Goal: Task Accomplishment & Management: Use online tool/utility

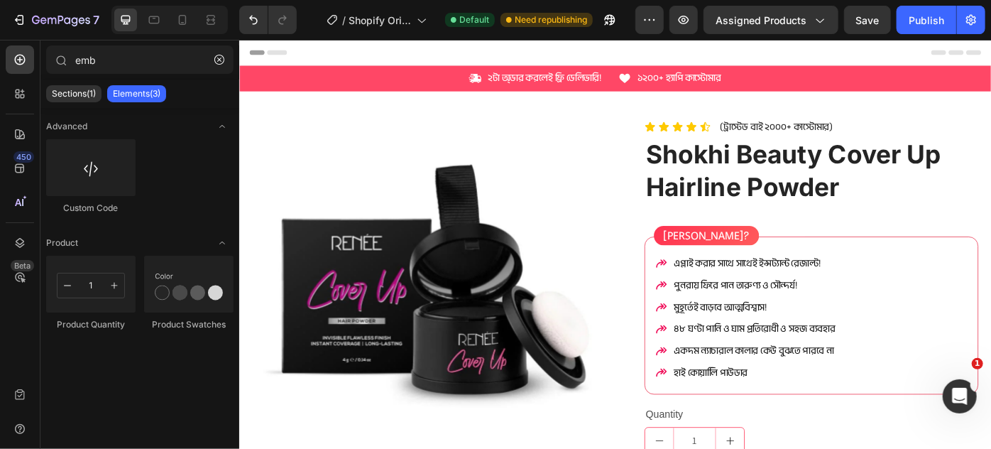
scroll to position [645, 0]
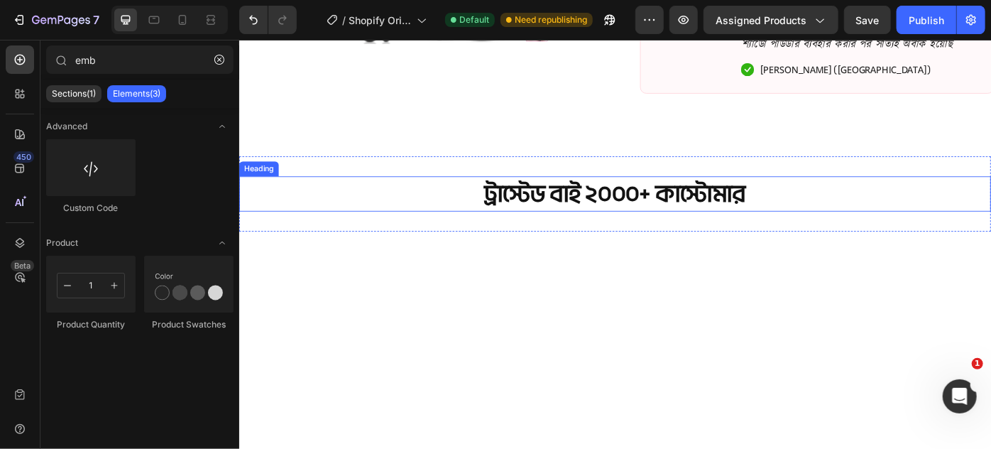
click at [600, 214] on p "ট্রাস্টেড বাই ২০০০+ কাস্টোমার" at bounding box center [664, 213] width 849 height 37
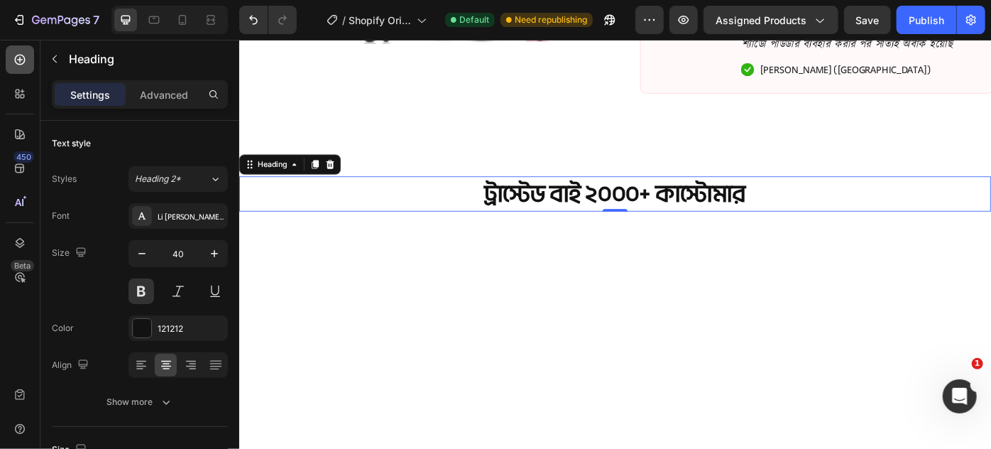
click at [26, 62] on icon at bounding box center [20, 60] width 14 height 14
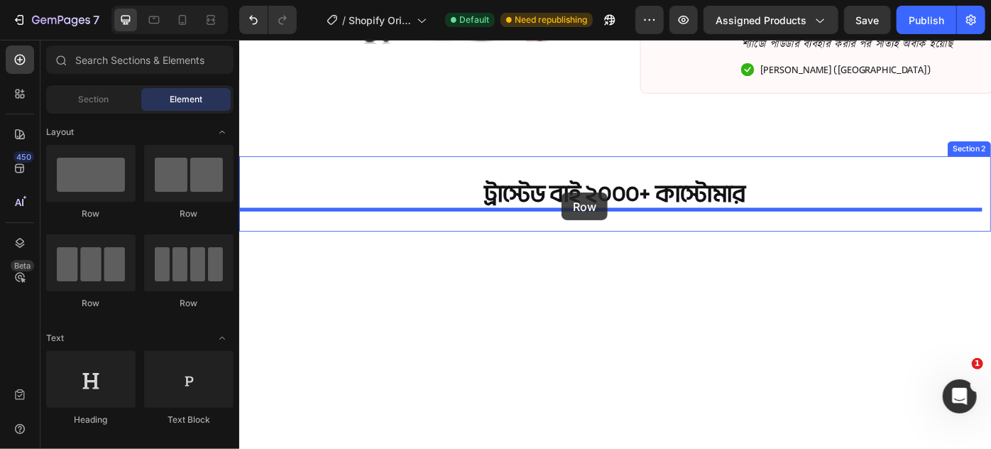
drag, startPoint x: 341, startPoint y: 315, endPoint x: 604, endPoint y: 212, distance: 281.9
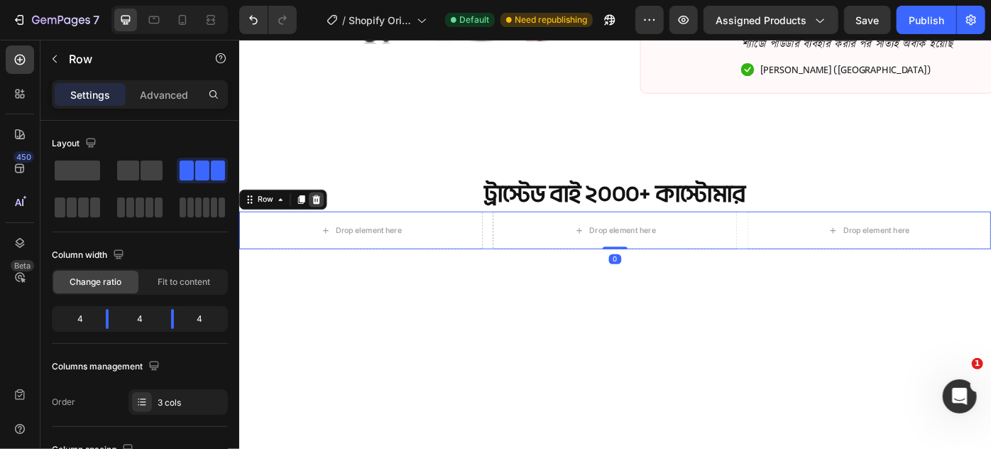
click at [326, 224] on icon at bounding box center [325, 219] width 11 height 11
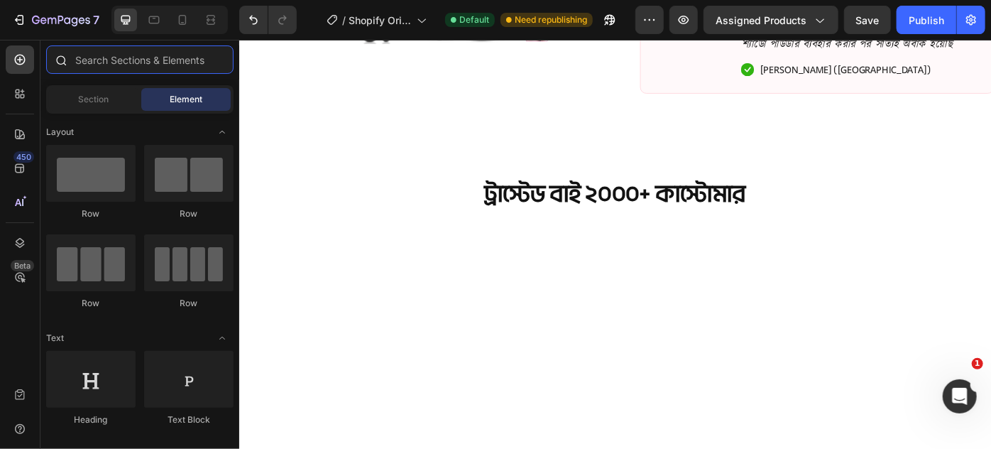
click at [97, 64] on input "text" at bounding box center [139, 59] width 187 height 28
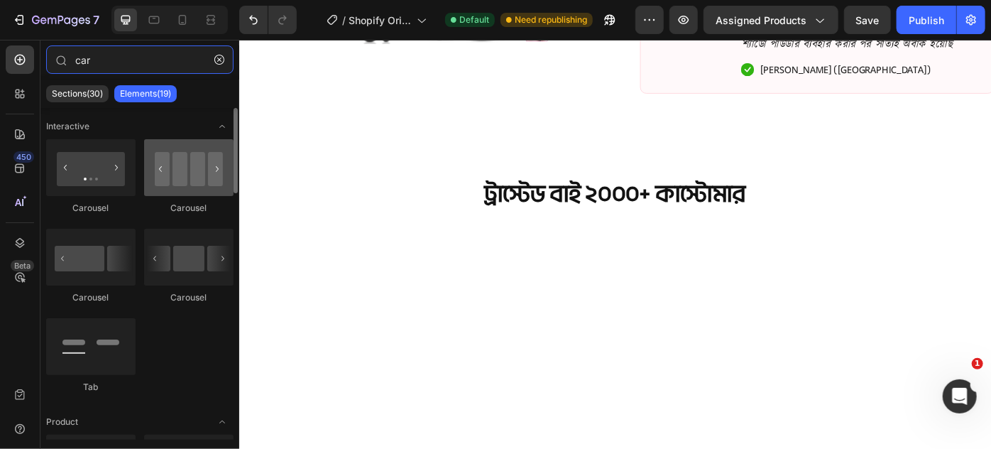
type input "car"
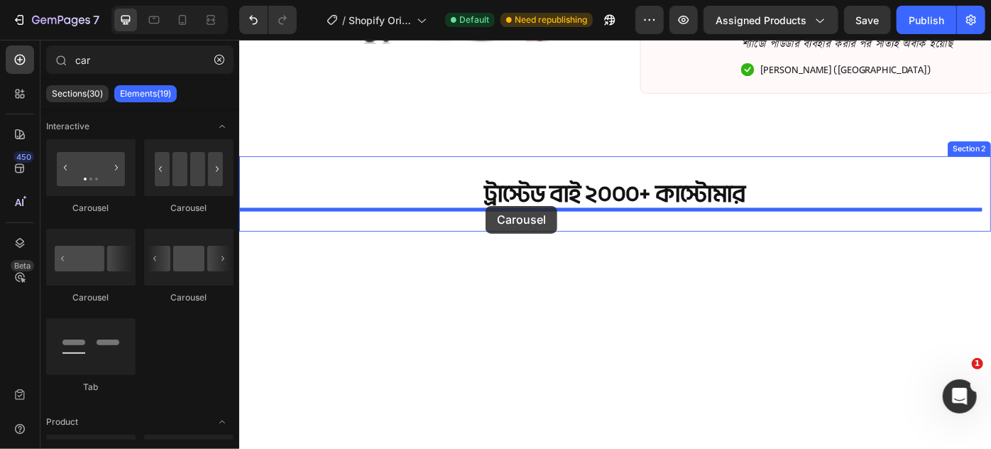
drag, startPoint x: 433, startPoint y: 224, endPoint x: 518, endPoint y: 227, distance: 84.6
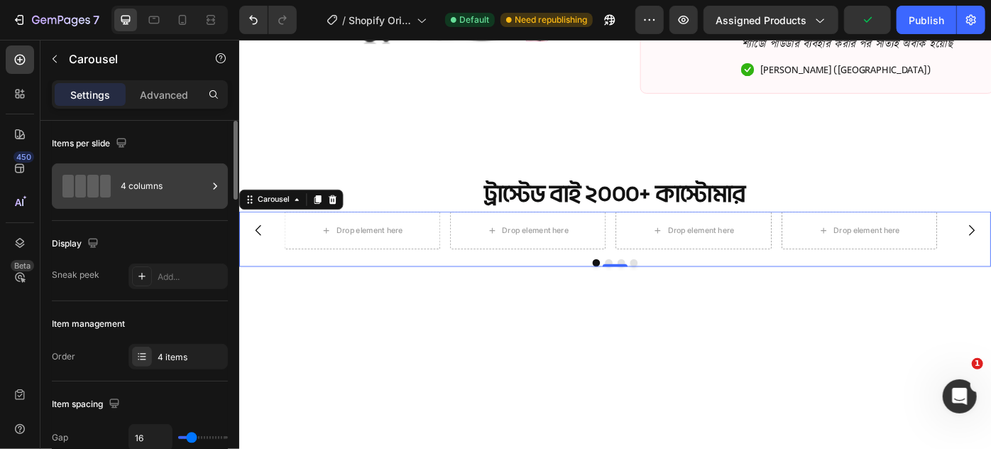
click at [110, 179] on span at bounding box center [105, 186] width 11 height 23
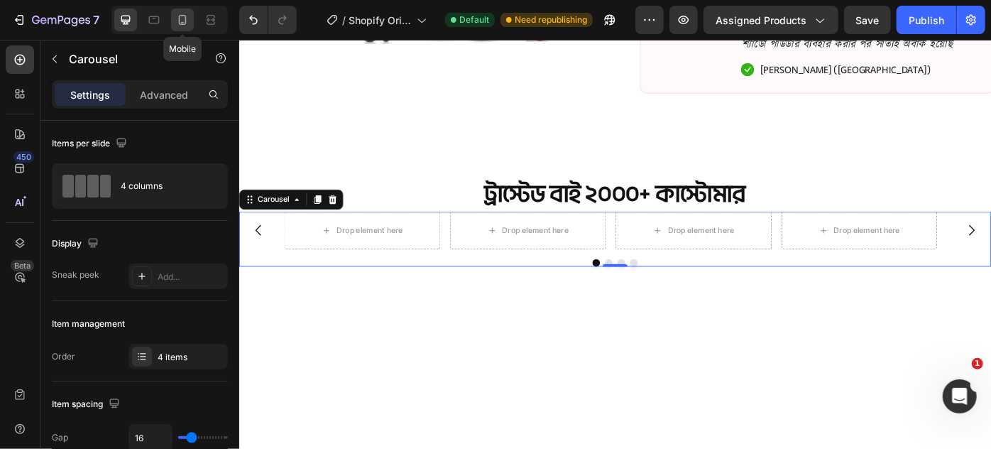
click at [183, 18] on icon at bounding box center [182, 20] width 14 height 14
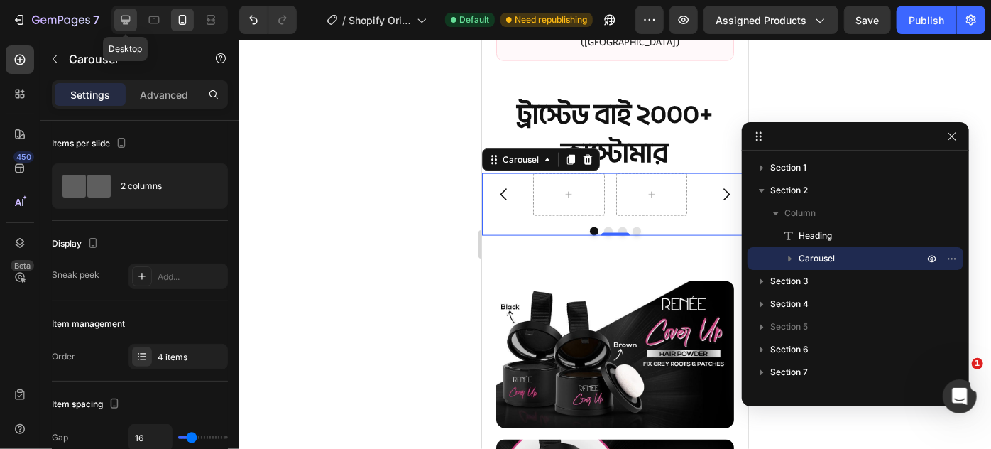
click at [129, 18] on icon at bounding box center [125, 20] width 9 height 9
type input "1200"
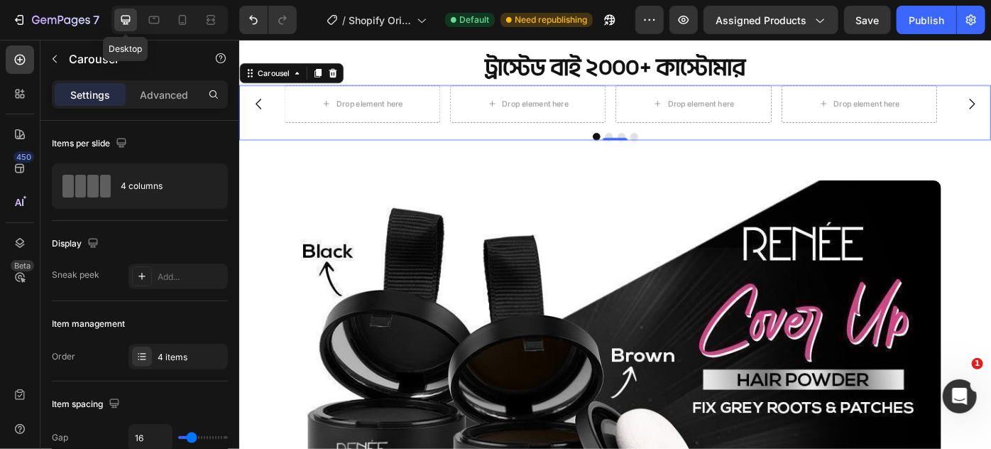
scroll to position [783, 0]
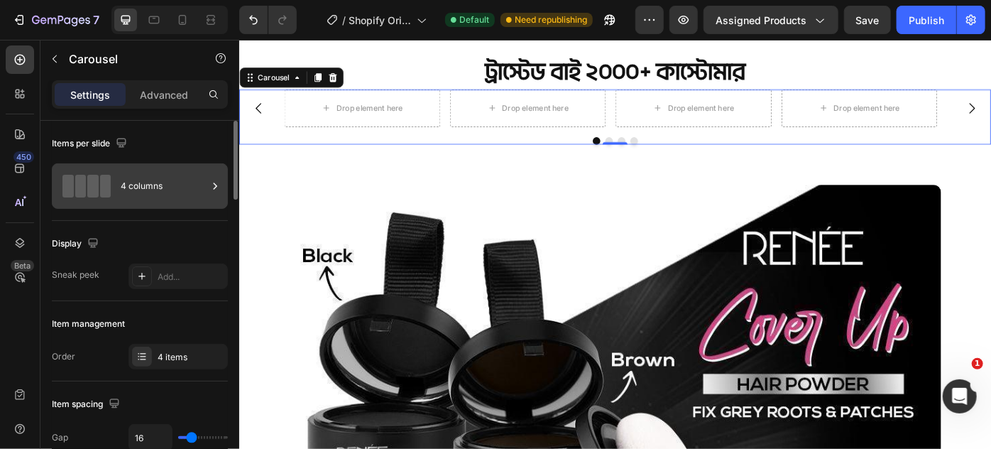
click at [125, 182] on div "4 columns" at bounding box center [164, 186] width 87 height 33
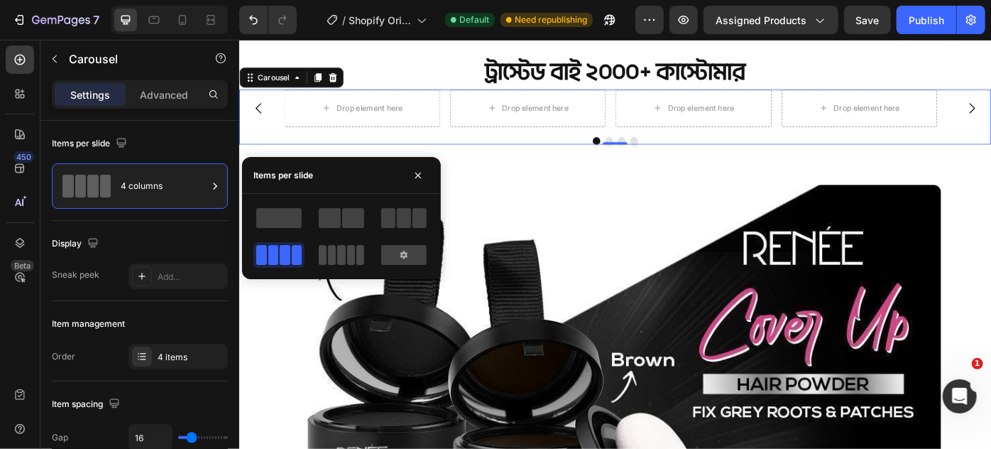
click at [329, 250] on span at bounding box center [332, 255] width 8 height 20
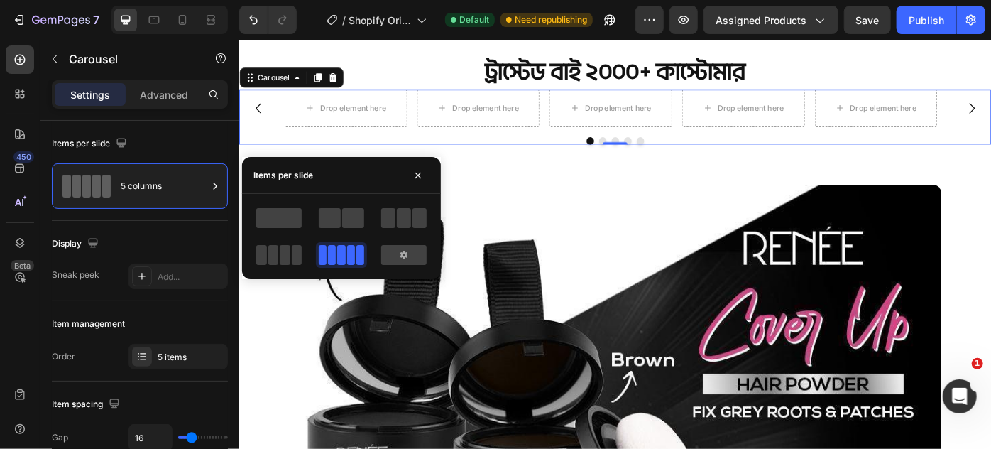
click at [393, 244] on div at bounding box center [403, 255] width 51 height 26
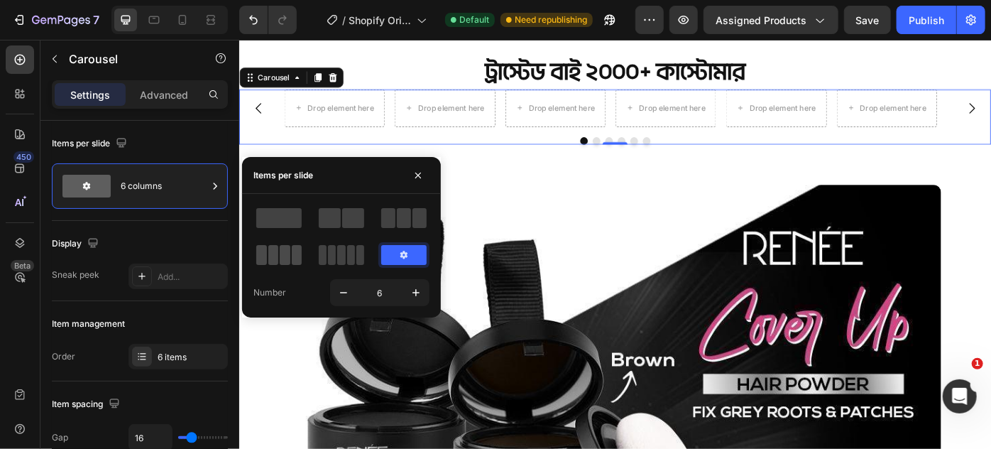
click at [283, 251] on span at bounding box center [285, 255] width 11 height 20
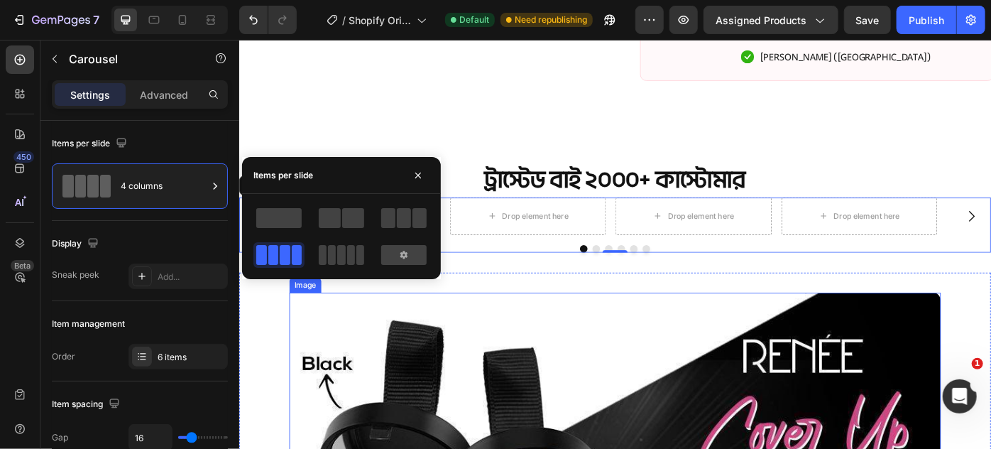
scroll to position [653, 0]
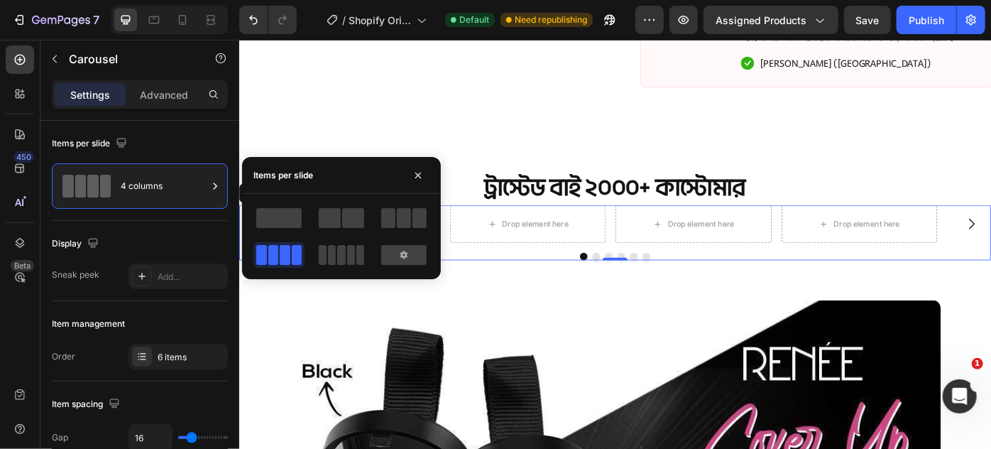
click at [655, 248] on div "Drop element here Drop element here Drop element here Drop element here Drop el…" at bounding box center [665, 247] width 750 height 43
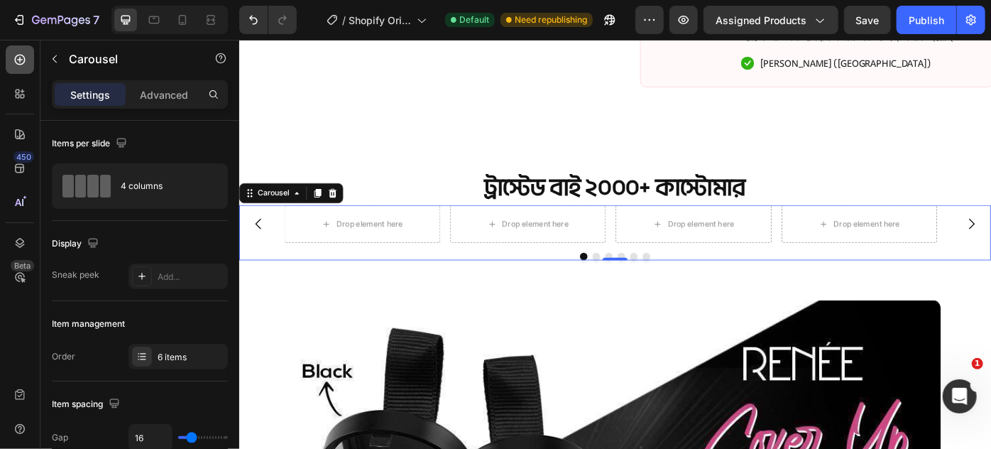
click at [15, 55] on icon at bounding box center [20, 60] width 14 height 14
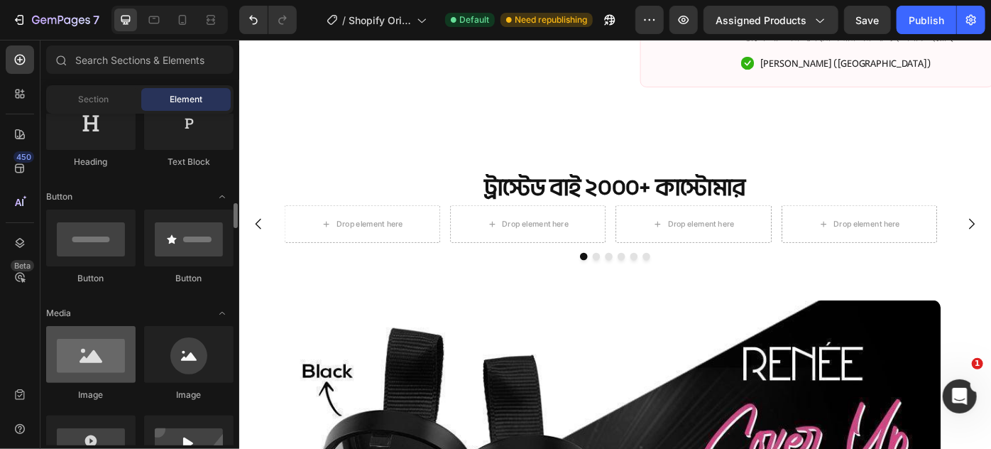
scroll to position [322, 0]
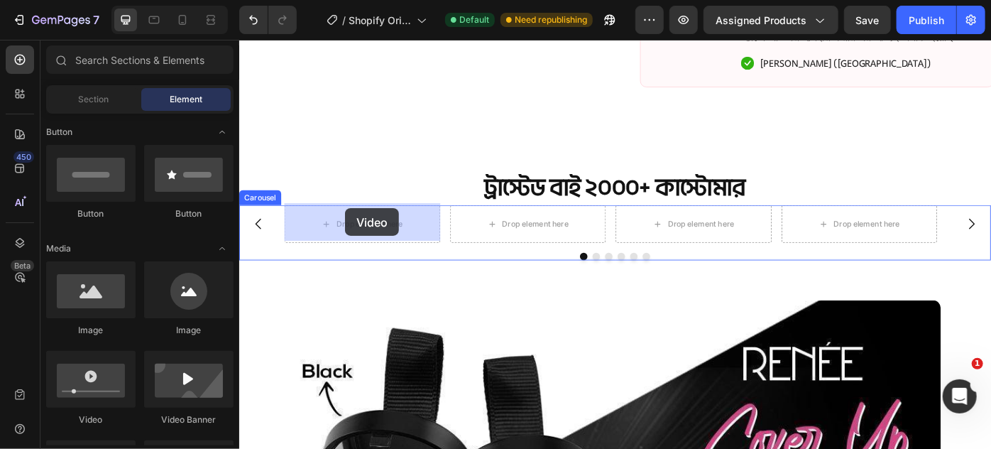
drag, startPoint x: 322, startPoint y: 432, endPoint x: 359, endPoint y: 230, distance: 205.0
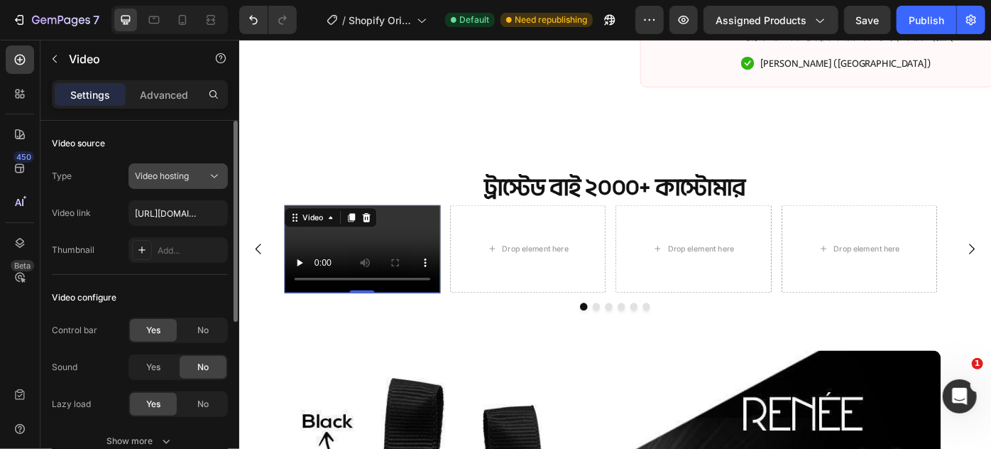
click at [180, 170] on span "Video hosting" at bounding box center [162, 175] width 54 height 11
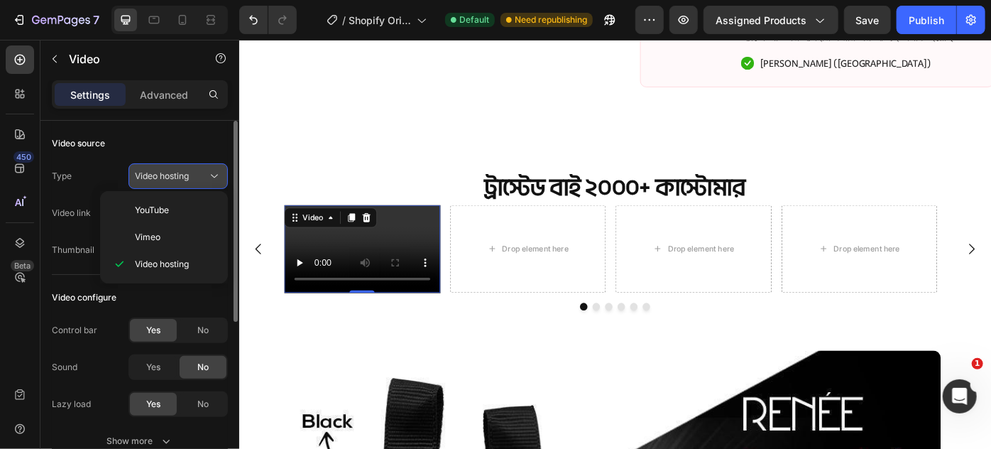
click at [180, 170] on span "Video hosting" at bounding box center [162, 175] width 54 height 11
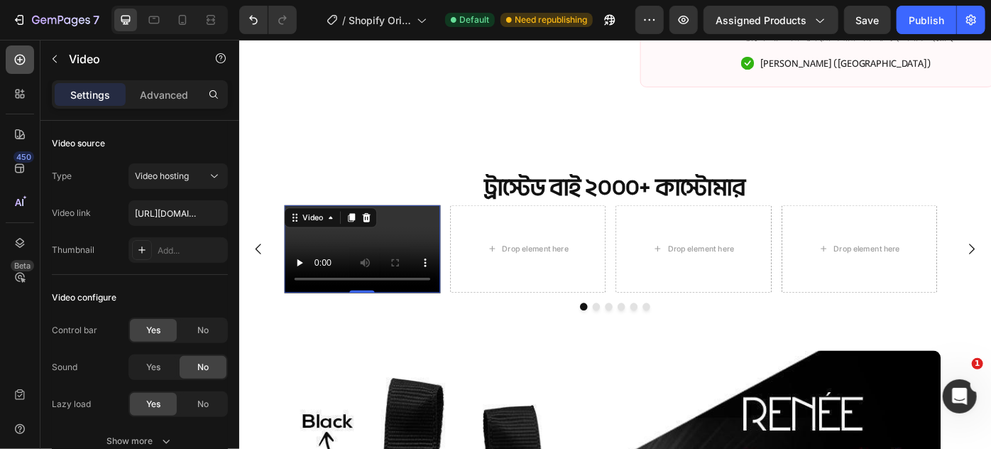
click at [25, 58] on icon at bounding box center [20, 60] width 14 height 14
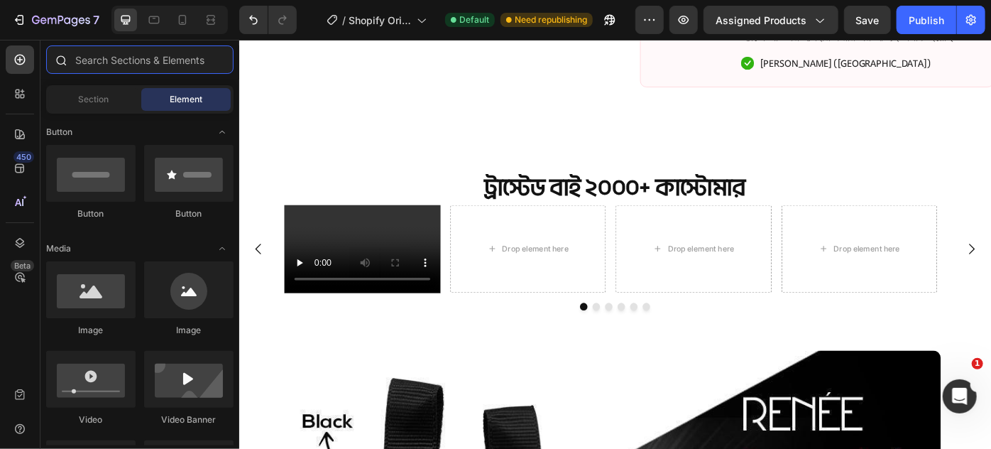
click at [109, 65] on input "text" at bounding box center [139, 59] width 187 height 28
click at [97, 89] on div "Section" at bounding box center [93, 99] width 89 height 23
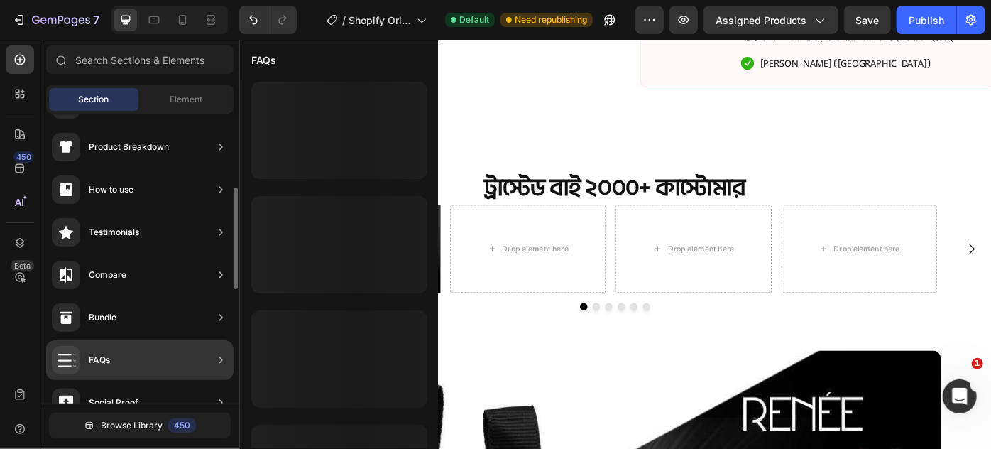
scroll to position [0, 0]
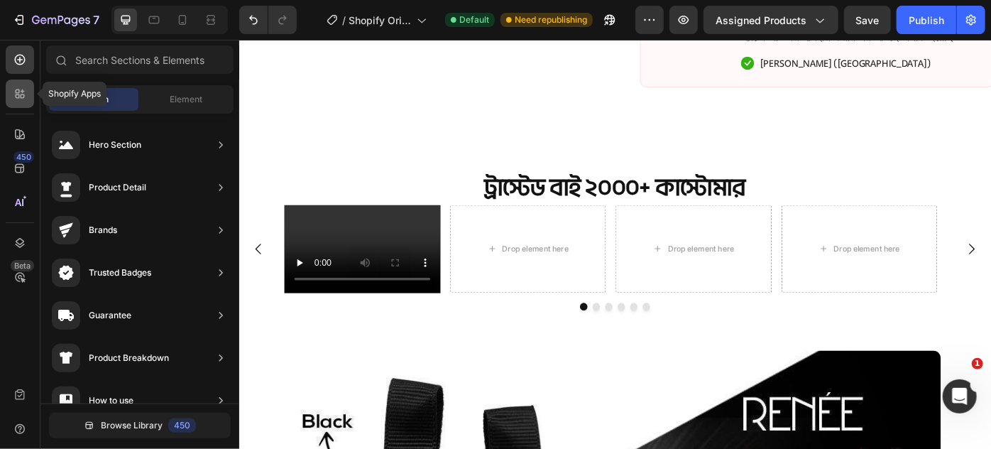
click at [25, 92] on icon at bounding box center [20, 94] width 14 height 14
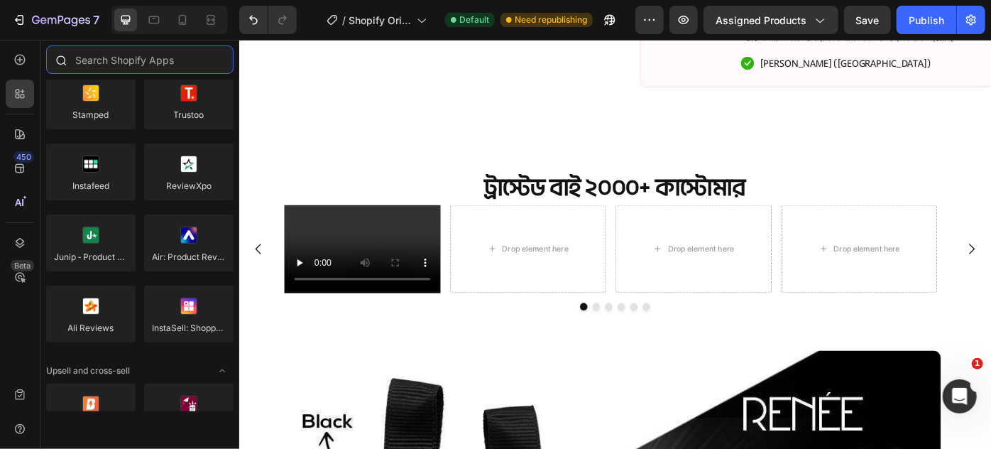
click at [131, 65] on input "text" at bounding box center [139, 59] width 187 height 28
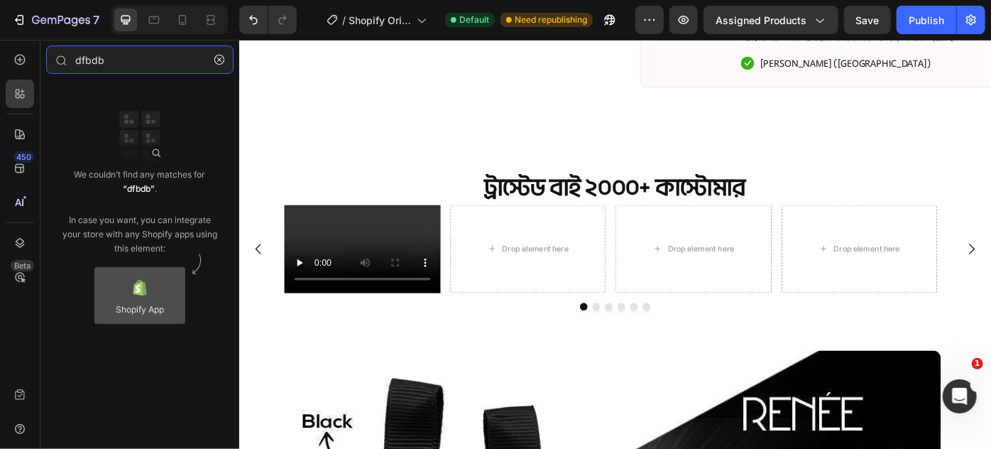
type input "dfbdb"
click at [143, 295] on div at bounding box center [139, 295] width 91 height 57
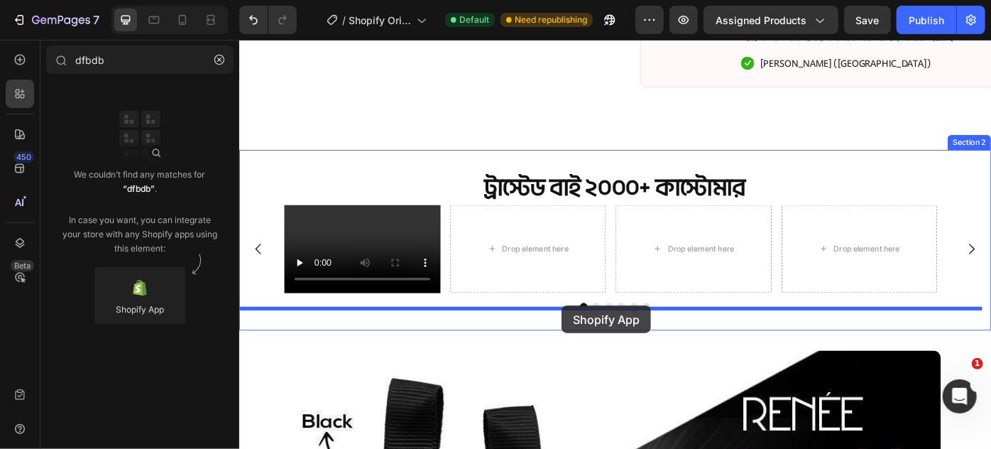
drag, startPoint x: 382, startPoint y: 334, endPoint x: 604, endPoint y: 340, distance: 221.6
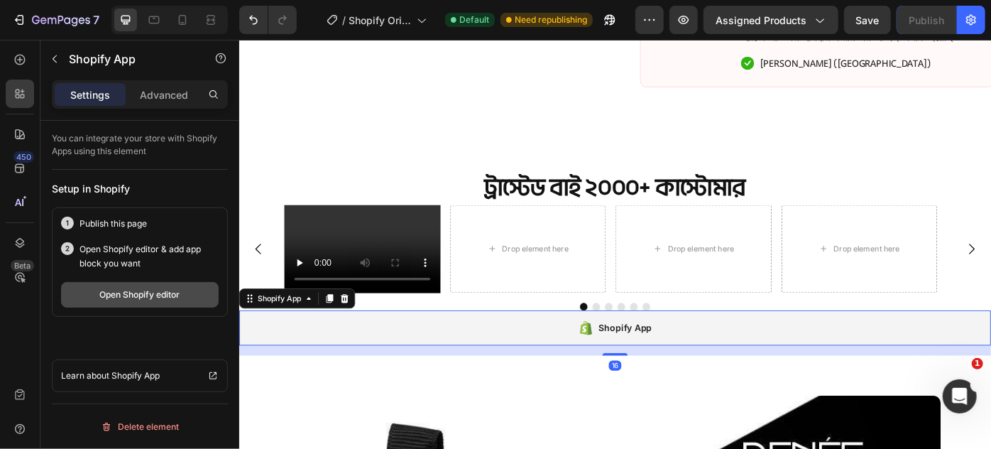
click at [131, 295] on div "Open Shopify editor" at bounding box center [140, 294] width 80 height 13
click at [508, 362] on div "Shopify App" at bounding box center [665, 365] width 852 height 40
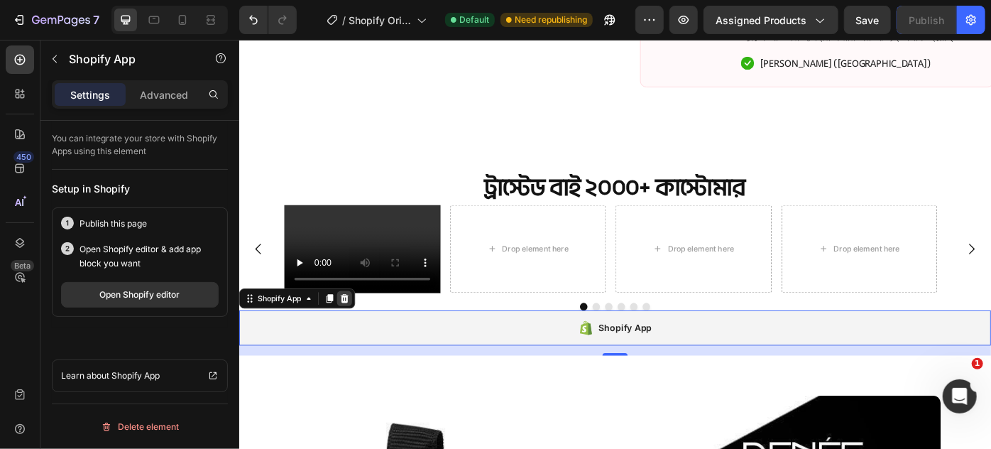
click at [356, 326] on icon at bounding box center [357, 331] width 11 height 11
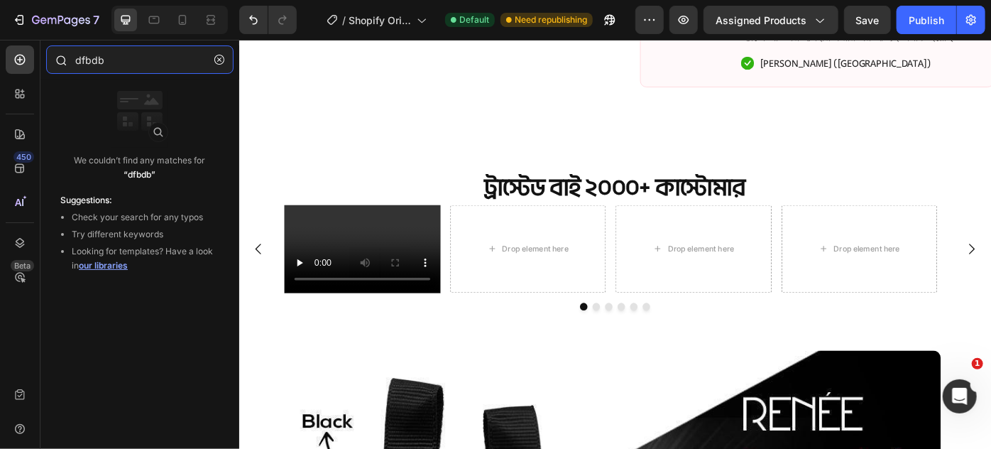
click at [114, 67] on input "dfbdb" at bounding box center [139, 59] width 187 height 28
click at [26, 43] on div "450 Beta" at bounding box center [20, 244] width 40 height 409
click at [26, 52] on div at bounding box center [20, 59] width 28 height 28
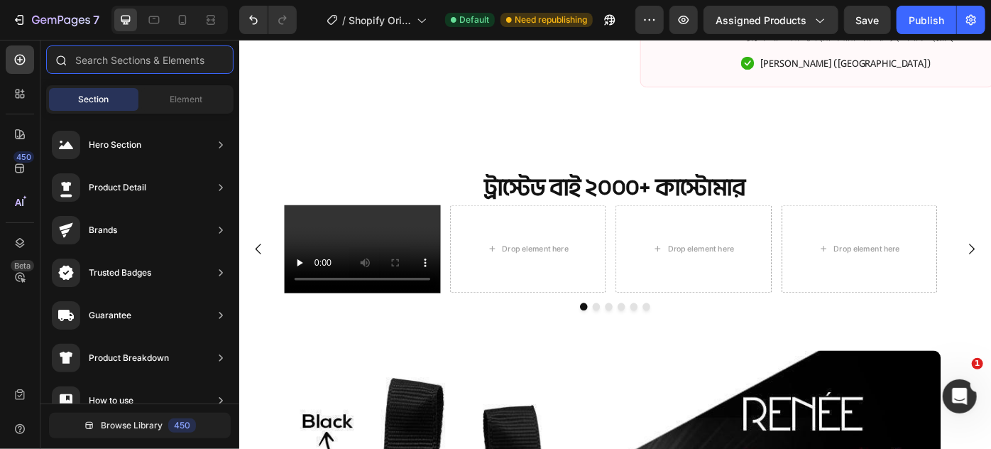
click at [81, 54] on input "text" at bounding box center [139, 59] width 187 height 28
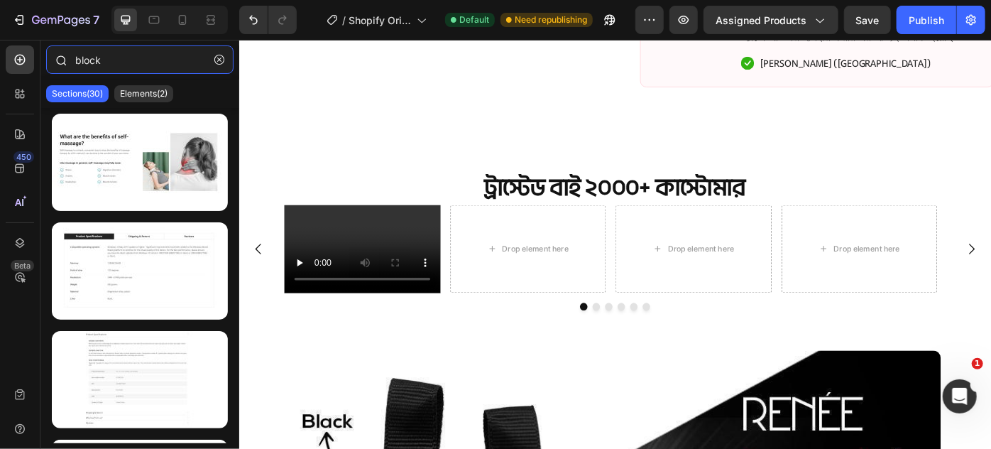
click at [117, 68] on input "block" at bounding box center [139, 59] width 187 height 28
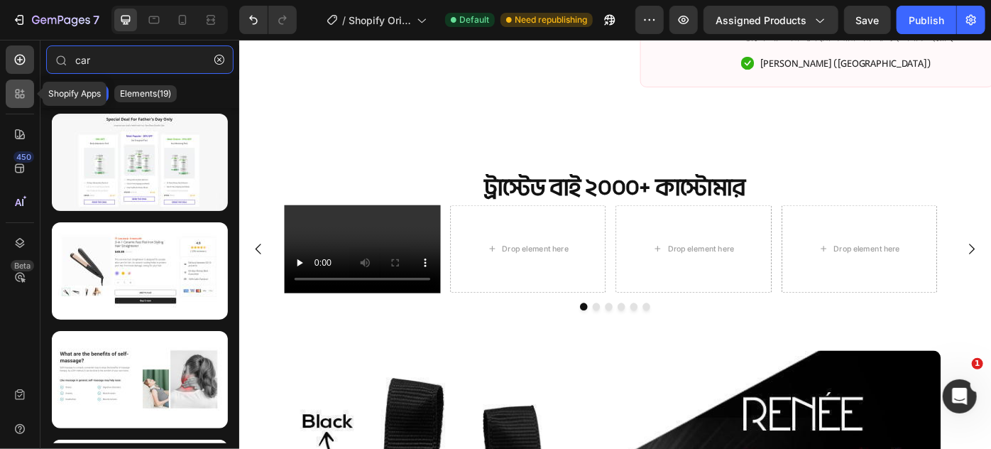
type input "car"
click at [17, 91] on icon at bounding box center [20, 94] width 14 height 14
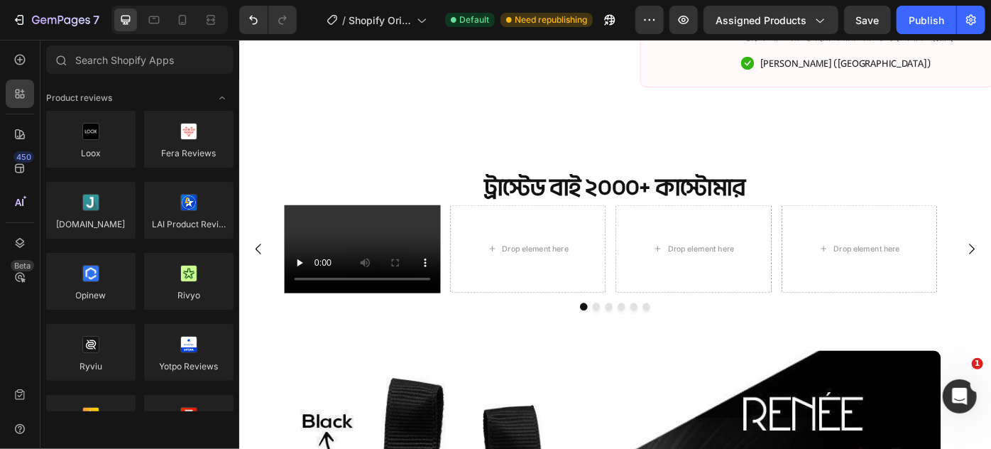
click at [36, 62] on div "450 Beta" at bounding box center [20, 244] width 40 height 409
click at [28, 60] on div at bounding box center [20, 59] width 28 height 28
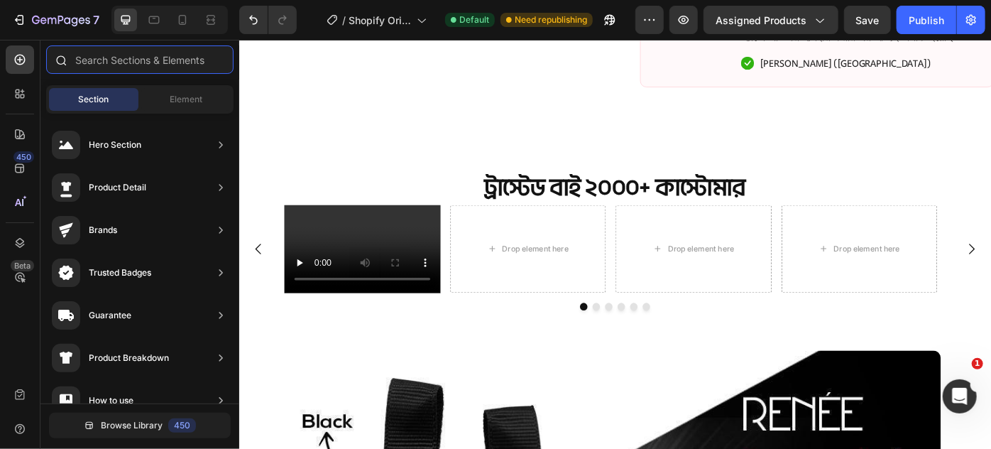
click at [89, 58] on input "text" at bounding box center [139, 59] width 187 height 28
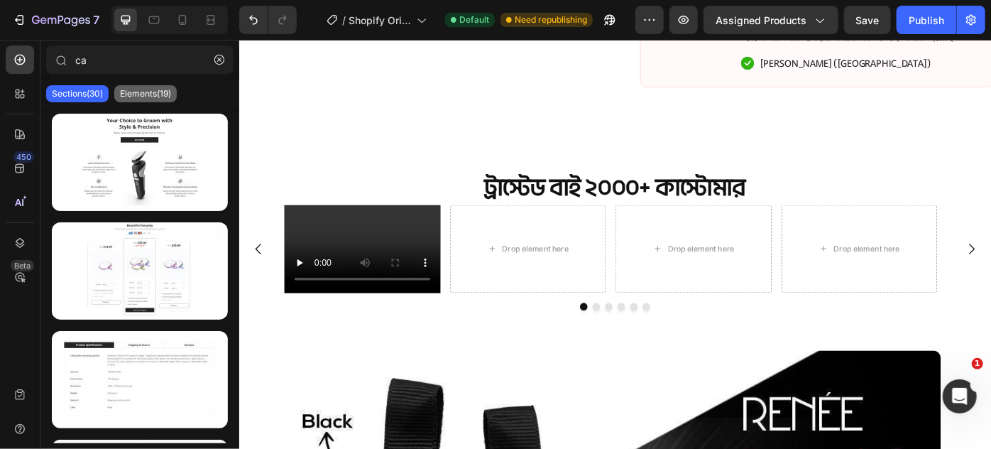
click at [128, 88] on p "Elements(19)" at bounding box center [145, 93] width 51 height 11
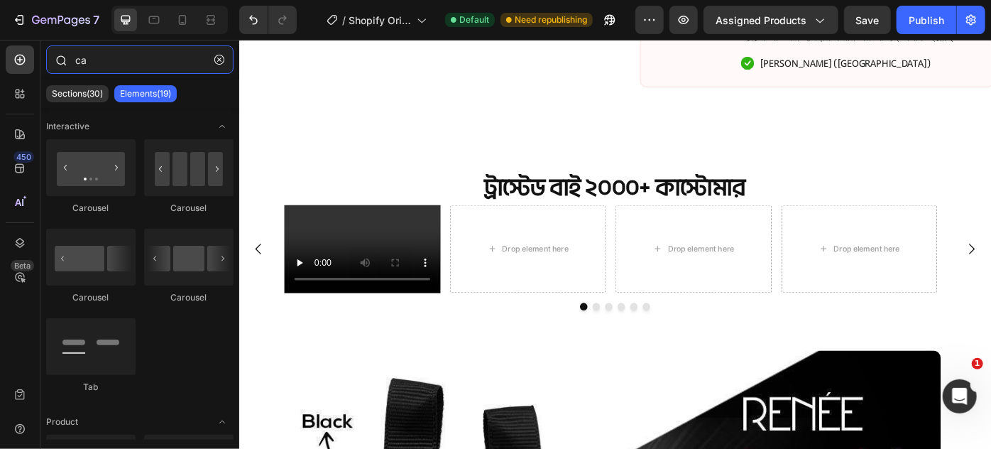
click at [116, 62] on input "ca" at bounding box center [139, 59] width 187 height 28
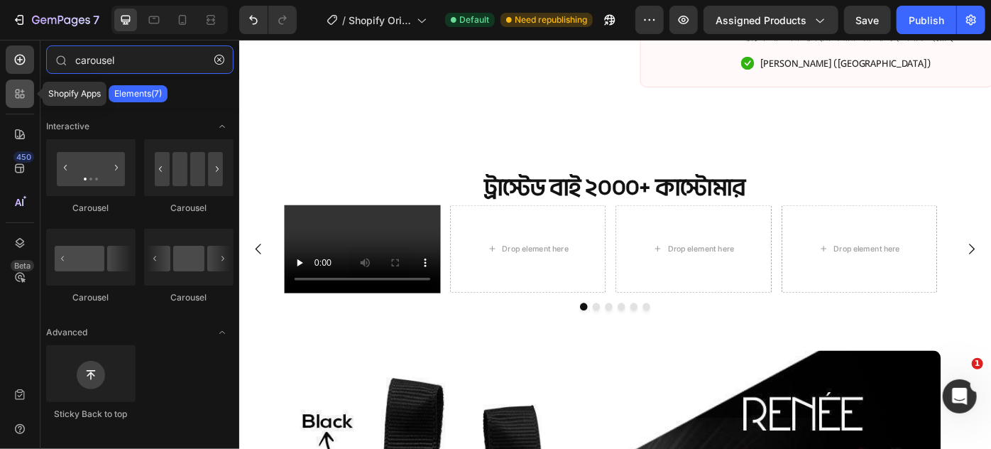
type input "carousel"
click at [20, 98] on icon at bounding box center [20, 94] width 14 height 14
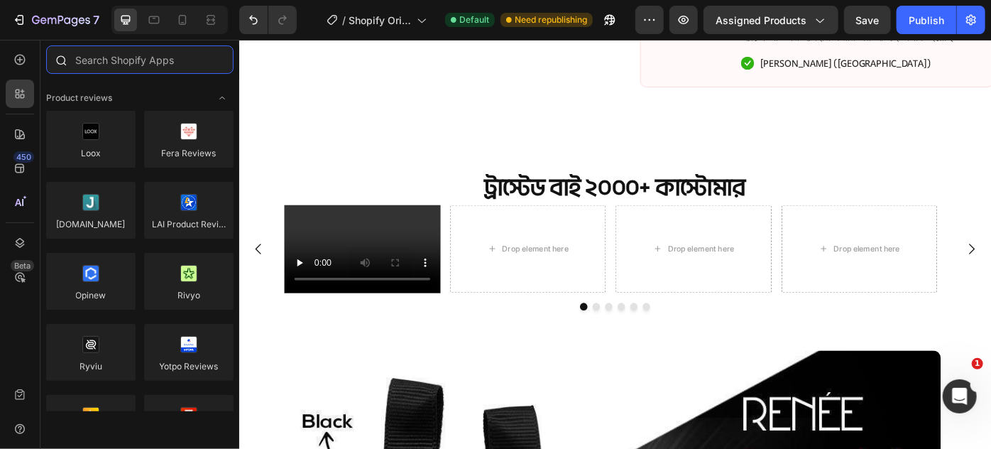
click at [114, 62] on input "text" at bounding box center [139, 59] width 187 height 28
click at [89, 64] on input "text" at bounding box center [139, 59] width 187 height 28
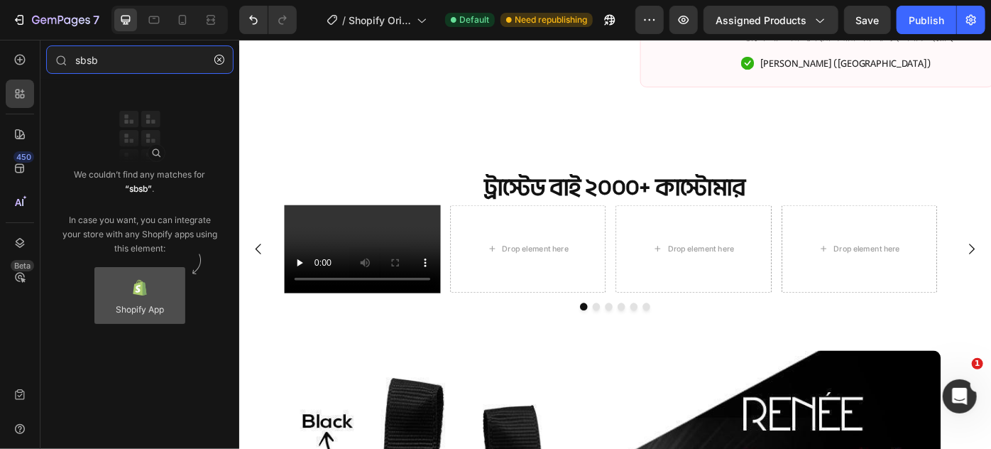
type input "sbsb"
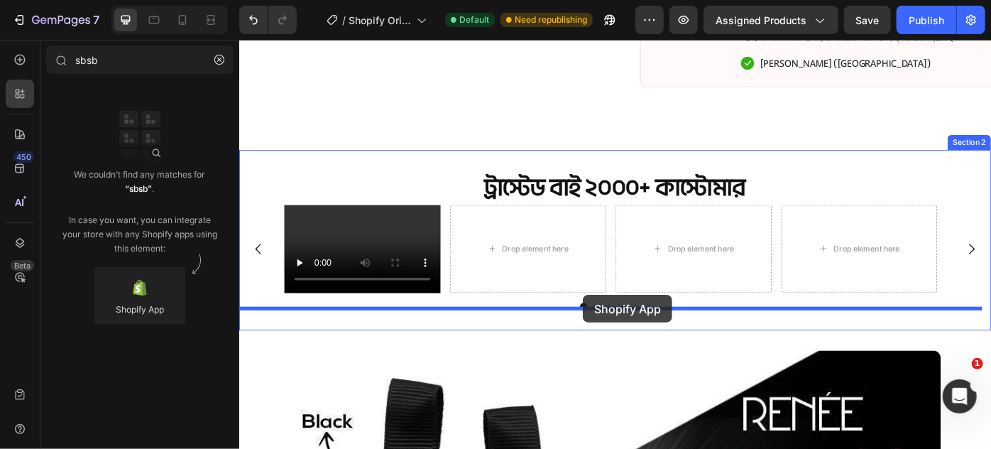
drag, startPoint x: 371, startPoint y: 339, endPoint x: 628, endPoint y: 328, distance: 257.3
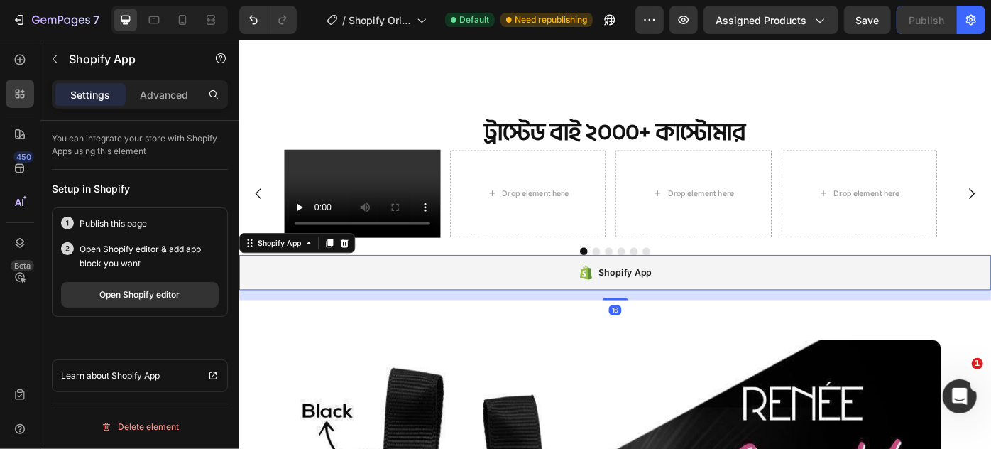
scroll to position [718, 0]
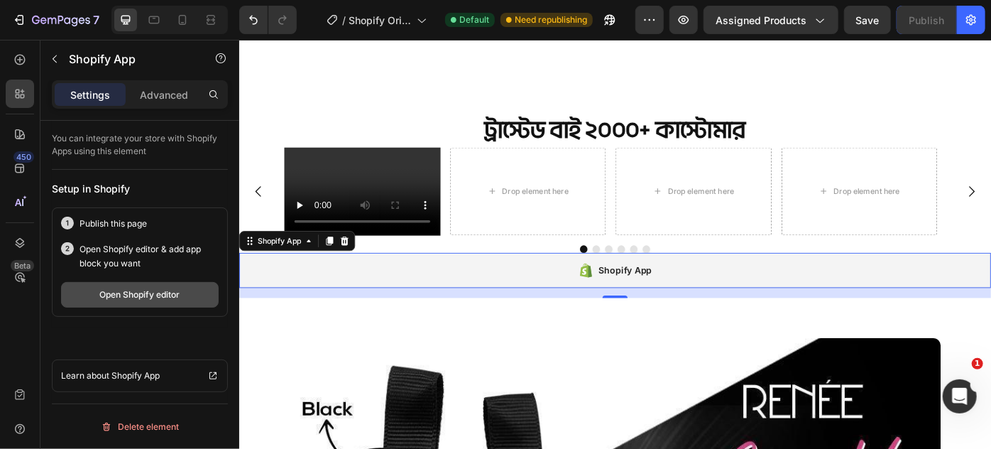
click at [129, 289] on div "Open Shopify editor" at bounding box center [140, 294] width 80 height 13
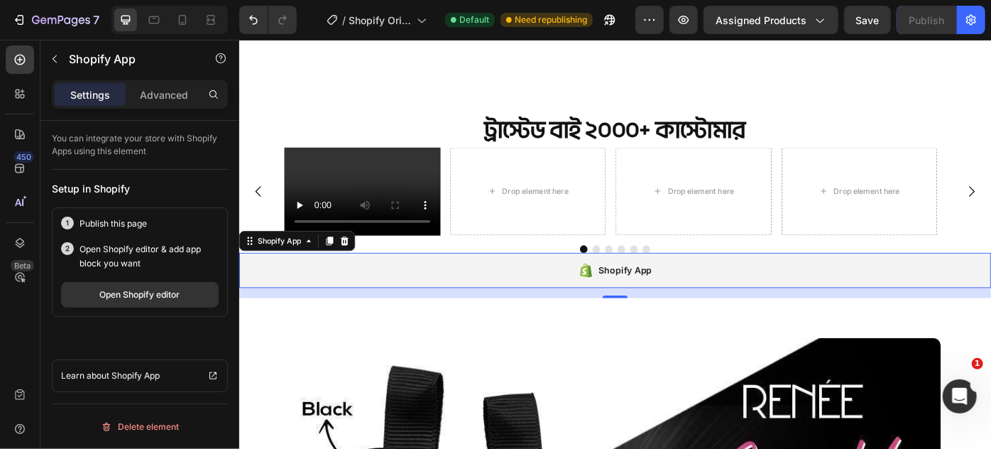
click at [625, 302] on icon at bounding box center [631, 301] width 13 height 16
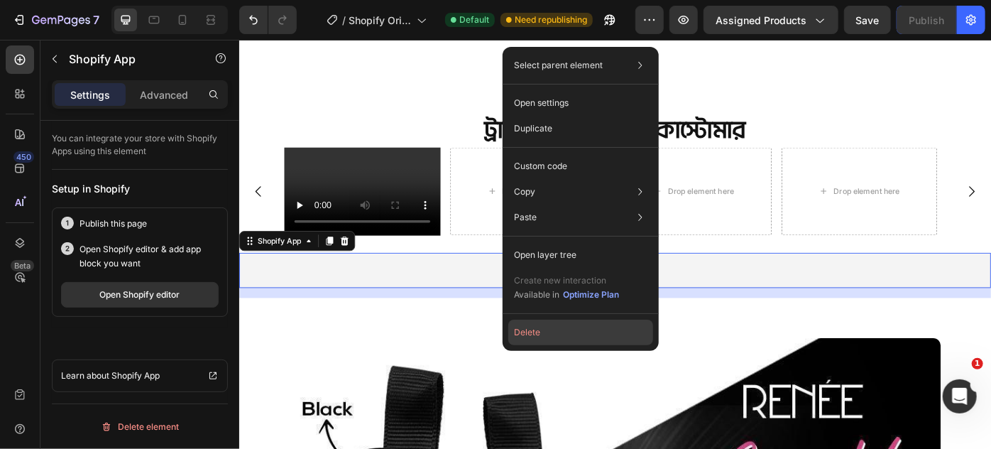
click at [567, 327] on button "Delete" at bounding box center [580, 333] width 145 height 26
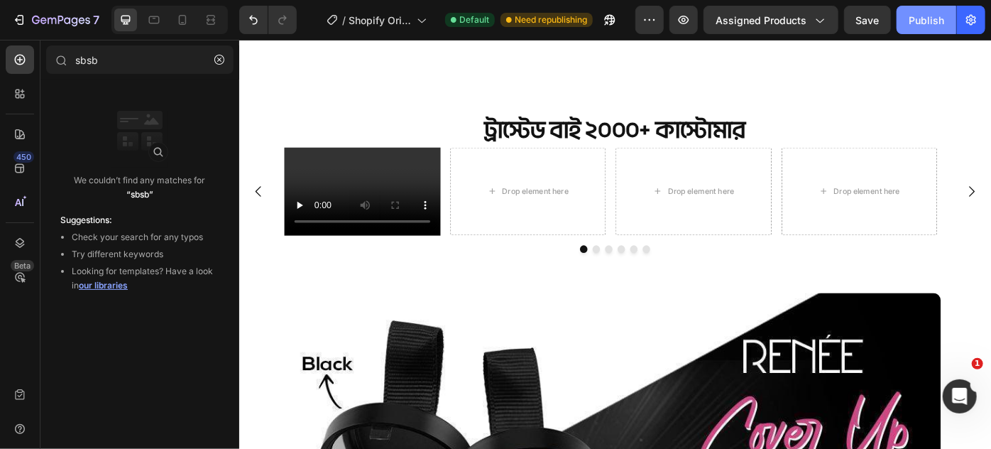
click at [920, 21] on div "Publish" at bounding box center [927, 20] width 36 height 15
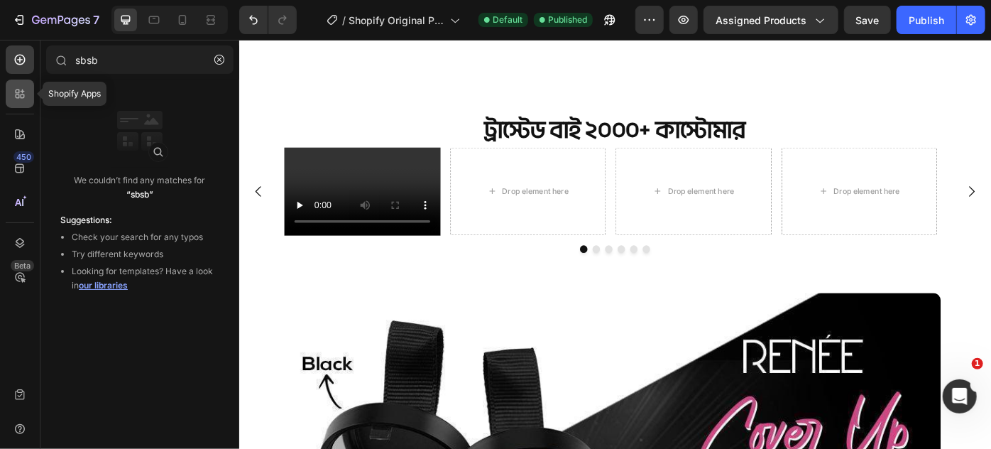
click at [10, 102] on div at bounding box center [20, 94] width 28 height 28
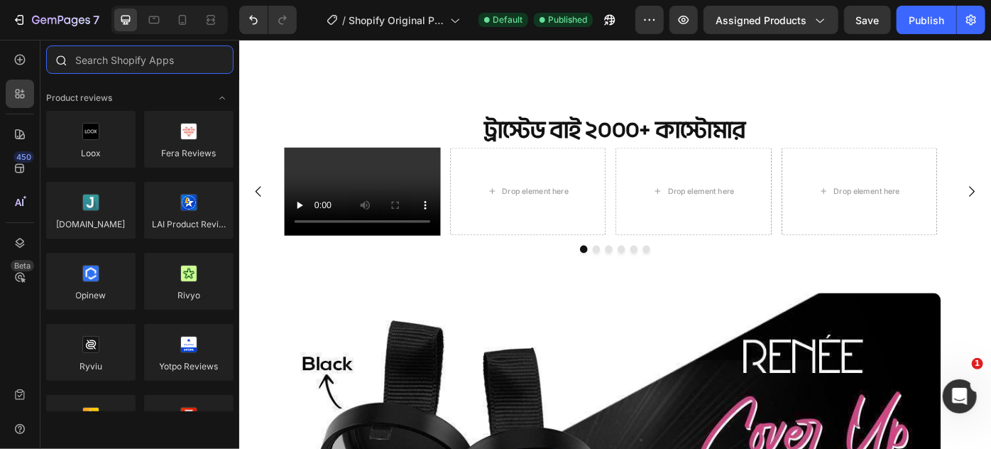
click at [120, 67] on input "text" at bounding box center [139, 59] width 187 height 28
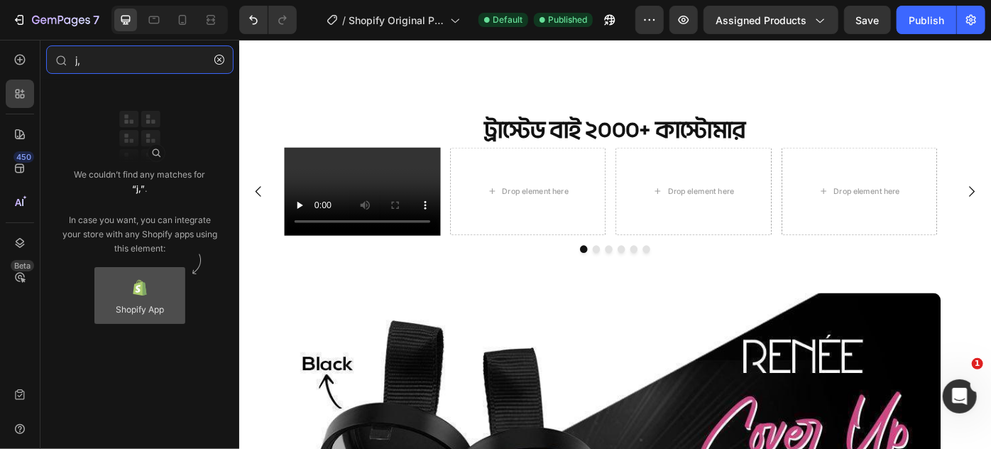
type input "j,"
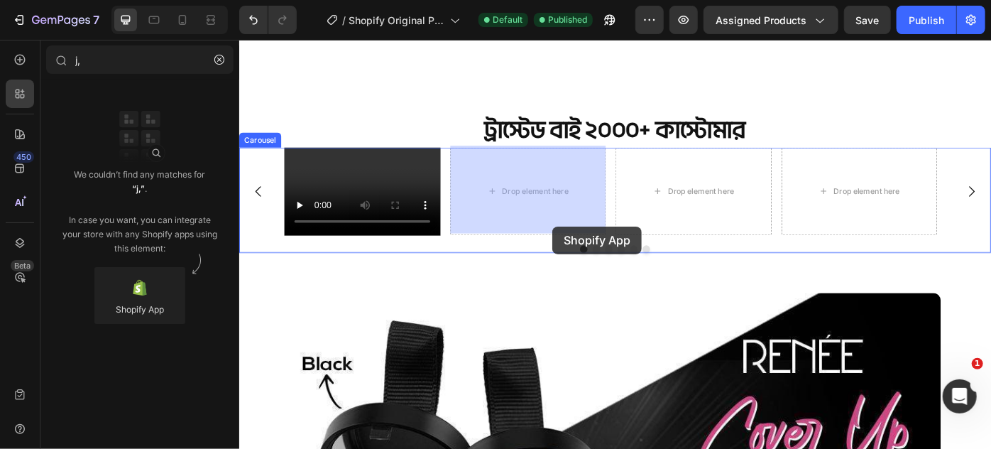
drag, startPoint x: 386, startPoint y: 348, endPoint x: 594, endPoint y: 251, distance: 229.0
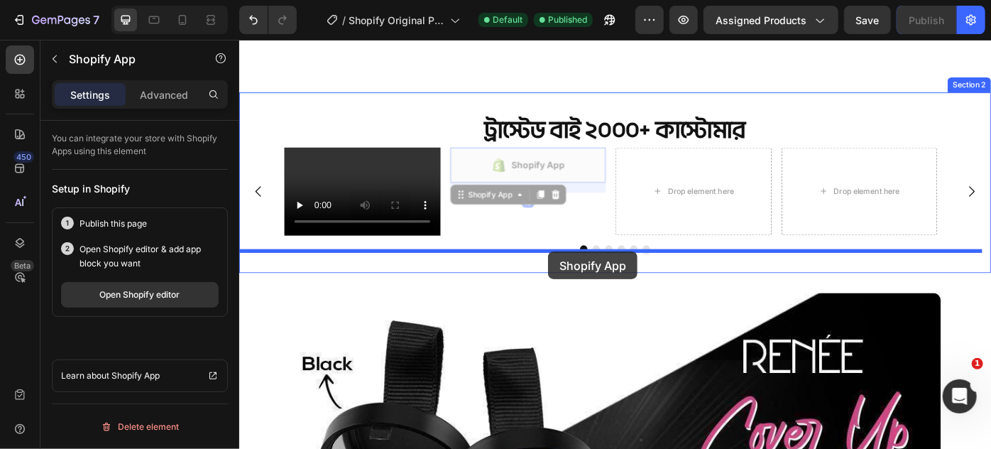
drag, startPoint x: 555, startPoint y: 185, endPoint x: 589, endPoint y: 279, distance: 100.4
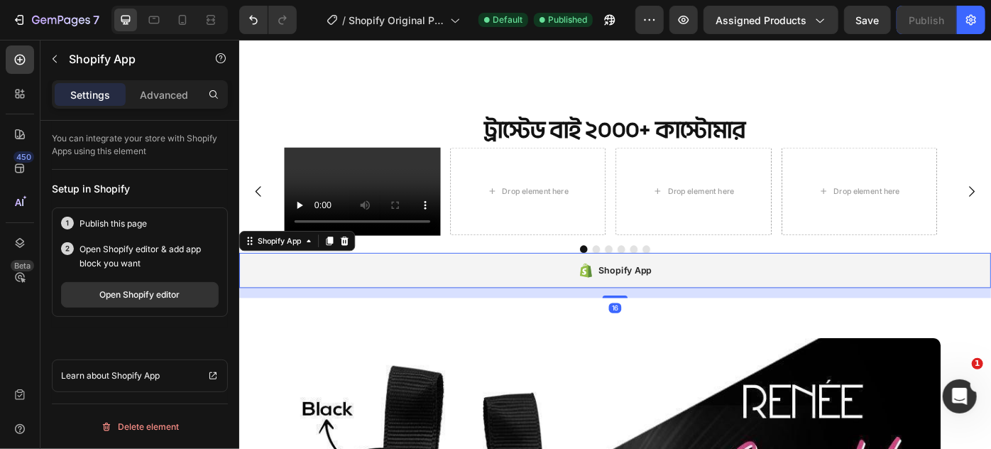
click at [555, 306] on div "Shopify App" at bounding box center [665, 300] width 852 height 40
drag, startPoint x: 149, startPoint y: 224, endPoint x: 72, endPoint y: 219, distance: 77.5
click at [72, 219] on div "Publish this page" at bounding box center [140, 224] width 158 height 14
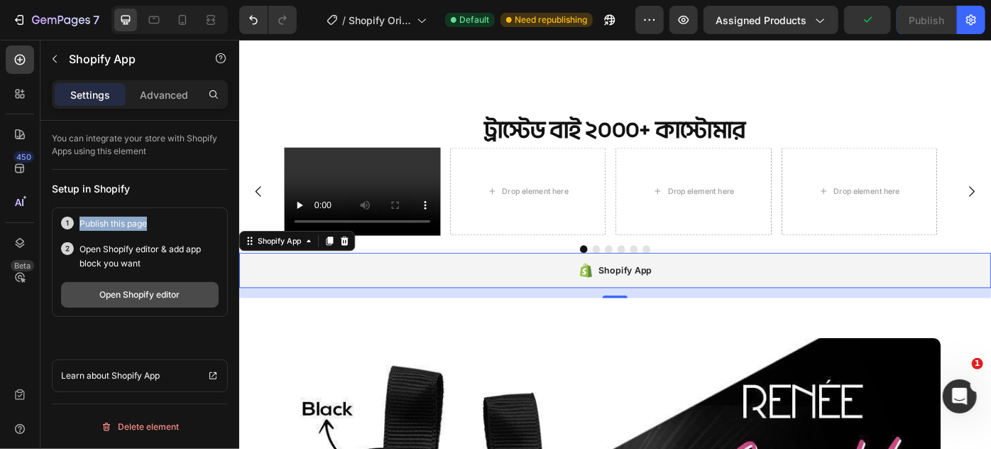
click at [135, 294] on div "Open Shopify editor" at bounding box center [140, 294] width 80 height 13
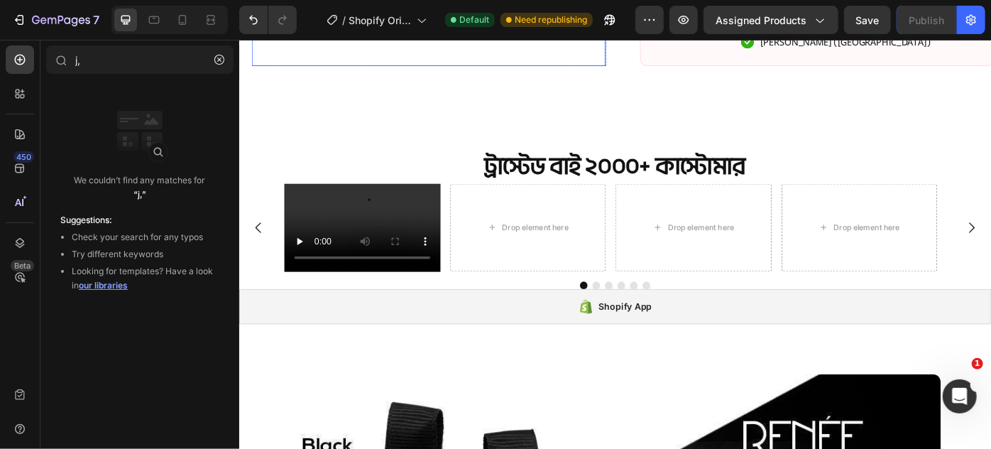
scroll to position [710, 0]
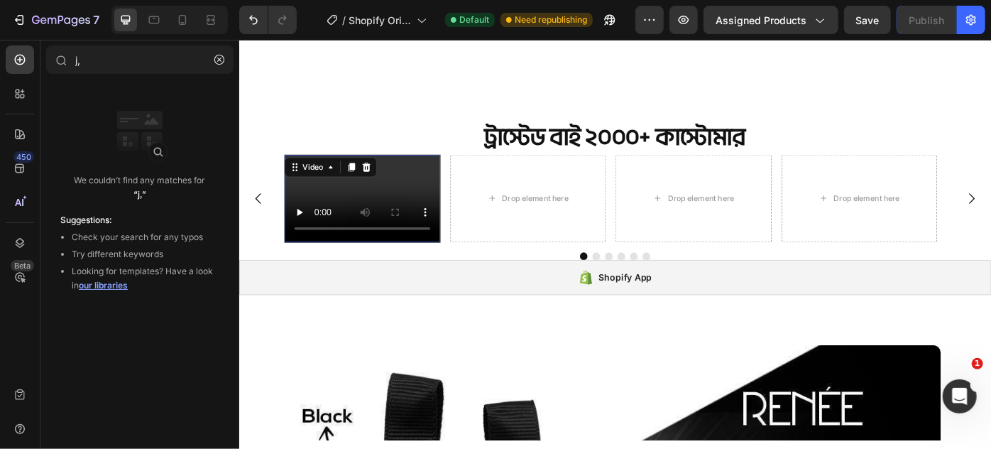
click at [371, 213] on video at bounding box center [378, 218] width 177 height 99
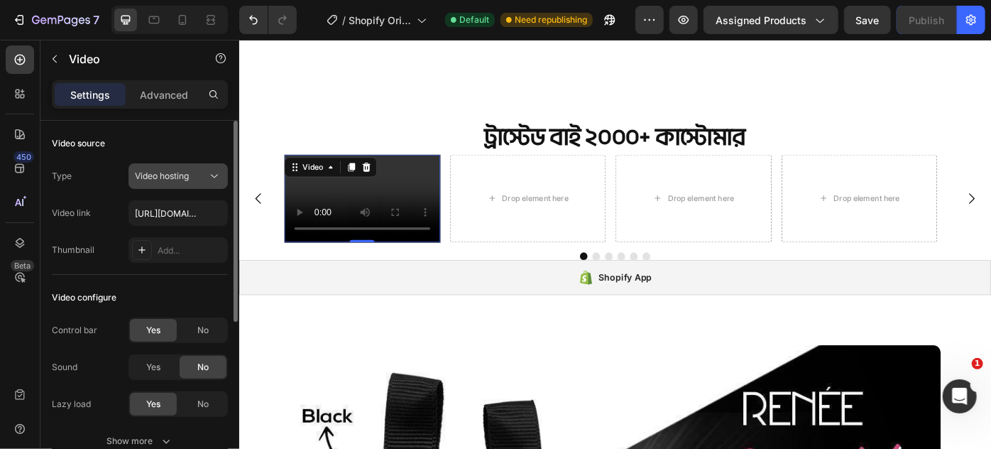
click at [163, 182] on div "Video hosting" at bounding box center [178, 176] width 87 height 14
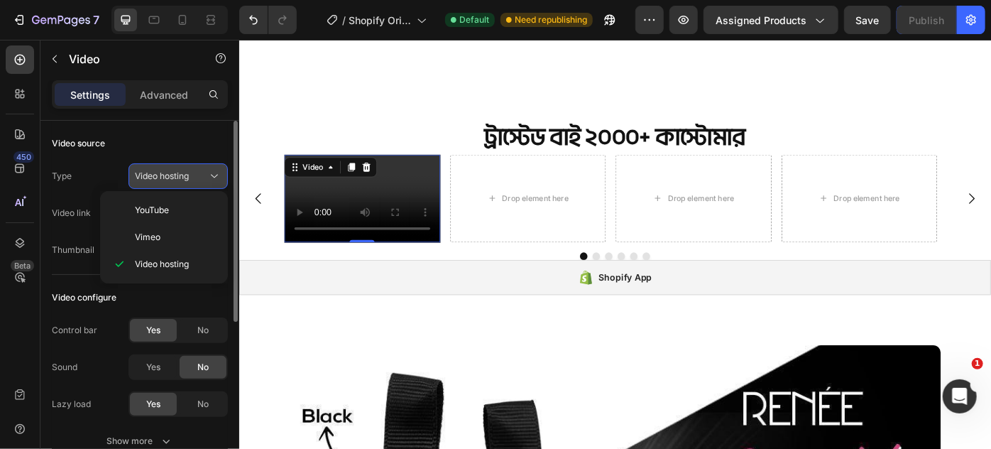
click at [163, 175] on span "Video hosting" at bounding box center [162, 175] width 54 height 11
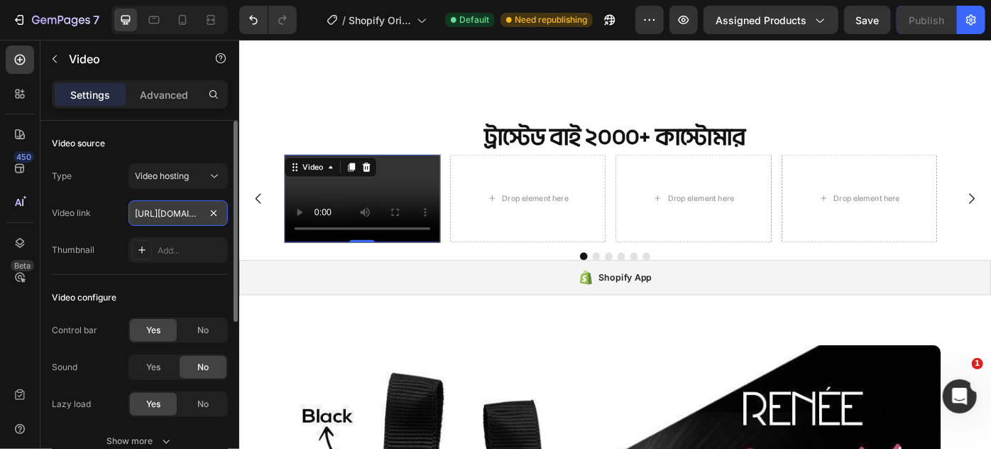
click at [160, 215] on input "[URL][DOMAIN_NAME]" at bounding box center [178, 213] width 99 height 26
click at [223, 212] on input "[URL][DOMAIN_NAME]" at bounding box center [178, 213] width 99 height 26
click at [181, 210] on input "[URL][DOMAIN_NAME]" at bounding box center [178, 213] width 99 height 26
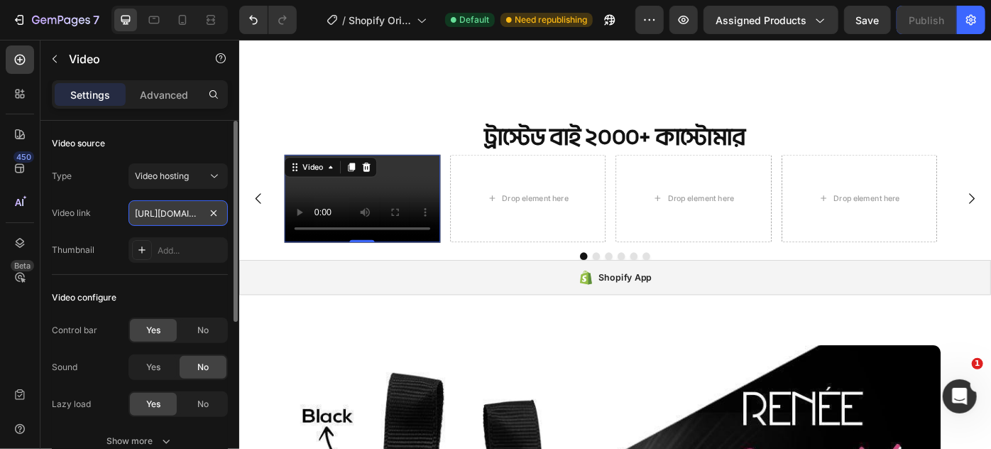
paste input "338303e632d04241b8fdb58bdbd43f34"
drag, startPoint x: 185, startPoint y: 214, endPoint x: 43, endPoint y: 212, distance: 141.3
type input "[URL][DOMAIN_NAME]"
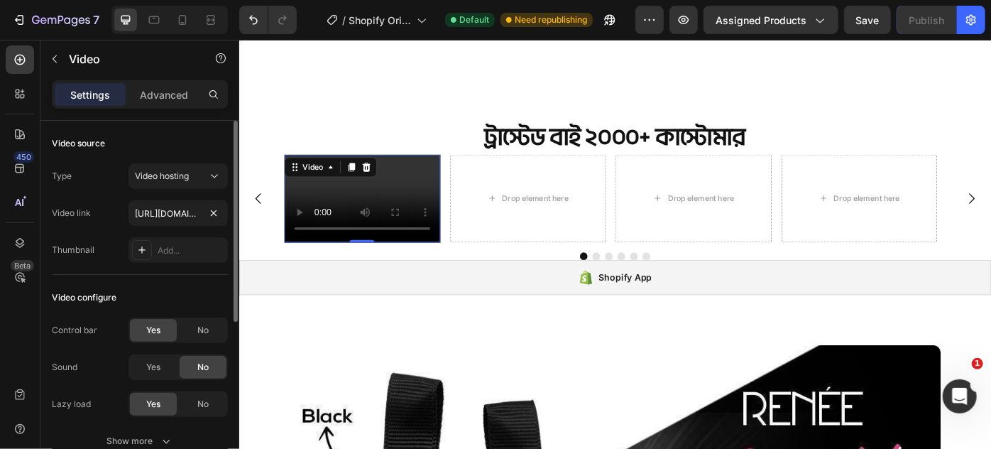
click at [123, 215] on div "Video link [URL][DOMAIN_NAME]" at bounding box center [140, 213] width 176 height 26
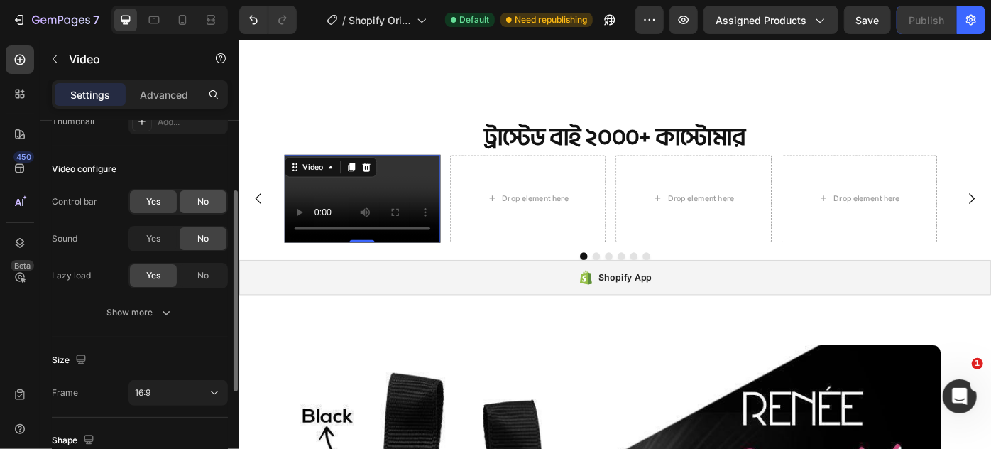
click at [197, 202] on div "No" at bounding box center [203, 201] width 47 height 23
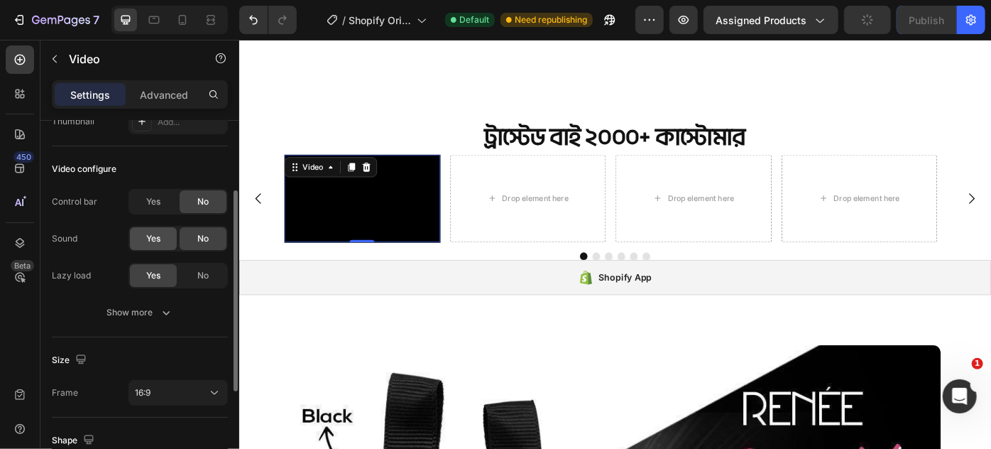
click at [155, 242] on span "Yes" at bounding box center [153, 238] width 14 height 13
click at [153, 386] on div "16:9" at bounding box center [171, 392] width 72 height 13
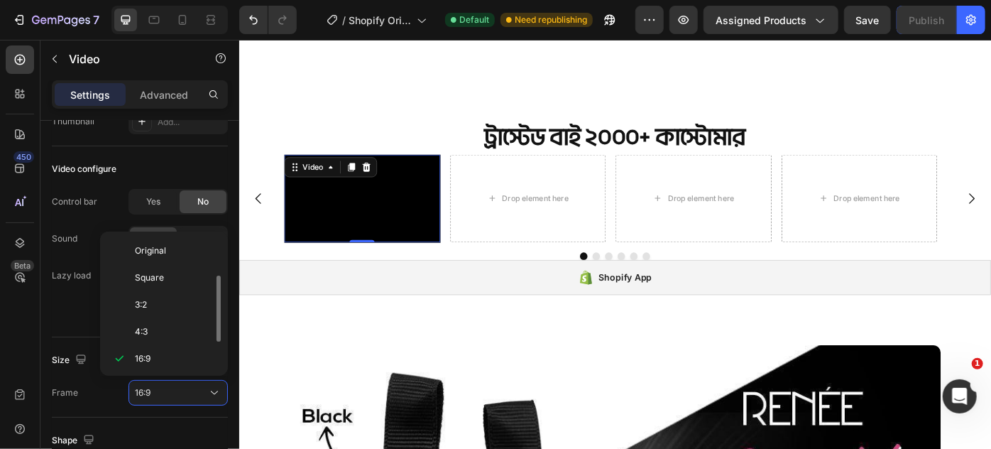
scroll to position [26, 0]
click at [163, 354] on p "21:9" at bounding box center [172, 360] width 75 height 13
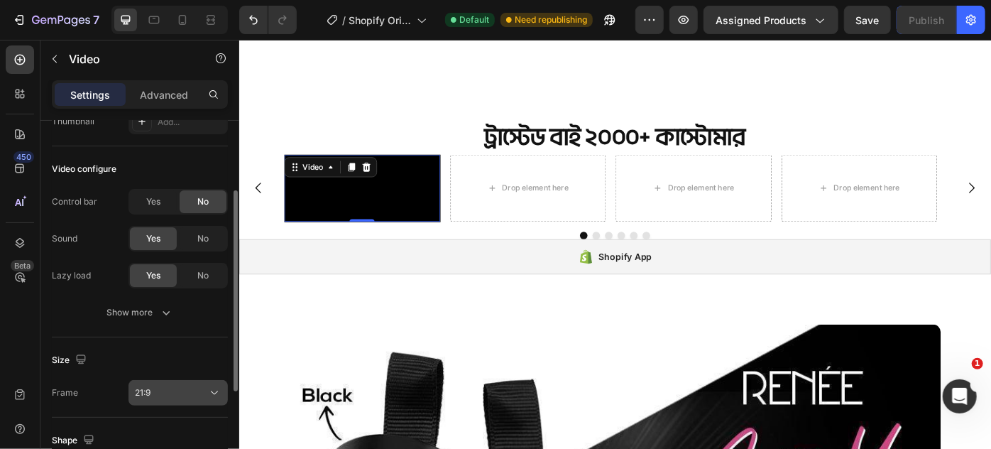
drag, startPoint x: 176, startPoint y: 399, endPoint x: 167, endPoint y: 379, distance: 21.9
click at [176, 400] on button "21:9" at bounding box center [178, 393] width 99 height 26
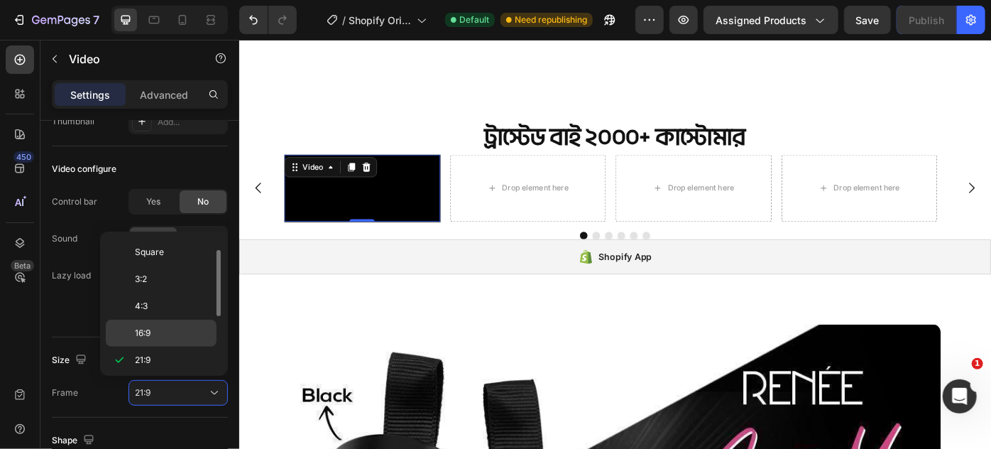
click at [163, 335] on p "16:9" at bounding box center [172, 333] width 75 height 13
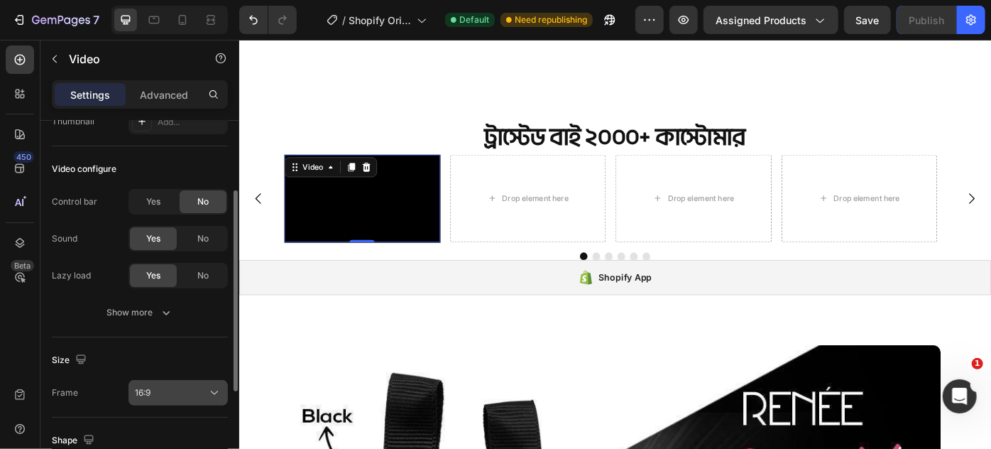
click at [185, 389] on div "16:9" at bounding box center [171, 392] width 72 height 13
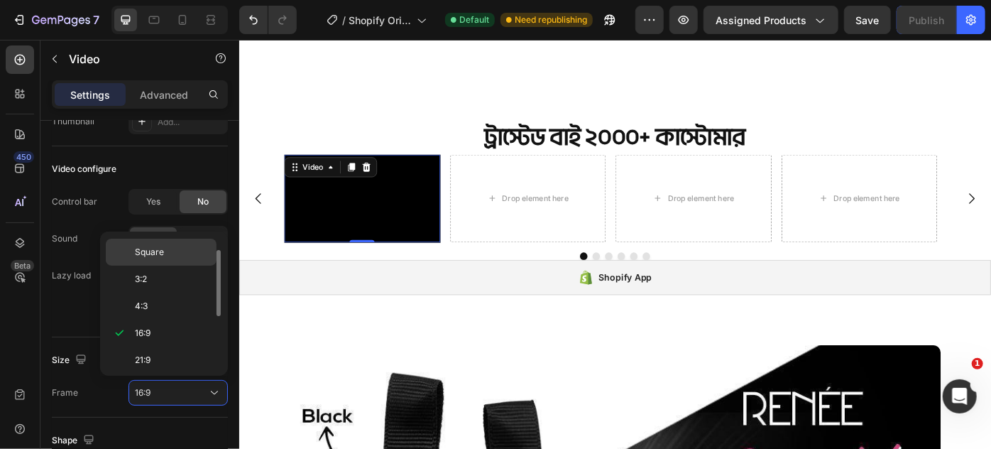
click at [173, 254] on p "Square" at bounding box center [172, 252] width 75 height 13
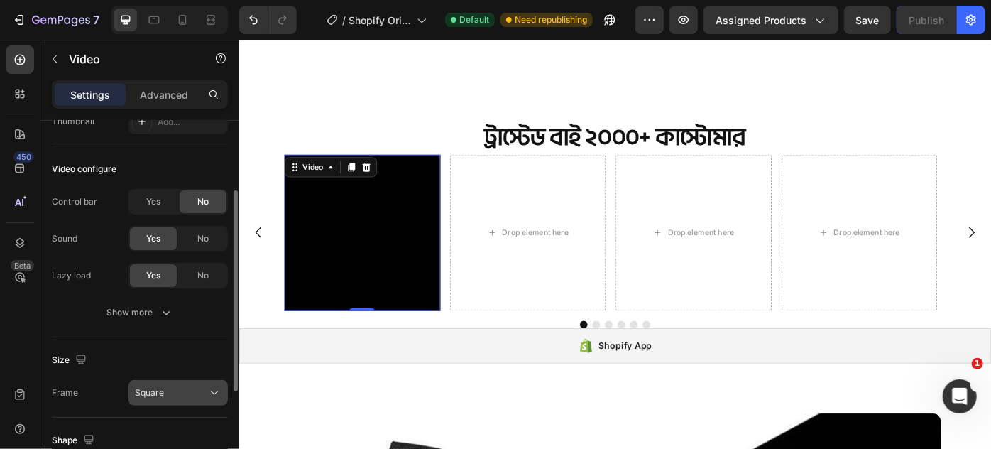
click at [188, 389] on div "Square" at bounding box center [171, 392] width 72 height 13
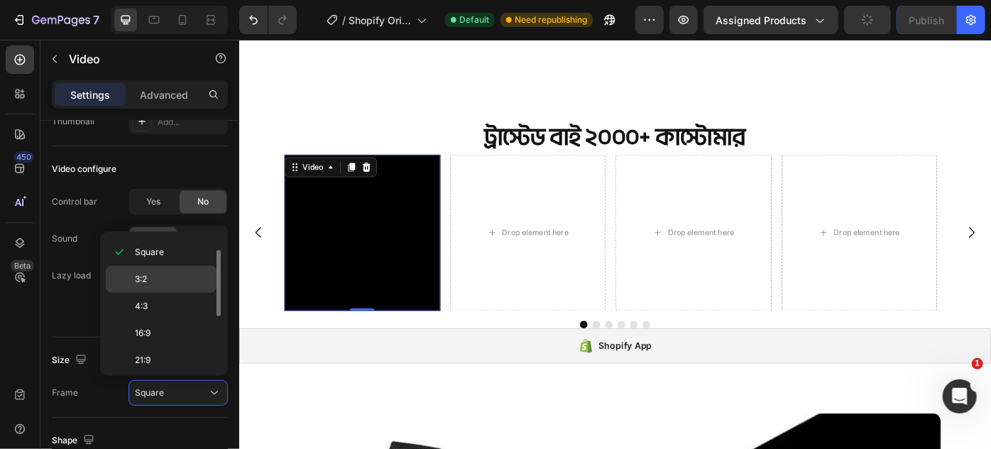
click at [168, 284] on div "3:2" at bounding box center [161, 279] width 111 height 27
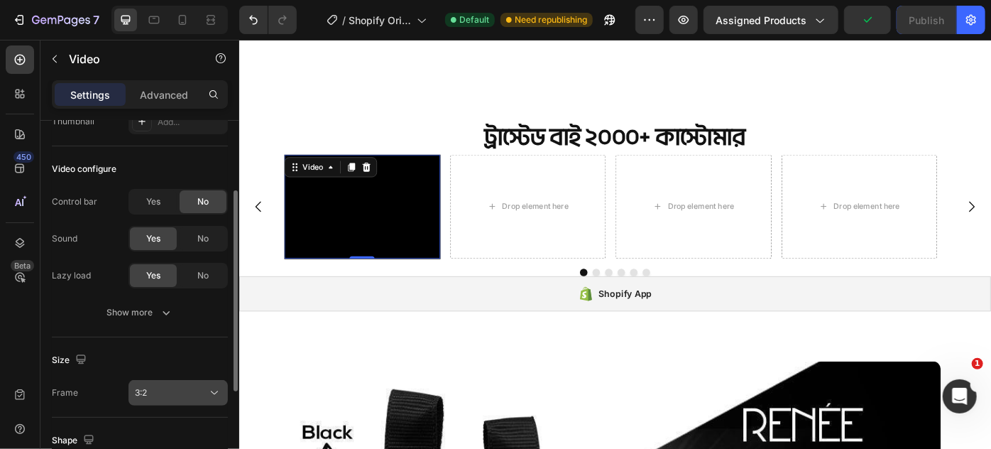
click at [172, 386] on div "3:2" at bounding box center [171, 392] width 72 height 13
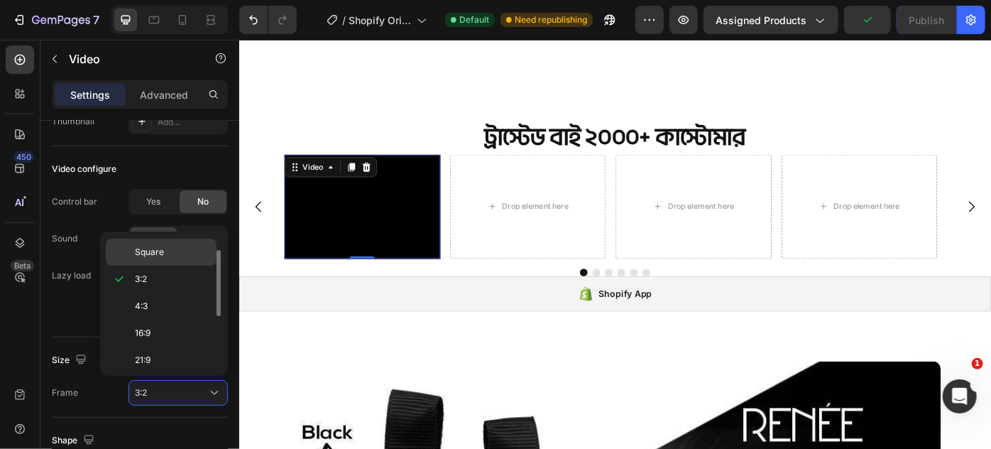
click at [166, 256] on p "Square" at bounding box center [172, 252] width 75 height 13
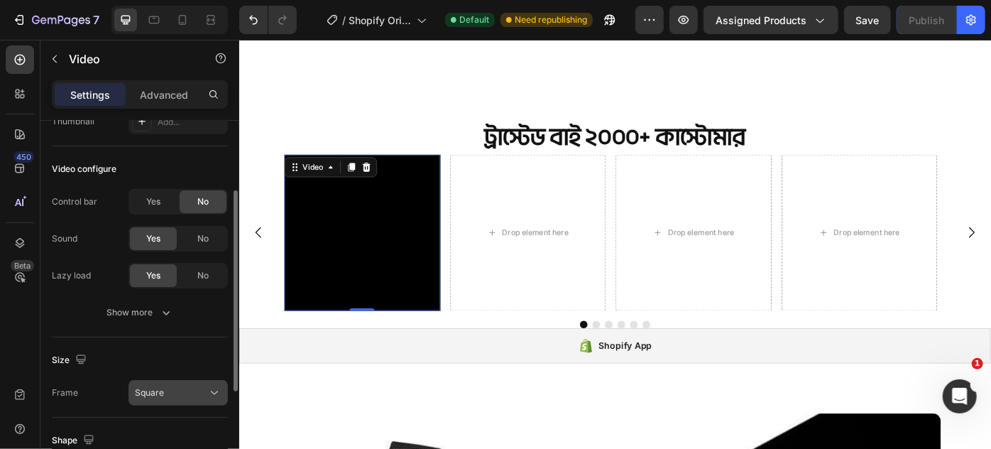
click at [168, 386] on div "Square" at bounding box center [171, 392] width 72 height 13
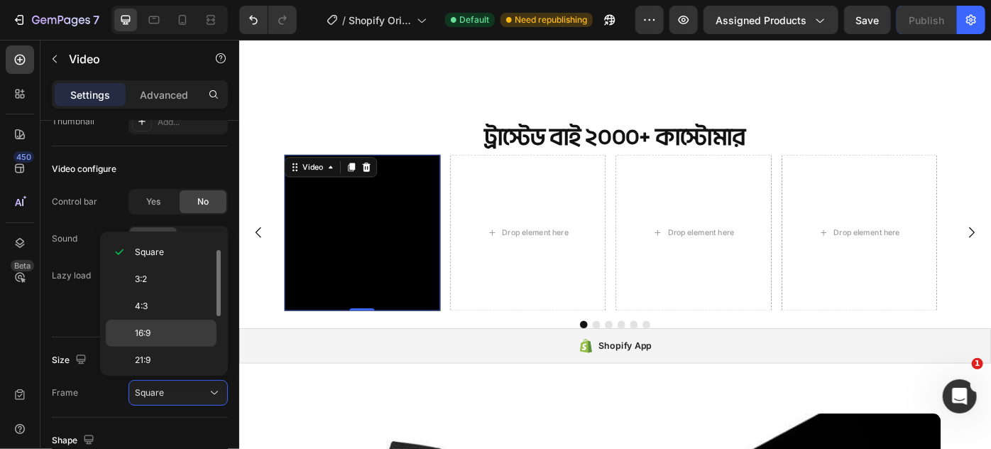
click at [170, 327] on p "16:9" at bounding box center [172, 333] width 75 height 13
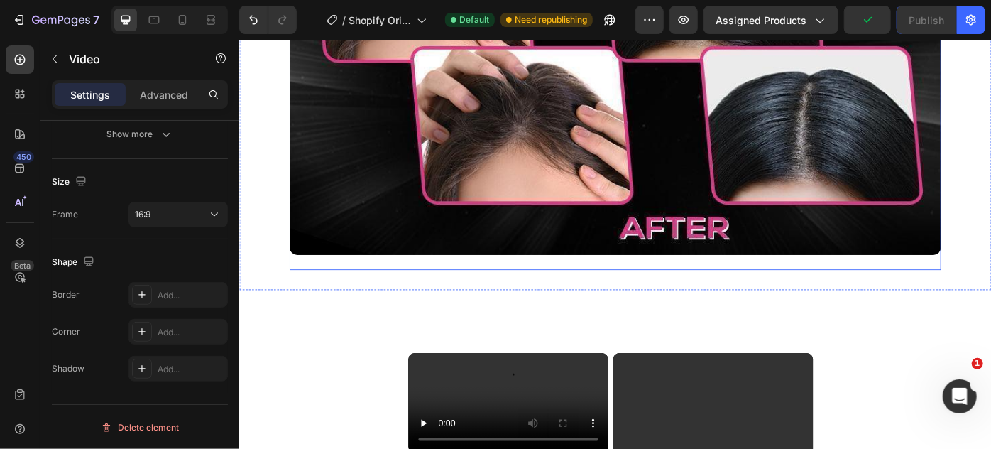
scroll to position [3486, 0]
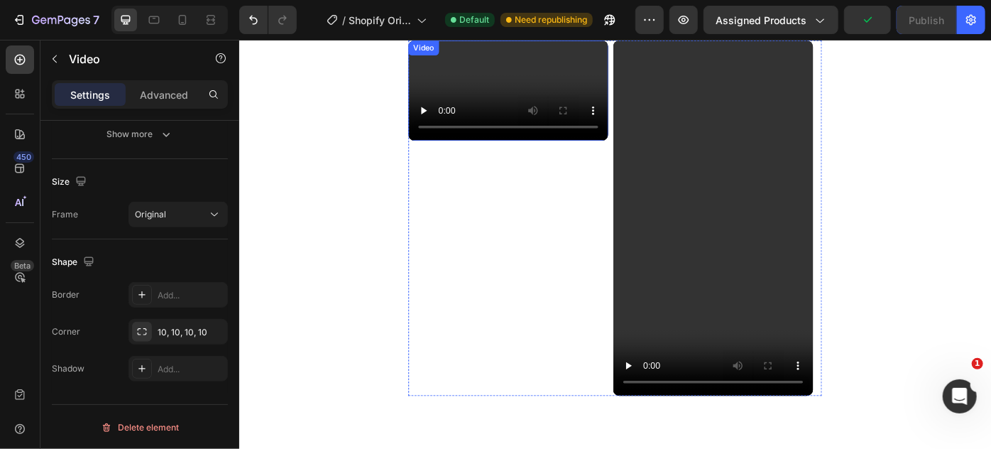
click at [501, 153] on video at bounding box center [543, 97] width 227 height 114
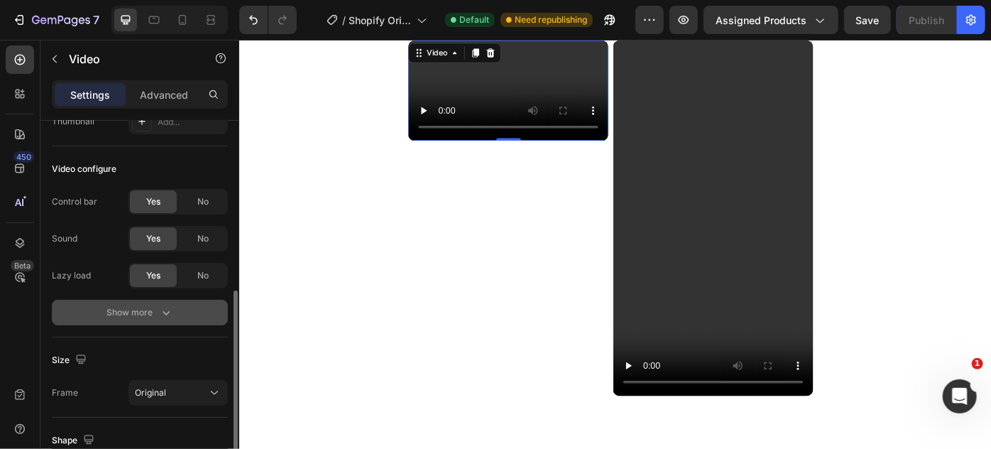
scroll to position [193, 0]
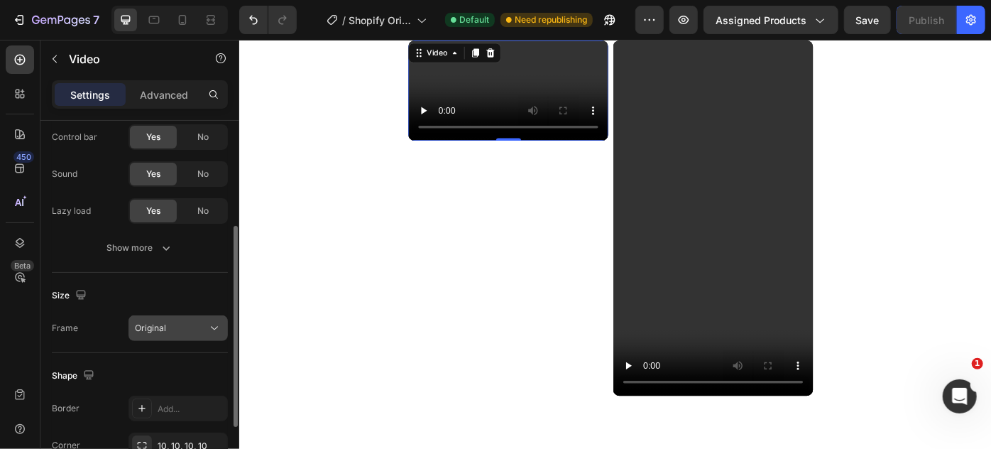
click at [170, 327] on div "Original" at bounding box center [171, 328] width 72 height 13
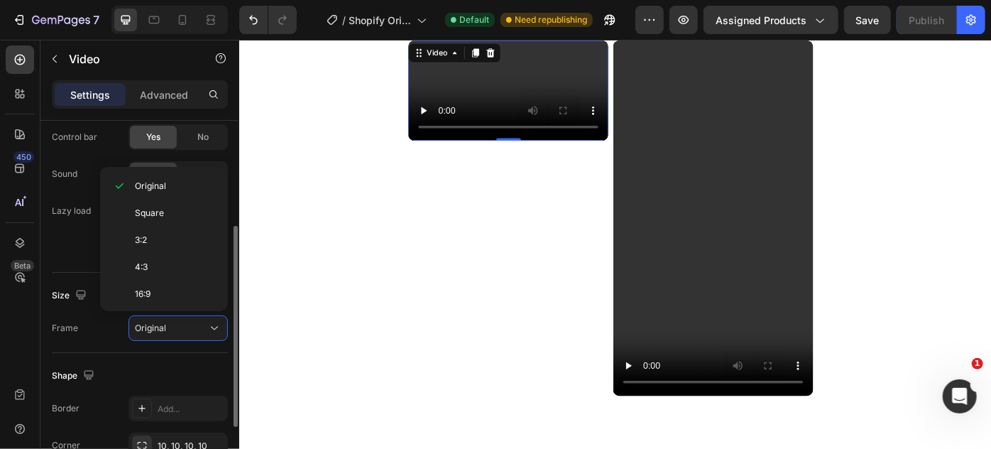
click at [99, 327] on div "Frame Original" at bounding box center [140, 328] width 176 height 26
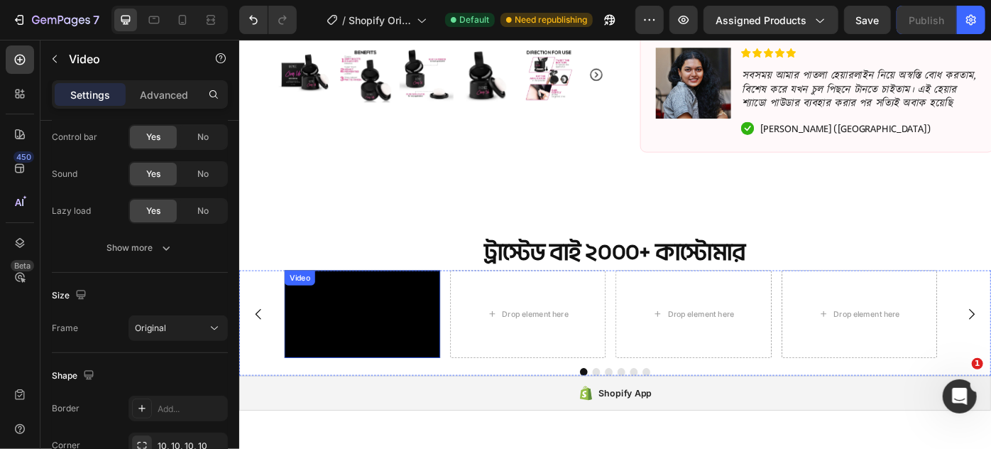
click at [376, 346] on video at bounding box center [378, 349] width 177 height 99
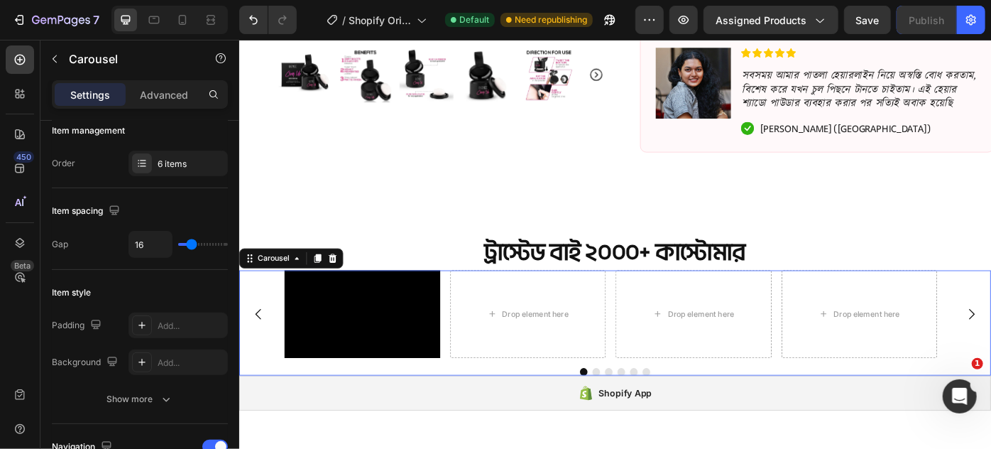
click at [275, 373] on div "Video Drop element here Drop element here Drop element here Drop element here D…" at bounding box center [665, 349] width 852 height 99
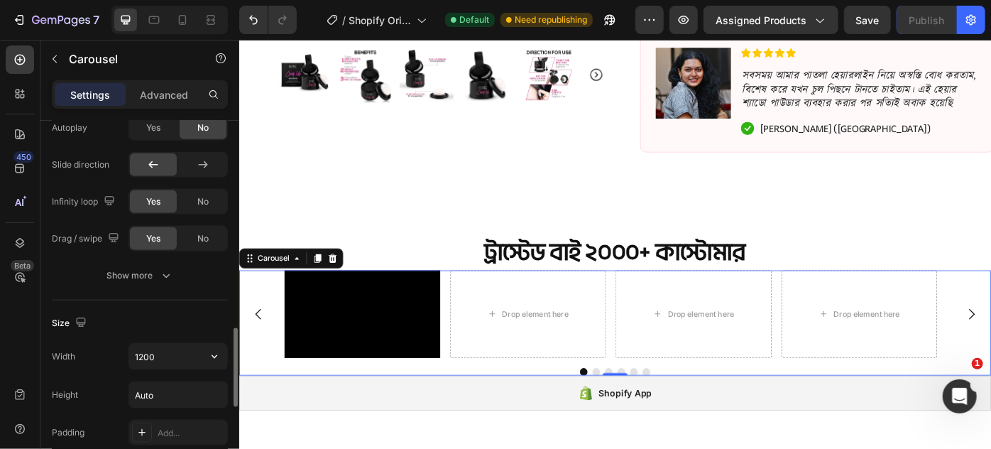
scroll to position [1032, 0]
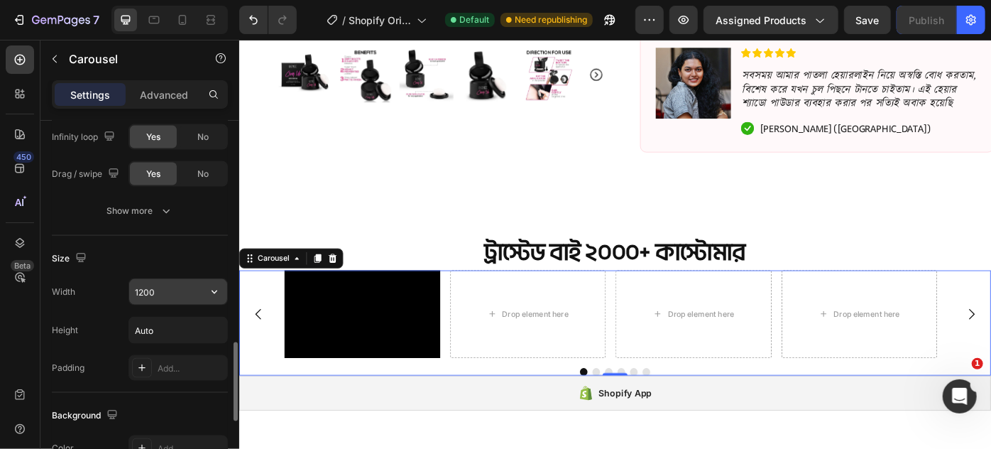
click at [178, 293] on input "1200" at bounding box center [178, 292] width 98 height 26
click at [212, 286] on icon "button" at bounding box center [214, 292] width 14 height 14
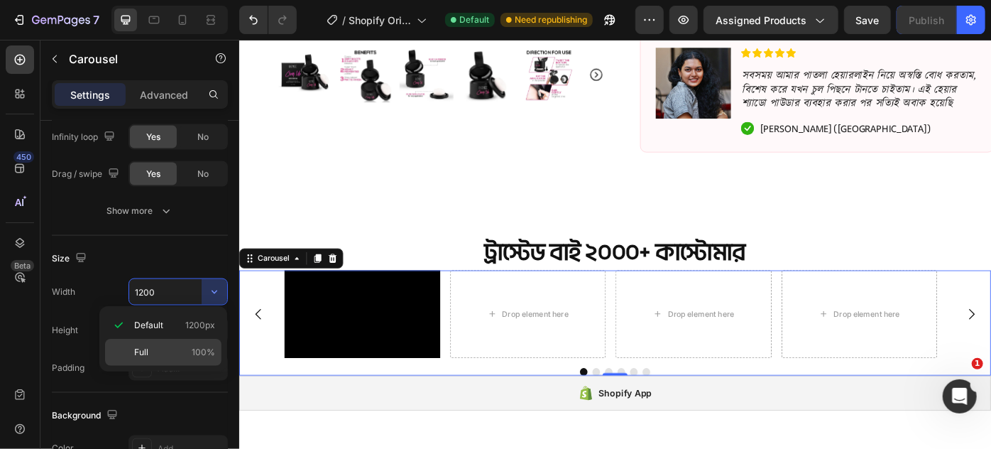
click at [166, 348] on p "Full 100%" at bounding box center [174, 352] width 81 height 13
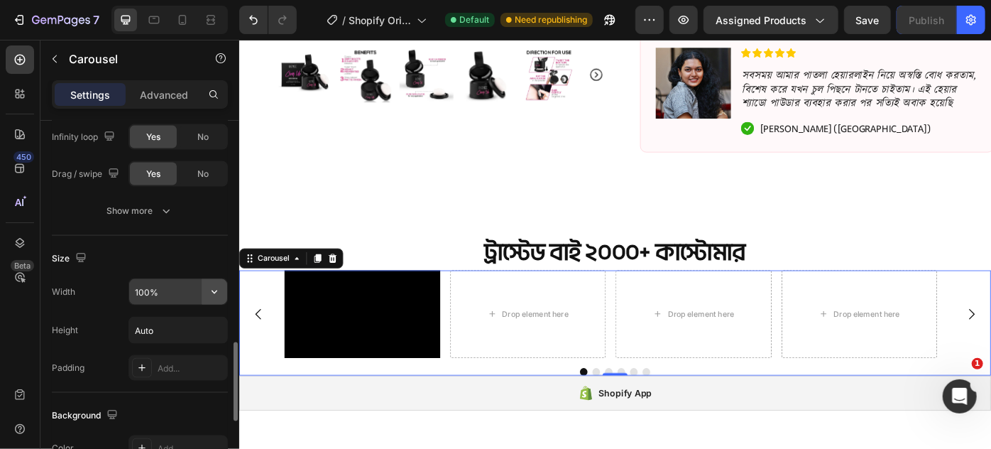
click at [212, 291] on icon "button" at bounding box center [214, 292] width 14 height 14
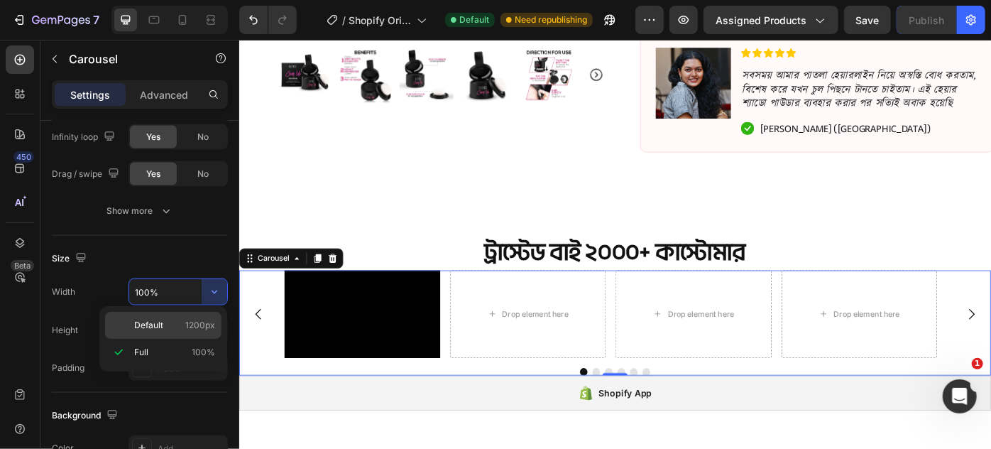
click at [197, 321] on span "1200px" at bounding box center [200, 325] width 30 height 13
type input "1200"
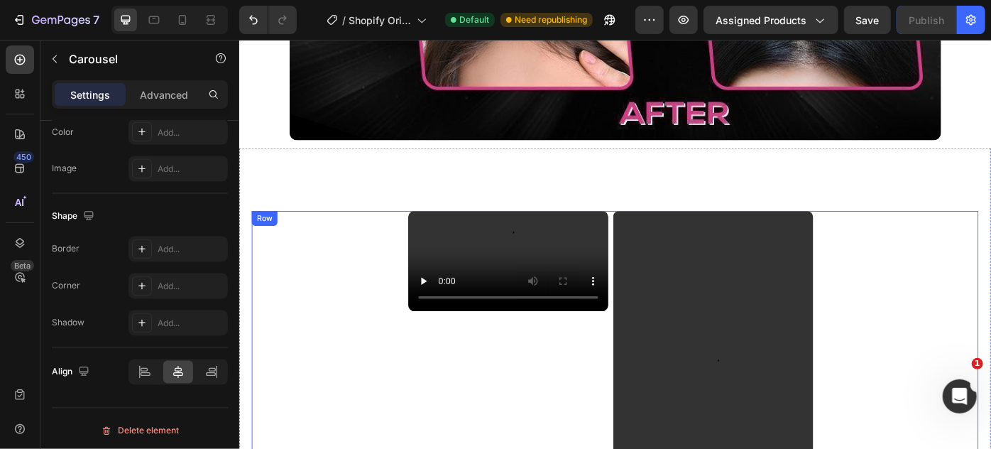
scroll to position [3292, 0]
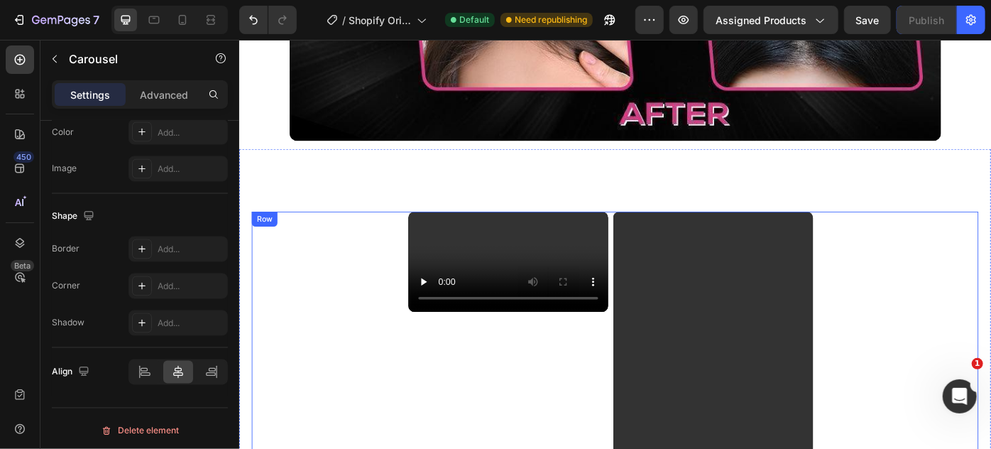
click at [309, 317] on div "Video Video Carousel Row" at bounding box center [665, 435] width 824 height 403
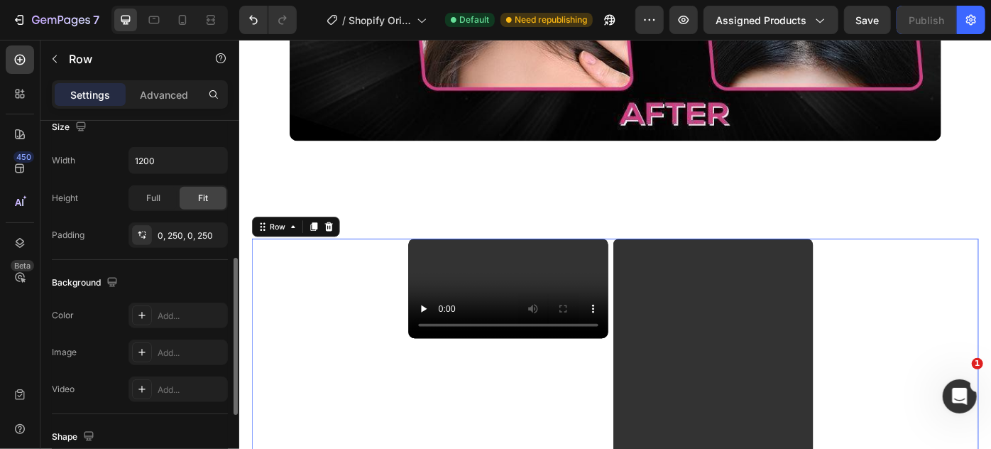
scroll to position [258, 0]
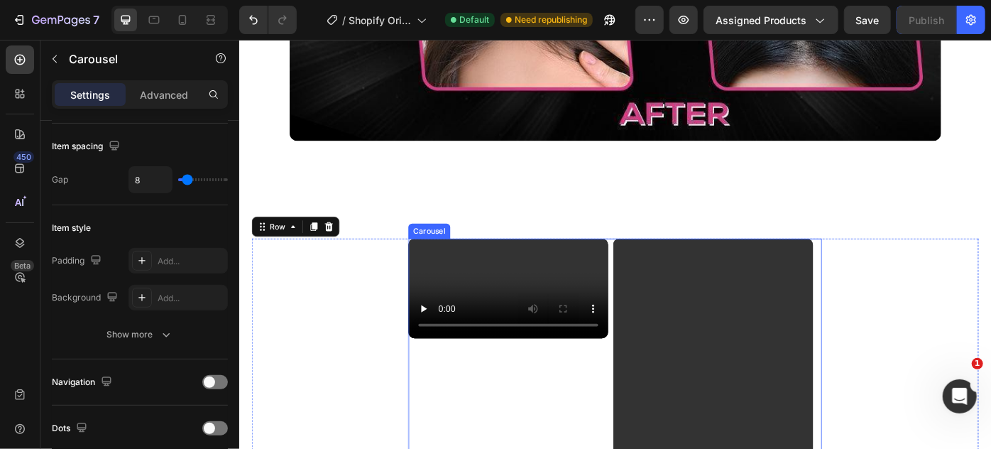
scroll to position [0, 0]
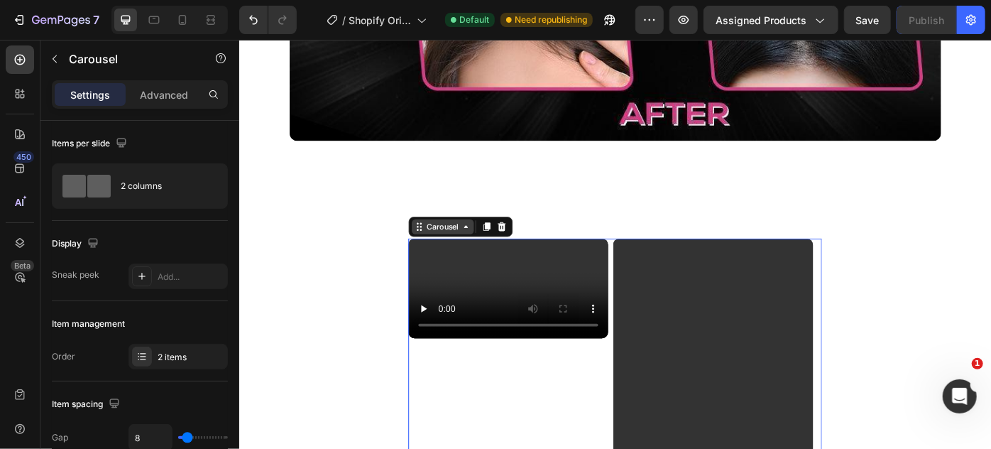
click at [469, 244] on div "Carousel" at bounding box center [469, 250] width 42 height 13
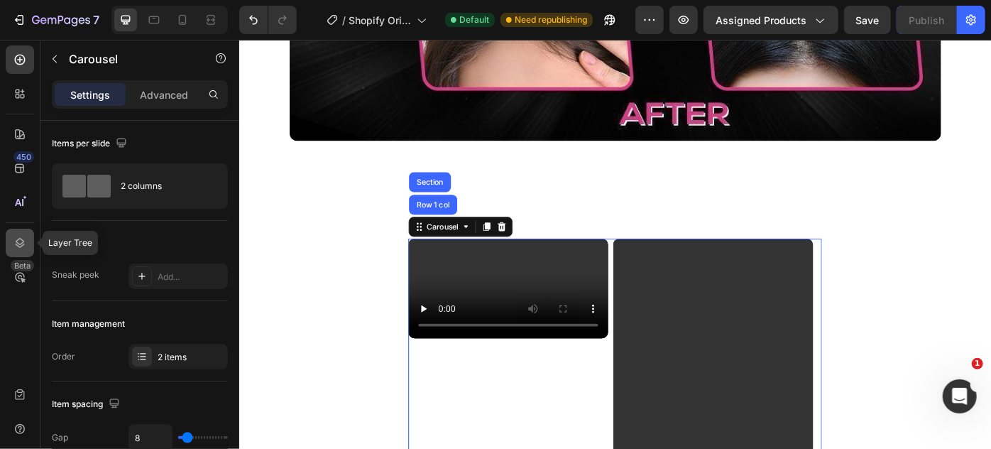
click at [17, 241] on icon at bounding box center [20, 243] width 14 height 14
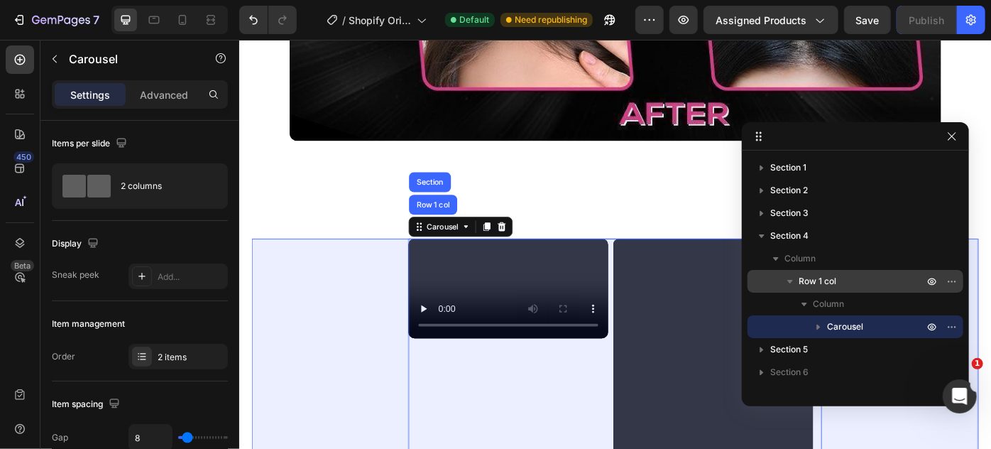
click at [814, 284] on span "Row 1 col" at bounding box center [818, 281] width 38 height 14
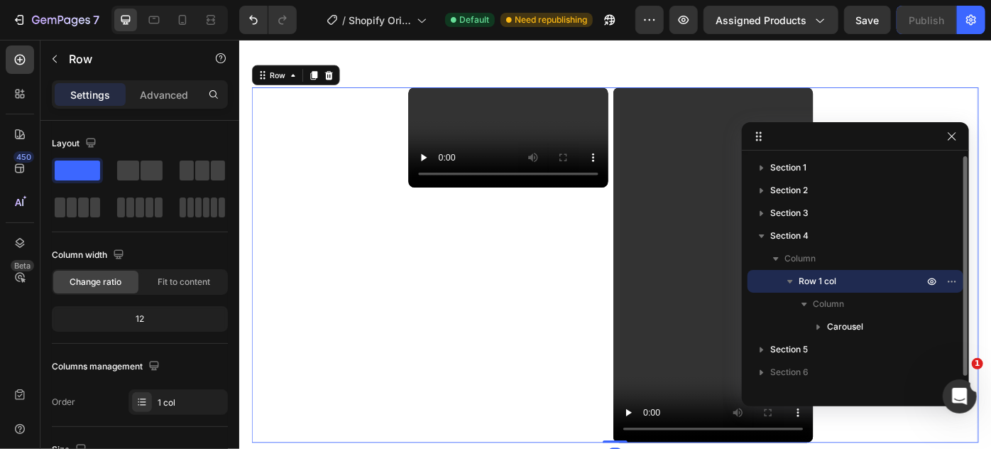
scroll to position [3437, 0]
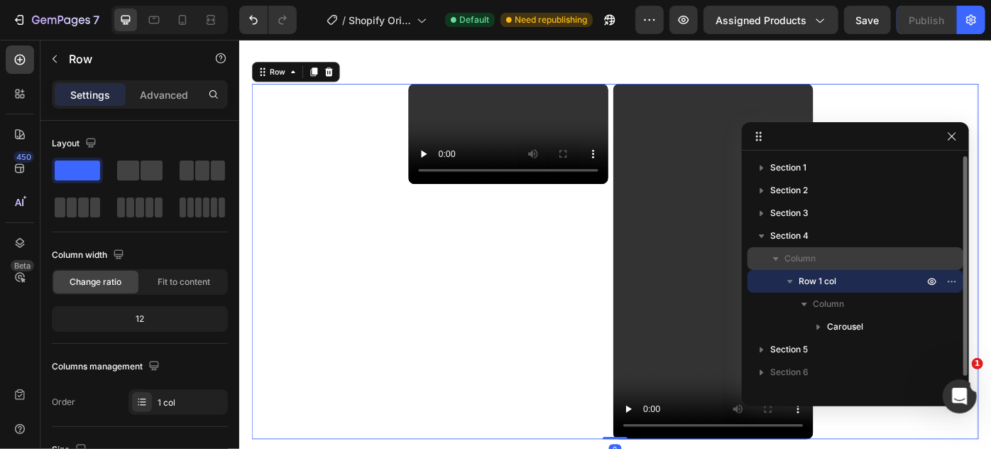
click at [816, 263] on p "Column" at bounding box center [856, 258] width 142 height 14
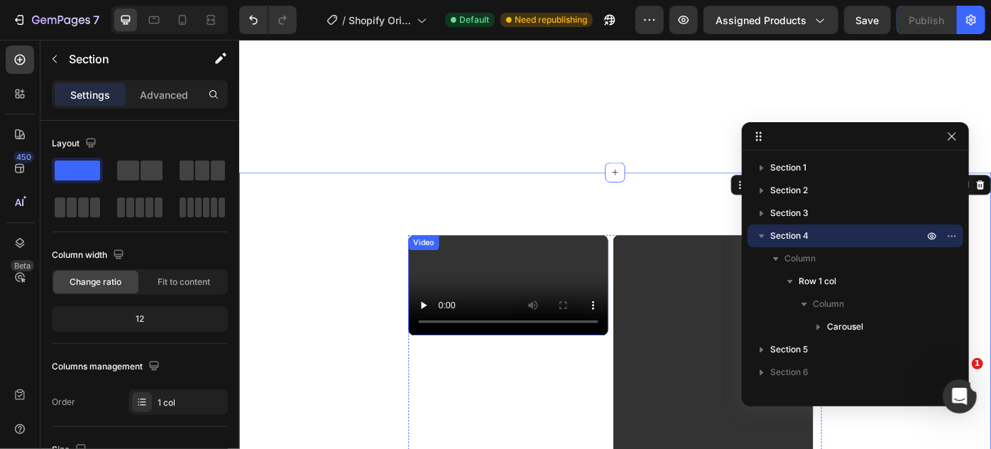
scroll to position [3243, 0]
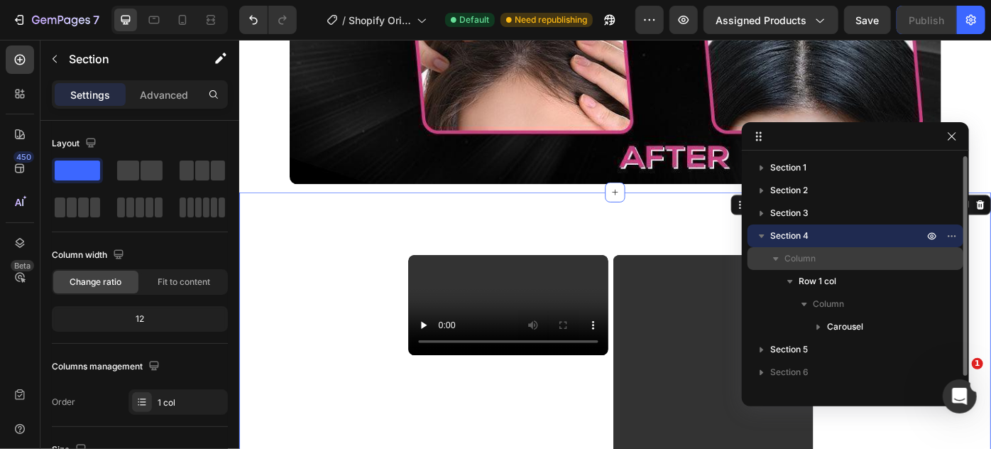
click at [818, 263] on p "Column" at bounding box center [856, 258] width 142 height 14
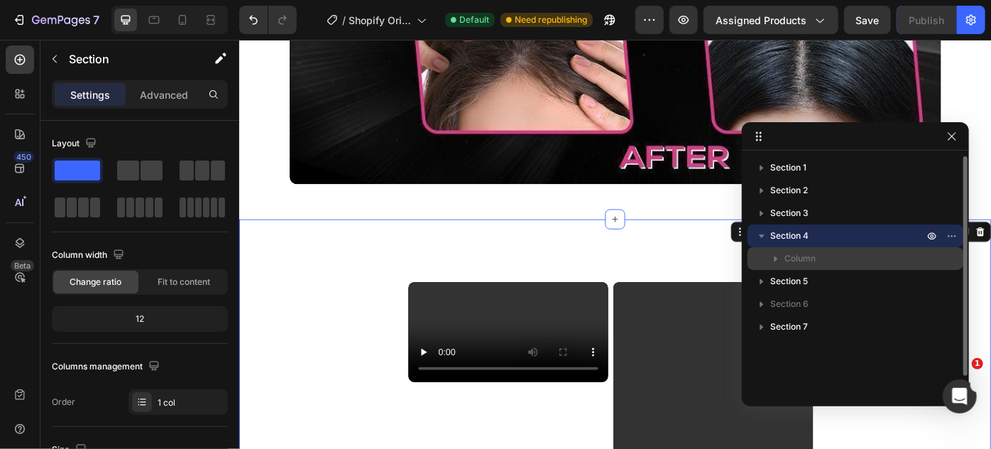
click at [818, 263] on p "Column" at bounding box center [856, 258] width 142 height 14
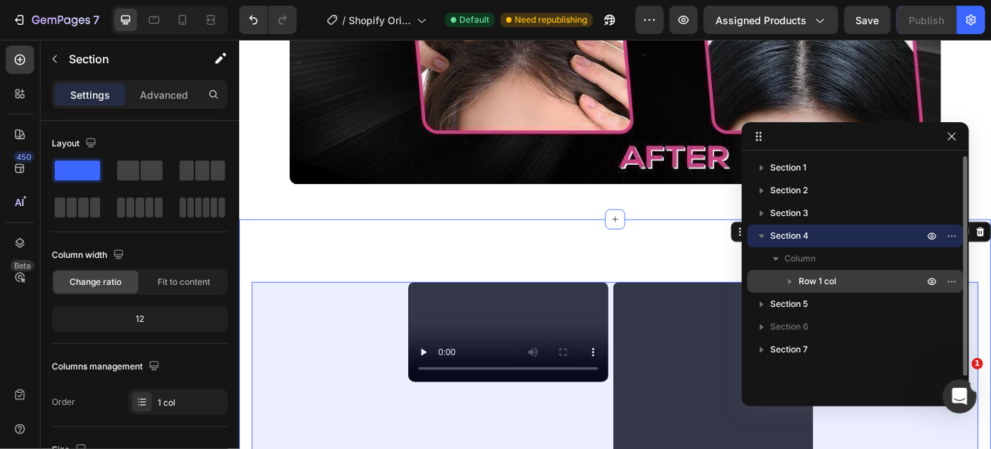
click at [822, 282] on span "Row 1 col" at bounding box center [818, 281] width 38 height 14
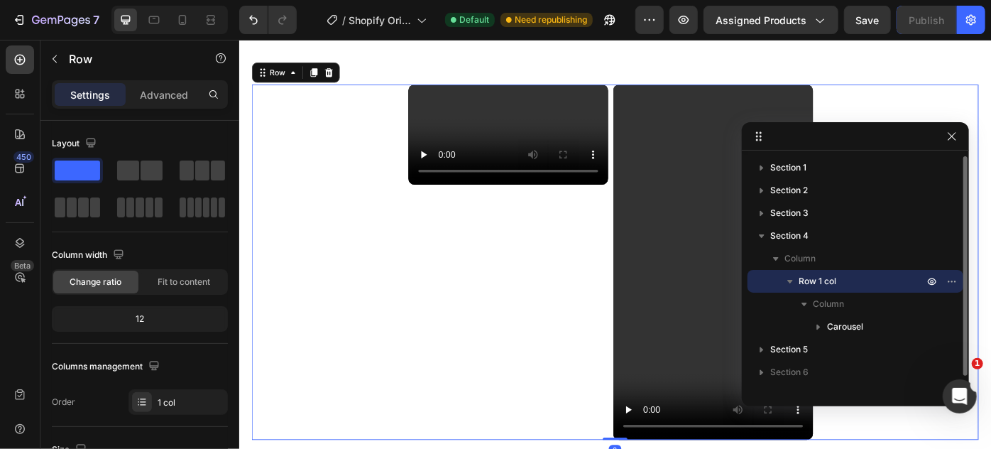
scroll to position [3437, 0]
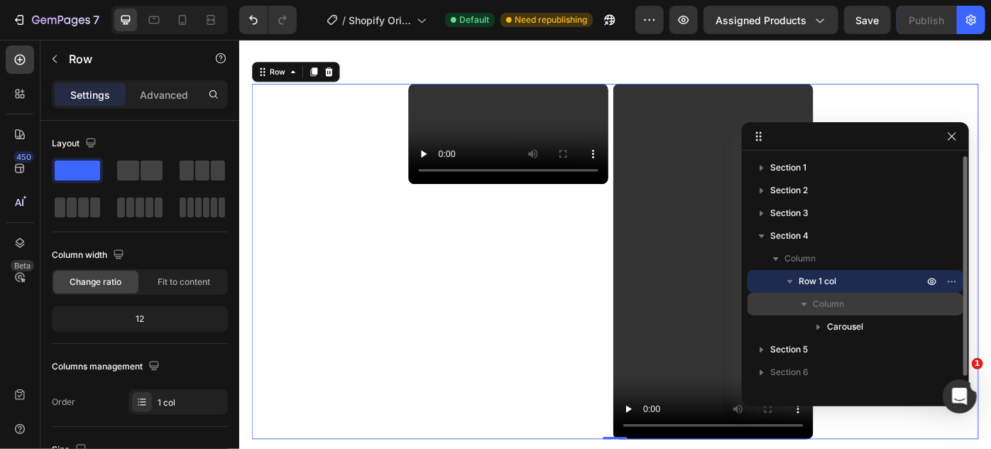
click at [827, 303] on span "Column" at bounding box center [828, 304] width 31 height 14
click at [825, 308] on span "Column" at bounding box center [828, 304] width 31 height 14
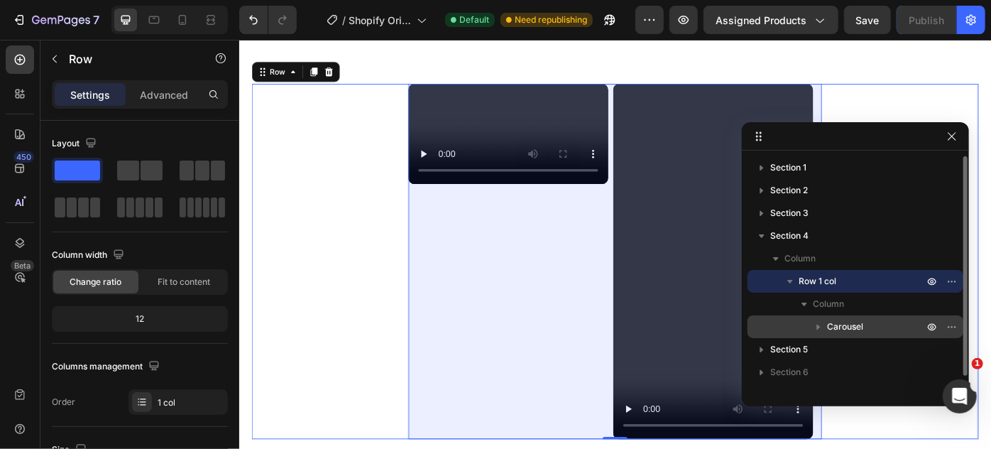
click at [831, 329] on span "Carousel" at bounding box center [845, 327] width 36 height 14
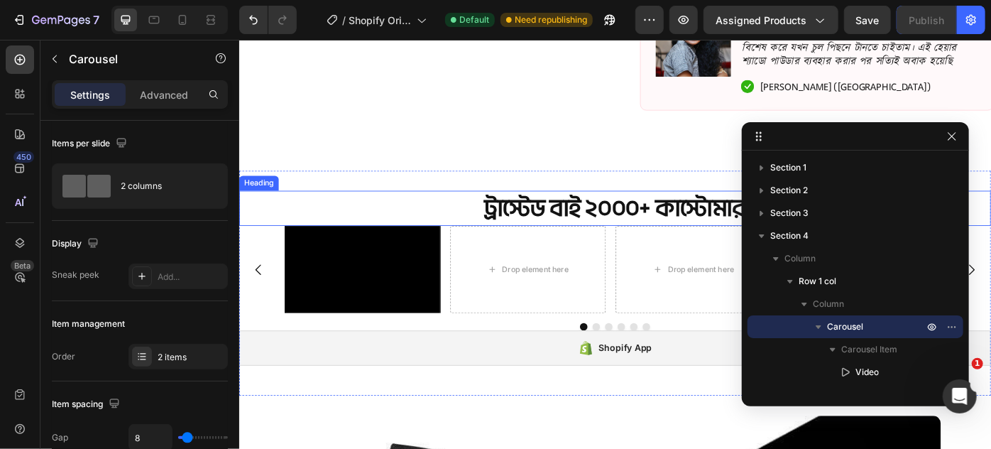
scroll to position [660, 0]
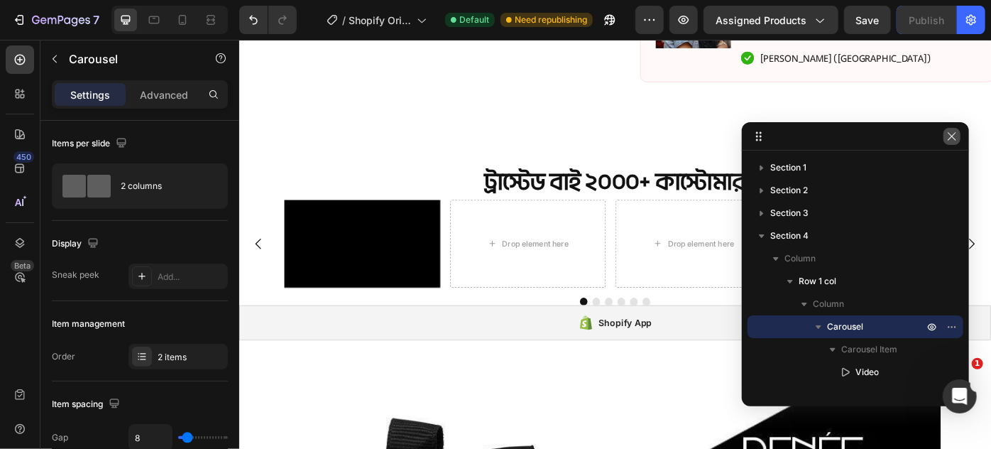
click at [954, 141] on icon "button" at bounding box center [952, 136] width 11 height 11
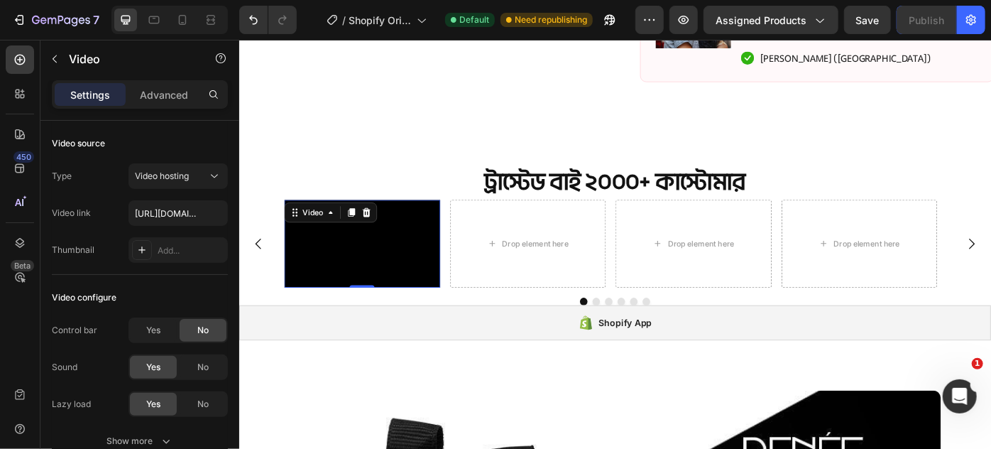
click at [385, 260] on video at bounding box center [378, 269] width 177 height 99
click at [365, 229] on icon at bounding box center [366, 234] width 8 height 10
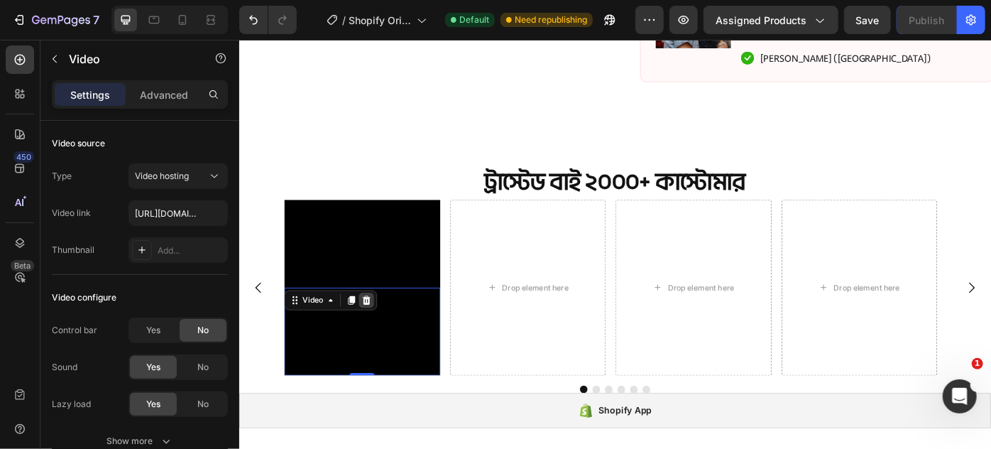
click at [382, 330] on icon at bounding box center [382, 334] width 9 height 10
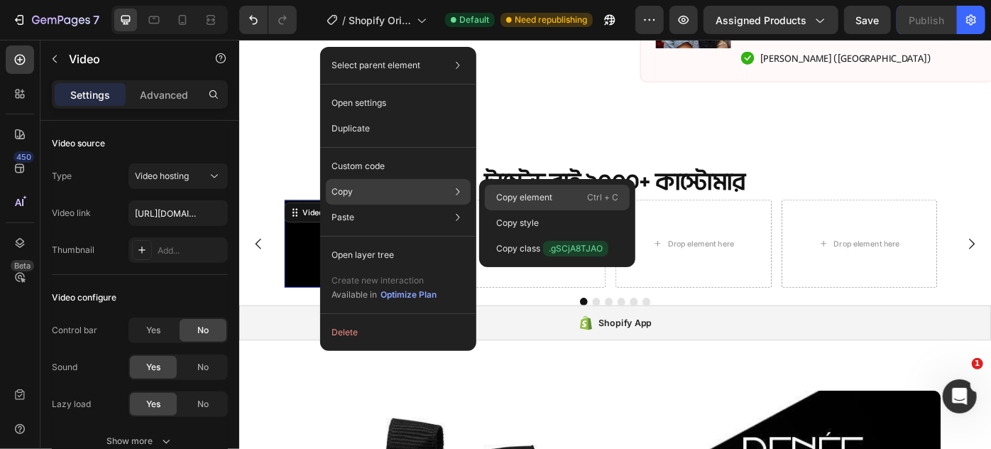
click at [527, 201] on p "Copy element" at bounding box center [524, 197] width 56 height 13
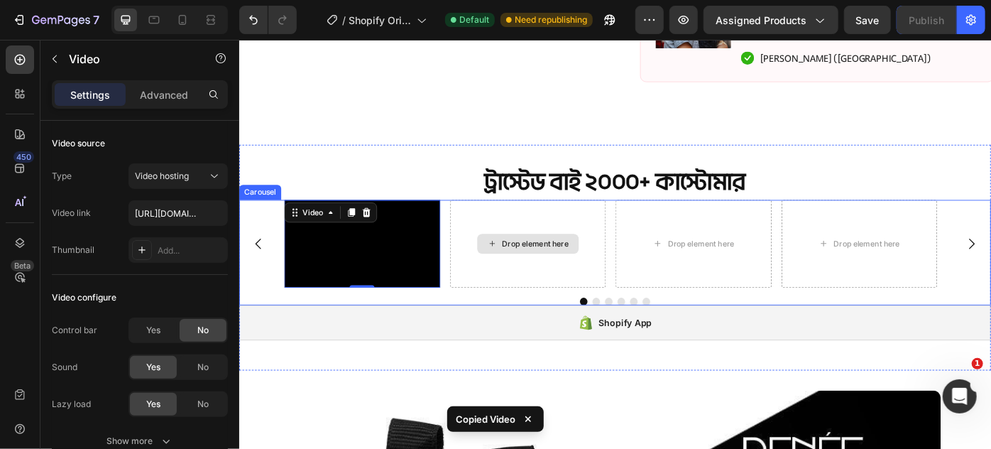
click at [557, 258] on div "Drop element here" at bounding box center [565, 269] width 115 height 23
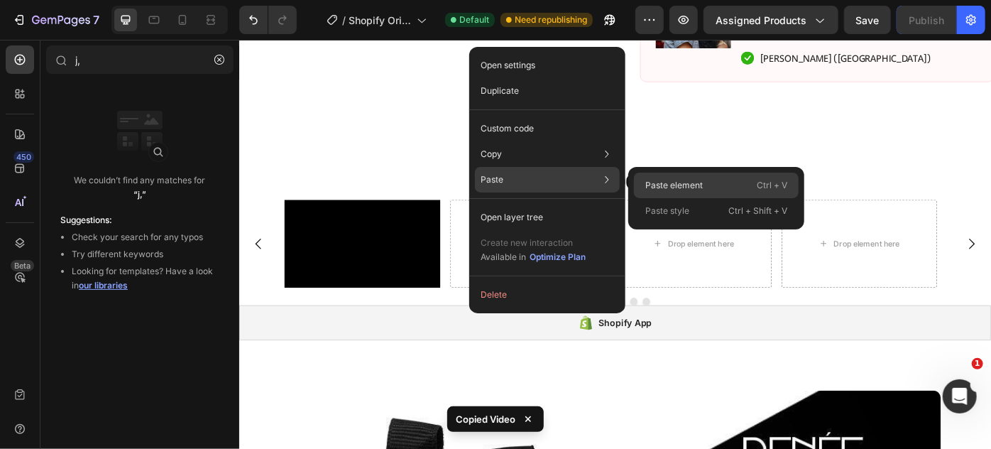
click at [666, 184] on p "Paste element" at bounding box center [674, 185] width 58 height 13
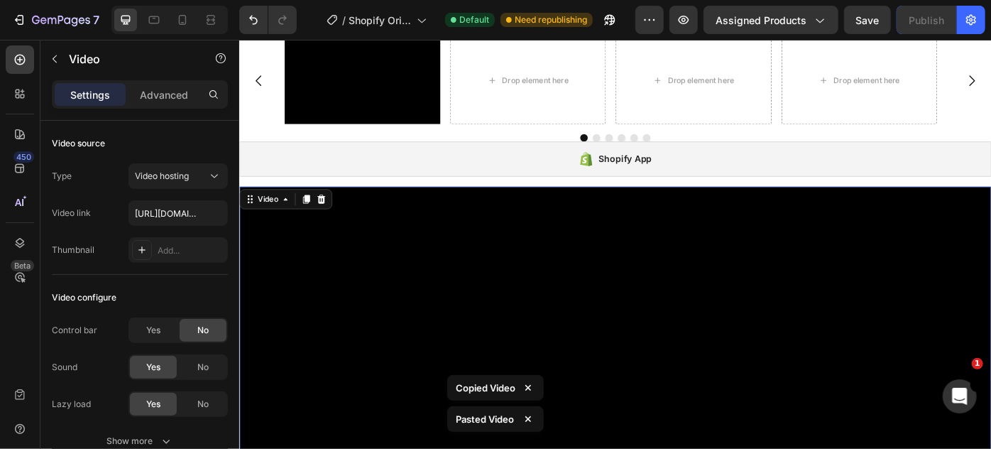
scroll to position [829, 0]
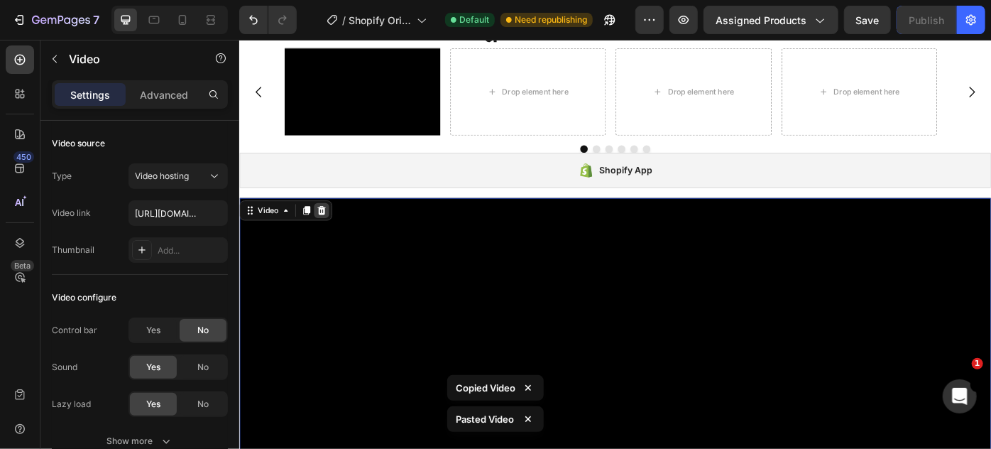
click at [334, 235] on icon at bounding box center [331, 232] width 9 height 10
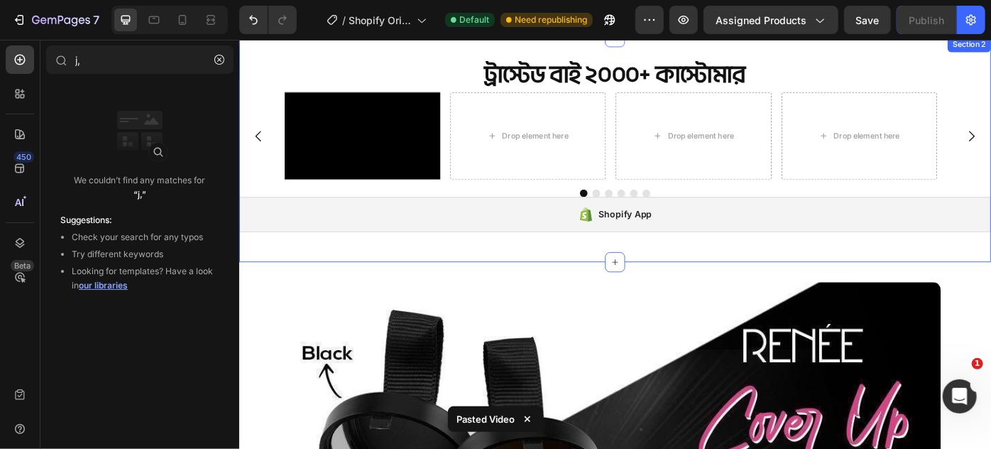
scroll to position [636, 0]
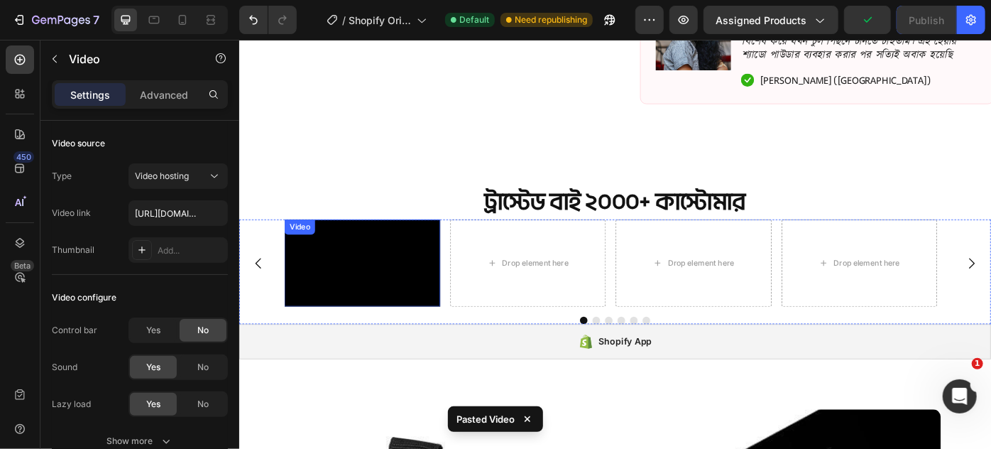
click at [372, 314] on video at bounding box center [378, 291] width 177 height 99
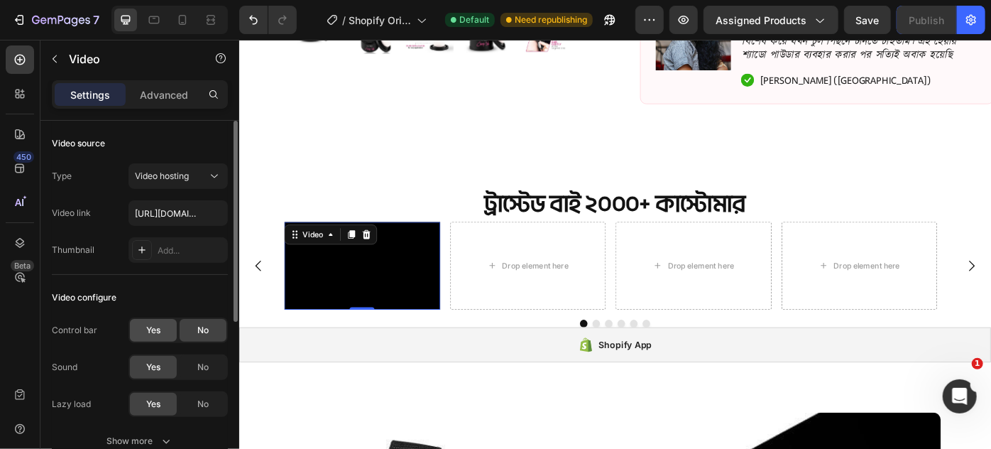
click at [162, 329] on div "Yes" at bounding box center [153, 330] width 47 height 23
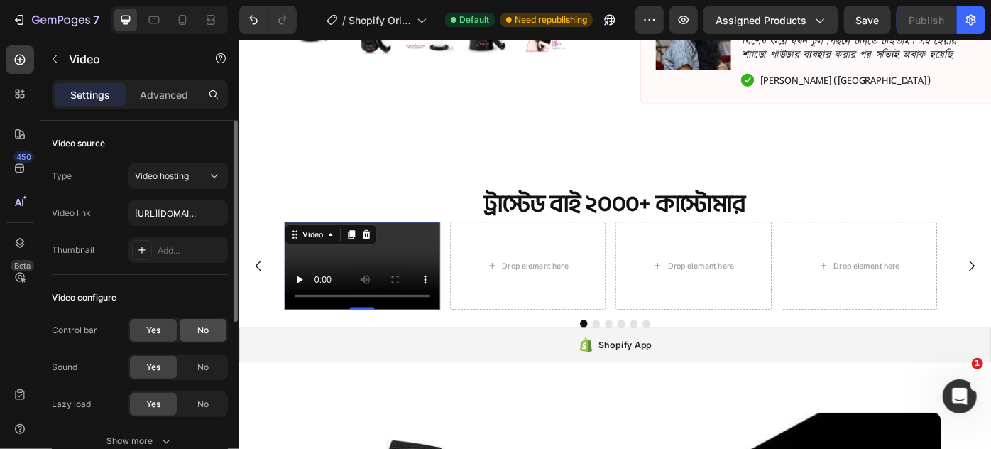
click at [203, 329] on span "No" at bounding box center [202, 330] width 11 height 13
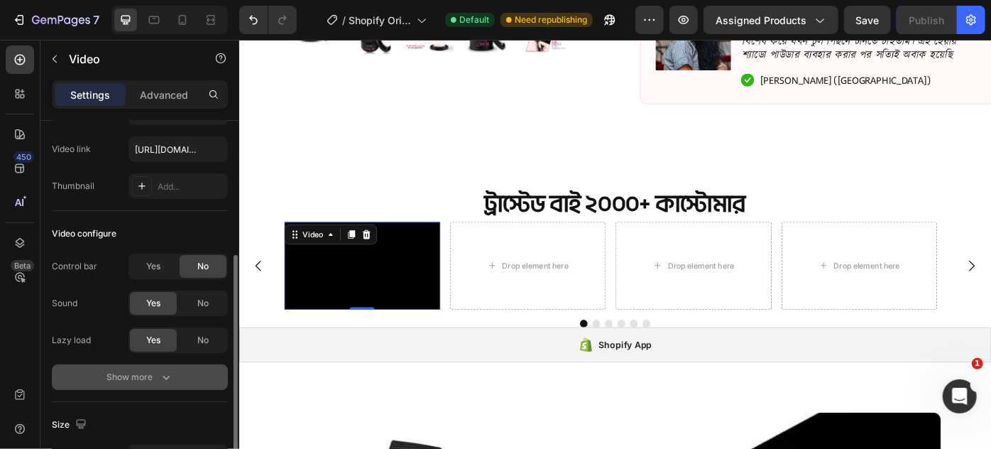
scroll to position [193, 0]
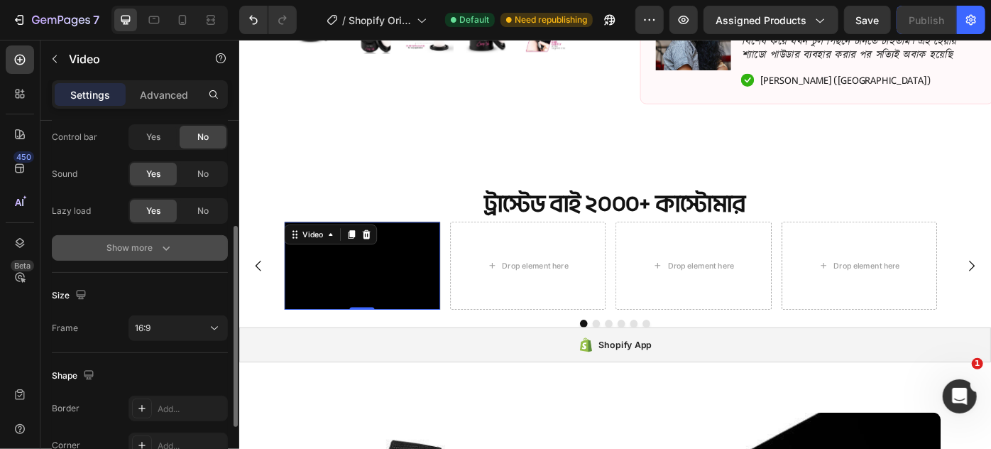
click at [140, 241] on div "Show more" at bounding box center [140, 248] width 66 height 14
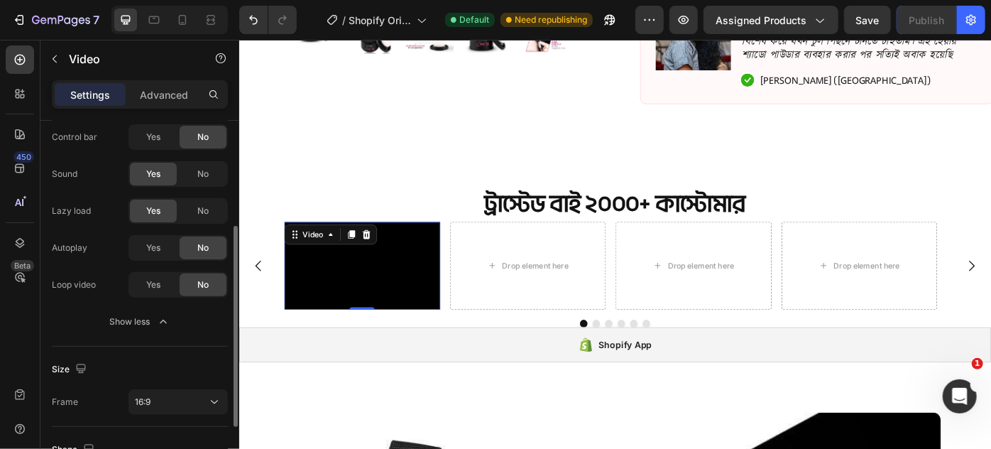
scroll to position [322, 0]
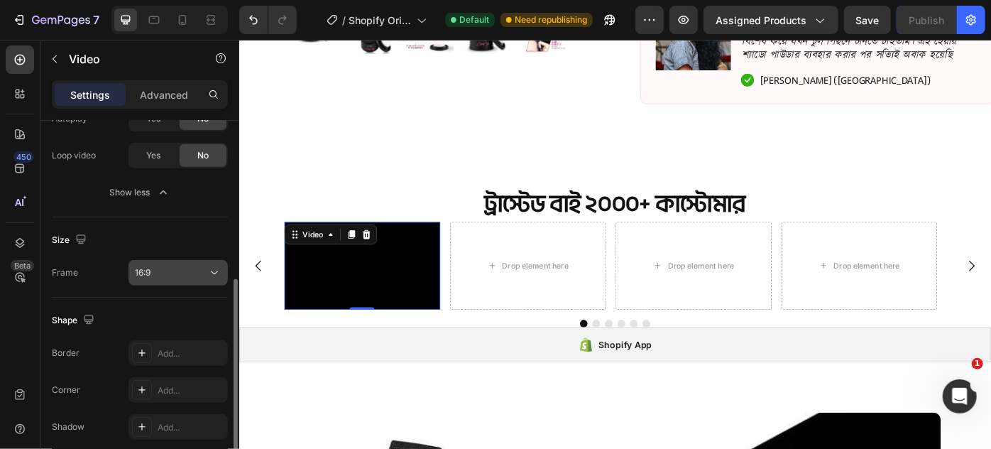
click at [172, 263] on button "16:9" at bounding box center [178, 273] width 99 height 26
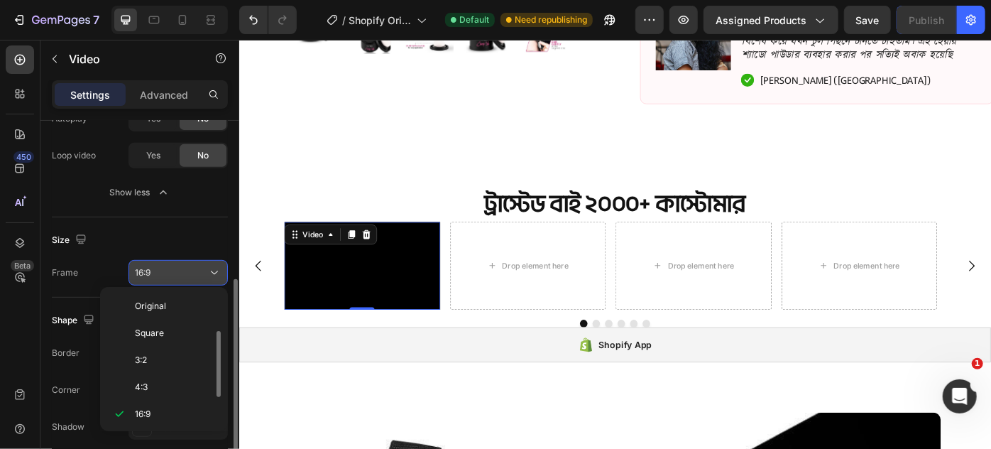
scroll to position [26, 0]
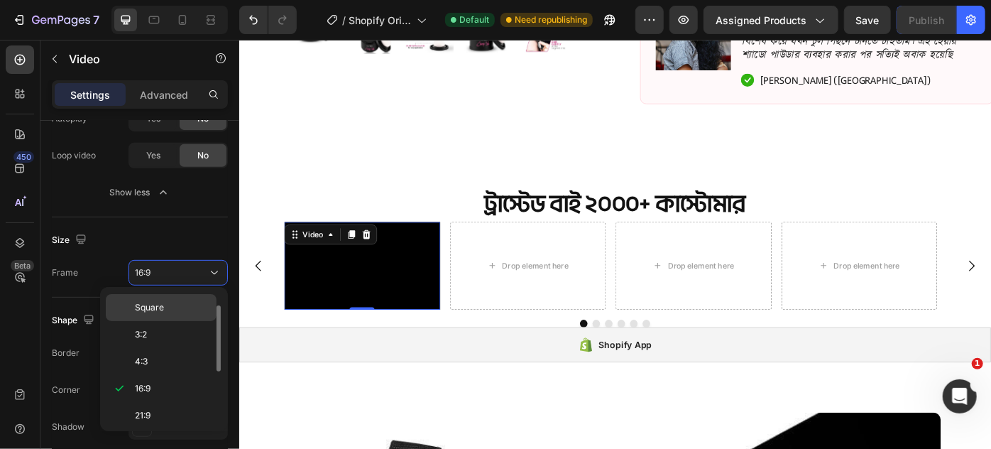
click at [167, 308] on p "Square" at bounding box center [172, 307] width 75 height 13
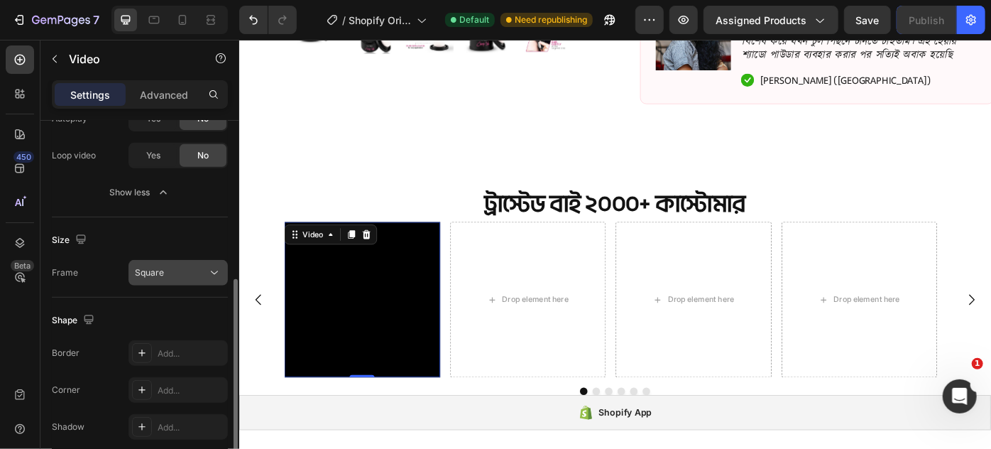
click at [159, 279] on button "Square" at bounding box center [178, 273] width 99 height 26
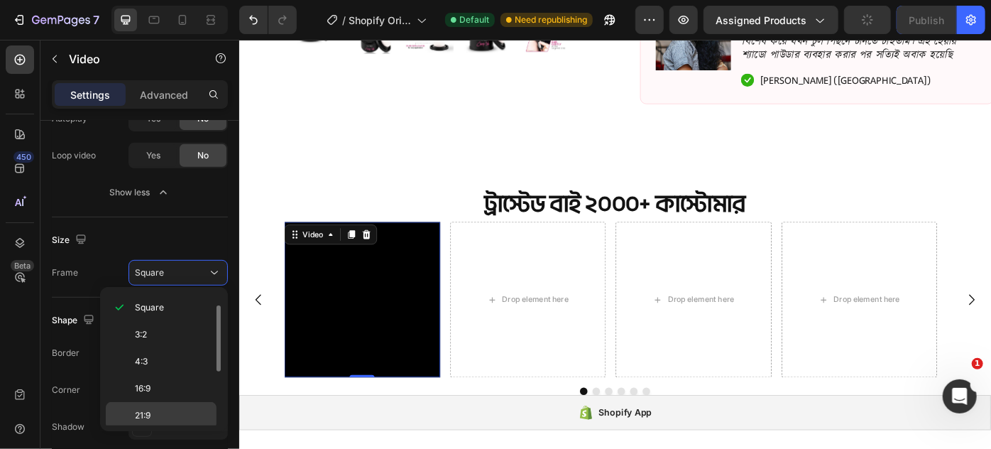
click at [146, 416] on span "21:9" at bounding box center [143, 415] width 16 height 13
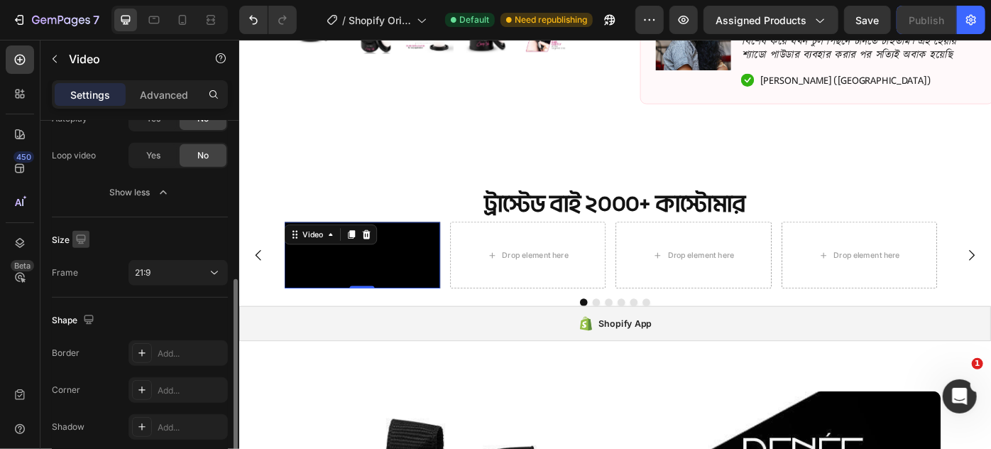
click at [75, 232] on icon "button" at bounding box center [81, 239] width 14 height 14
click at [80, 309] on icon "button" at bounding box center [84, 313] width 14 height 14
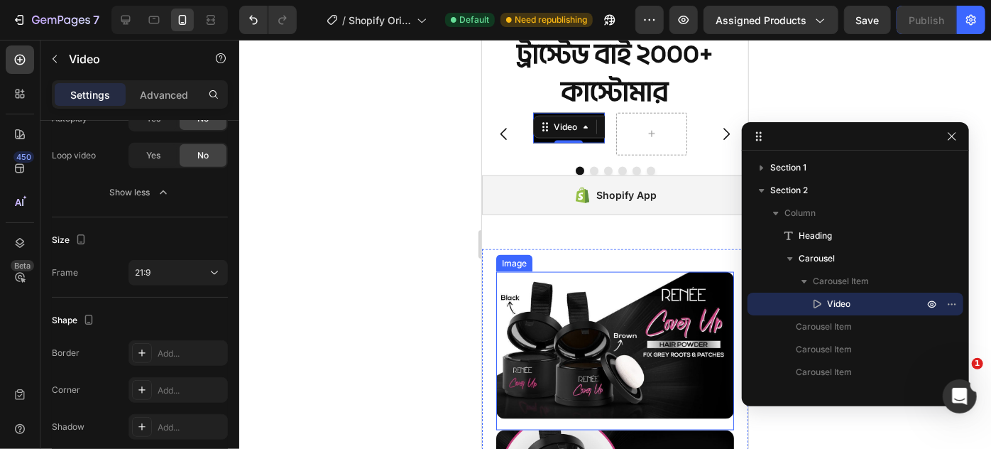
scroll to position [897, 0]
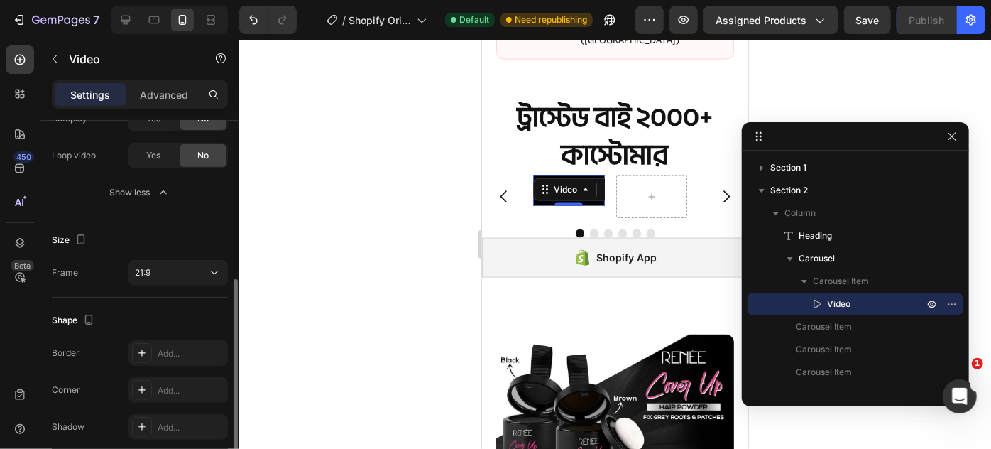
drag, startPoint x: 84, startPoint y: 238, endPoint x: 89, endPoint y: 244, distance: 8.1
click at [83, 238] on icon "button" at bounding box center [81, 239] width 8 height 10
click at [83, 251] on button "button" at bounding box center [83, 262] width 23 height 23
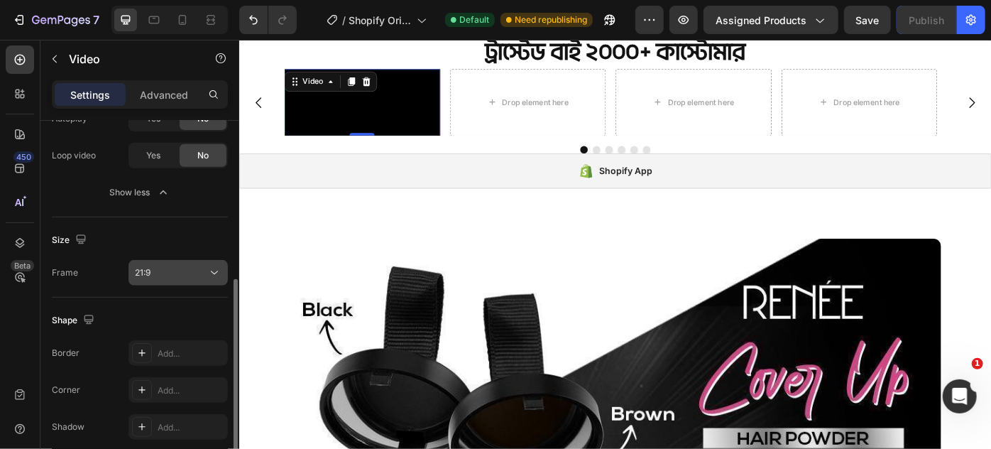
scroll to position [798, 0]
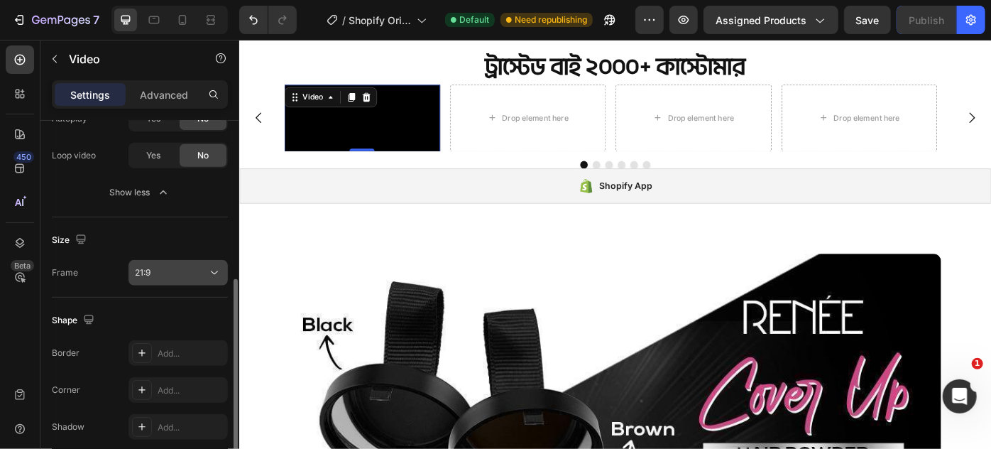
click at [138, 273] on span "21:9" at bounding box center [143, 272] width 16 height 11
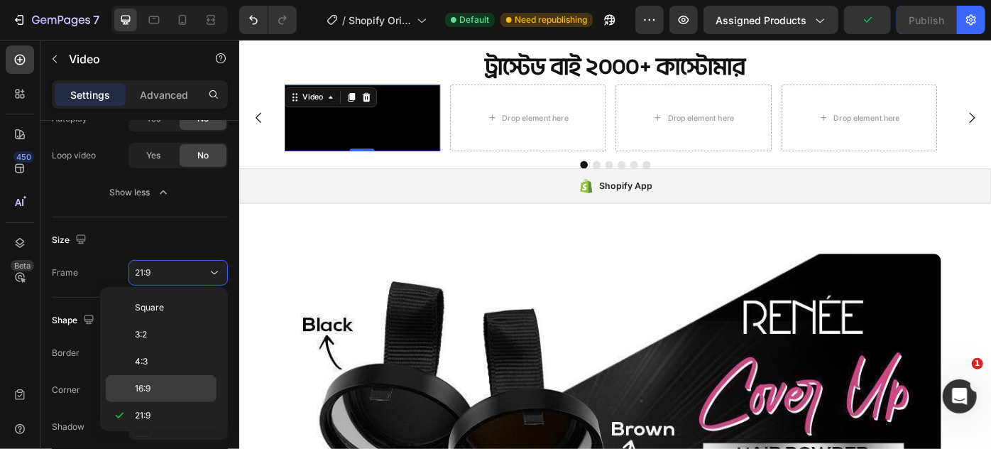
click at [178, 382] on p "16:9" at bounding box center [172, 388] width 75 height 13
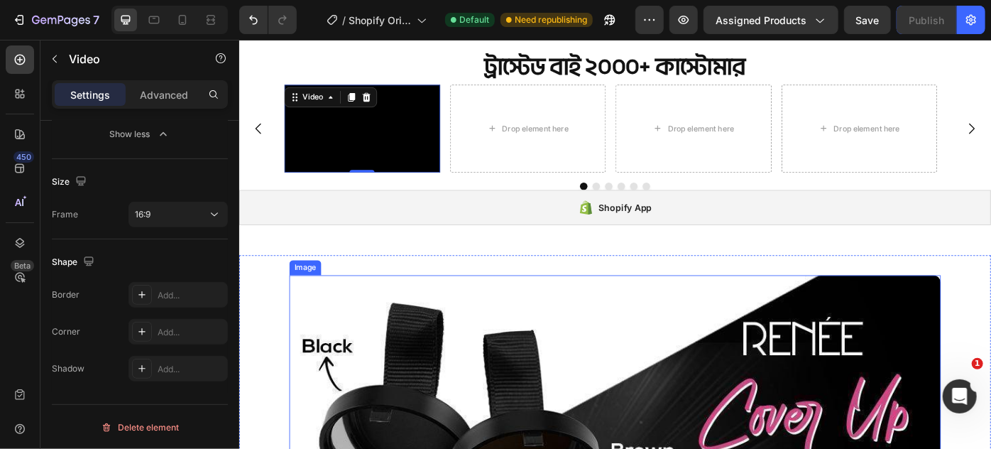
scroll to position [669, 0]
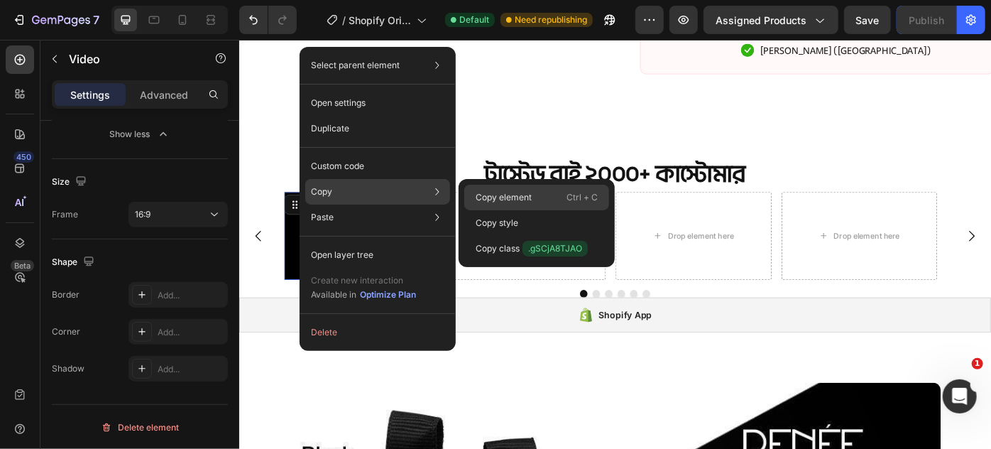
click at [491, 197] on p "Copy element" at bounding box center [504, 197] width 56 height 13
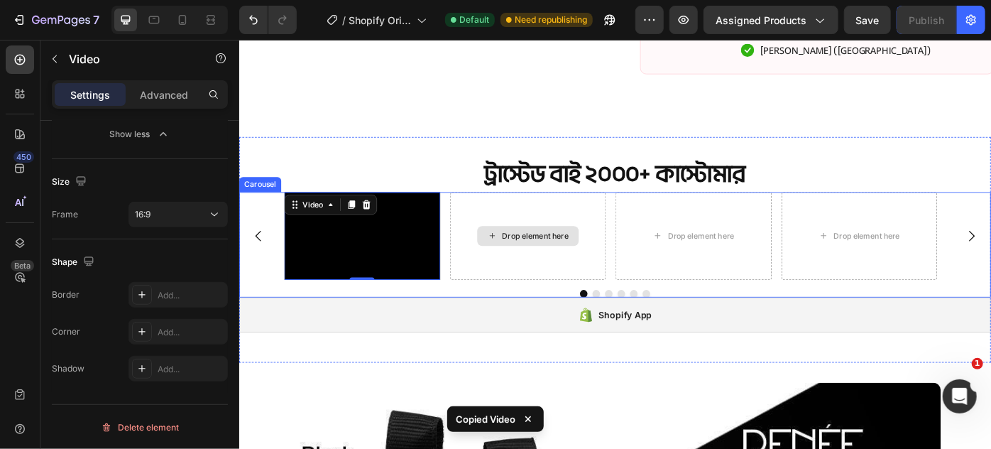
click at [560, 232] on div "Drop element here" at bounding box center [566, 261] width 177 height 99
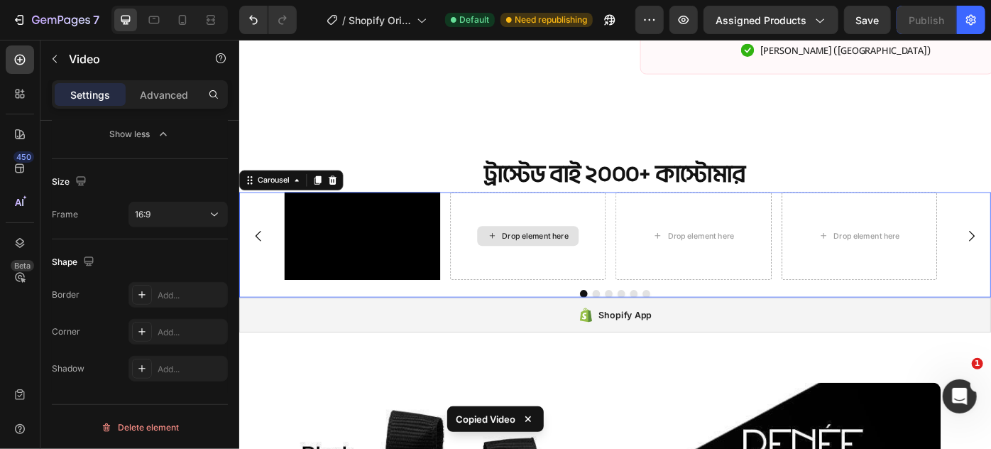
scroll to position [0, 0]
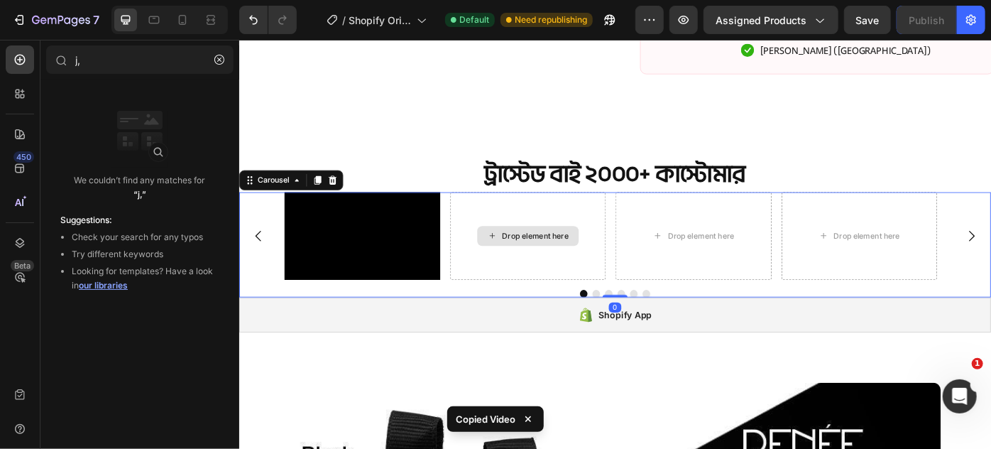
click at [552, 264] on div "Drop element here" at bounding box center [565, 261] width 115 height 23
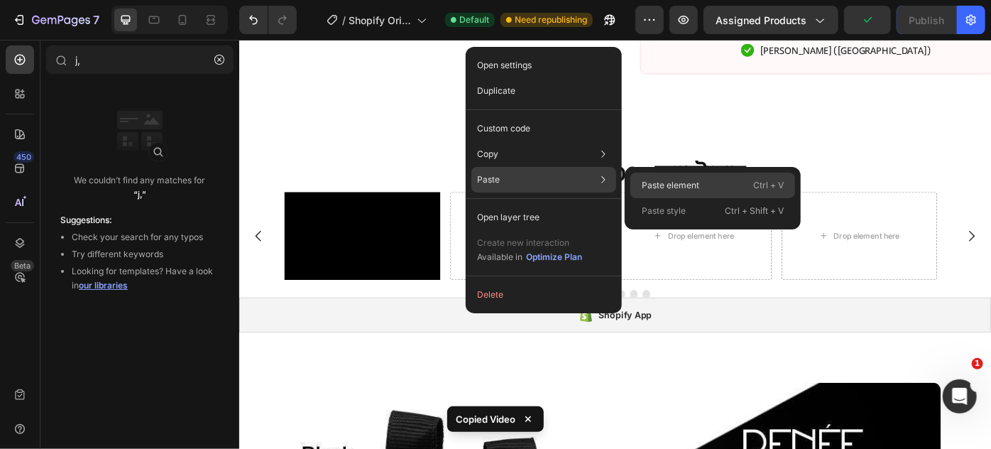
click at [706, 190] on div "Paste element Ctrl + V" at bounding box center [713, 186] width 165 height 26
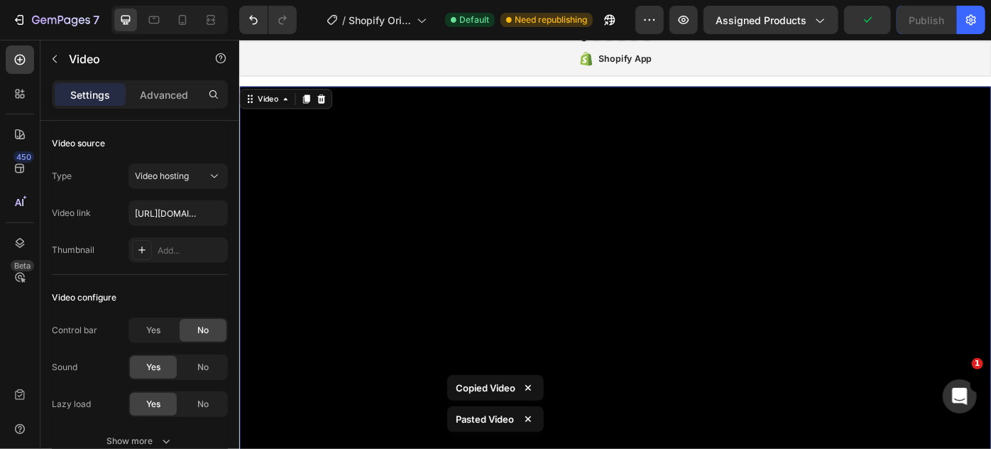
scroll to position [958, 0]
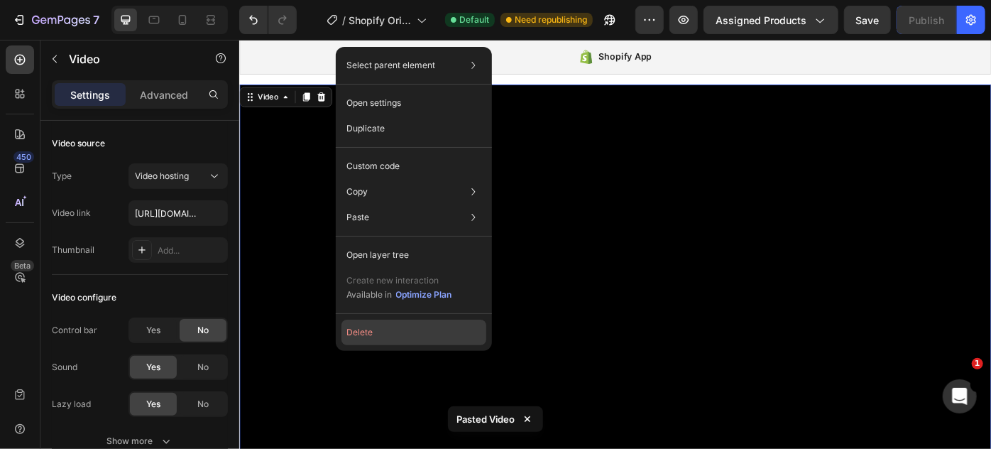
click at [394, 327] on button "Delete" at bounding box center [414, 333] width 145 height 26
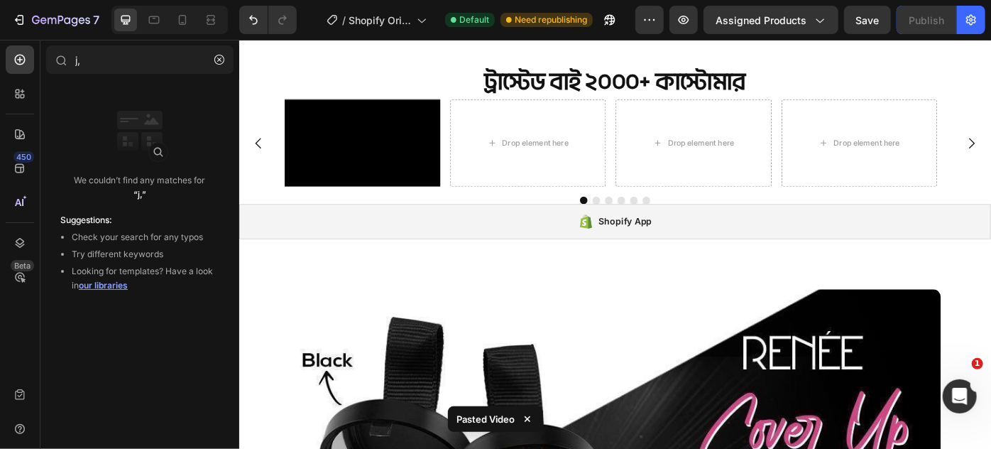
scroll to position [700, 0]
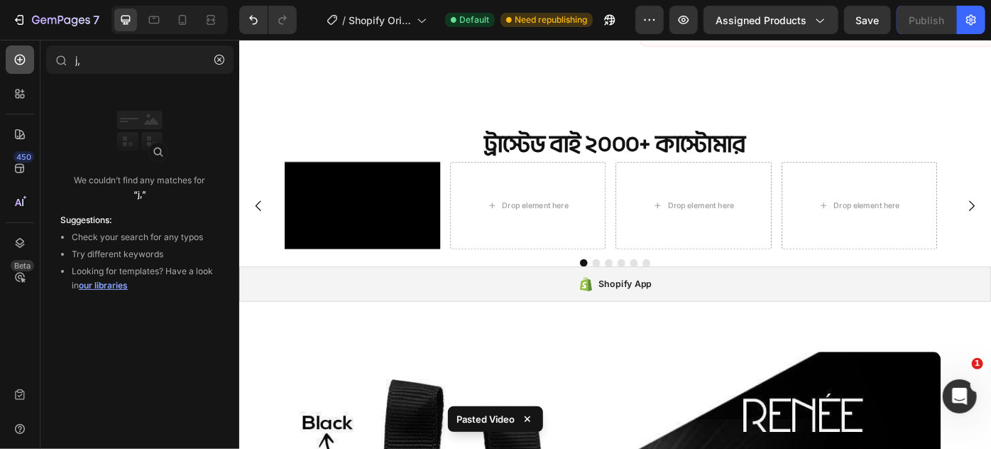
click at [21, 61] on icon at bounding box center [20, 60] width 14 height 14
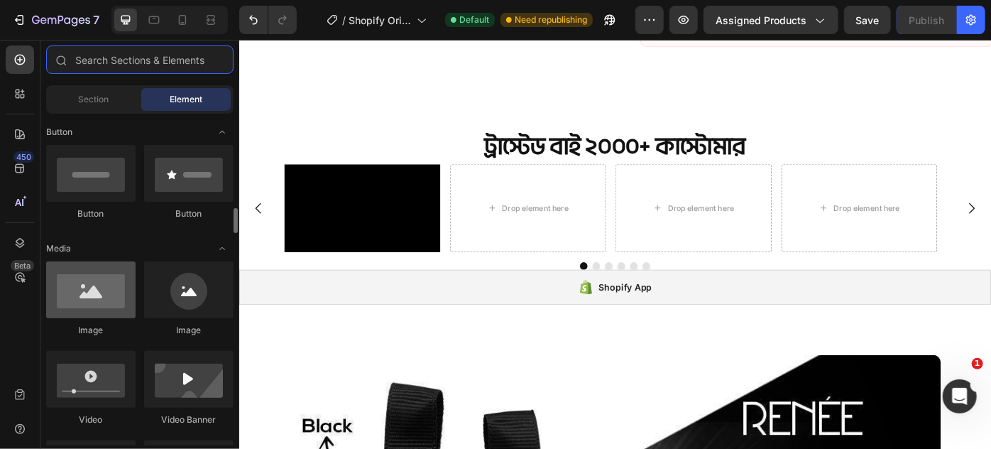
scroll to position [387, 0]
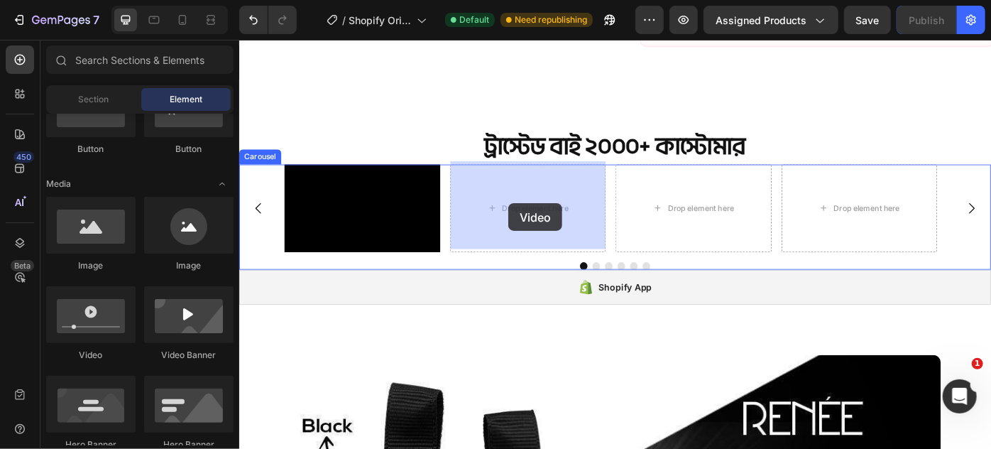
drag, startPoint x: 345, startPoint y: 361, endPoint x: 543, endPoint y: 222, distance: 242.1
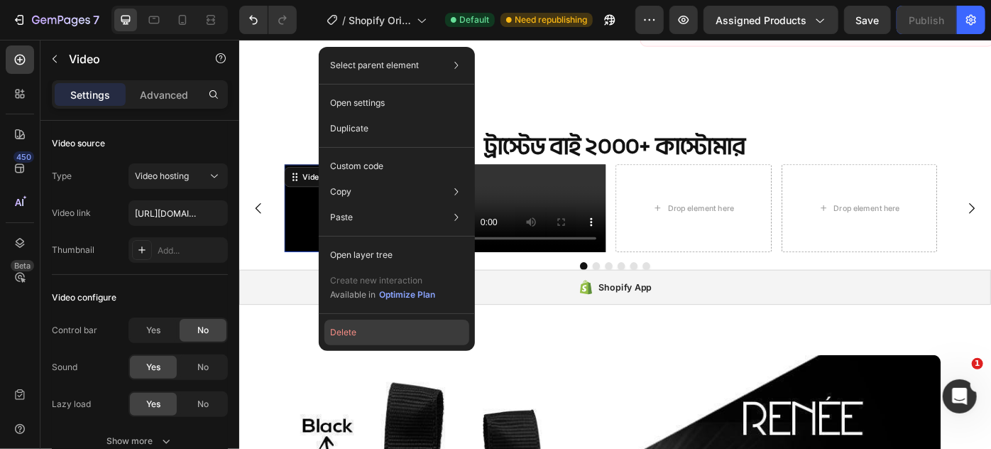
click at [387, 322] on button "Delete" at bounding box center [397, 333] width 145 height 26
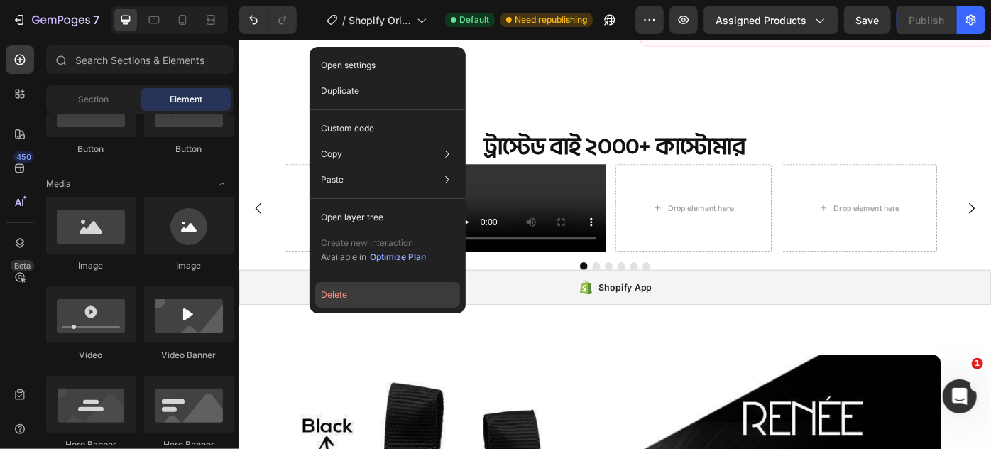
click at [365, 292] on button "Delete" at bounding box center [387, 295] width 145 height 26
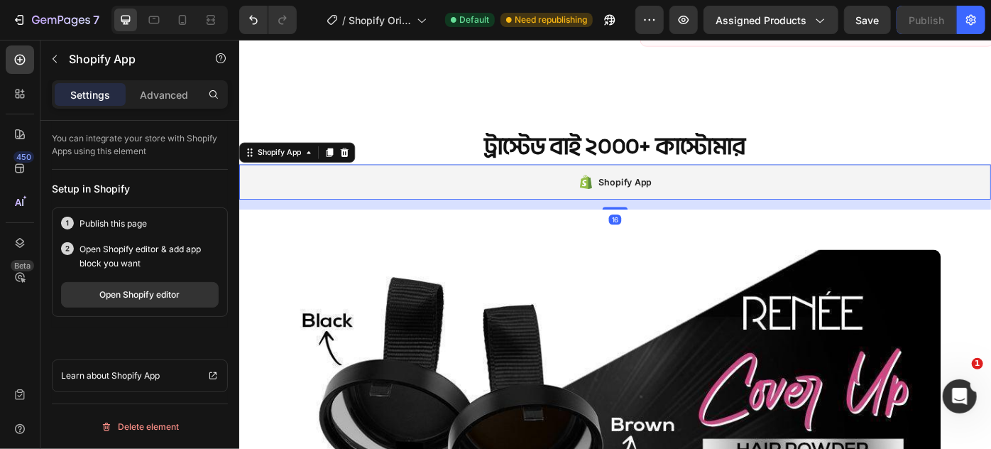
click at [409, 210] on div "Shopify App" at bounding box center [665, 200] width 852 height 40
click at [363, 161] on icon at bounding box center [357, 166] width 11 height 11
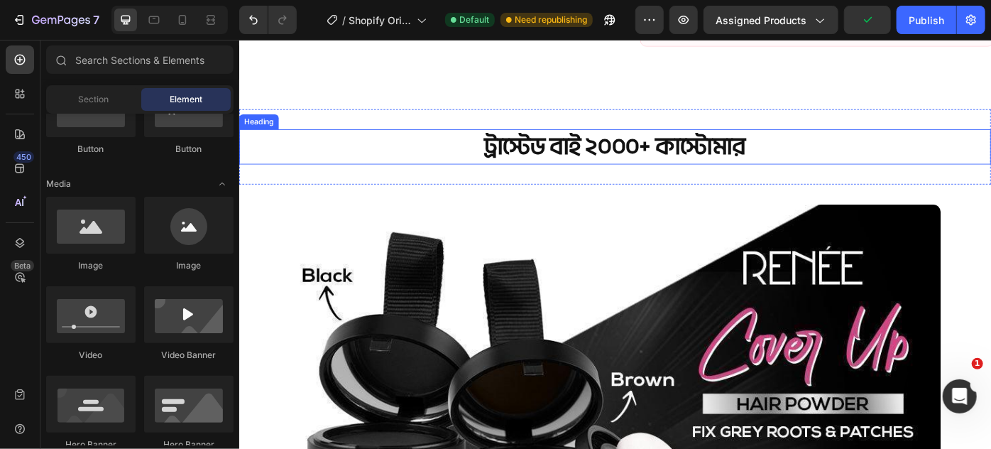
click at [555, 151] on h2 "ট্রাস্টেড বাই ২০০০+ কাস্টোমার" at bounding box center [665, 161] width 852 height 40
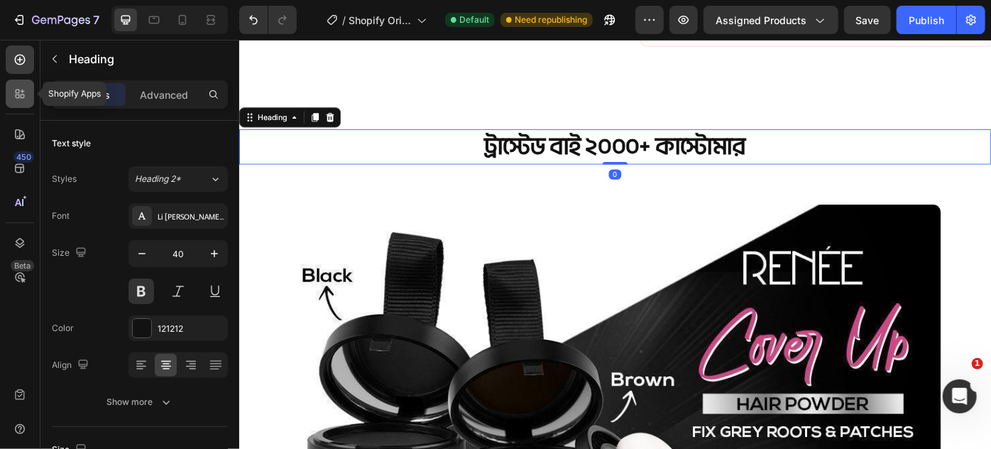
click at [23, 91] on icon at bounding box center [23, 91] width 4 height 4
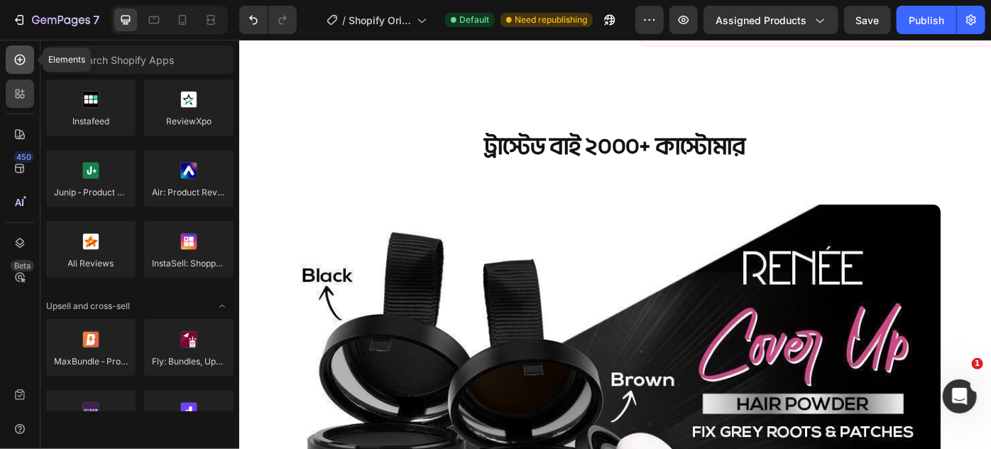
click at [25, 64] on icon at bounding box center [20, 60] width 14 height 14
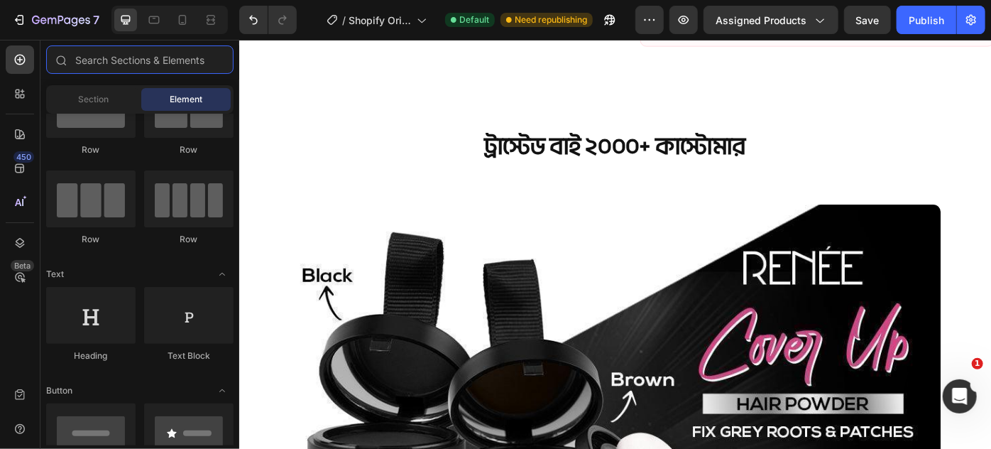
scroll to position [0, 0]
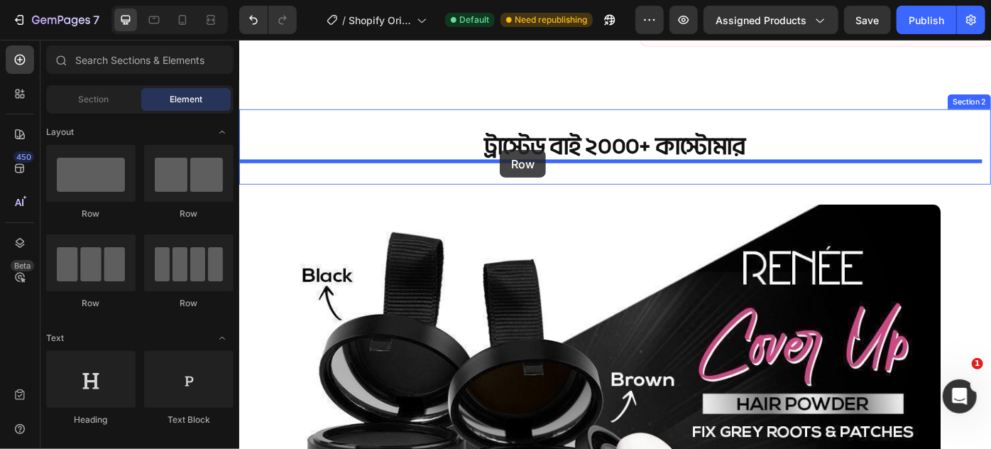
drag, startPoint x: 415, startPoint y: 301, endPoint x: 534, endPoint y: 164, distance: 181.7
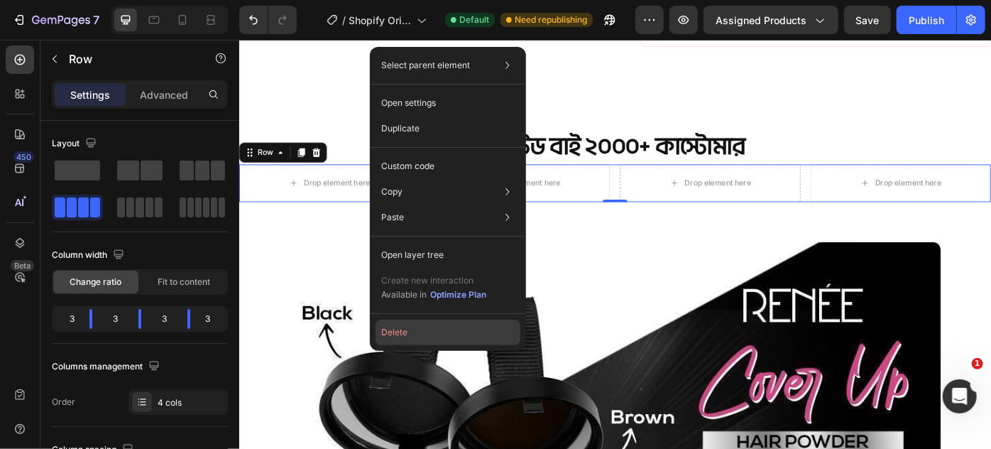
click at [415, 332] on button "Delete" at bounding box center [448, 333] width 145 height 26
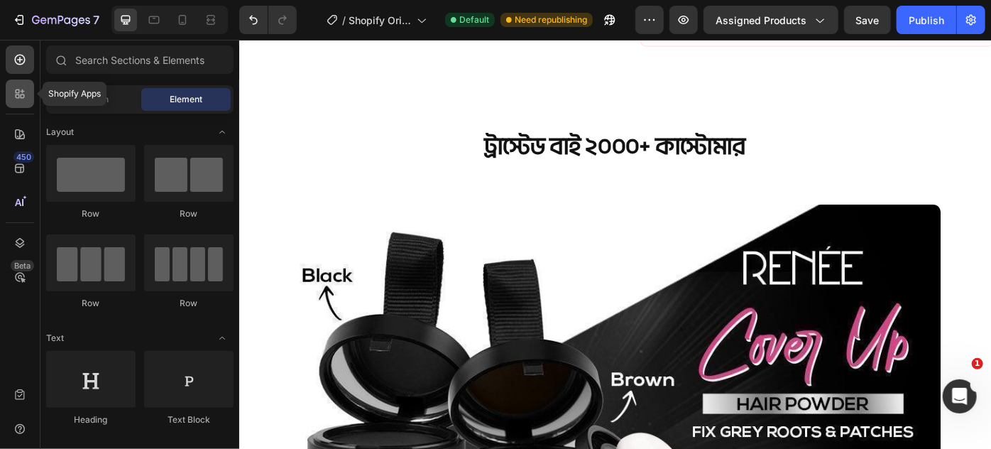
click at [8, 97] on div at bounding box center [20, 94] width 28 height 28
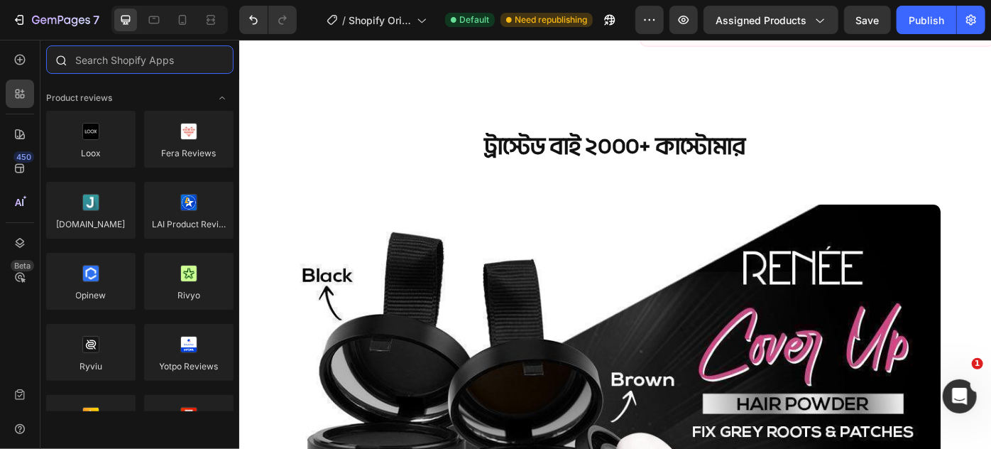
click at [91, 62] on input "text" at bounding box center [139, 59] width 187 height 28
drag, startPoint x: 23, startPoint y: 64, endPoint x: 75, endPoint y: 63, distance: 52.6
click at [23, 64] on icon at bounding box center [20, 60] width 14 height 14
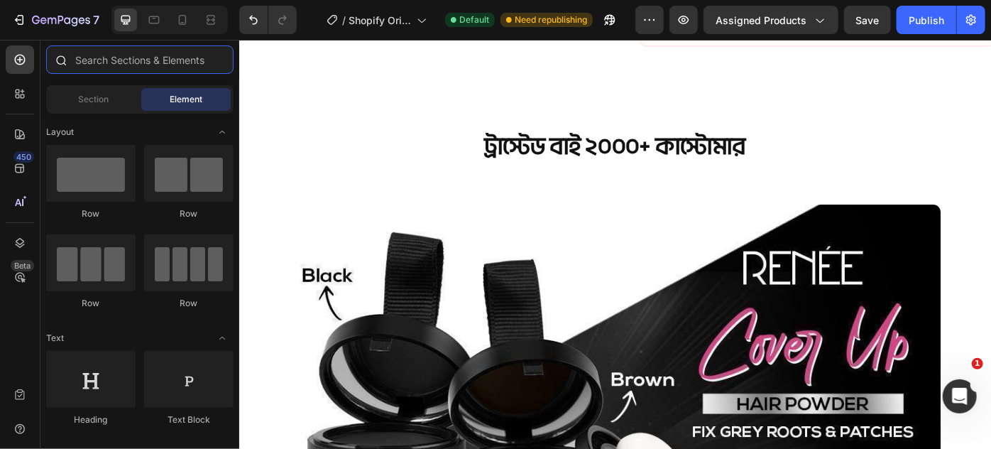
click at [112, 56] on input "text" at bounding box center [139, 59] width 187 height 28
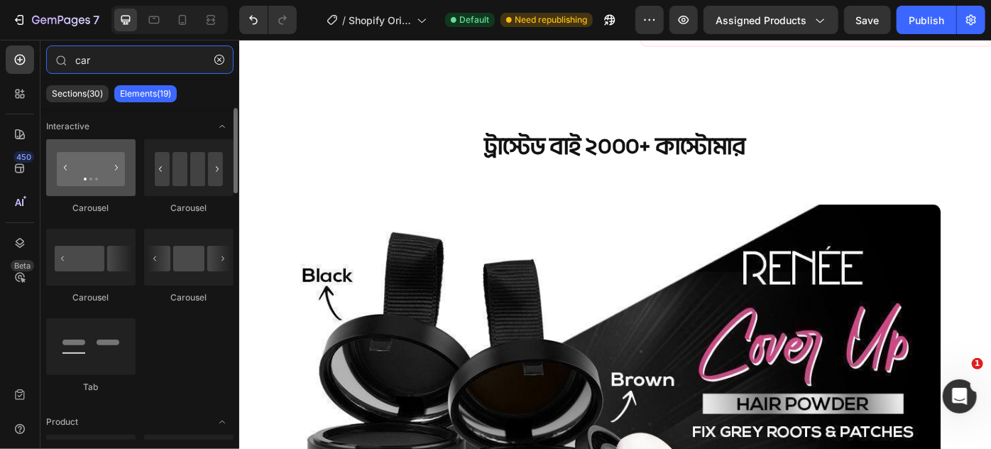
type input "car"
click at [82, 168] on div at bounding box center [90, 167] width 89 height 57
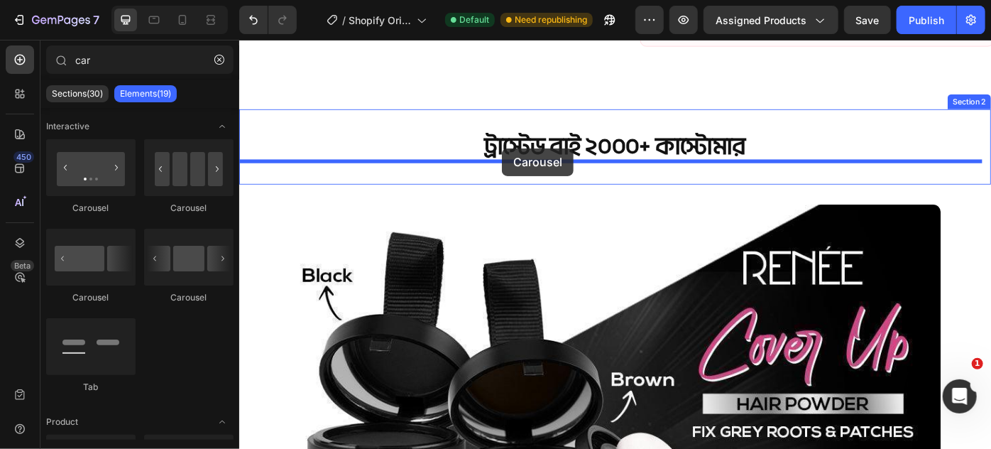
drag, startPoint x: 316, startPoint y: 317, endPoint x: 536, endPoint y: 162, distance: 269.5
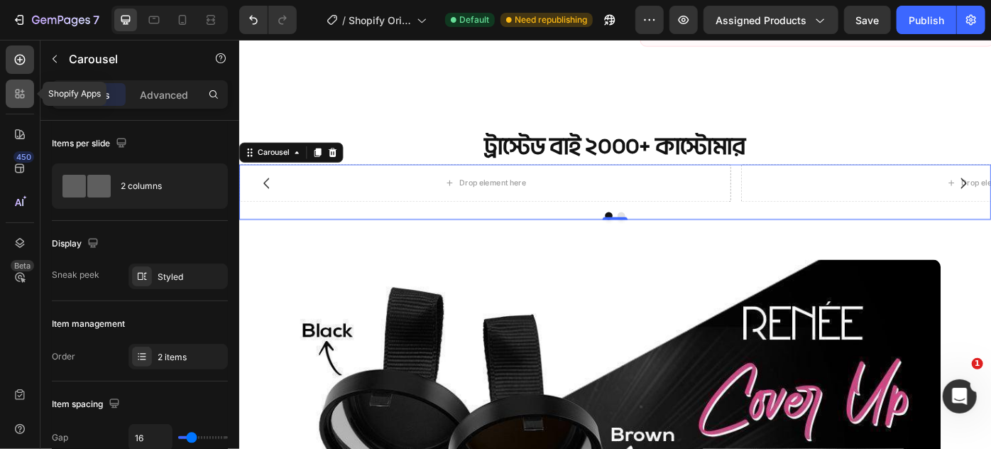
click at [23, 99] on icon at bounding box center [20, 94] width 14 height 14
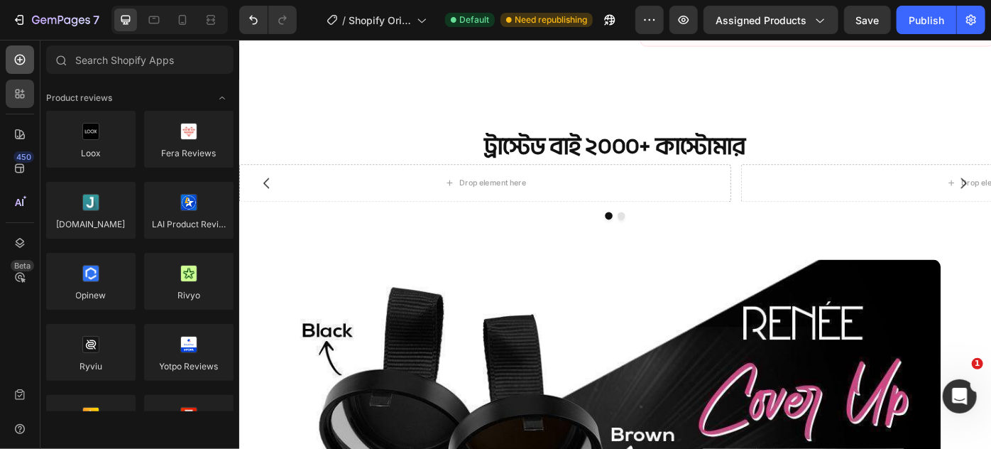
click at [21, 75] on div "450 Beta" at bounding box center [20, 212] width 28 height 335
click at [21, 69] on div at bounding box center [20, 59] width 28 height 28
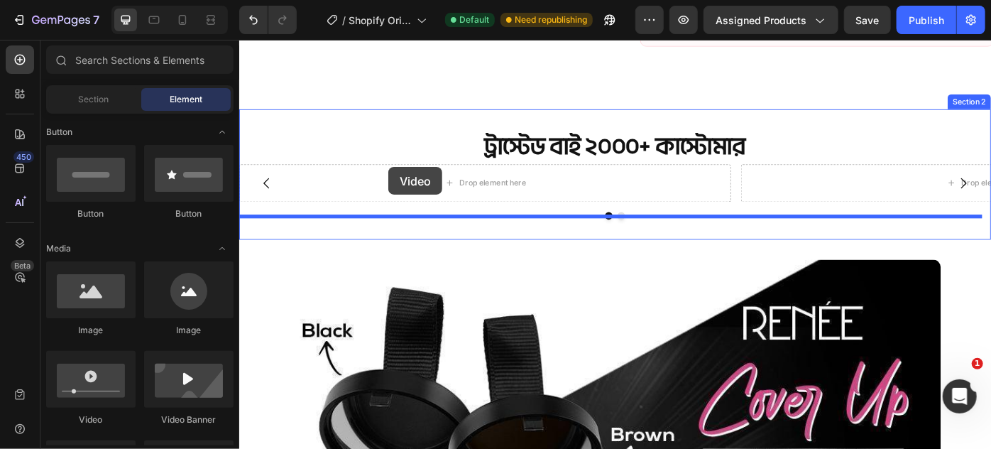
scroll to position [765, 0]
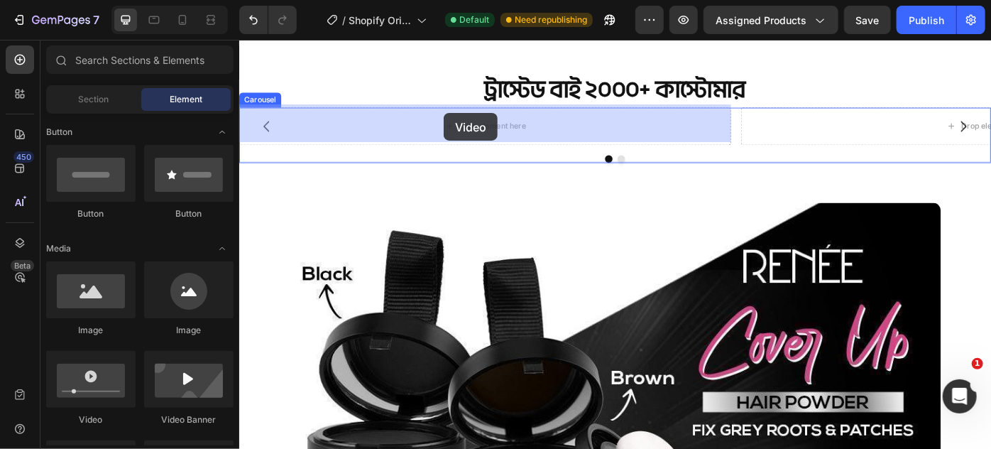
drag, startPoint x: 325, startPoint y: 415, endPoint x: 470, endPoint y: 122, distance: 327.1
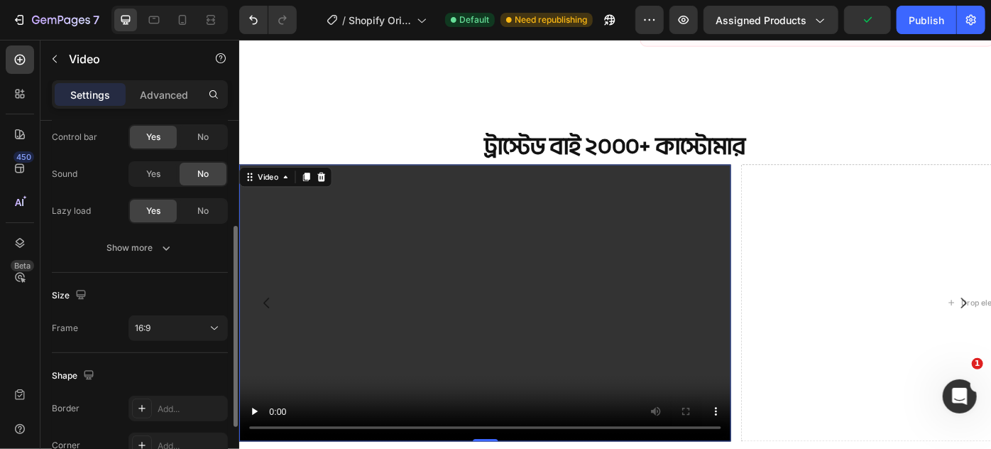
scroll to position [258, 0]
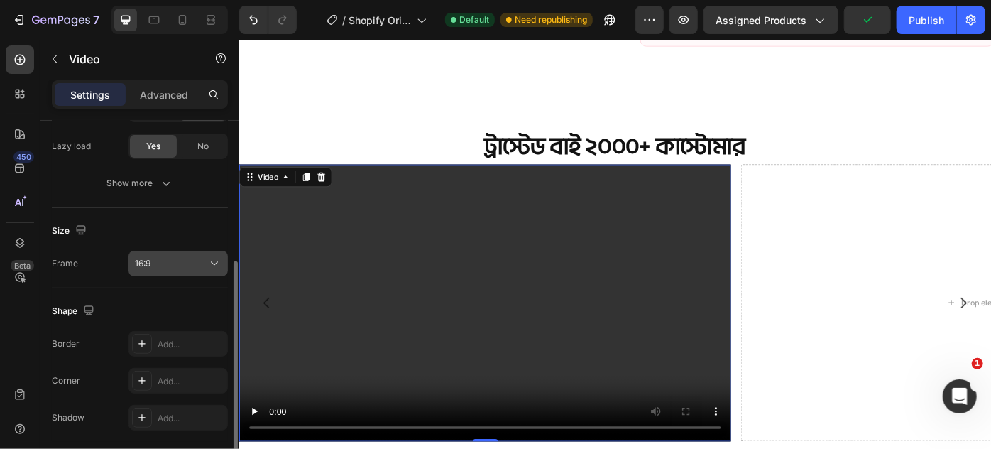
click at [163, 270] on button "16:9" at bounding box center [178, 264] width 99 height 26
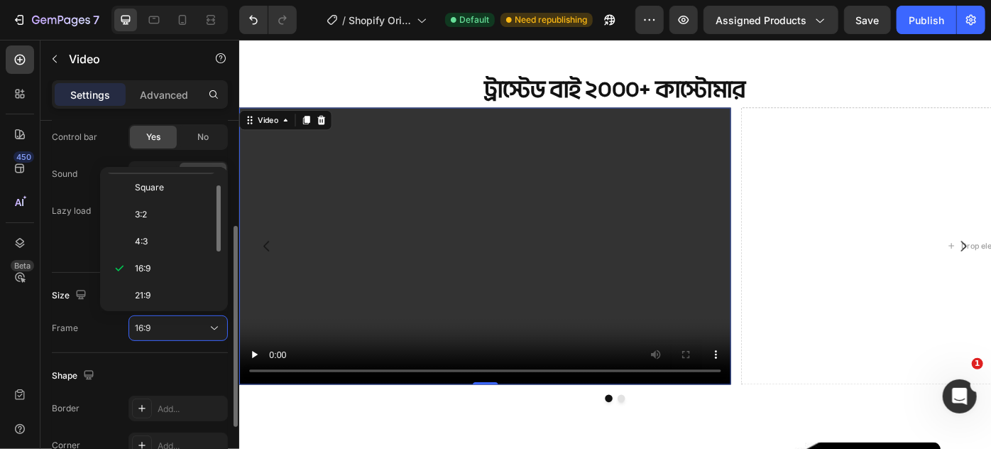
scroll to position [0, 0]
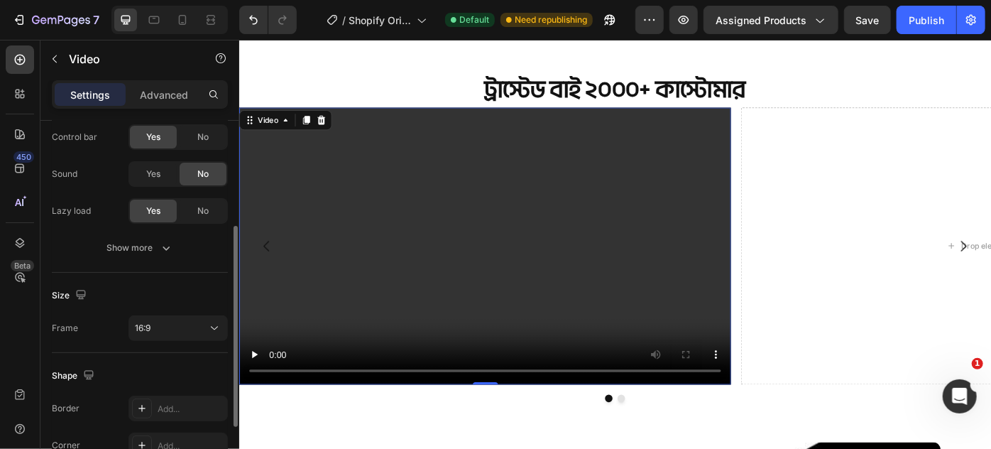
click at [82, 156] on div "Control bar Yes No Sound Yes No Lazy load Yes No" at bounding box center [140, 173] width 176 height 99
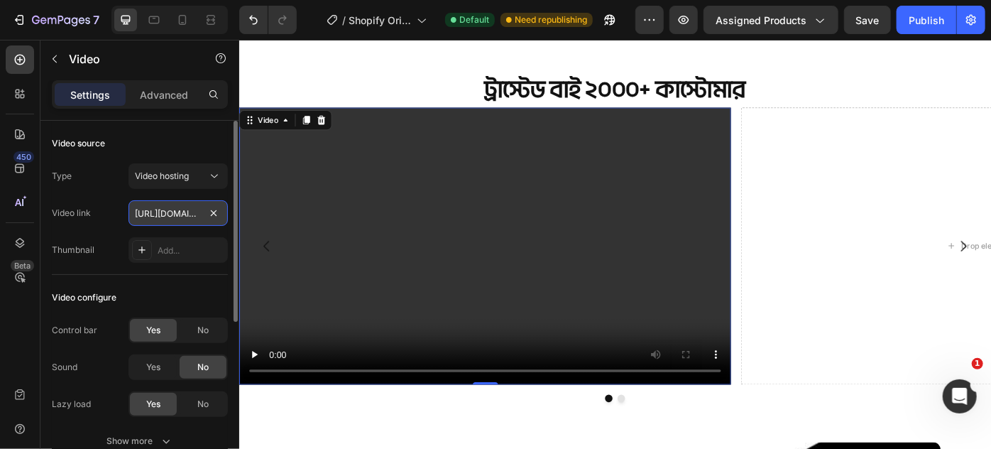
click at [159, 211] on input "[URL][DOMAIN_NAME]" at bounding box center [178, 213] width 99 height 26
drag, startPoint x: 159, startPoint y: 211, endPoint x: 151, endPoint y: 211, distance: 7.8
click at [151, 211] on input "[URL][DOMAIN_NAME]" at bounding box center [178, 213] width 99 height 26
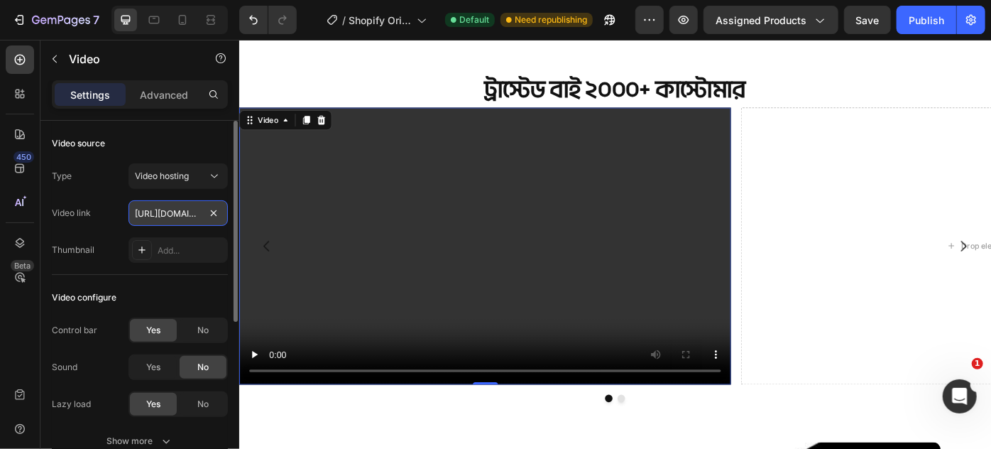
click at [151, 211] on input "[URL][DOMAIN_NAME]" at bounding box center [178, 213] width 99 height 26
paste input "Copy element from Gempages!"
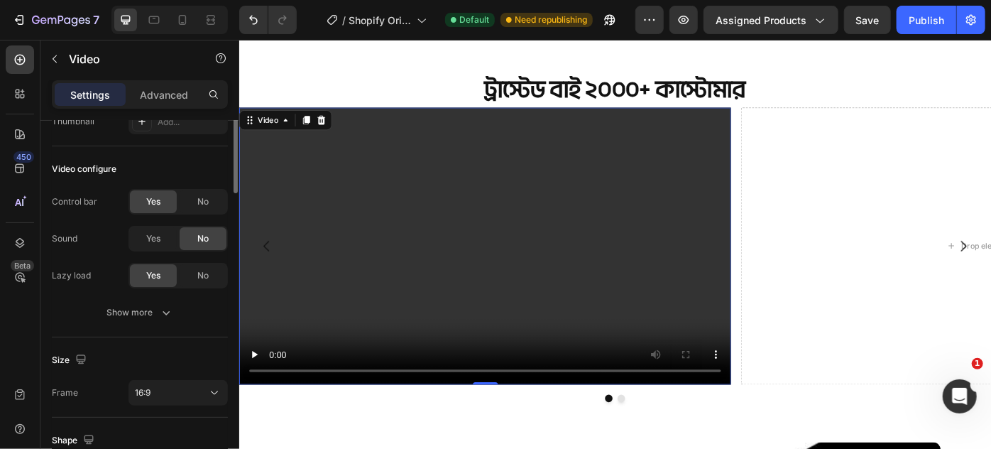
scroll to position [258, 0]
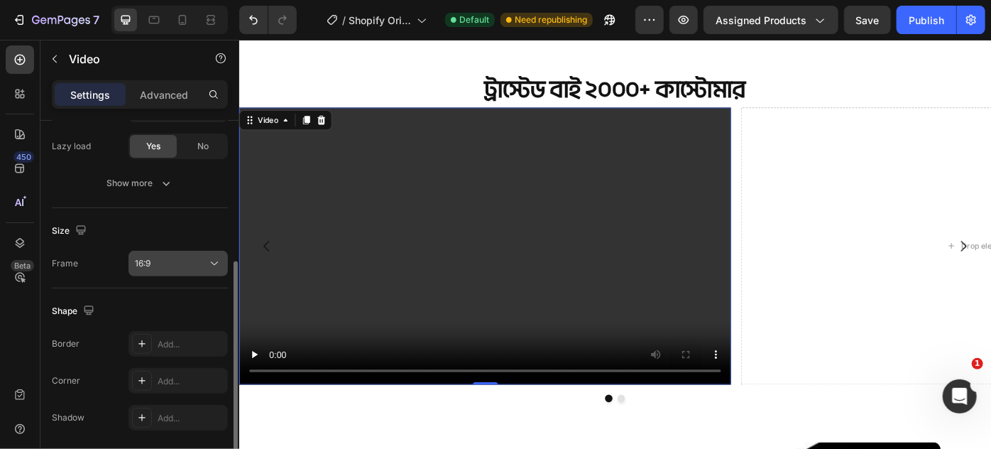
click at [157, 266] on div "16:9" at bounding box center [171, 263] width 72 height 13
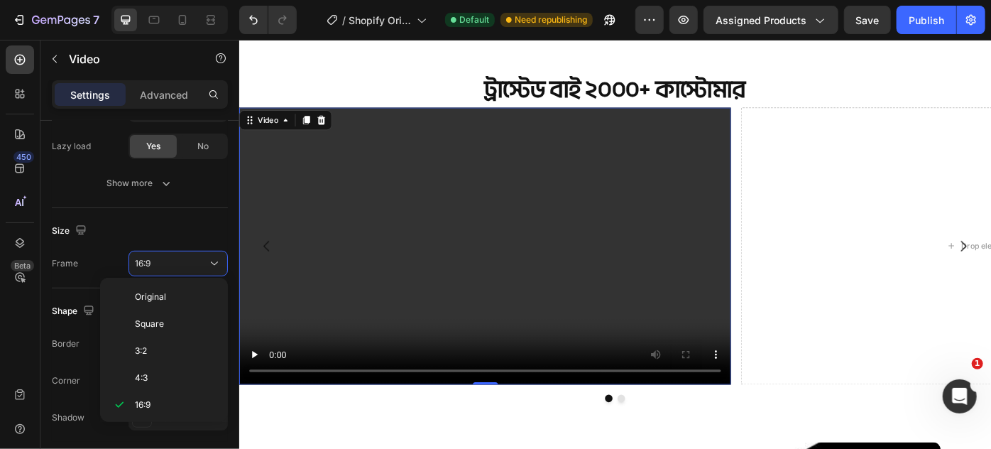
scroll to position [193, 0]
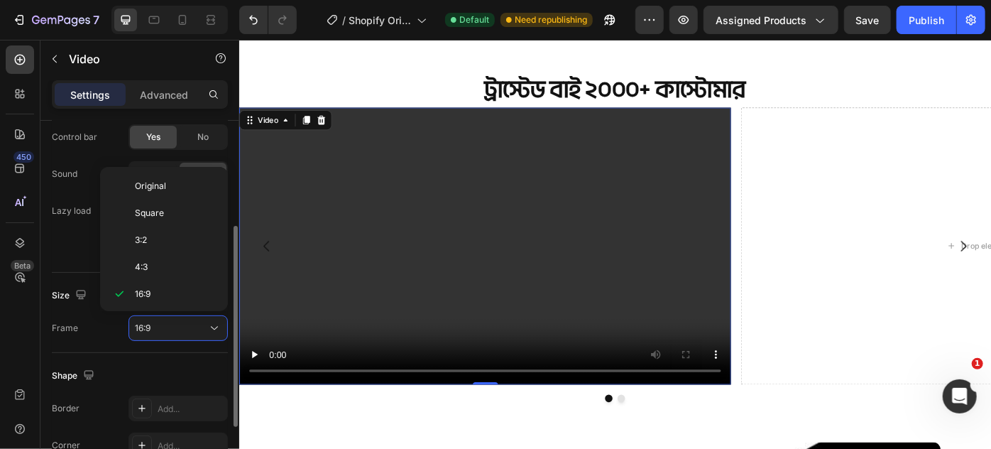
click at [92, 154] on div "Control bar Yes No Sound Yes No Lazy load Yes No" at bounding box center [140, 173] width 176 height 99
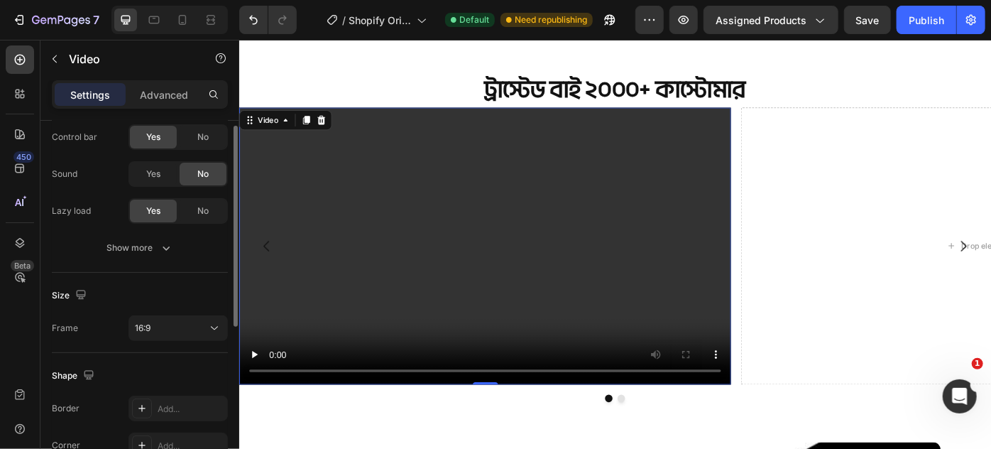
scroll to position [0, 0]
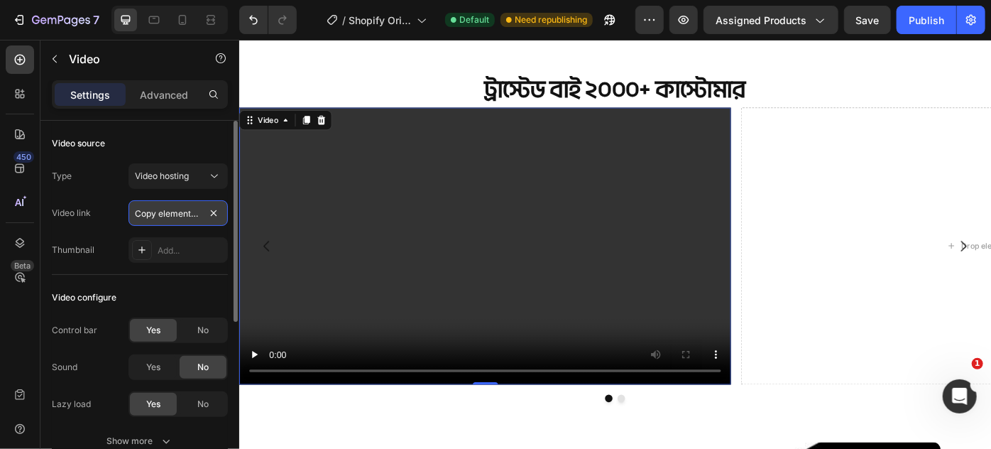
click at [168, 215] on input "Copy element from Gempages!" at bounding box center [178, 213] width 99 height 26
paste input "[URL][DOMAIN_NAME]"
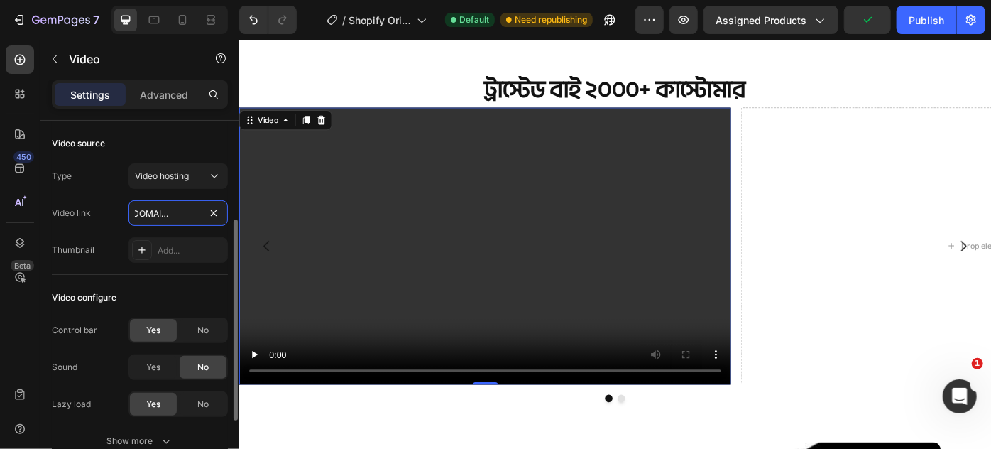
scroll to position [307, 0]
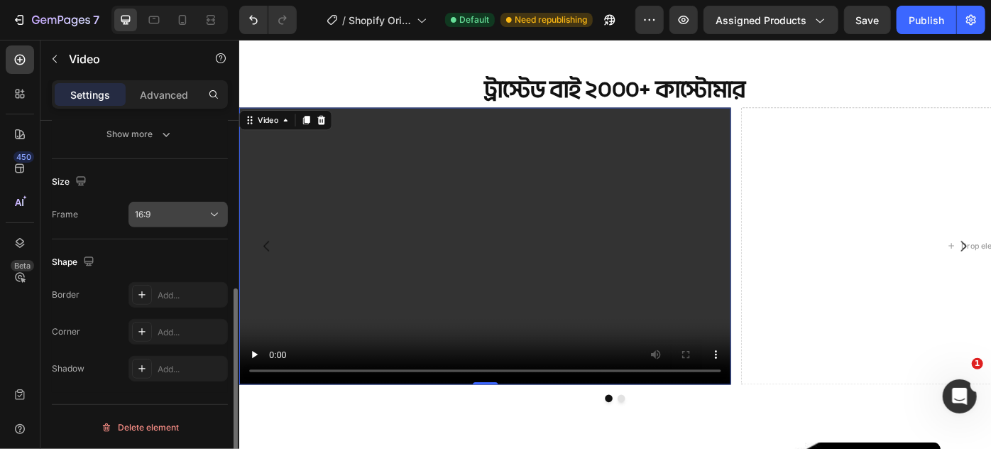
type input "[URL][DOMAIN_NAME]"
click at [166, 208] on div "16:9" at bounding box center [171, 214] width 72 height 13
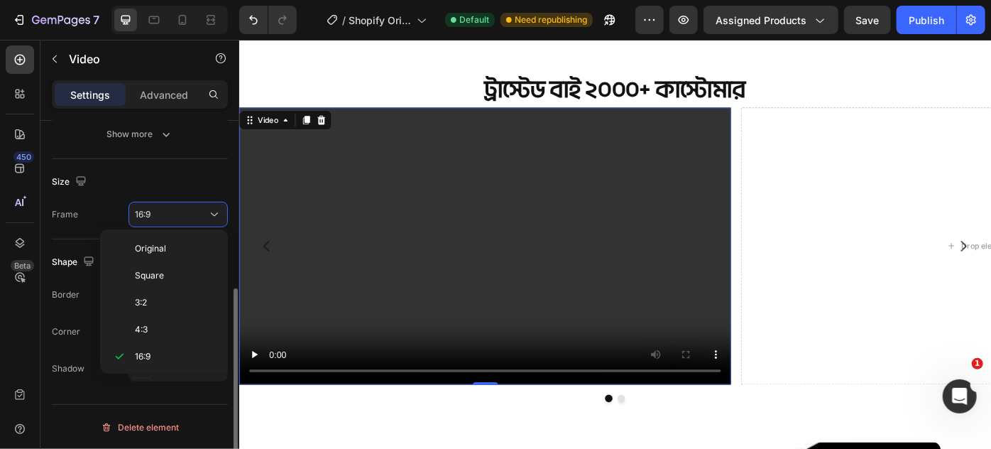
scroll to position [0, 0]
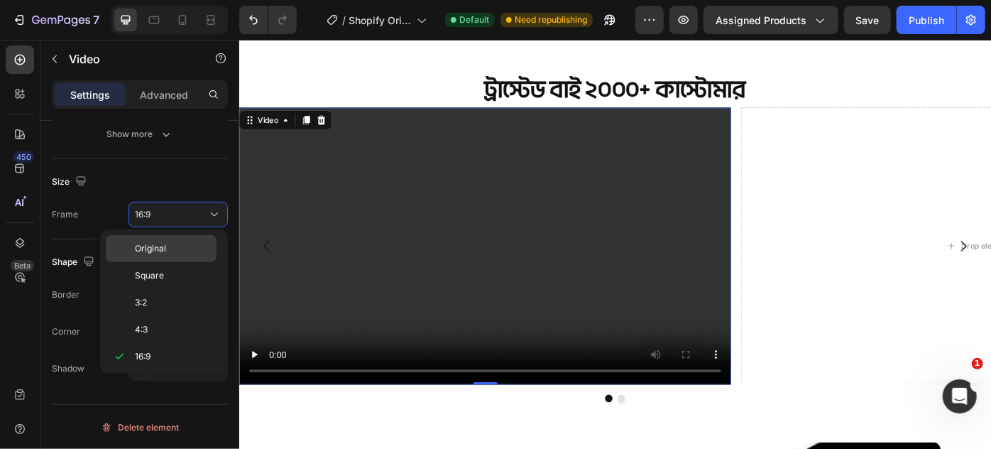
click at [163, 254] on span "Original" at bounding box center [150, 248] width 31 height 13
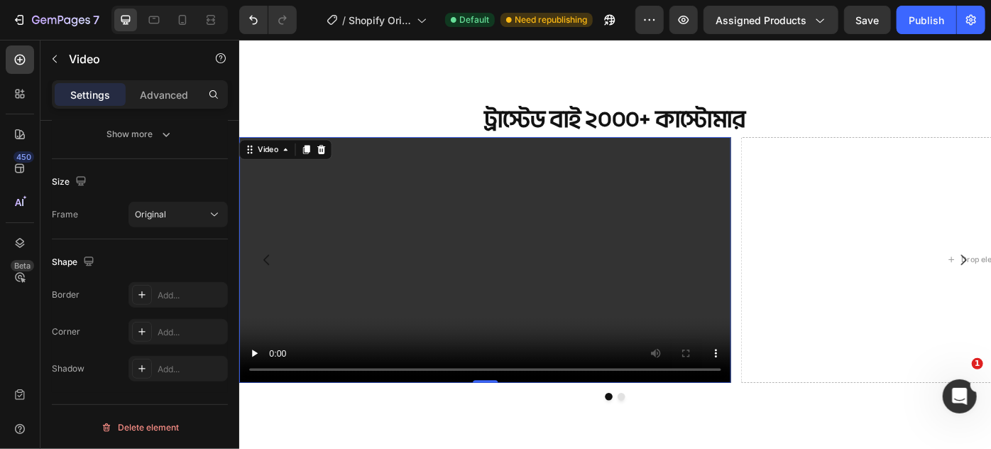
scroll to position [765, 0]
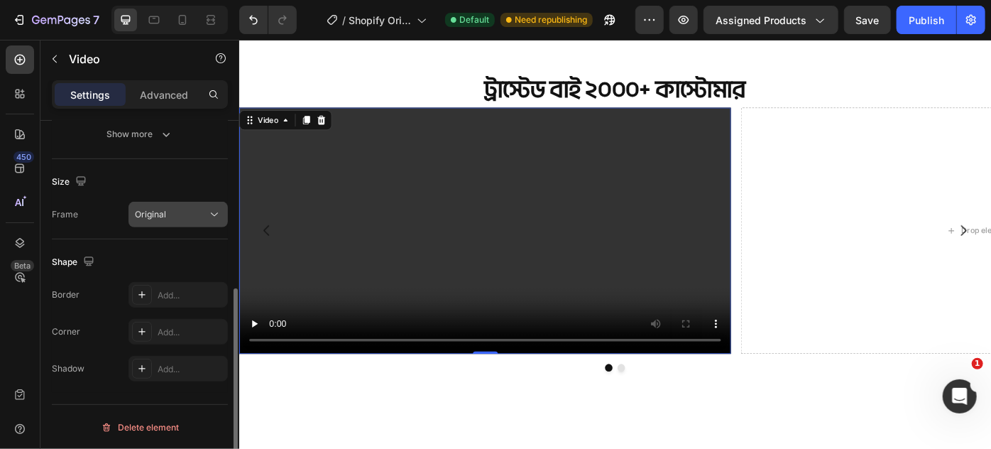
click at [176, 224] on button "Original" at bounding box center [178, 215] width 99 height 26
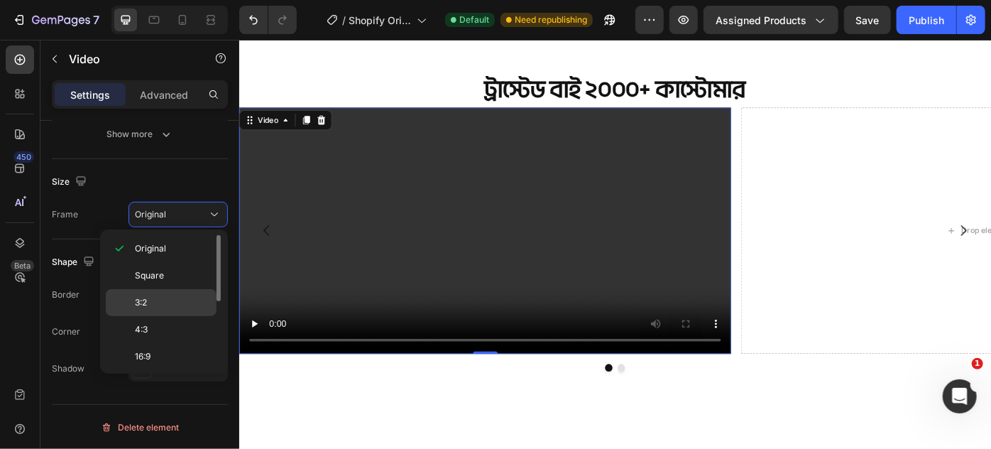
click at [158, 300] on p "3:2" at bounding box center [172, 302] width 75 height 13
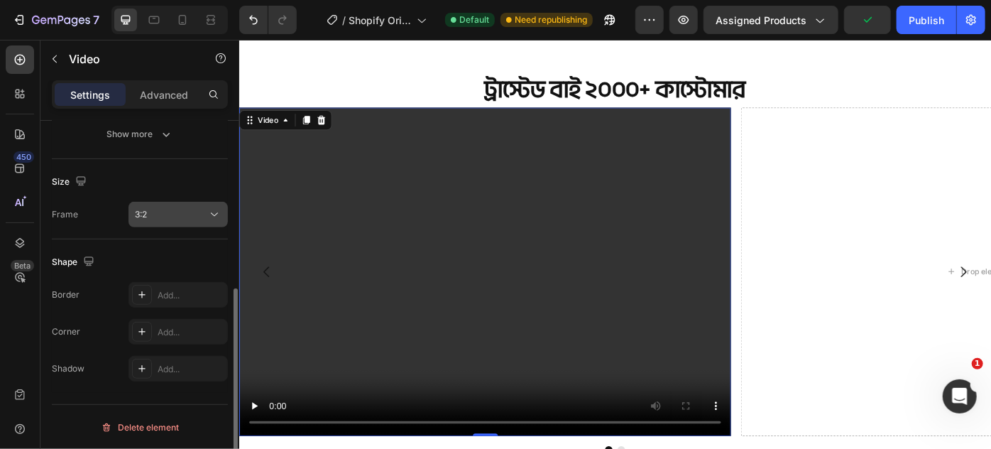
click at [177, 215] on div "3:2" at bounding box center [171, 214] width 72 height 13
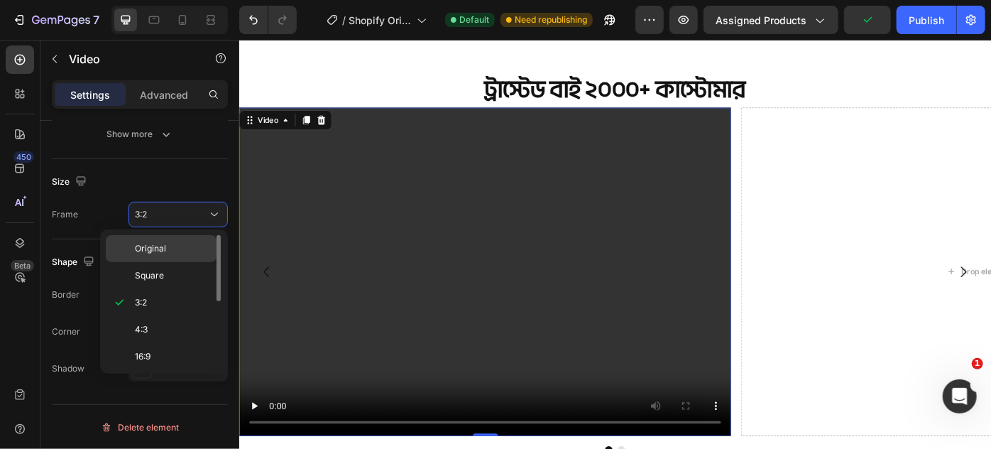
click at [168, 242] on p "Original" at bounding box center [172, 248] width 75 height 13
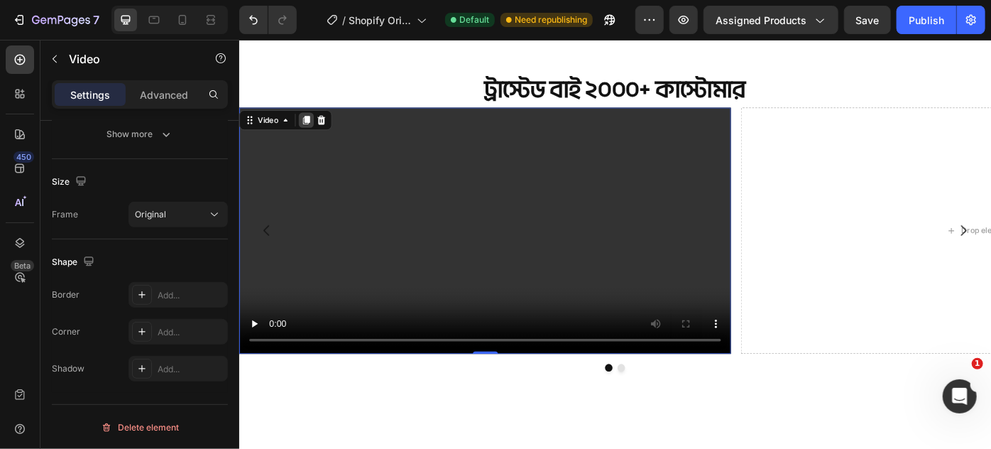
click at [310, 126] on icon at bounding box center [314, 129] width 11 height 11
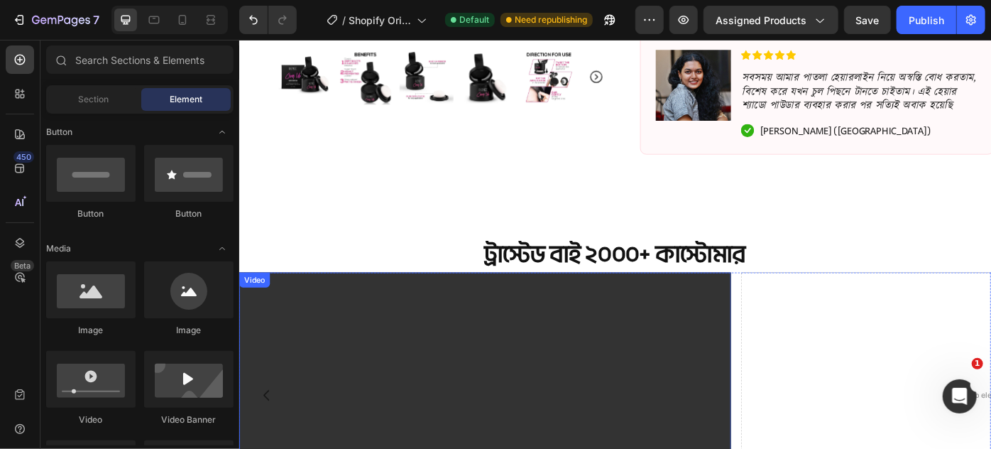
scroll to position [575, 0]
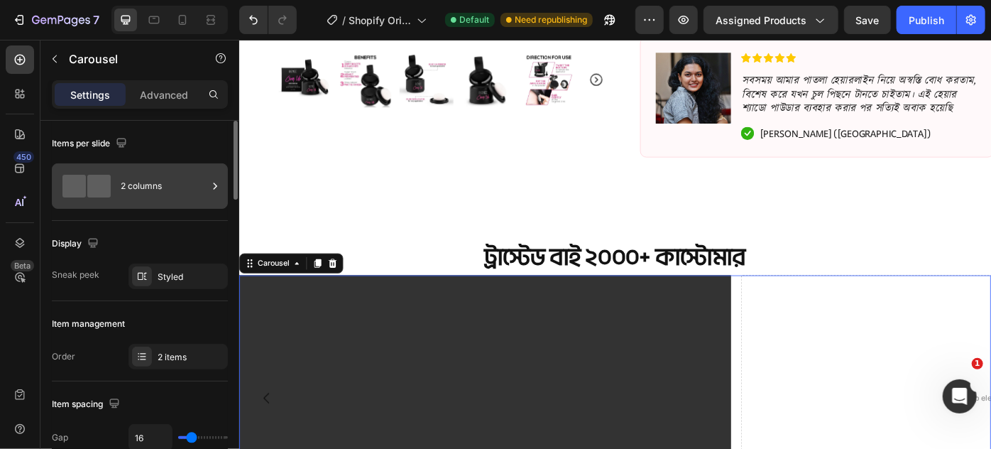
click at [155, 175] on div "2 columns" at bounding box center [164, 186] width 87 height 33
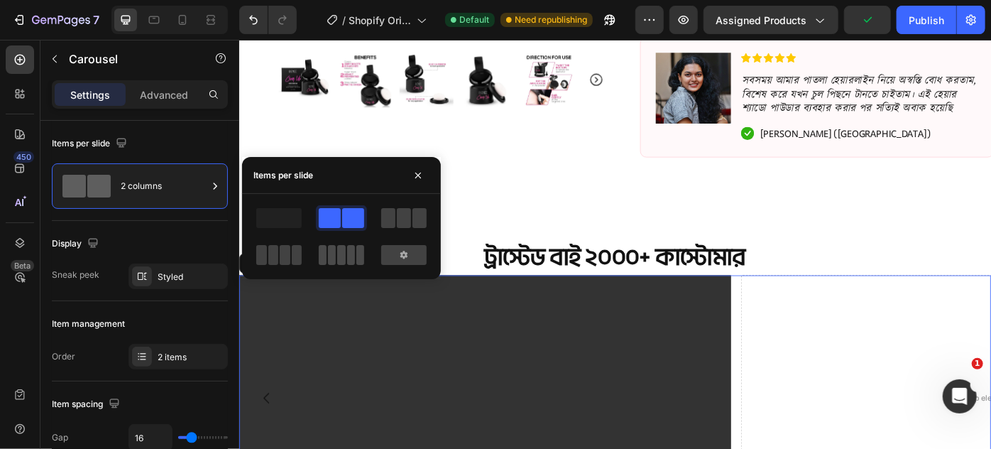
click at [337, 255] on div at bounding box center [341, 255] width 45 height 20
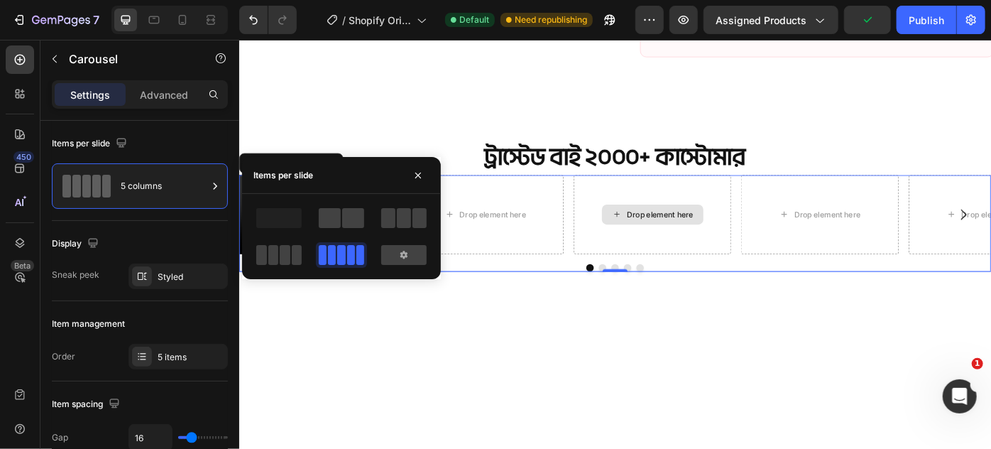
scroll to position [704, 0]
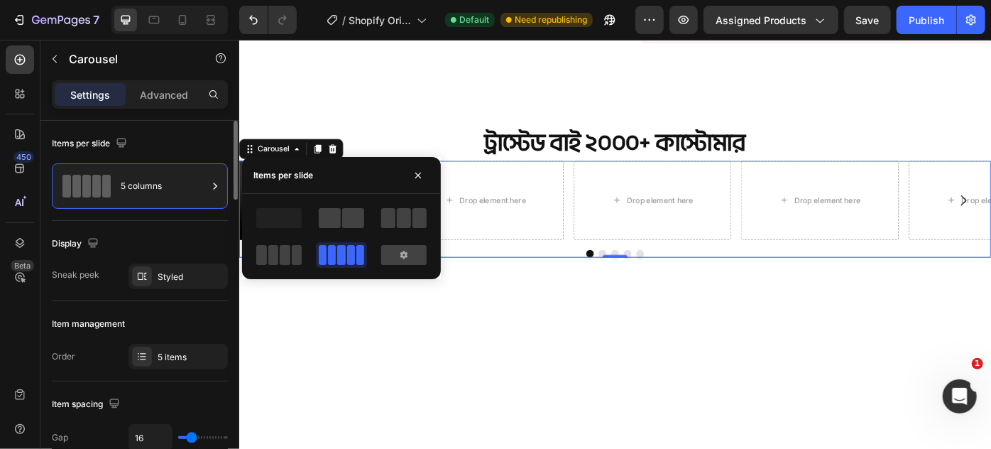
click at [180, 146] on div "Items per slide" at bounding box center [140, 143] width 176 height 23
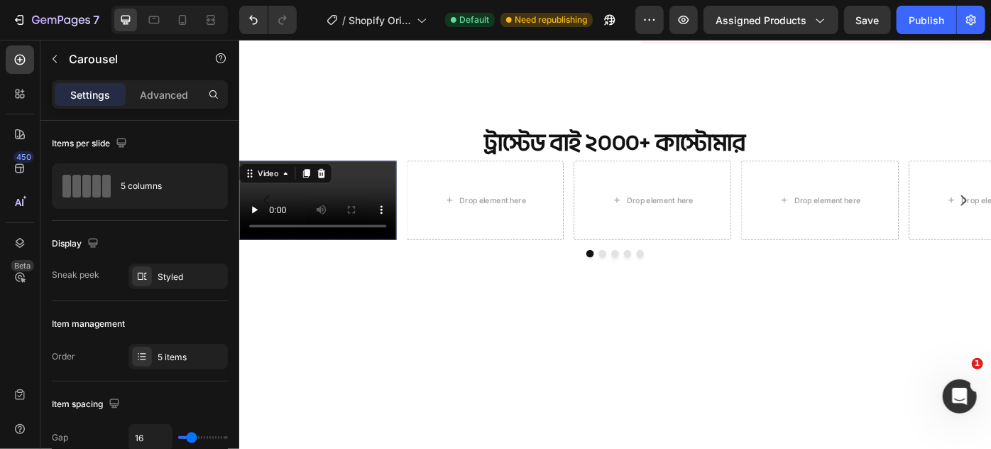
click at [304, 266] on video at bounding box center [328, 220] width 178 height 89
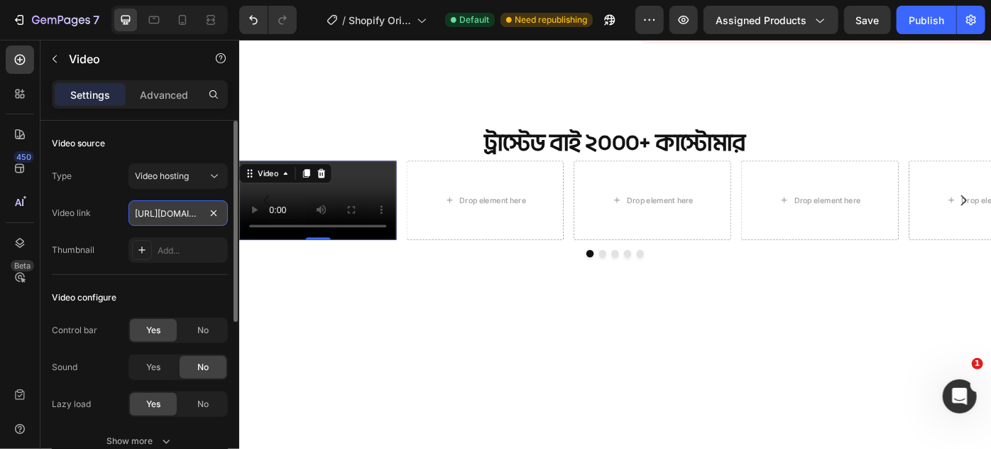
click at [168, 215] on input "[URL][DOMAIN_NAME]" at bounding box center [178, 213] width 99 height 26
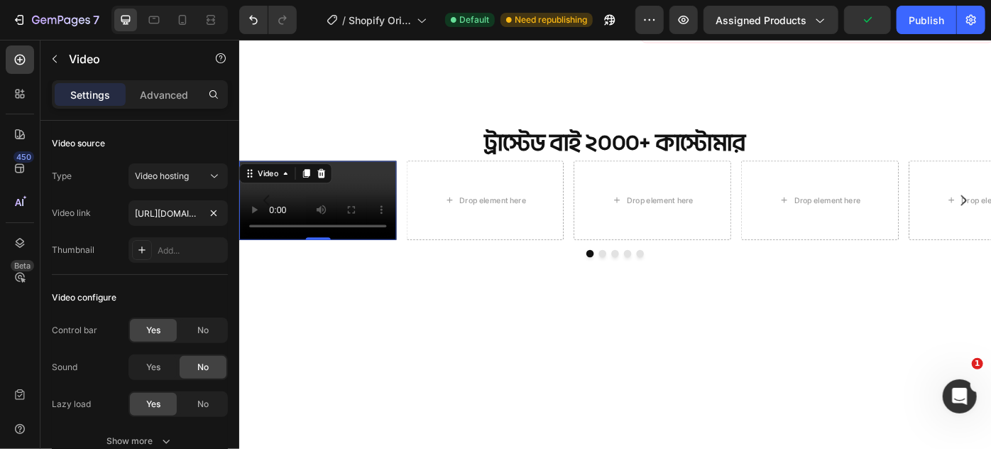
click at [320, 238] on video at bounding box center [328, 220] width 178 height 89
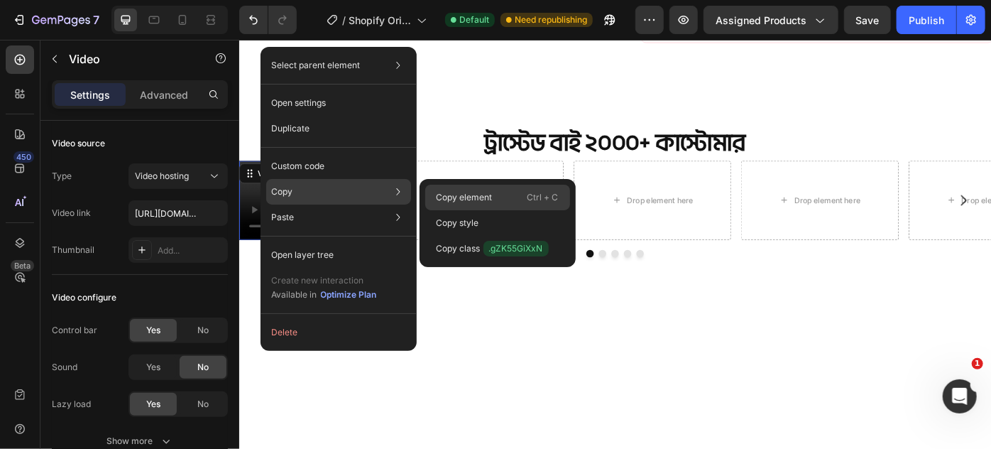
click at [450, 197] on p "Copy element" at bounding box center [465, 197] width 56 height 13
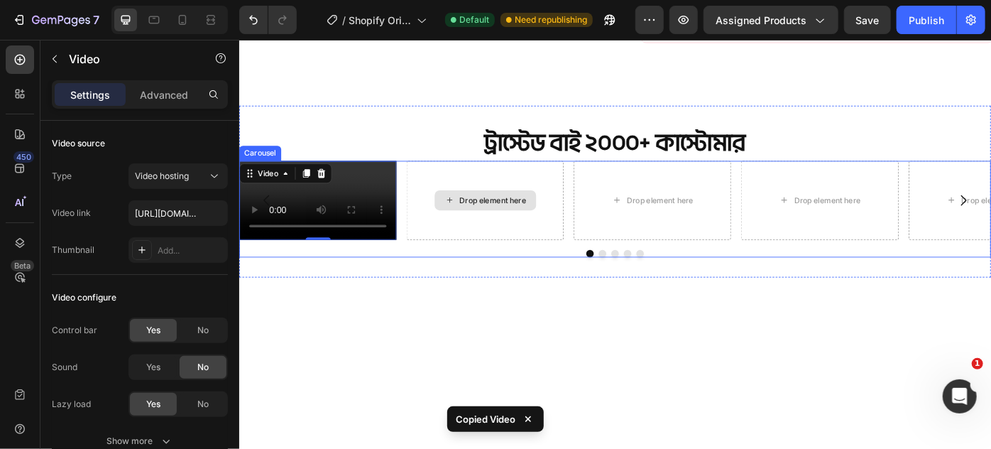
click at [468, 232] on div "Drop element here" at bounding box center [517, 220] width 178 height 89
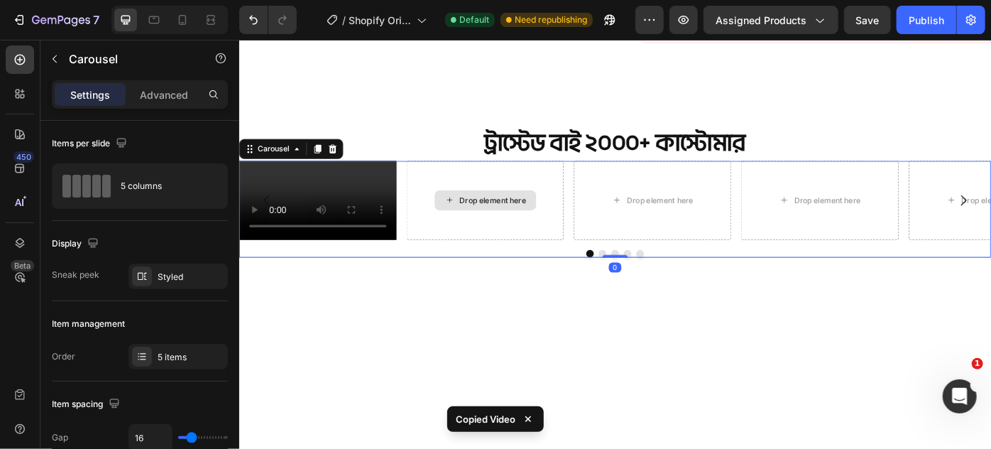
click at [494, 227] on div "Drop element here" at bounding box center [526, 220] width 75 height 11
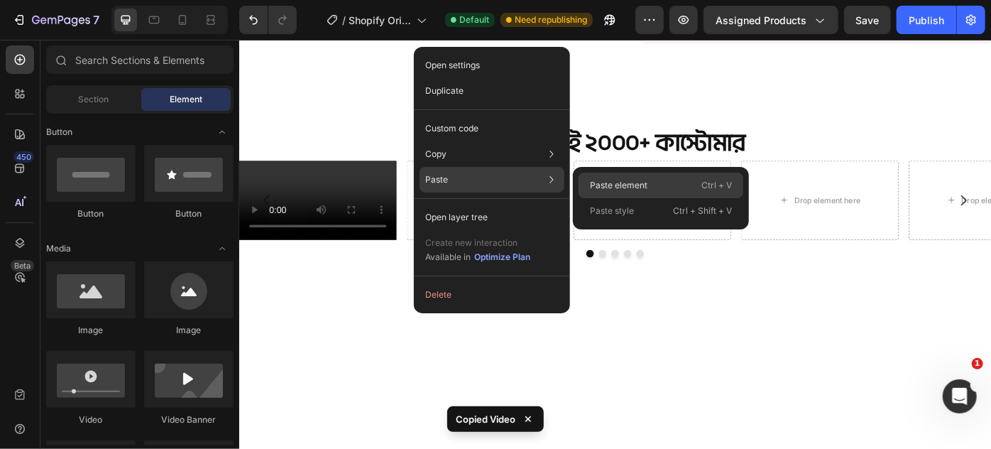
click at [628, 185] on p "Paste element" at bounding box center [619, 185] width 58 height 13
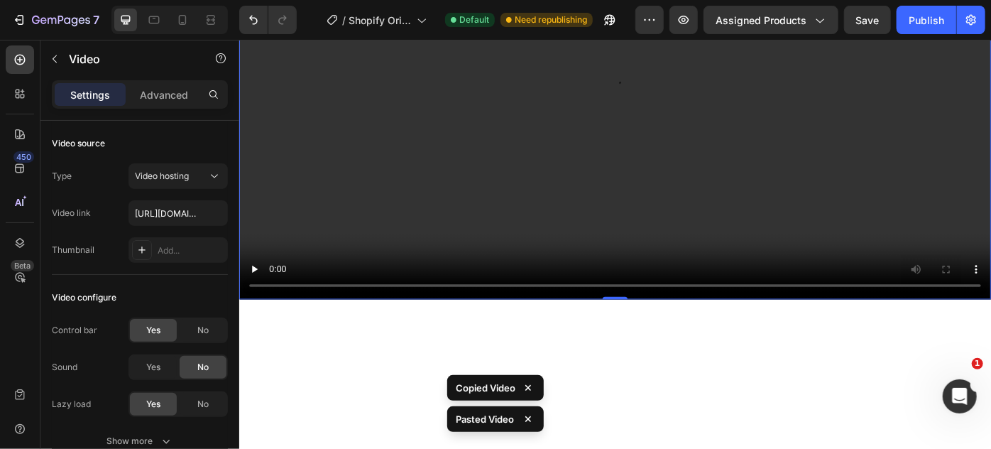
scroll to position [1126, 0]
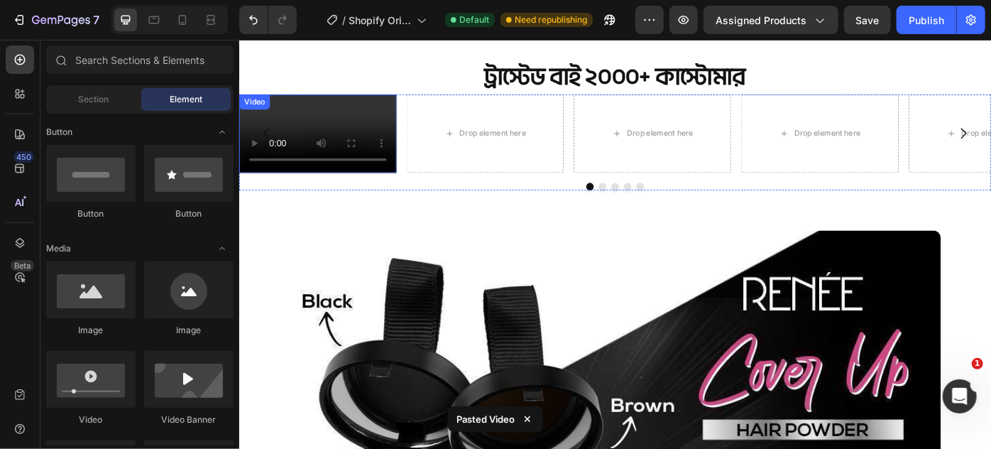
scroll to position [738, 0]
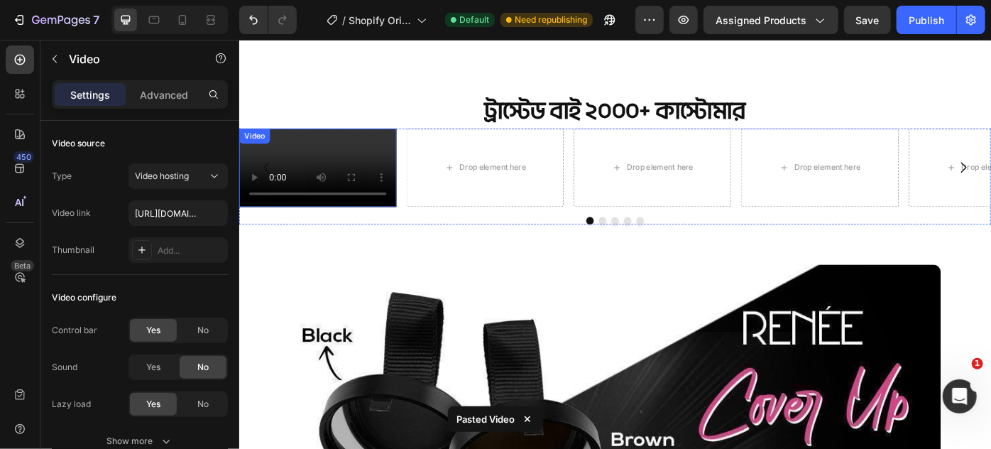
click at [328, 229] on video at bounding box center [328, 183] width 178 height 89
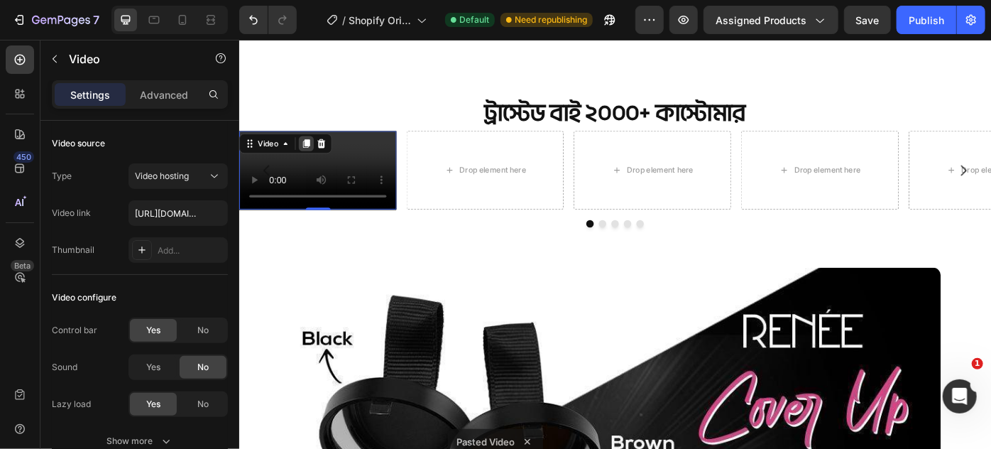
click at [313, 152] on icon at bounding box center [315, 156] width 8 height 10
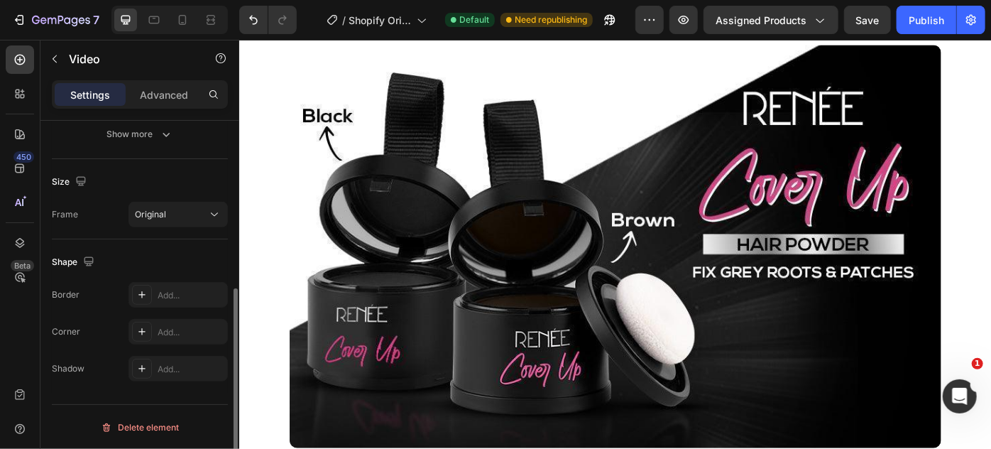
scroll to position [1106, 0]
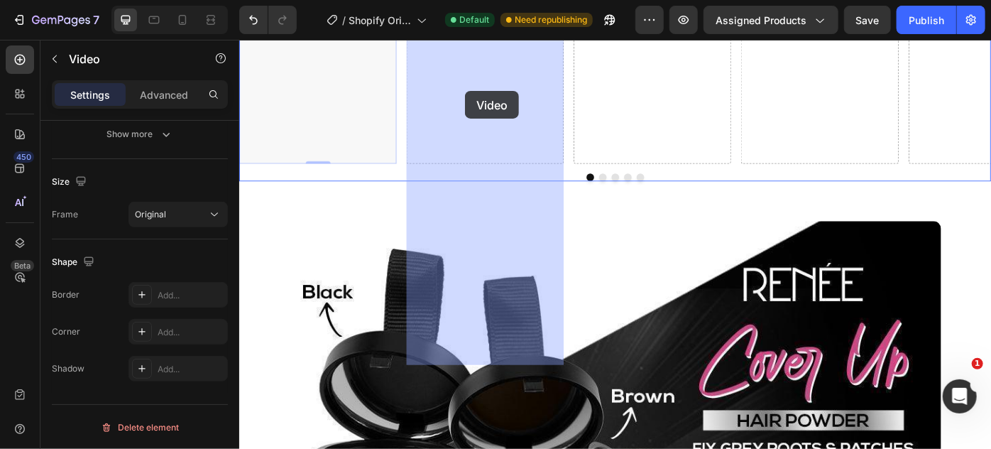
drag, startPoint x: 326, startPoint y: 280, endPoint x: 494, endPoint y: 97, distance: 248.8
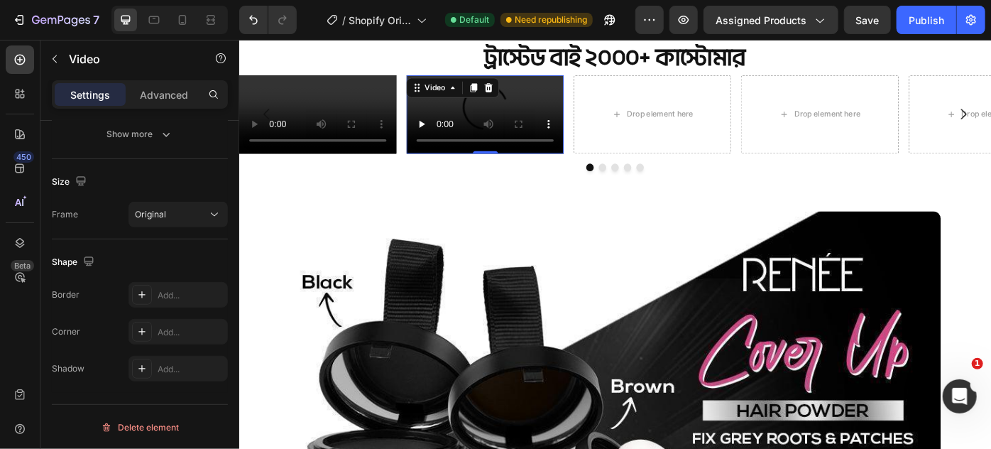
scroll to position [753, 0]
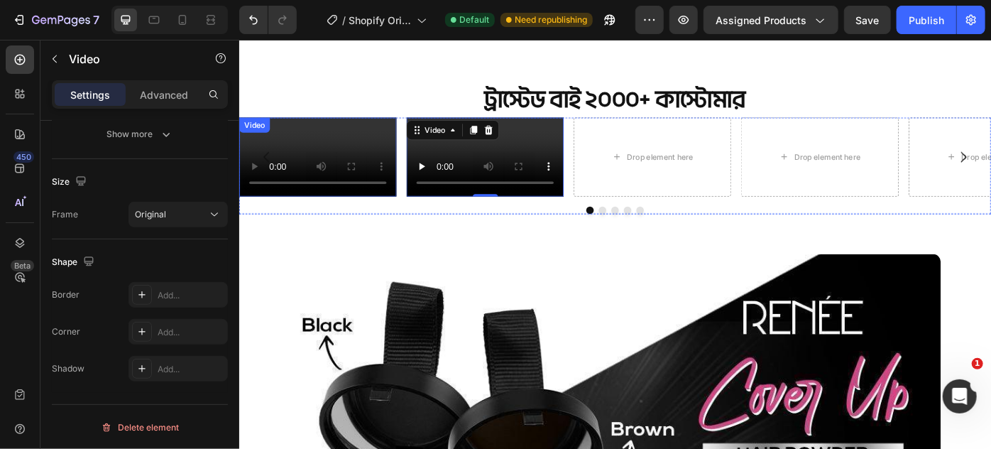
click at [353, 198] on video at bounding box center [328, 171] width 178 height 89
click at [561, 142] on video at bounding box center [517, 171] width 178 height 89
click at [518, 136] on icon at bounding box center [521, 141] width 9 height 10
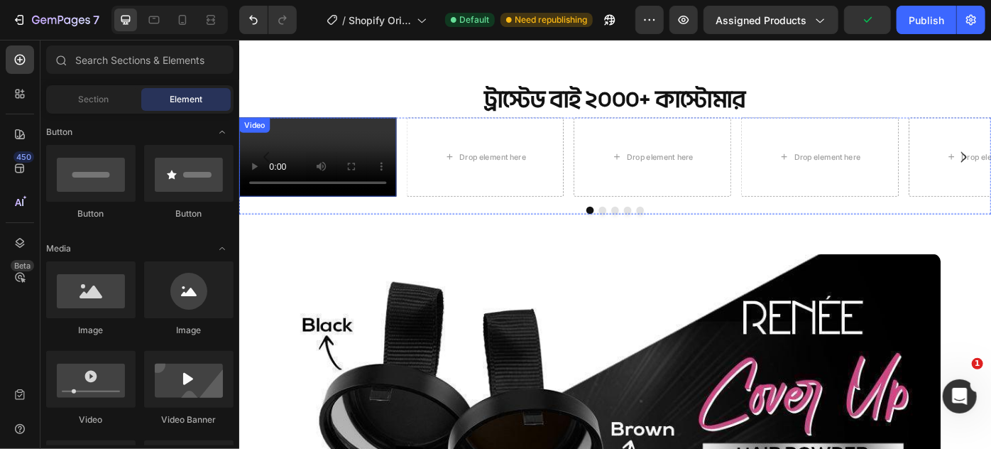
click at [383, 212] on video at bounding box center [328, 171] width 178 height 89
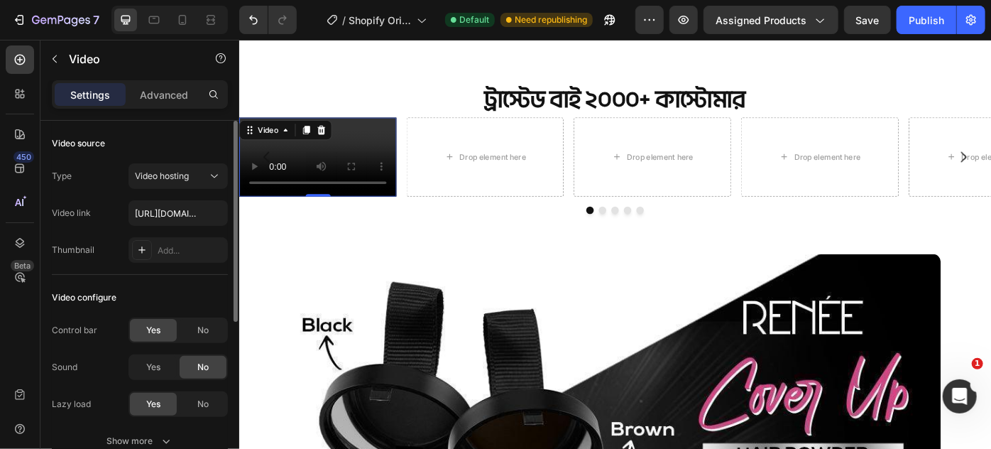
scroll to position [307, 0]
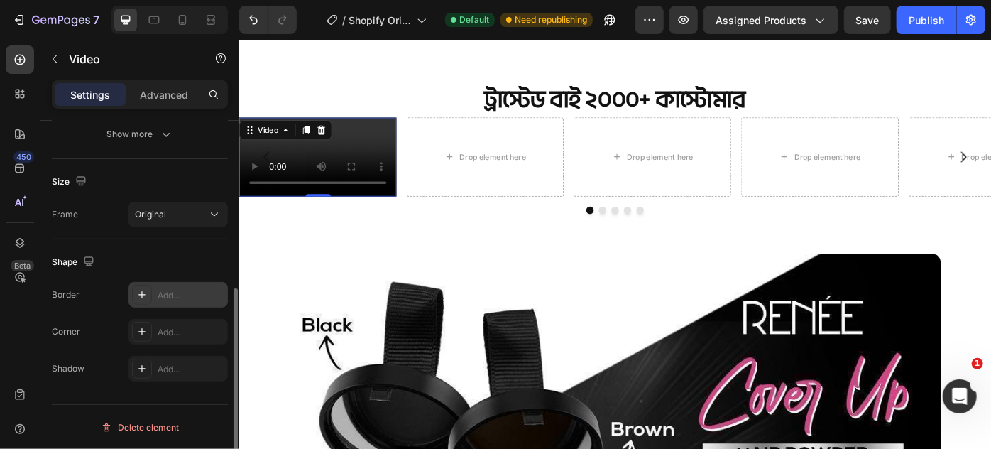
click at [133, 295] on div at bounding box center [142, 295] width 20 height 20
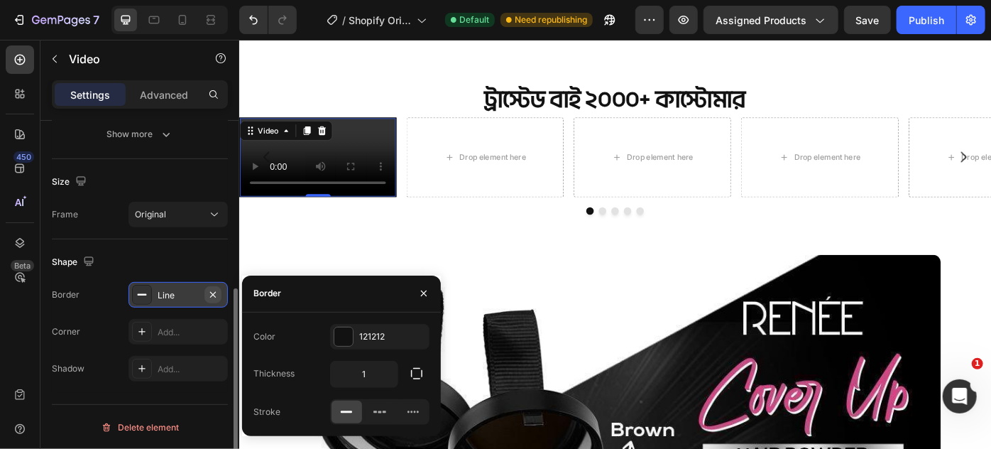
click at [211, 294] on icon "button" at bounding box center [212, 294] width 11 height 11
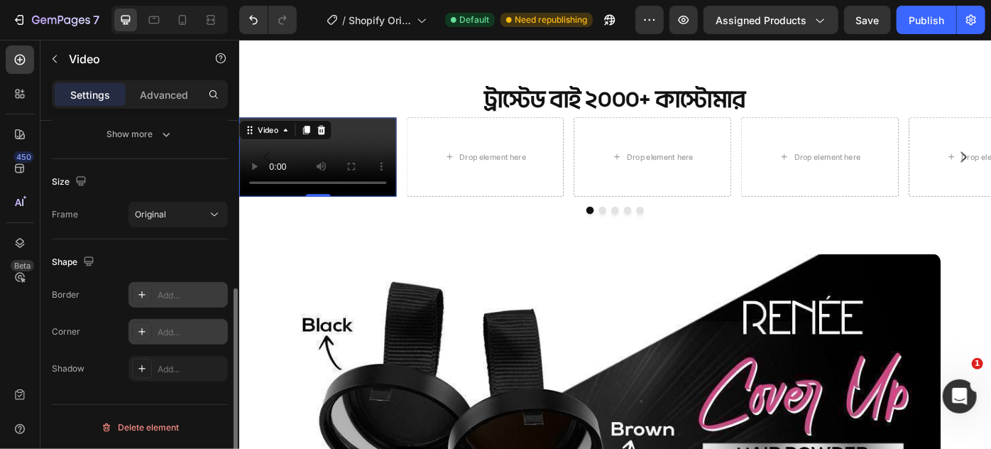
click at [137, 329] on icon at bounding box center [141, 331] width 11 height 11
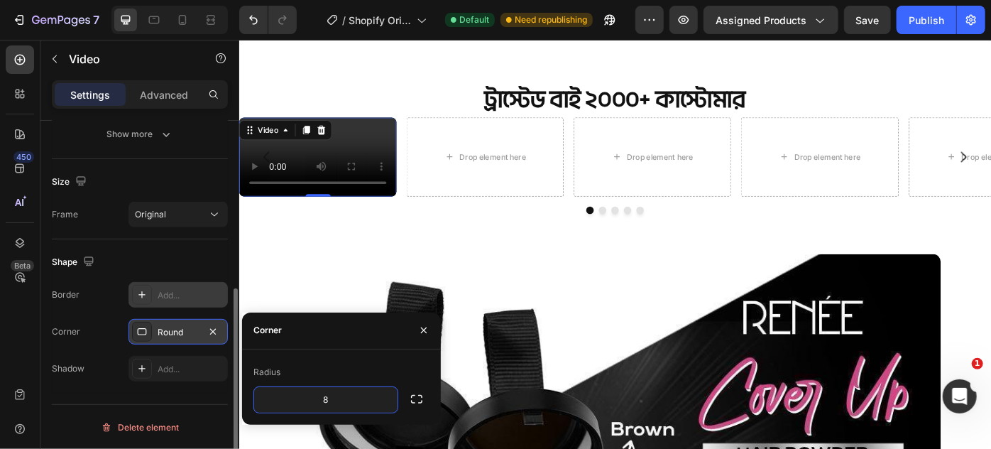
type input "4"
click at [108, 337] on div "Corner Round" at bounding box center [140, 332] width 176 height 26
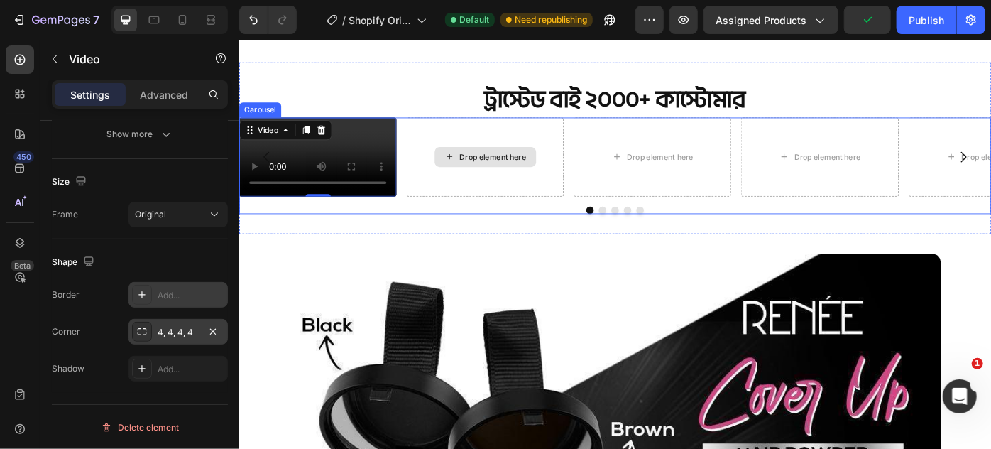
click at [477, 214] on div "Drop element here" at bounding box center [517, 171] width 178 height 89
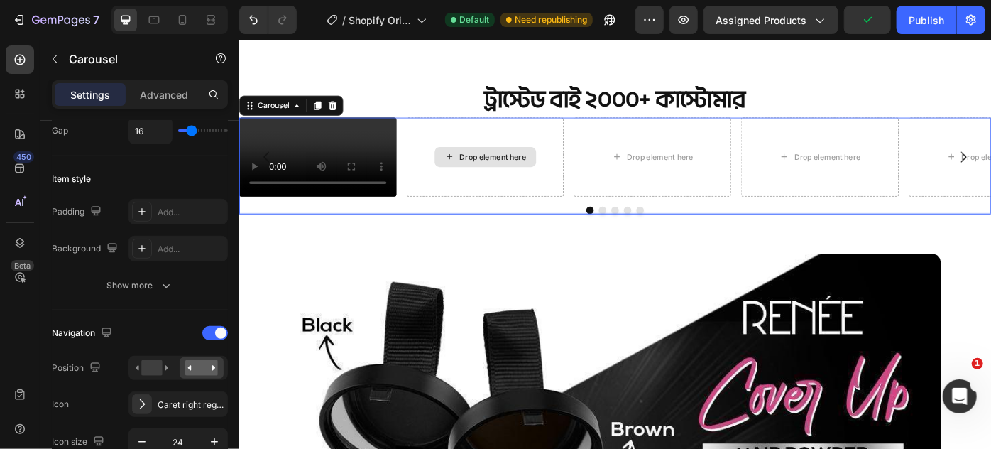
scroll to position [0, 0]
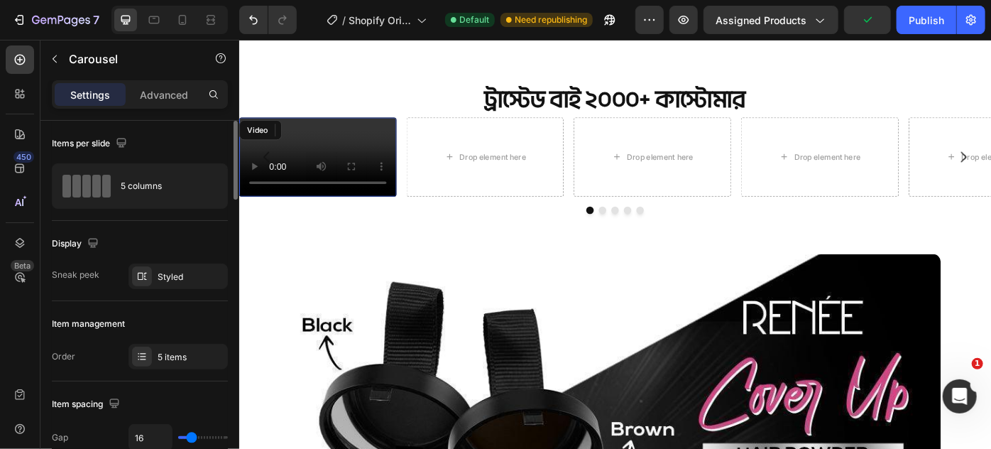
click at [359, 217] on video at bounding box center [328, 171] width 178 height 89
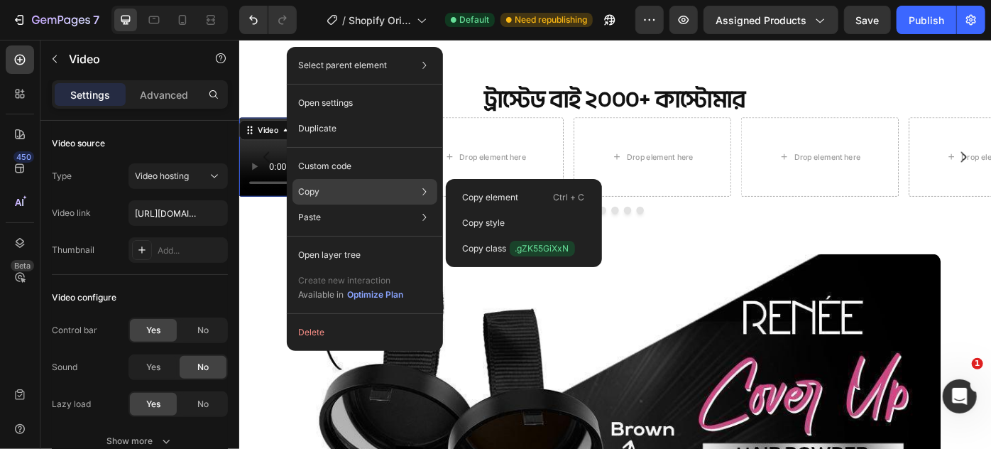
click at [351, 190] on div "Copy Copy element Ctrl + C Copy style Copy class .gZK55GiXxN" at bounding box center [365, 192] width 145 height 26
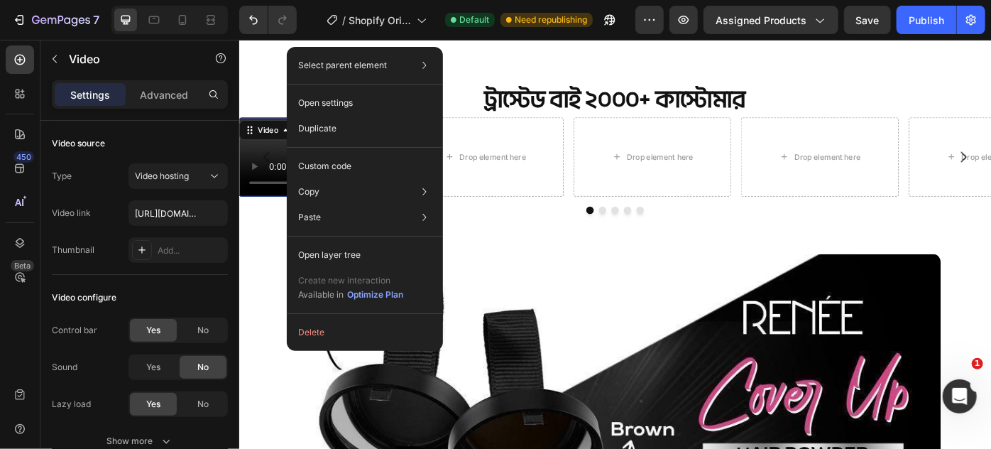
click at [265, 217] on video at bounding box center [328, 171] width 178 height 89
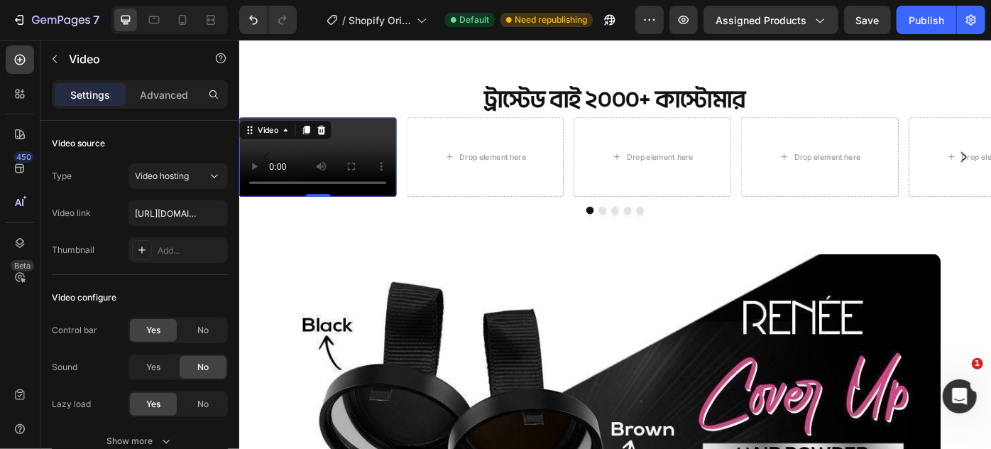
click at [310, 137] on icon at bounding box center [314, 141] width 11 height 11
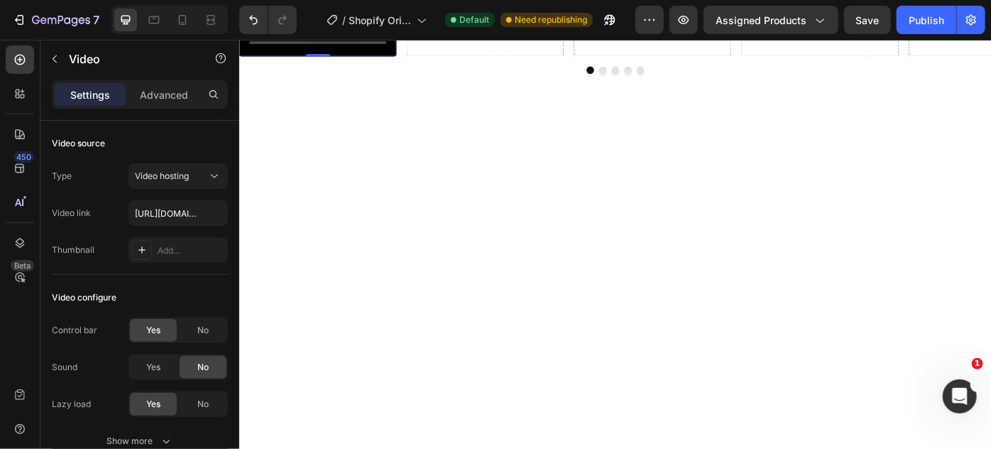
scroll to position [912, 0]
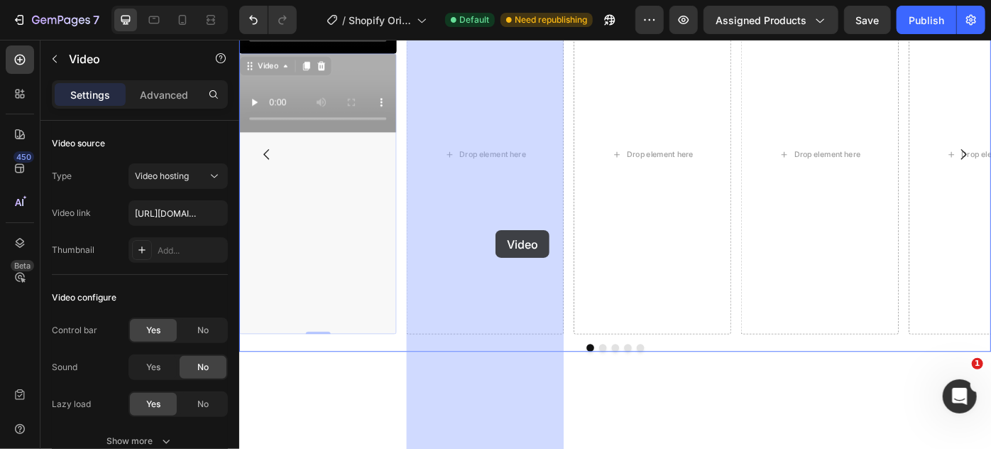
drag, startPoint x: 351, startPoint y: 369, endPoint x: 529, endPoint y: 255, distance: 211.7
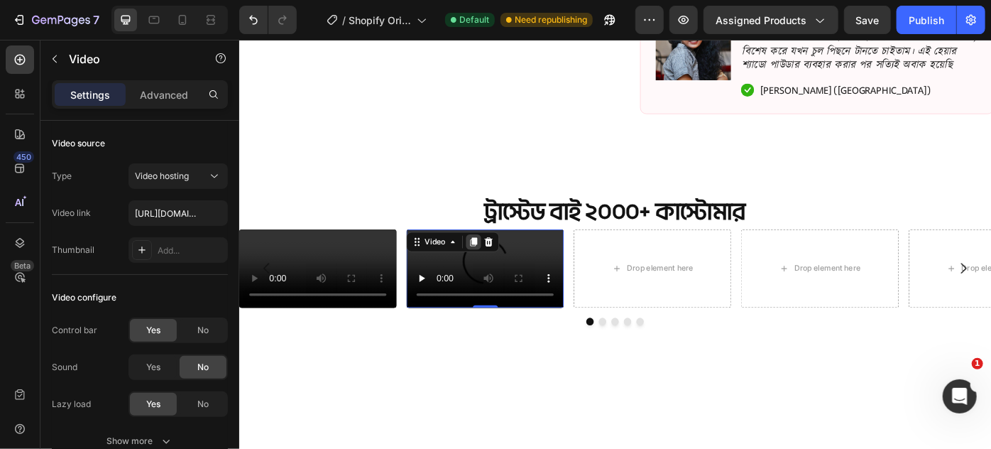
click at [505, 264] on icon at bounding box center [505, 268] width 8 height 10
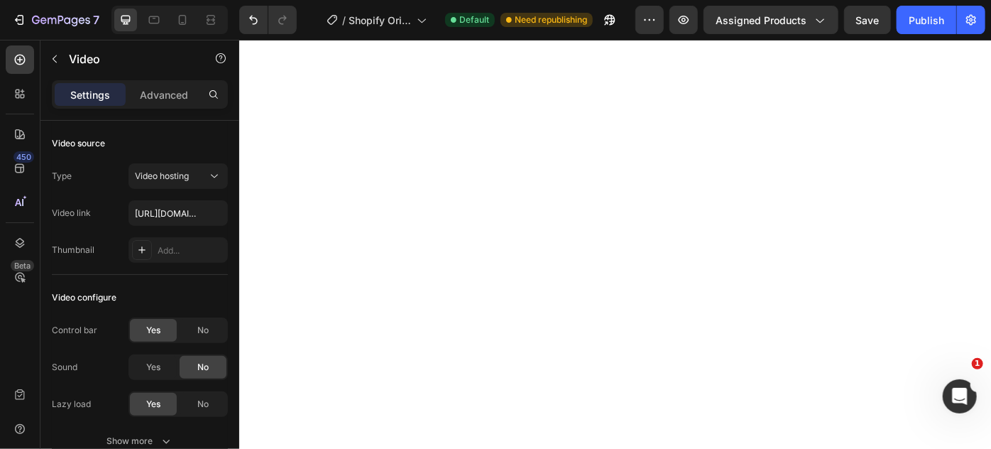
scroll to position [1106, 0]
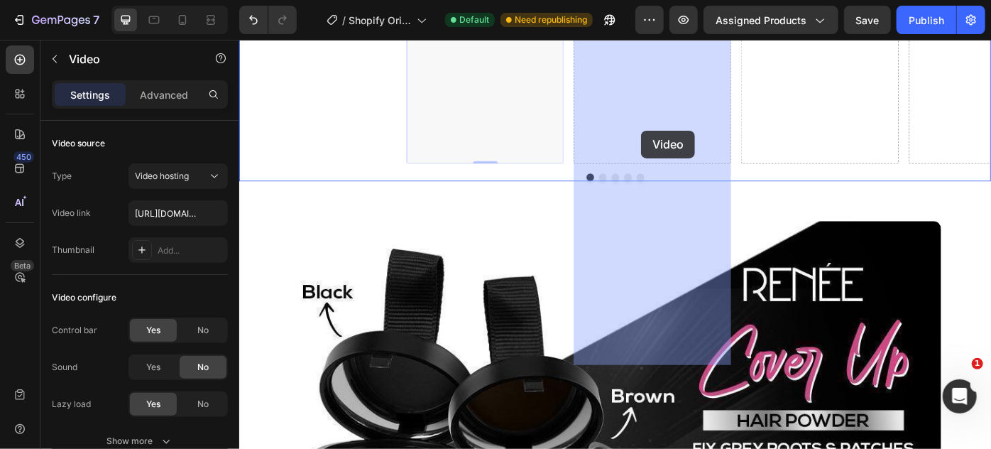
drag, startPoint x: 531, startPoint y: 256, endPoint x: 692, endPoint y: 143, distance: 196.4
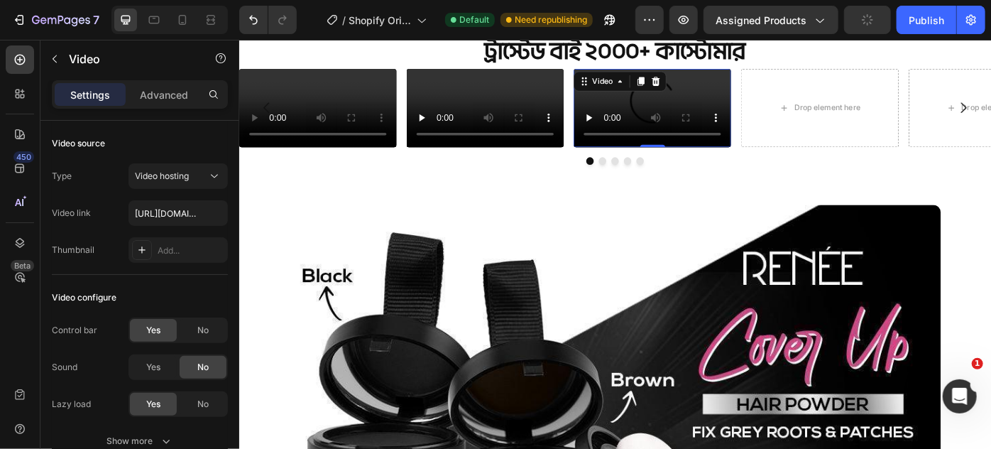
scroll to position [753, 0]
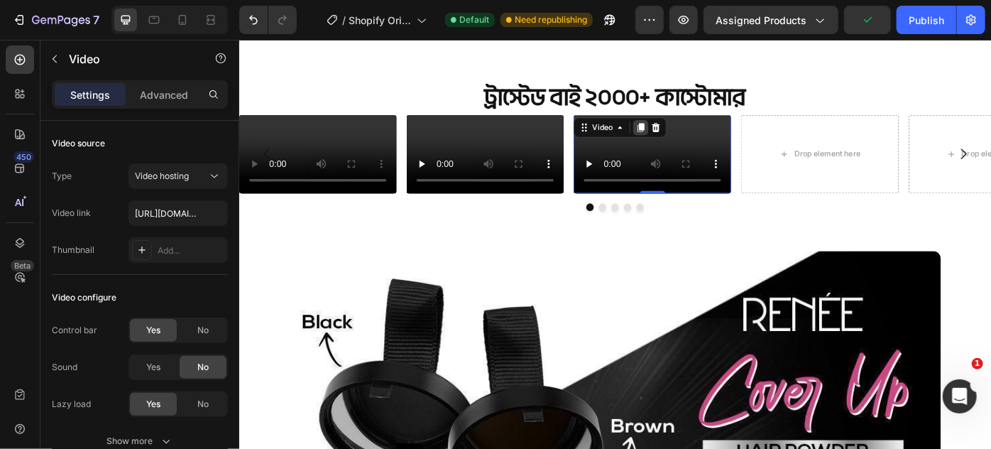
click at [696, 137] on icon at bounding box center [694, 138] width 8 height 10
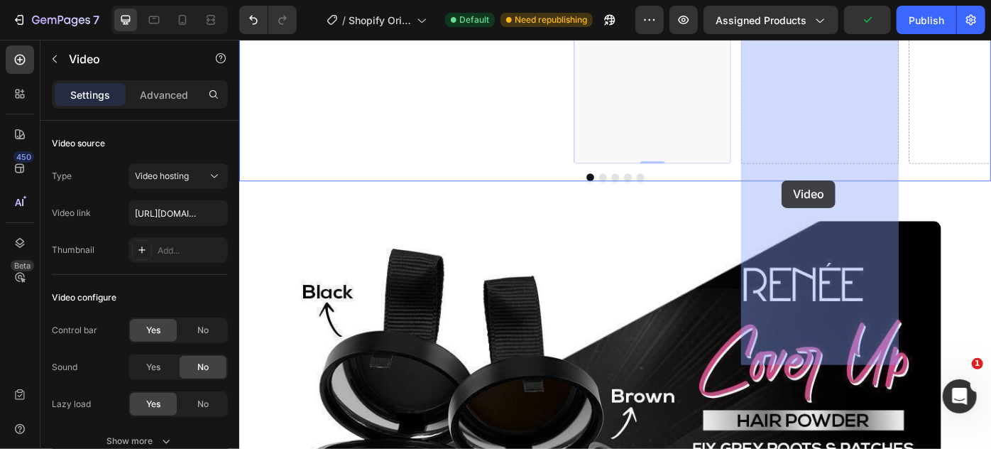
drag, startPoint x: 724, startPoint y: 285, endPoint x: 849, endPoint y: 203, distance: 149.3
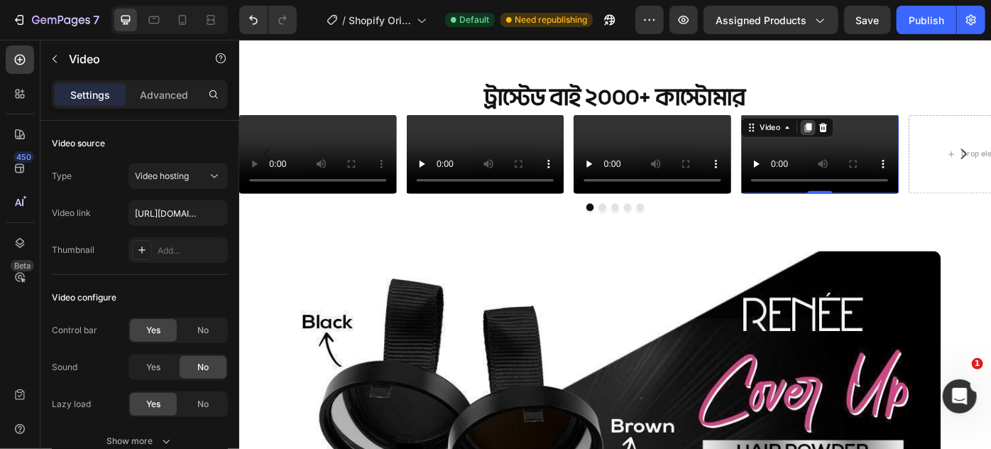
click at [878, 136] on icon at bounding box center [883, 138] width 11 height 11
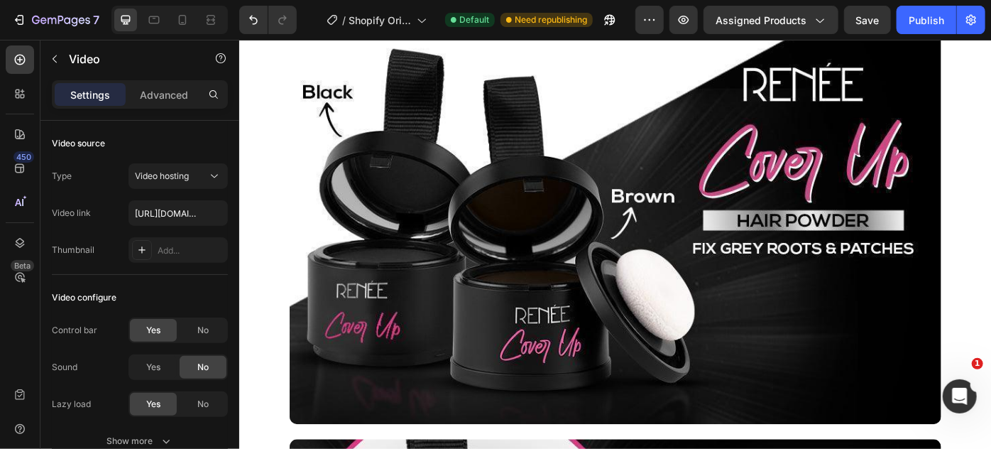
scroll to position [1106, 0]
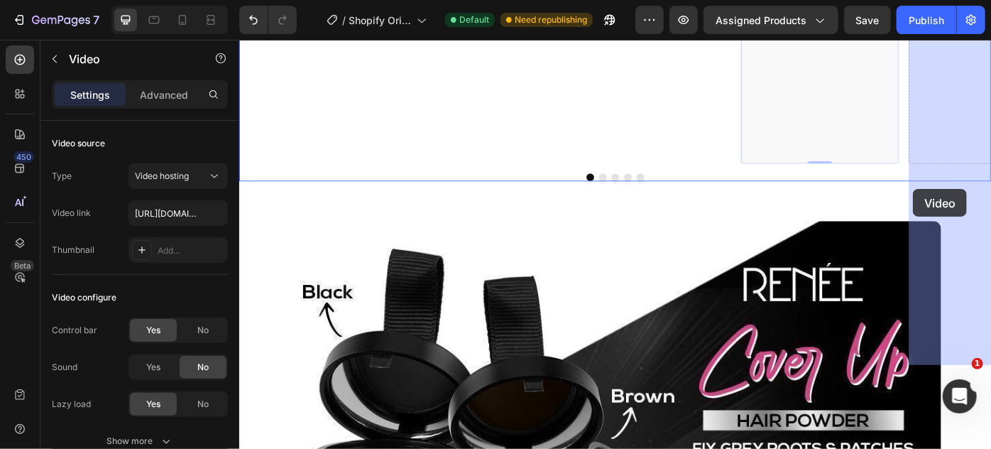
drag, startPoint x: 888, startPoint y: 292, endPoint x: 1002, endPoint y: 208, distance: 141.2
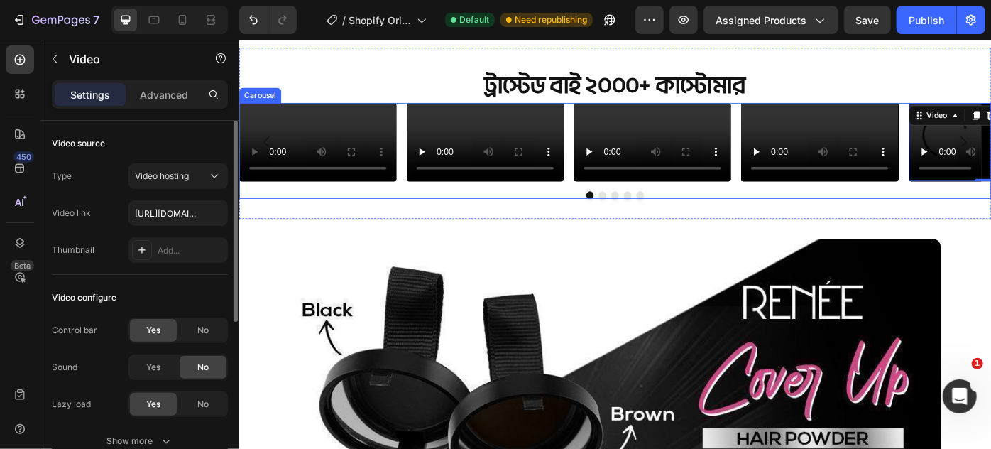
scroll to position [753, 0]
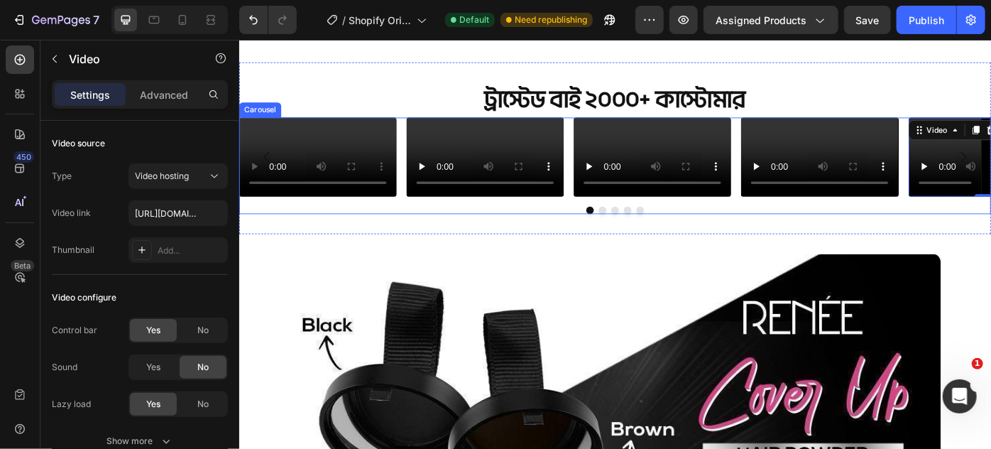
click at [419, 236] on div "Video Video Video Video Video 0 [GEOGRAPHIC_DATA]" at bounding box center [665, 181] width 852 height 109
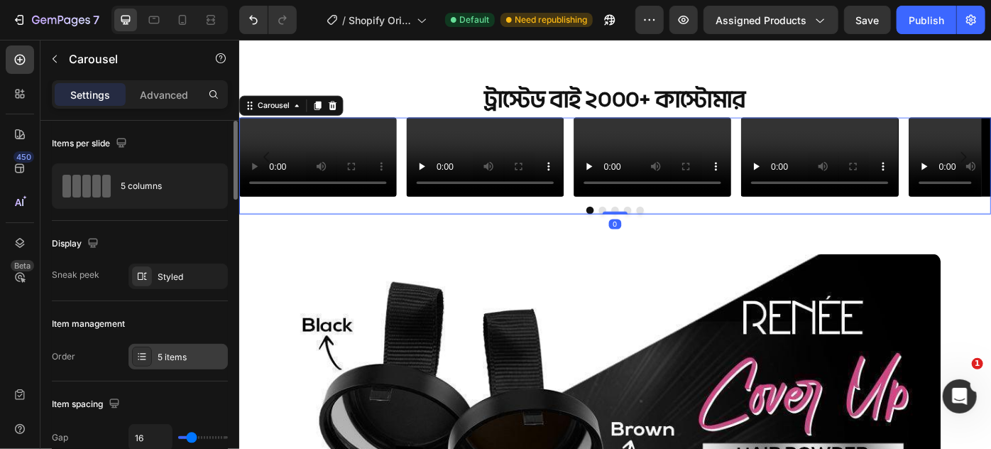
click at [178, 351] on div "5 items" at bounding box center [191, 357] width 67 height 13
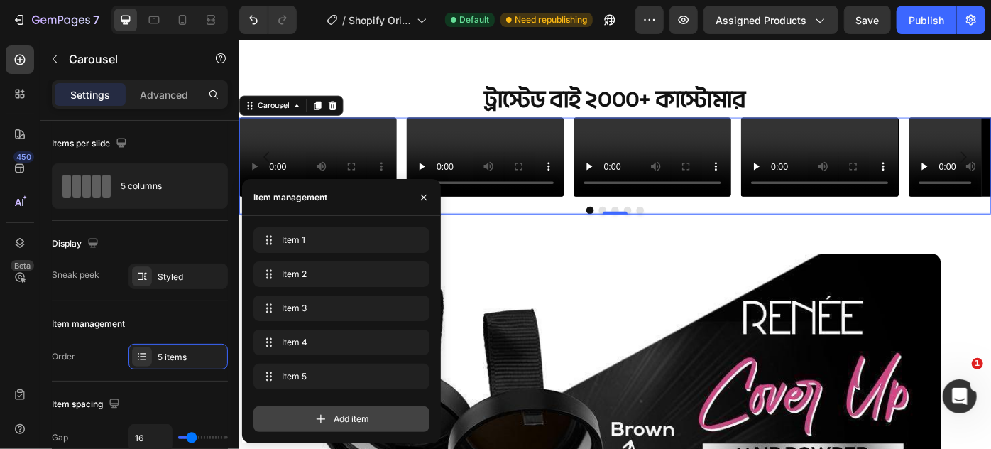
click at [331, 413] on div "Add item" at bounding box center [342, 419] width 176 height 26
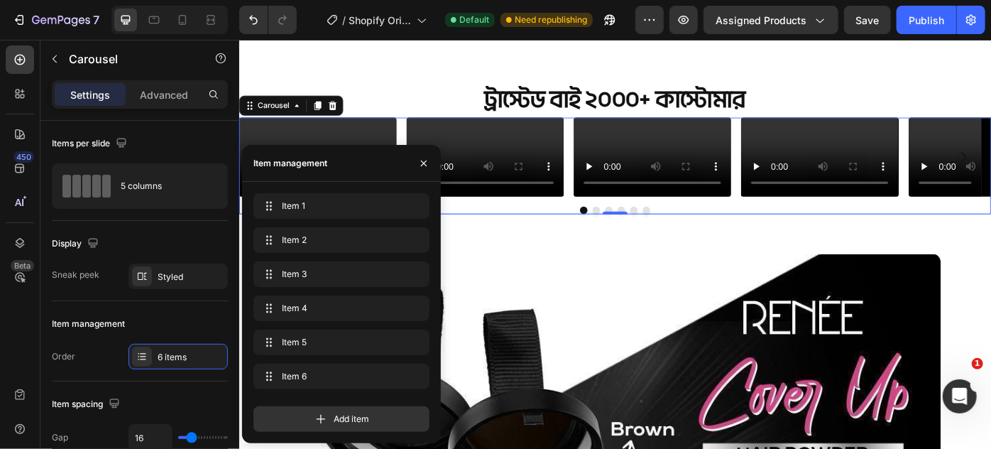
click at [696, 236] on button "Dot" at bounding box center [700, 232] width 9 height 9
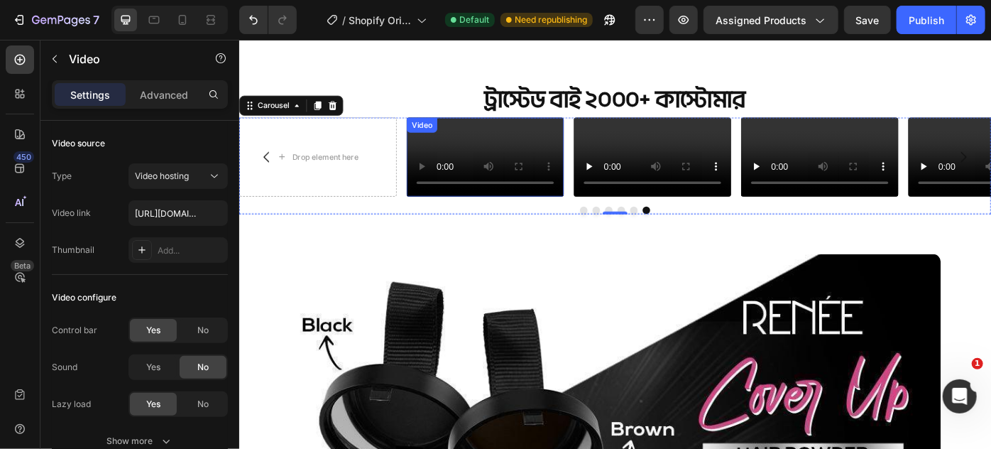
click at [488, 217] on video at bounding box center [517, 171] width 178 height 89
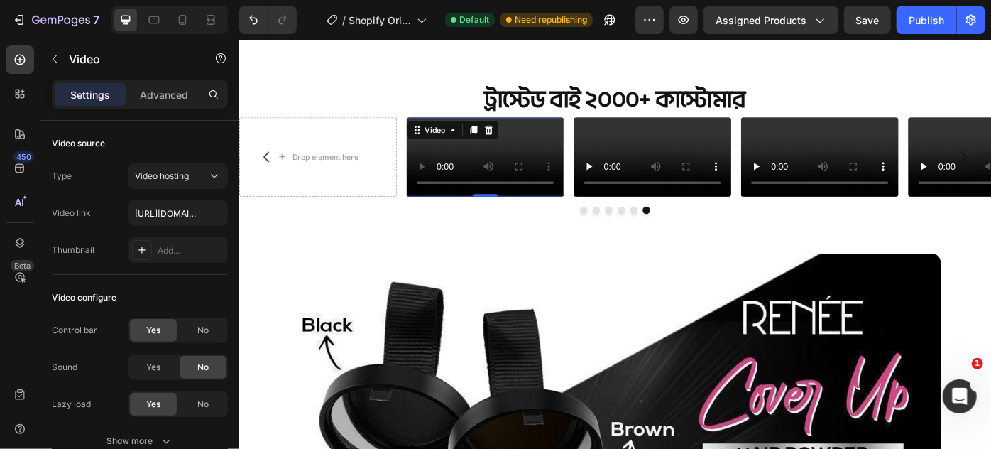
click at [506, 139] on icon at bounding box center [505, 141] width 8 height 10
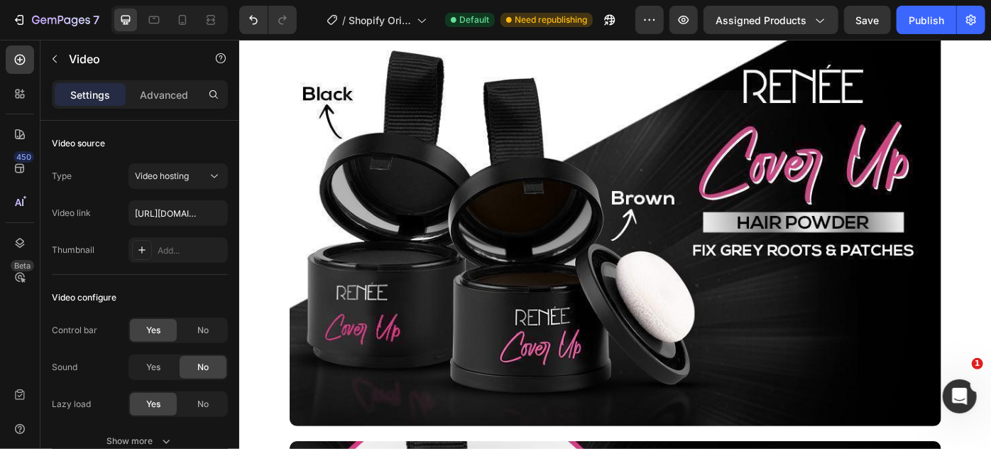
scroll to position [1106, 0]
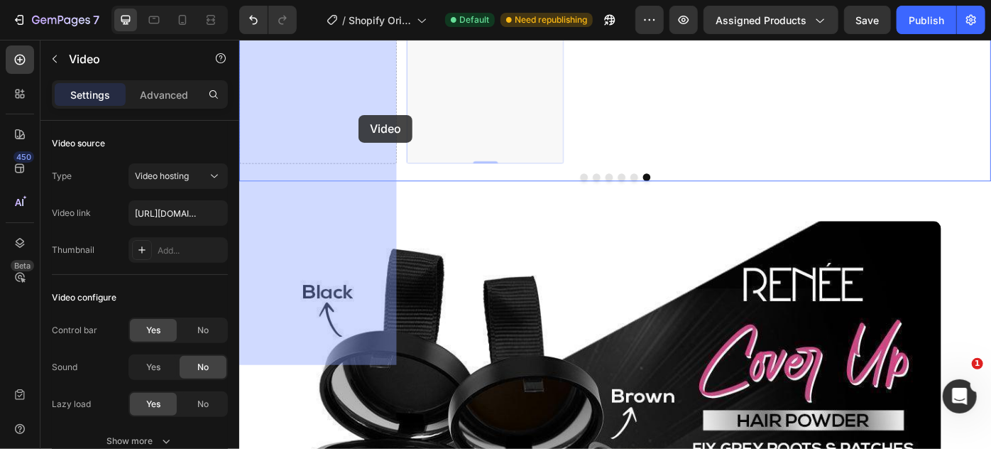
drag, startPoint x: 513, startPoint y: 271, endPoint x: 376, endPoint y: 127, distance: 198.9
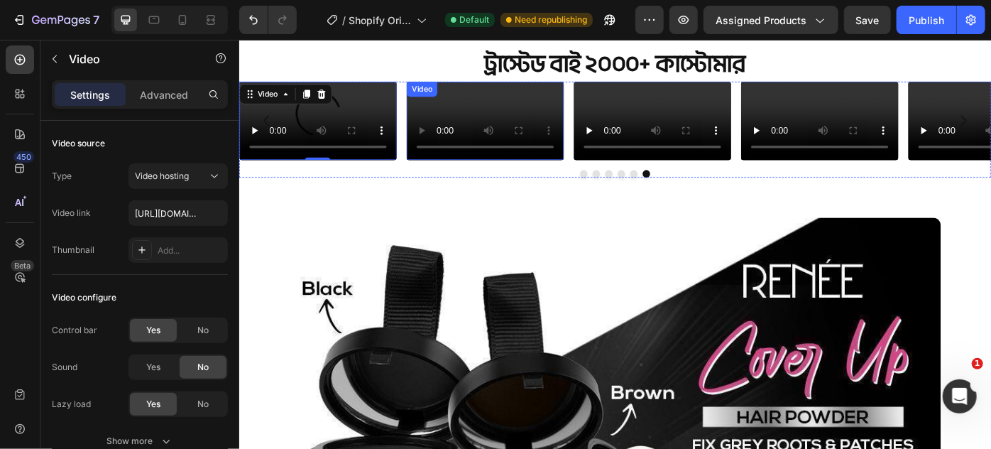
scroll to position [753, 0]
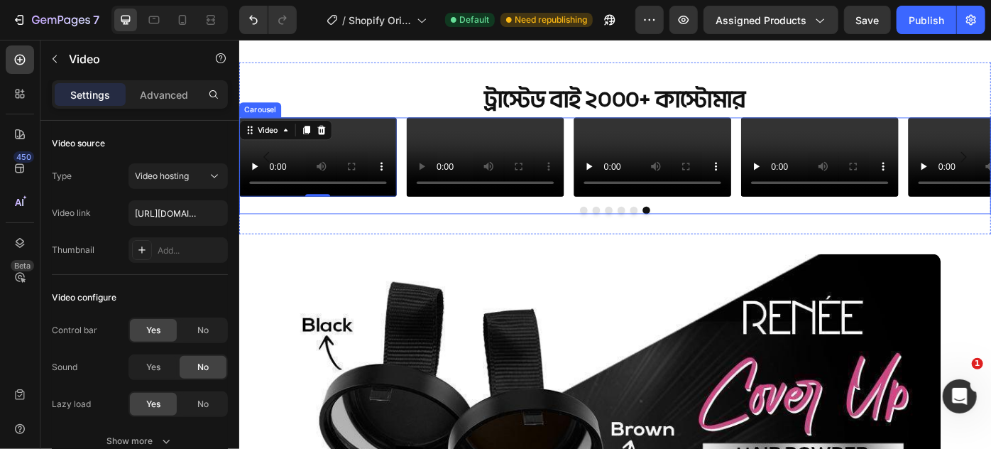
click at [471, 236] on div "Video Video Video Video Video Video 0 [GEOGRAPHIC_DATA]" at bounding box center [665, 181] width 852 height 109
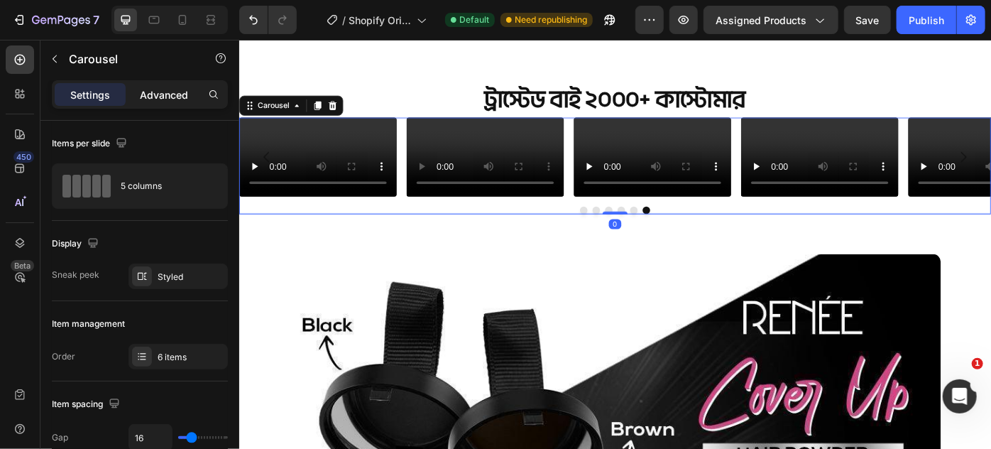
click at [185, 95] on p "Advanced" at bounding box center [164, 94] width 48 height 15
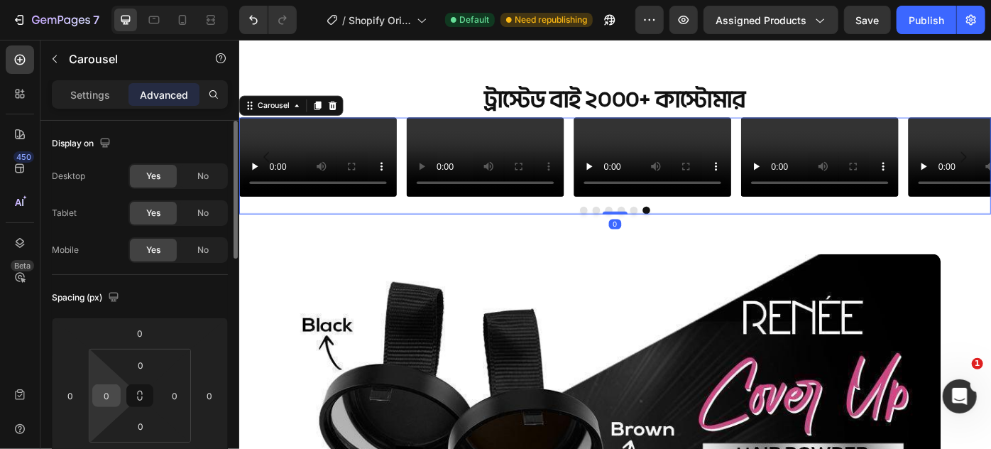
click at [110, 397] on input "0" at bounding box center [106, 395] width 21 height 21
click at [121, 445] on span "XXS" at bounding box center [118, 447] width 17 height 10
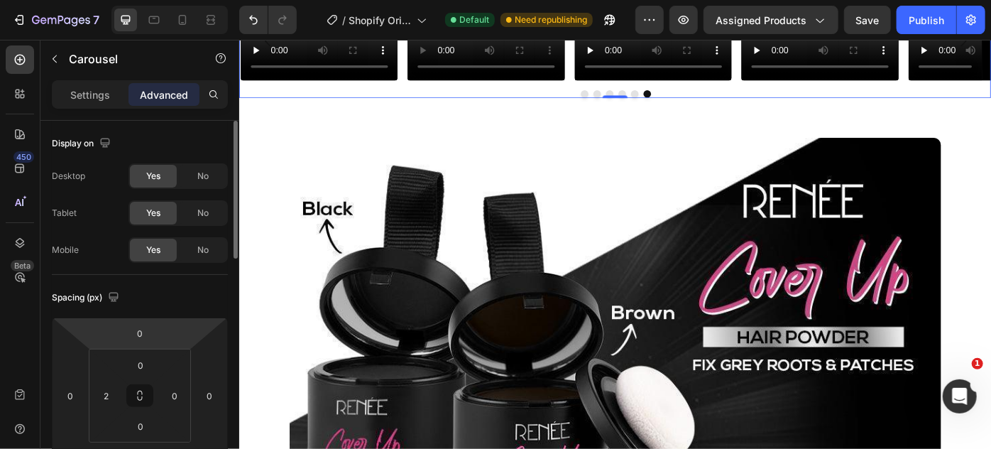
scroll to position [64, 0]
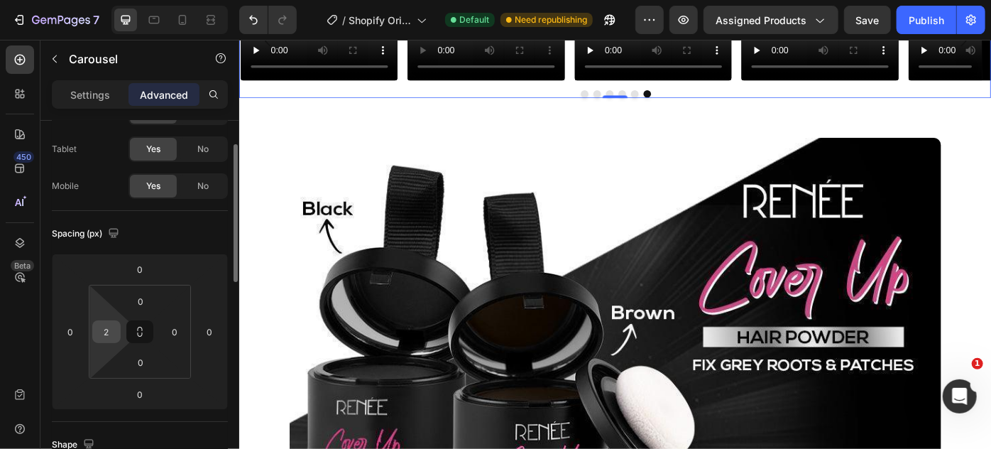
click at [102, 327] on input "2" at bounding box center [106, 331] width 21 height 21
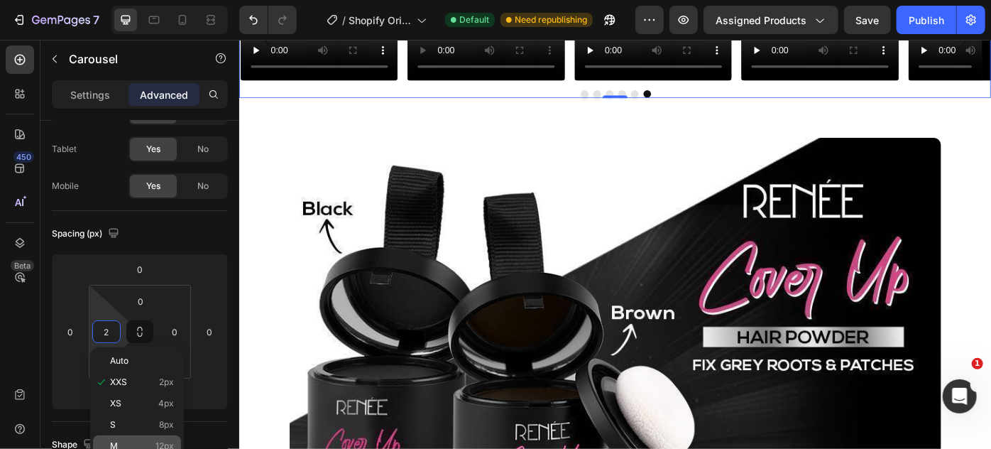
click at [132, 435] on div "M 12px" at bounding box center [137, 445] width 88 height 21
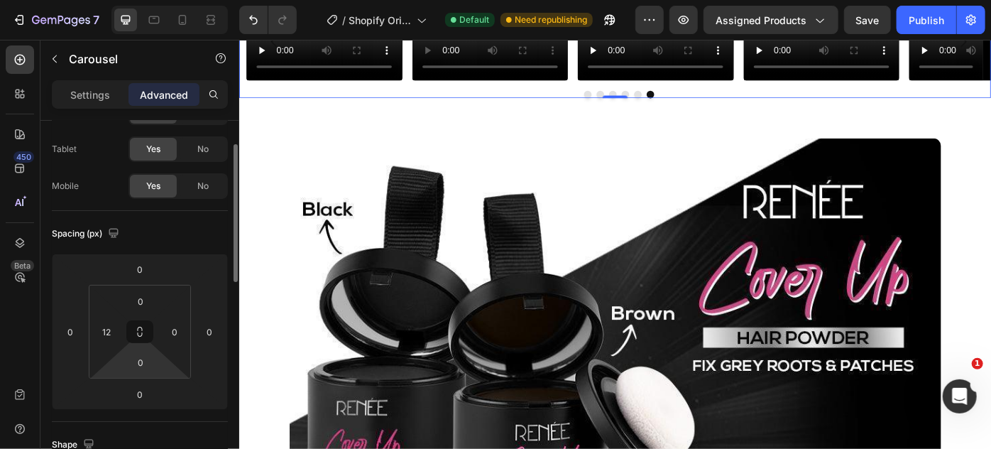
scroll to position [129, 0]
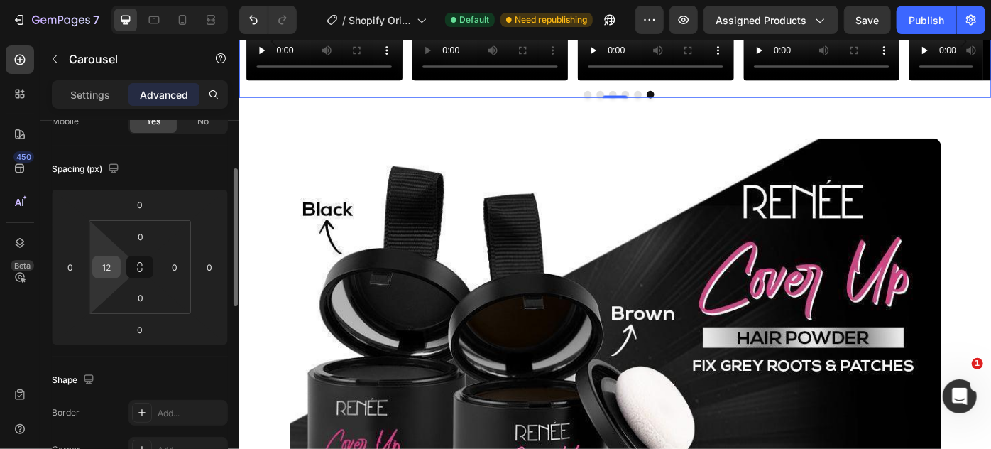
click at [102, 268] on input "12" at bounding box center [106, 266] width 21 height 21
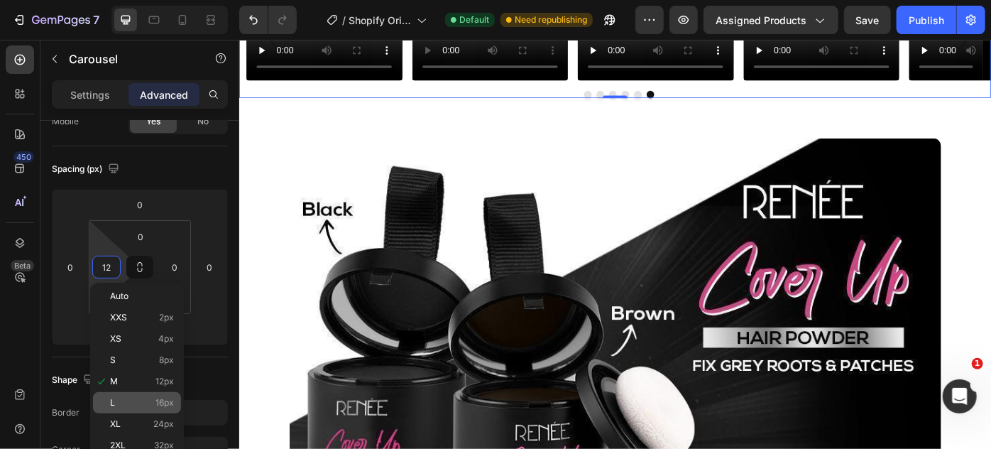
click at [134, 393] on div "L 16px" at bounding box center [137, 402] width 88 height 21
type input "16"
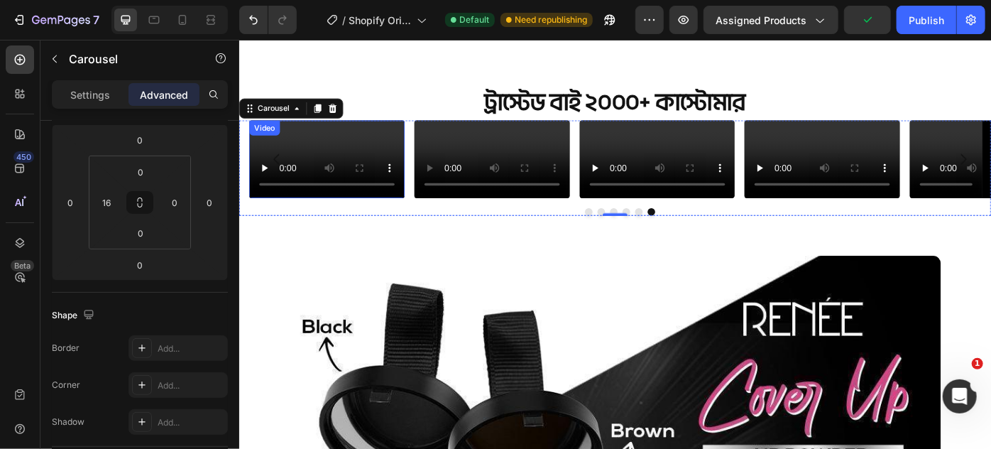
scroll to position [751, 0]
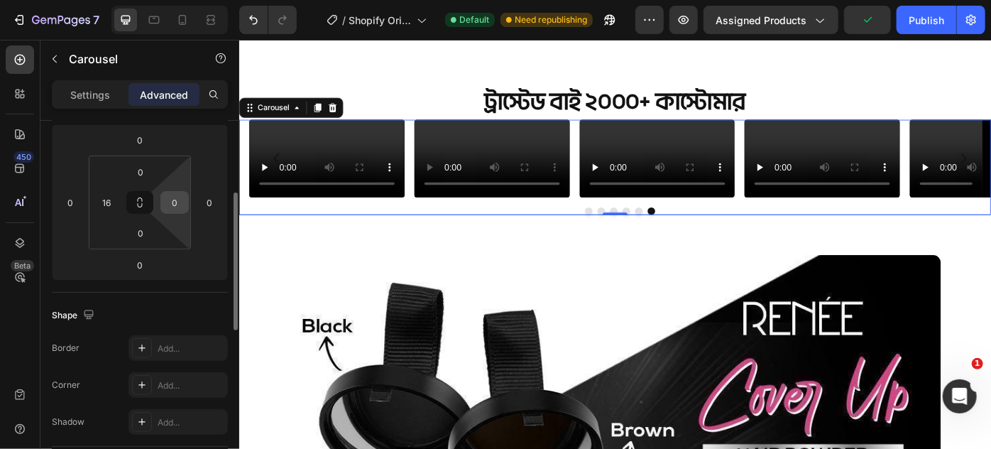
click at [172, 195] on input "0" at bounding box center [174, 202] width 21 height 21
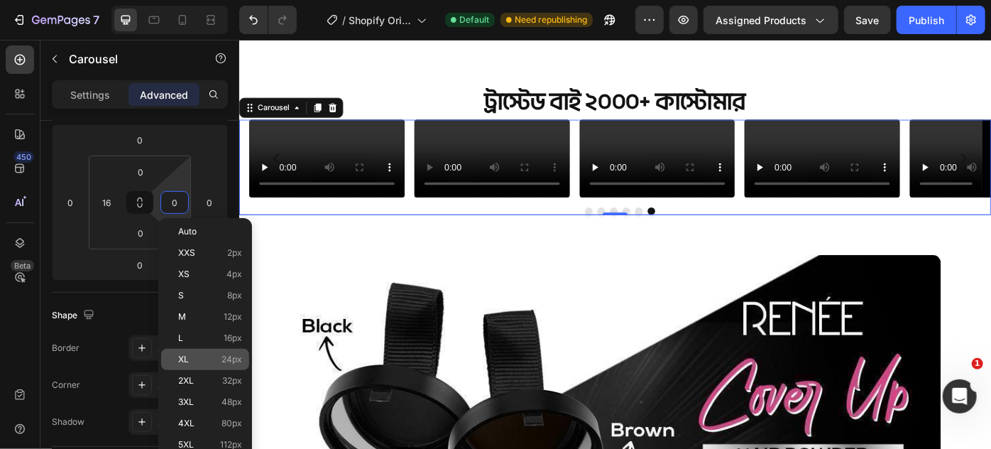
click at [196, 361] on p "XL 24px" at bounding box center [210, 359] width 64 height 10
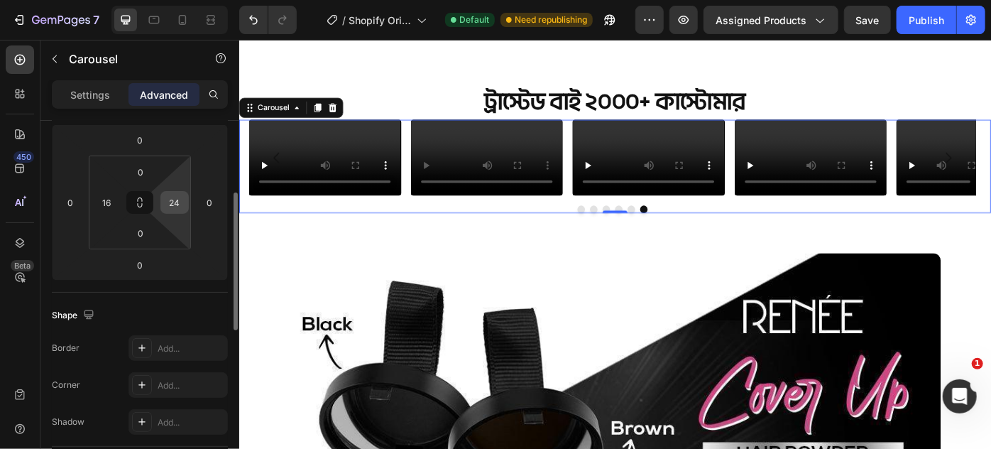
click at [170, 202] on input "24" at bounding box center [174, 202] width 21 height 21
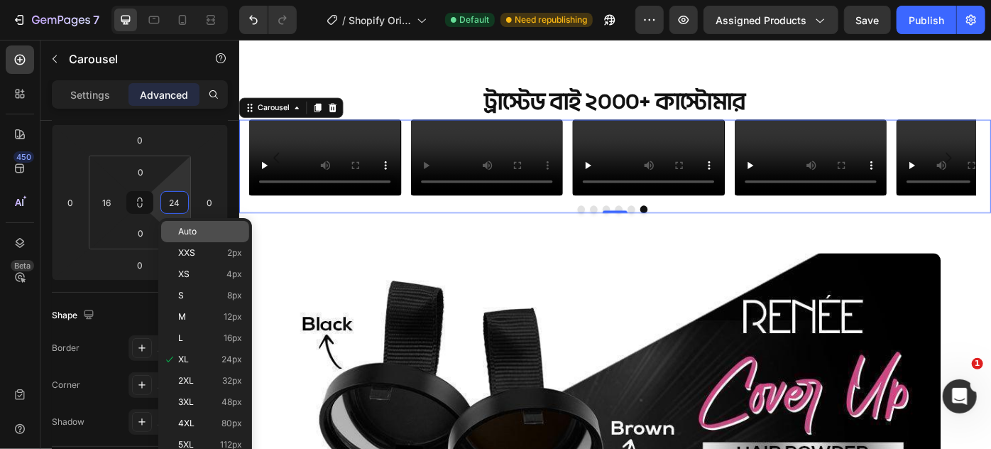
click at [184, 239] on div "Auto" at bounding box center [205, 231] width 88 height 21
type input "Auto"
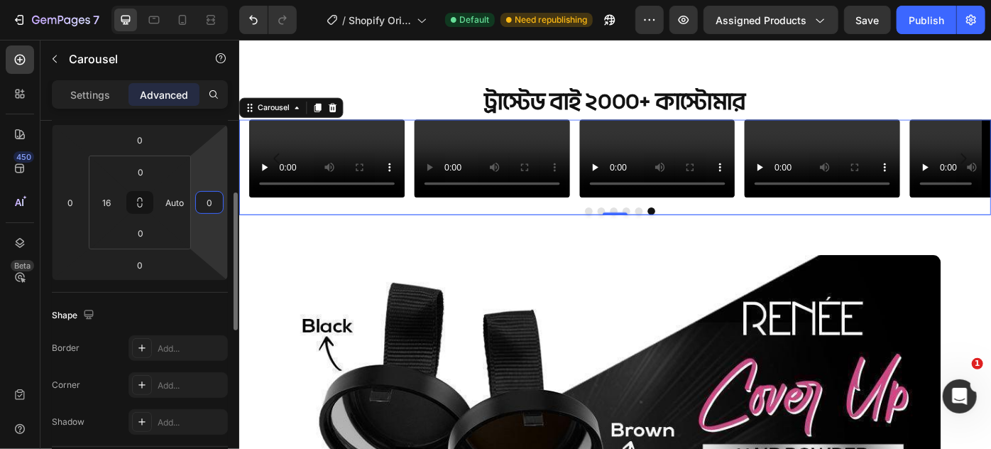
click at [204, 200] on input "0" at bounding box center [209, 202] width 21 height 21
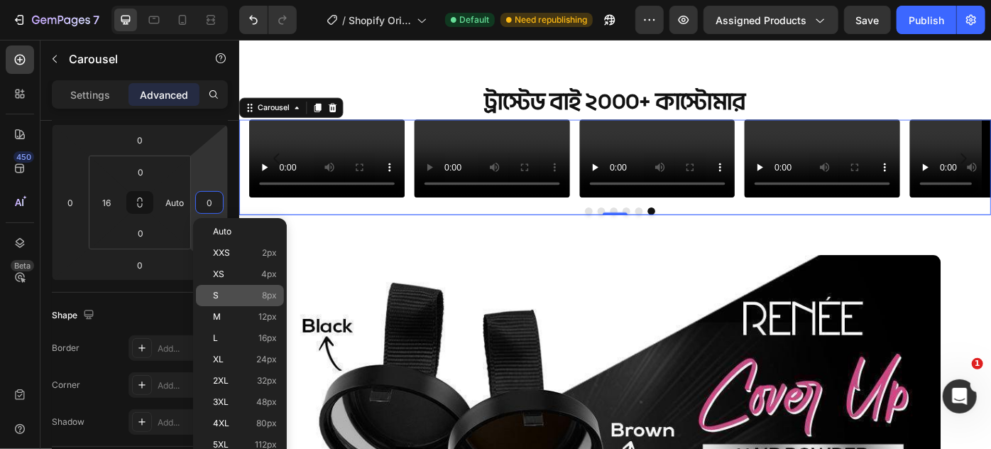
click at [219, 303] on div "S 8px" at bounding box center [240, 295] width 88 height 21
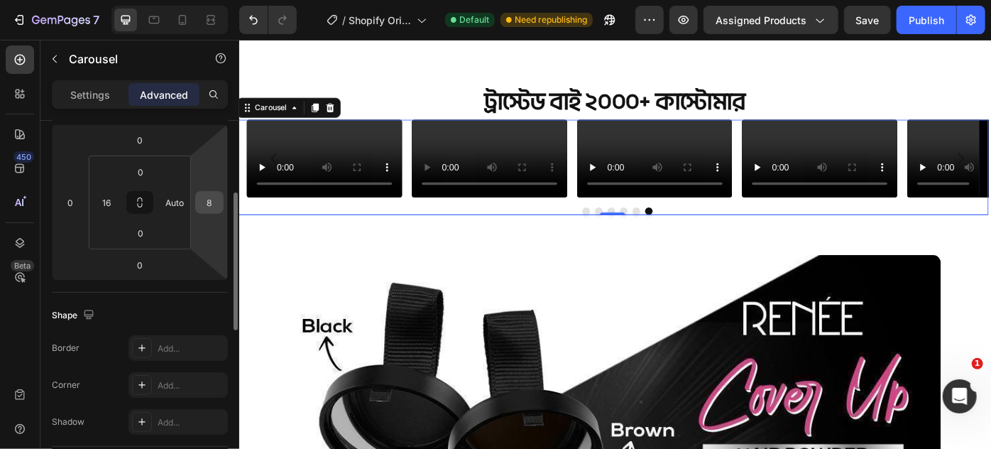
click at [208, 197] on input "8" at bounding box center [209, 202] width 21 height 21
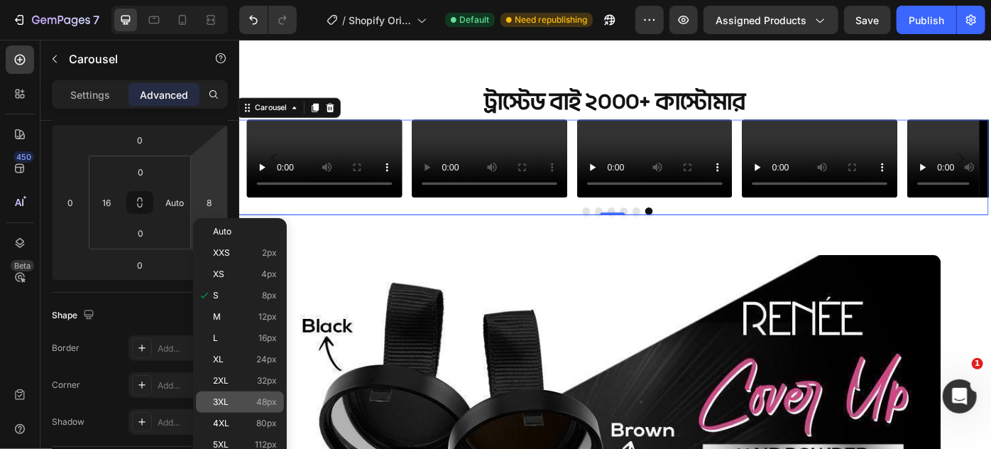
click at [224, 393] on div "3XL 48px" at bounding box center [240, 401] width 88 height 21
type input "48"
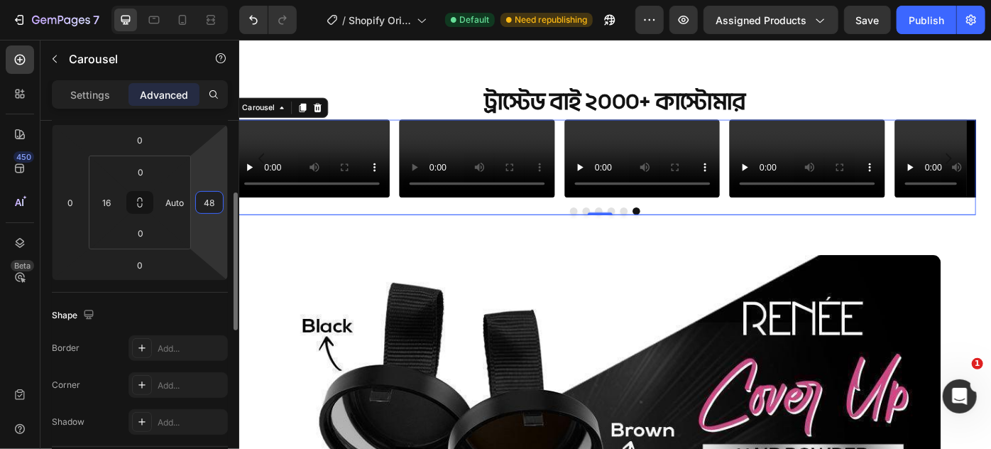
click at [214, 206] on input "48" at bounding box center [209, 202] width 21 height 21
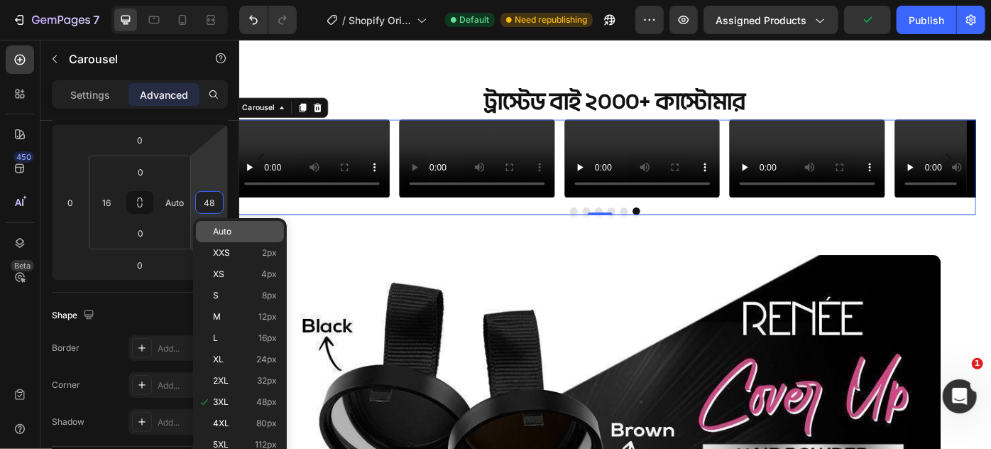
click at [241, 236] on p "Auto" at bounding box center [245, 232] width 64 height 10
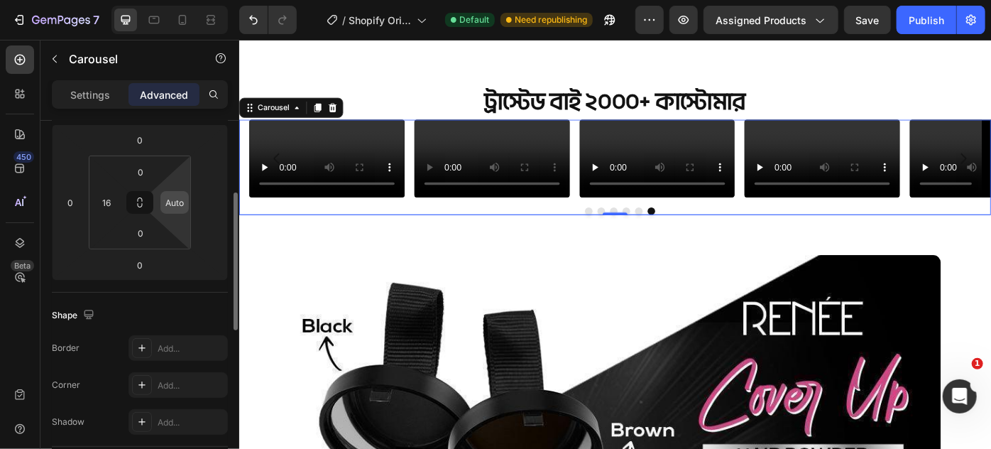
click at [175, 202] on input "Auto" at bounding box center [174, 202] width 21 height 21
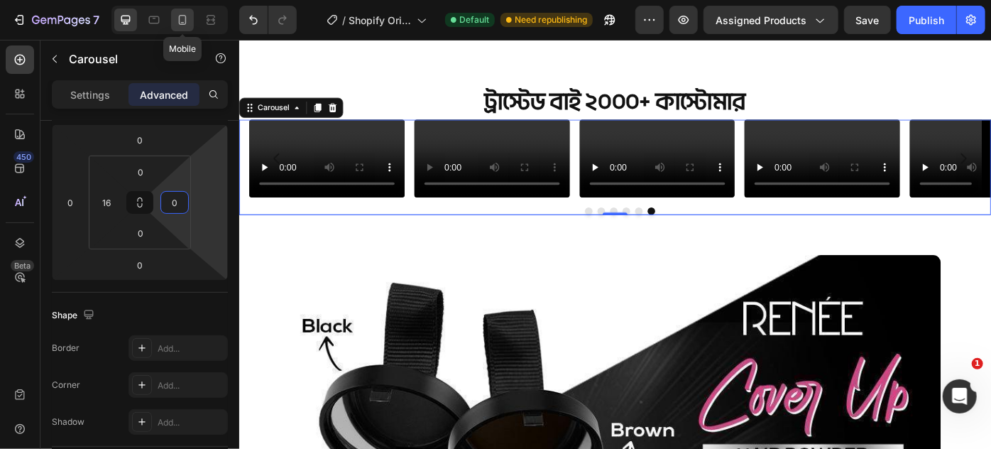
type input "0"
click at [179, 21] on icon at bounding box center [183, 20] width 8 height 10
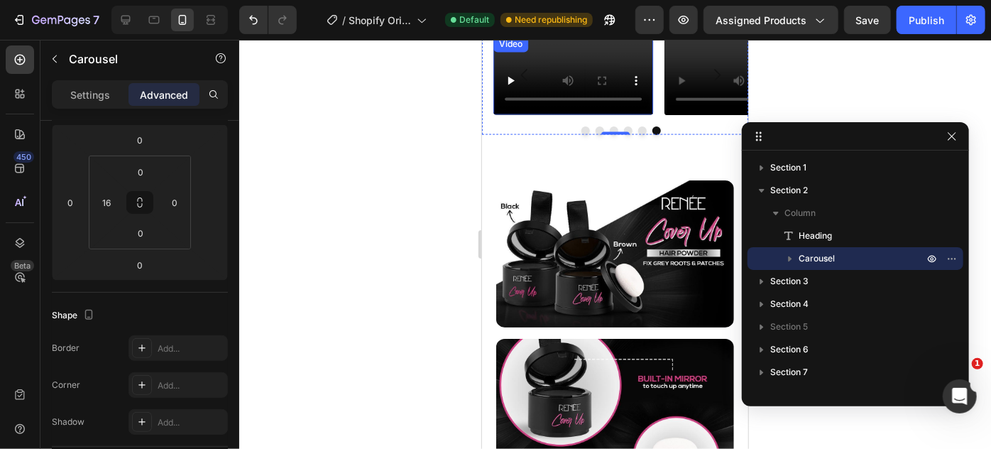
scroll to position [1012, 0]
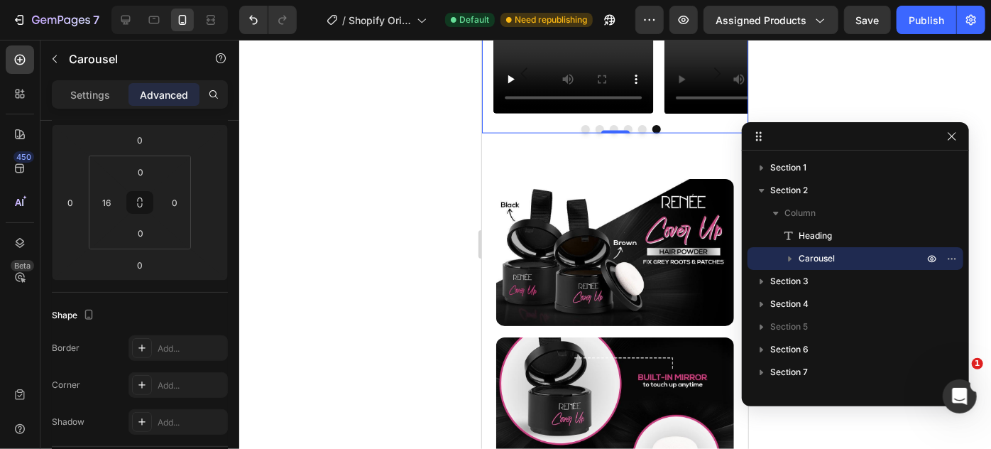
click at [484, 133] on div "Video Video Video Video Video Video Carousel 0" at bounding box center [614, 82] width 266 height 99
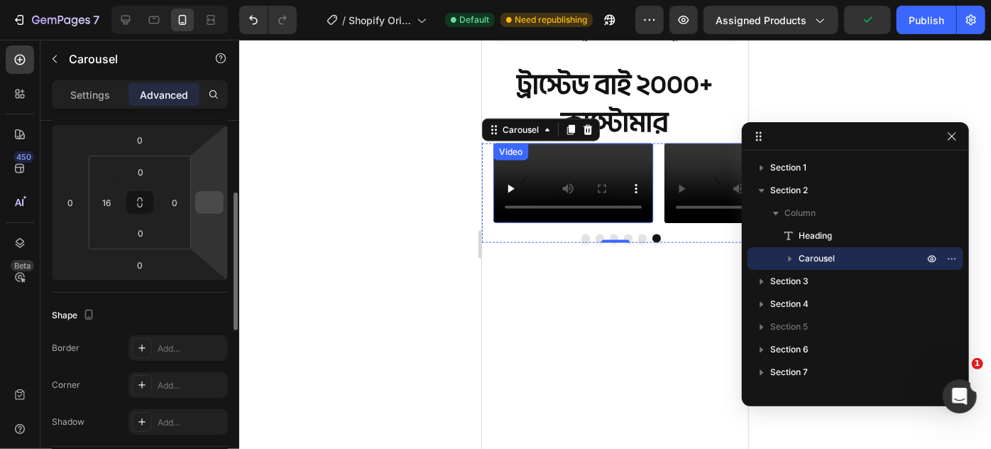
scroll to position [883, 0]
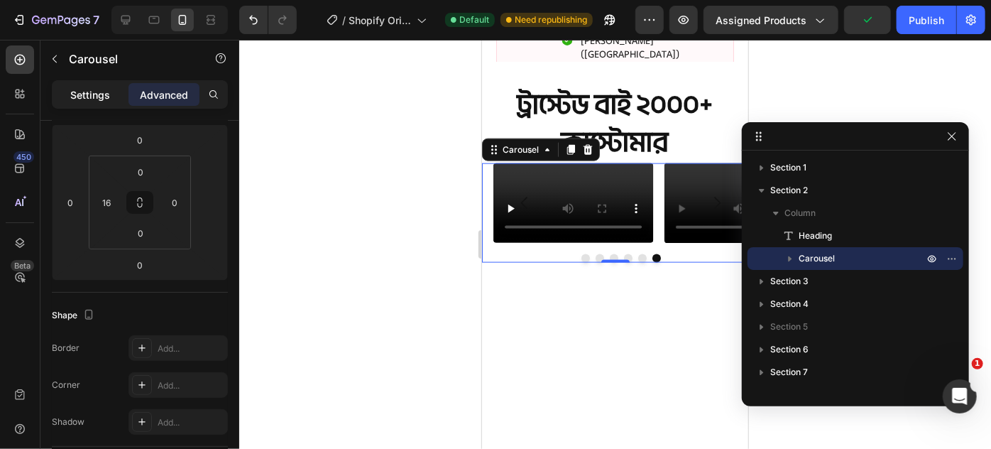
click at [95, 97] on p "Settings" at bounding box center [90, 94] width 40 height 15
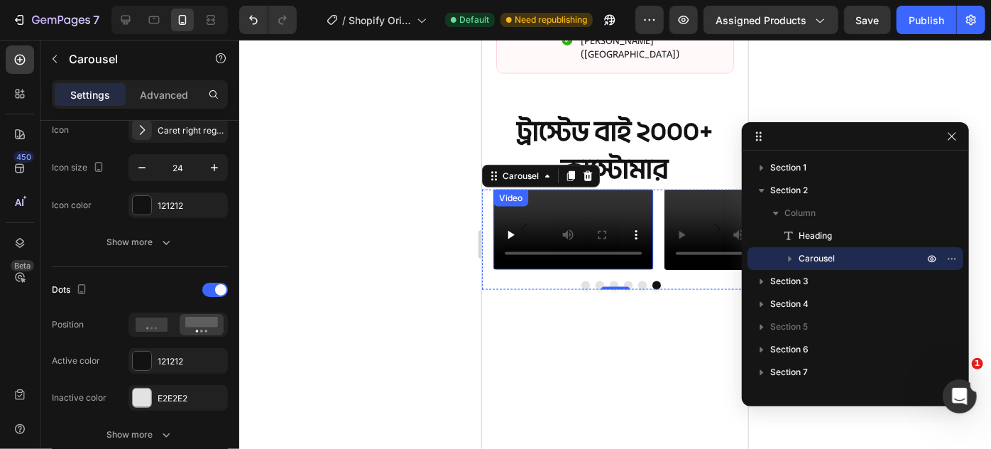
scroll to position [1012, 0]
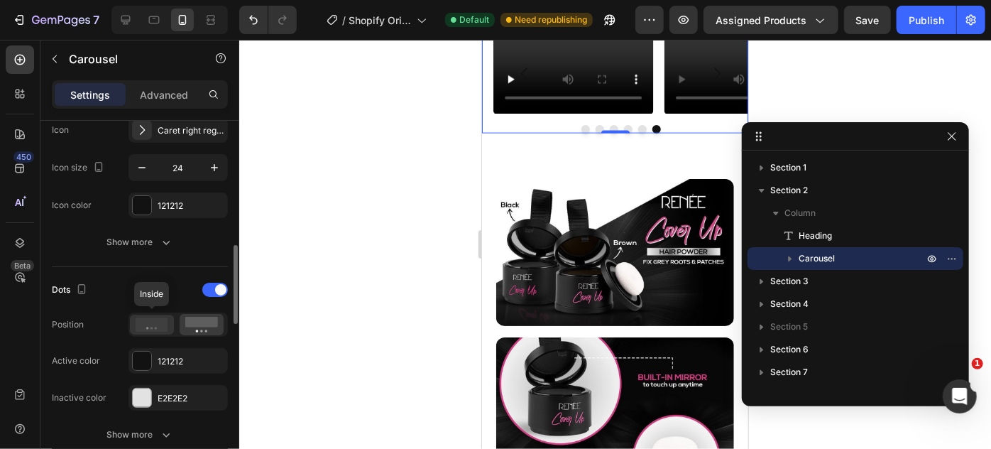
click at [153, 329] on icon at bounding box center [152, 324] width 33 height 14
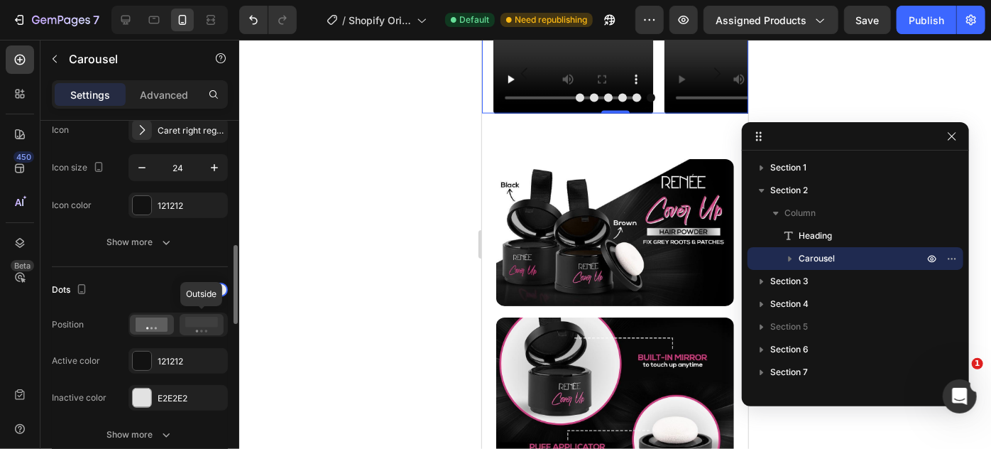
click at [192, 323] on rect at bounding box center [201, 322] width 33 height 11
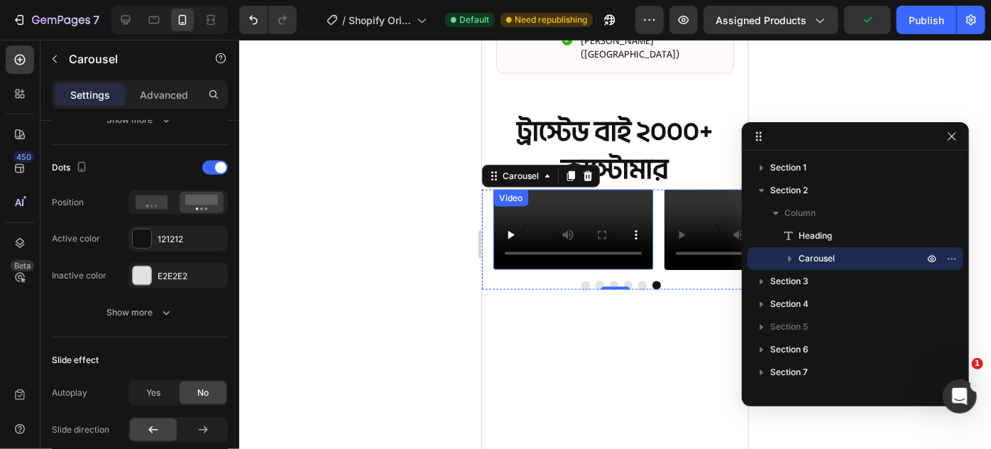
scroll to position [574, 0]
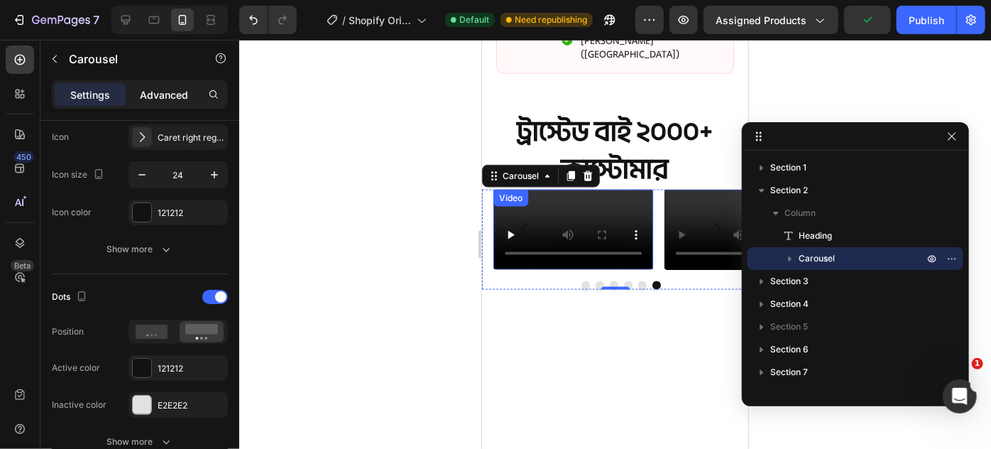
click at [158, 88] on p "Advanced" at bounding box center [164, 94] width 48 height 15
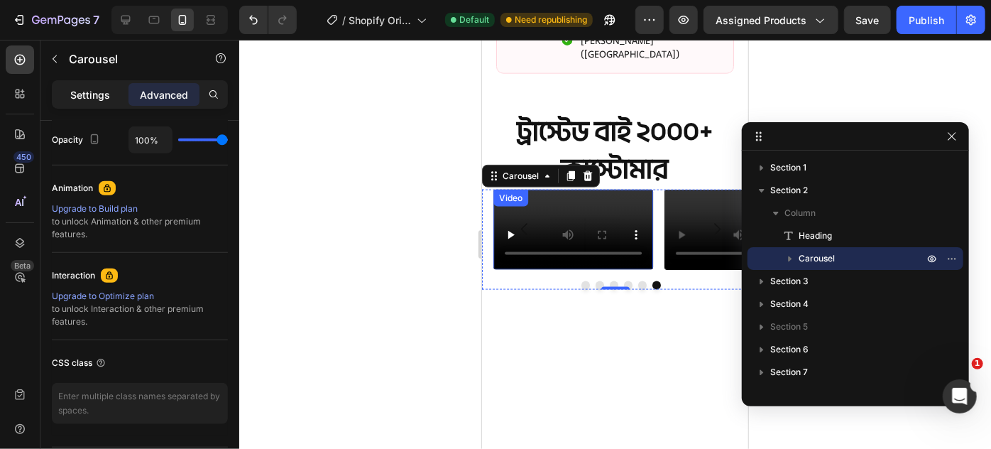
click at [84, 95] on p "Settings" at bounding box center [90, 94] width 40 height 15
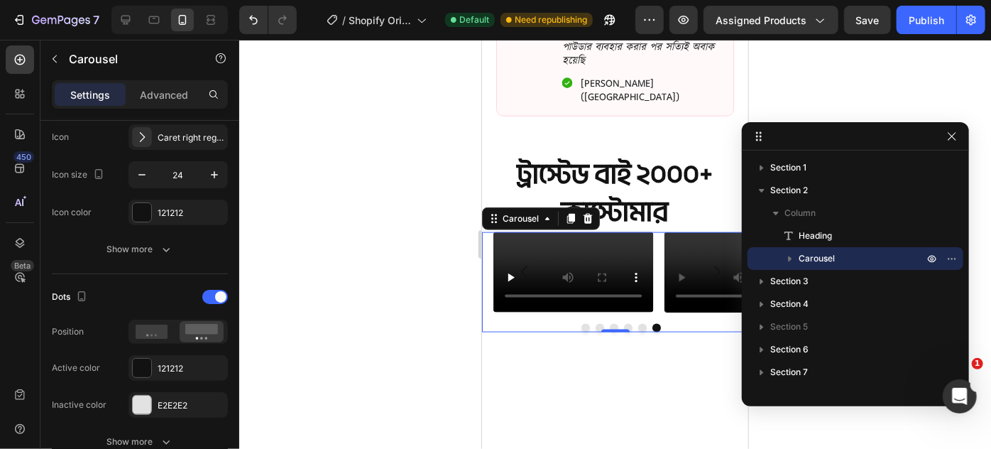
scroll to position [818, 0]
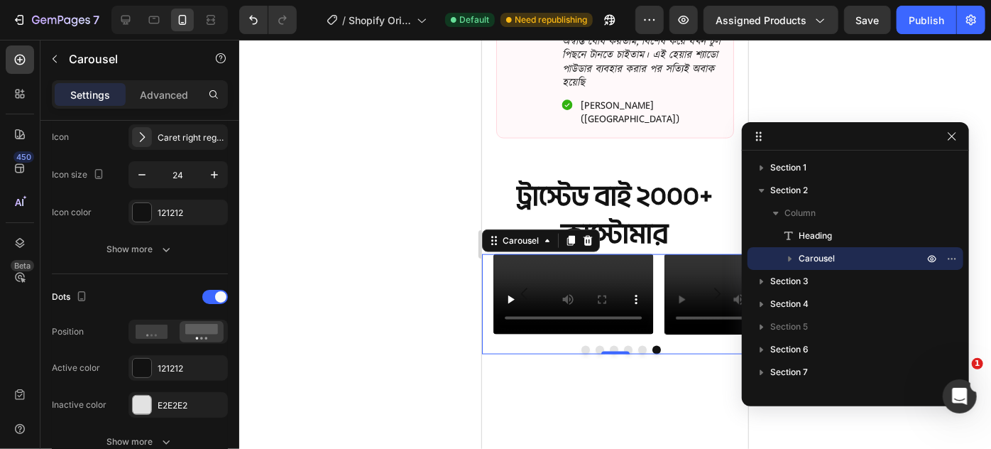
click at [488, 254] on div "Video Video Video Video Video Video Carousel 0" at bounding box center [614, 303] width 266 height 99
click at [159, 97] on p "Advanced" at bounding box center [164, 94] width 48 height 15
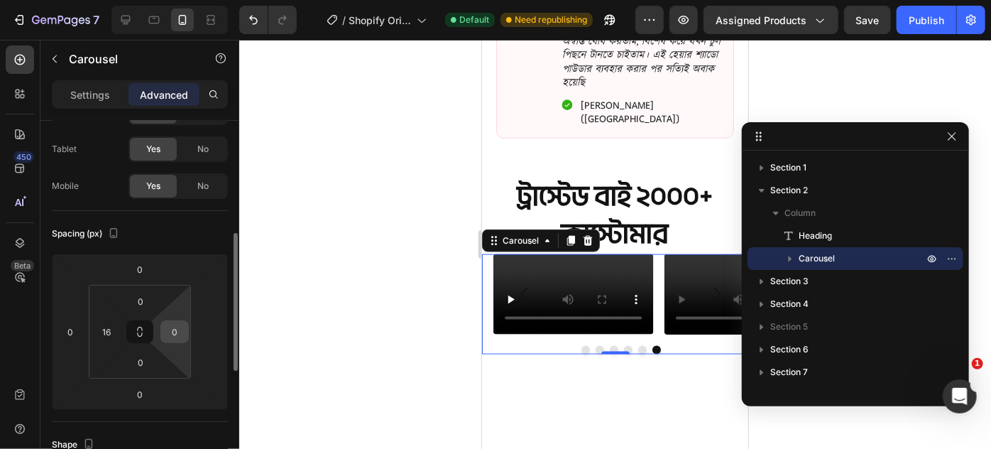
scroll to position [129, 0]
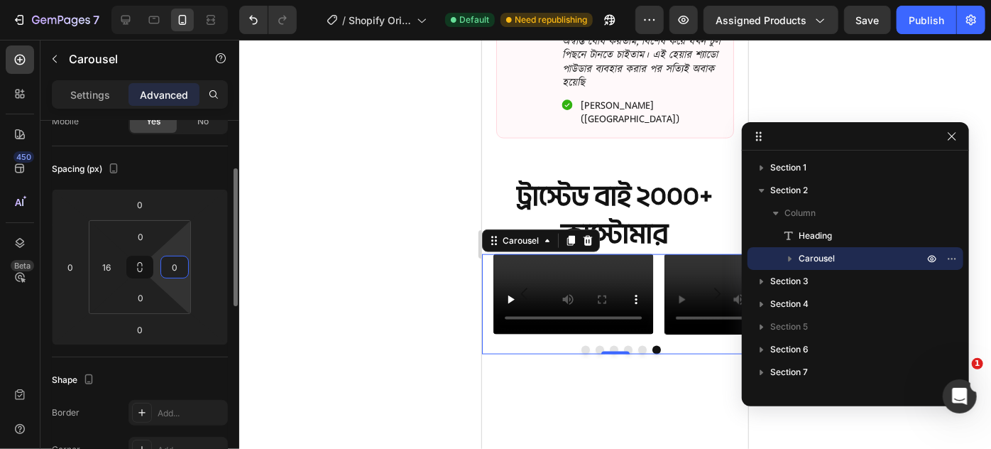
click at [182, 270] on input "0" at bounding box center [174, 266] width 21 height 21
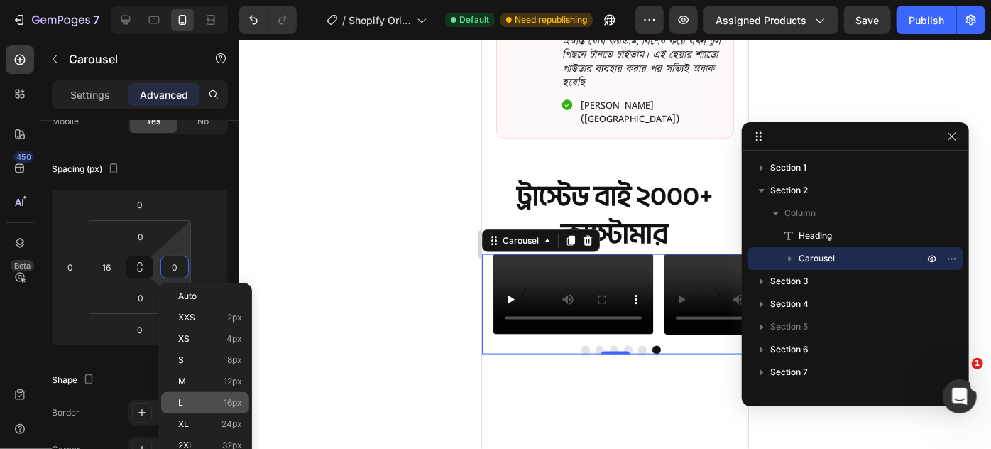
click at [207, 395] on div "L 16px" at bounding box center [205, 402] width 88 height 21
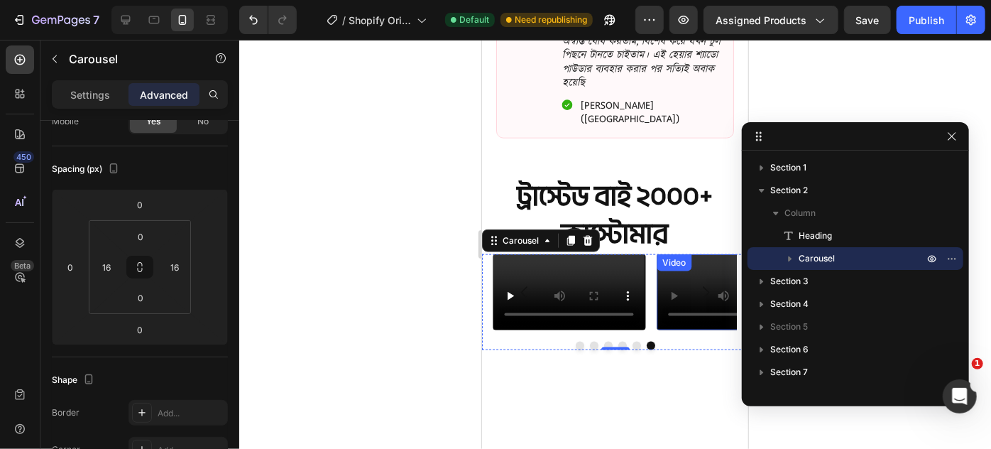
scroll to position [883, 0]
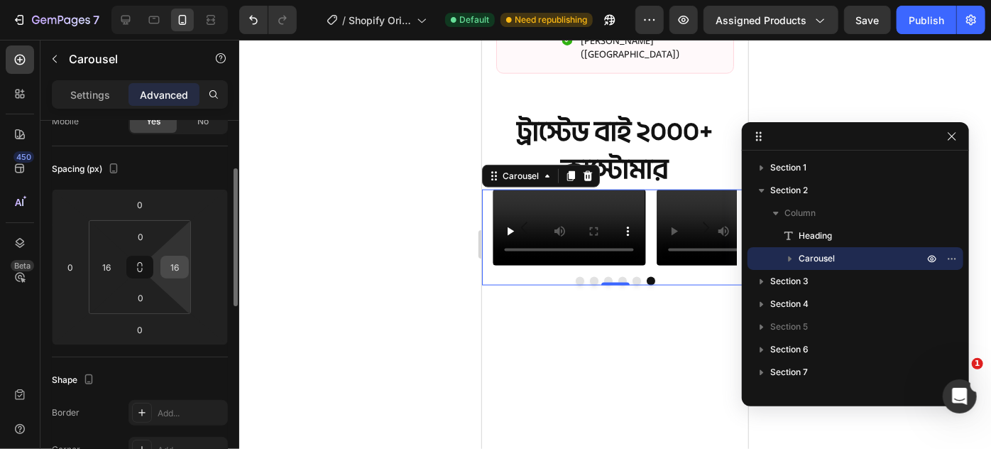
click at [170, 269] on input "16" at bounding box center [174, 266] width 21 height 21
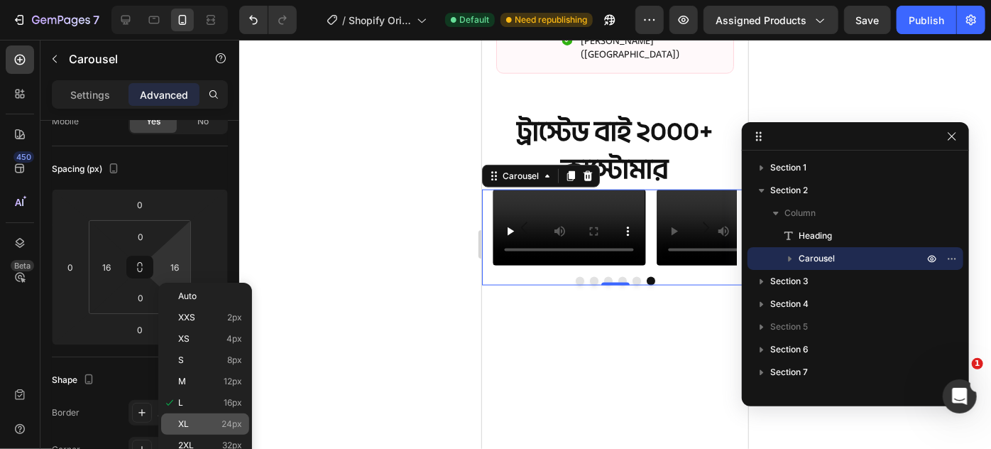
click at [199, 429] on p "XL 24px" at bounding box center [210, 424] width 64 height 10
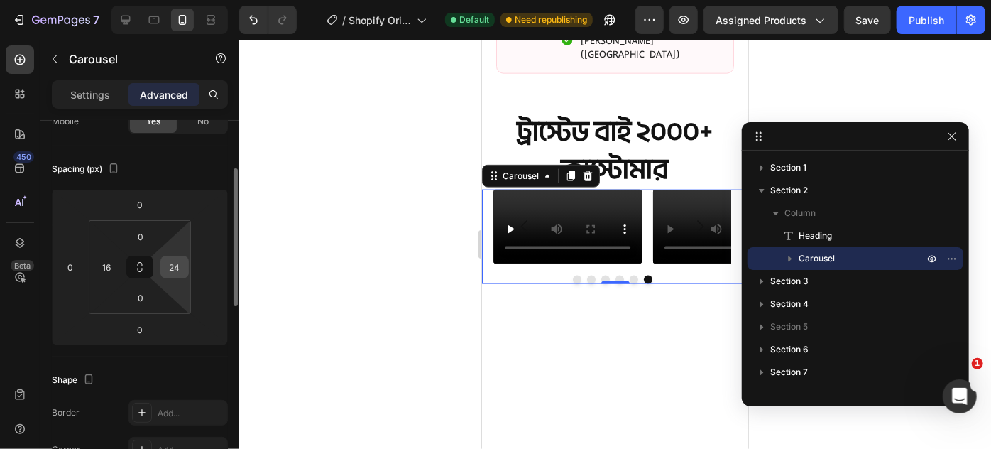
click at [168, 266] on input "24" at bounding box center [174, 266] width 21 height 21
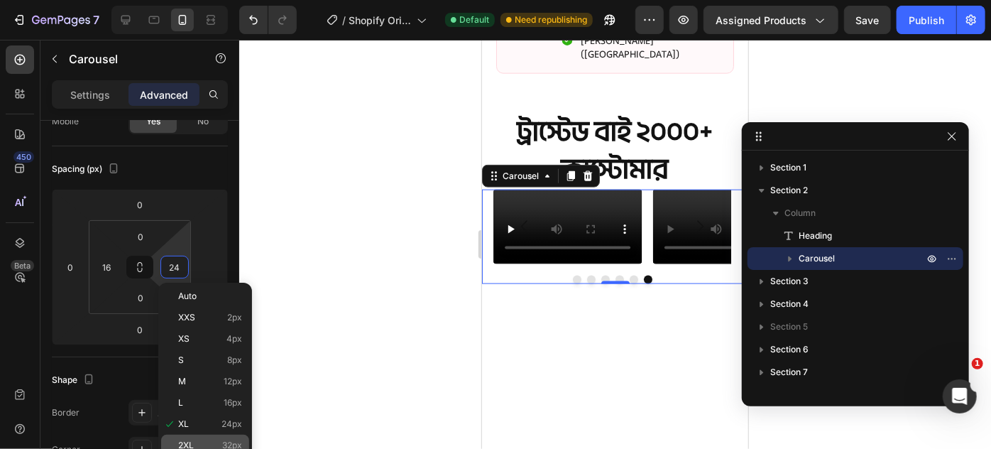
click at [223, 440] on span "32px" at bounding box center [232, 445] width 20 height 10
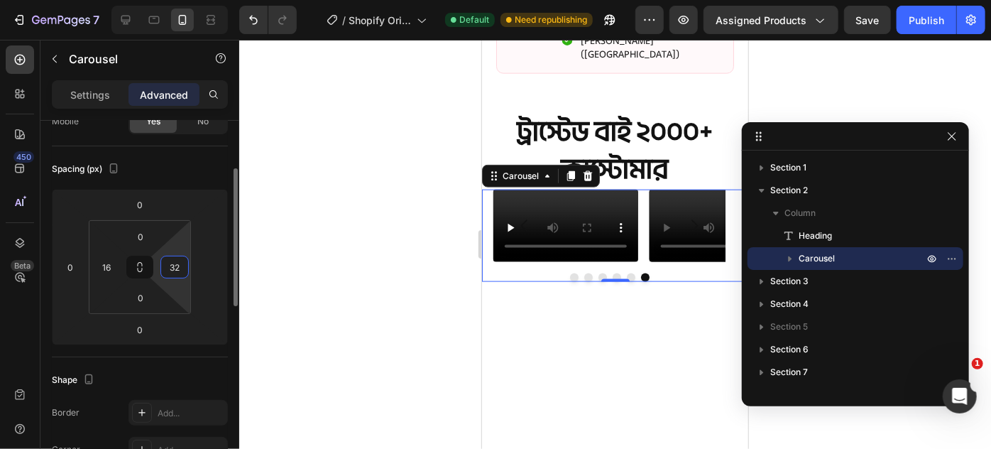
click at [175, 267] on input "32" at bounding box center [174, 266] width 21 height 21
type input "0"
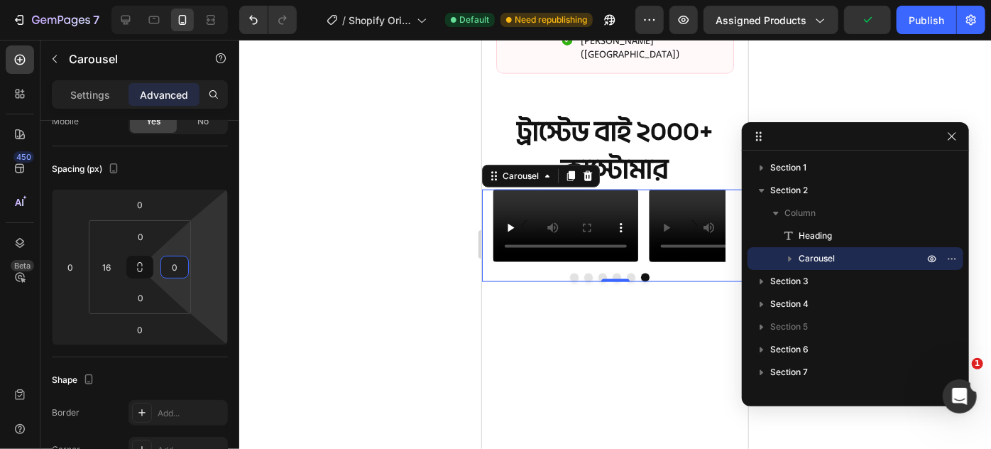
click at [204, 0] on html "7 / Shopify Original Product Template Default Need republishing Preview Assigne…" at bounding box center [495, 0] width 991 height 0
type input "0"
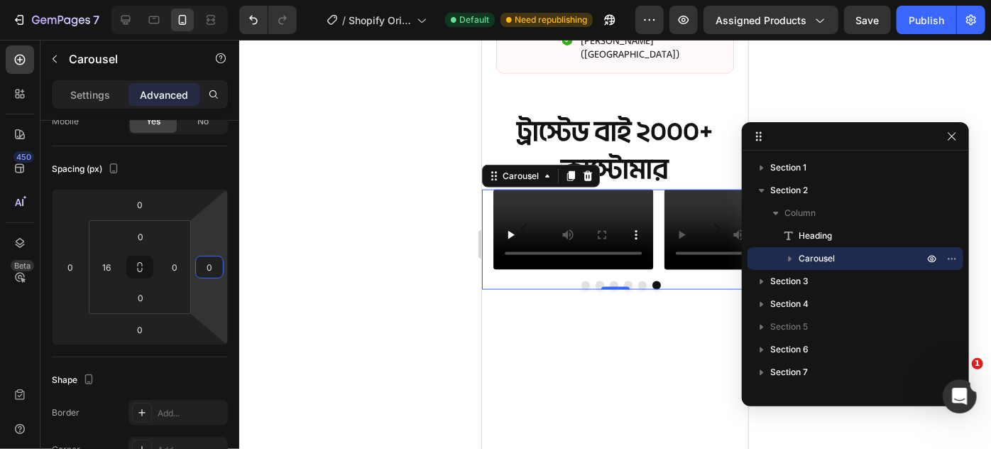
click at [486, 233] on div "Video Video Video Video Video Video Carousel 0" at bounding box center [614, 238] width 266 height 99
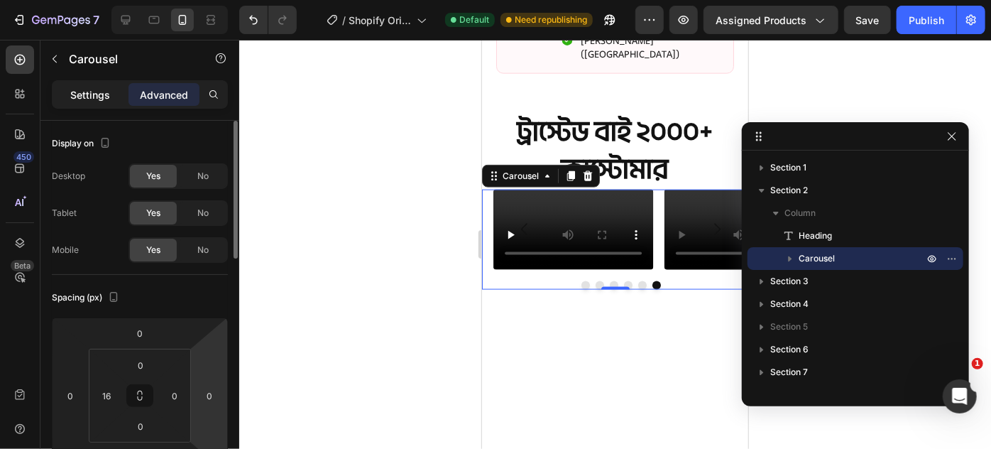
click at [104, 92] on p "Settings" at bounding box center [90, 94] width 40 height 15
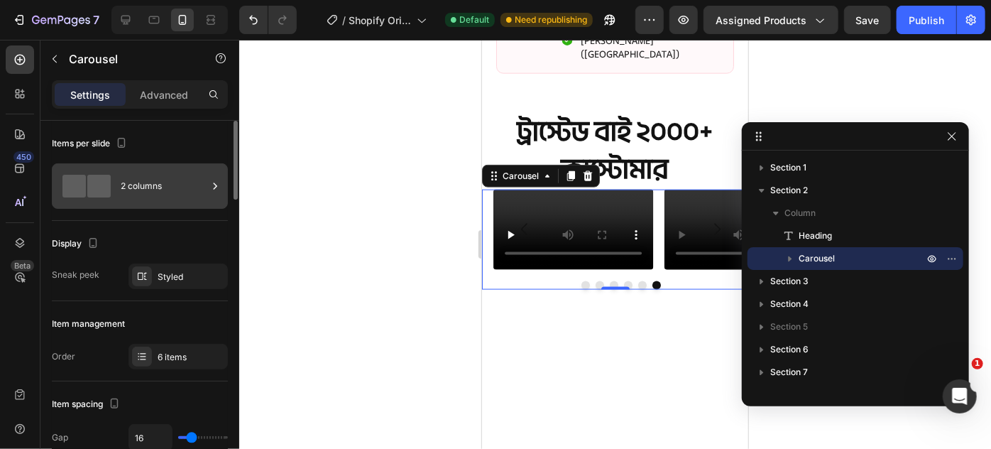
click at [142, 202] on div "2 columns" at bounding box center [140, 185] width 176 height 45
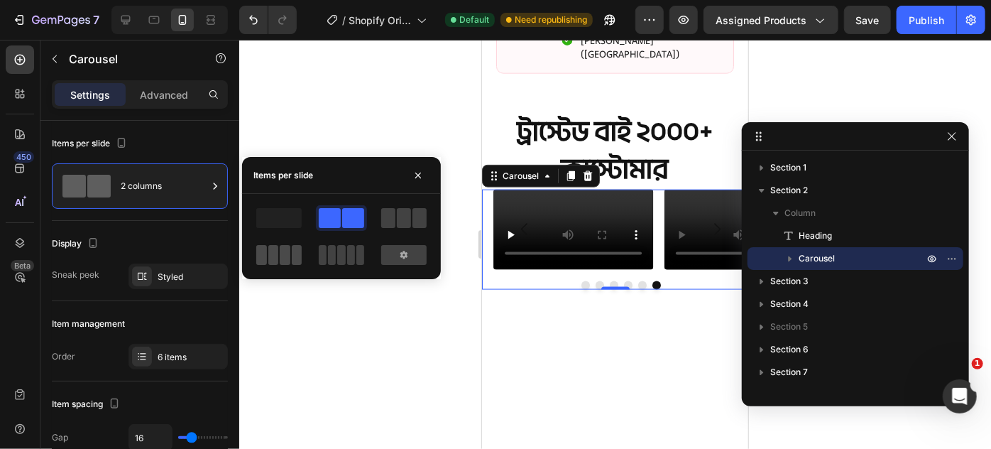
click at [273, 261] on span at bounding box center [273, 255] width 11 height 20
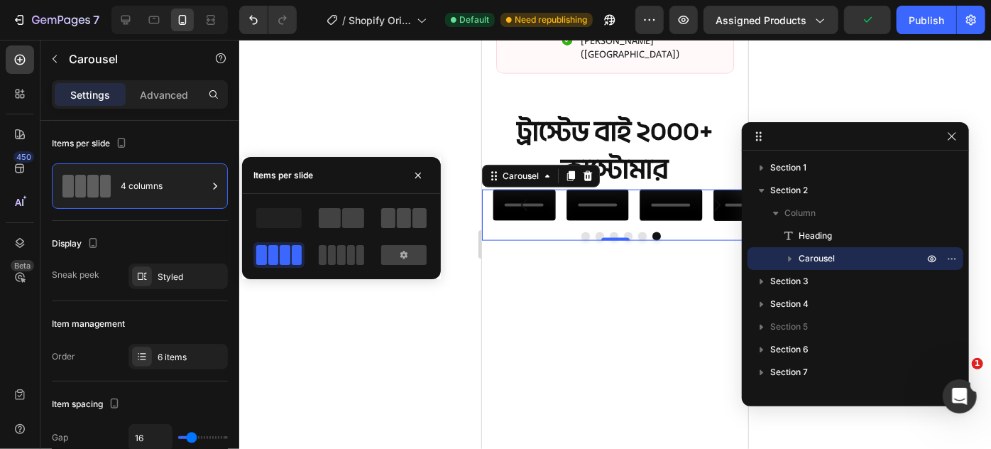
click at [399, 221] on span at bounding box center [404, 218] width 14 height 20
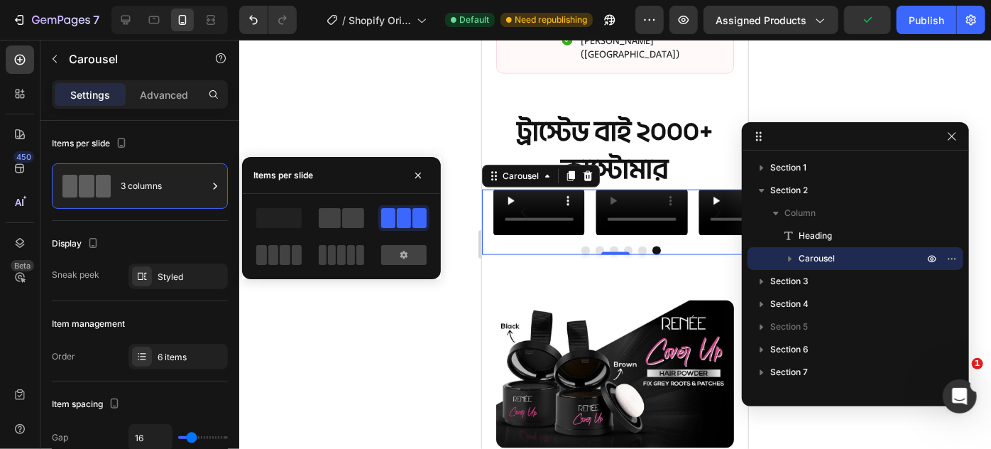
scroll to position [818, 0]
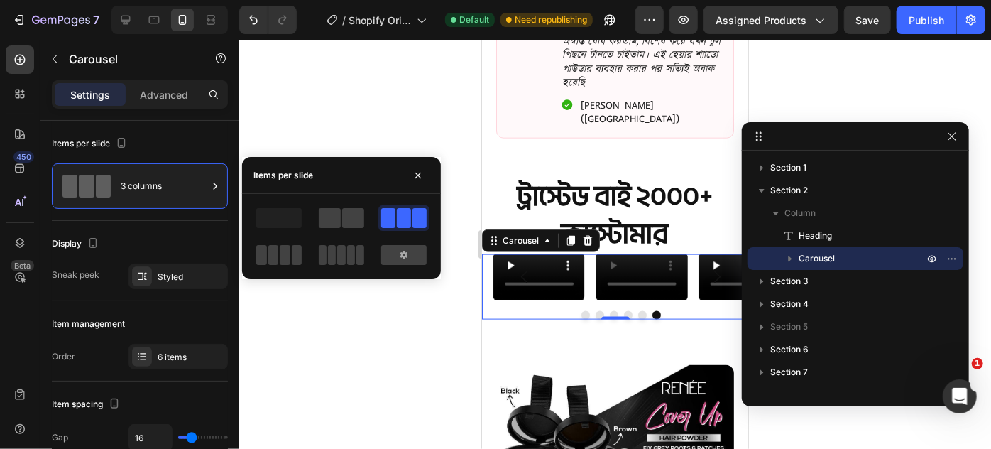
click at [520, 319] on div at bounding box center [620, 314] width 255 height 9
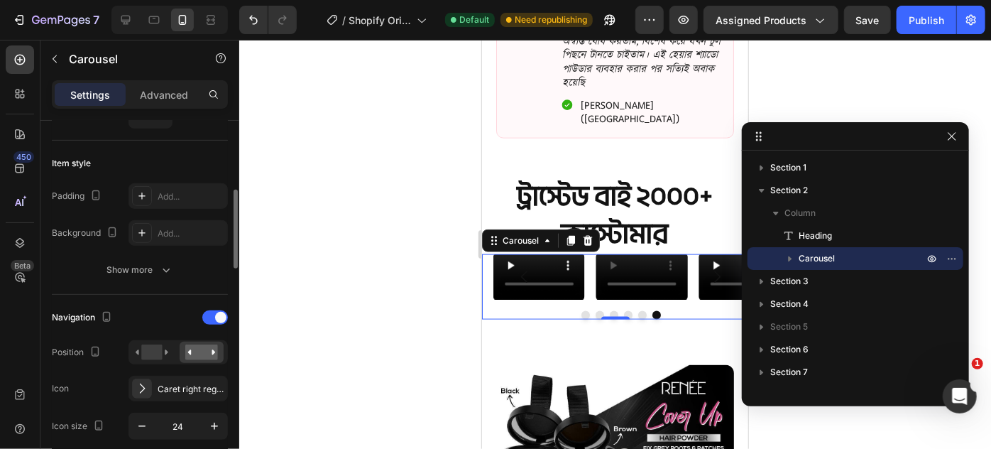
scroll to position [387, 0]
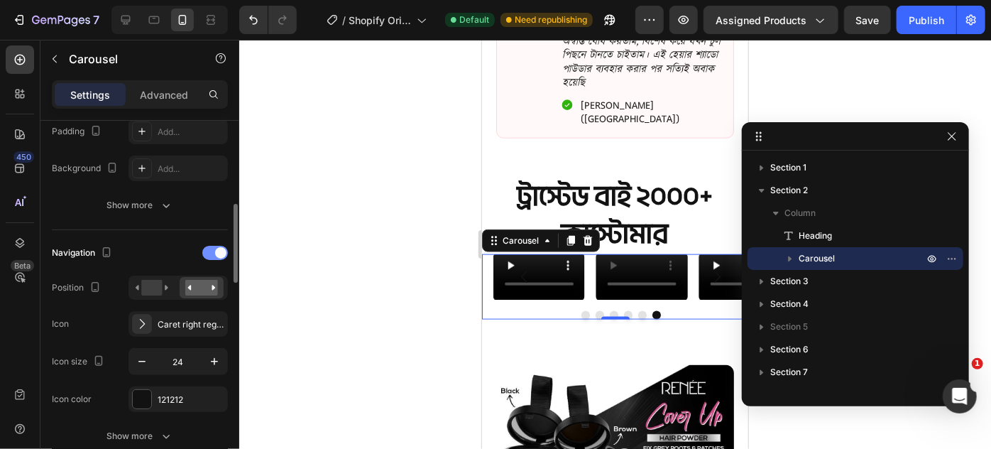
click at [215, 251] on span at bounding box center [220, 252] width 11 height 11
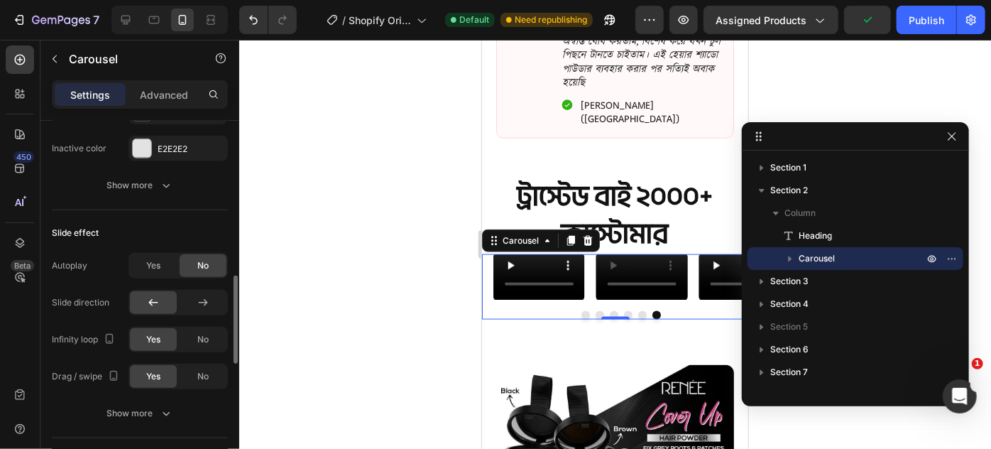
scroll to position [710, 0]
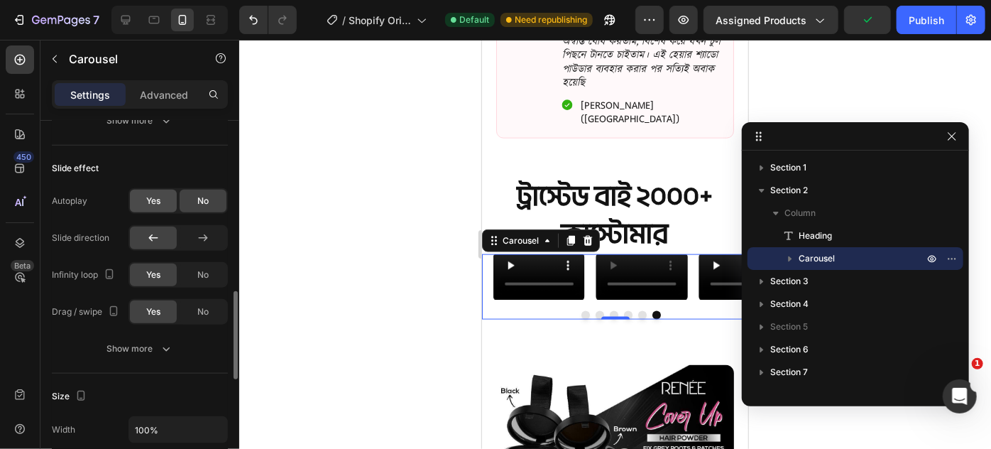
click at [157, 198] on span "Yes" at bounding box center [153, 201] width 14 height 13
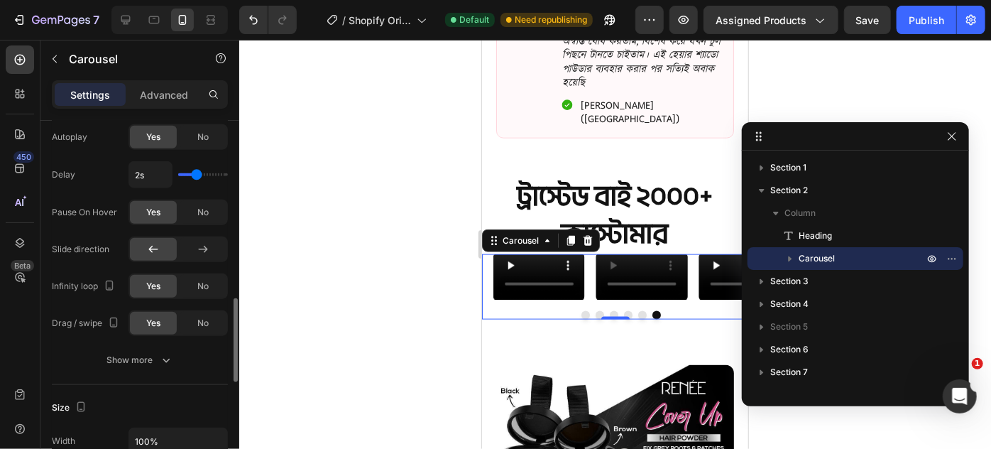
scroll to position [839, 0]
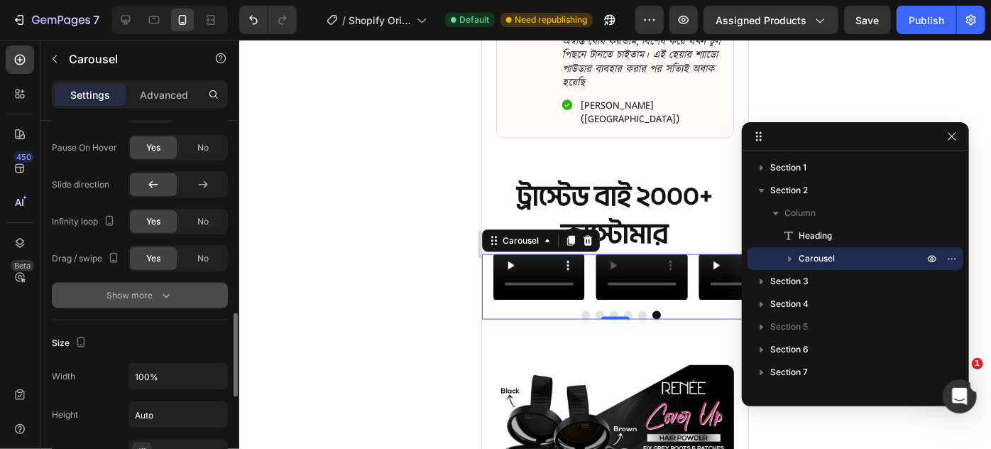
click at [135, 298] on div "Show more" at bounding box center [140, 295] width 66 height 14
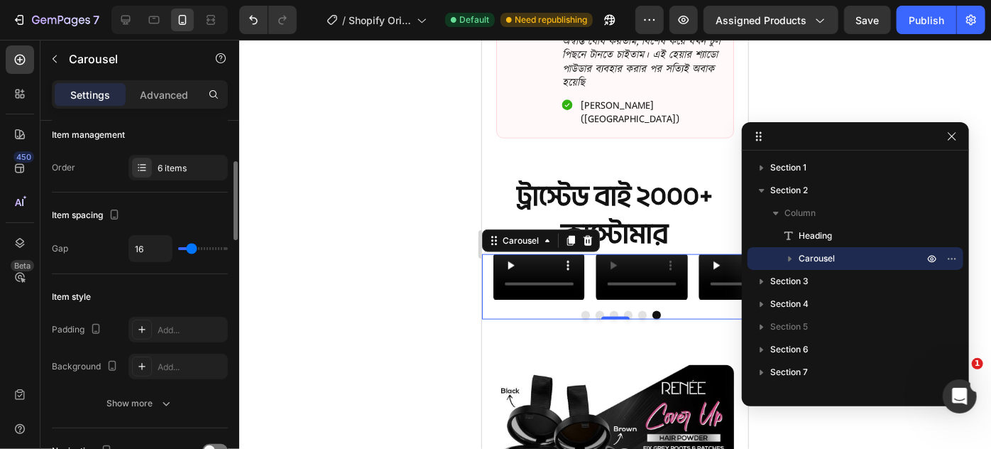
scroll to position [0, 0]
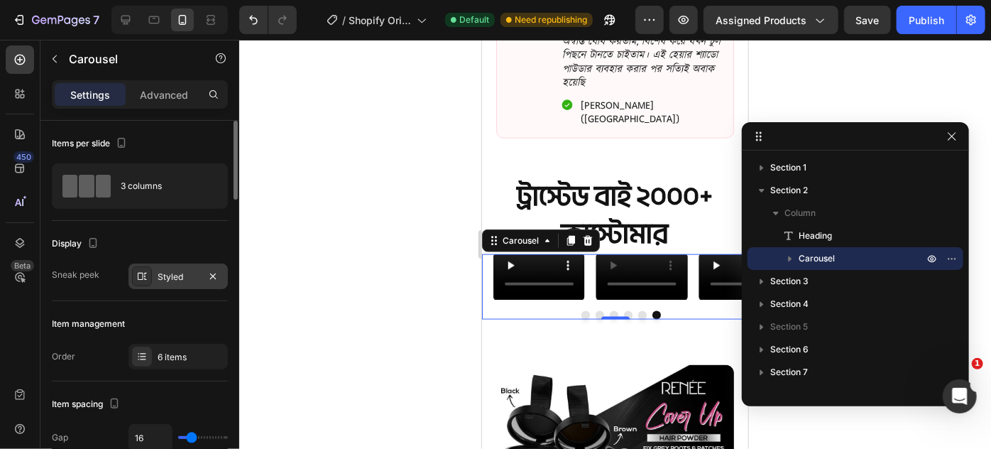
click at [155, 277] on div "Styled" at bounding box center [178, 276] width 99 height 26
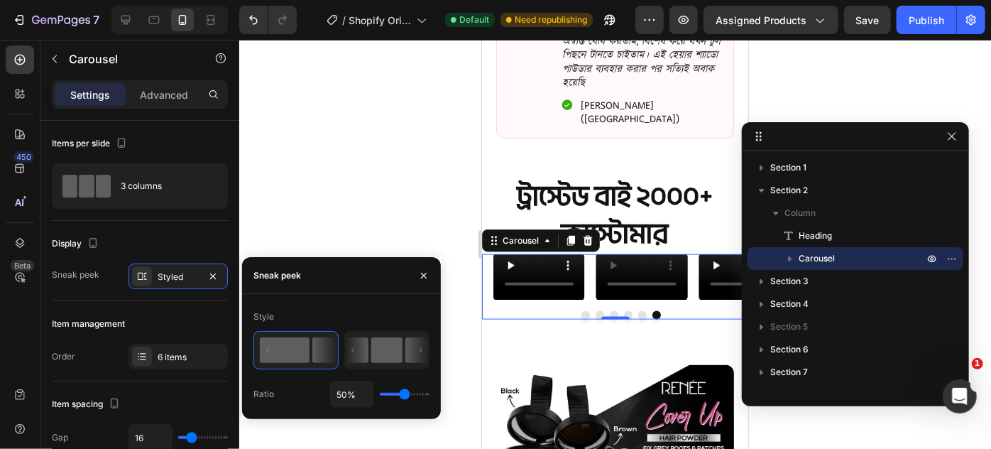
click at [378, 341] on rect at bounding box center [386, 350] width 31 height 26
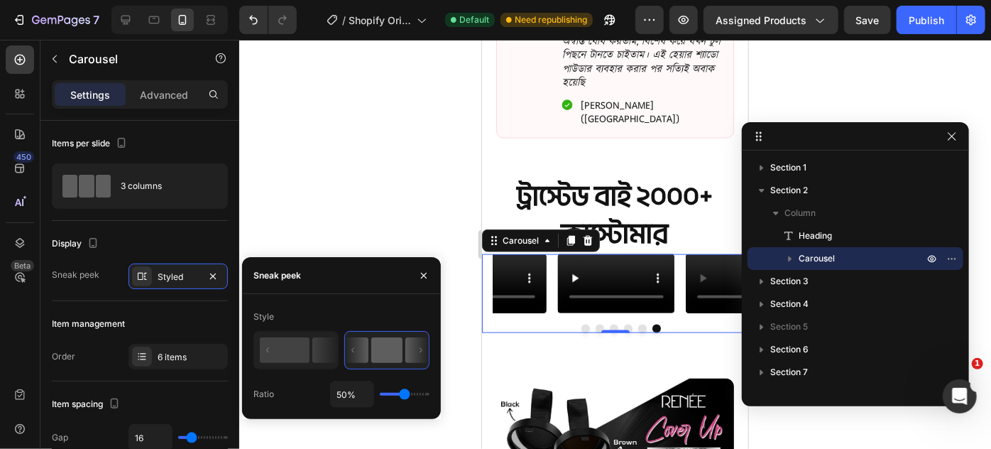
click at [418, 352] on icon at bounding box center [416, 350] width 23 height 26
click at [315, 348] on icon at bounding box center [324, 350] width 25 height 26
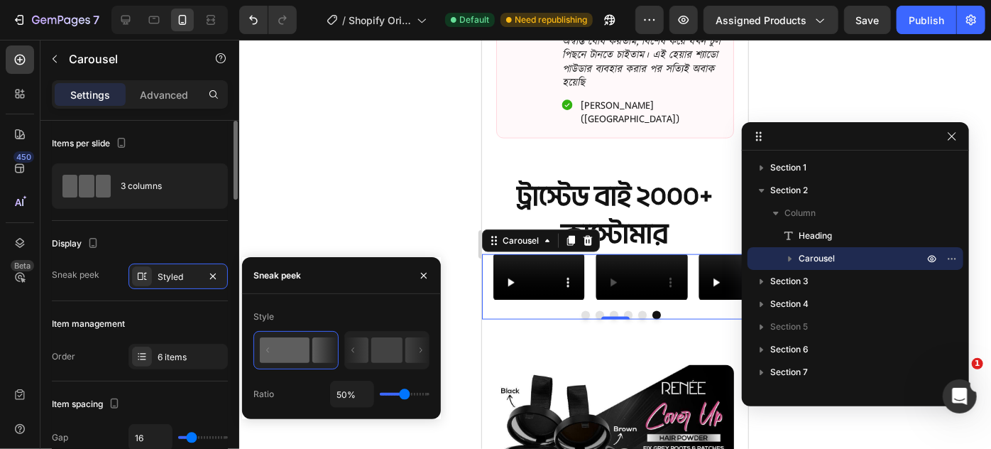
click at [175, 321] on div "Item management" at bounding box center [140, 323] width 176 height 23
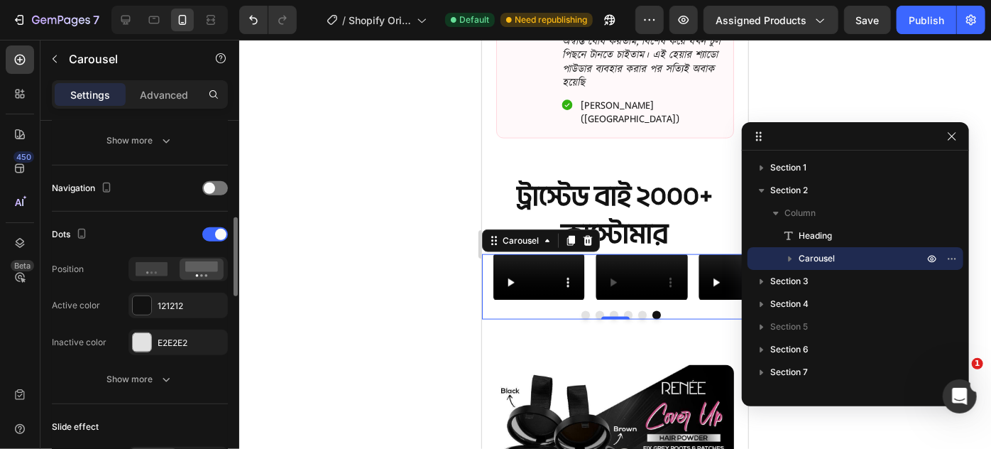
scroll to position [645, 0]
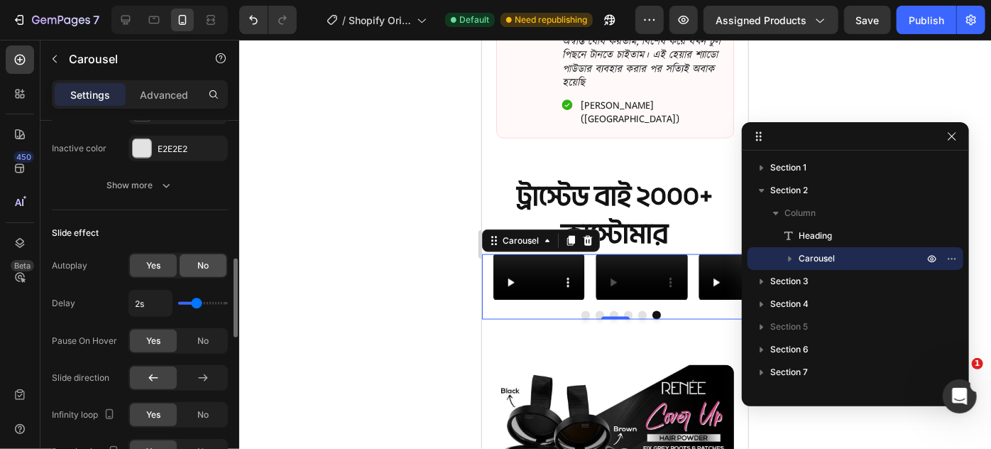
click at [191, 263] on div "No" at bounding box center [203, 265] width 47 height 23
click at [144, 264] on div "Yes" at bounding box center [153, 265] width 47 height 23
click at [193, 340] on div "No" at bounding box center [203, 340] width 47 height 23
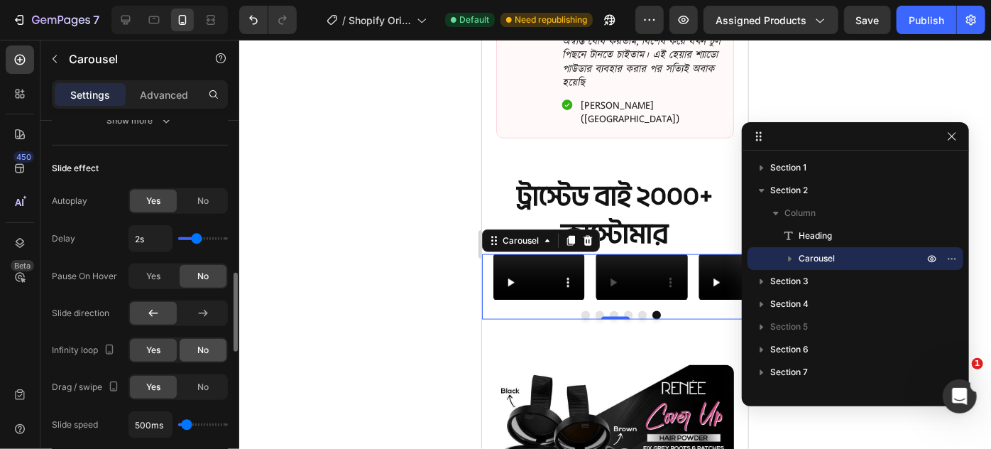
click at [190, 347] on div "No" at bounding box center [203, 350] width 47 height 23
click at [163, 347] on div "Yes" at bounding box center [153, 350] width 47 height 23
click at [191, 376] on div "No" at bounding box center [203, 387] width 47 height 23
click at [160, 381] on span "Yes" at bounding box center [153, 387] width 14 height 13
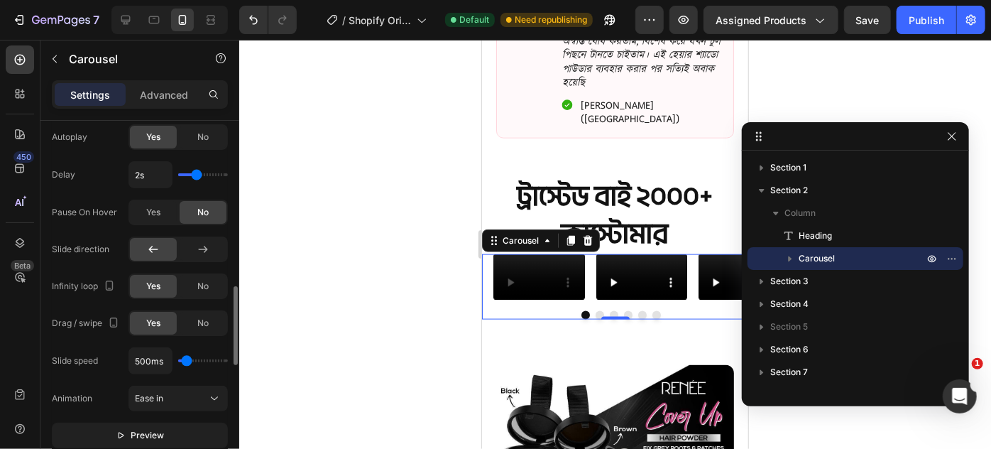
scroll to position [839, 0]
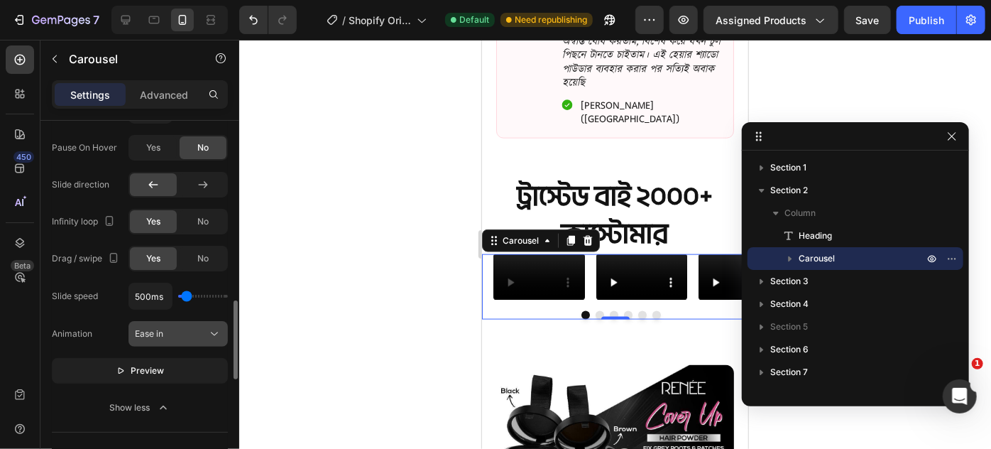
click at [157, 322] on button "Ease in" at bounding box center [178, 334] width 99 height 26
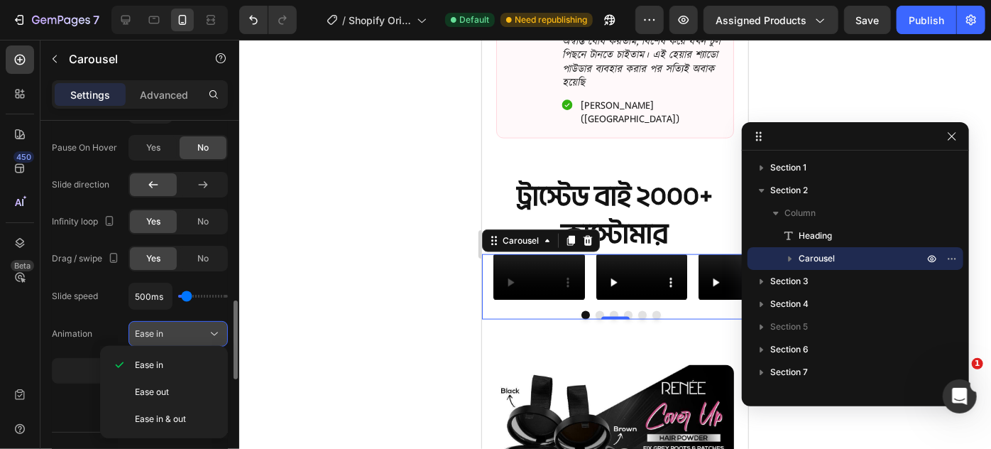
click at [157, 322] on button "Ease in" at bounding box center [178, 334] width 99 height 26
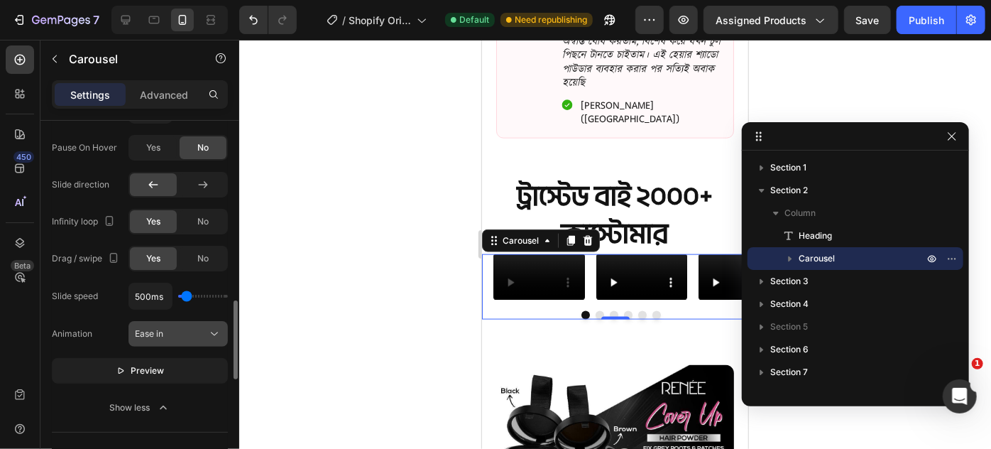
click at [157, 322] on button "Ease in" at bounding box center [178, 334] width 99 height 26
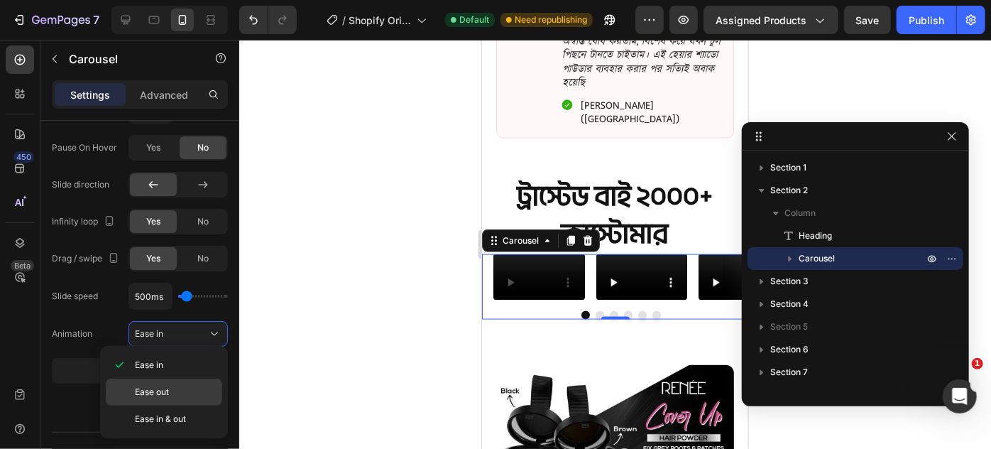
click at [155, 393] on span "Ease out" at bounding box center [152, 392] width 34 height 13
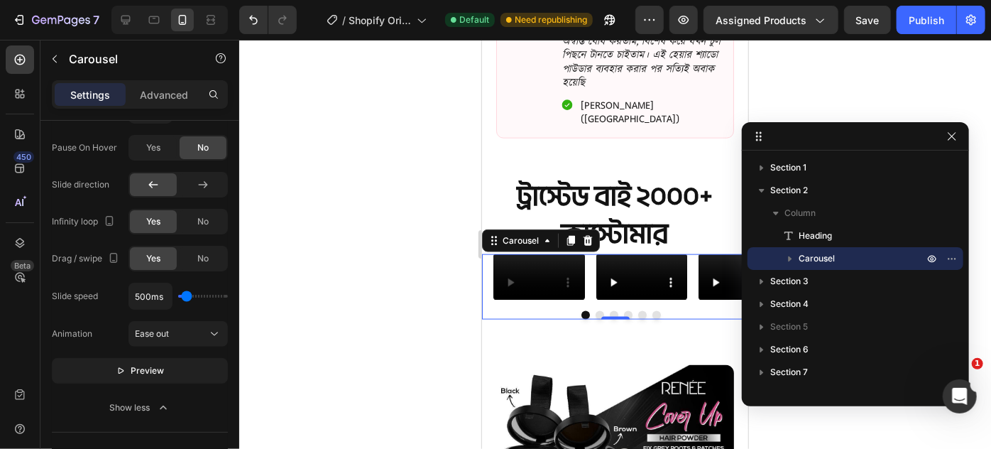
drag, startPoint x: 161, startPoint y: 326, endPoint x: 156, endPoint y: 361, distance: 35.3
click at [161, 329] on span "Ease out" at bounding box center [152, 333] width 34 height 11
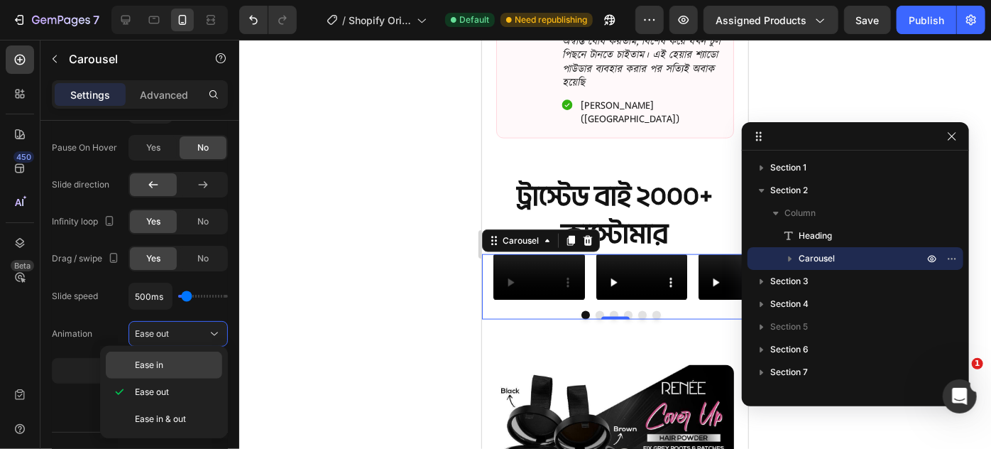
click at [155, 364] on span "Ease in" at bounding box center [149, 365] width 28 height 13
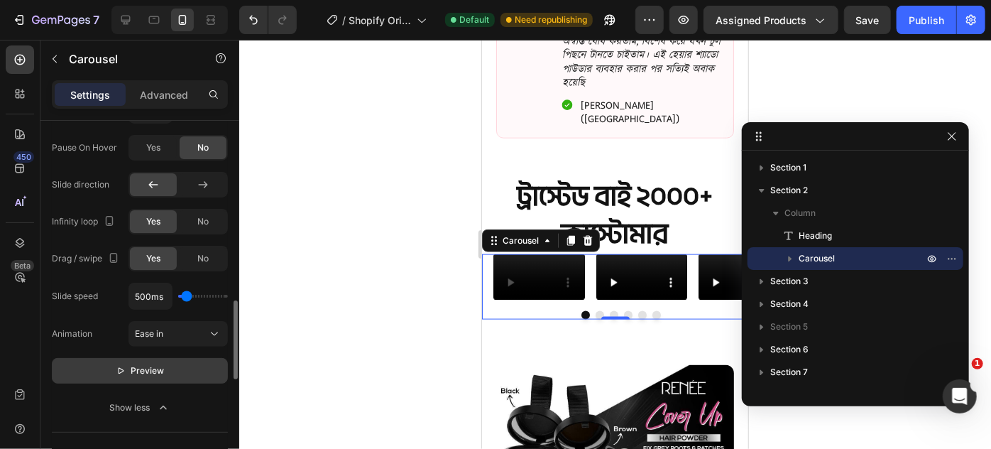
click at [142, 365] on span "Preview" at bounding box center [147, 371] width 33 height 14
click at [142, 365] on span "Pause" at bounding box center [148, 371] width 25 height 14
click at [142, 365] on span "Preview" at bounding box center [147, 371] width 33 height 14
click at [148, 368] on span "Pause" at bounding box center [148, 371] width 25 height 14
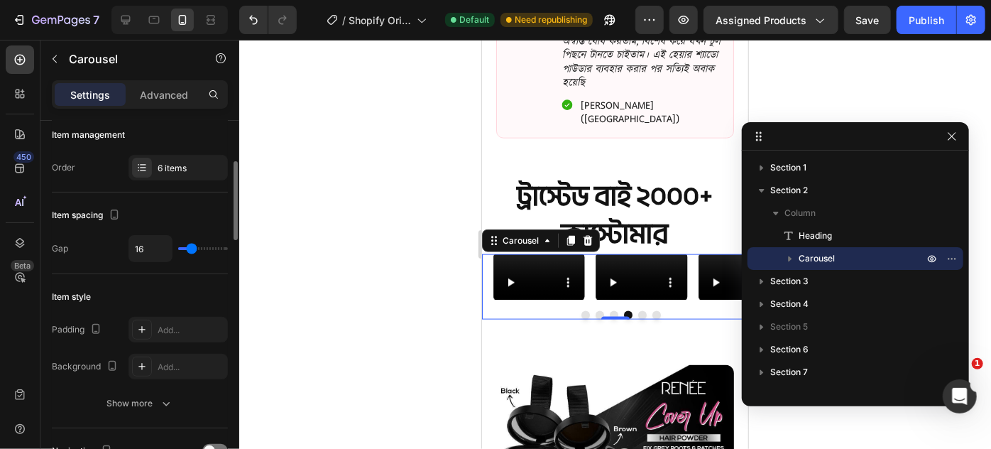
scroll to position [0, 0]
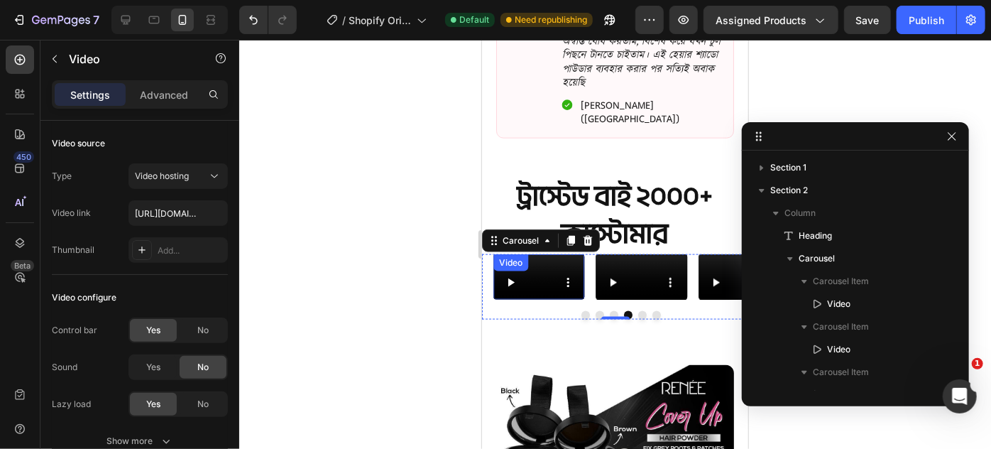
click at [510, 256] on video at bounding box center [539, 276] width 92 height 45
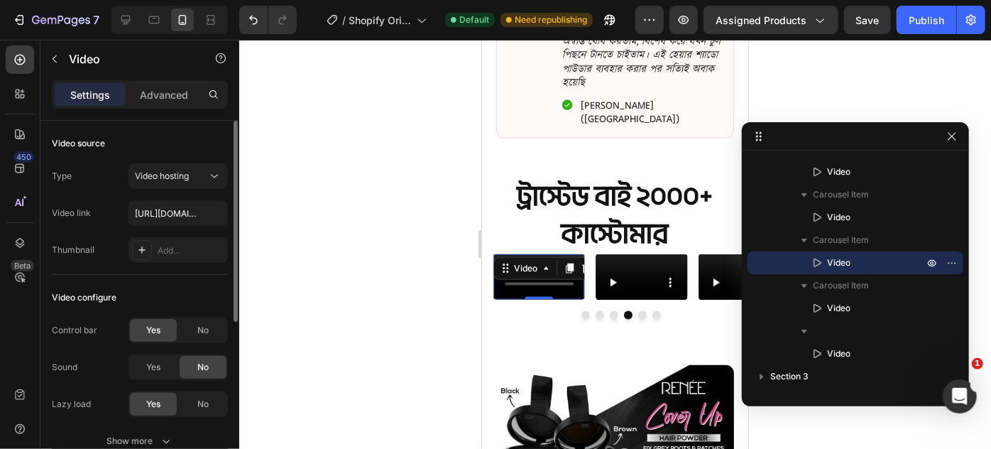
scroll to position [129, 0]
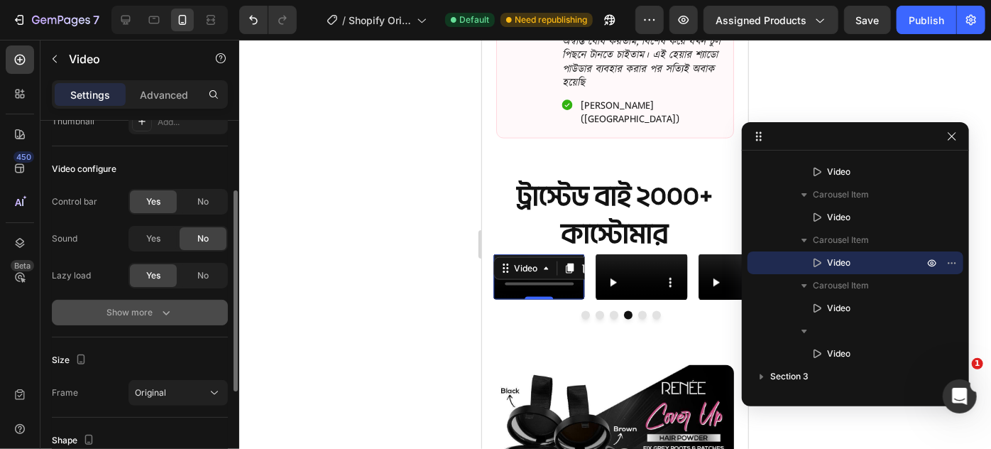
click at [137, 315] on div "Show more" at bounding box center [140, 312] width 66 height 14
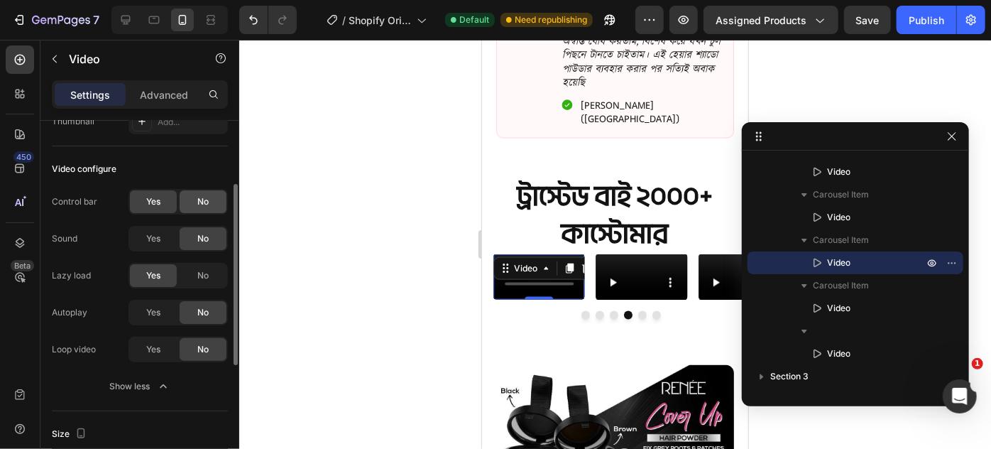
click at [194, 199] on div "No" at bounding box center [203, 201] width 47 height 23
click at [156, 238] on span "Yes" at bounding box center [153, 238] width 14 height 13
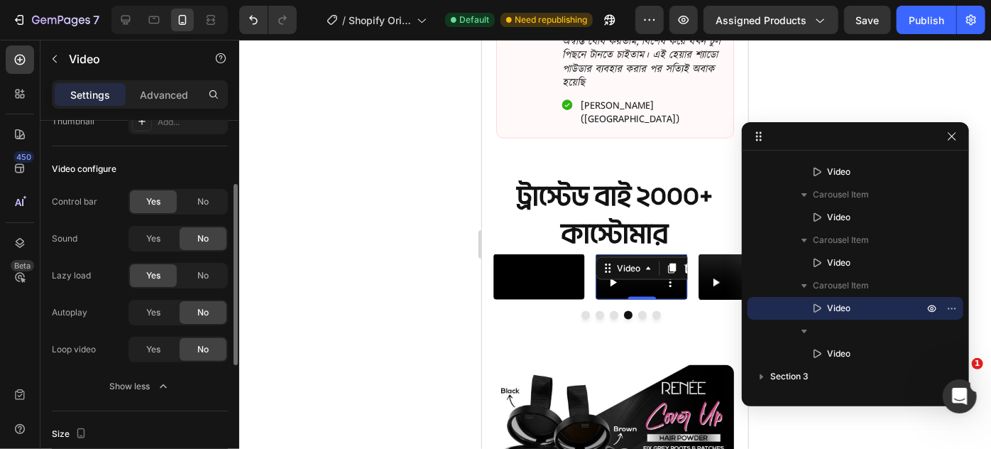
click at [620, 263] on video at bounding box center [642, 276] width 92 height 45
click at [150, 315] on span "Yes" at bounding box center [153, 312] width 14 height 13
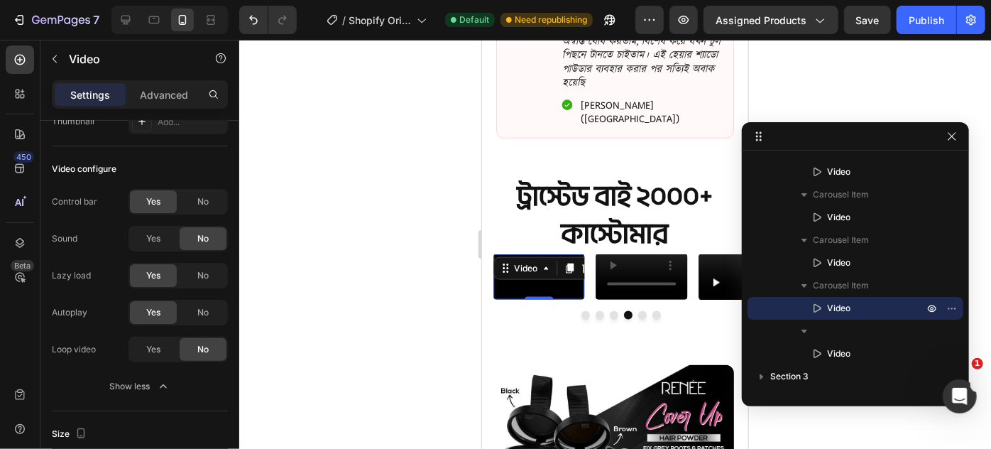
click at [555, 276] on video at bounding box center [539, 276] width 92 height 45
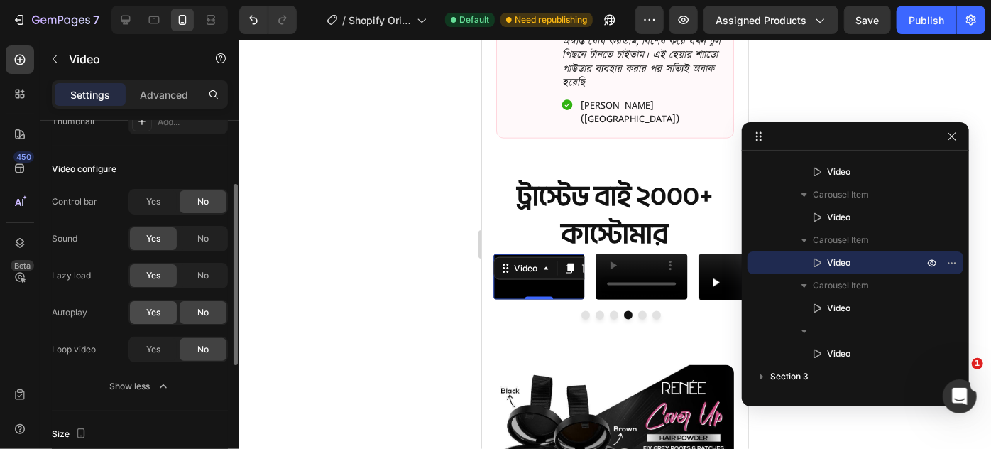
click at [142, 314] on div "Yes" at bounding box center [153, 312] width 47 height 23
click at [165, 355] on div "Yes" at bounding box center [153, 349] width 47 height 23
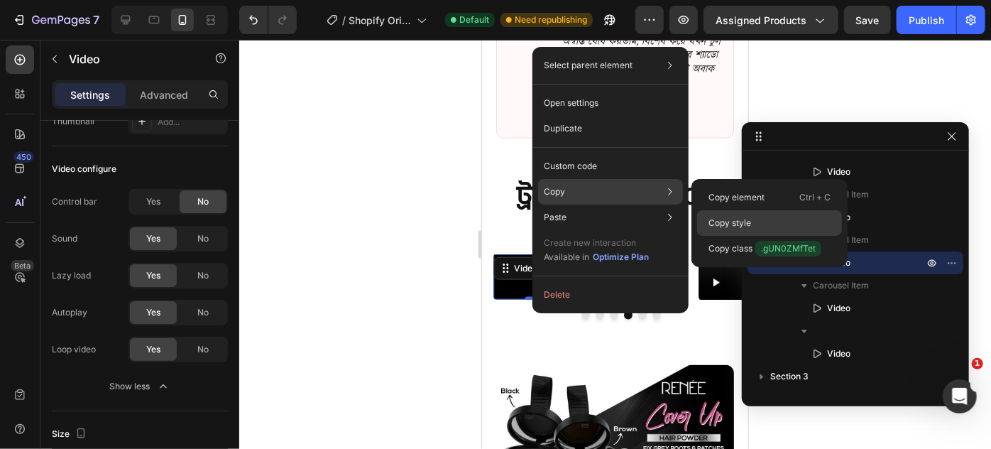
click at [727, 217] on p "Copy style" at bounding box center [730, 223] width 43 height 13
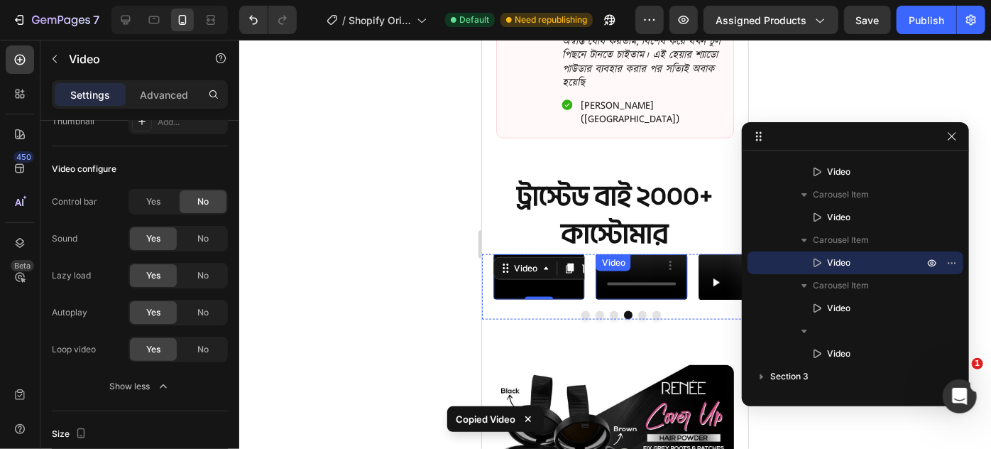
click at [616, 280] on video at bounding box center [642, 276] width 92 height 45
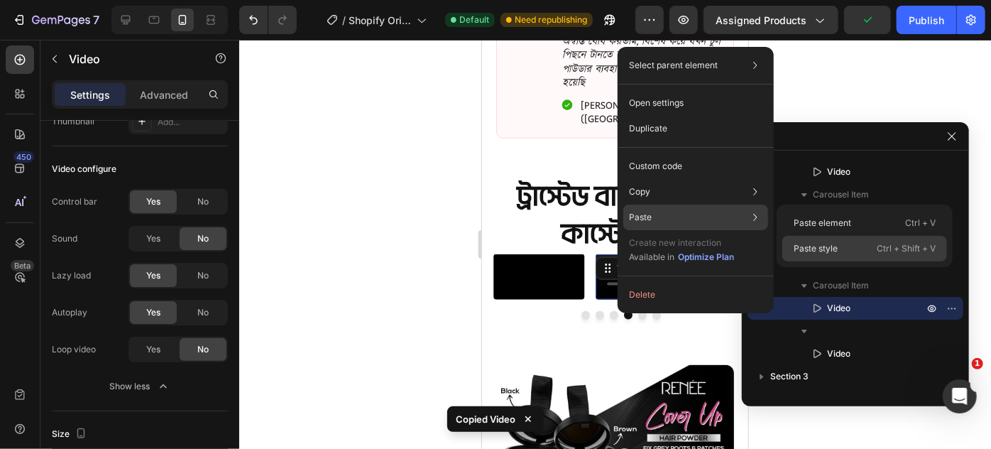
click at [818, 247] on p "Paste style" at bounding box center [816, 248] width 44 height 13
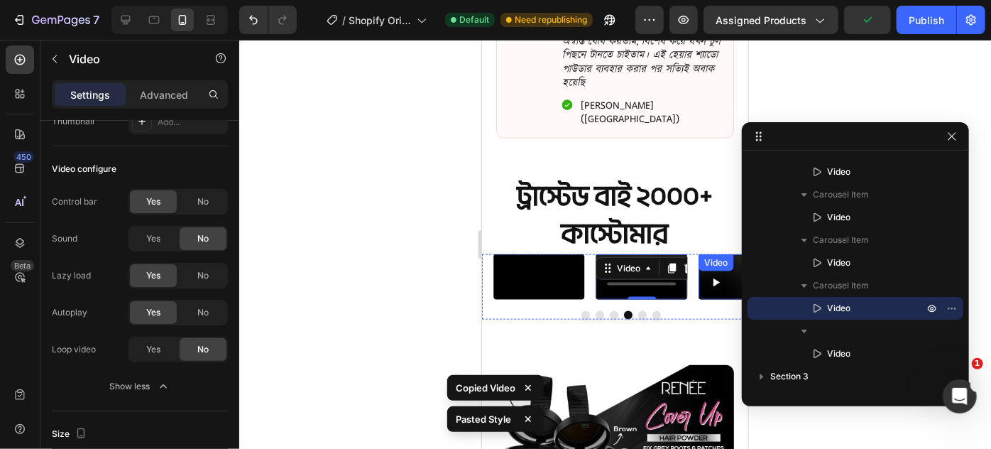
click at [713, 299] on video at bounding box center [744, 276] width 92 height 45
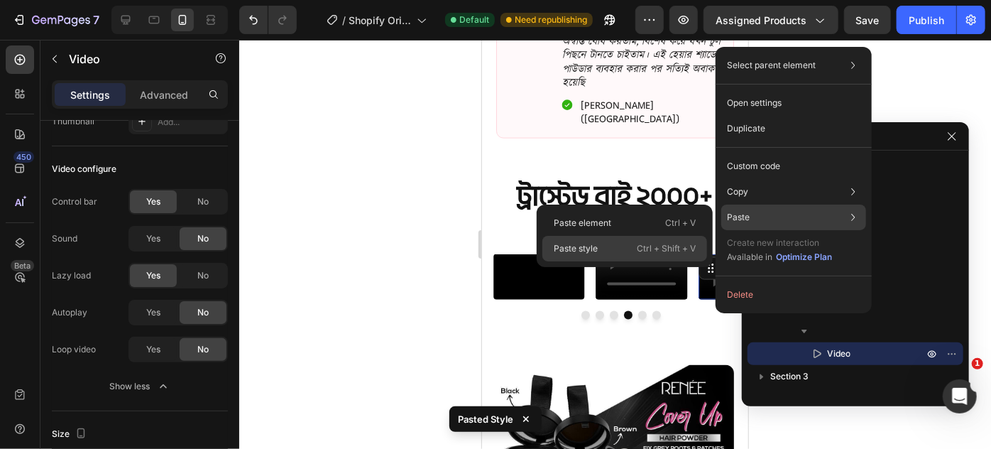
click at [596, 246] on p "Paste style" at bounding box center [576, 248] width 44 height 13
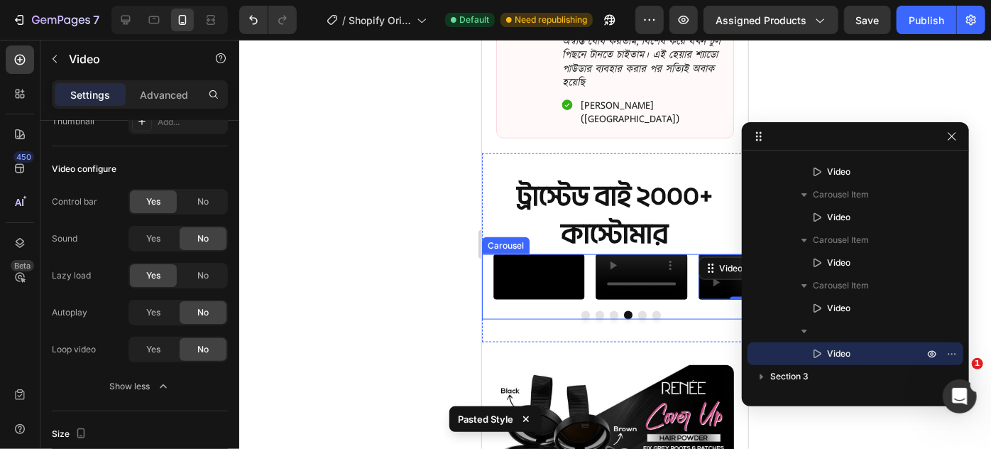
click at [638, 319] on button "Dot" at bounding box center [642, 314] width 9 height 9
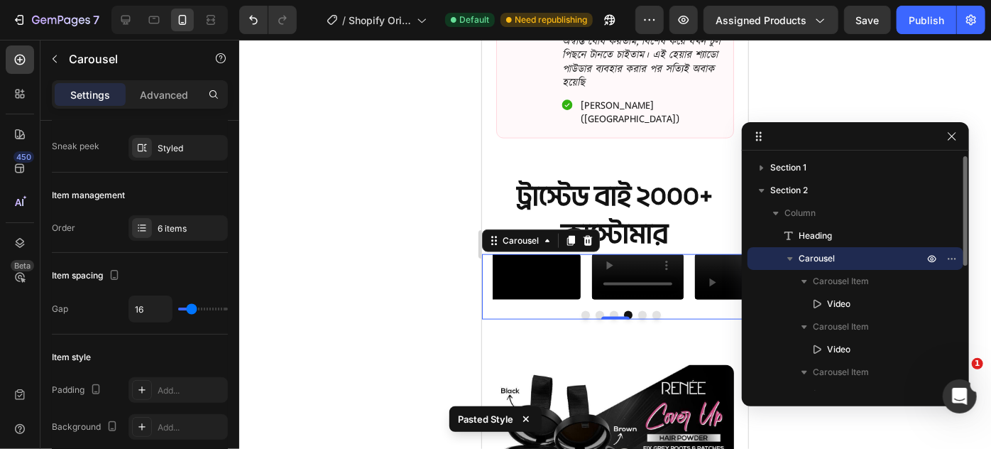
scroll to position [0, 0]
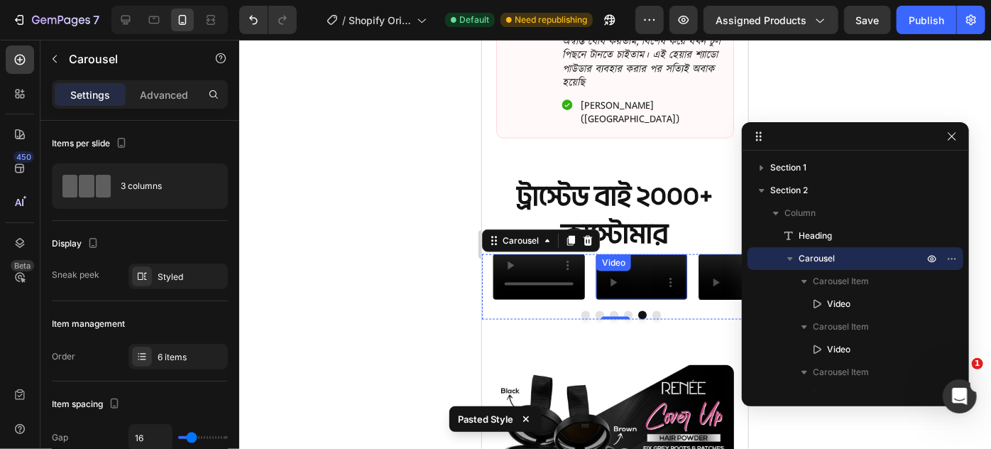
click at [642, 299] on video at bounding box center [642, 276] width 92 height 45
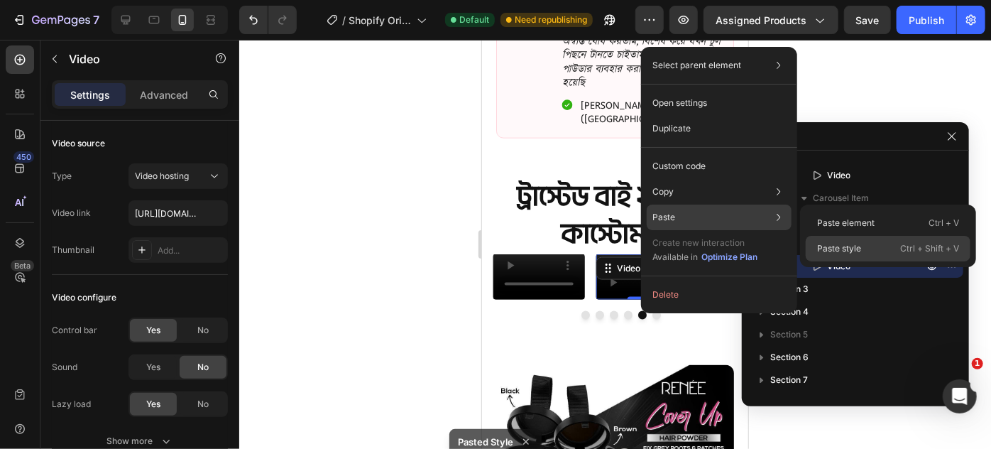
click at [833, 247] on p "Paste style" at bounding box center [839, 248] width 44 height 13
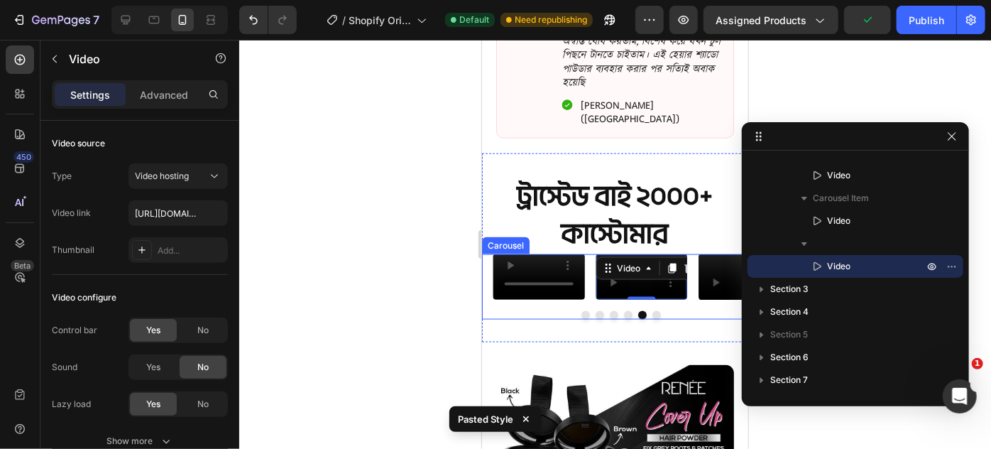
click at [652, 319] on button "Dot" at bounding box center [656, 314] width 9 height 9
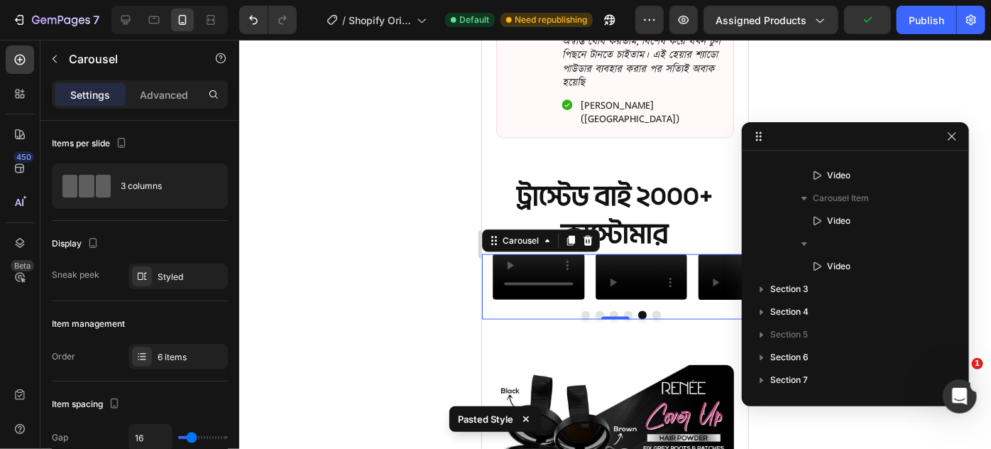
scroll to position [0, 0]
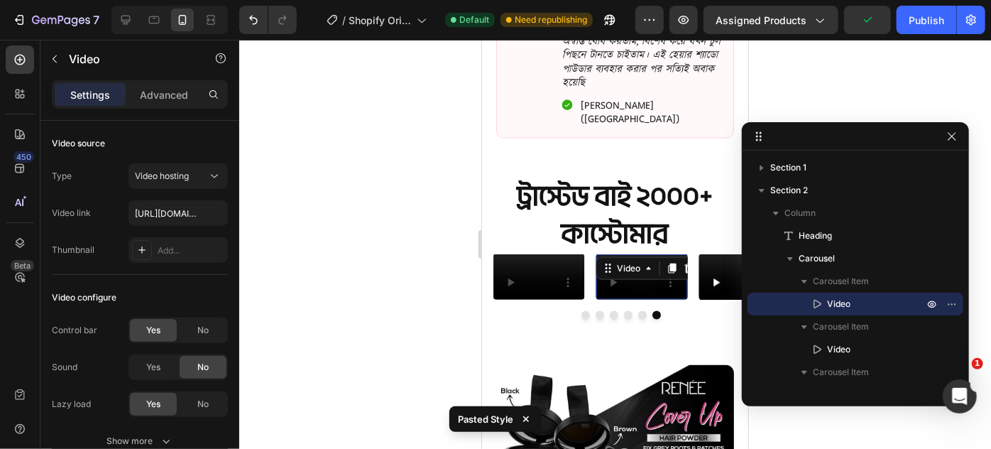
click at [647, 298] on video at bounding box center [642, 276] width 92 height 45
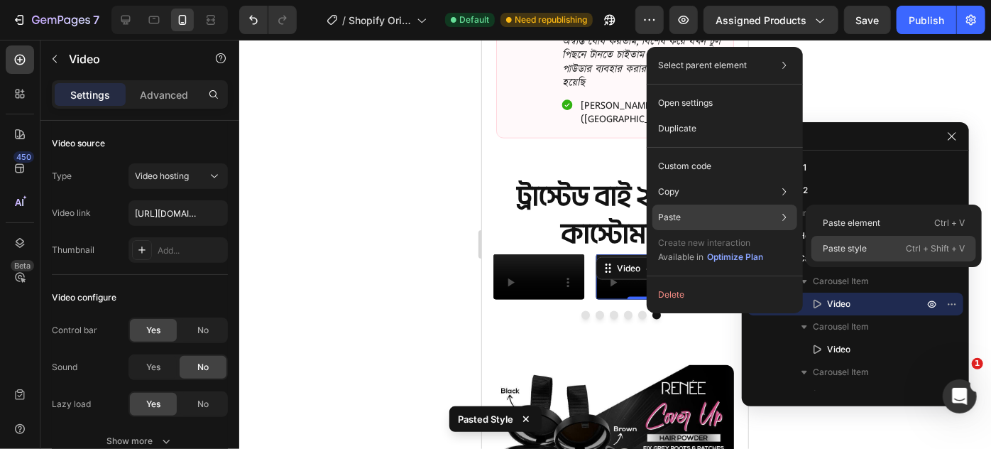
click at [838, 244] on p "Paste style" at bounding box center [845, 248] width 44 height 13
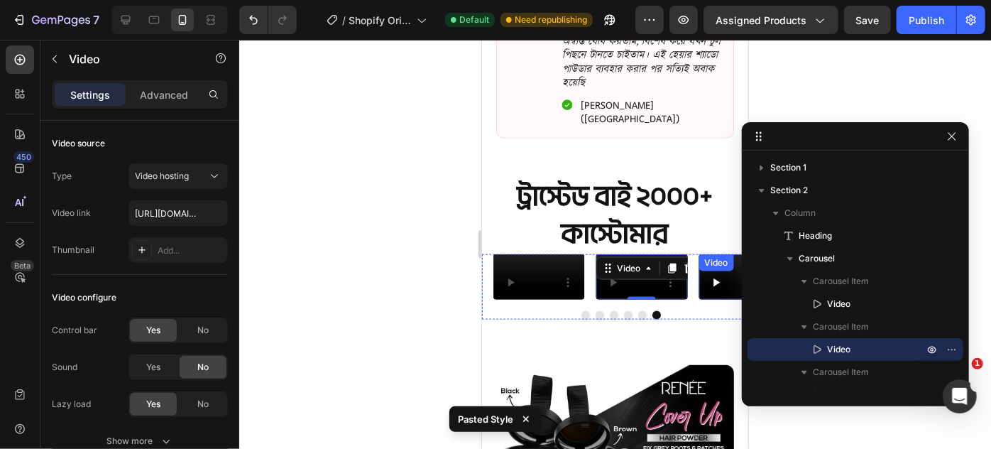
click at [712, 299] on video at bounding box center [744, 276] width 92 height 45
click at [581, 319] on button "Dot" at bounding box center [585, 314] width 9 height 9
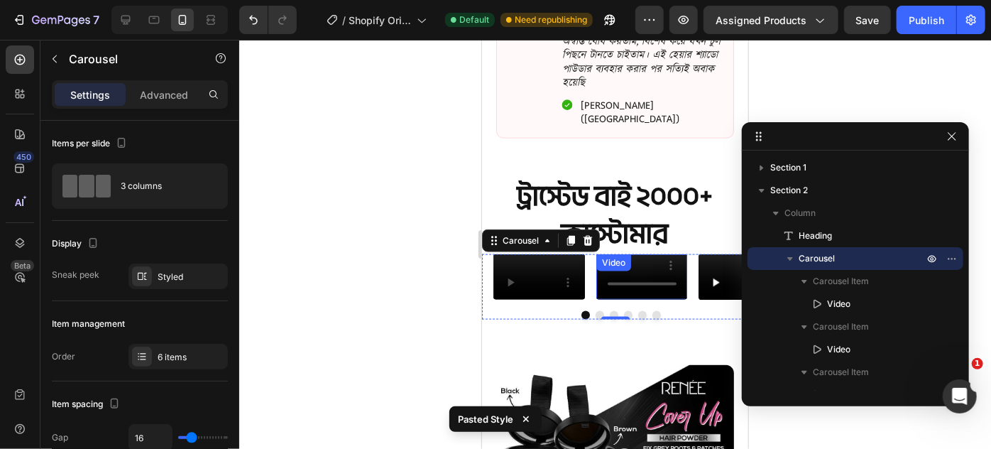
click at [621, 299] on video at bounding box center [642, 276] width 92 height 45
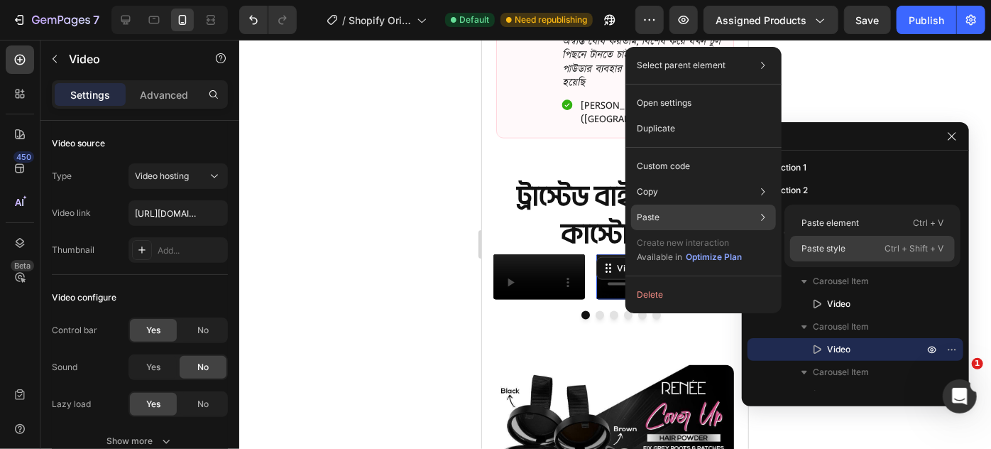
click at [817, 244] on p "Paste style" at bounding box center [824, 248] width 44 height 13
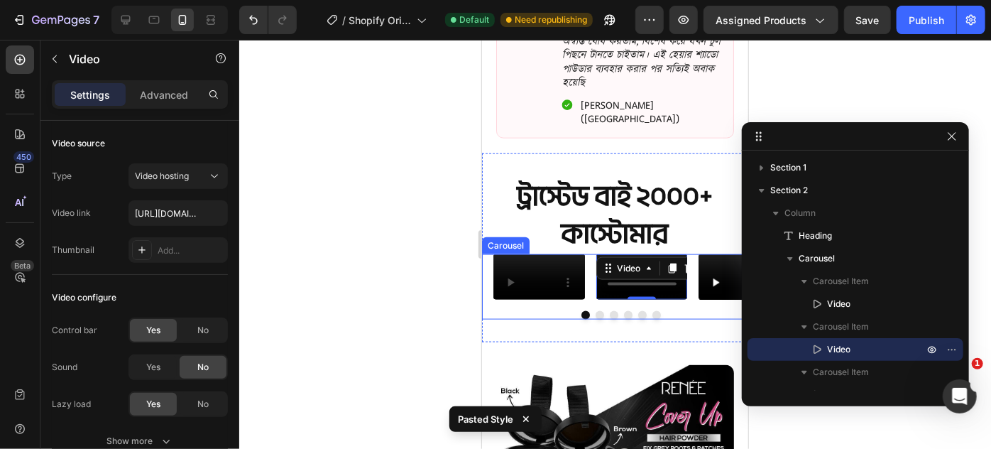
click at [595, 319] on button "Dot" at bounding box center [599, 314] width 9 height 9
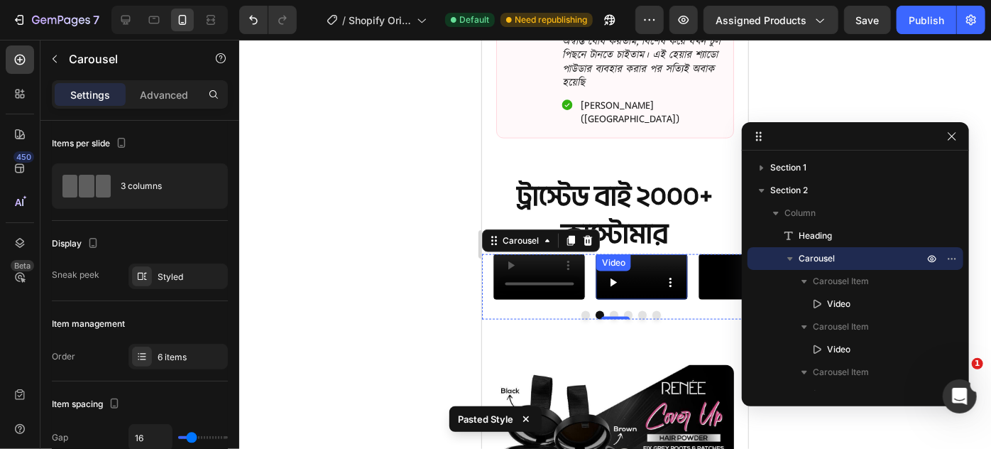
click at [647, 293] on video at bounding box center [642, 276] width 92 height 45
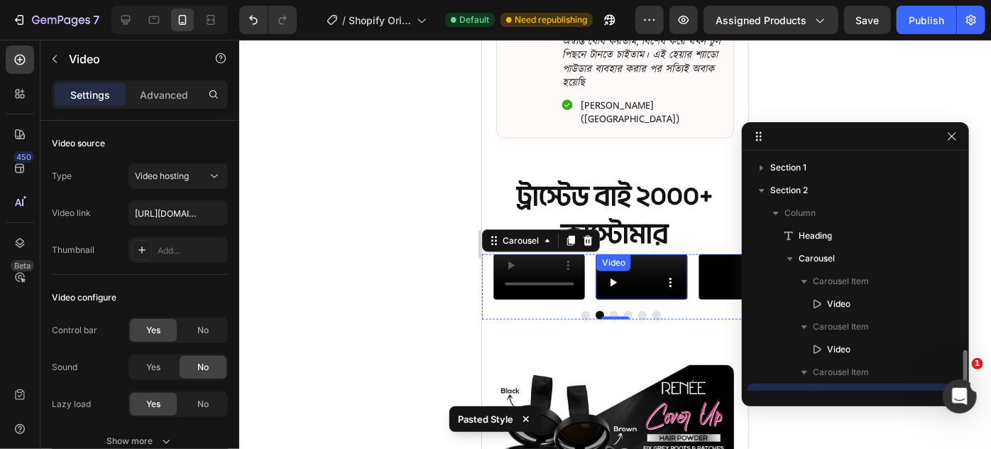
scroll to position [132, 0]
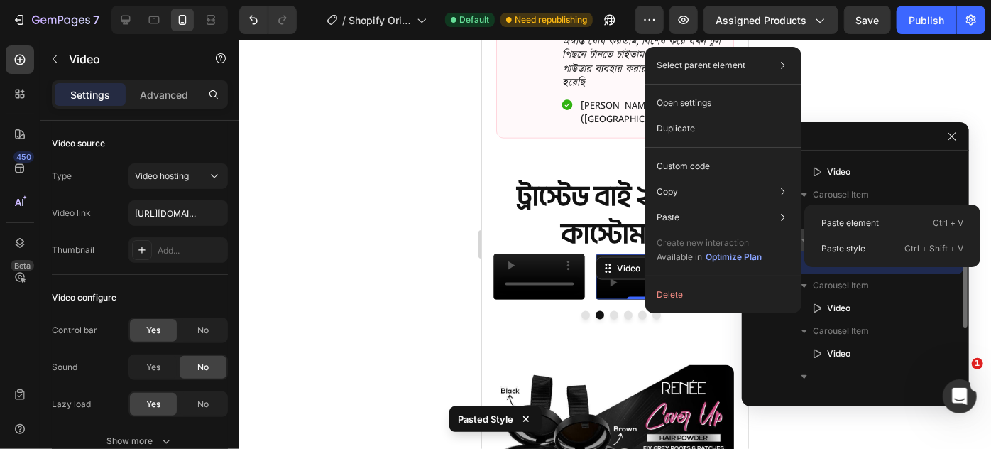
click at [851, 242] on p "Paste style" at bounding box center [844, 248] width 44 height 13
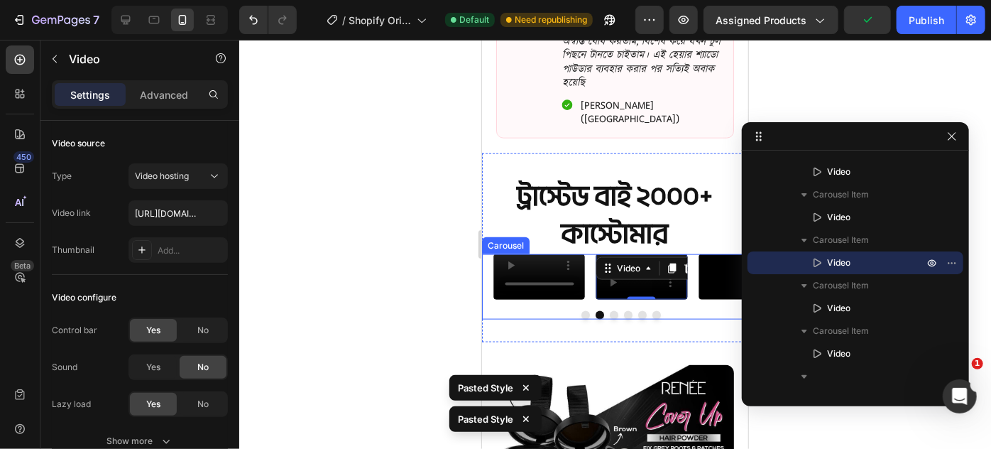
click at [609, 319] on button "Dot" at bounding box center [613, 314] width 9 height 9
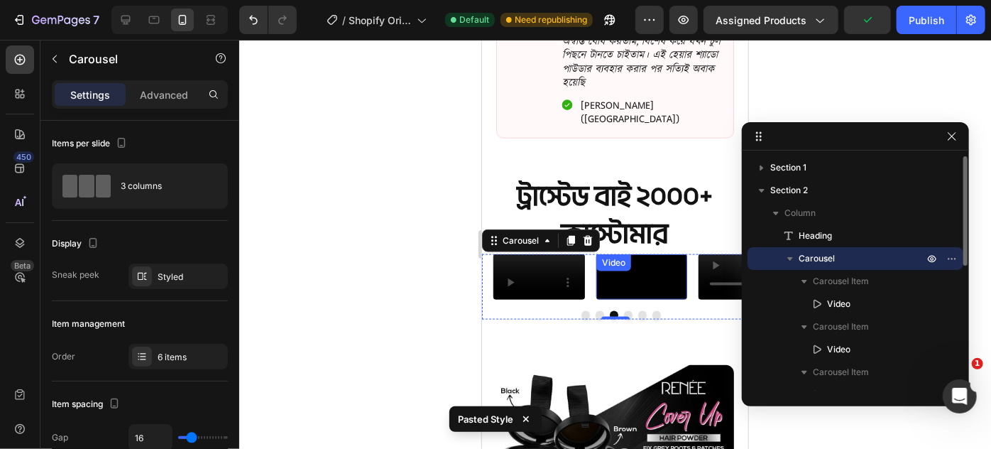
scroll to position [178, 0]
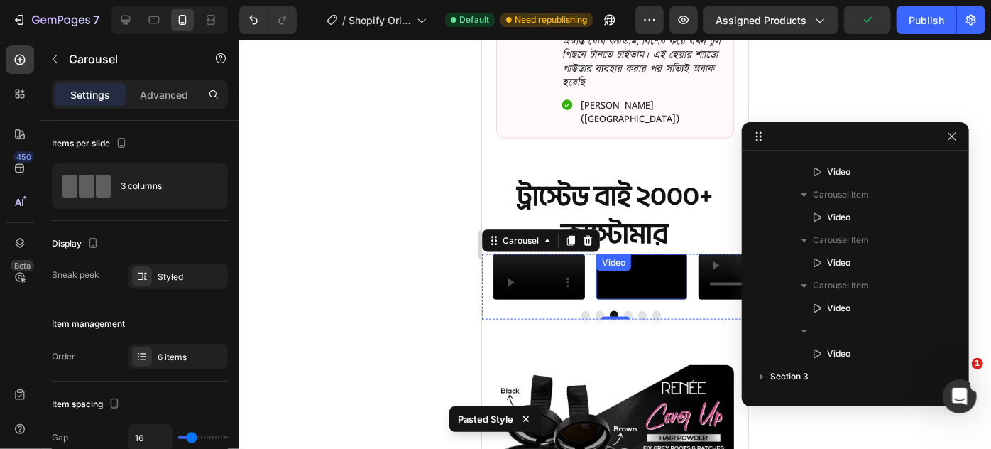
click at [614, 293] on video at bounding box center [642, 276] width 92 height 45
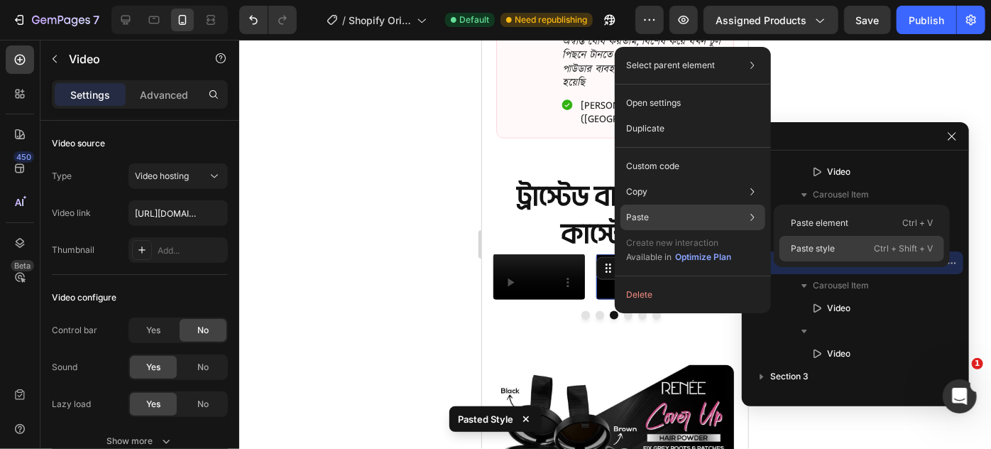
click at [802, 246] on p "Paste style" at bounding box center [813, 248] width 44 height 13
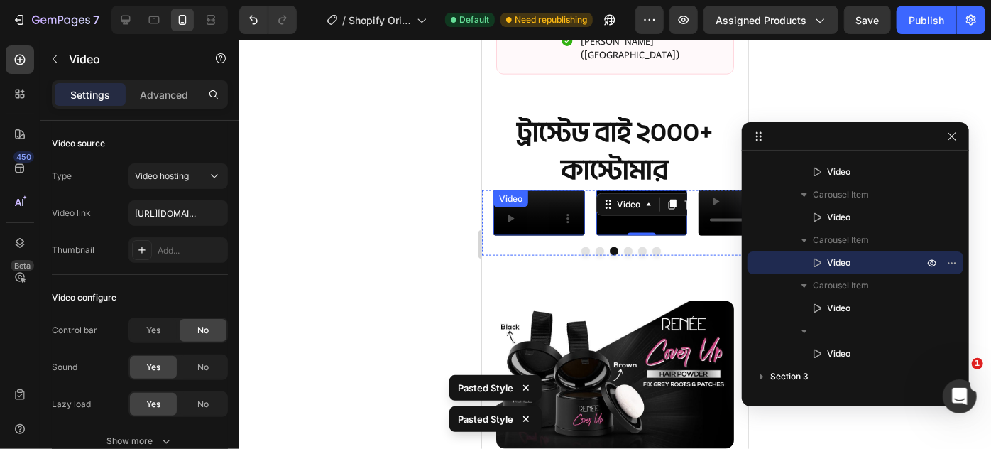
scroll to position [883, 0]
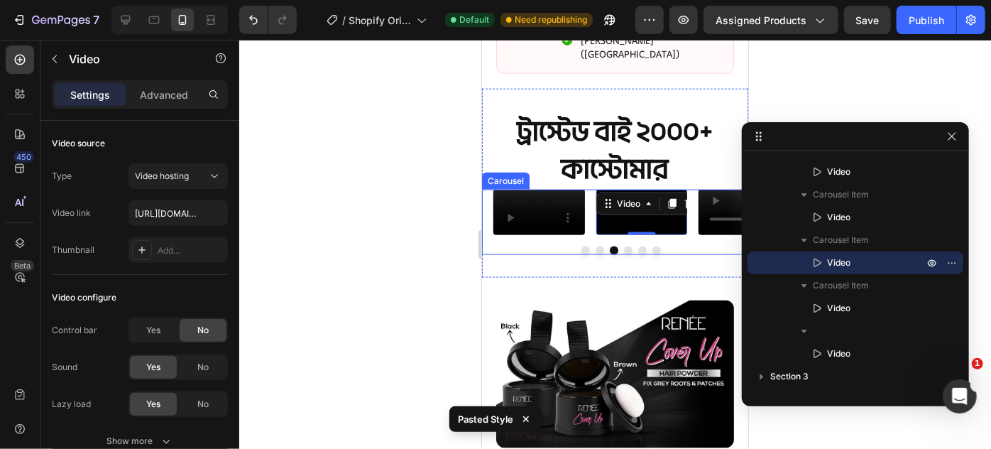
click at [550, 254] on div at bounding box center [620, 250] width 255 height 9
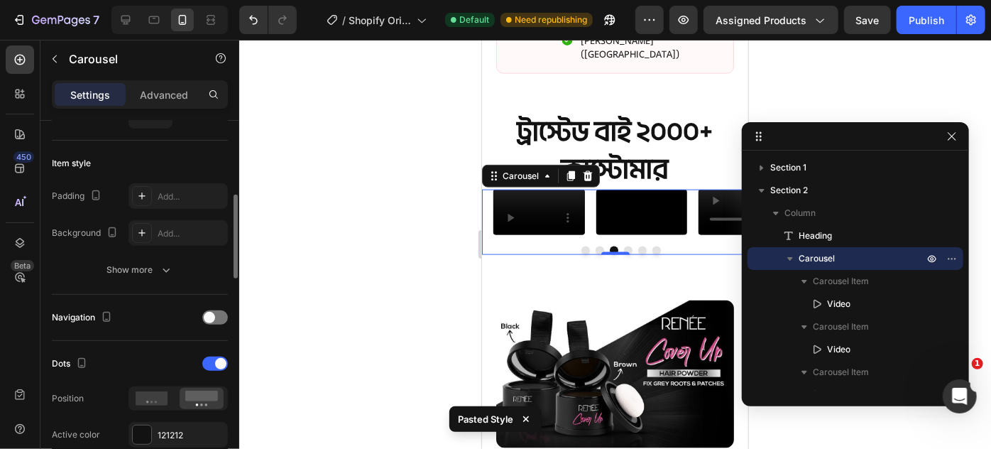
scroll to position [387, 0]
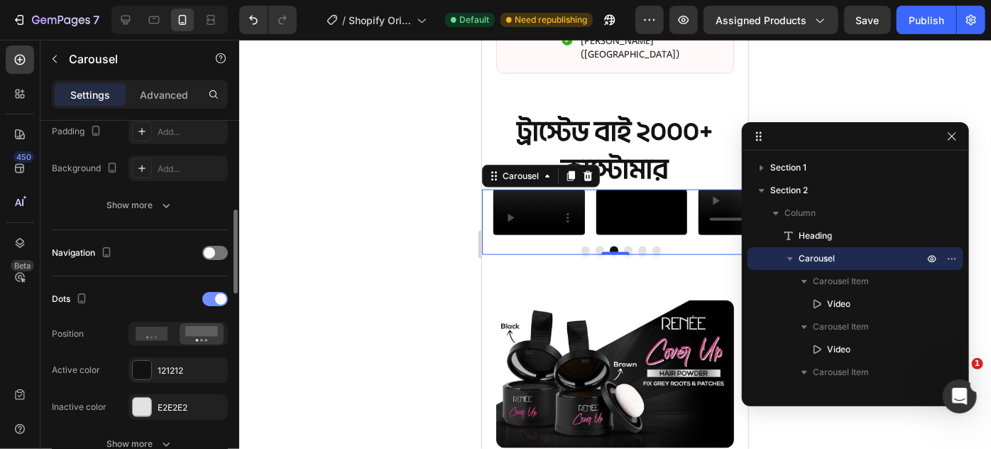
click at [213, 300] on div at bounding box center [215, 299] width 26 height 14
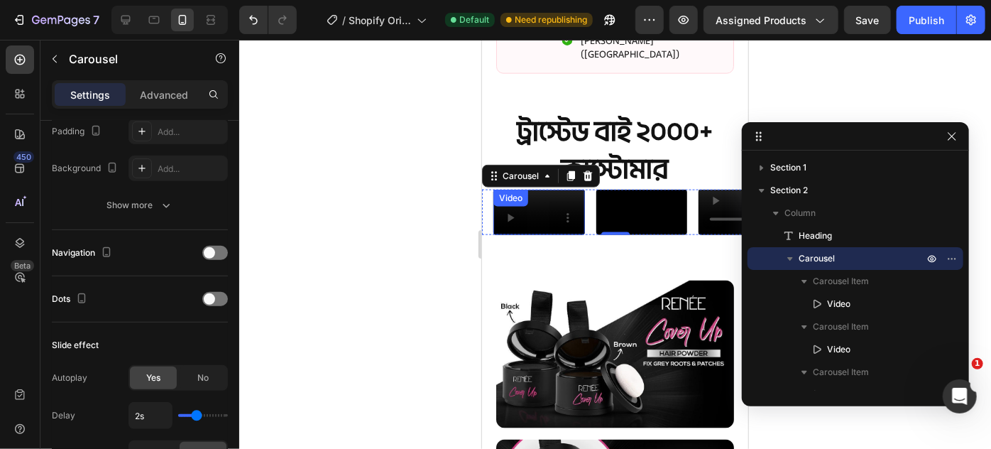
scroll to position [818, 0]
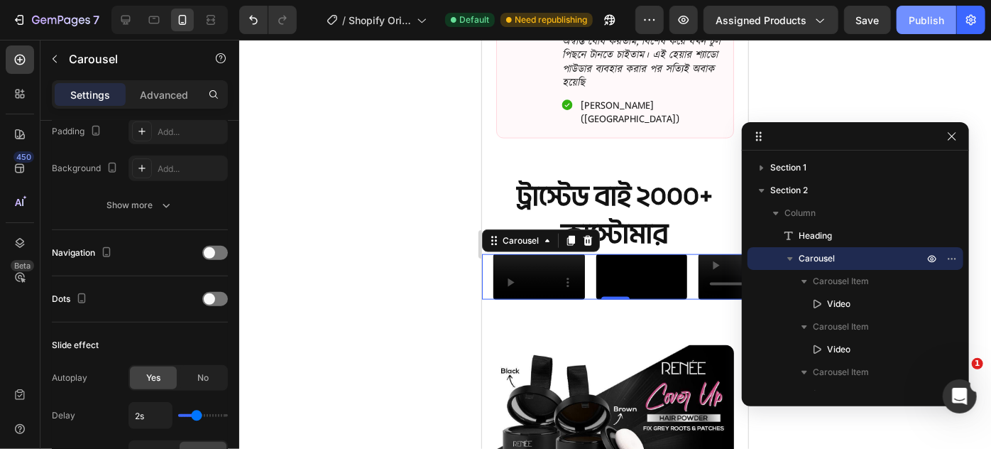
click at [928, 19] on div "Publish" at bounding box center [927, 20] width 36 height 15
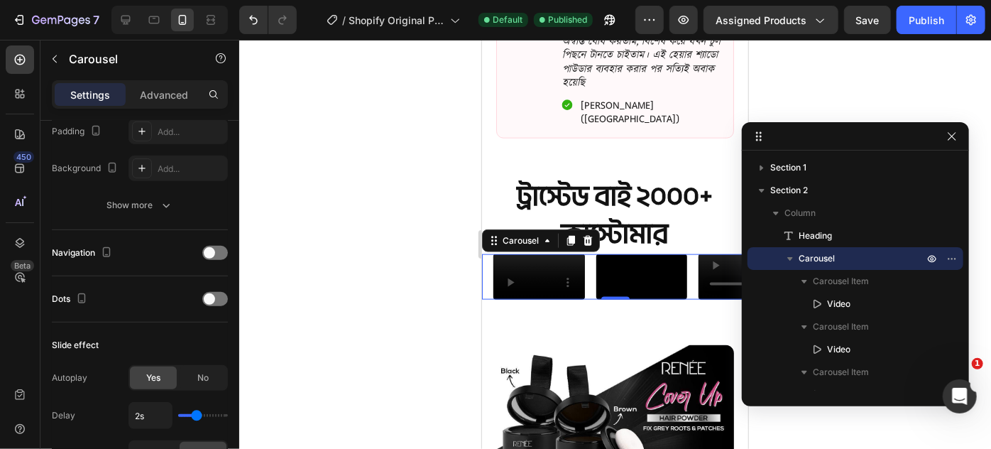
click at [486, 299] on div "Video Video Video Video Video Video Carousel 0" at bounding box center [614, 276] width 266 height 45
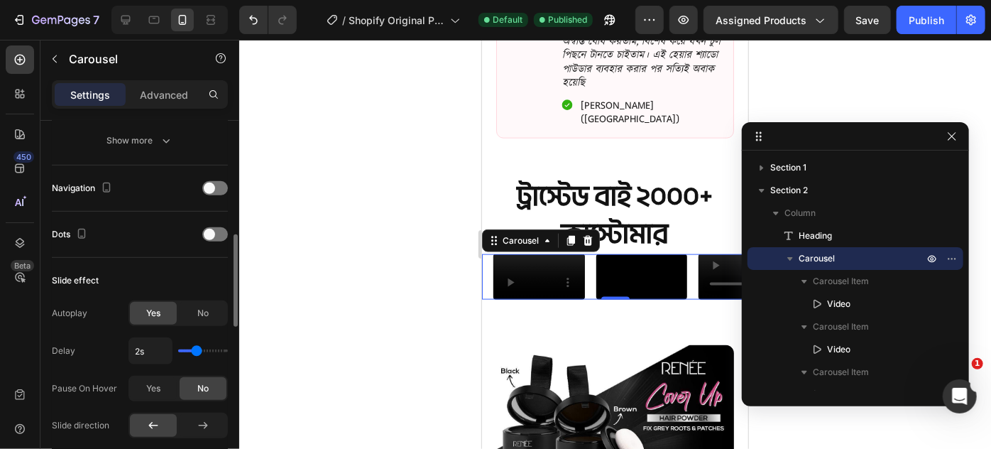
scroll to position [387, 0]
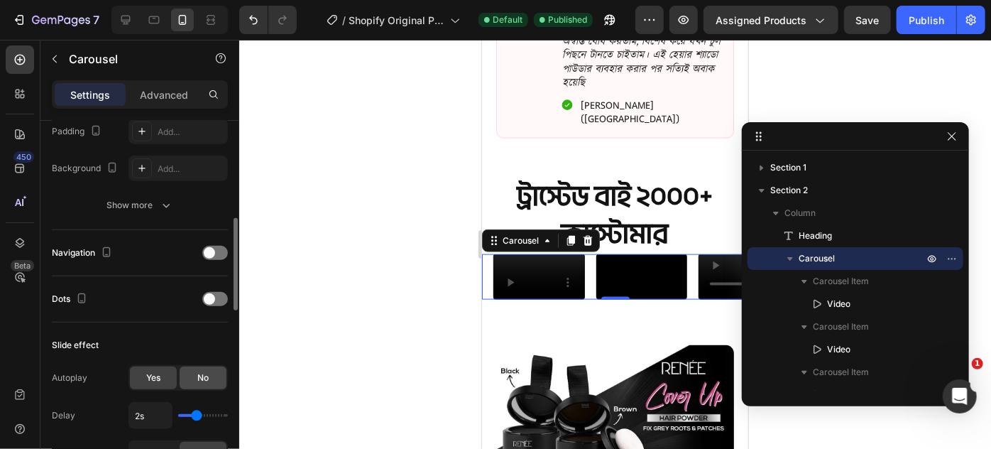
click at [198, 372] on span "No" at bounding box center [202, 377] width 11 height 13
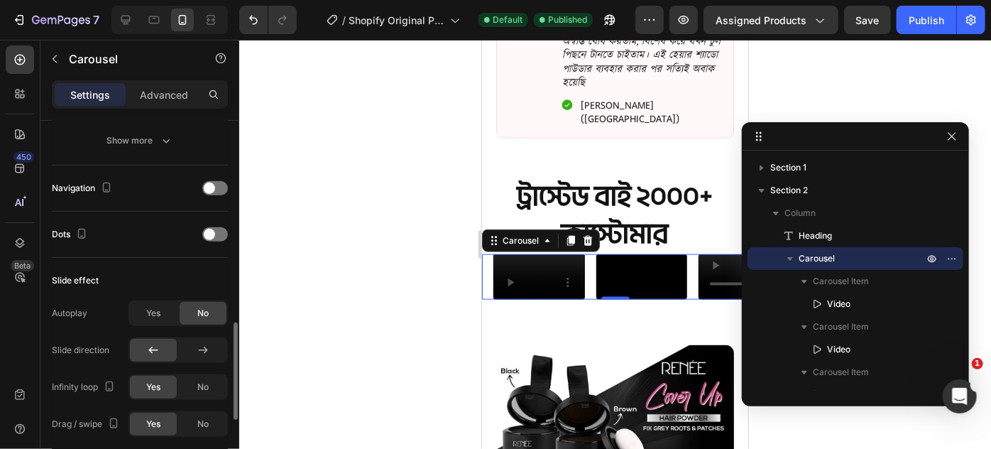
scroll to position [516, 0]
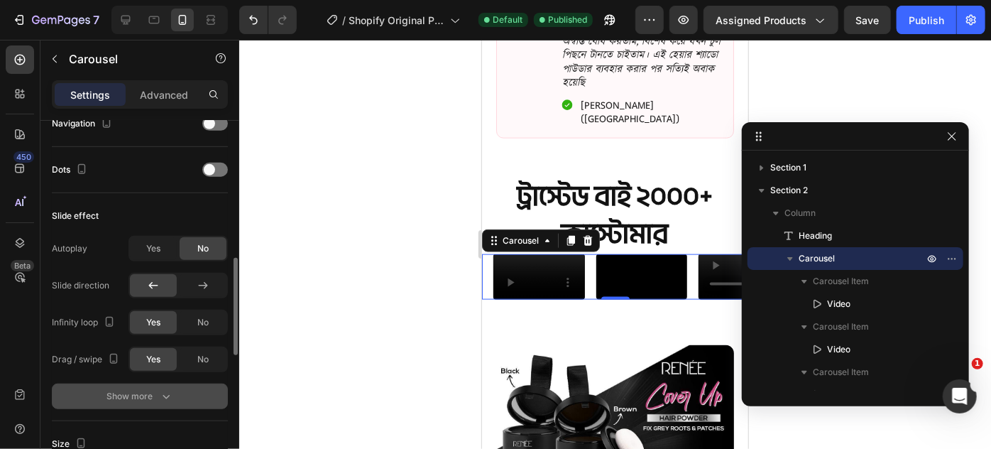
click at [167, 395] on icon "button" at bounding box center [166, 397] width 7 height 4
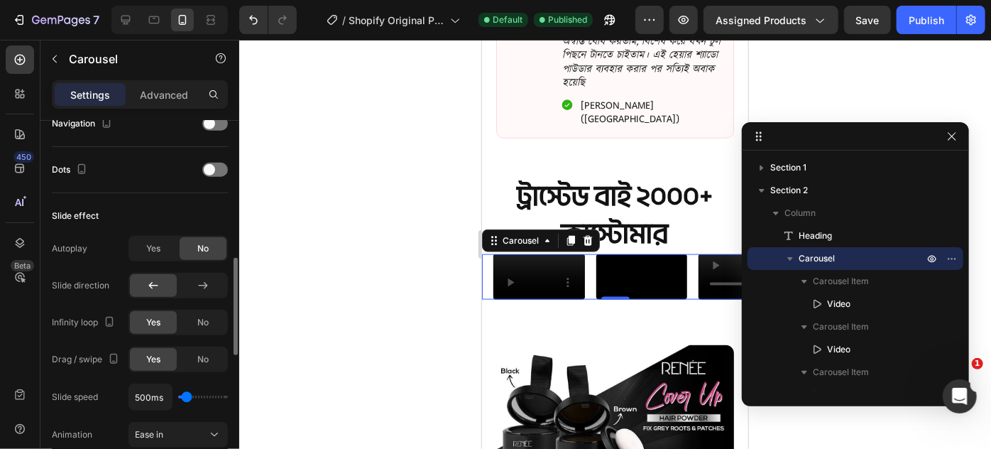
scroll to position [581, 0]
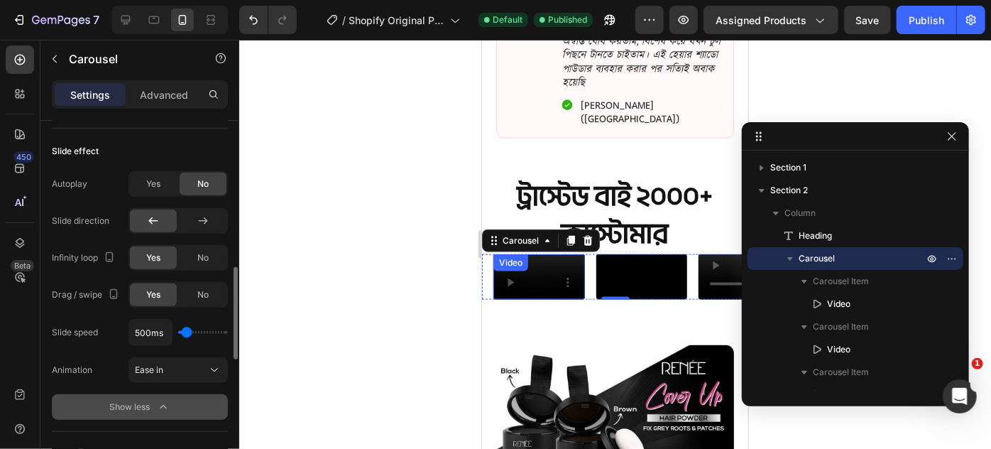
click at [543, 258] on video at bounding box center [539, 276] width 92 height 45
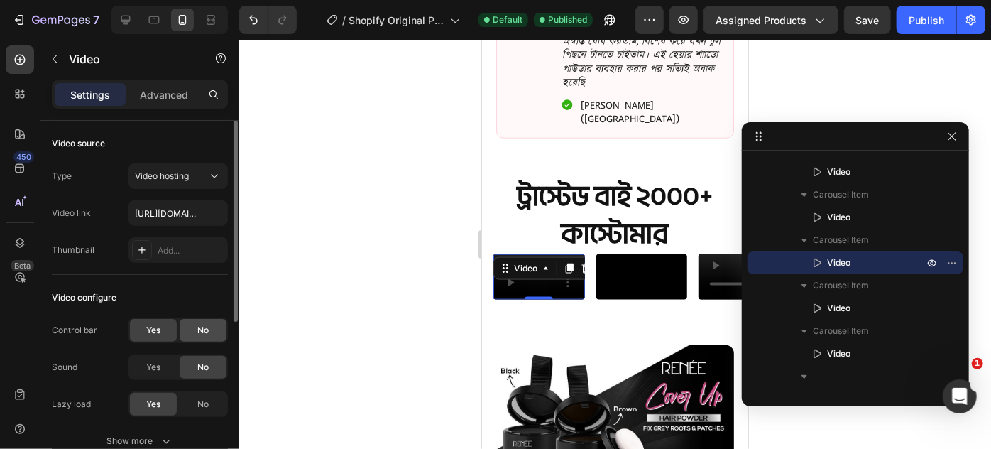
click at [192, 325] on div "No" at bounding box center [203, 330] width 47 height 23
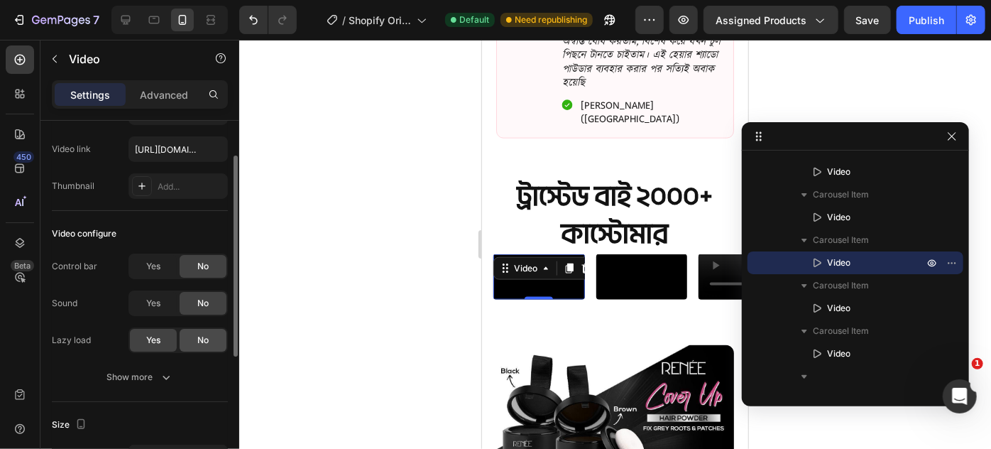
scroll to position [129, 0]
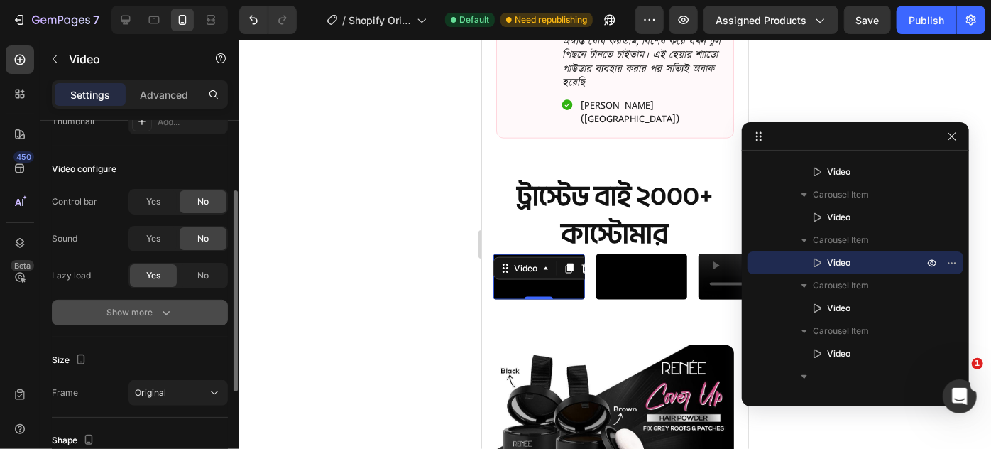
click at [159, 310] on icon "button" at bounding box center [166, 312] width 14 height 14
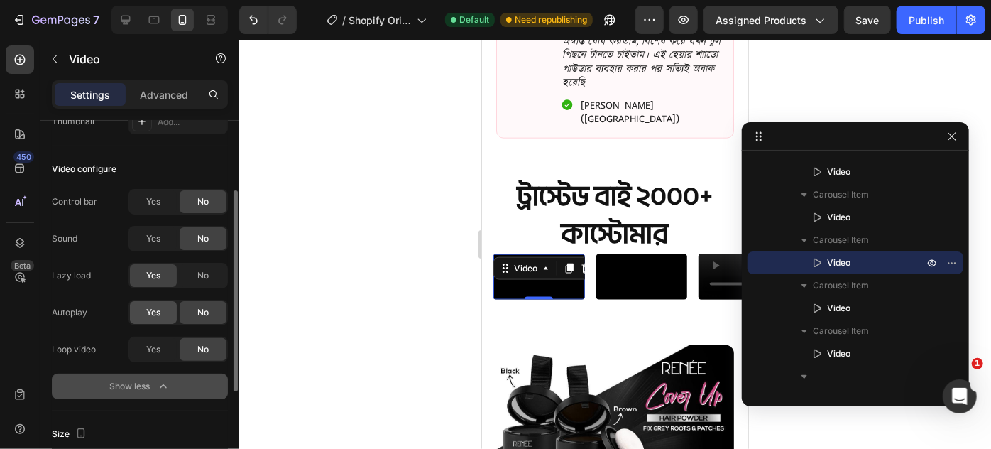
click at [165, 314] on div "Yes" at bounding box center [153, 312] width 47 height 23
click at [156, 359] on div "Yes" at bounding box center [153, 349] width 47 height 23
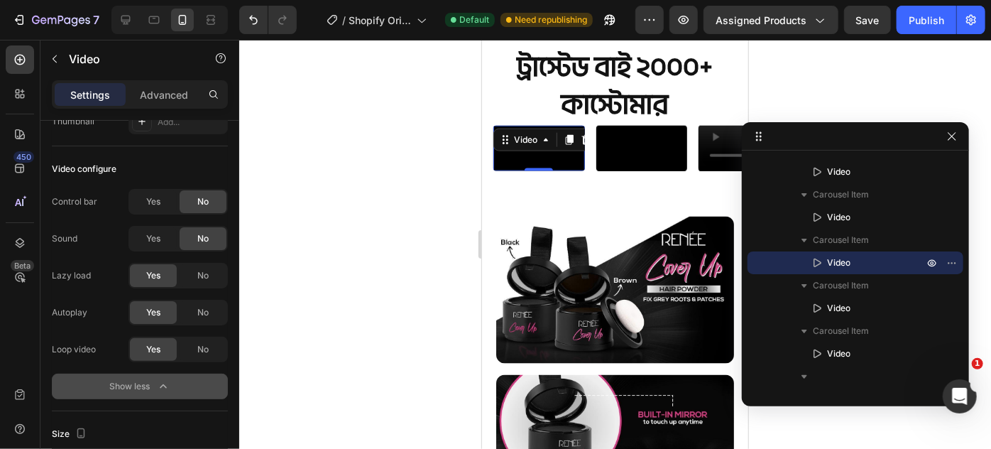
scroll to position [883, 0]
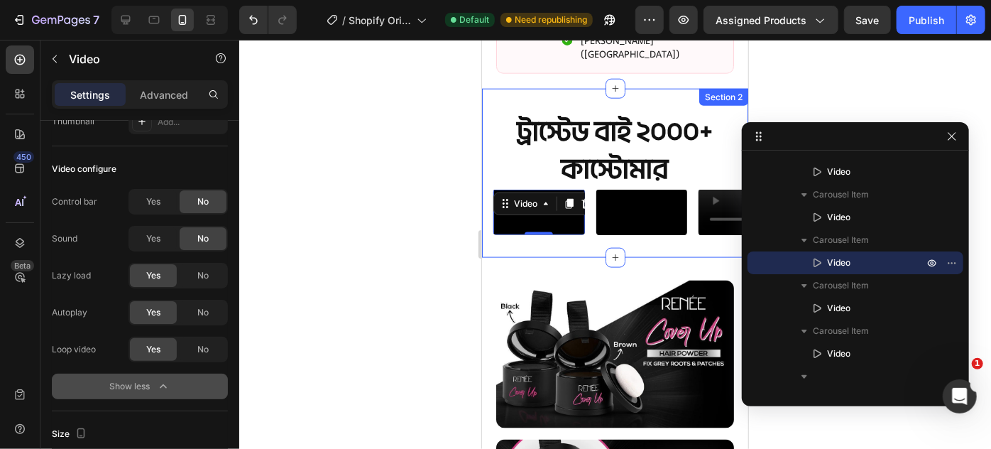
click at [491, 258] on div "ট্রাস্টেড বাই ২০০০+ কাস্টোমার Heading Video Video Video 0 Video Video Video Car…" at bounding box center [614, 173] width 266 height 170
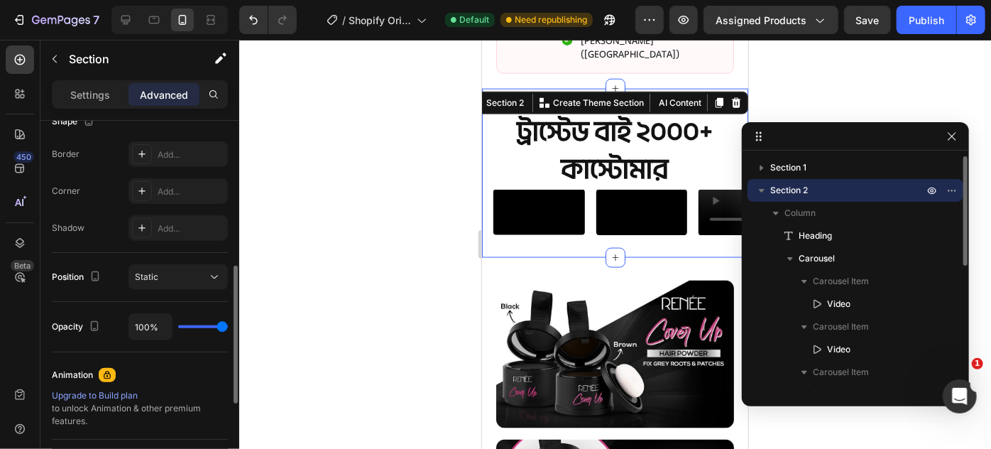
scroll to position [0, 0]
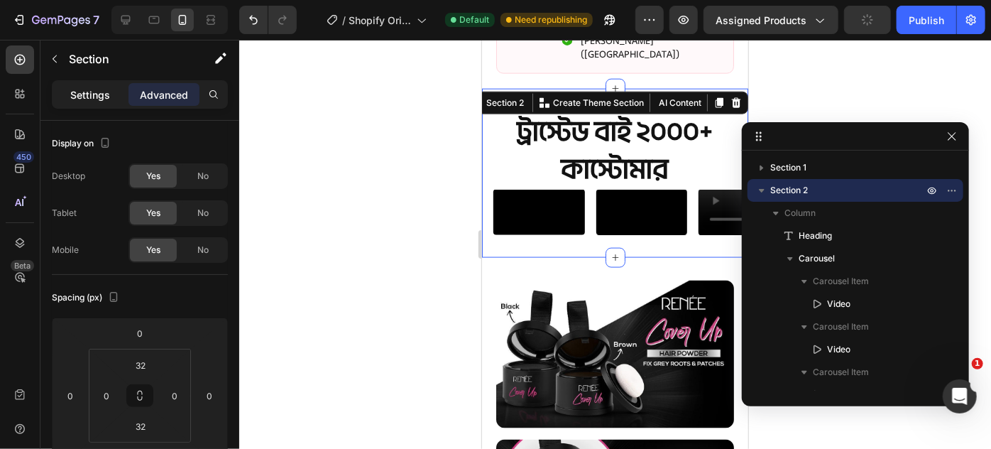
click at [94, 96] on p "Settings" at bounding box center [90, 94] width 40 height 15
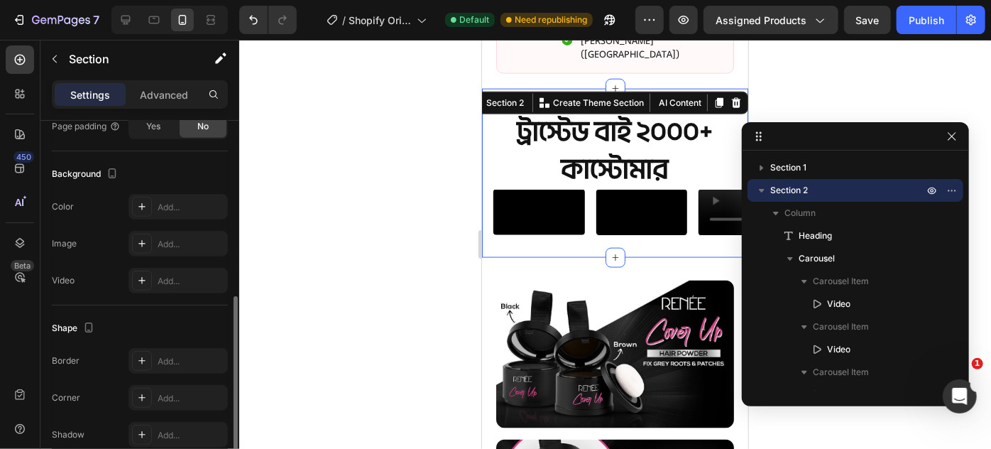
scroll to position [459, 0]
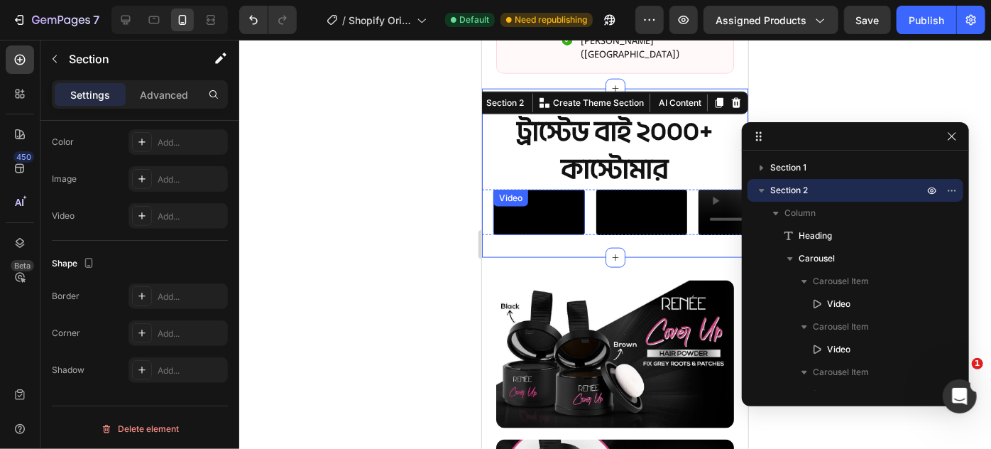
click at [513, 234] on video at bounding box center [539, 211] width 92 height 45
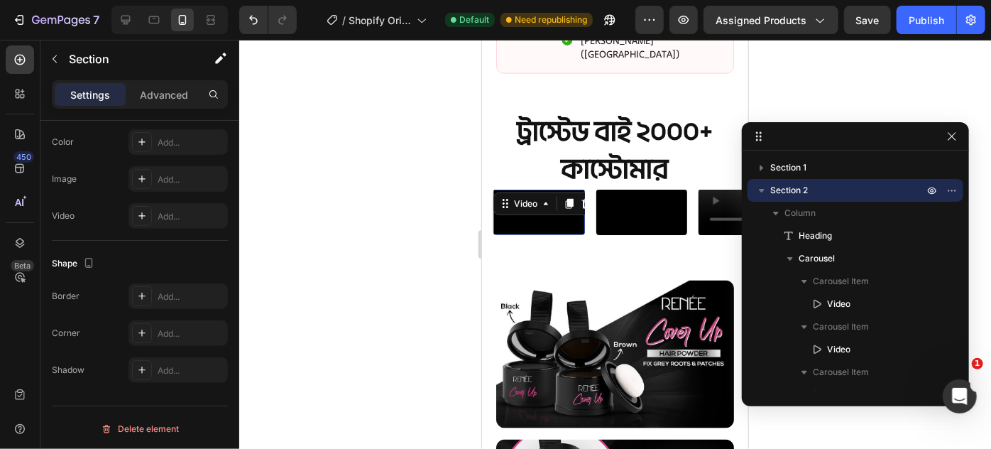
scroll to position [0, 0]
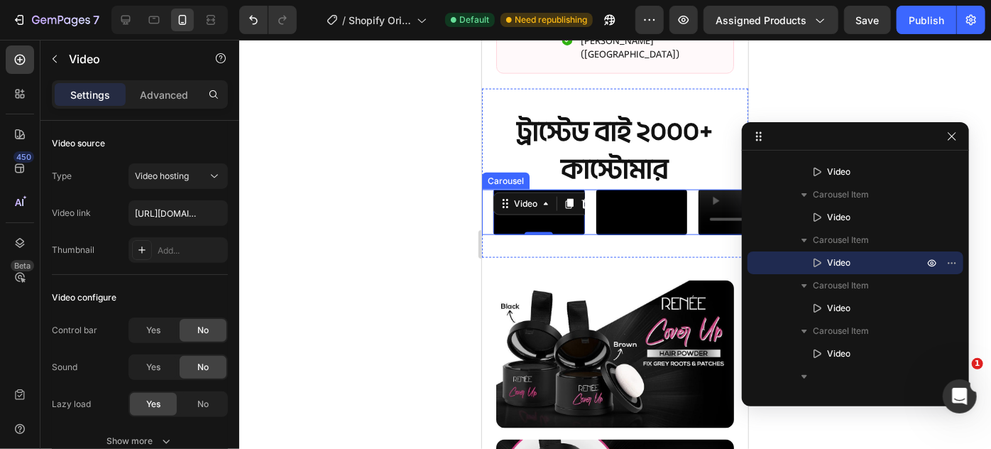
click at [484, 234] on div "Video Video Video 0 Video Video Video Carousel" at bounding box center [614, 211] width 266 height 45
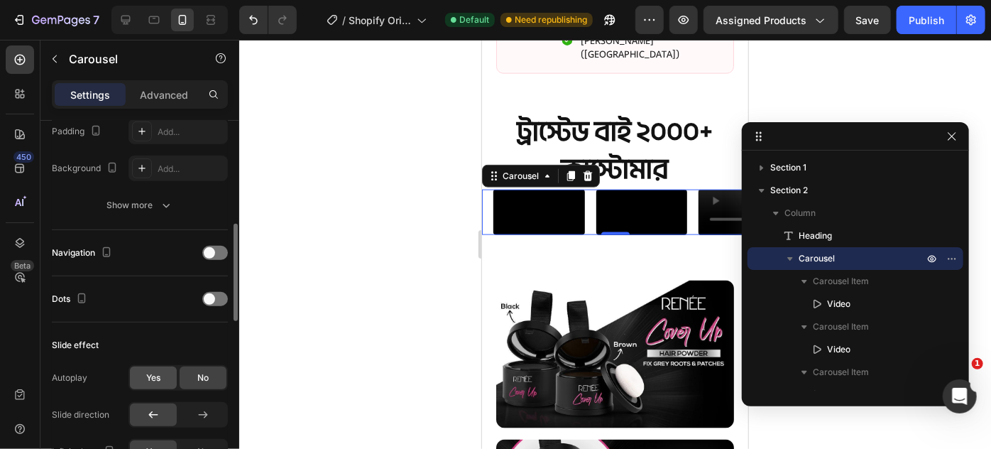
scroll to position [452, 0]
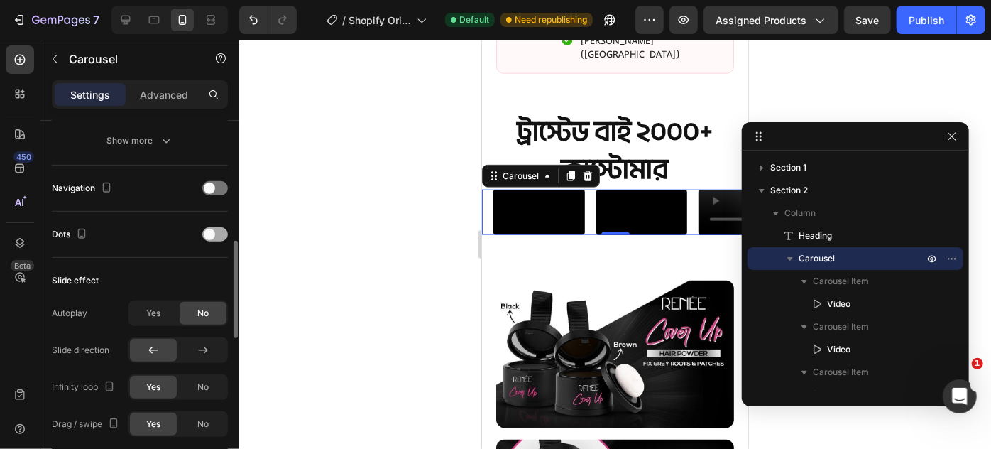
click at [214, 234] on div at bounding box center [215, 234] width 26 height 11
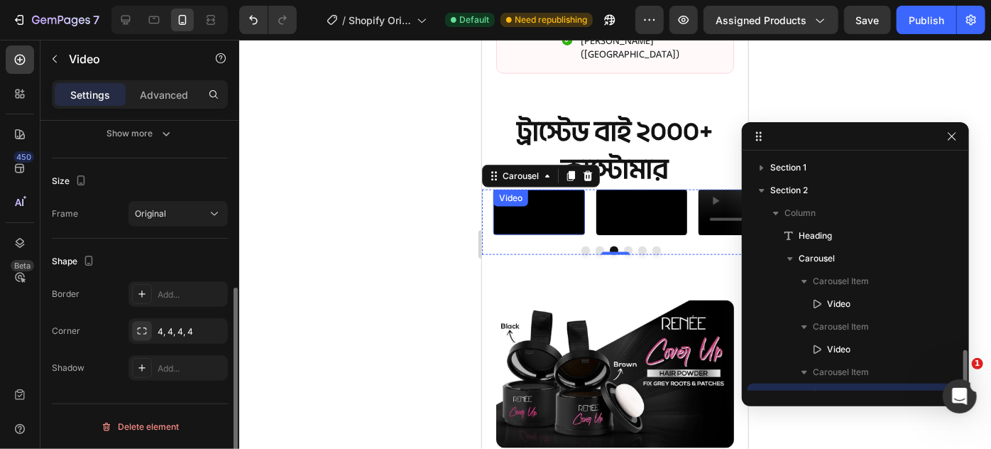
click at [549, 234] on video at bounding box center [539, 211] width 92 height 45
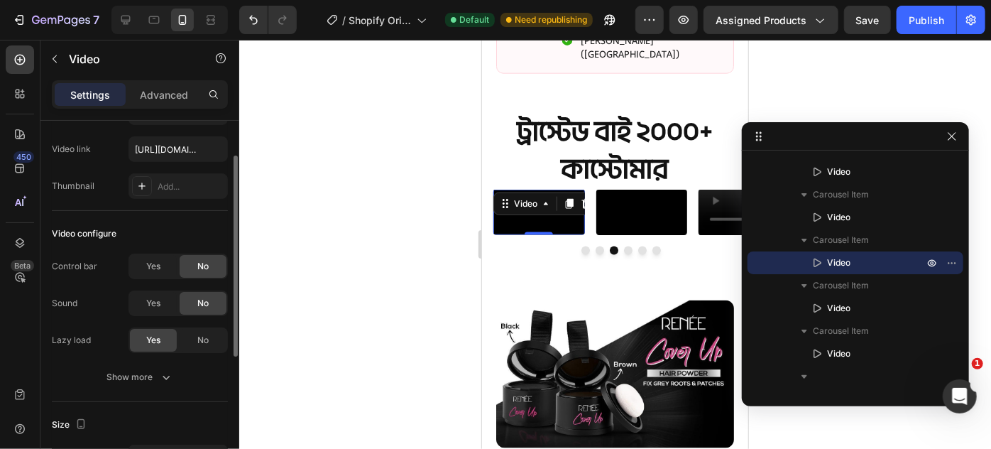
scroll to position [129, 0]
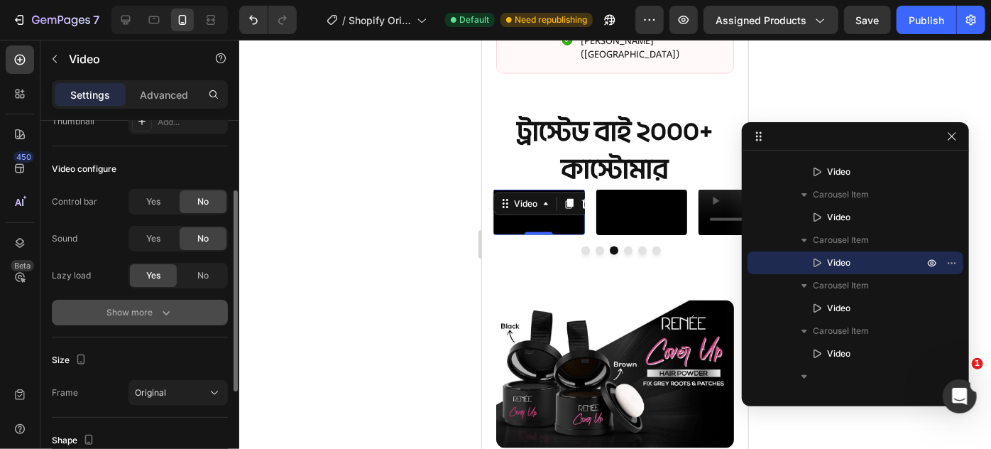
click at [157, 320] on button "Show more" at bounding box center [140, 313] width 176 height 26
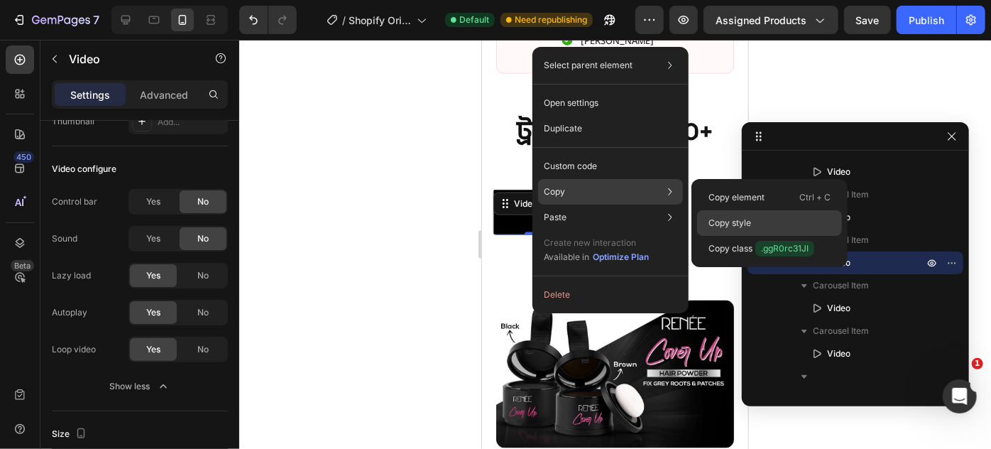
click at [731, 223] on p "Copy style" at bounding box center [730, 223] width 43 height 13
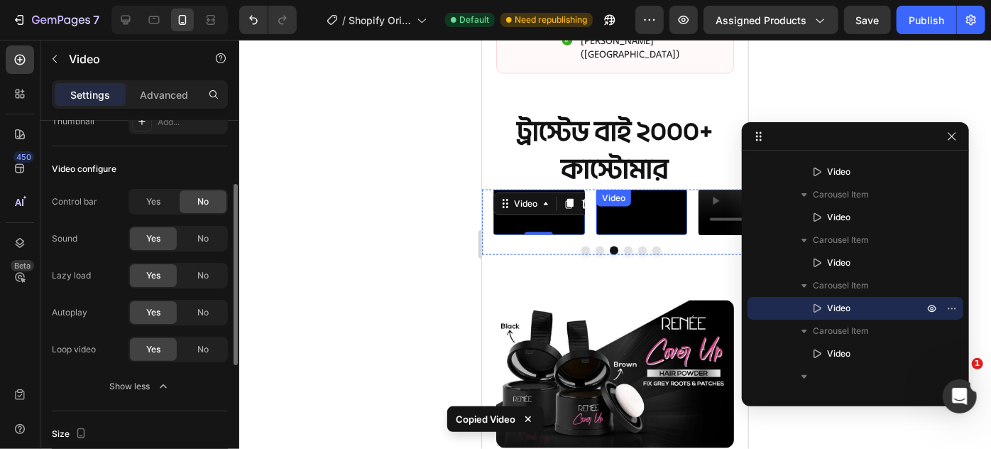
click at [633, 234] on video at bounding box center [642, 211] width 92 height 45
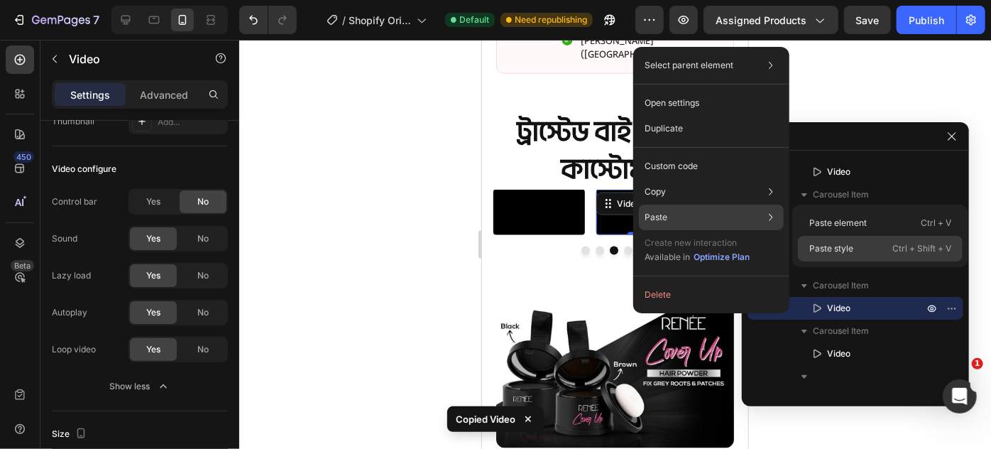
click at [863, 254] on div "Paste style Ctrl + Shift + V" at bounding box center [880, 249] width 165 height 26
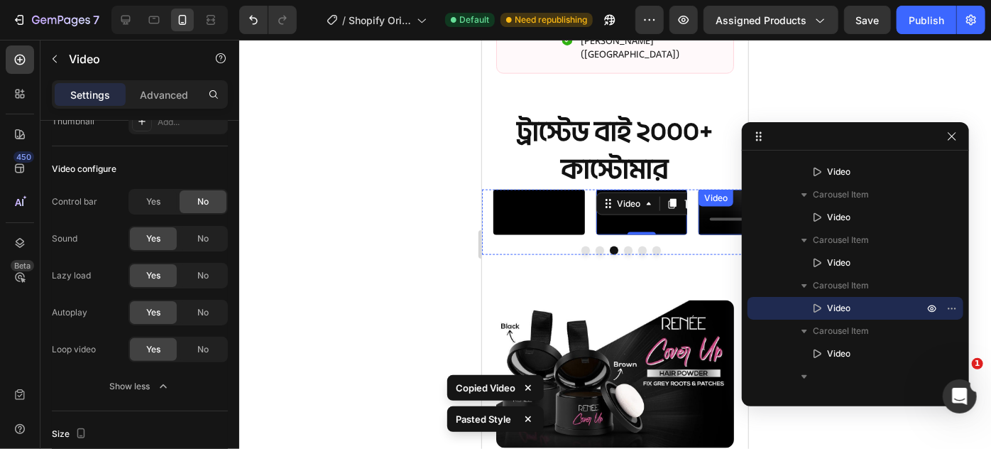
click at [716, 234] on video at bounding box center [744, 211] width 92 height 45
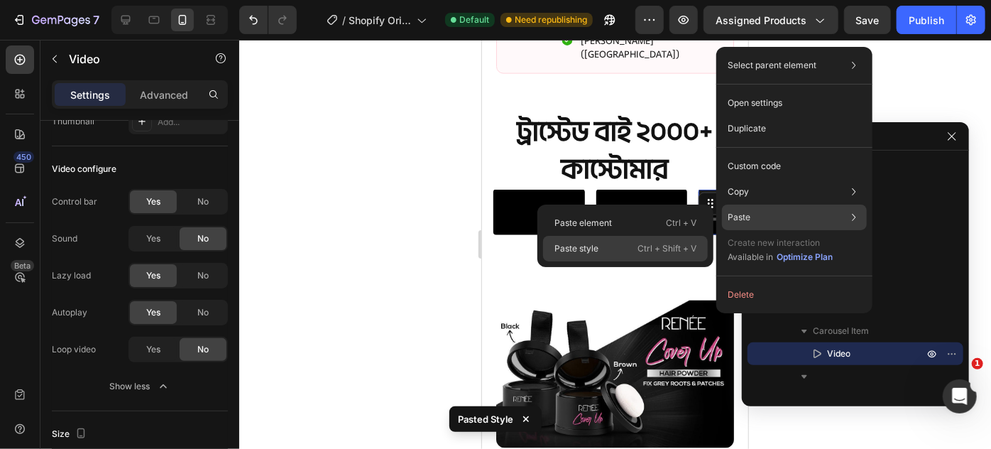
click at [609, 246] on div "Paste style Ctrl + Shift + V" at bounding box center [625, 249] width 165 height 26
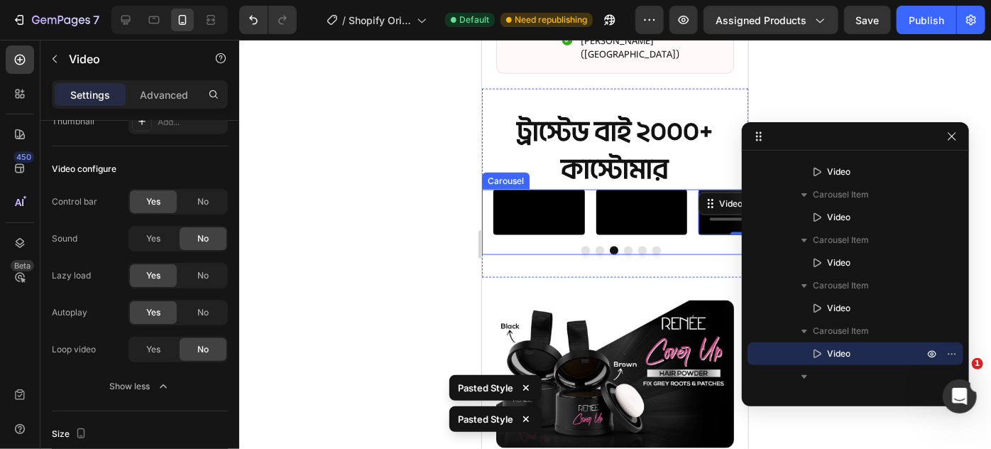
click at [623, 254] on button "Dot" at bounding box center [627, 250] width 9 height 9
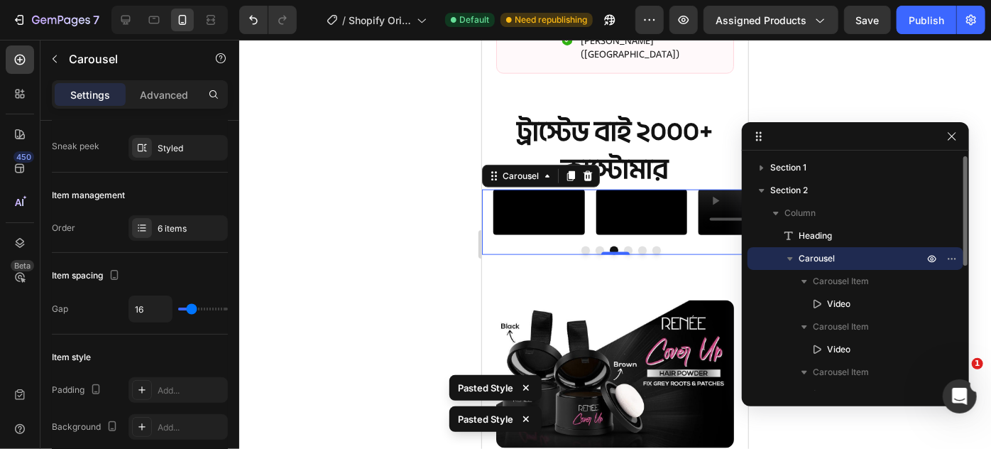
scroll to position [0, 0]
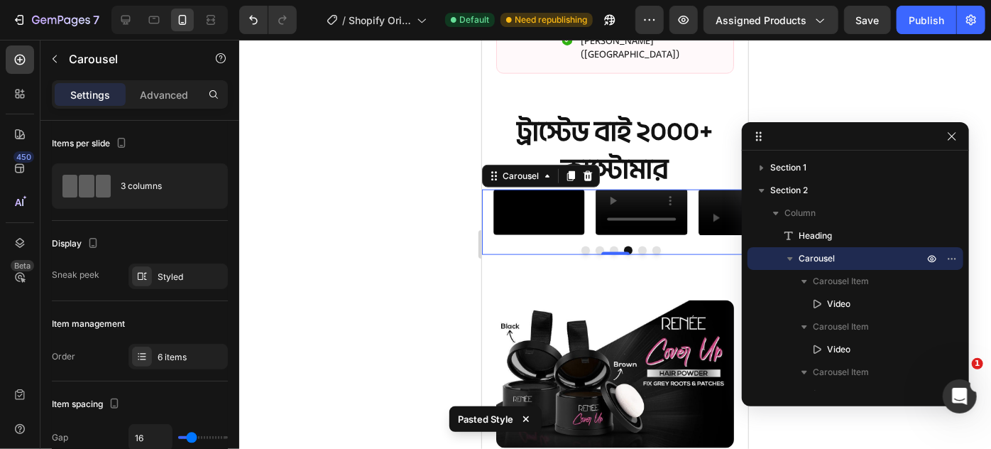
click at [638, 254] on button "Dot" at bounding box center [642, 250] width 9 height 9
click at [652, 254] on button "Dot" at bounding box center [656, 250] width 9 height 9
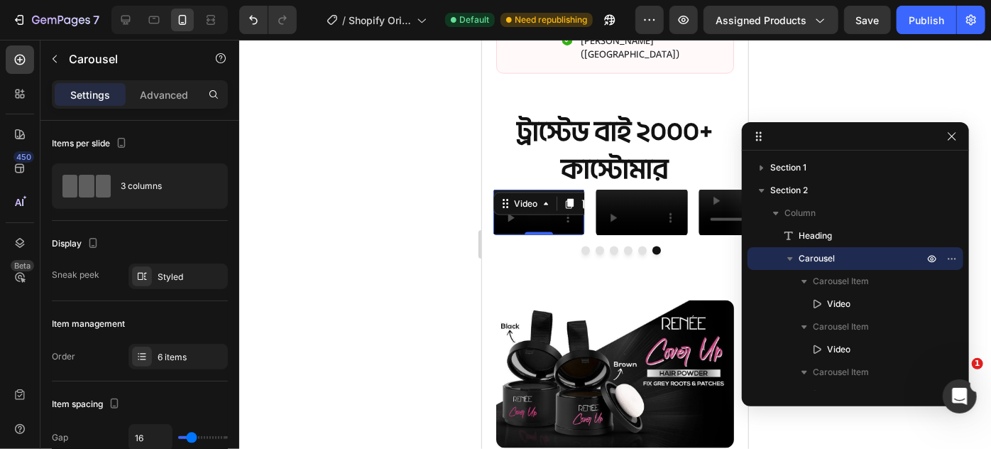
scroll to position [265, 0]
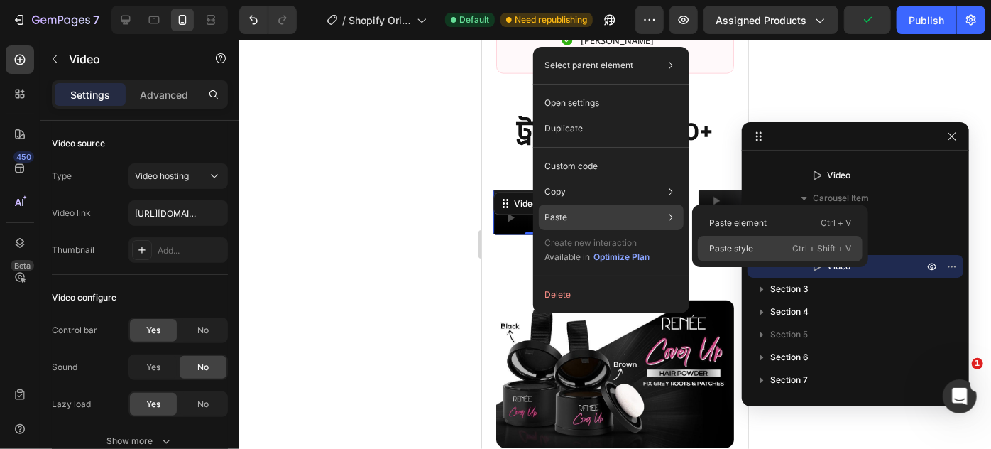
click at [718, 249] on p "Paste style" at bounding box center [731, 248] width 44 height 13
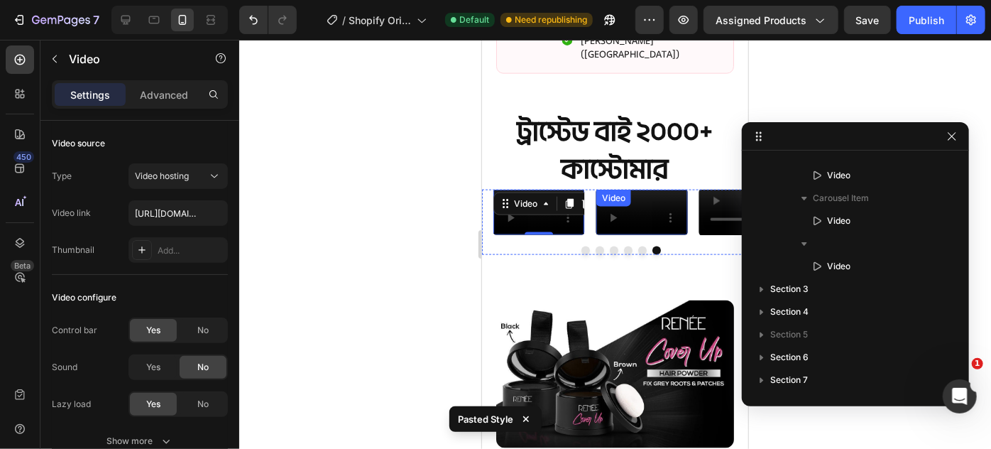
scroll to position [41, 0]
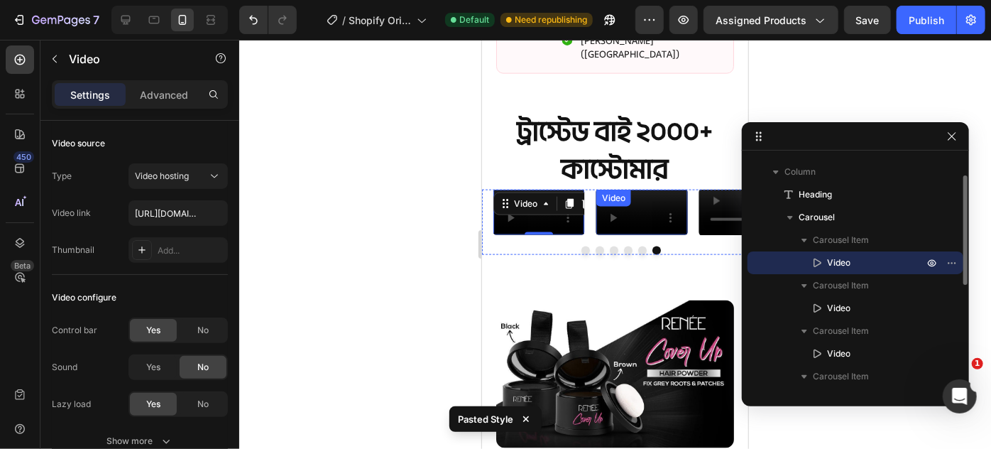
click at [632, 234] on video at bounding box center [642, 211] width 92 height 45
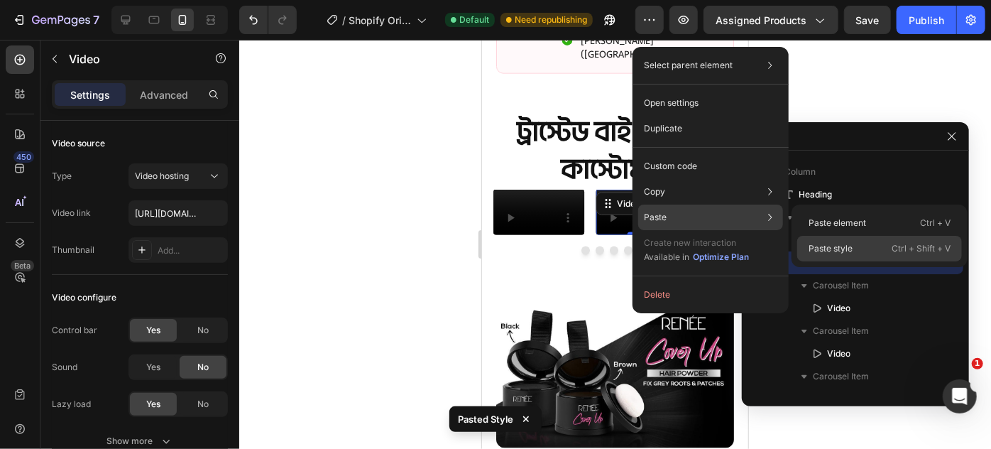
click at [830, 242] on p "Paste style" at bounding box center [831, 248] width 44 height 13
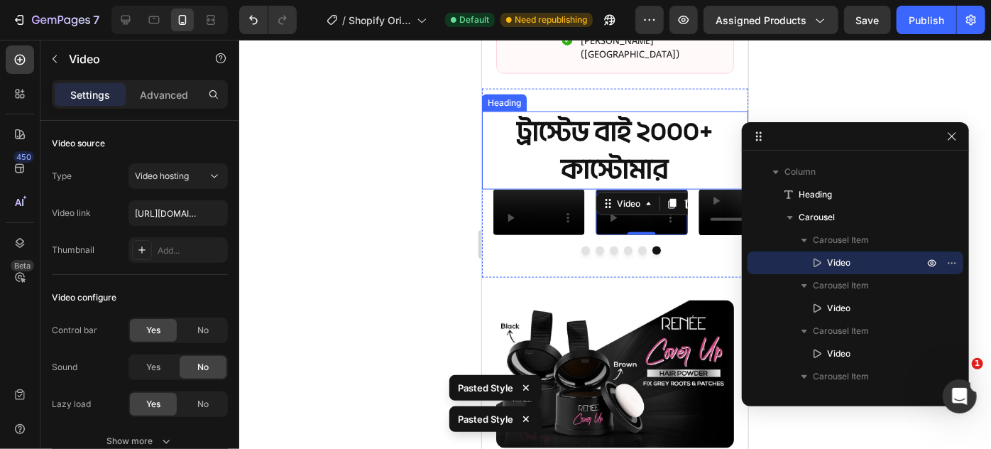
click at [567, 116] on h2 "ট্রাস্টেড বাই ২০০০+ কাস্টোমার" at bounding box center [614, 150] width 266 height 79
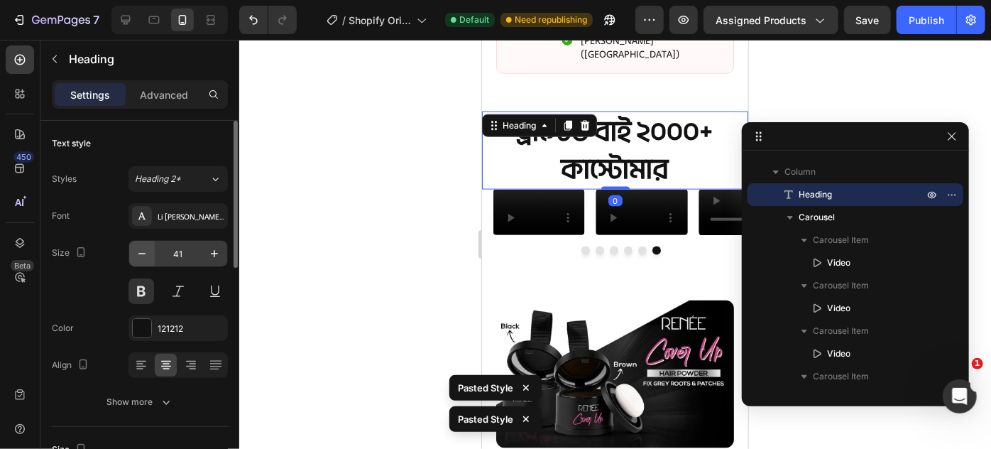
click at [157, 249] on input "41" at bounding box center [178, 254] width 47 height 26
click at [153, 249] on button "button" at bounding box center [142, 254] width 26 height 26
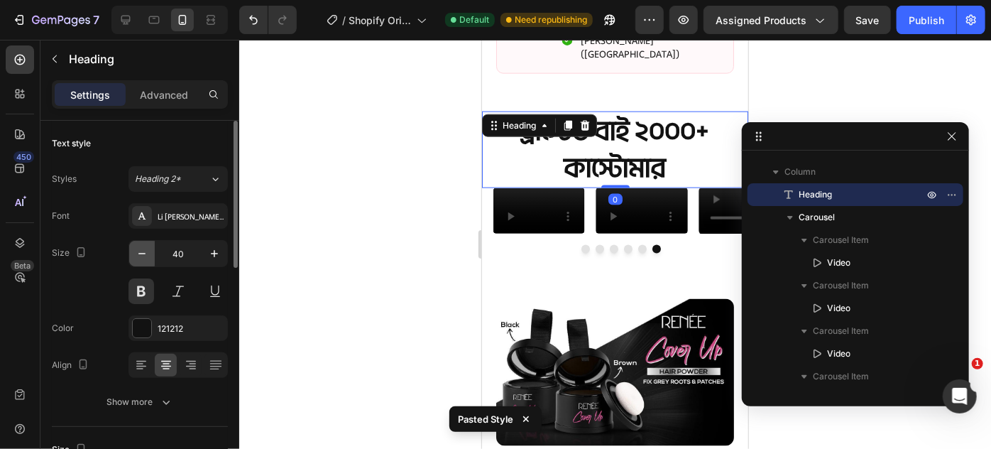
click at [153, 249] on button "button" at bounding box center [142, 254] width 26 height 26
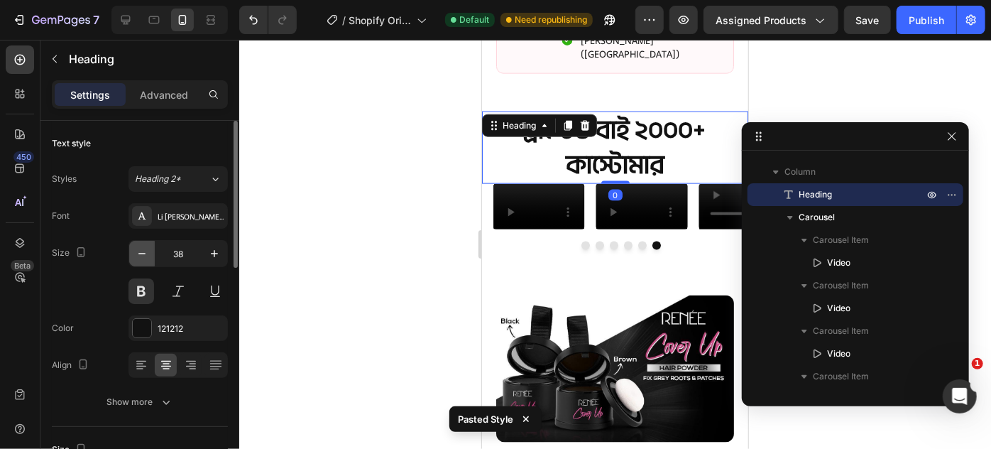
click at [153, 249] on button "button" at bounding box center [142, 254] width 26 height 26
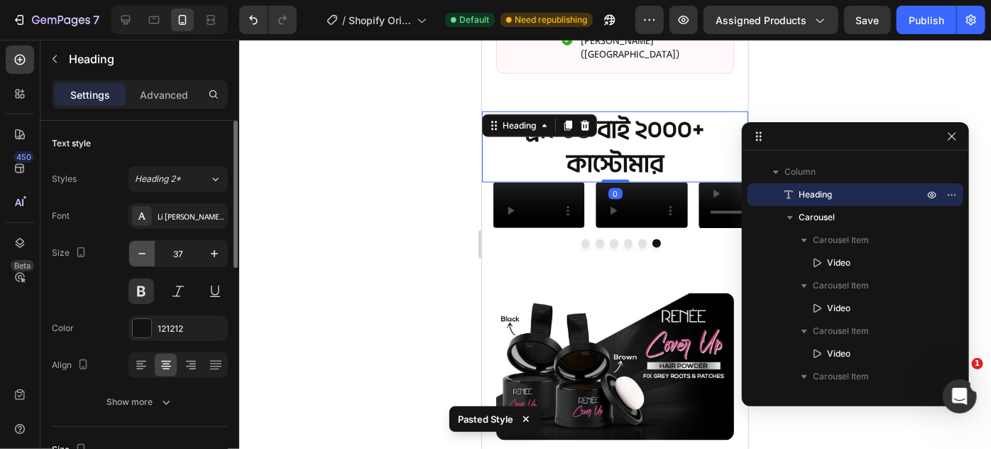
click at [153, 249] on button "button" at bounding box center [142, 254] width 26 height 26
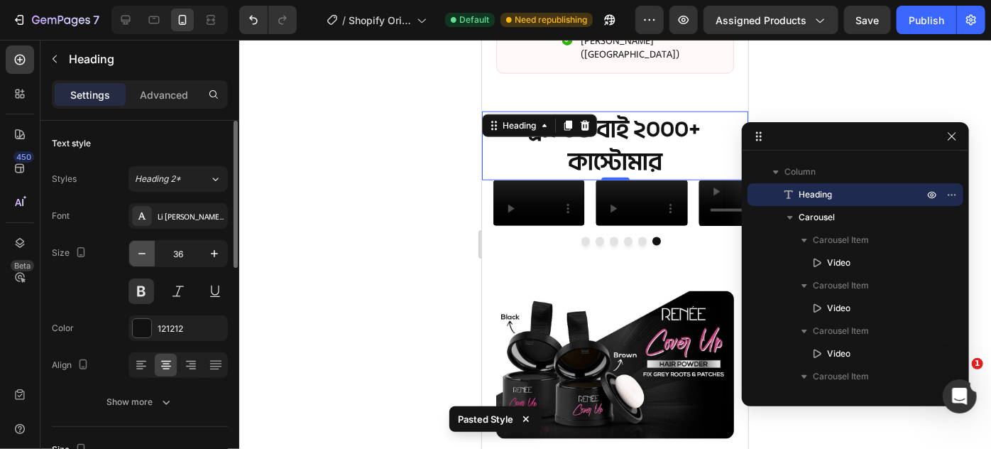
click at [153, 249] on button "button" at bounding box center [142, 254] width 26 height 26
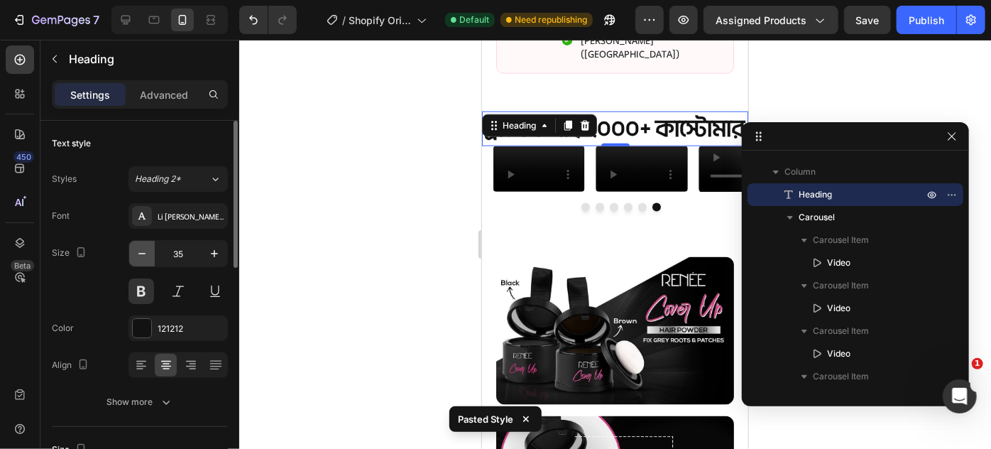
click at [153, 249] on button "button" at bounding box center [142, 254] width 26 height 26
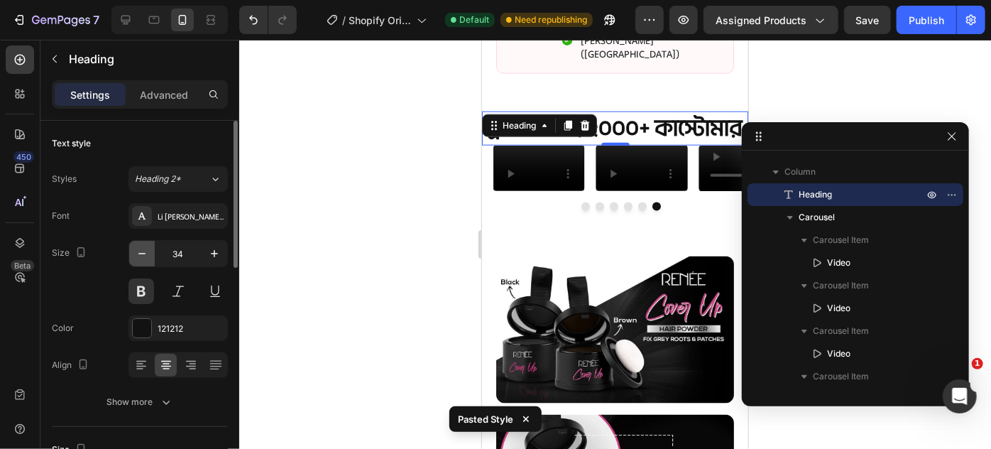
click at [153, 249] on button "button" at bounding box center [142, 254] width 26 height 26
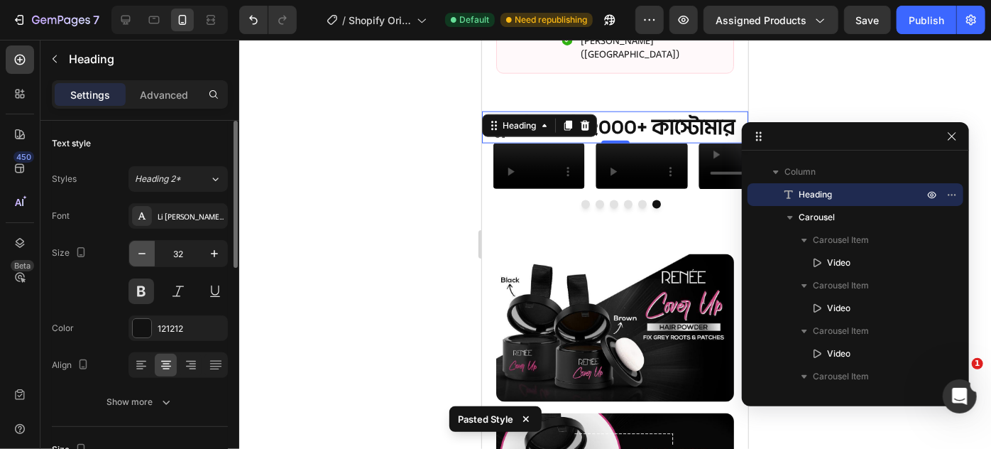
click at [153, 249] on button "button" at bounding box center [142, 254] width 26 height 26
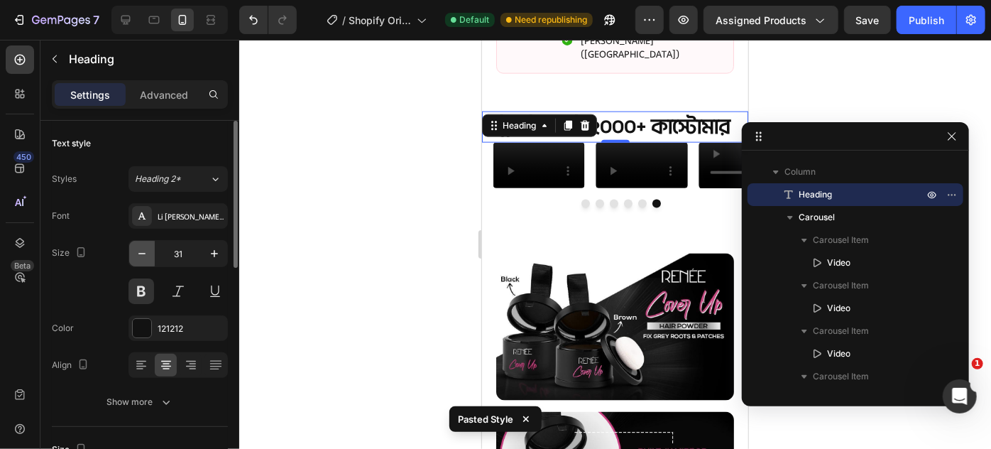
click at [153, 249] on button "button" at bounding box center [142, 254] width 26 height 26
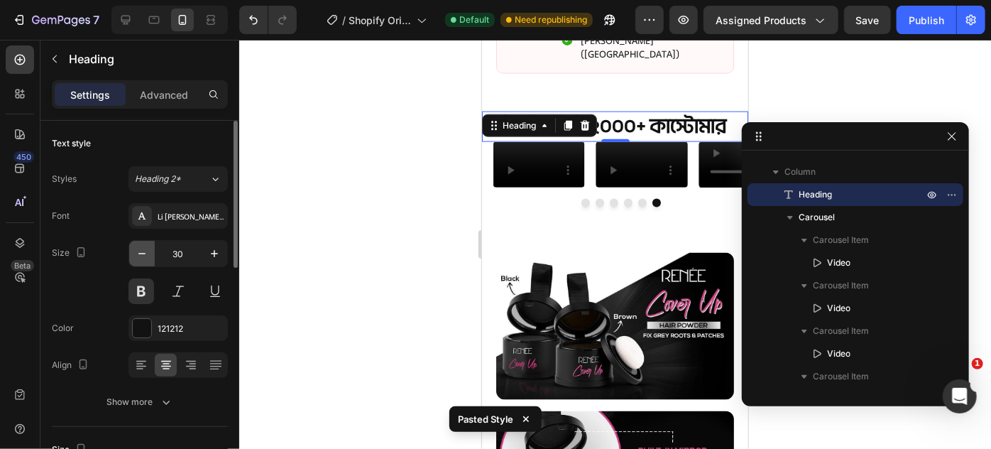
click at [153, 249] on button "button" at bounding box center [142, 254] width 26 height 26
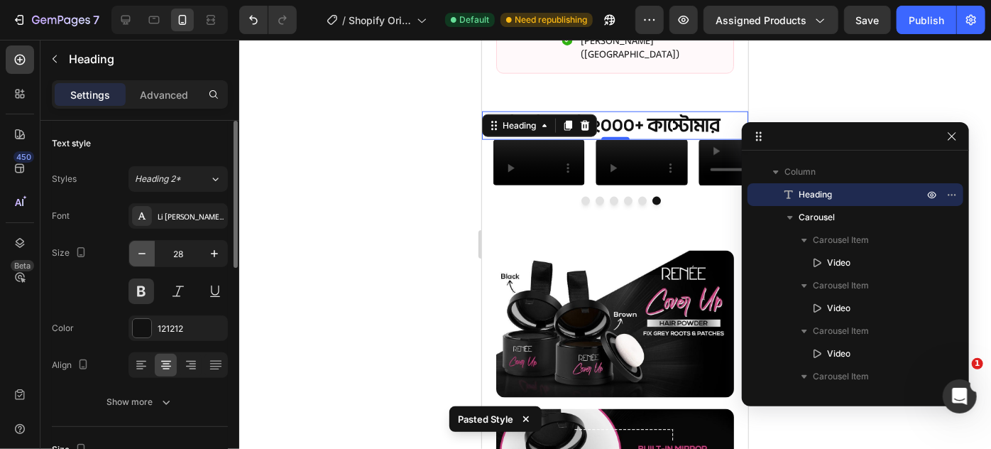
click at [153, 249] on button "button" at bounding box center [142, 254] width 26 height 26
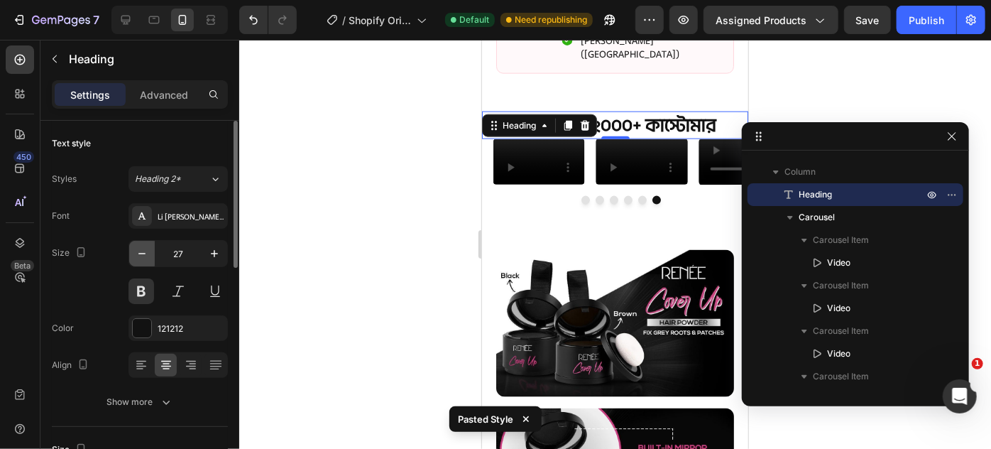
click at [153, 249] on button "button" at bounding box center [142, 254] width 26 height 26
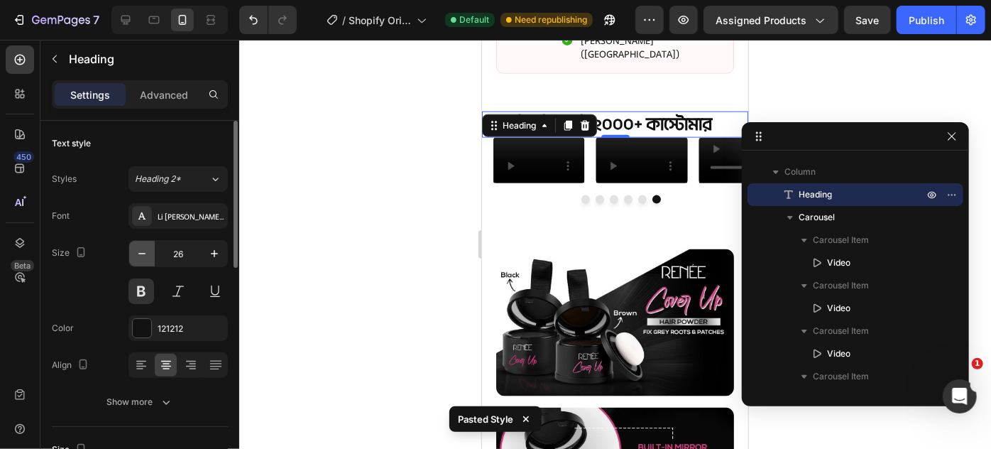
click at [153, 249] on button "button" at bounding box center [142, 254] width 26 height 26
type input "25"
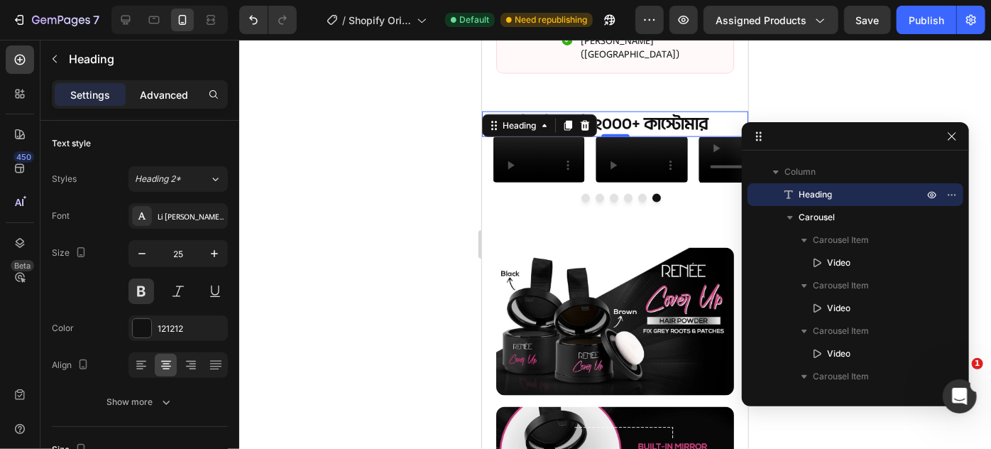
click at [149, 92] on p "Advanced" at bounding box center [164, 94] width 48 height 15
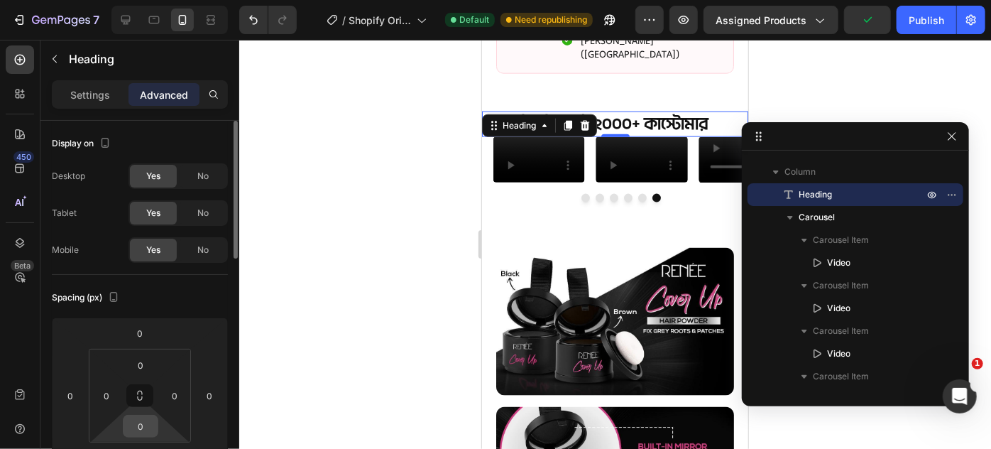
click at [138, 0] on html "7 / Shopify Original Product Template Default Need republishing Preview Assigne…" at bounding box center [495, 0] width 991 height 0
click at [142, 429] on input "0" at bounding box center [140, 425] width 28 height 21
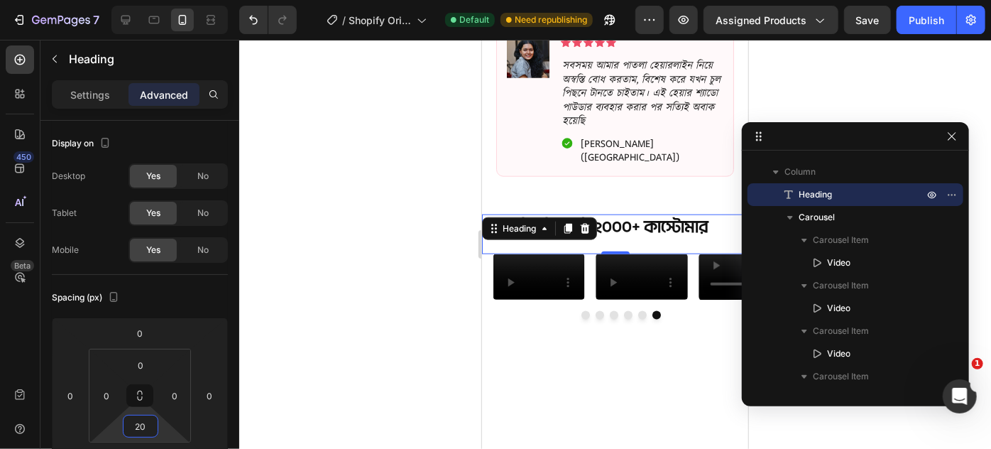
scroll to position [753, 0]
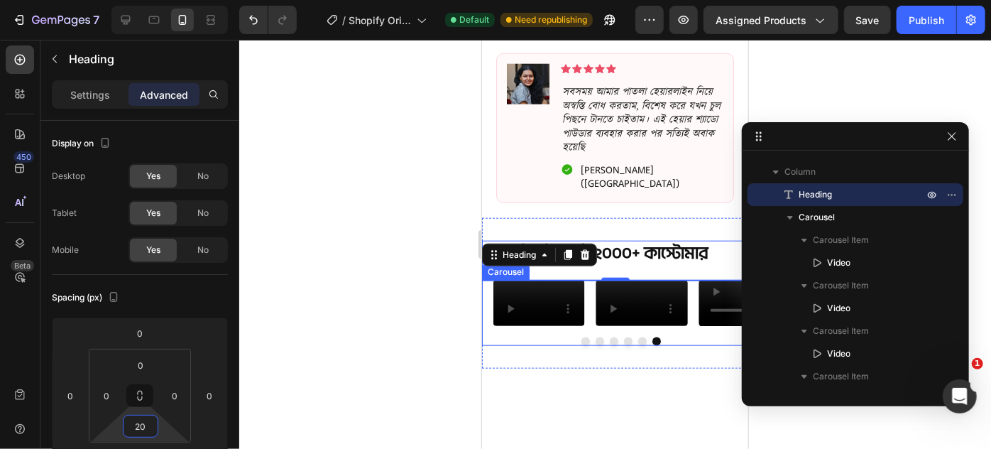
type input "2"
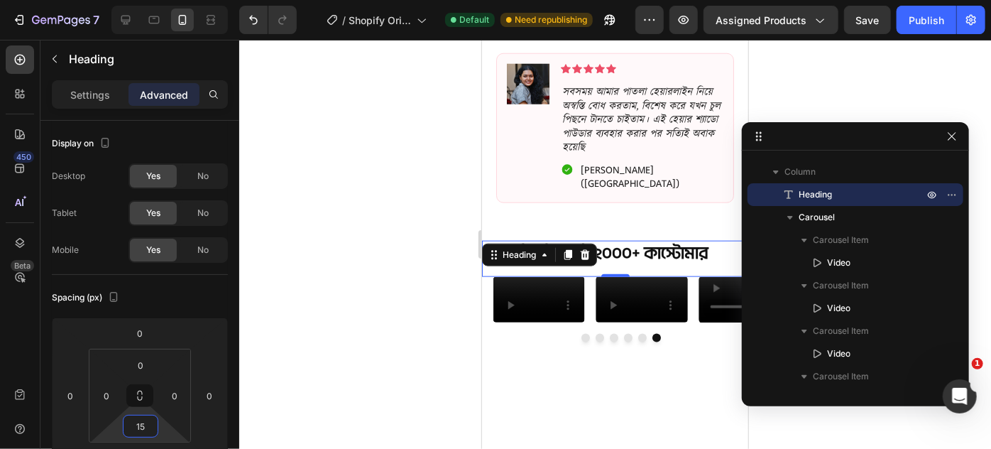
type input "15"
click at [639, 240] on h2 "ট্রাস্টেড বাই ২০০০+ কাস্টোমার" at bounding box center [614, 253] width 266 height 26
click at [593, 241] on p "ট্রাস্টেড বাই ২০০০+ কাস্টোমার" at bounding box center [614, 252] width 263 height 23
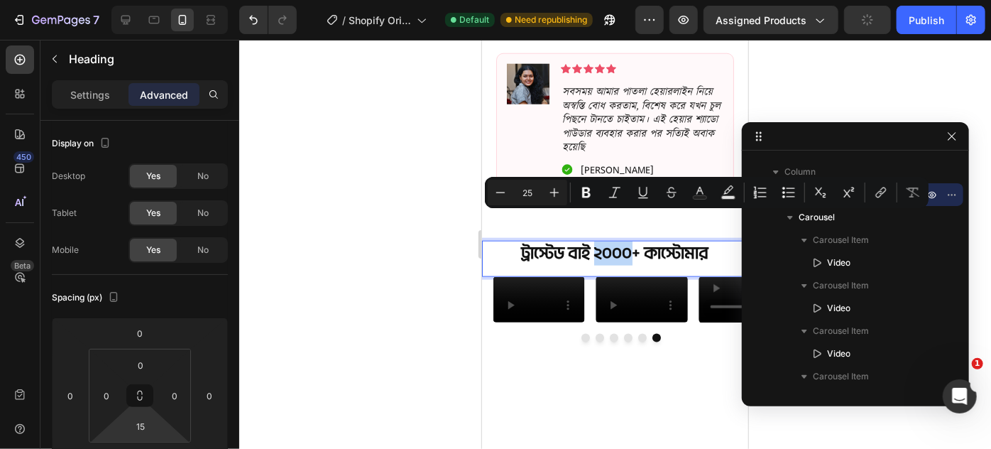
click at [592, 241] on p "ট্রাস্টেড বাই ২০০০+ কাস্টোমার" at bounding box center [614, 252] width 263 height 23
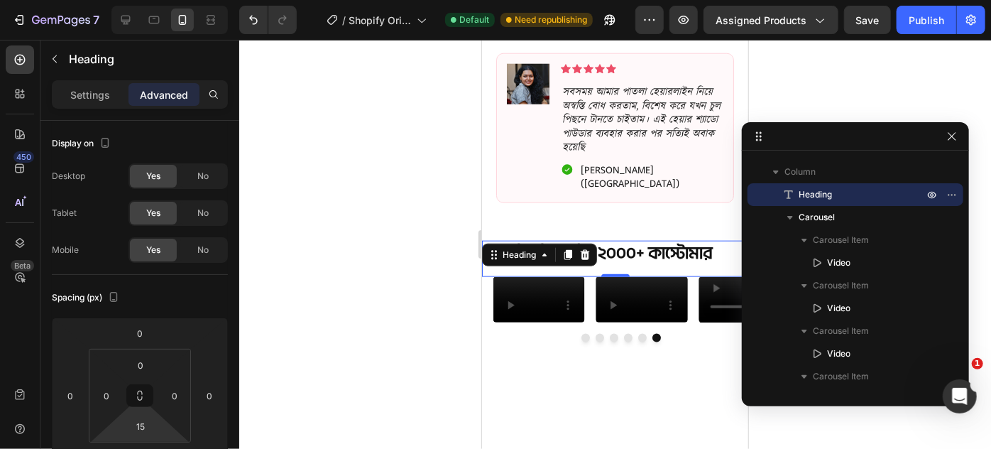
click at [604, 241] on p "ট্রাস্টেড বাই 1২০০০+ কাস্টোমার" at bounding box center [614, 252] width 263 height 23
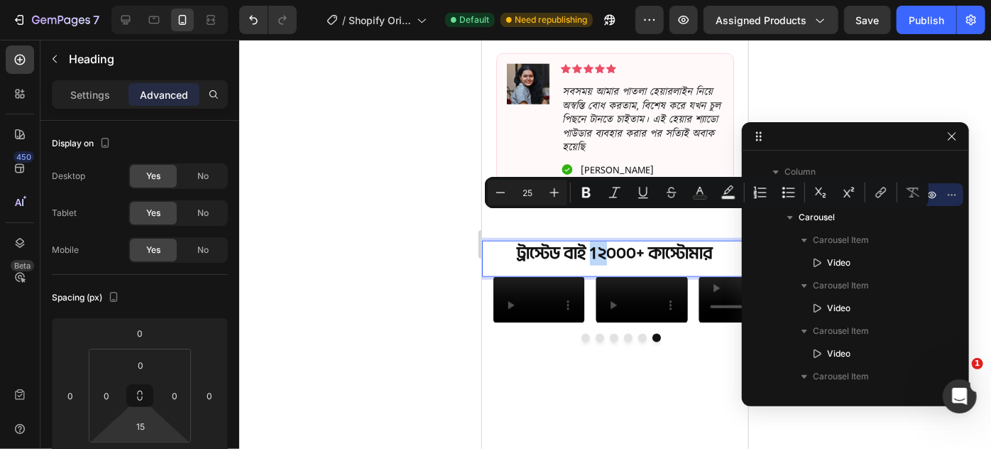
drag, startPoint x: 601, startPoint y: 223, endPoint x: 585, endPoint y: 223, distance: 15.6
click at [585, 241] on p "ট্রাস্টেড বাই 1২০০০+ কাস্টোমার" at bounding box center [614, 252] width 263 height 23
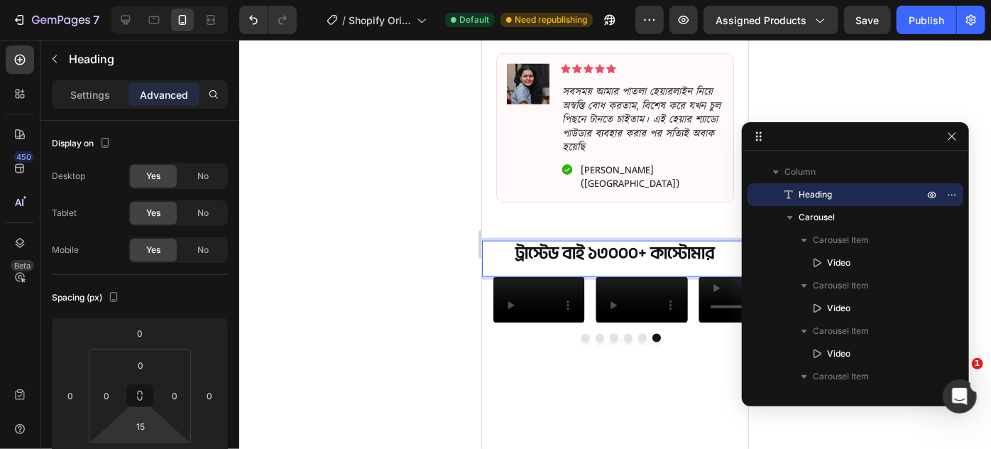
click at [646, 241] on p "ট্রাস্টেড বাই ১৩০০০+ কাস্টোমার" at bounding box center [614, 252] width 263 height 23
click at [118, 96] on div "Settings" at bounding box center [90, 94] width 71 height 23
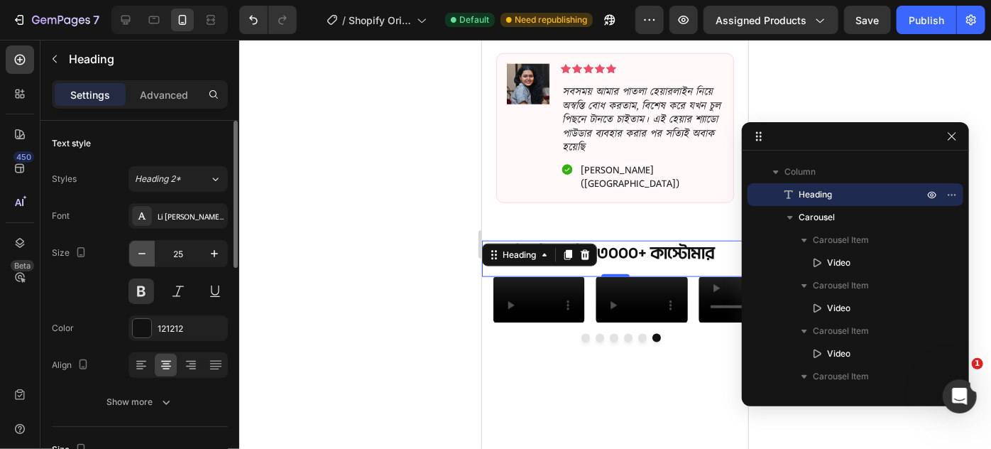
click at [146, 258] on icon "button" at bounding box center [142, 253] width 14 height 14
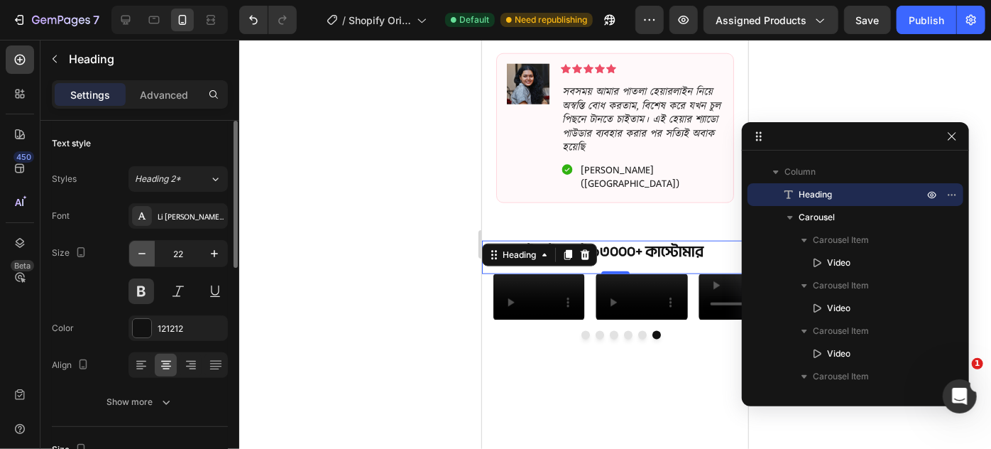
click at [146, 257] on icon "button" at bounding box center [142, 253] width 14 height 14
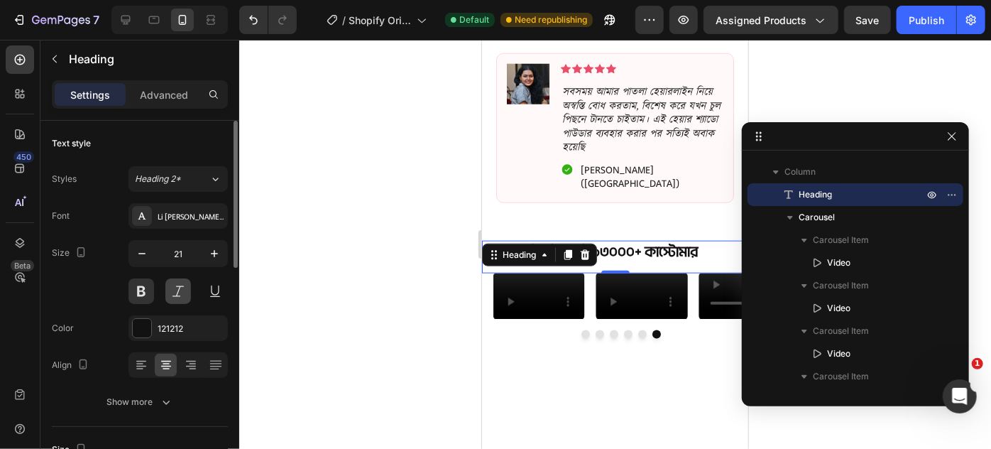
drag, startPoint x: 212, startPoint y: 253, endPoint x: 189, endPoint y: 277, distance: 33.2
click at [212, 253] on icon "button" at bounding box center [214, 253] width 7 height 7
type input "22"
click at [185, 289] on button at bounding box center [178, 291] width 26 height 26
click at [173, 293] on button at bounding box center [178, 291] width 26 height 26
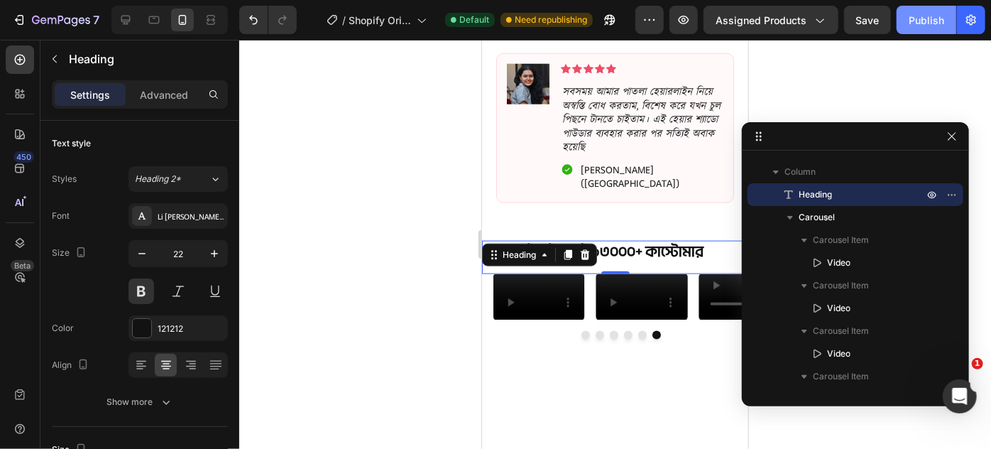
click at [919, 18] on div "Publish" at bounding box center [927, 20] width 36 height 15
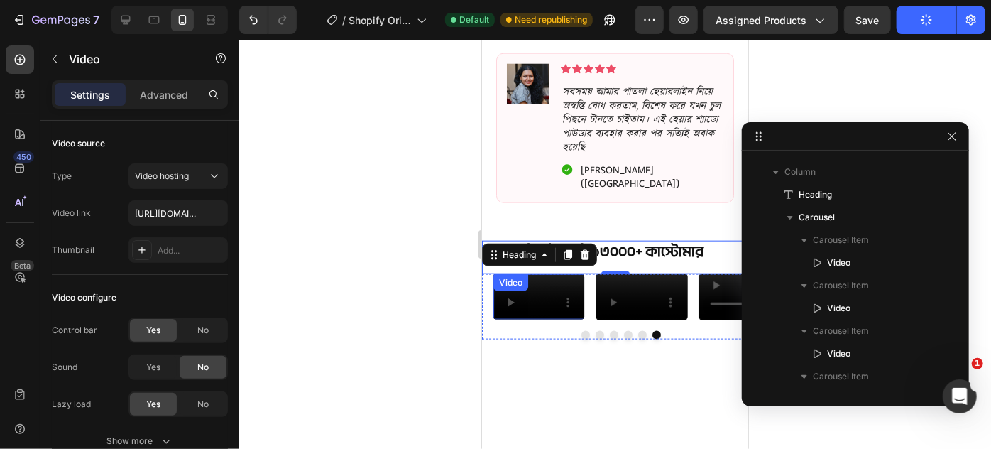
click at [525, 319] on video at bounding box center [539, 295] width 92 height 45
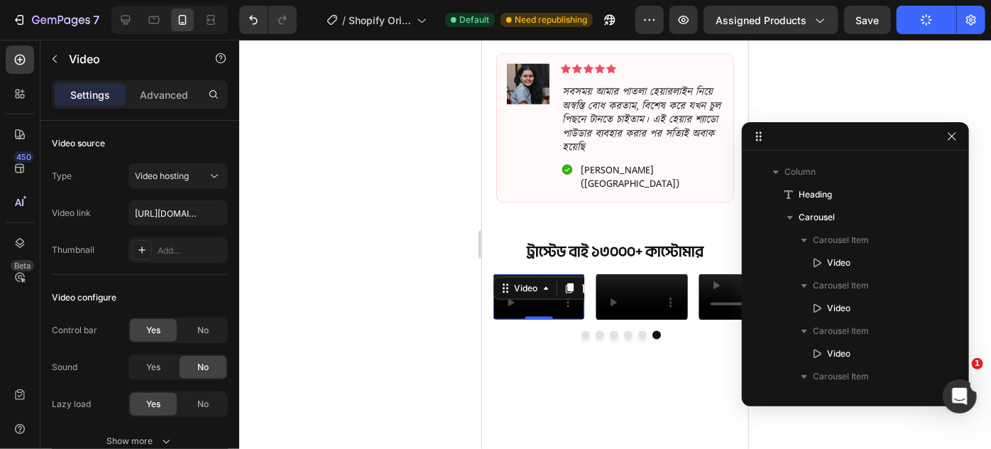
scroll to position [265, 0]
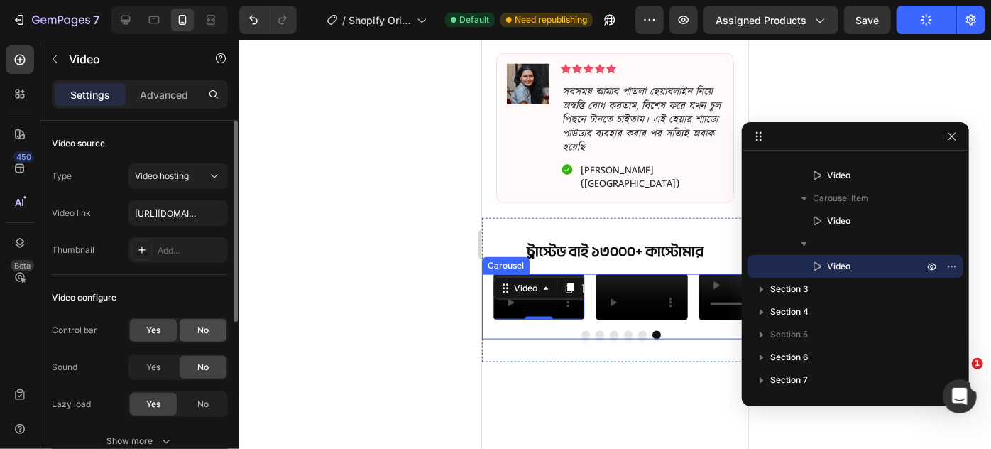
click at [209, 334] on div "No" at bounding box center [203, 330] width 47 height 23
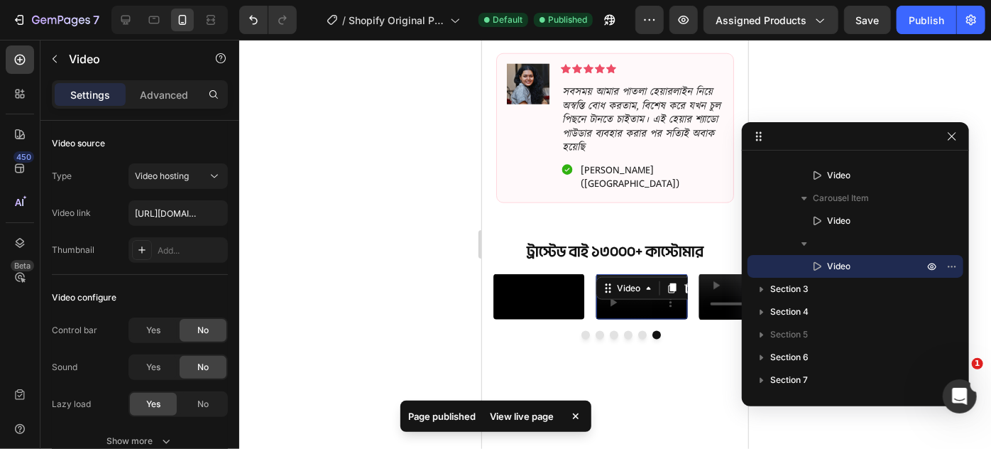
click at [653, 273] on div "Video 0" at bounding box center [642, 295] width 92 height 45
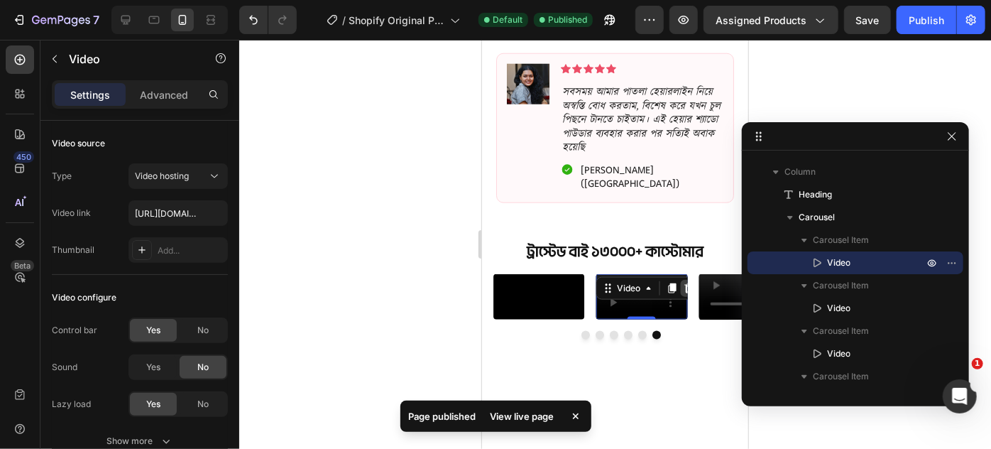
click at [686, 283] on icon at bounding box center [688, 288] width 9 height 10
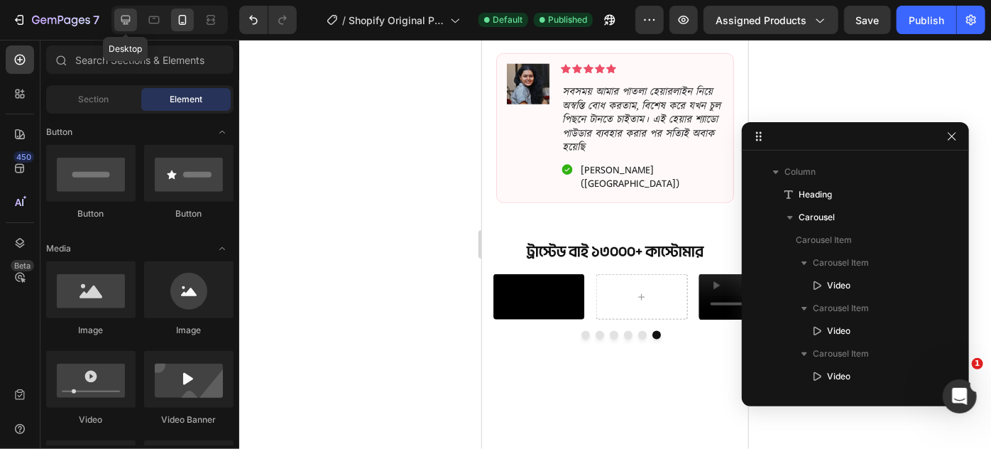
click at [126, 18] on icon at bounding box center [126, 20] width 14 height 14
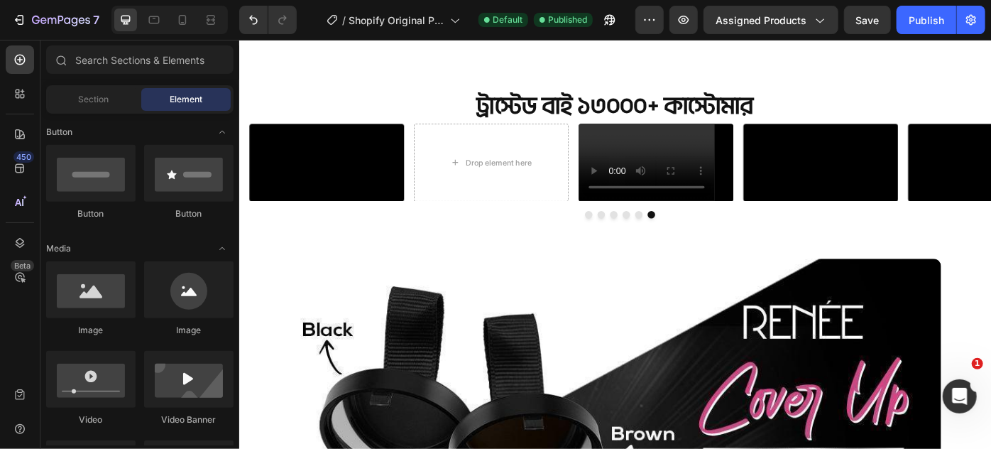
scroll to position [805, 0]
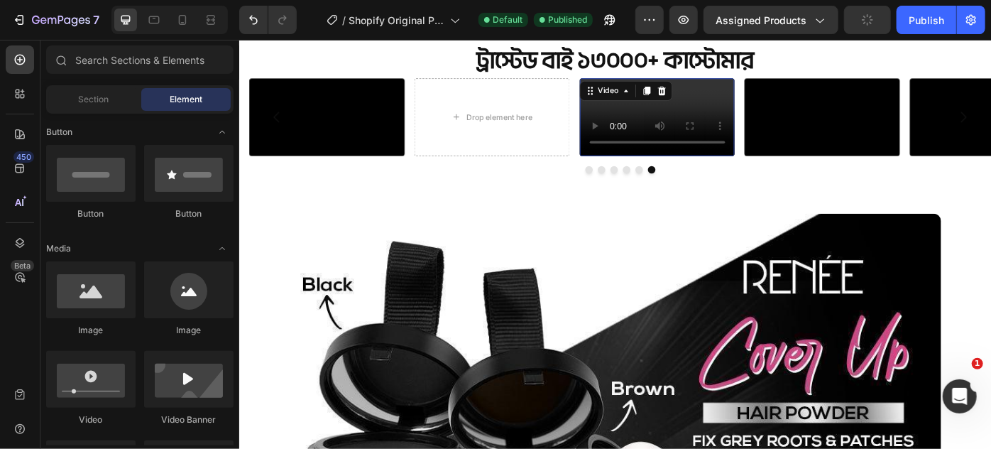
click at [691, 170] on video at bounding box center [712, 126] width 176 height 88
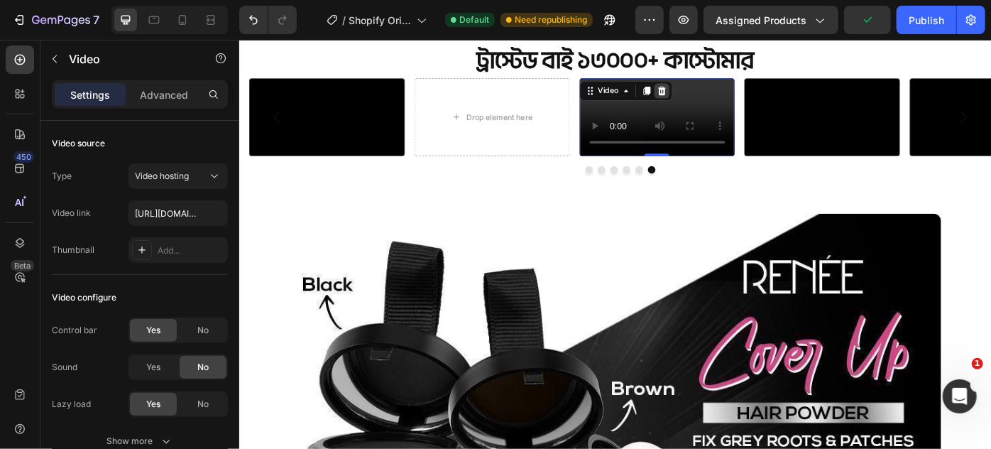
click at [713, 97] on icon at bounding box center [717, 96] width 11 height 11
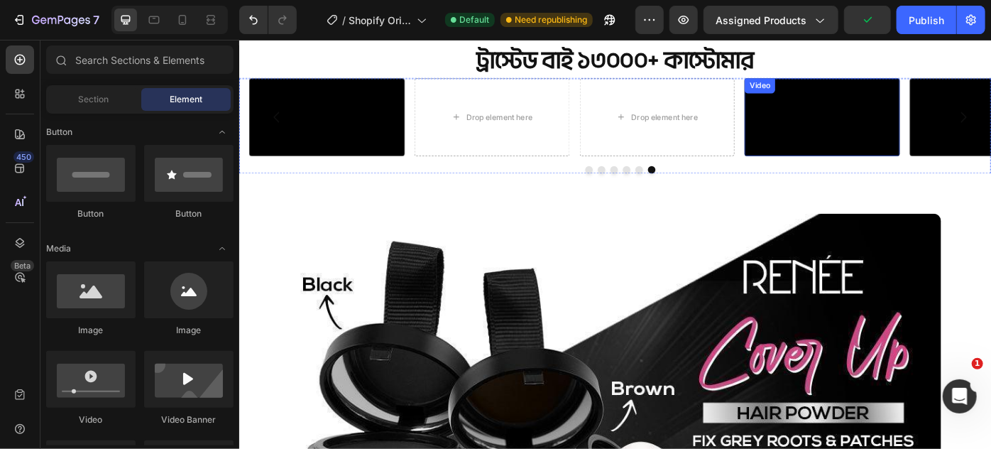
click at [874, 161] on video at bounding box center [900, 126] width 176 height 88
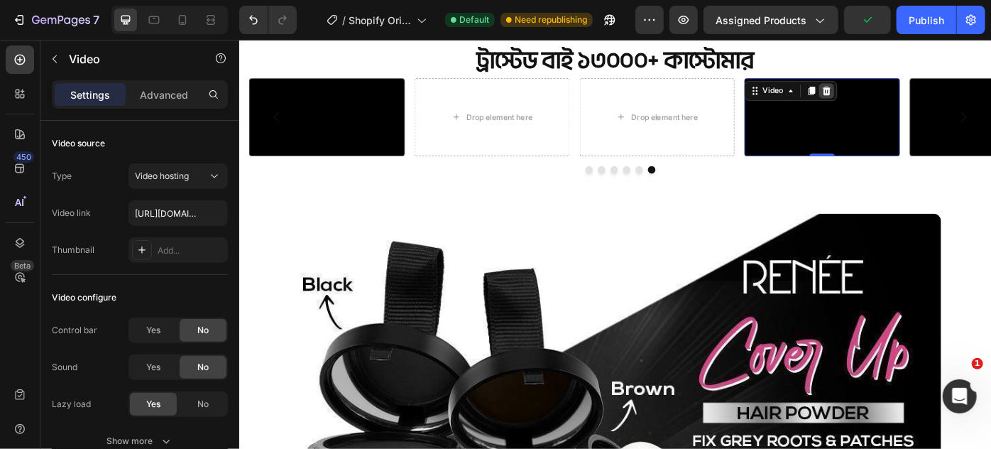
click at [908, 94] on icon at bounding box center [904, 96] width 11 height 11
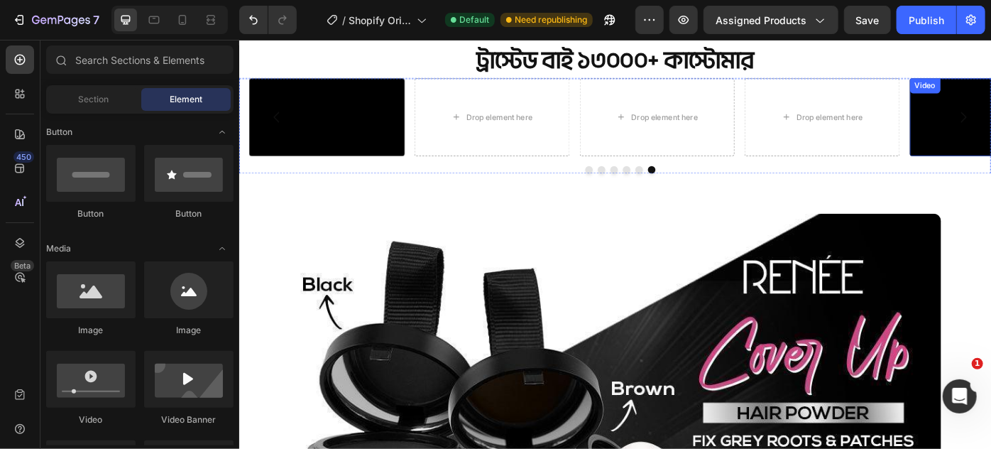
drag, startPoint x: 1048, startPoint y: 200, endPoint x: 1042, endPoint y: 179, distance: 21.6
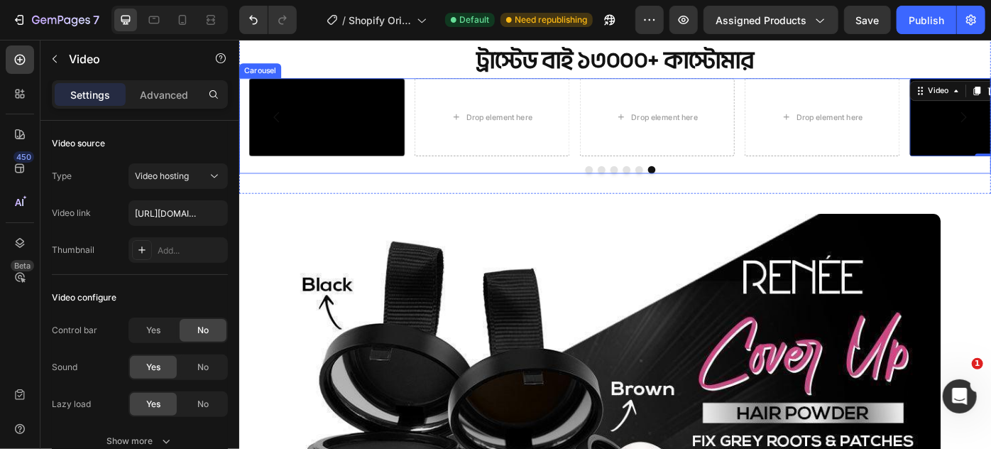
click at [632, 190] on button "Dot" at bounding box center [635, 186] width 9 height 9
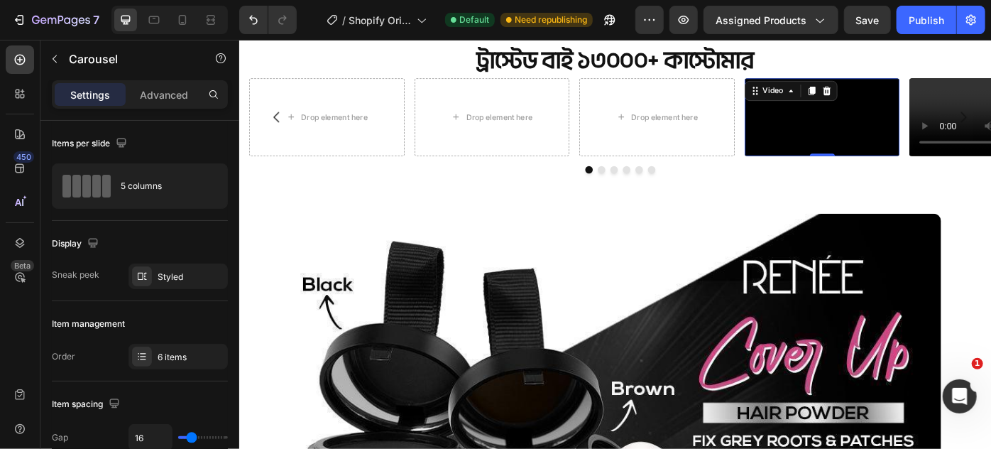
click at [890, 170] on video at bounding box center [900, 126] width 176 height 88
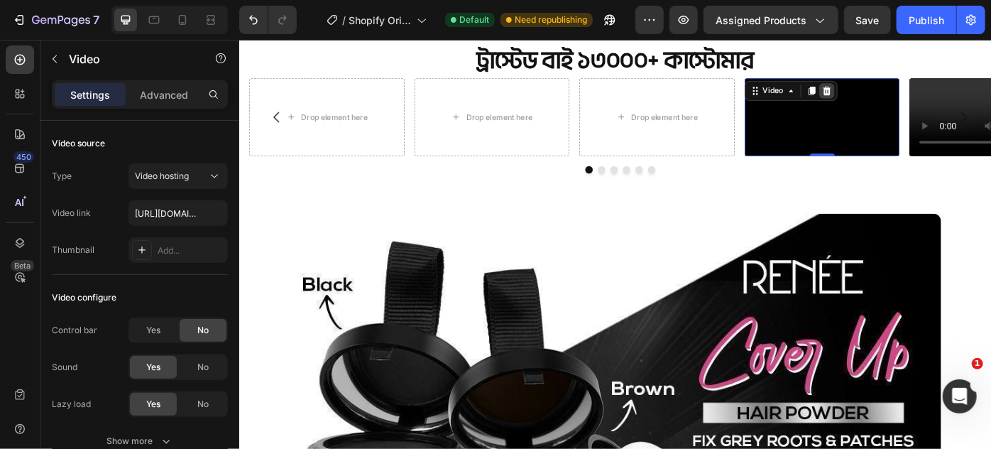
click at [906, 92] on icon at bounding box center [904, 97] width 9 height 10
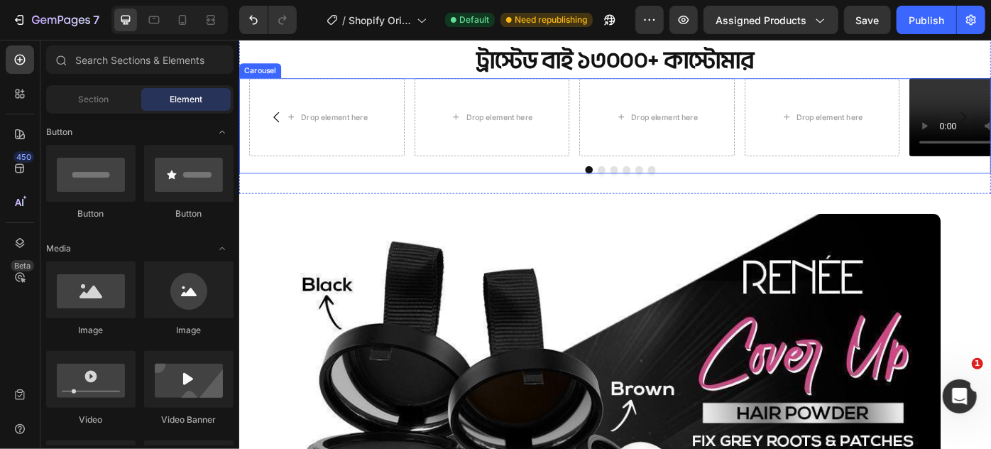
click at [645, 190] on button "Dot" at bounding box center [649, 186] width 9 height 9
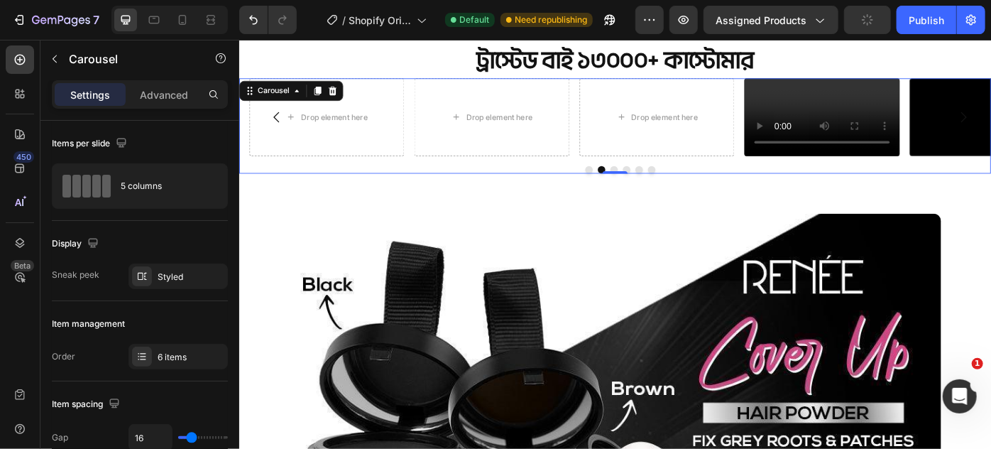
click at [658, 196] on div "0" at bounding box center [665, 190] width 14 height 11
click at [660, 190] on div at bounding box center [664, 188] width 28 height 4
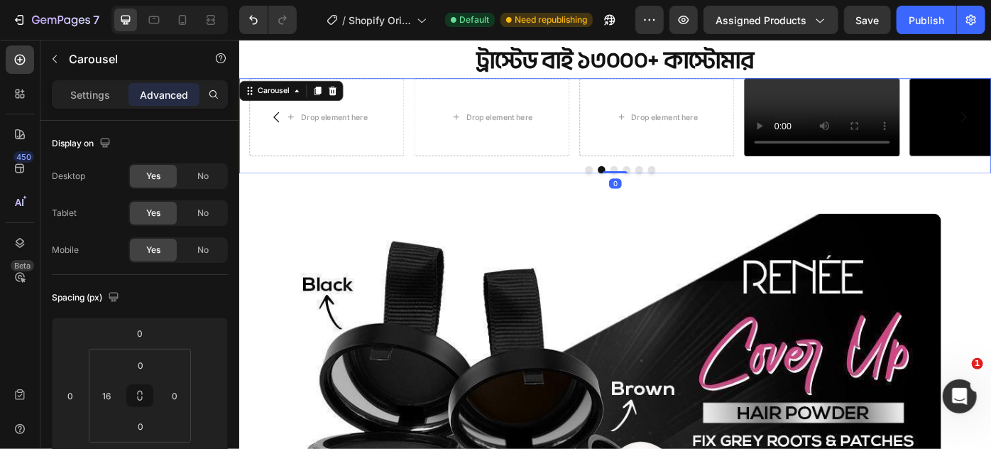
click at [660, 190] on button "Dot" at bounding box center [663, 186] width 9 height 9
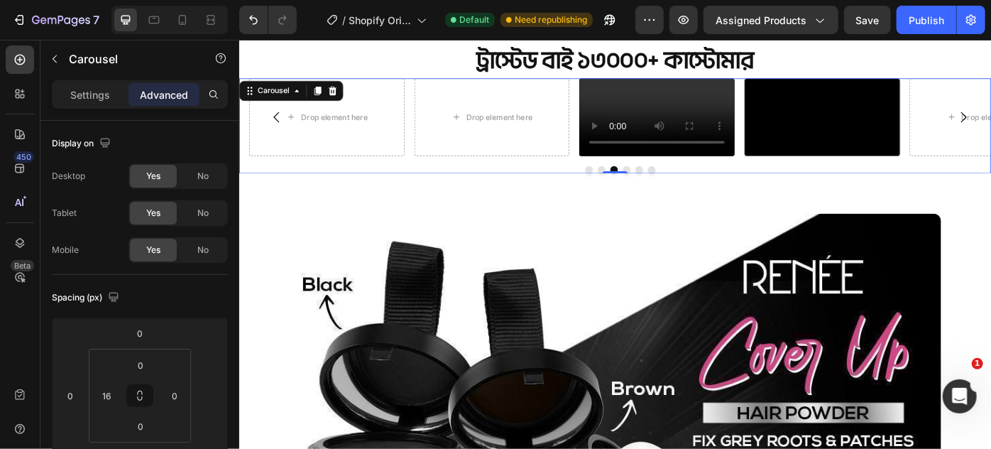
click at [673, 190] on button "Dot" at bounding box center [677, 186] width 9 height 9
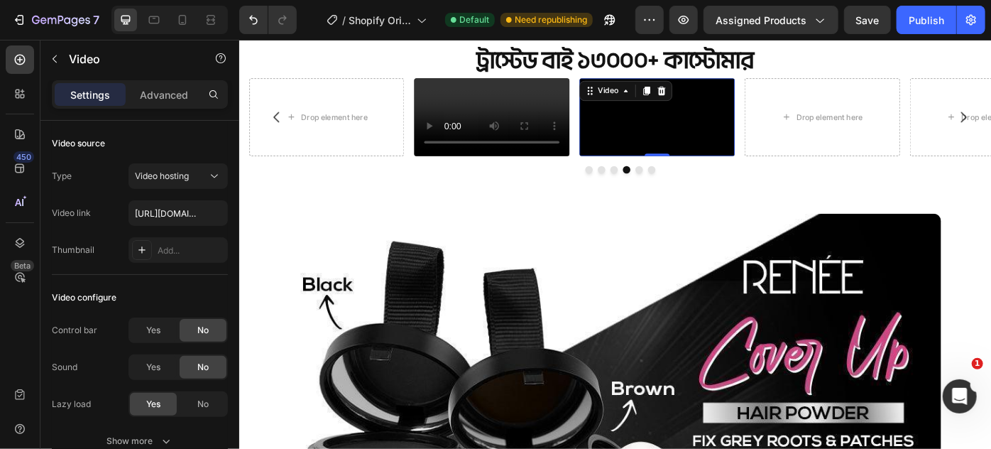
click at [672, 168] on video at bounding box center [712, 126] width 176 height 88
click at [716, 94] on icon at bounding box center [717, 97] width 9 height 10
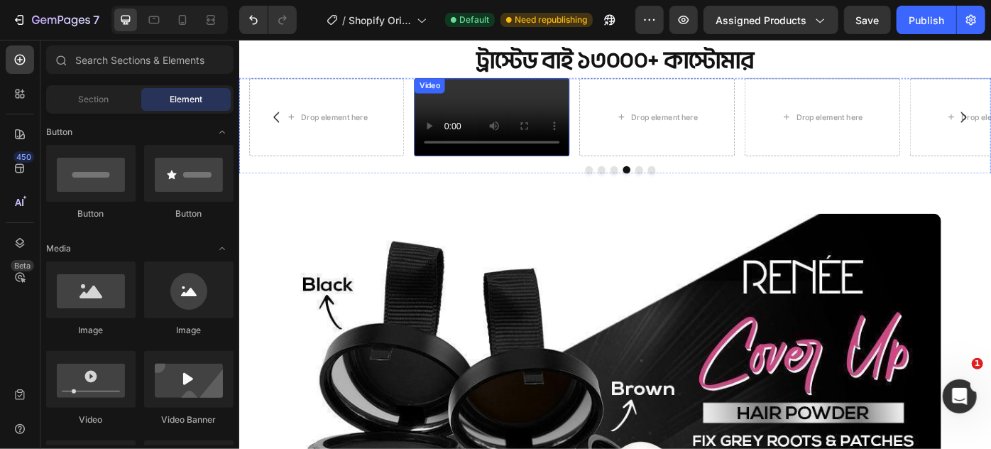
click at [550, 164] on video at bounding box center [525, 126] width 176 height 88
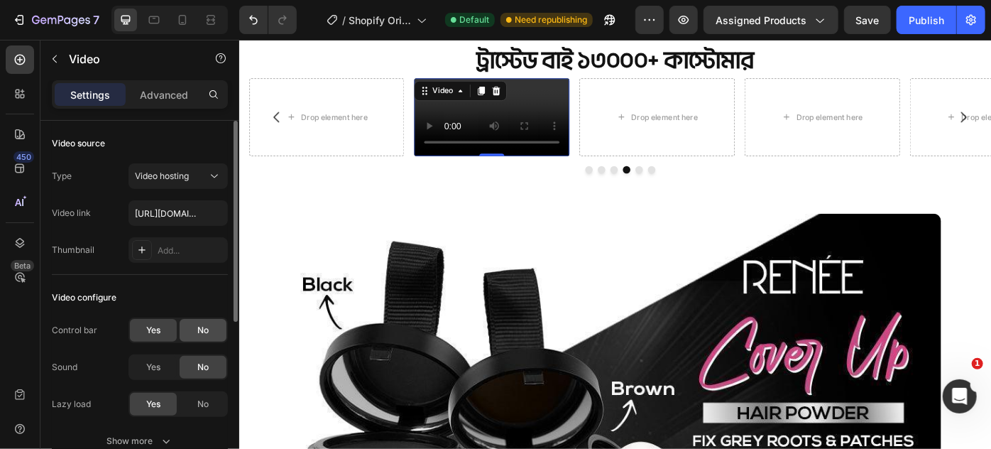
click at [203, 327] on span "No" at bounding box center [202, 330] width 11 height 13
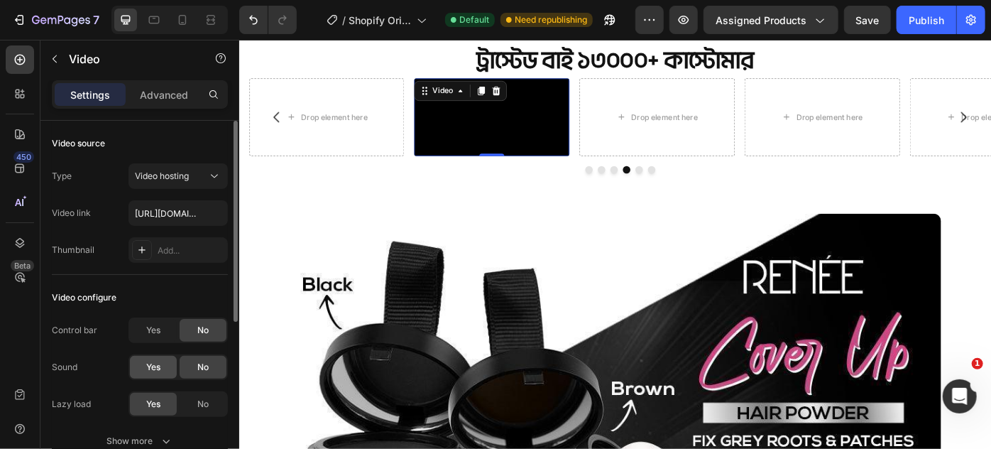
click at [164, 363] on div "Yes" at bounding box center [153, 367] width 47 height 23
click at [193, 371] on div "No" at bounding box center [203, 367] width 47 height 23
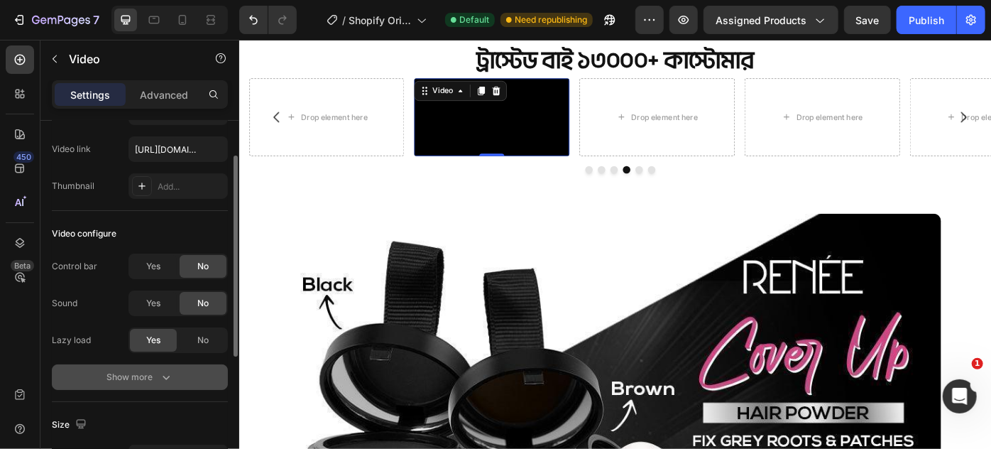
click at [157, 380] on div "Show more" at bounding box center [140, 377] width 66 height 14
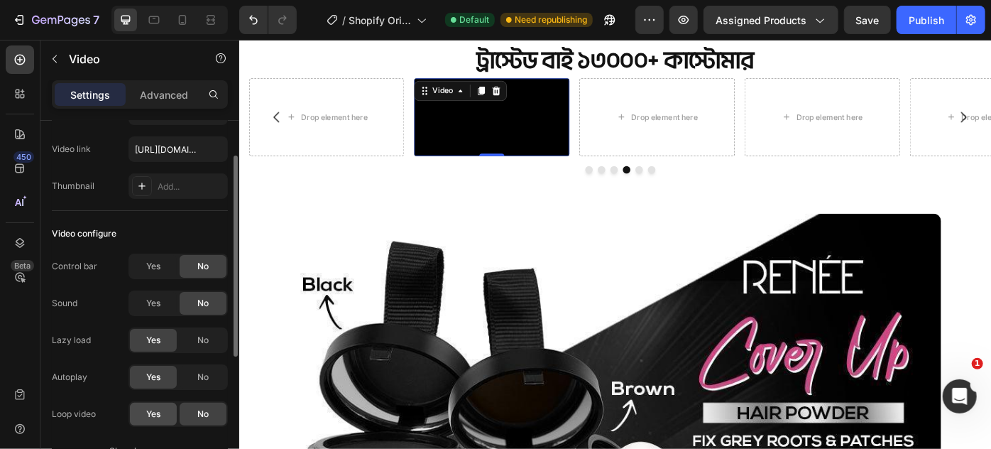
click at [153, 418] on span "Yes" at bounding box center [153, 414] width 14 height 13
click at [108, 417] on div "Loop video Yes No" at bounding box center [140, 414] width 176 height 26
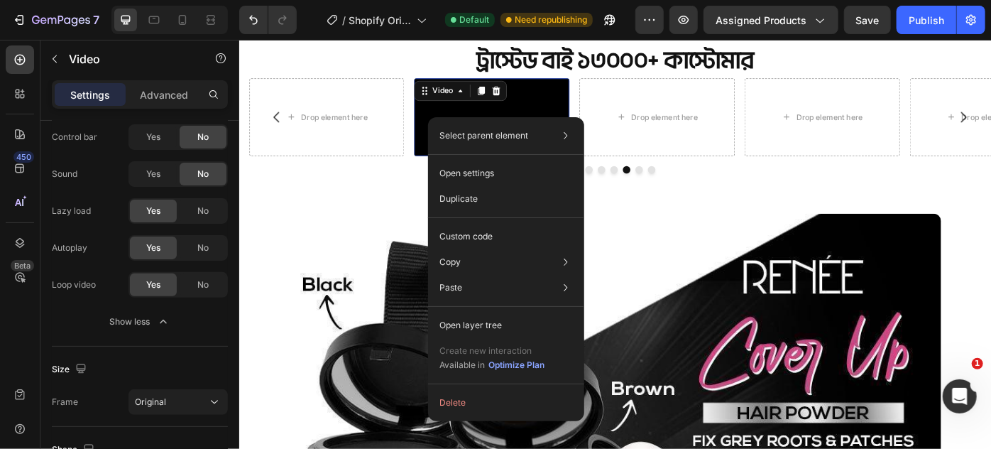
click at [446, 170] on video at bounding box center [525, 126] width 176 height 88
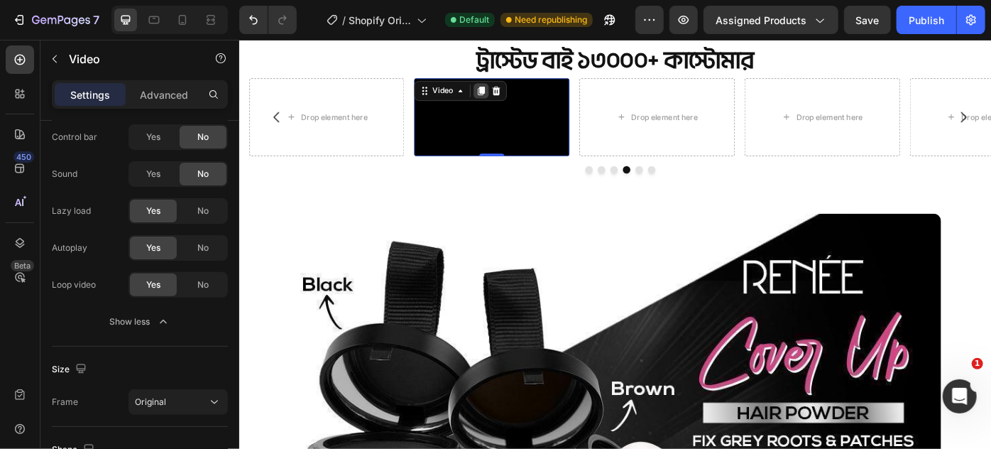
click at [511, 93] on icon at bounding box center [513, 97] width 8 height 10
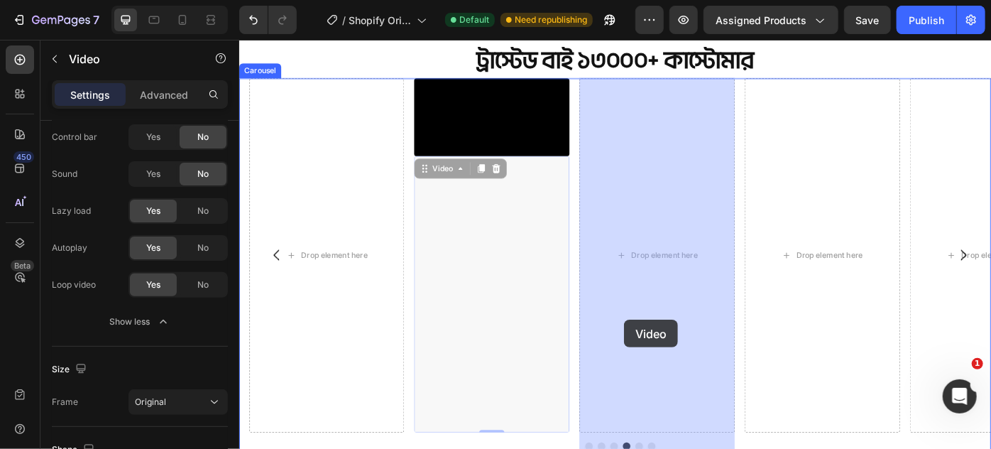
drag, startPoint x: 516, startPoint y: 444, endPoint x: 675, endPoint y: 356, distance: 181.5
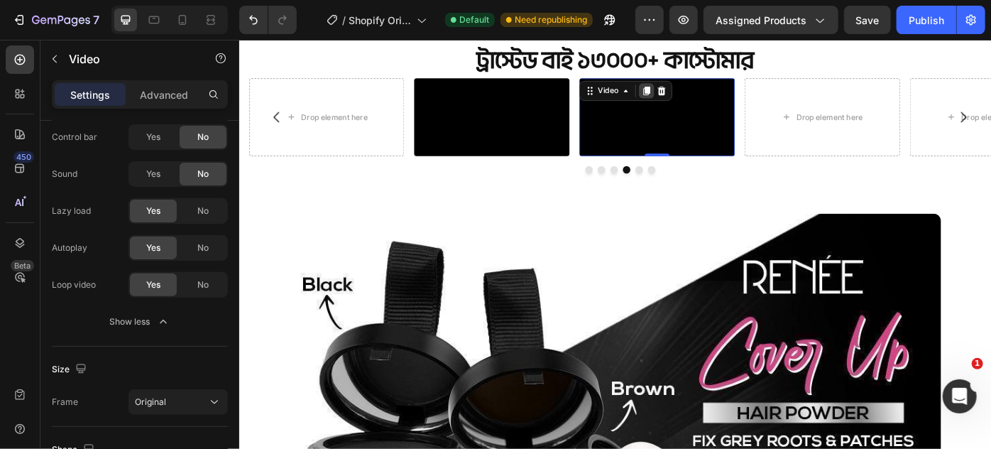
click at [699, 94] on icon at bounding box center [701, 97] width 8 height 10
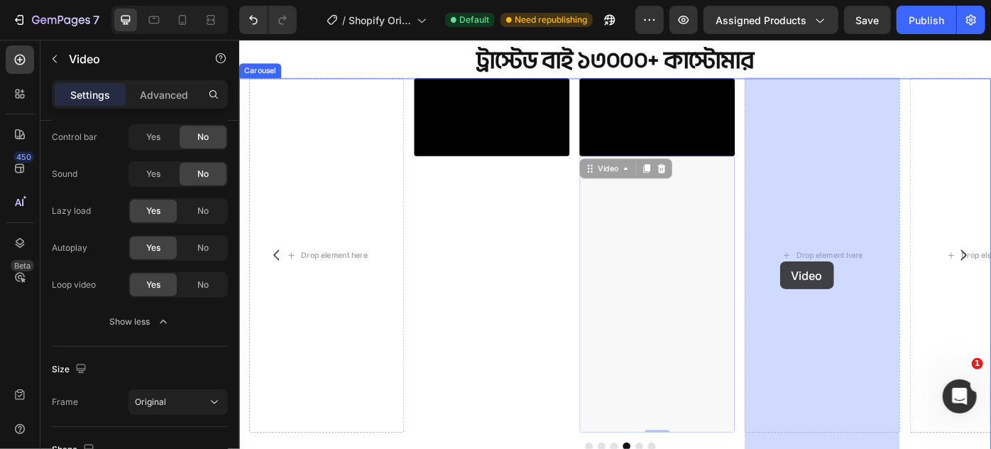
drag, startPoint x: 692, startPoint y: 449, endPoint x: 841, endPoint y: 304, distance: 208.9
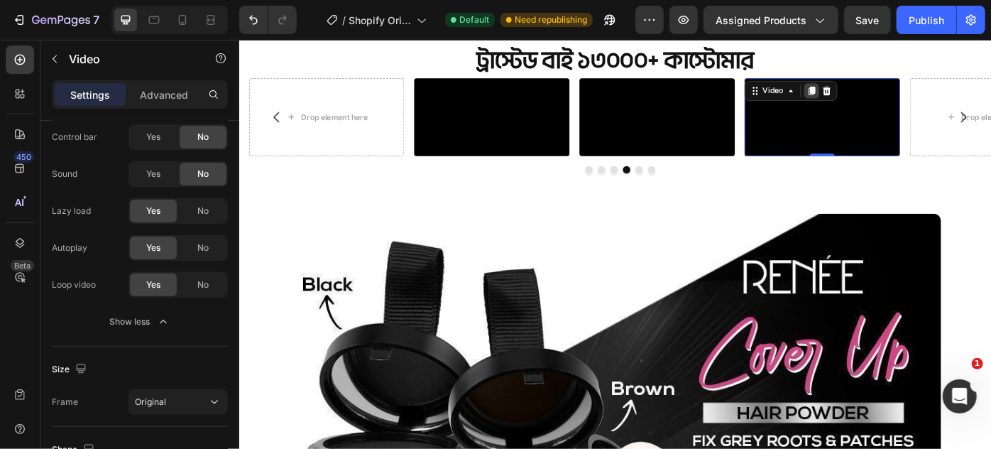
click at [881, 91] on div at bounding box center [887, 96] width 17 height 17
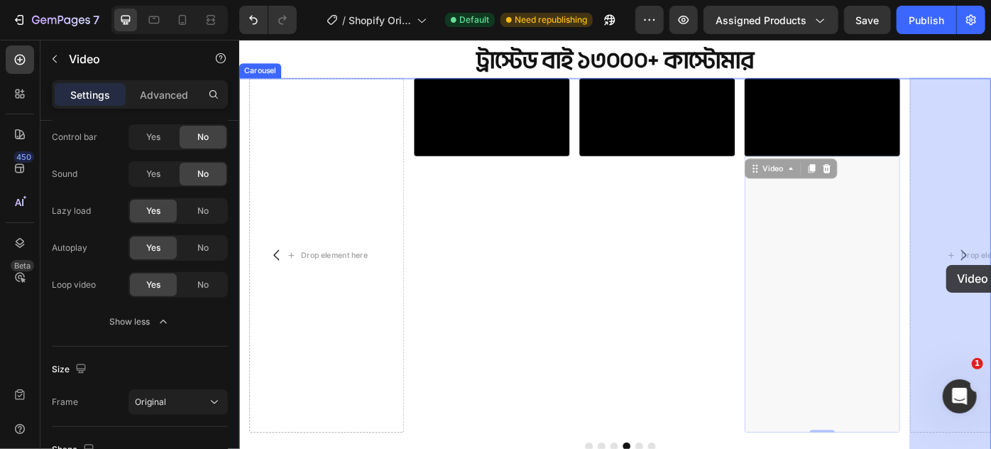
drag, startPoint x: 856, startPoint y: 454, endPoint x: 1040, endPoint y: 294, distance: 243.6
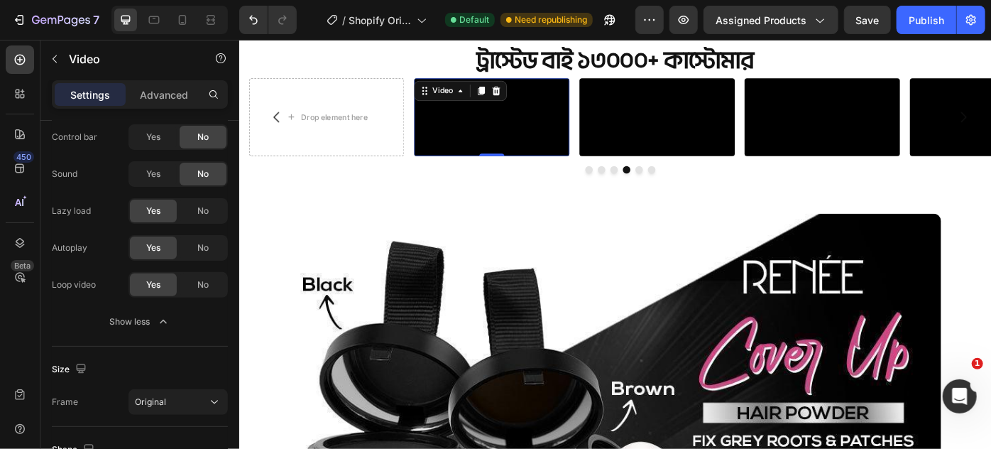
click at [483, 148] on video at bounding box center [525, 126] width 176 height 88
drag, startPoint x: 517, startPoint y: 98, endPoint x: 503, endPoint y: 161, distance: 64.8
click at [516, 98] on icon at bounding box center [513, 96] width 11 height 11
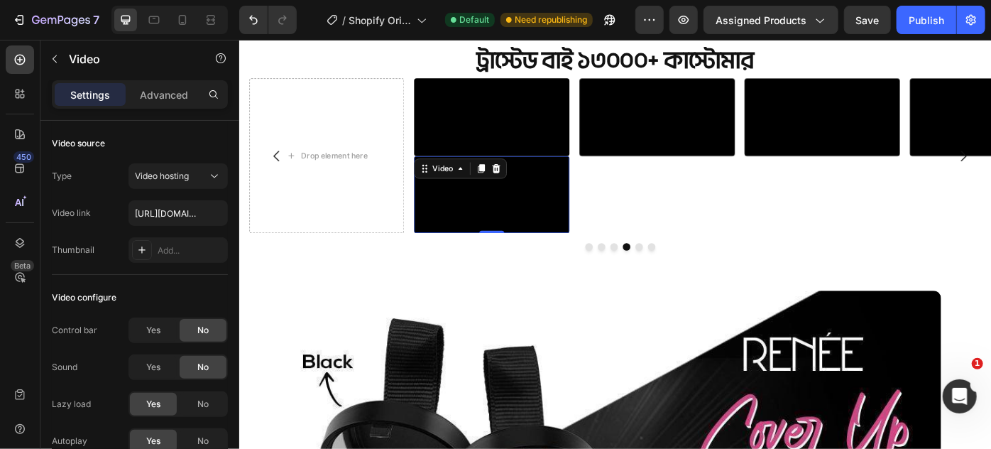
scroll to position [193, 0]
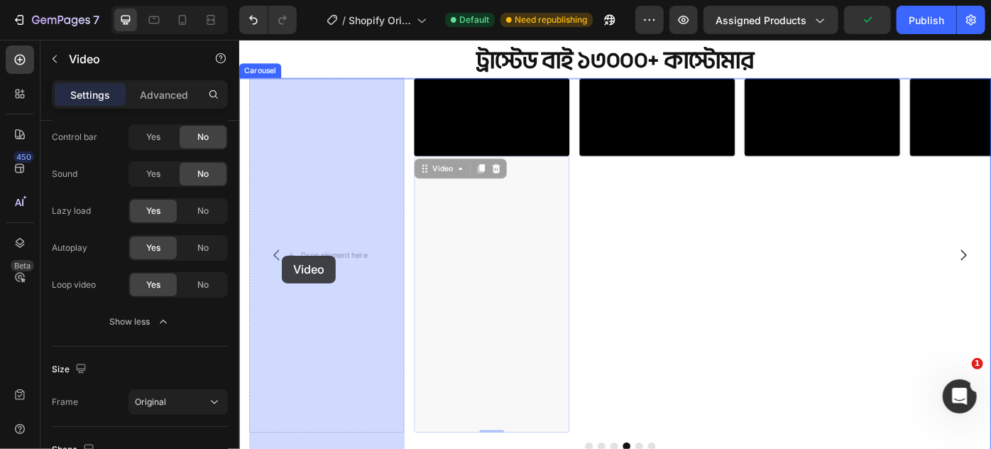
drag, startPoint x: 254, startPoint y: 307, endPoint x: 287, endPoint y: 283, distance: 40.6
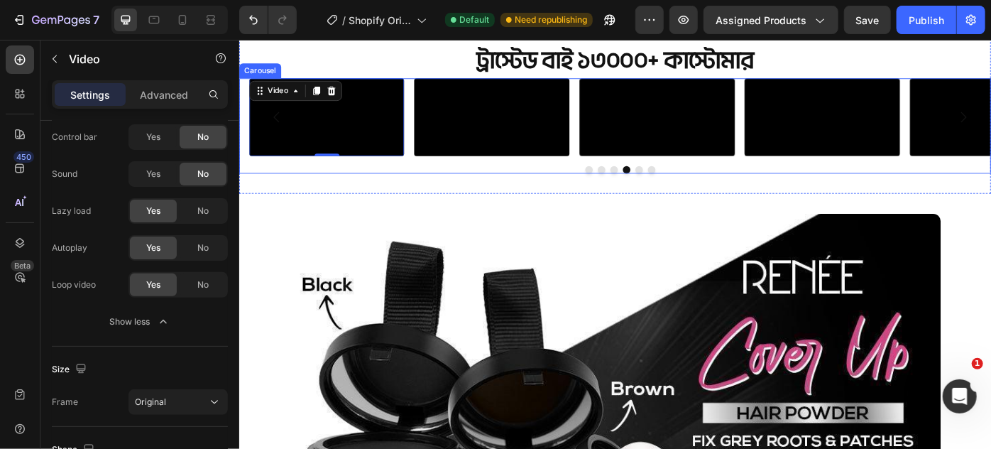
click at [659, 190] on button "Dot" at bounding box center [663, 186] width 9 height 9
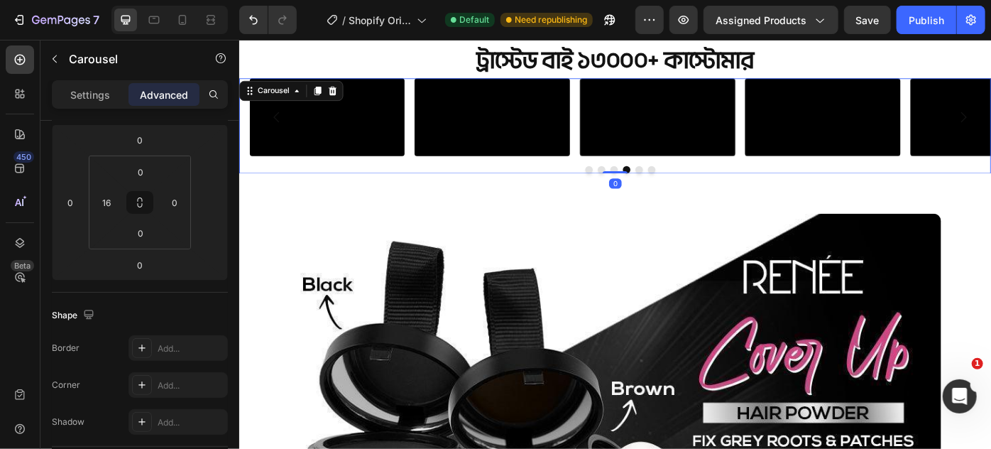
scroll to position [0, 0]
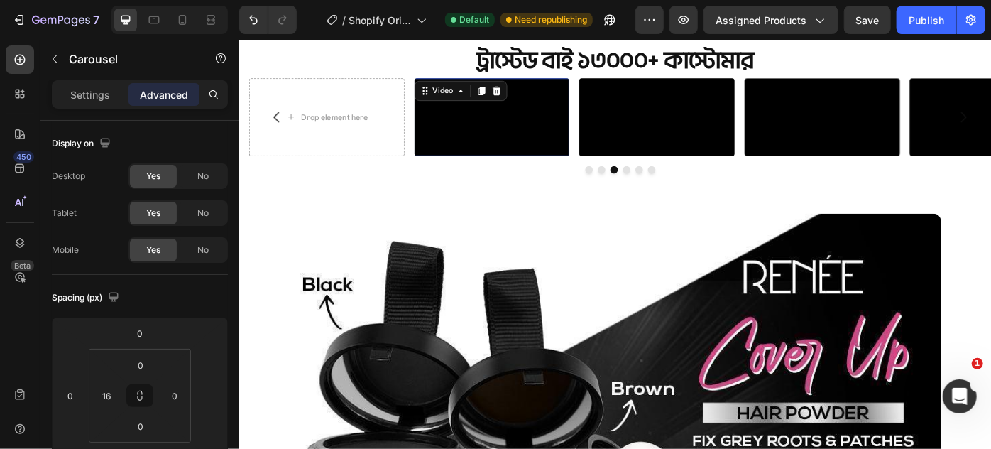
click at [523, 170] on video at bounding box center [525, 126] width 176 height 88
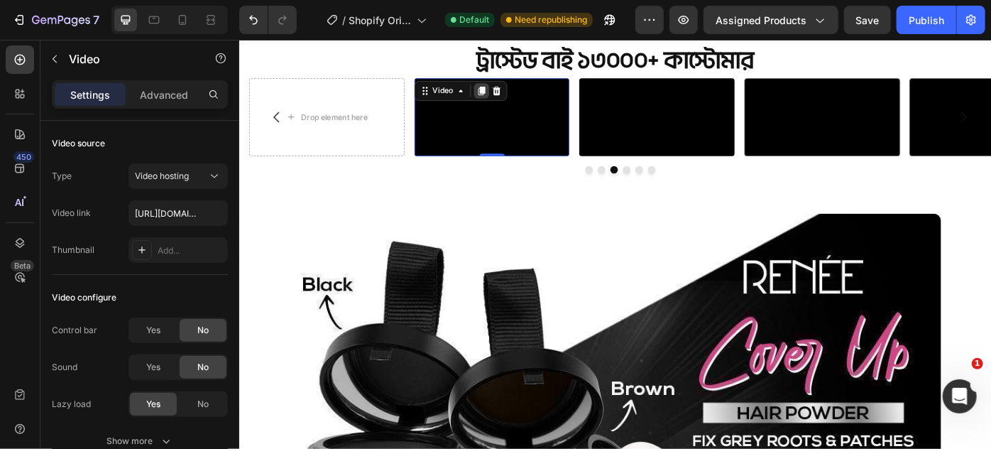
click at [517, 88] on div at bounding box center [513, 96] width 17 height 17
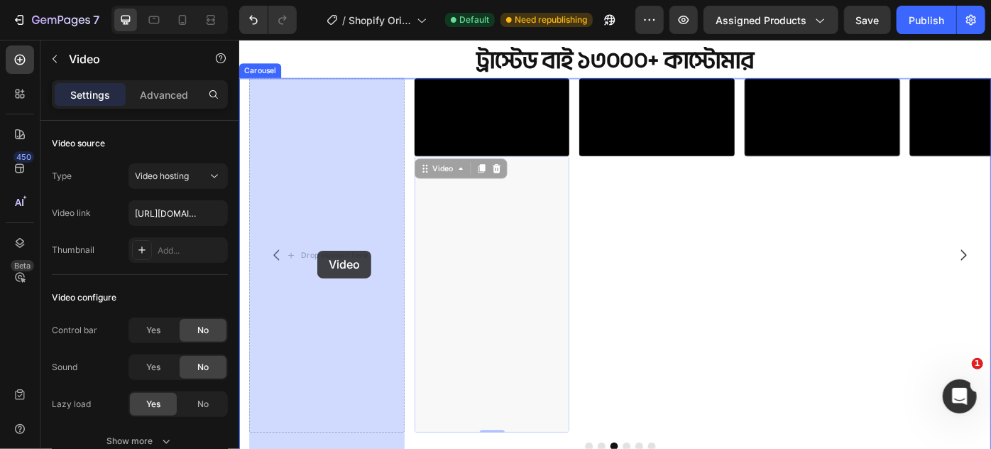
drag, startPoint x: 467, startPoint y: 440, endPoint x: 337, endPoint y: 290, distance: 198.3
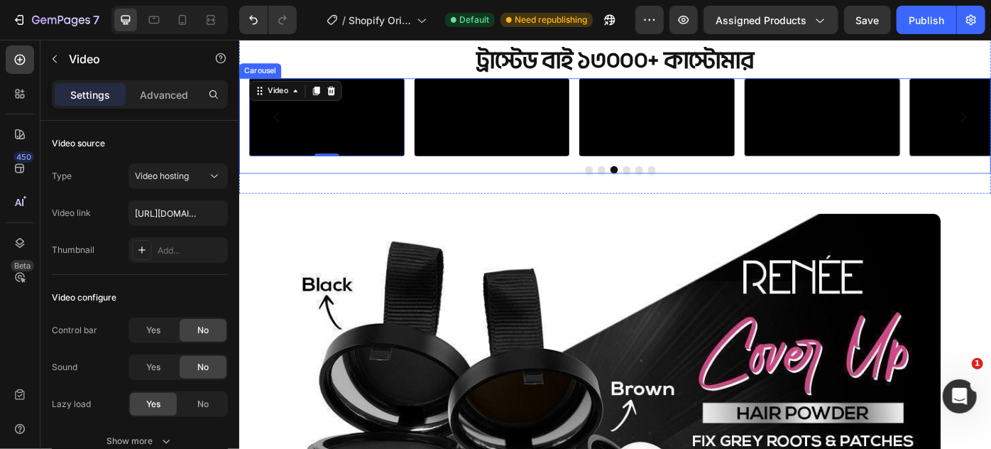
click at [646, 190] on button "Dot" at bounding box center [649, 186] width 9 height 9
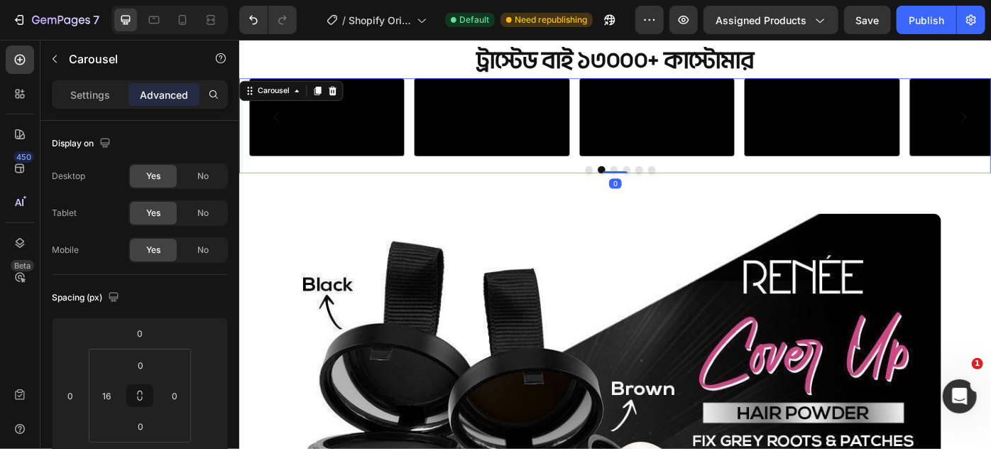
click at [631, 190] on button "Dot" at bounding box center [635, 186] width 9 height 9
click at [702, 190] on button "Dot" at bounding box center [706, 186] width 9 height 9
click at [94, 90] on p "Settings" at bounding box center [90, 94] width 40 height 15
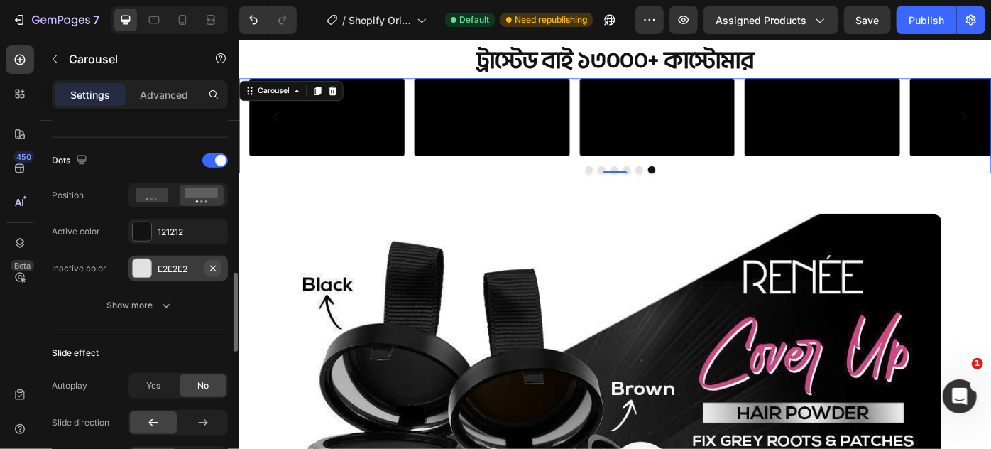
scroll to position [645, 0]
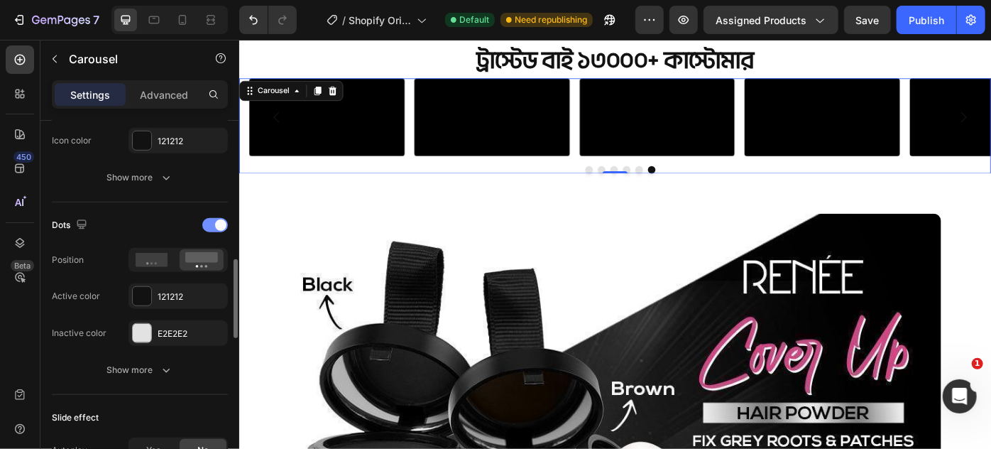
click at [213, 219] on div at bounding box center [215, 225] width 26 height 14
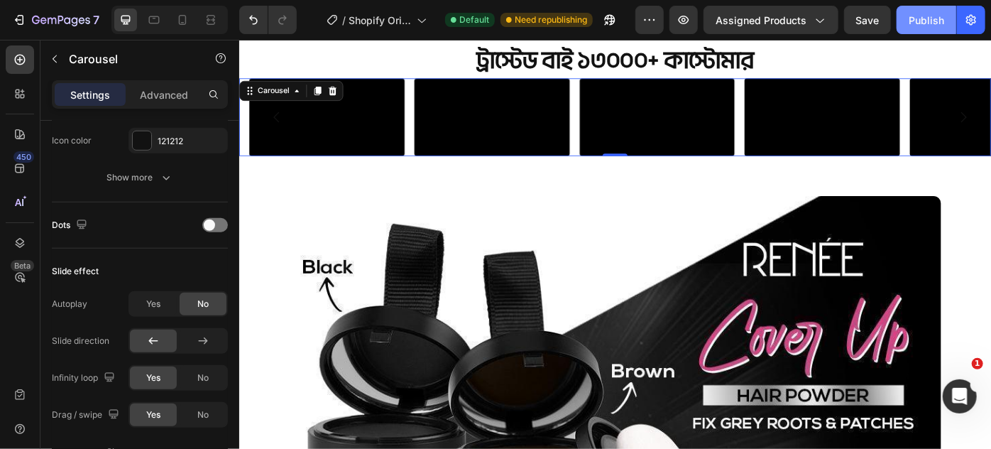
click at [916, 22] on div "Publish" at bounding box center [927, 20] width 36 height 15
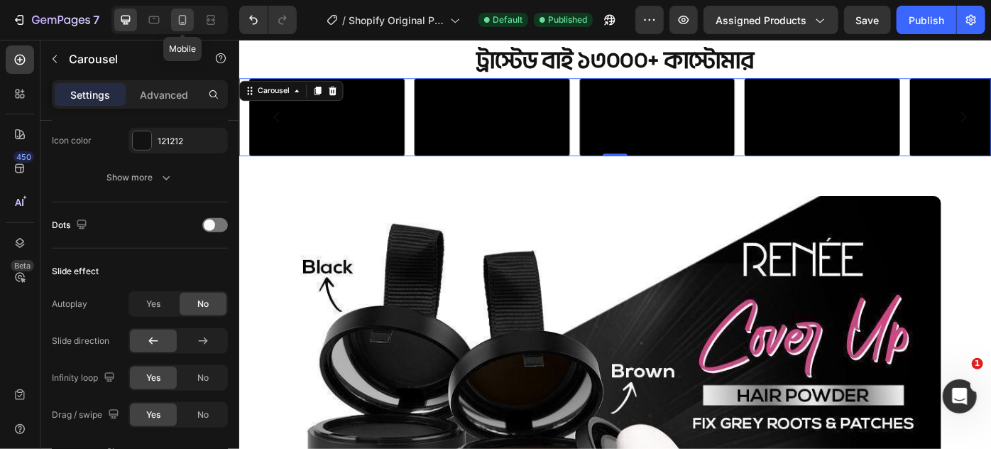
click at [179, 18] on icon at bounding box center [183, 20] width 8 height 10
type input "100%"
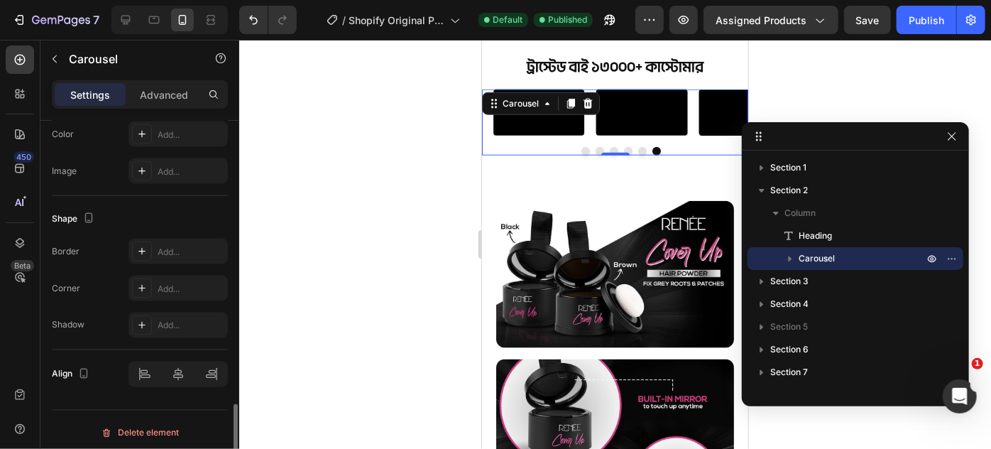
scroll to position [1165, 0]
click at [521, 155] on div at bounding box center [620, 150] width 255 height 9
click at [489, 154] on div "Video Video Video Video Video Video Carousel 0" at bounding box center [614, 121] width 266 height 65
click at [581, 155] on button "Dot" at bounding box center [585, 150] width 9 height 9
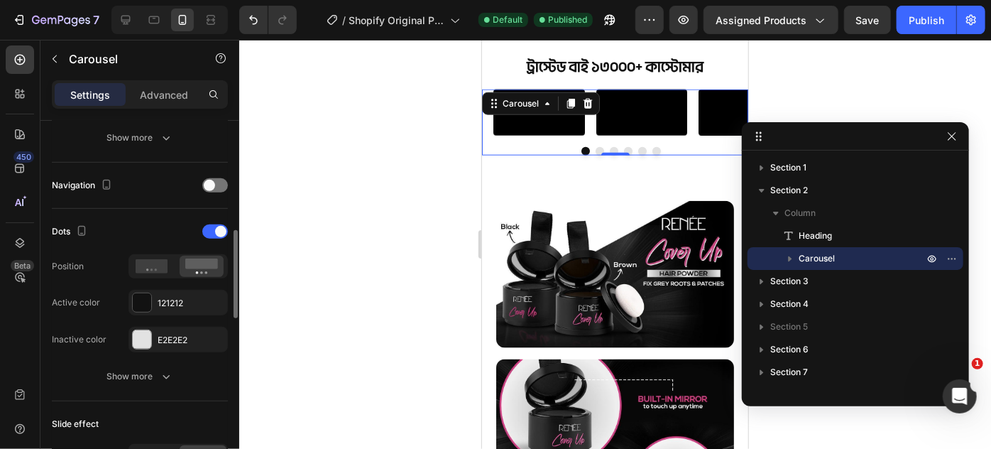
scroll to position [518, 0]
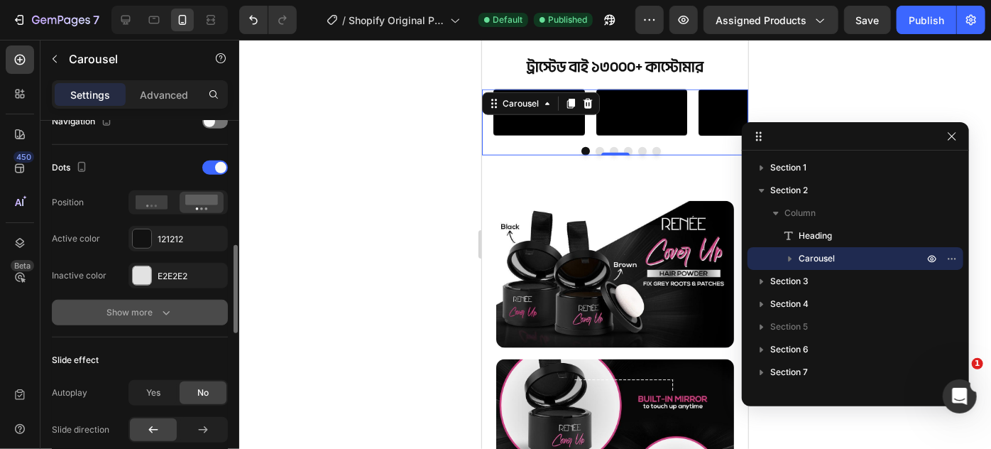
click at [164, 305] on icon "button" at bounding box center [166, 312] width 14 height 14
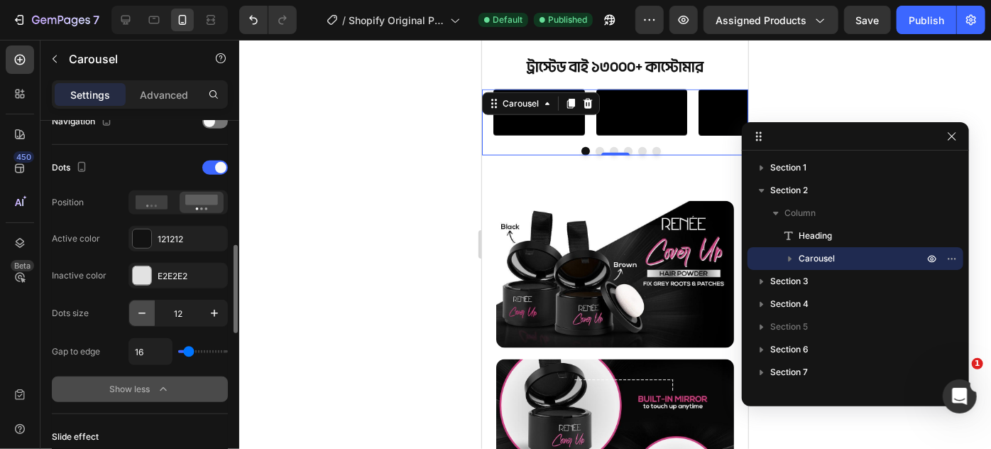
click at [129, 310] on button "button" at bounding box center [142, 313] width 26 height 26
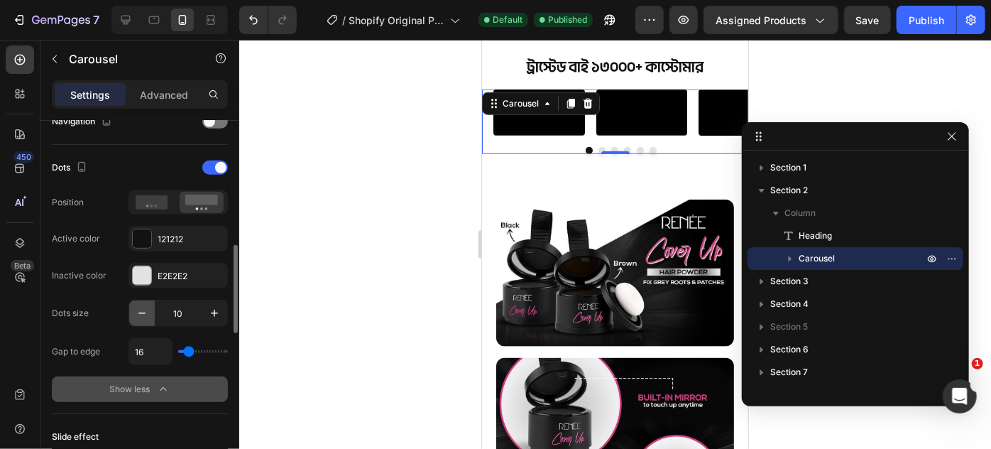
click at [129, 310] on button "button" at bounding box center [142, 313] width 26 height 26
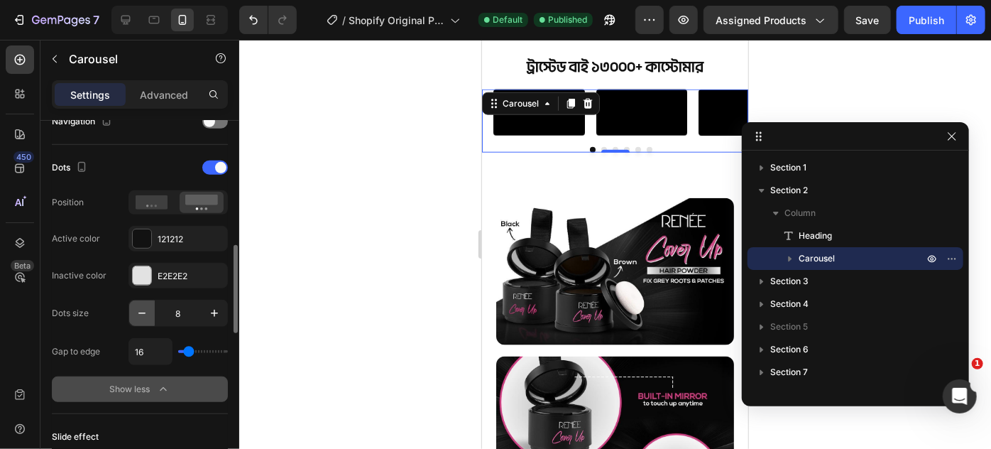
click at [129, 310] on button "button" at bounding box center [142, 313] width 26 height 26
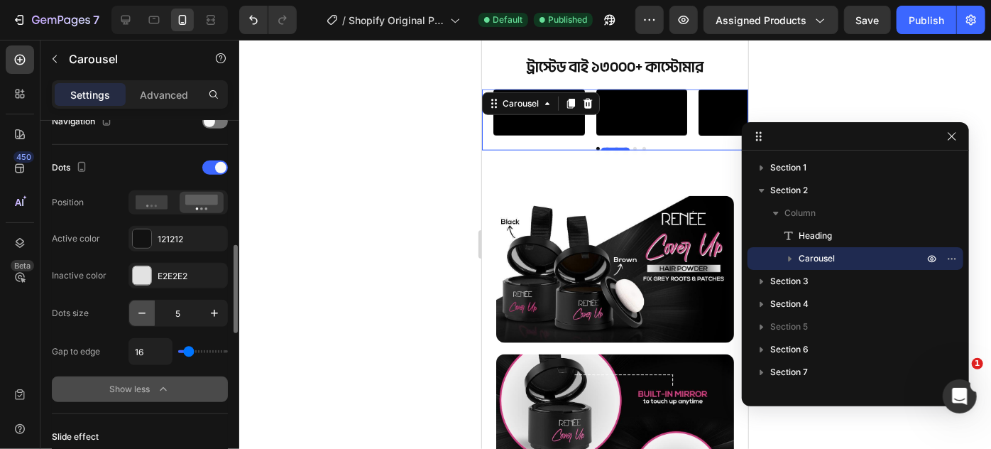
click at [129, 310] on button "button" at bounding box center [142, 313] width 26 height 26
type input "4"
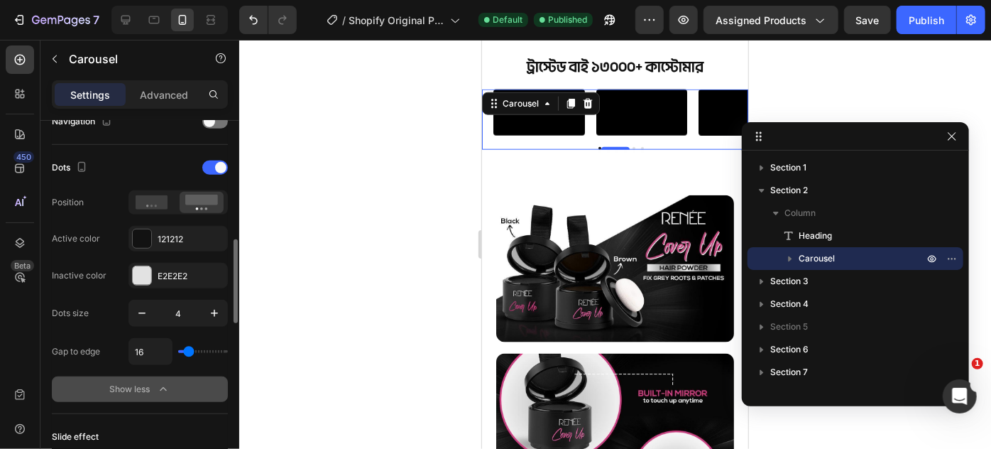
type input "63"
type input "71"
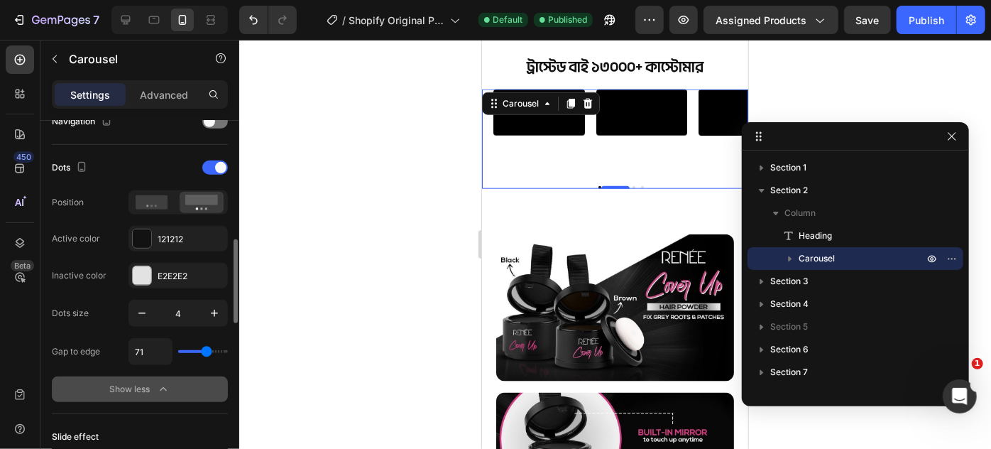
type input "73"
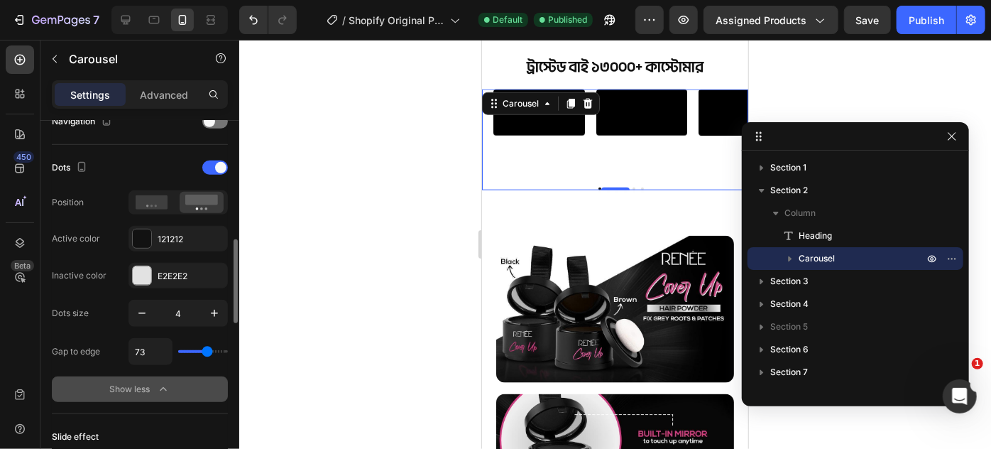
type input "64"
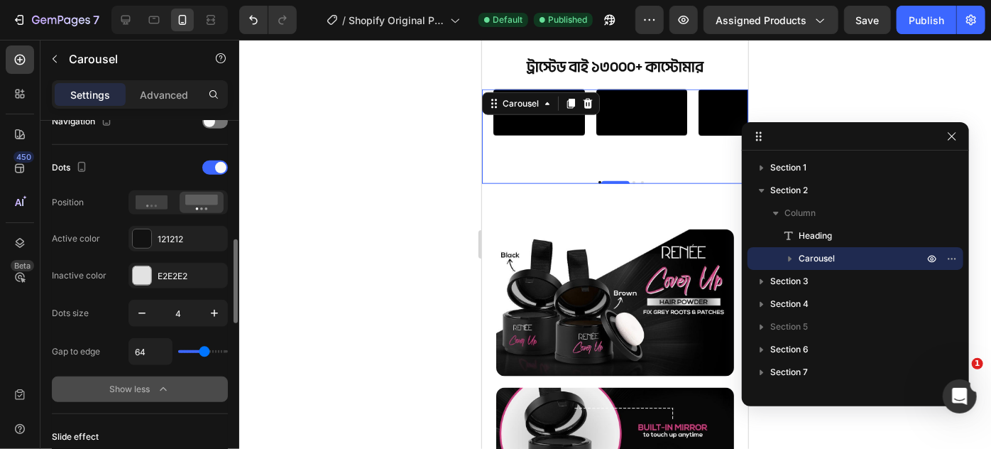
type input "45"
type input "37"
type input "32"
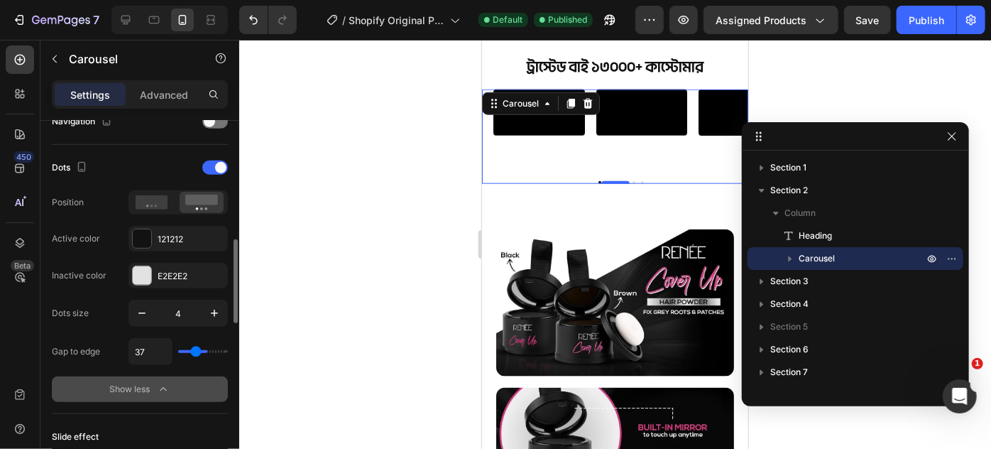
type input "32"
type input "29"
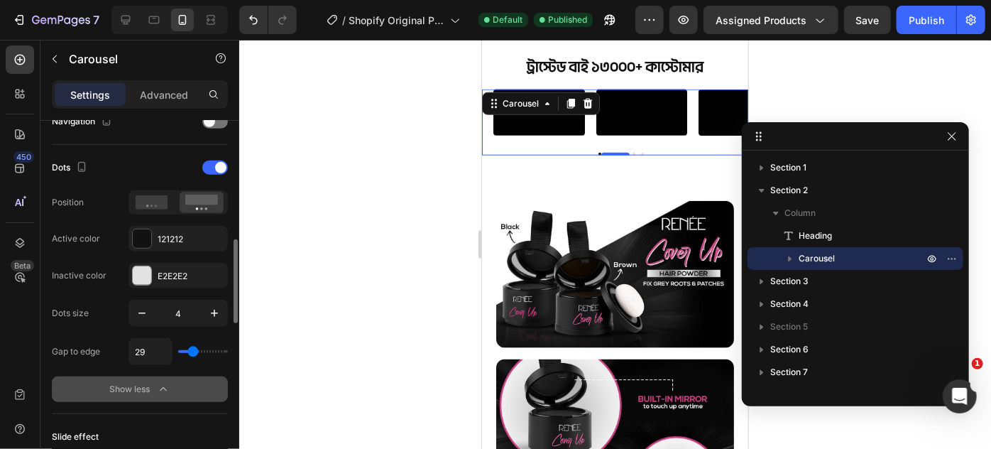
type input "24"
type input "21"
type input "18"
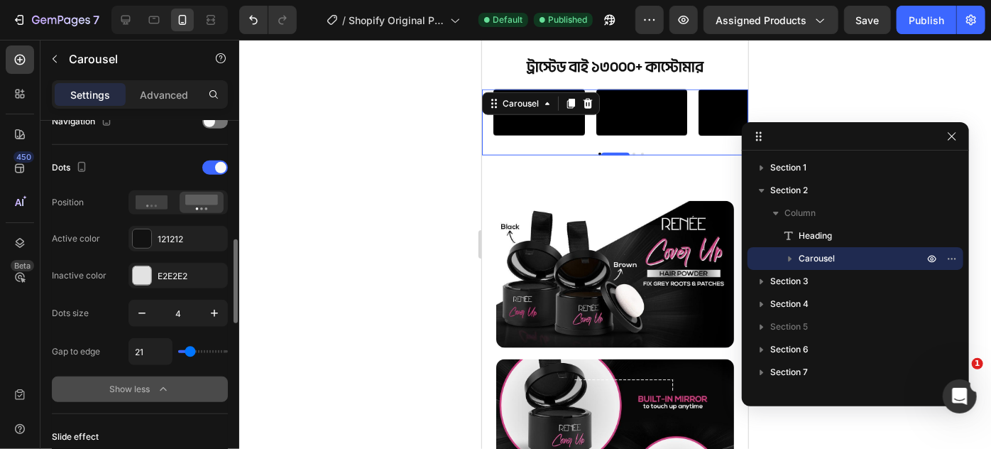
type input "18"
type input "16"
type input "14"
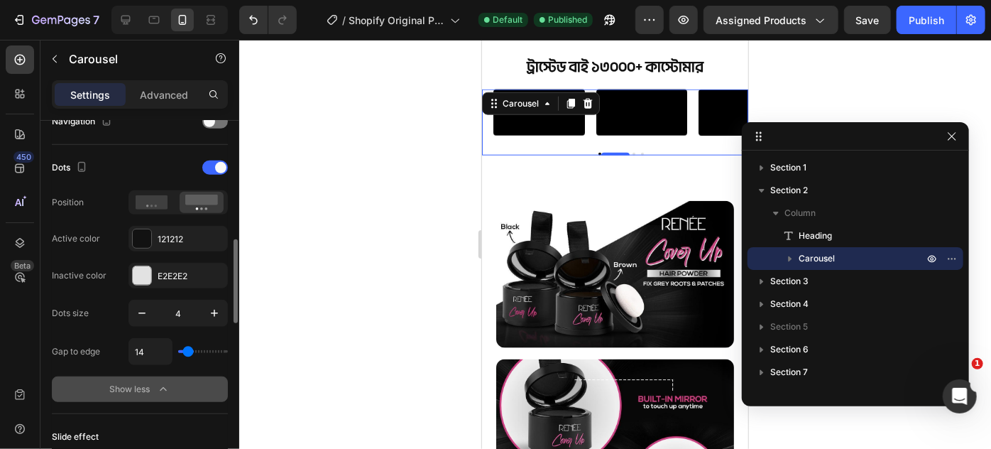
type input "11"
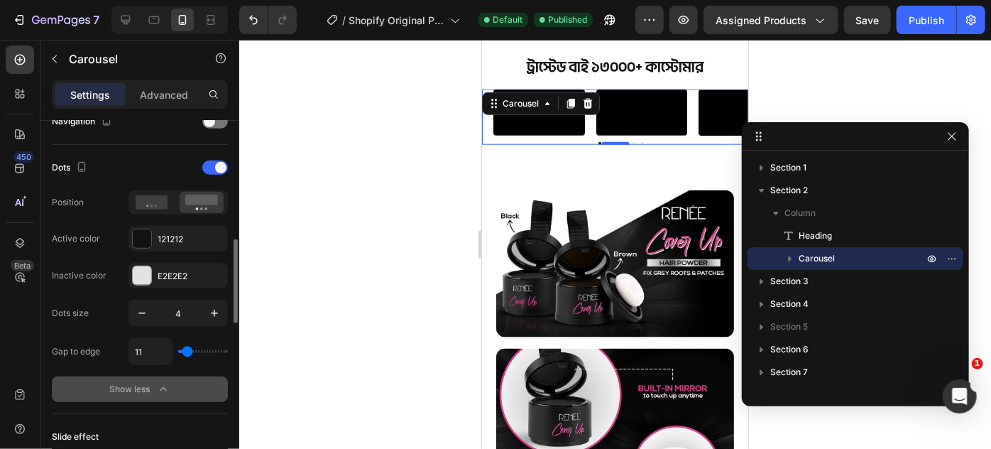
type input "9"
type input "5"
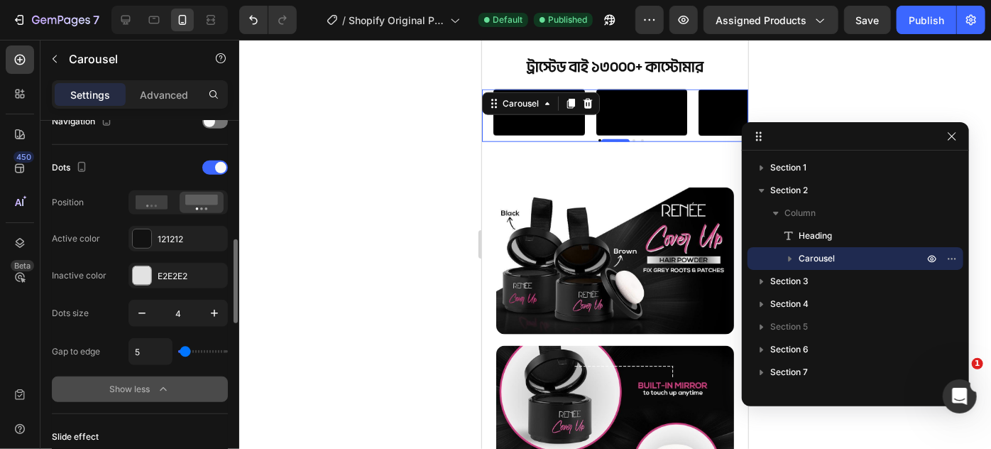
type input "6"
type input "8"
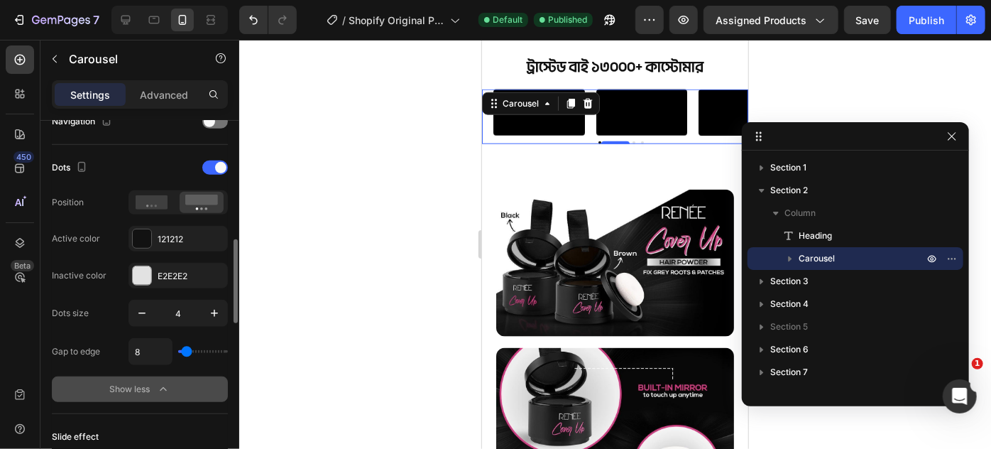
type input "9"
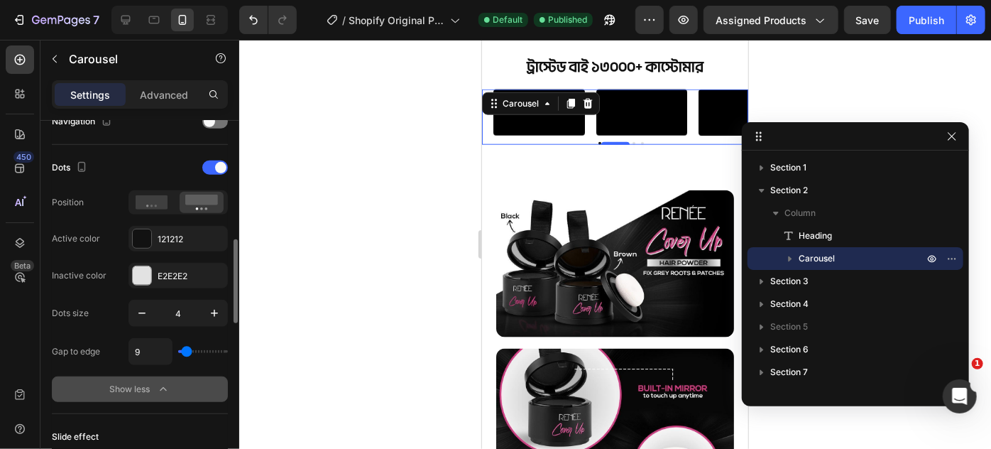
type input "11"
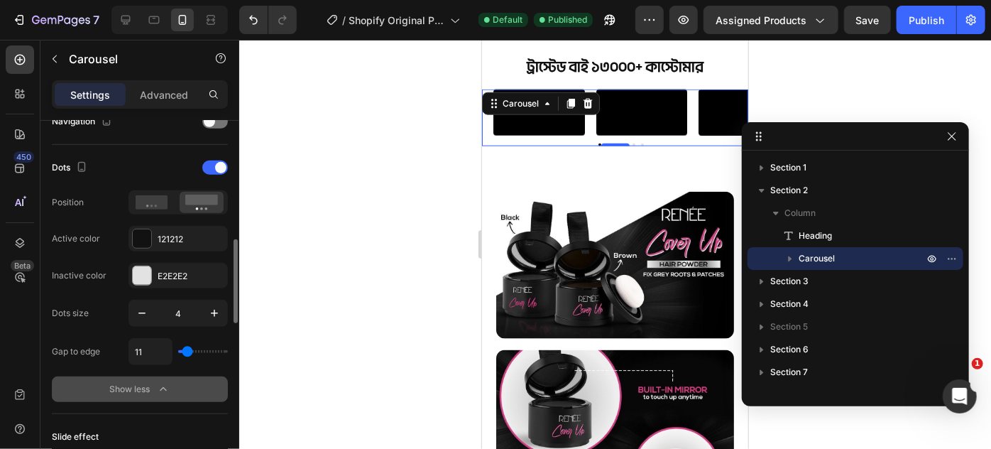
type input "11"
click at [187, 350] on input "range" at bounding box center [203, 351] width 50 height 3
click at [209, 314] on icon "button" at bounding box center [214, 313] width 14 height 14
type input "5"
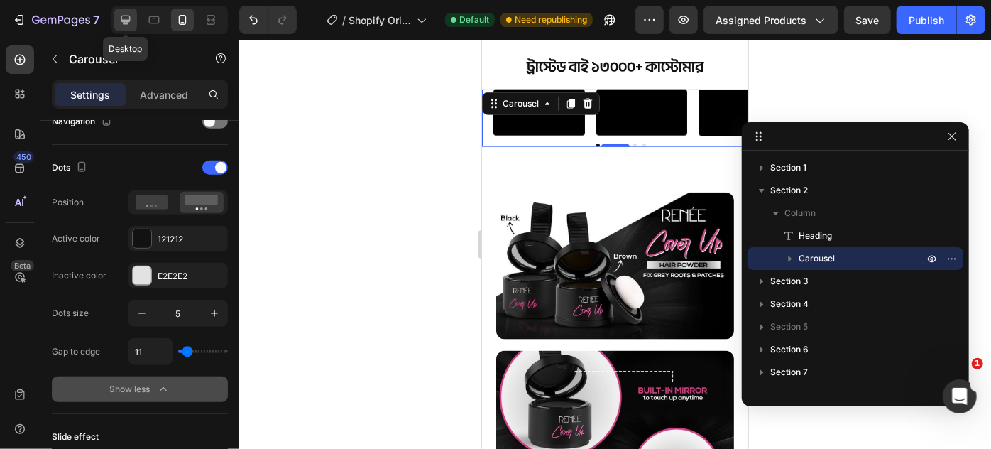
click at [117, 16] on div at bounding box center [125, 20] width 23 height 23
type input "1200"
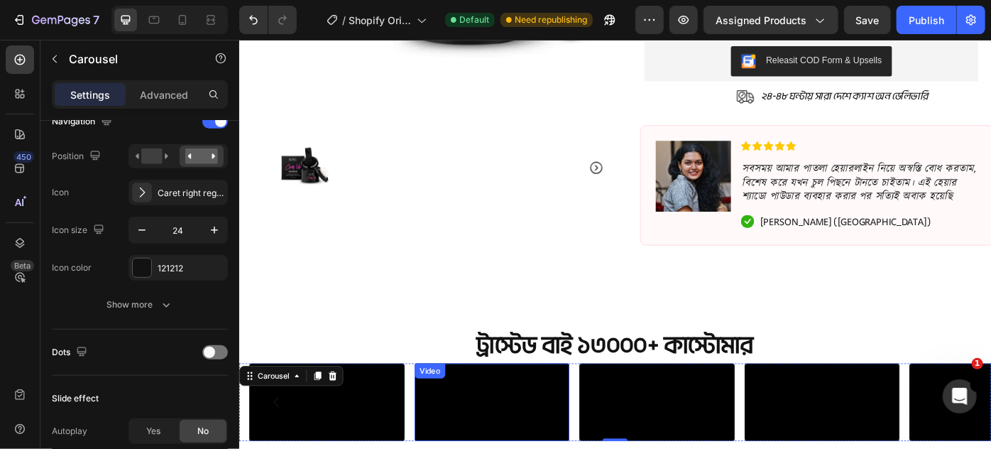
scroll to position [669, 0]
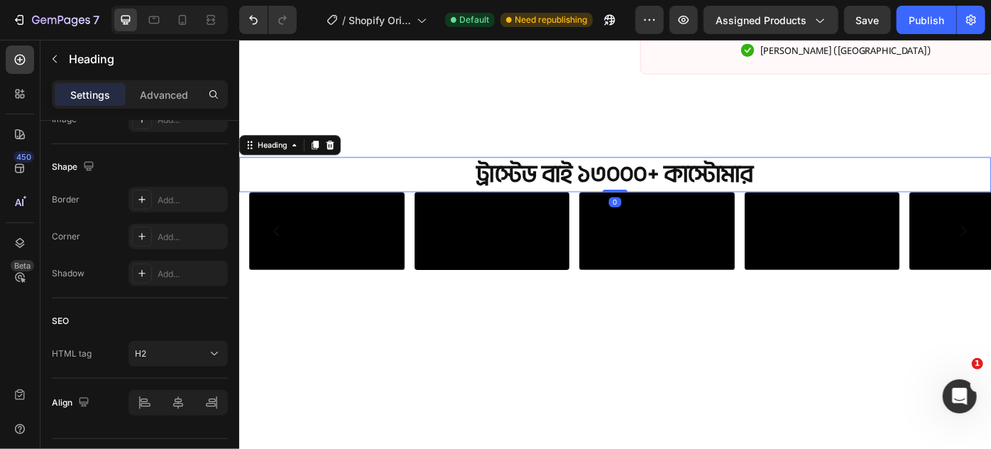
click at [551, 192] on p "ট্রাস্টেড বাই ১৩০০০+ কাস্টোমার" at bounding box center [664, 191] width 849 height 37
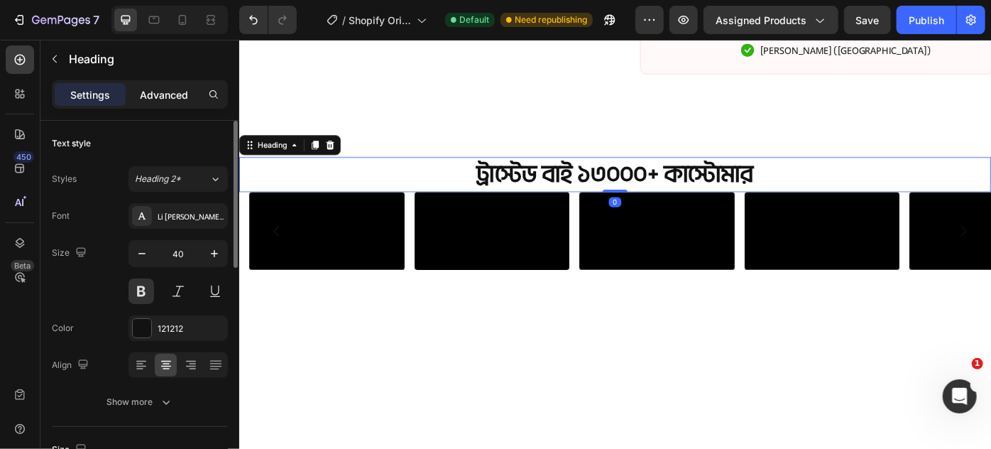
click at [165, 89] on p "Advanced" at bounding box center [164, 94] width 48 height 15
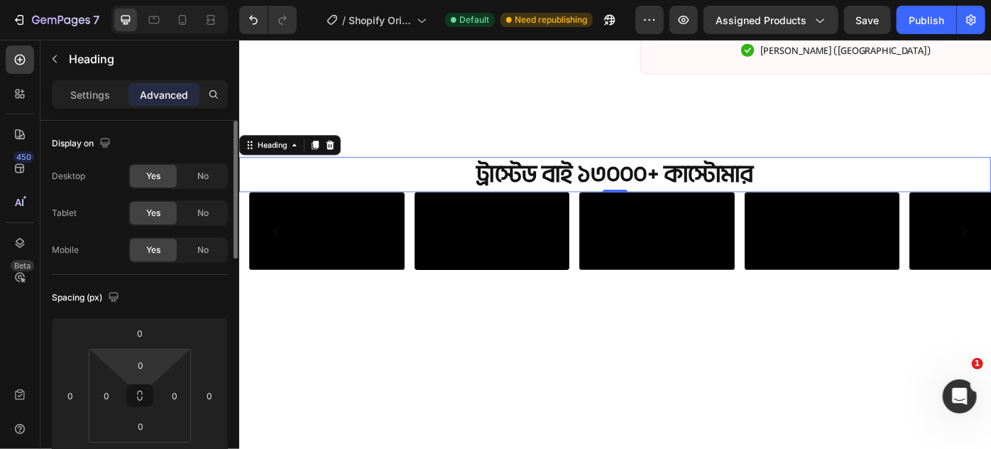
scroll to position [129, 0]
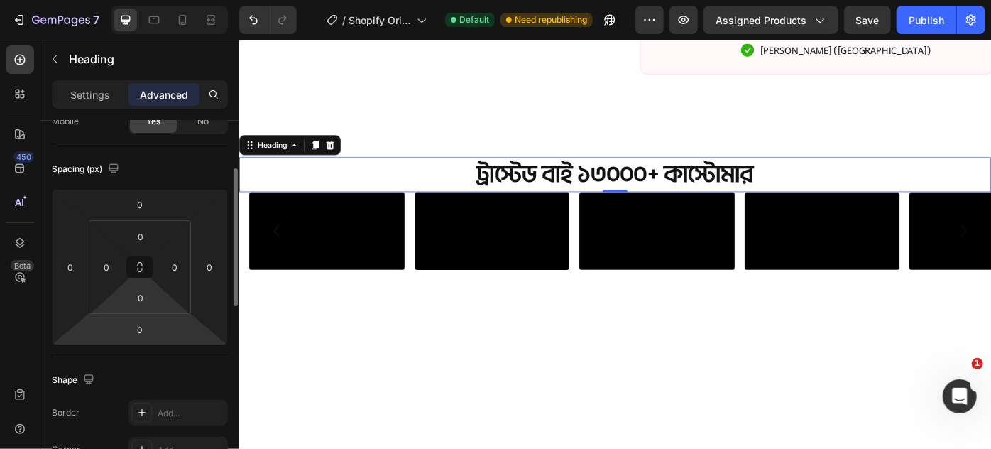
click at [136, 0] on html "7 / Shopify Original Product Template Default Need republishing Preview Assigne…" at bounding box center [495, 0] width 991 height 0
click at [139, 289] on input "0" at bounding box center [140, 297] width 28 height 21
click at [134, 304] on input "২০" at bounding box center [140, 297] width 28 height 21
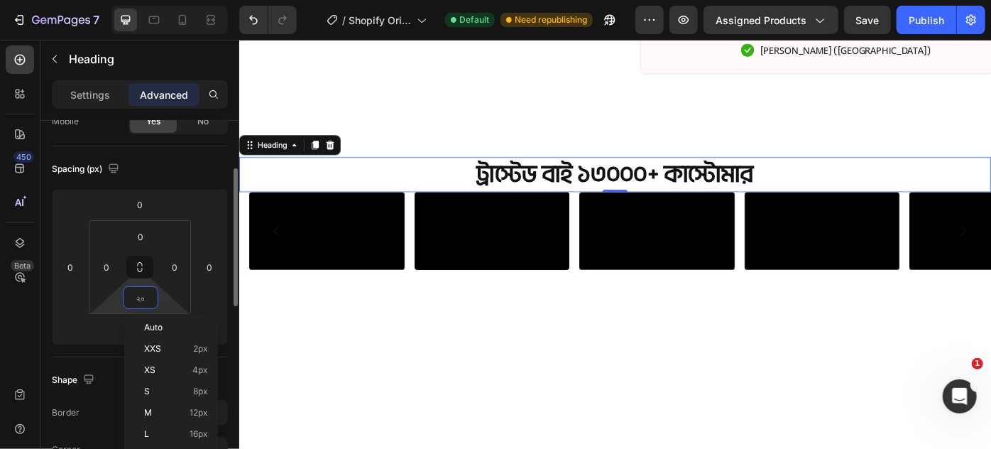
click at [137, 304] on input "২০" at bounding box center [140, 297] width 28 height 21
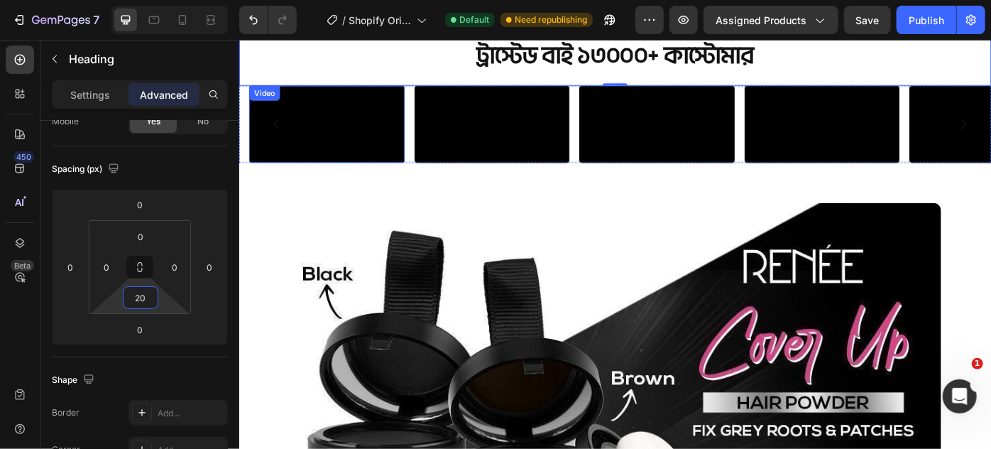
scroll to position [798, 0]
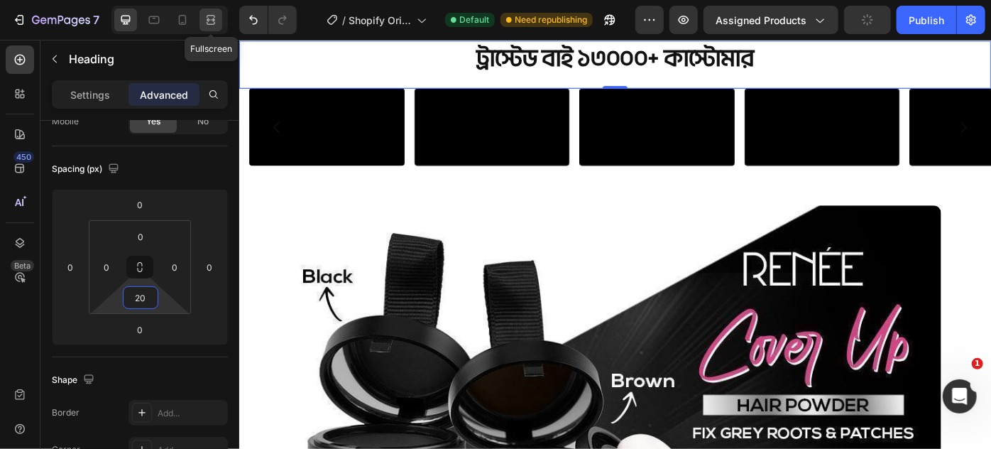
click at [217, 16] on icon at bounding box center [211, 20] width 14 height 14
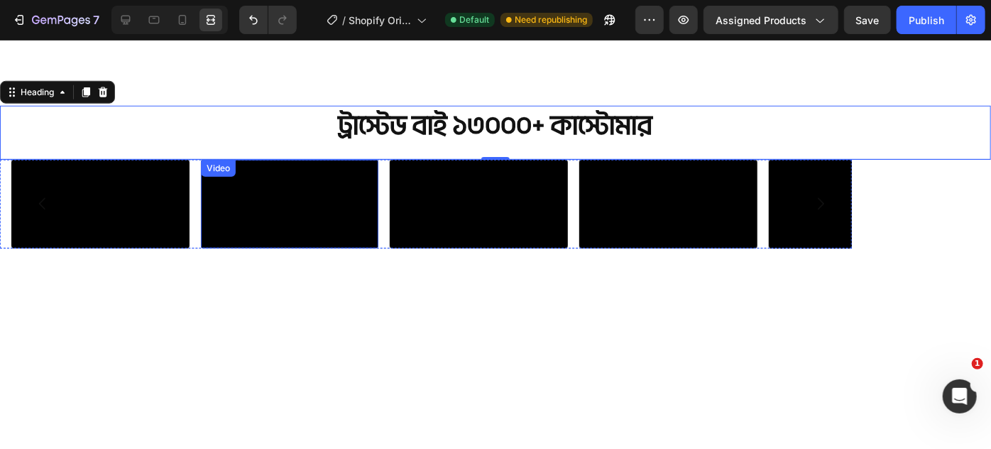
scroll to position [734, 0]
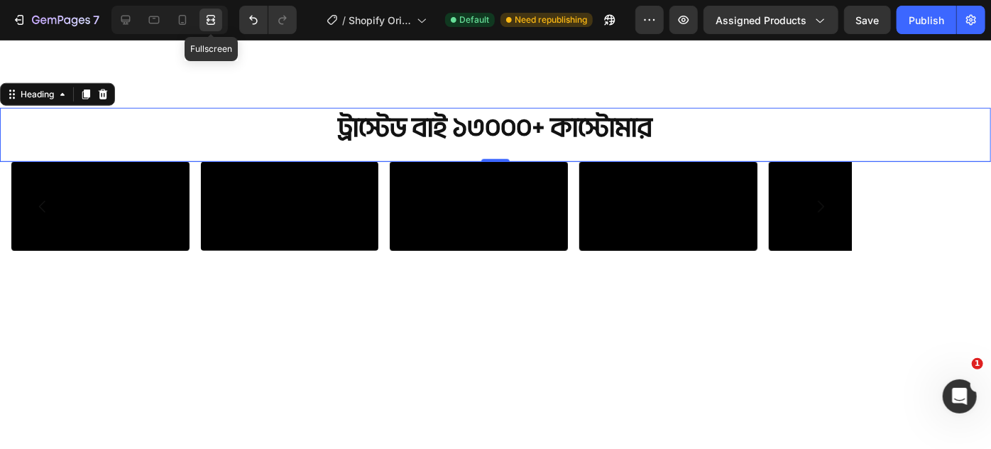
click at [207, 19] on icon at bounding box center [209, 20] width 4 height 4
click at [210, 16] on icon at bounding box center [211, 20] width 14 height 14
click at [182, 20] on icon at bounding box center [182, 20] width 14 height 14
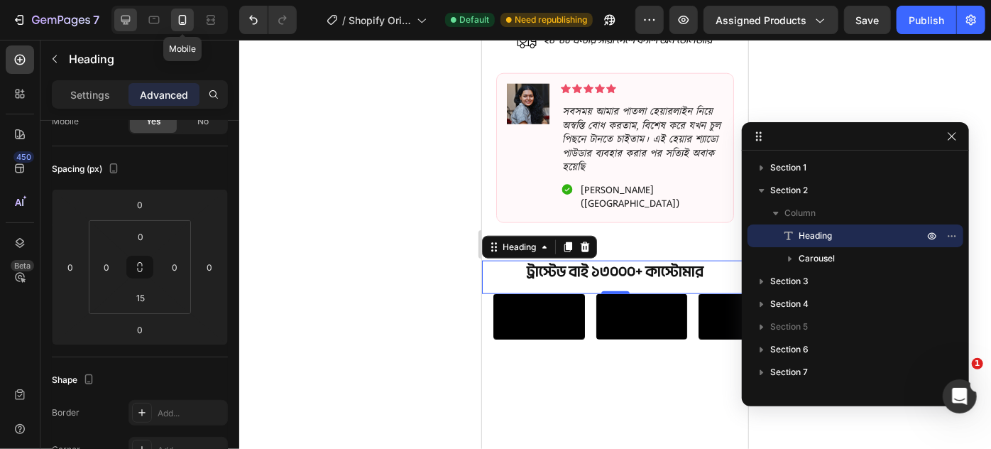
click at [125, 23] on icon at bounding box center [126, 20] width 14 height 14
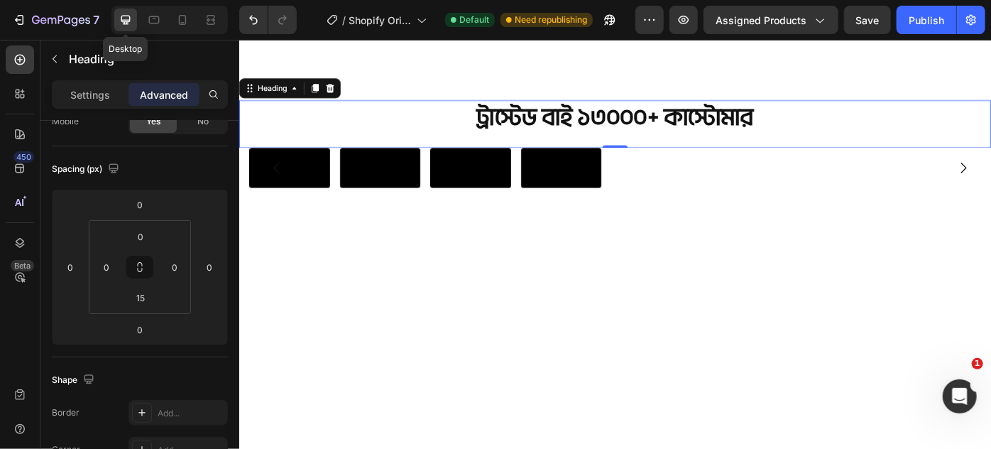
type input "20"
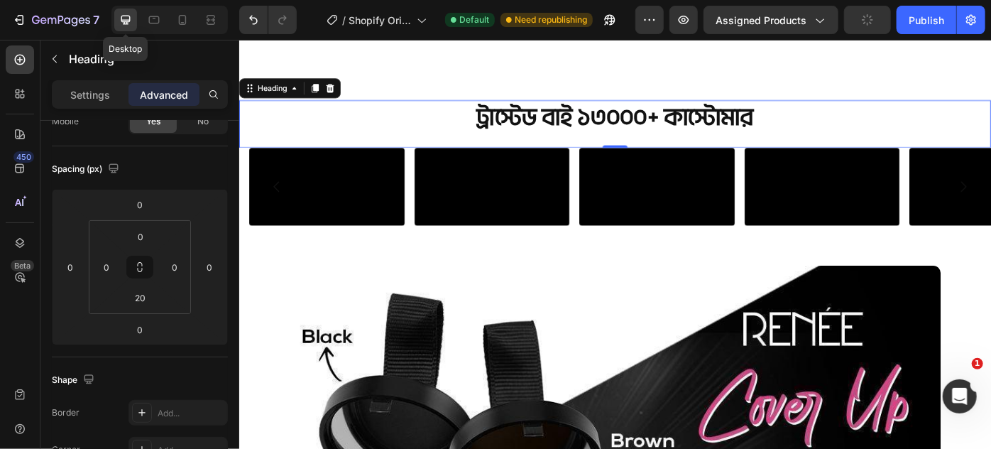
scroll to position [748, 0]
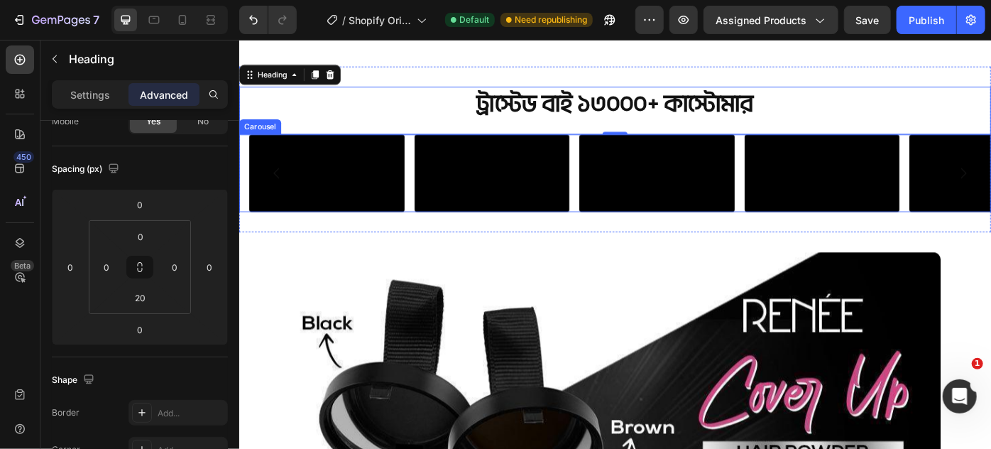
click at [244, 234] on div "Video Video Video Video Video Video Carousel" at bounding box center [665, 190] width 852 height 88
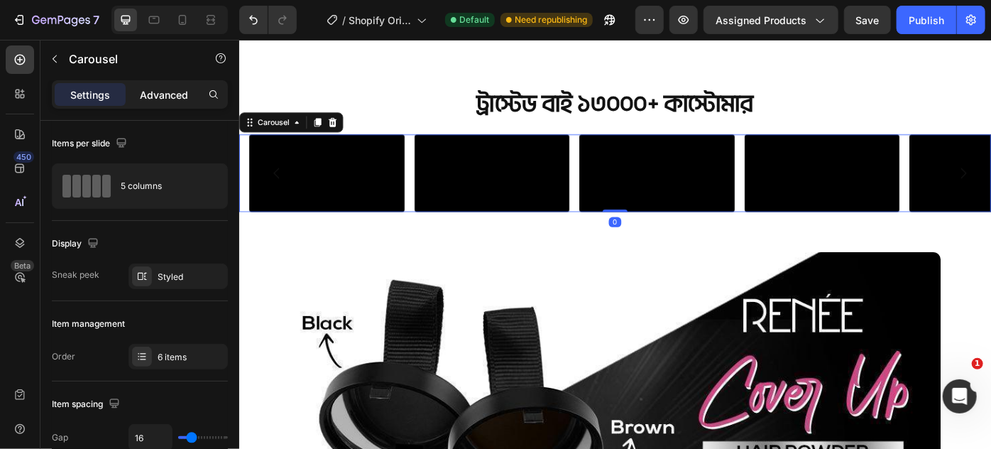
click at [151, 102] on div "Advanced" at bounding box center [164, 94] width 71 height 23
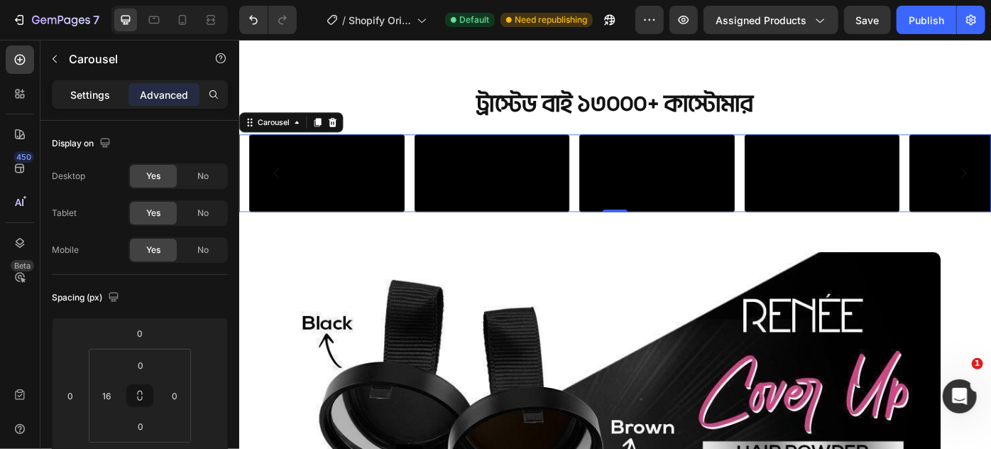
click at [83, 90] on p "Settings" at bounding box center [90, 94] width 40 height 15
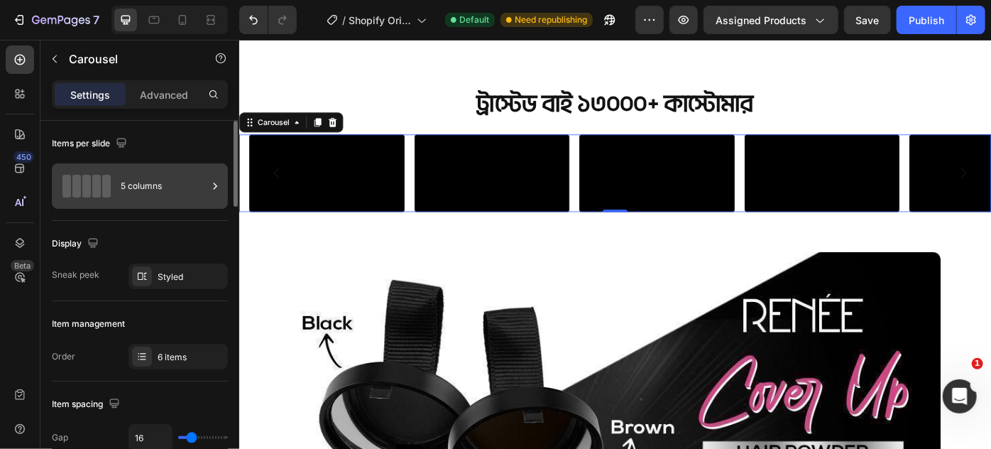
click at [138, 191] on div "5 columns" at bounding box center [164, 186] width 87 height 33
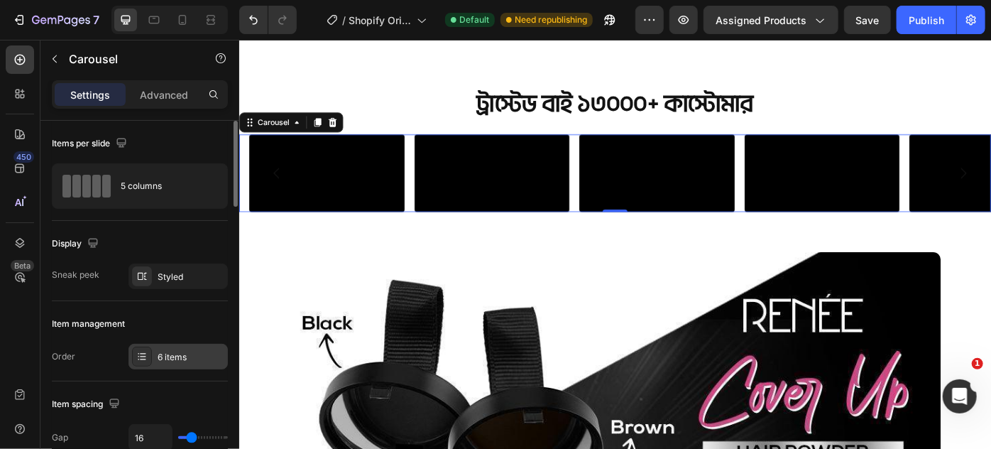
click at [173, 358] on div "6 items" at bounding box center [191, 357] width 67 height 13
click at [81, 334] on div "Item management Order 6 items" at bounding box center [140, 341] width 176 height 80
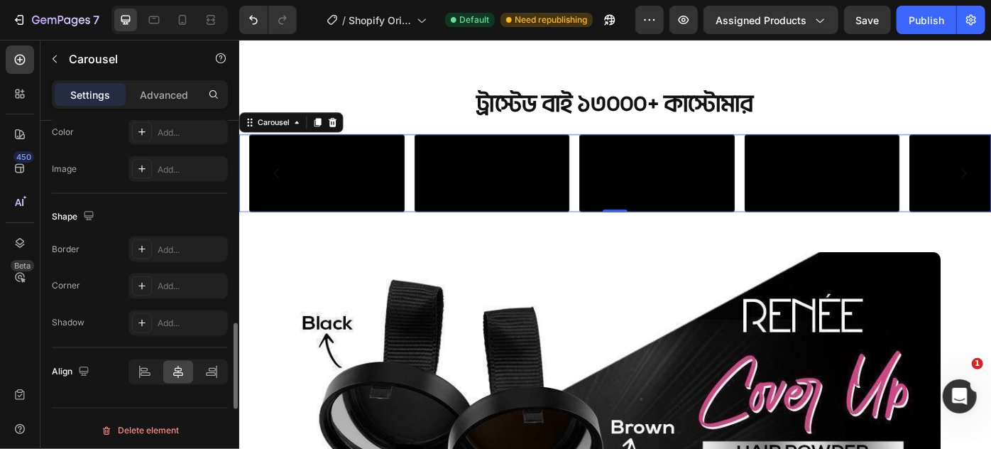
scroll to position [944, 0]
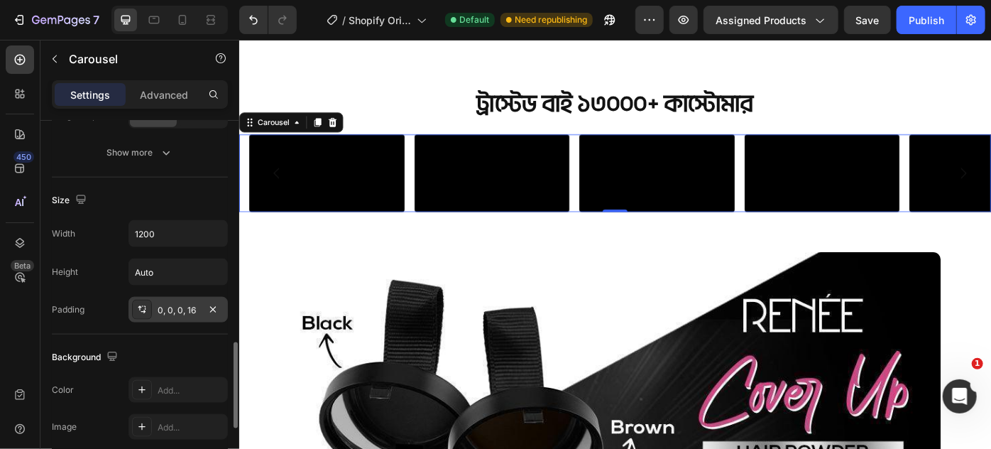
click at [188, 304] on div "0, 0, 0, 16" at bounding box center [178, 310] width 41 height 13
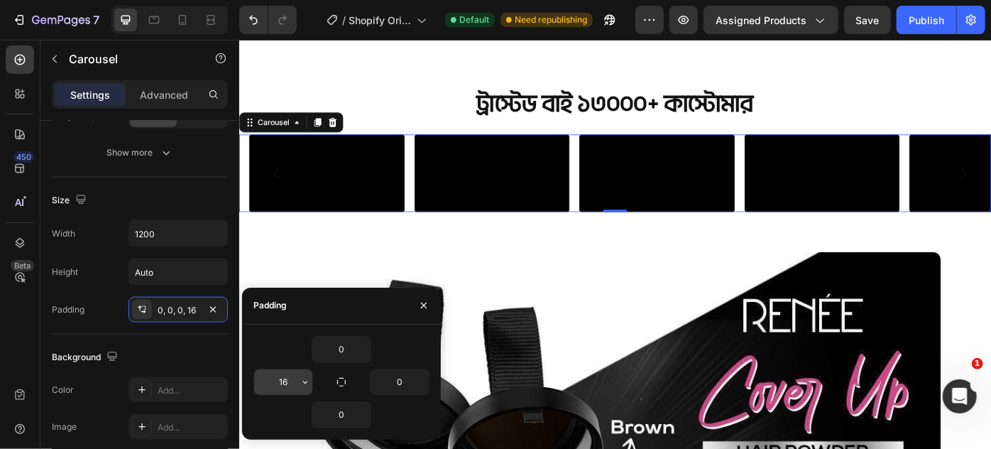
click at [288, 384] on input "16" at bounding box center [283, 382] width 58 height 26
type input "0"
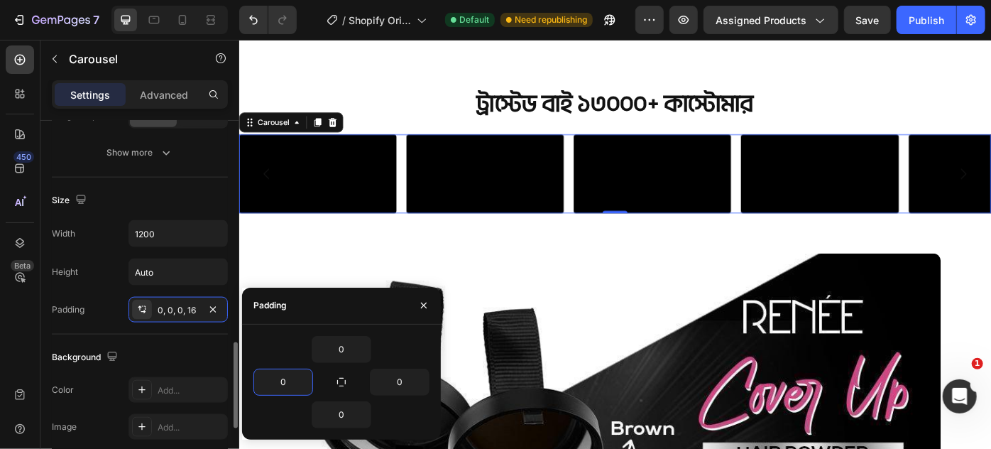
click at [104, 309] on div "Padding 0, 0, 0, 16" at bounding box center [140, 310] width 176 height 26
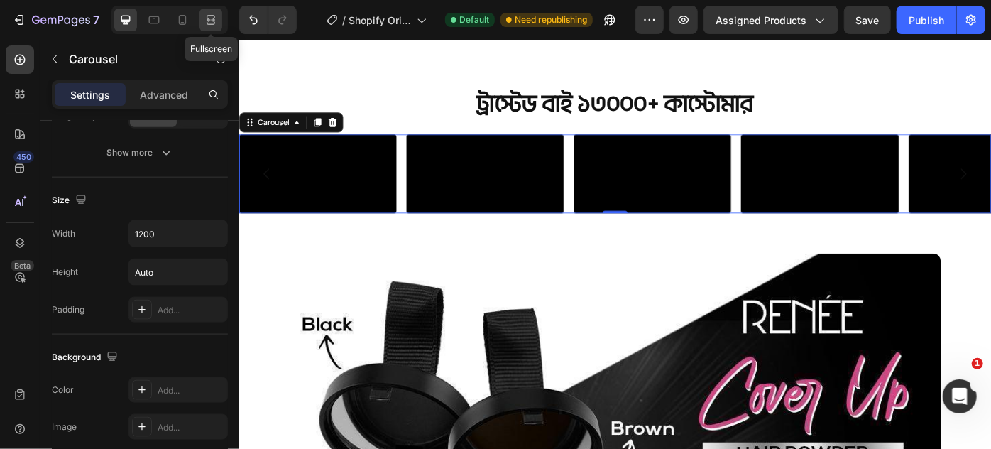
click at [216, 20] on icon at bounding box center [211, 20] width 14 height 14
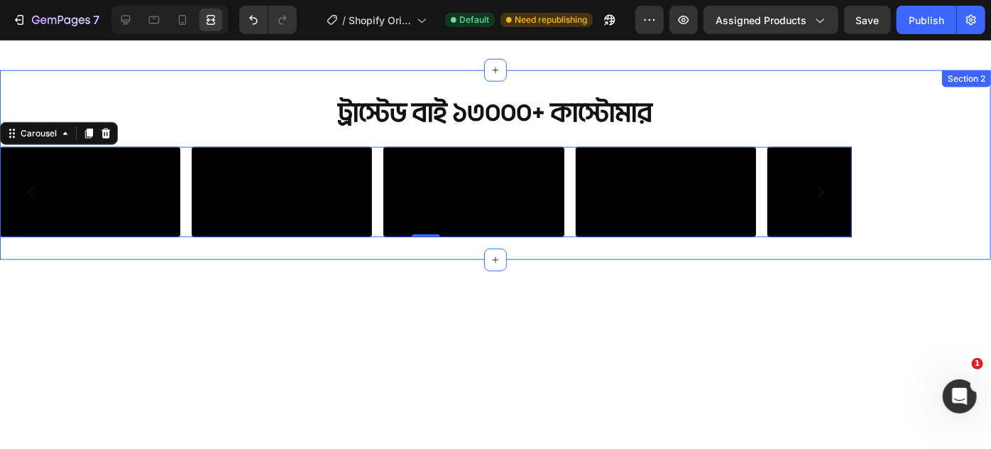
scroll to position [496, 0]
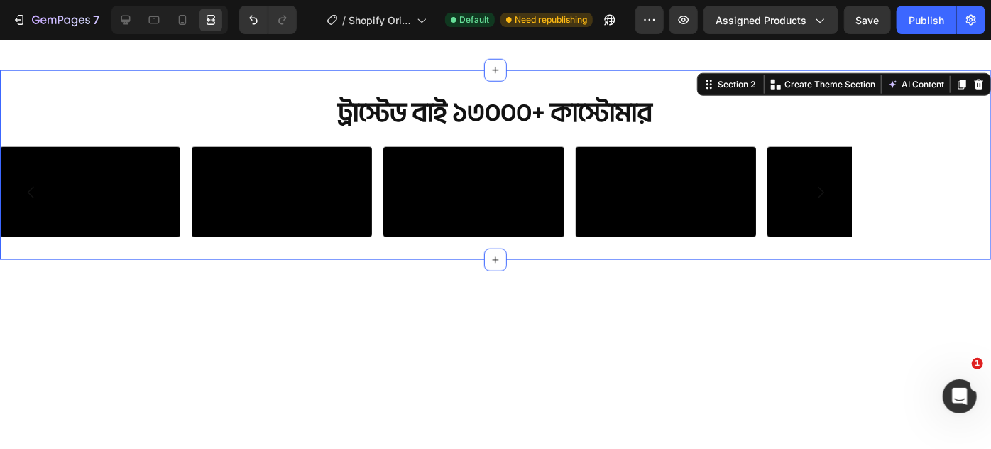
click at [893, 236] on div "Video Video Video Video Video Video Carousel" at bounding box center [495, 191] width 991 height 90
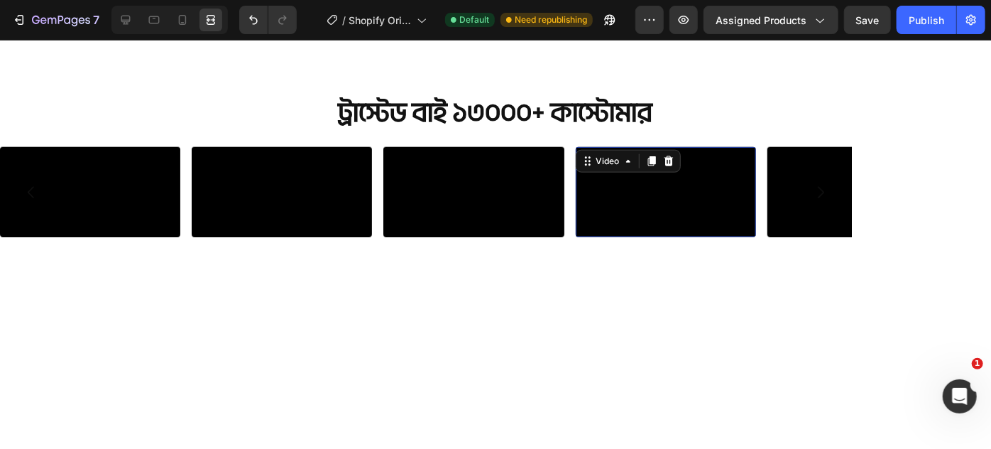
click at [743, 236] on video at bounding box center [666, 191] width 180 height 90
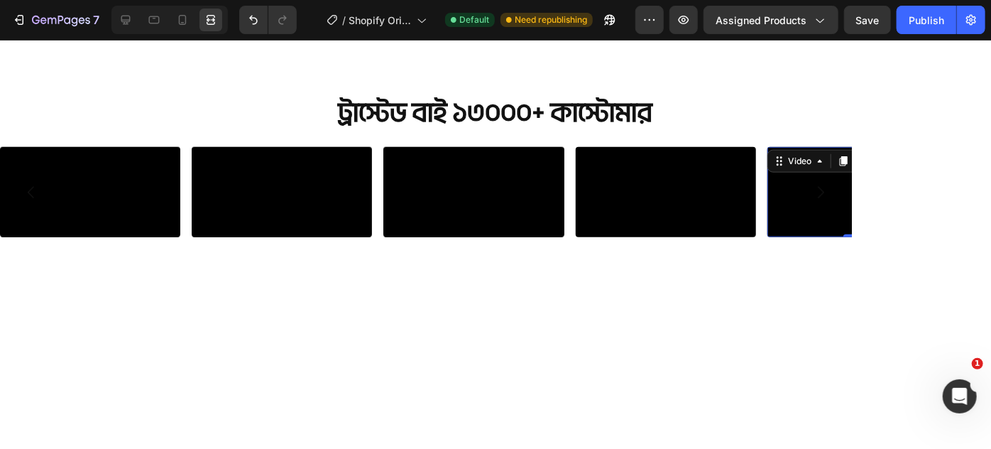
click at [800, 236] on video at bounding box center [858, 191] width 180 height 90
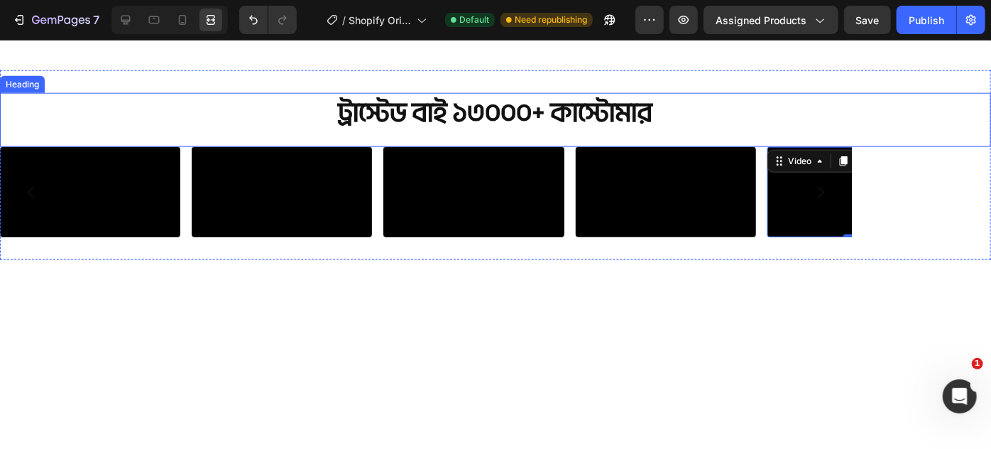
click at [200, 137] on div "ট্রাস্টেড বাই ১৩০০০+ কাস্টোমার Heading" at bounding box center [495, 119] width 991 height 54
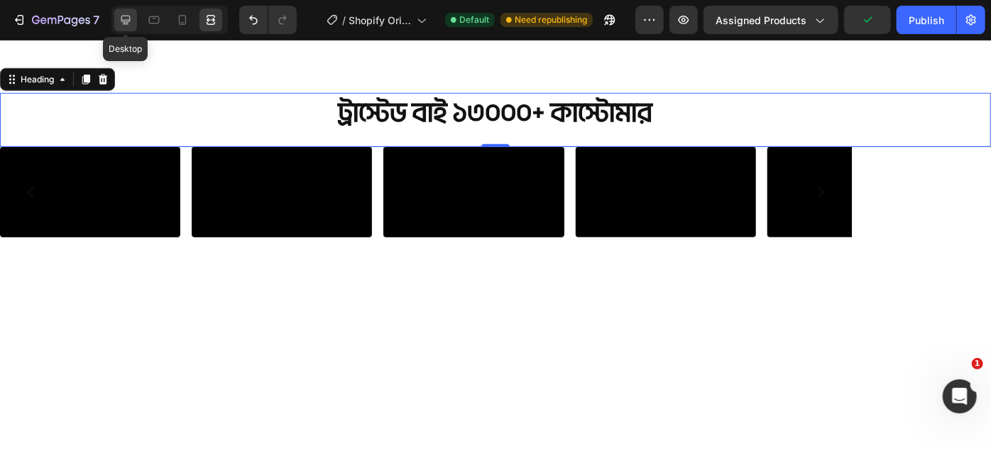
click at [126, 22] on icon at bounding box center [125, 20] width 9 height 9
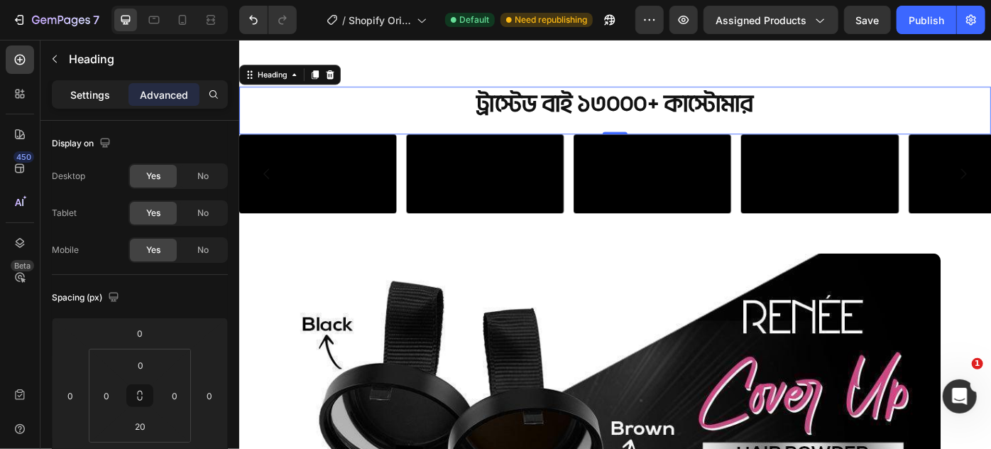
click at [106, 98] on p "Settings" at bounding box center [90, 94] width 40 height 15
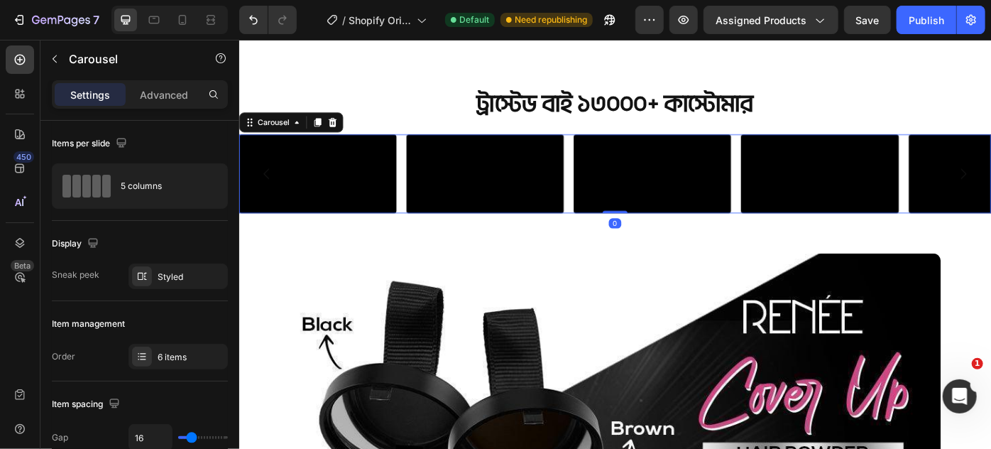
click at [425, 236] on div "Video Video Video Video Video Video" at bounding box center [665, 190] width 852 height 89
click at [180, 274] on div "Styled" at bounding box center [178, 277] width 41 height 13
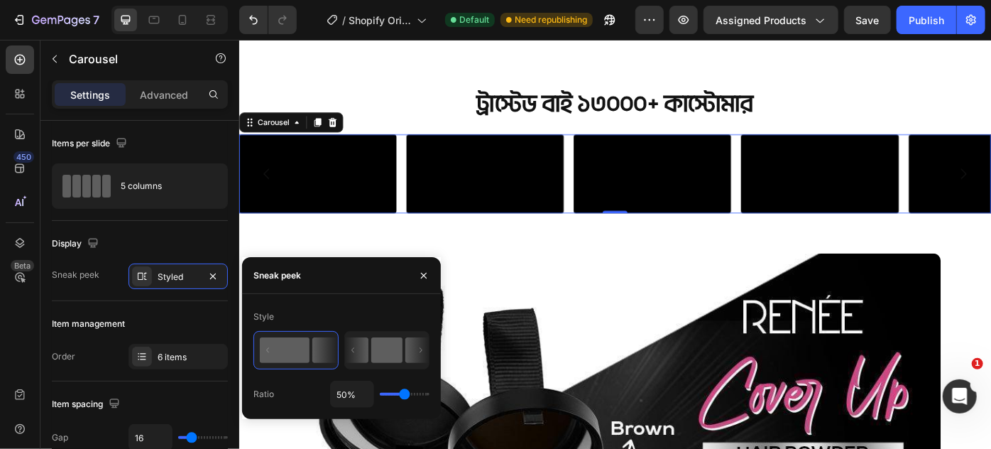
click at [365, 354] on icon at bounding box center [356, 350] width 23 height 26
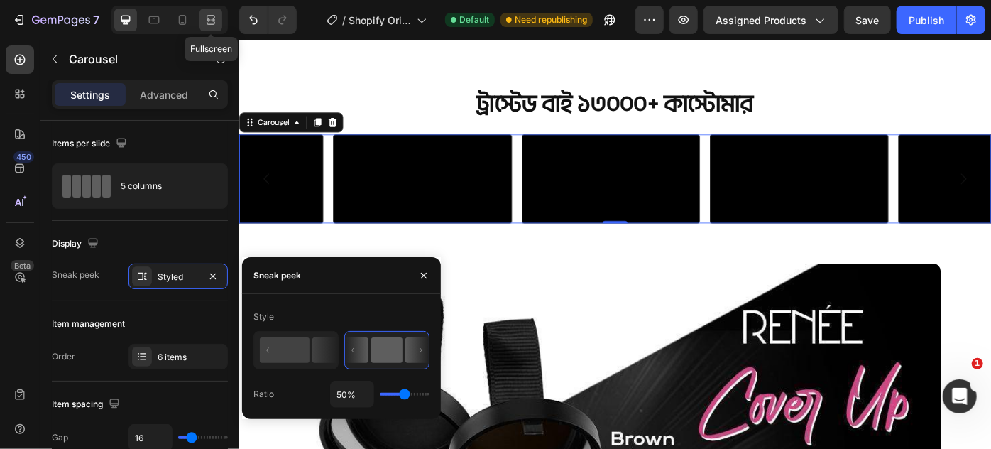
click at [210, 21] on icon at bounding box center [211, 20] width 14 height 14
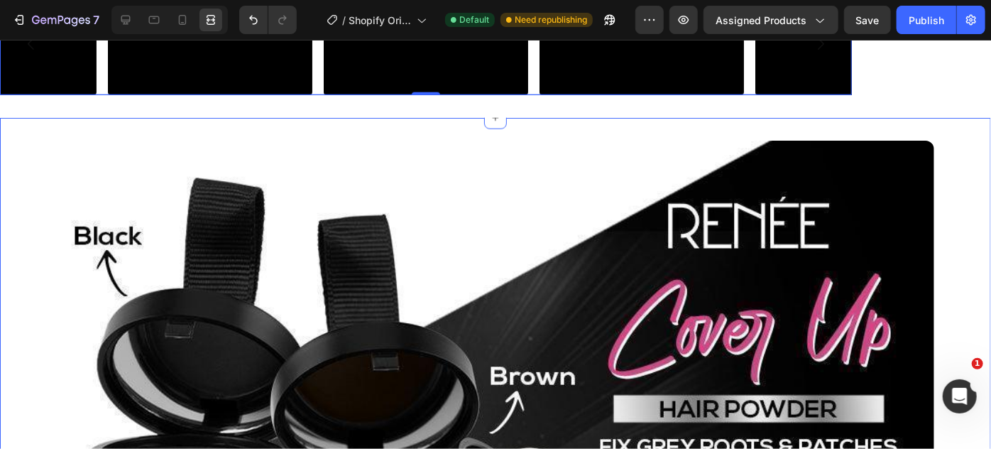
scroll to position [878, 0]
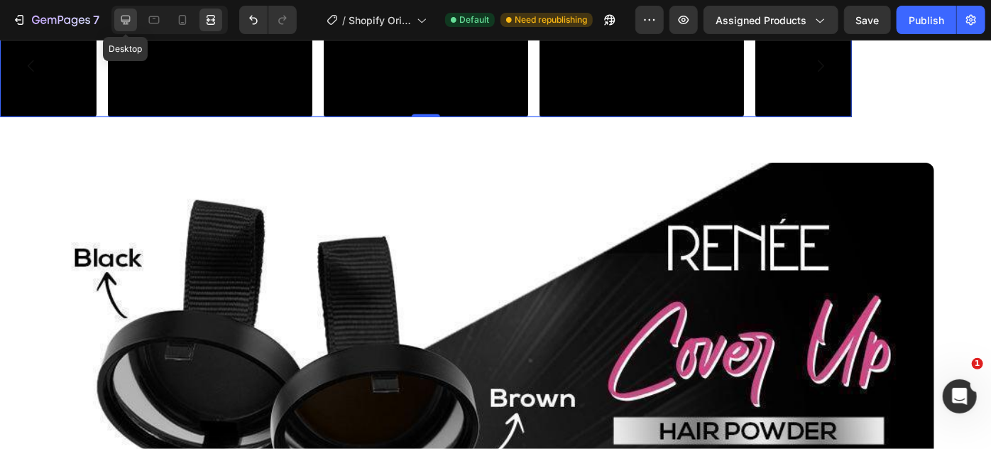
click at [126, 13] on icon at bounding box center [126, 20] width 14 height 14
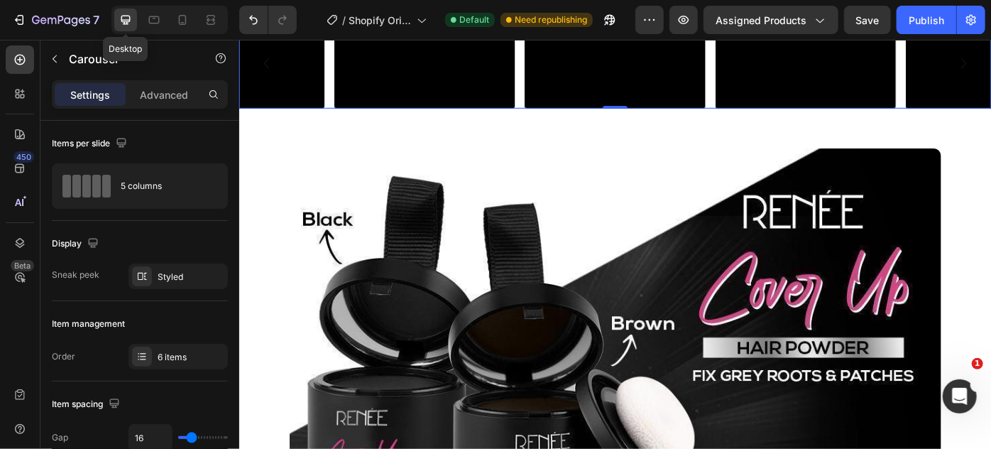
scroll to position [876, 0]
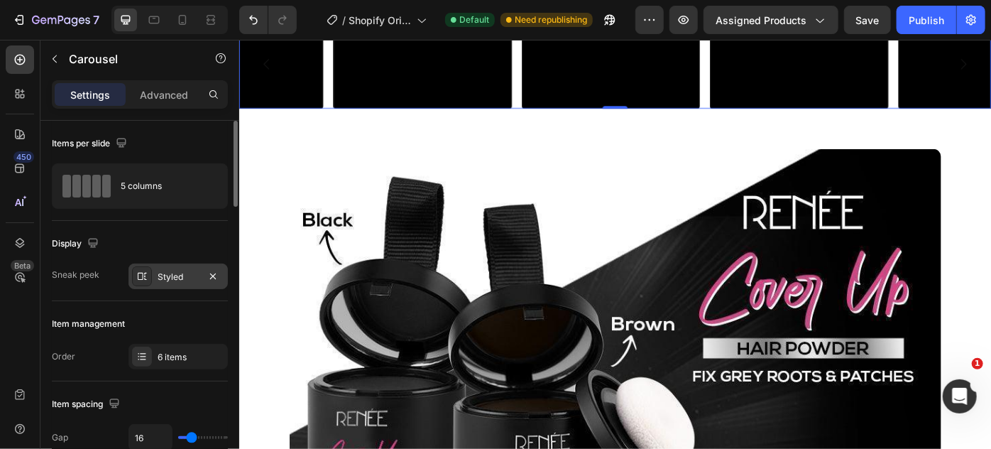
click at [160, 282] on div "Styled" at bounding box center [178, 277] width 41 height 13
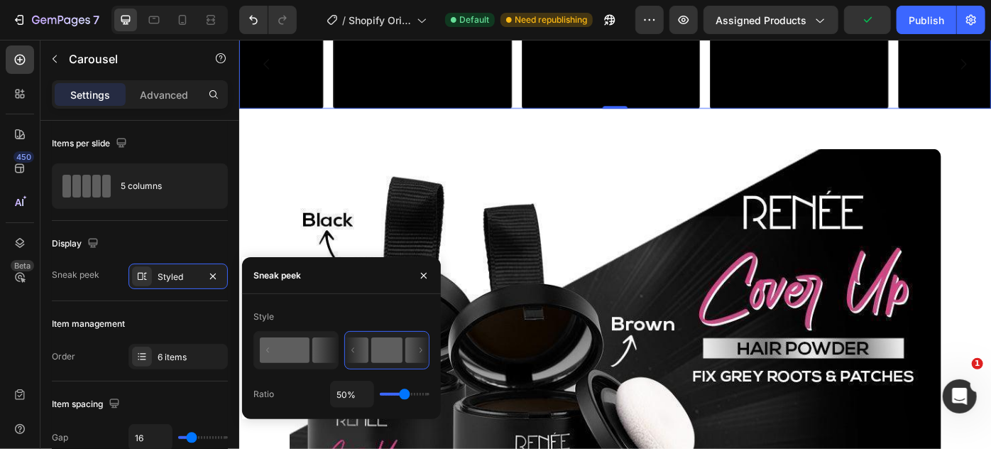
click at [298, 347] on rect at bounding box center [285, 350] width 50 height 26
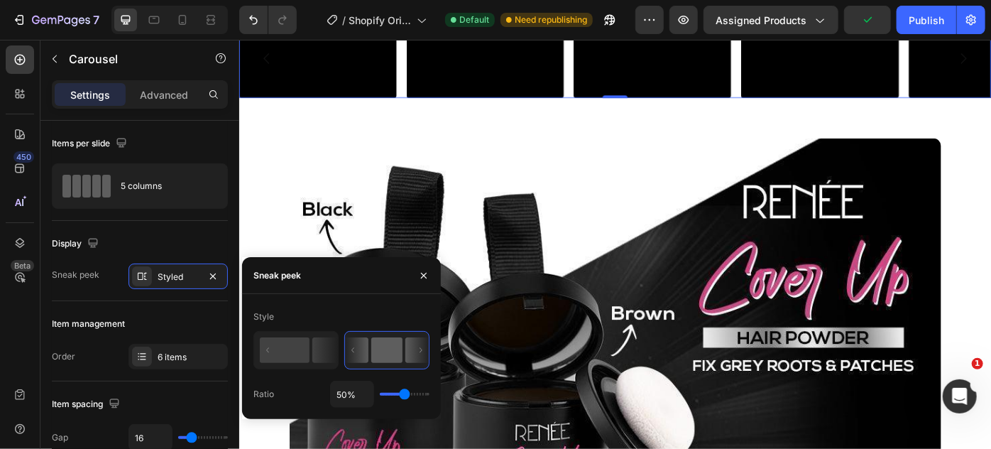
scroll to position [854, 0]
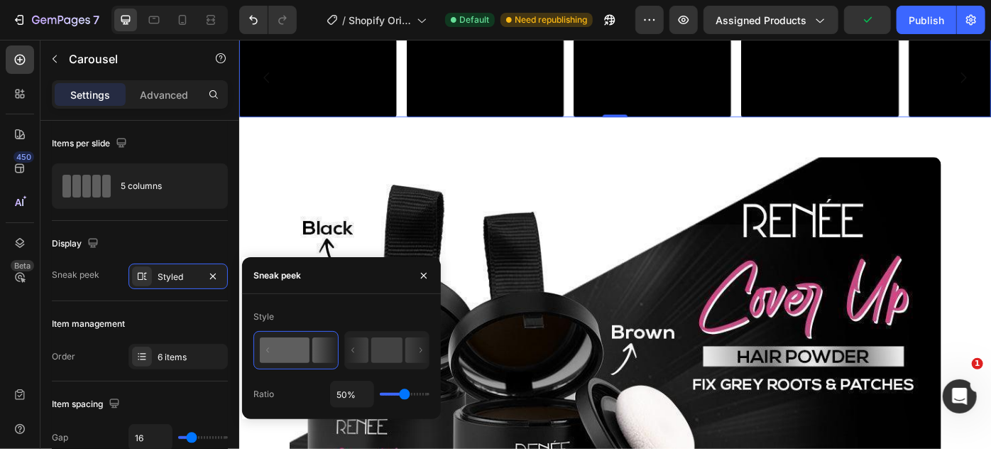
type input "62%"
type input "62"
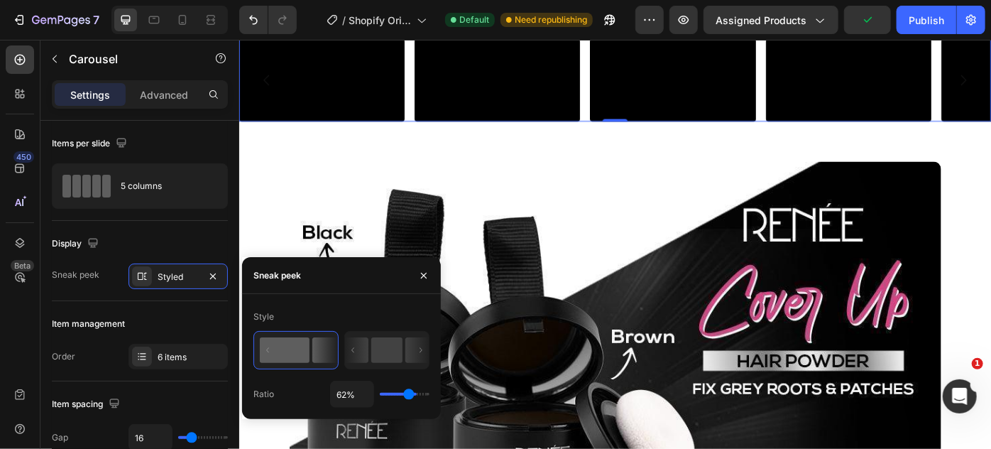
type input "71%"
type input "71"
type input "77%"
type input "77"
type input "84%"
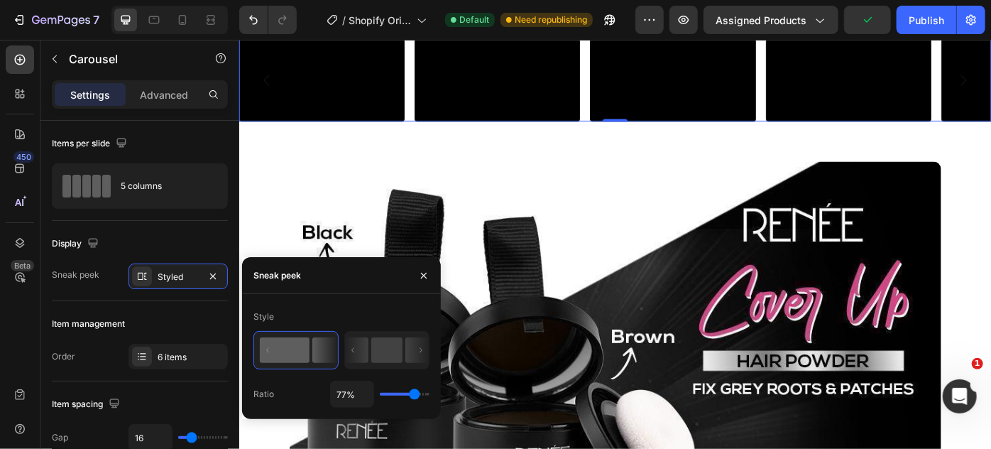
type input "84"
type input "87%"
type input "87"
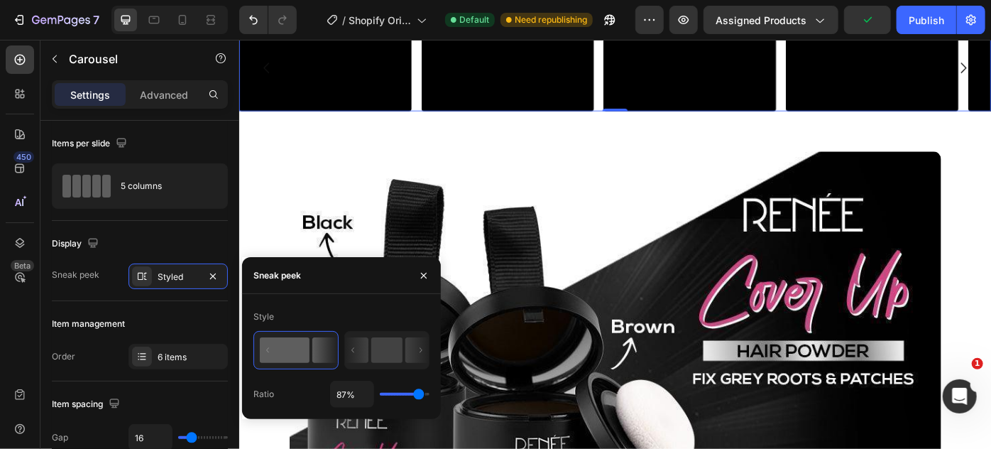
type input "92%"
type input "92"
type input "96%"
type input "96"
type input "99%"
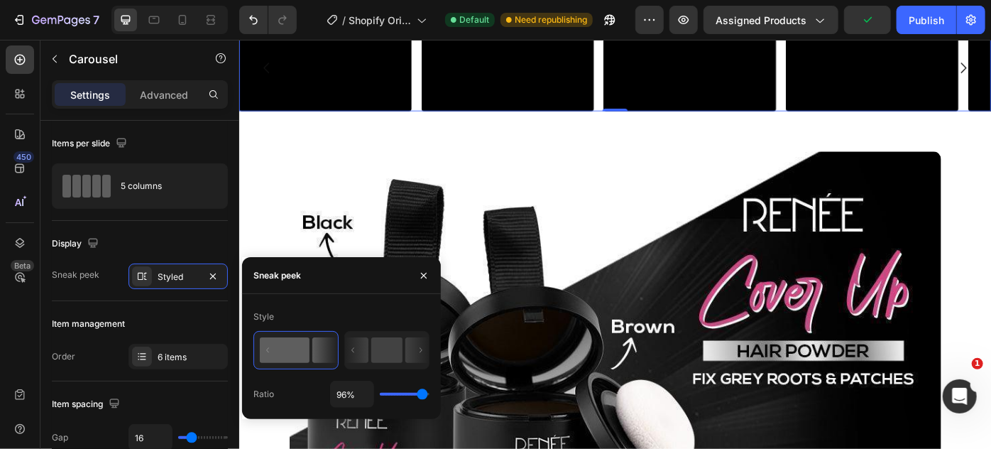
type input "99"
type input "100%"
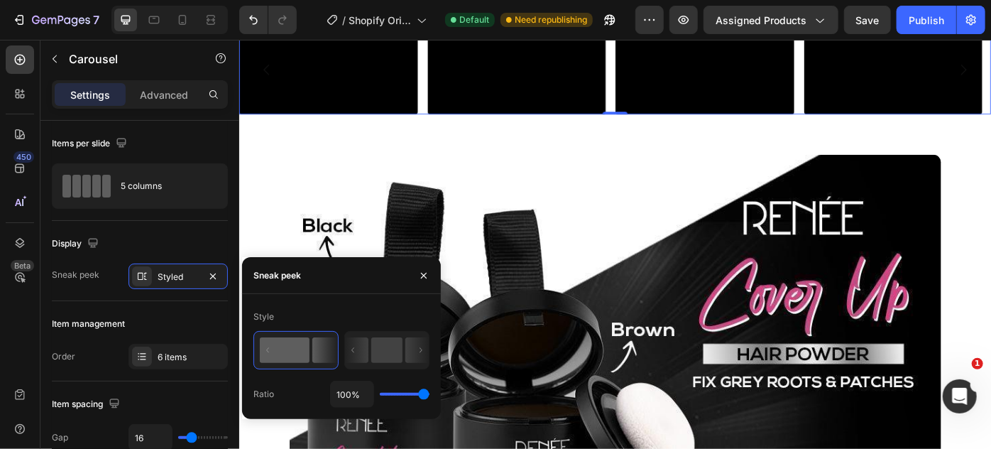
scroll to position [876, 0]
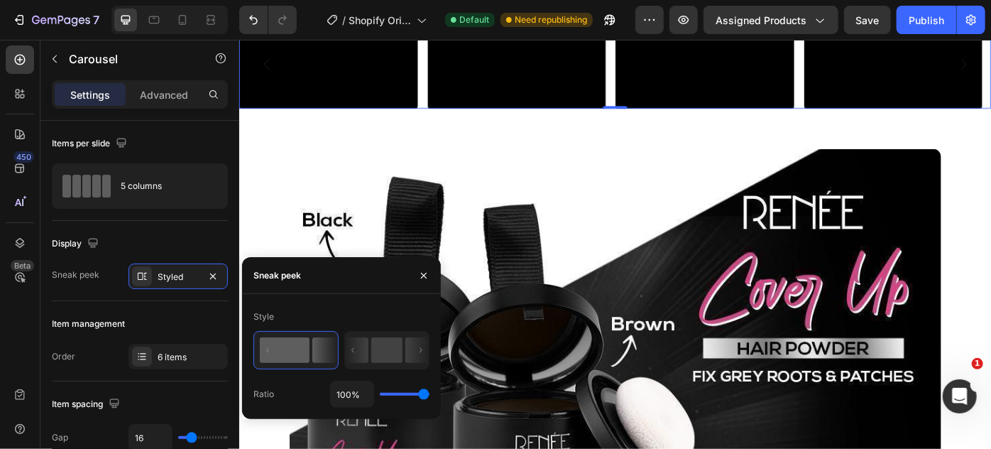
drag, startPoint x: 406, startPoint y: 393, endPoint x: 448, endPoint y: 397, distance: 42.0
type input "100"
click at [430, 396] on input "range" at bounding box center [405, 394] width 50 height 3
click at [212, 21] on icon at bounding box center [211, 20] width 14 height 14
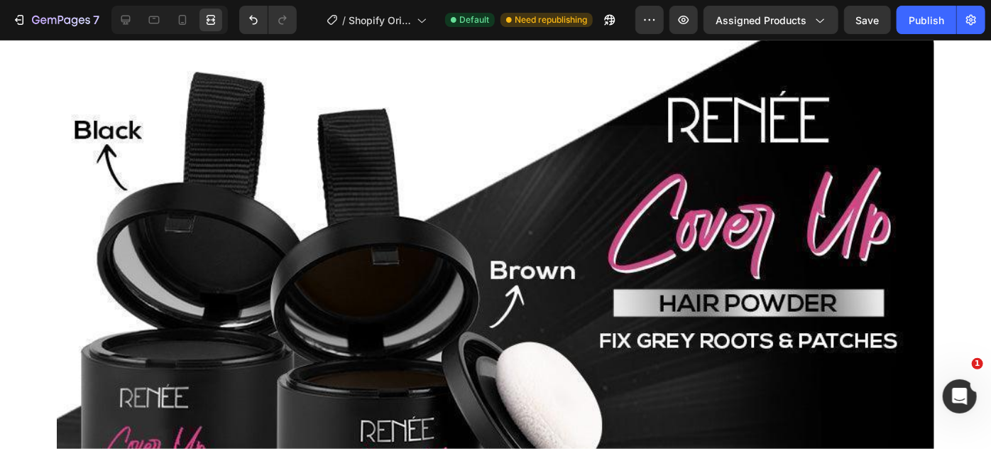
scroll to position [1007, 0]
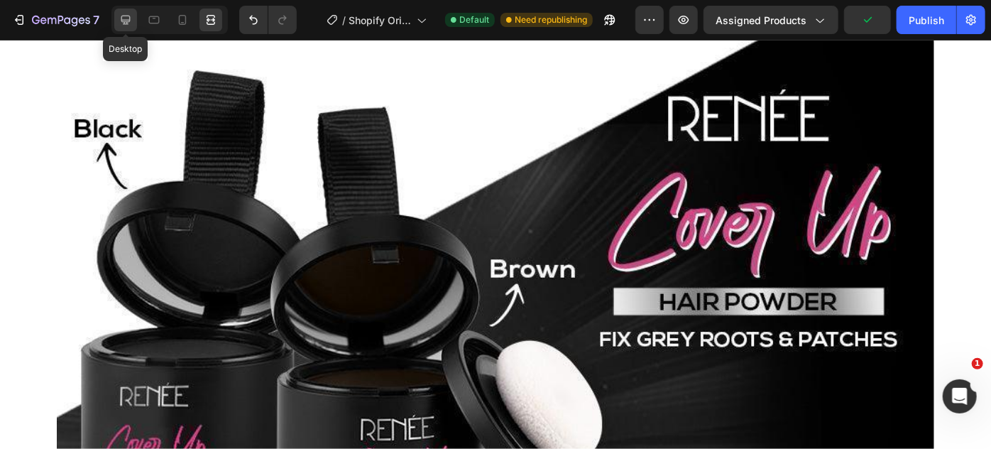
click at [121, 17] on icon at bounding box center [125, 20] width 9 height 9
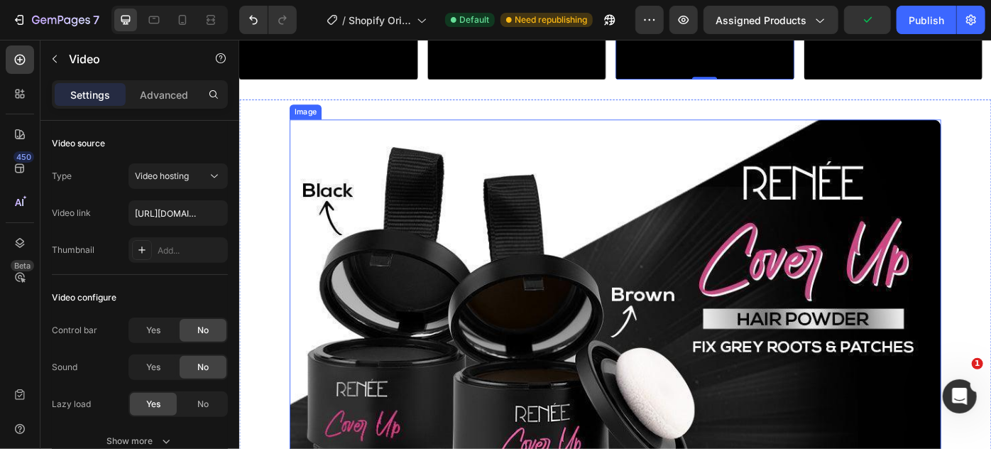
scroll to position [876, 0]
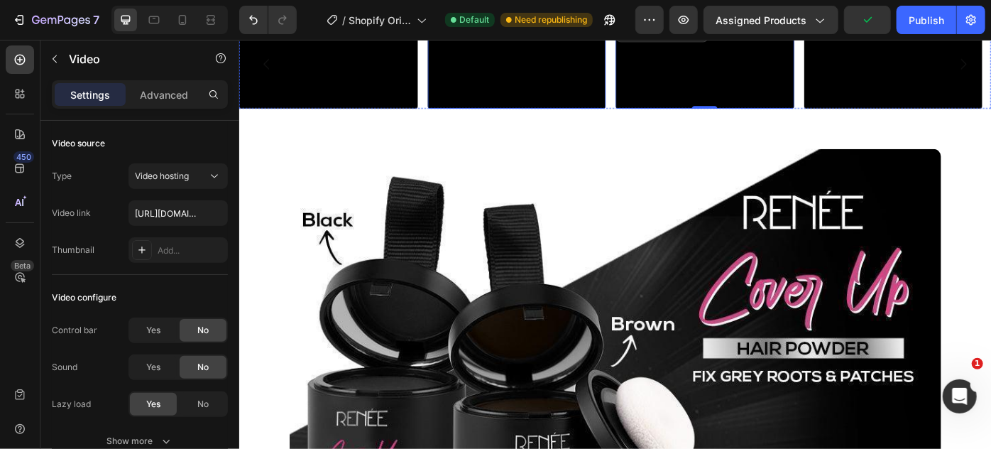
click at [603, 117] on video at bounding box center [553, 66] width 202 height 101
click at [658, 117] on div "Video Video Video Video Video Video" at bounding box center [665, 66] width 852 height 101
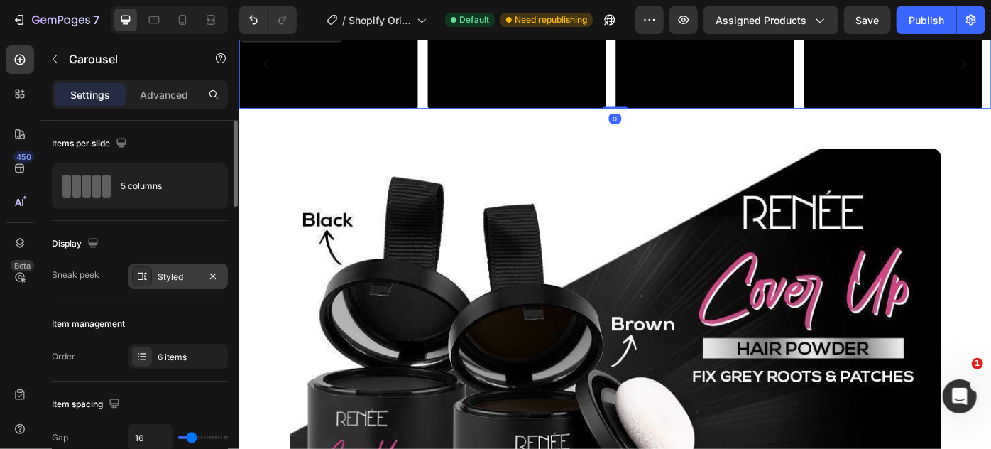
click at [168, 285] on div "Styled" at bounding box center [178, 276] width 99 height 26
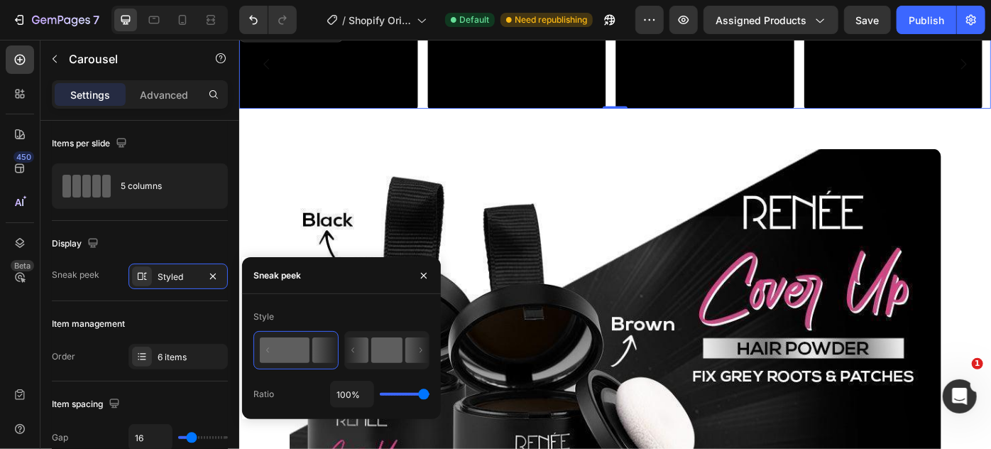
click at [398, 356] on rect at bounding box center [386, 350] width 31 height 26
type input "50%"
type input "50"
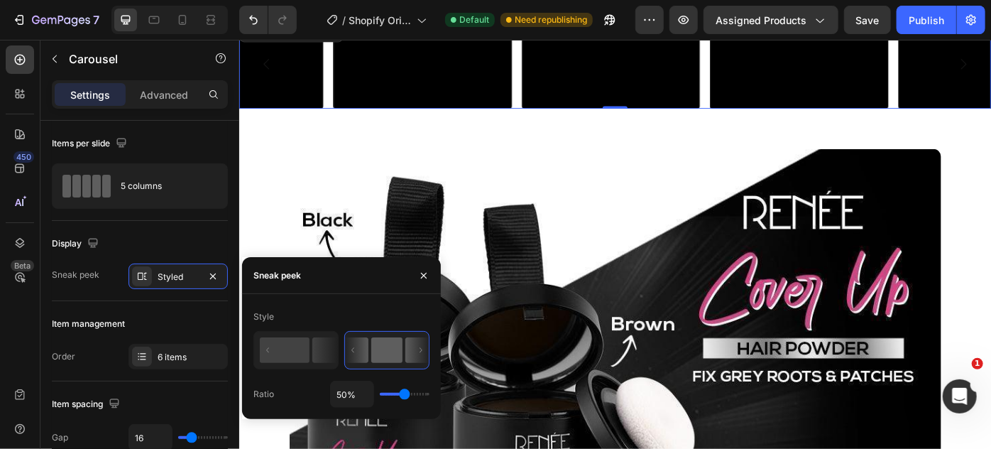
type input "100%"
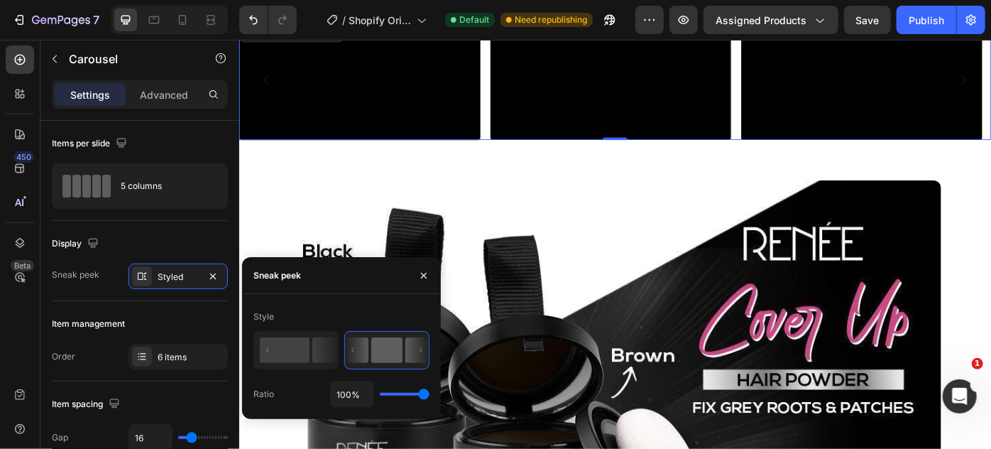
scroll to position [939, 0]
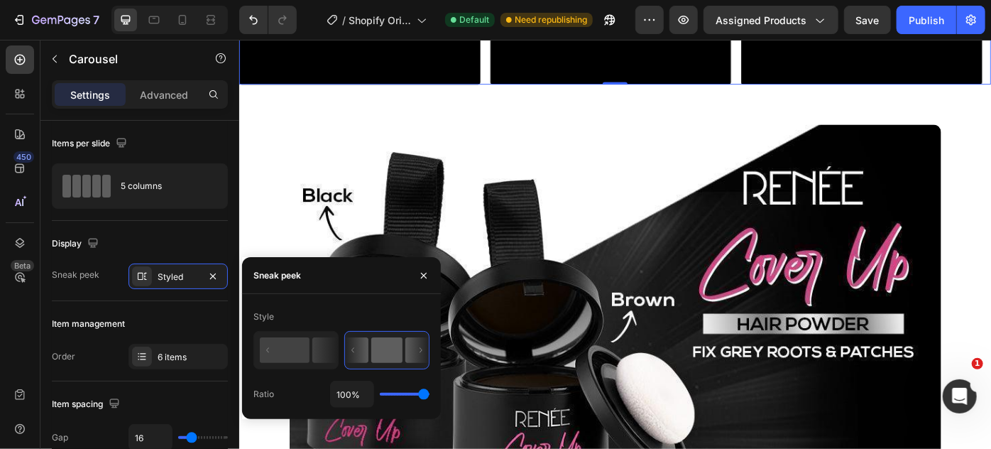
drag, startPoint x: 403, startPoint y: 393, endPoint x: 242, endPoint y: 408, distance: 161.9
type input "100"
click at [430, 396] on input "range" at bounding box center [405, 394] width 50 height 3
click at [204, 24] on icon at bounding box center [211, 20] width 14 height 14
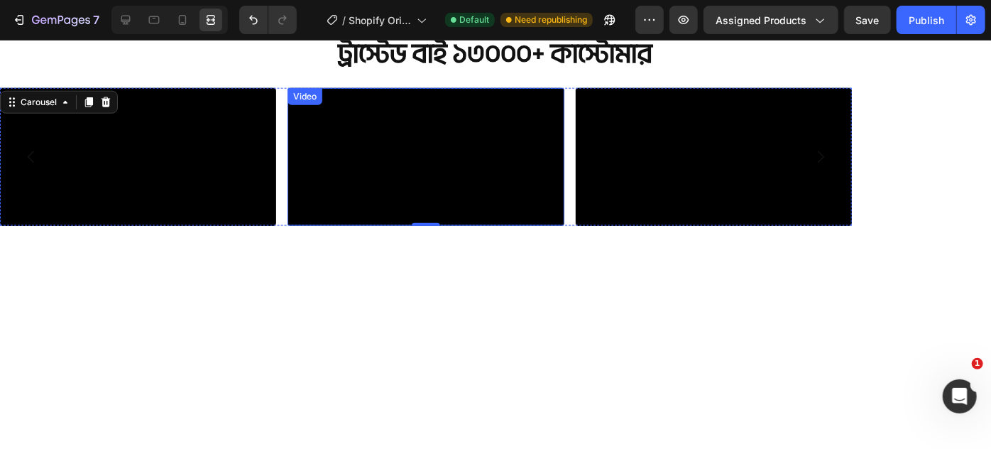
scroll to position [748, 0]
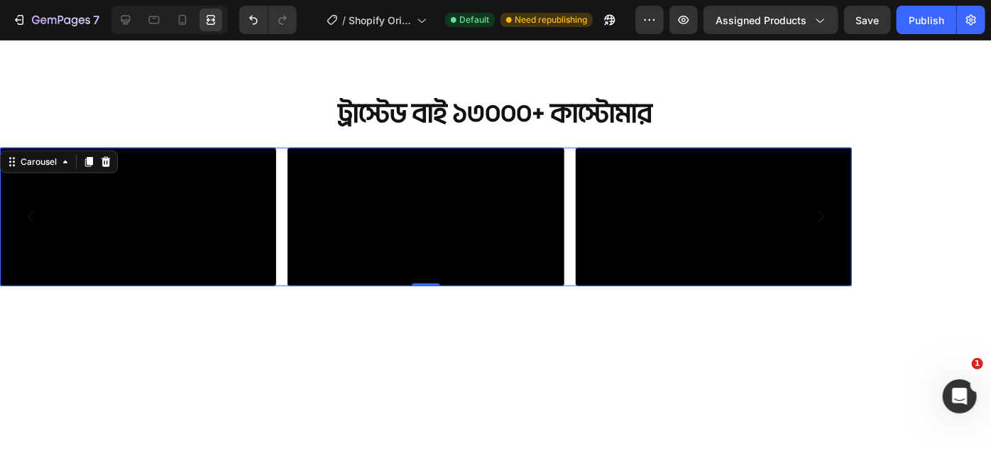
click at [285, 178] on div "Video Video Video Video Video Video" at bounding box center [426, 216] width 852 height 138
click at [123, 18] on icon at bounding box center [126, 20] width 14 height 14
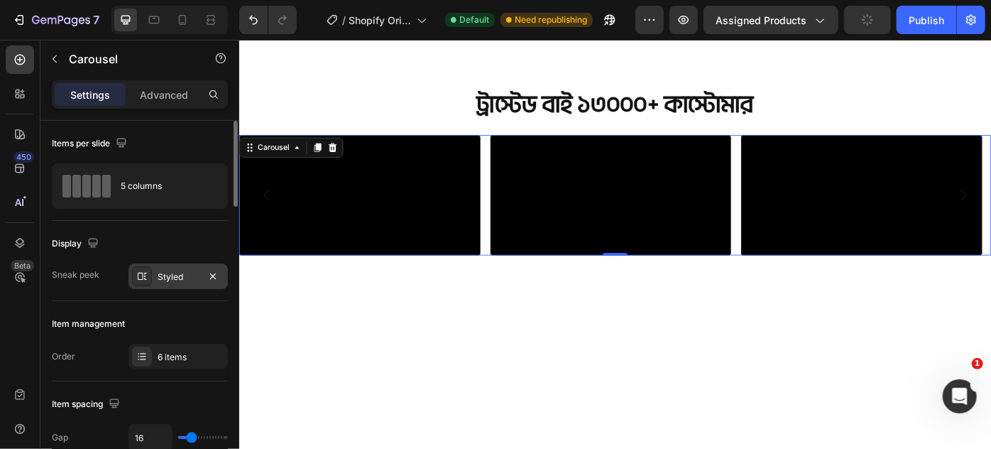
click at [190, 276] on div "Styled" at bounding box center [178, 277] width 41 height 13
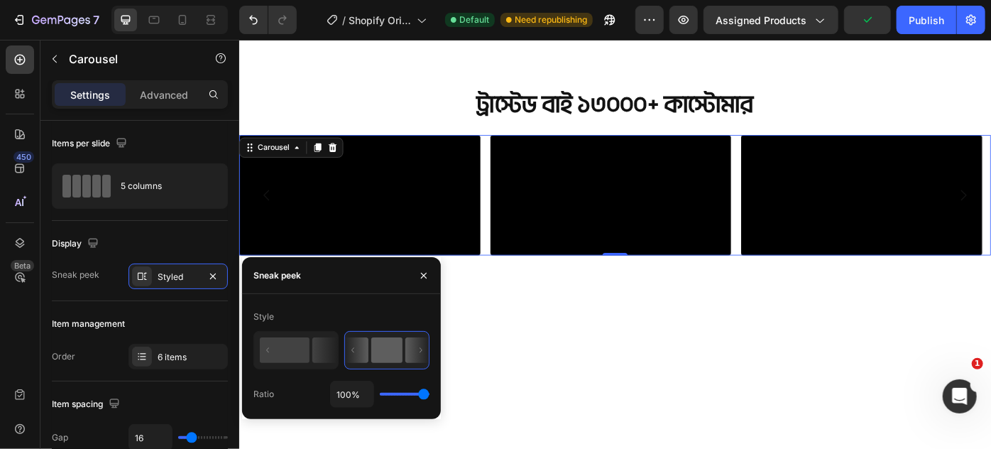
type input "52%"
type input "52"
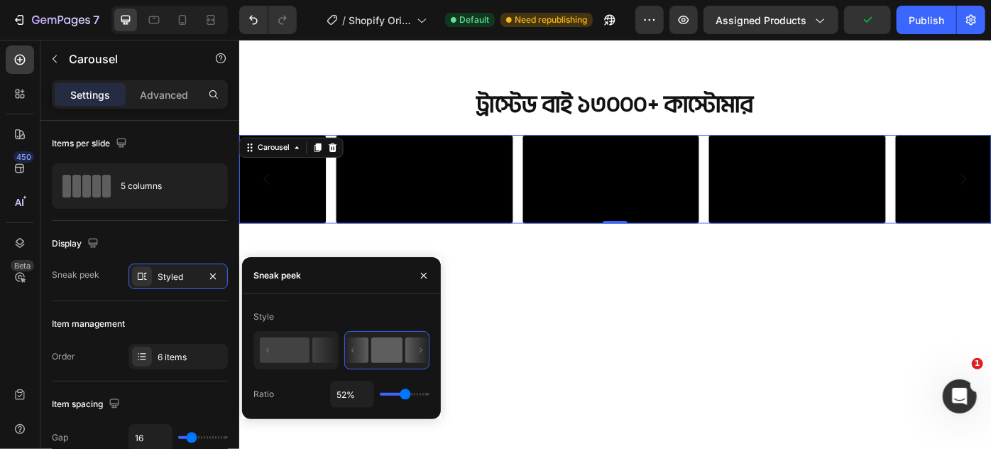
type input "48%"
type input "48"
type input "46%"
type input "46"
type input "40%"
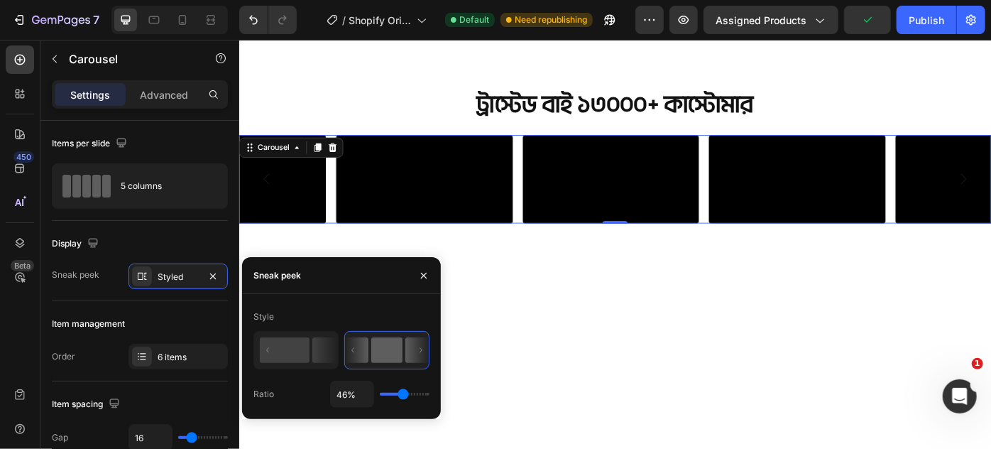
type input "40"
type input "36%"
type input "36"
type input "35%"
type input "35"
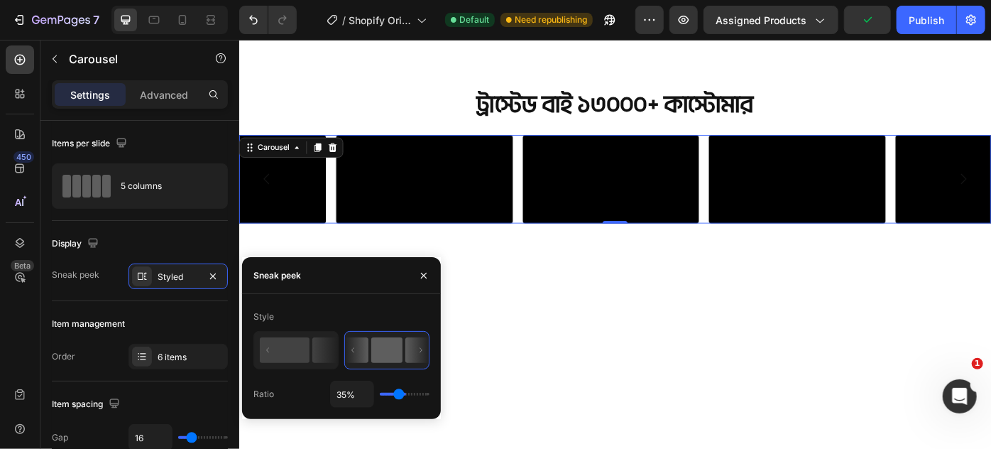
type input "27%"
type input "27"
type input "24%"
type input "24"
type input "17%"
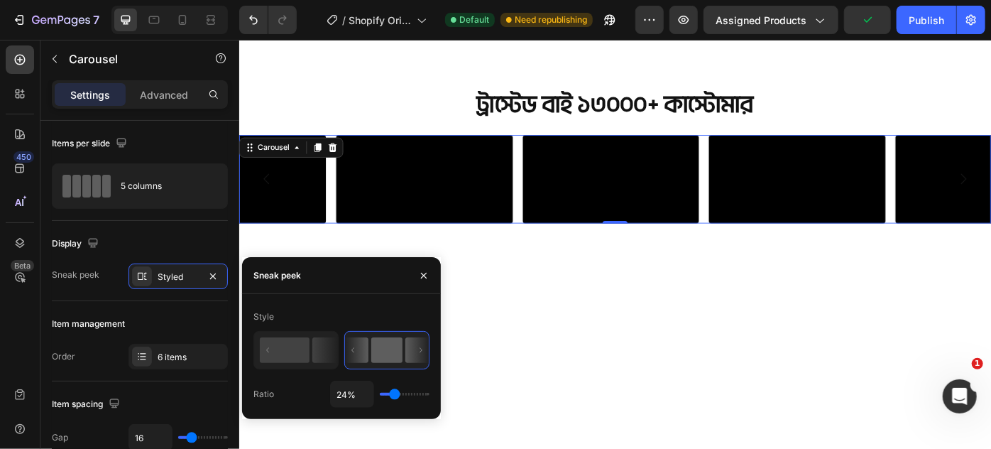
type input "17"
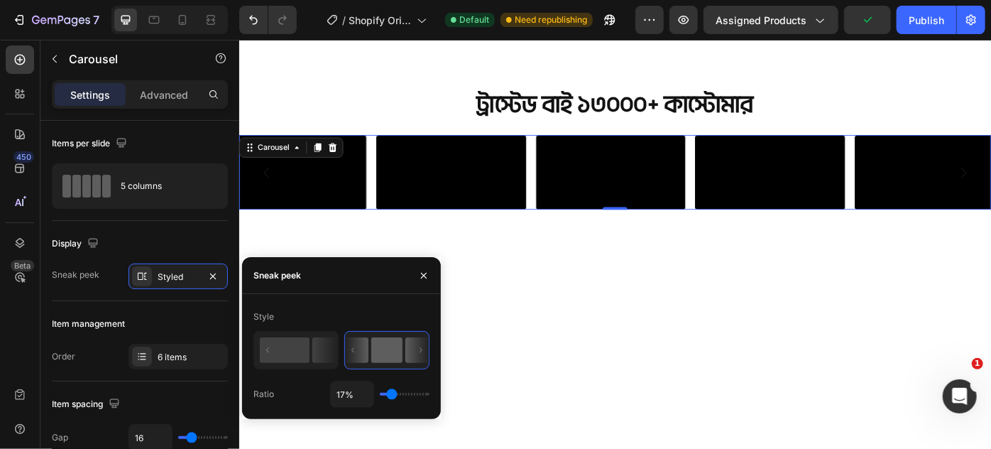
type input "14%"
type input "14"
type input "8%"
type input "8"
type input "4%"
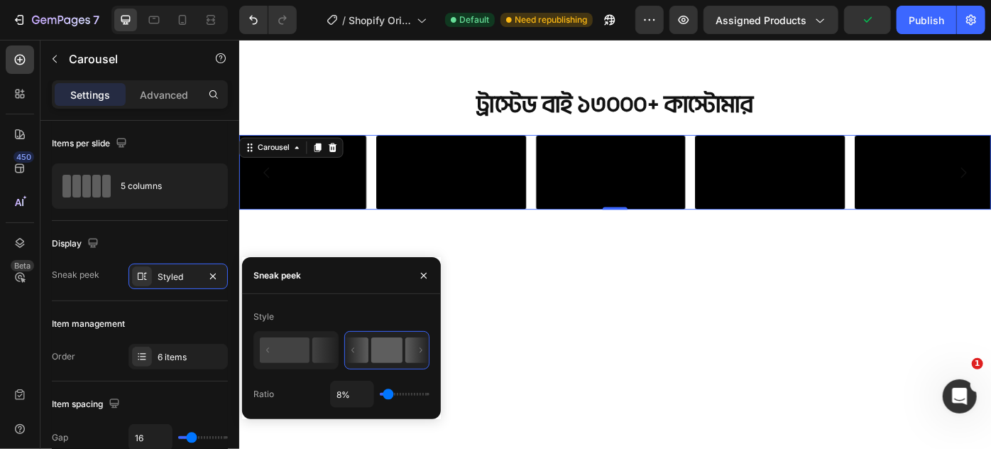
type input "4"
type input "1%"
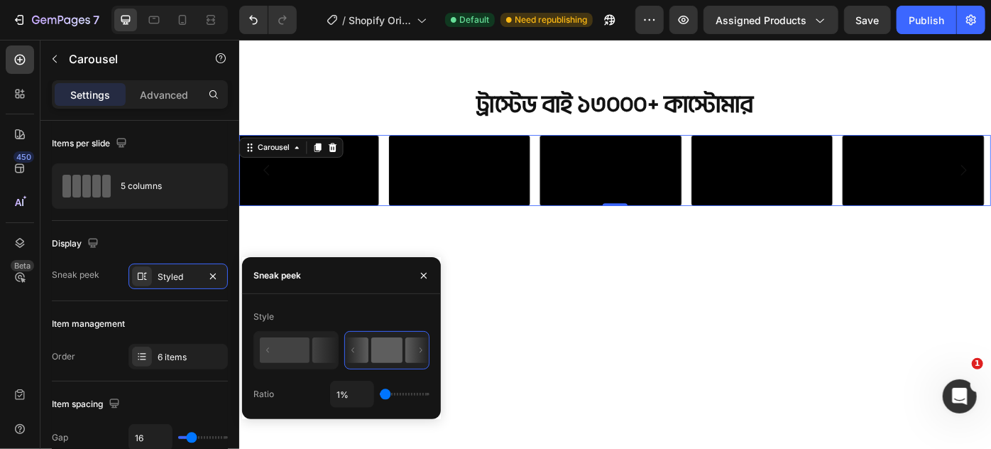
drag, startPoint x: 424, startPoint y: 396, endPoint x: 359, endPoint y: 393, distance: 65.4
type input "1"
click at [380, 393] on input "range" at bounding box center [405, 394] width 50 height 3
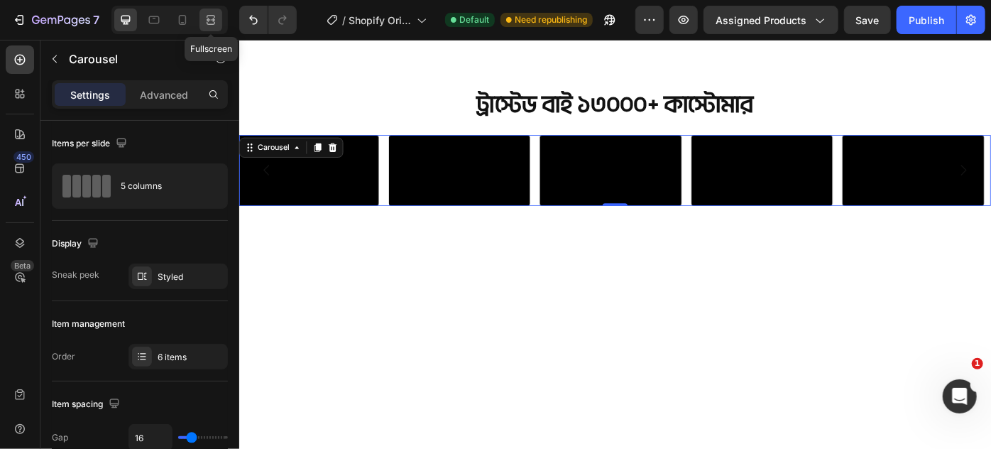
click at [212, 14] on icon at bounding box center [211, 20] width 14 height 14
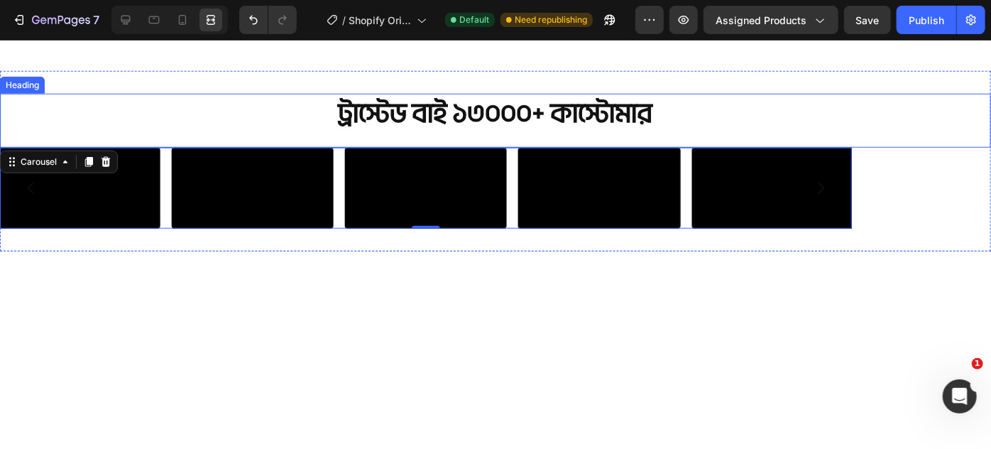
click at [670, 97] on p "ট্রাস্টেড বাই ১৩০০০+ কাস্টোমার" at bounding box center [495, 112] width 988 height 37
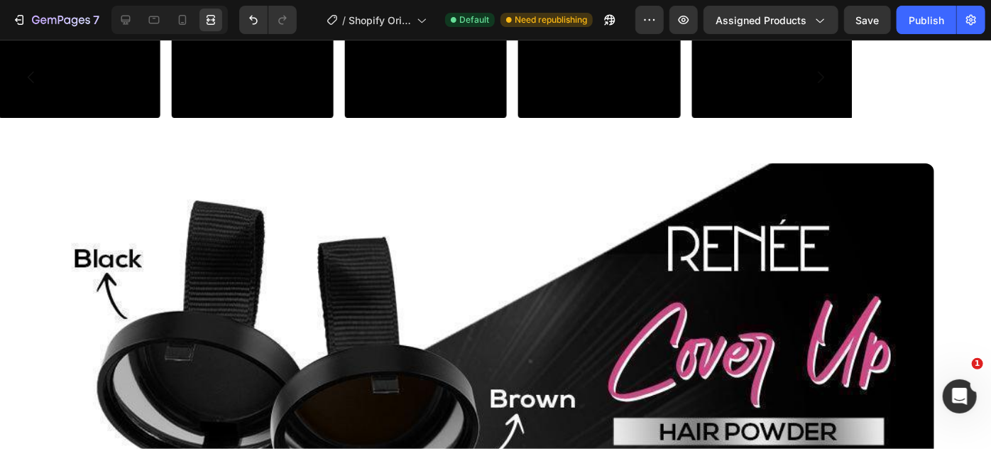
scroll to position [877, 0]
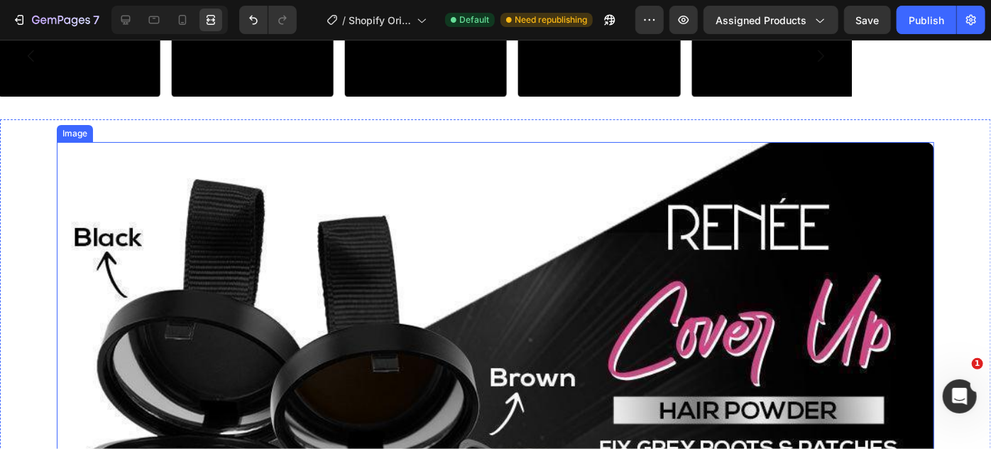
click at [632, 400] on img at bounding box center [496, 412] width 878 height 543
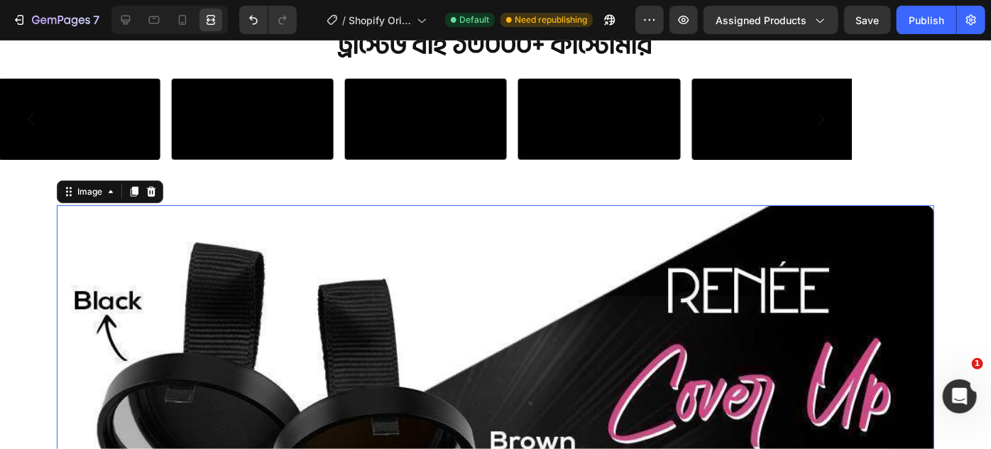
scroll to position [812, 0]
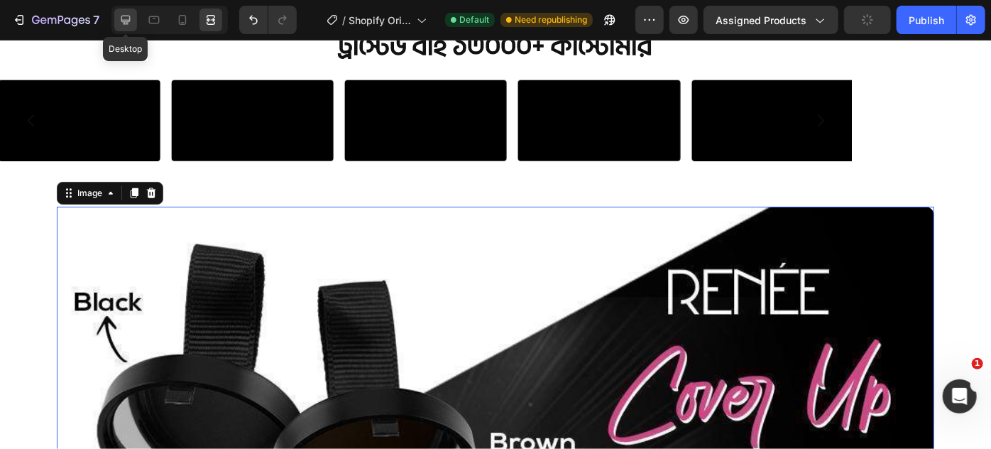
click at [130, 18] on icon at bounding box center [126, 20] width 14 height 14
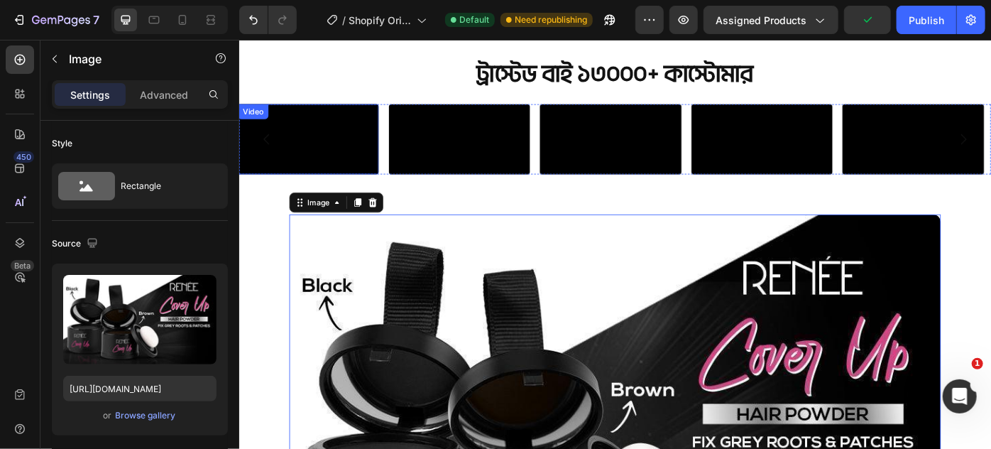
scroll to position [748, 0]
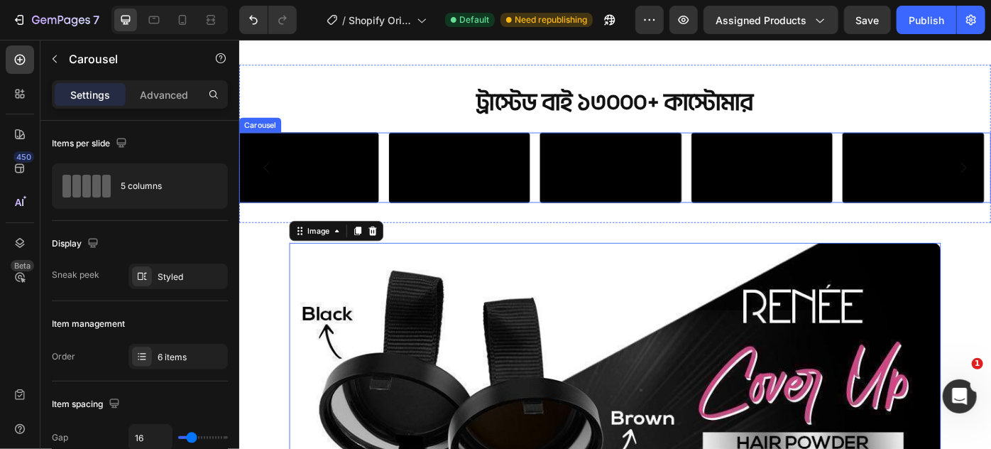
click at [401, 224] on div "Video Video Video Video Video Video" at bounding box center [665, 184] width 852 height 80
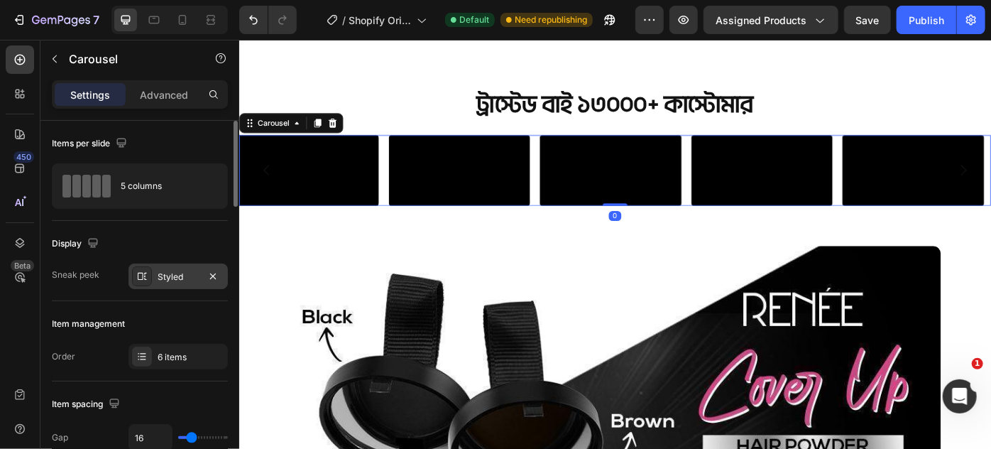
click at [193, 278] on div "Styled" at bounding box center [178, 277] width 41 height 13
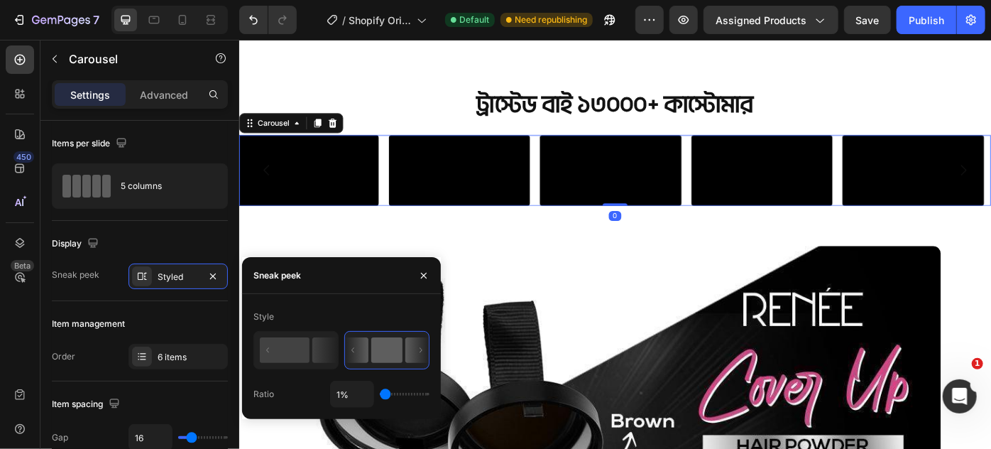
type input "24%"
type input "24"
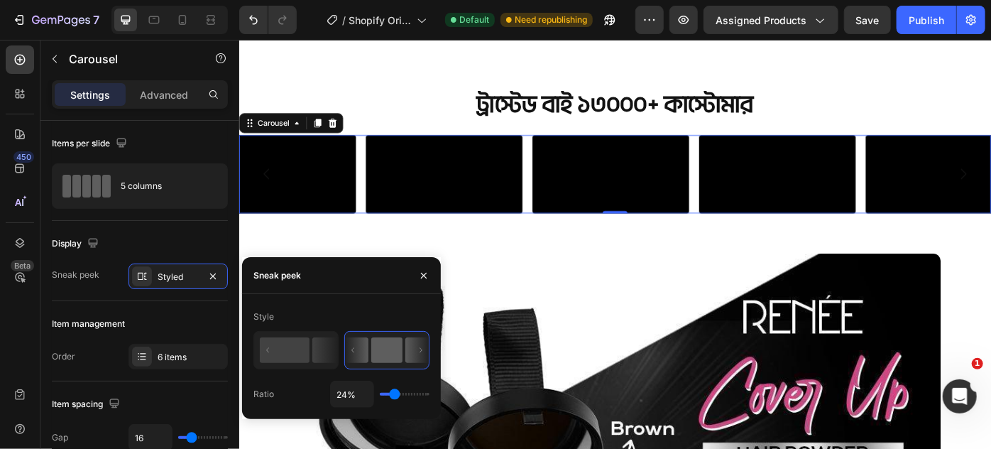
type input "27%"
type input "27"
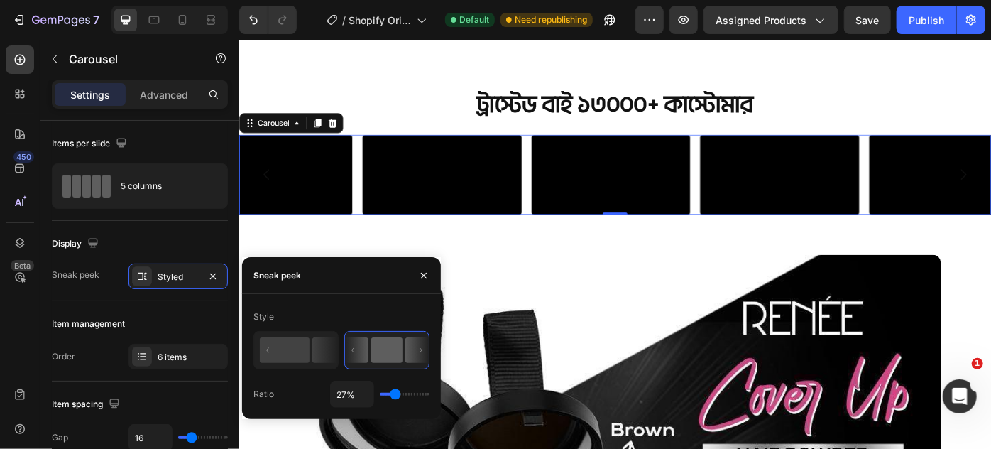
type input "28%"
type input "28"
type input "30%"
type input "30"
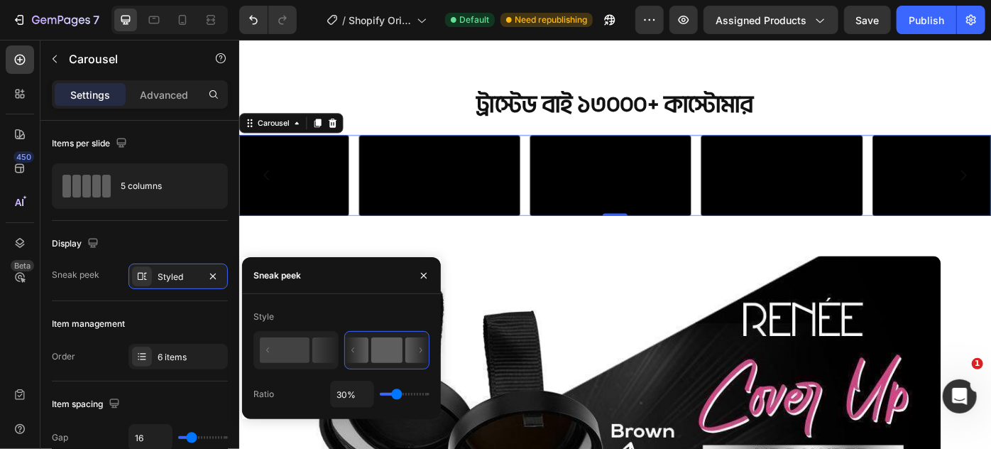
type input "31%"
type input "31"
type input "32%"
type input "32"
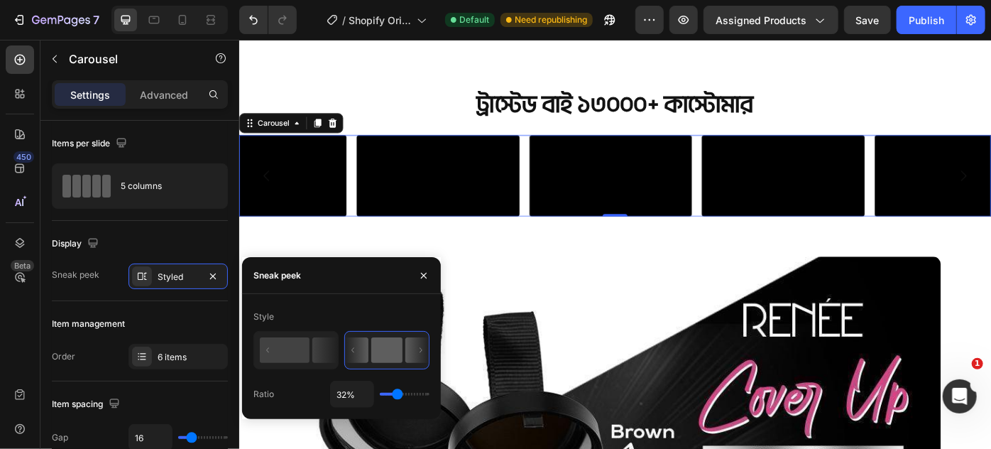
type input "34%"
type input "34"
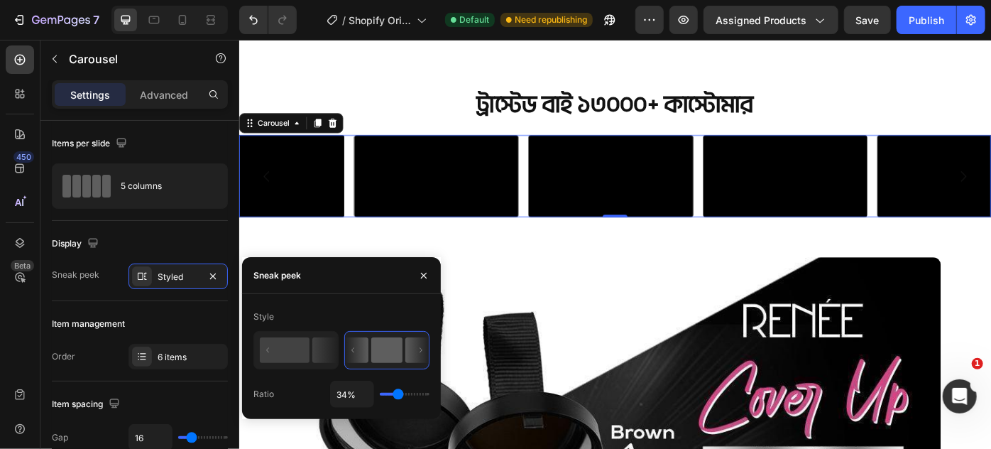
type input "35%"
type input "35"
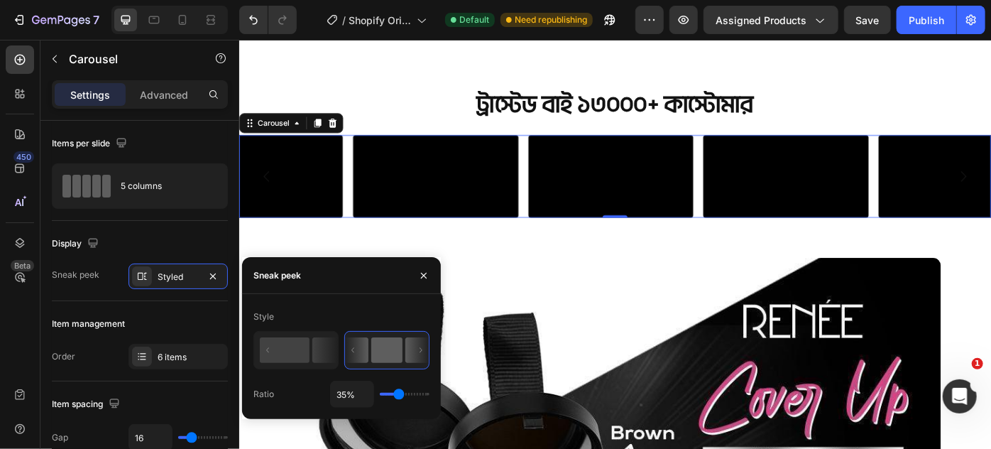
type input "36%"
type input "36"
type input "39%"
type input "39"
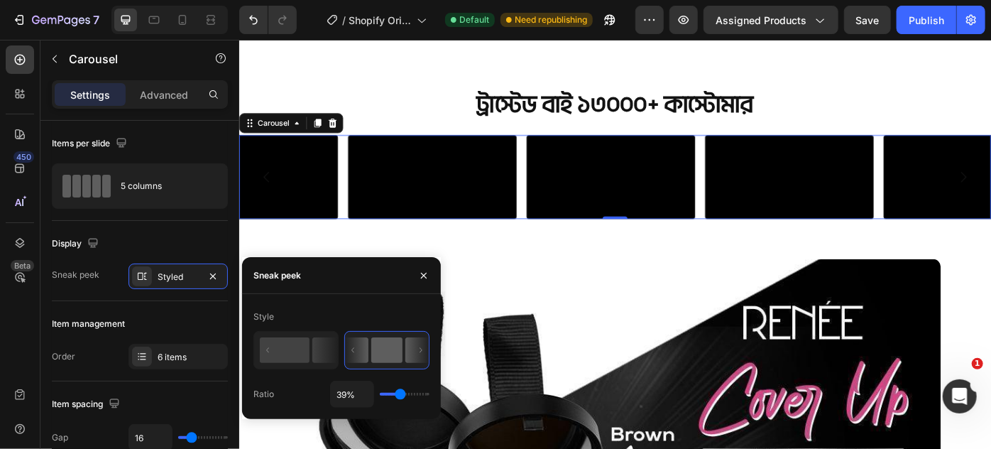
type input "40%"
type input "40"
type input "42%"
type input "42"
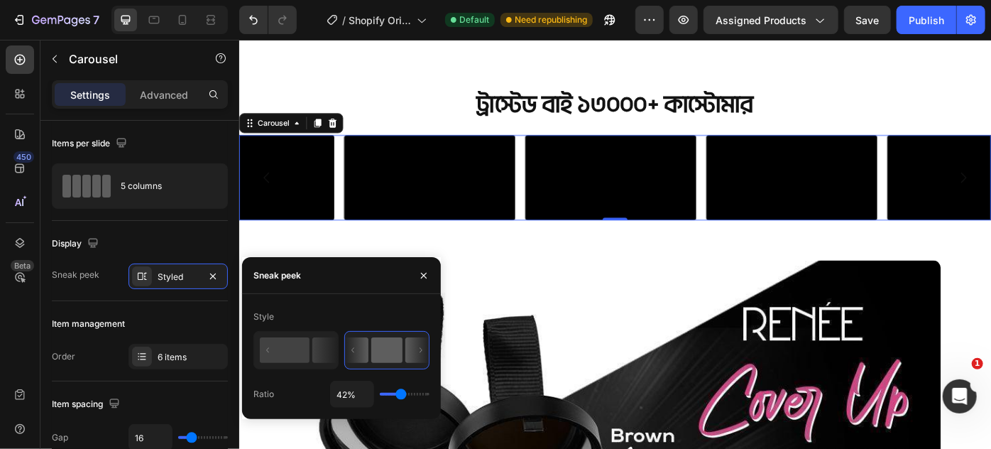
type input "43%"
type input "43"
type input "44%"
type input "44"
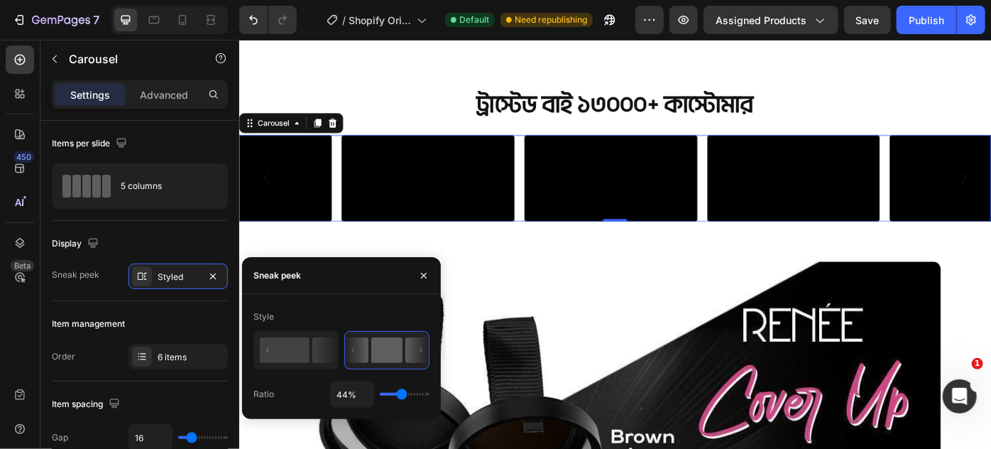
type input "46%"
type input "46"
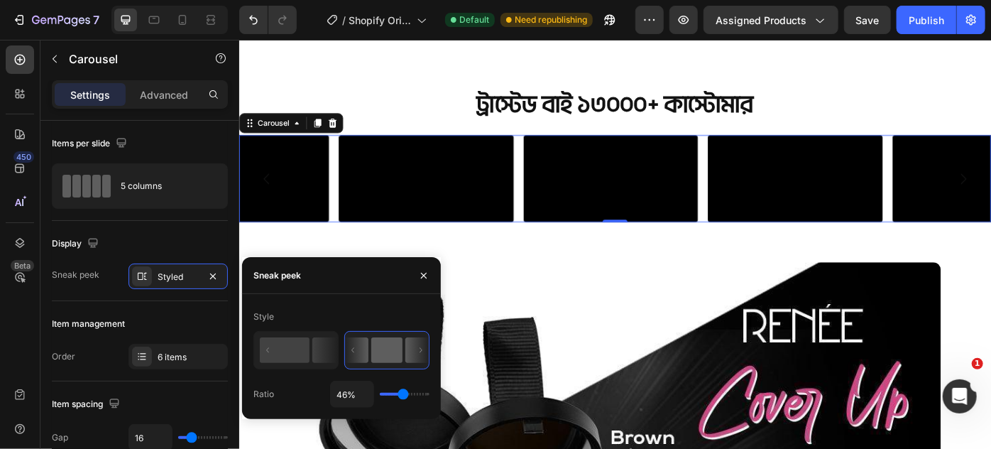
type input "47%"
type input "47"
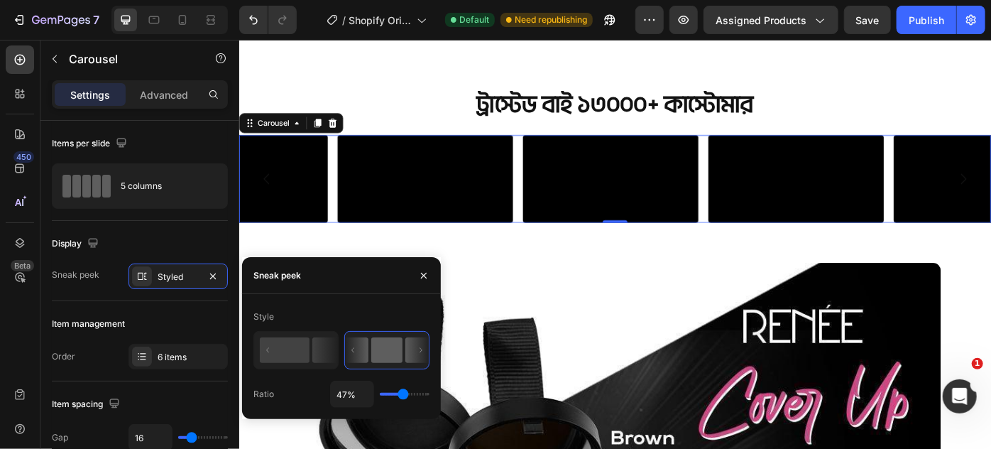
type input "48%"
type input "48"
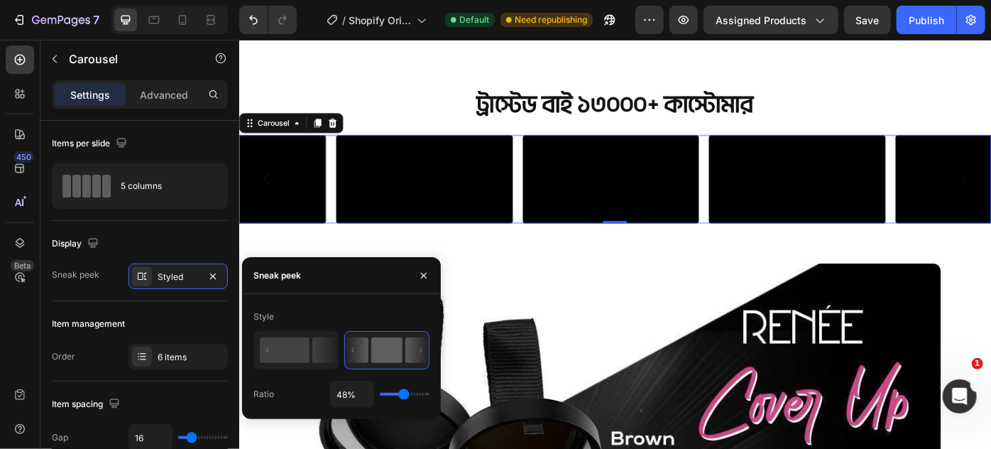
type input "50%"
type input "50"
type input "51%"
type input "51"
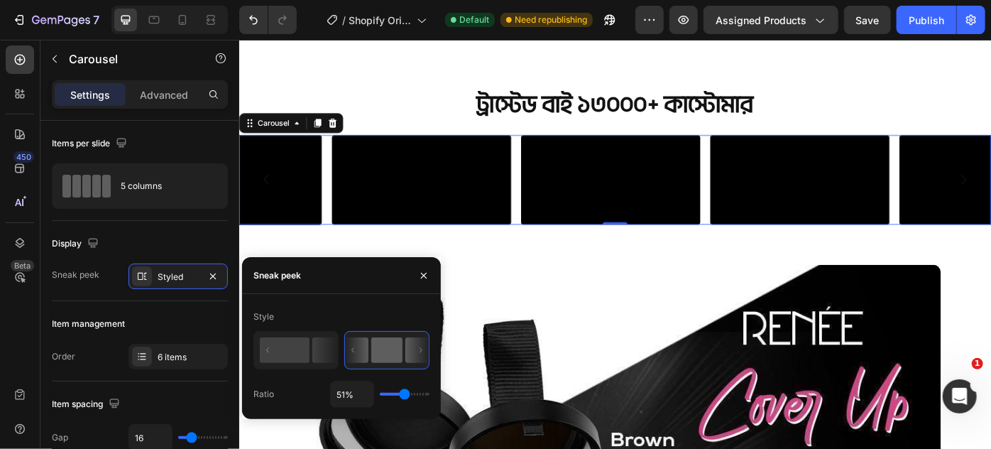
type input "50%"
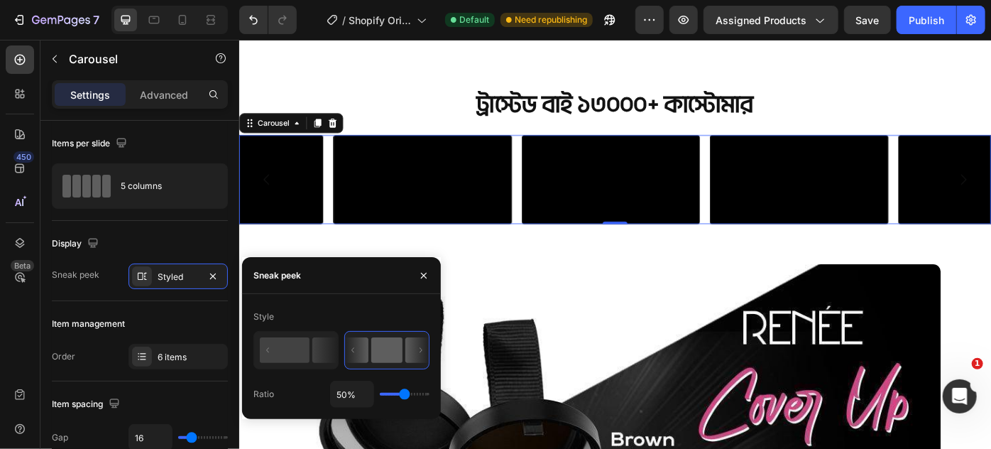
drag, startPoint x: 384, startPoint y: 394, endPoint x: 404, endPoint y: 397, distance: 20.1
type input "50"
click at [404, 396] on input "range" at bounding box center [405, 394] width 50 height 3
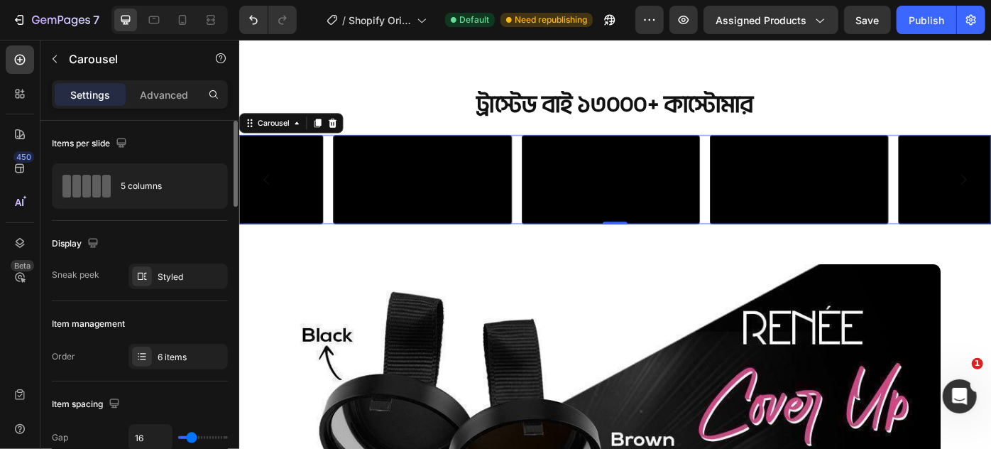
click at [155, 315] on div "Item management" at bounding box center [140, 323] width 176 height 23
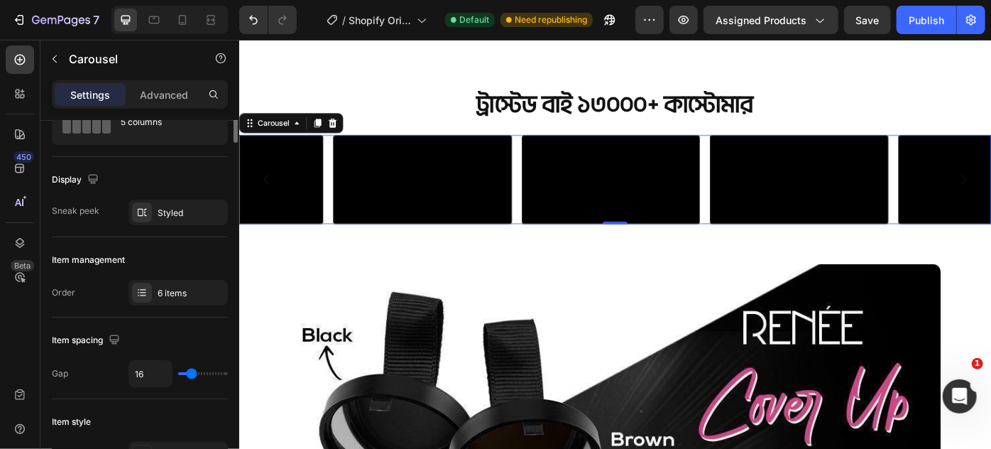
scroll to position [0, 0]
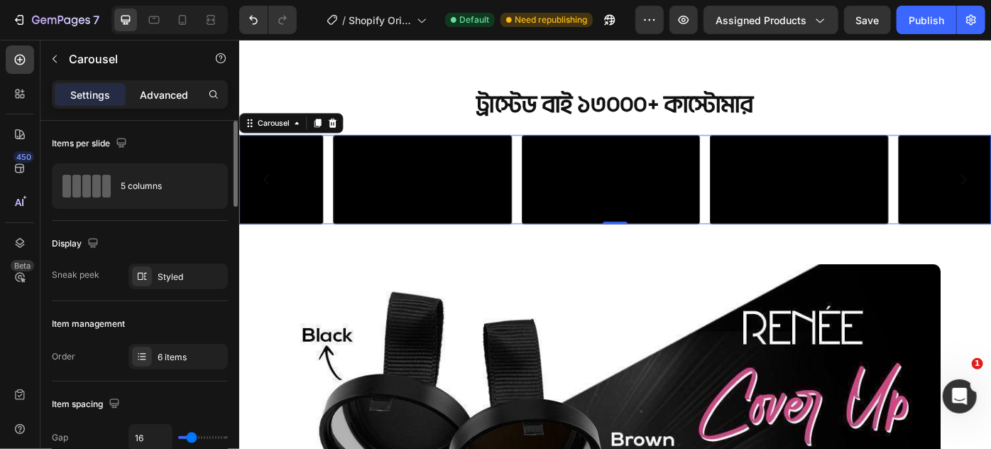
click at [151, 94] on p "Advanced" at bounding box center [164, 94] width 48 height 15
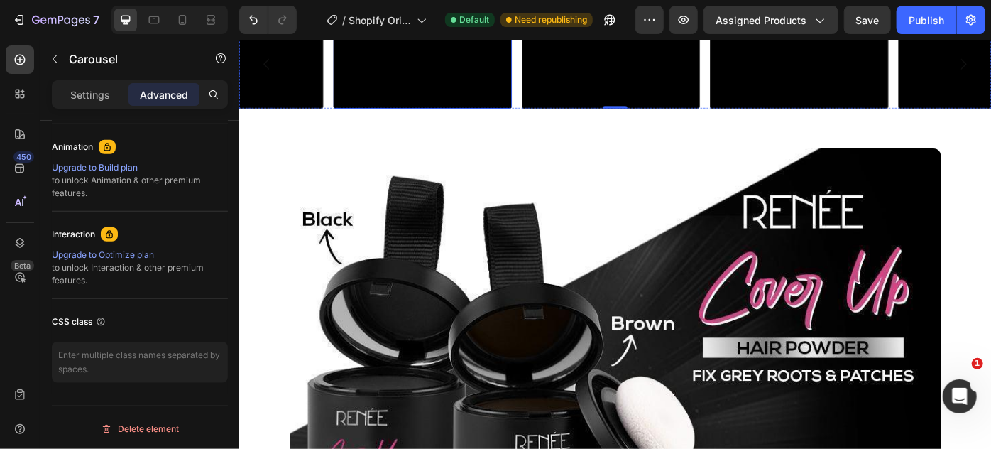
scroll to position [877, 0]
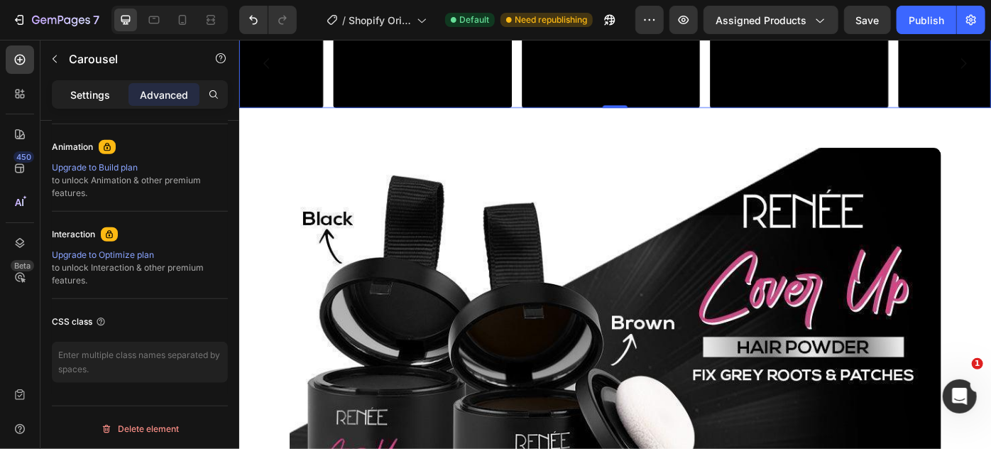
click at [83, 87] on p "Settings" at bounding box center [90, 94] width 40 height 15
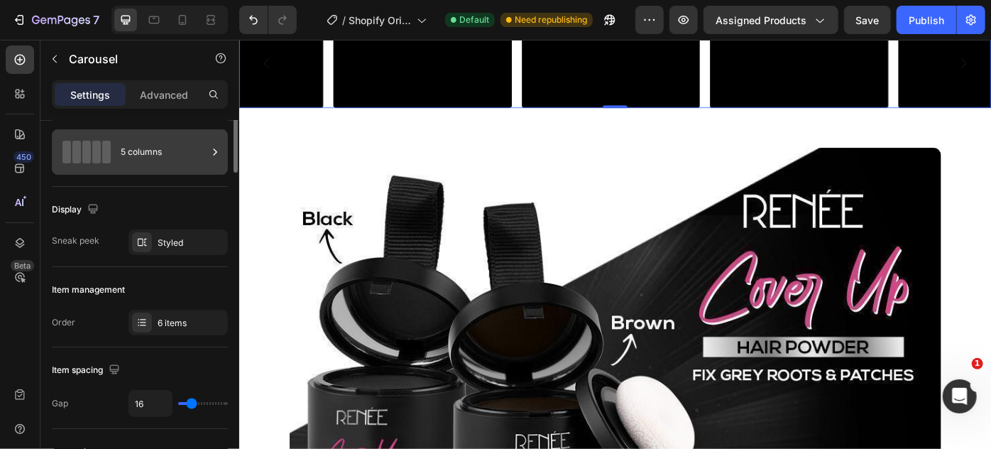
scroll to position [0, 0]
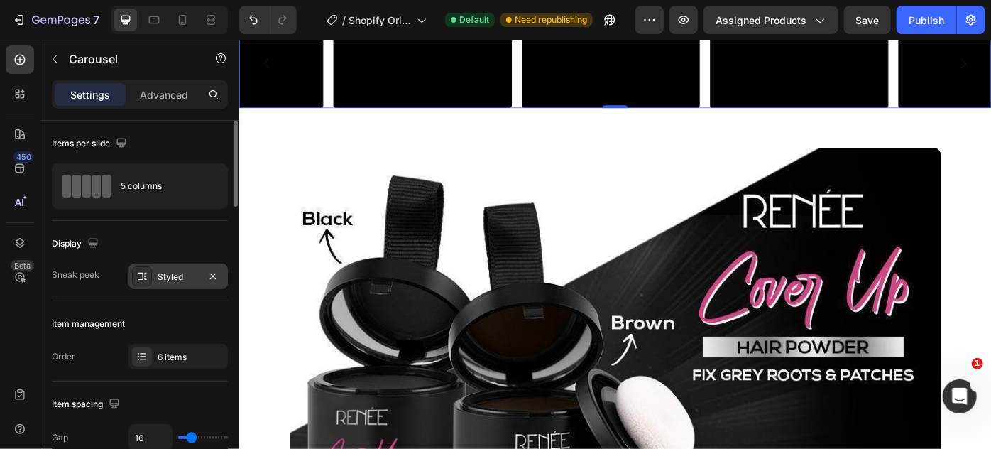
click at [173, 272] on div "Styled" at bounding box center [178, 277] width 41 height 13
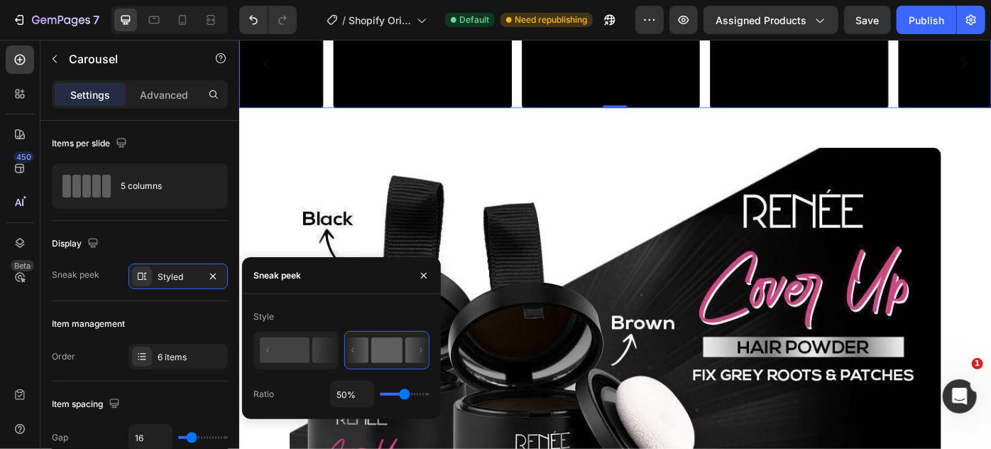
click at [293, 371] on div "Style Ratio 50%" at bounding box center [342, 356] width 176 height 102
click at [302, 358] on rect at bounding box center [285, 350] width 50 height 26
type input "100%"
type input "100"
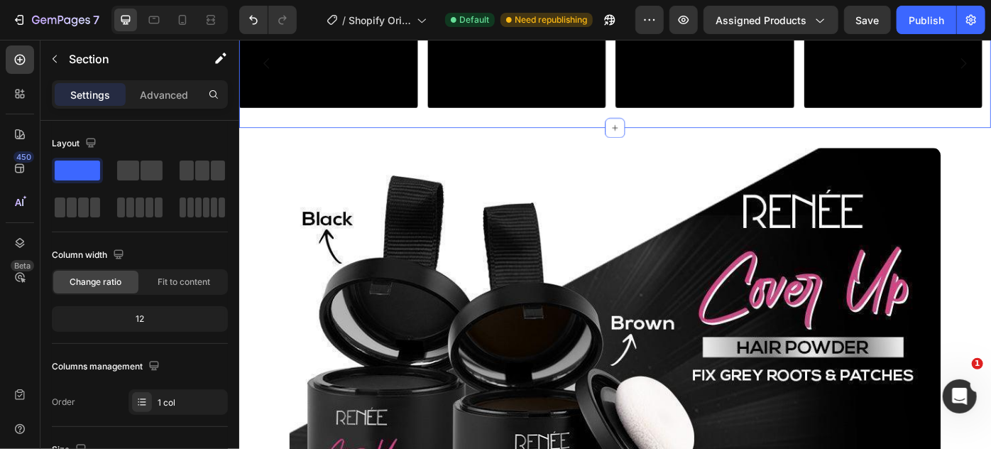
click at [550, 138] on div "ট্রাস্টেড বাই ১৩০০০+ কাস্টোমার Heading Video Video Video Video Video Video Caro…" at bounding box center [665, 38] width 852 height 200
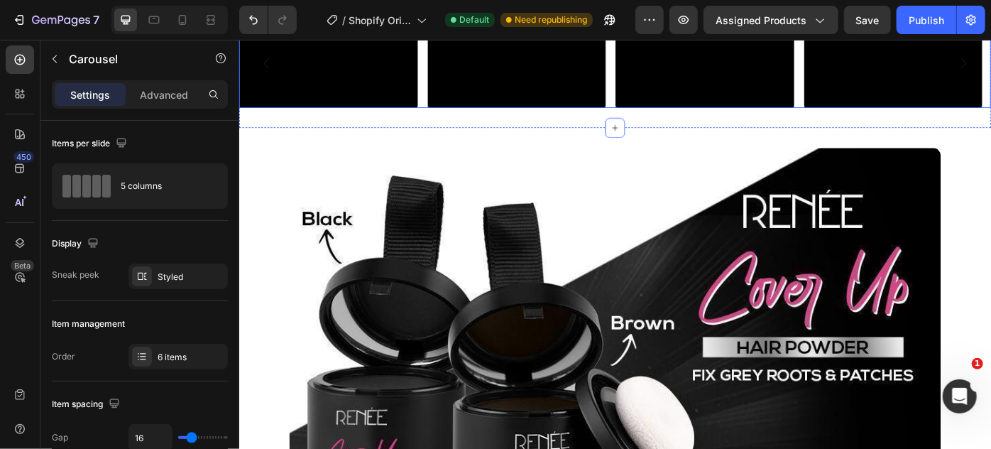
click at [443, 116] on div "Video Video Video Video Video Video" at bounding box center [665, 65] width 852 height 101
click at [167, 276] on div "Styled" at bounding box center [178, 277] width 41 height 13
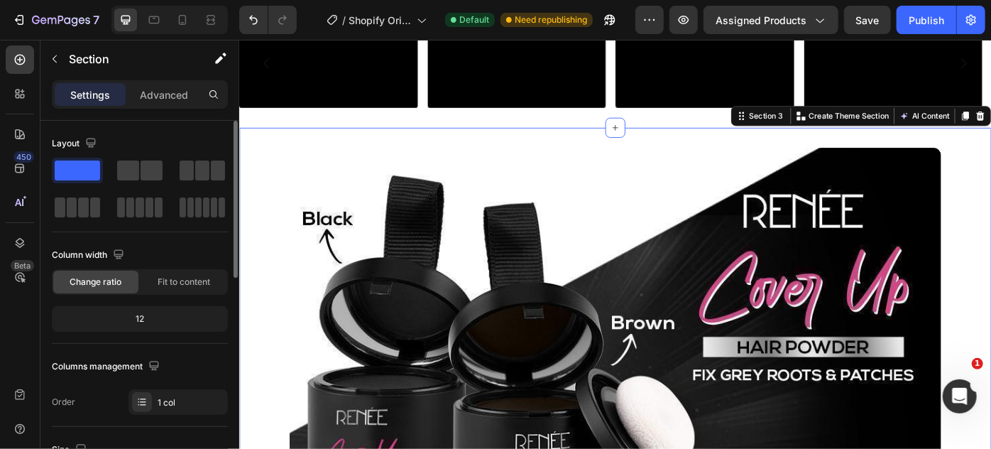
click at [446, 116] on div "Video Video Video Video Video Video" at bounding box center [665, 65] width 852 height 101
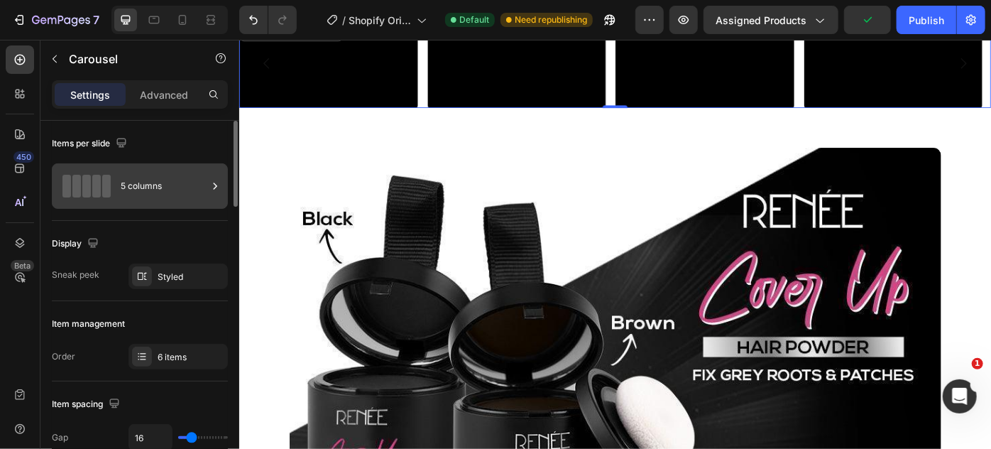
click at [148, 189] on div "5 columns" at bounding box center [164, 186] width 87 height 33
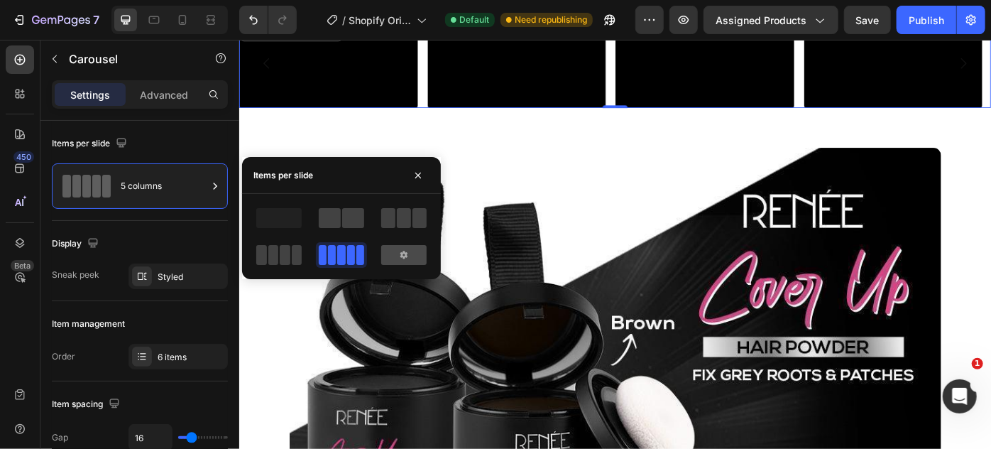
click at [403, 251] on icon at bounding box center [403, 255] width 7 height 8
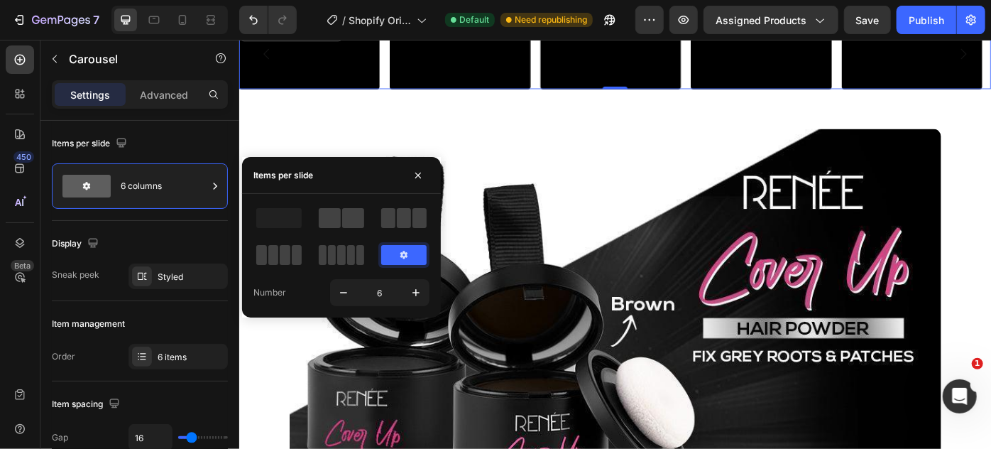
scroll to position [839, 0]
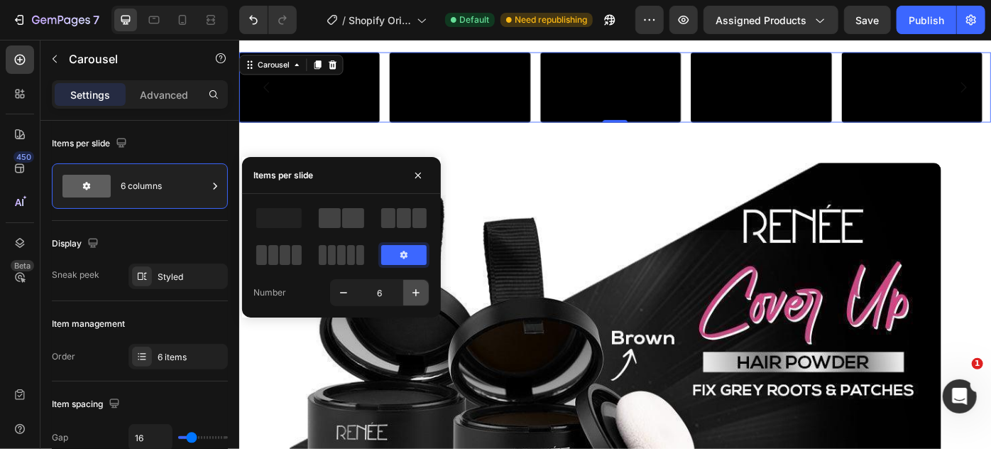
click at [418, 292] on icon "button" at bounding box center [416, 292] width 7 height 7
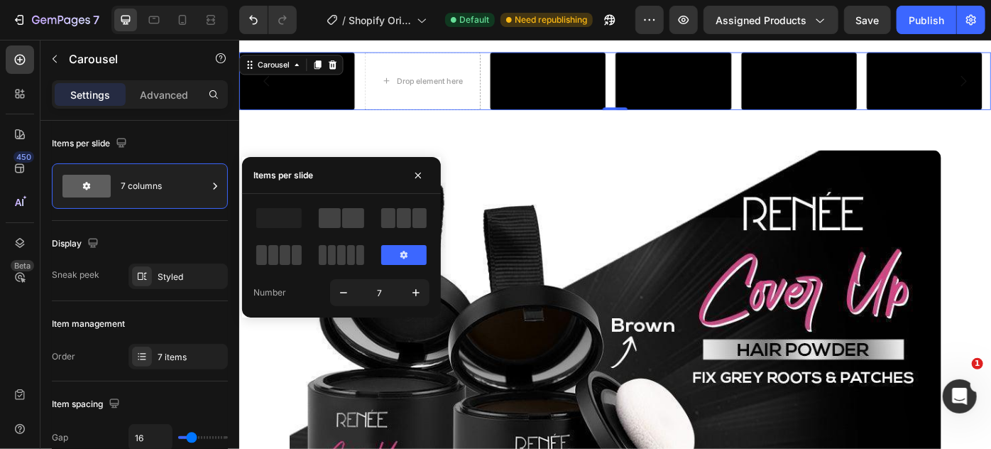
scroll to position [814, 0]
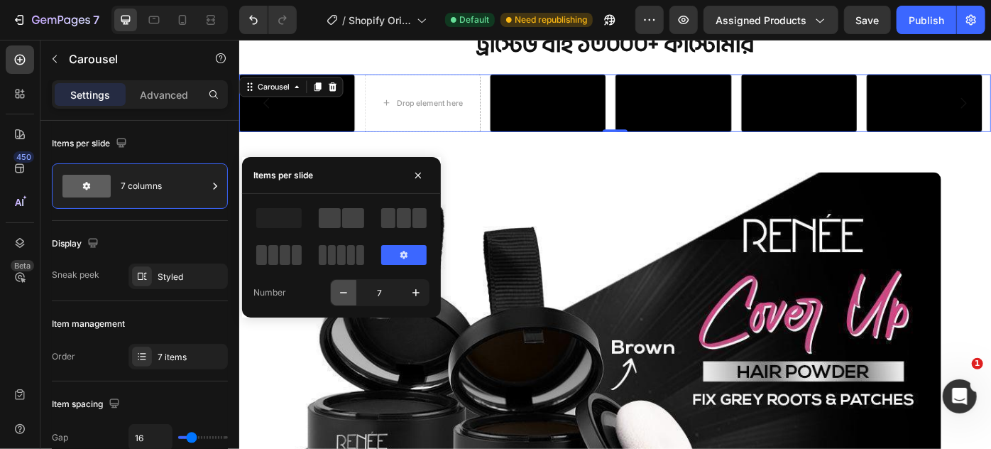
click at [342, 293] on icon "button" at bounding box center [343, 293] width 7 height 1
type input "6"
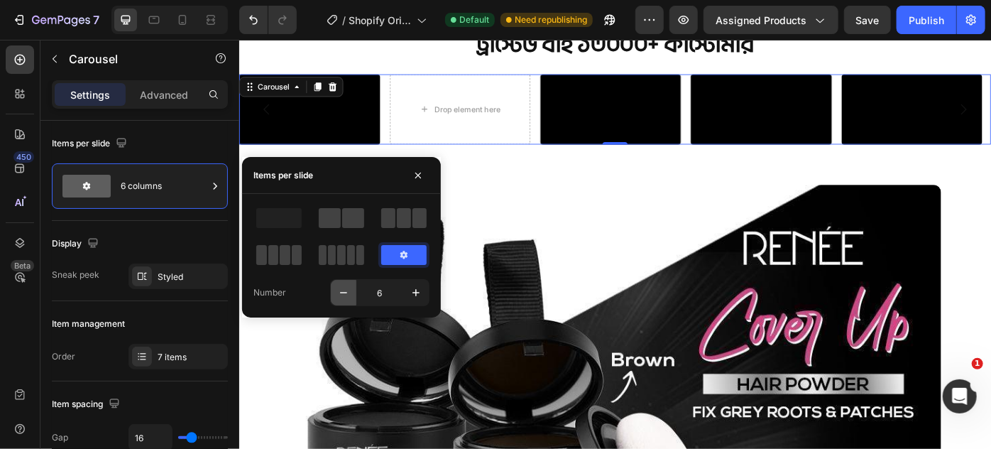
scroll to position [839, 0]
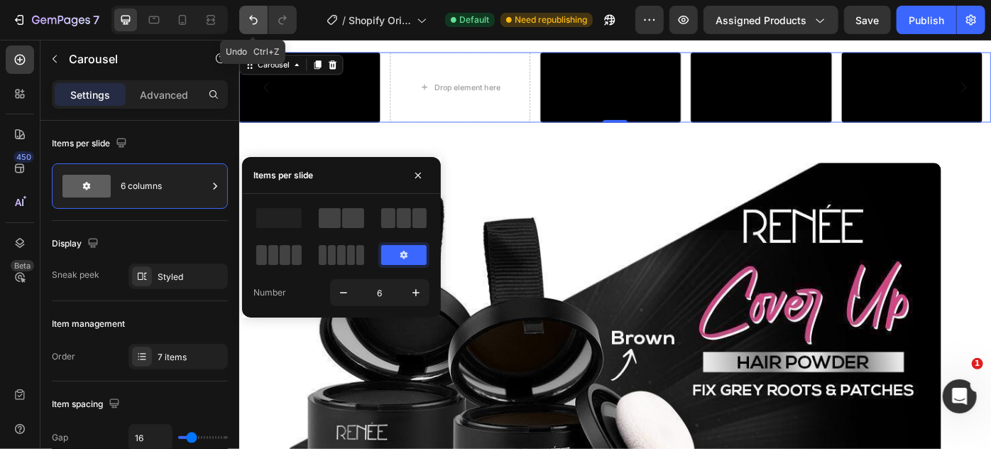
click at [256, 16] on icon "Undo/Redo" at bounding box center [253, 20] width 14 height 14
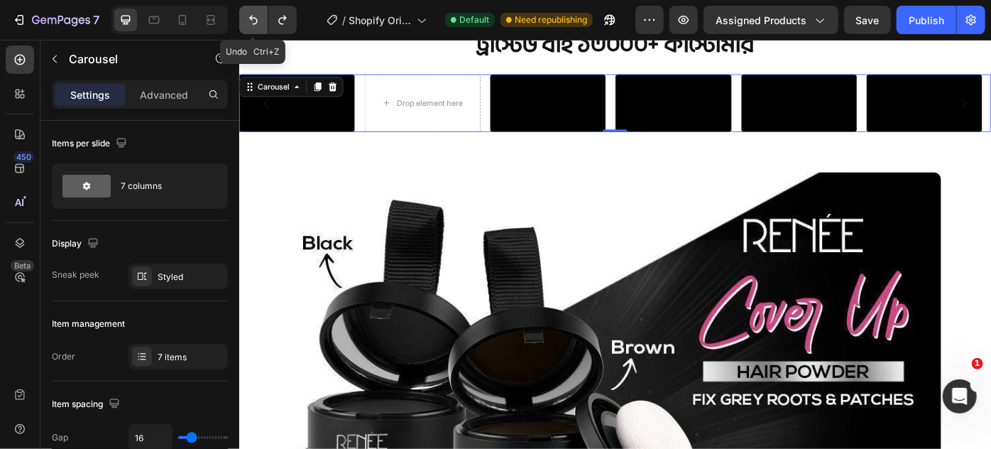
click at [256, 16] on icon "Undo/Redo" at bounding box center [253, 20] width 14 height 14
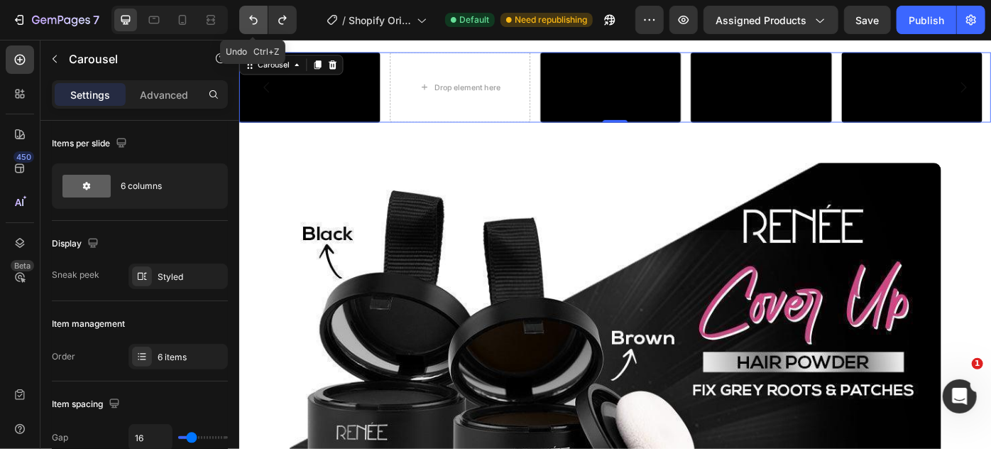
click at [256, 16] on icon "Undo/Redo" at bounding box center [253, 20] width 14 height 14
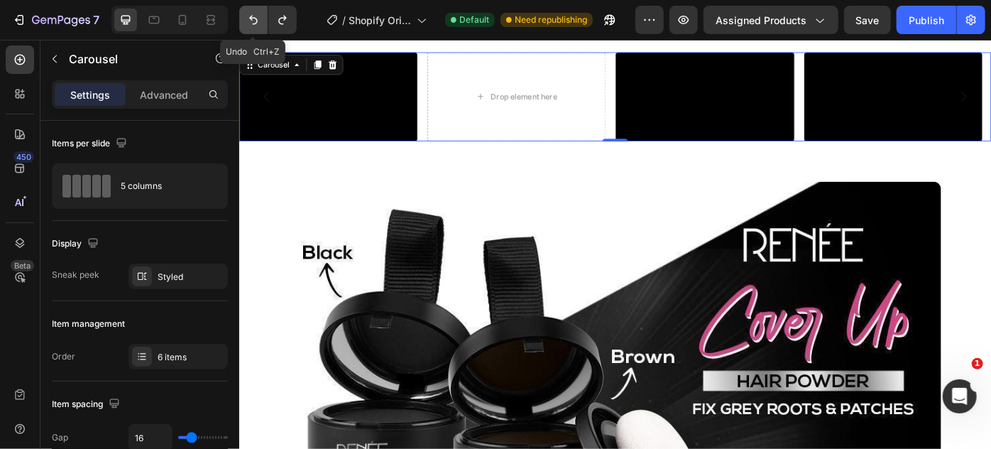
scroll to position [877, 0]
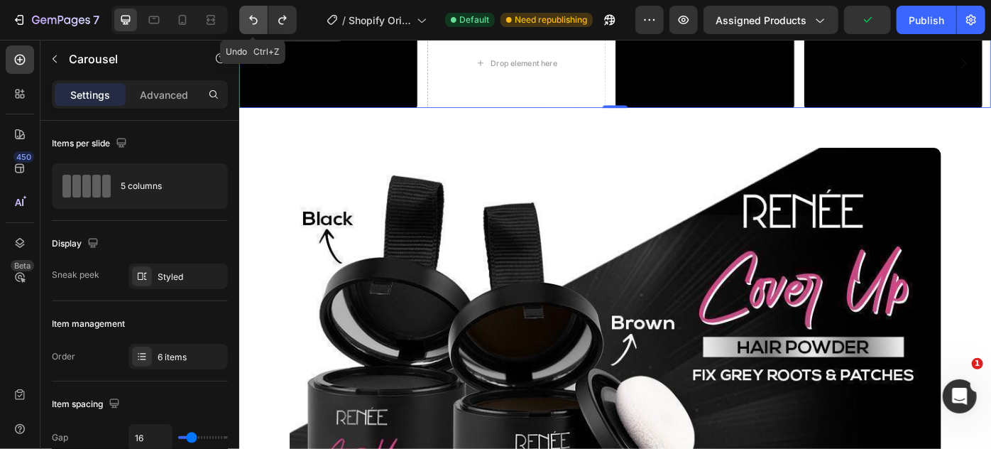
click at [256, 16] on icon "Undo/Redo" at bounding box center [253, 20] width 14 height 14
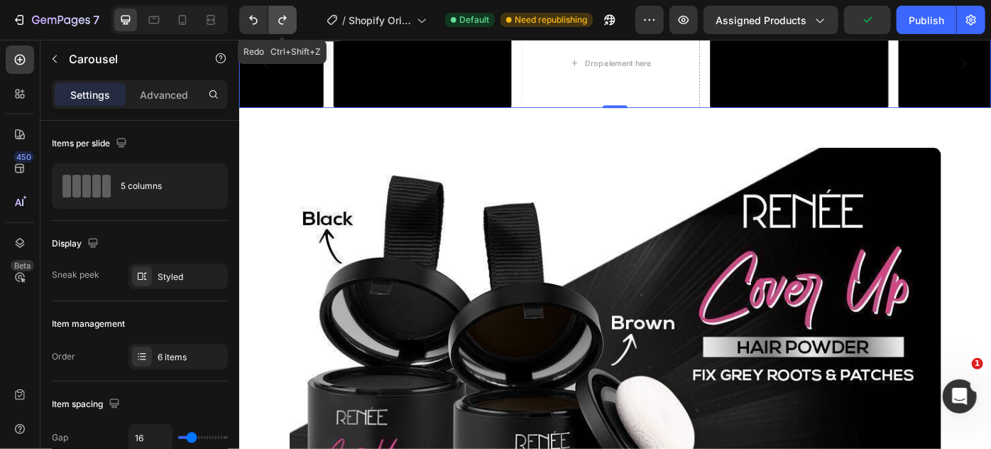
click at [282, 16] on icon "Undo/Redo" at bounding box center [283, 20] width 14 height 14
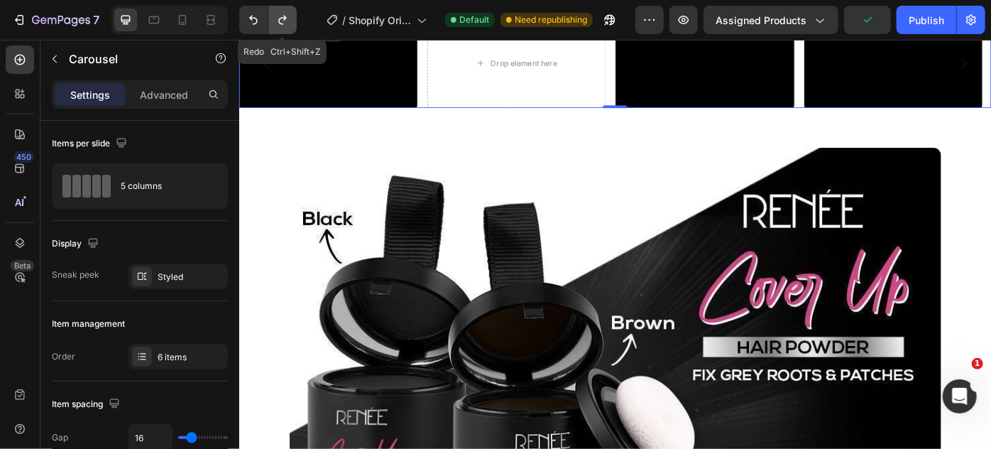
click at [282, 16] on icon "Undo/Redo" at bounding box center [283, 20] width 14 height 14
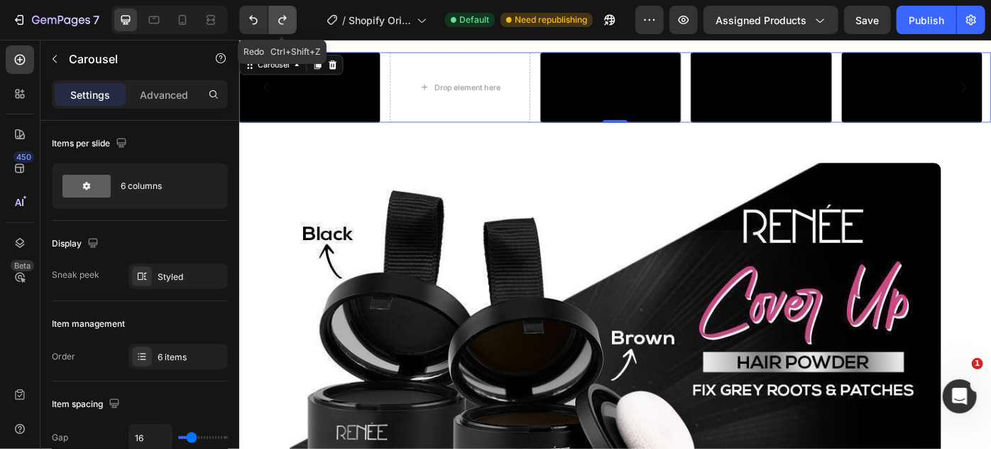
click at [282, 16] on icon "Undo/Redo" at bounding box center [283, 20] width 14 height 14
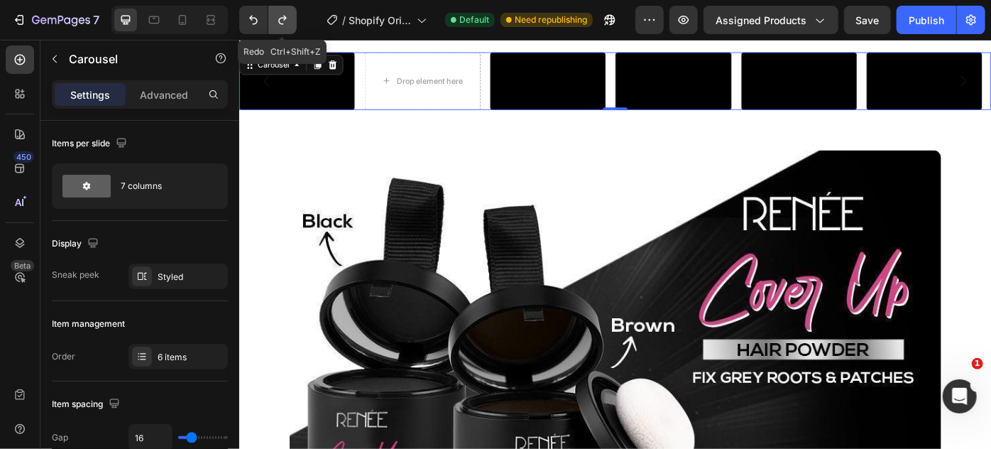
scroll to position [814, 0]
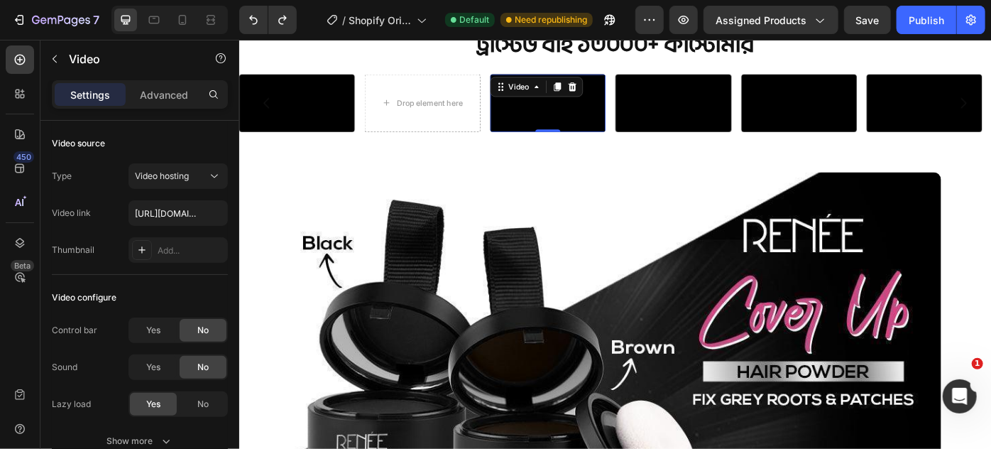
click at [606, 143] on video at bounding box center [588, 110] width 131 height 65
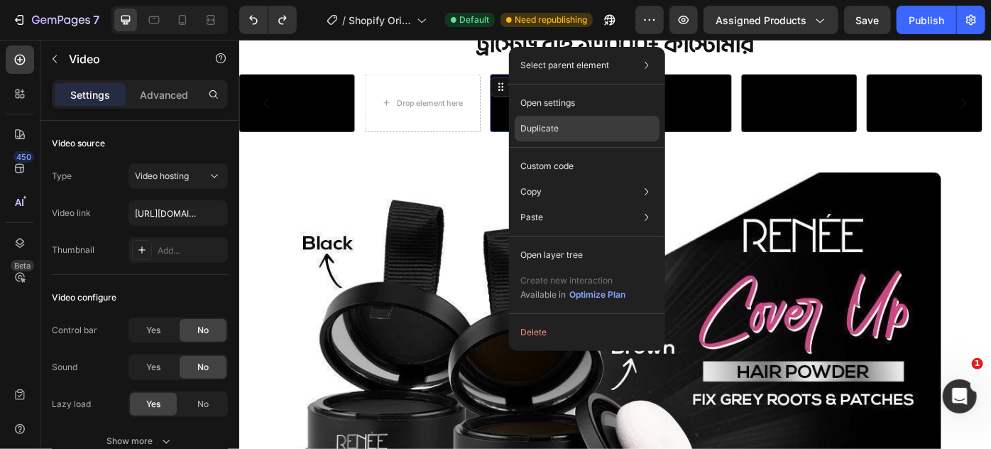
click at [575, 126] on div "Duplicate" at bounding box center [587, 129] width 145 height 26
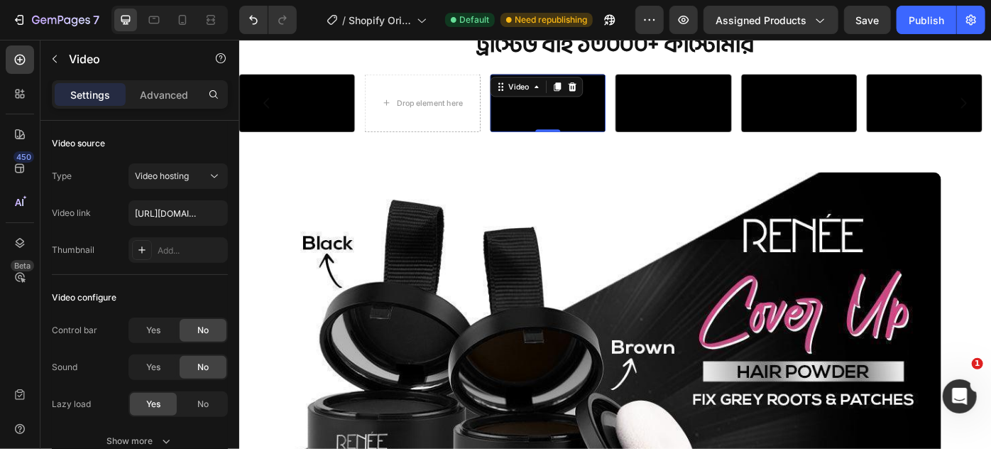
scroll to position [930, 0]
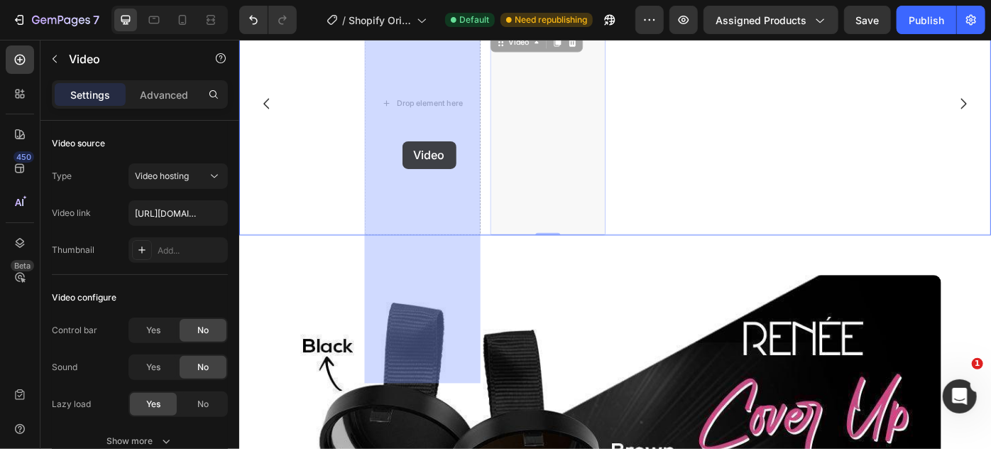
drag, startPoint x: 598, startPoint y: 268, endPoint x: 425, endPoint y: 154, distance: 207.0
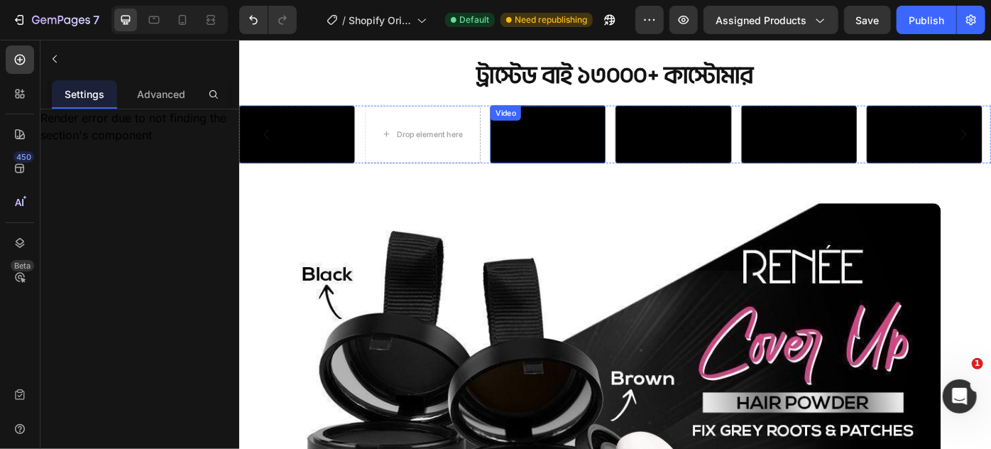
scroll to position [749, 0]
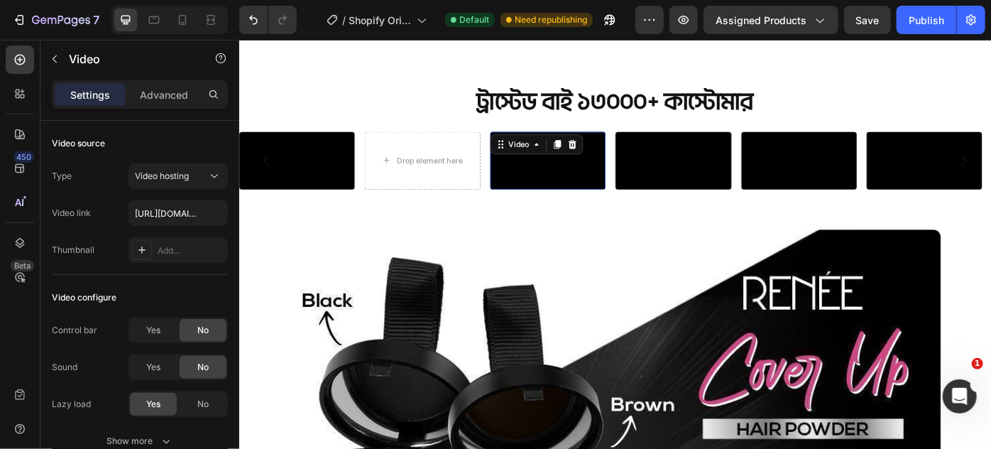
click at [579, 208] on video at bounding box center [588, 175] width 131 height 65
click at [599, 155] on icon at bounding box center [599, 157] width 8 height 10
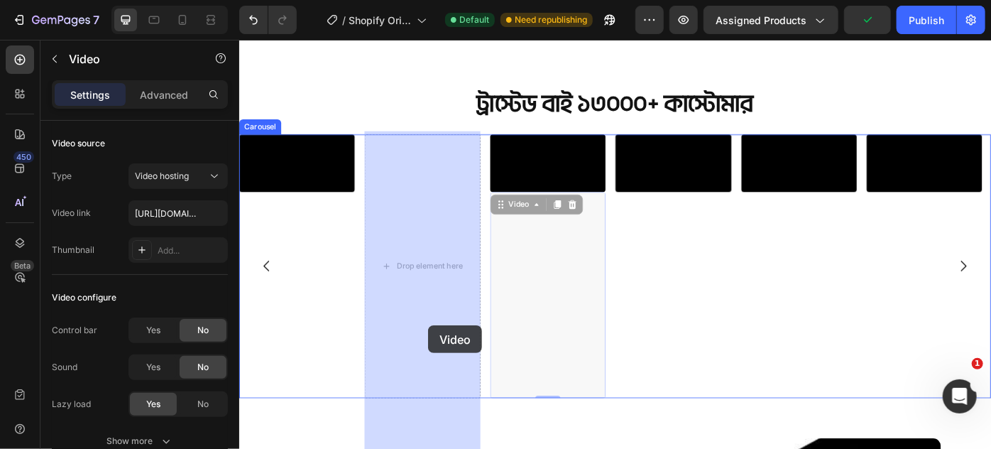
drag, startPoint x: 570, startPoint y: 432, endPoint x: 452, endPoint y: 363, distance: 136.5
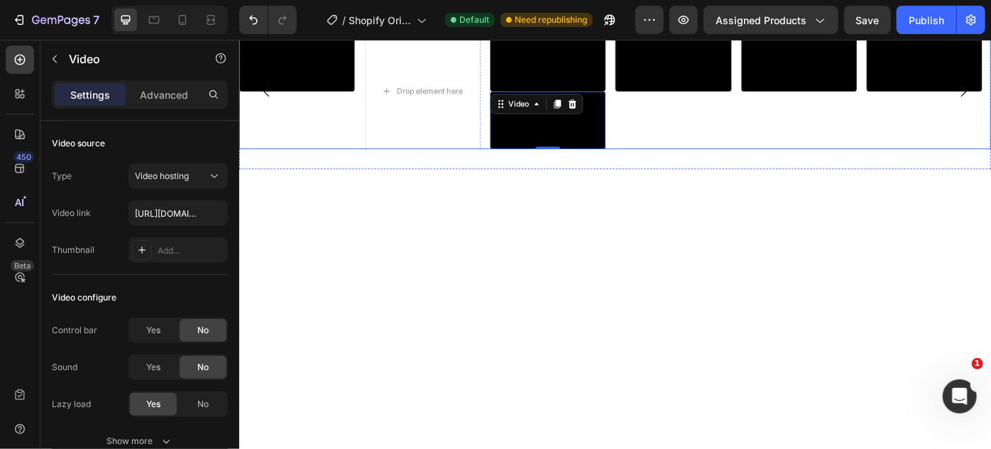
scroll to position [878, 0]
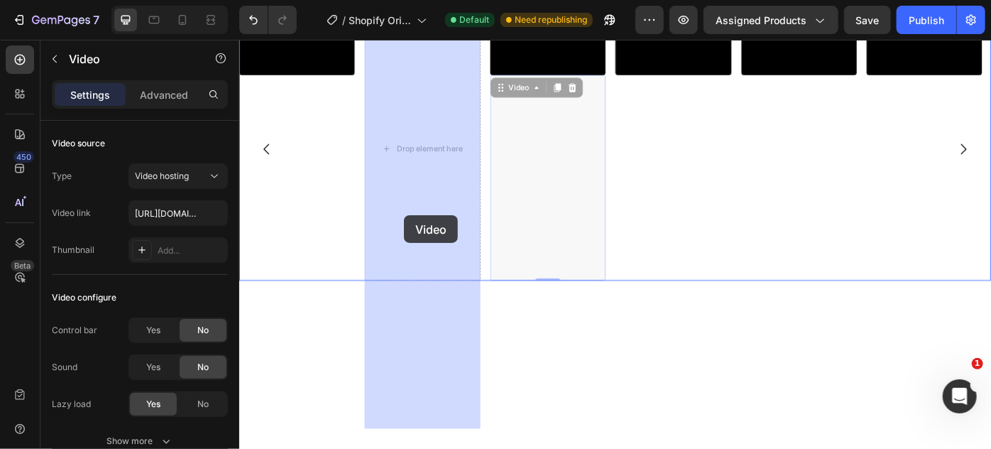
drag, startPoint x: 571, startPoint y: 320, endPoint x: 425, endPoint y: 238, distance: 166.9
drag, startPoint x: 557, startPoint y: 262, endPoint x: 462, endPoint y: 224, distance: 101.7
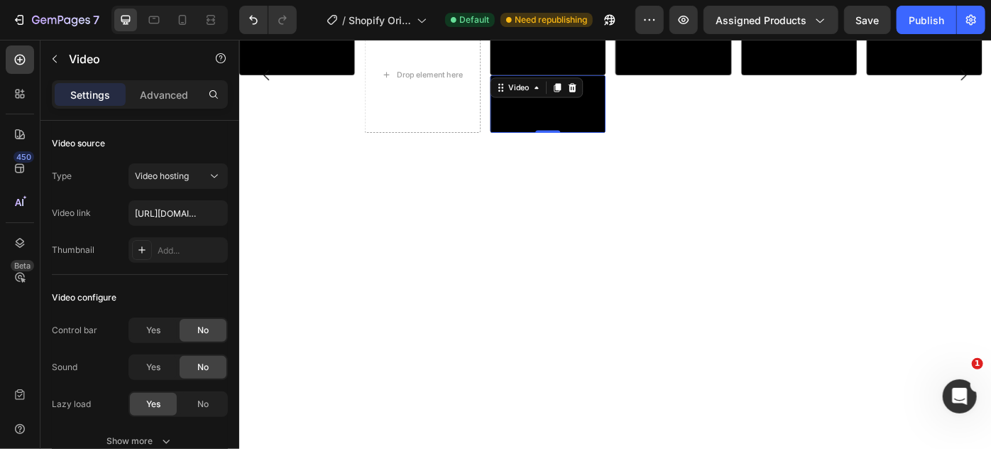
click at [620, 104] on div "Video" at bounding box center [575, 93] width 105 height 23
click at [619, 98] on icon at bounding box center [615, 93] width 9 height 10
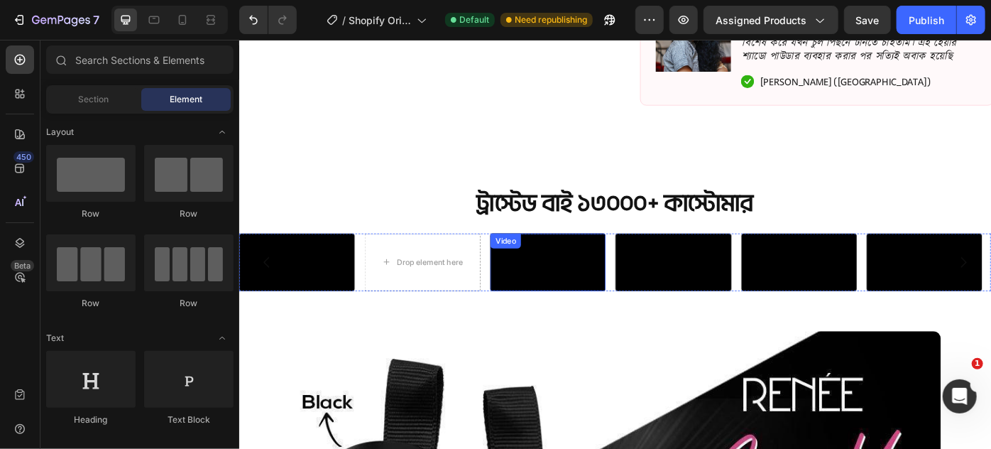
scroll to position [632, 0]
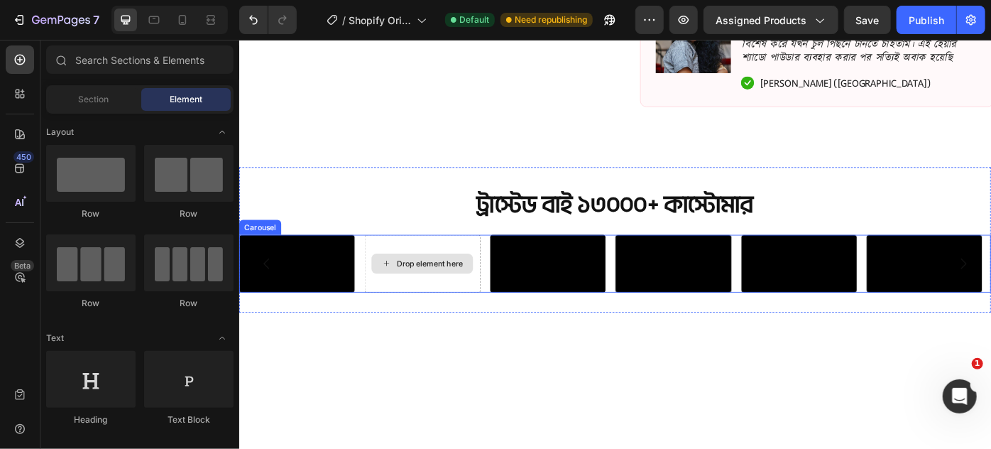
click at [474, 317] on div "Drop element here" at bounding box center [446, 292] width 131 height 65
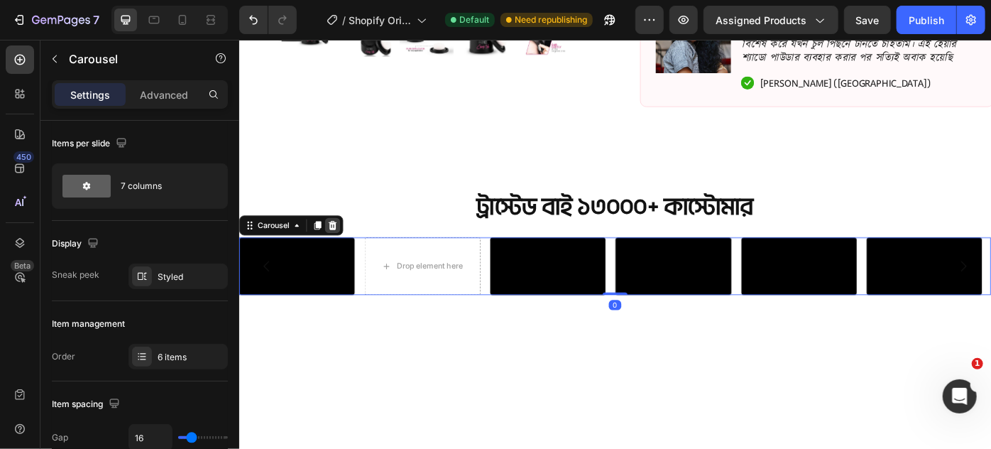
click at [349, 246] on icon at bounding box center [344, 249] width 11 height 11
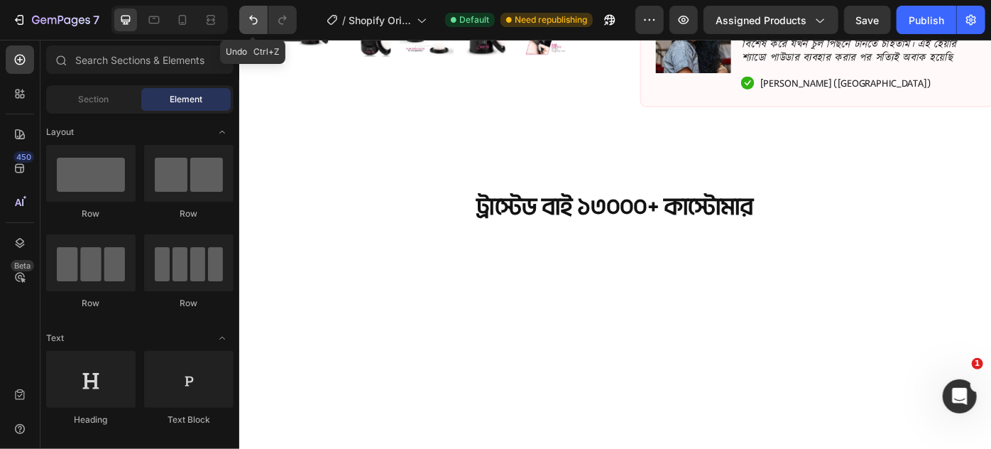
click at [246, 16] on button "Undo/Redo" at bounding box center [253, 20] width 28 height 28
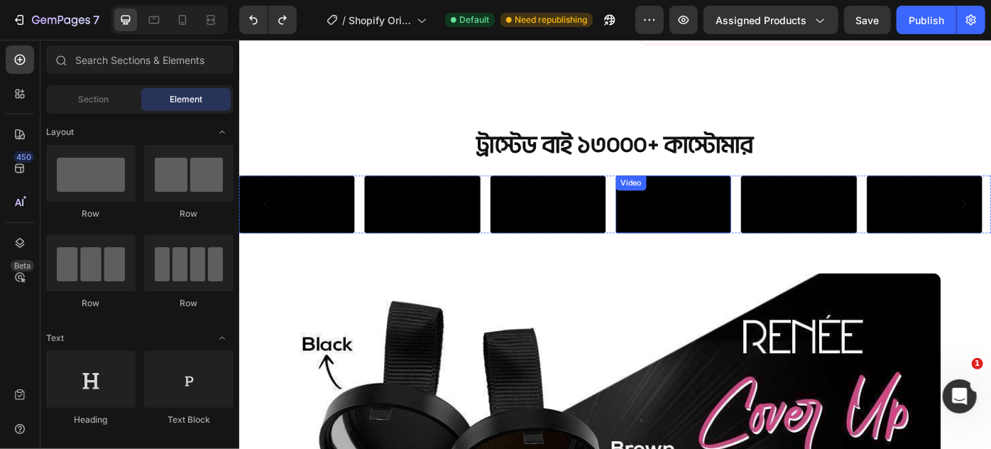
scroll to position [761, 0]
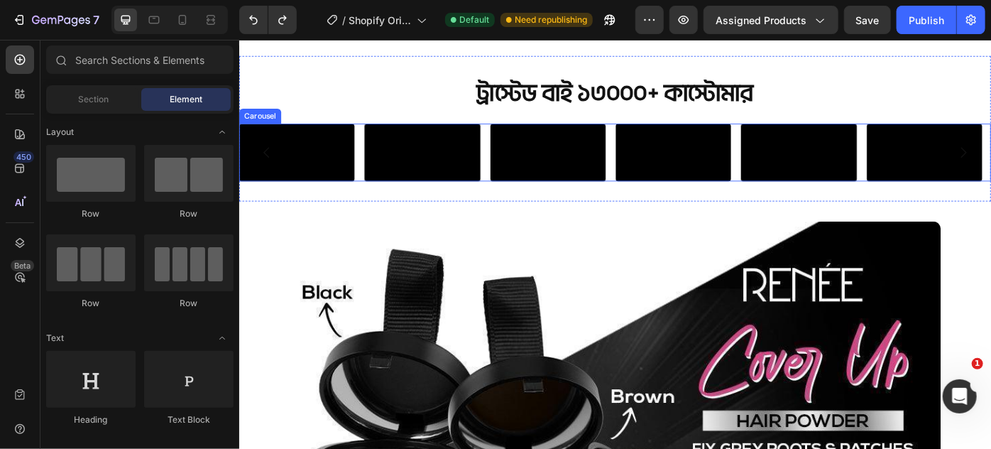
click at [663, 199] on div "Video Video Video Video Video Video" at bounding box center [665, 165] width 852 height 65
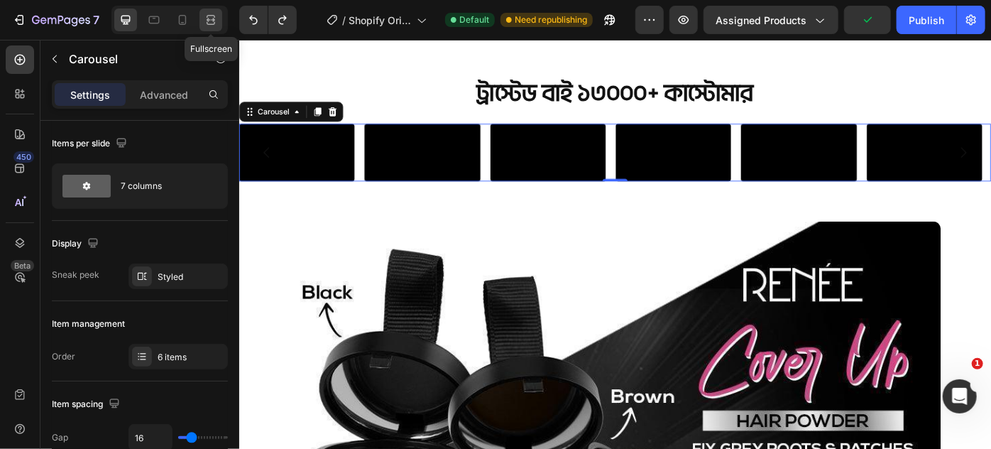
click at [217, 26] on icon at bounding box center [211, 20] width 14 height 14
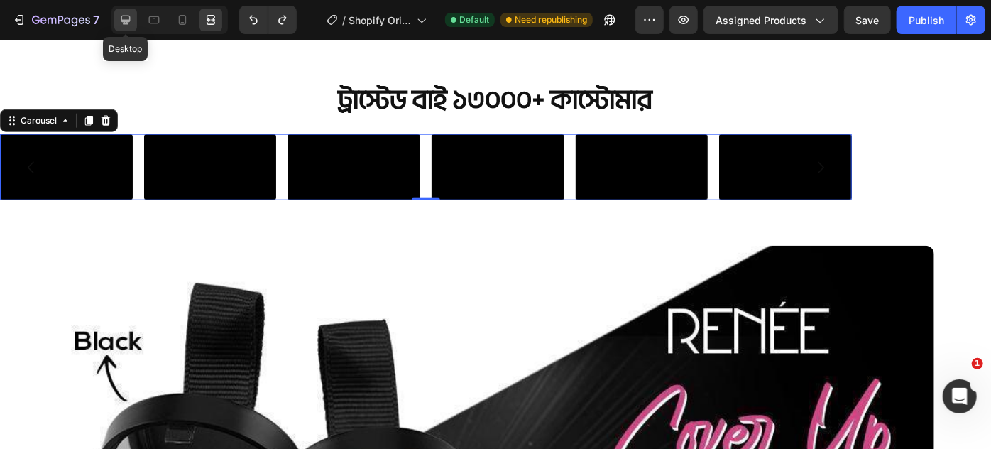
click at [129, 25] on icon at bounding box center [126, 20] width 14 height 14
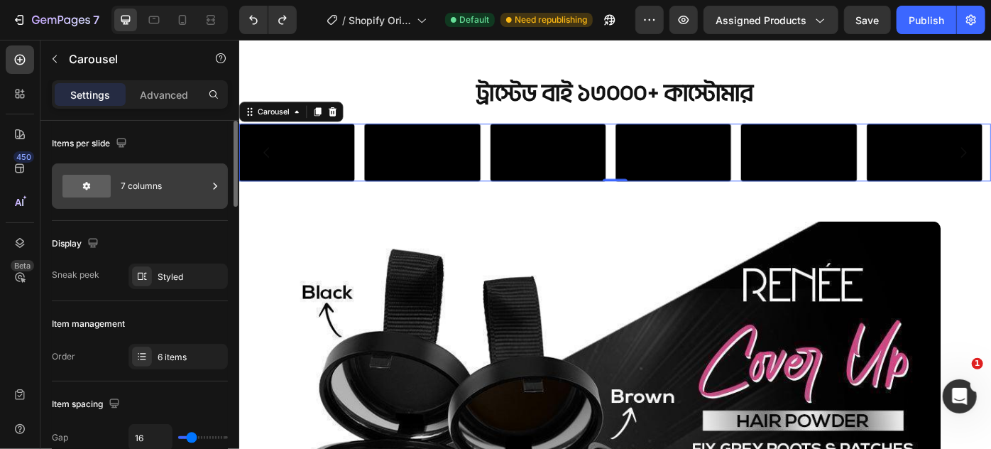
click at [188, 173] on div "7 columns" at bounding box center [164, 186] width 87 height 33
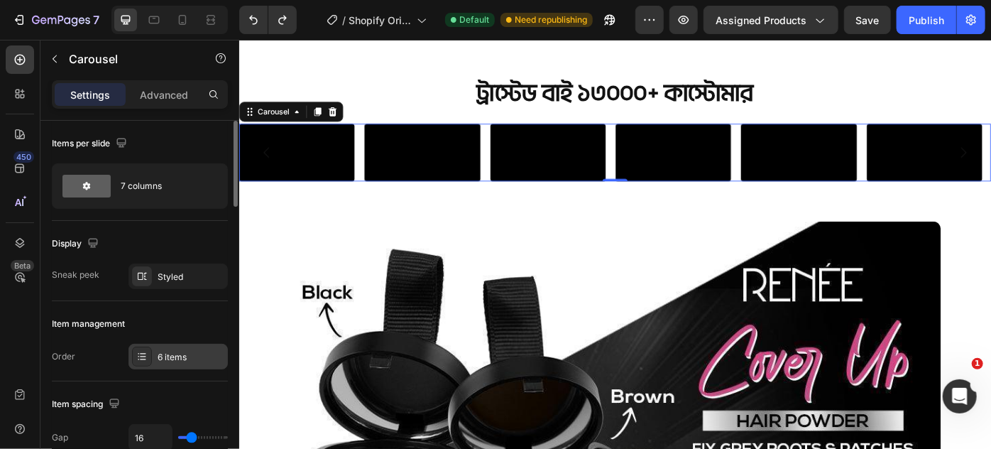
click at [177, 349] on div "6 items" at bounding box center [178, 357] width 99 height 26
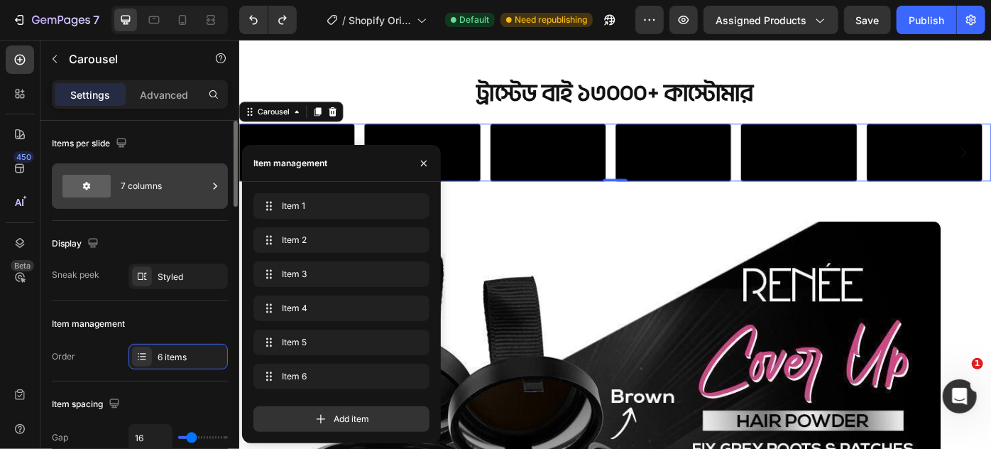
click at [174, 194] on div "7 columns" at bounding box center [164, 186] width 87 height 33
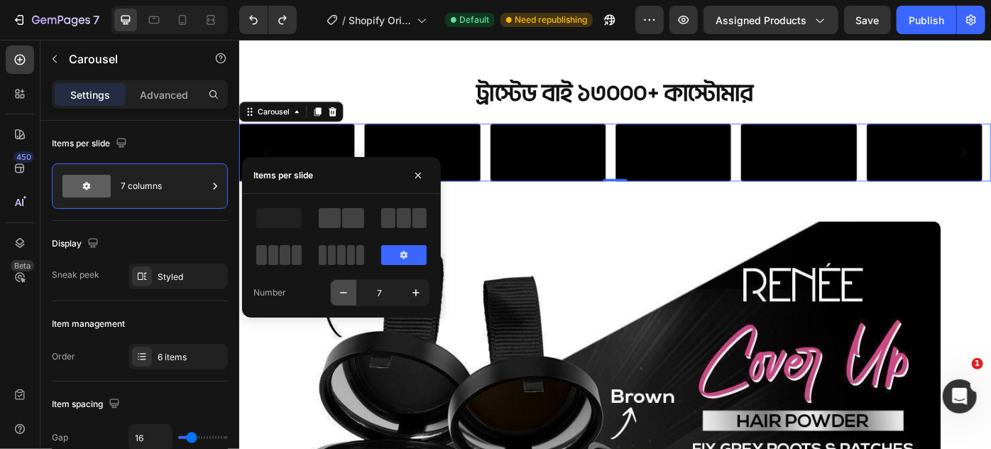
click at [343, 288] on icon "button" at bounding box center [344, 292] width 14 height 14
type input "6"
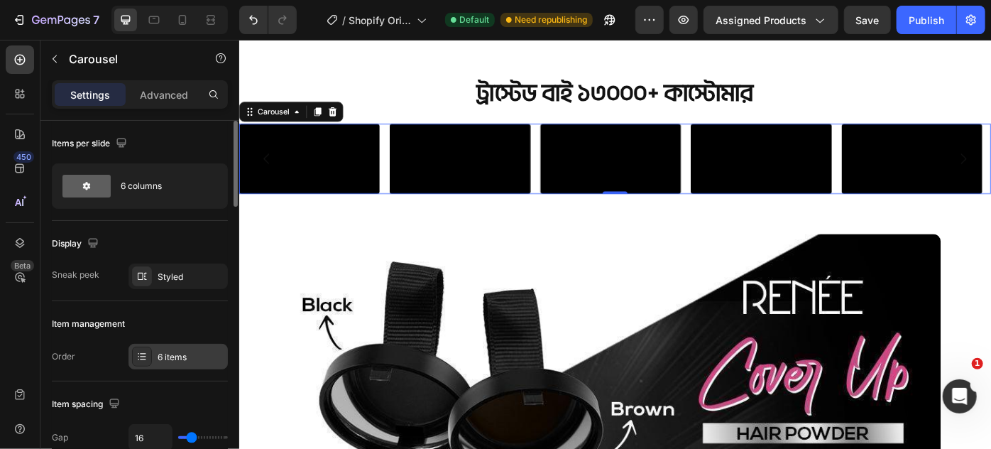
click at [156, 351] on div "6 items" at bounding box center [178, 357] width 99 height 26
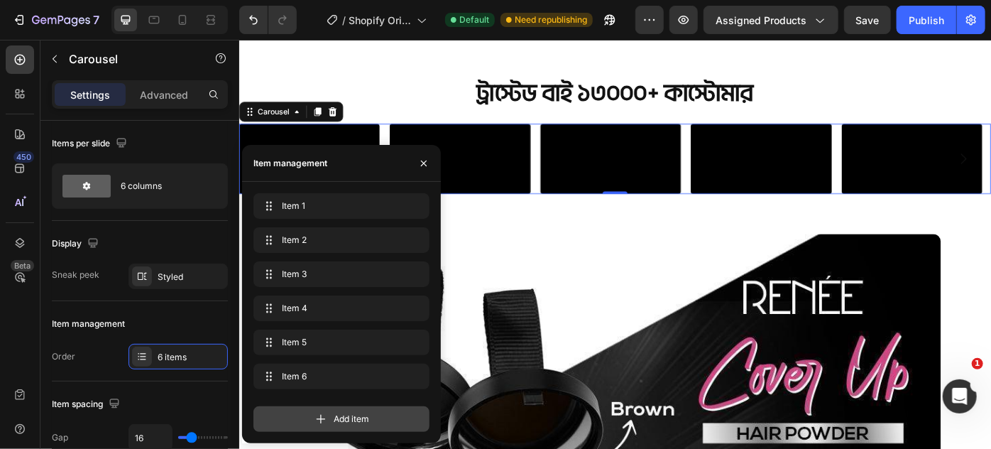
click at [330, 420] on div "Add item" at bounding box center [342, 419] width 176 height 26
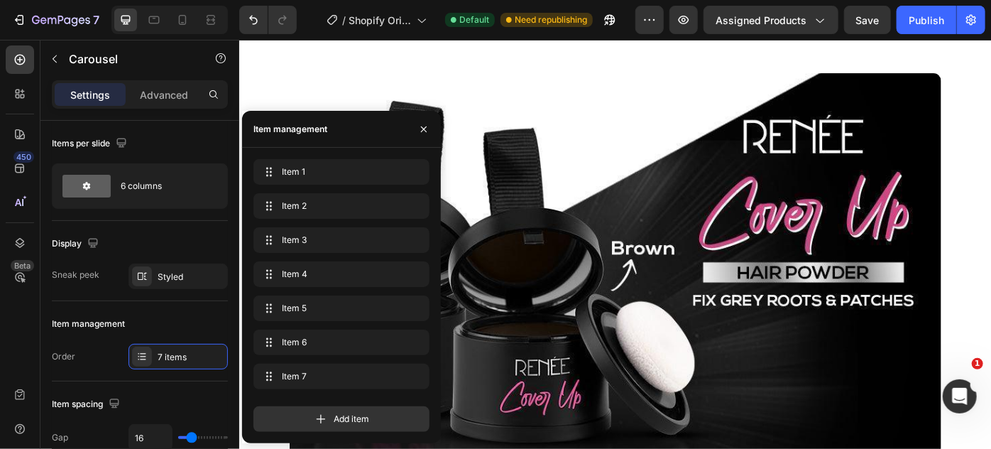
scroll to position [955, 0]
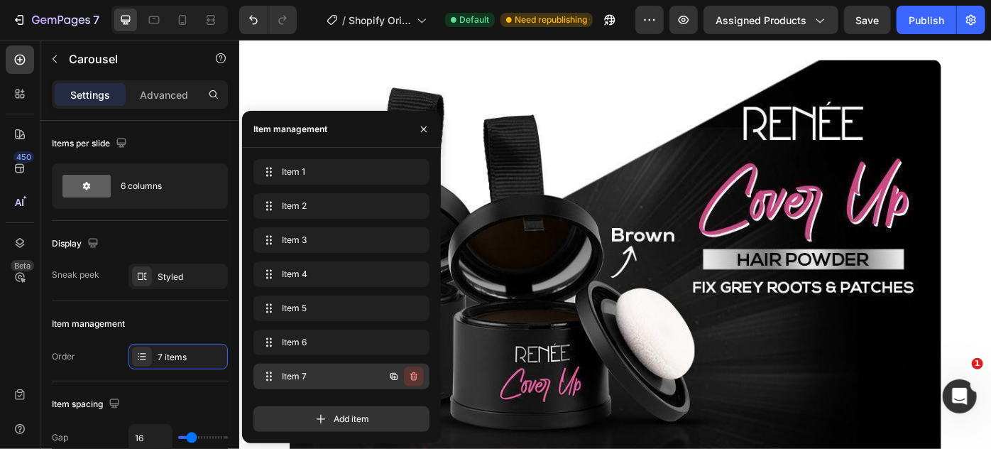
click at [413, 371] on icon "button" at bounding box center [413, 376] width 11 height 11
click at [415, 370] on div "Delete" at bounding box center [404, 376] width 26 height 13
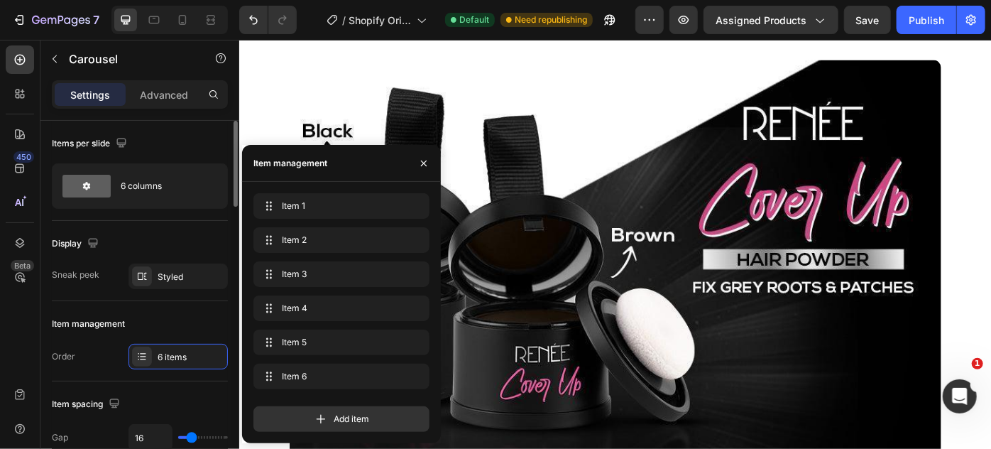
click at [191, 319] on div "Item management" at bounding box center [140, 323] width 176 height 23
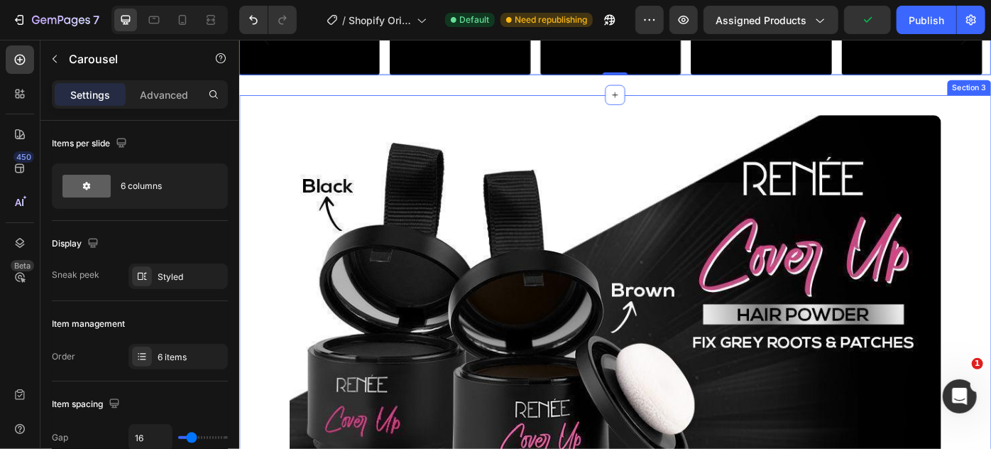
scroll to position [890, 0]
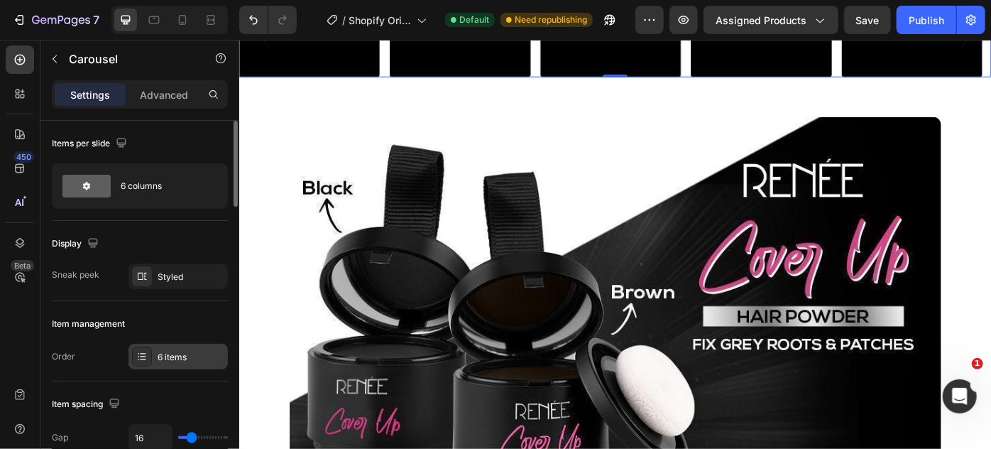
click at [163, 351] on div "6 items" at bounding box center [191, 357] width 67 height 13
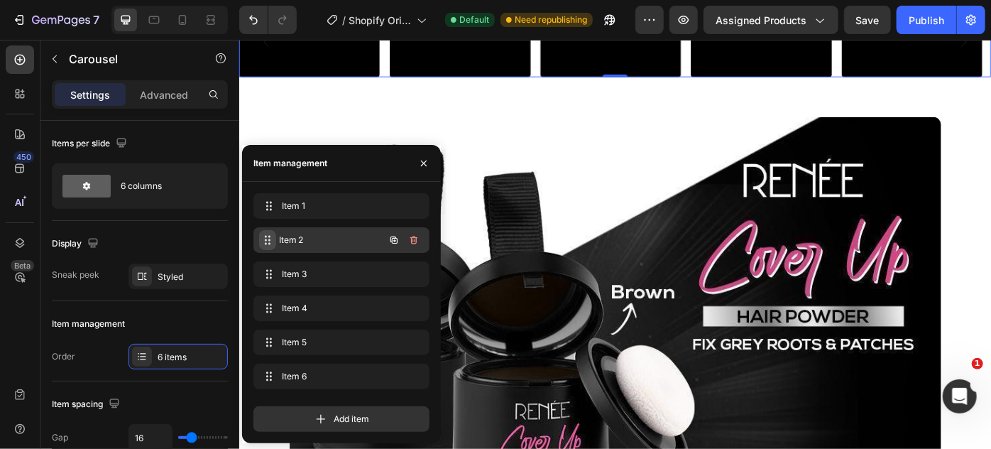
click at [266, 243] on icon at bounding box center [266, 244] width 2 height 2
click at [409, 234] on button "button" at bounding box center [414, 240] width 20 height 20
click at [410, 236] on div "Delete" at bounding box center [404, 240] width 26 height 13
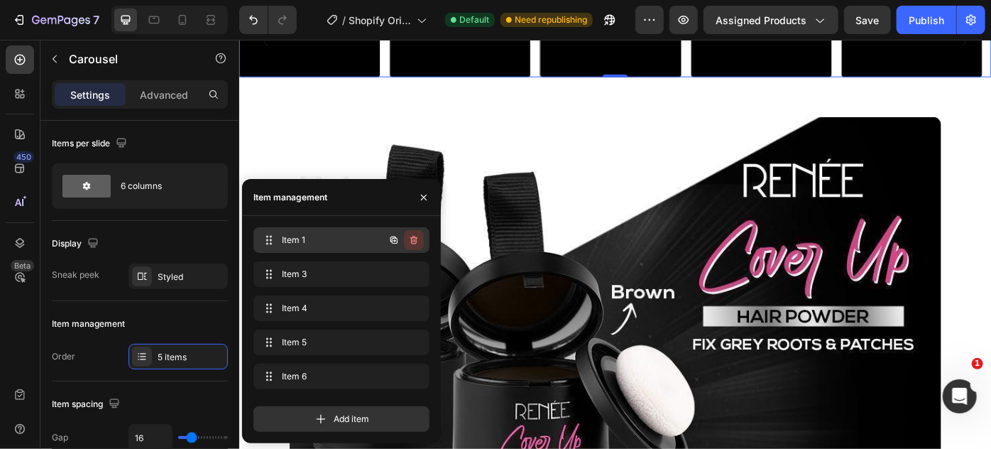
click at [415, 244] on icon "button" at bounding box center [413, 240] width 7 height 9
click at [413, 244] on div "Delete" at bounding box center [404, 240] width 26 height 13
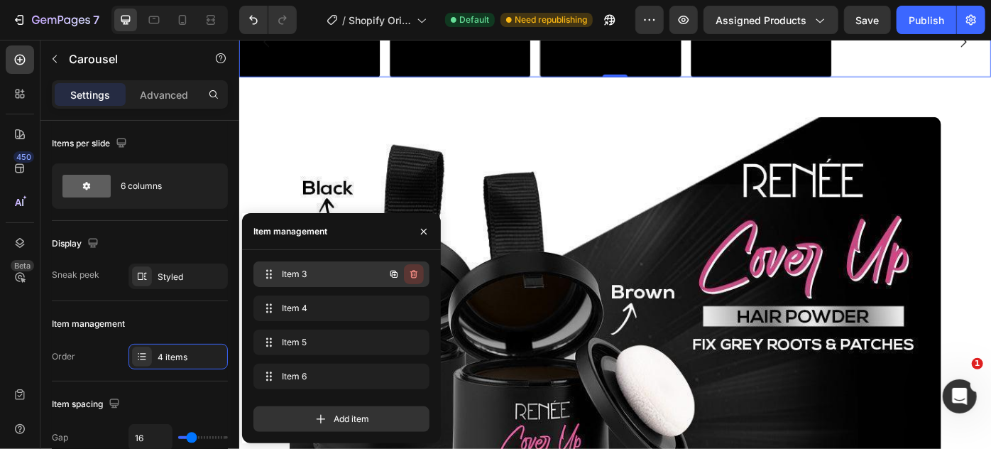
click at [416, 275] on icon "button" at bounding box center [413, 274] width 7 height 9
click at [410, 271] on div "Delete" at bounding box center [404, 274] width 26 height 13
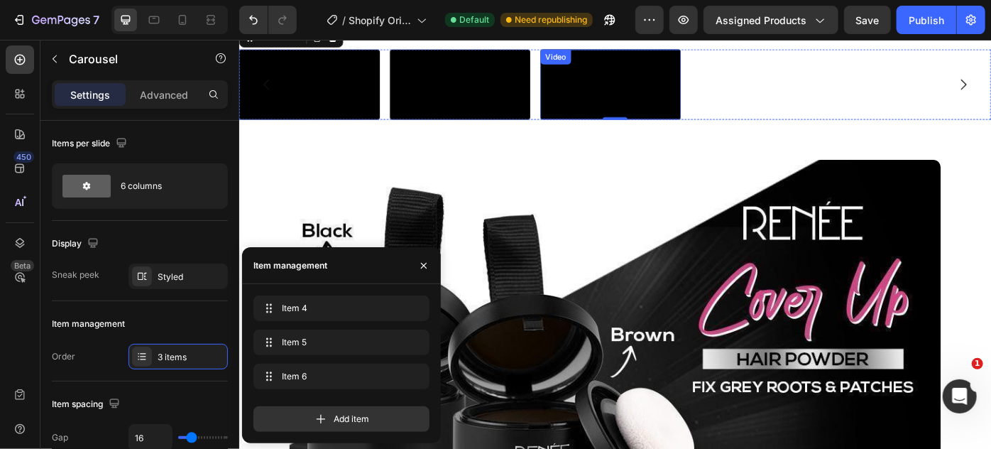
scroll to position [697, 0]
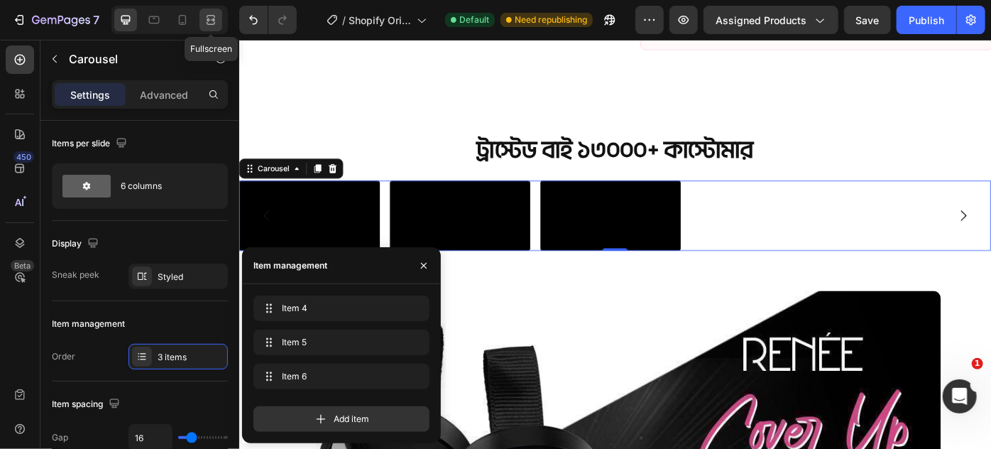
click at [215, 17] on icon at bounding box center [211, 20] width 14 height 14
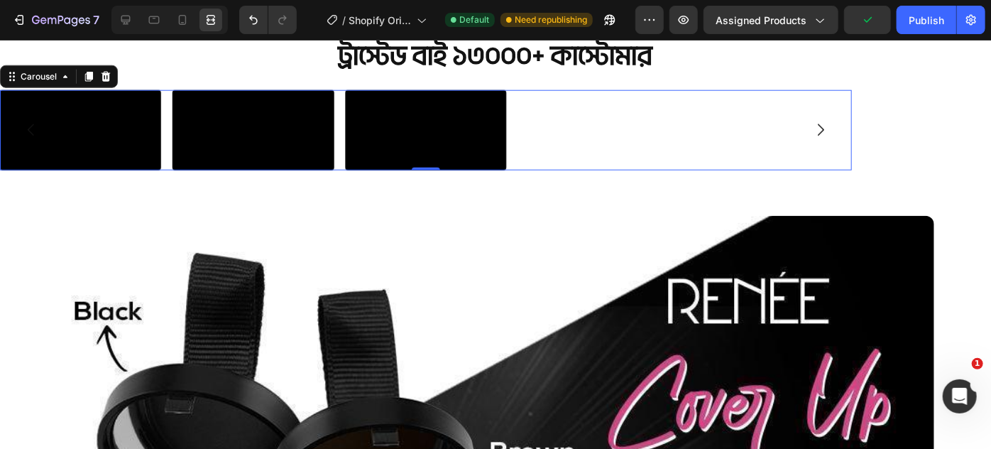
scroll to position [697, 0]
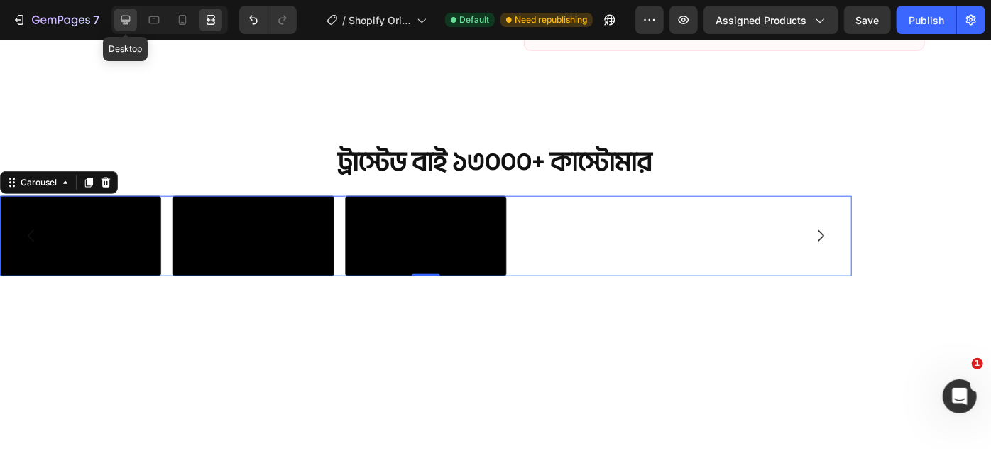
click at [122, 18] on icon at bounding box center [126, 20] width 14 height 14
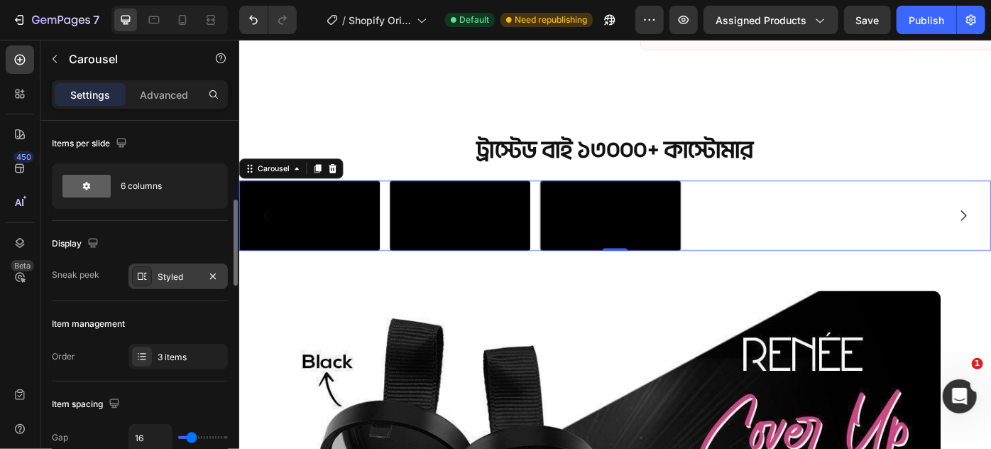
scroll to position [129, 0]
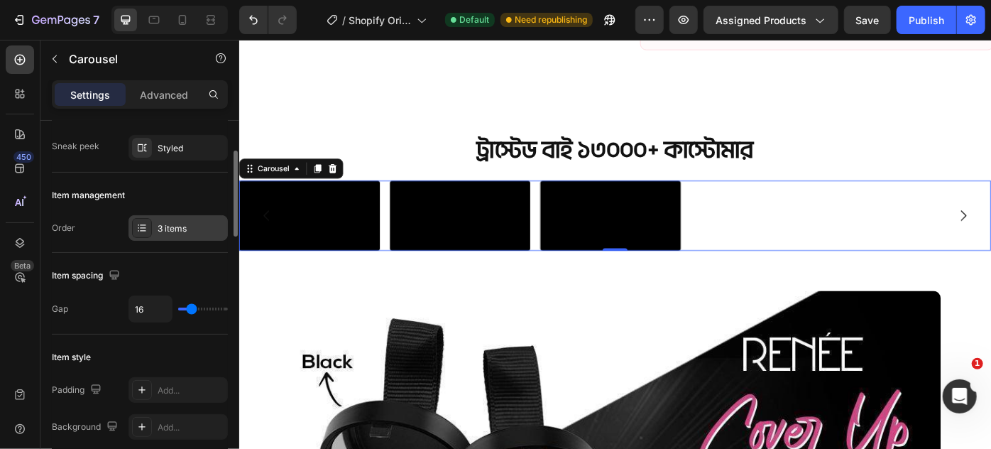
click at [174, 225] on div "3 items" at bounding box center [191, 228] width 67 height 13
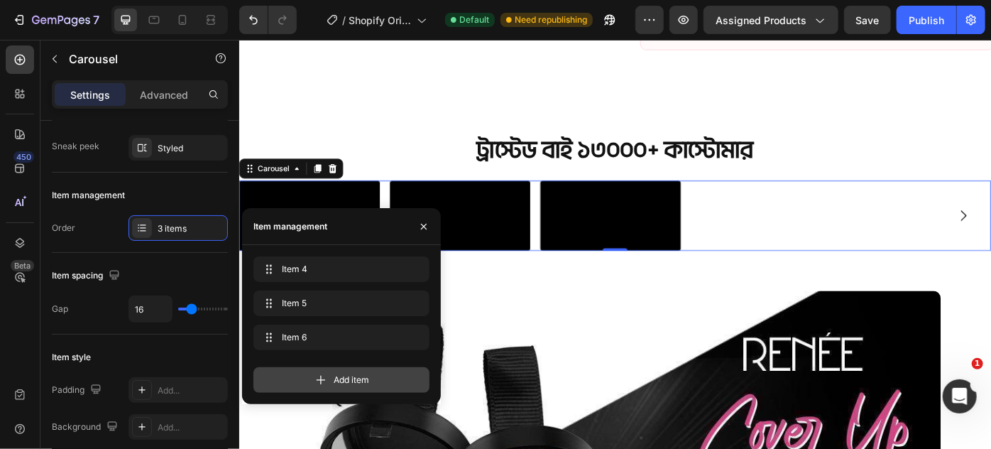
click at [375, 378] on div "Add item" at bounding box center [342, 380] width 176 height 26
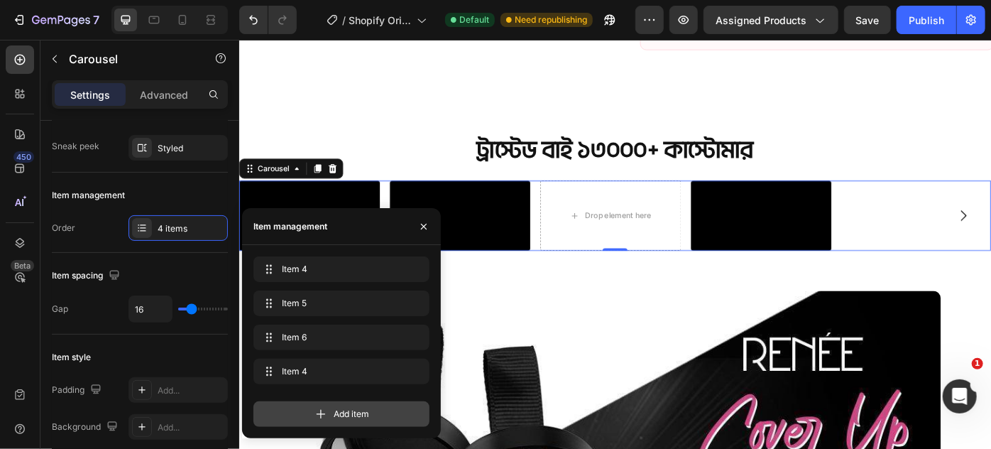
click at [350, 412] on span "Add item" at bounding box center [352, 414] width 36 height 13
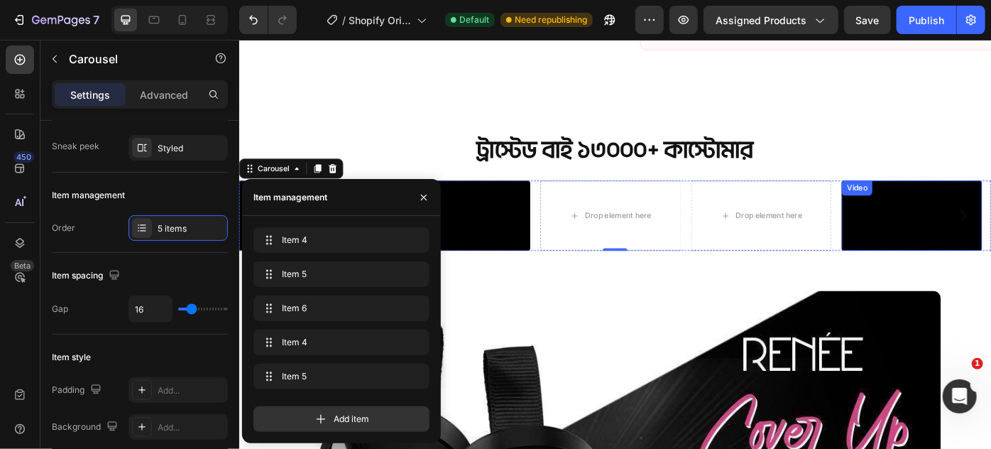
click at [971, 278] on video at bounding box center [1001, 238] width 159 height 80
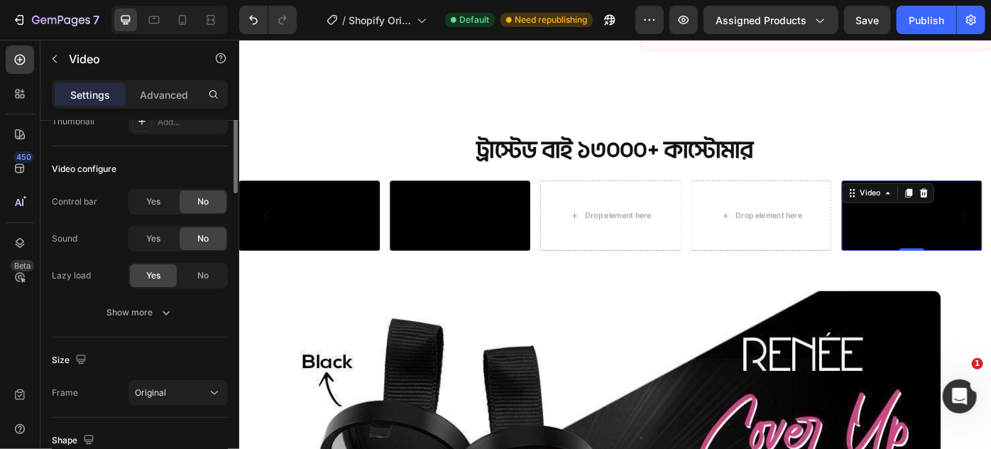
scroll to position [0, 0]
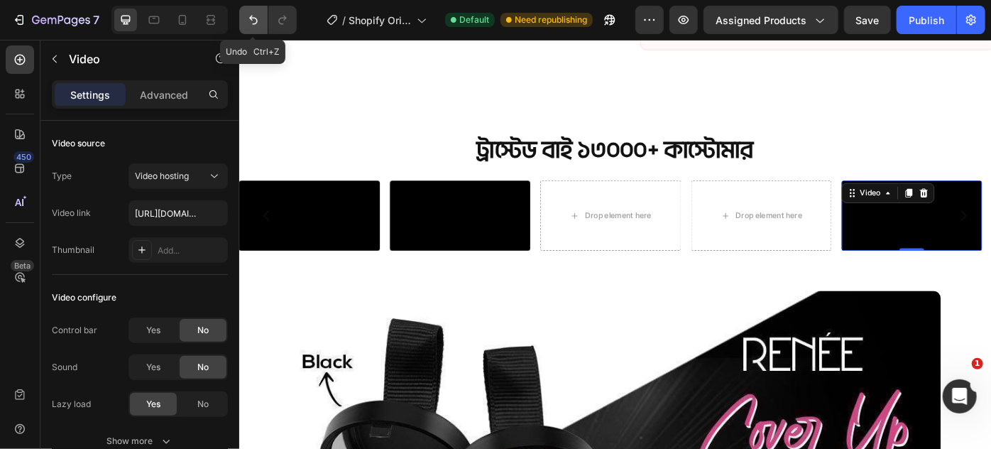
click at [257, 19] on icon "Undo/Redo" at bounding box center [253, 20] width 14 height 14
click at [256, 18] on icon "Undo/Redo" at bounding box center [253, 20] width 9 height 9
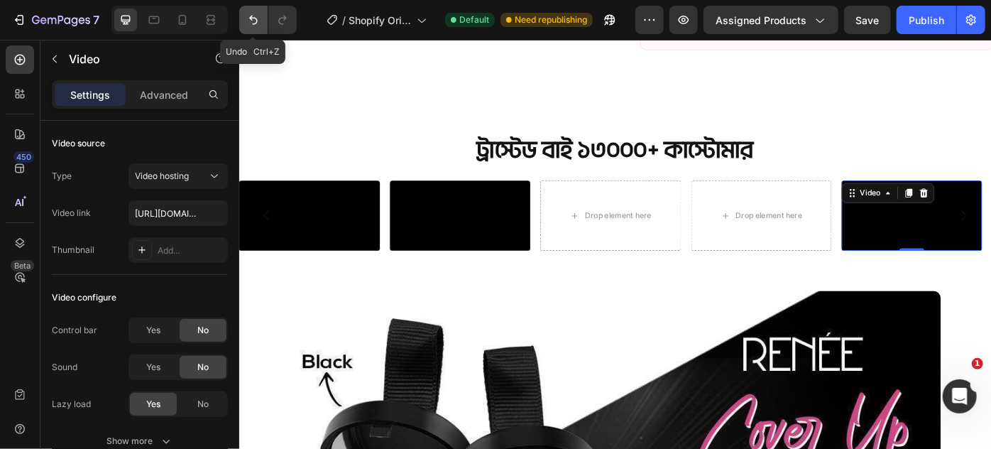
click at [256, 18] on icon "Undo/Redo" at bounding box center [253, 20] width 9 height 9
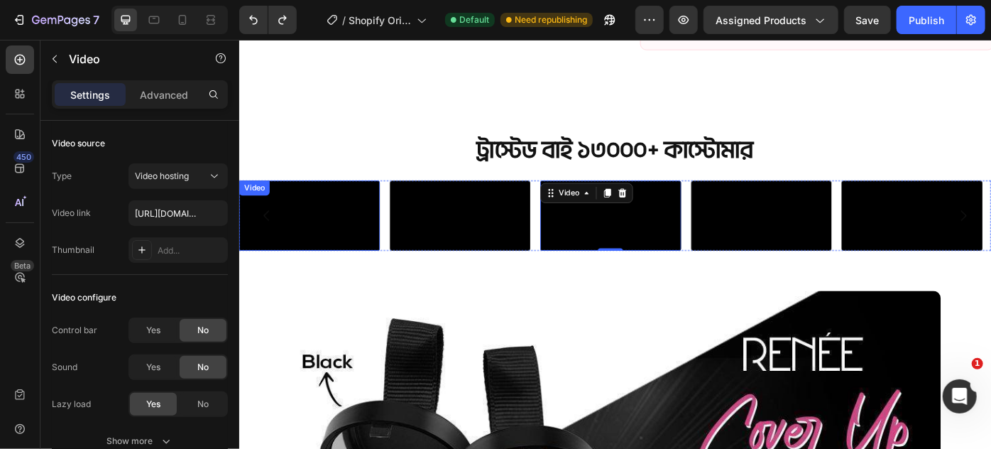
click at [406, 231] on div "Video Video Video Video 0 Video Video Drop element here" at bounding box center [665, 238] width 852 height 80
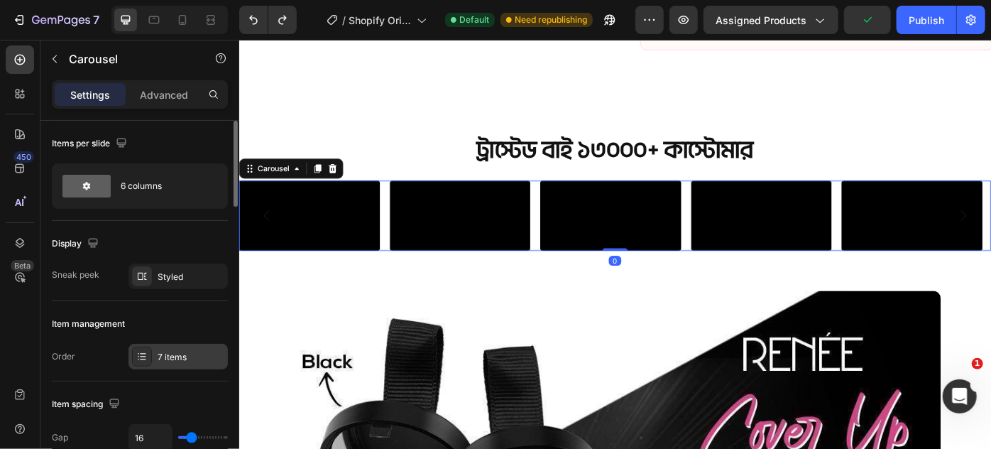
click at [148, 354] on div at bounding box center [142, 357] width 20 height 20
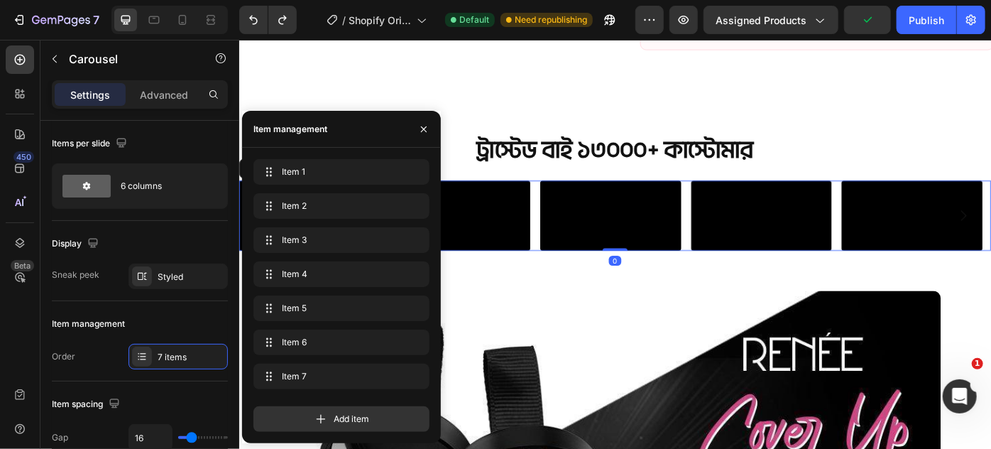
scroll to position [129, 0]
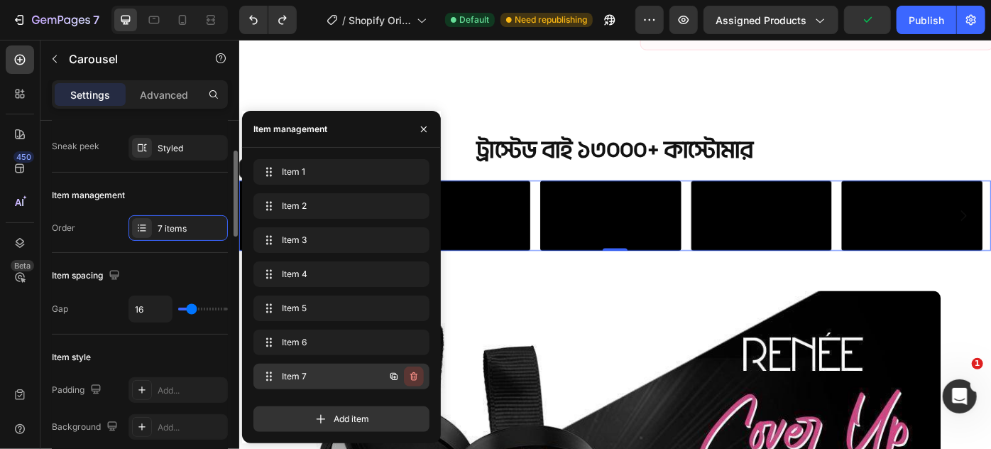
click at [414, 374] on icon "button" at bounding box center [413, 376] width 7 height 9
click at [401, 374] on div "Delete" at bounding box center [404, 376] width 26 height 13
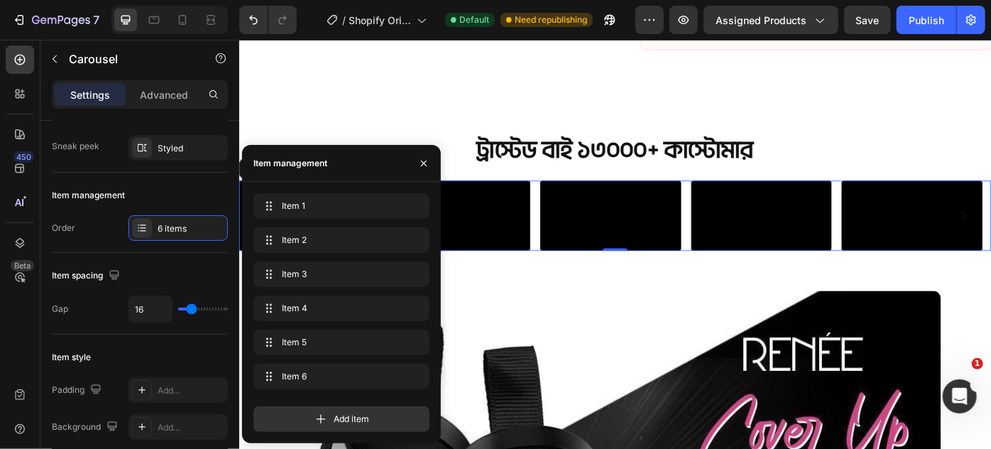
click at [572, 207] on div "Video Video Video Video Video Video" at bounding box center [665, 238] width 852 height 80
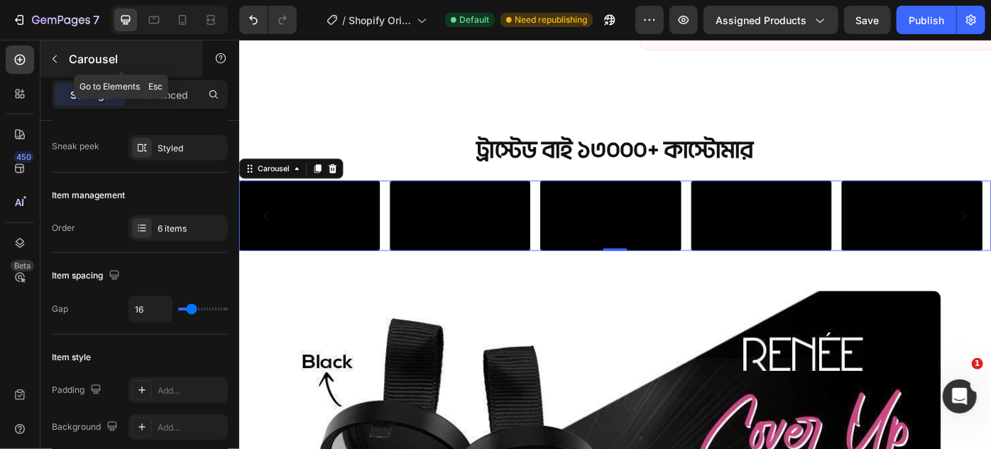
click at [51, 54] on icon "button" at bounding box center [54, 58] width 11 height 11
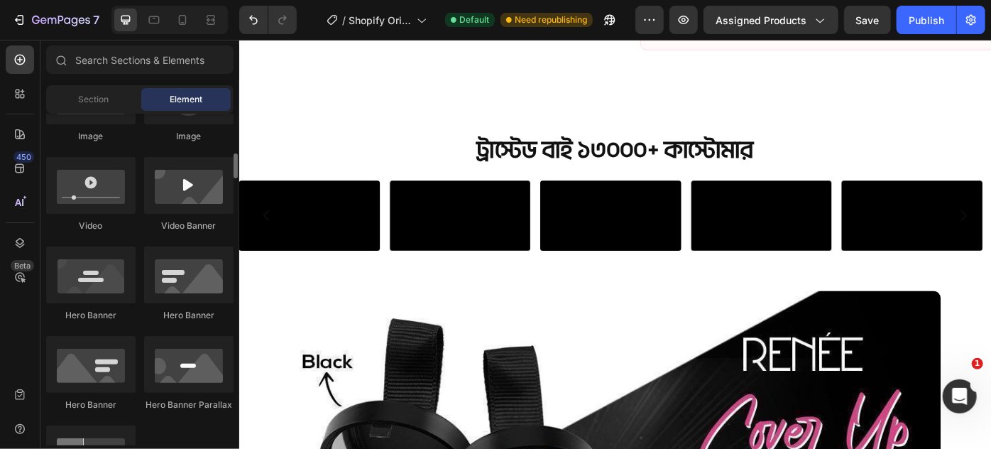
scroll to position [193, 0]
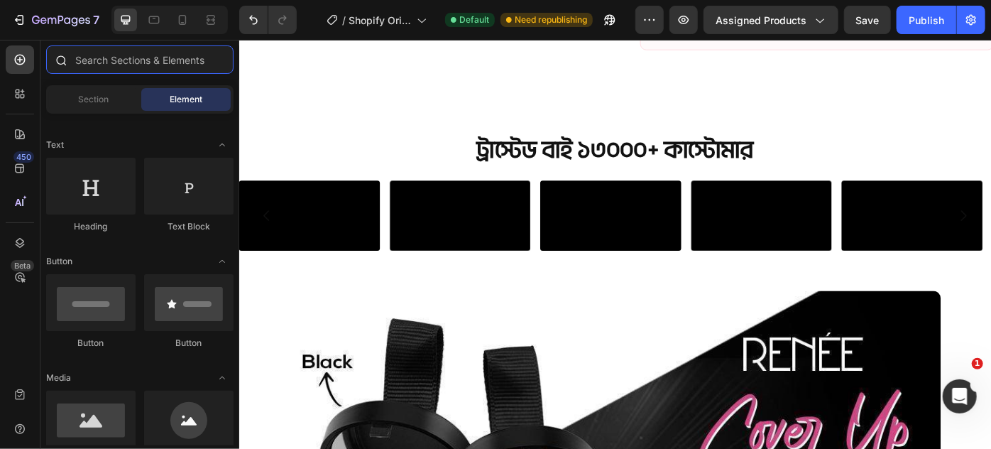
click at [122, 64] on input "text" at bounding box center [139, 59] width 187 height 28
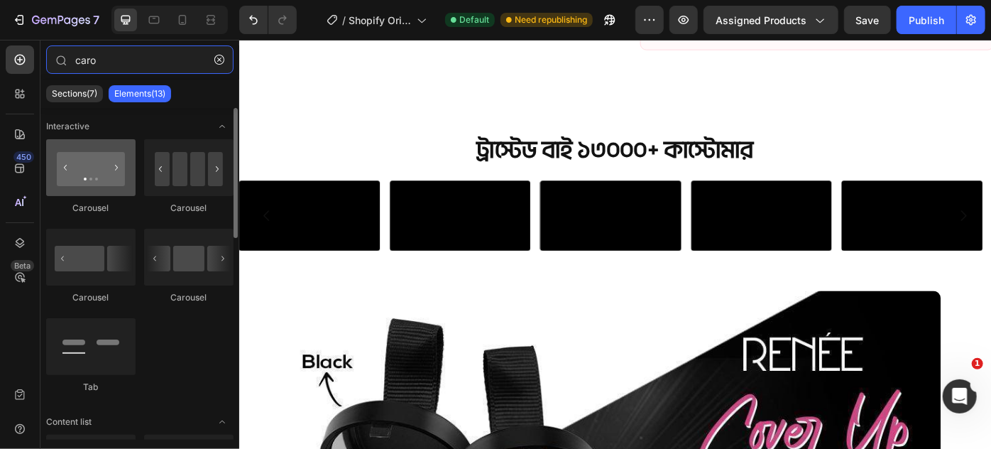
type input "caro"
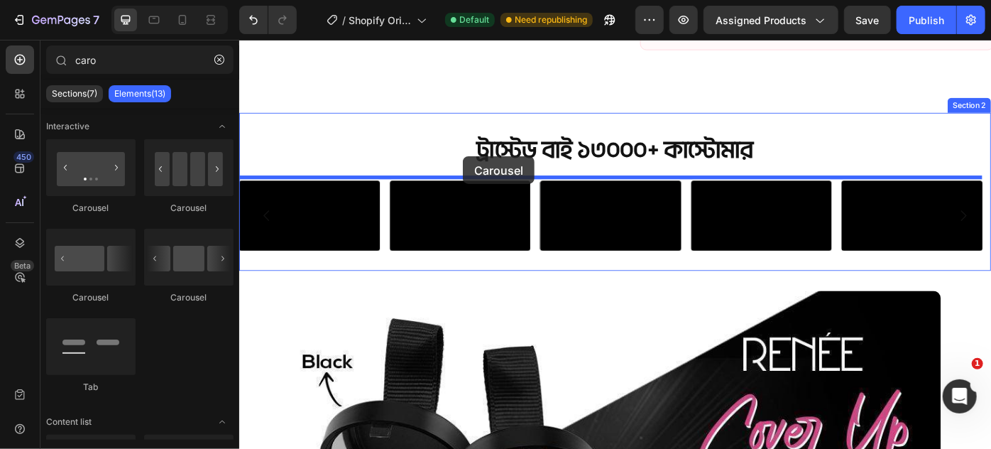
drag, startPoint x: 332, startPoint y: 220, endPoint x: 492, endPoint y: 171, distance: 167.8
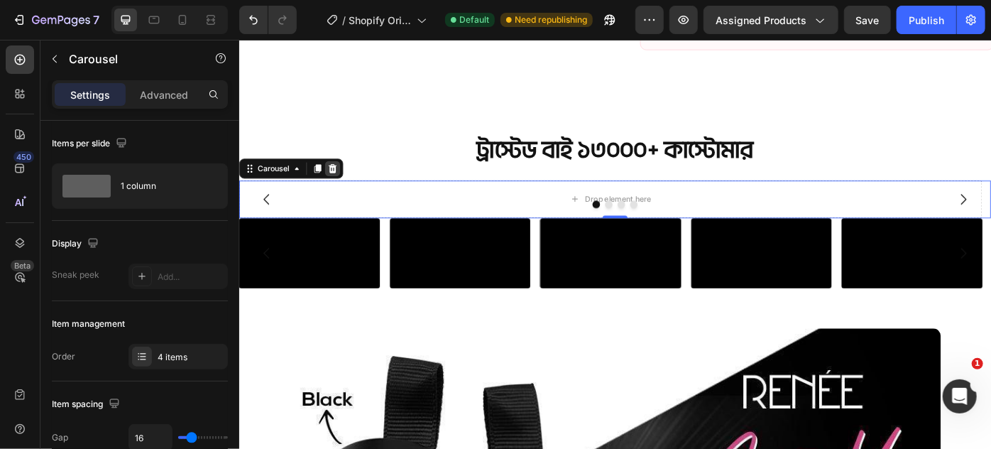
click at [351, 182] on div at bounding box center [344, 184] width 17 height 17
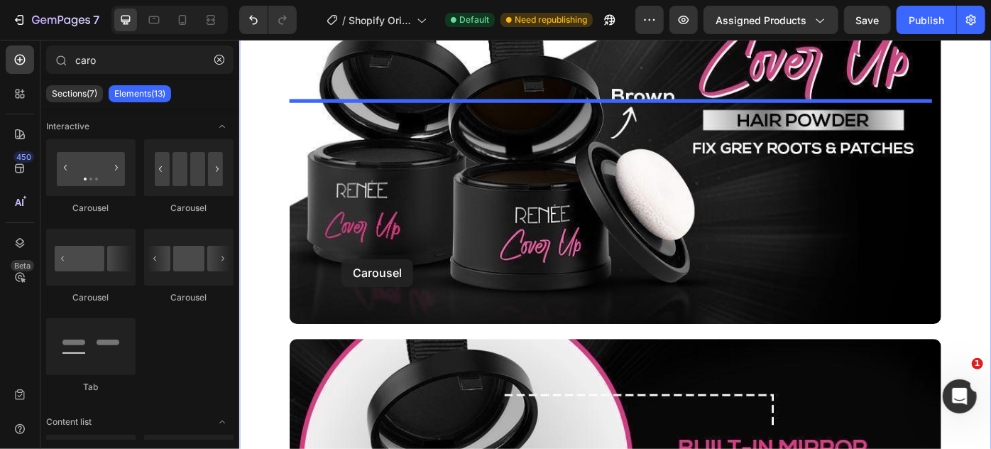
scroll to position [1185, 0]
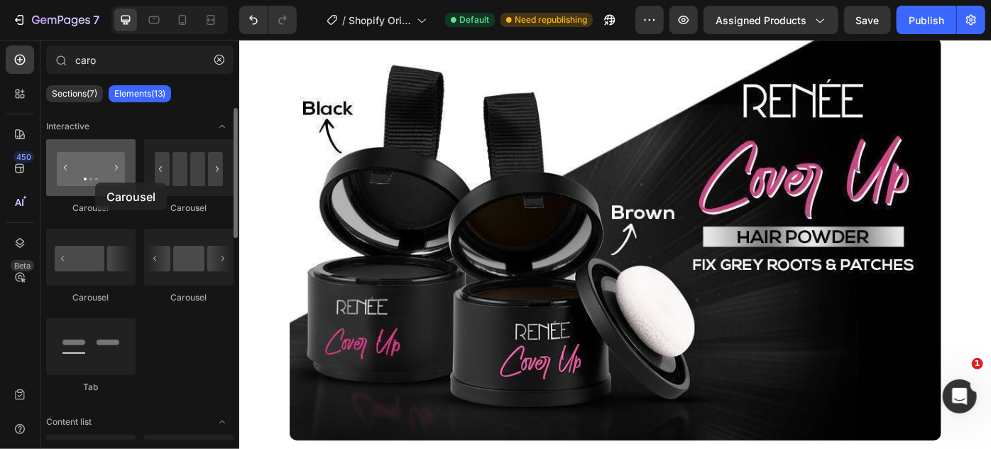
drag, startPoint x: 185, startPoint y: 174, endPoint x: 95, endPoint y: 182, distance: 90.6
click at [95, 182] on div "Carousel Carousel Carousel Carousel Tab" at bounding box center [139, 272] width 187 height 267
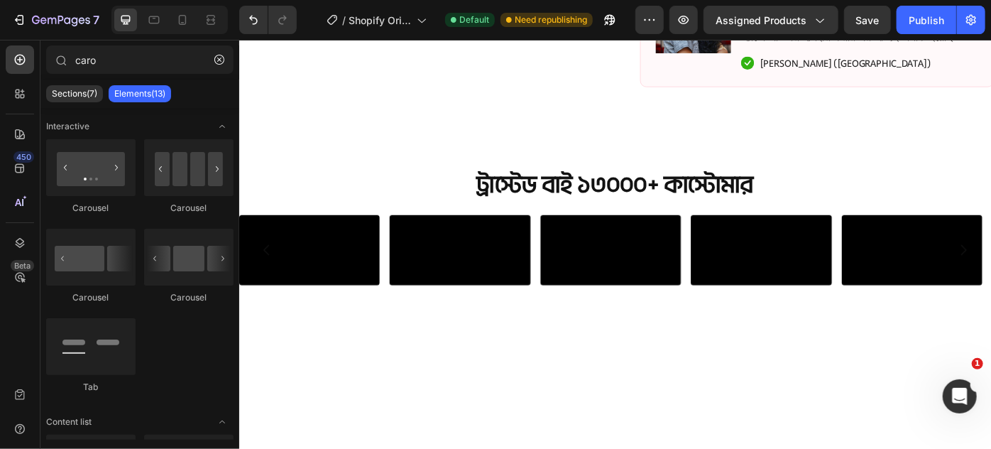
scroll to position [668, 0]
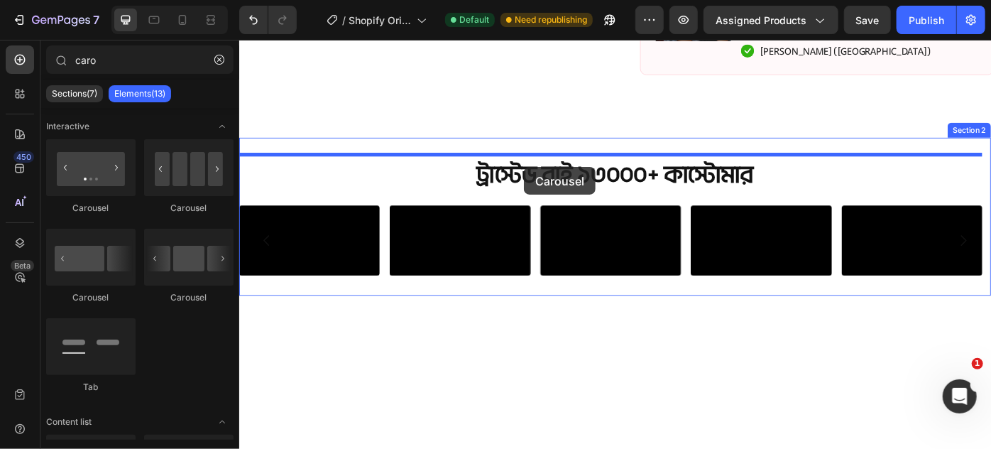
drag, startPoint x: 427, startPoint y: 208, endPoint x: 561, endPoint y: 183, distance: 135.8
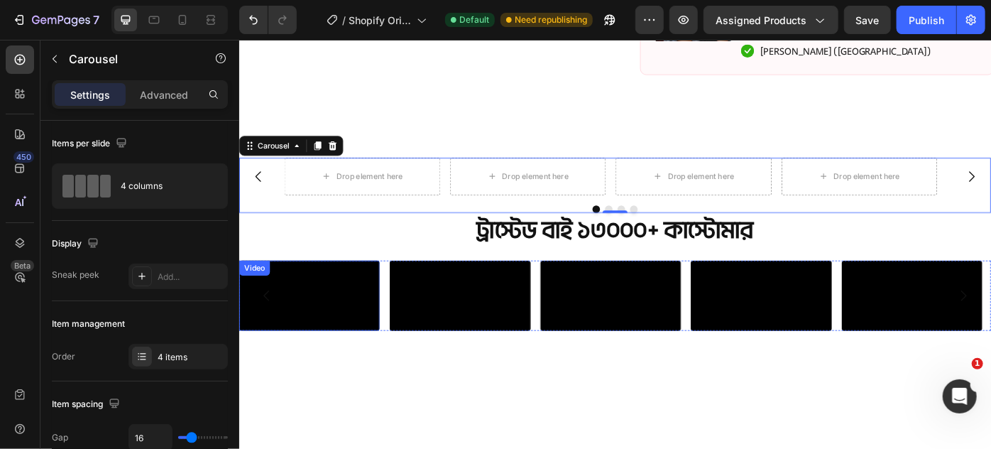
click at [316, 369] on video at bounding box center [318, 329] width 159 height 80
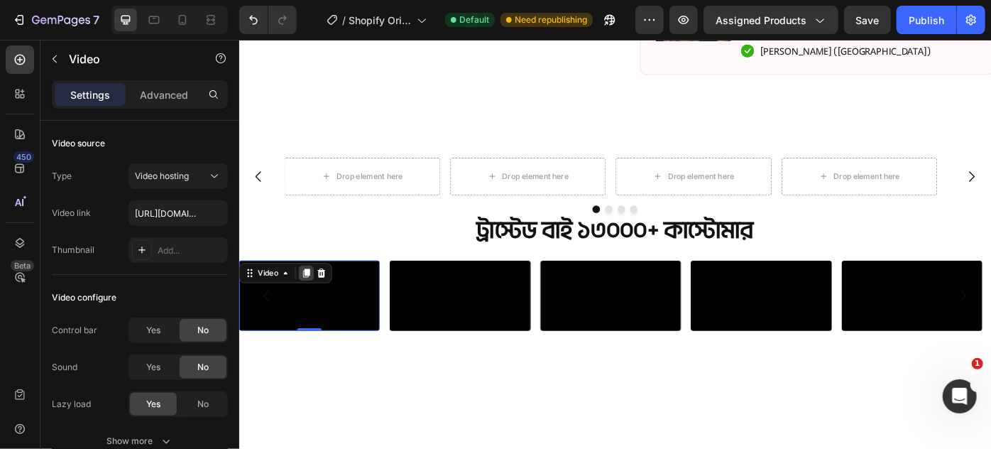
click at [314, 301] on icon at bounding box center [315, 303] width 8 height 10
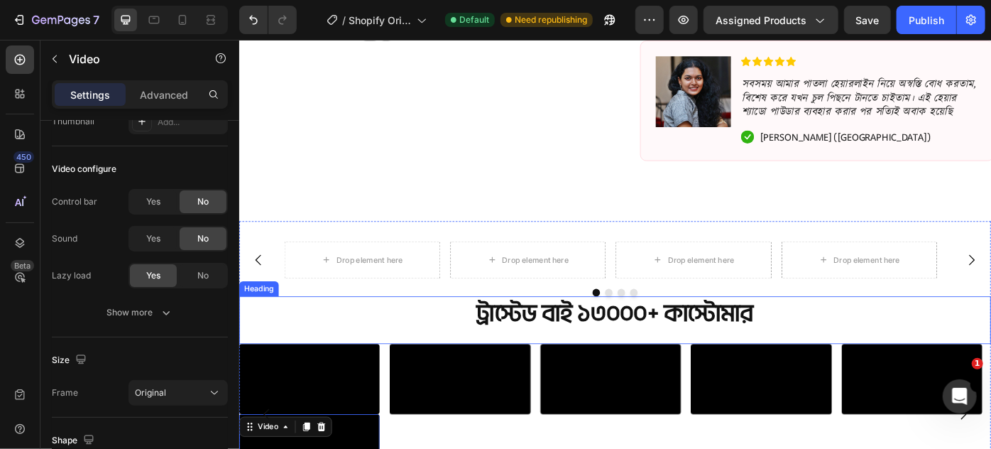
scroll to position [568, 0]
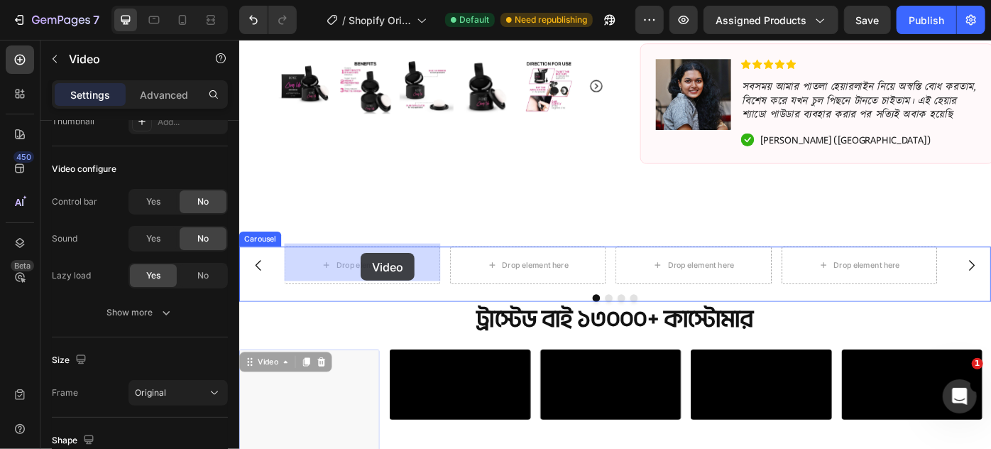
drag, startPoint x: 330, startPoint y: 454, endPoint x: 376, endPoint y: 280, distance: 179.3
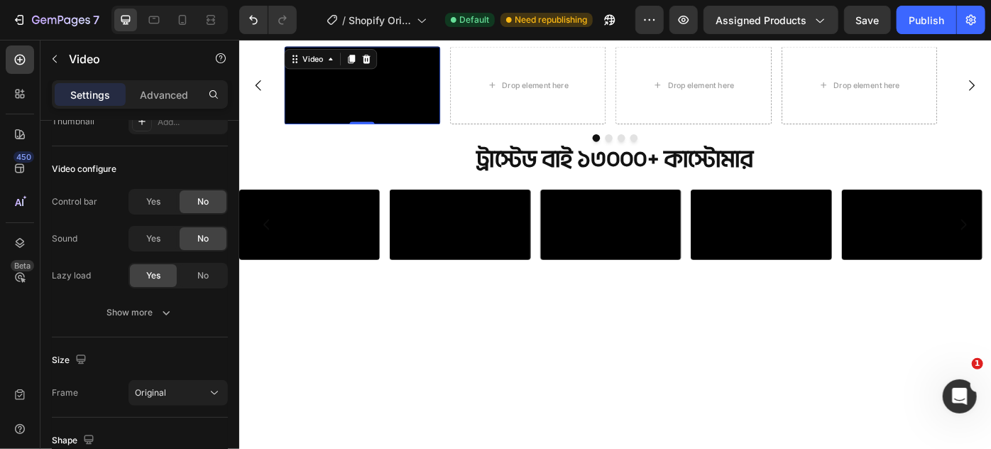
scroll to position [697, 0]
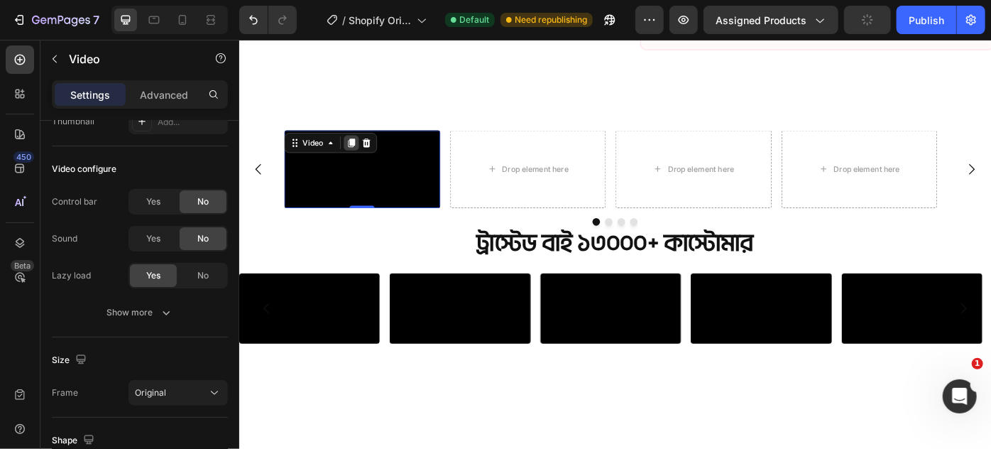
click at [365, 151] on icon at bounding box center [366, 156] width 8 height 10
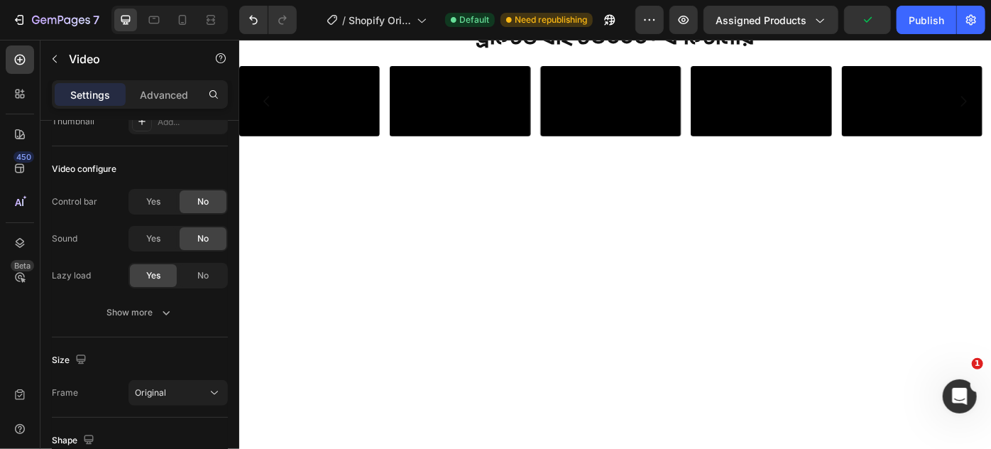
scroll to position [934, 0]
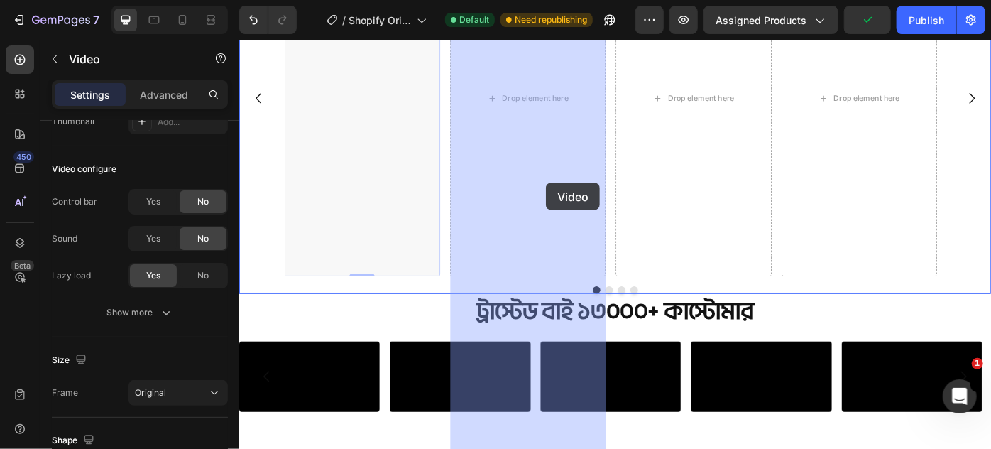
drag, startPoint x: 377, startPoint y: 295, endPoint x: 586, endPoint y: 201, distance: 229.1
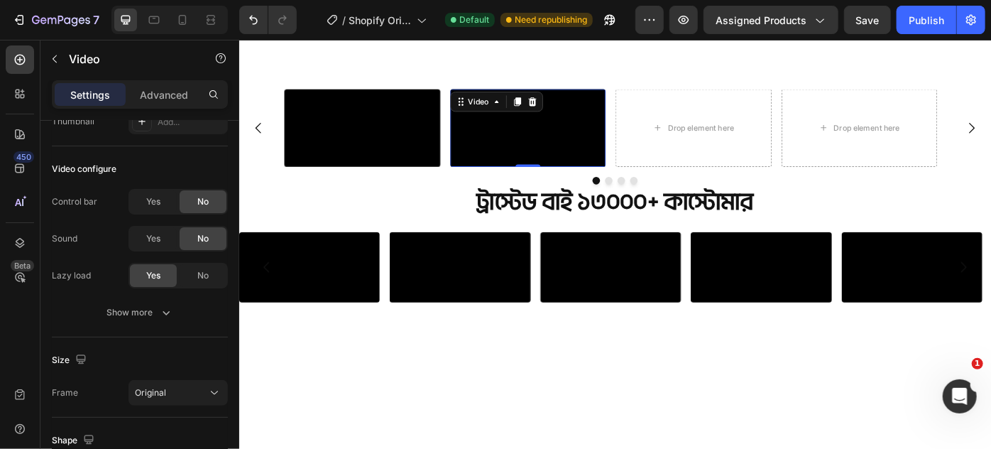
scroll to position [776, 0]
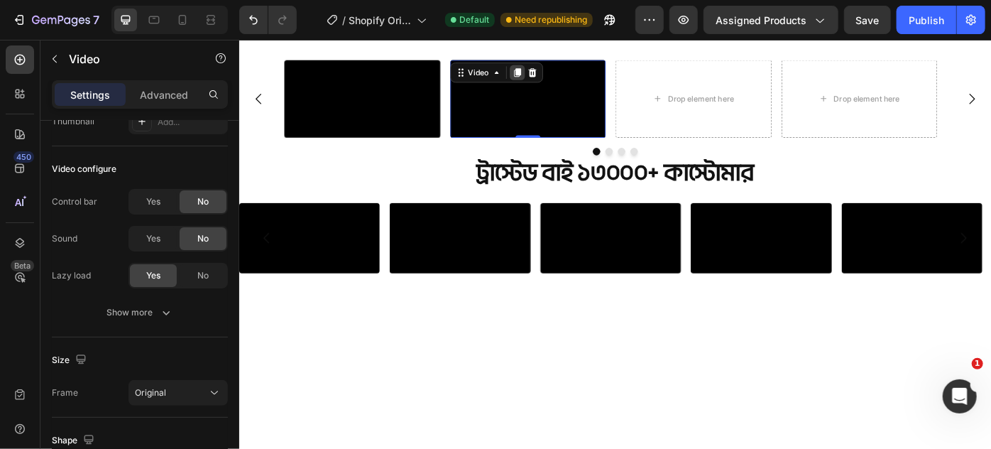
click at [556, 72] on icon at bounding box center [554, 76] width 8 height 10
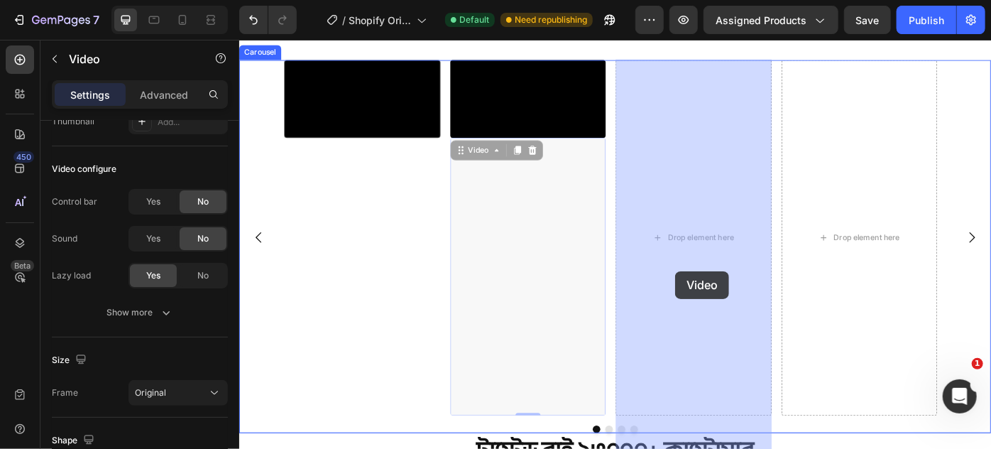
drag, startPoint x: 572, startPoint y: 444, endPoint x: 733, endPoint y: 301, distance: 215.3
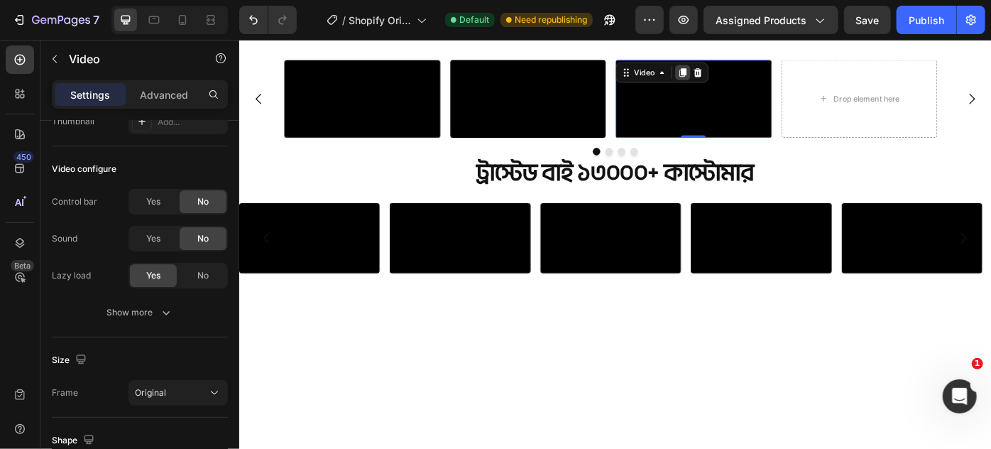
click at [747, 75] on div at bounding box center [741, 75] width 17 height 17
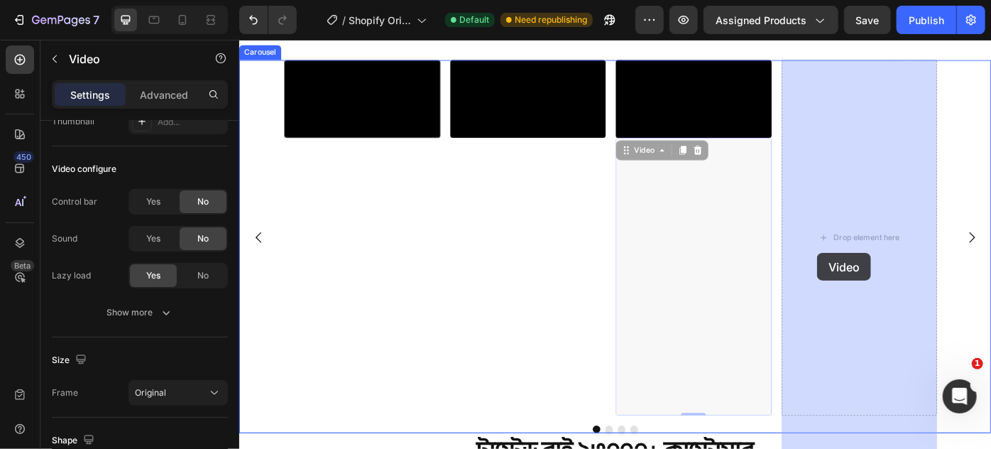
drag, startPoint x: 759, startPoint y: 442, endPoint x: 893, endPoint y: 280, distance: 210.8
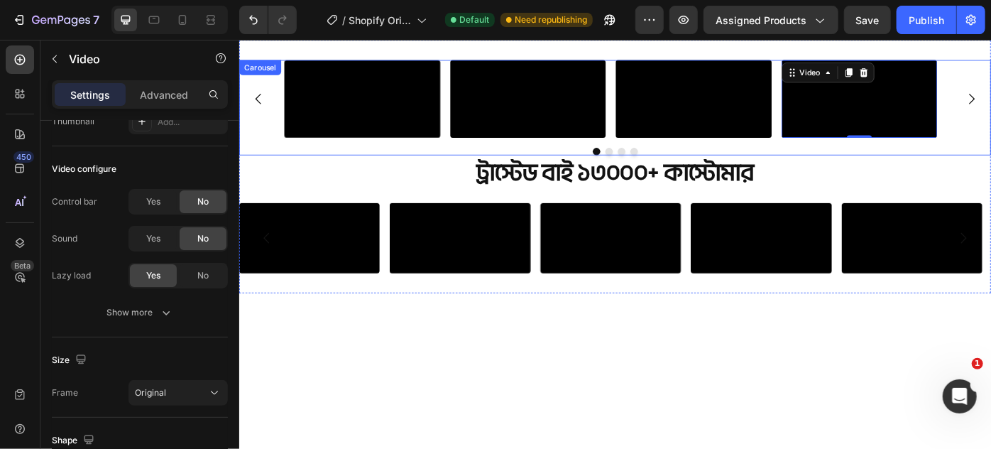
click at [265, 150] on div "Video Video Video Video 0" at bounding box center [665, 106] width 852 height 88
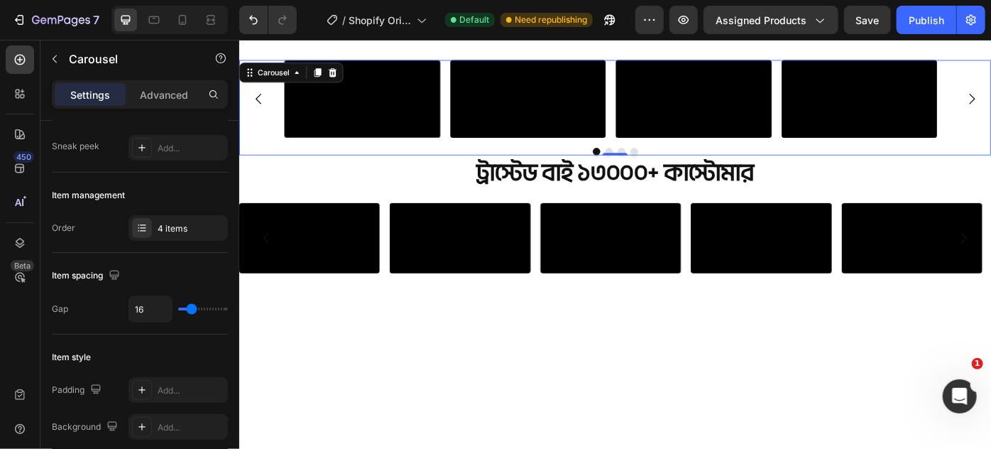
scroll to position [0, 0]
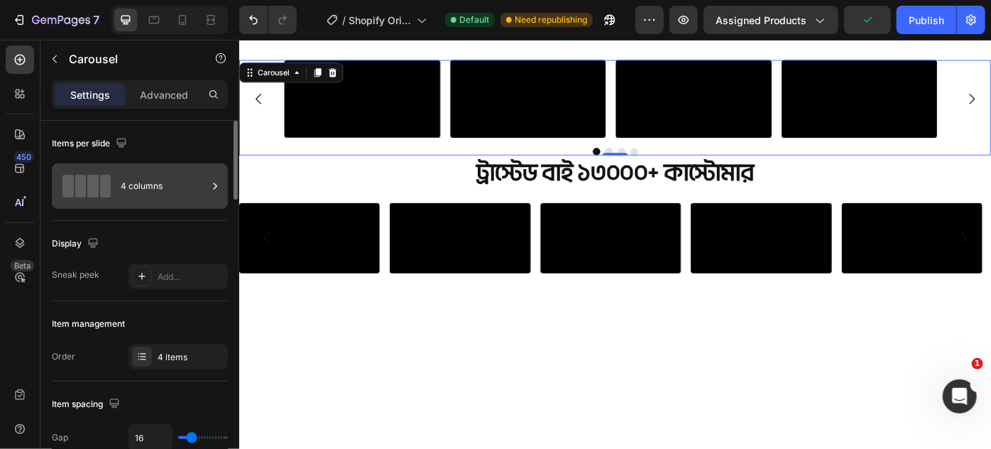
click at [160, 195] on div "4 columns" at bounding box center [164, 186] width 87 height 33
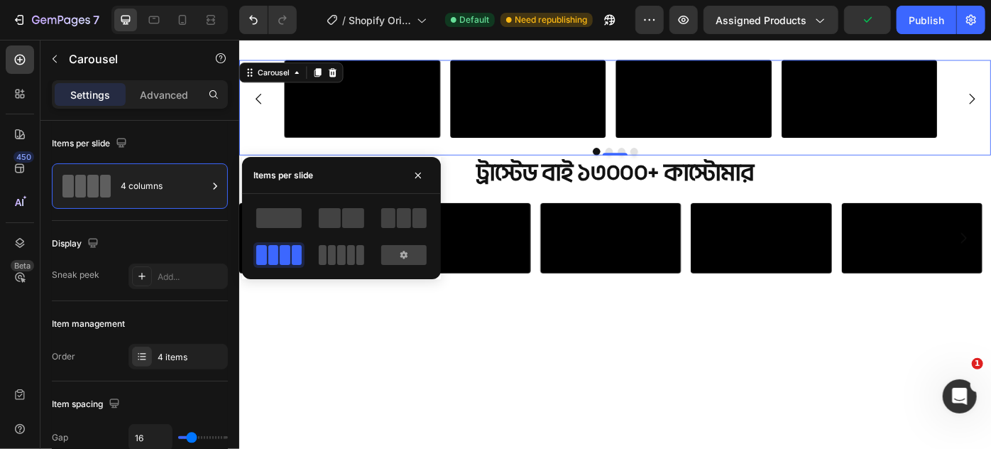
click at [348, 253] on span at bounding box center [351, 255] width 8 height 20
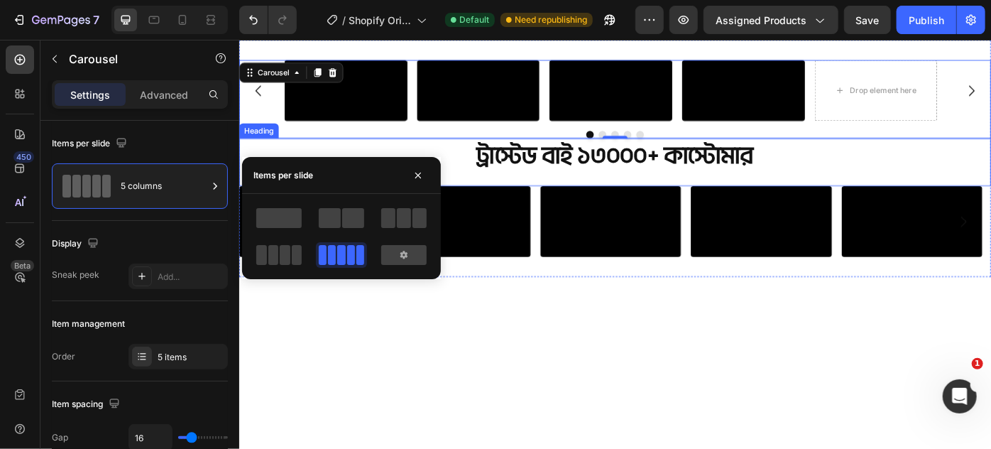
scroll to position [712, 0]
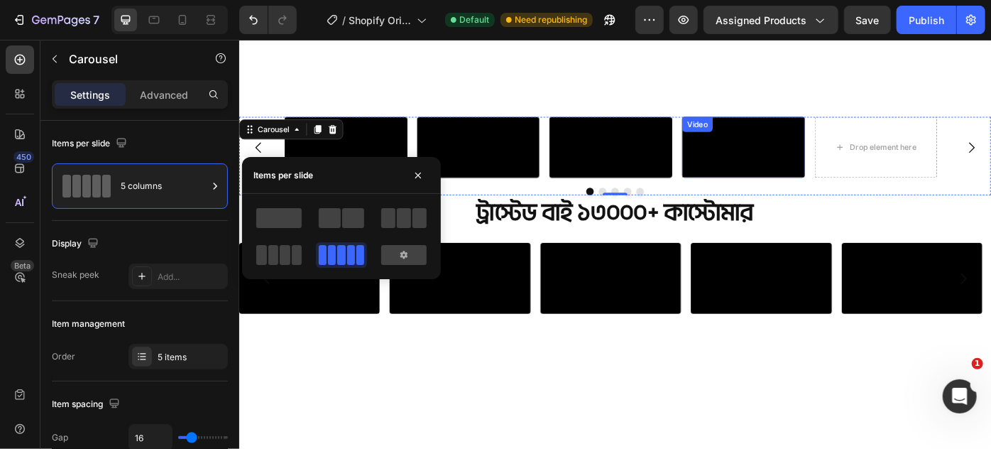
click at [815, 196] on video at bounding box center [810, 161] width 139 height 70
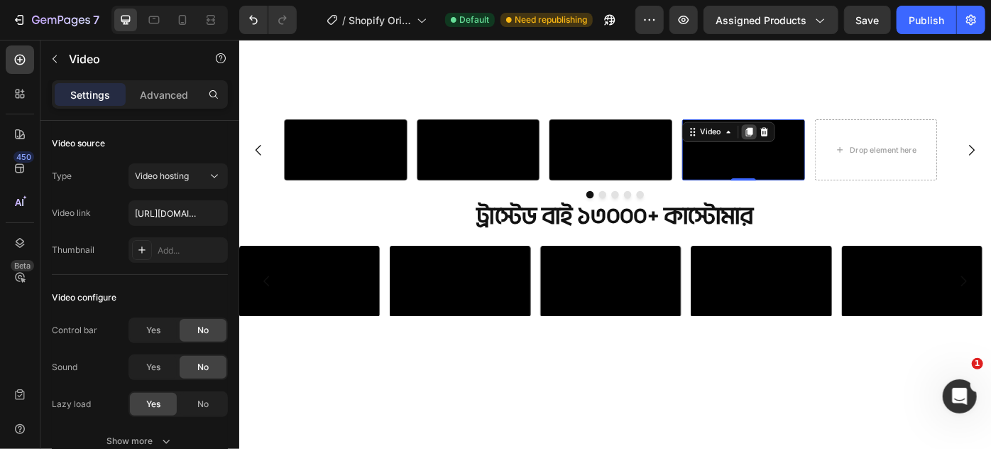
click at [818, 138] on icon at bounding box center [817, 143] width 8 height 10
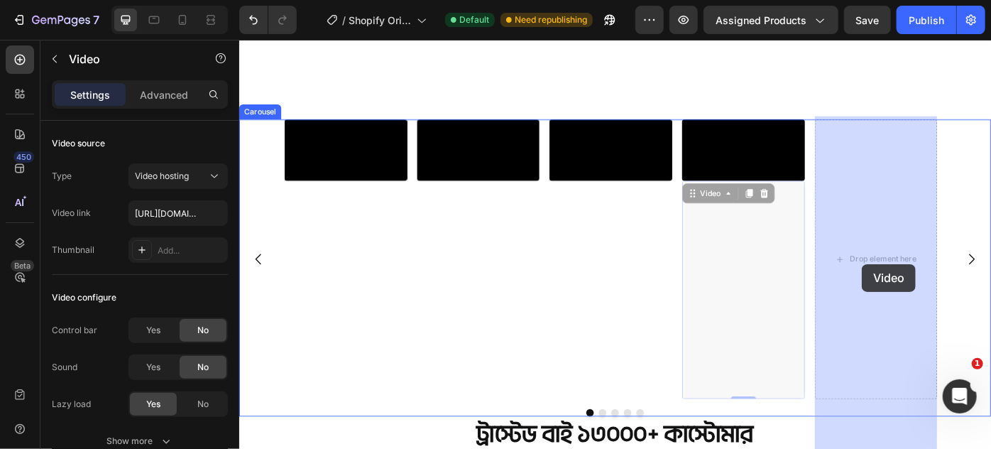
drag, startPoint x: 812, startPoint y: 448, endPoint x: 942, endPoint y: 296, distance: 199.9
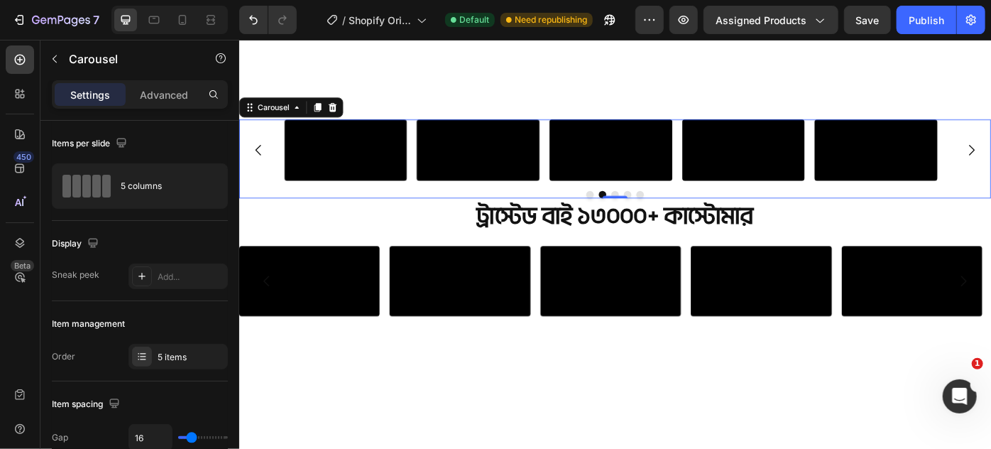
click at [690, 219] on button "Dot" at bounding box center [693, 214] width 9 height 9
click at [634, 219] on button "Dot" at bounding box center [636, 214] width 9 height 9
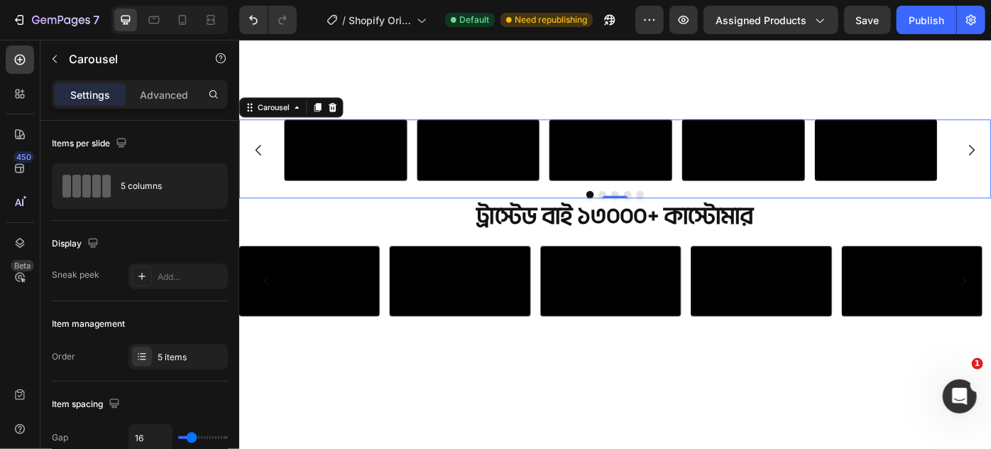
click at [647, 219] on button "Dot" at bounding box center [650, 214] width 9 height 9
click at [662, 219] on button "Dot" at bounding box center [664, 214] width 9 height 9
click at [256, 199] on div "Video Video Video Video Video" at bounding box center [665, 164] width 852 height 70
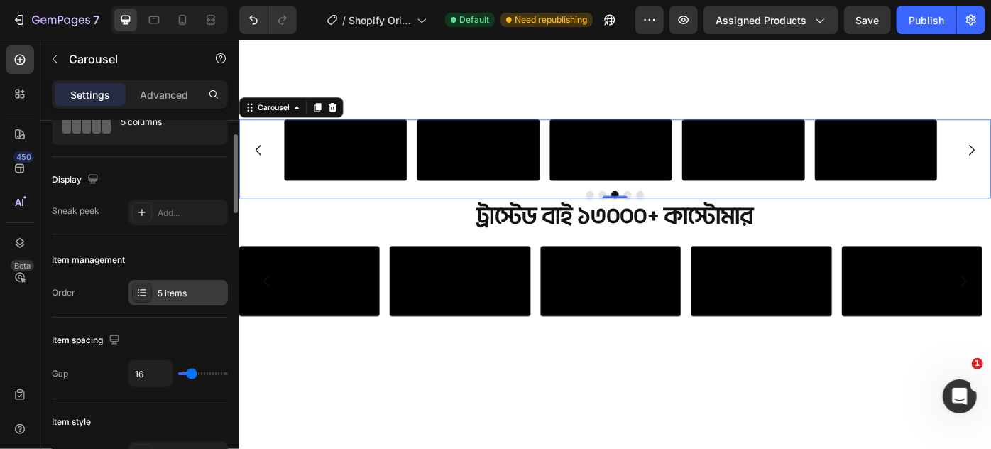
click at [196, 292] on div "5 items" at bounding box center [191, 293] width 67 height 13
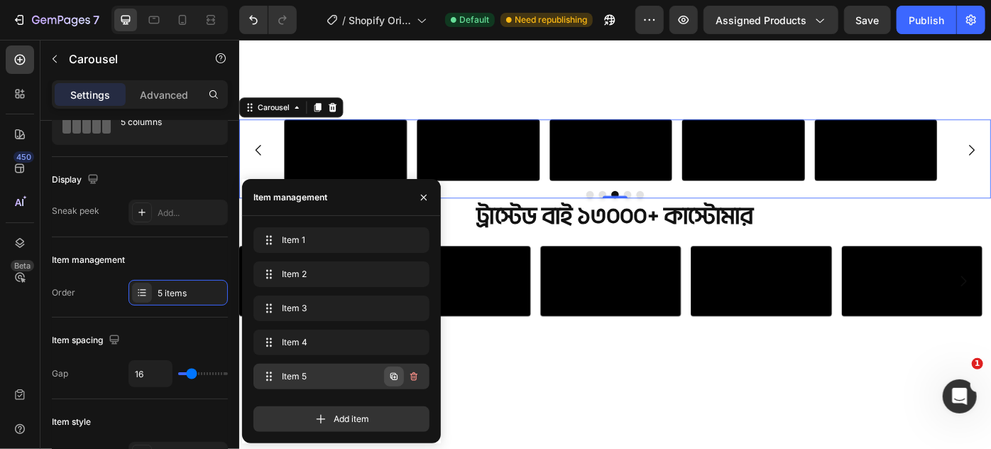
click at [386, 376] on button "button" at bounding box center [394, 376] width 20 height 20
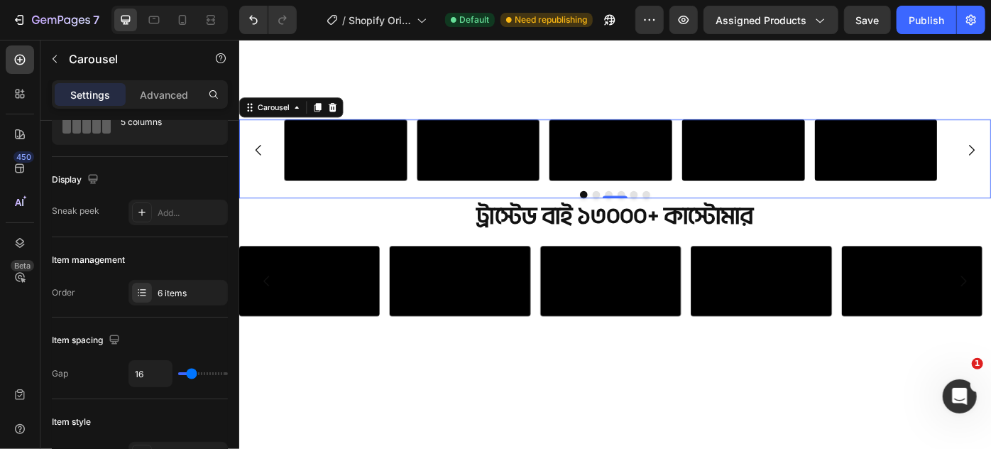
click at [163, 289] on div "6 items" at bounding box center [191, 293] width 67 height 13
click at [149, 329] on div "Item spacing" at bounding box center [140, 340] width 176 height 23
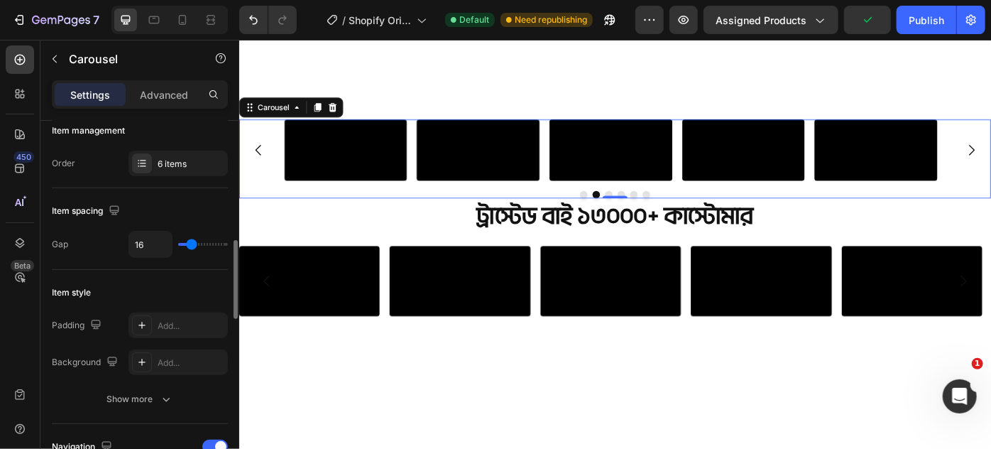
scroll to position [322, 0]
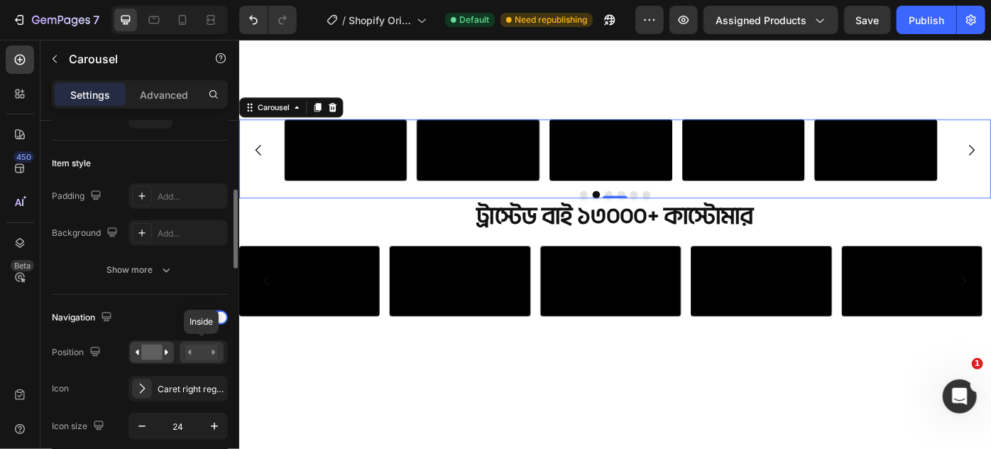
click at [195, 349] on rect at bounding box center [201, 352] width 33 height 16
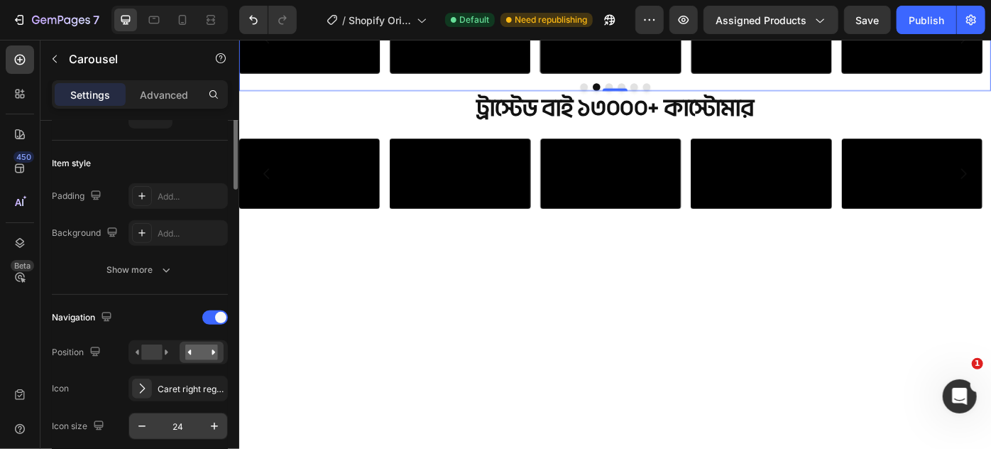
scroll to position [258, 0]
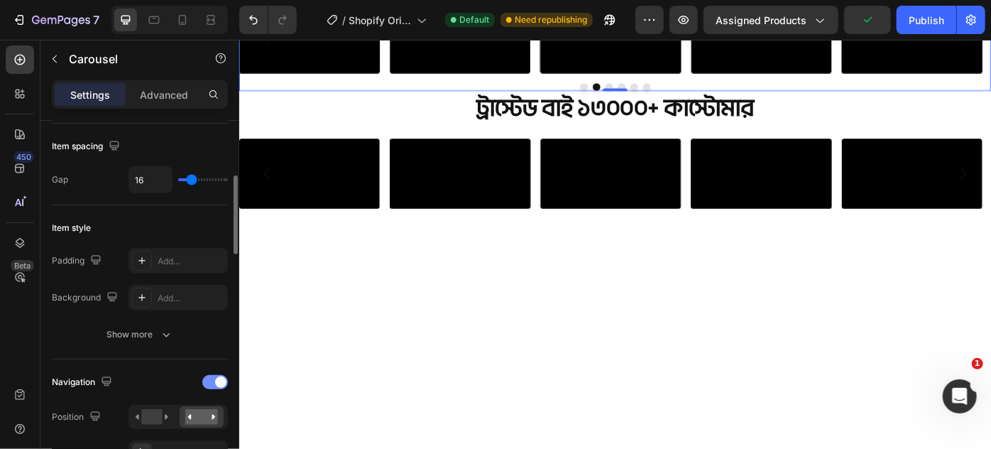
click at [217, 376] on span at bounding box center [220, 381] width 11 height 11
click at [209, 422] on div at bounding box center [215, 428] width 26 height 14
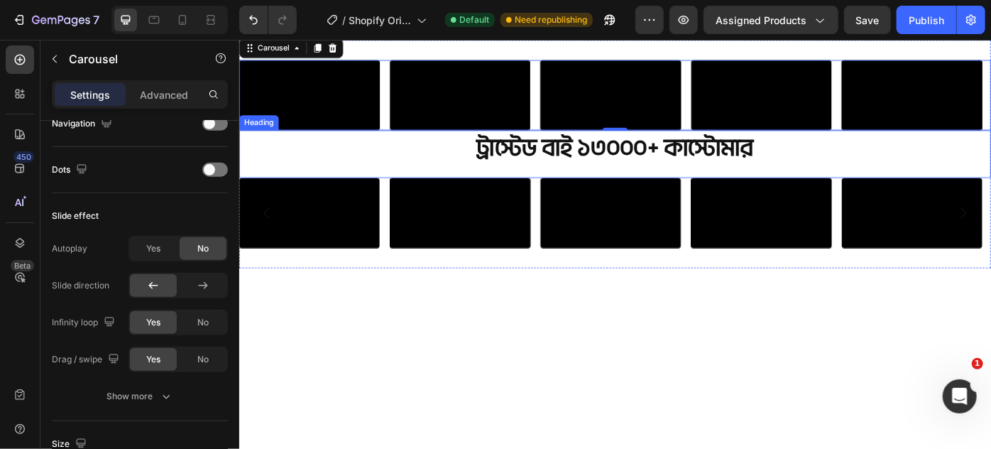
scroll to position [712, 0]
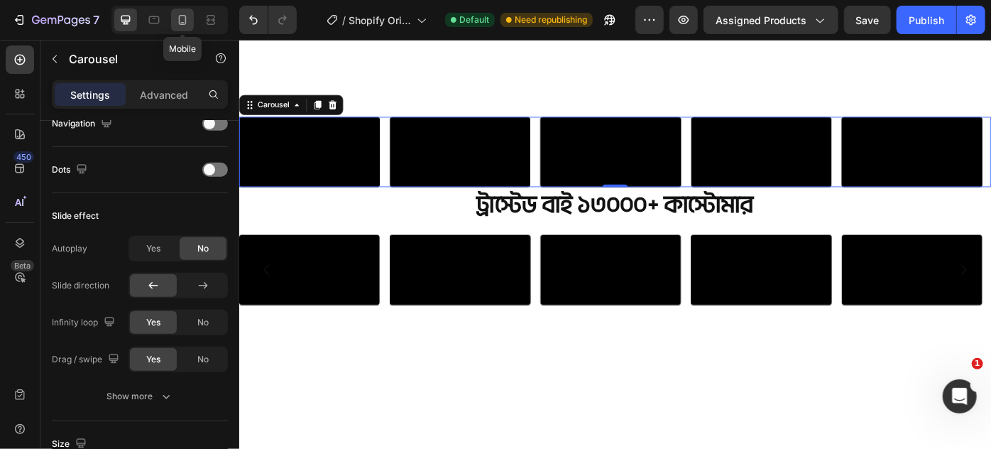
click at [179, 18] on icon at bounding box center [183, 20] width 8 height 10
type input "100%"
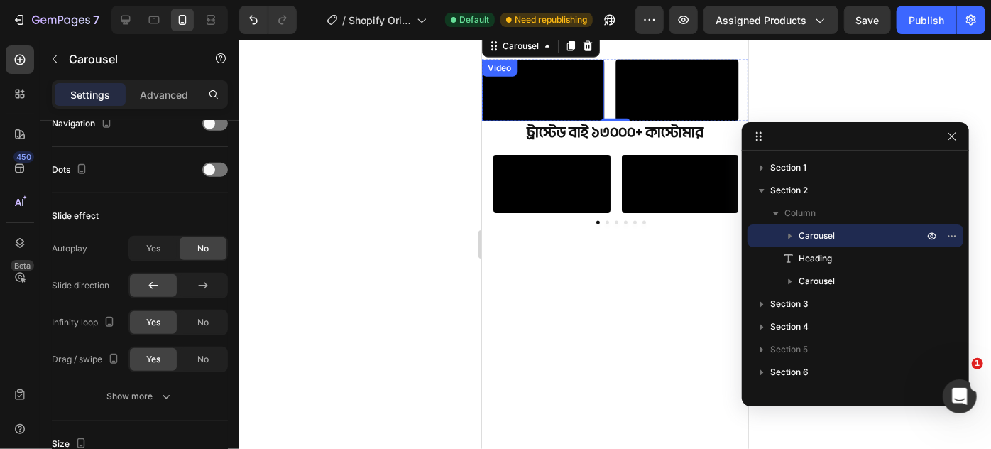
scroll to position [877, 0]
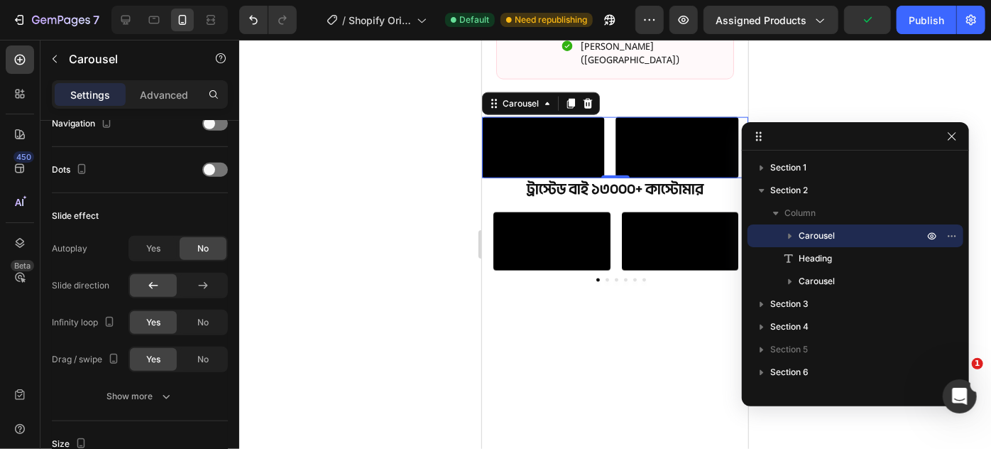
click at [607, 153] on div "Video Video Video Video Video Video" at bounding box center [614, 146] width 266 height 61
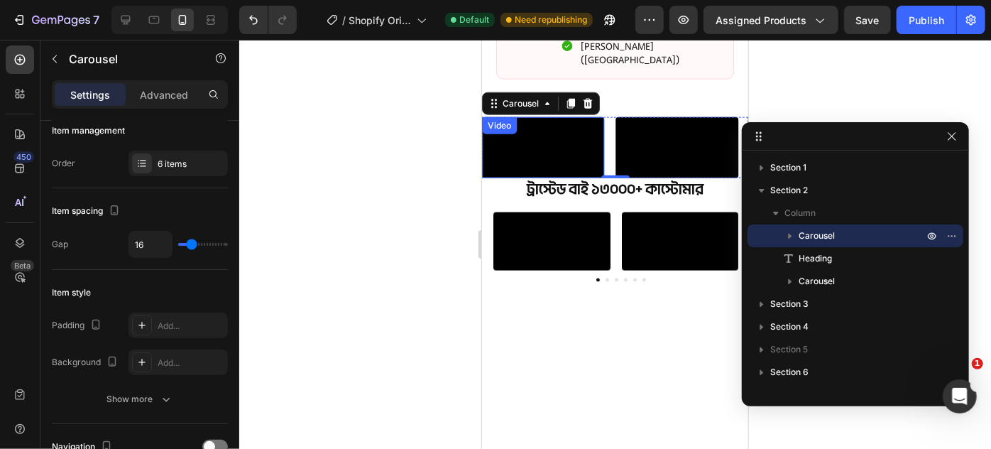
scroll to position [0, 0]
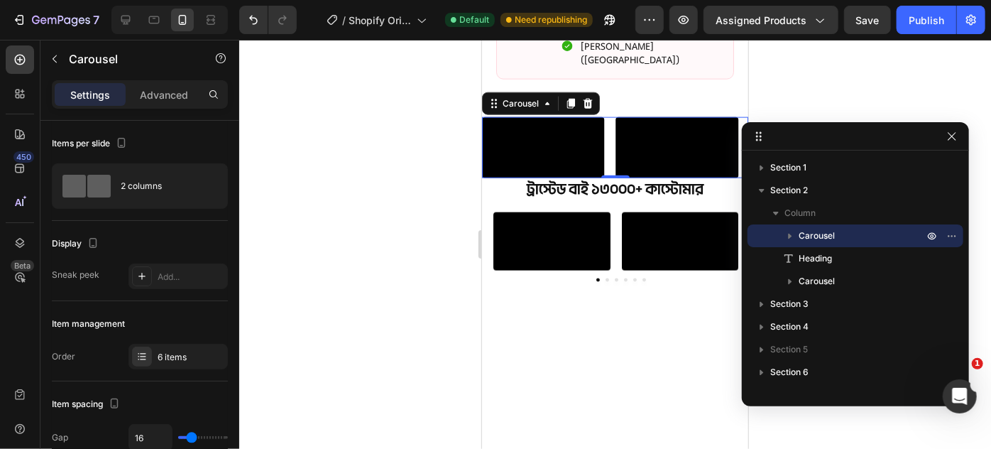
click at [608, 178] on div "Video Video Video Video Video Video" at bounding box center [614, 146] width 266 height 61
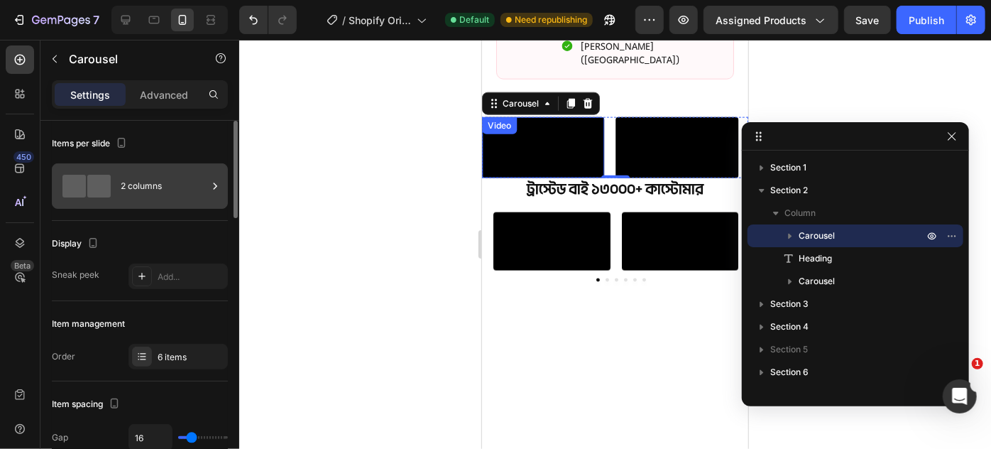
click at [171, 184] on div "2 columns" at bounding box center [164, 186] width 87 height 33
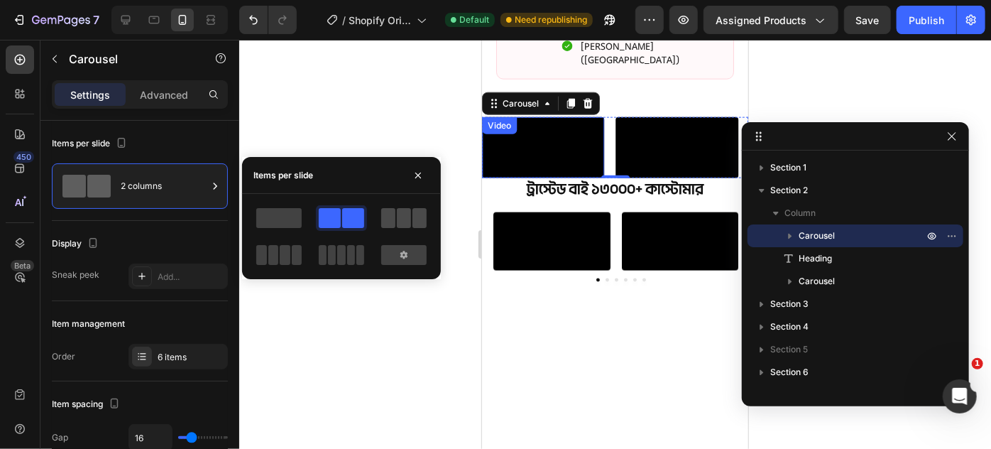
click at [397, 221] on span at bounding box center [404, 218] width 14 height 20
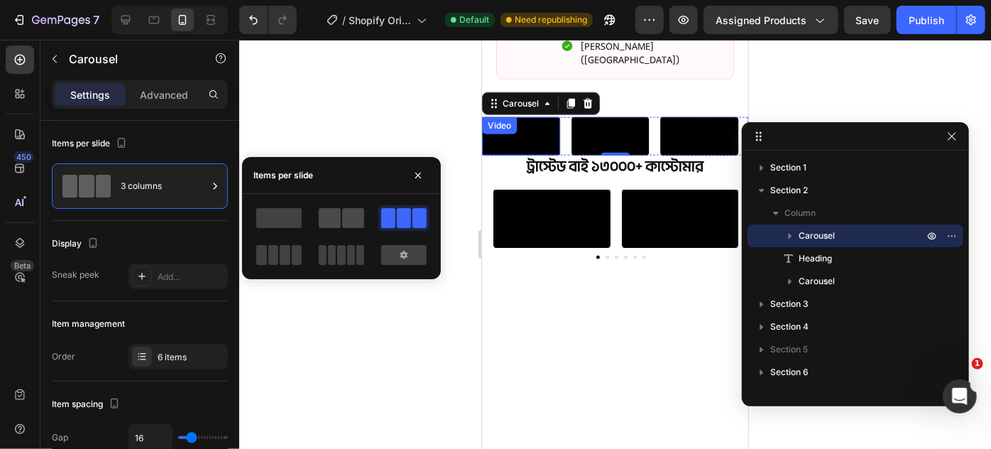
click at [337, 219] on span at bounding box center [330, 218] width 22 height 20
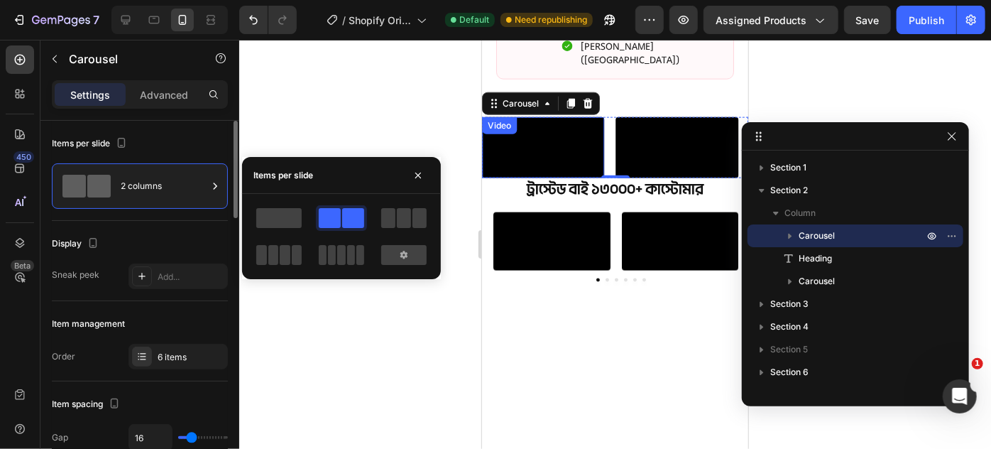
click at [164, 219] on div "Items per slide 2 columns" at bounding box center [140, 171] width 176 height 100
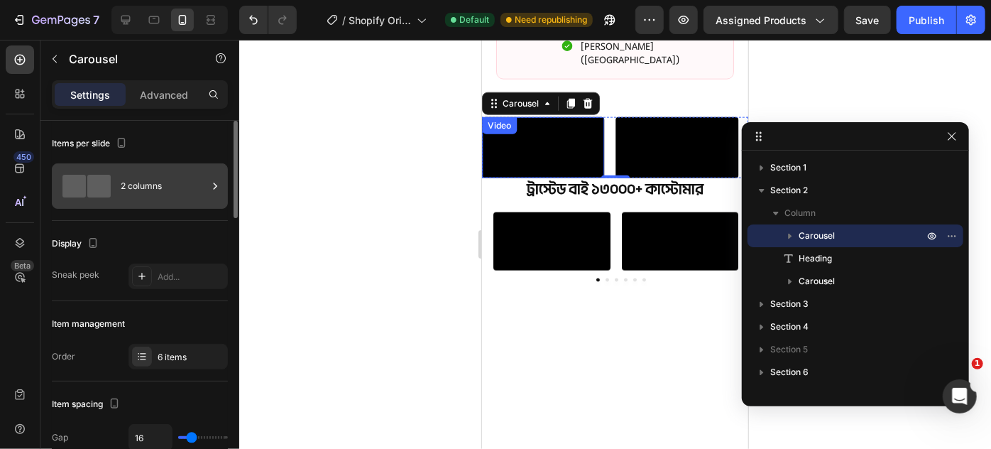
click at [157, 192] on div "2 columns" at bounding box center [164, 186] width 87 height 33
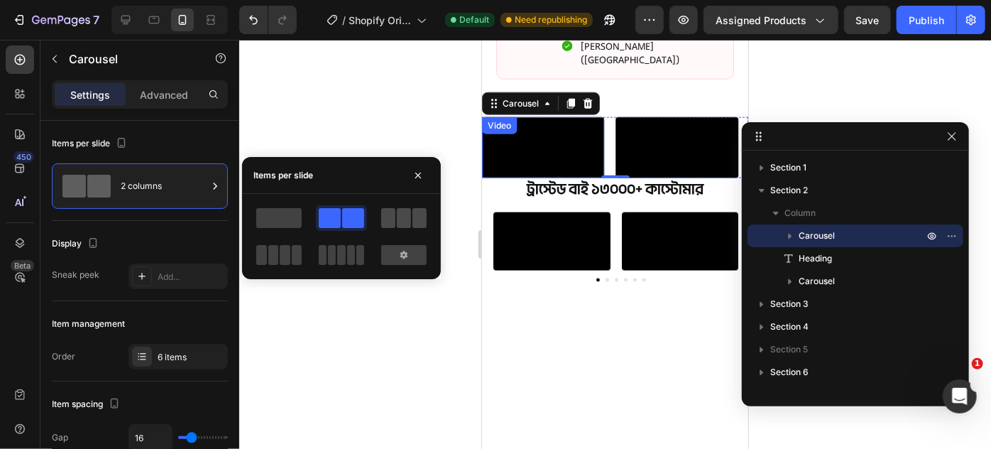
click at [395, 215] on span at bounding box center [388, 218] width 14 height 20
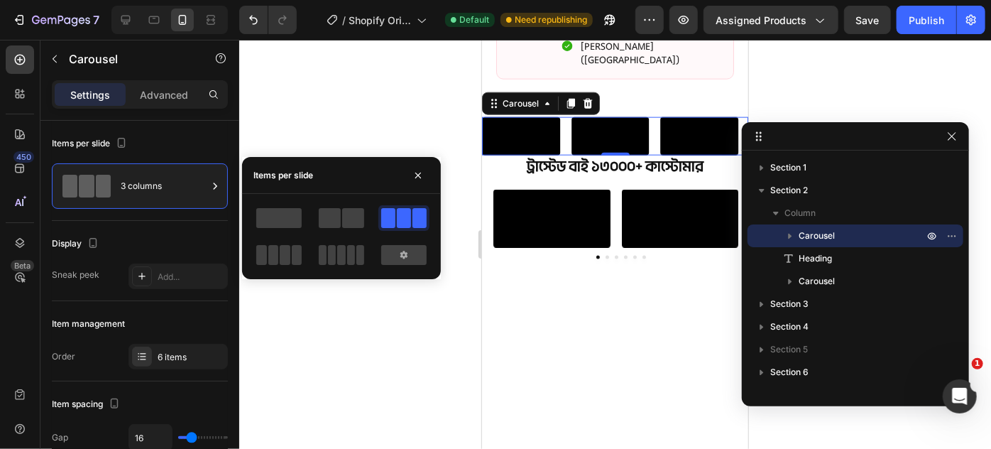
click at [567, 156] on div "Video Video Video Video Video Video" at bounding box center [614, 135] width 266 height 39
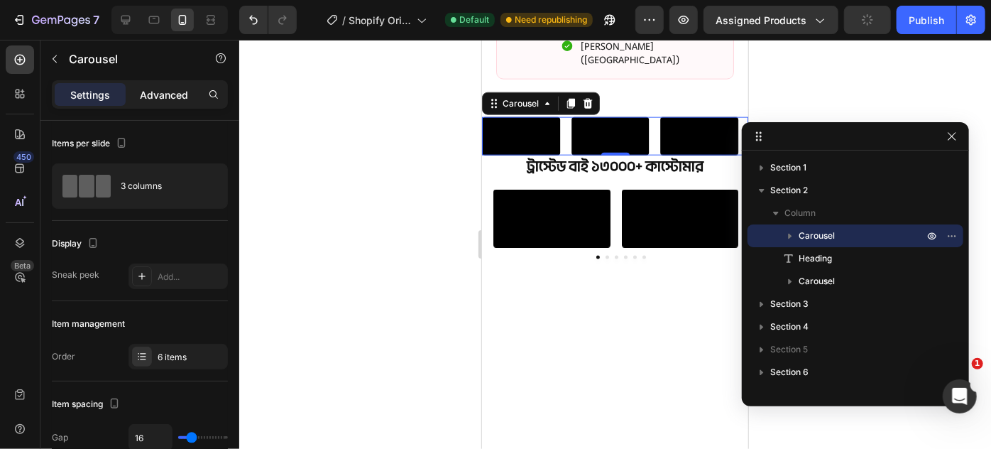
click at [163, 102] on div "Advanced" at bounding box center [164, 94] width 71 height 23
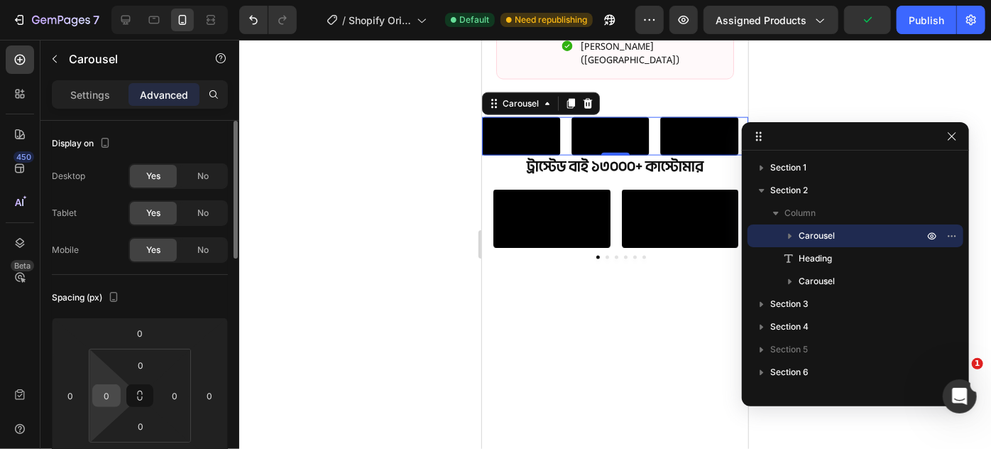
drag, startPoint x: 92, startPoint y: 391, endPoint x: 108, endPoint y: 386, distance: 16.4
click at [92, 391] on div "0" at bounding box center [106, 395] width 28 height 23
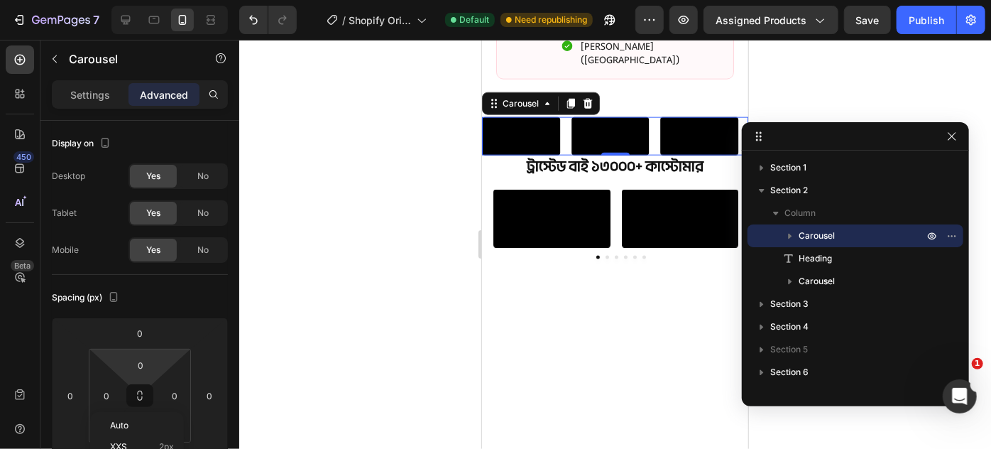
scroll to position [129, 0]
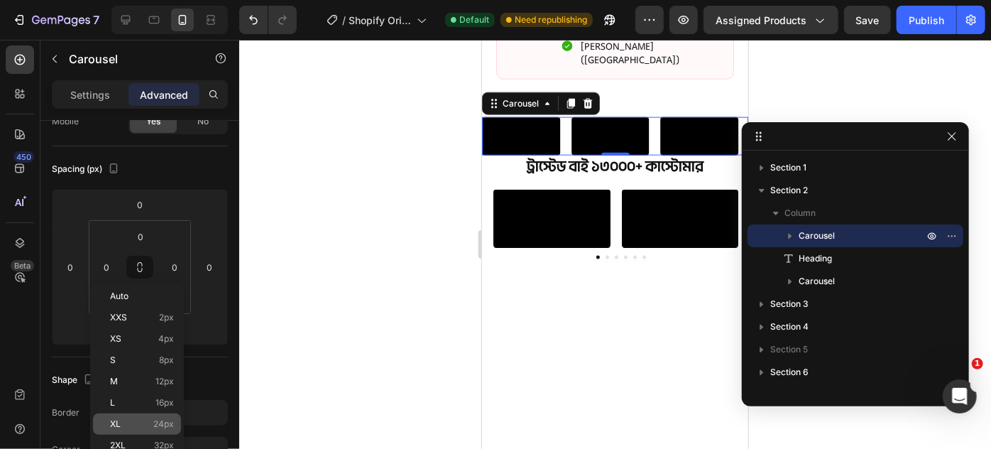
click at [146, 423] on p "XL 24px" at bounding box center [142, 424] width 64 height 10
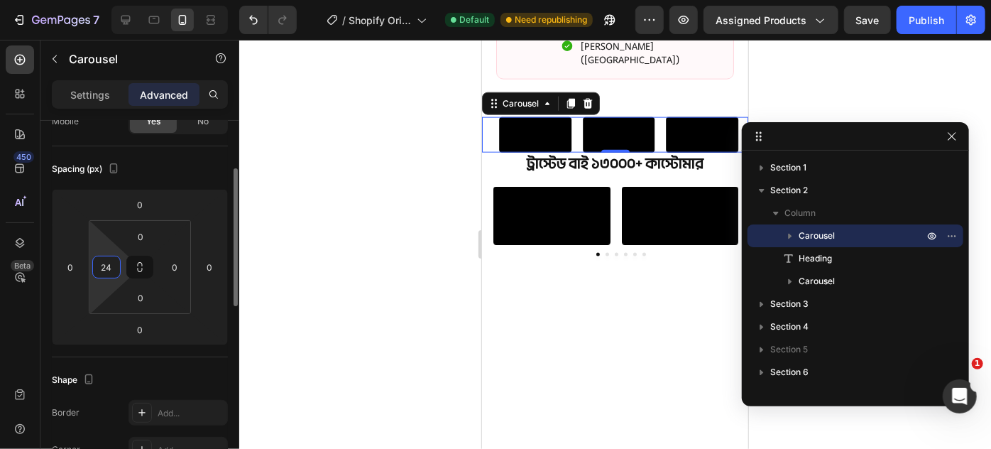
click at [109, 266] on input "24" at bounding box center [106, 266] width 21 height 21
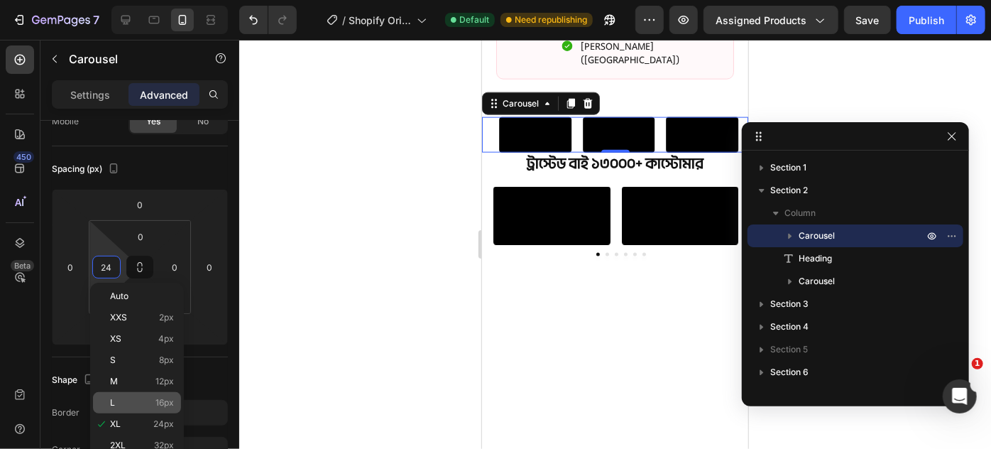
click at [134, 394] on div "L 16px" at bounding box center [137, 402] width 88 height 21
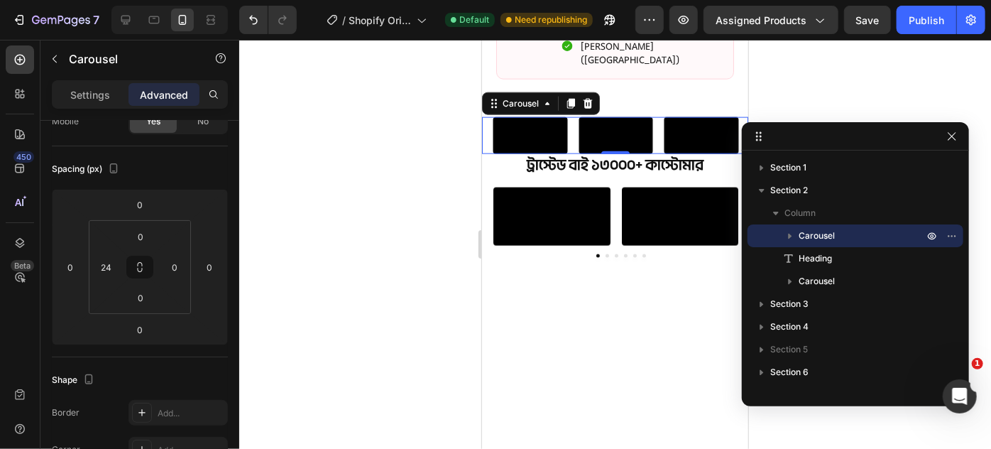
type input "16"
click at [92, 95] on p "Settings" at bounding box center [90, 94] width 40 height 15
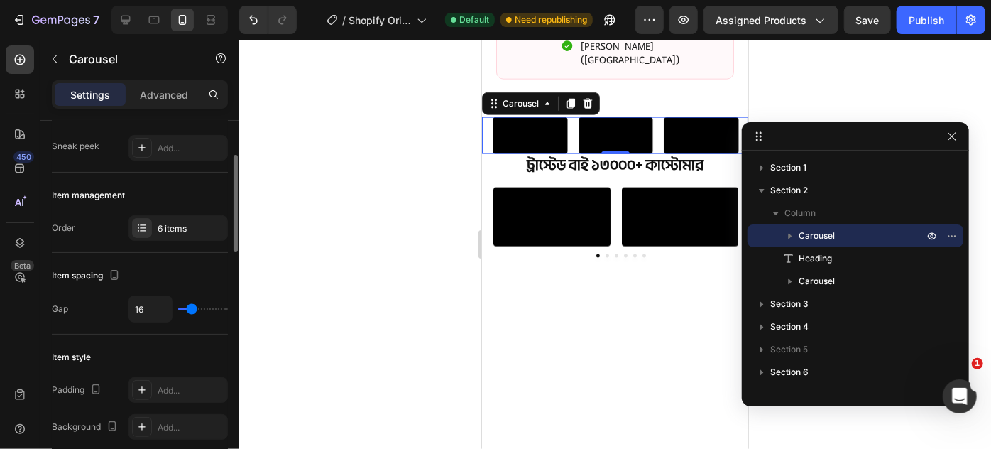
type input "17"
type input "19"
type input "25"
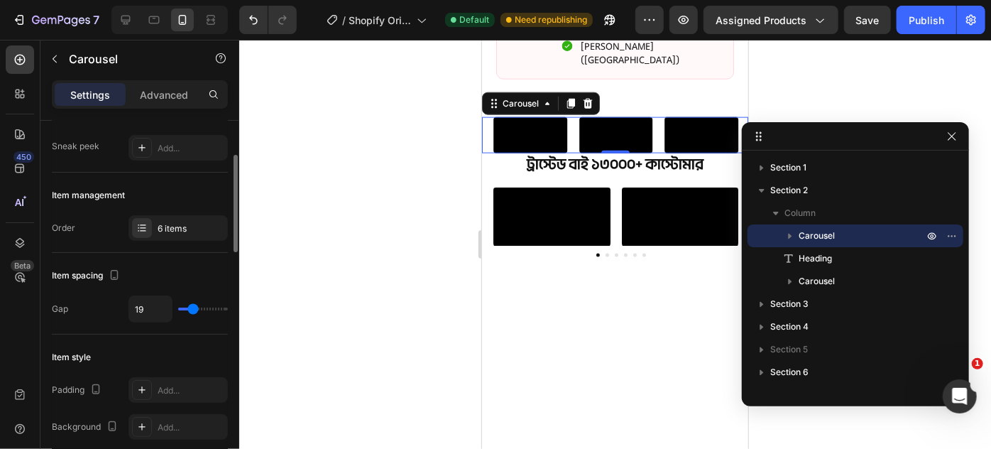
type input "25"
type input "26"
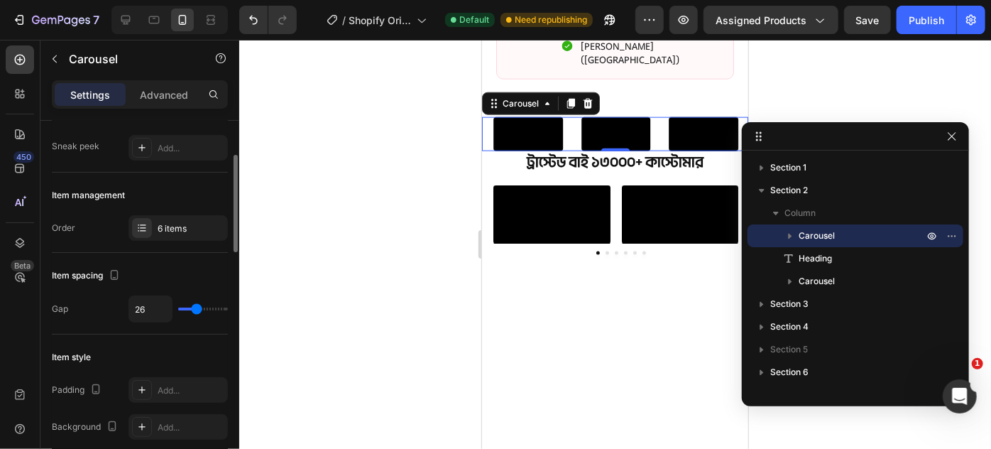
type input "13"
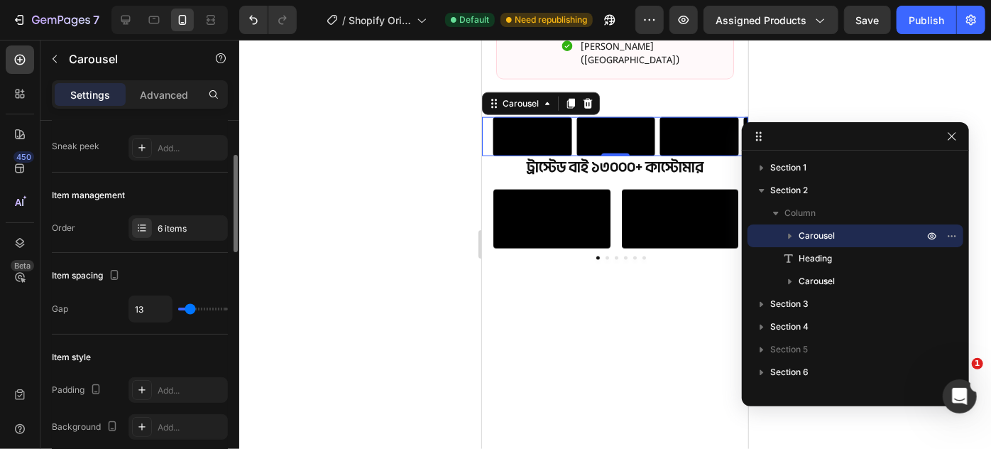
type input "7"
type input "8"
type input "10"
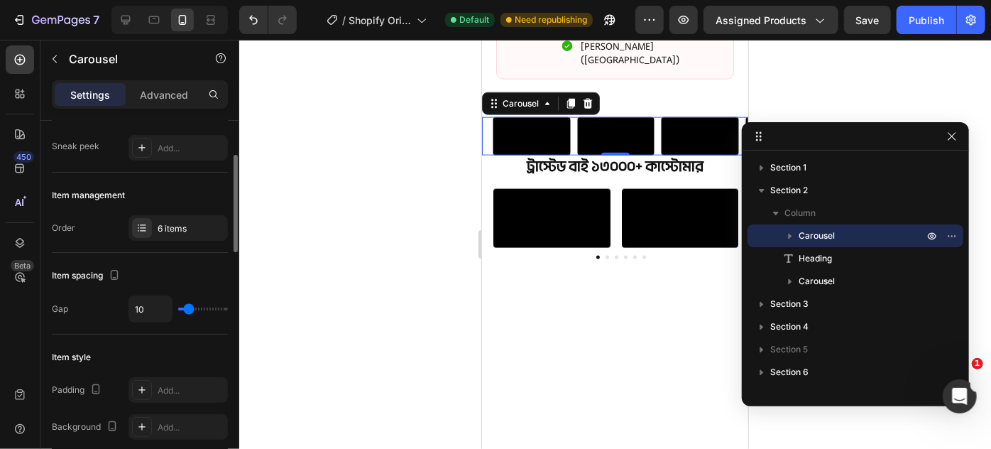
type input "10"
click at [188, 310] on input "range" at bounding box center [203, 308] width 50 height 3
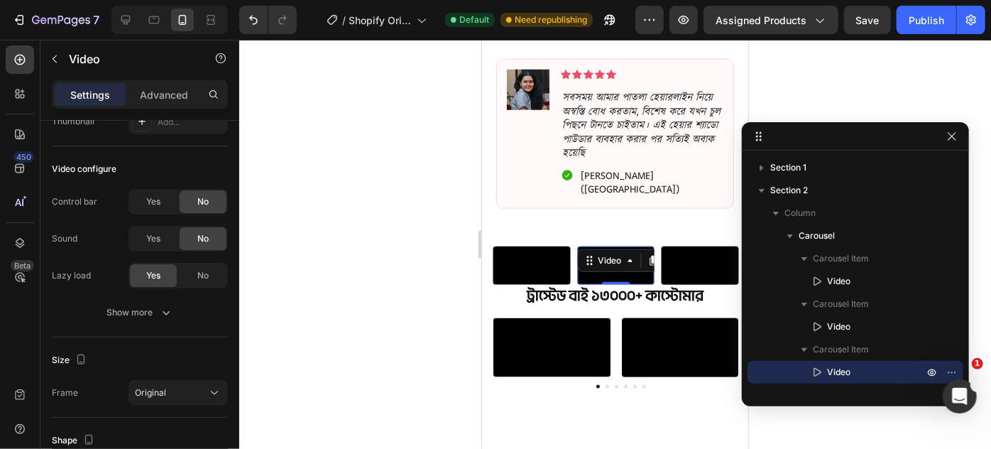
scroll to position [0, 0]
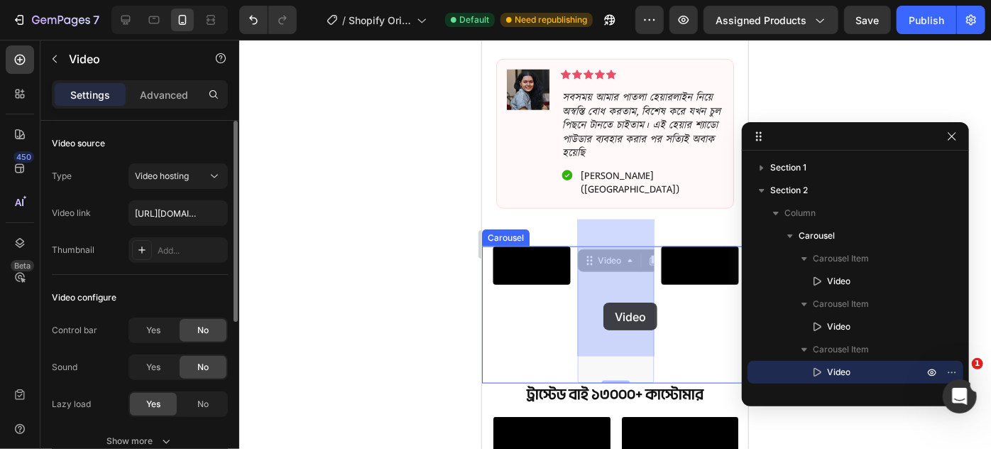
drag, startPoint x: 611, startPoint y: 298, endPoint x: 603, endPoint y: 302, distance: 8.6
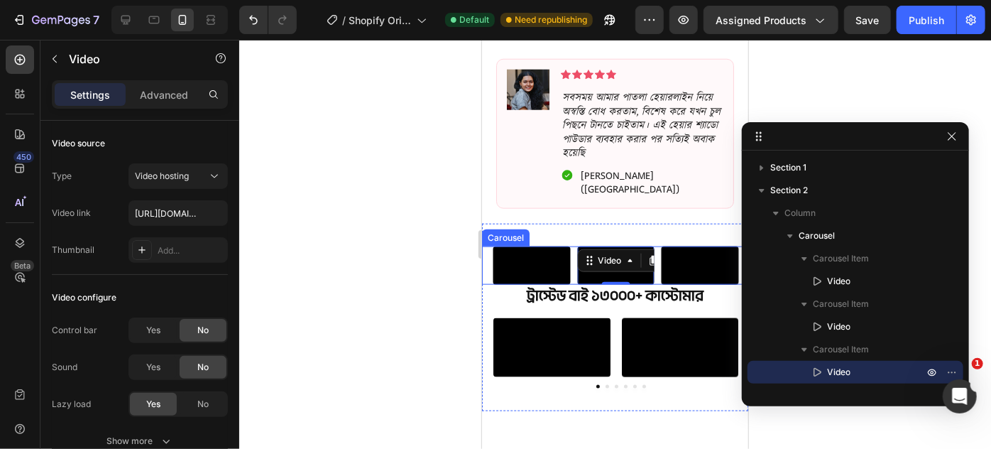
click at [487, 279] on div "Video Video Video 0 Video Video Video Carousel" at bounding box center [614, 265] width 266 height 38
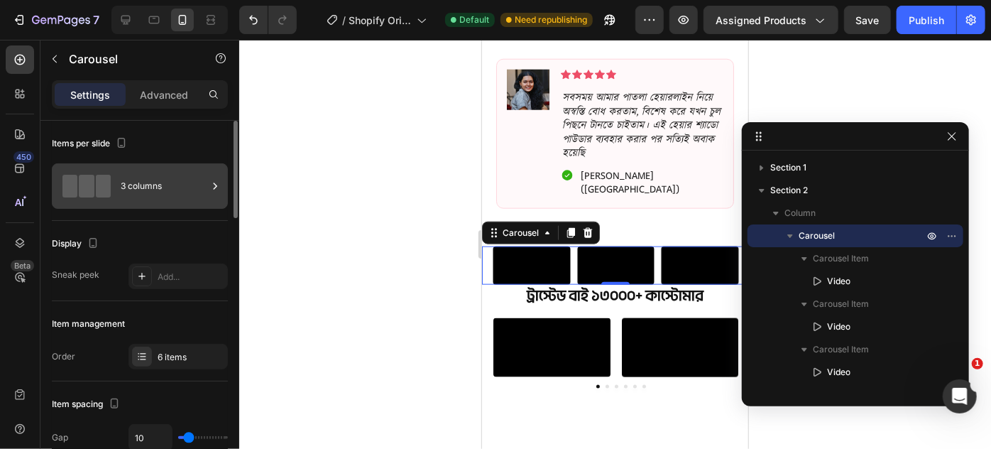
click at [155, 183] on div "3 columns" at bounding box center [164, 186] width 87 height 33
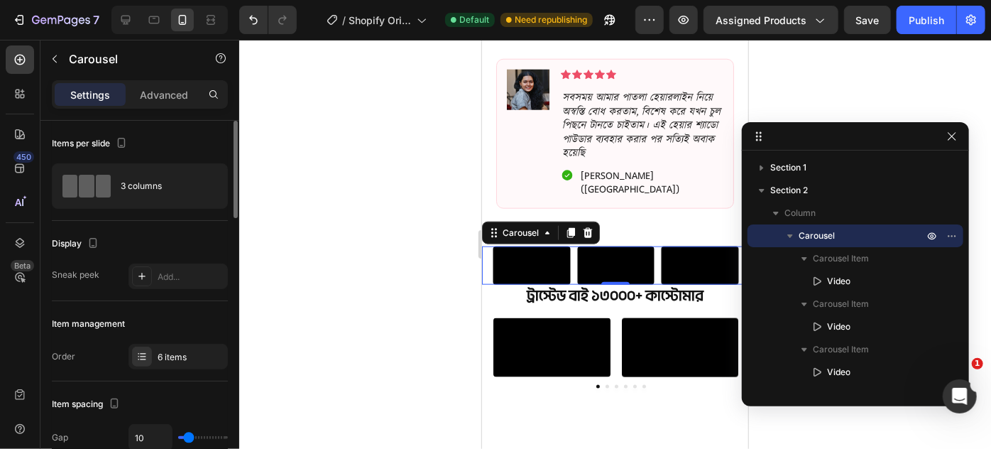
click at [179, 233] on div "Display" at bounding box center [140, 243] width 176 height 23
click at [149, 272] on div at bounding box center [142, 276] width 20 height 20
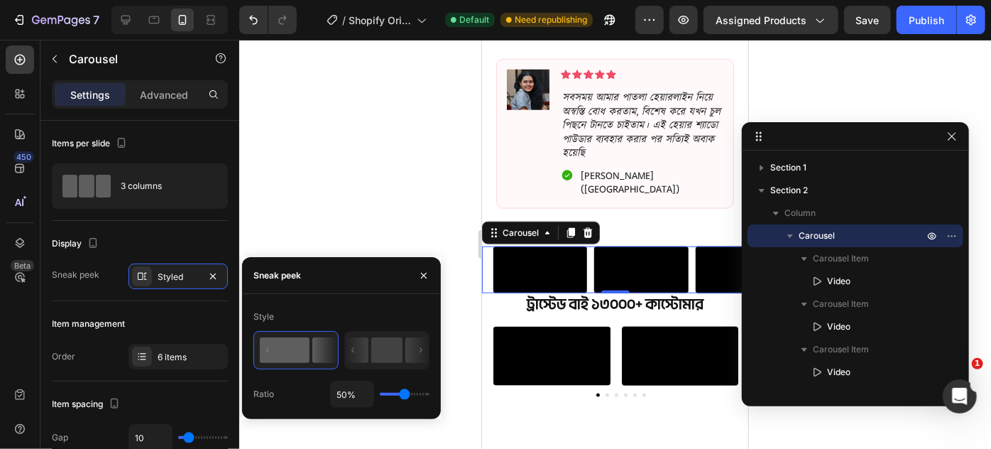
type input "23%"
type input "23"
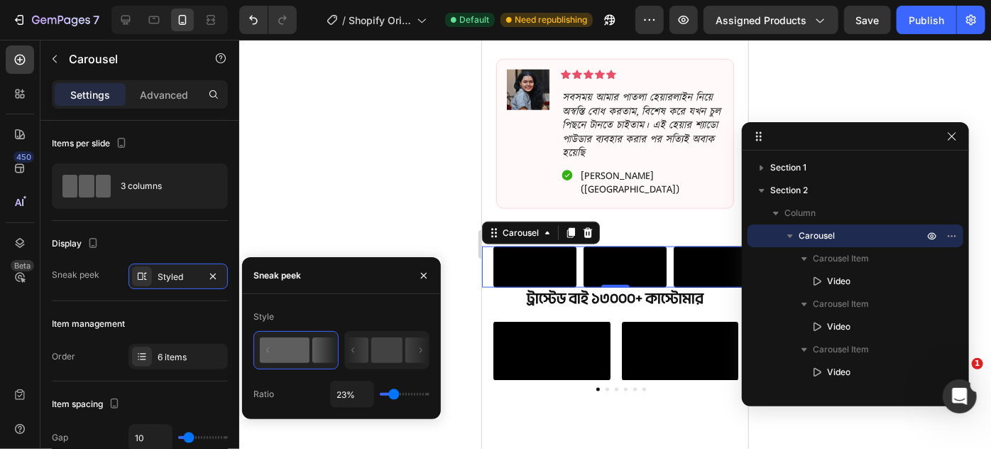
type input "20%"
type input "20"
type input "19%"
type input "19"
type input "17%"
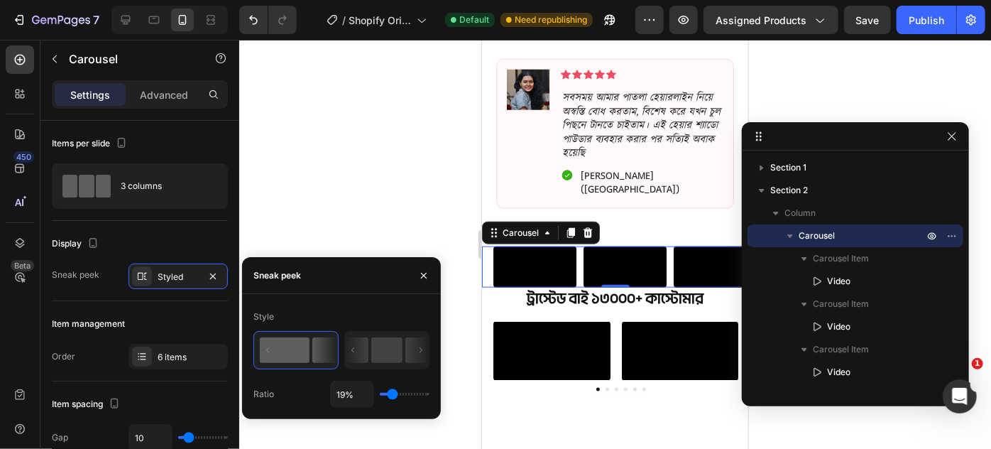
type input "17"
type input "16%"
type input "16"
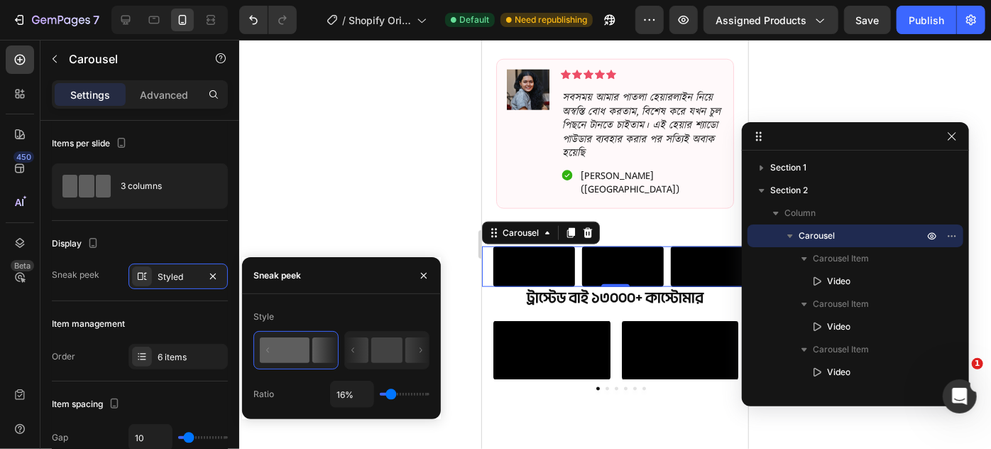
type input "15%"
type input "15"
type input "14%"
type input "14"
type input "10%"
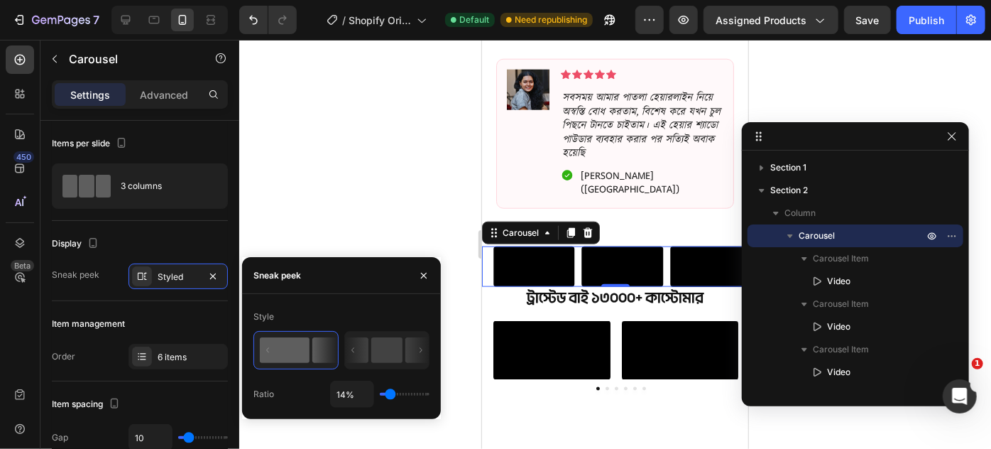
type input "10"
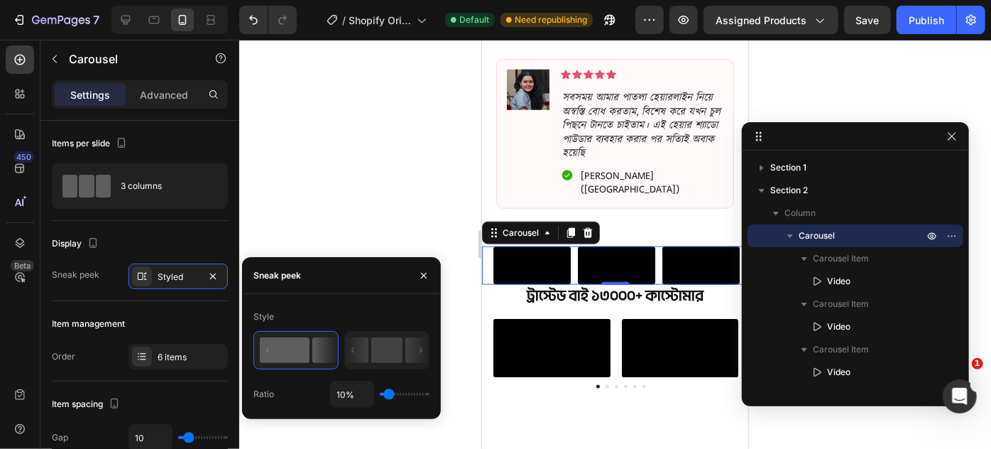
type input "1%"
type input "1"
type input "21%"
type input "21"
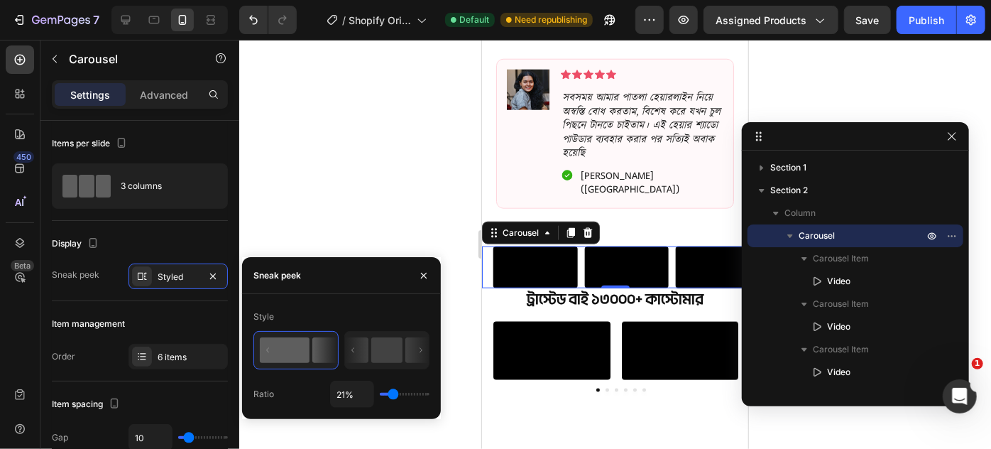
type input "23%"
type input "23"
type input "28%"
type input "28"
type input "31%"
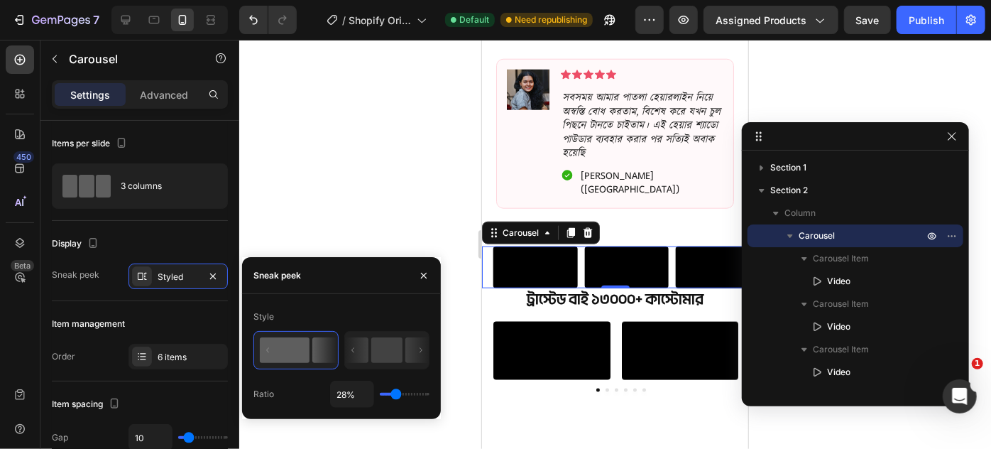
type input "31"
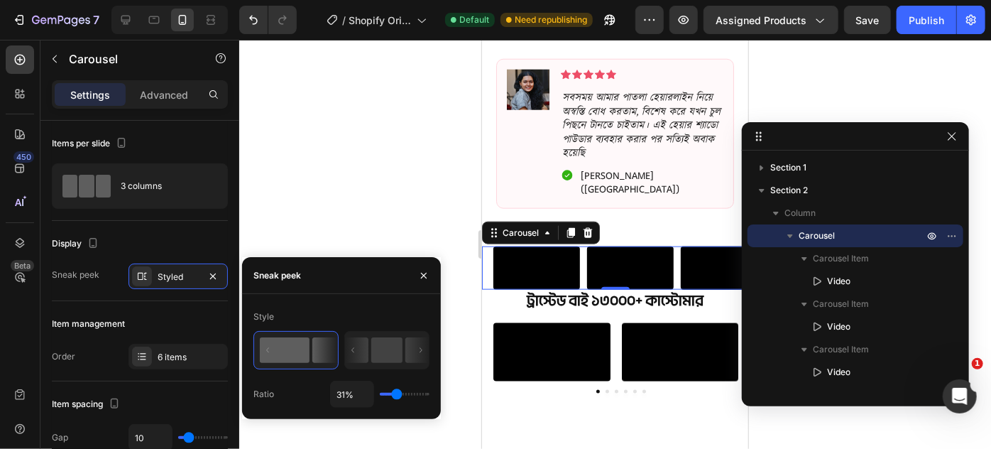
type input "32%"
type input "32"
type input "34%"
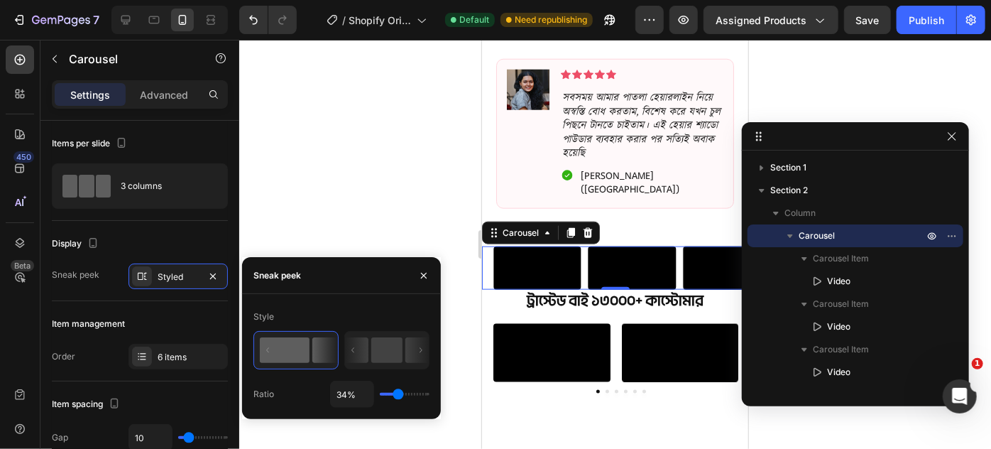
type input "34"
click at [398, 395] on input "range" at bounding box center [405, 394] width 50 height 3
click at [131, 17] on icon at bounding box center [126, 20] width 14 height 14
type input "1200"
type input "16"
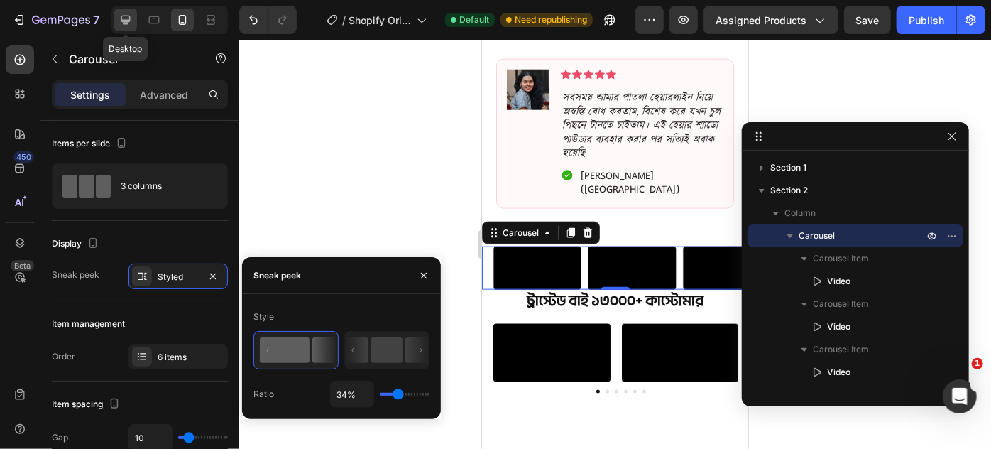
type input "16"
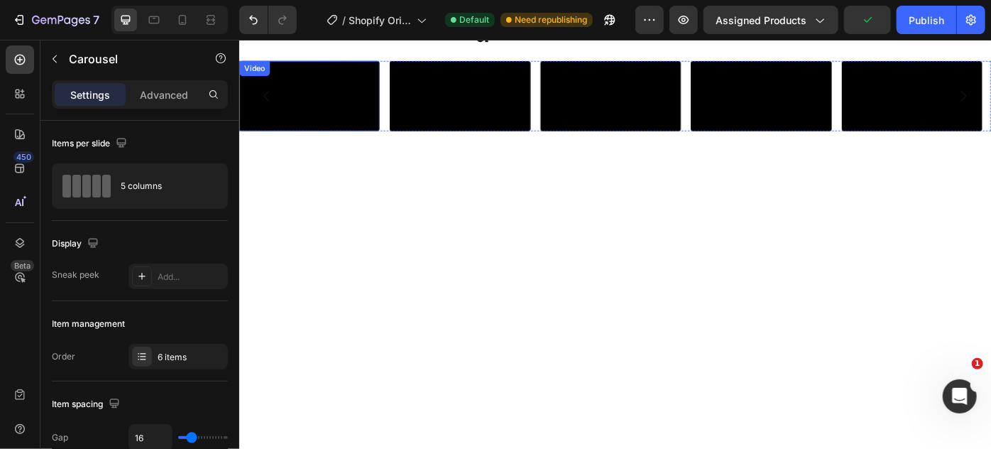
scroll to position [952, 0]
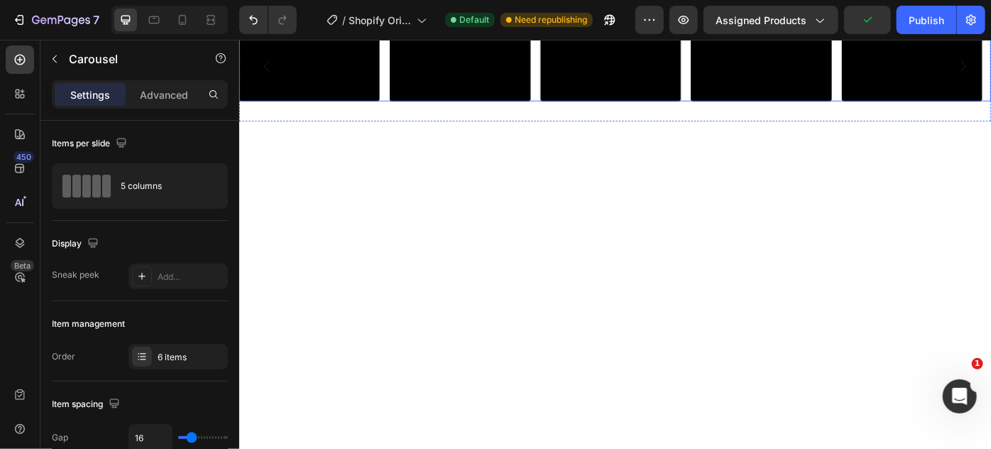
click at [406, 109] on div "Video Video Video Video Video Video" at bounding box center [665, 69] width 852 height 80
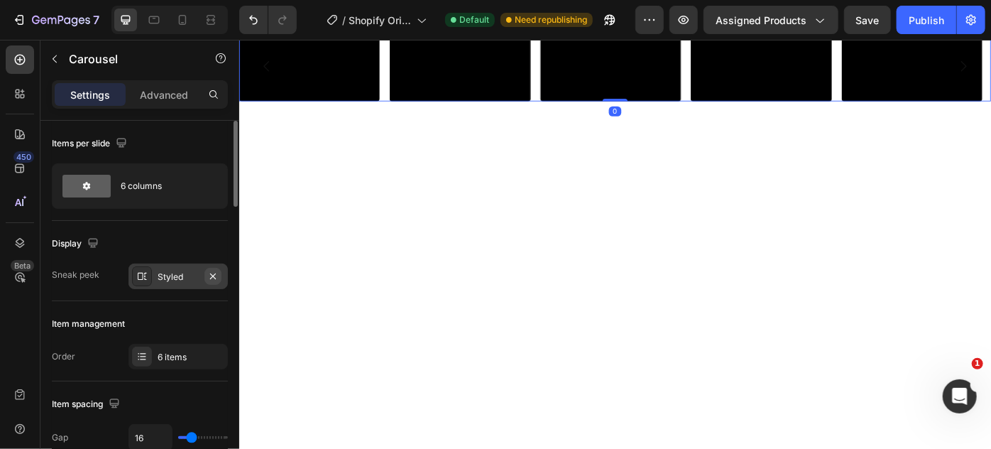
click at [213, 274] on icon "button" at bounding box center [212, 276] width 11 height 11
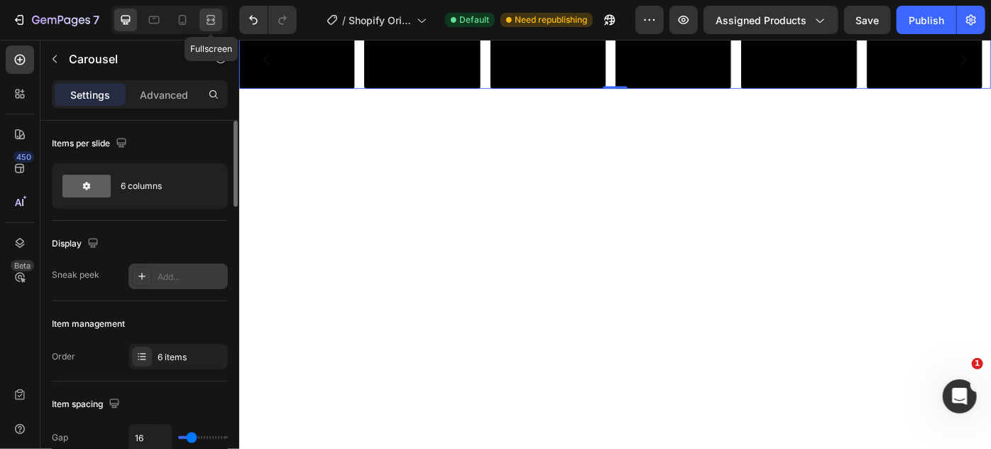
click at [209, 17] on icon at bounding box center [211, 20] width 14 height 14
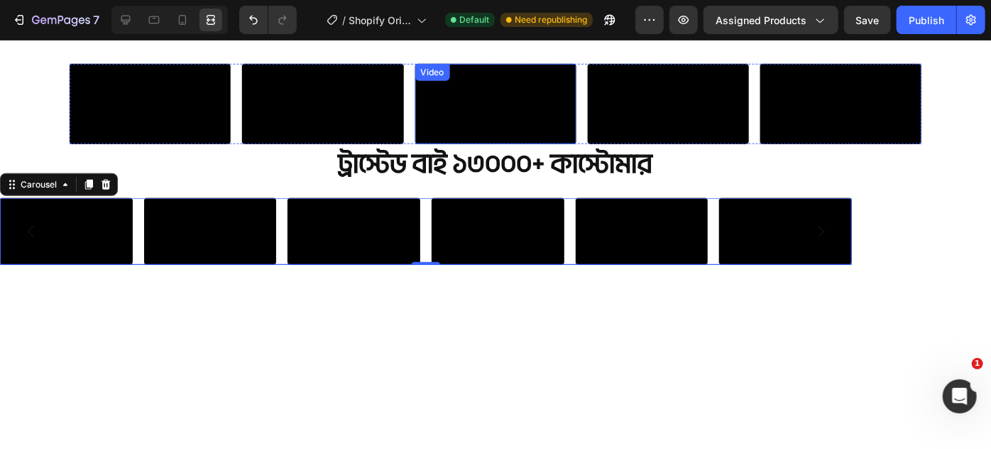
scroll to position [758, 0]
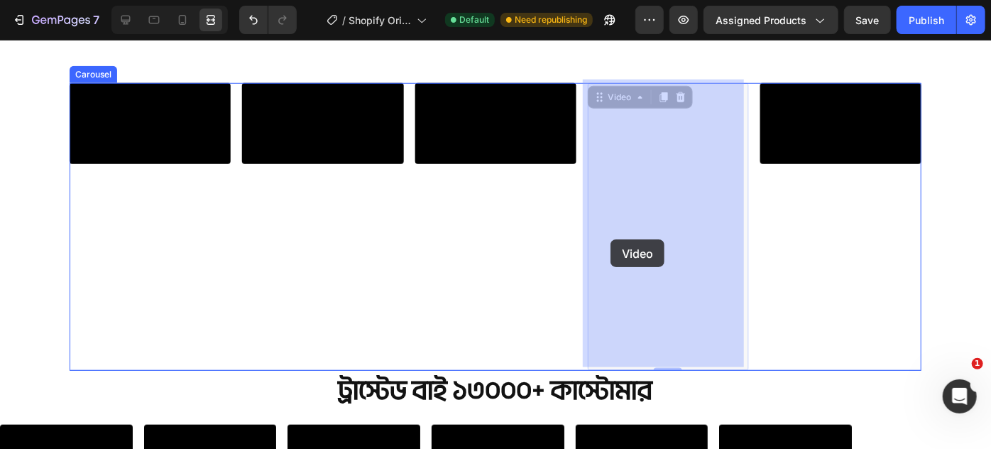
drag, startPoint x: 627, startPoint y: 241, endPoint x: 611, endPoint y: 239, distance: 16.6
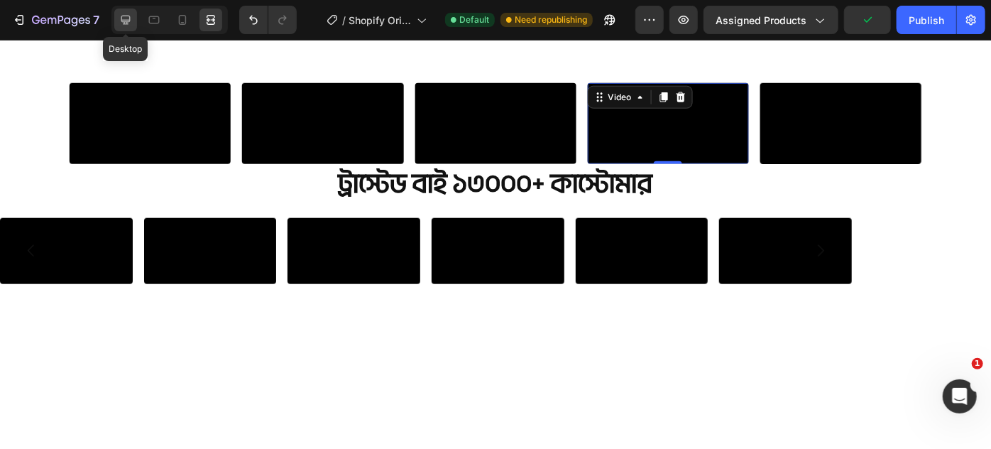
click at [129, 16] on icon at bounding box center [126, 20] width 14 height 14
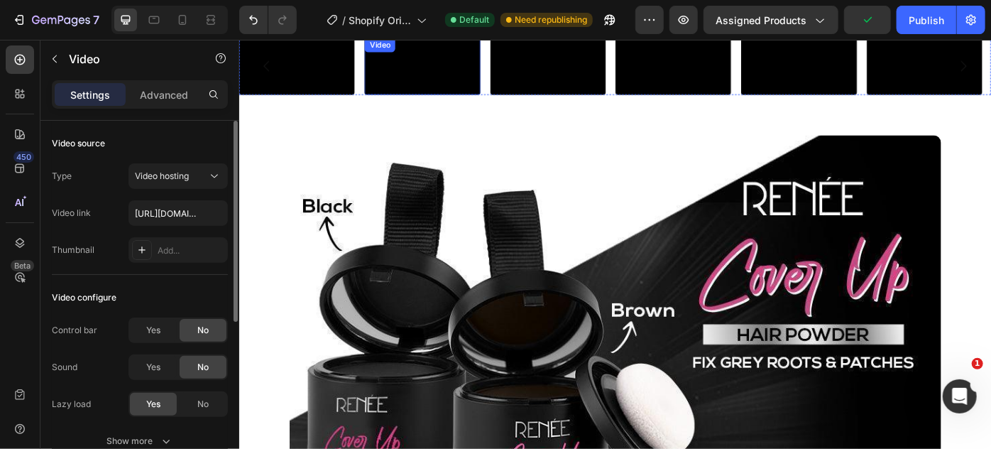
scroll to position [952, 0]
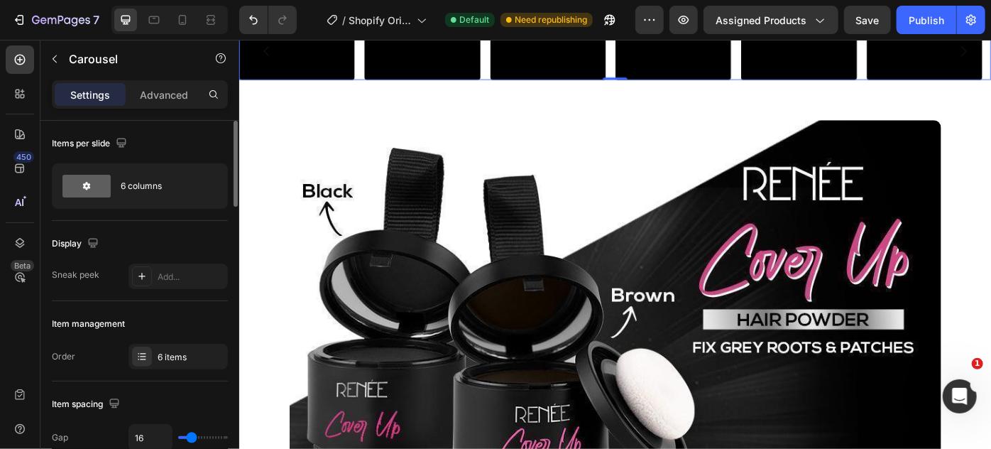
click at [521, 85] on div "Video Video Video Video Video Video" at bounding box center [665, 51] width 852 height 65
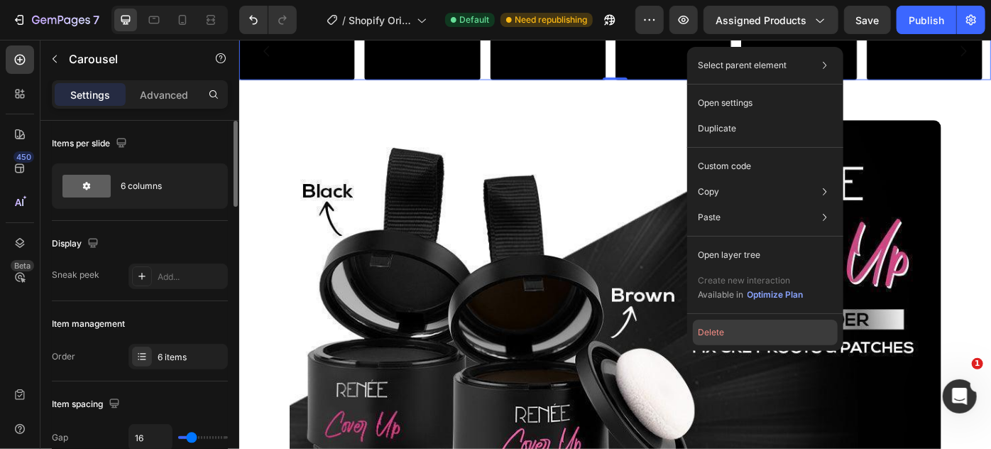
click at [710, 329] on button "Delete" at bounding box center [765, 333] width 145 height 26
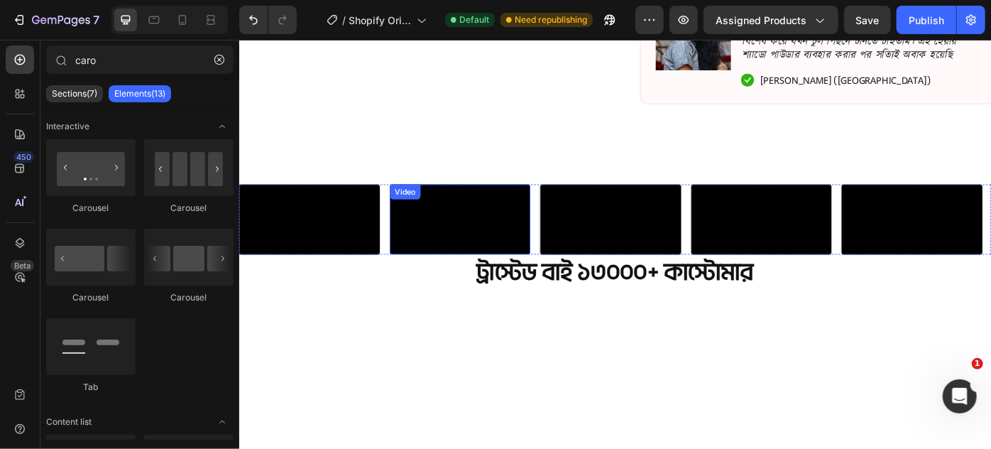
scroll to position [629, 0]
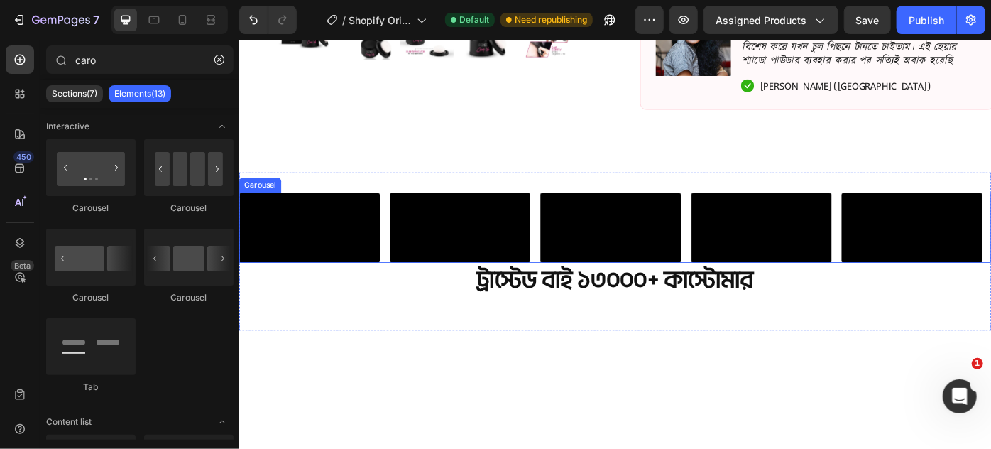
click at [573, 280] on div "Video Video Video Video Video Video" at bounding box center [665, 252] width 852 height 80
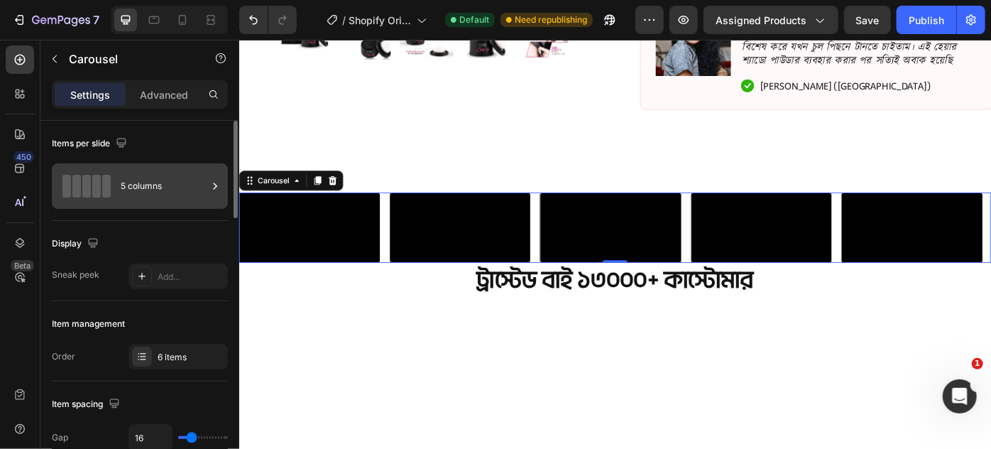
click at [153, 183] on div "5 columns" at bounding box center [164, 186] width 87 height 33
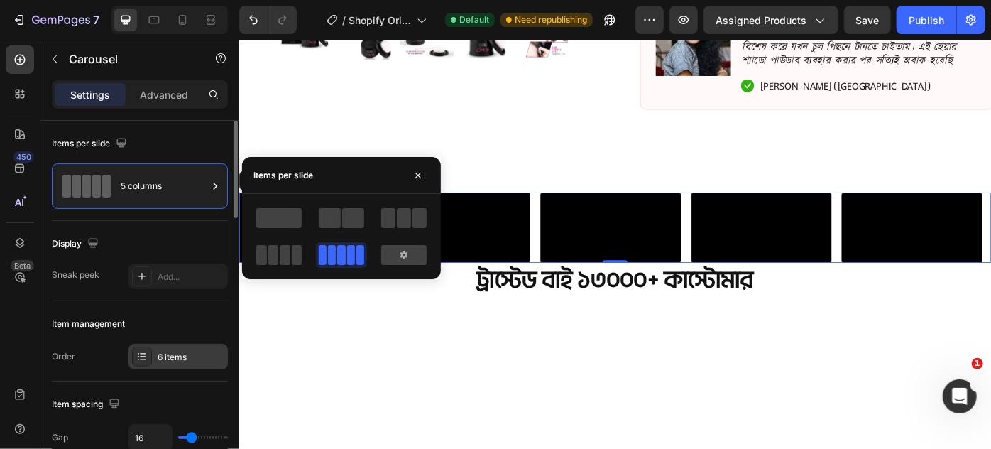
click at [153, 355] on div "6 items" at bounding box center [178, 357] width 99 height 26
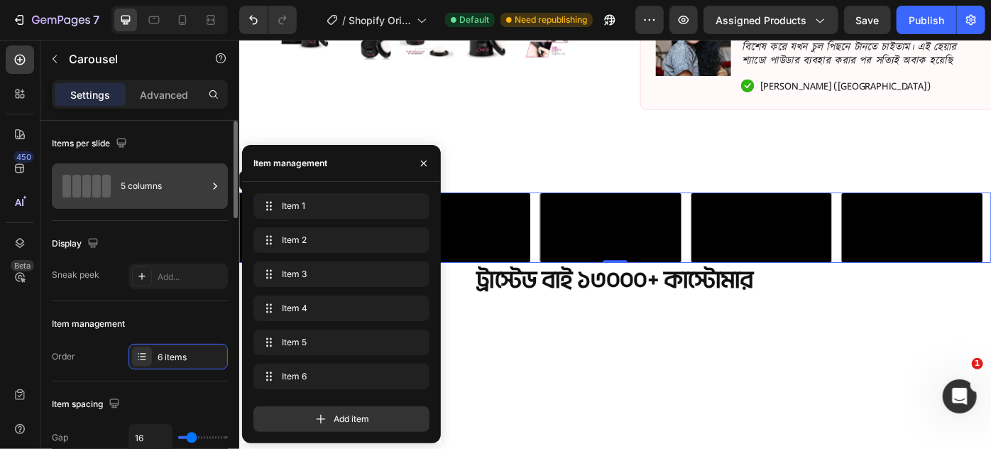
click at [170, 182] on div "5 columns" at bounding box center [164, 186] width 87 height 33
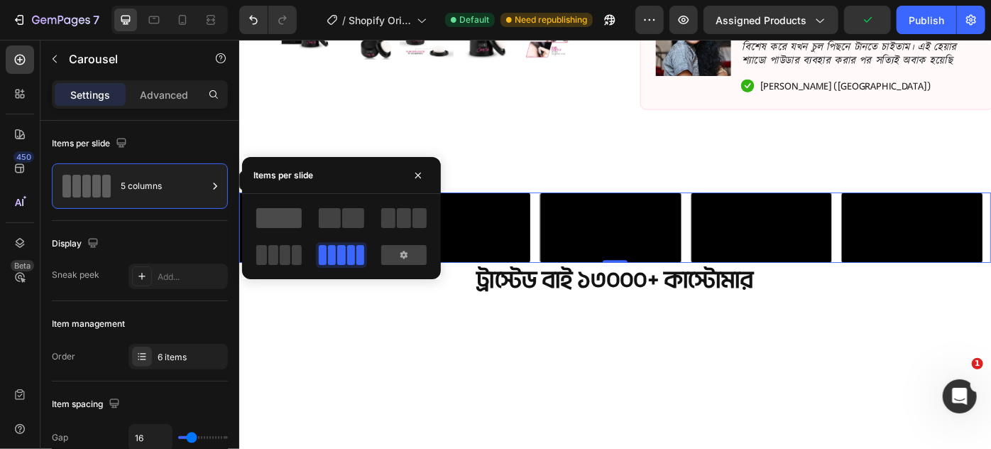
click at [276, 221] on span at bounding box center [278, 218] width 45 height 20
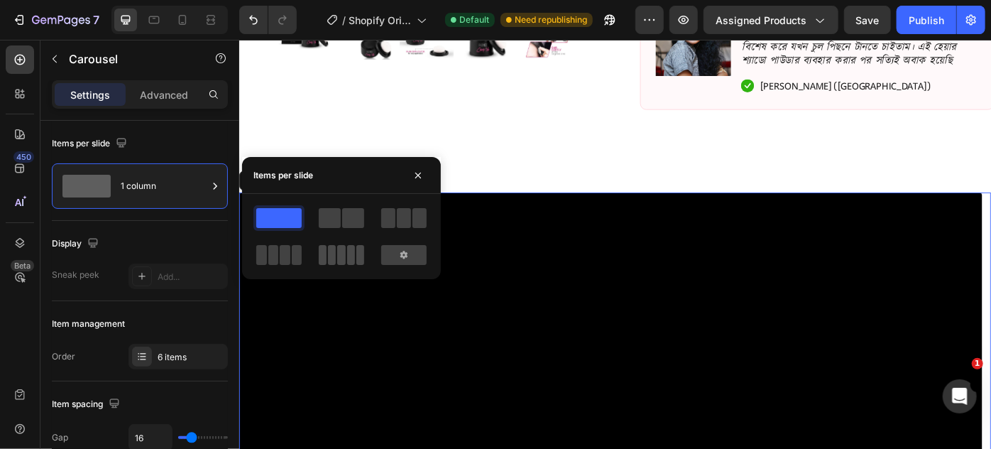
click at [341, 257] on span at bounding box center [341, 255] width 8 height 20
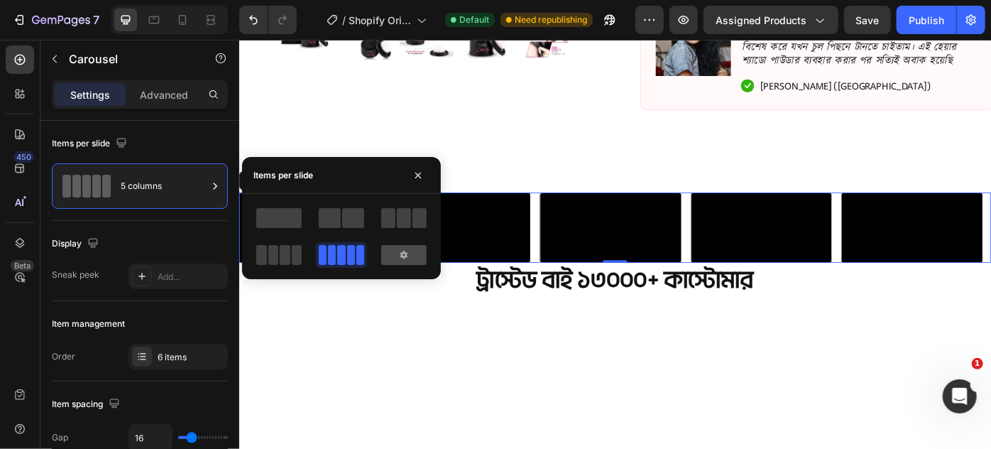
click at [391, 249] on div at bounding box center [403, 255] width 45 height 20
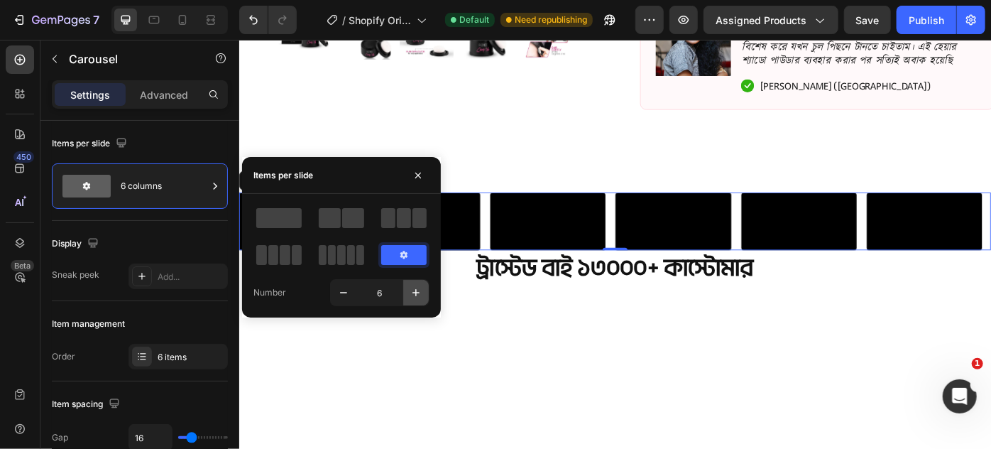
click at [412, 293] on icon "button" at bounding box center [416, 292] width 14 height 14
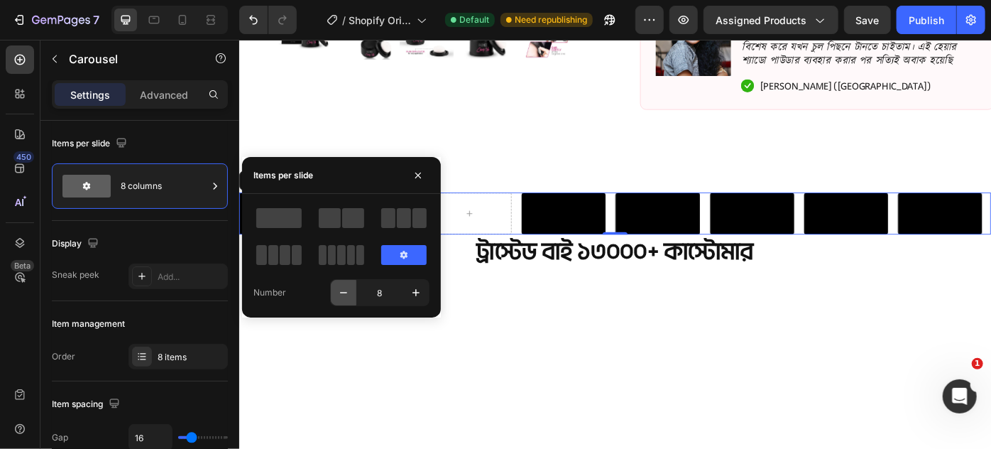
click at [341, 294] on icon "button" at bounding box center [344, 292] width 14 height 14
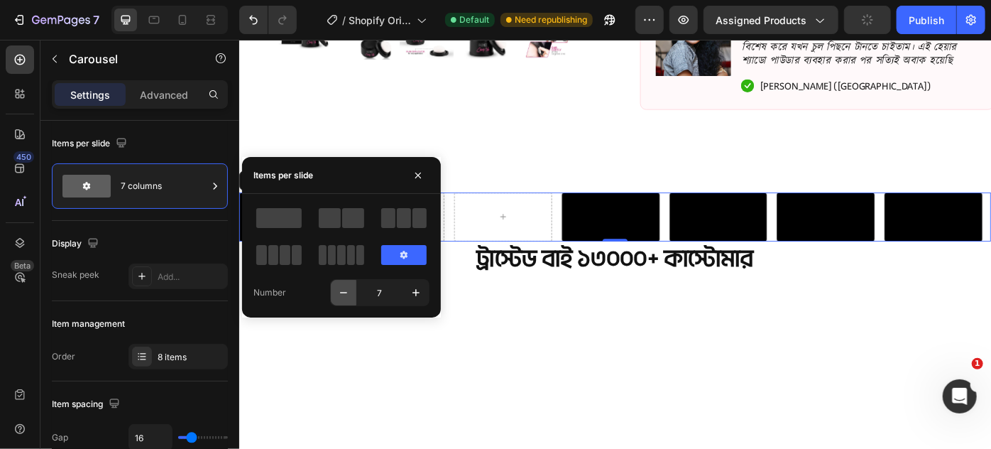
click at [341, 294] on icon "button" at bounding box center [344, 292] width 14 height 14
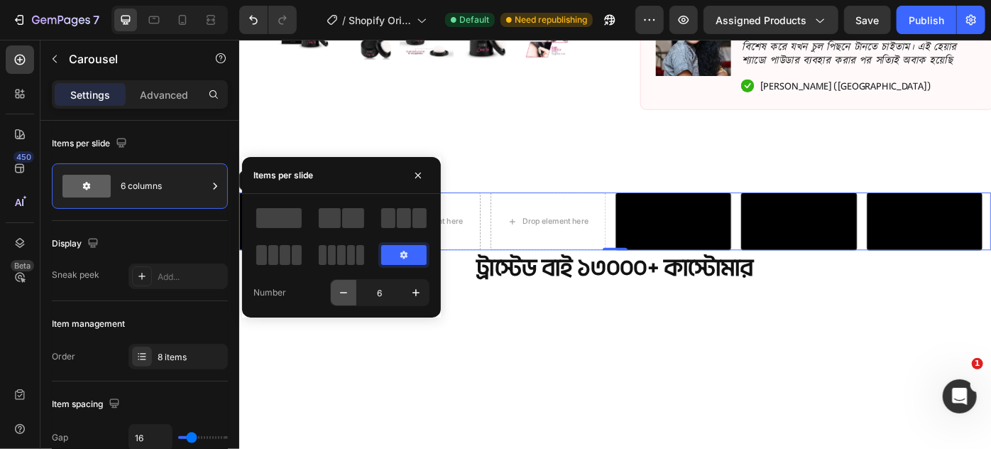
click at [341, 294] on icon "button" at bounding box center [344, 292] width 14 height 14
type input "5"
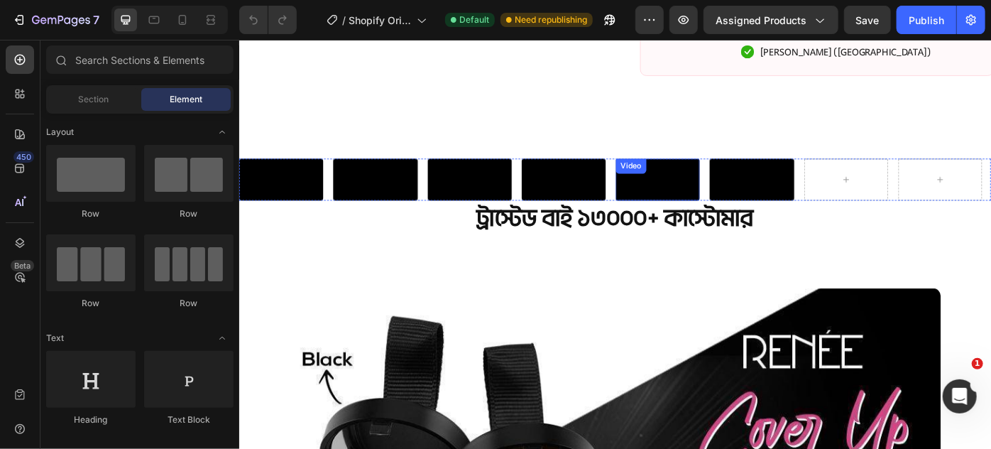
scroll to position [645, 0]
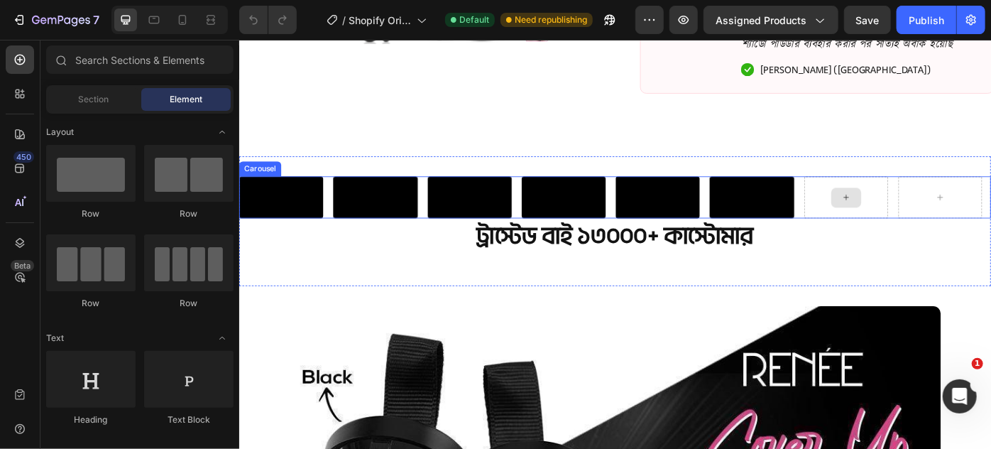
click at [892, 241] on div at bounding box center [926, 218] width 95 height 48
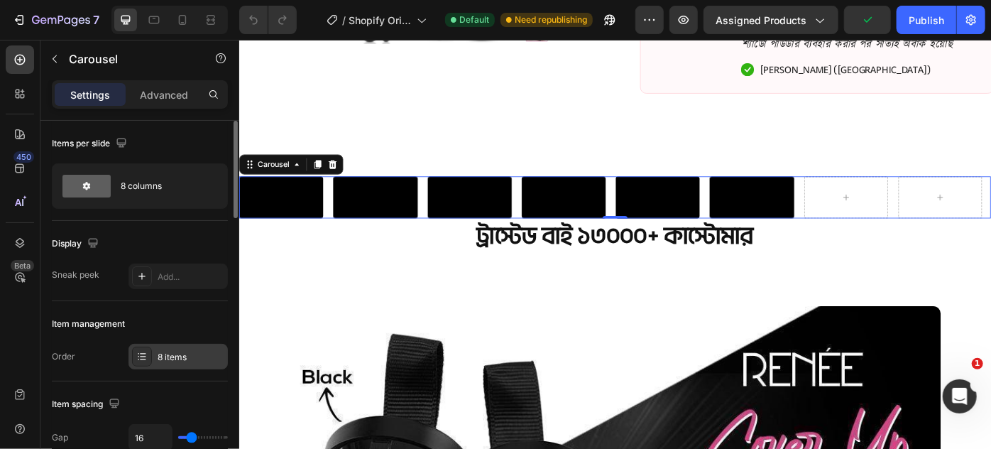
click at [170, 355] on div "8 items" at bounding box center [191, 357] width 67 height 13
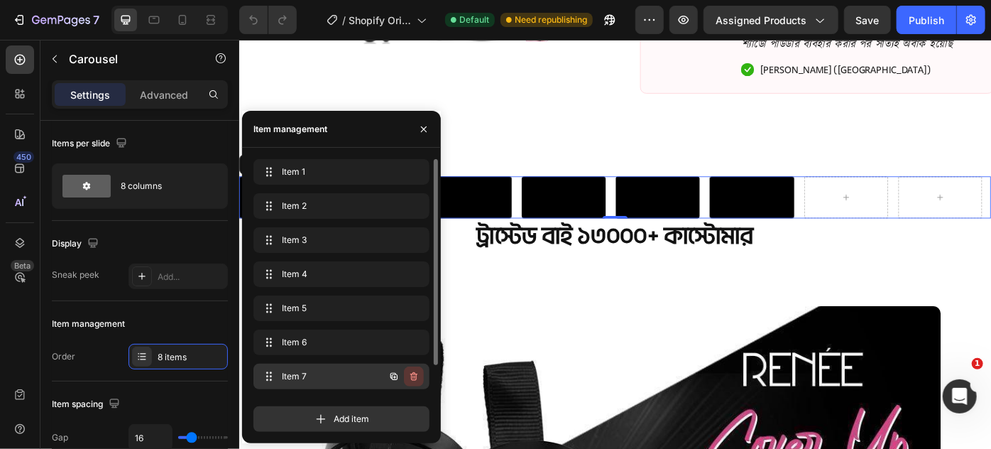
click at [410, 376] on icon "button" at bounding box center [413, 376] width 11 height 11
click at [410, 376] on div "Delete" at bounding box center [404, 376] width 26 height 13
click at [415, 376] on icon "button" at bounding box center [415, 378] width 1 height 4
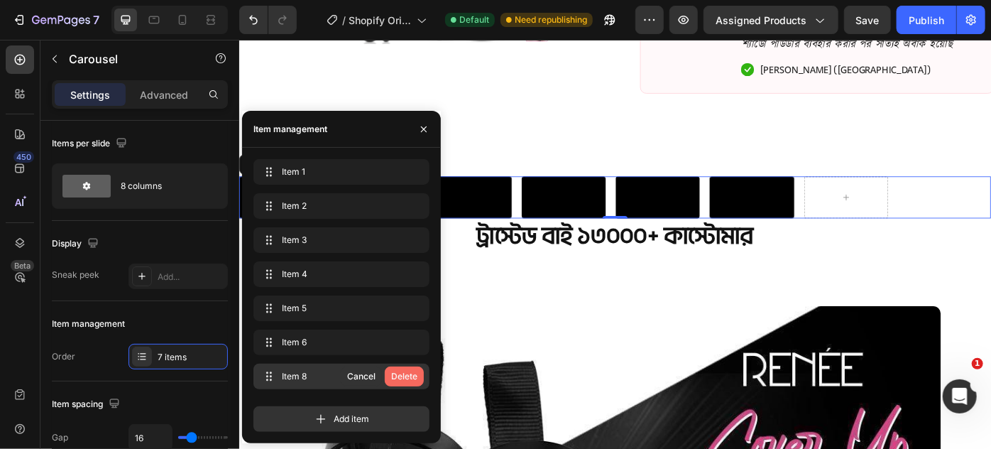
click at [415, 374] on div "Delete" at bounding box center [404, 376] width 26 height 13
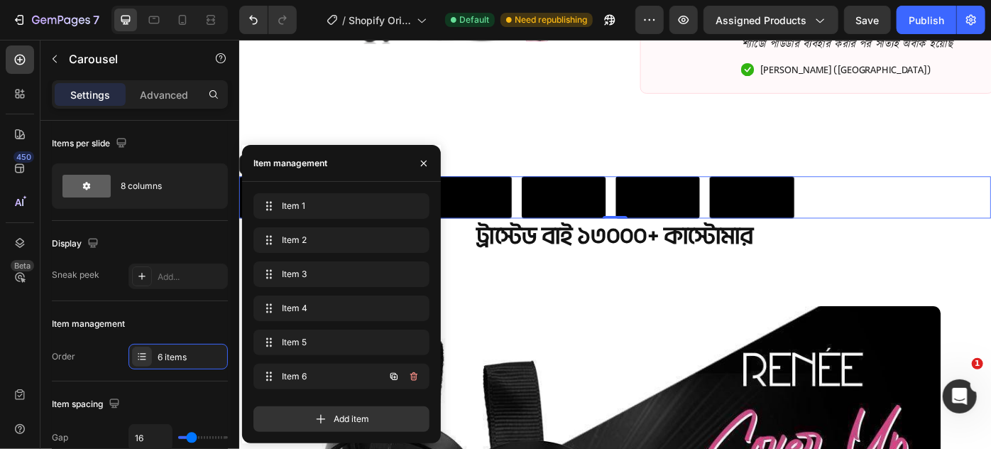
click at [415, 374] on icon "button" at bounding box center [413, 376] width 11 height 11
click at [938, 241] on div "Video Video Video Video Video Video" at bounding box center [665, 218] width 852 height 48
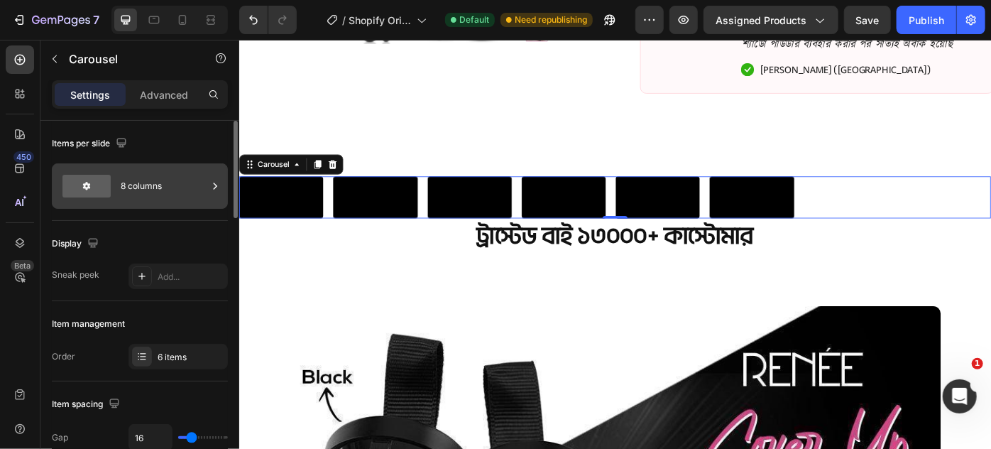
click at [134, 192] on div "8 columns" at bounding box center [164, 186] width 87 height 33
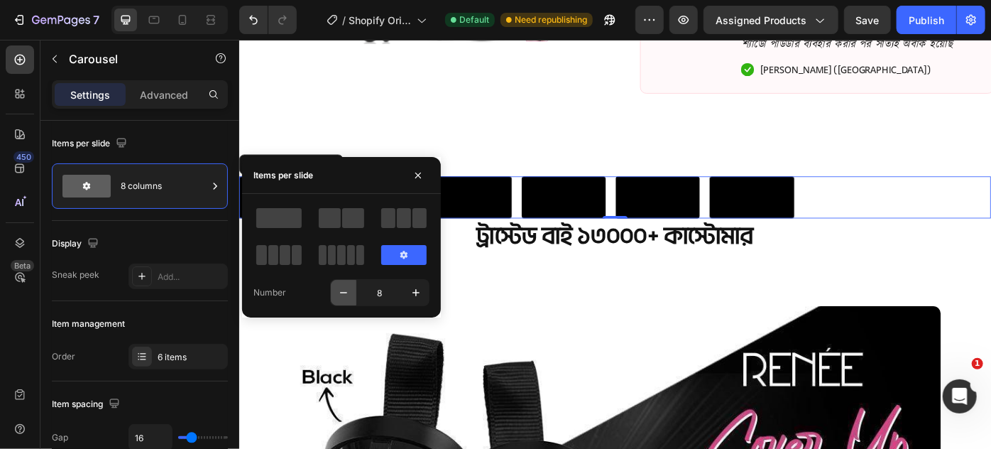
click at [350, 283] on button "button" at bounding box center [344, 293] width 26 height 26
click at [349, 284] on button "button" at bounding box center [344, 293] width 26 height 26
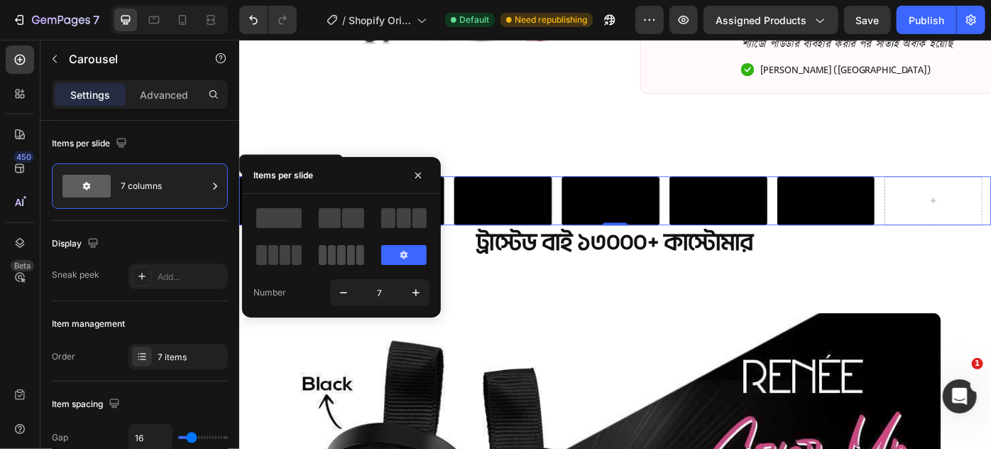
type input "6"
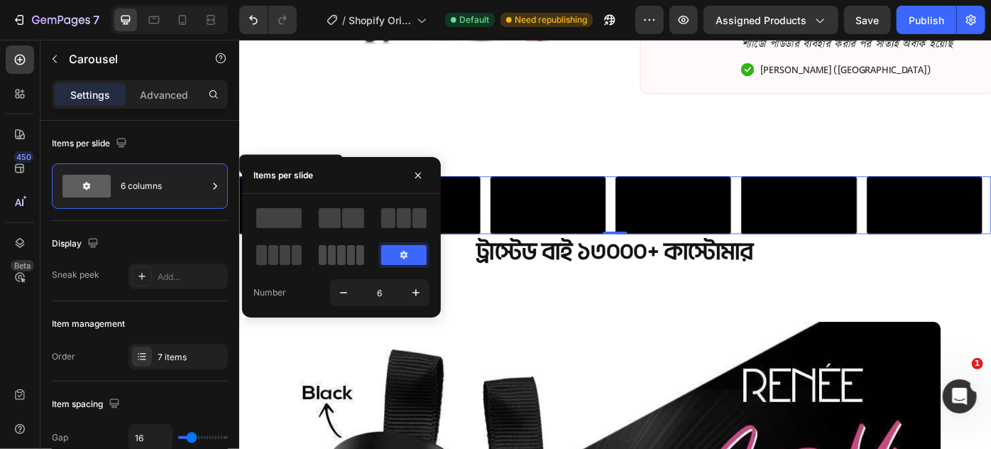
click at [333, 260] on span at bounding box center [332, 255] width 8 height 20
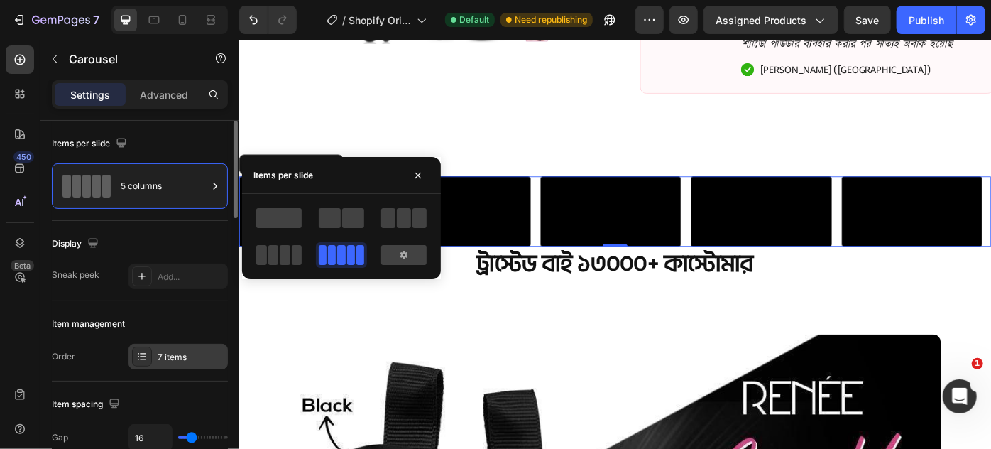
click at [165, 351] on div "7 items" at bounding box center [191, 357] width 67 height 13
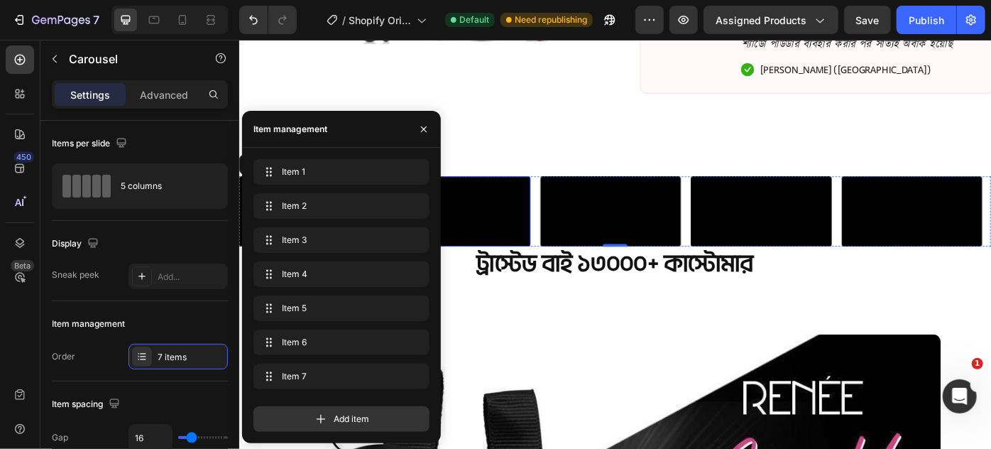
scroll to position [710, 0]
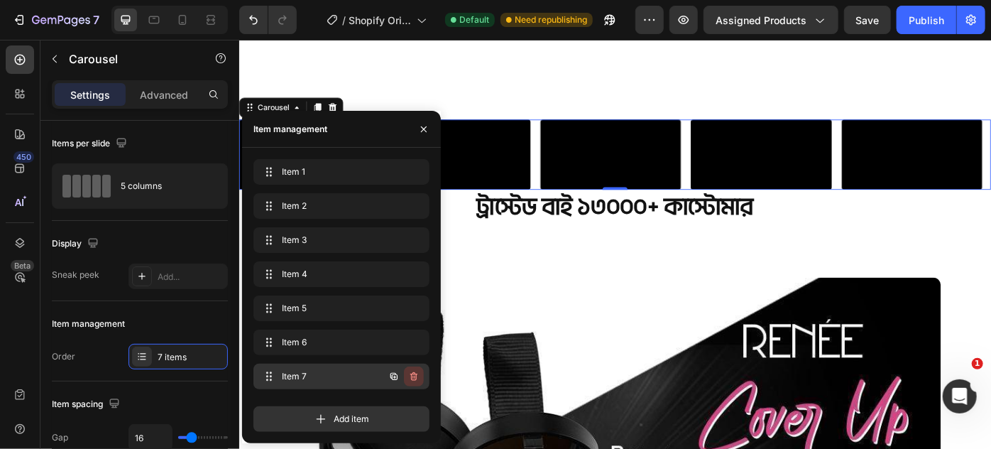
click at [412, 375] on icon "button" at bounding box center [413, 376] width 11 height 11
click at [410, 371] on div "Delete" at bounding box center [404, 376] width 26 height 13
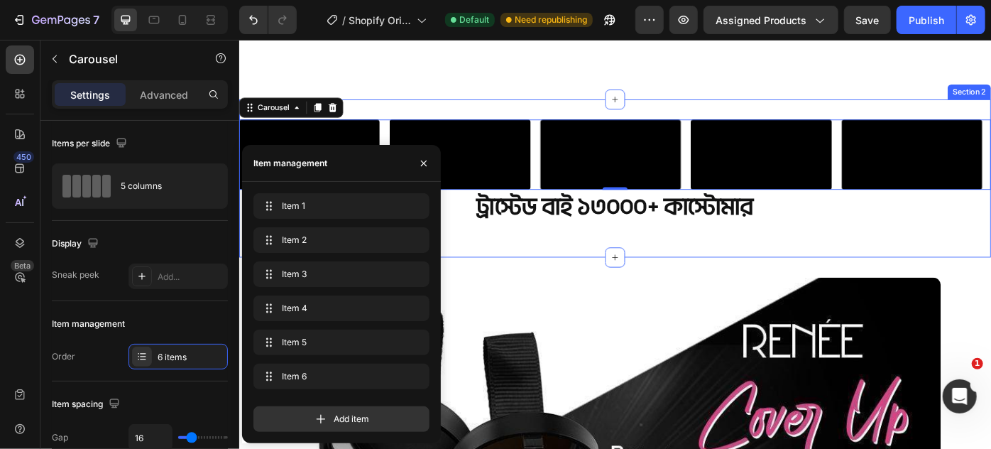
click at [504, 107] on div "Video Video Video Video Video Video Carousel 0 ট্রাস্টেড বাই ১৩০০০+ কাস্টোমার H…" at bounding box center [665, 196] width 852 height 179
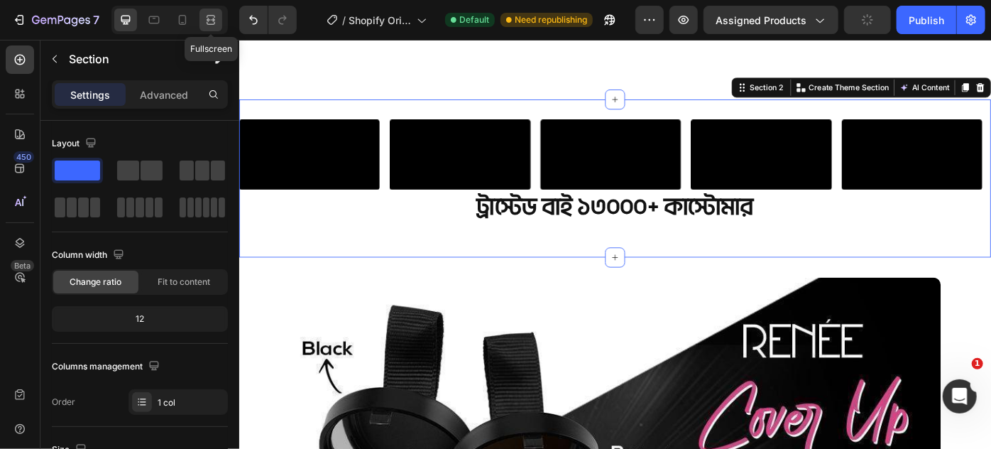
click at [214, 18] on icon at bounding box center [211, 20] width 14 height 14
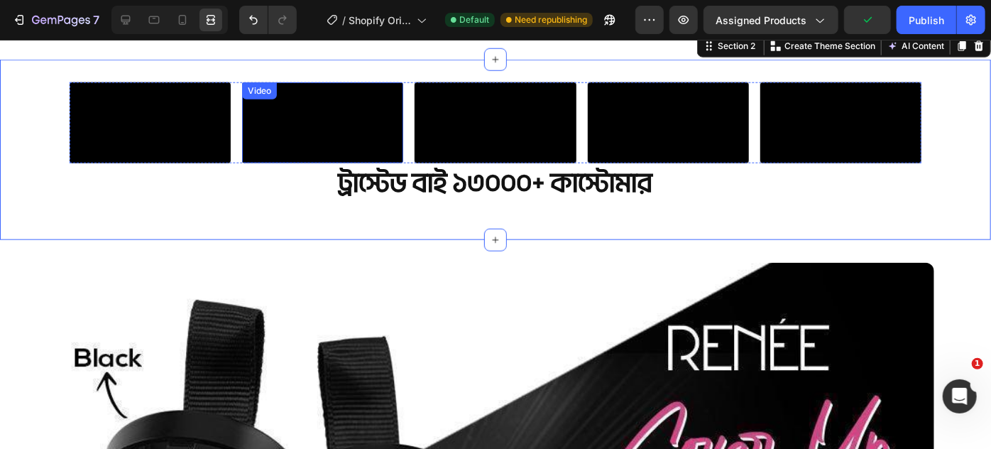
scroll to position [710, 0]
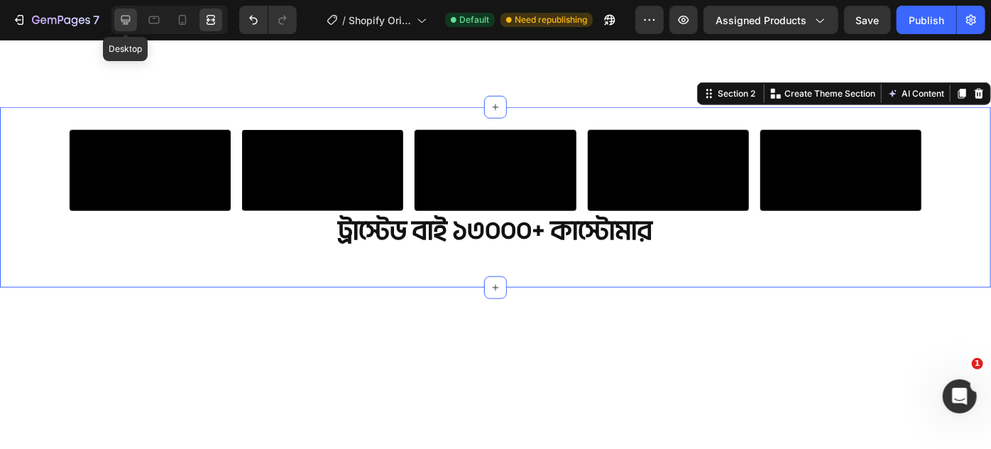
click at [133, 23] on div at bounding box center [125, 20] width 23 height 23
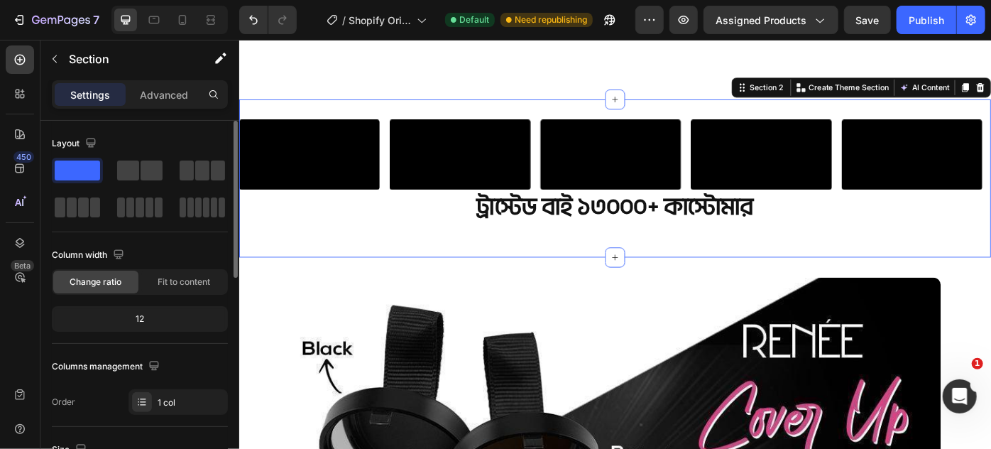
scroll to position [64, 0]
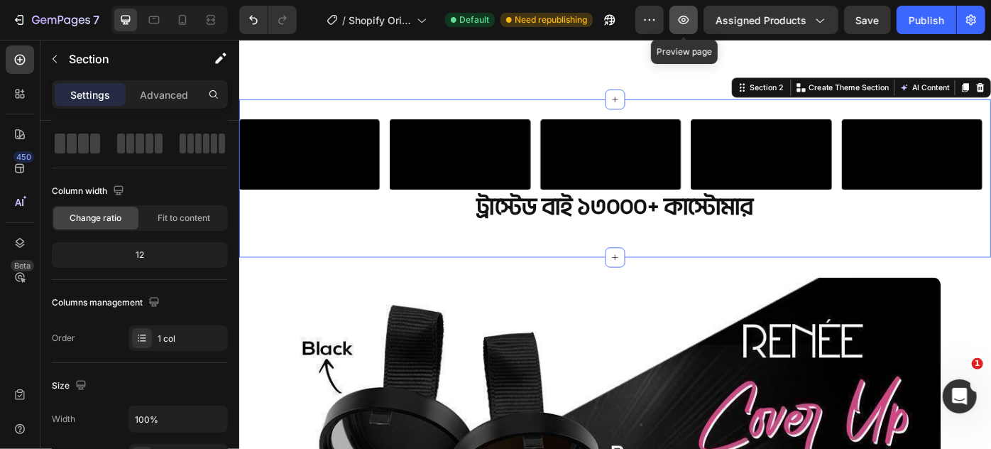
click at [685, 18] on icon "button" at bounding box center [684, 20] width 4 height 4
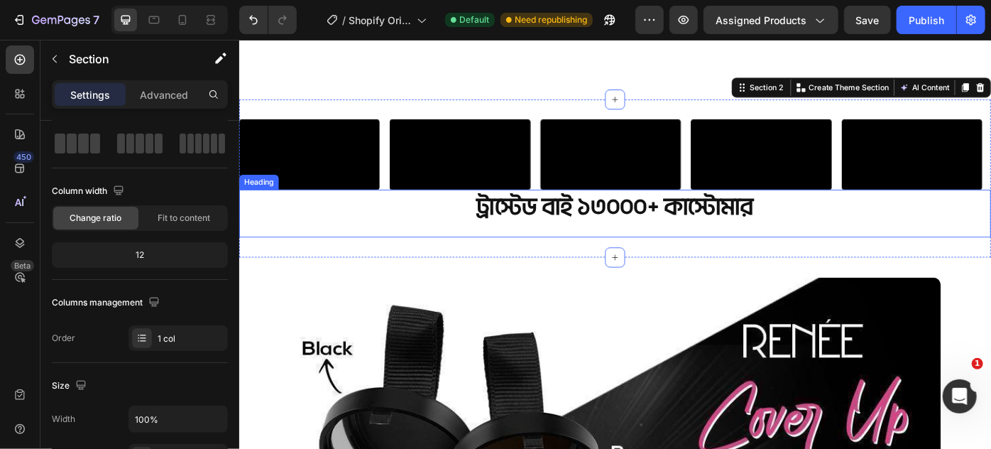
click at [416, 249] on h2 "ট্রাস্টেড বাই ১৩০০০+ কাস্টোমার" at bounding box center [665, 229] width 852 height 40
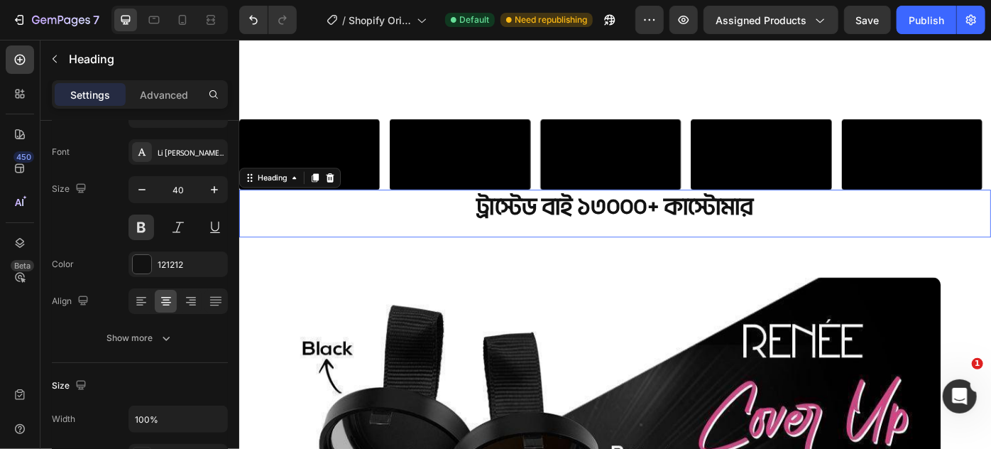
scroll to position [0, 0]
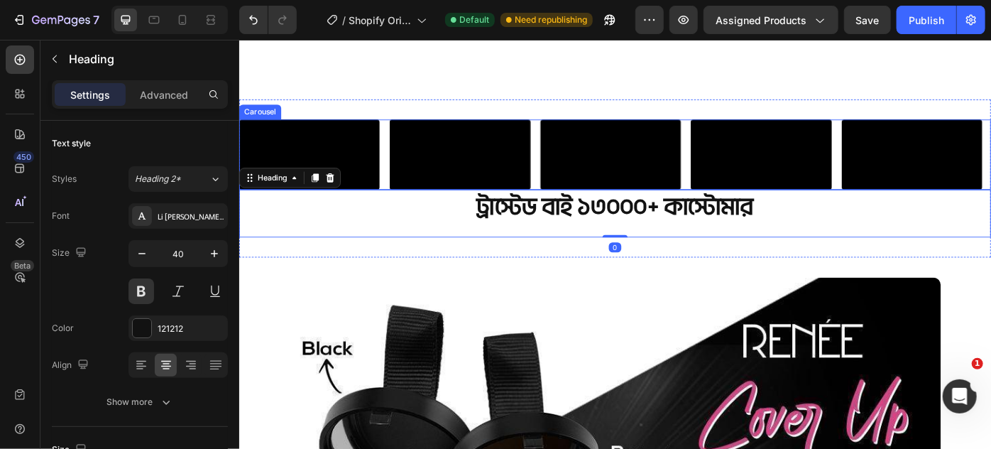
click at [405, 171] on div "Video Video Video Video Video Video" at bounding box center [665, 169] width 852 height 80
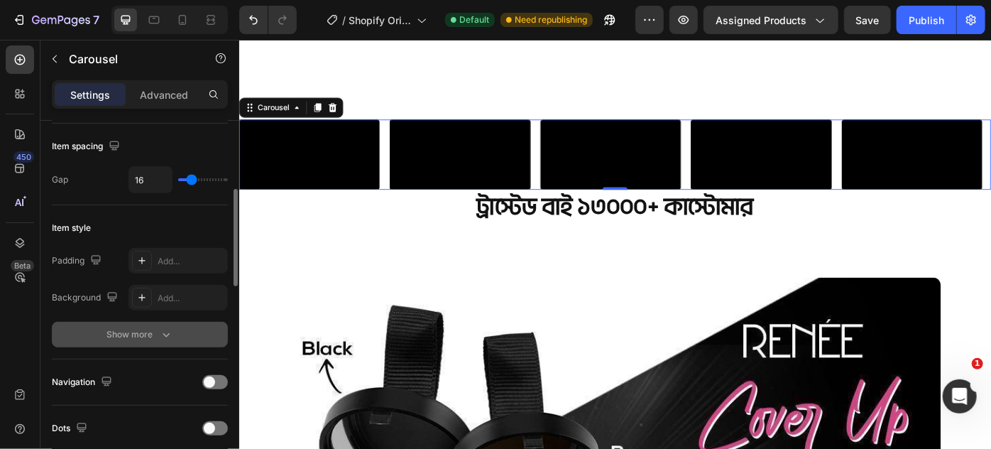
scroll to position [387, 0]
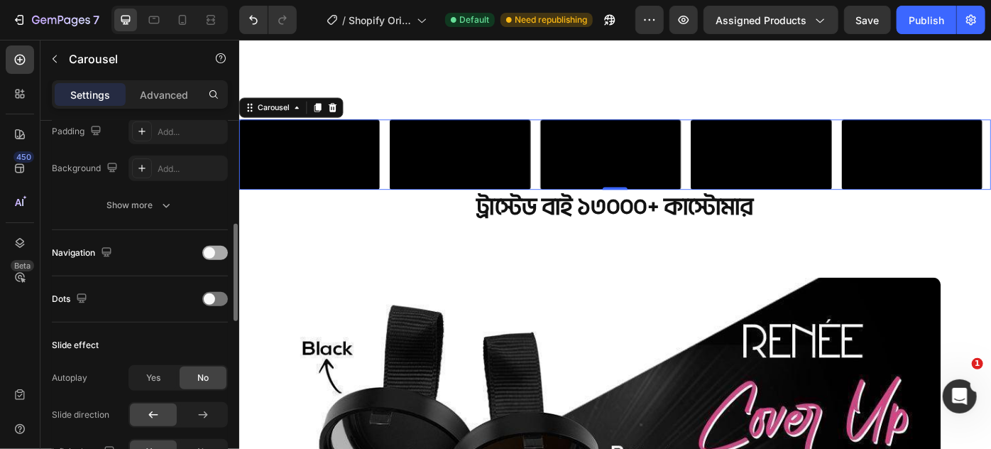
click at [215, 246] on div at bounding box center [215, 253] width 26 height 14
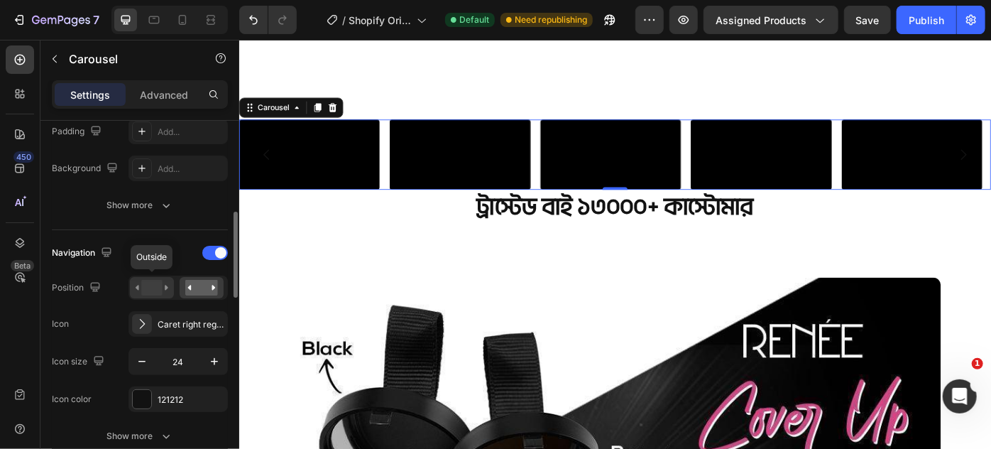
click at [153, 283] on rect at bounding box center [151, 288] width 21 height 16
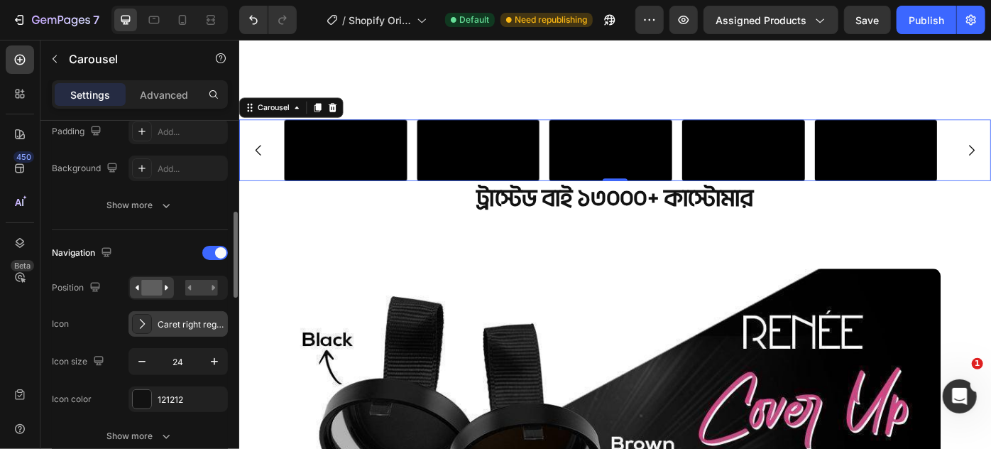
click at [146, 324] on icon at bounding box center [142, 324] width 14 height 14
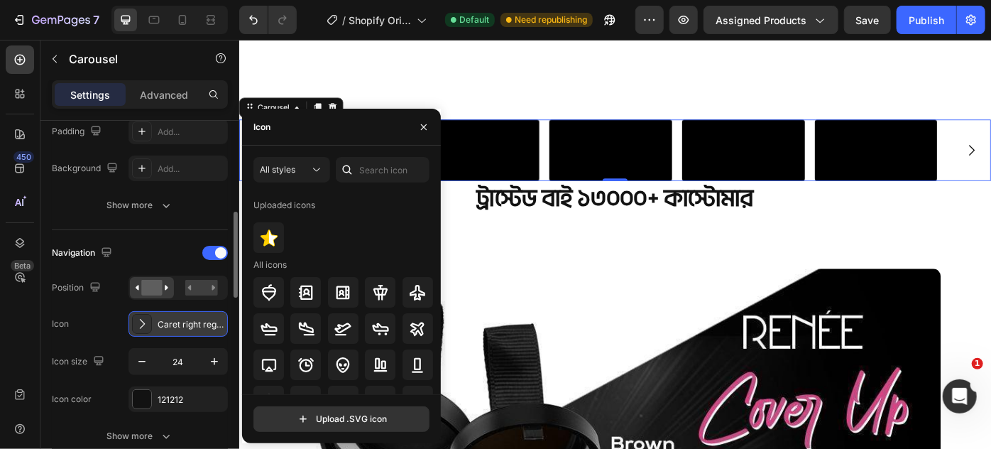
click at [172, 320] on div "Caret right regular" at bounding box center [191, 324] width 67 height 13
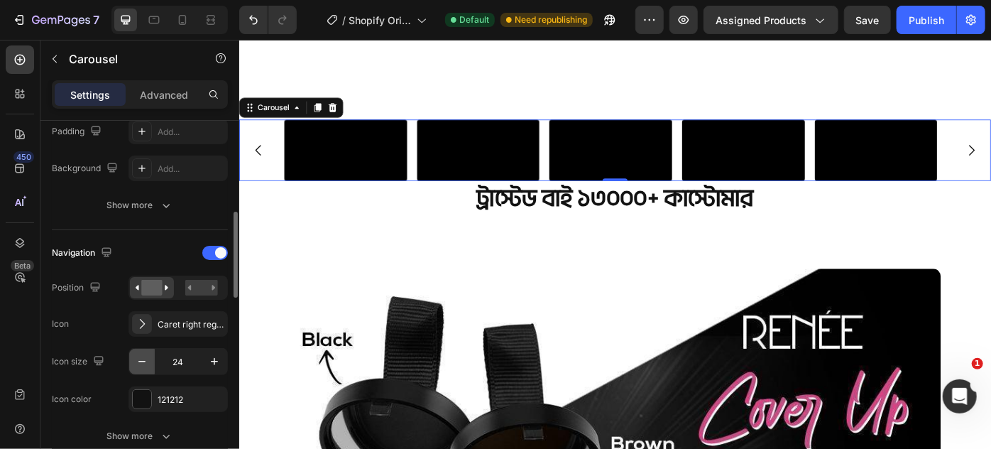
scroll to position [452, 0]
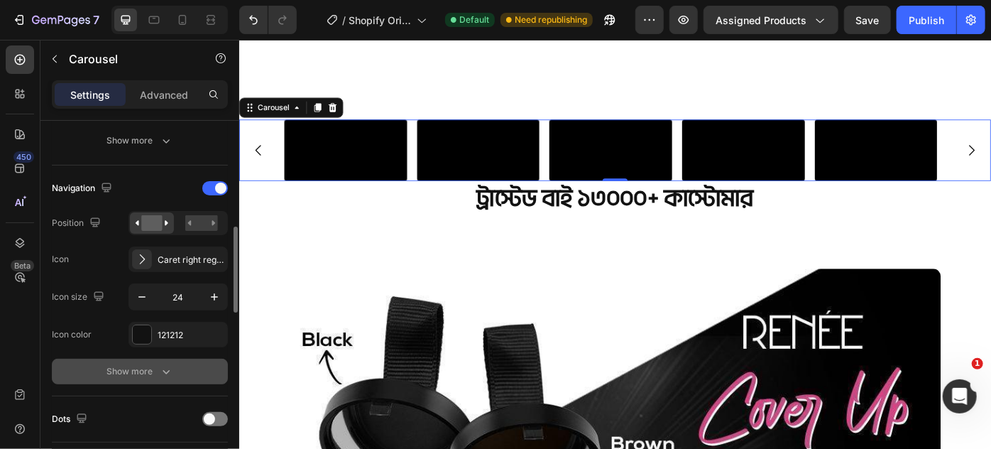
click at [149, 364] on div "Show more" at bounding box center [140, 371] width 66 height 14
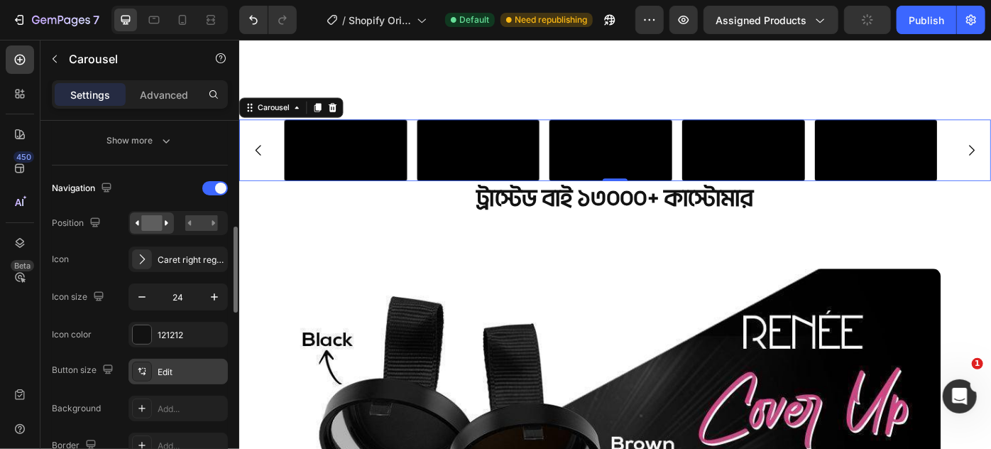
scroll to position [581, 0]
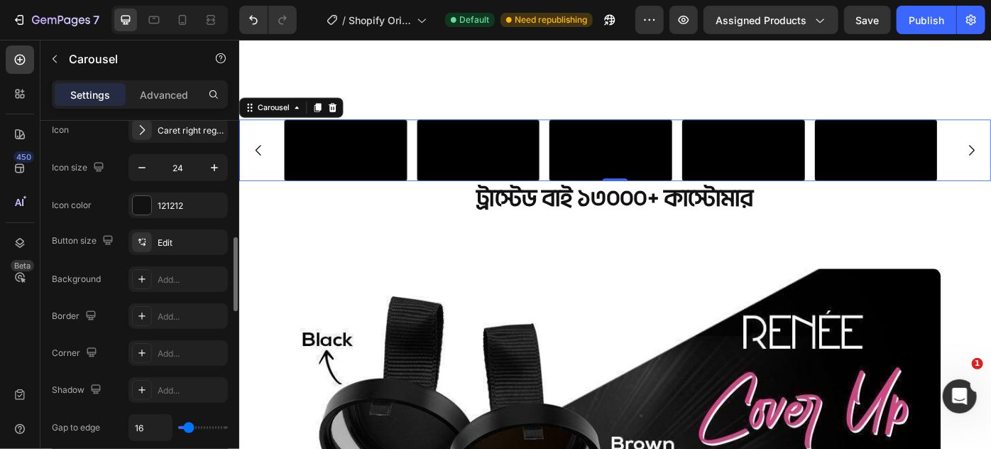
type input "8"
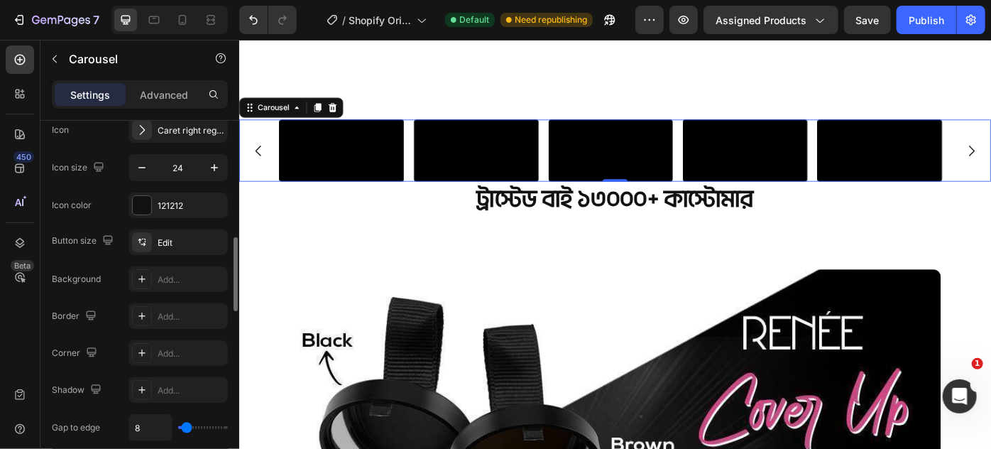
type input "0"
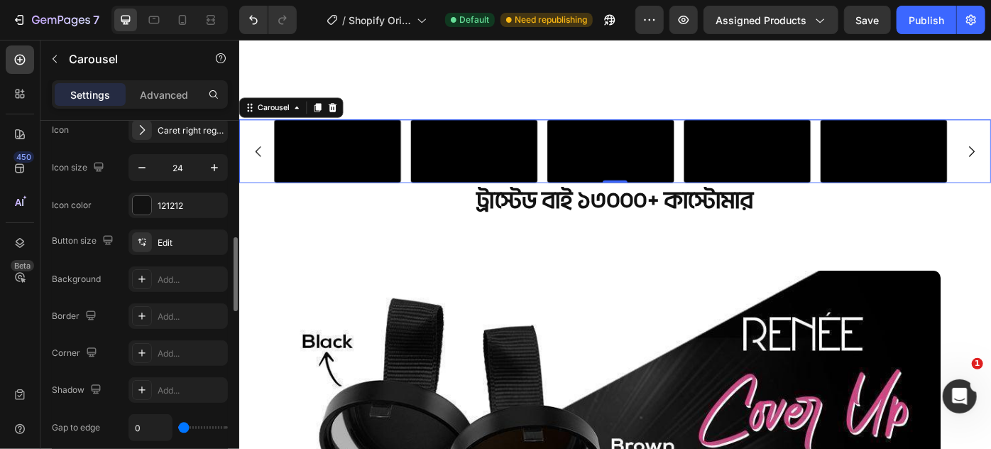
type input "79"
type input "98"
type input "110"
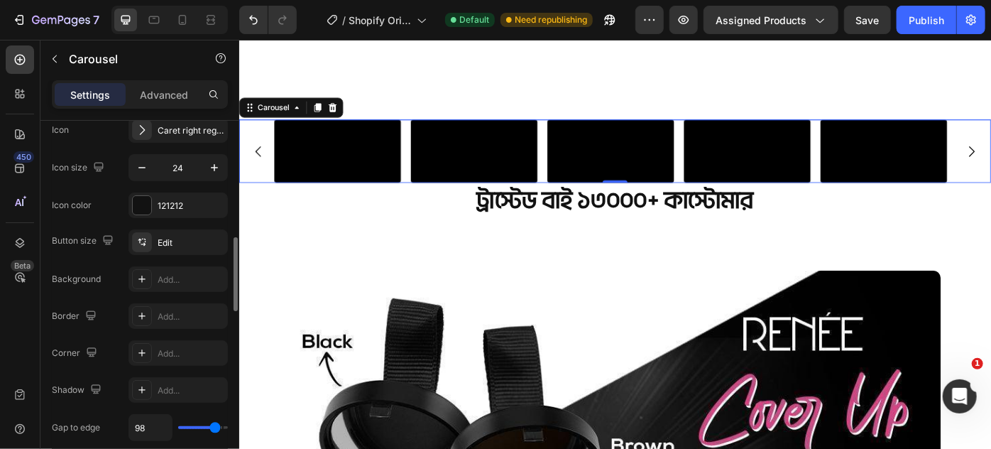
type input "110"
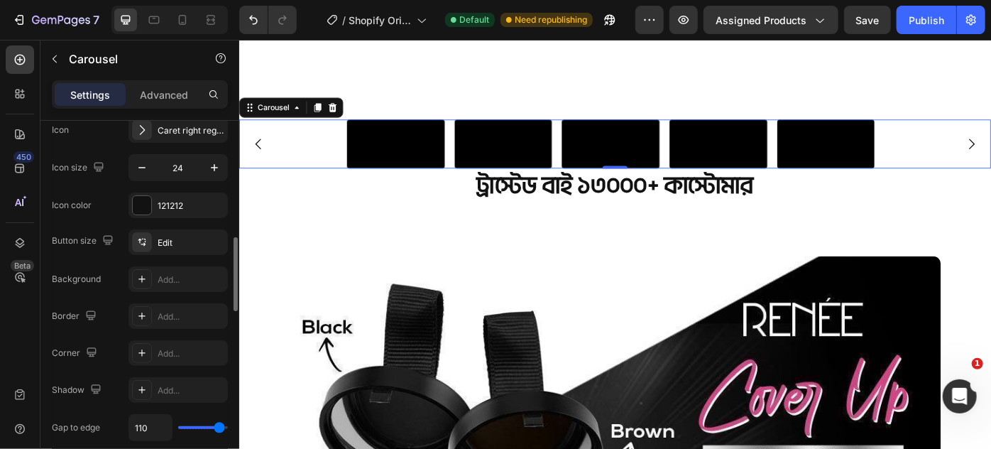
type input "116"
type input "120"
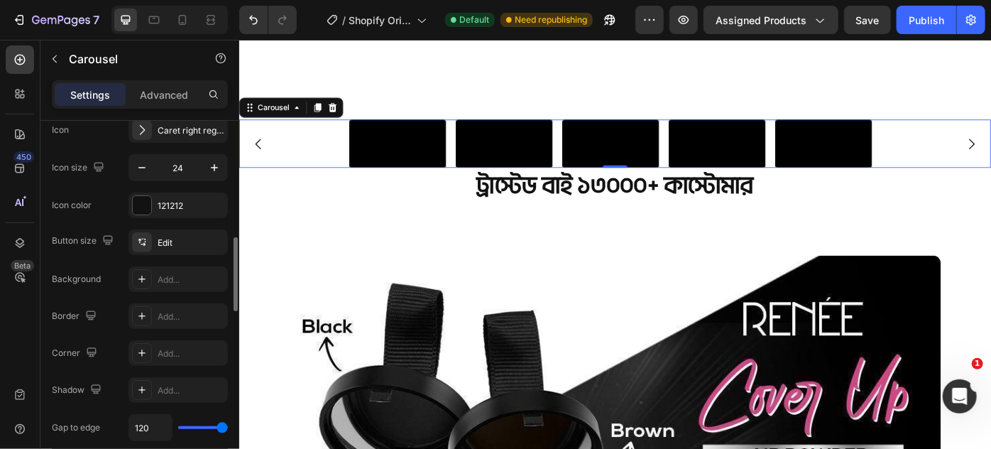
type input "0"
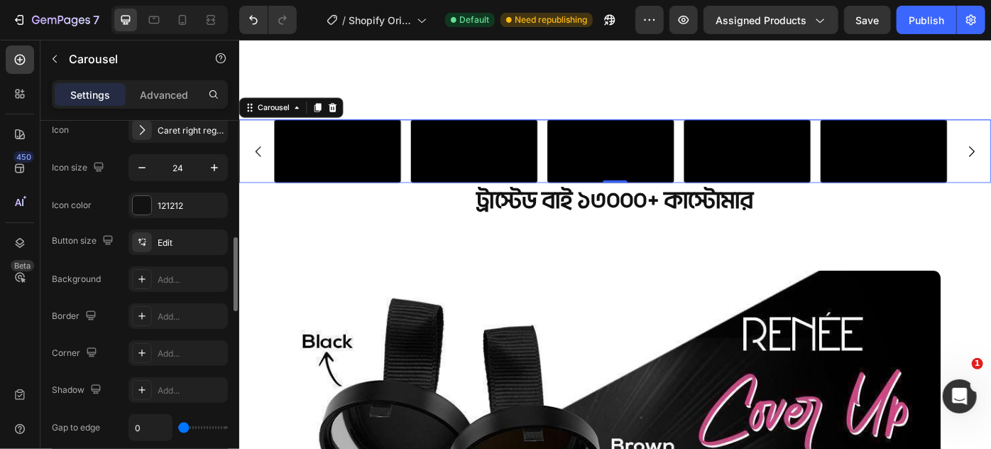
drag, startPoint x: 187, startPoint y: 427, endPoint x: 121, endPoint y: 434, distance: 66.4
type input "0"
click at [178, 429] on input "range" at bounding box center [203, 427] width 50 height 3
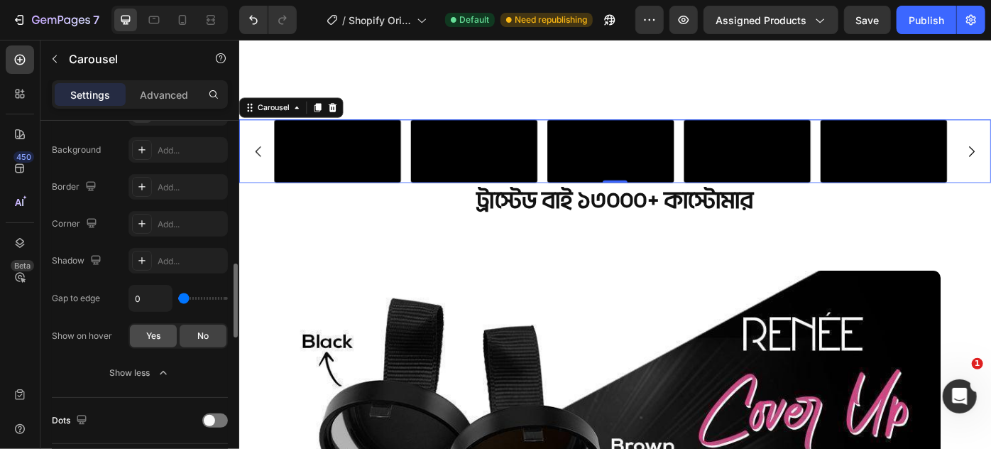
click at [141, 339] on div "Yes" at bounding box center [153, 336] width 47 height 23
click at [189, 339] on div "No" at bounding box center [203, 336] width 47 height 23
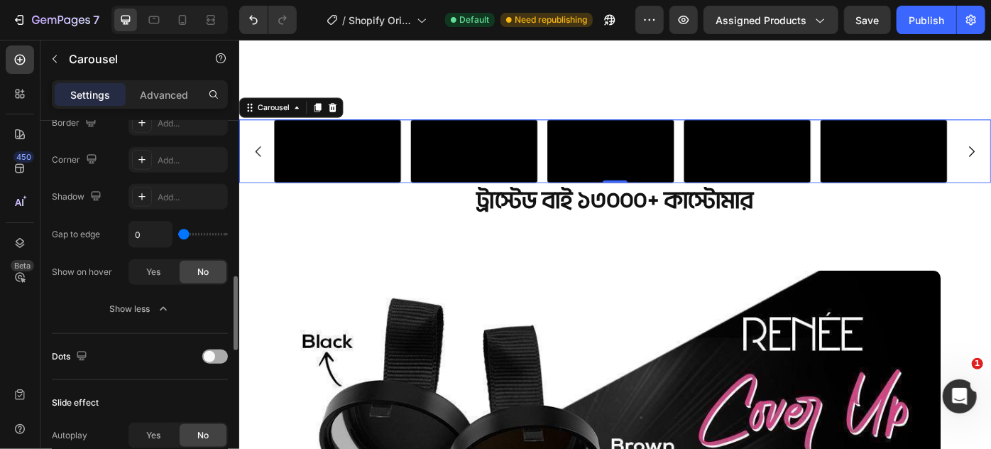
click at [211, 356] on span at bounding box center [209, 356] width 11 height 11
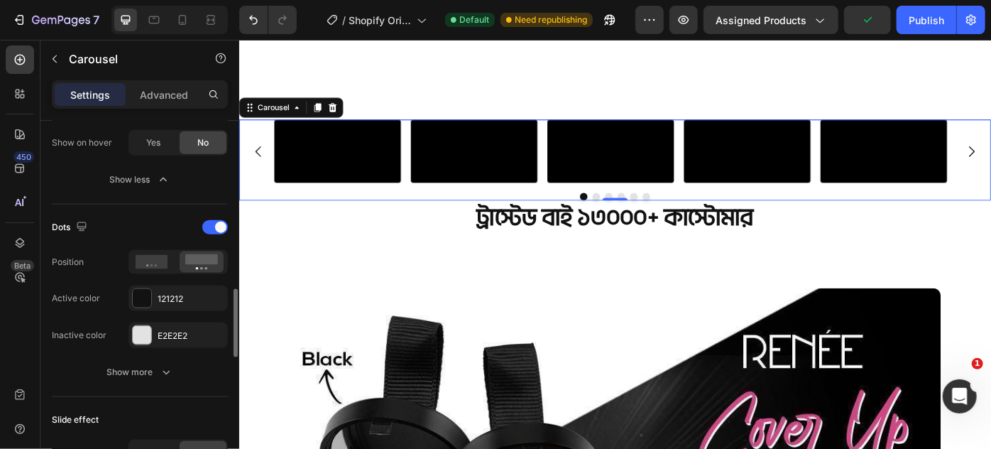
scroll to position [968, 0]
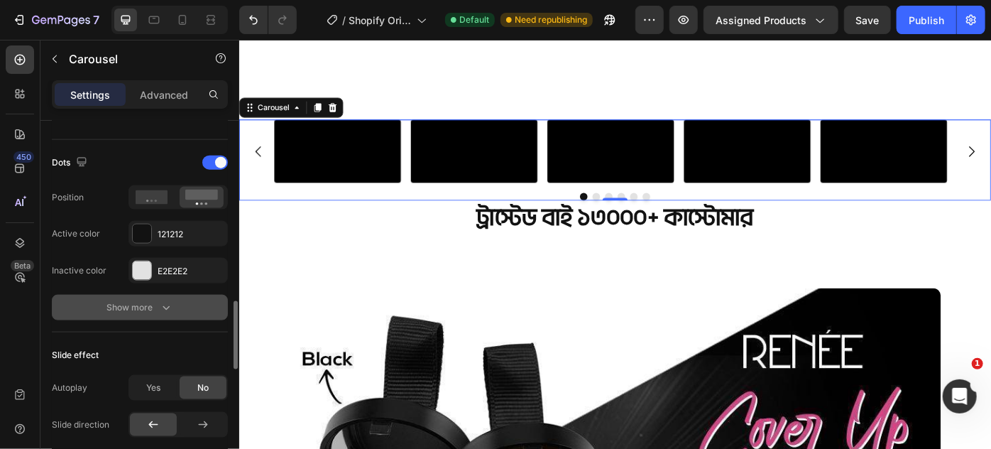
click at [159, 300] on icon "button" at bounding box center [166, 307] width 14 height 14
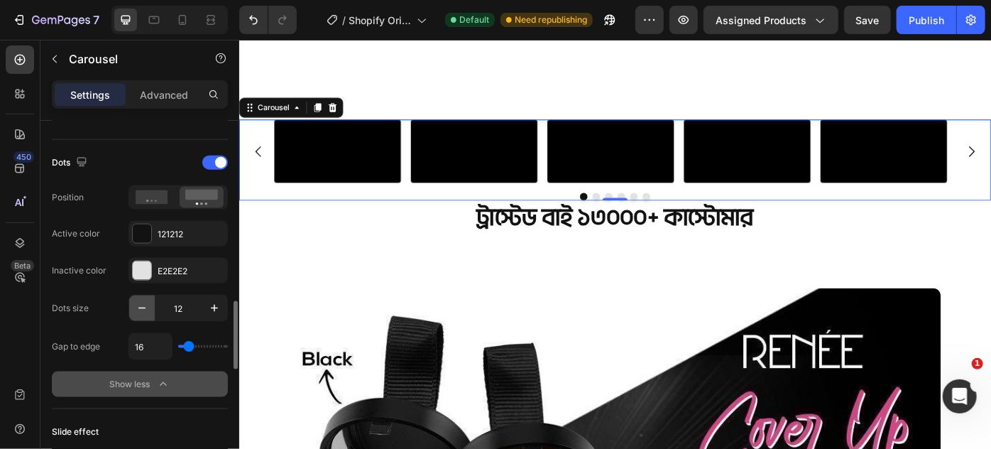
click at [149, 301] on button "button" at bounding box center [142, 308] width 26 height 26
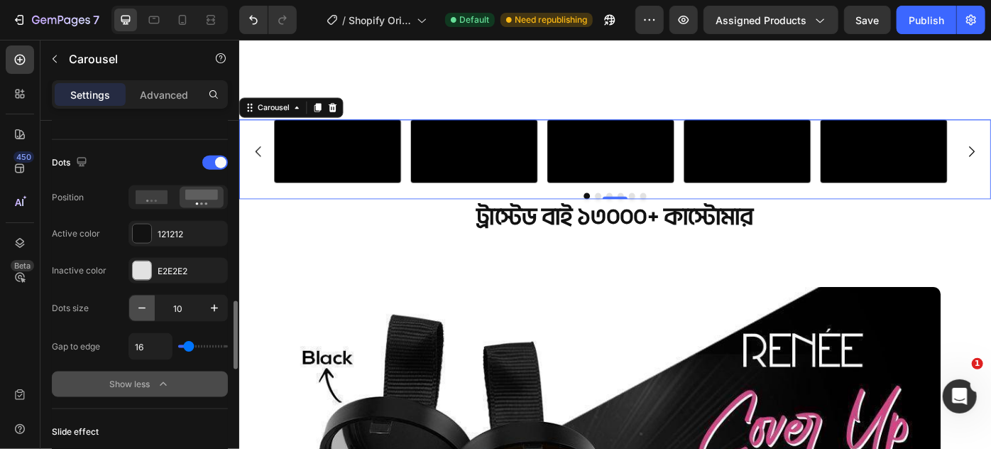
click at [149, 301] on button "button" at bounding box center [142, 308] width 26 height 26
type input "8"
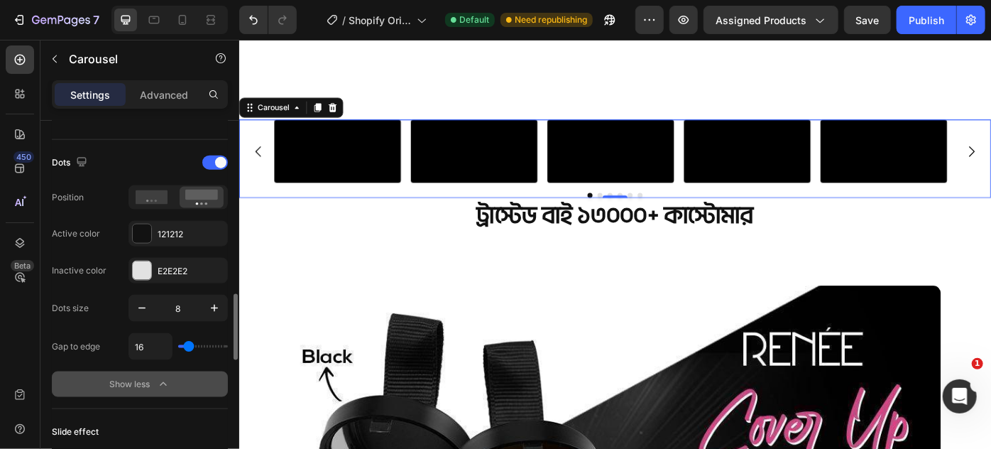
type input "19"
type input "18"
type input "16"
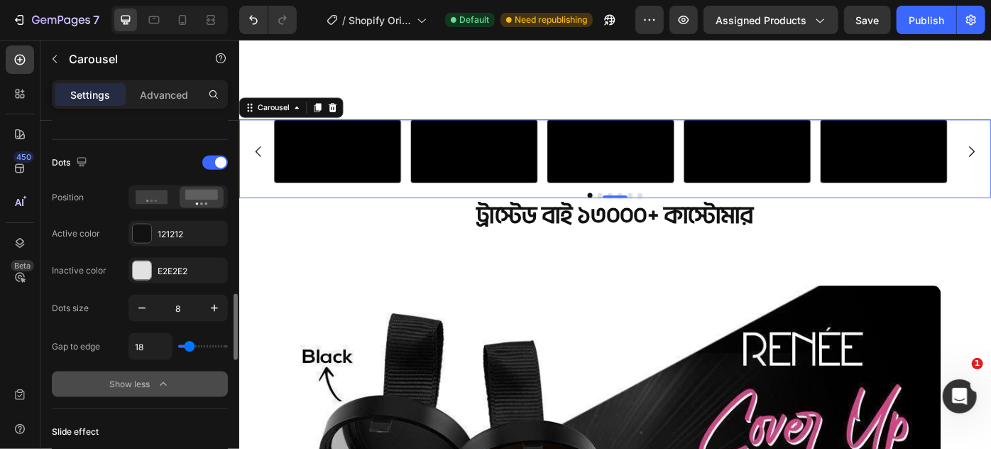
type input "16"
type input "13"
type input "11"
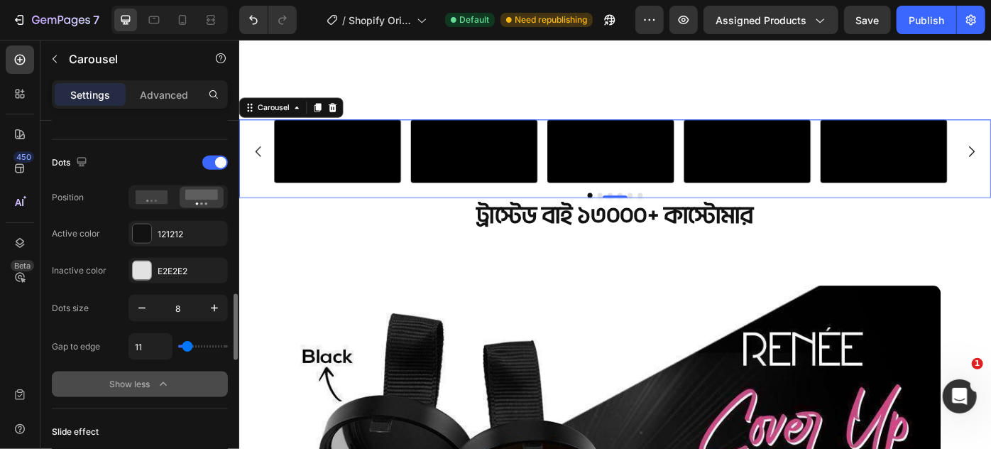
type input "9"
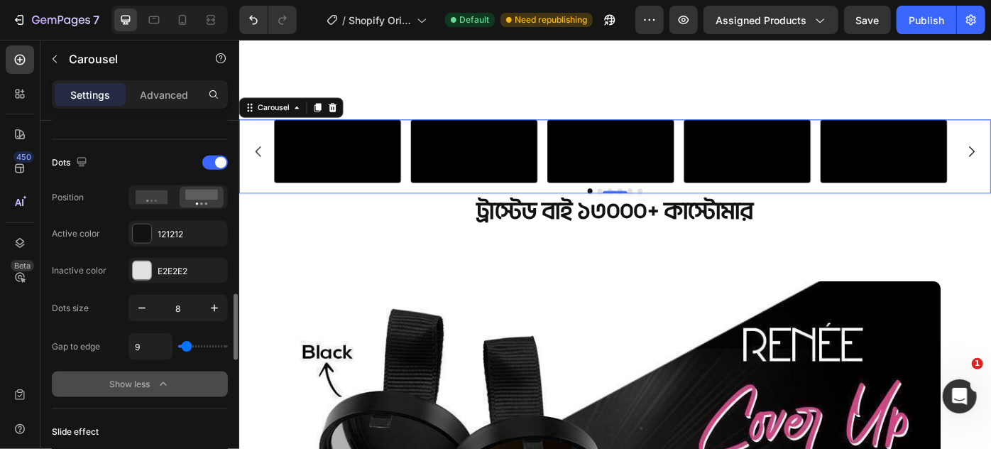
type input "8"
type input "9"
type input "11"
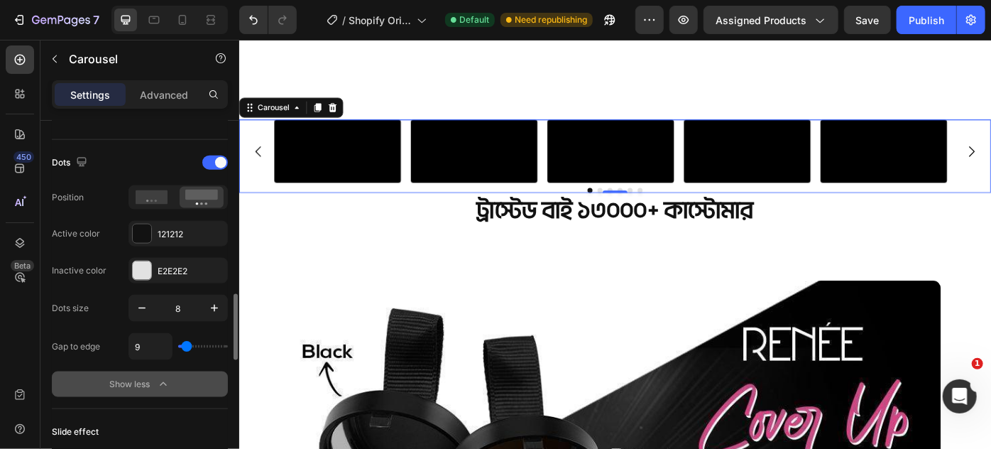
type input "11"
type input "13"
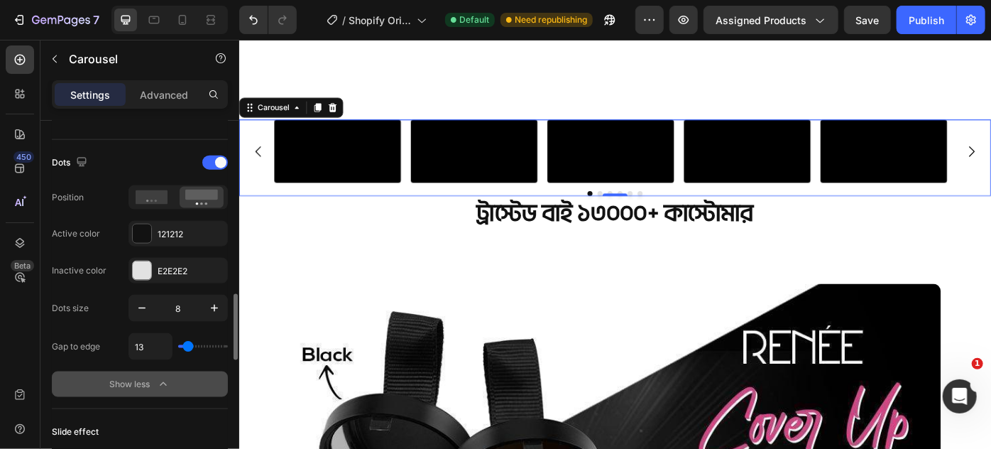
type input "14"
type input "16"
type input "18"
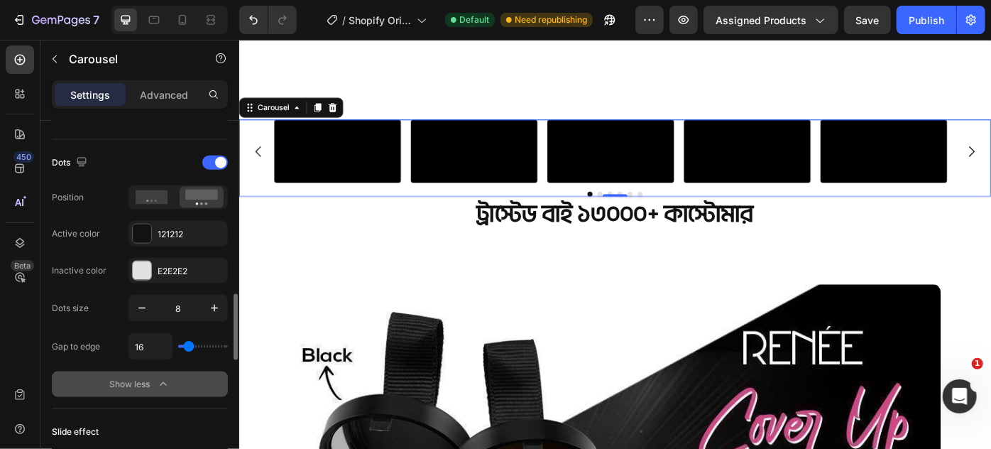
type input "18"
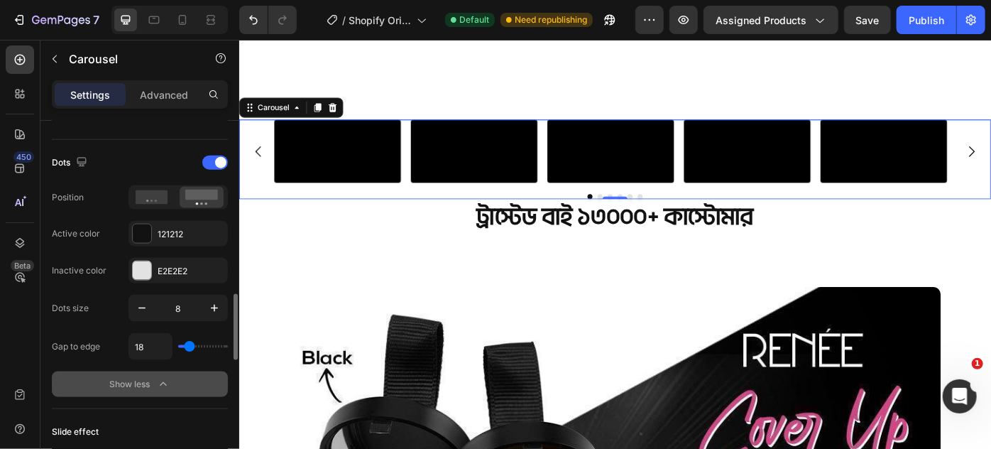
type input "16"
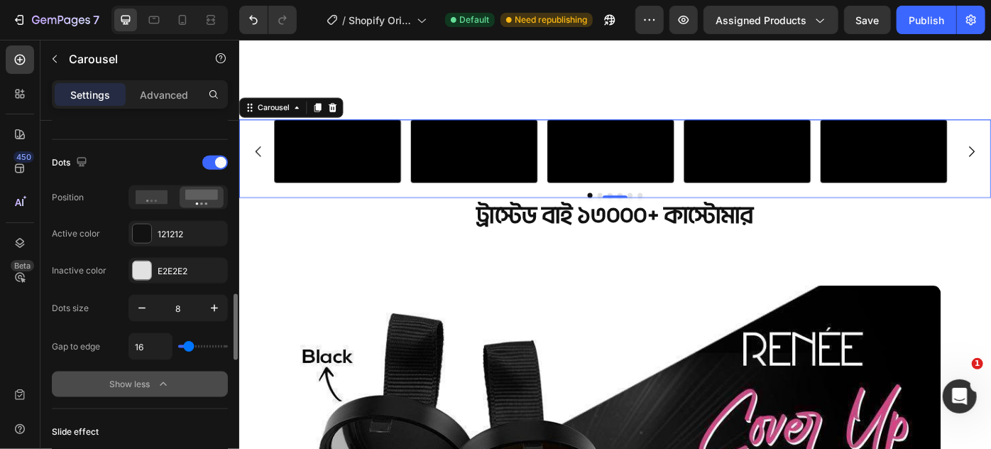
click at [189, 346] on input "range" at bounding box center [203, 346] width 50 height 3
click at [190, 16] on div at bounding box center [182, 20] width 23 height 23
type input "100%"
type input "10"
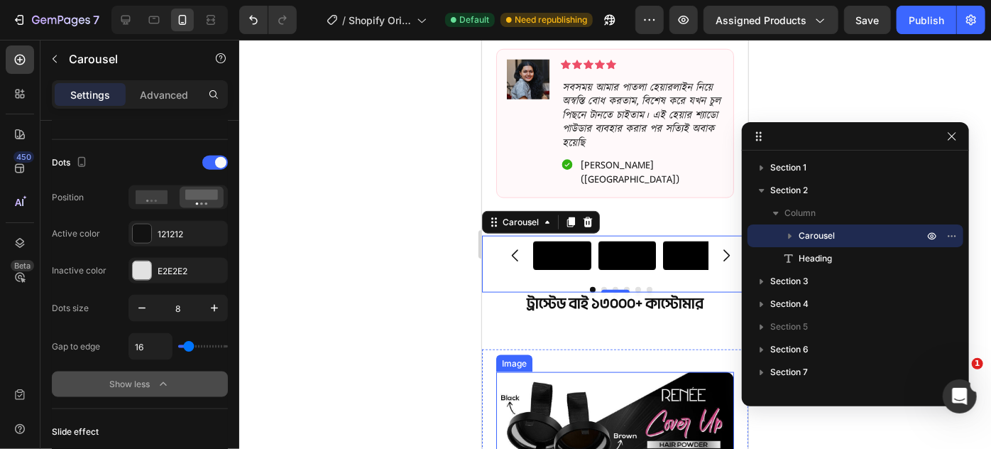
scroll to position [753, 0]
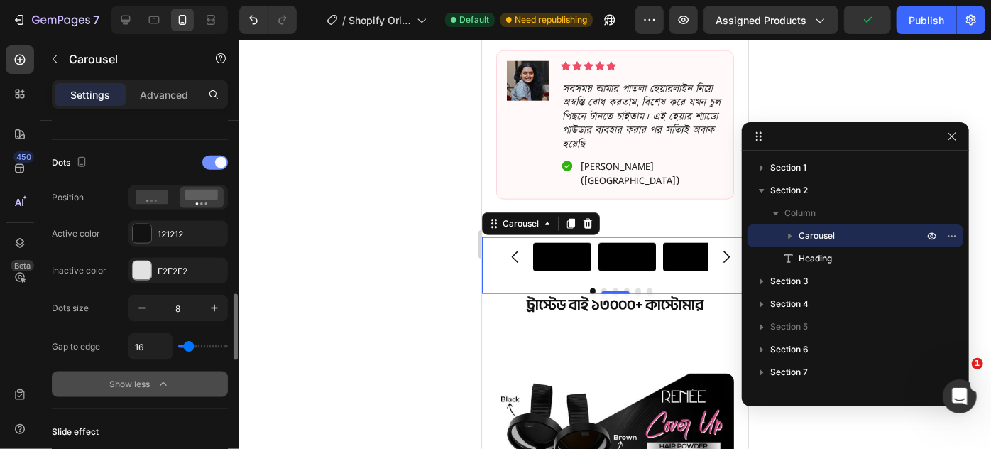
click at [212, 162] on div at bounding box center [215, 163] width 26 height 14
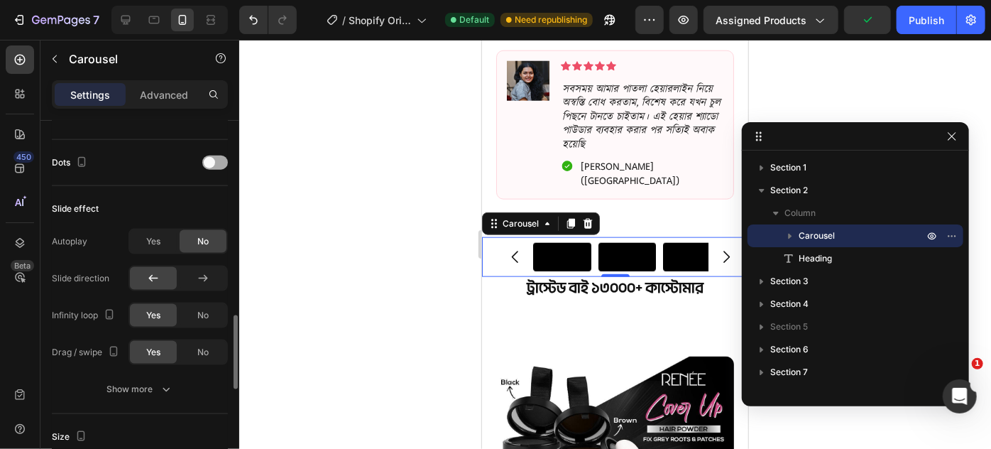
click at [212, 162] on span at bounding box center [209, 162] width 11 height 11
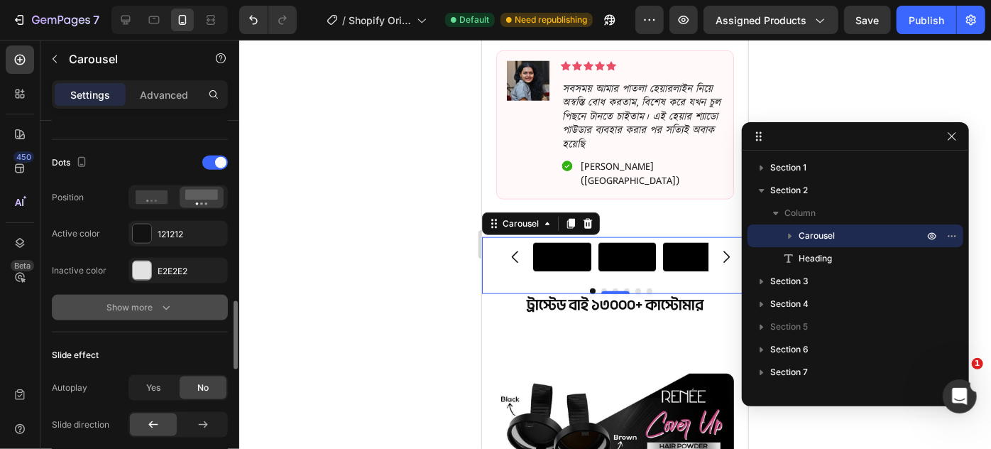
click at [177, 302] on button "Show more" at bounding box center [140, 308] width 176 height 26
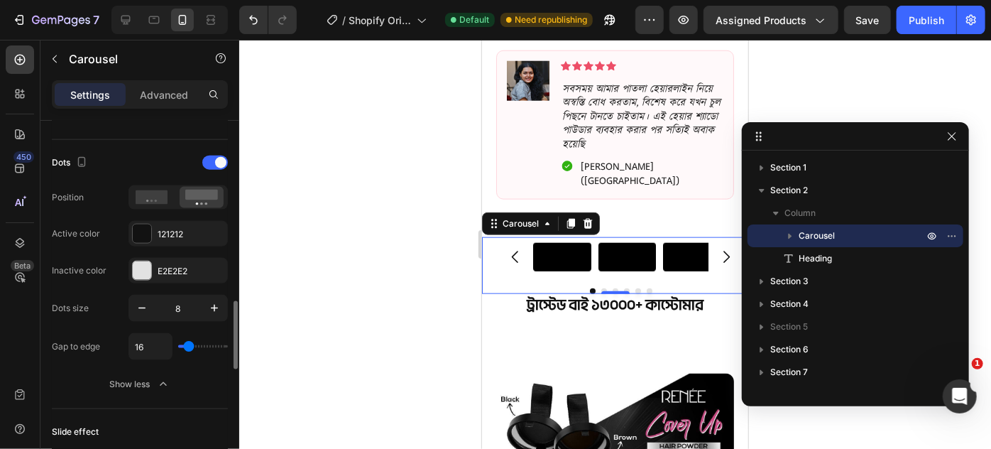
type input "18"
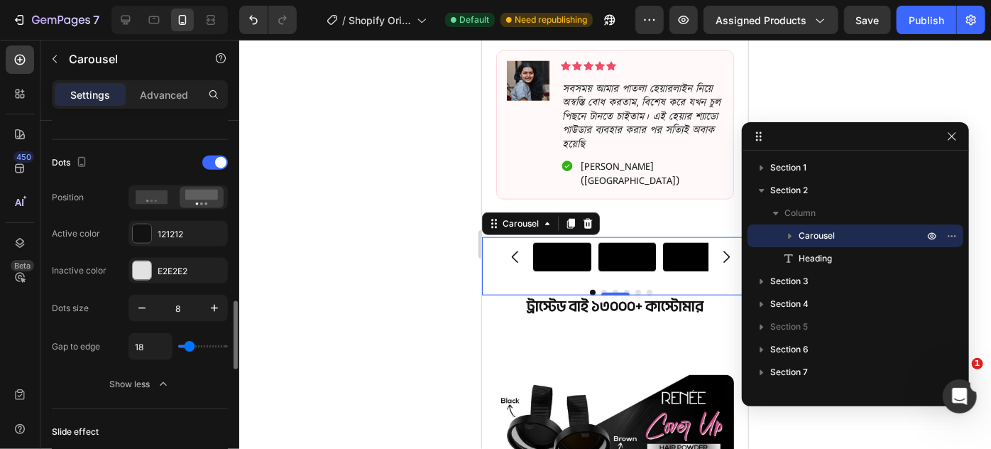
type input "16"
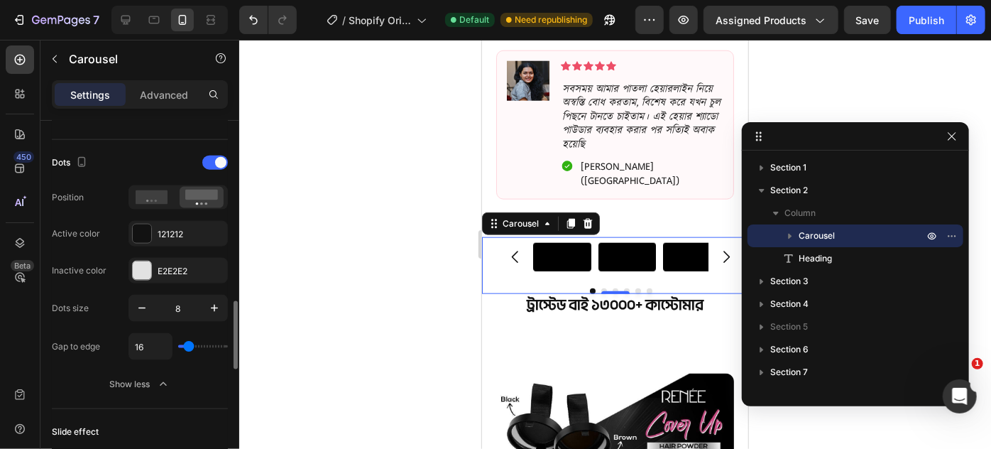
type input "14"
type input "13"
type input "11"
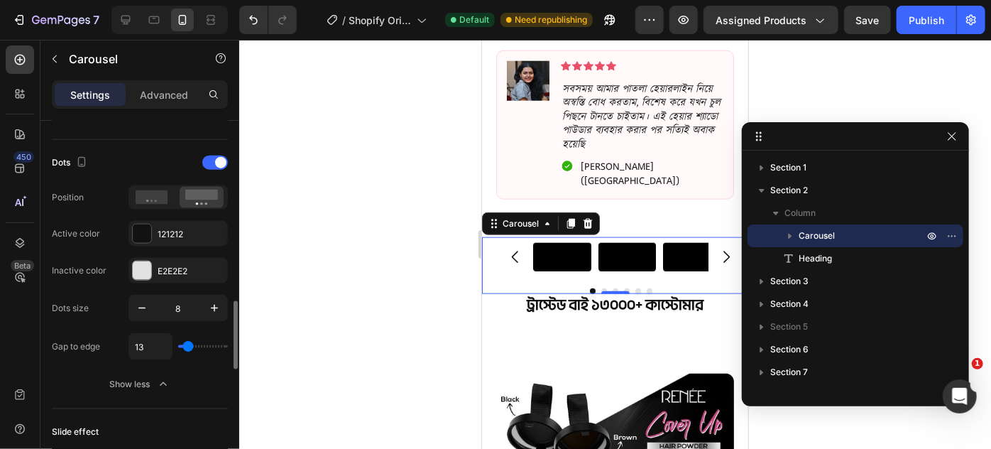
type input "11"
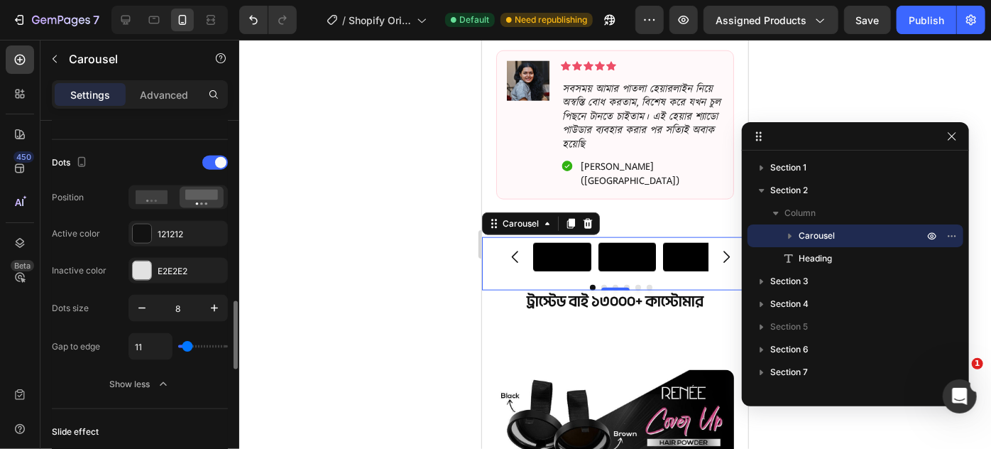
type input "9"
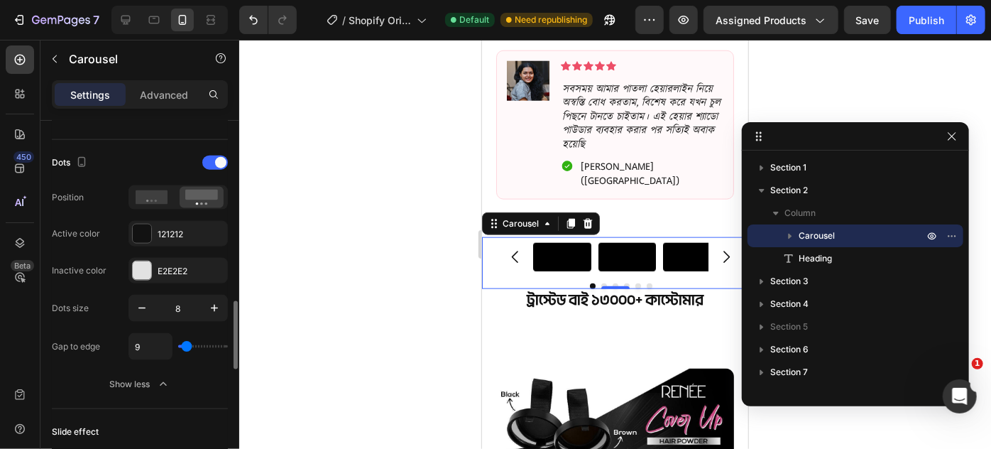
type input "11"
type input "13"
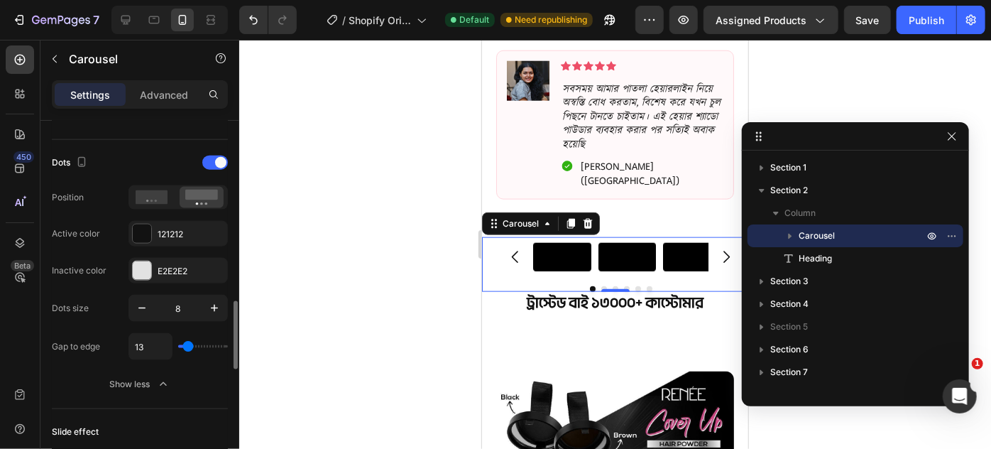
type input "13"
click at [187, 347] on input "range" at bounding box center [203, 346] width 50 height 3
click at [144, 306] on icon "button" at bounding box center [142, 308] width 14 height 14
type input "6"
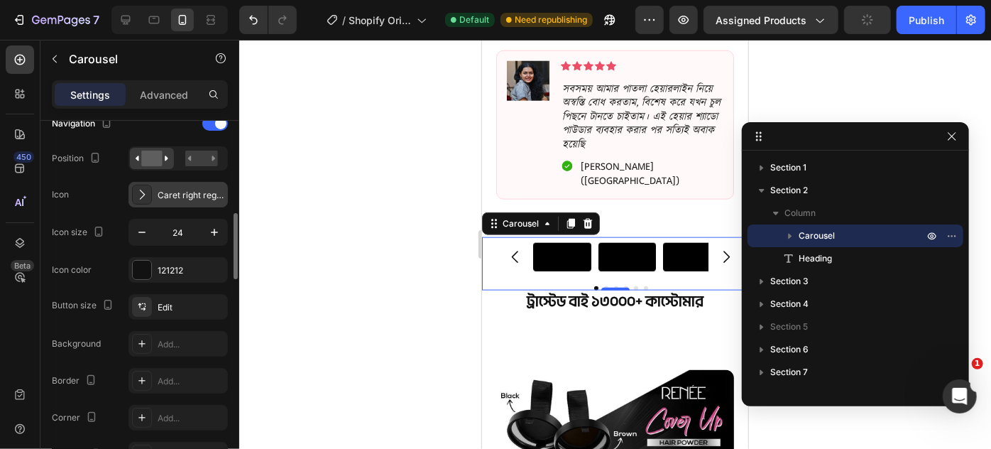
scroll to position [452, 0]
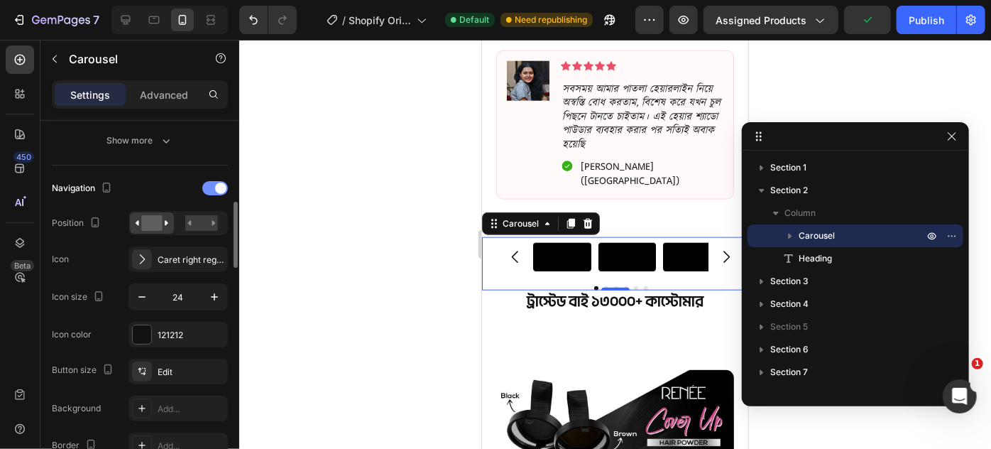
click at [210, 183] on div at bounding box center [215, 188] width 26 height 14
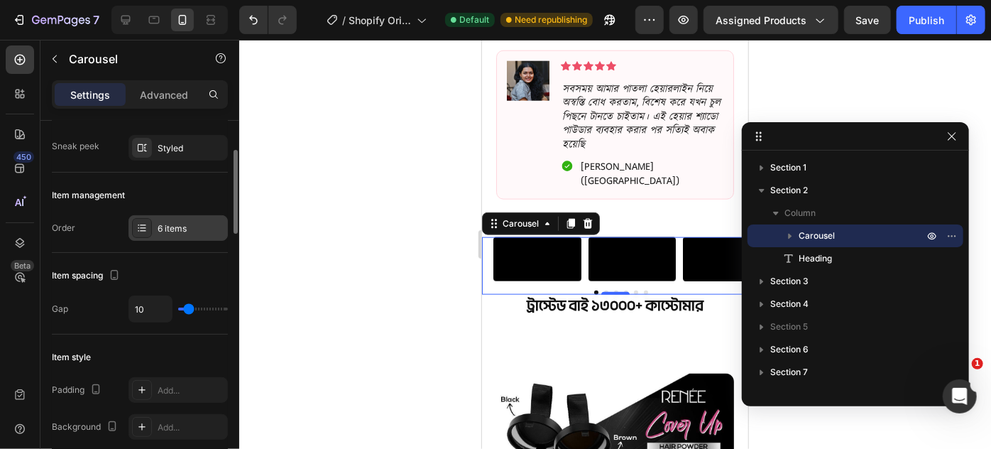
scroll to position [0, 0]
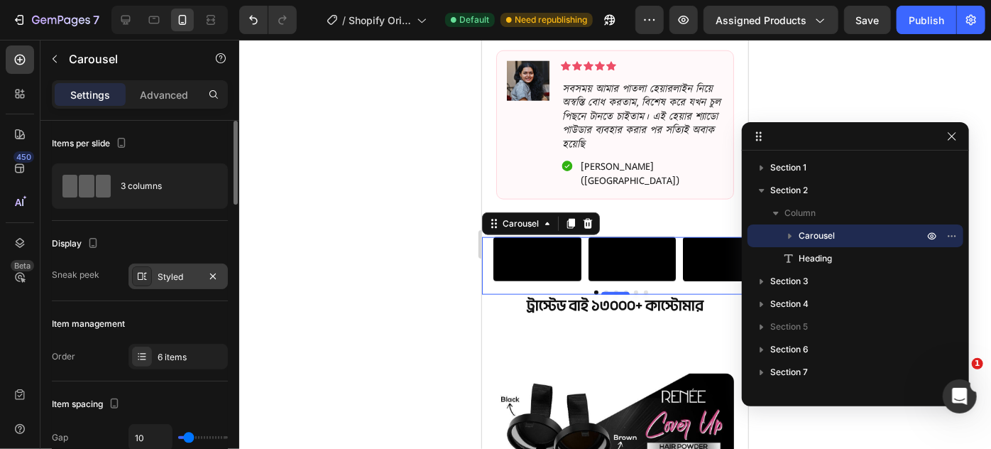
click at [168, 267] on div "Styled" at bounding box center [178, 276] width 99 height 26
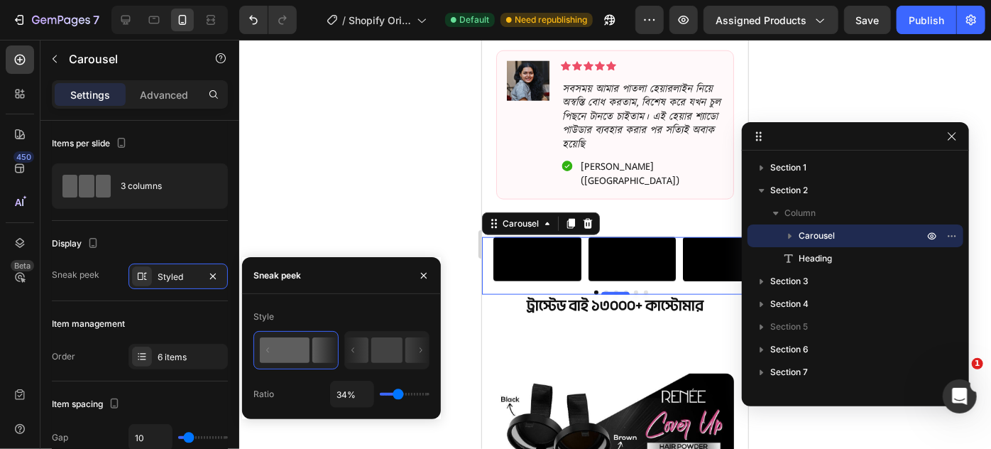
type input "36%"
type input "36"
type input "39%"
type input "39"
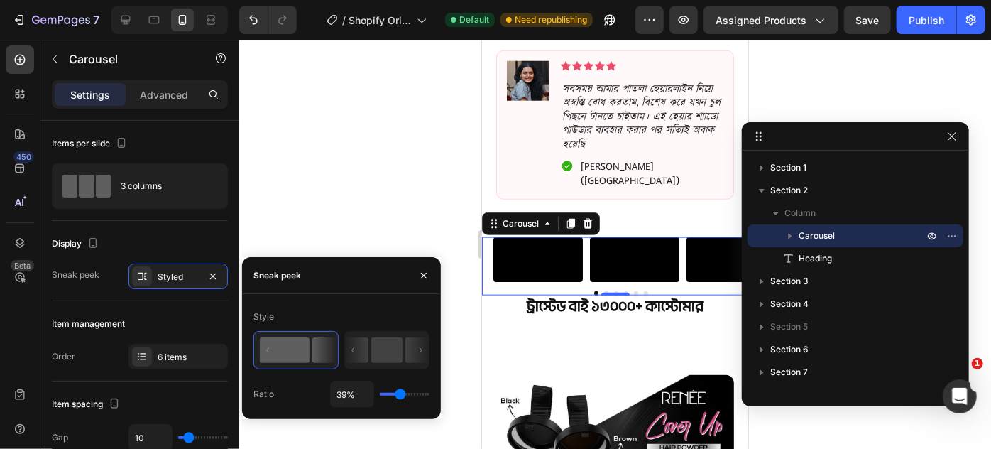
type input "40%"
type input "40"
type input "46%"
type input "46"
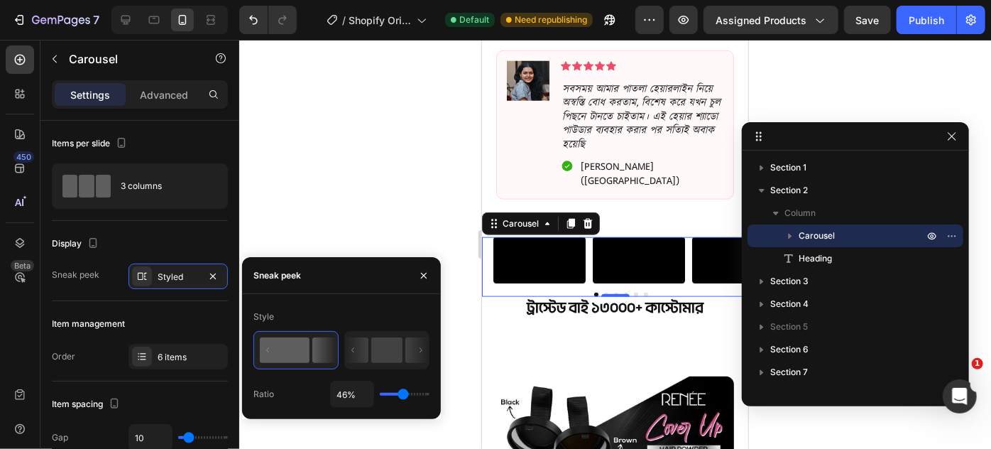
type input "48%"
type input "48"
type input "36%"
type input "36"
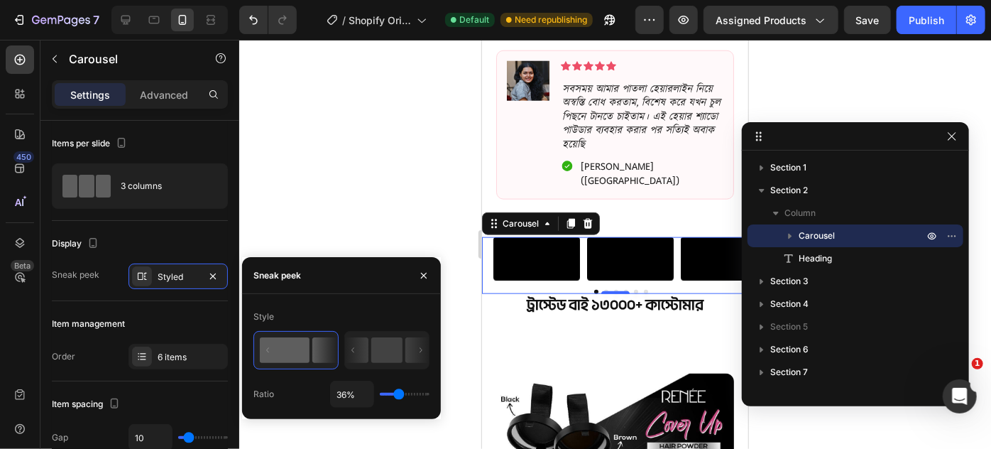
type input "31%"
type input "31"
type input "30%"
type input "30"
type input "31%"
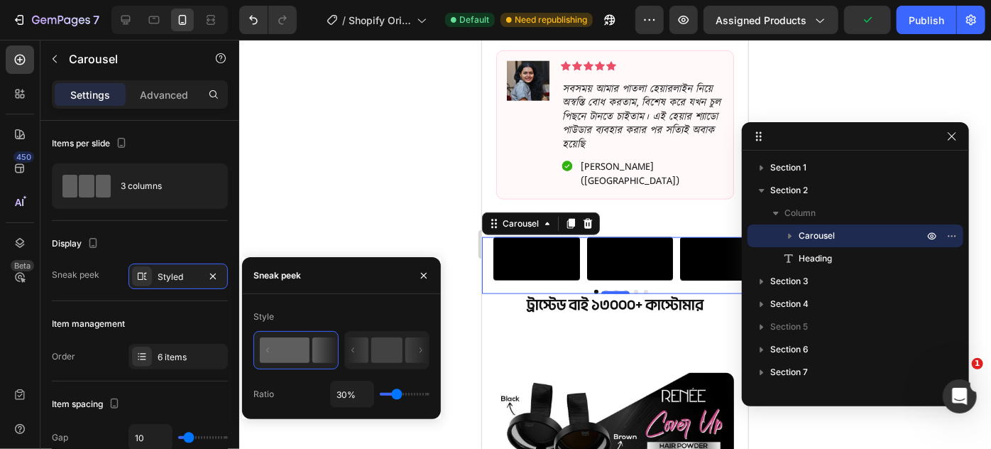
type input "31"
type input "32%"
type input "32"
type input "34%"
type input "34"
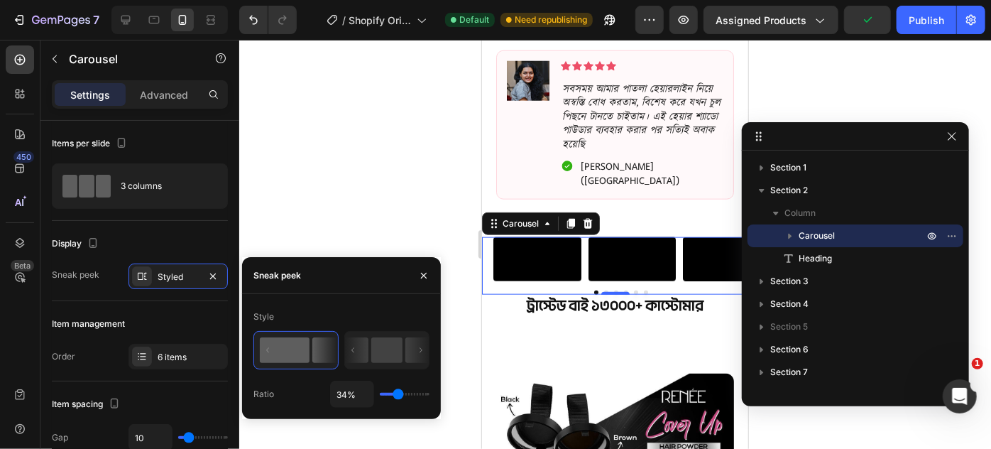
type input "35%"
type input "35"
click at [398, 393] on input "range" at bounding box center [405, 394] width 50 height 3
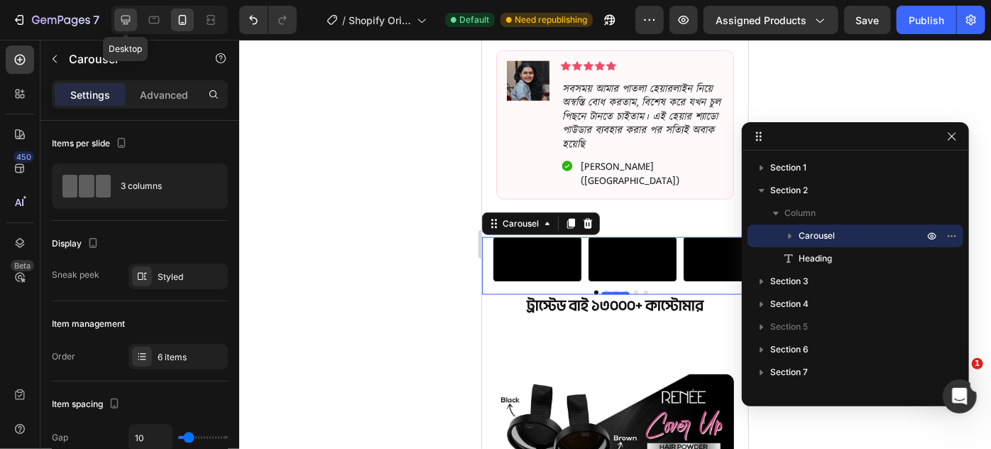
click at [127, 17] on icon at bounding box center [126, 20] width 14 height 14
type input "1200"
type input "16"
type input "8"
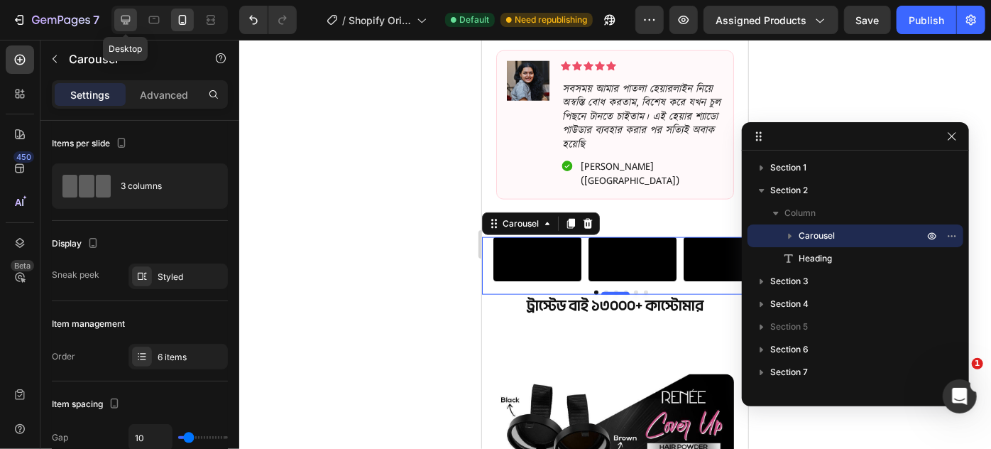
type input "16"
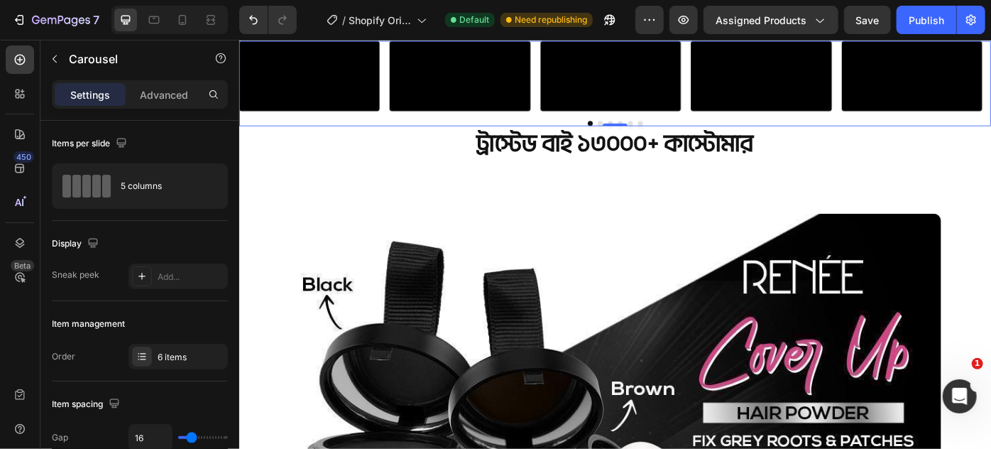
scroll to position [743, 0]
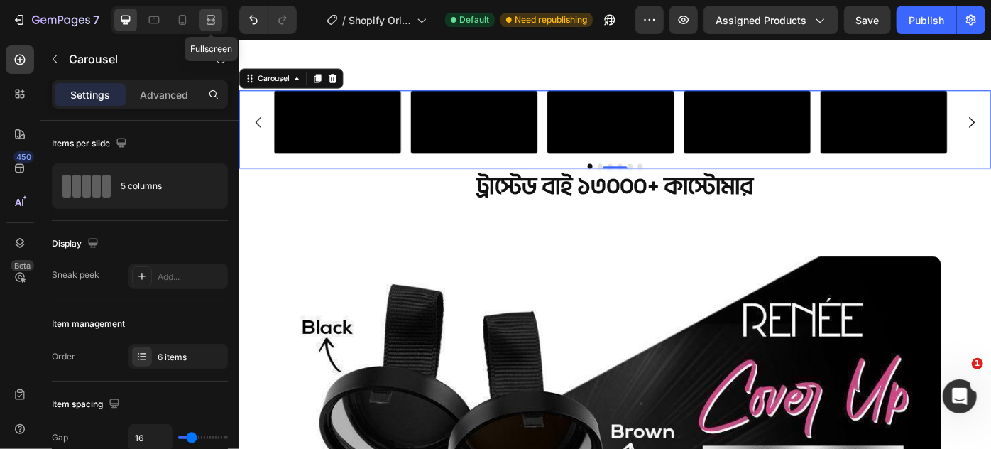
click at [208, 23] on icon at bounding box center [211, 20] width 14 height 14
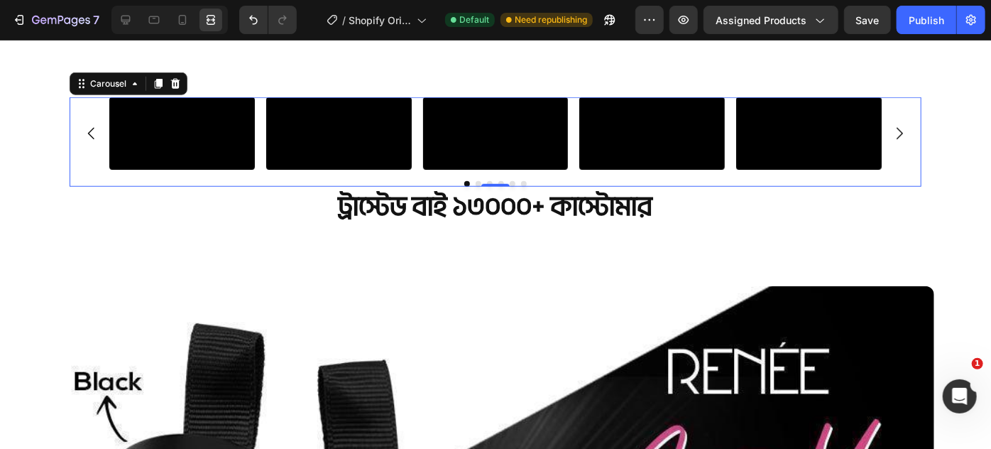
click at [895, 141] on icon "Carousel Next Arrow" at bounding box center [899, 132] width 17 height 17
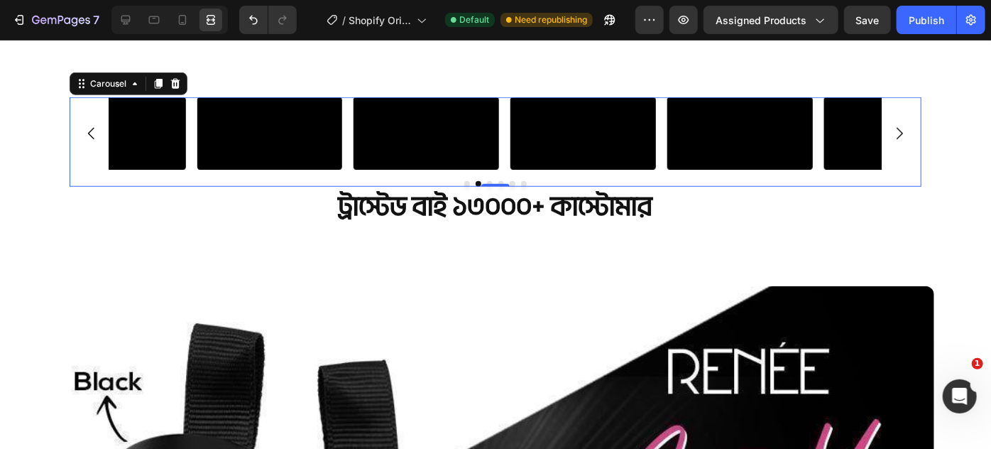
click at [895, 141] on icon "Carousel Next Arrow" at bounding box center [899, 132] width 17 height 17
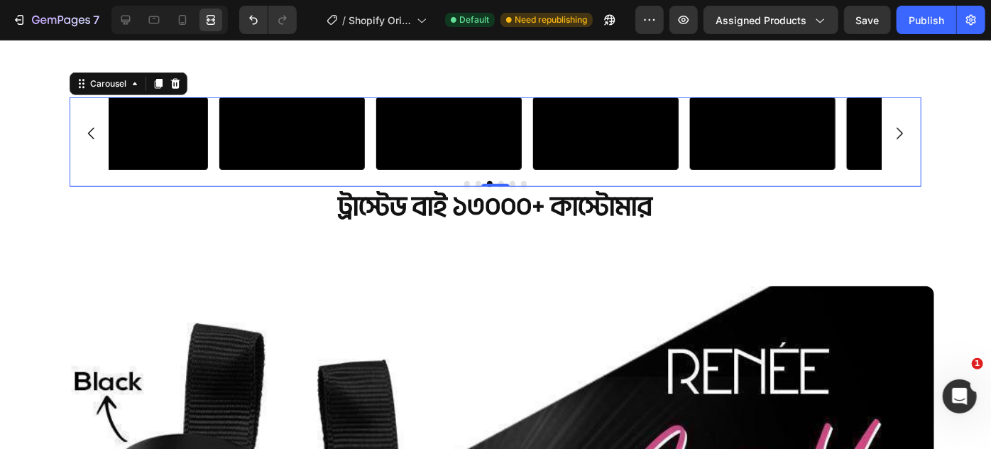
click at [895, 141] on icon "Carousel Next Arrow" at bounding box center [899, 132] width 17 height 17
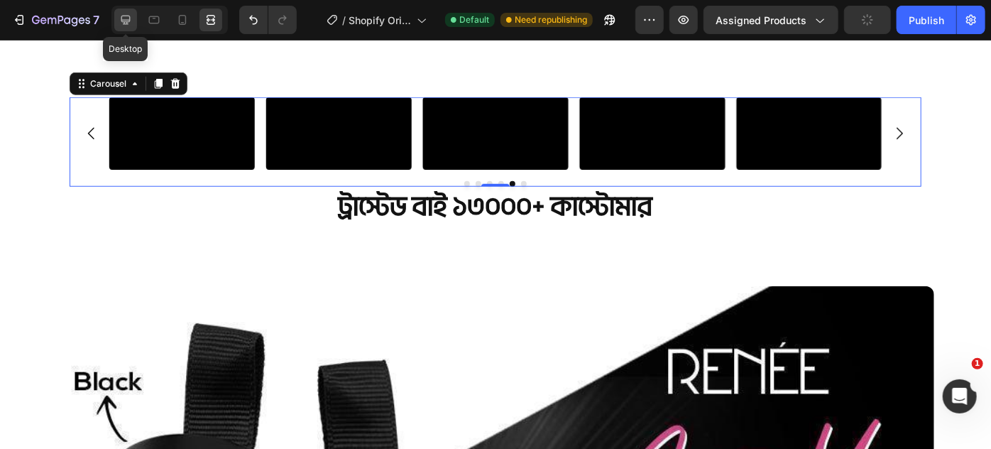
click at [126, 21] on icon at bounding box center [125, 20] width 9 height 9
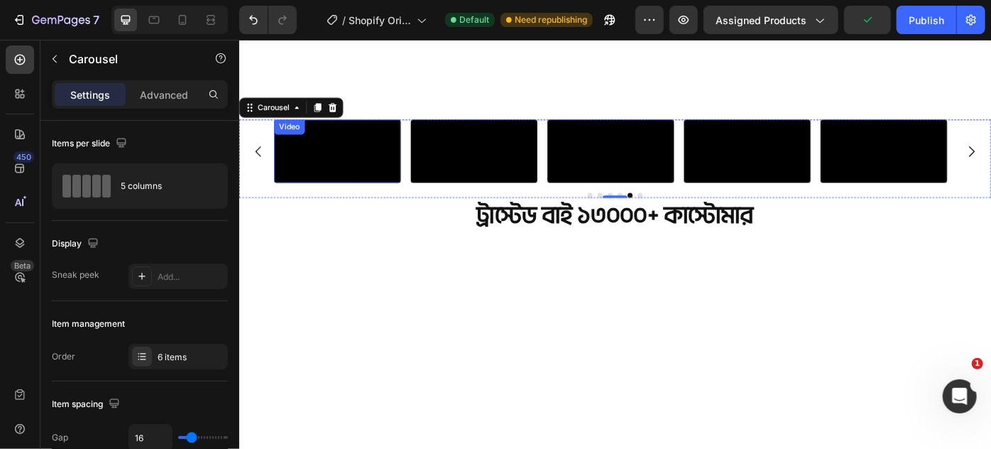
scroll to position [614, 0]
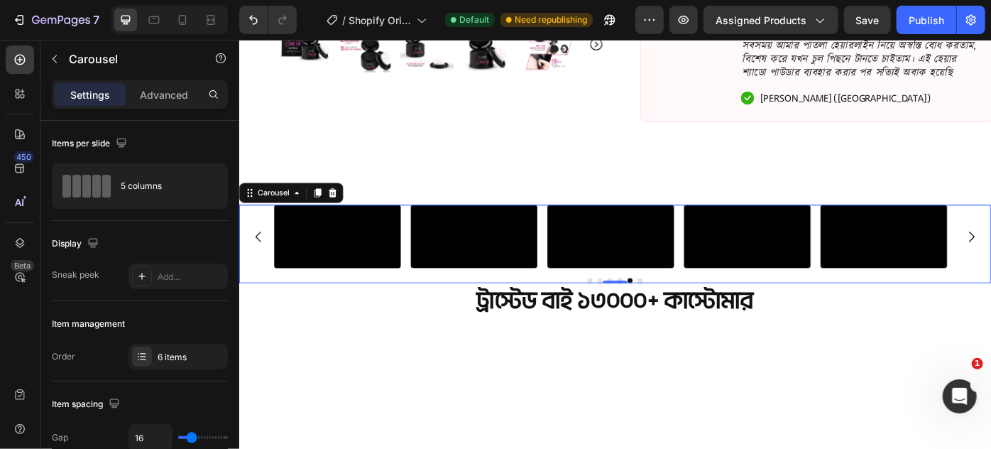
click at [261, 255] on div "Video Video Video Video Video Video" at bounding box center [665, 262] width 852 height 72
click at [163, 102] on p "Advanced" at bounding box center [164, 94] width 48 height 15
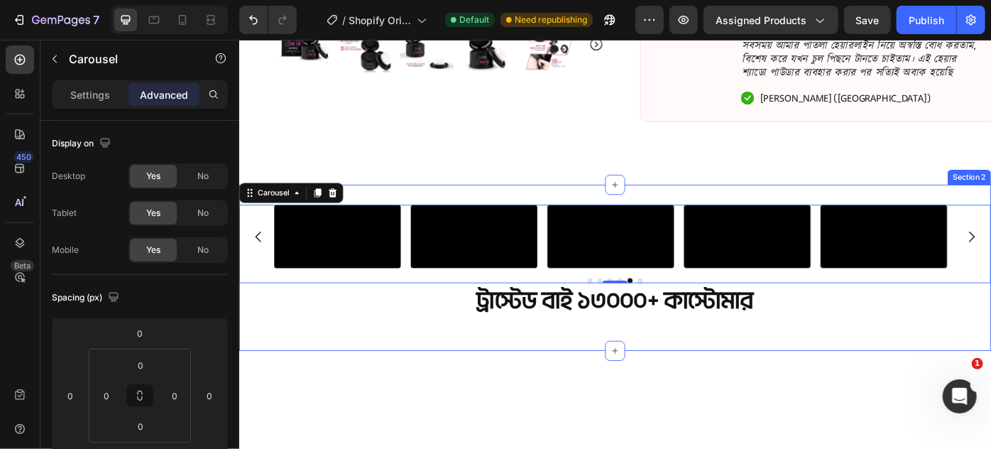
click at [530, 204] on div "Video Video Video Video Video Video Carousel 0 ট্রাস্টেড বাই ১৩০০০+ কাস্টোমার H…" at bounding box center [665, 297] width 852 height 188
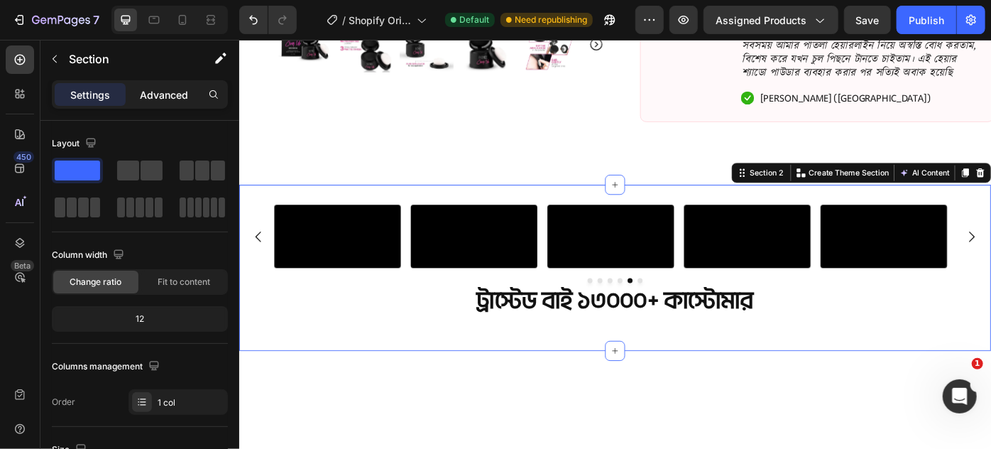
click at [174, 91] on p "Advanced" at bounding box center [164, 94] width 48 height 15
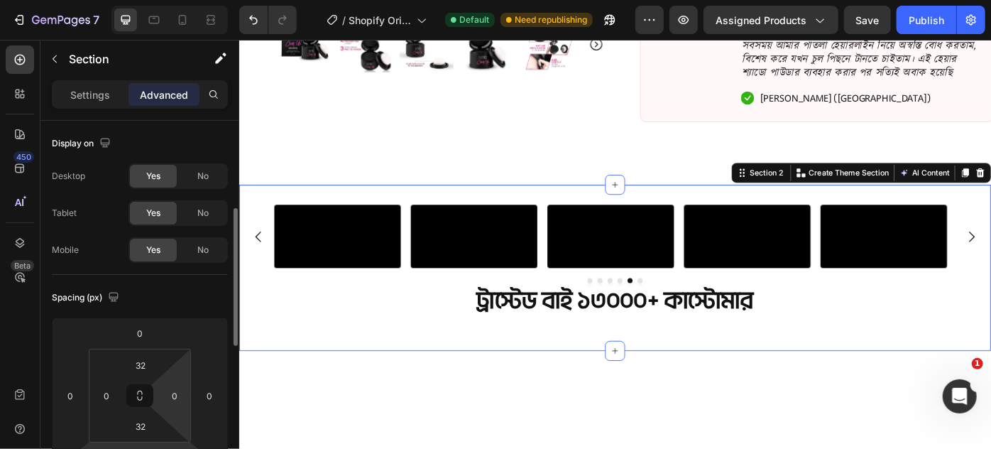
scroll to position [129, 0]
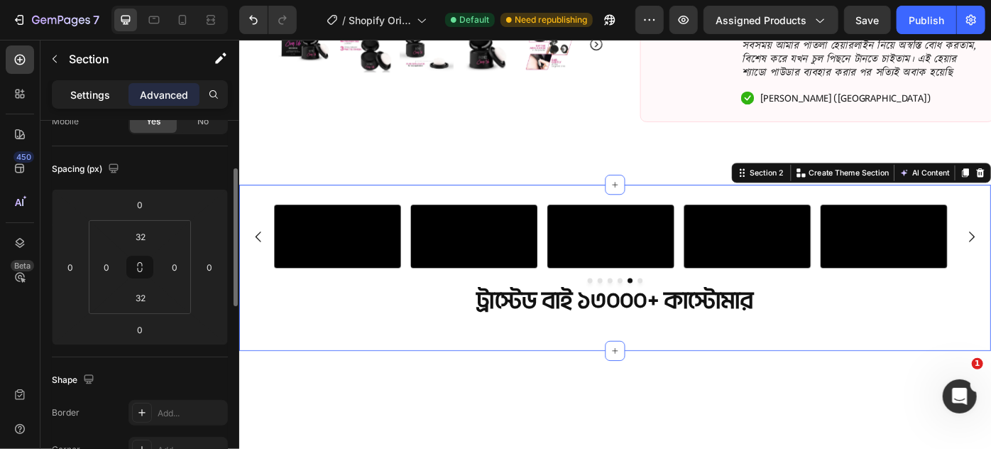
click at [86, 91] on p "Settings" at bounding box center [90, 94] width 40 height 15
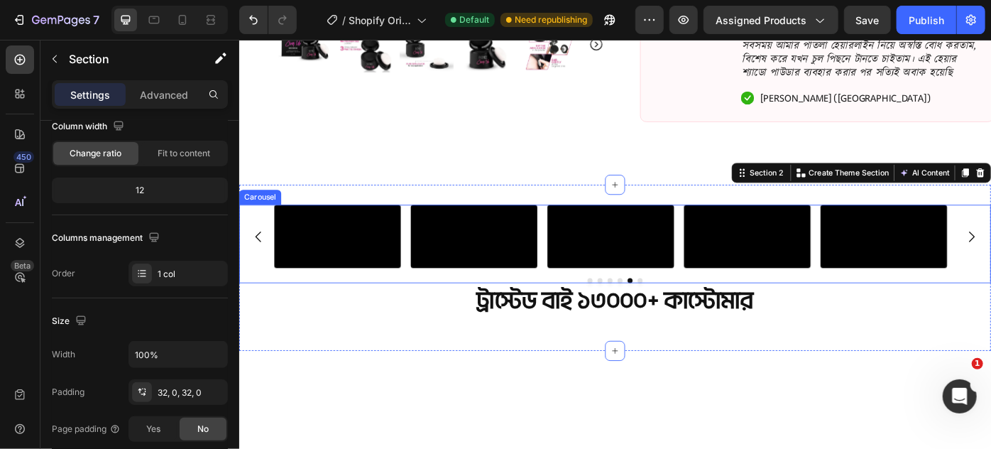
click at [259, 298] on div "Video Video Video Video Video Video" at bounding box center [665, 262] width 852 height 72
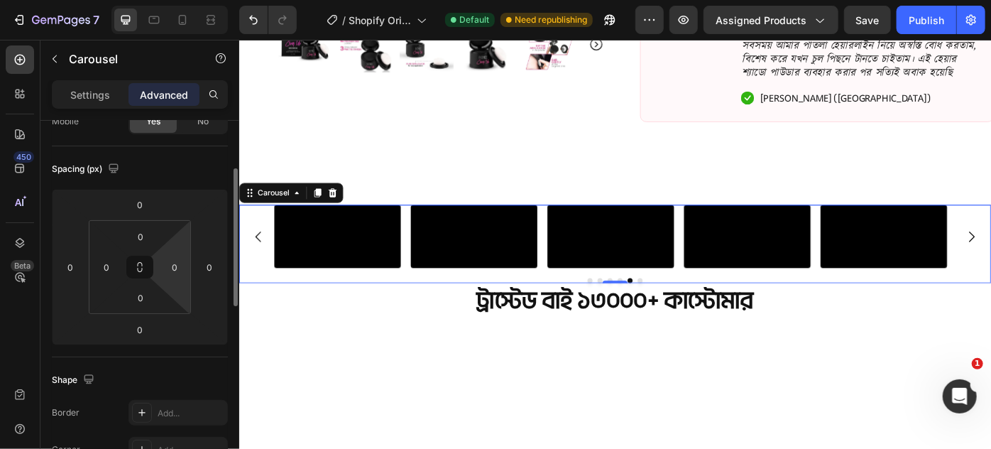
scroll to position [0, 0]
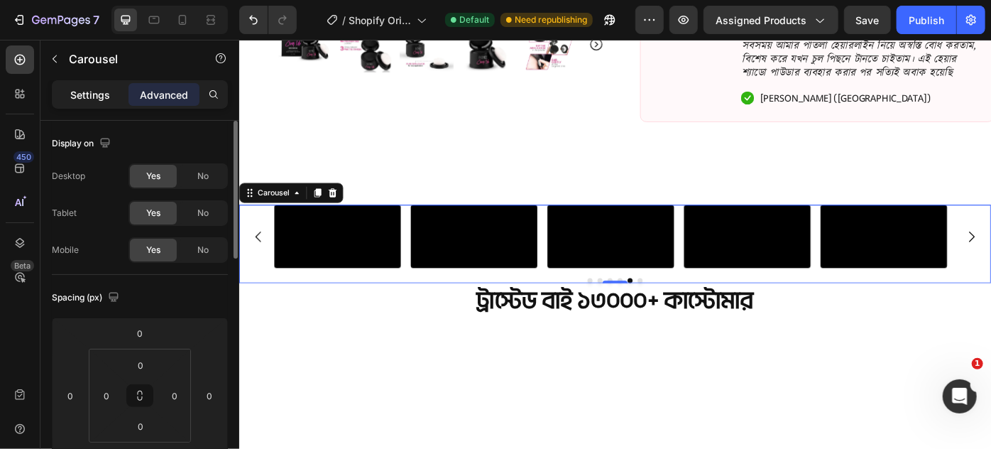
click at [99, 95] on p "Settings" at bounding box center [90, 94] width 40 height 15
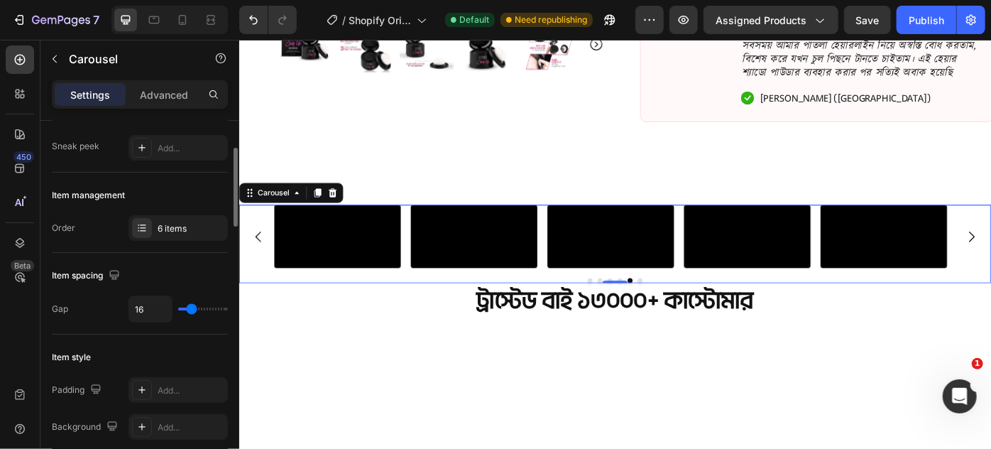
scroll to position [193, 0]
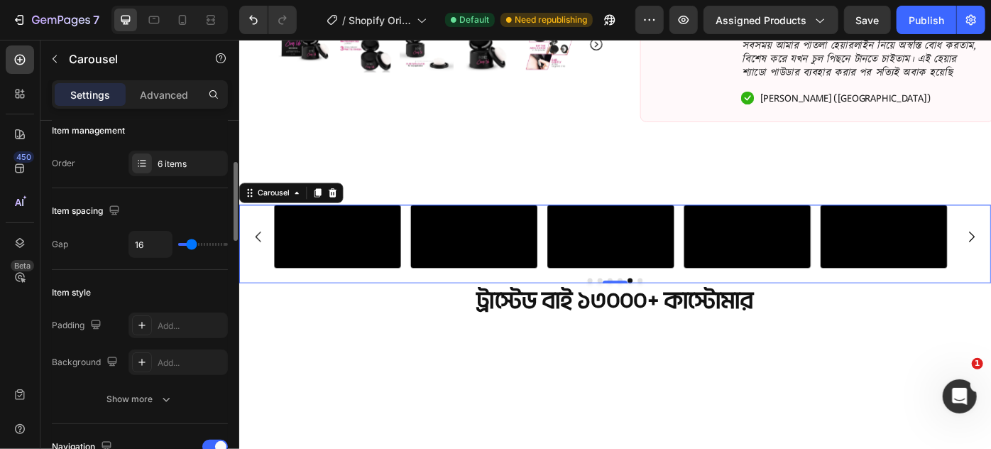
type input "22"
type input "26"
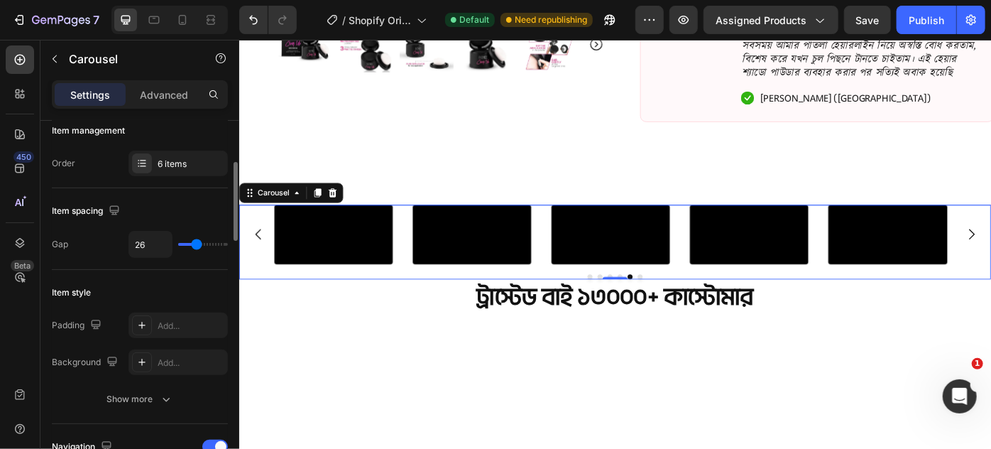
type input "32"
type input "36"
type input "39"
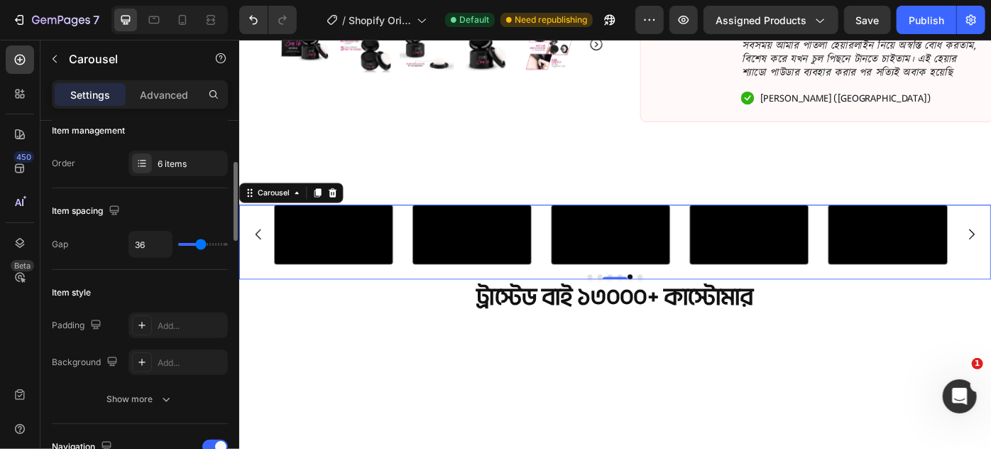
type input "39"
type input "40"
type input "41"
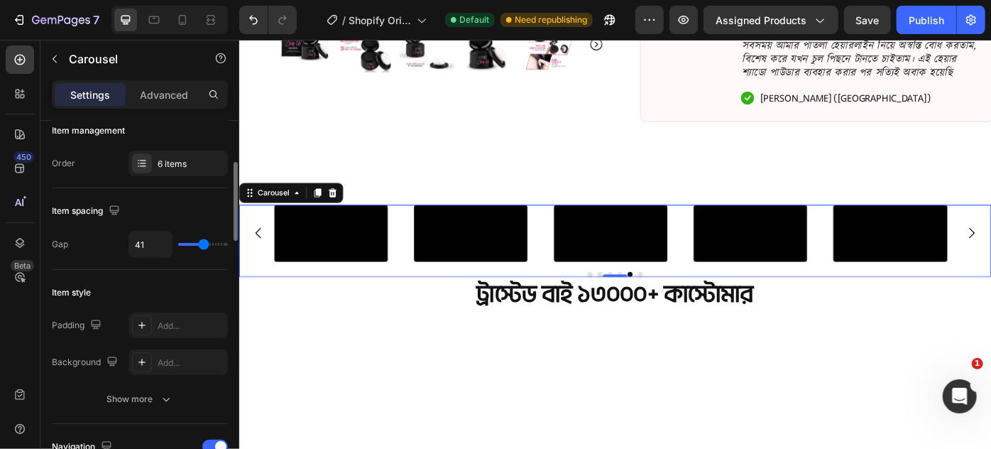
type input "42"
type input "49"
type input "53"
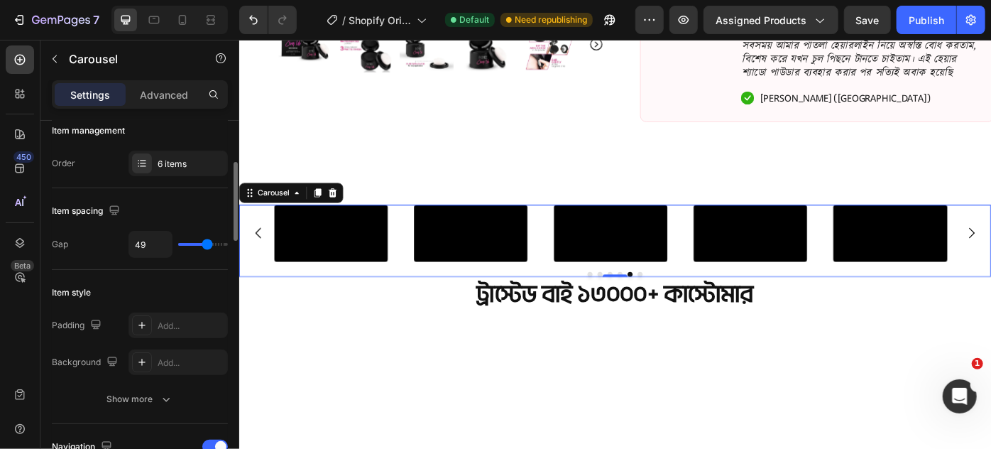
type input "53"
type input "55"
type input "57"
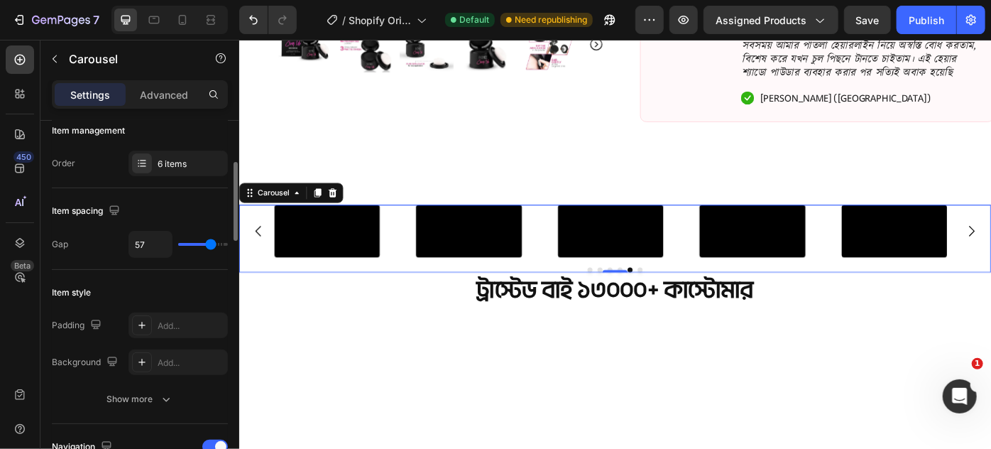
type input "58"
type input "44"
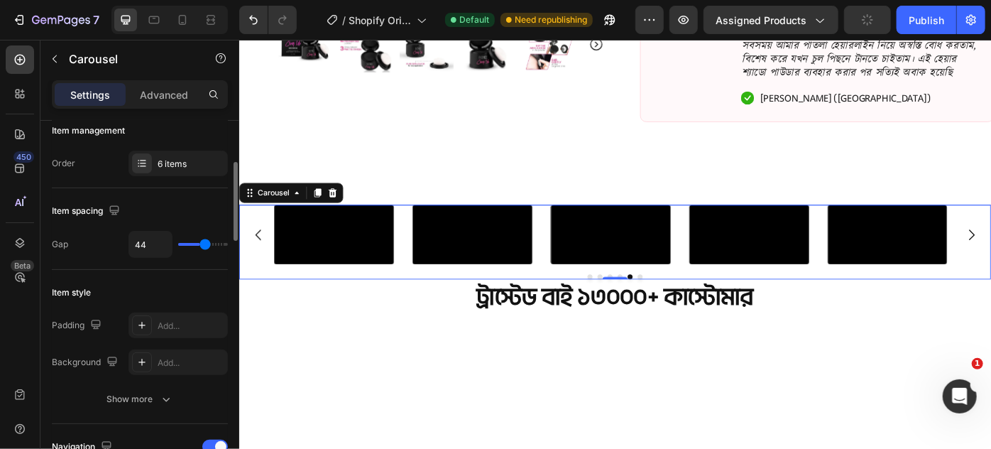
type input "30"
type input "25"
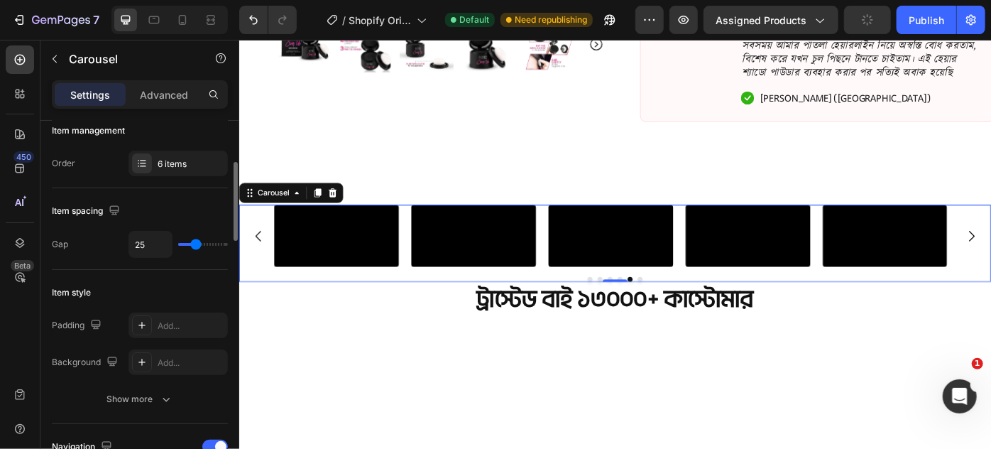
type input "20"
type input "19"
type input "18"
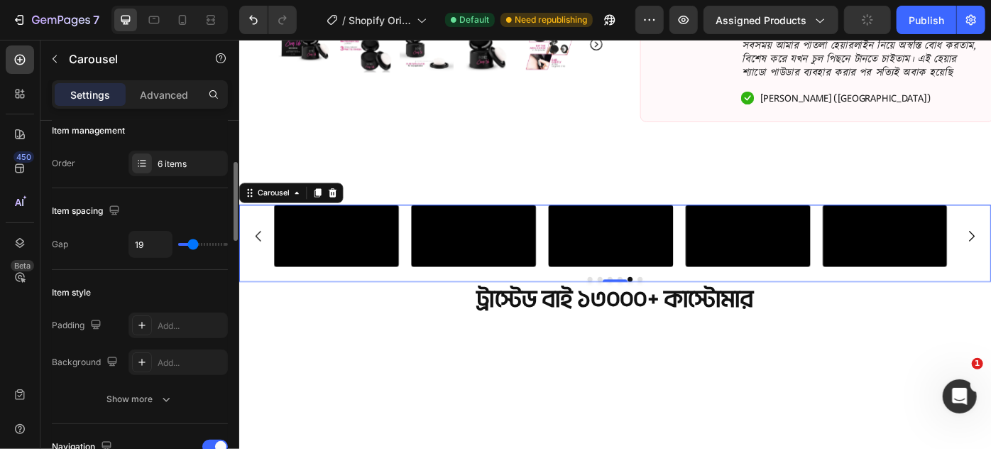
type input "18"
type input "17"
type input "16"
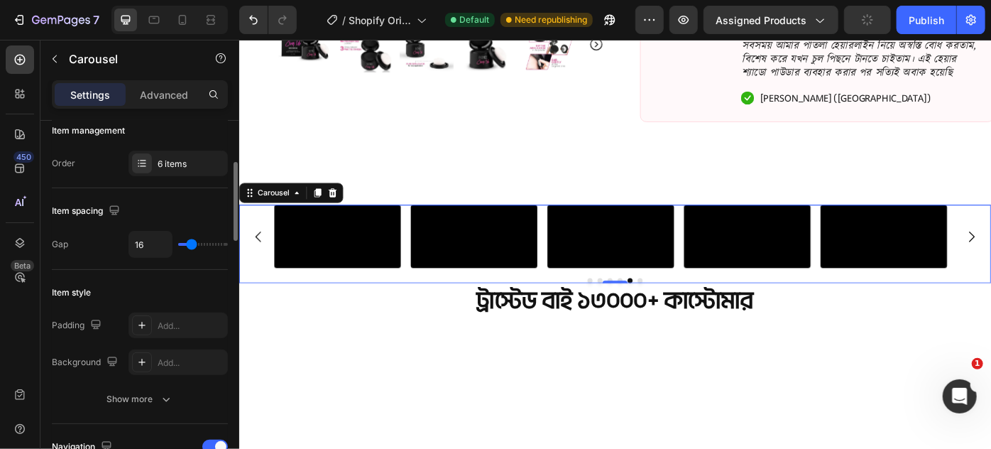
click at [191, 246] on input "range" at bounding box center [203, 244] width 50 height 3
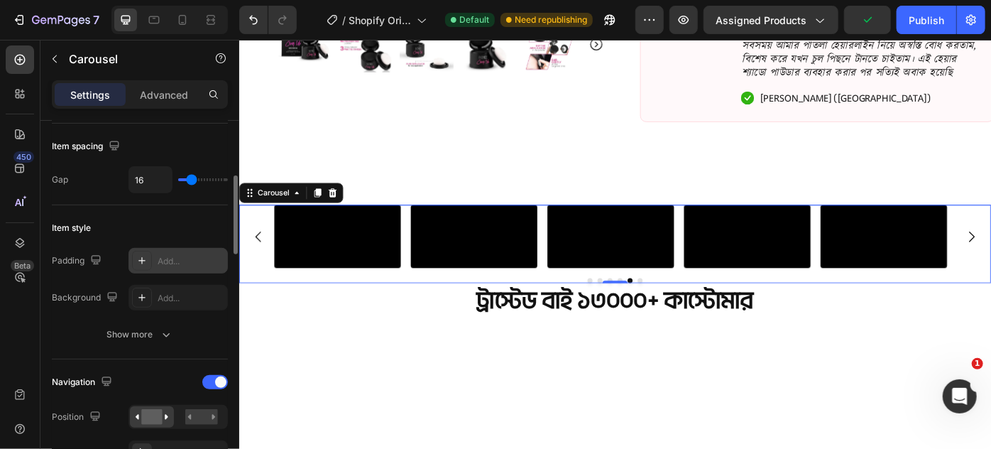
click at [138, 259] on icon at bounding box center [141, 260] width 11 height 11
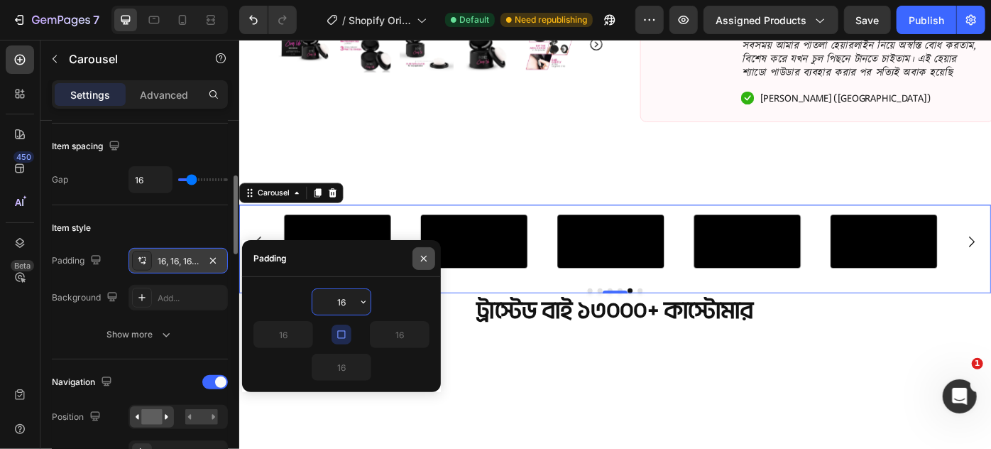
click at [427, 259] on icon "button" at bounding box center [423, 258] width 11 height 11
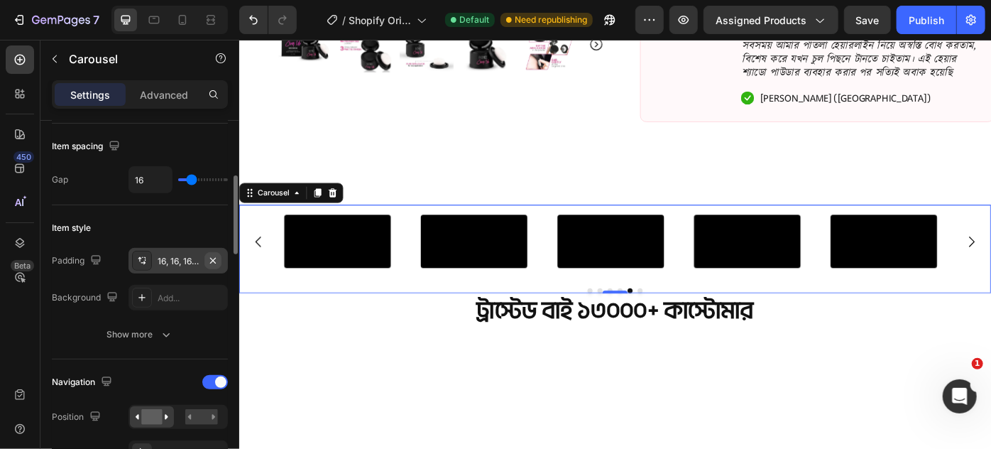
click at [216, 255] on icon "button" at bounding box center [212, 260] width 11 height 11
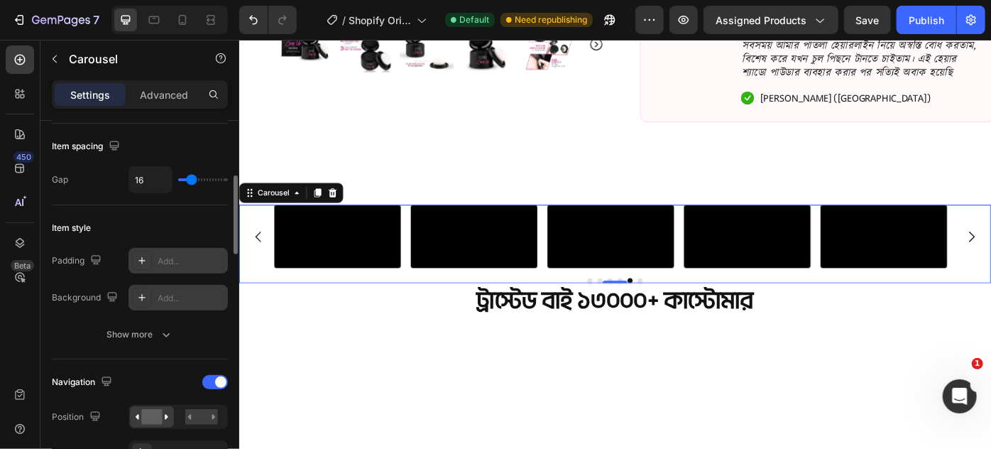
click at [212, 295] on div "Add..." at bounding box center [191, 298] width 67 height 13
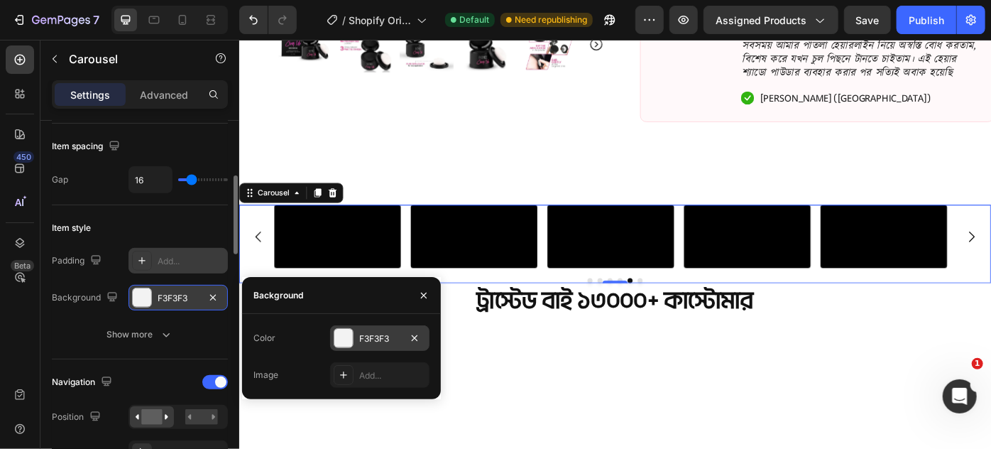
click at [344, 337] on div at bounding box center [343, 338] width 18 height 18
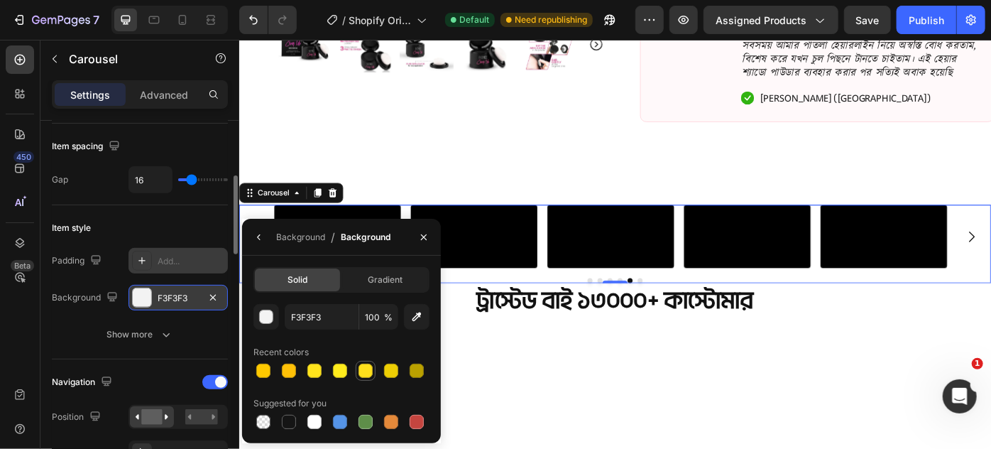
click at [362, 378] on div at bounding box center [365, 370] width 17 height 17
click at [292, 416] on div at bounding box center [289, 422] width 14 height 14
type input "151515"
click at [217, 295] on icon "button" at bounding box center [212, 297] width 11 height 11
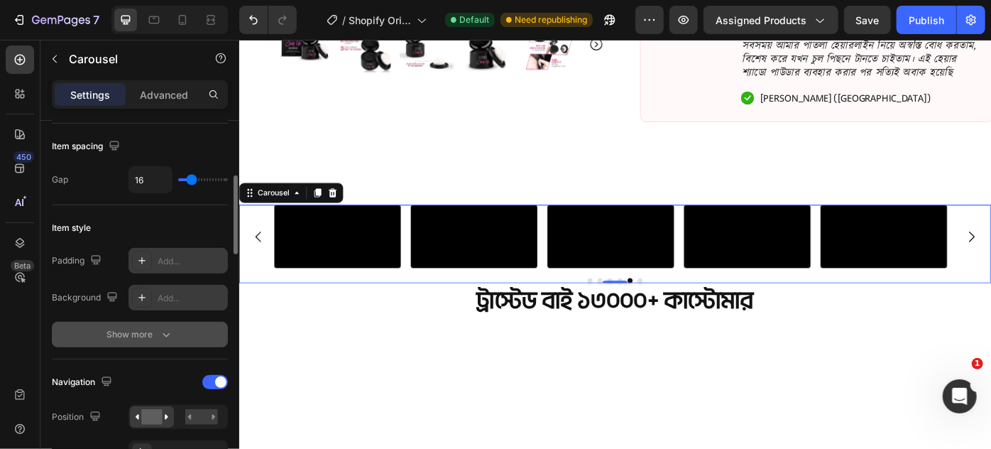
click at [132, 332] on div "Show more" at bounding box center [140, 334] width 66 height 14
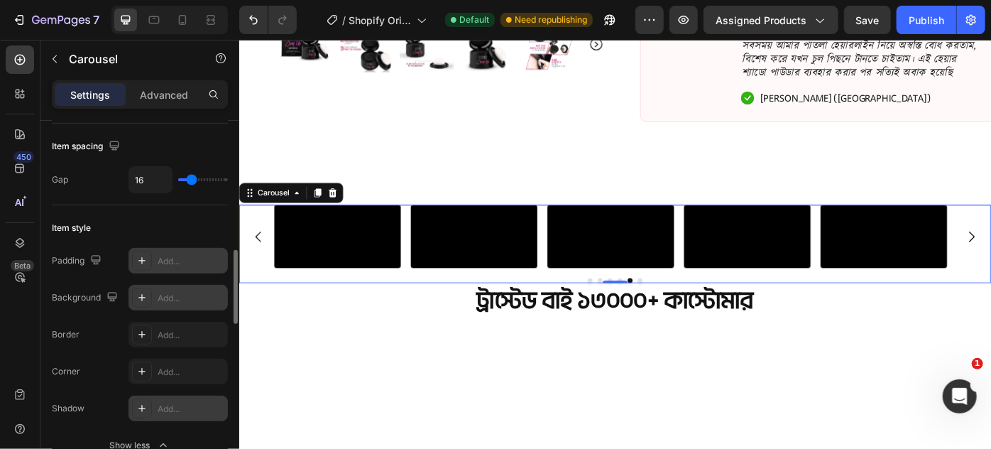
scroll to position [322, 0]
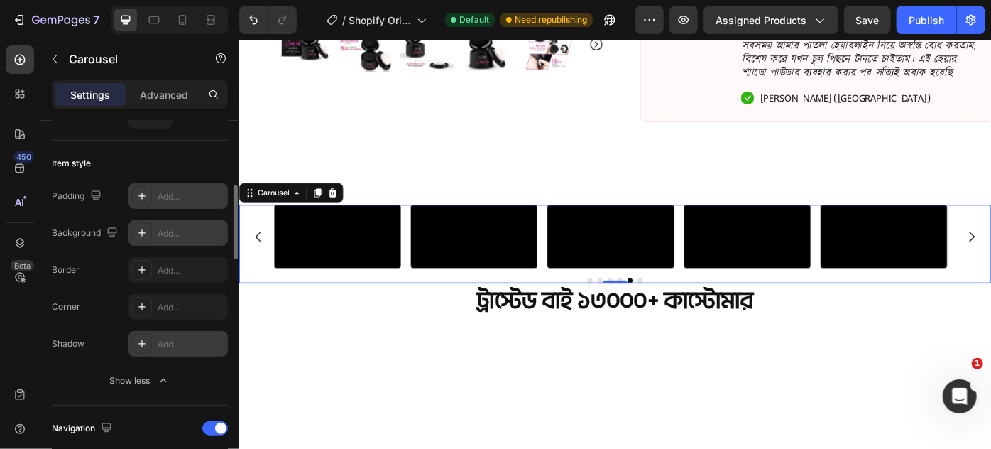
click at [142, 340] on icon at bounding box center [141, 343] width 7 height 7
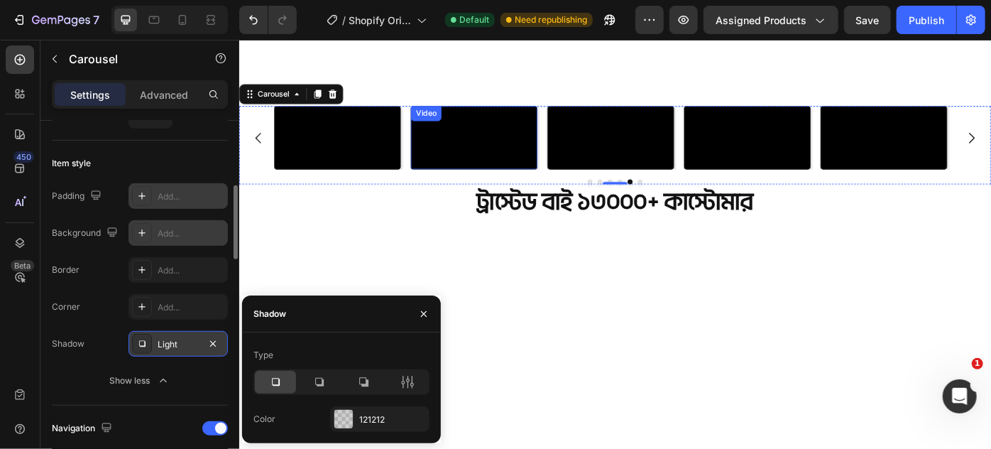
scroll to position [743, 0]
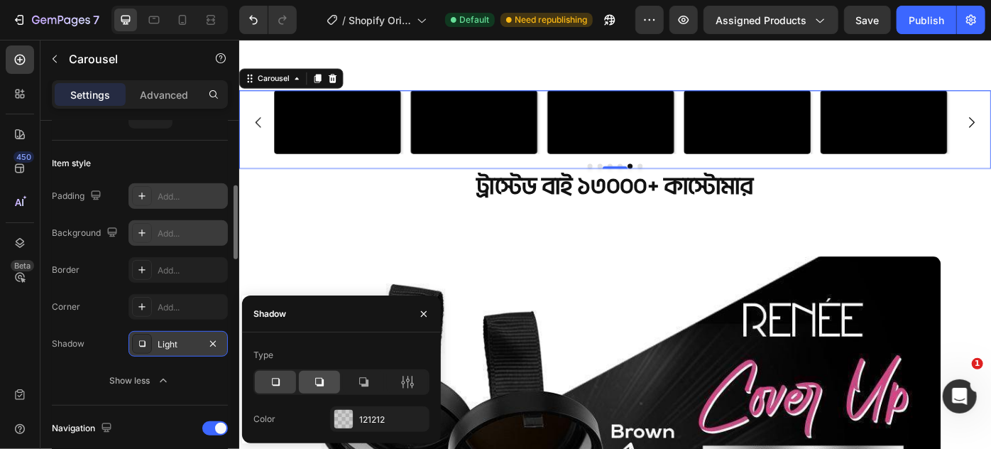
click at [322, 381] on icon at bounding box center [319, 382] width 9 height 9
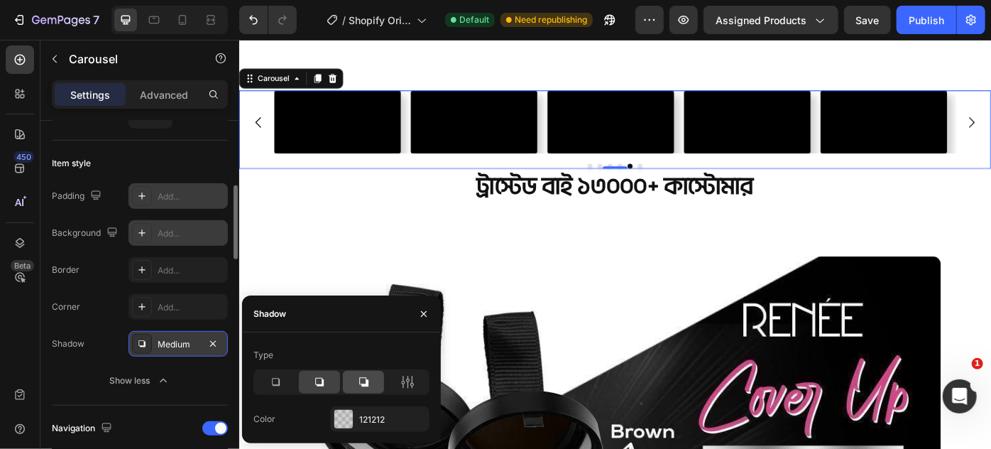
click at [365, 383] on icon at bounding box center [363, 382] width 14 height 14
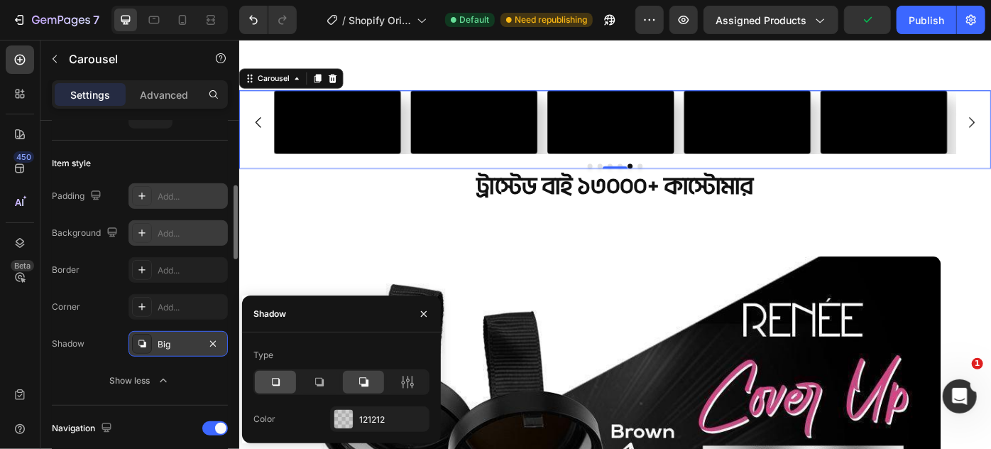
click at [270, 382] on icon at bounding box center [275, 382] width 14 height 14
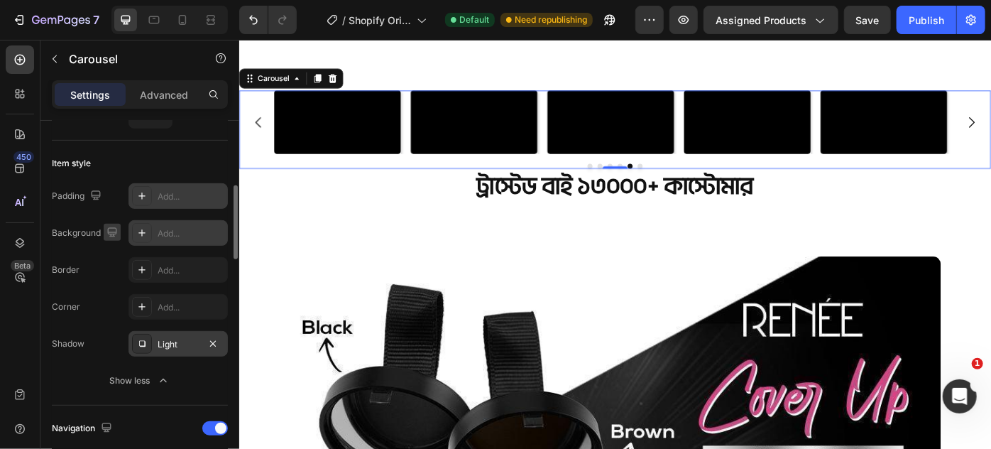
drag, startPoint x: 114, startPoint y: 334, endPoint x: 109, endPoint y: 236, distance: 98.8
click at [113, 334] on div "Shadow Light" at bounding box center [140, 344] width 176 height 26
click at [182, 24] on icon at bounding box center [183, 20] width 8 height 10
type input "10"
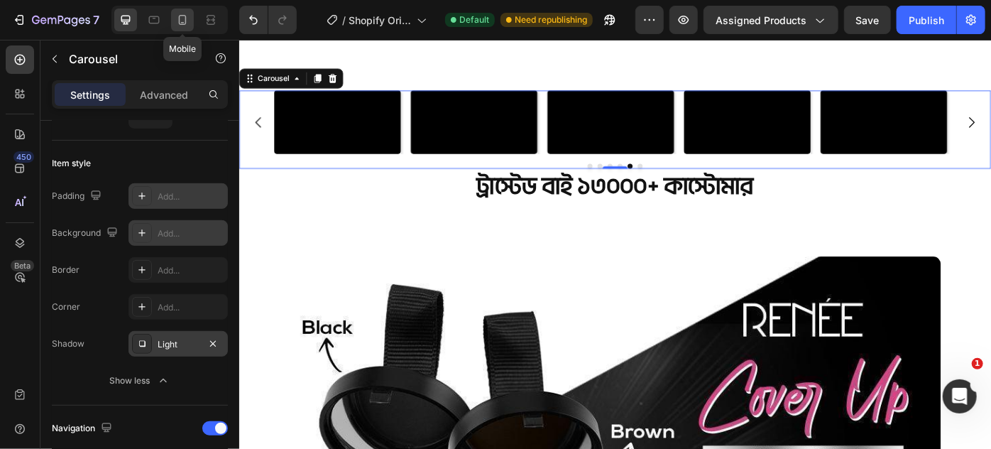
type input "100%"
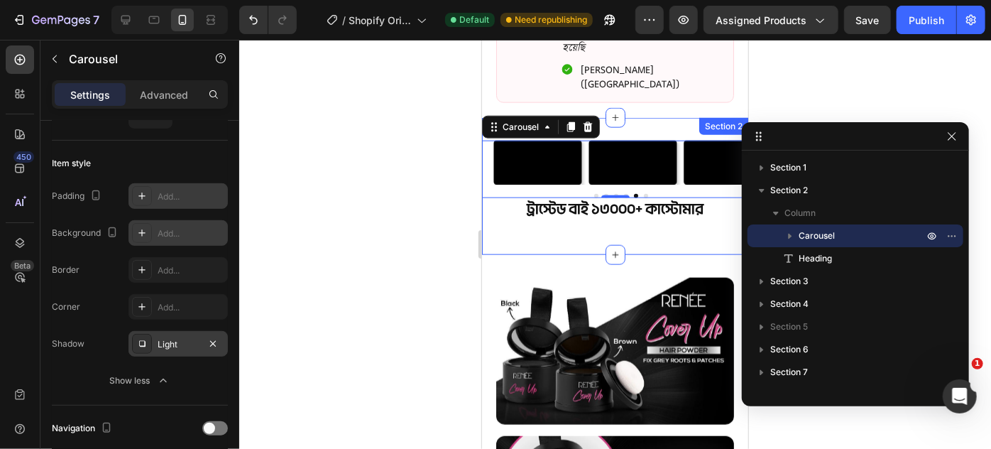
scroll to position [883, 0]
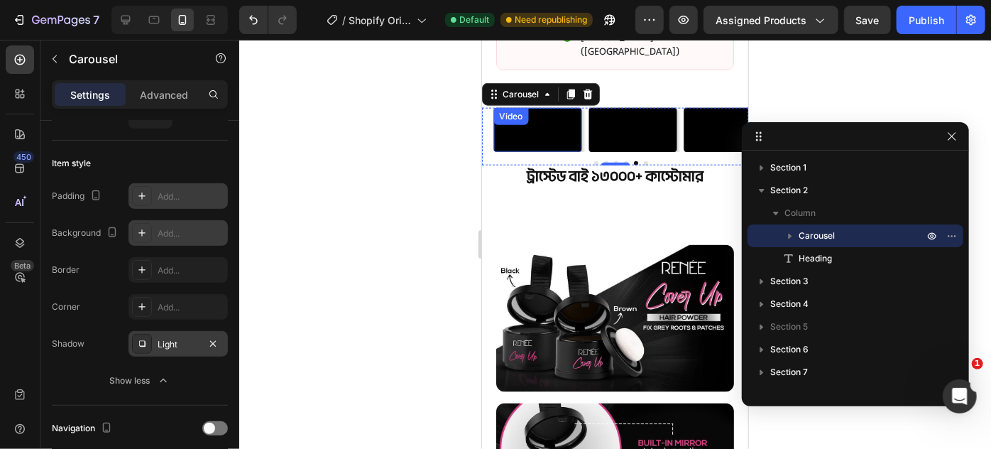
click at [504, 151] on video at bounding box center [537, 129] width 88 height 44
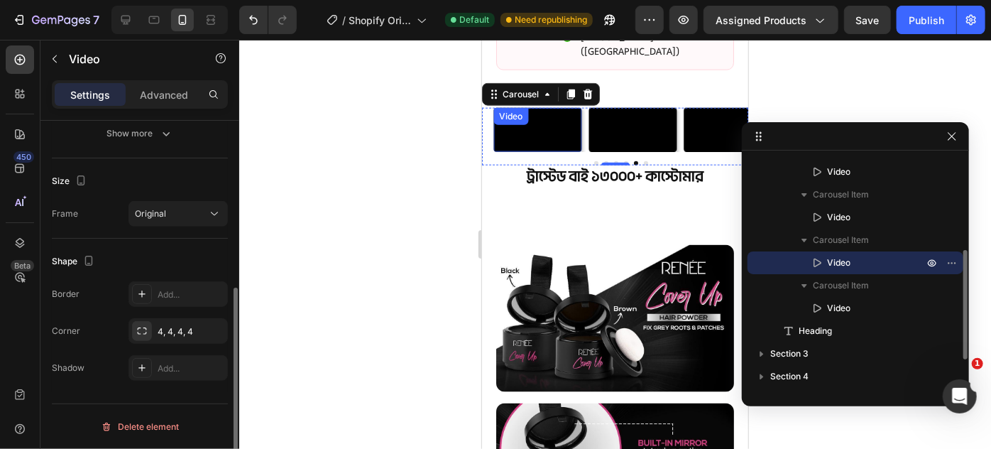
scroll to position [0, 0]
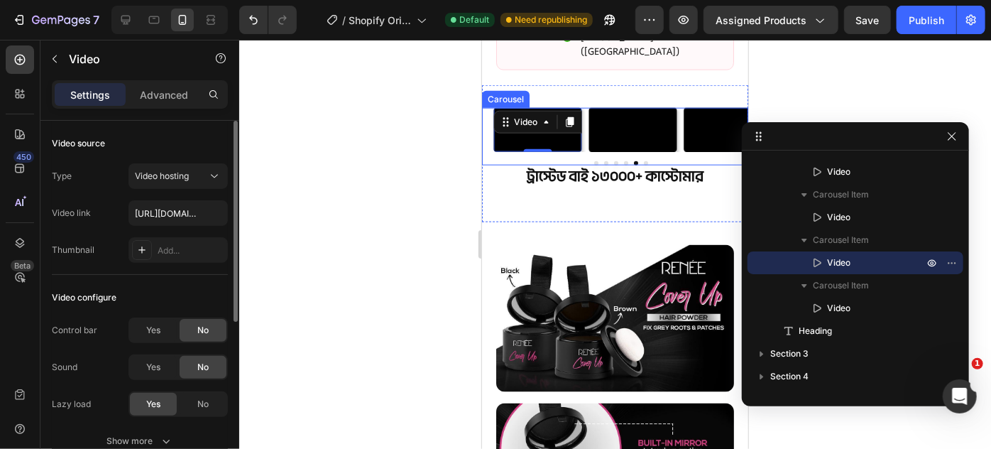
click at [488, 165] on div "Video Video Video Video Video 0 Video Carousel" at bounding box center [614, 136] width 266 height 58
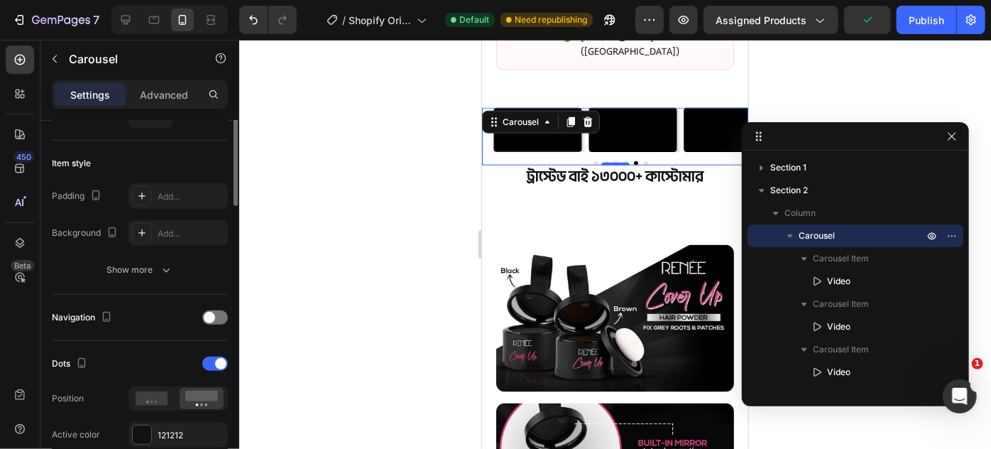
scroll to position [258, 0]
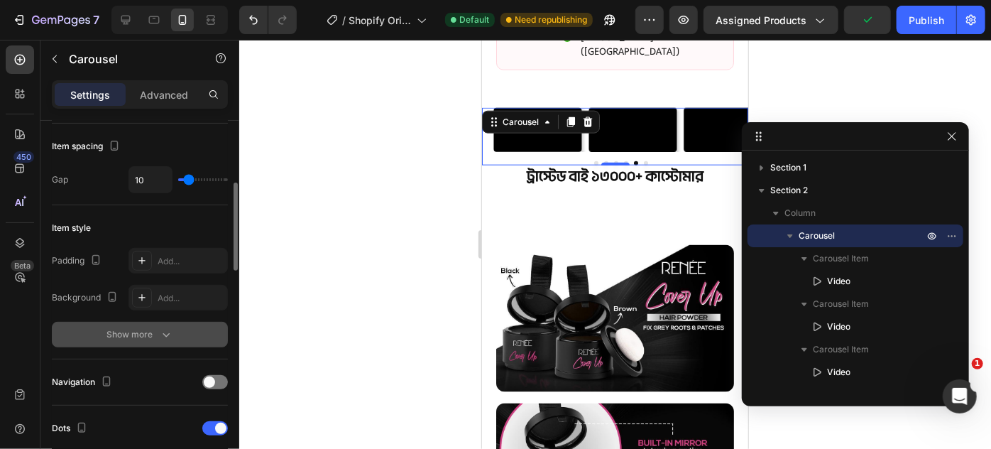
click at [143, 331] on div "Show more" at bounding box center [140, 334] width 66 height 14
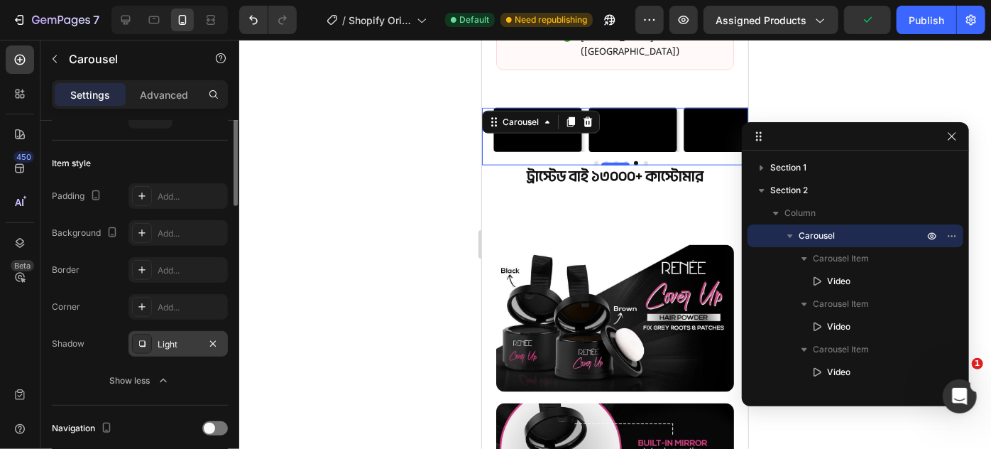
scroll to position [387, 0]
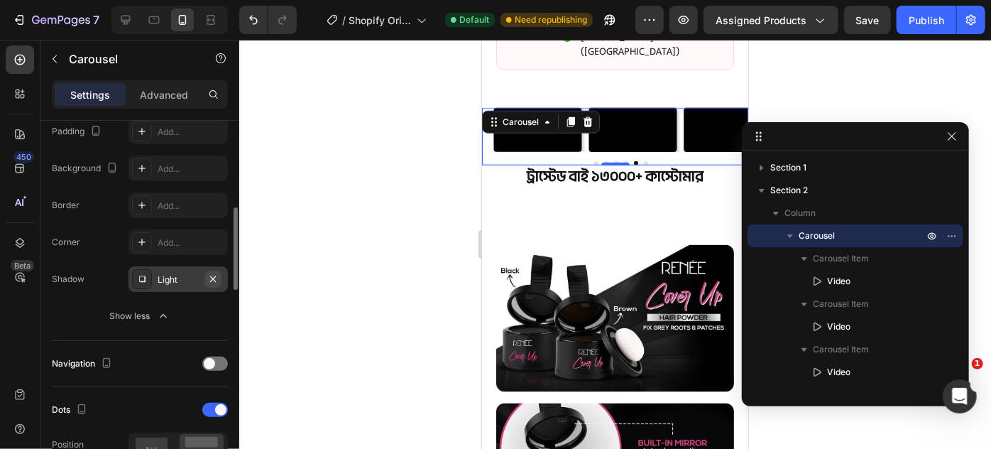
click at [209, 276] on icon "button" at bounding box center [212, 278] width 11 height 11
click at [168, 273] on div "Add..." at bounding box center [191, 279] width 67 height 13
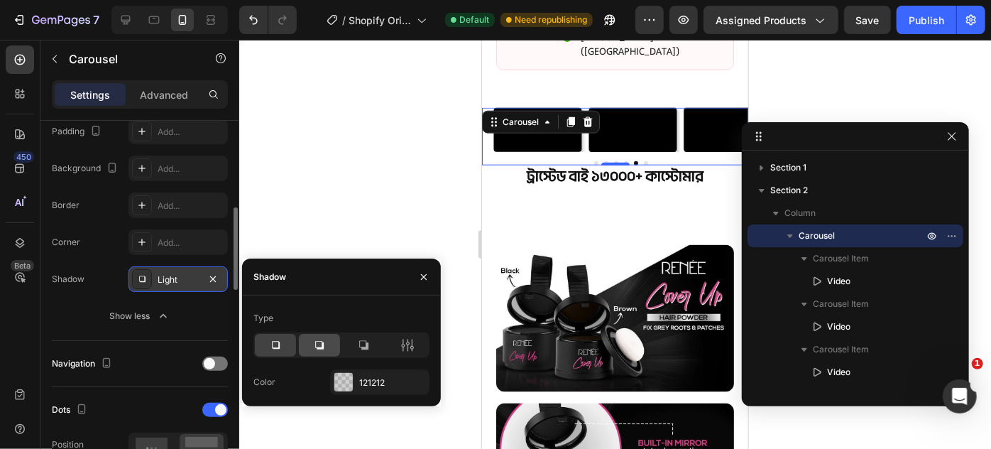
click at [314, 341] on icon at bounding box center [319, 345] width 14 height 14
click at [357, 344] on icon at bounding box center [363, 345] width 14 height 14
click at [279, 342] on icon at bounding box center [276, 346] width 8 height 8
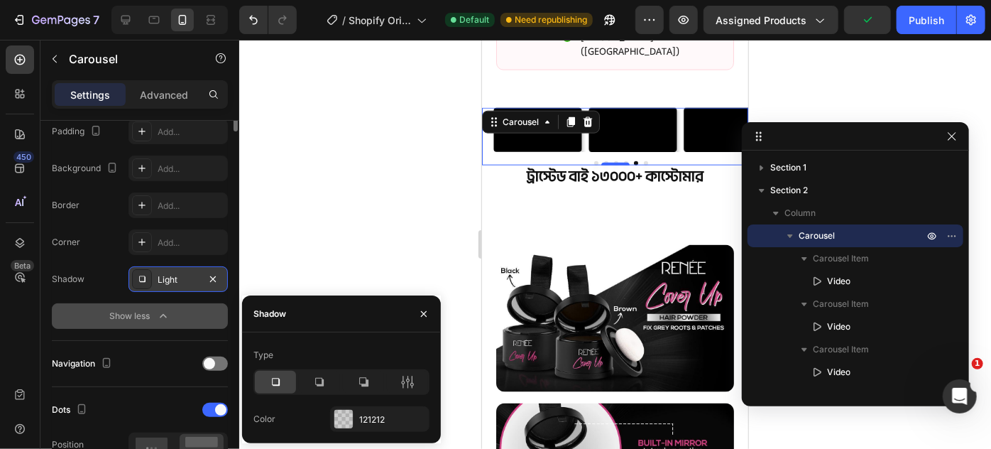
scroll to position [64, 0]
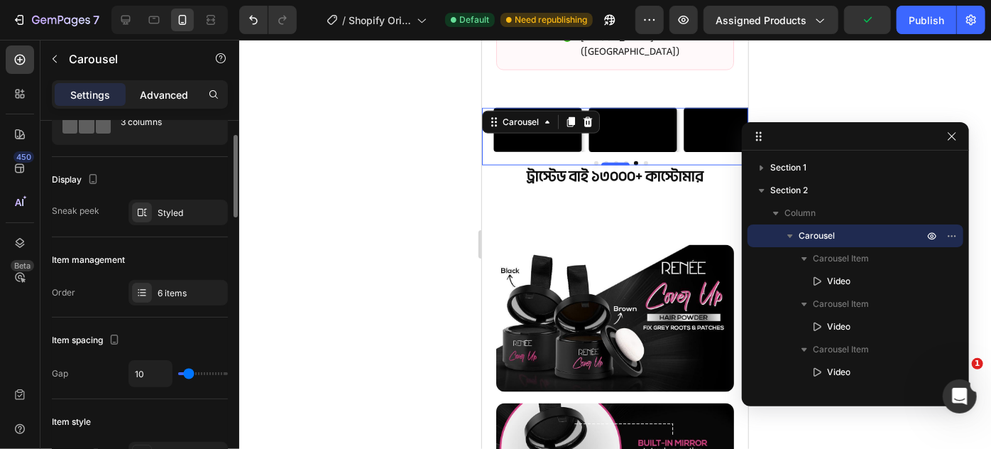
click at [165, 101] on p "Advanced" at bounding box center [164, 94] width 48 height 15
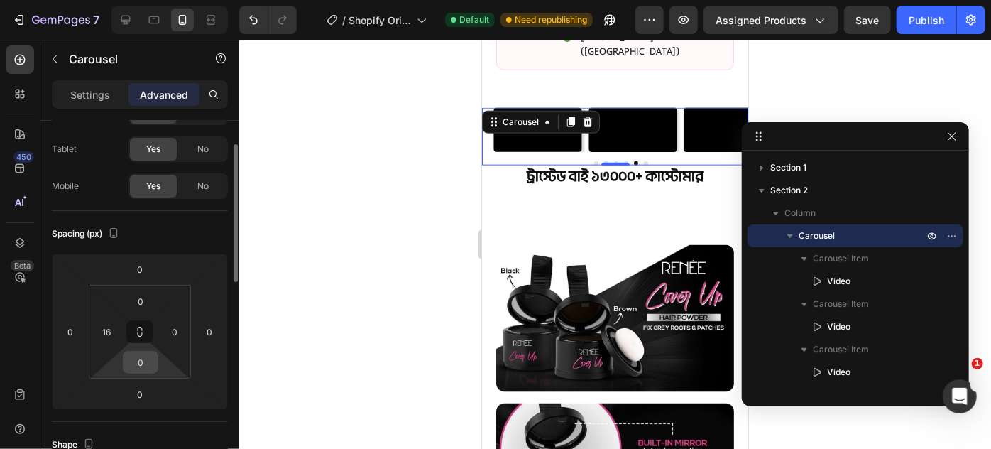
click at [148, 359] on input "0" at bounding box center [140, 361] width 28 height 21
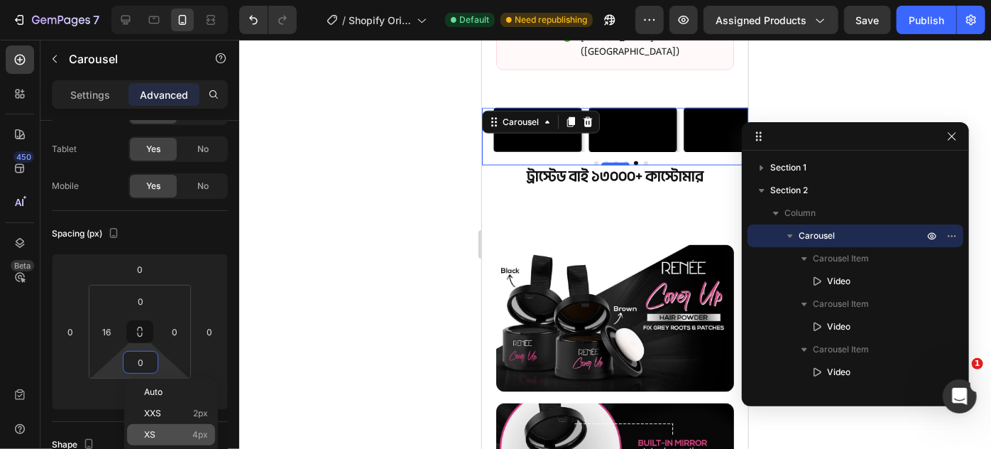
click at [159, 430] on p "XS 4px" at bounding box center [176, 435] width 64 height 10
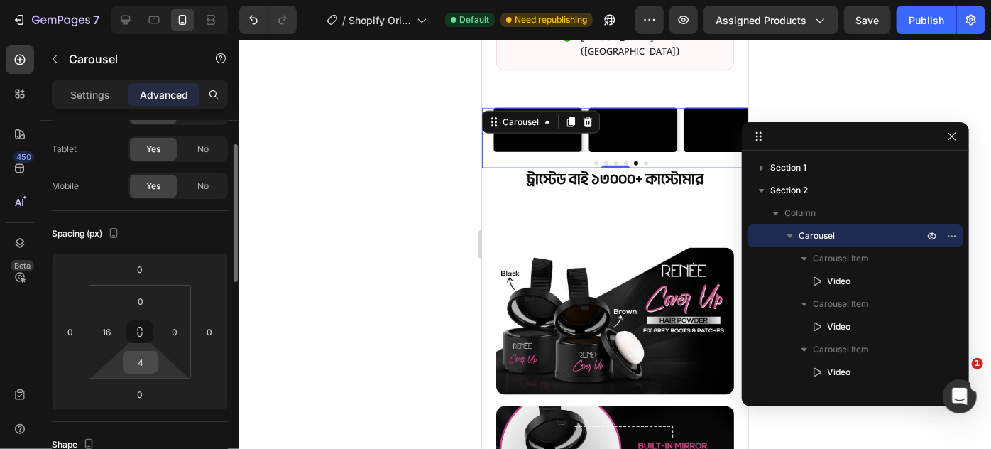
click at [146, 357] on input "4" at bounding box center [140, 361] width 28 height 21
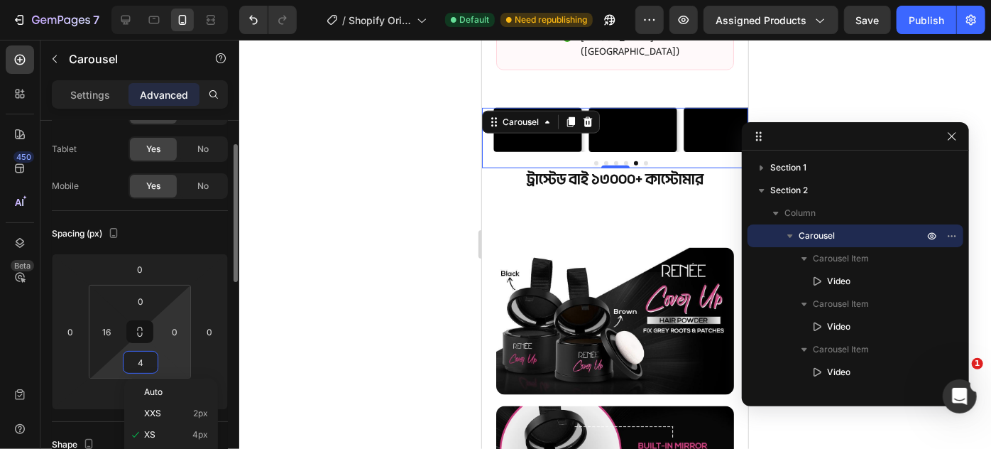
scroll to position [129, 0]
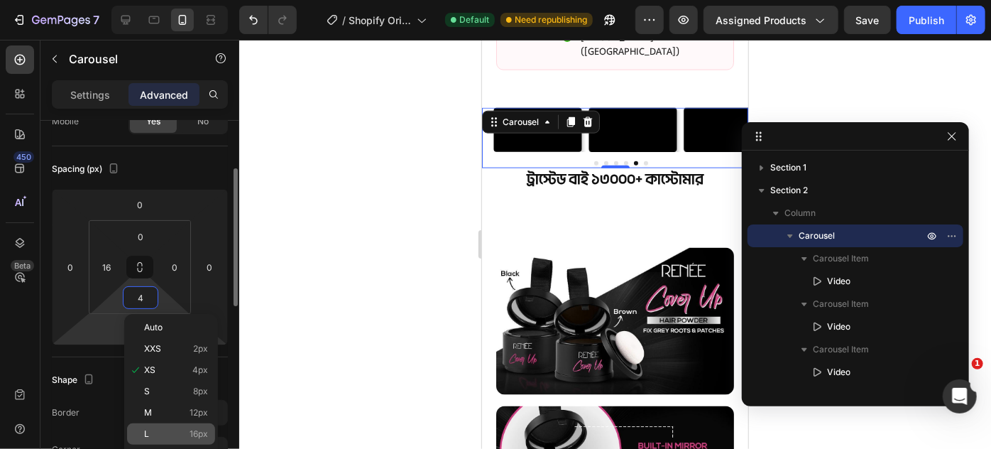
click at [163, 433] on p "L 16px" at bounding box center [176, 434] width 64 height 10
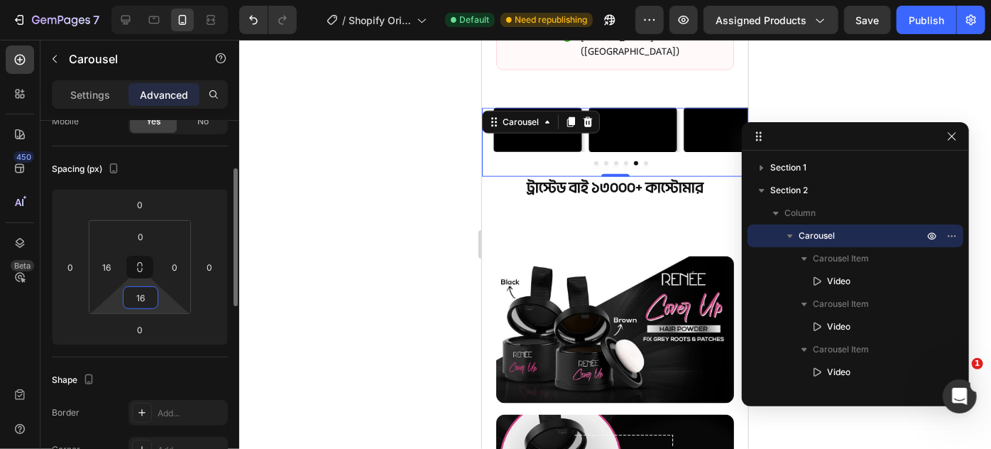
click at [154, 291] on input "16" at bounding box center [140, 297] width 28 height 21
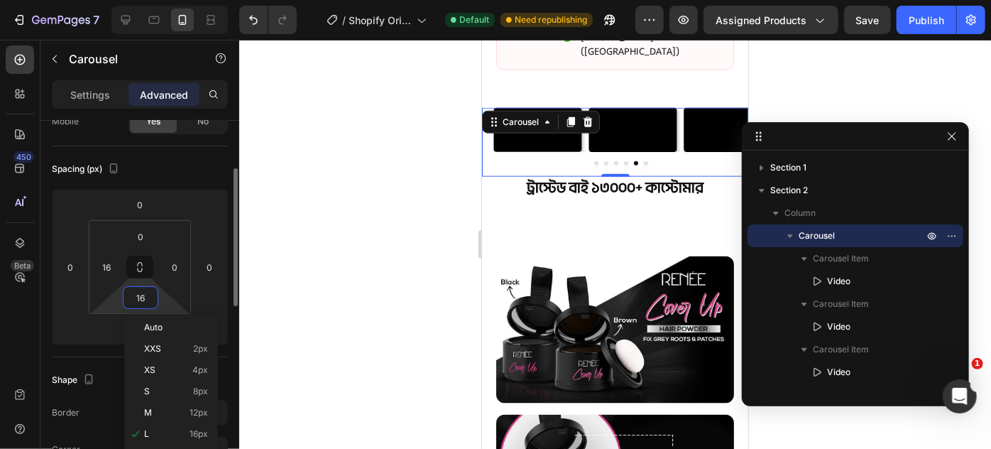
type input "0"
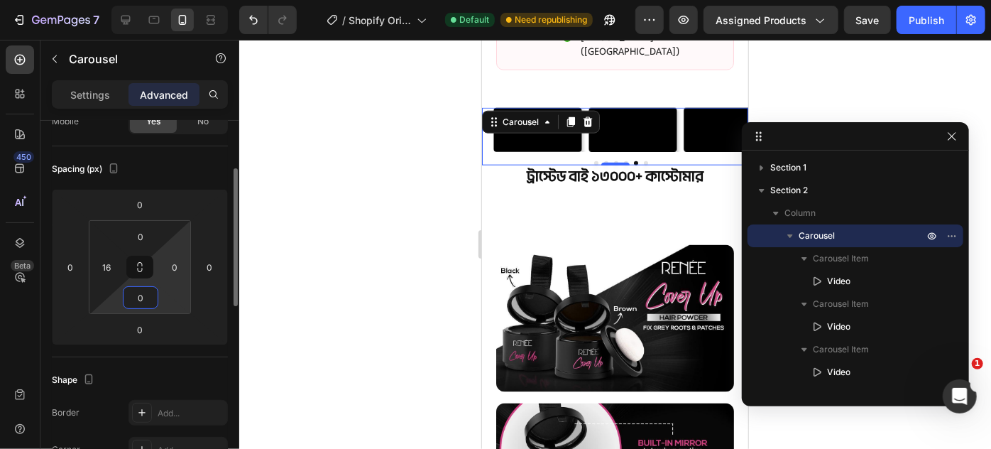
scroll to position [0, 0]
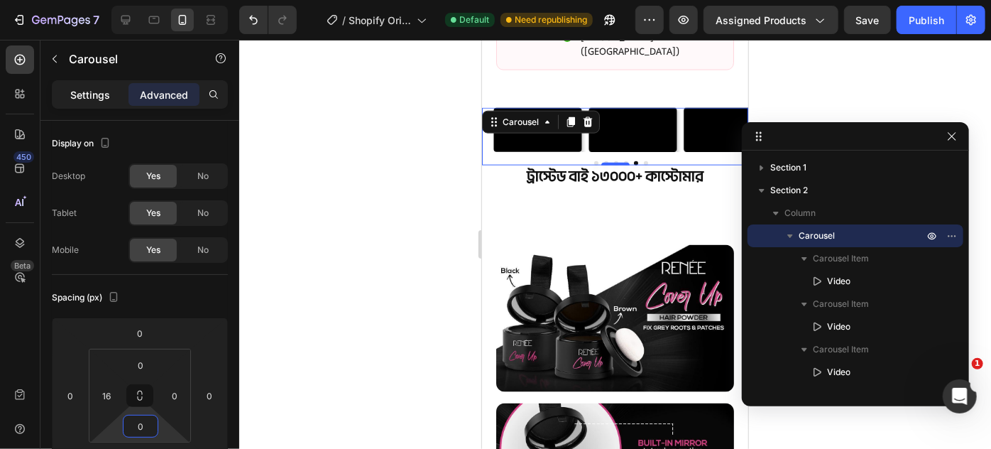
click at [106, 100] on p "Settings" at bounding box center [90, 94] width 40 height 15
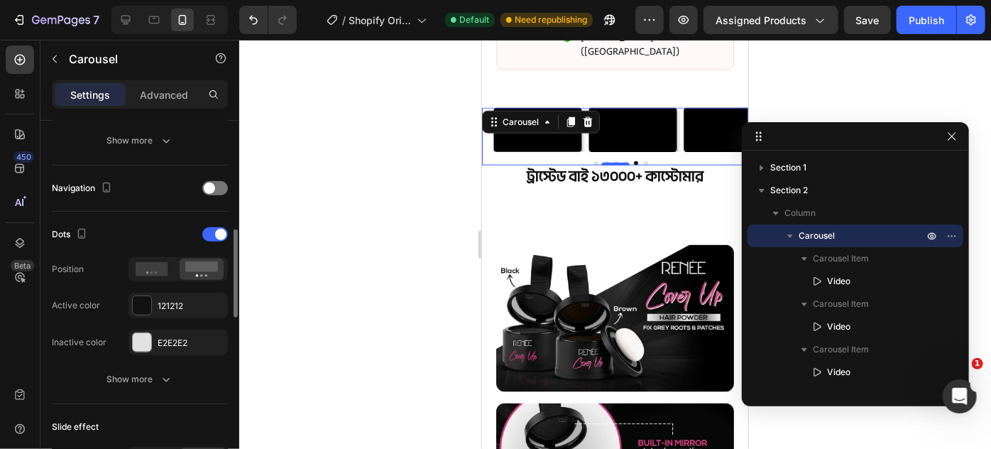
scroll to position [322, 0]
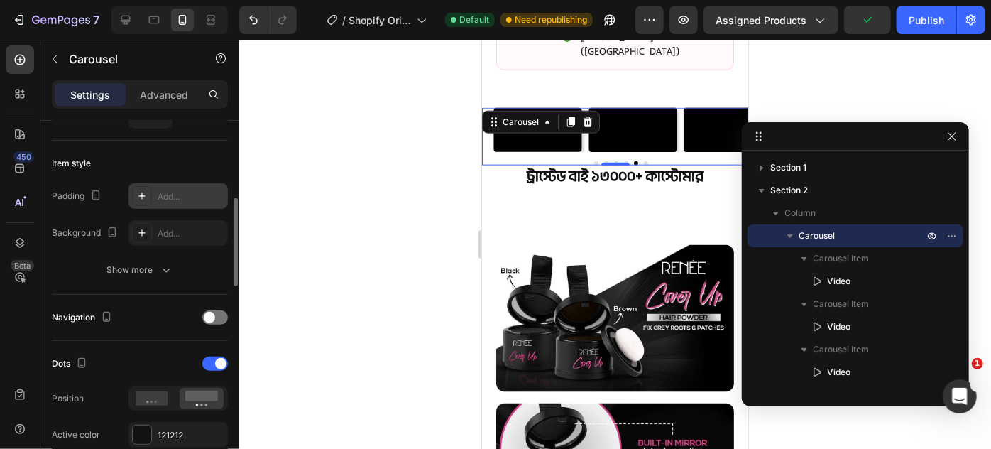
click at [146, 191] on icon at bounding box center [141, 195] width 11 height 11
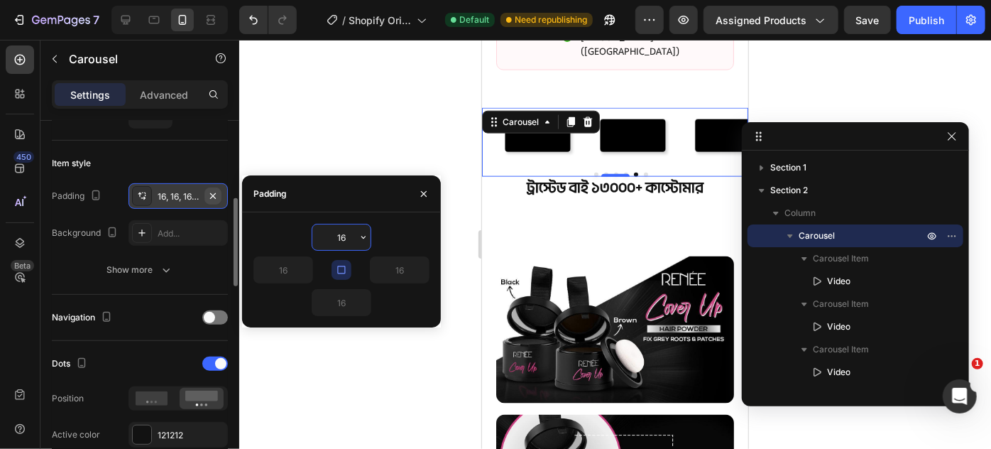
click at [212, 190] on icon "button" at bounding box center [212, 195] width 11 height 11
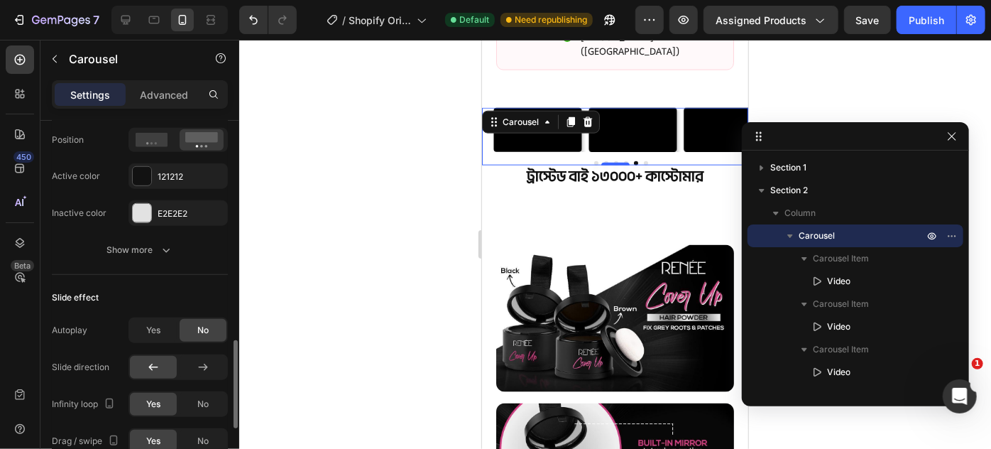
scroll to position [645, 0]
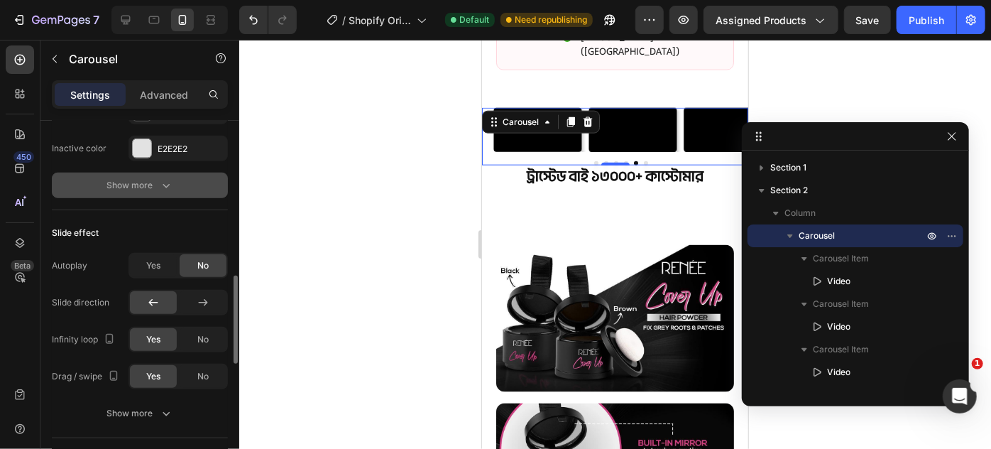
click at [163, 186] on icon "button" at bounding box center [166, 185] width 14 height 14
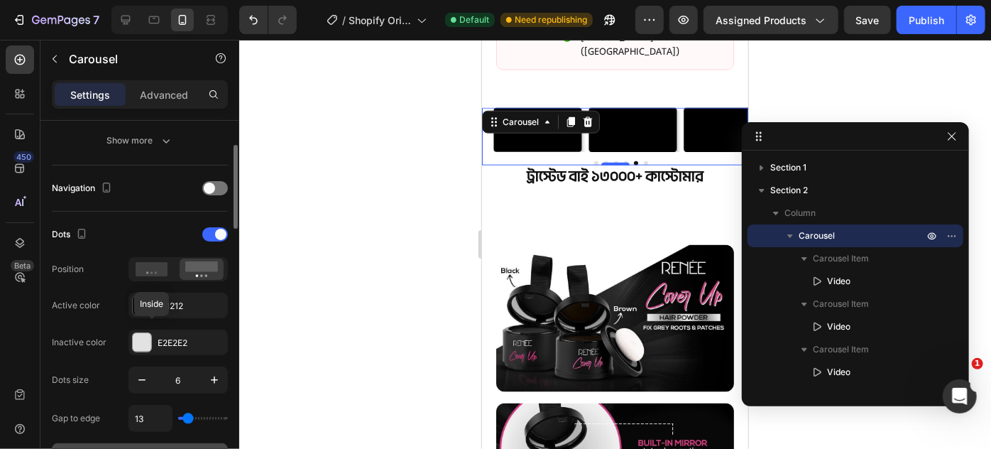
scroll to position [322, 0]
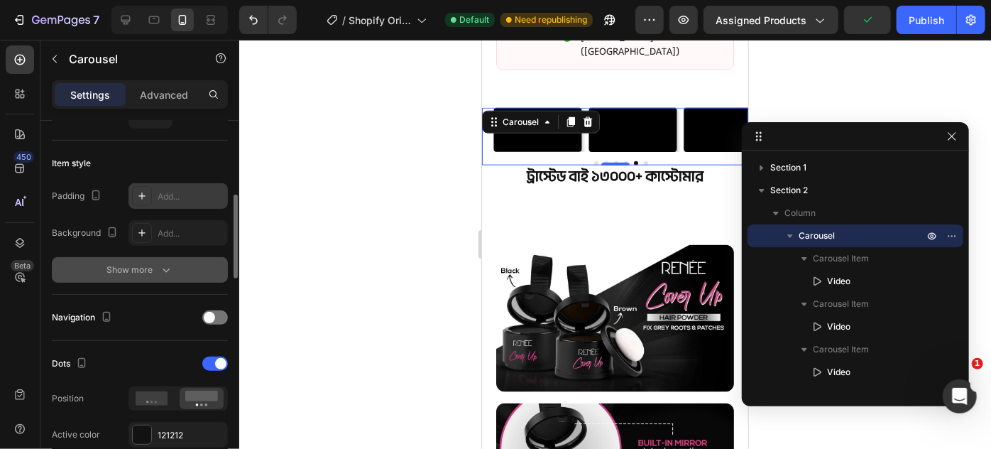
click at [151, 273] on div "Show more" at bounding box center [140, 270] width 66 height 14
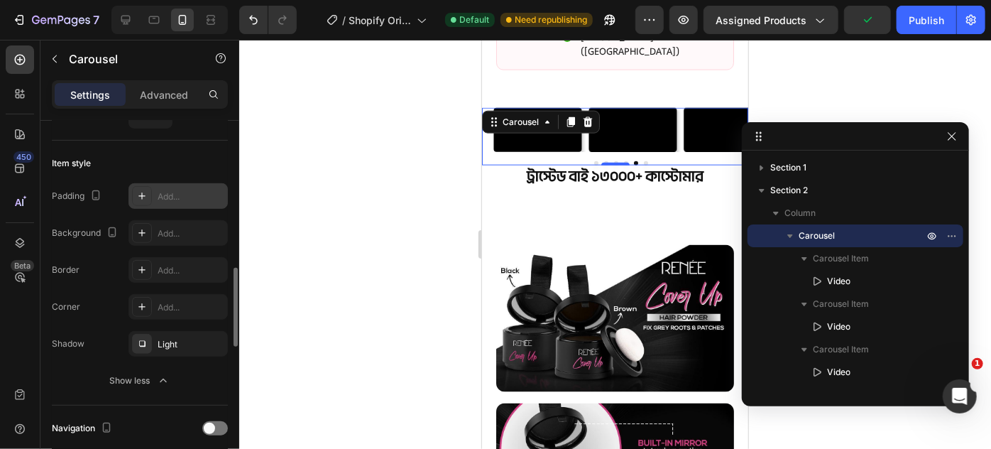
scroll to position [387, 0]
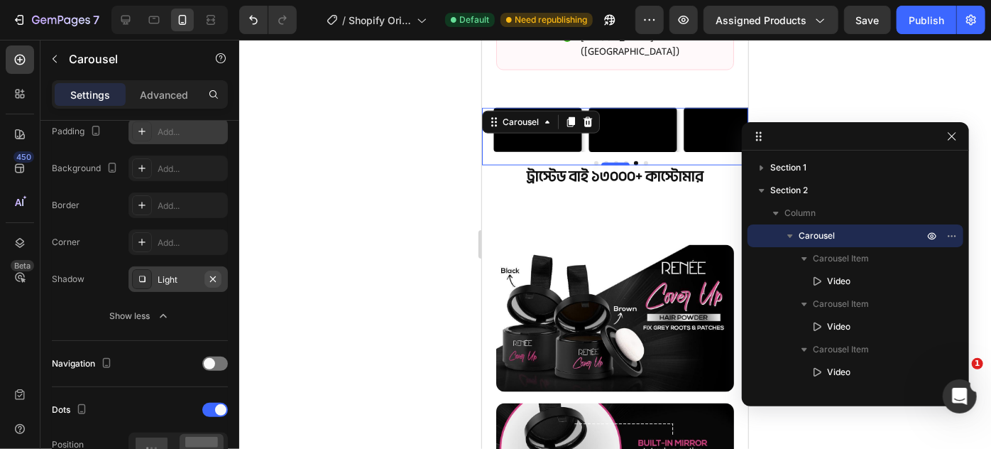
click at [214, 273] on icon "button" at bounding box center [212, 278] width 11 height 11
click at [138, 274] on icon at bounding box center [141, 278] width 11 height 11
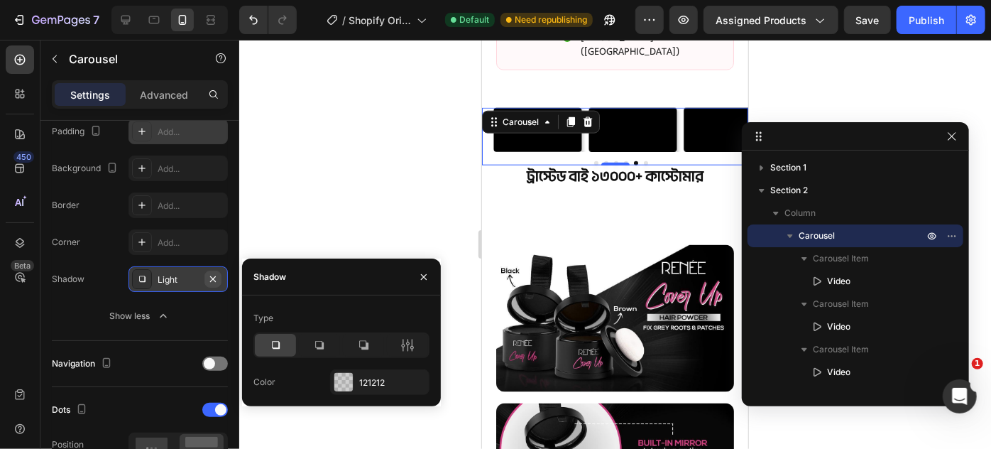
click at [219, 279] on button "button" at bounding box center [213, 279] width 17 height 17
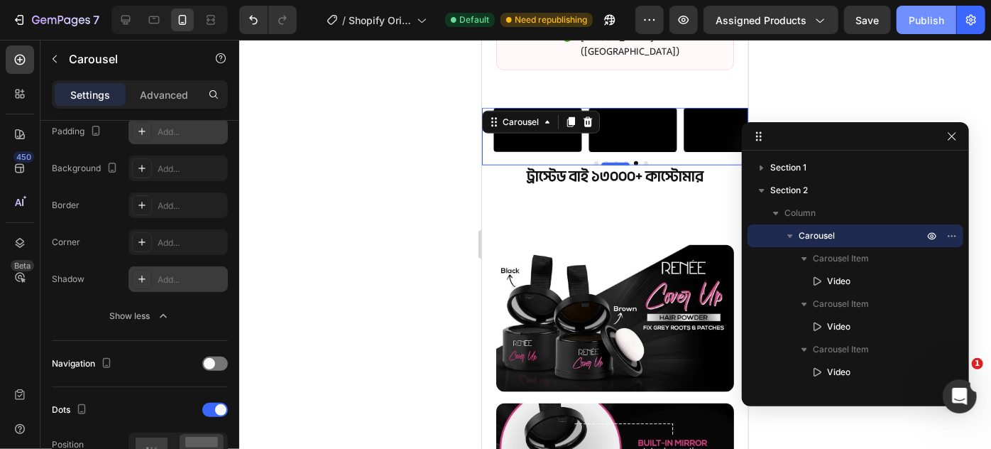
click at [913, 21] on div "Publish" at bounding box center [927, 20] width 36 height 15
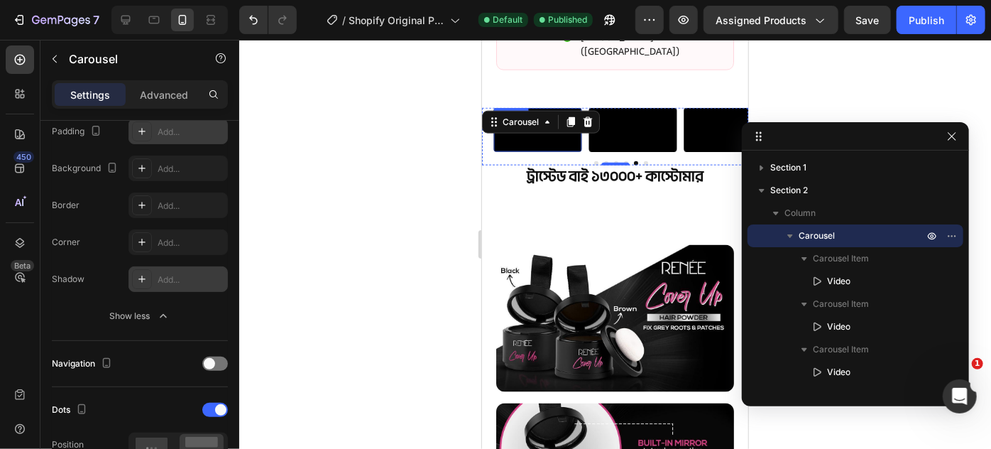
click at [502, 151] on video at bounding box center [537, 129] width 88 height 44
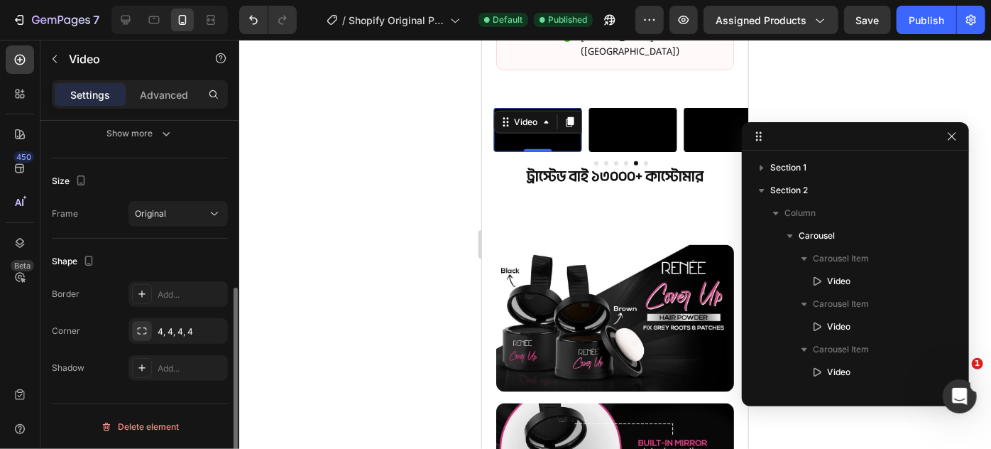
scroll to position [0, 0]
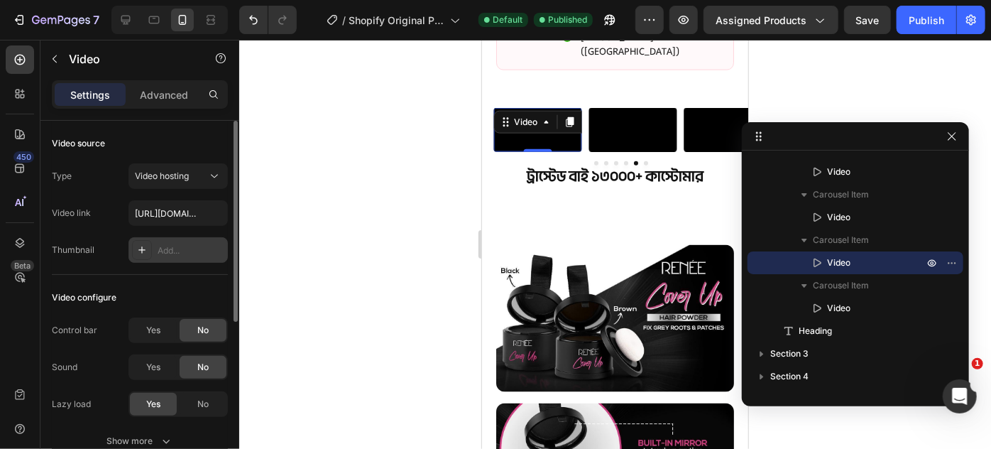
click at [140, 249] on icon at bounding box center [141, 249] width 7 height 7
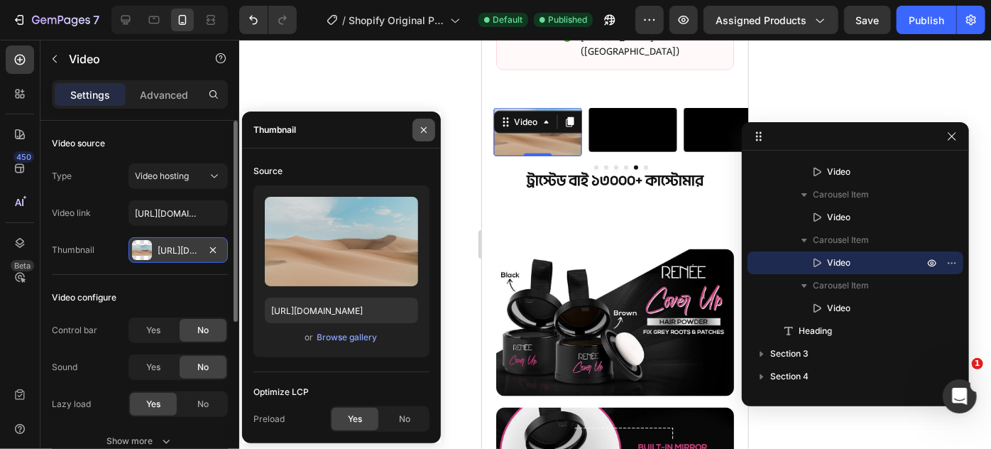
click at [427, 133] on icon "button" at bounding box center [423, 129] width 11 height 11
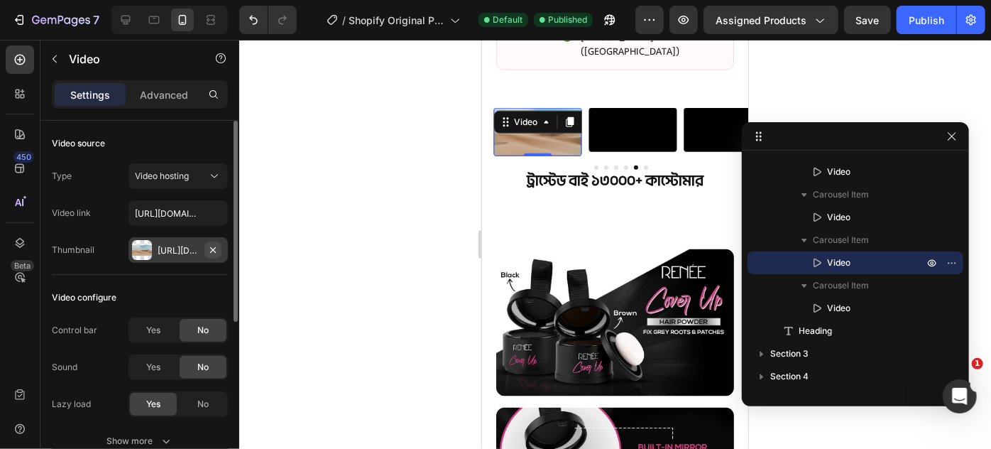
click at [214, 252] on icon "button" at bounding box center [212, 249] width 11 height 11
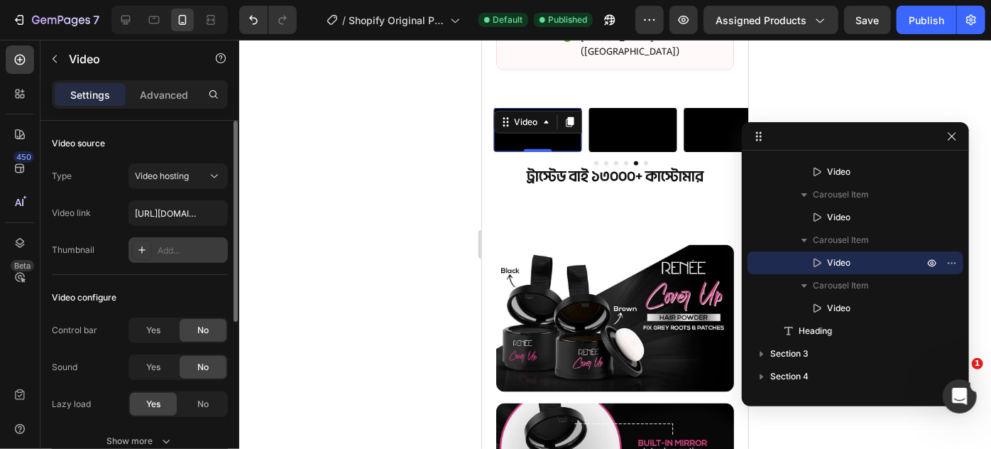
scroll to position [64, 0]
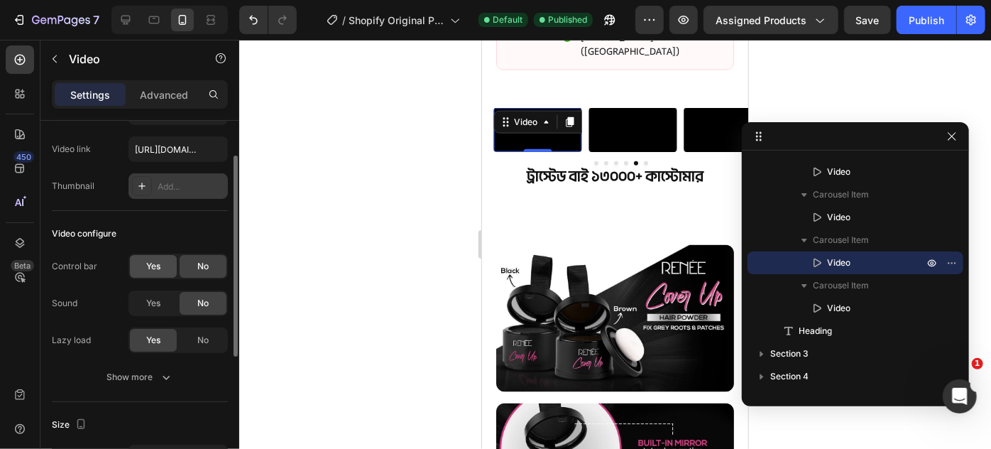
click at [161, 271] on div "Yes" at bounding box center [153, 266] width 47 height 23
click at [185, 257] on div "No" at bounding box center [203, 266] width 47 height 23
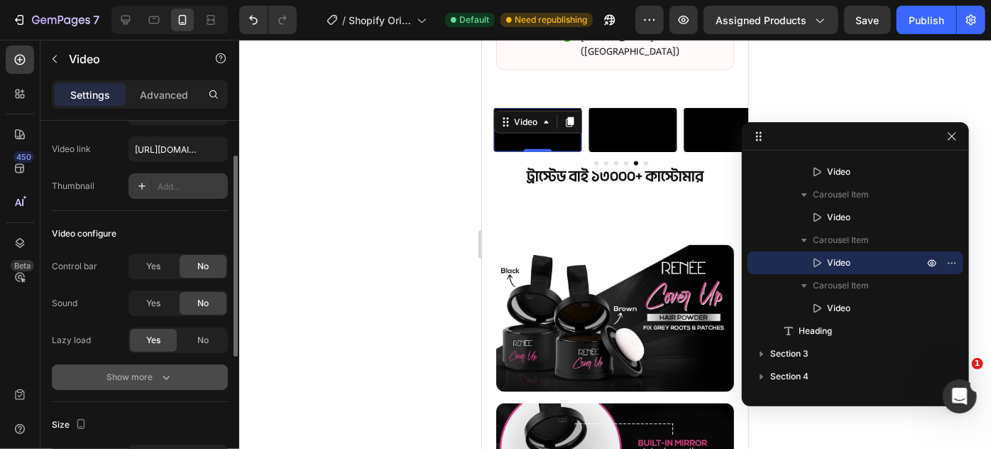
click at [153, 377] on div "Show more" at bounding box center [140, 377] width 66 height 14
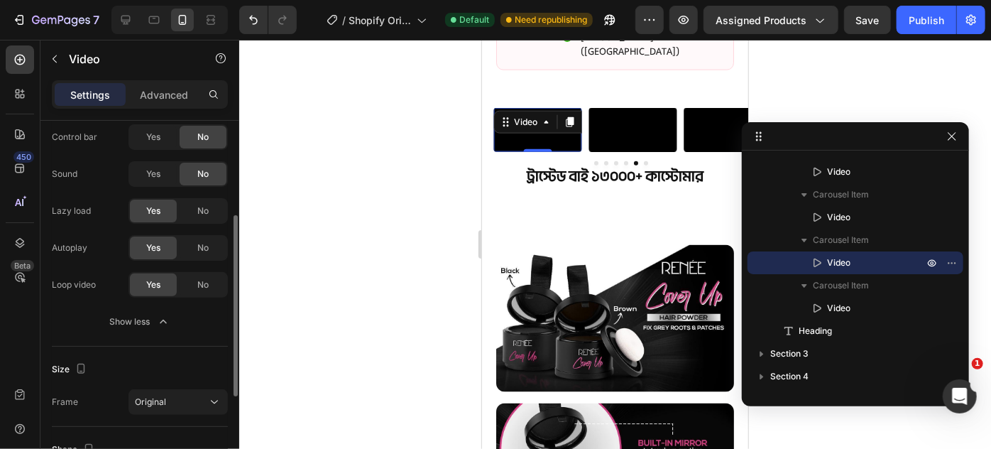
scroll to position [258, 0]
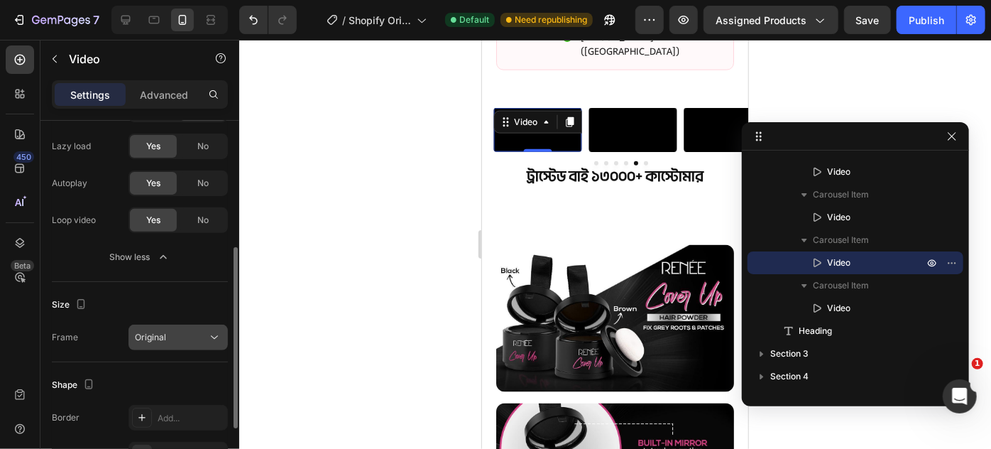
click at [138, 331] on span "Original" at bounding box center [150, 337] width 31 height 13
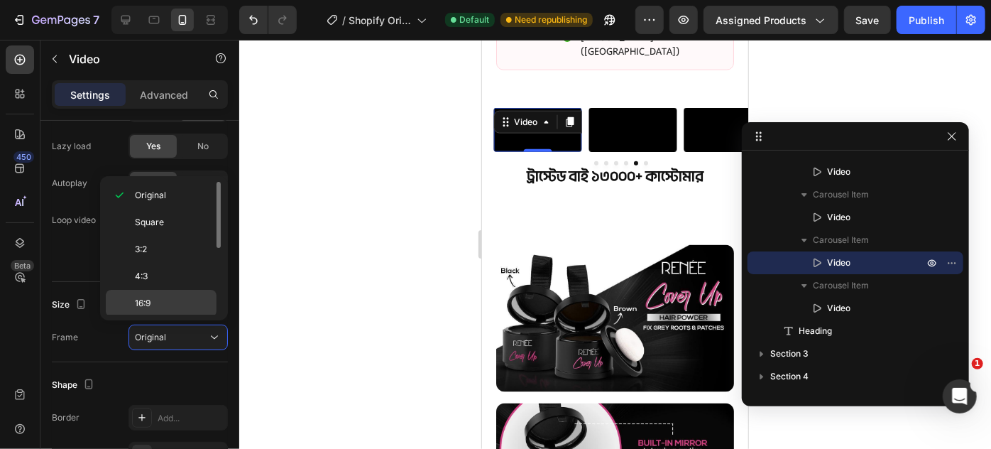
click at [148, 306] on span "16:9" at bounding box center [143, 303] width 16 height 13
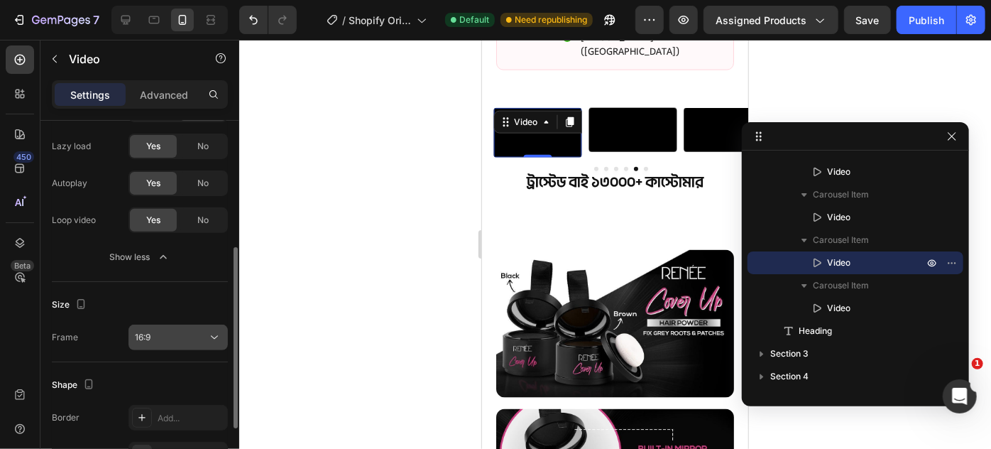
click at [166, 331] on div "16:9" at bounding box center [171, 337] width 72 height 13
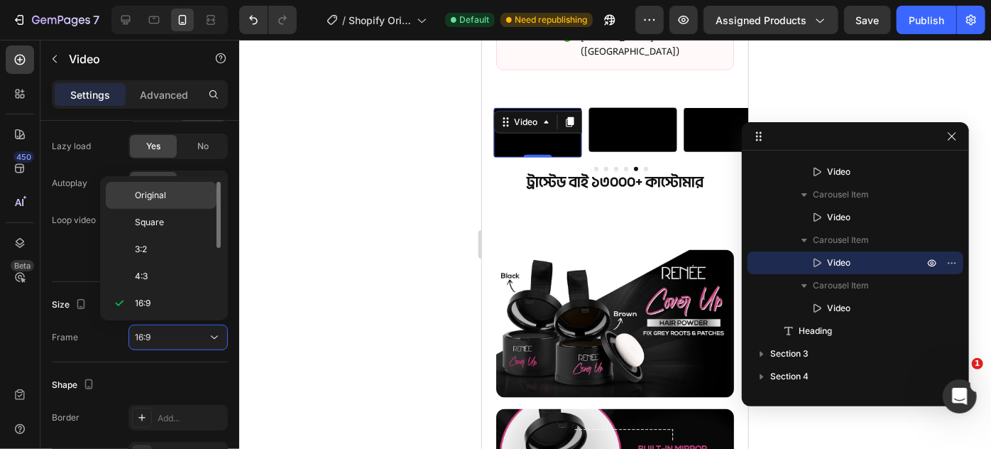
click at [160, 202] on div "Original" at bounding box center [161, 195] width 111 height 27
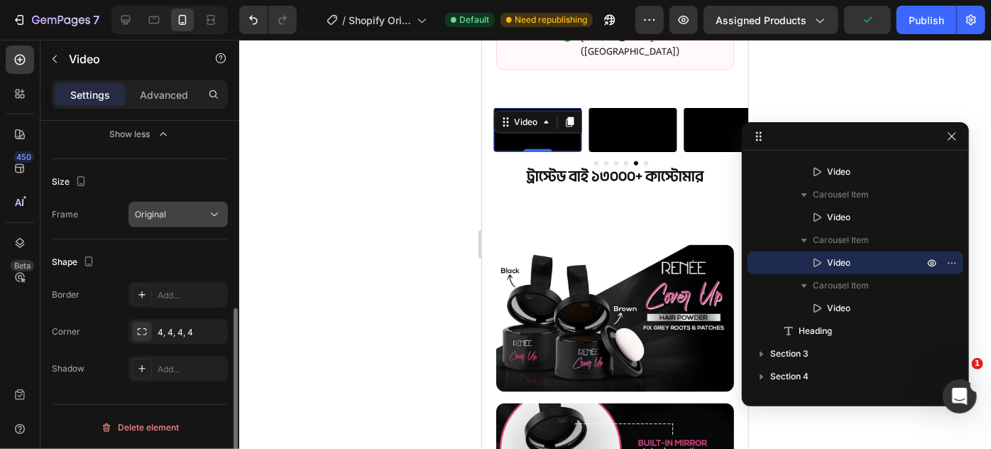
scroll to position [0, 0]
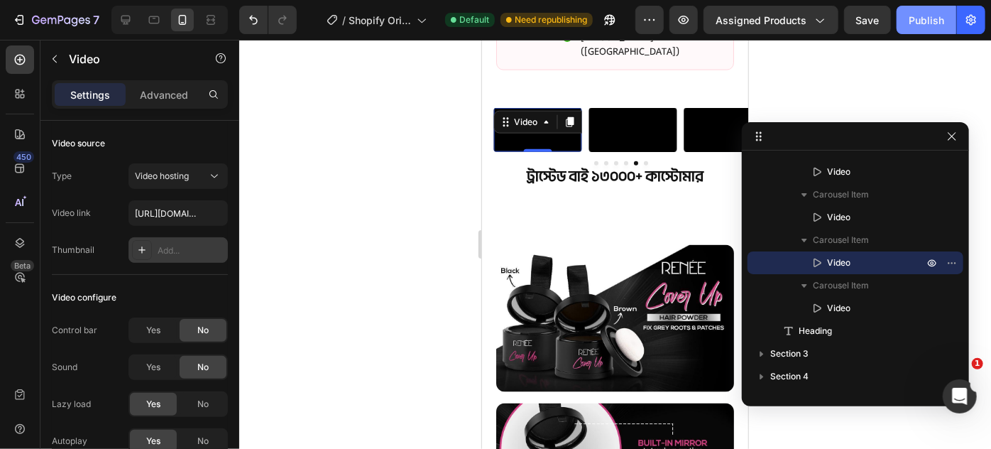
click at [927, 13] on div "Publish" at bounding box center [927, 20] width 36 height 15
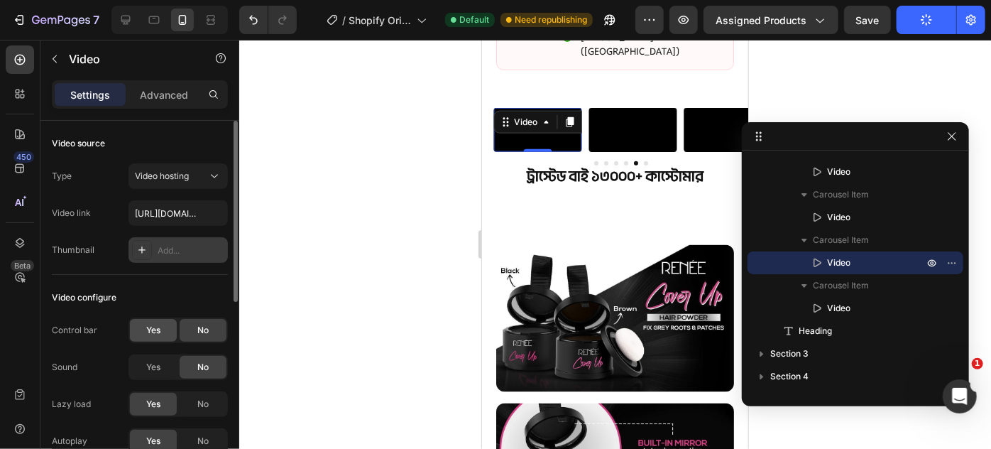
click at [138, 331] on div "Yes" at bounding box center [153, 330] width 47 height 23
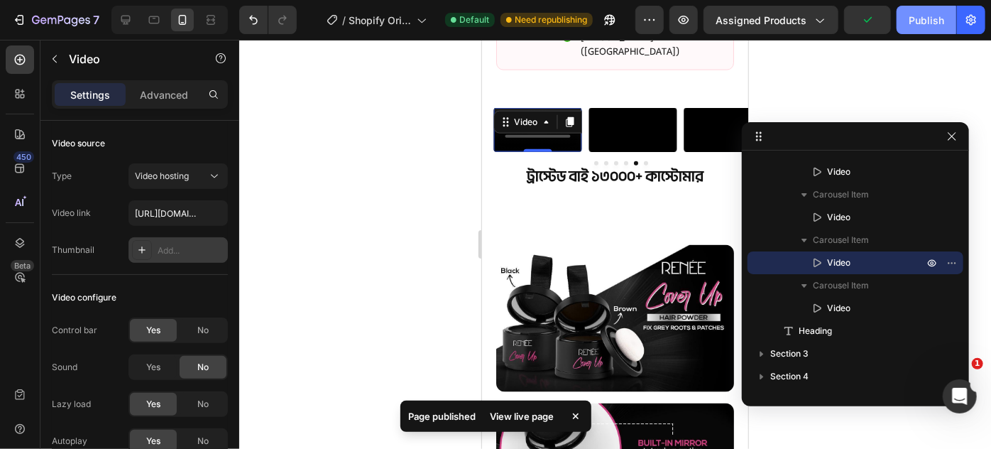
click at [927, 20] on div "Publish" at bounding box center [927, 20] width 36 height 15
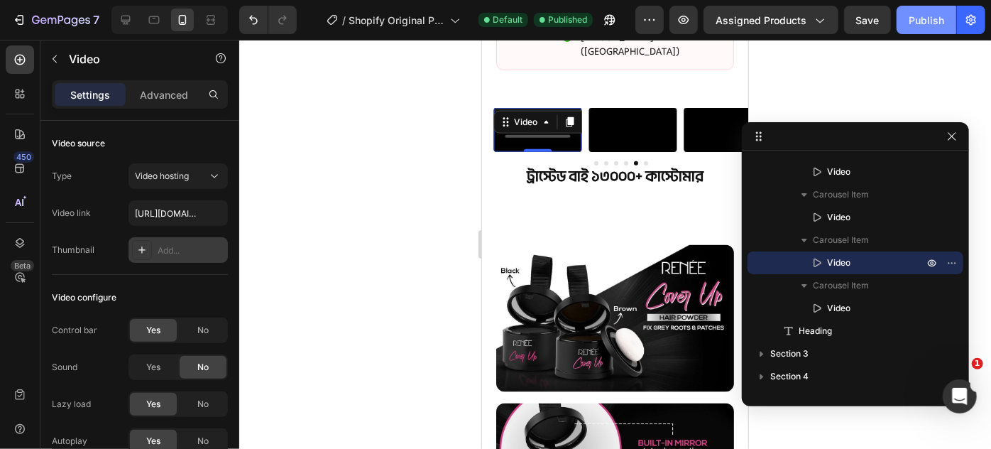
click at [922, 28] on button "Publish" at bounding box center [927, 20] width 60 height 28
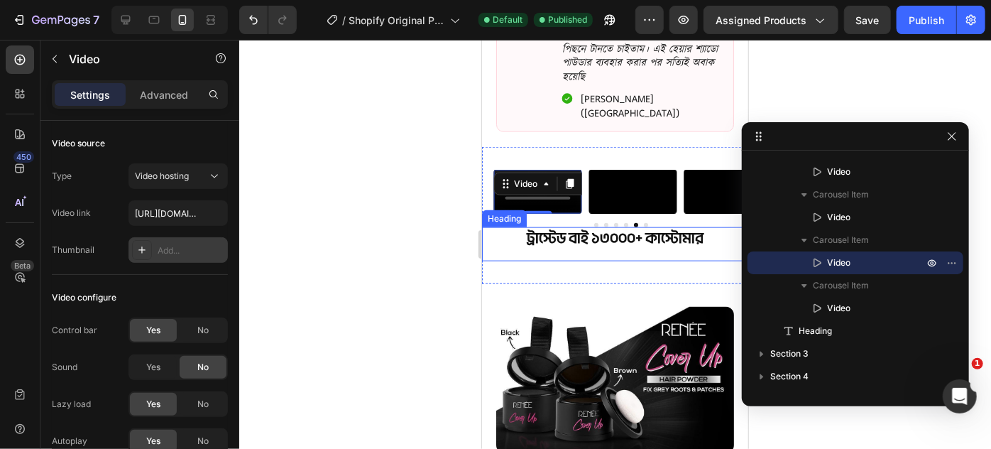
scroll to position [818, 0]
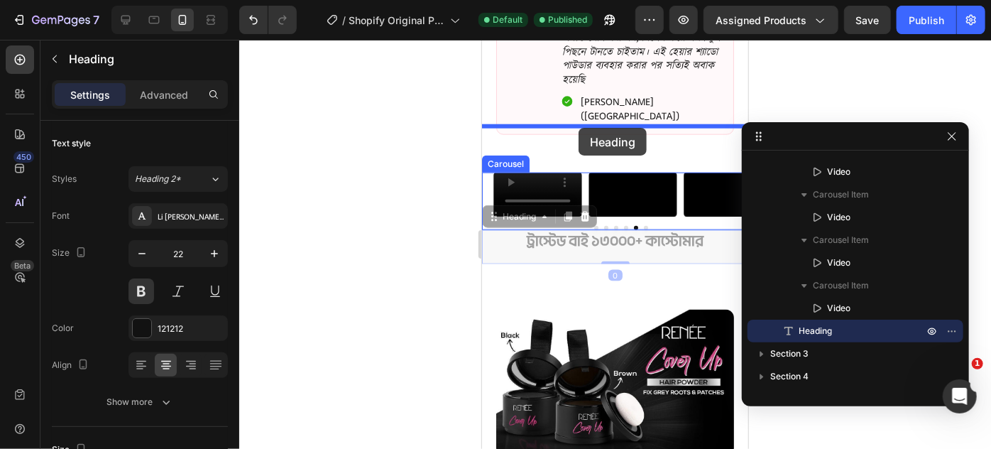
drag, startPoint x: 603, startPoint y: 332, endPoint x: 578, endPoint y: 127, distance: 206.0
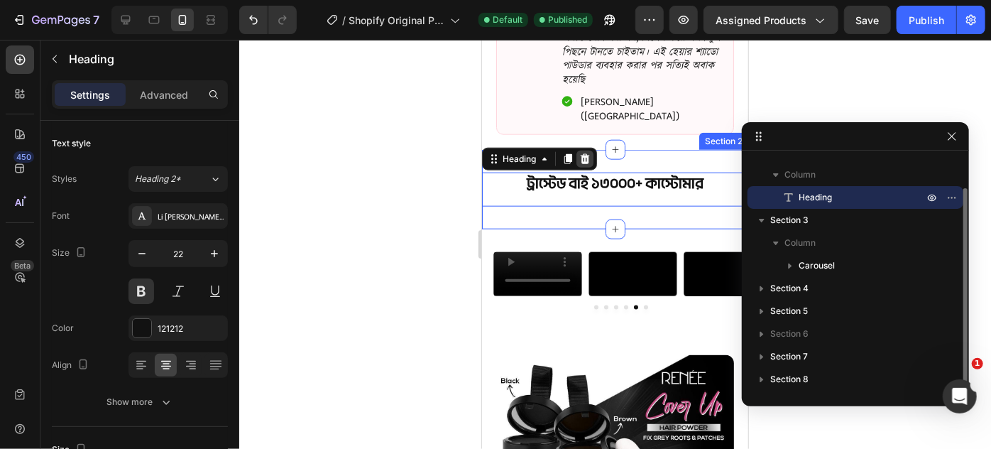
scroll to position [38, 0]
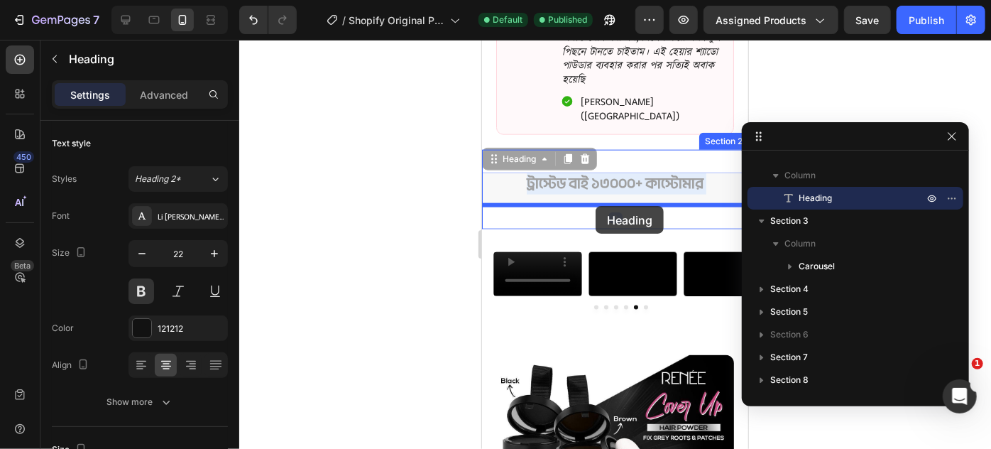
drag, startPoint x: 599, startPoint y: 162, endPoint x: 595, endPoint y: 205, distance: 43.5
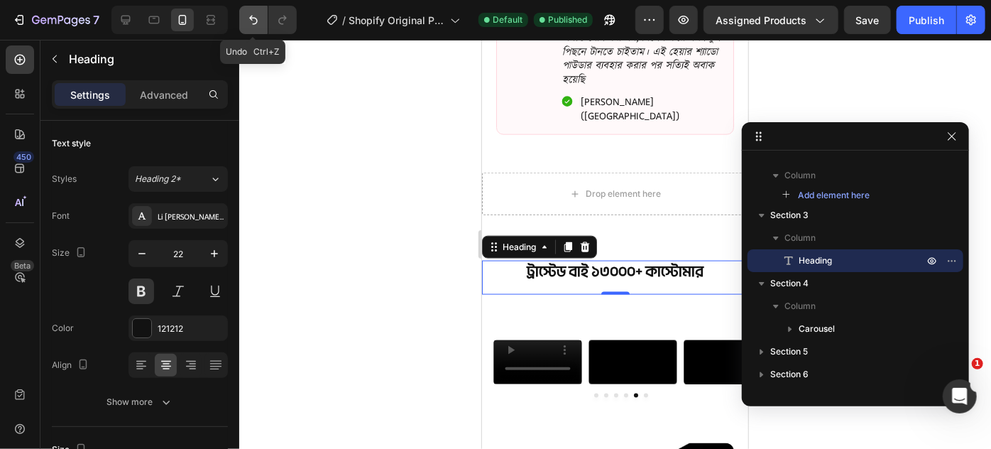
click at [253, 24] on icon "Undo/Redo" at bounding box center [253, 20] width 14 height 14
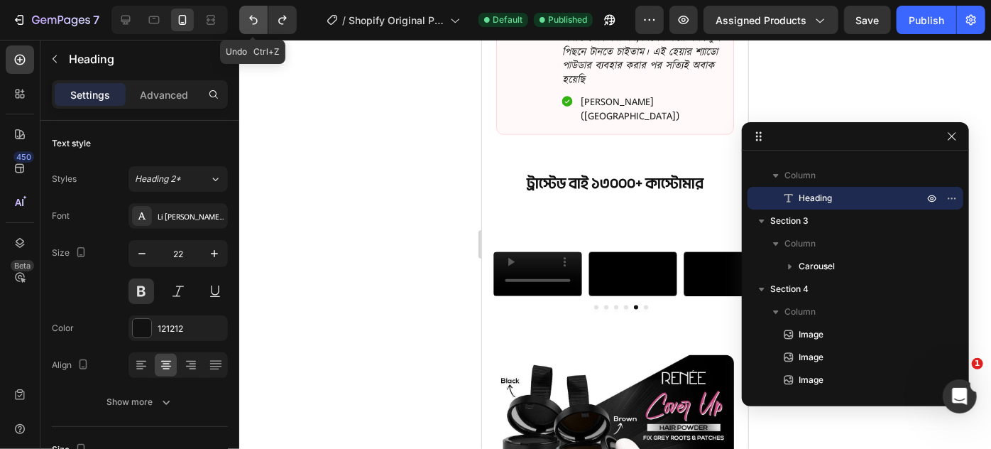
click at [253, 24] on icon "Undo/Redo" at bounding box center [253, 20] width 14 height 14
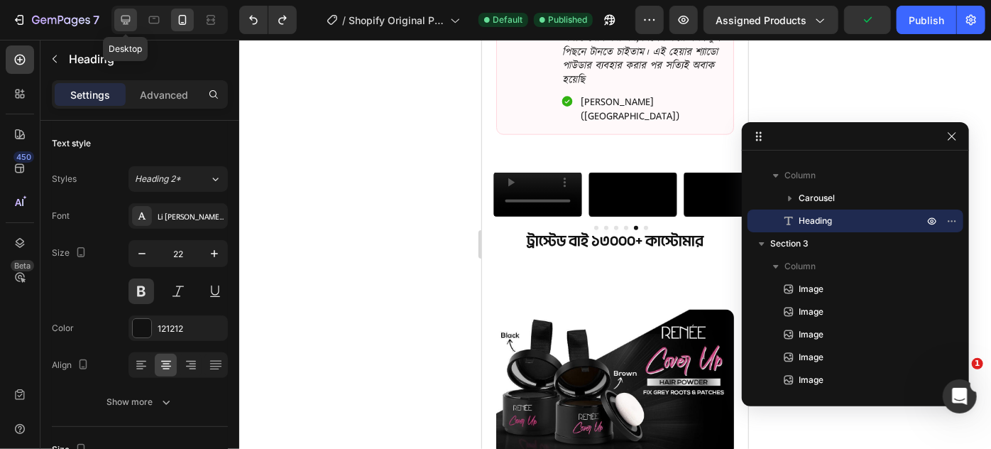
click at [119, 18] on icon at bounding box center [126, 20] width 14 height 14
type input "40"
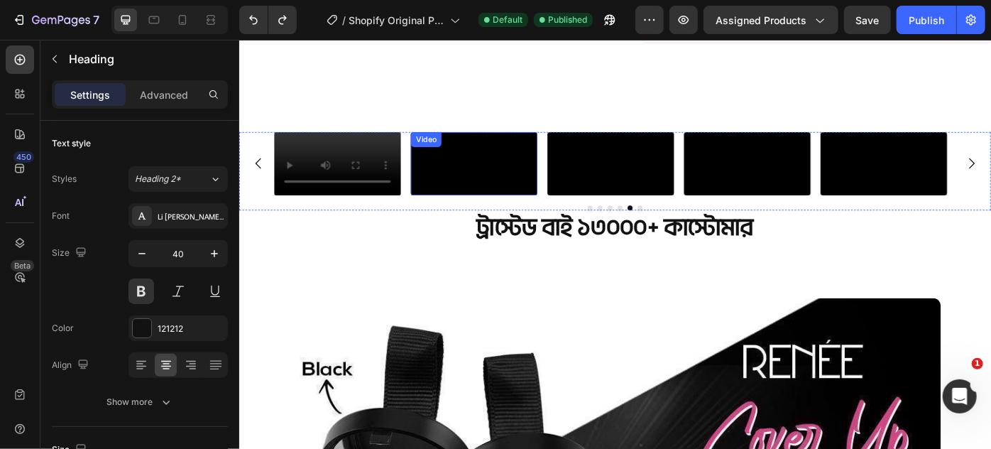
scroll to position [672, 0]
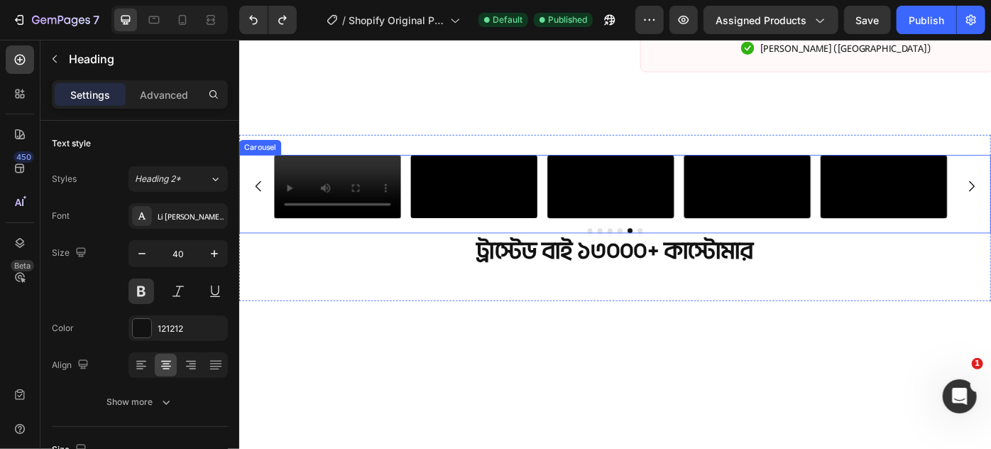
click at [260, 221] on div "Video Video Video Video Video Video" at bounding box center [665, 205] width 852 height 72
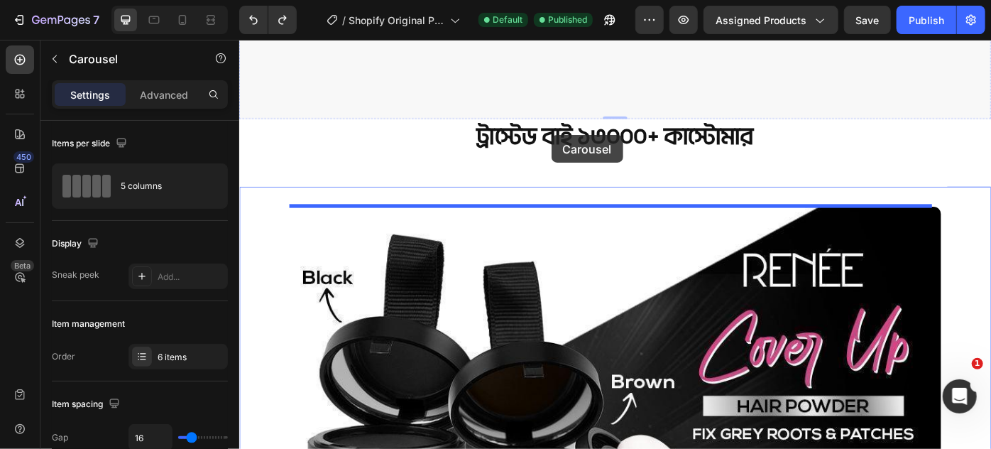
scroll to position [980, 0]
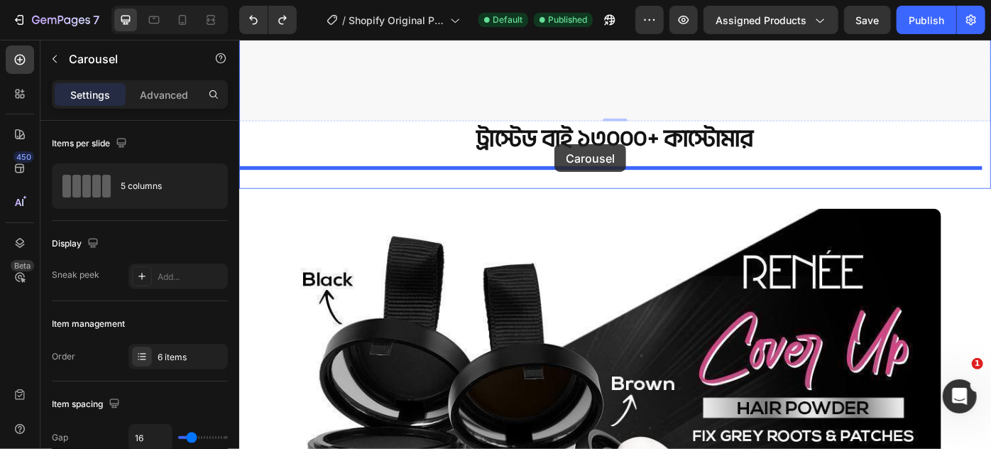
drag, startPoint x: 273, startPoint y: 155, endPoint x: 596, endPoint y: 158, distance: 322.4
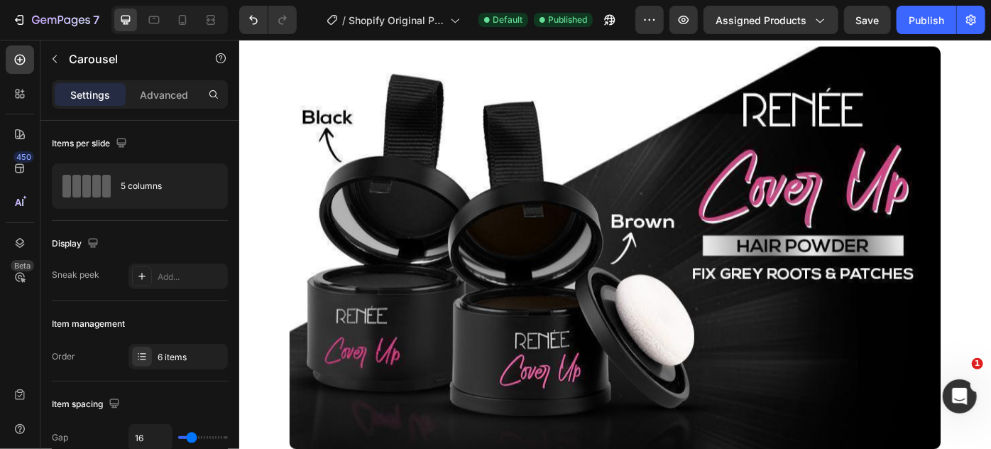
scroll to position [707, 0]
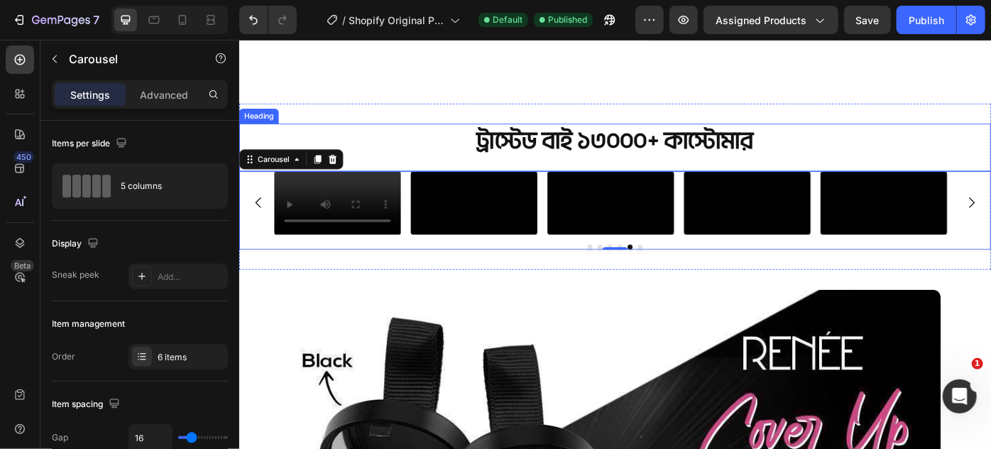
click at [383, 162] on h2 "ট্রাস্টেড বাই ১৩০০০+ কাস্টোমার" at bounding box center [665, 153] width 852 height 40
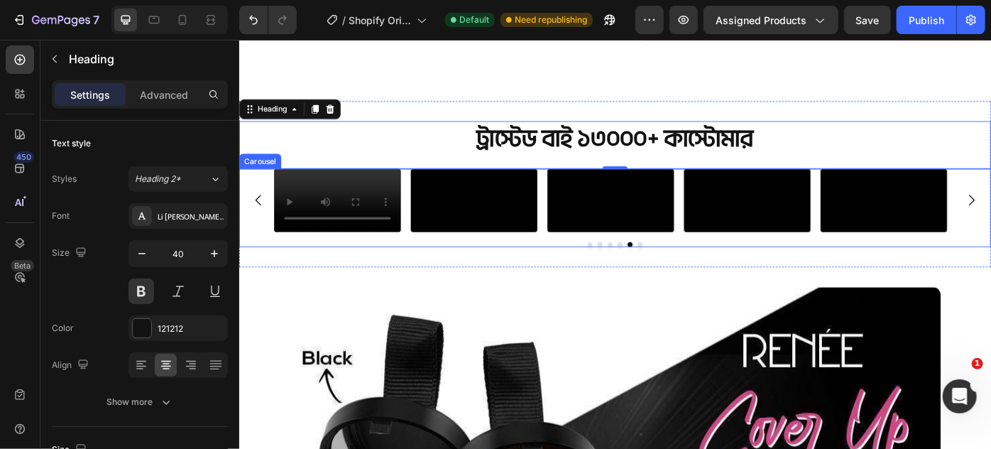
click at [256, 256] on div "Video Video Video Video Video Video" at bounding box center [665, 221] width 852 height 72
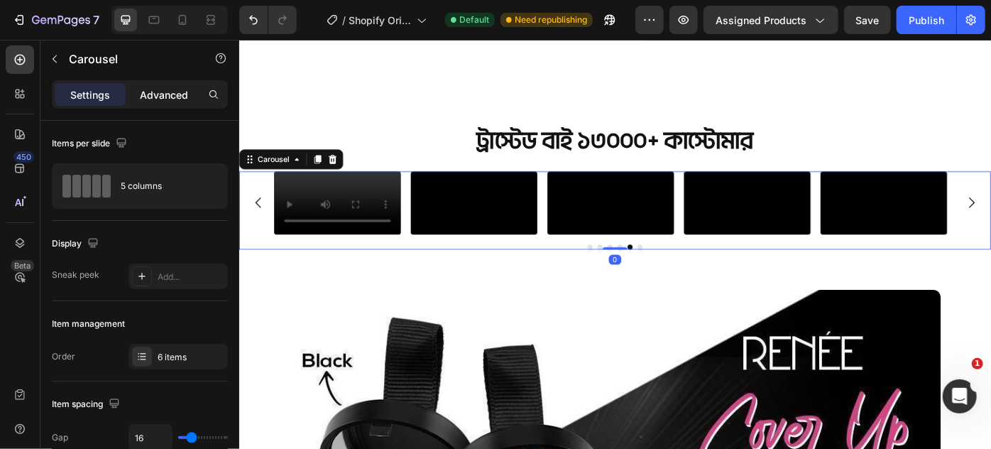
click at [173, 94] on p "Advanced" at bounding box center [164, 94] width 48 height 15
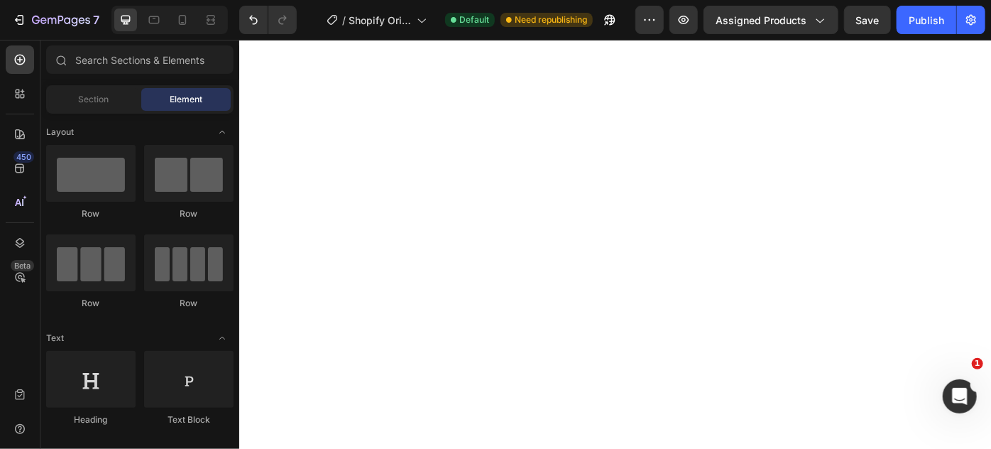
scroll to position [4493, 0]
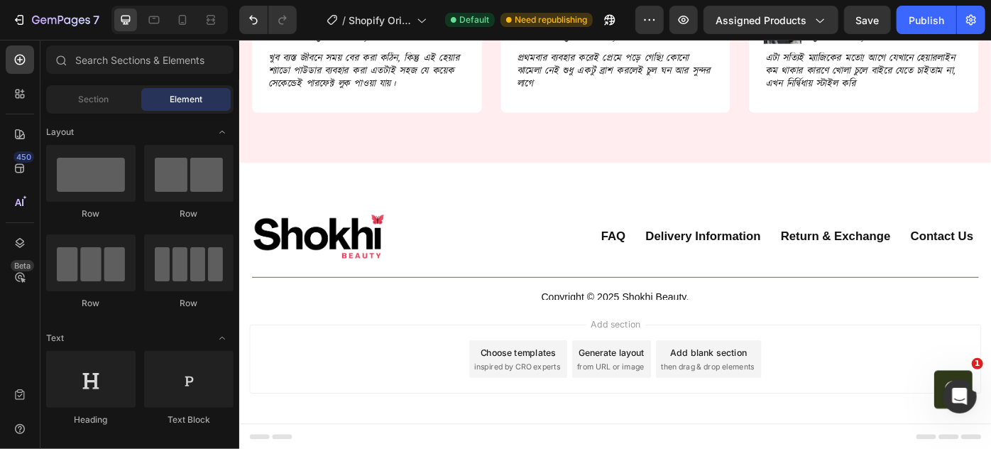
click at [527, 397] on div "Choose templates" at bounding box center [555, 393] width 86 height 15
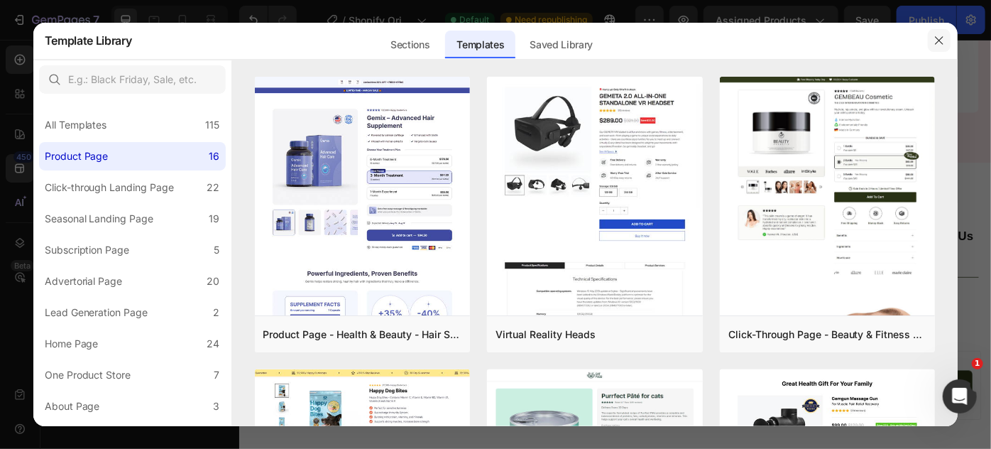
click at [937, 42] on icon "button" at bounding box center [939, 40] width 11 height 11
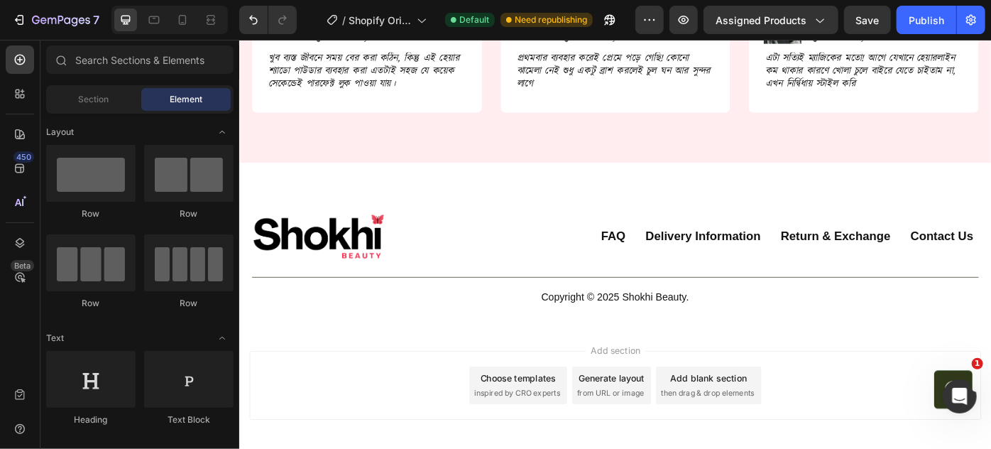
click at [770, 432] on span "then drag & drop elements" at bounding box center [769, 438] width 106 height 13
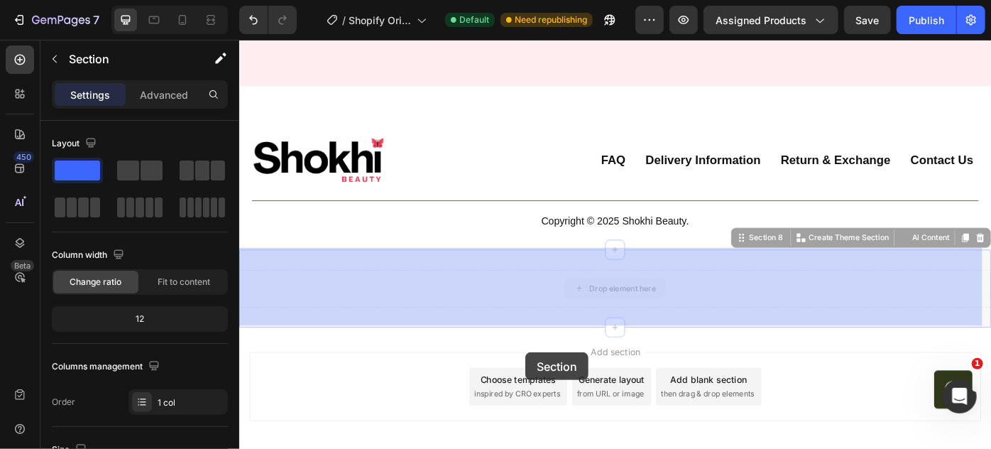
scroll to position [4604, 0]
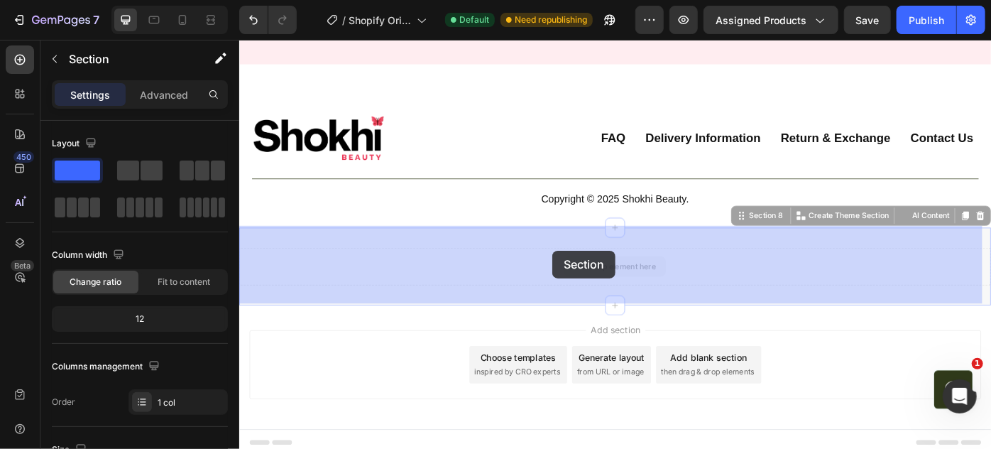
drag, startPoint x: 564, startPoint y: 400, endPoint x: 594, endPoint y: 278, distance: 126.4
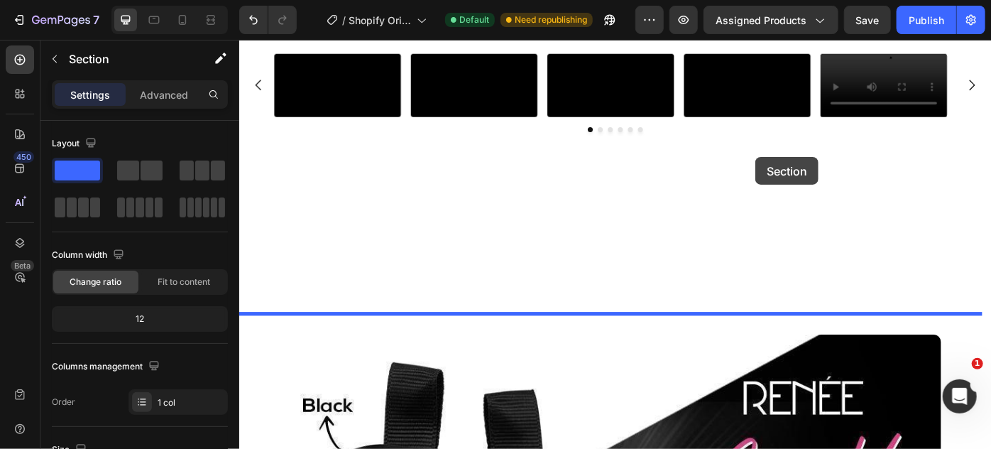
scroll to position [1064, 0]
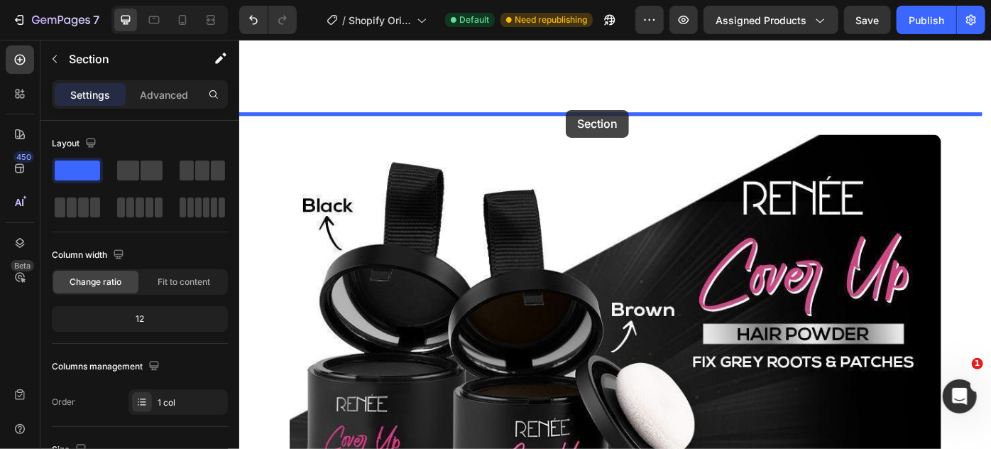
drag, startPoint x: 619, startPoint y: 264, endPoint x: 609, endPoint y: 119, distance: 146.0
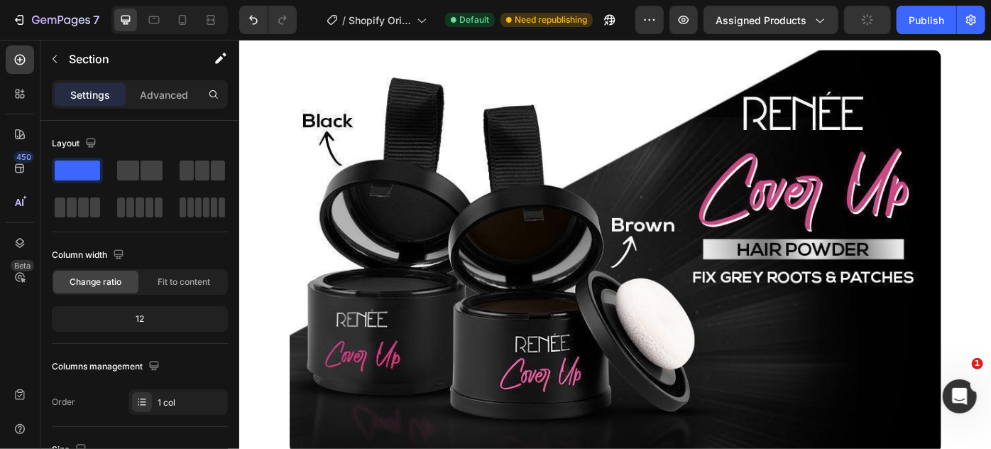
click at [132, 171] on span at bounding box center [128, 170] width 22 height 20
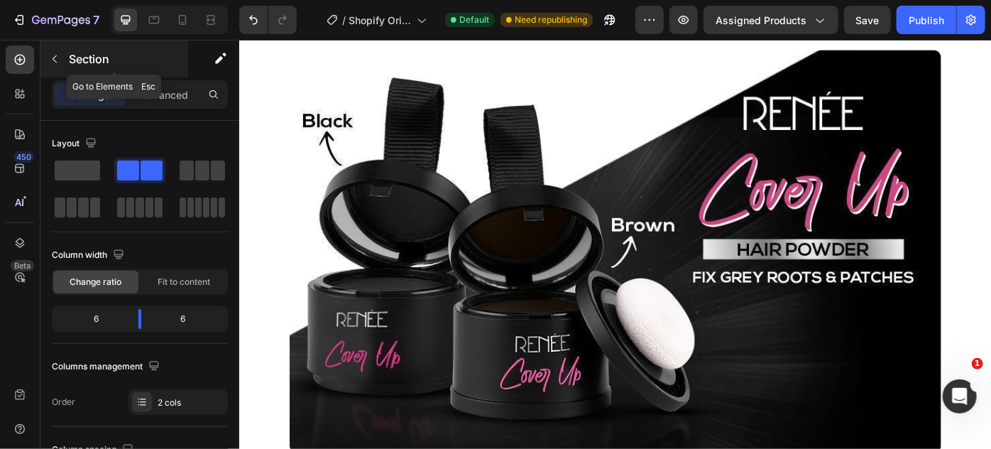
click at [59, 54] on icon "button" at bounding box center [54, 58] width 11 height 11
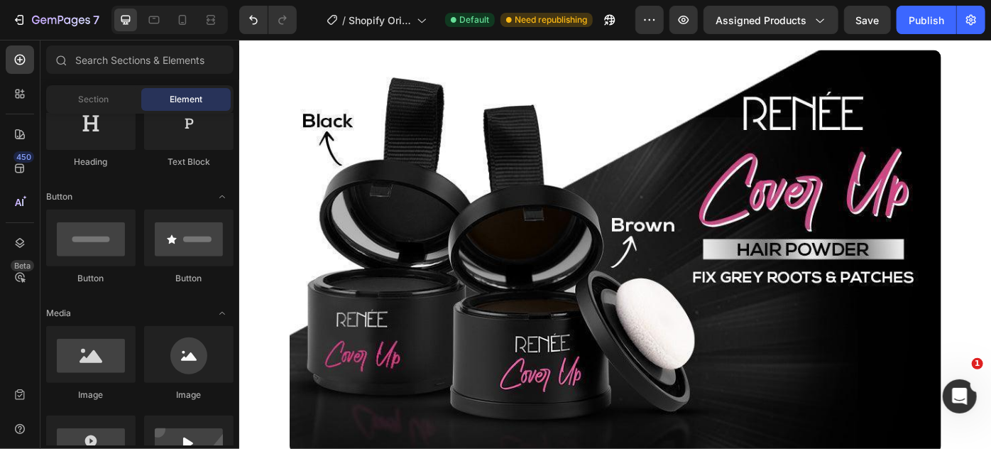
scroll to position [322, 0]
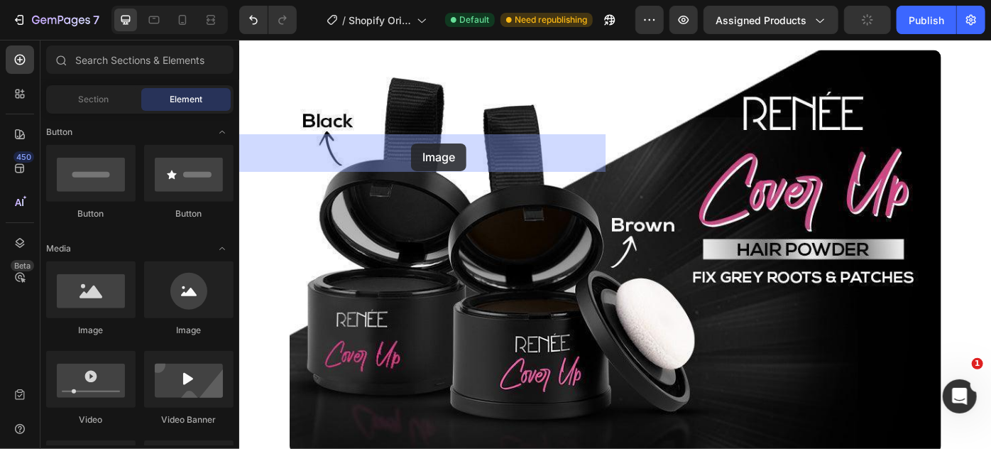
drag, startPoint x: 329, startPoint y: 346, endPoint x: 432, endPoint y: 156, distance: 215.7
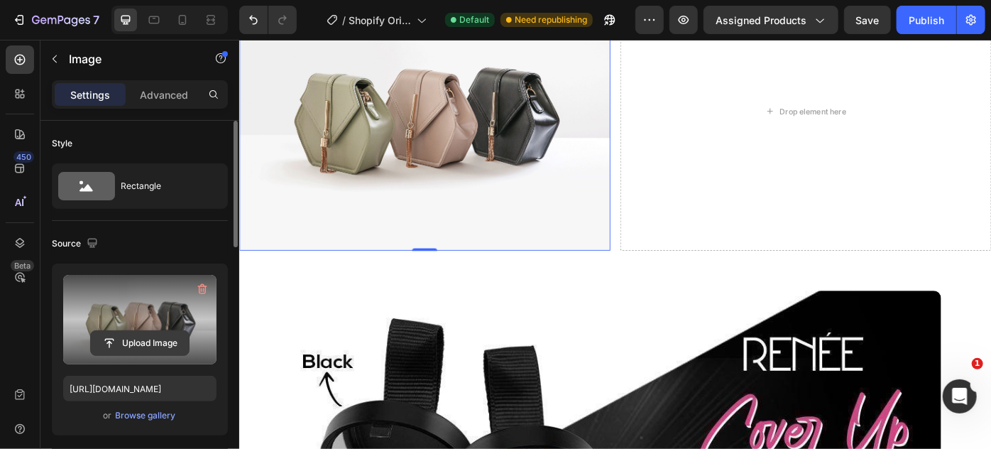
click at [123, 332] on input "file" at bounding box center [140, 343] width 98 height 24
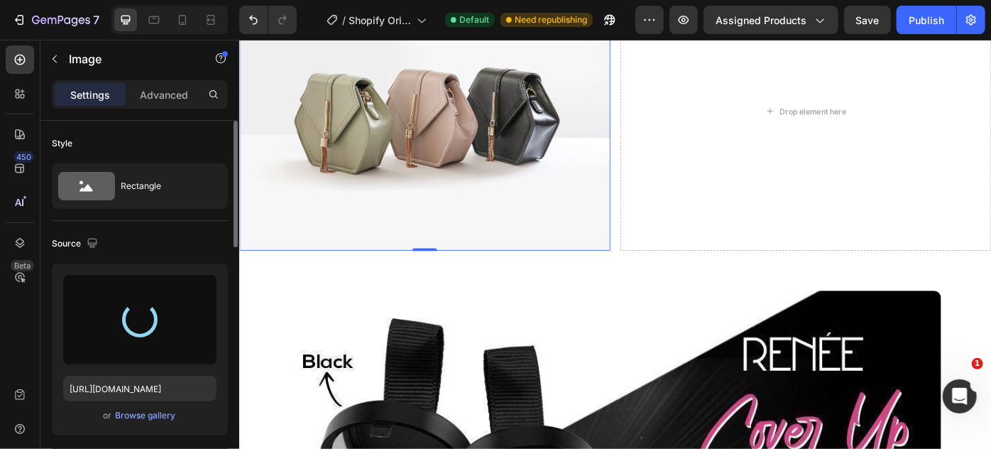
type input "https://cdn.shopify.com/s/files/1/0700/8613/1866/files/gempages_583815972582851…"
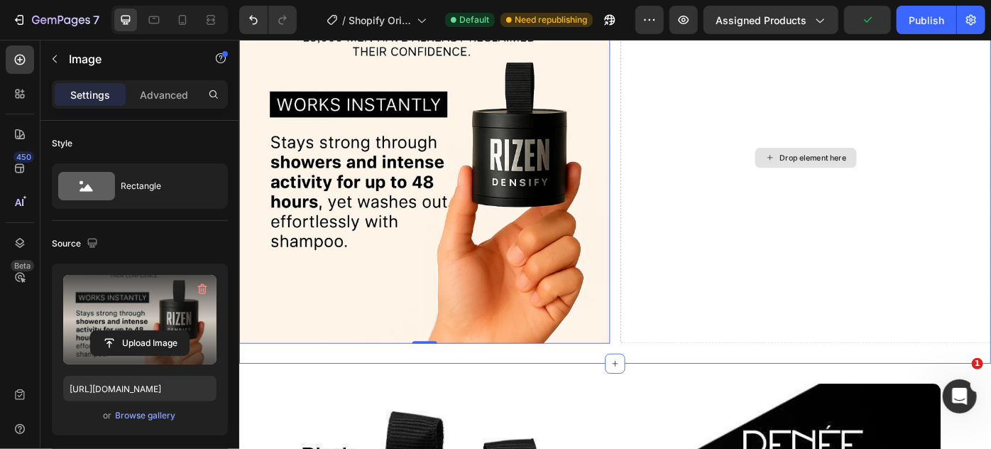
click at [670, 198] on div "Drop element here" at bounding box center [880, 172] width 420 height 420
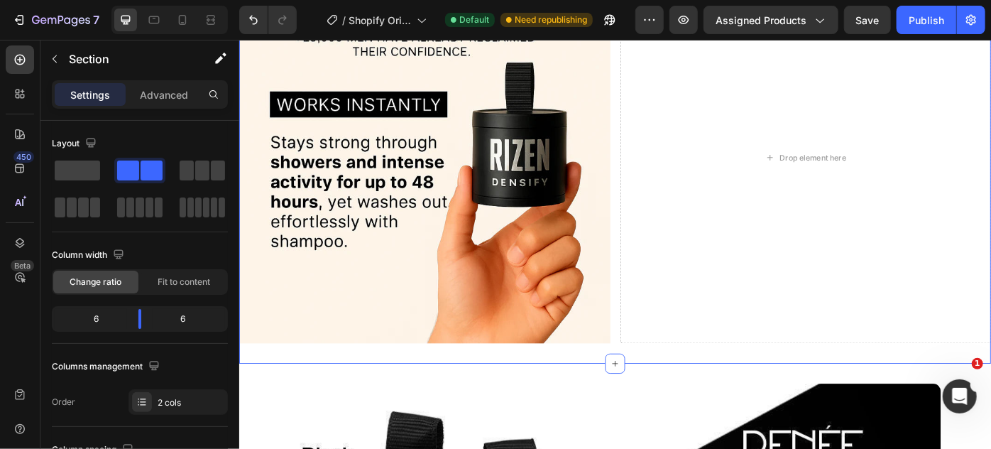
click at [641, 136] on div "Image Drop element here Section 3 You can create reusable sections Create Theme…" at bounding box center [665, 173] width 852 height 466
click at [187, 99] on p "Advanced" at bounding box center [164, 94] width 48 height 15
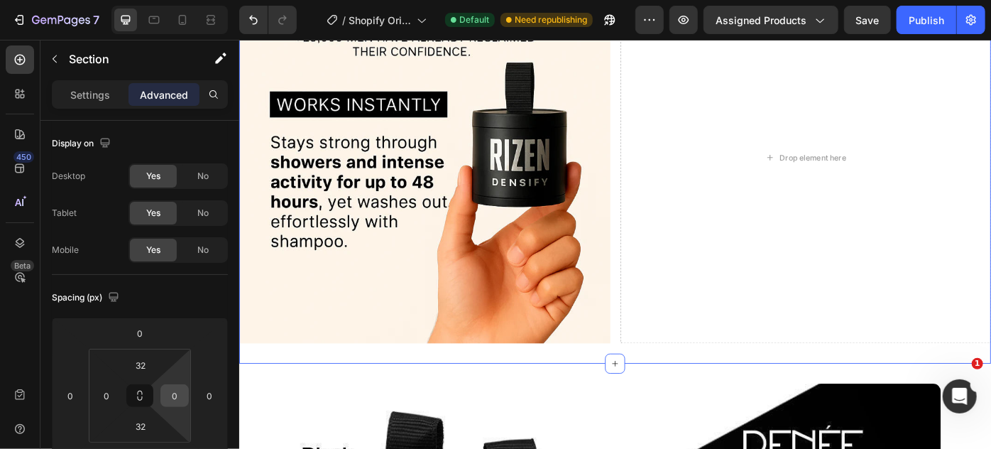
click at [170, 0] on html "7 / Shopify Original Product Template Default Need republishing Preview Assigne…" at bounding box center [495, 0] width 991 height 0
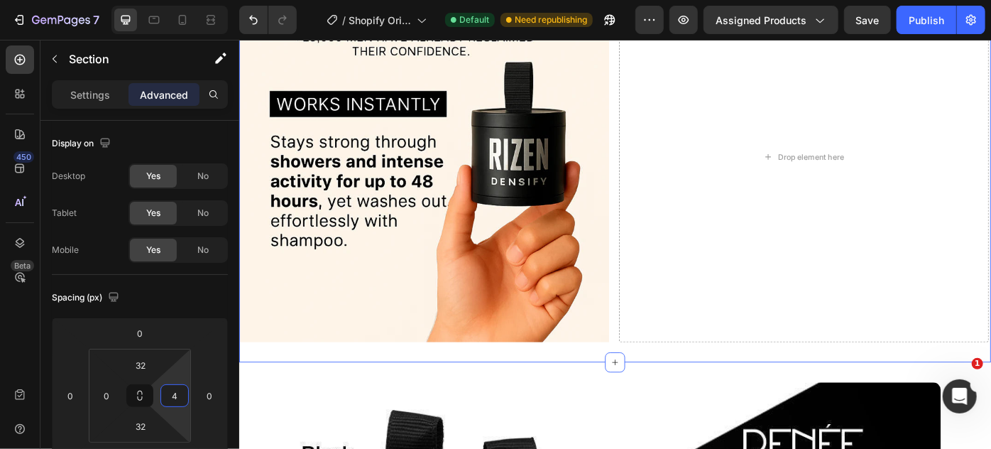
click at [172, 399] on input "4" at bounding box center [174, 395] width 21 height 21
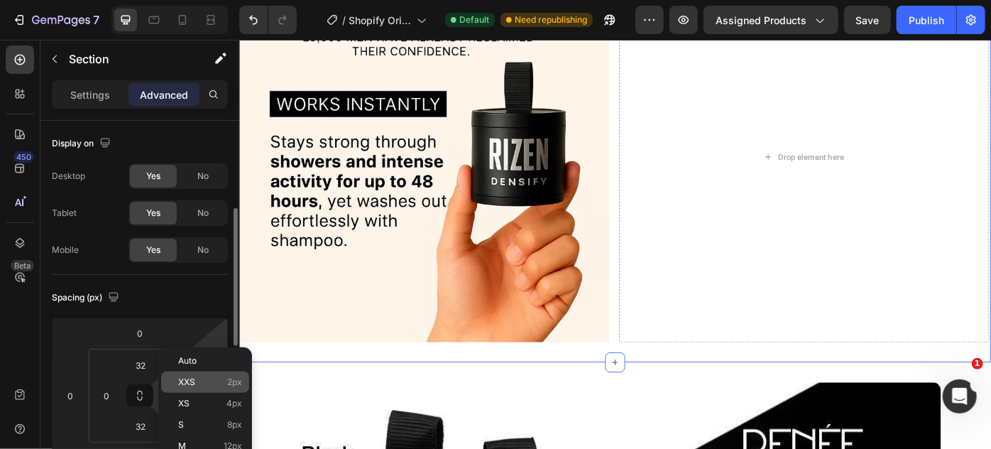
scroll to position [129, 0]
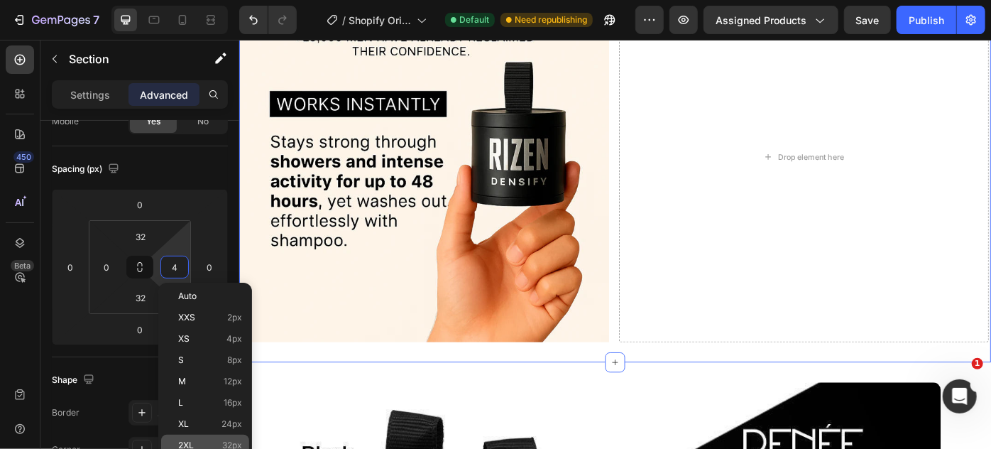
click at [205, 438] on div "2XL 32px" at bounding box center [205, 445] width 88 height 21
type input "32"
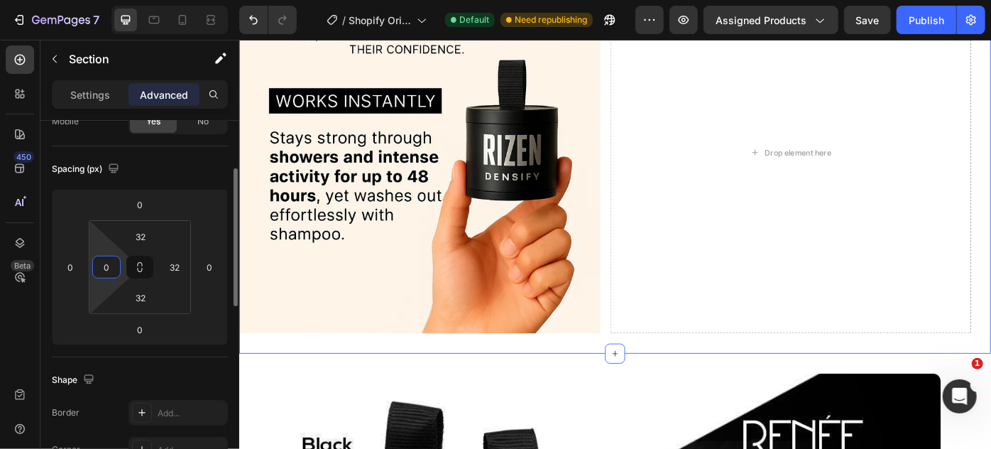
click at [108, 270] on input "0" at bounding box center [106, 266] width 21 height 21
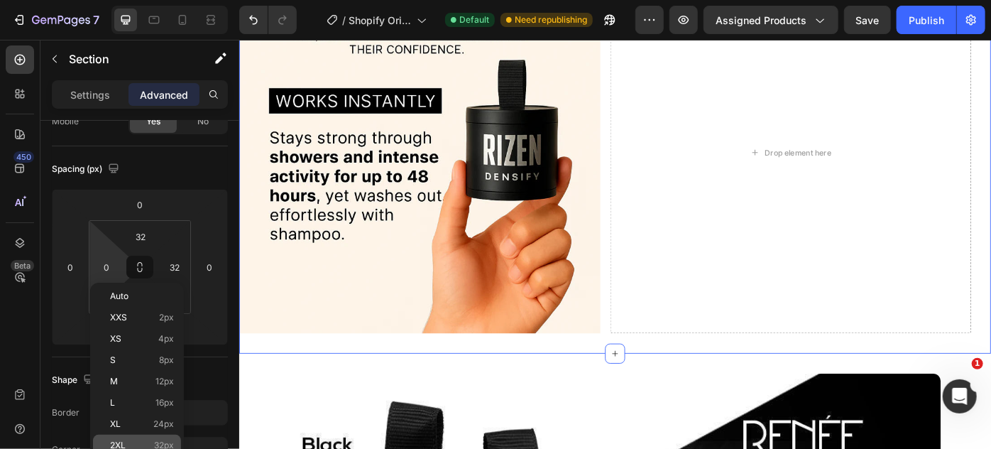
click at [144, 442] on p "2XL 32px" at bounding box center [142, 445] width 64 height 10
type input "32"
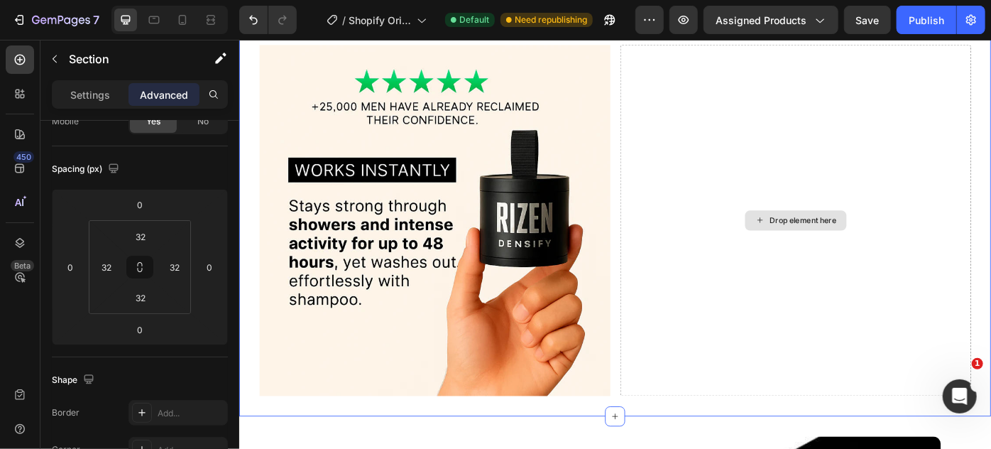
scroll to position [1064, 0]
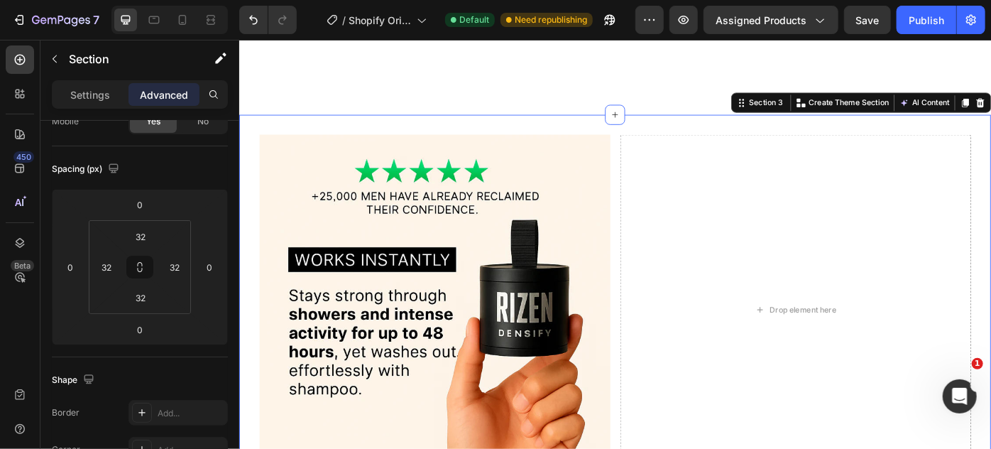
click at [582, 134] on div "Image Drop element here Section 3 You can create reusable sections Create Theme…" at bounding box center [665, 345] width 852 height 443
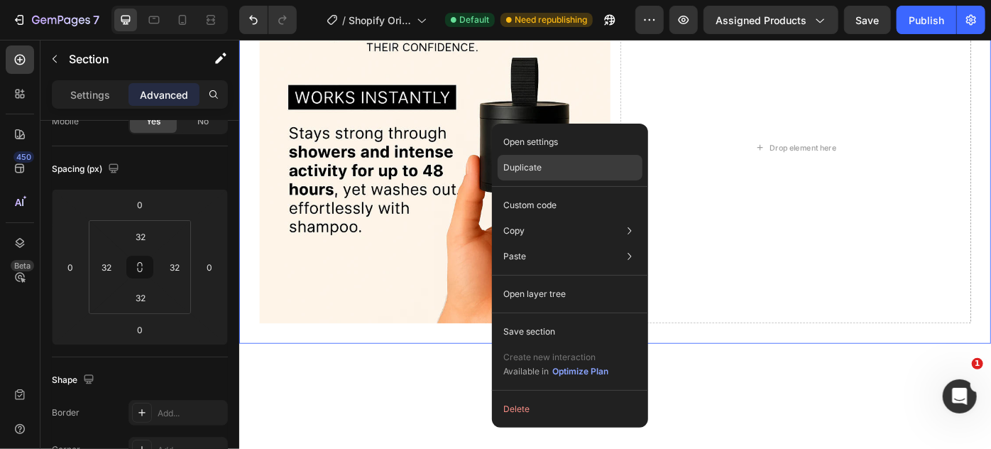
click at [546, 163] on div "Duplicate" at bounding box center [570, 168] width 145 height 26
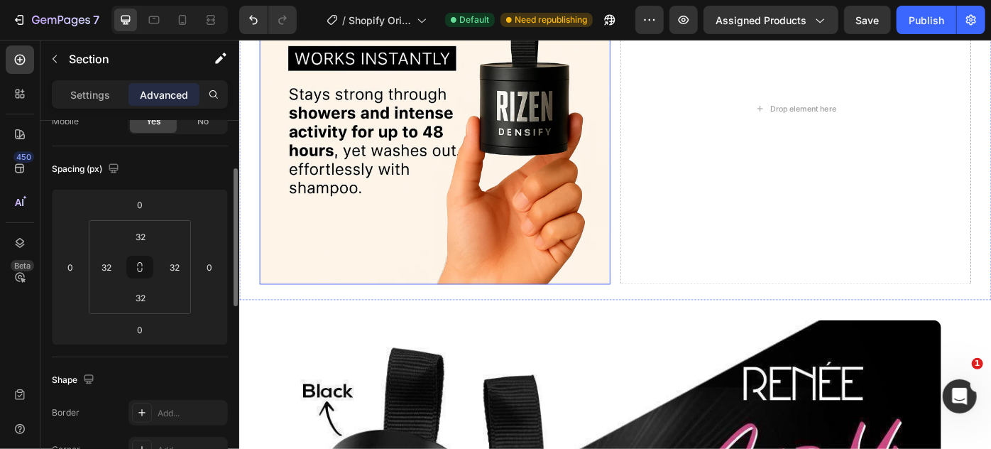
scroll to position [1471, 0]
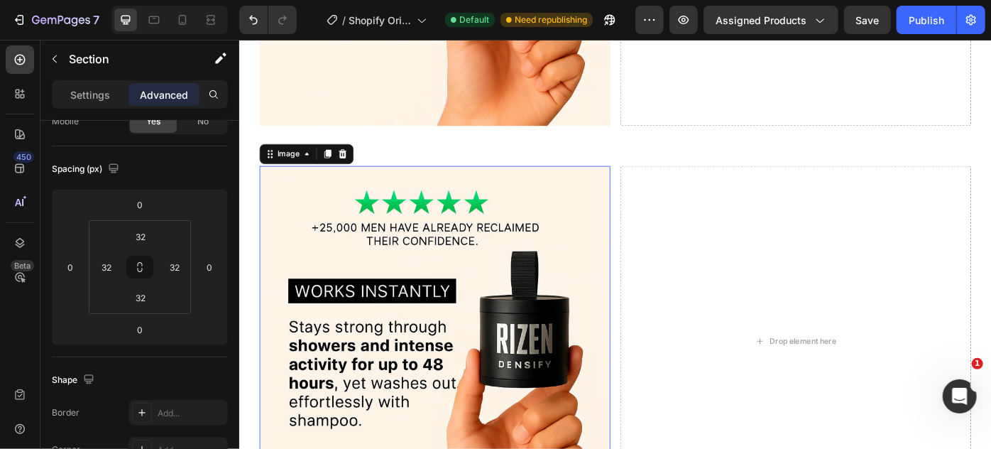
click at [500, 243] on img at bounding box center [460, 381] width 398 height 398
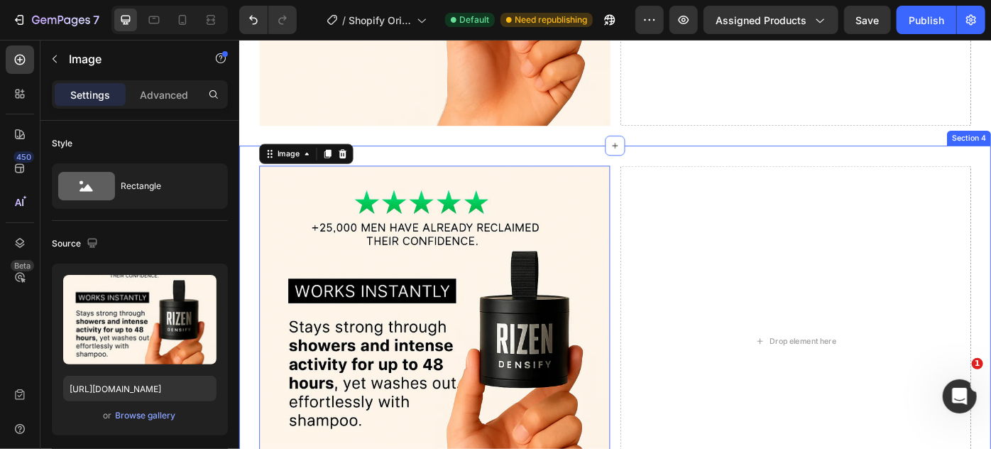
click at [459, 160] on div "Image 0 Drop element here Section 4" at bounding box center [665, 380] width 852 height 443
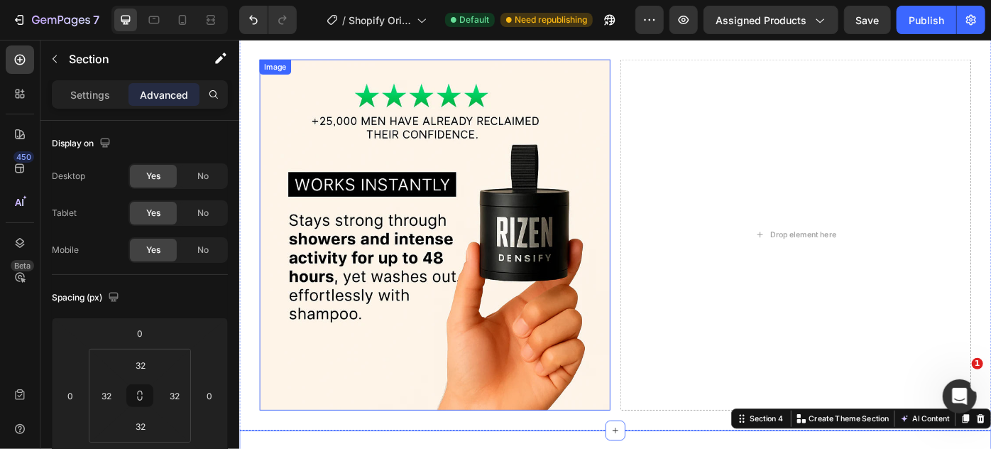
scroll to position [1084, 0]
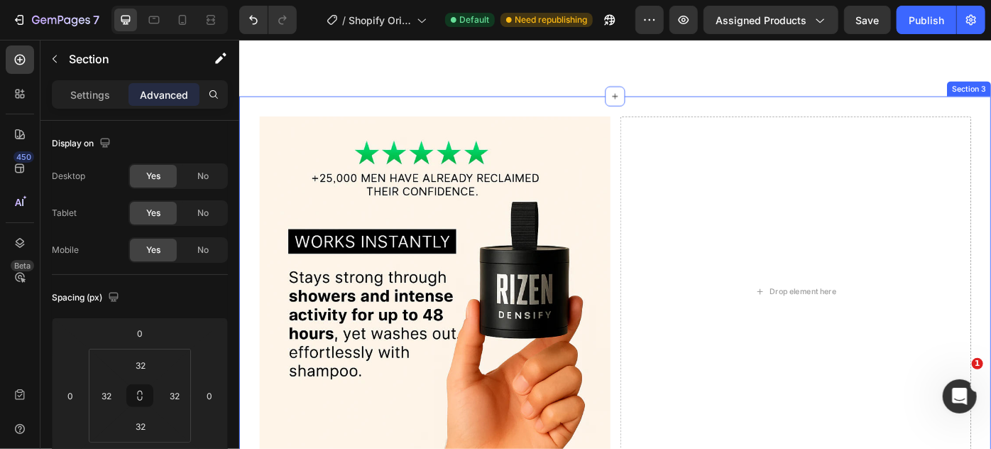
click at [555, 110] on div "Image Drop element here Section 3" at bounding box center [665, 324] width 852 height 443
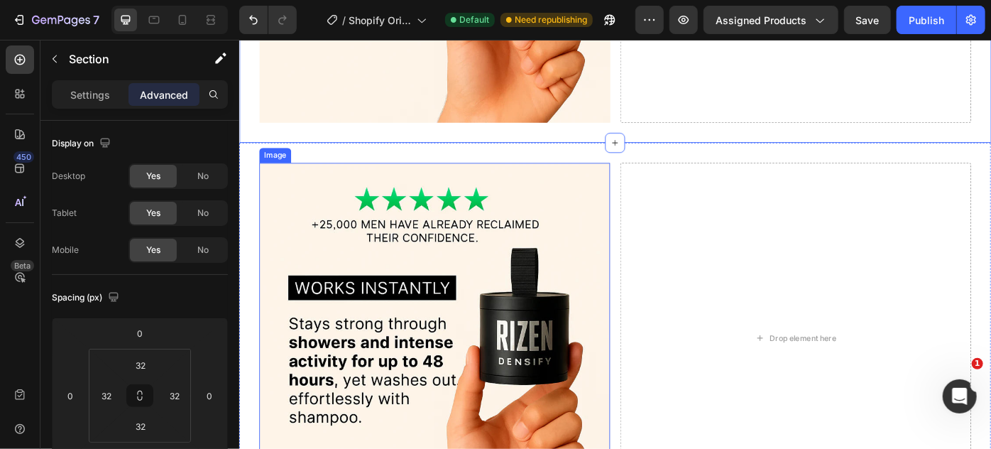
scroll to position [1601, 0]
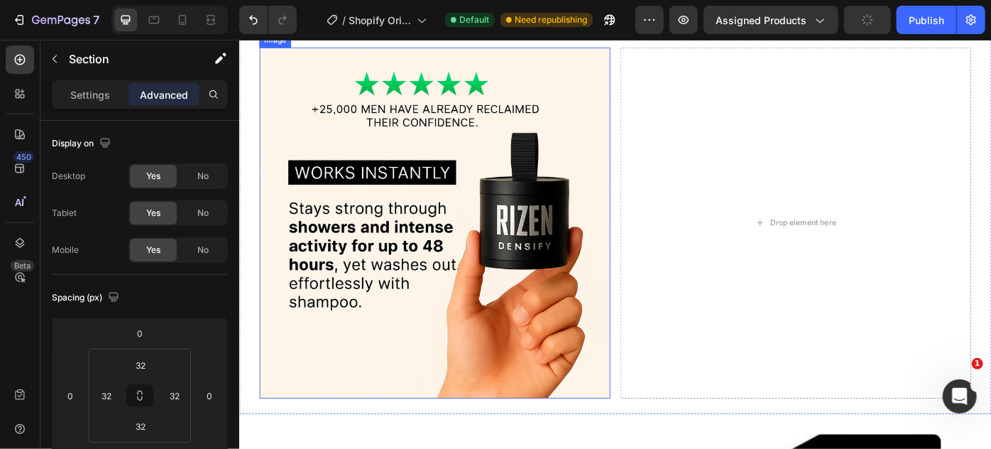
click at [506, 211] on img at bounding box center [460, 247] width 398 height 398
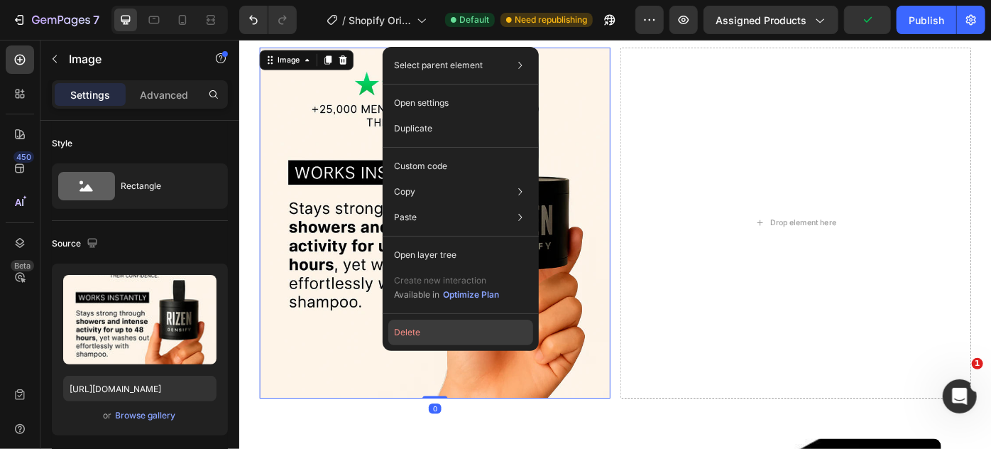
drag, startPoint x: 441, startPoint y: 332, endPoint x: 228, endPoint y: 329, distance: 213.1
click at [441, 332] on button "Delete" at bounding box center [460, 333] width 145 height 26
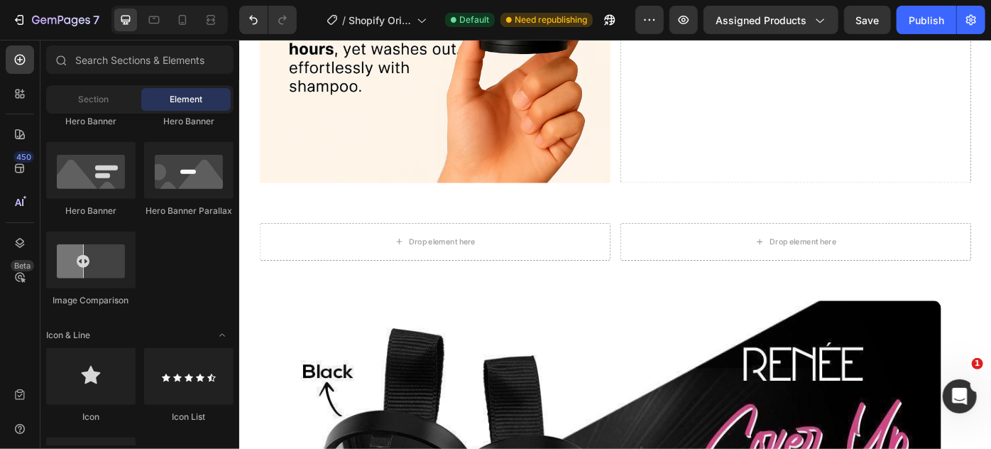
scroll to position [645, 0]
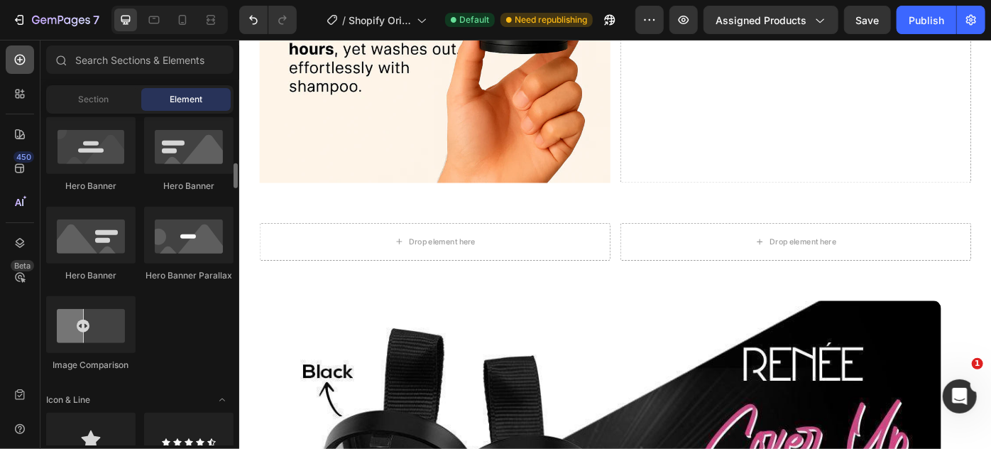
click at [26, 55] on icon at bounding box center [20, 60] width 14 height 14
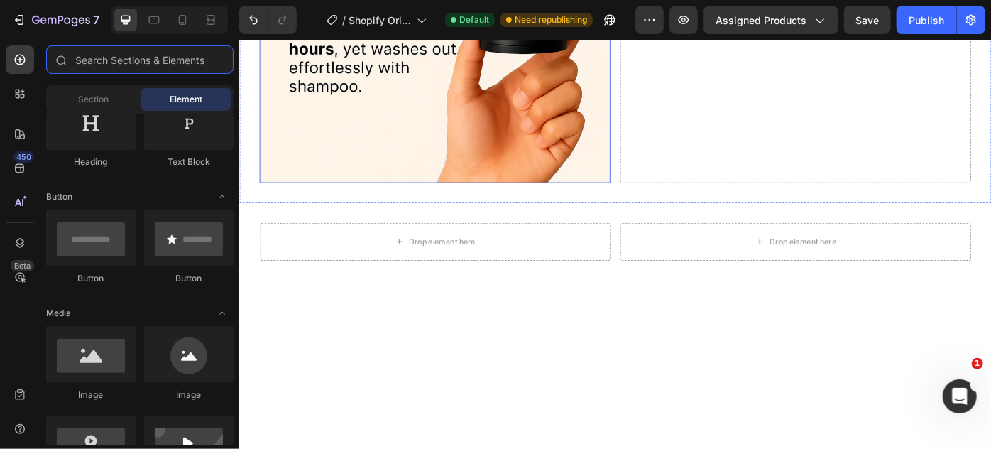
scroll to position [1407, 0]
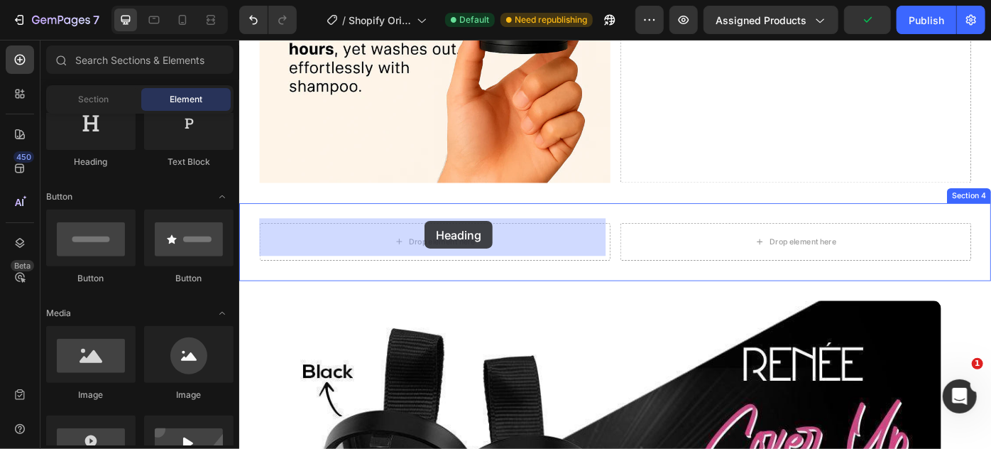
drag, startPoint x: 341, startPoint y: 174, endPoint x: 439, endPoint y: 240, distance: 118.2
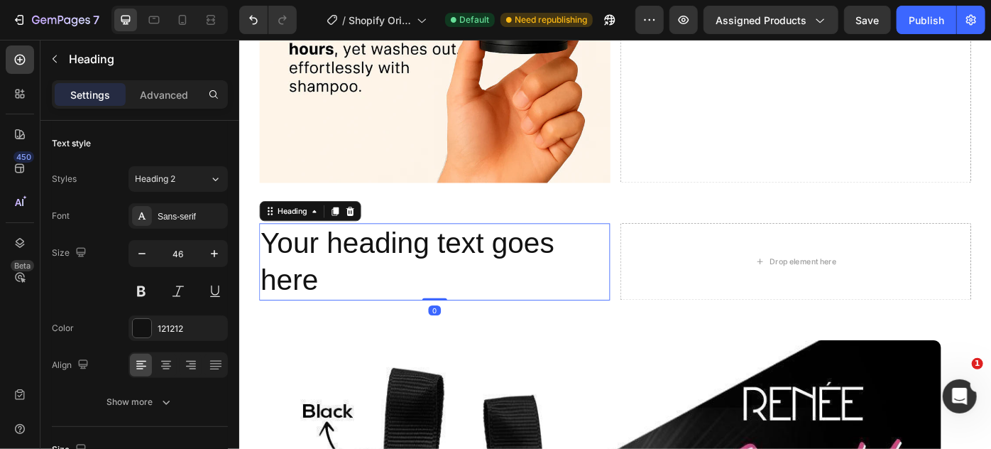
click at [369, 292] on h2 "Your heading text goes here" at bounding box center [460, 290] width 398 height 88
click at [369, 292] on p "Your heading text goes here" at bounding box center [460, 290] width 395 height 85
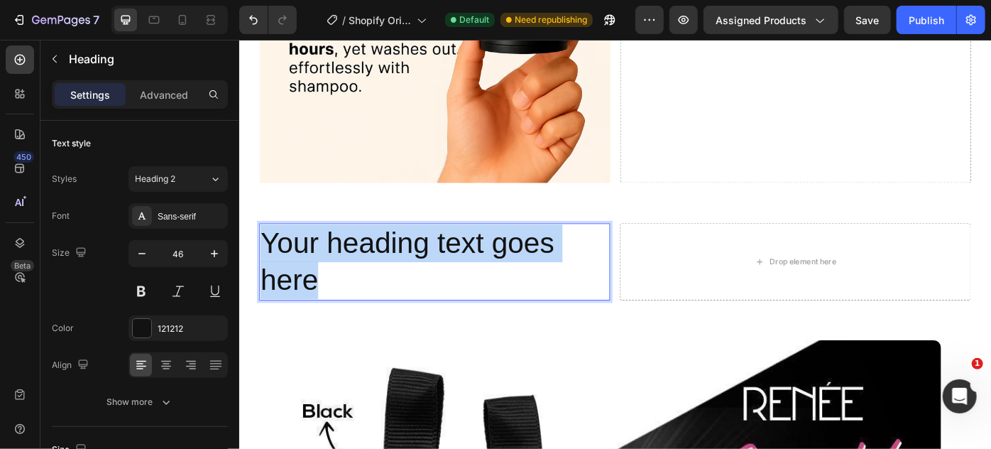
click at [369, 292] on p "Your heading text goes here" at bounding box center [460, 290] width 395 height 85
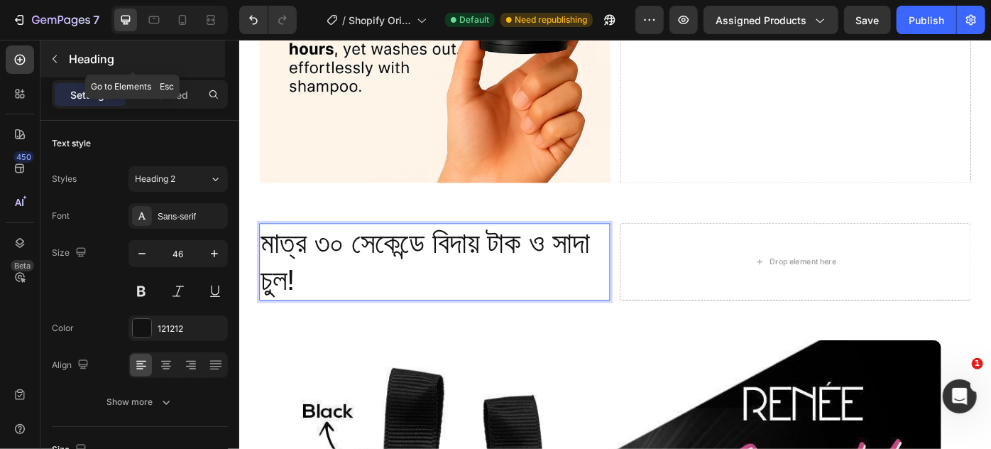
click at [55, 56] on icon "button" at bounding box center [55, 59] width 4 height 8
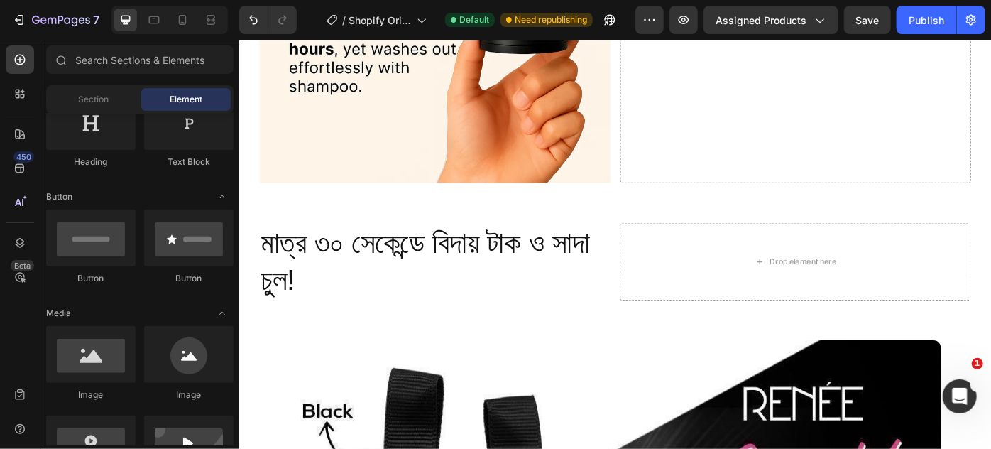
scroll to position [129, 0]
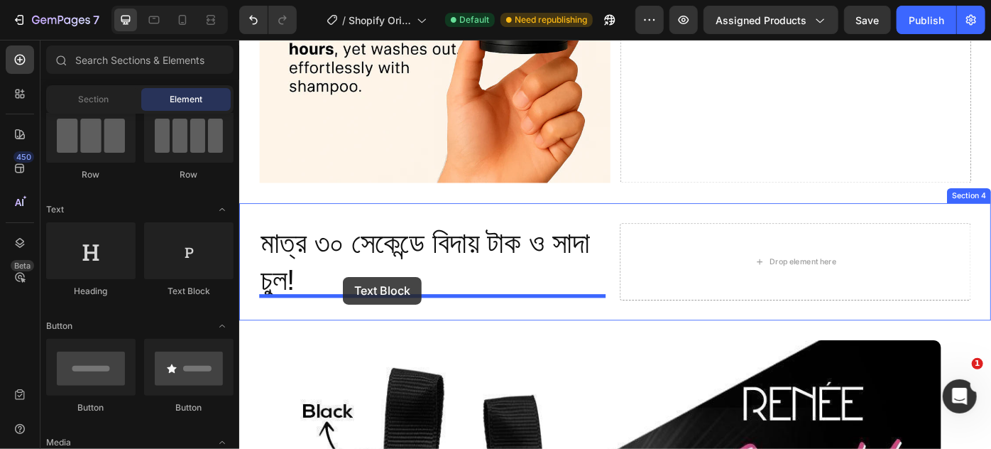
drag, startPoint x: 423, startPoint y: 310, endPoint x: 356, endPoint y: 307, distance: 67.5
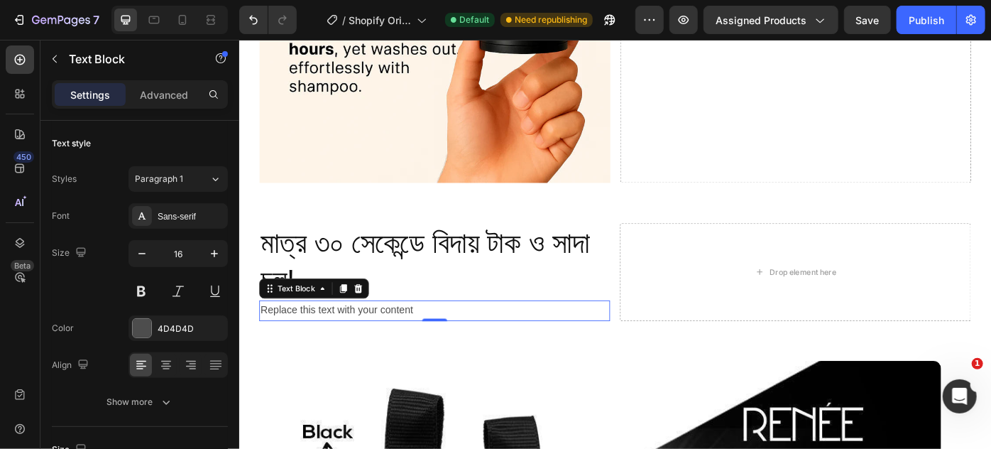
click at [315, 342] on div "Replace this text with your content" at bounding box center [460, 345] width 398 height 23
click at [315, 342] on p "Replace this text with your content" at bounding box center [460, 345] width 395 height 21
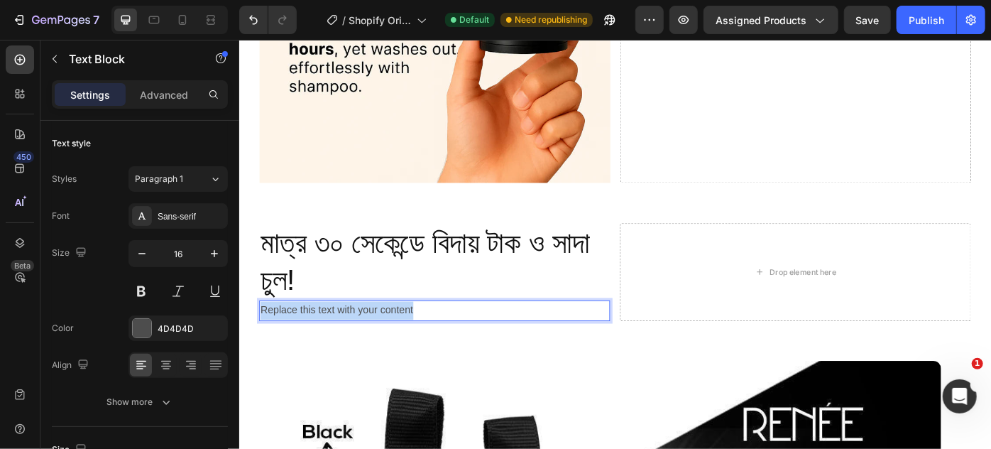
click at [315, 342] on p "Replace this text with your content" at bounding box center [460, 345] width 395 height 21
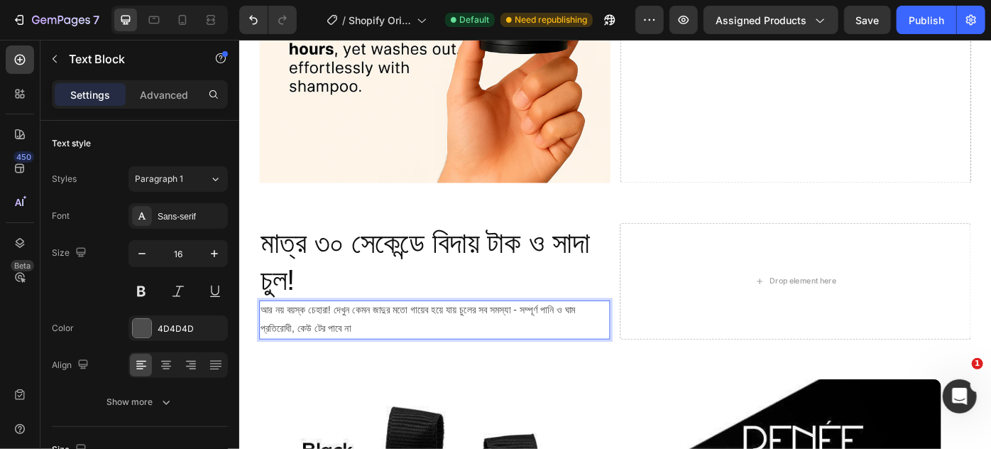
click at [389, 344] on p "আর নয় বয়স্ক চেহারা! দেখুন কেমন জাদুর মতো গায়েব হয়ে যায় চুলের সব সমস্যা - স…" at bounding box center [460, 355] width 395 height 41
click at [389, 343] on p "আর নয় বয়স্ক চেহারা! দেখুন কেমন জাদুর মতো গায়েব হয়ে যায় চুলের সব সমস্যা - স…" at bounding box center [460, 355] width 395 height 41
click at [423, 350] on p "আর নয় বয়স্ক চেহারা! দেখুন কেমন জাদুর মতো গায়েব হয়ে যায় চুলের সব সমস্যা - স…" at bounding box center [460, 355] width 395 height 41
click at [497, 357] on p "আর নয় বয়স্ক চেহারা! দেখুন কেমন জাদুর মতো গায়েব হয়ে যায় চুলের সব সমস্যা - স…" at bounding box center [460, 355] width 395 height 41
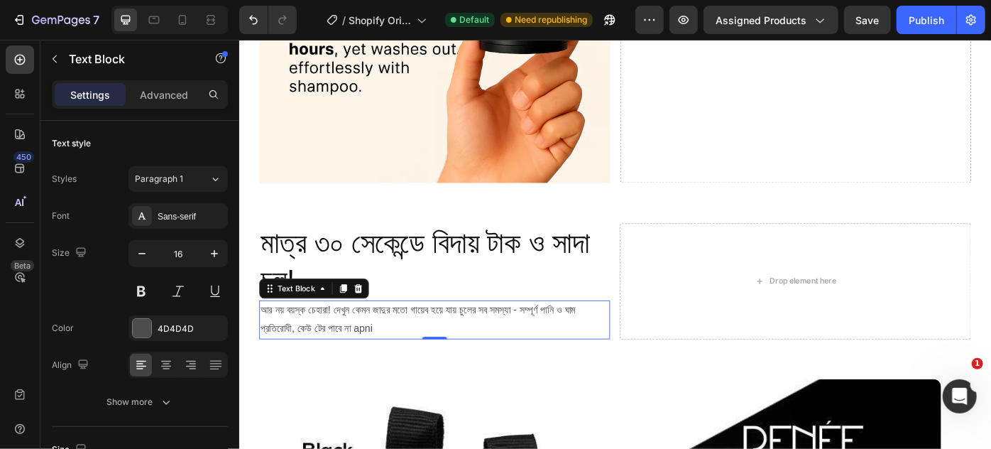
click at [526, 364] on p "আর নয় বয়স্ক চেহারা! দেখুন কেমন জাদুর মতো গায়েব হয়ে যায় চুলের সব সমস্যা - স…" at bounding box center [460, 355] width 395 height 41
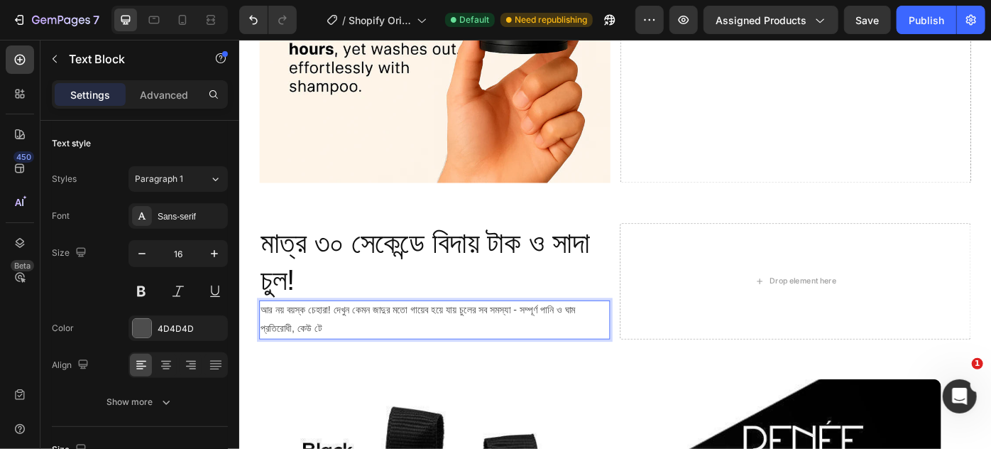
click at [310, 343] on p "আর নয় বয়স্ক চেহারা! দেখুন কেমন জাদুর মতো গায়েব হয়ে যায় চুলের সব সমস্যা - স…" at bounding box center [460, 355] width 395 height 41
click at [310, 342] on p "আর নয় বয়স্ক চেহারা! দেখুন কেমন জাদুর মতো গায়েব হয়ে যায় চুলের সব সমস্যা - স…" at bounding box center [460, 355] width 395 height 41
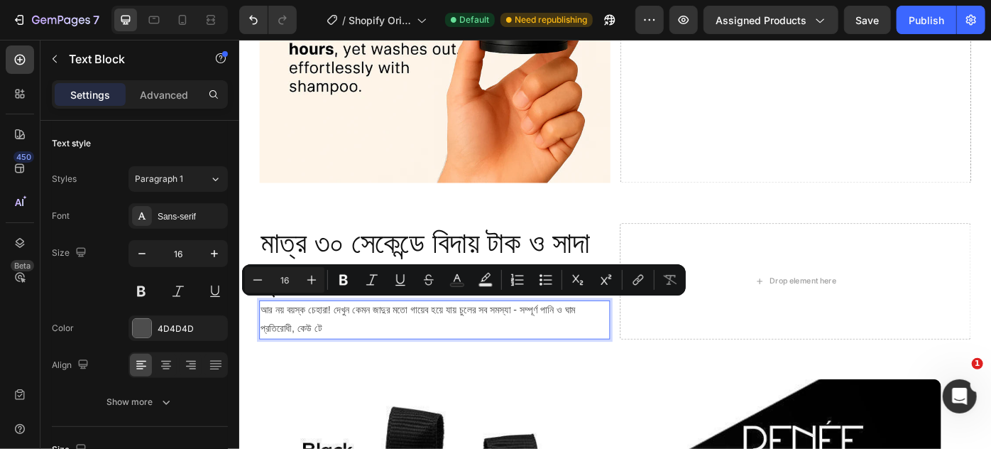
click at [437, 358] on p "আর নয় বয়স্ক চেহারা! দেখুন কেমন জাদুর মতো গায়েব হয়ে যায় চুলের সব সমস্যা - স…" at bounding box center [460, 355] width 395 height 41
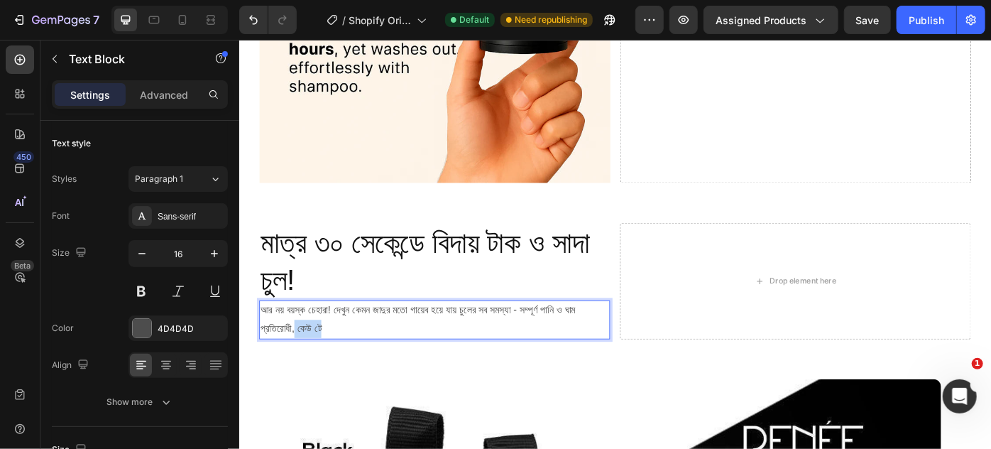
drag, startPoint x: 467, startPoint y: 359, endPoint x: 410, endPoint y: 359, distance: 56.1
click at [410, 359] on p "আর নয় বয়স্ক চেহারা! দেখুন কেমন জাদুর মতো গায়েব হয়ে যায় চুলের সব সমস্যা - স…" at bounding box center [460, 355] width 395 height 41
click at [409, 361] on p "আর নয় বয়স্ক চেহারা! দেখুন কেমন জাদুর মতো গায়েব হয়ে যায় চুলের সব সমস্যা - স…" at bounding box center [460, 355] width 395 height 41
click at [18, 101] on div at bounding box center [20, 94] width 28 height 28
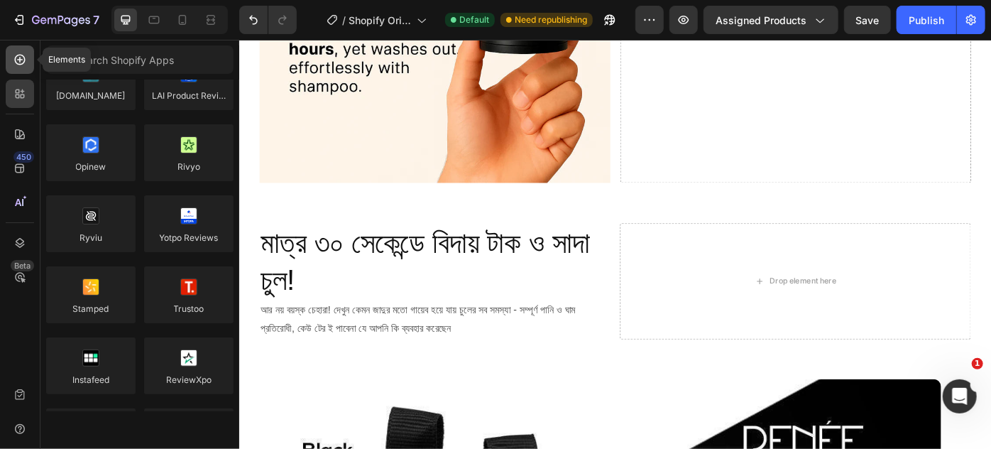
drag, startPoint x: 14, startPoint y: 64, endPoint x: 74, endPoint y: 61, distance: 59.7
click at [16, 64] on icon at bounding box center [20, 60] width 14 height 14
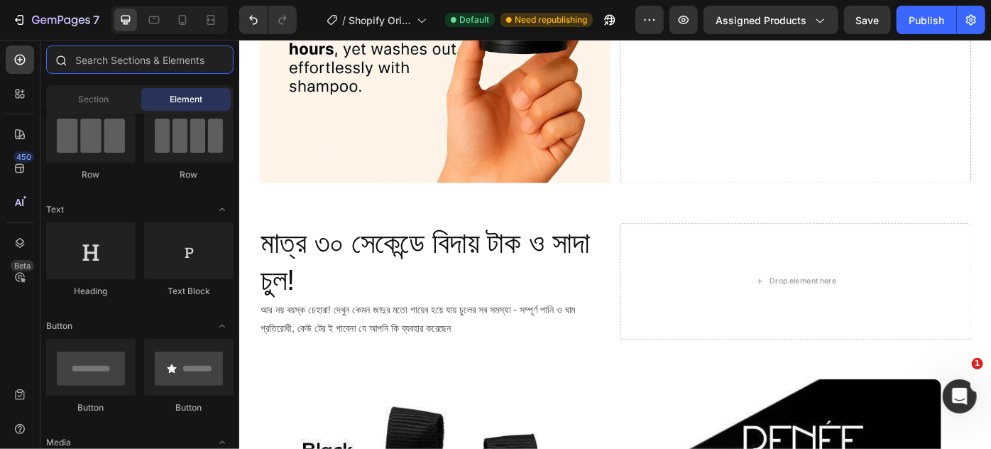
click at [85, 61] on input "text" at bounding box center [139, 59] width 187 height 28
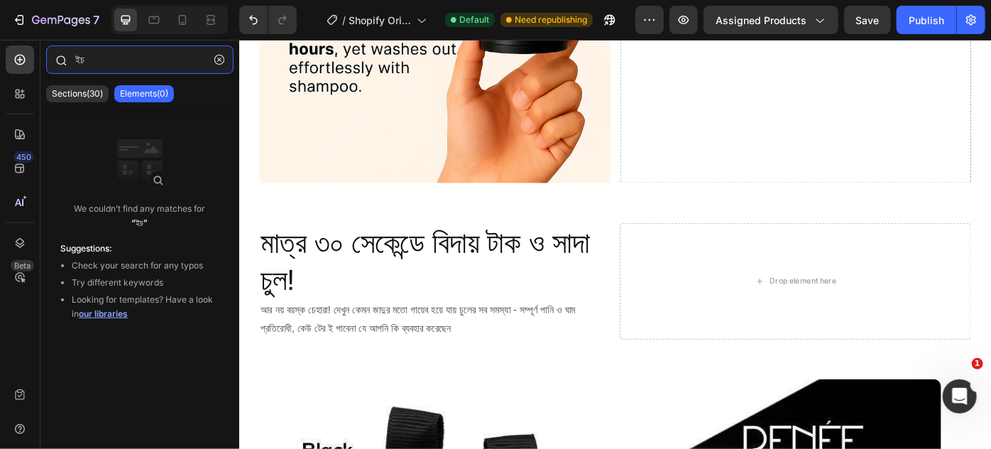
type input "ই"
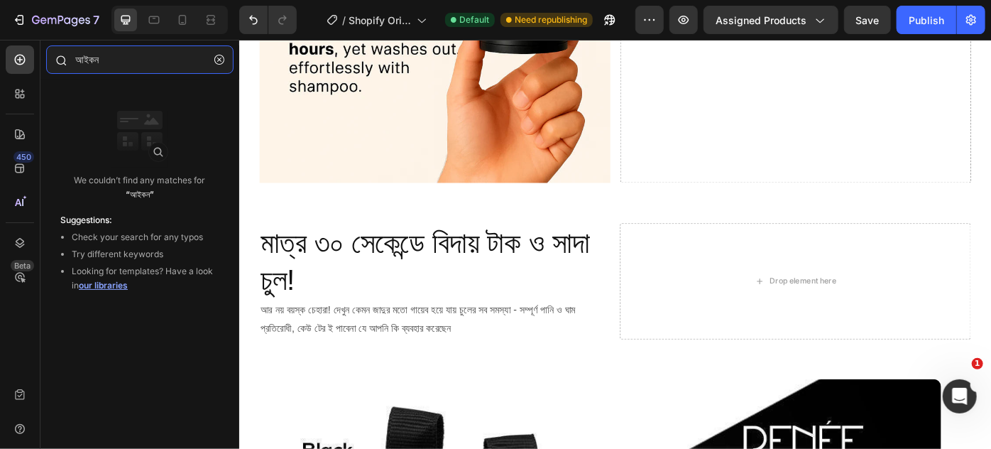
click at [115, 52] on input "আইকন" at bounding box center [139, 59] width 187 height 28
click at [115, 51] on input "আইকন" at bounding box center [139, 59] width 187 height 28
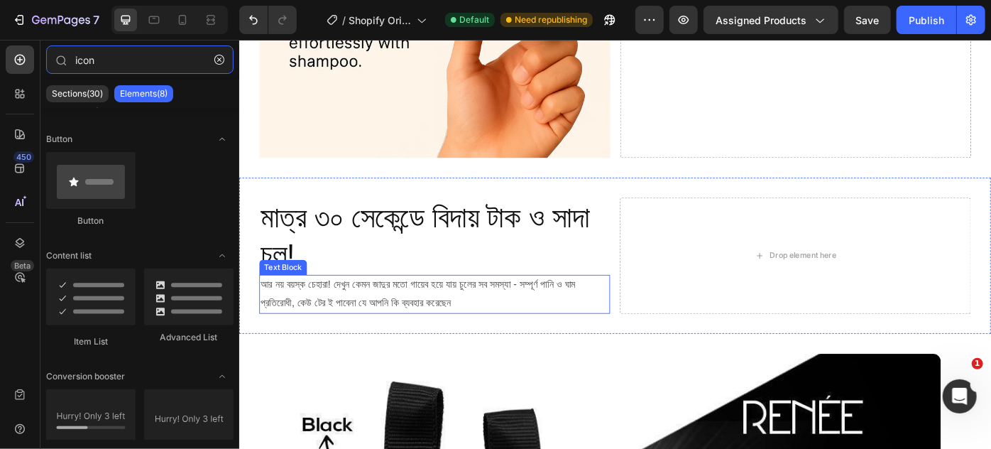
scroll to position [1471, 0]
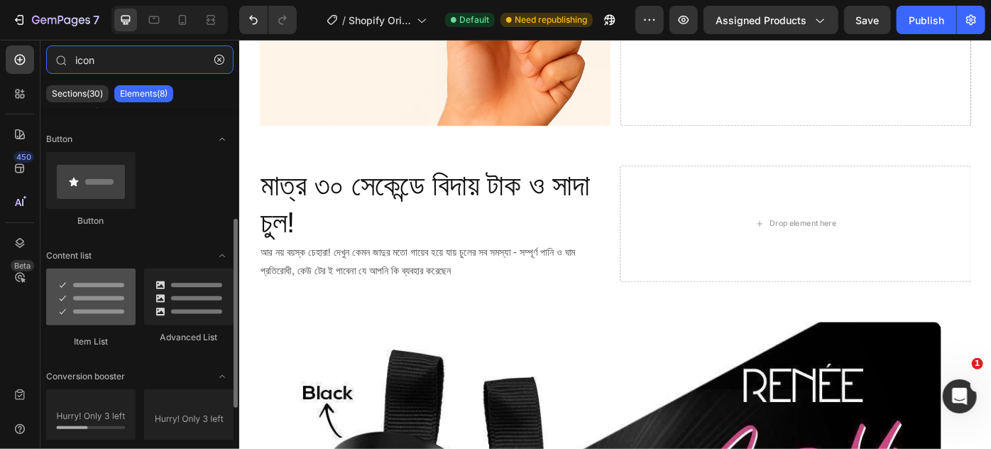
type input "icon"
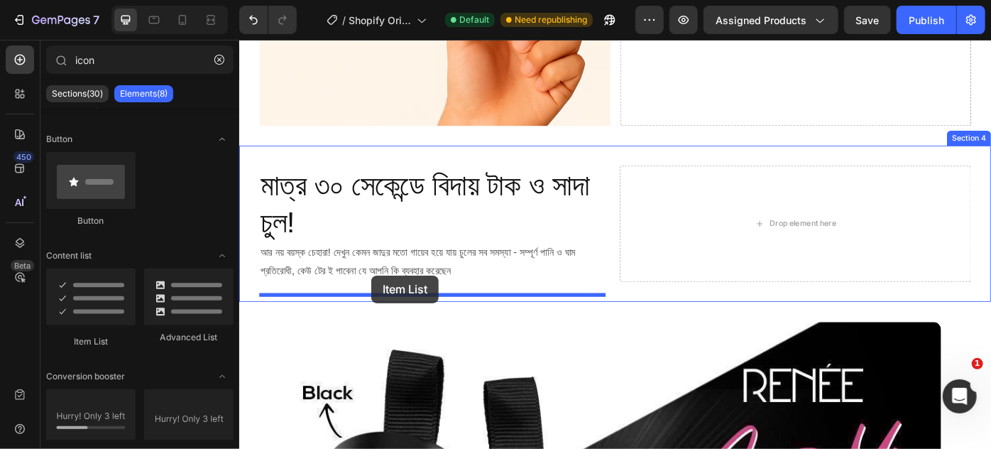
drag, startPoint x: 344, startPoint y: 356, endPoint x: 388, endPoint y: 306, distance: 66.9
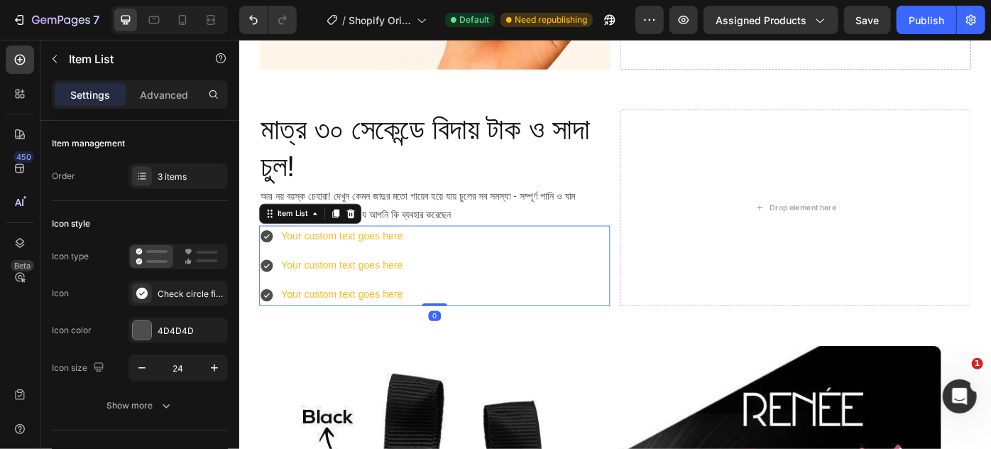
scroll to position [1536, 0]
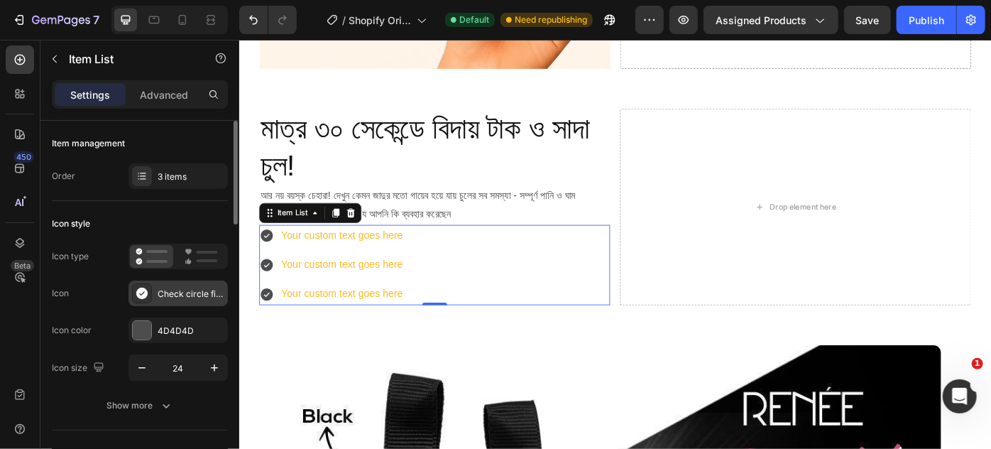
click at [167, 293] on div "Check circle filled" at bounding box center [191, 294] width 67 height 13
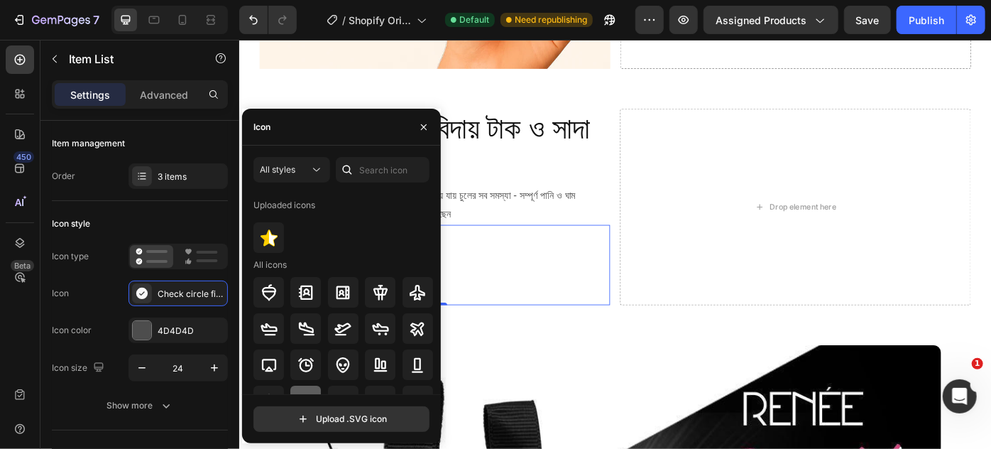
scroll to position [222, 0]
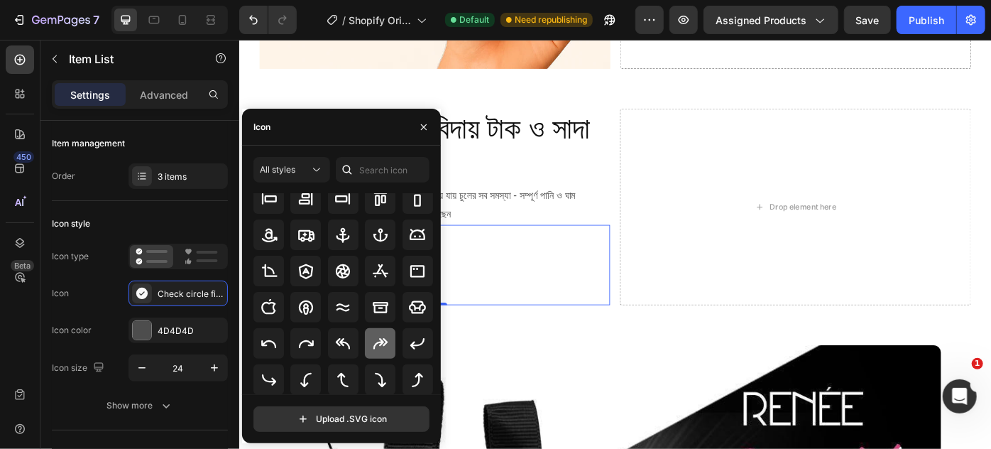
click at [365, 343] on div at bounding box center [380, 343] width 31 height 31
click at [98, 255] on div "Icon type" at bounding box center [140, 257] width 176 height 26
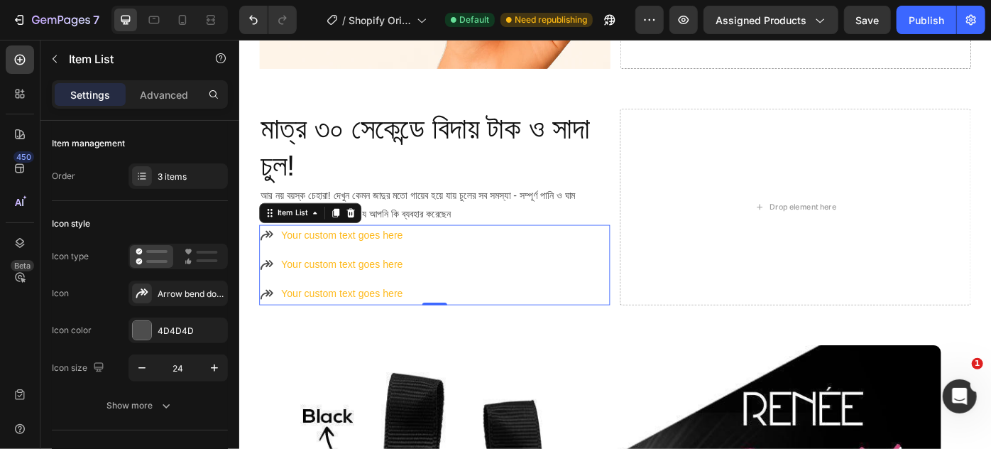
click at [351, 273] on div "Your custom text goes here" at bounding box center [355, 261] width 142 height 25
click at [351, 271] on p "Your custom text goes here" at bounding box center [355, 261] width 138 height 21
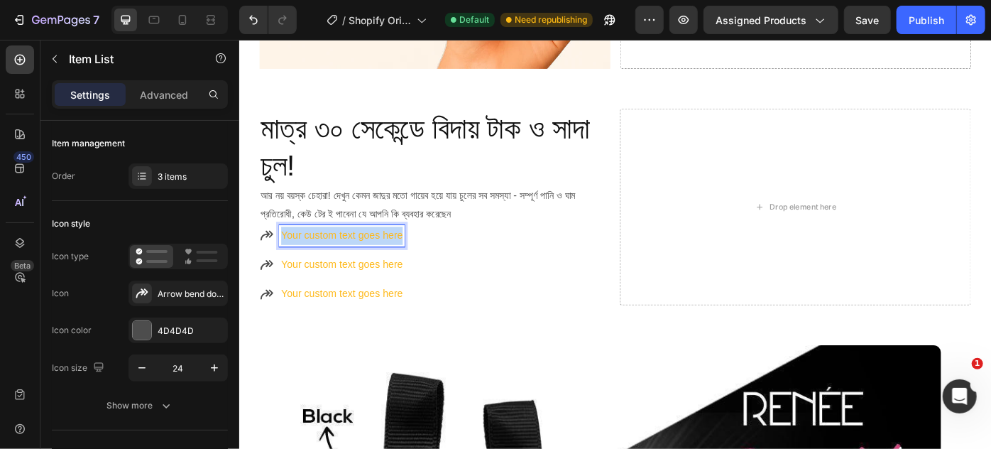
click at [351, 271] on p "Your custom text goes here" at bounding box center [355, 261] width 138 height 21
click at [307, 303] on p "Your custom text goes here" at bounding box center [361, 294] width 150 height 21
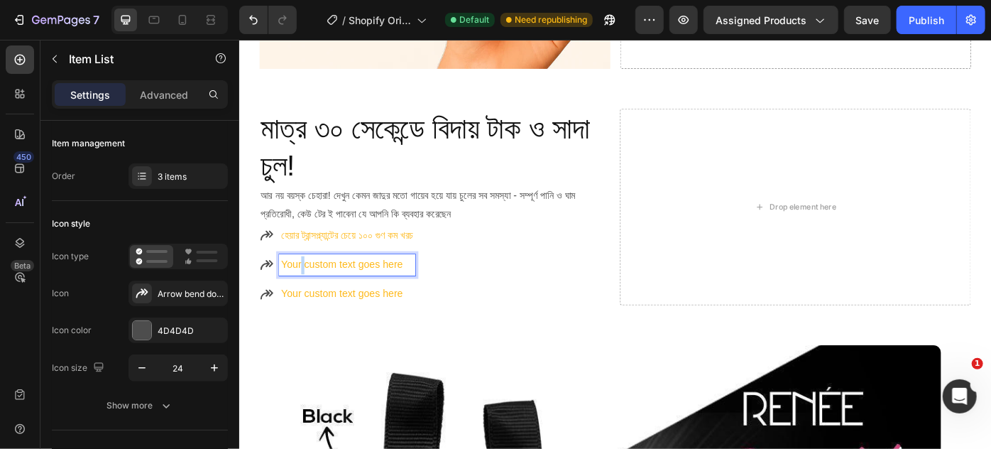
click at [307, 303] on p "Your custom text goes here" at bounding box center [361, 294] width 150 height 21
click at [320, 337] on p "Your custom text goes here" at bounding box center [361, 327] width 150 height 21
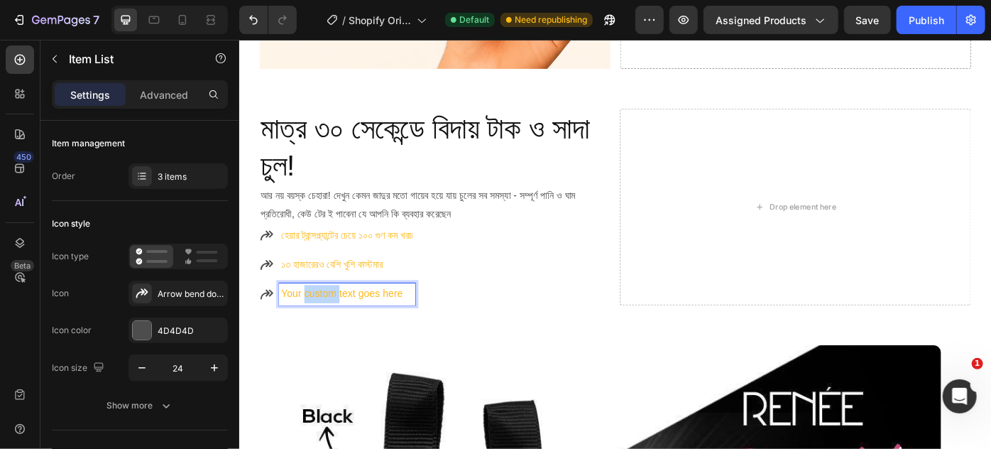
click at [320, 337] on p "Your custom text goes here" at bounding box center [361, 327] width 150 height 21
click at [389, 268] on p "হেয়ার ট্রান্সপ্ল্যান্টের চেয়ে ১০০ গুণ কম খরচ" at bounding box center [361, 261] width 150 height 21
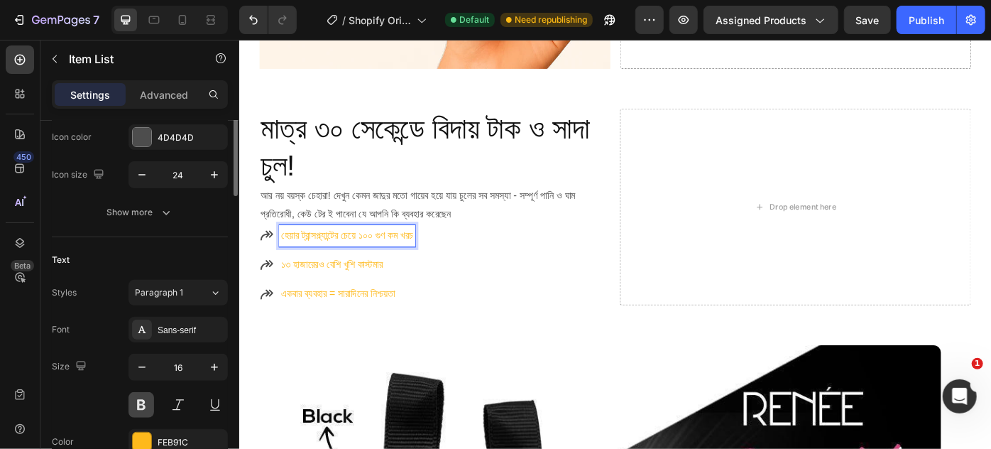
scroll to position [258, 0]
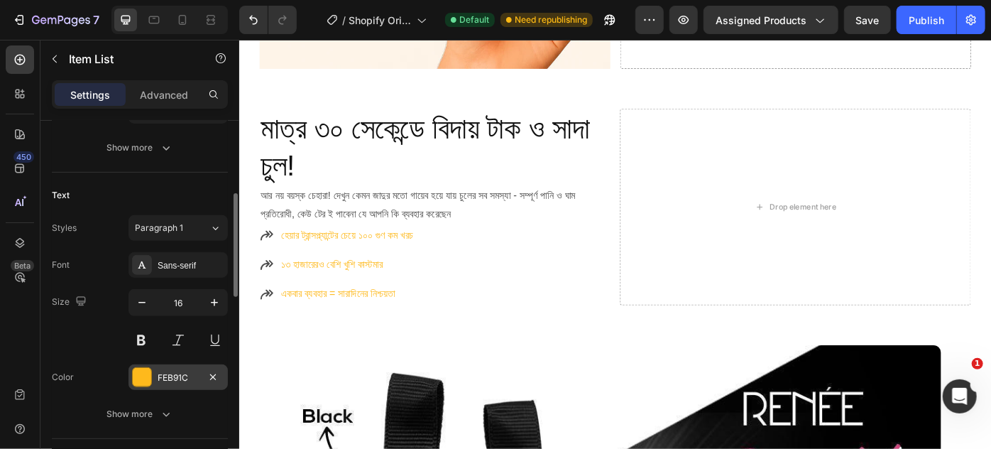
click at [132, 382] on div at bounding box center [142, 377] width 20 height 20
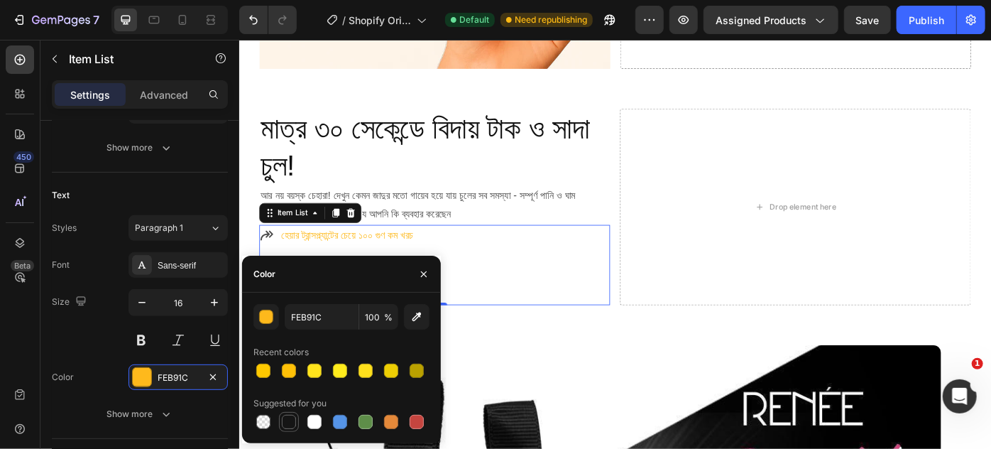
click at [289, 418] on div at bounding box center [289, 422] width 14 height 14
type input "151515"
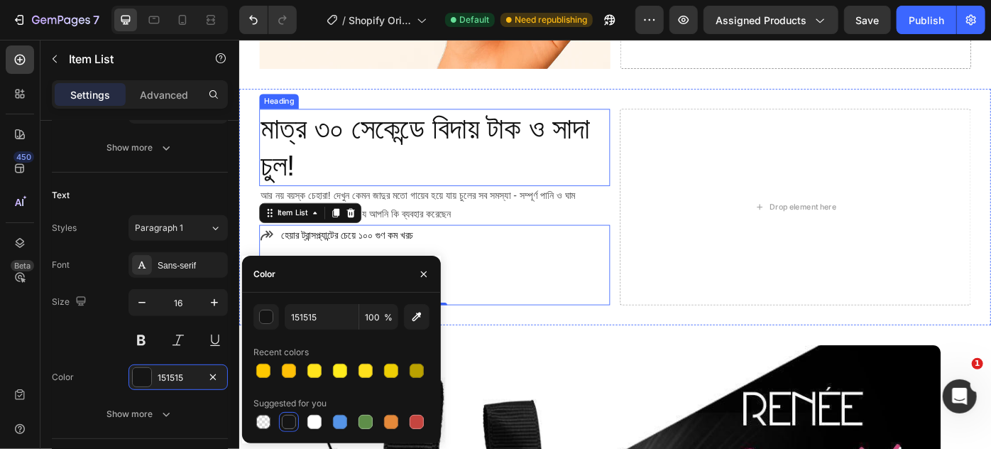
click at [459, 165] on p "মাত্র ৩০ সেকেন্ডে বিদায় টাক ও সাদা চুল!" at bounding box center [460, 161] width 395 height 85
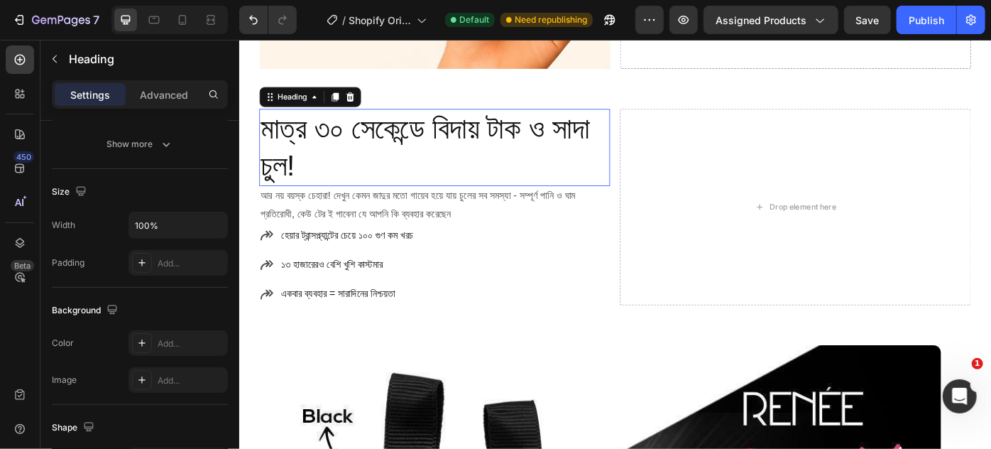
scroll to position [0, 0]
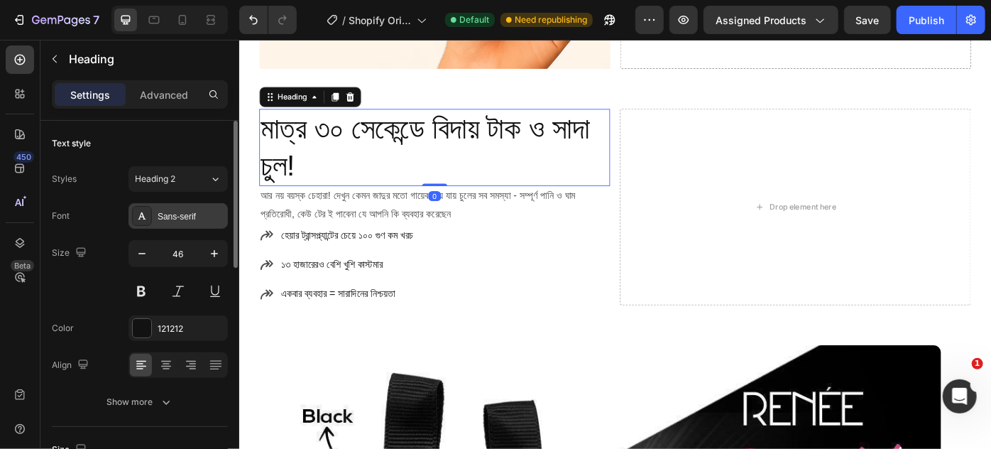
click at [175, 217] on div "Sans-serif" at bounding box center [191, 216] width 67 height 13
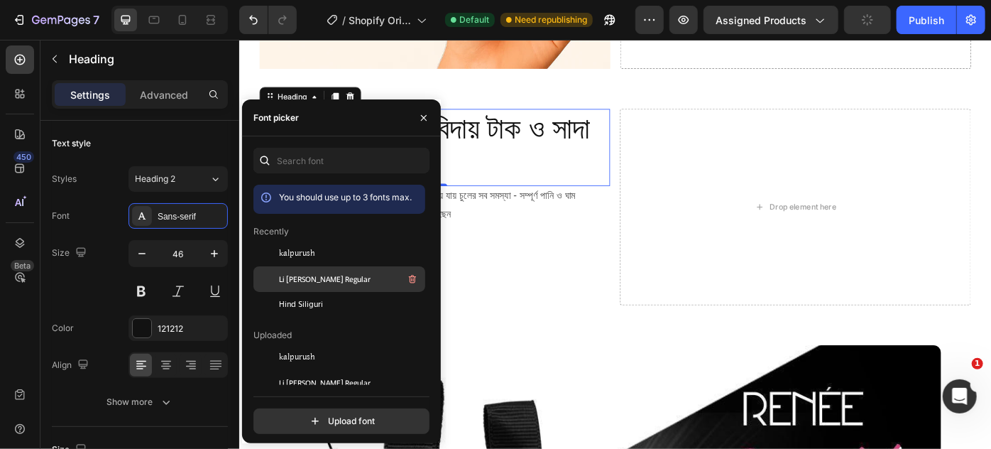
click at [304, 280] on span "Li [PERSON_NAME] Regular" at bounding box center [325, 279] width 92 height 13
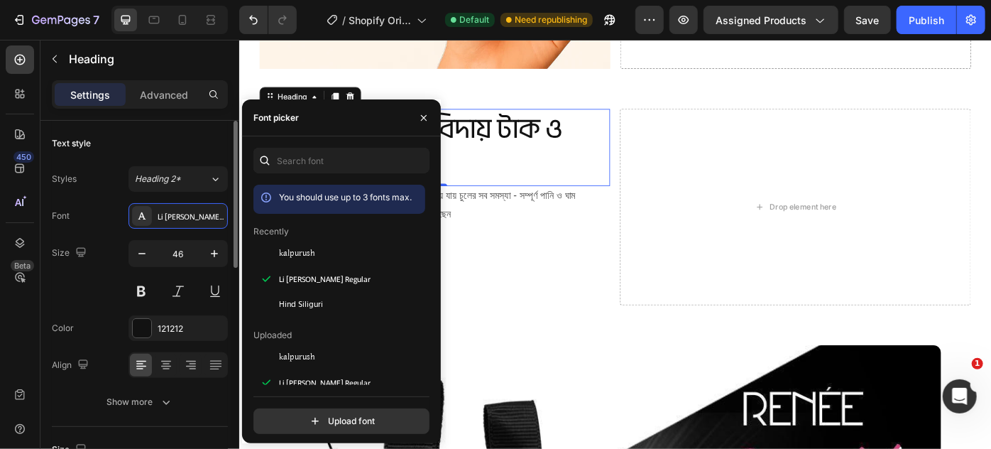
drag, startPoint x: 142, startPoint y: 286, endPoint x: 106, endPoint y: 273, distance: 38.4
click at [141, 286] on button at bounding box center [142, 291] width 26 height 26
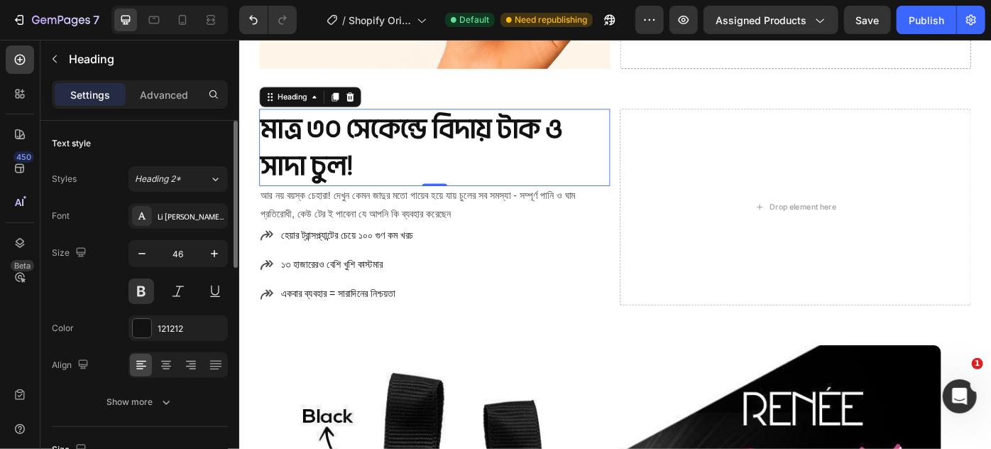
click at [98, 266] on div "Size 46" at bounding box center [140, 272] width 176 height 64
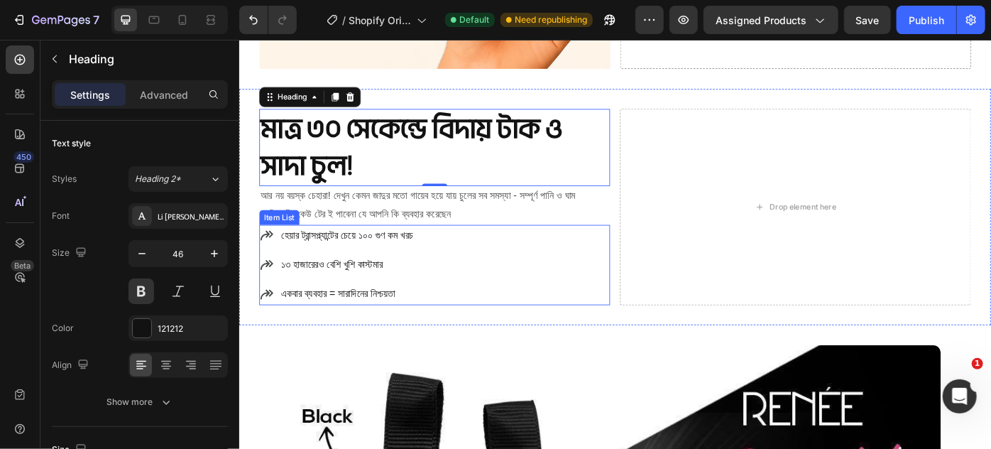
scroll to position [1471, 0]
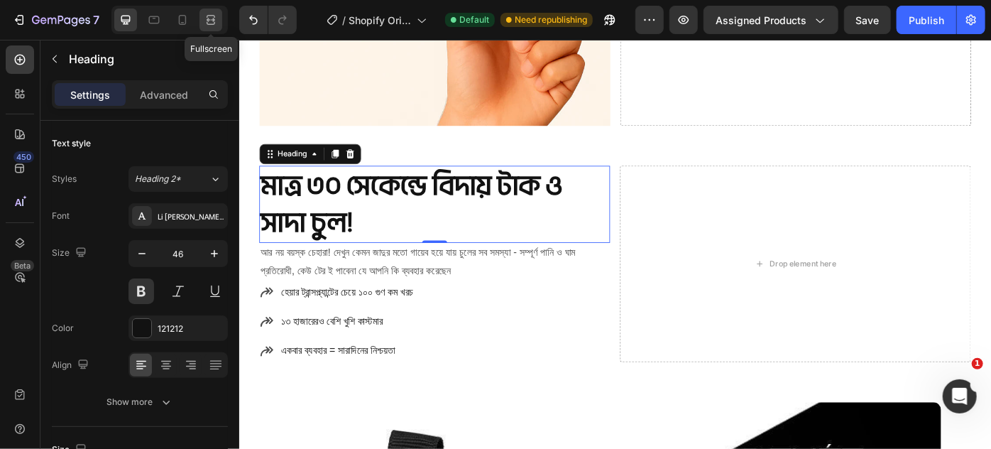
click at [214, 16] on icon at bounding box center [211, 16] width 9 height 3
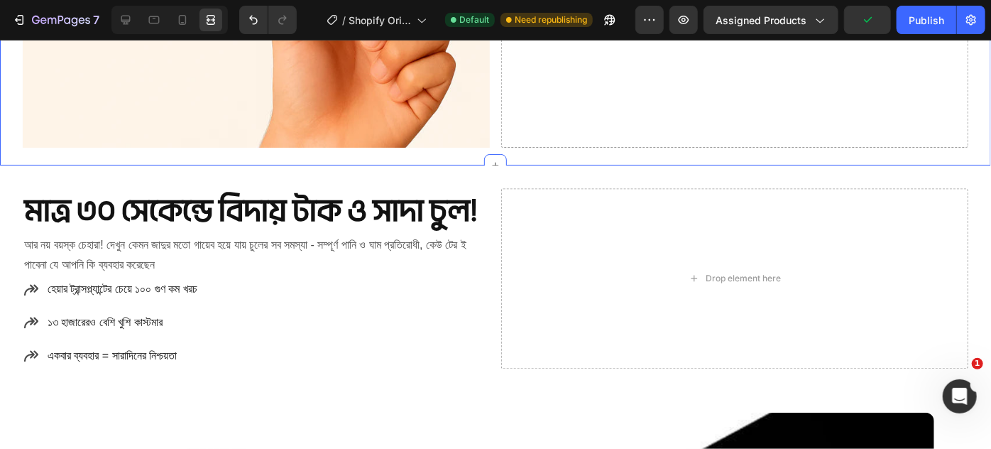
scroll to position [1536, 0]
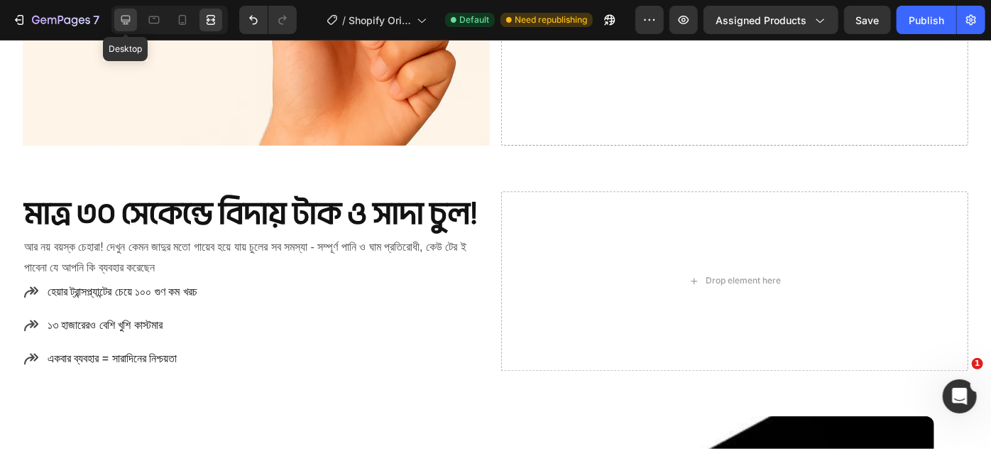
click at [132, 23] on icon at bounding box center [126, 20] width 14 height 14
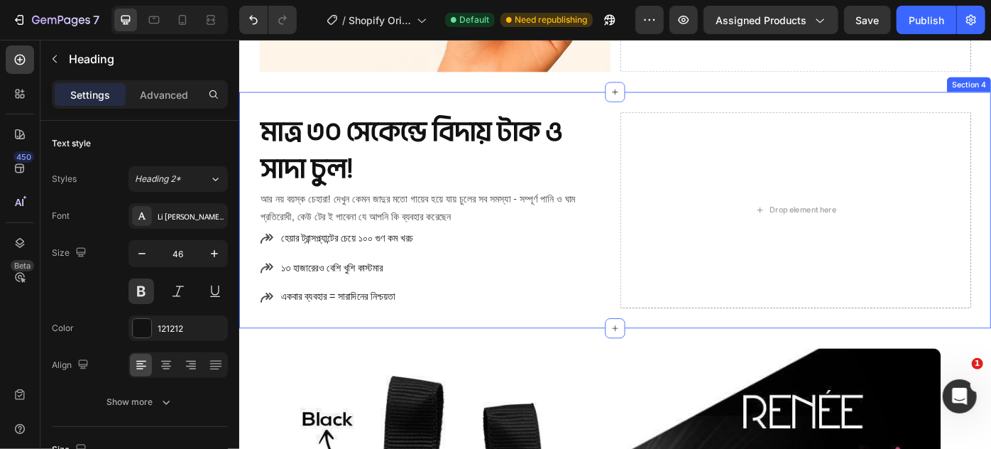
click at [244, 157] on div "মাত্র ৩০ সেকেন্ডে বিদায় টাক ও সাদা চুল! Heading আর নয় বয়স্ক চেহারা! দেখুন কে…" at bounding box center [665, 232] width 852 height 268
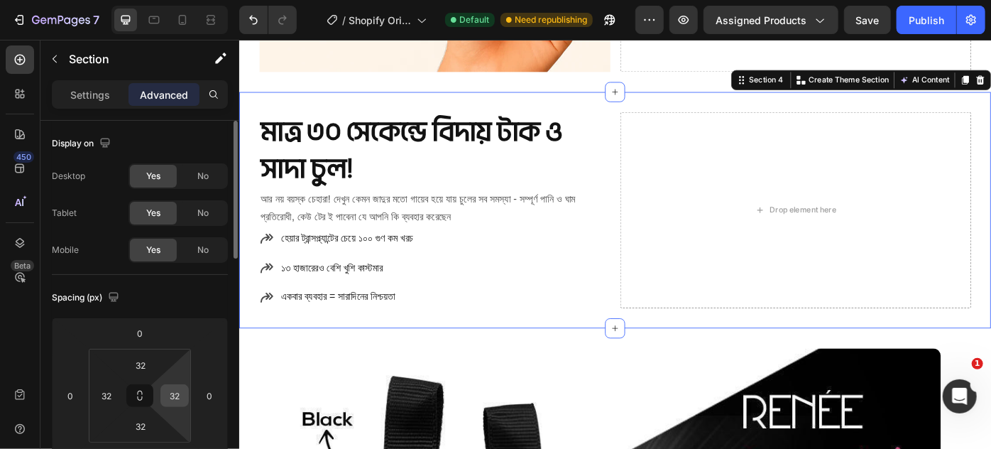
click at [176, 400] on input "32" at bounding box center [174, 395] width 21 height 21
type input "90"
click at [106, 394] on input "32" at bounding box center [106, 395] width 21 height 21
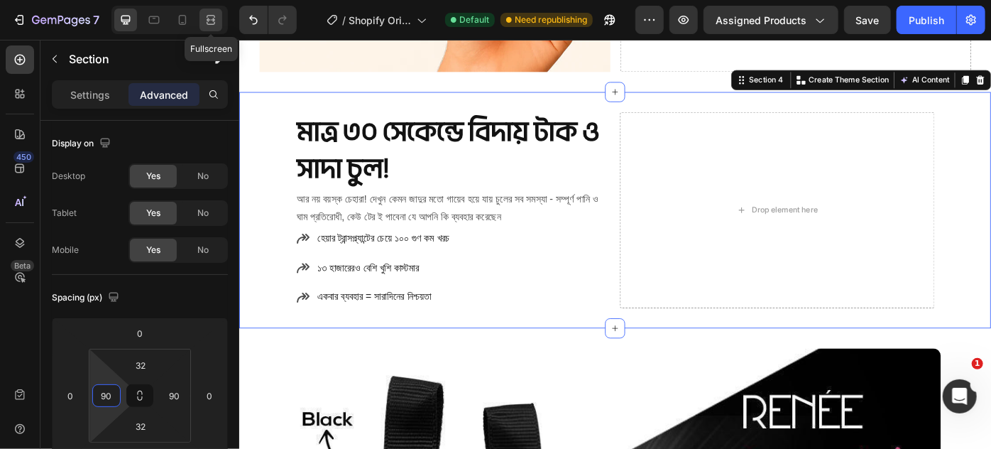
type input "90"
click at [208, 17] on icon at bounding box center [211, 20] width 14 height 14
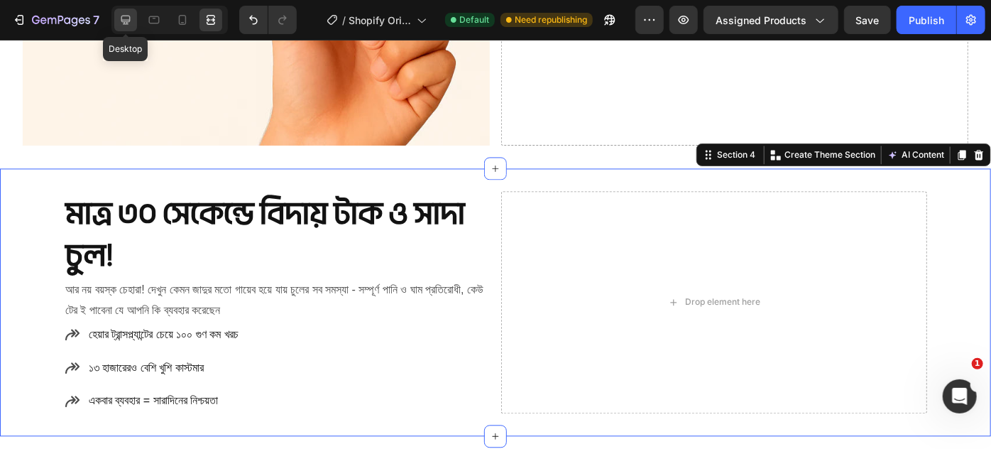
click at [128, 13] on icon at bounding box center [126, 20] width 14 height 14
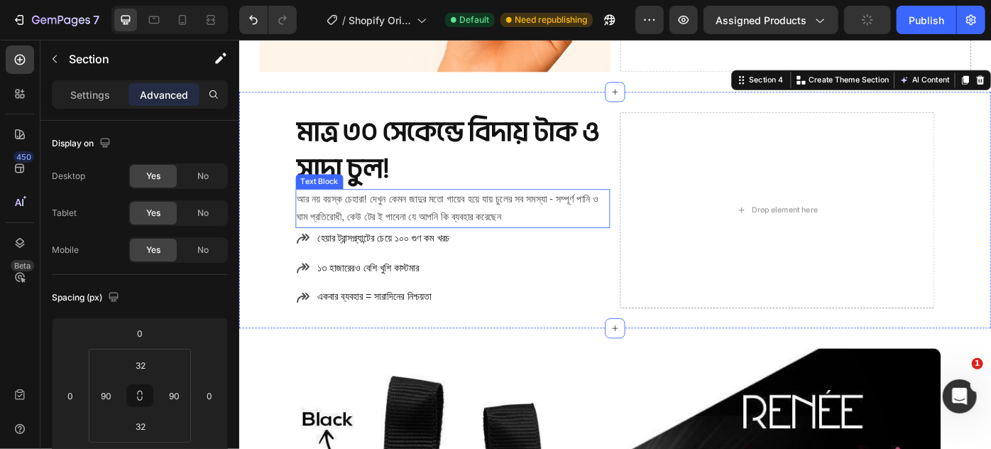
click at [364, 228] on p "আর নয় বয়স্ক চেহারা! দেখুন কেমন জাদুর মতো গায়েব হয়ে যায় চুলের সব সমস্যা - স…" at bounding box center [481, 229] width 354 height 41
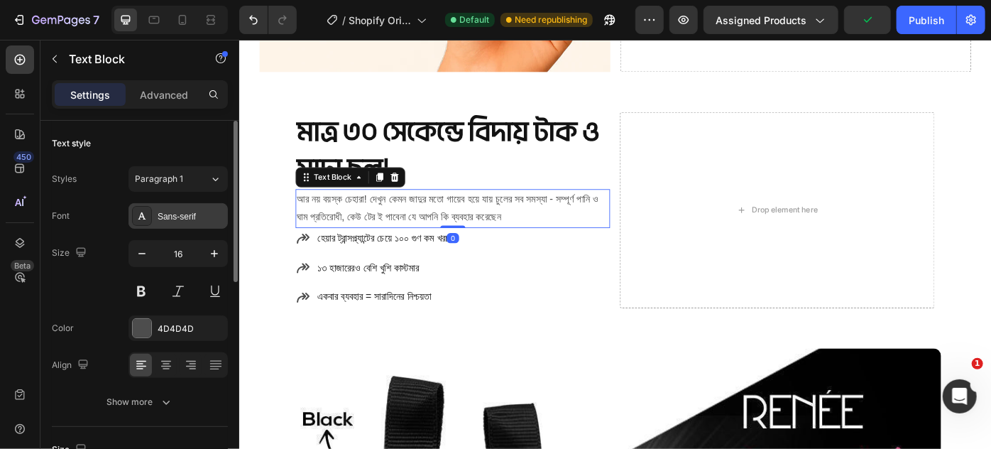
click at [159, 211] on div "Sans-serif" at bounding box center [191, 216] width 67 height 13
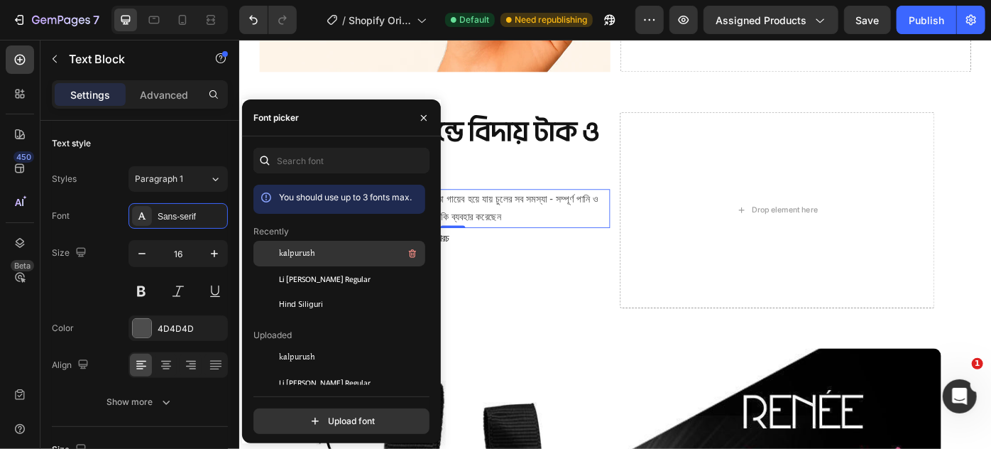
click at [301, 254] on span "kalpurush" at bounding box center [297, 253] width 36 height 13
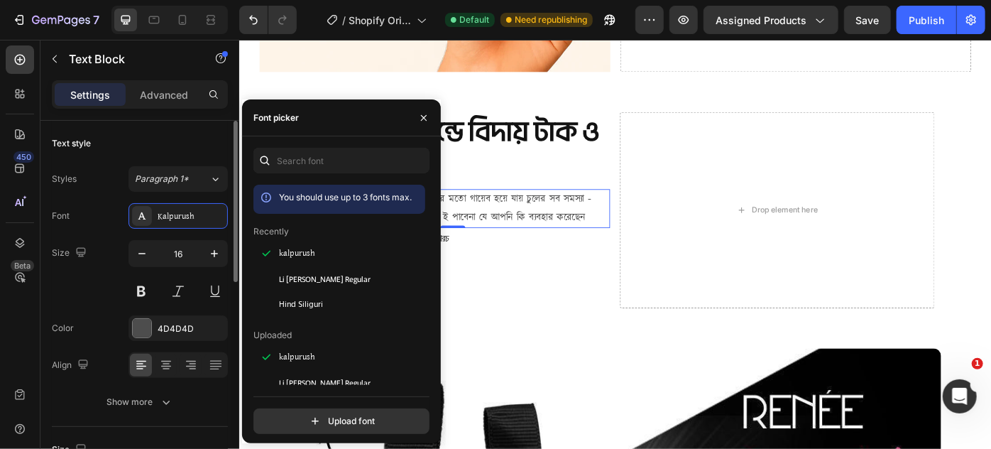
click at [102, 256] on div "Size 16" at bounding box center [140, 272] width 176 height 64
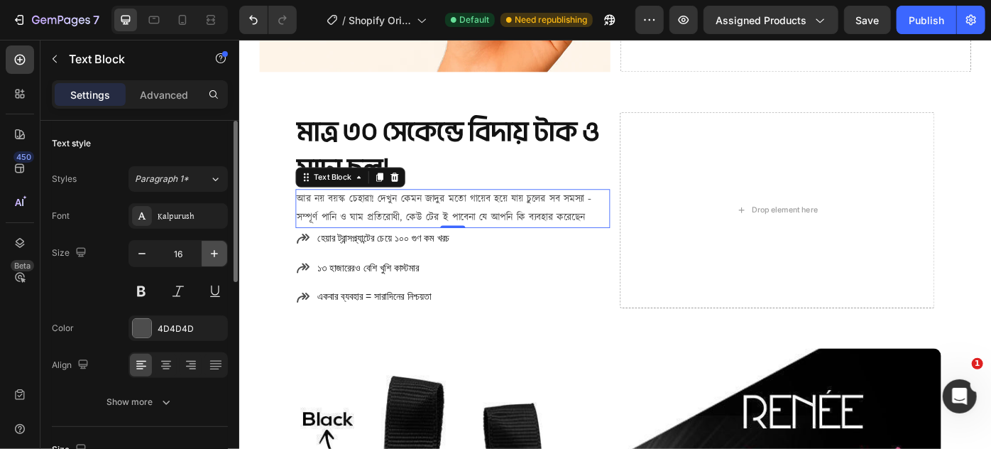
click at [205, 246] on button "button" at bounding box center [215, 254] width 26 height 26
type input "17"
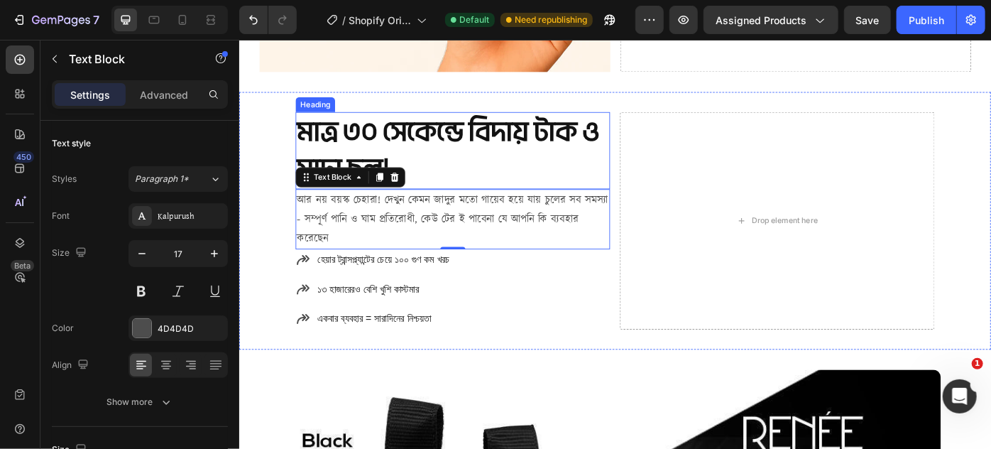
click at [430, 162] on h2 "মাত্র ৩০ সেকেন্ডে বিদায় টাক ও সাদা চুল!" at bounding box center [480, 165] width 356 height 88
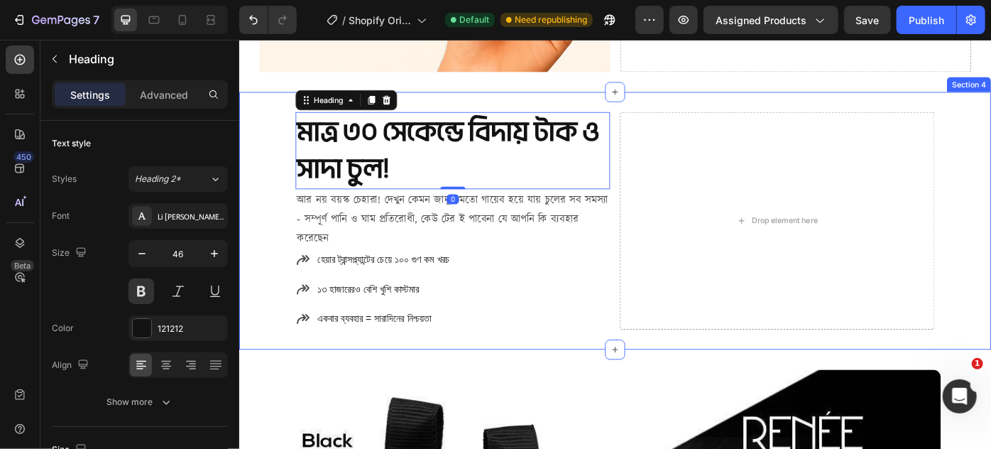
click at [278, 162] on div "মাত্র ৩০ সেকেন্ডে বিদায় টাক ও সাদা চুল! Heading 0 আর নয় বয়স্ক চেহারা! দেখুন …" at bounding box center [665, 244] width 852 height 293
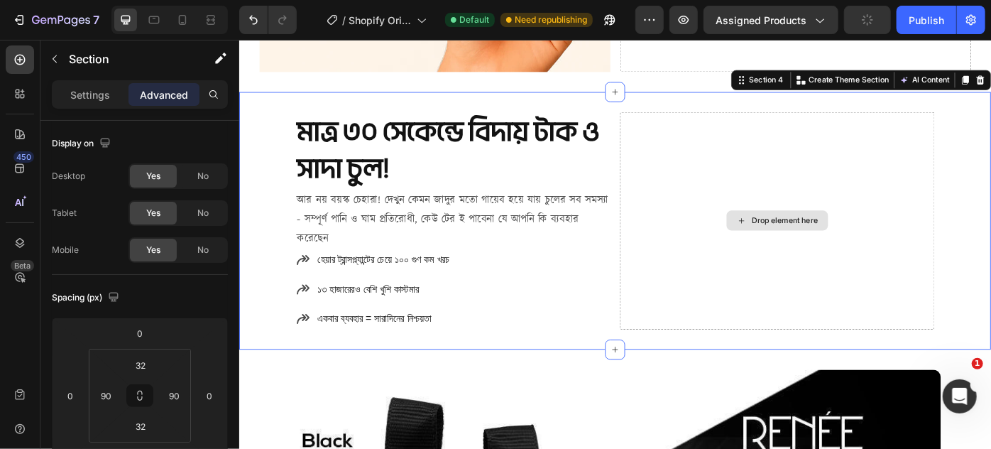
click at [704, 261] on div "Drop element here" at bounding box center [848, 244] width 356 height 247
click at [298, 268] on div "মাত্র ৩০ সেকেন্ডে বিদায় টাক ও সাদা চুল! Heading আর নয় বয়স্ক চেহারা! দেখুন কে…" at bounding box center [665, 244] width 852 height 293
click at [820, 80] on div "Section 4" at bounding box center [836, 84] width 44 height 13
click at [30, 246] on div at bounding box center [20, 243] width 28 height 28
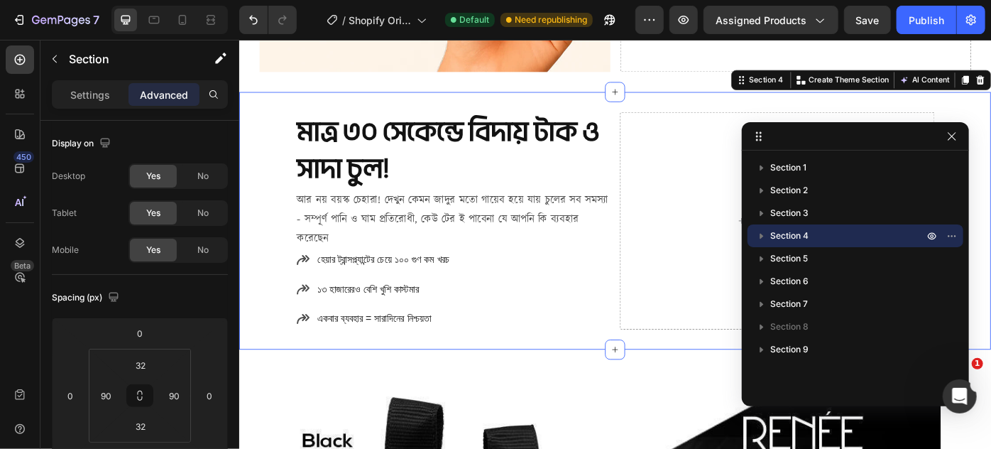
click at [763, 238] on icon "button" at bounding box center [762, 236] width 14 height 14
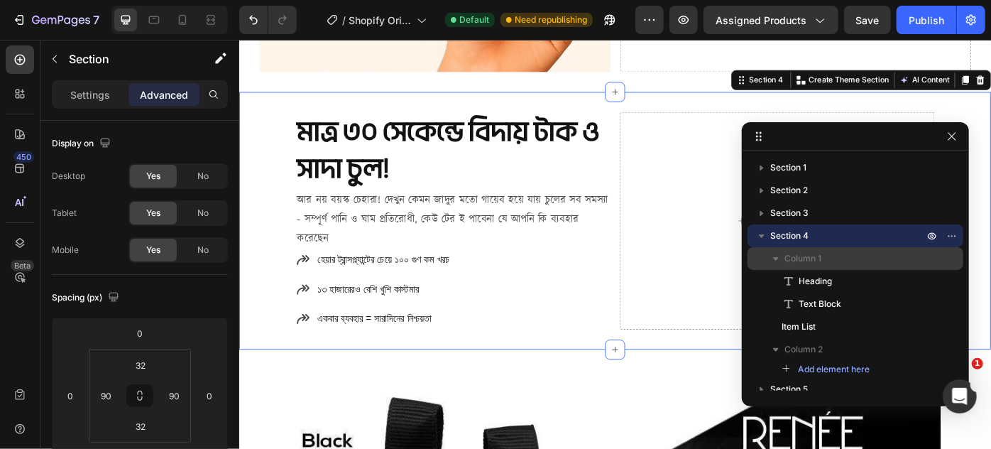
click at [813, 263] on span "Column 1" at bounding box center [803, 258] width 37 height 14
click at [802, 260] on span "Column 1" at bounding box center [803, 258] width 37 height 14
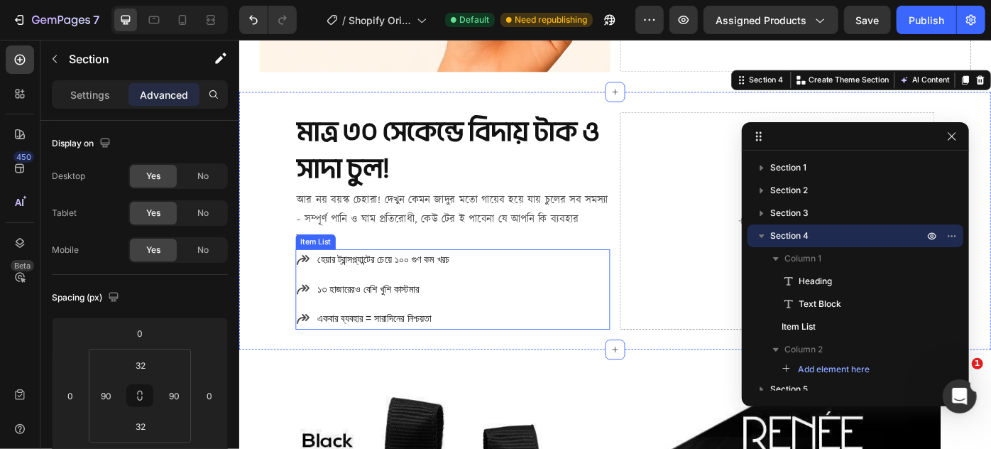
click at [463, 280] on p "হেয়ার ট্রান্সপ্ল্যান্টের চেয়ে ১০০ গুণ কম খরচ" at bounding box center [402, 288] width 150 height 21
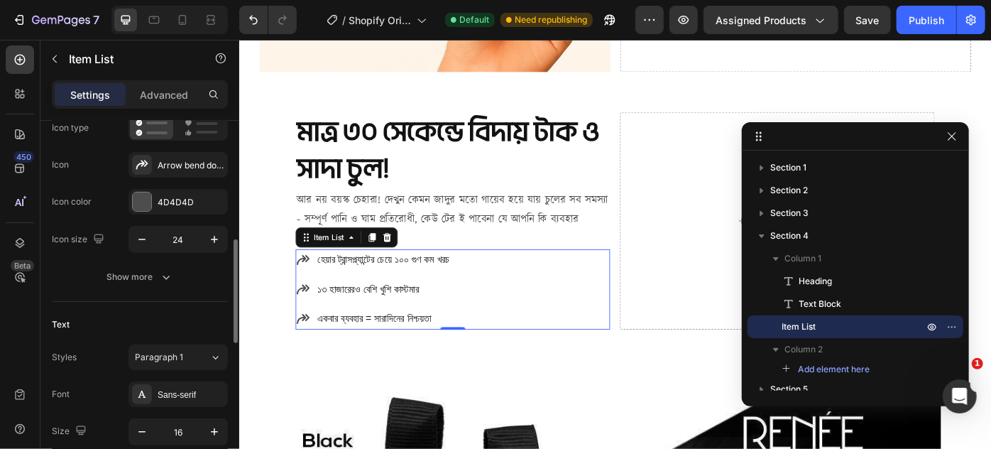
scroll to position [193, 0]
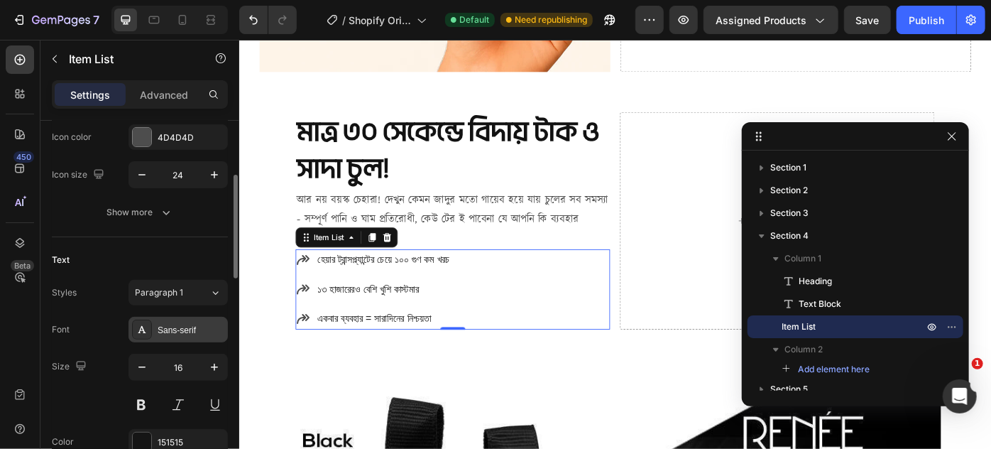
click at [172, 317] on div "Sans-serif" at bounding box center [178, 330] width 99 height 26
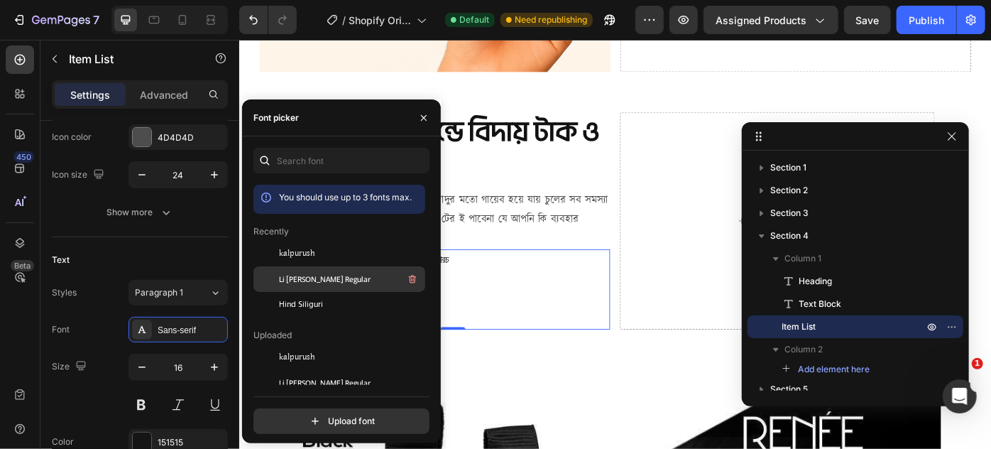
click at [322, 281] on span "Li [PERSON_NAME] Regular" at bounding box center [325, 279] width 92 height 13
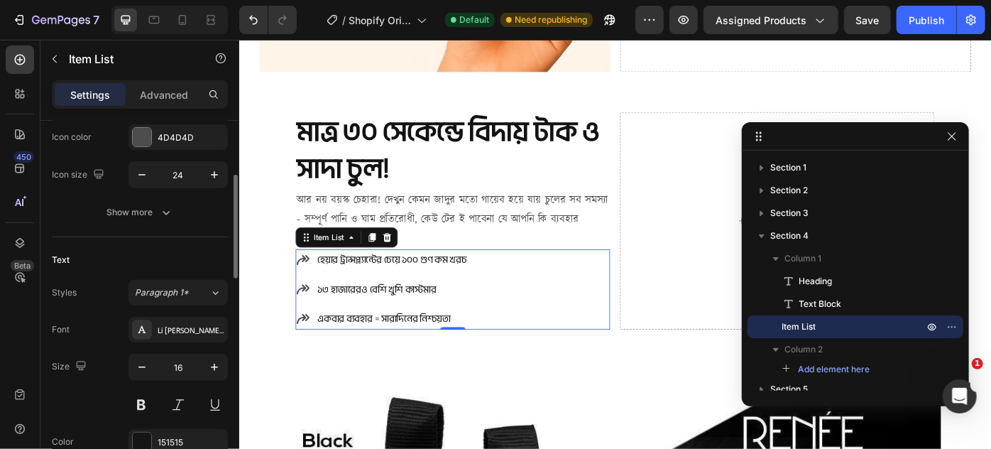
click at [114, 342] on div "Font Li Ador Noirrit Regular Size 16 Color 151515 Show more" at bounding box center [140, 404] width 176 height 175
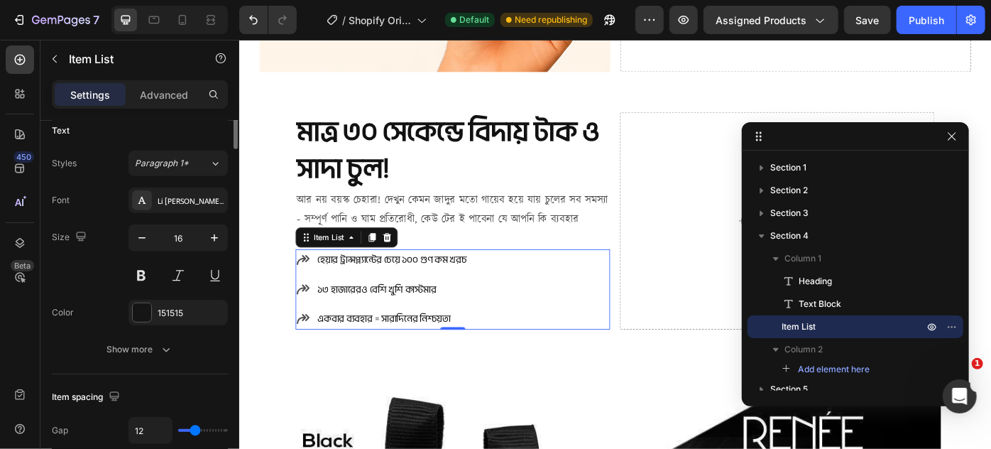
scroll to position [387, 0]
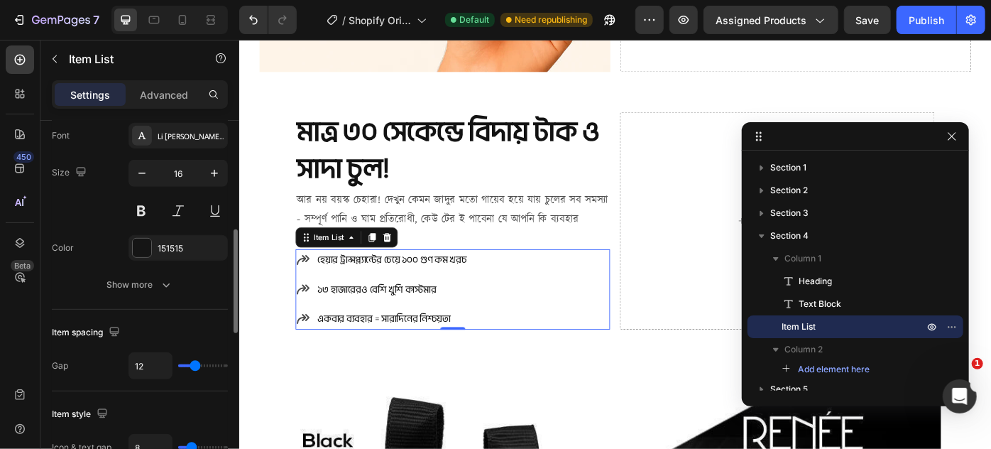
type input "10"
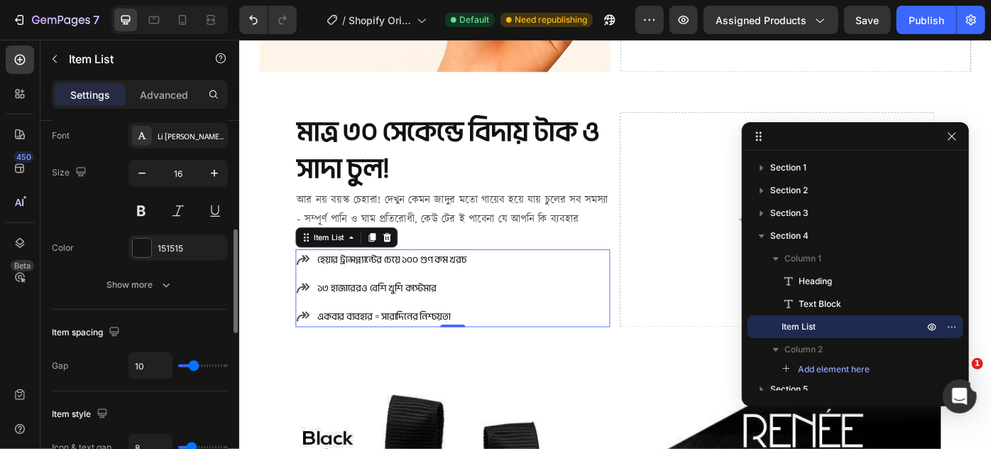
type input "9"
type input "8"
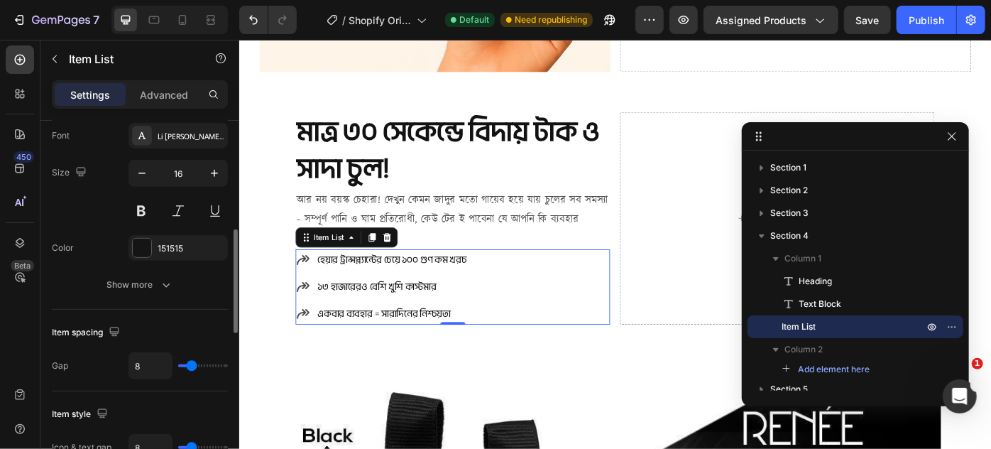
type input "7"
type input "6"
type input "5"
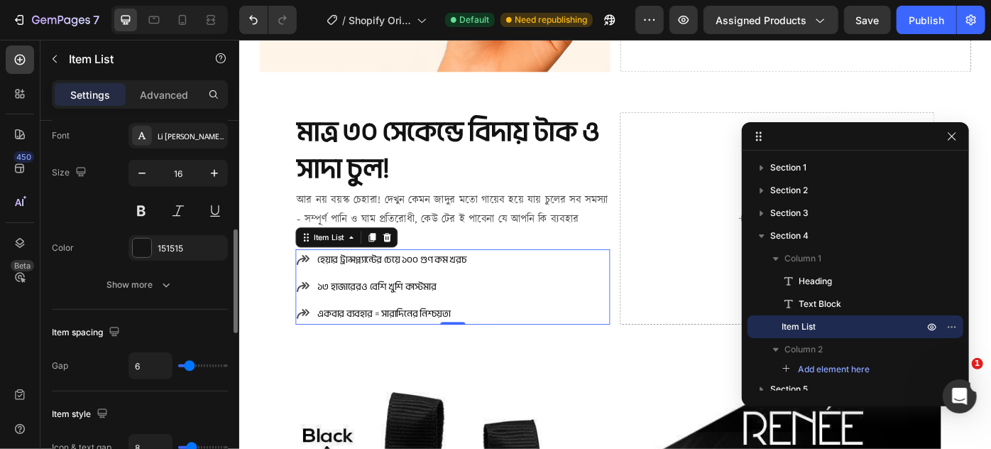
type input "5"
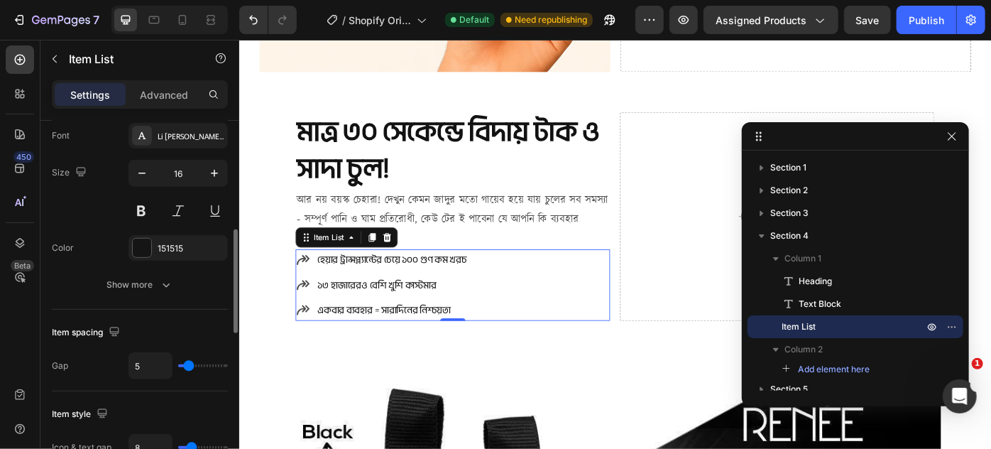
type input "4"
click at [187, 364] on input "range" at bounding box center [203, 365] width 50 height 3
click at [208, 168] on icon "button" at bounding box center [214, 173] width 14 height 14
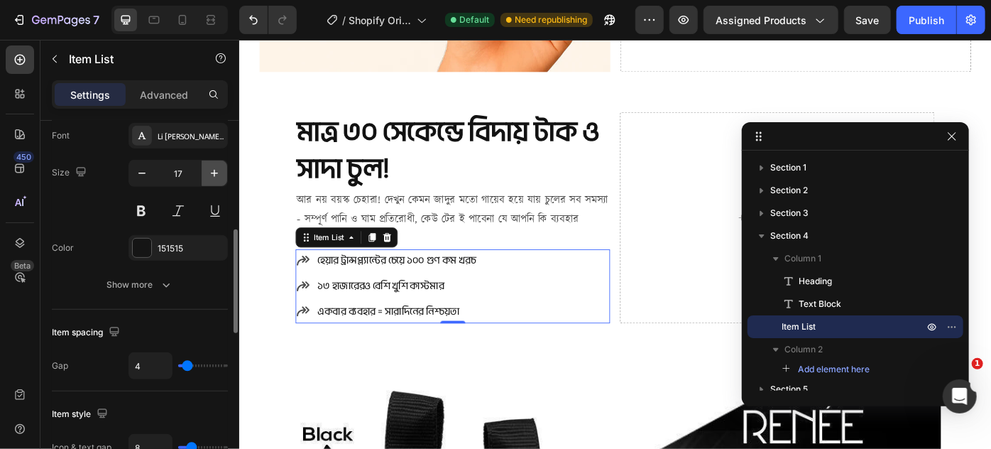
click at [208, 168] on icon "button" at bounding box center [214, 173] width 14 height 14
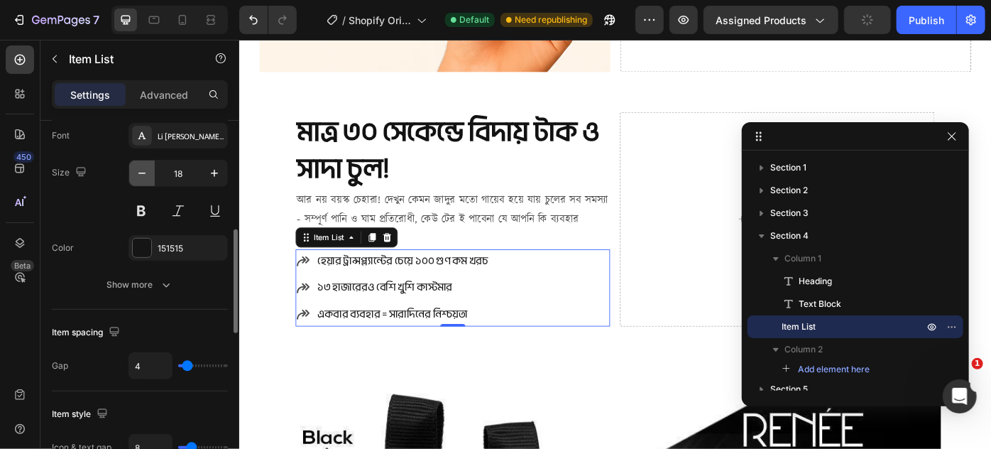
click at [144, 172] on icon "button" at bounding box center [142, 173] width 14 height 14
type input "17"
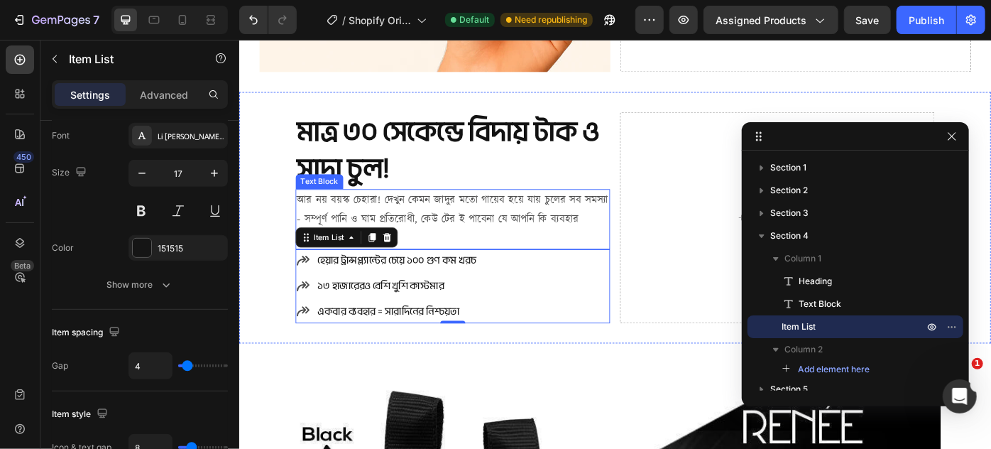
click at [405, 231] on p "আর নয় বয়স্ক চেহারা! দেখুন কেমন জাদুর মতো গায়েব হয়ে যায় চুলের সব সমস্যা - স…" at bounding box center [481, 241] width 354 height 65
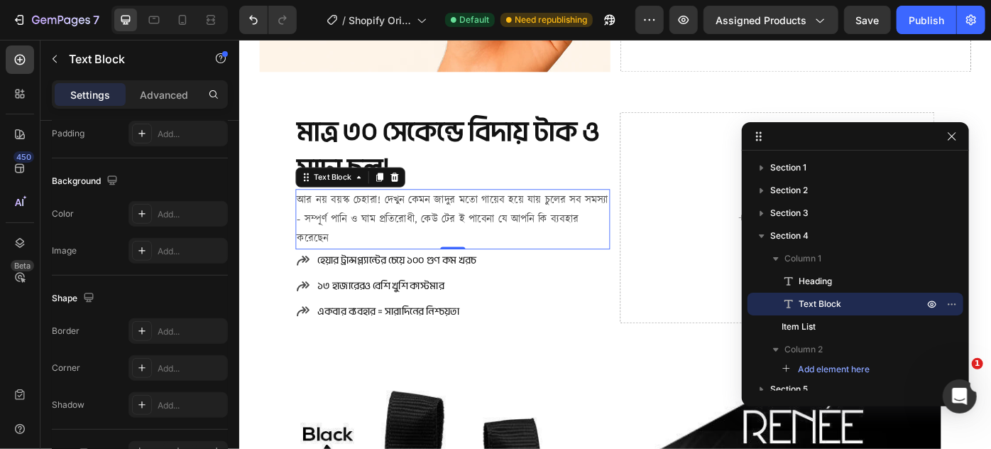
scroll to position [0, 0]
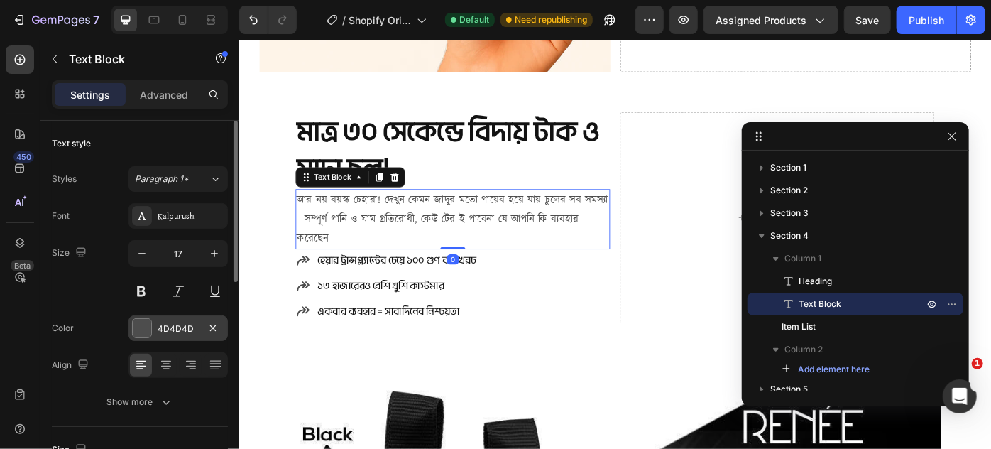
click at [140, 327] on div at bounding box center [142, 328] width 18 height 18
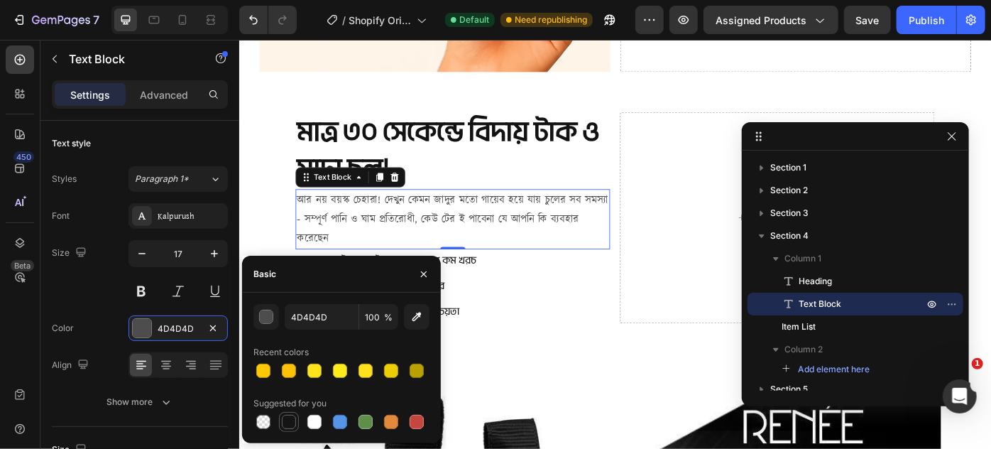
click at [291, 416] on div at bounding box center [289, 422] width 14 height 14
type input "151515"
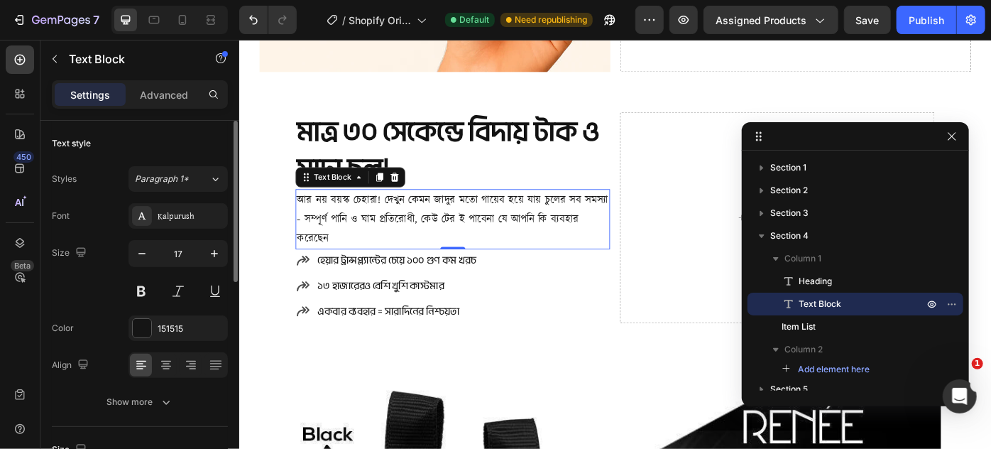
click at [91, 261] on div "Size 17" at bounding box center [140, 272] width 176 height 64
click at [135, 255] on icon "button" at bounding box center [142, 253] width 14 height 14
type input "16"
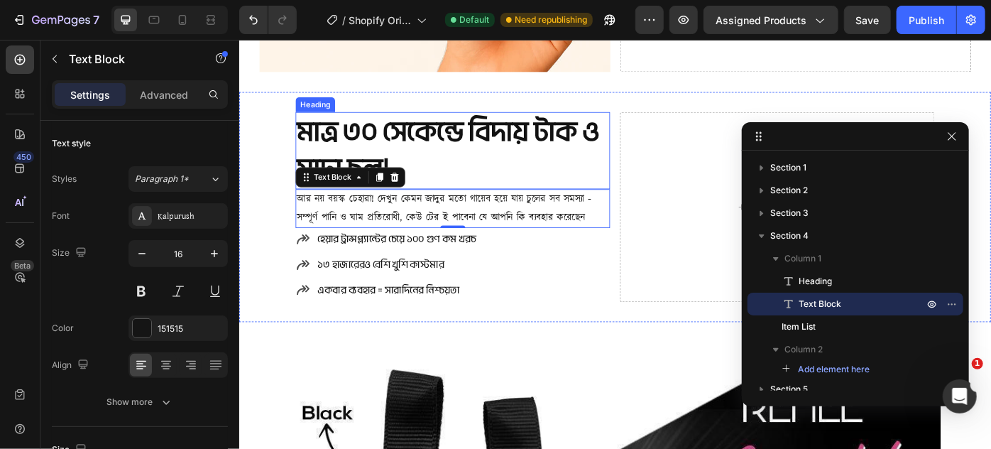
click at [496, 173] on h2 "মাত্র ৩০ সেকেন্ডে বিদায় টাক ও সাদা চুল!" at bounding box center [480, 165] width 356 height 88
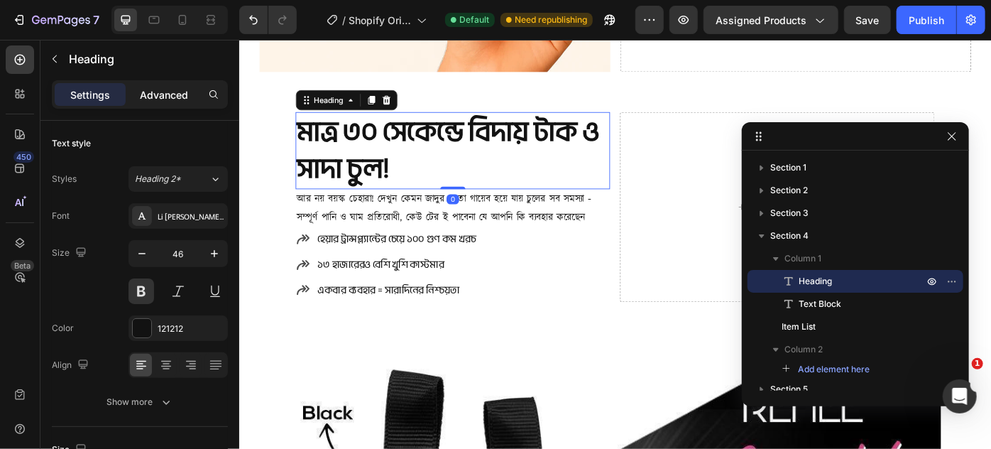
click at [180, 97] on p "Advanced" at bounding box center [164, 94] width 48 height 15
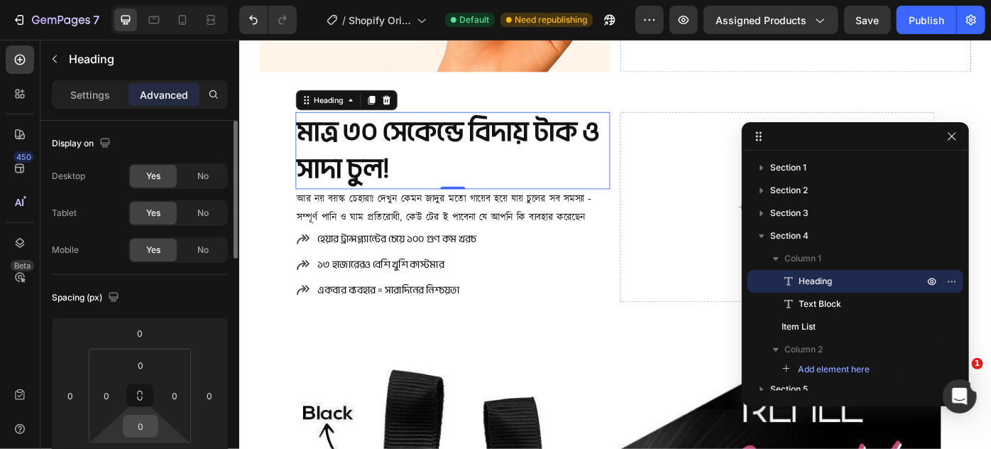
click at [147, 418] on input "0" at bounding box center [140, 425] width 28 height 21
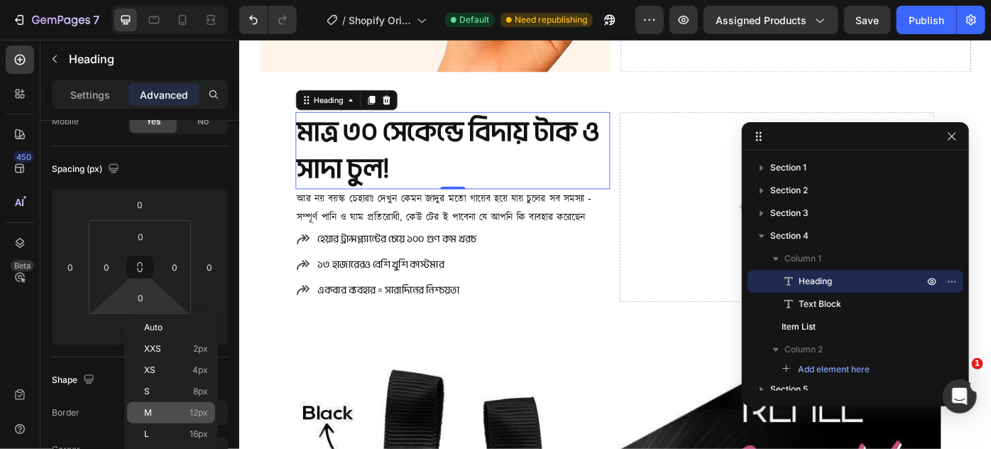
click at [164, 416] on p "M 12px" at bounding box center [176, 413] width 64 height 10
type input "12"
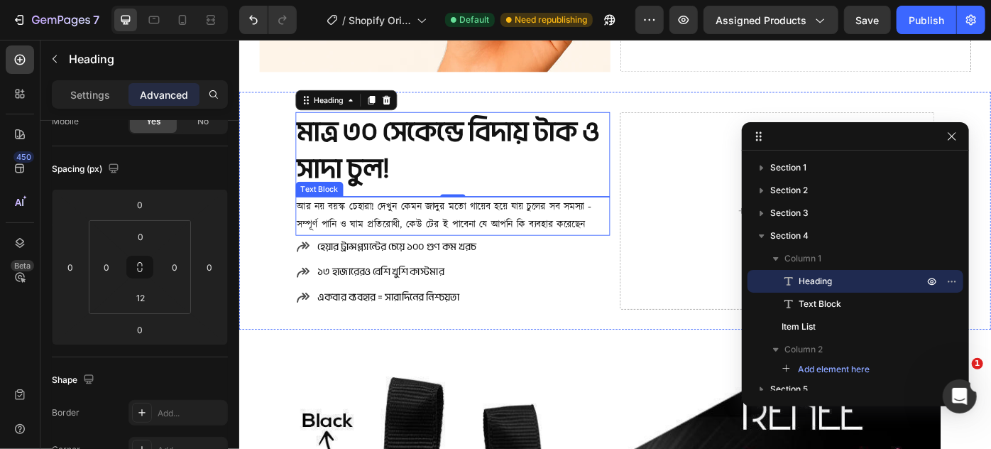
click at [359, 234] on p "আর নয় বয়স্ক চেহারা! দেখুন কেমন জাদুর মতো গায়েব হয়ে যায় চুলের সব সমস্যা - স…" at bounding box center [481, 238] width 354 height 41
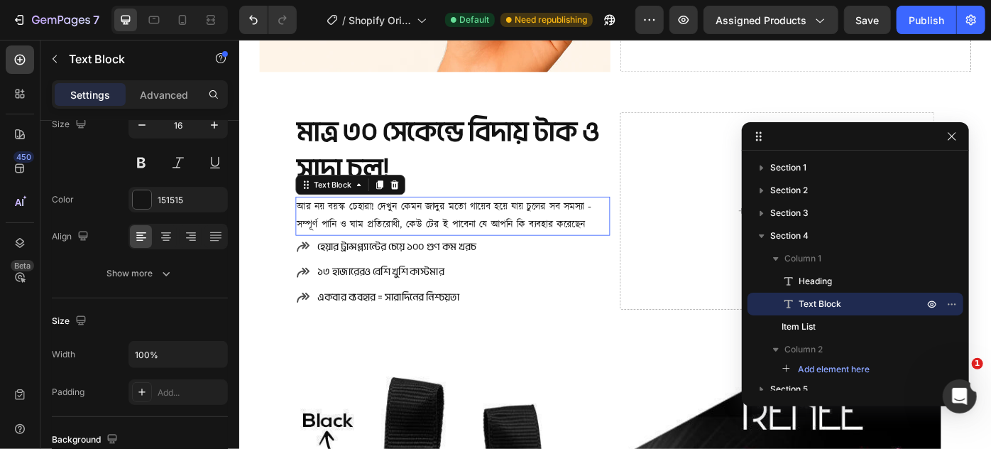
scroll to position [0, 0]
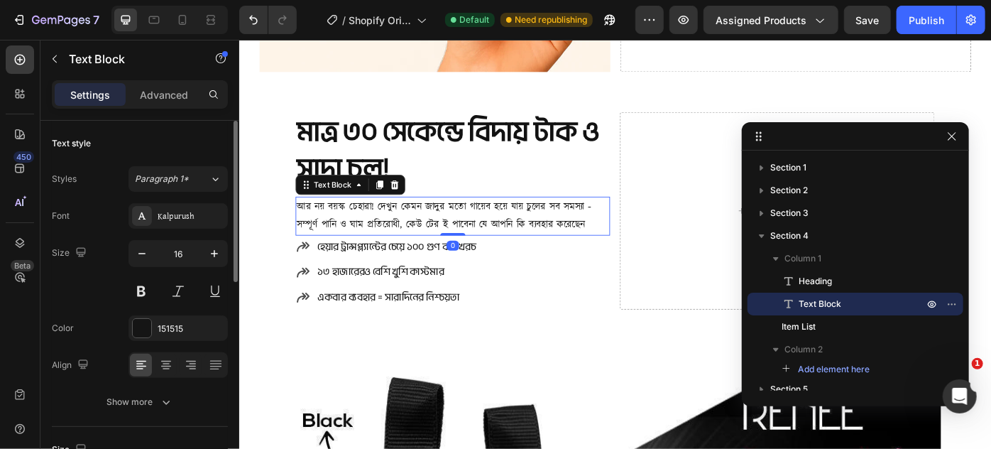
click at [176, 83] on div "Settings Advanced" at bounding box center [140, 94] width 170 height 23
click at [170, 107] on div "Settings Advanced" at bounding box center [140, 94] width 176 height 28
click at [173, 96] on p "Advanced" at bounding box center [164, 94] width 48 height 15
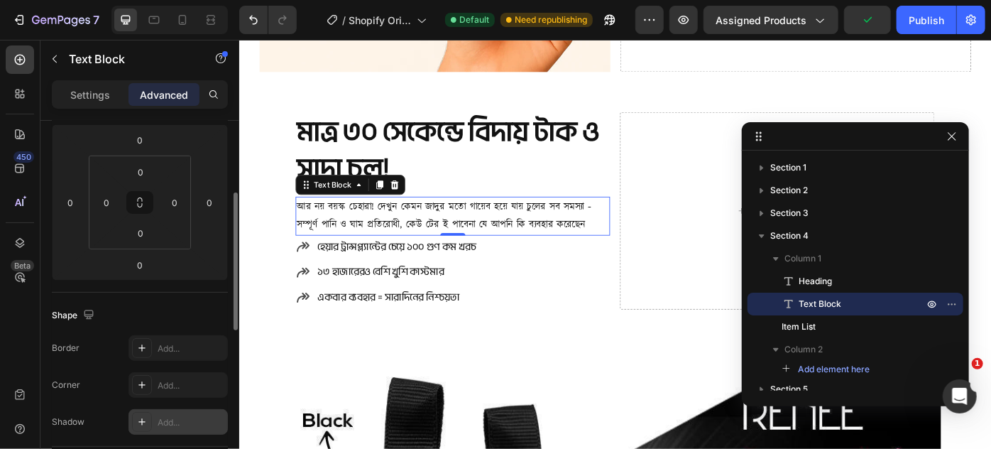
scroll to position [258, 0]
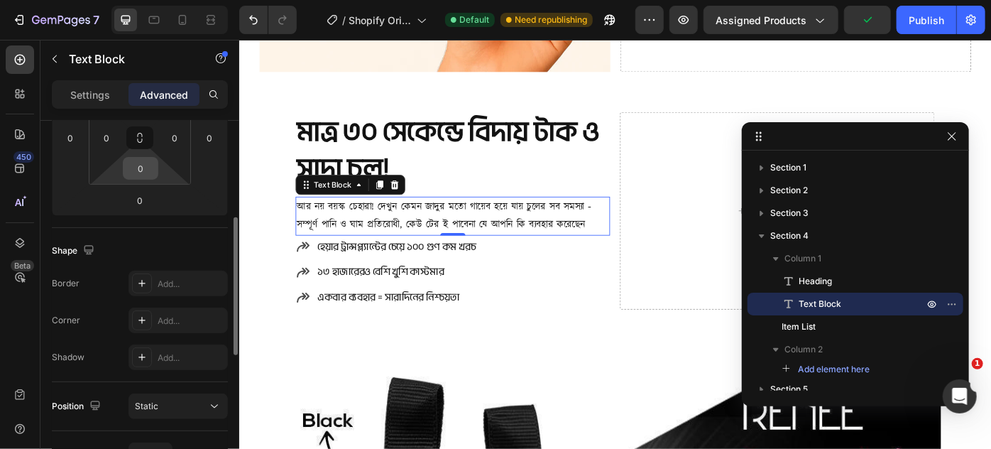
click at [143, 160] on input "0" at bounding box center [140, 168] width 28 height 21
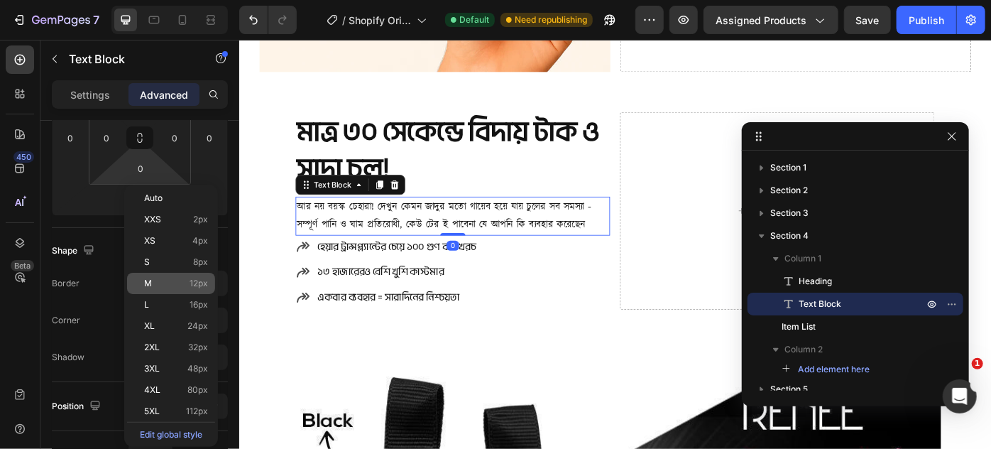
click at [172, 285] on p "M 12px" at bounding box center [176, 283] width 64 height 10
type input "12"
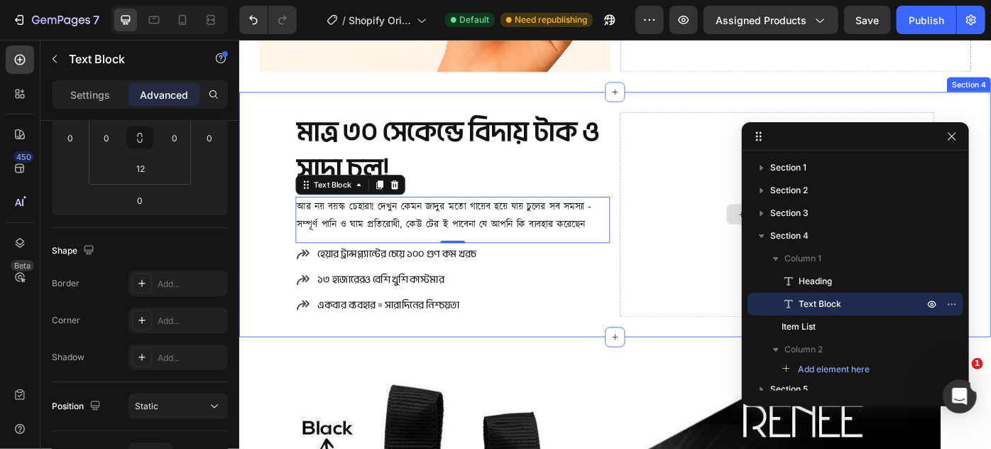
click at [719, 162] on div "Drop element here" at bounding box center [848, 237] width 356 height 232
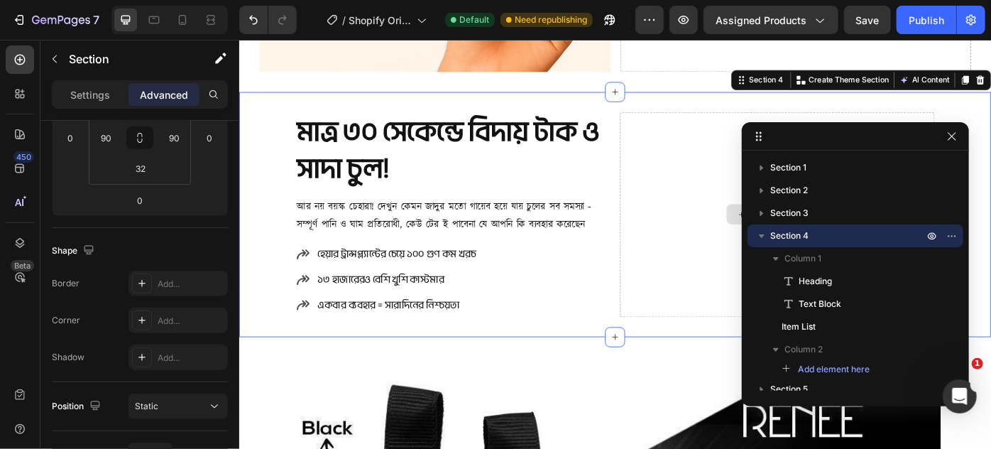
scroll to position [0, 0]
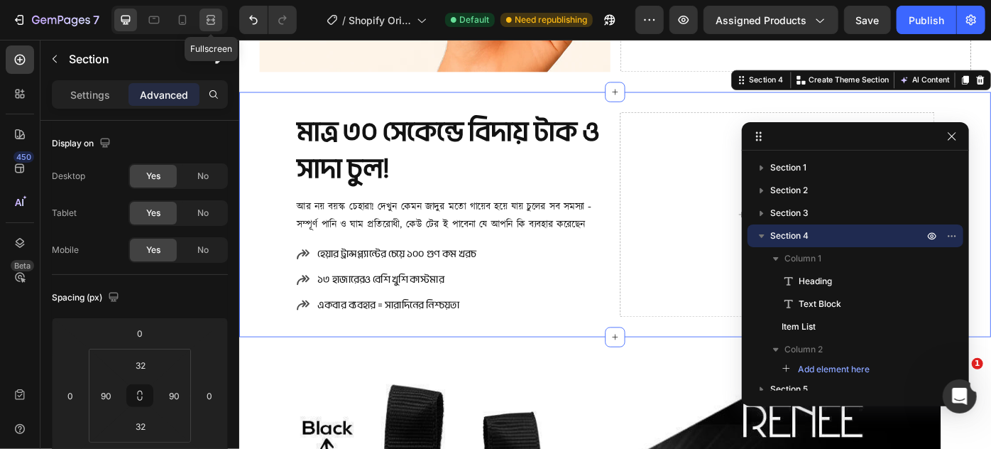
click at [205, 14] on icon at bounding box center [211, 20] width 14 height 14
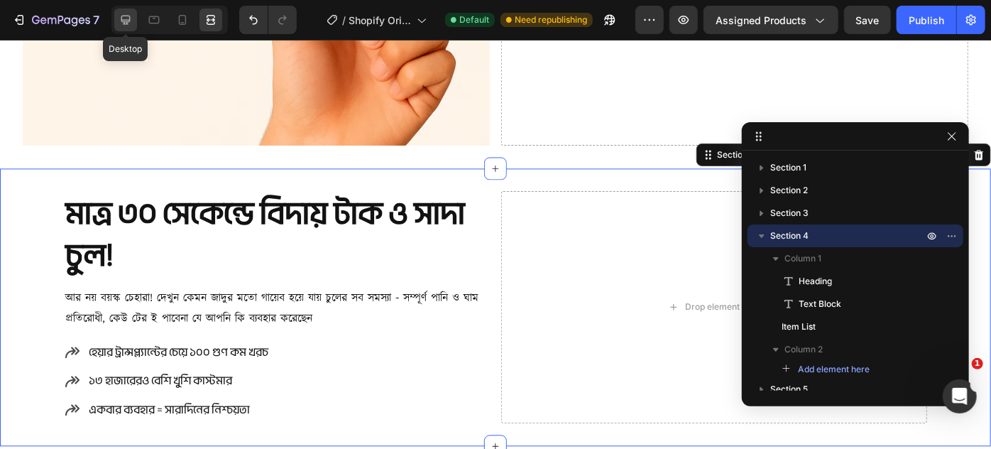
click at [126, 22] on icon at bounding box center [125, 20] width 9 height 9
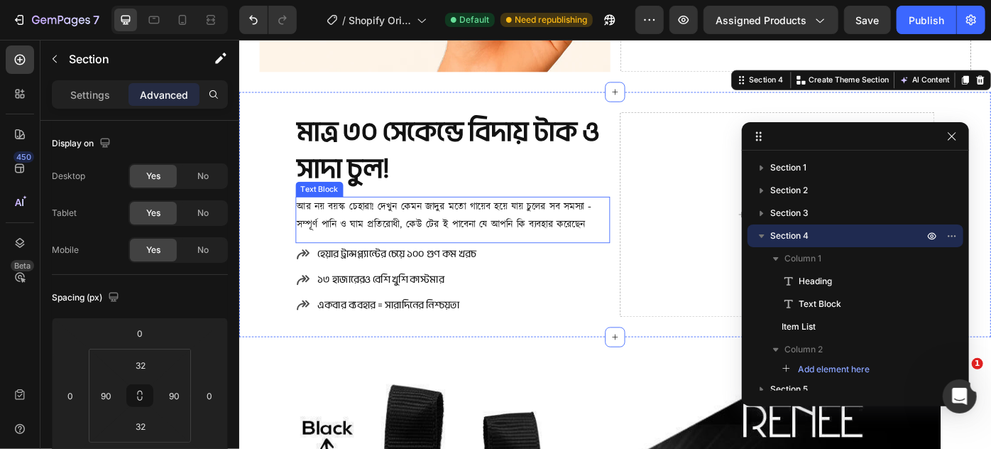
click at [502, 234] on p "আর নয় বয়স্ক চেহারা! দেখুন কেমন জাদুর মতো গায়েব হয়ে যায় চুলের সব সমস্যা - স…" at bounding box center [481, 238] width 354 height 41
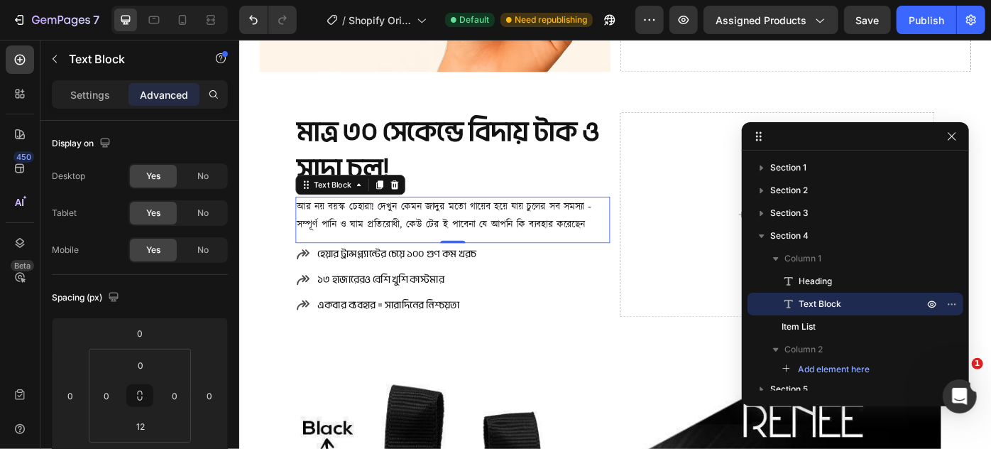
click at [381, 241] on p "আর নয় বয়স্ক চেহারা! দেখুন কেমন জাদুর মতো গায়েব হয়ে যায় চুলের সব সমস্যা - স…" at bounding box center [481, 238] width 354 height 41
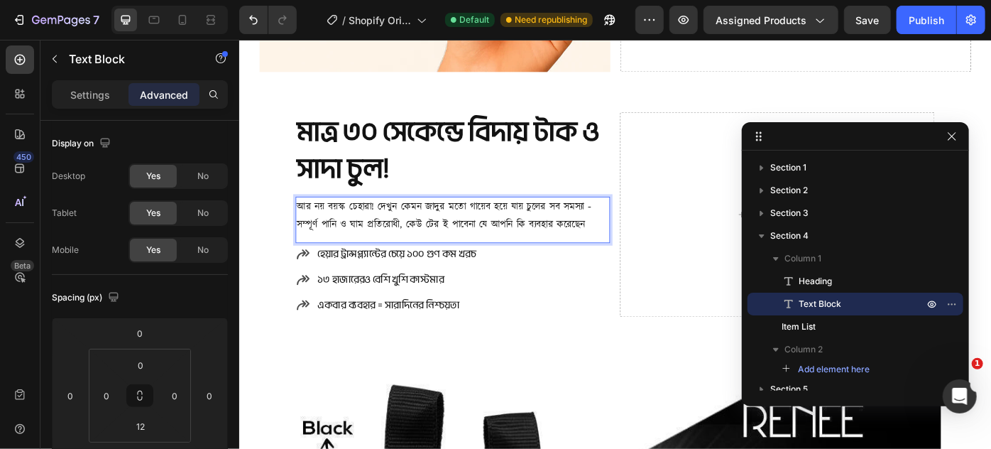
click at [461, 240] on p "আর নয় বয়স্ক চেহারা! দেখুন কেমন জাদুর মতো গায়েব হয়ে যায় চুলের সব সমস্যা - স…" at bounding box center [481, 238] width 354 height 41
click at [549, 241] on p "আর নয় বয়স্ক চেহারা! দেখুন কেমন জাদুর মতো গায়েব হয়ে যায় চুলের সব সমস্যা - স…" at bounding box center [481, 238] width 354 height 41
click at [560, 243] on p "আর নয় বয়স্ক চেহারা! দেখুন কেমন জাদুর মতো গায়েব হয়ে যায় চুলের সব সমস্যা - স…" at bounding box center [481, 238] width 354 height 41
click at [567, 244] on p "আর নয় বয়স্ক চেহারা! দেখুন কেমন জাদুর মতো গায়েব হয়ে যায় চুলের সব সমস্যা - স…" at bounding box center [481, 238] width 354 height 41
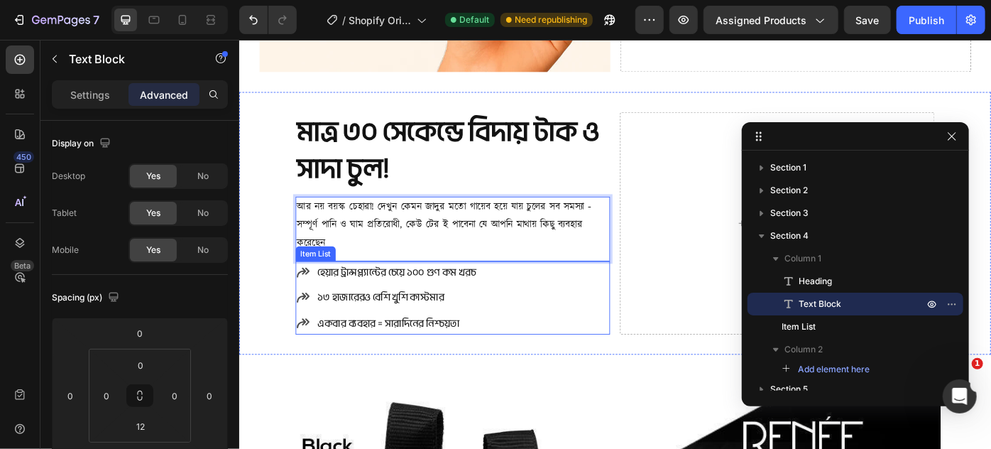
click at [307, 300] on icon at bounding box center [310, 302] width 17 height 17
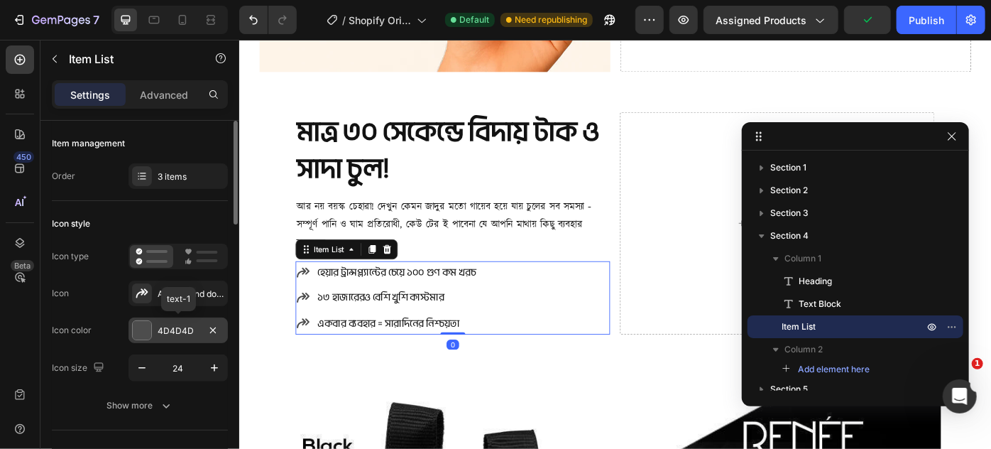
click at [138, 325] on div at bounding box center [142, 330] width 18 height 18
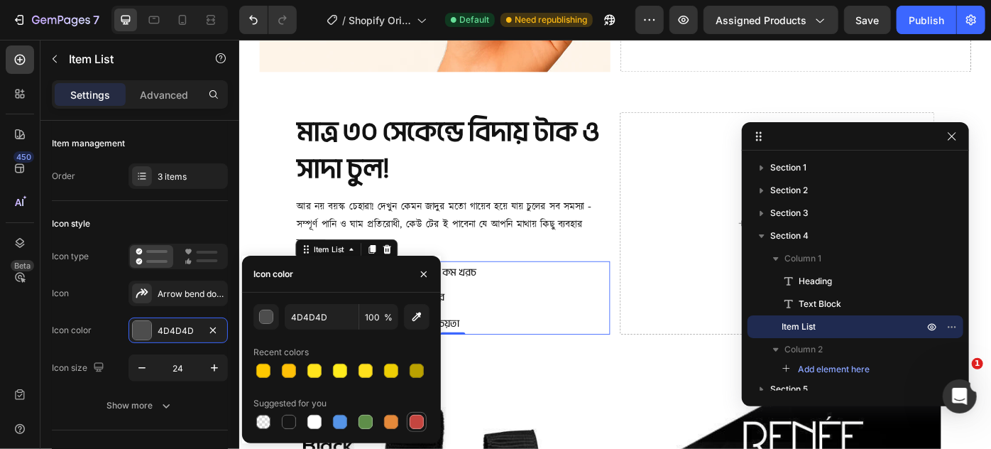
click at [416, 418] on div at bounding box center [417, 422] width 14 height 14
click at [265, 315] on div "button" at bounding box center [267, 317] width 14 height 14
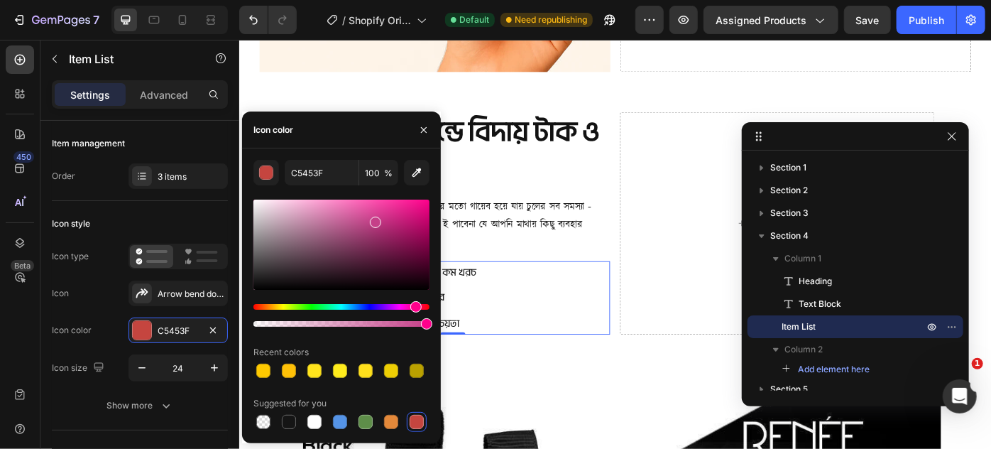
drag, startPoint x: 396, startPoint y: 309, endPoint x: 415, endPoint y: 308, distance: 19.2
click at [415, 308] on div "Hue" at bounding box center [342, 307] width 176 height 6
drag, startPoint x: 408, startPoint y: 229, endPoint x: 415, endPoint y: 199, distance: 30.7
click at [415, 200] on div at bounding box center [342, 245] width 176 height 90
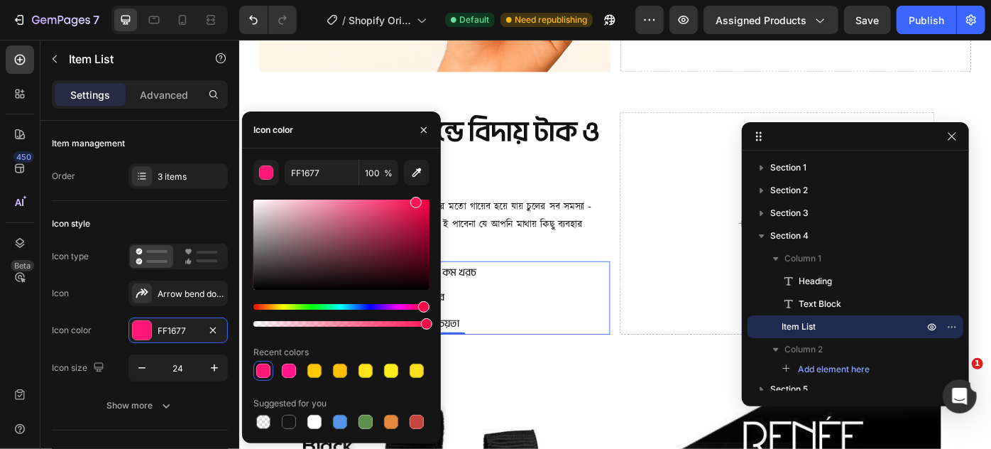
click at [422, 308] on div "Hue" at bounding box center [423, 306] width 11 height 11
type input "FF1658"
click at [534, 256] on p "আর নয় বয়স্ক চেহারা! দেখুন কেমন জাদুর মতো গায়েব হয়ে যায় চুলের সব সমস্যা - স…" at bounding box center [481, 248] width 354 height 61
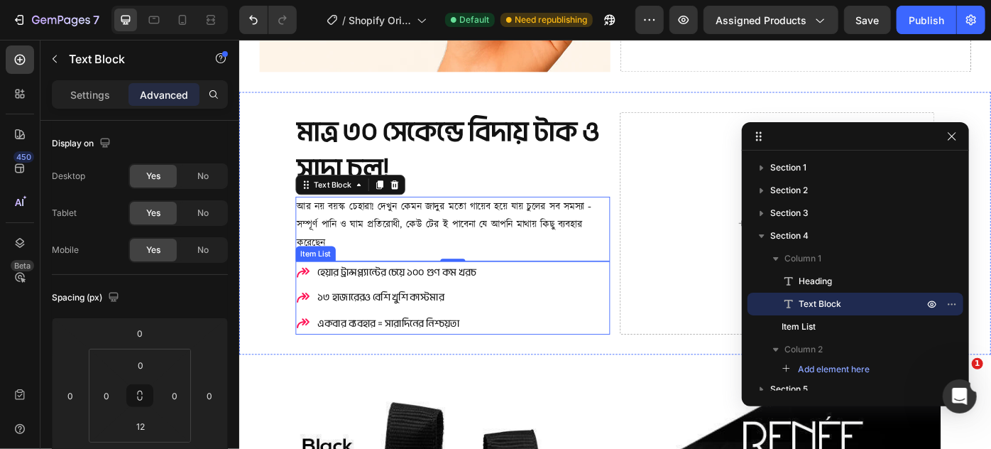
click at [523, 319] on div "হেয়ার ট্রান্সপ্ল্যান্টের চেয়ে ১০০ গুণ কম খরচ ১৩ হাজারেরও বেশি খুশি কাস্টমার এ…" at bounding box center [480, 332] width 356 height 84
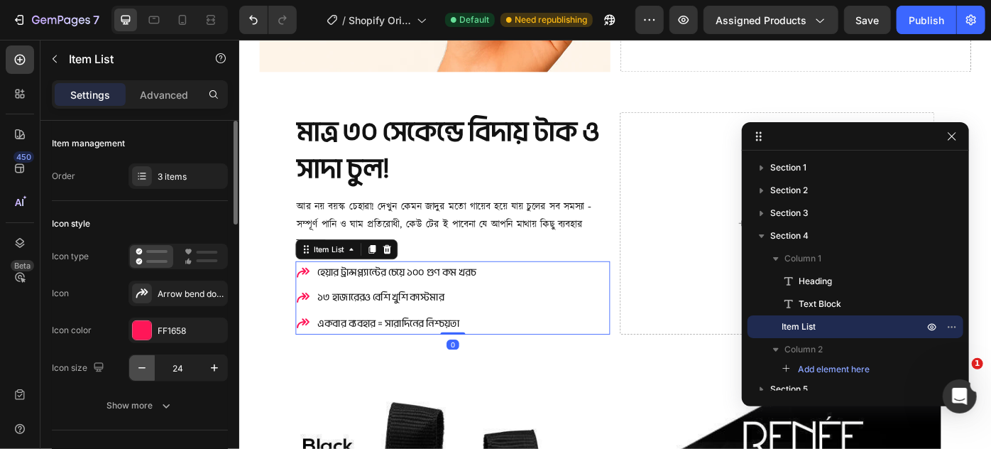
click at [135, 365] on icon "button" at bounding box center [142, 368] width 14 height 14
type input "22"
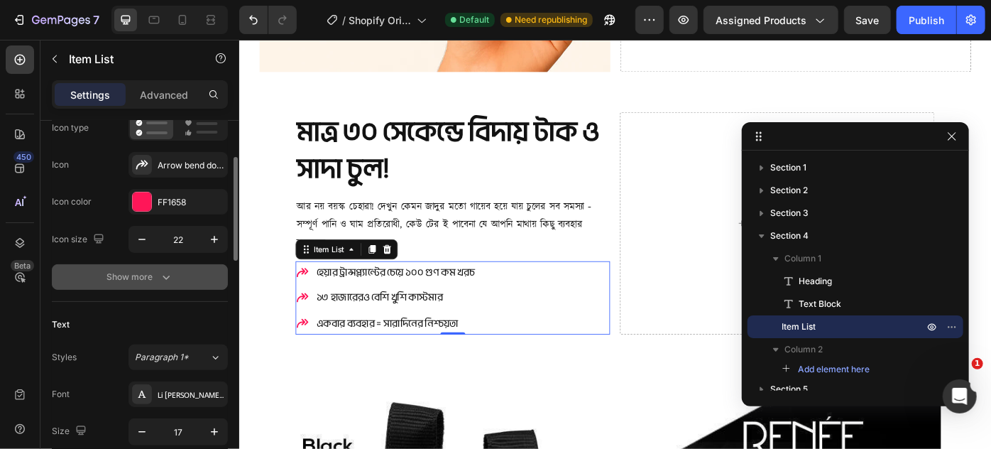
click at [133, 277] on div "Show more" at bounding box center [140, 277] width 66 height 14
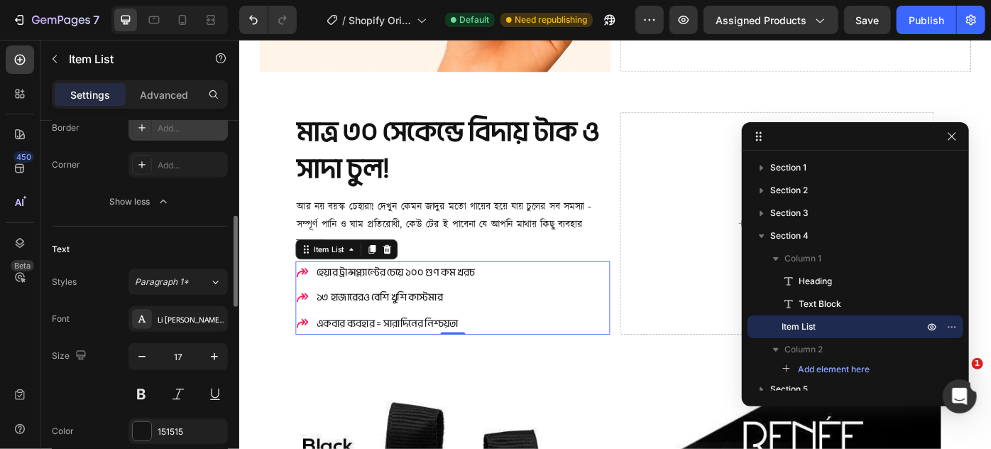
scroll to position [581, 0]
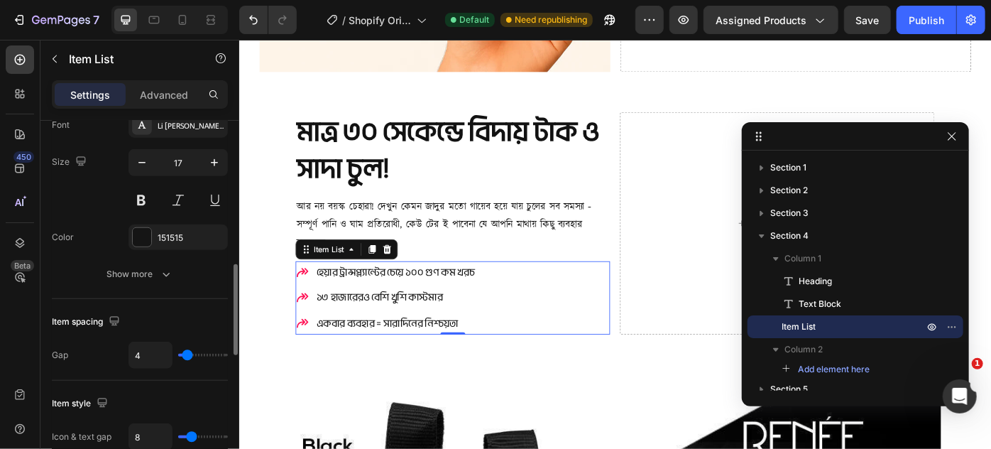
type input "3"
type input "2"
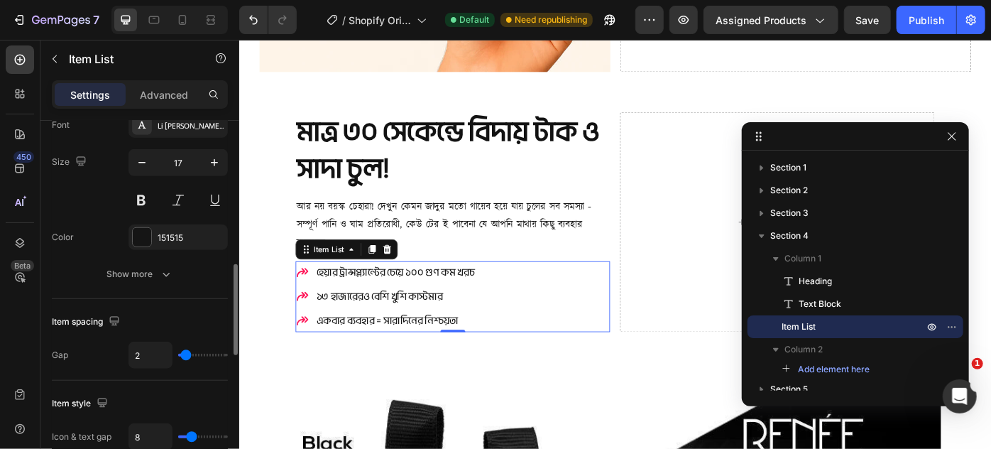
type input "1"
type input "2"
click at [185, 355] on input "range" at bounding box center [203, 355] width 50 height 3
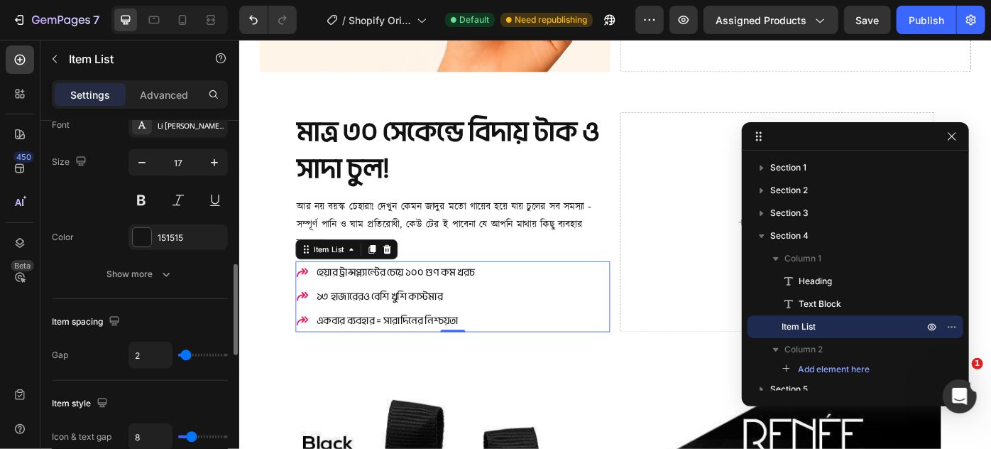
type input "11"
type input "10"
type input "9"
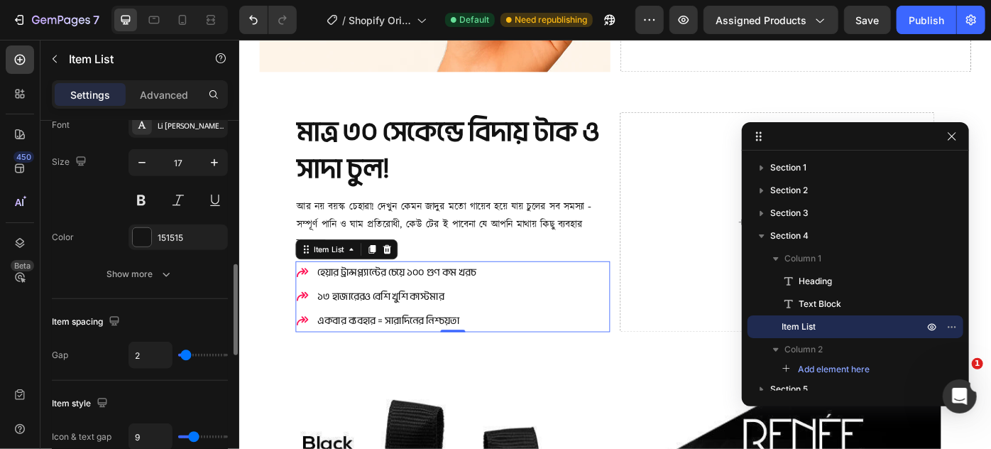
type input "9"
type input "8"
type input "7"
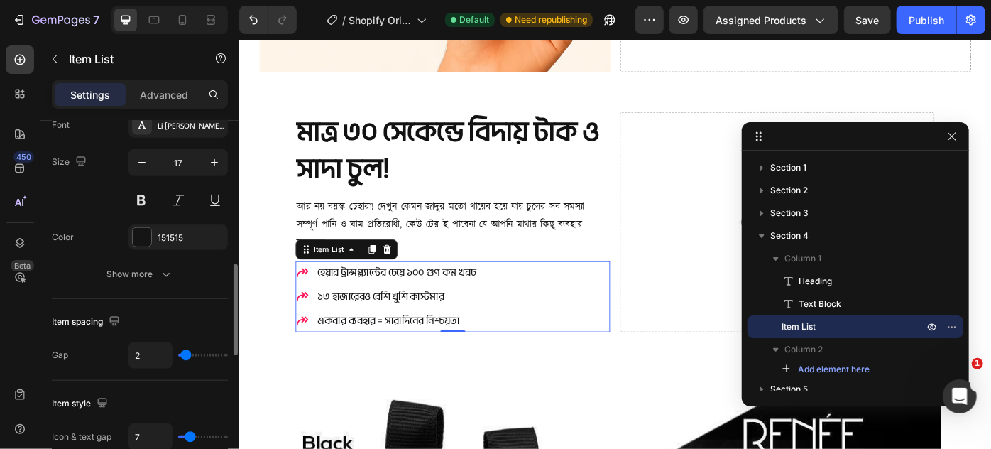
type input "6"
type input "5"
type input "4"
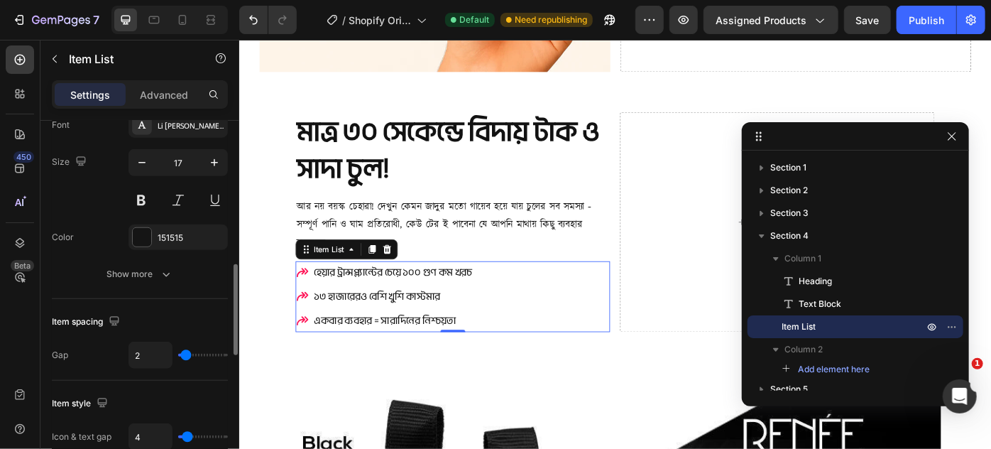
type input "4"
click at [187, 435] on input "range" at bounding box center [203, 436] width 50 height 3
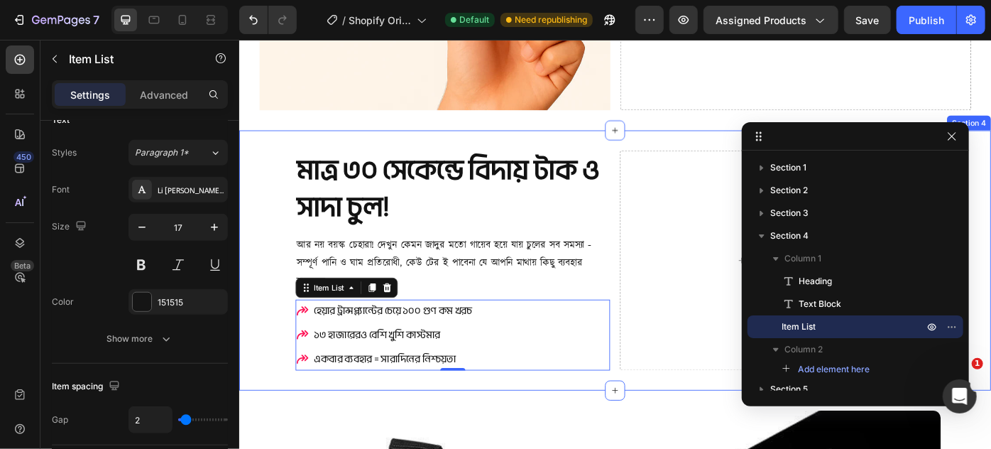
scroll to position [1536, 0]
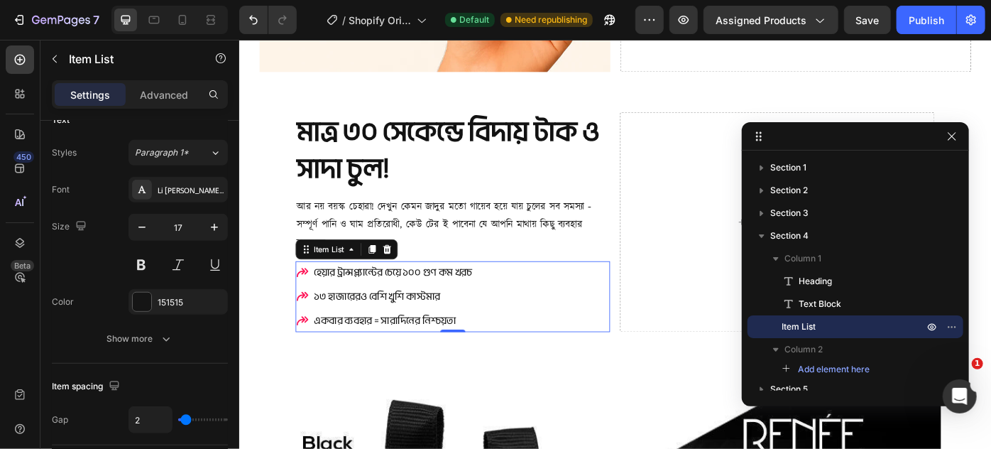
click at [549, 325] on div "হেয়ার ট্রান্সপ্ল্যান্টের চেয়ে ১০০ গুণ কম খরচ ১৩ হাজারেরও বেশি খুশি কাস্টমার এ…" at bounding box center [480, 330] width 356 height 81
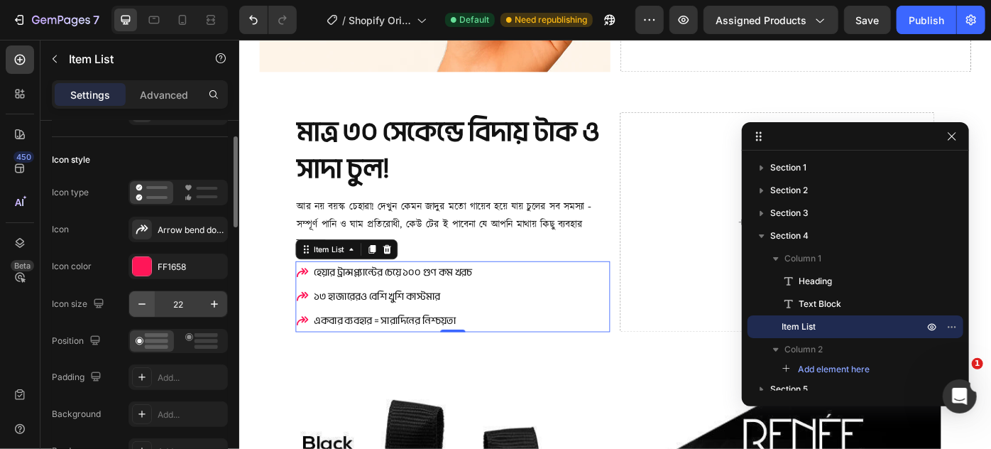
scroll to position [0, 0]
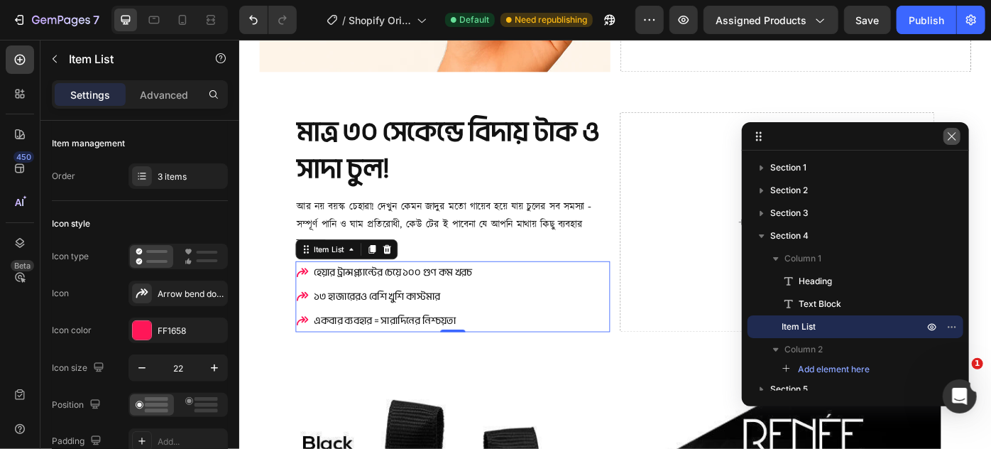
click at [956, 131] on icon "button" at bounding box center [952, 136] width 11 height 11
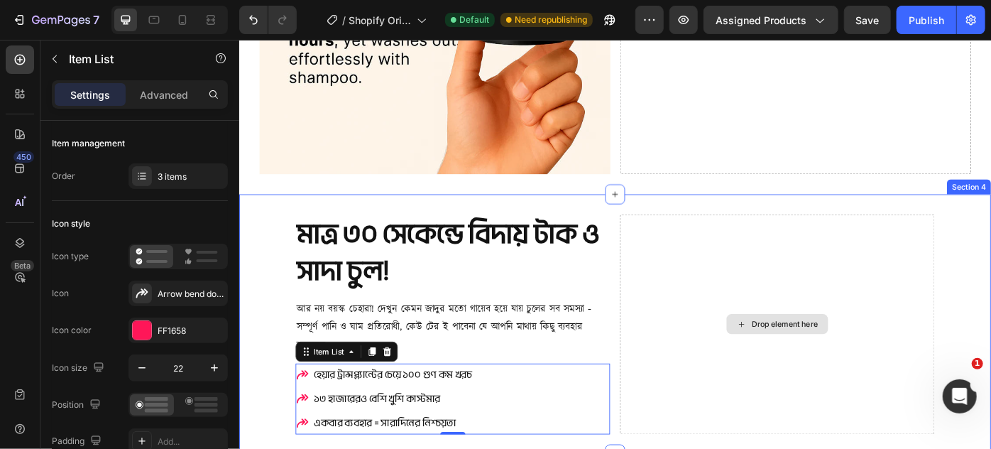
scroll to position [1407, 0]
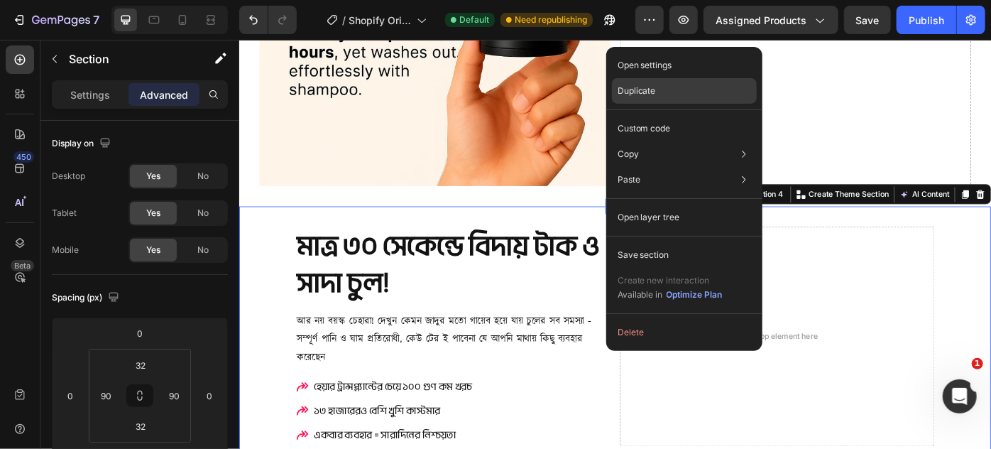
click at [661, 93] on div "Duplicate" at bounding box center [684, 91] width 145 height 26
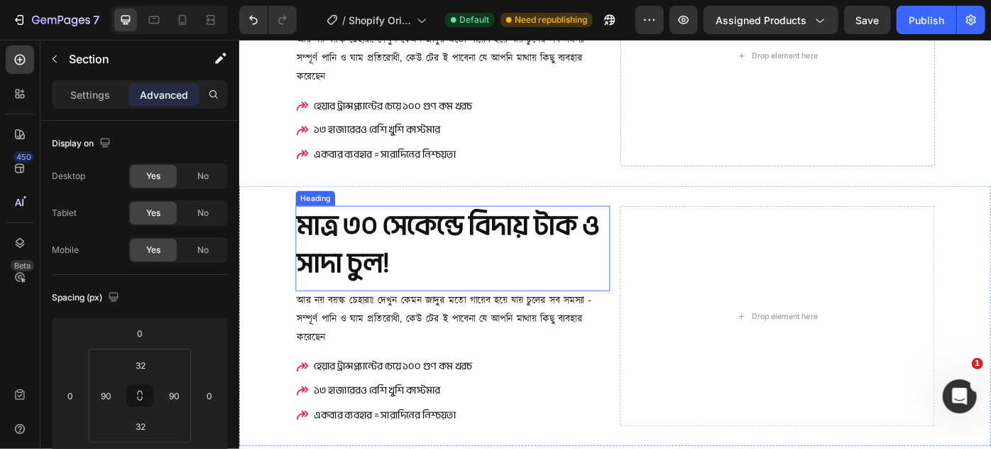
scroll to position [1704, 0]
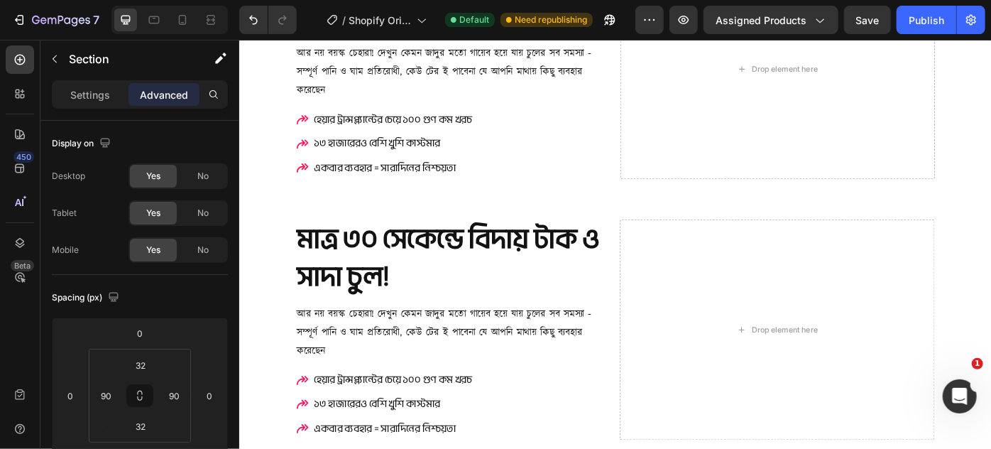
click at [660, 235] on div "মাত্র ৩০ সেকেন্ডে বিদায় টাক ও সাদা চুল! Heading আর নয় বয়স্ক চেহারা! দেখুন কে…" at bounding box center [665, 366] width 852 height 295
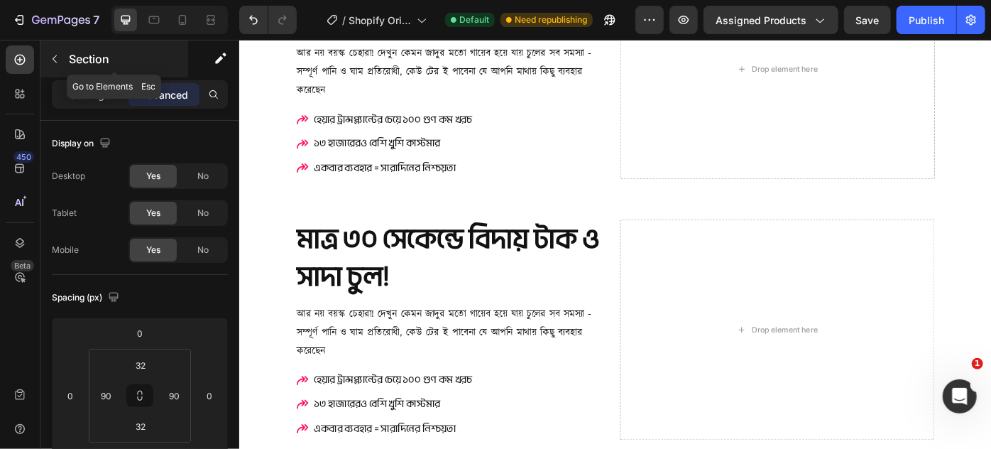
click at [60, 54] on button "button" at bounding box center [54, 59] width 23 height 23
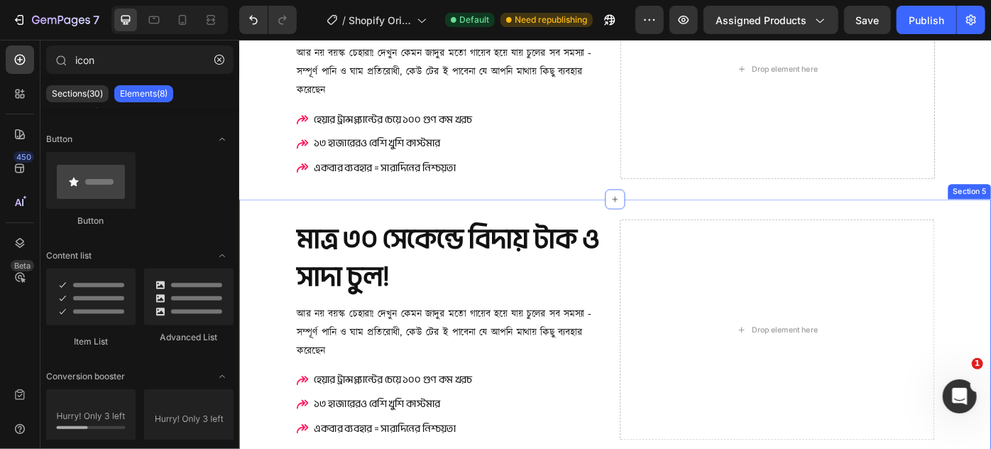
click at [273, 264] on div "মাত্র ৩০ সেকেন্ডে বিদায় টাক ও সাদা চুল! Heading আর নয় বয়স্ক চেহারা! দেখুন কে…" at bounding box center [665, 366] width 852 height 295
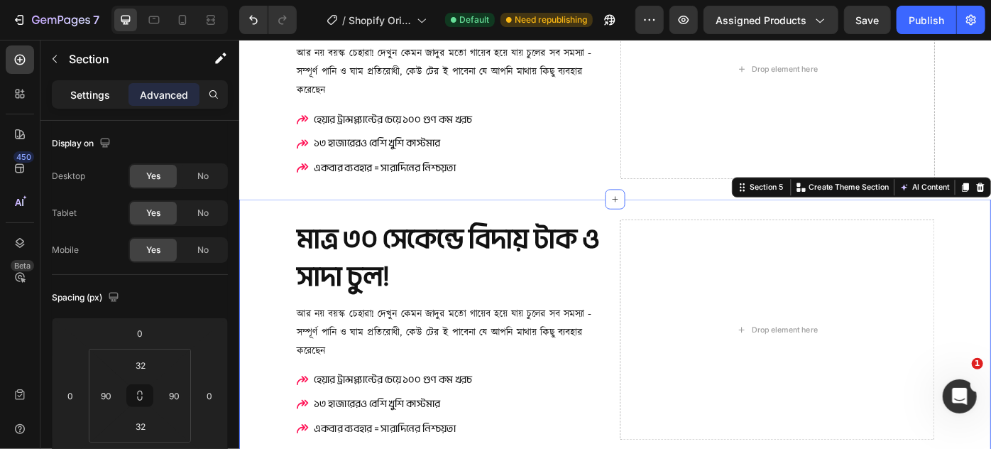
click at [93, 96] on p "Settings" at bounding box center [90, 94] width 40 height 15
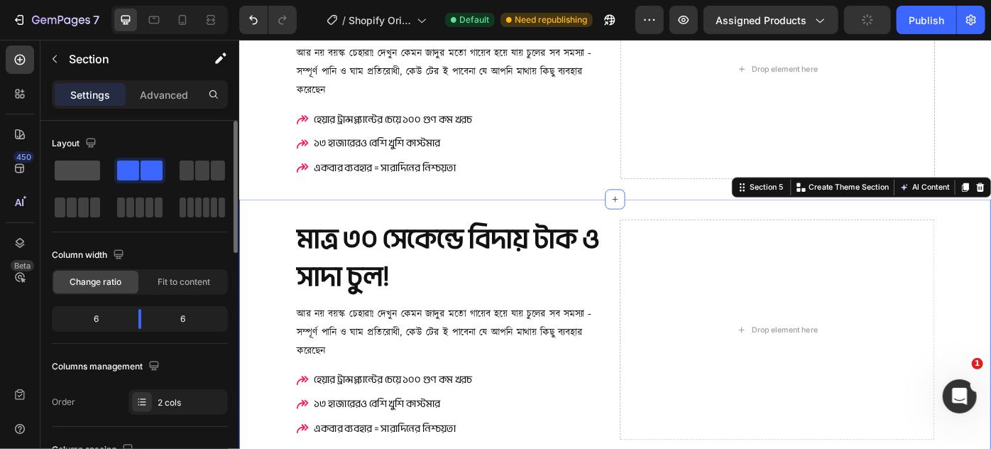
click at [84, 175] on span at bounding box center [77, 170] width 45 height 20
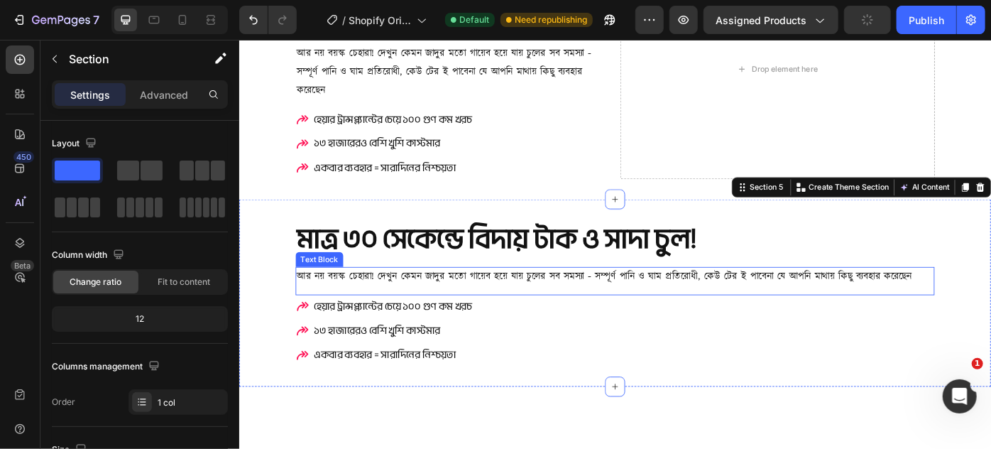
scroll to position [1769, 0]
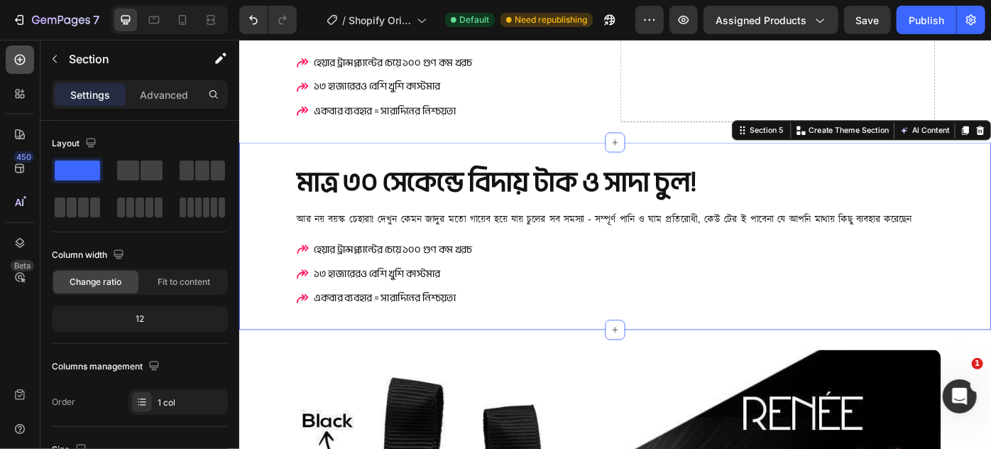
click at [24, 58] on icon at bounding box center [20, 60] width 11 height 11
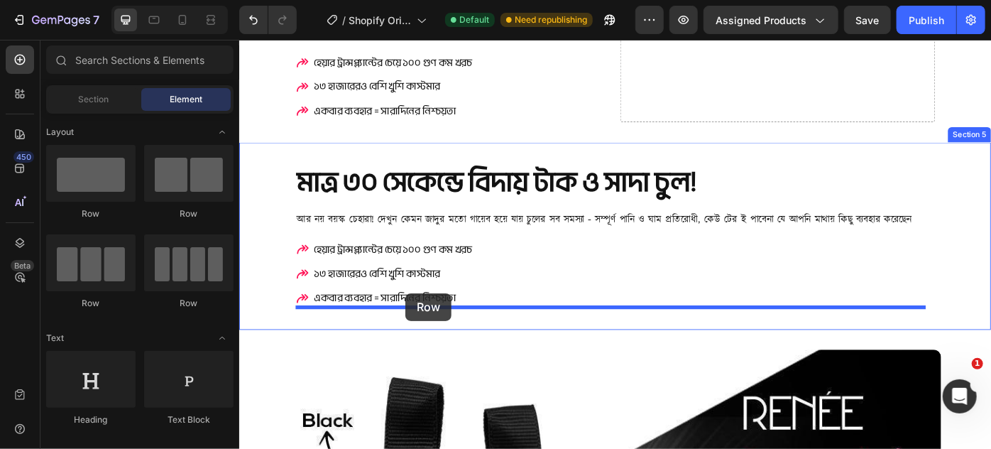
drag, startPoint x: 420, startPoint y: 217, endPoint x: 427, endPoint y: 326, distance: 108.8
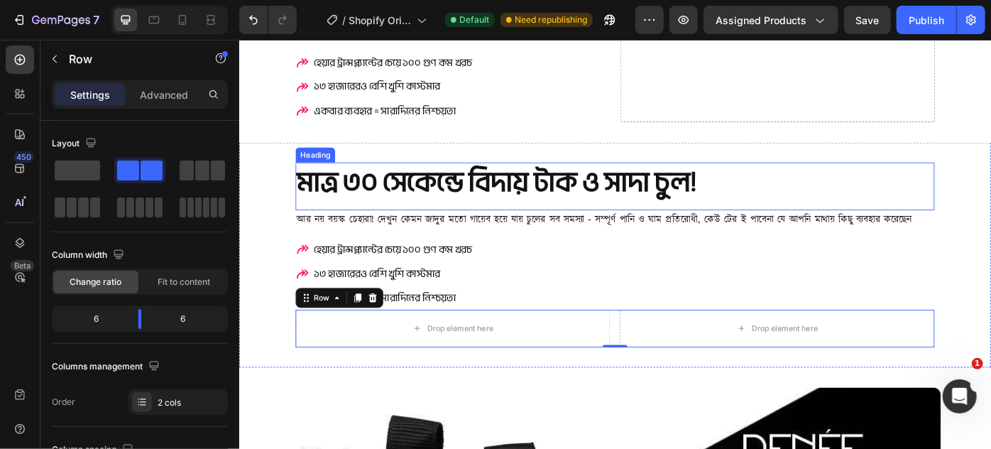
click at [415, 211] on h2 "মাত্র ৩০ সেকেন্ডে বিদায় টাক ও সাদা চুল!" at bounding box center [664, 200] width 724 height 45
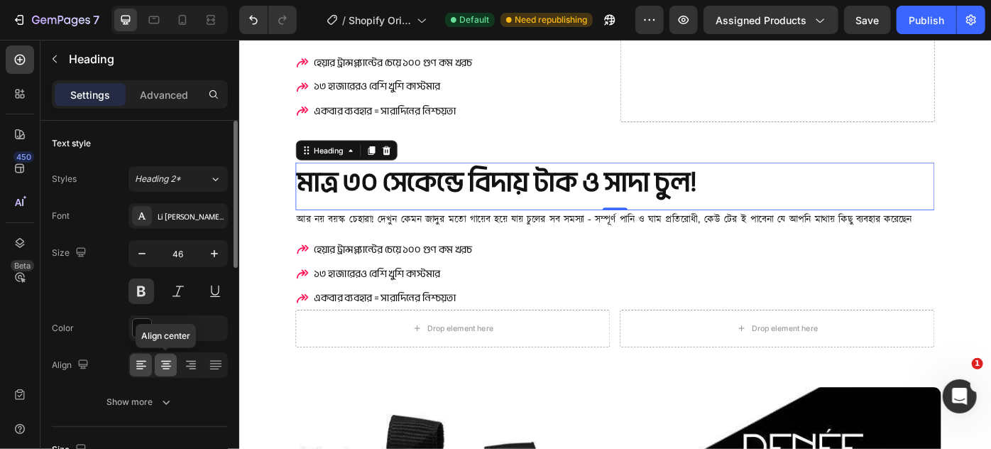
click at [165, 366] on icon at bounding box center [166, 365] width 14 height 14
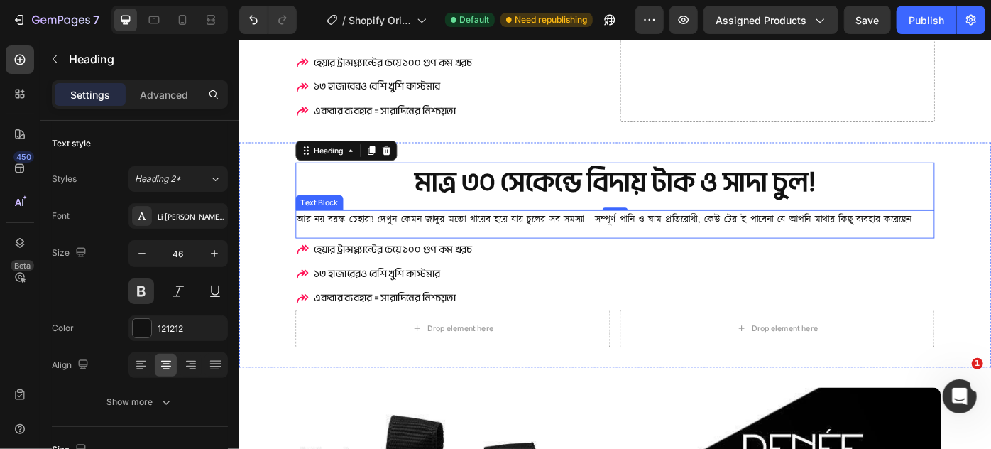
click at [469, 247] on p "আর নয় বয়স্ক চেহারা! দেখুন কেমন জাদুর মতো গায়েব হয়ে যায় চুলের সব সমস্যা - স…" at bounding box center [664, 243] width 721 height 21
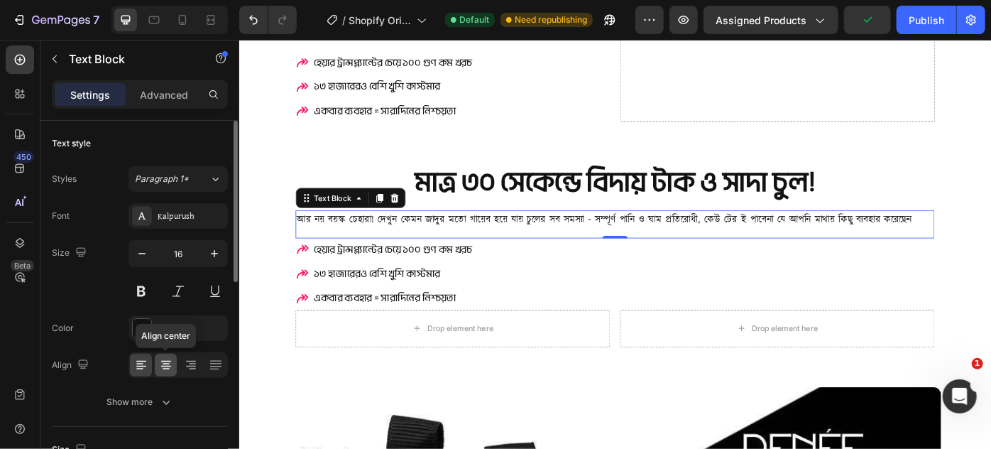
click at [161, 358] on icon at bounding box center [166, 365] width 14 height 14
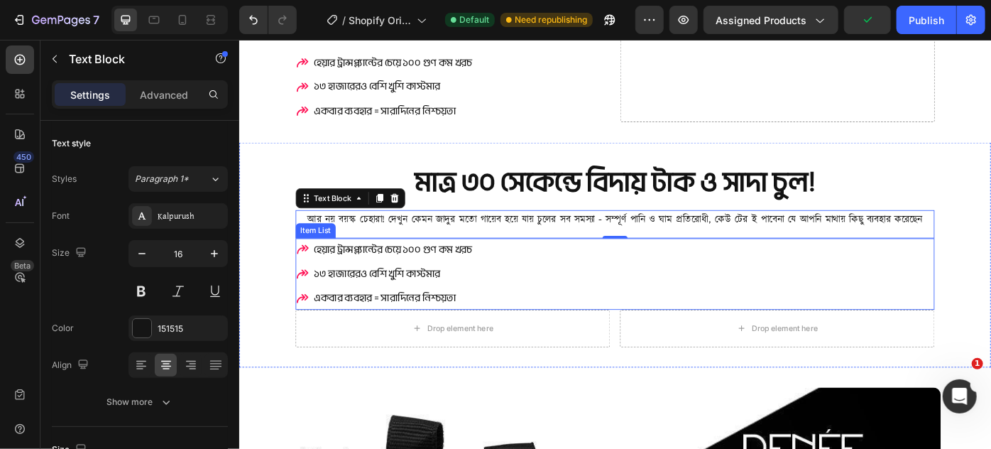
click at [519, 278] on div "হেয়ার ট্রান্সপ্ল্যান্টের চেয়ে ১০০ গুণ কম খরচ ১৩ হাজারেরও বেশি খুশি কাস্টমার এ…" at bounding box center [664, 303] width 724 height 81
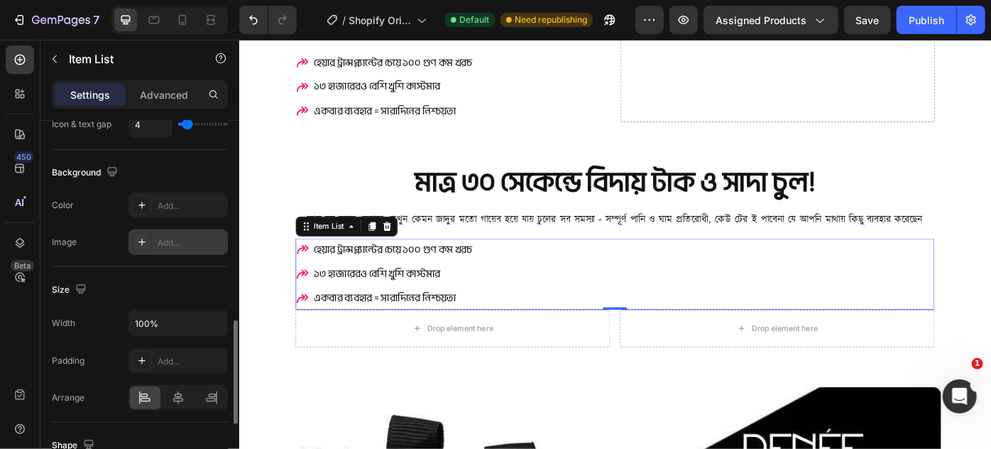
scroll to position [903, 0]
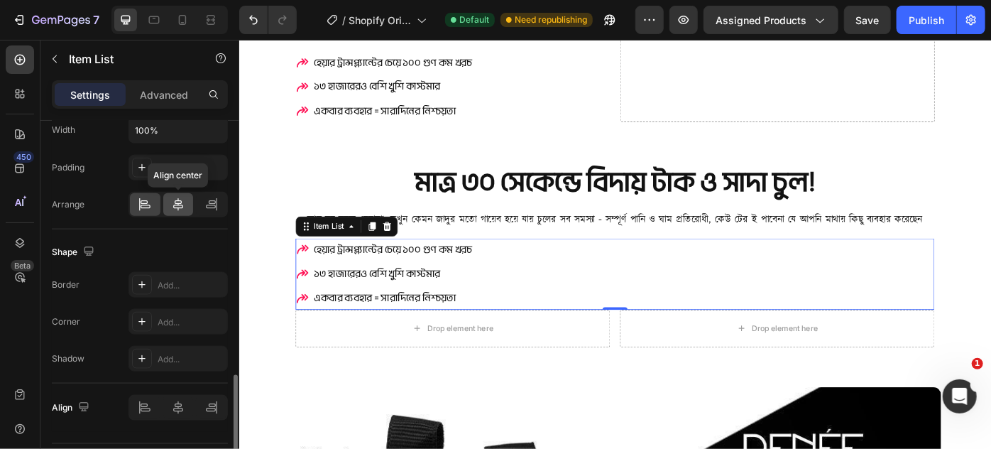
click at [176, 208] on div at bounding box center [178, 204] width 31 height 23
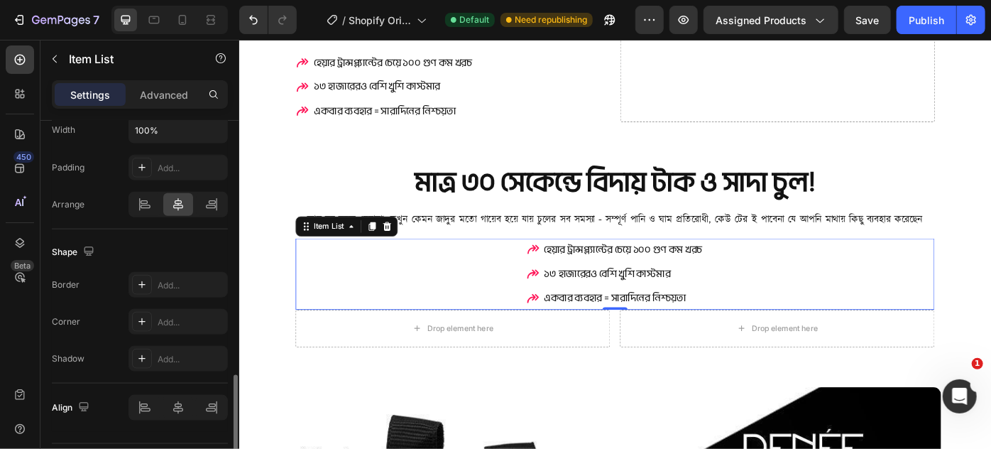
click at [178, 416] on div "Align" at bounding box center [140, 407] width 176 height 48
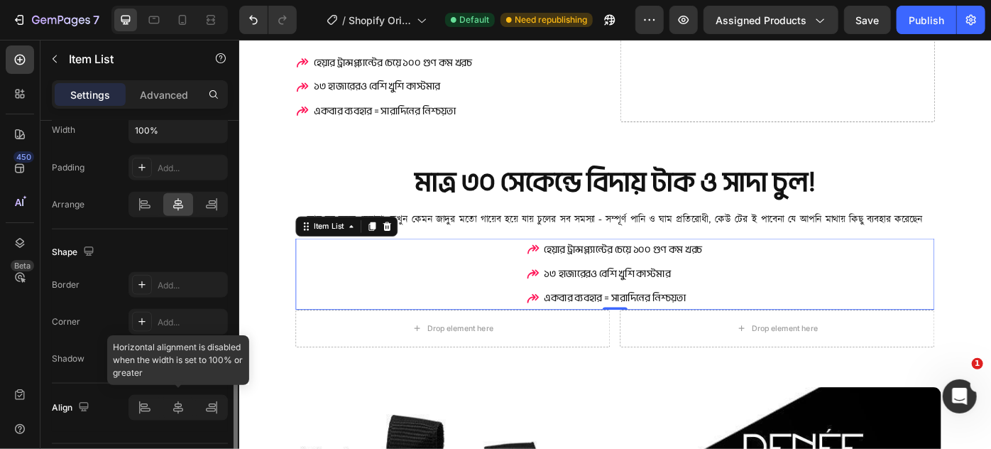
click at [179, 414] on div at bounding box center [178, 408] width 99 height 26
click at [179, 407] on div at bounding box center [178, 408] width 99 height 26
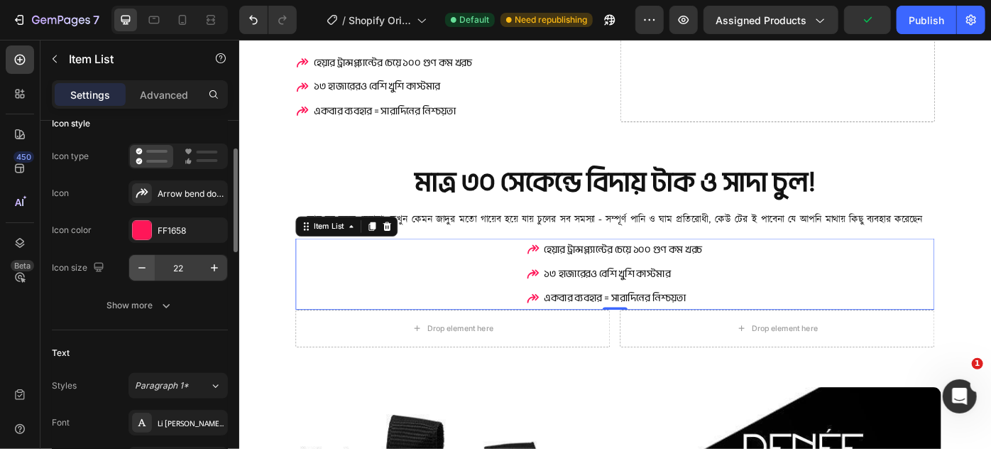
scroll to position [0, 0]
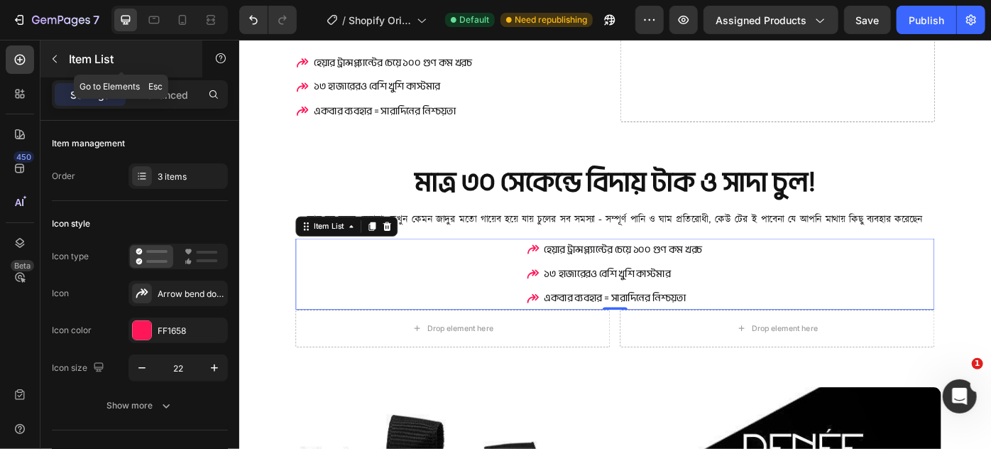
click at [58, 60] on icon "button" at bounding box center [54, 58] width 11 height 11
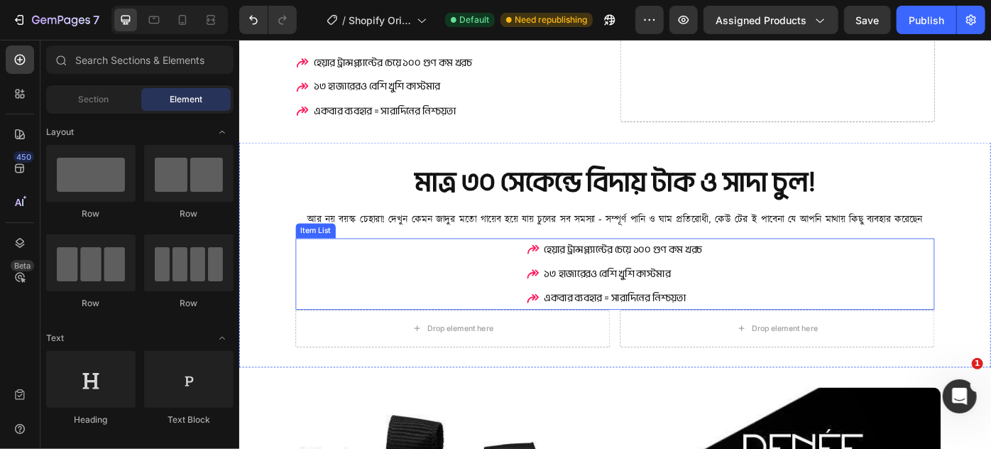
click at [533, 292] on div "হেয়ার ট্রান্সপ্ল্যান্টের চেয়ে ১০০ গুণ কম খরচ ১৩ হাজারেরও বেশি খুশি কাস্টমার এ…" at bounding box center [664, 303] width 724 height 81
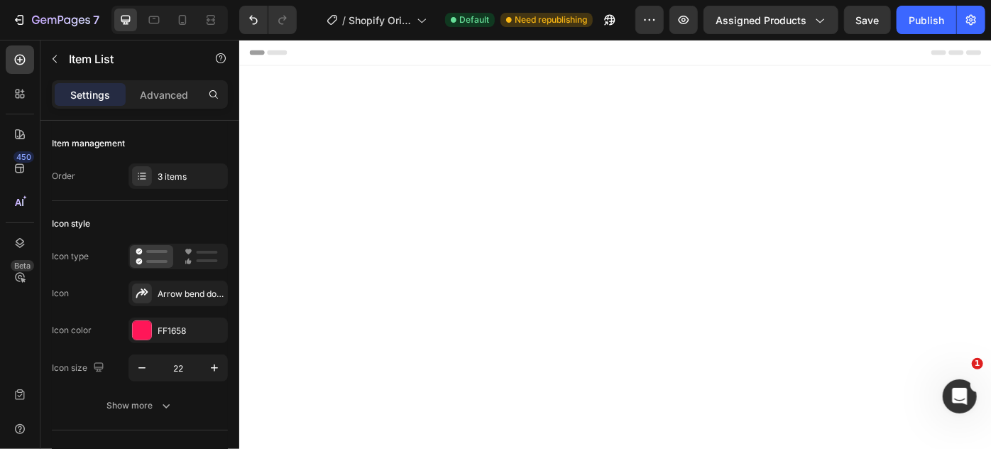
scroll to position [1769, 0]
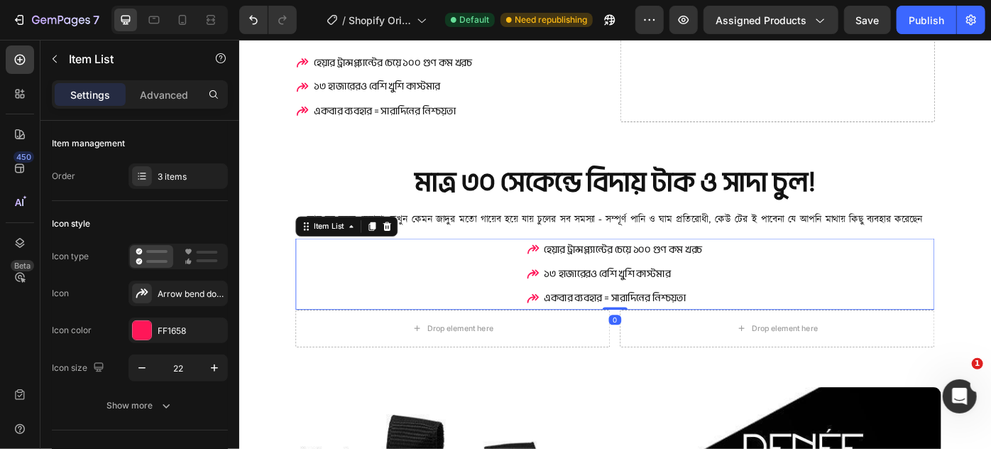
click at [134, 393] on button "Show more" at bounding box center [140, 406] width 176 height 26
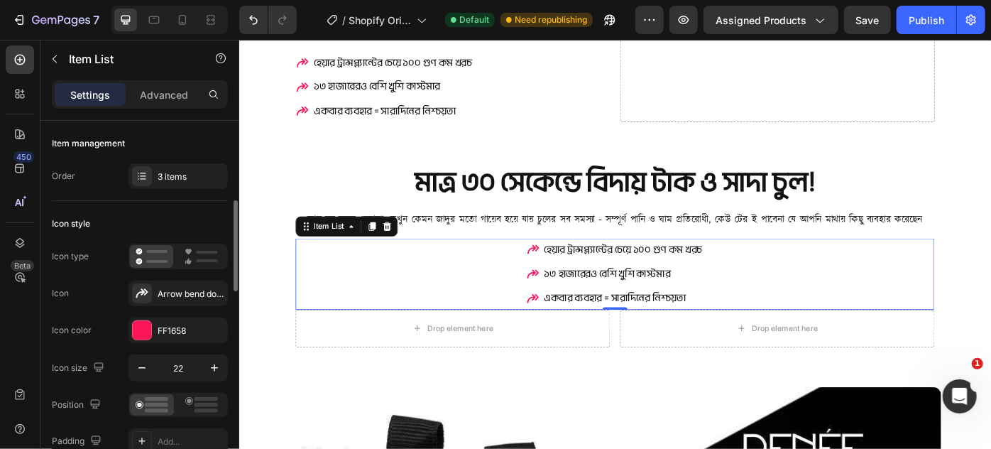
scroll to position [129, 0]
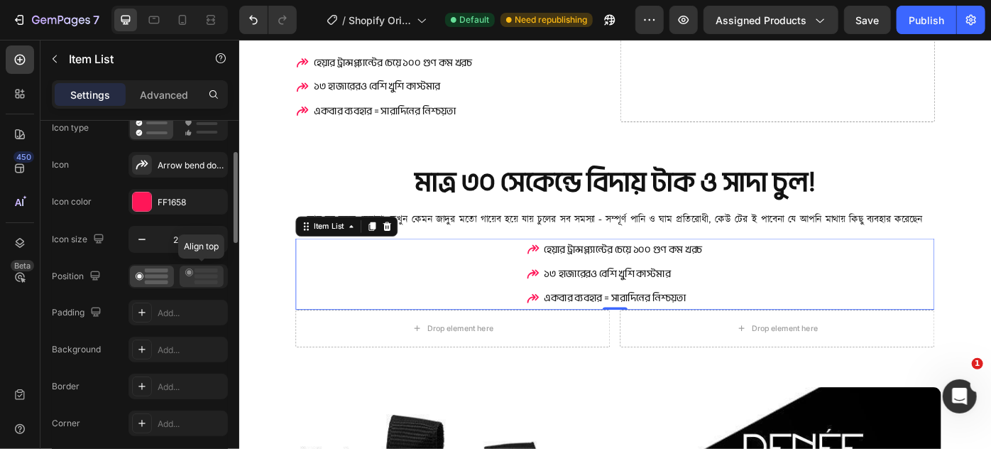
click at [201, 274] on rect at bounding box center [206, 276] width 23 height 4
click at [151, 276] on rect at bounding box center [156, 276] width 23 height 4
click at [191, 272] on circle at bounding box center [189, 272] width 4 height 4
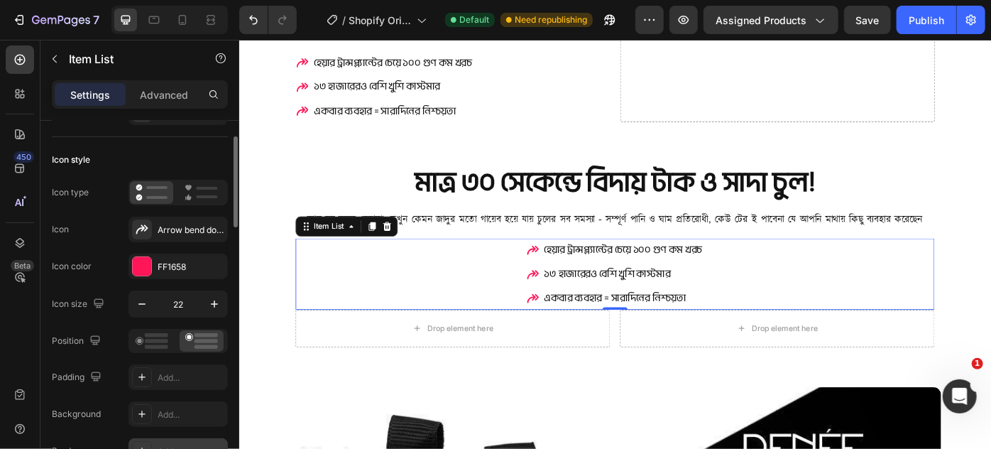
scroll to position [0, 0]
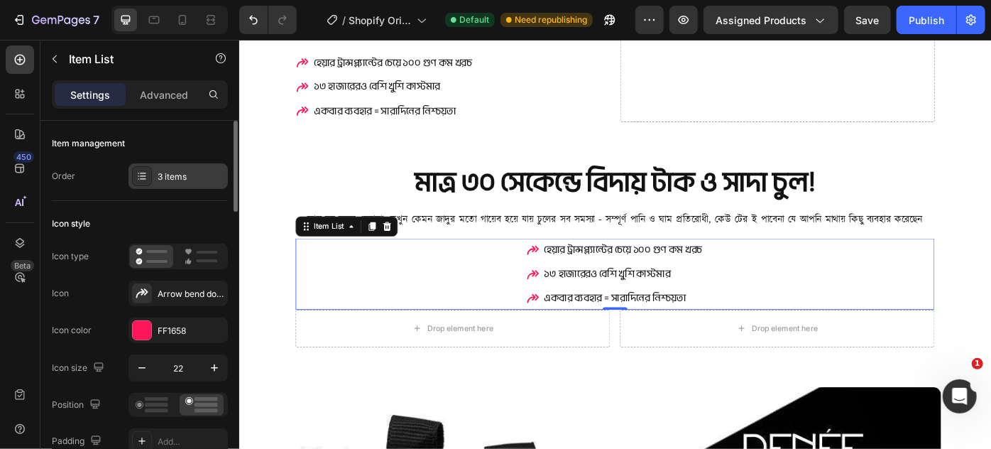
click at [178, 168] on div "3 items" at bounding box center [178, 176] width 99 height 26
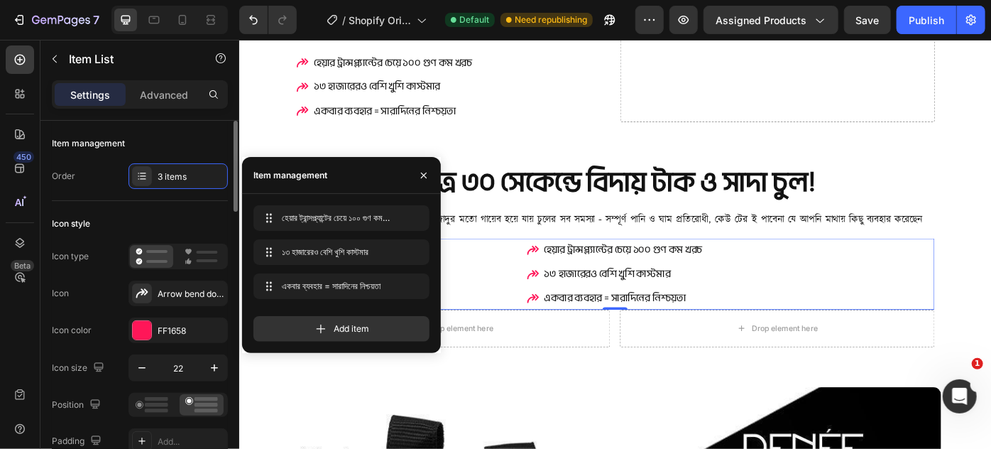
click at [92, 190] on div "Item management Order 3 items" at bounding box center [140, 161] width 176 height 80
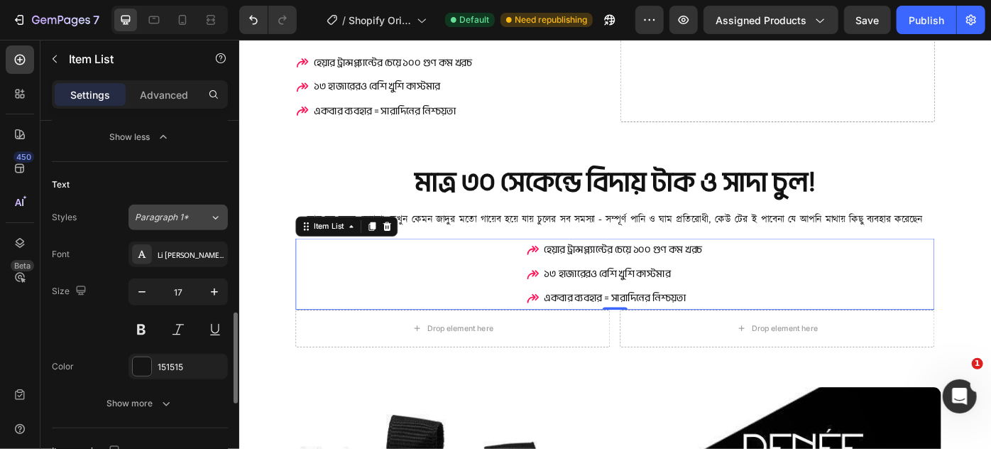
scroll to position [581, 0]
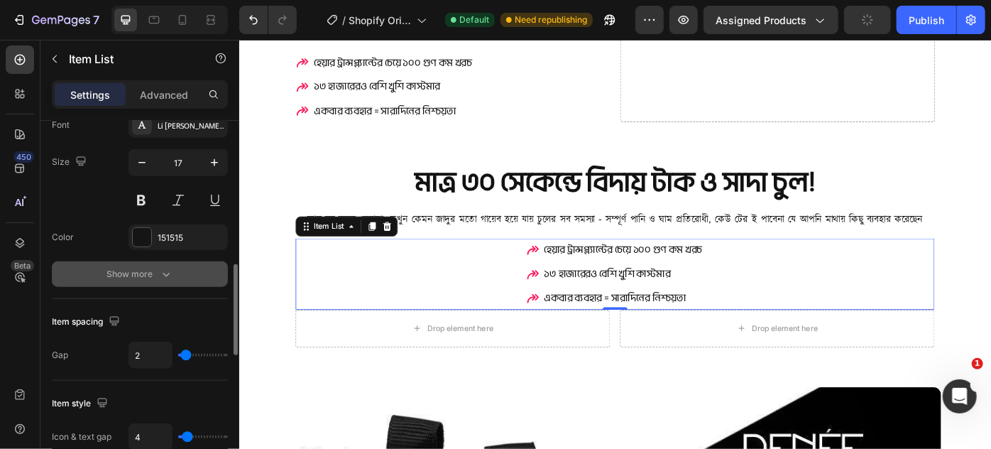
click at [133, 271] on div "Show more" at bounding box center [140, 274] width 66 height 14
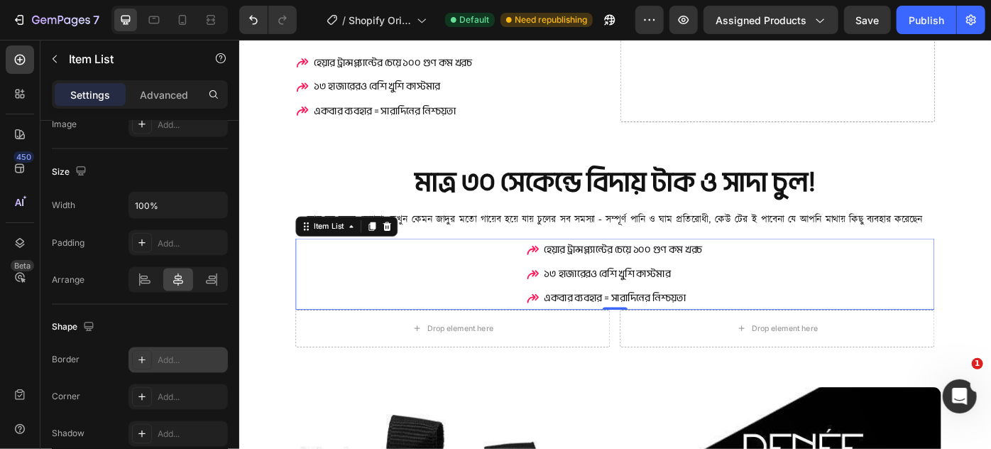
scroll to position [1272, 0]
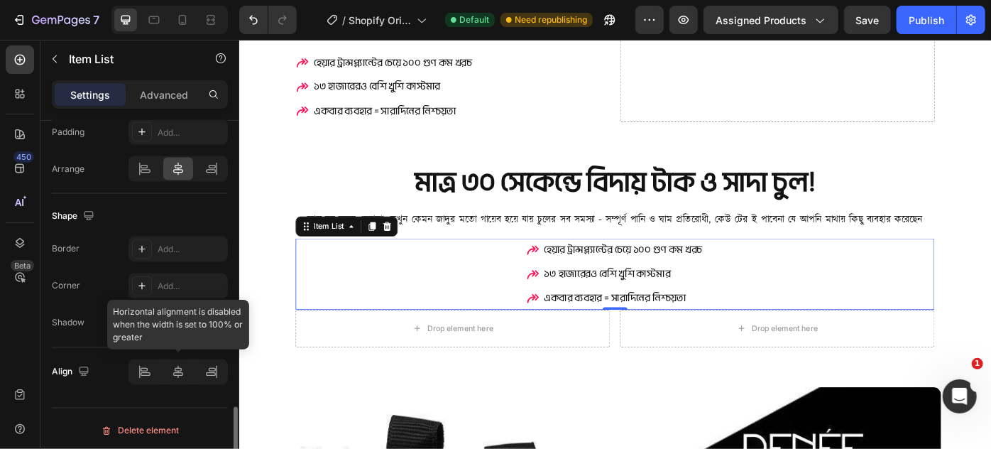
click at [174, 376] on div at bounding box center [178, 372] width 99 height 26
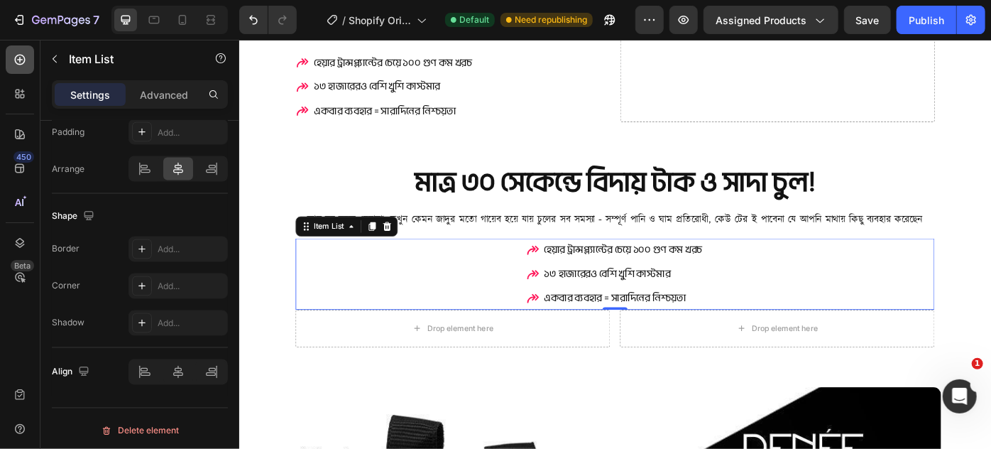
click at [21, 58] on icon at bounding box center [20, 60] width 14 height 14
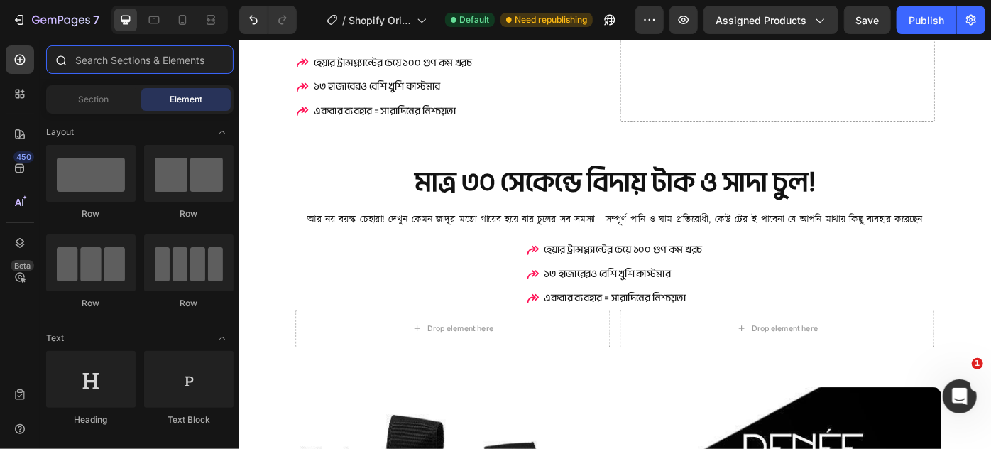
click at [103, 62] on input "text" at bounding box center [139, 59] width 187 height 28
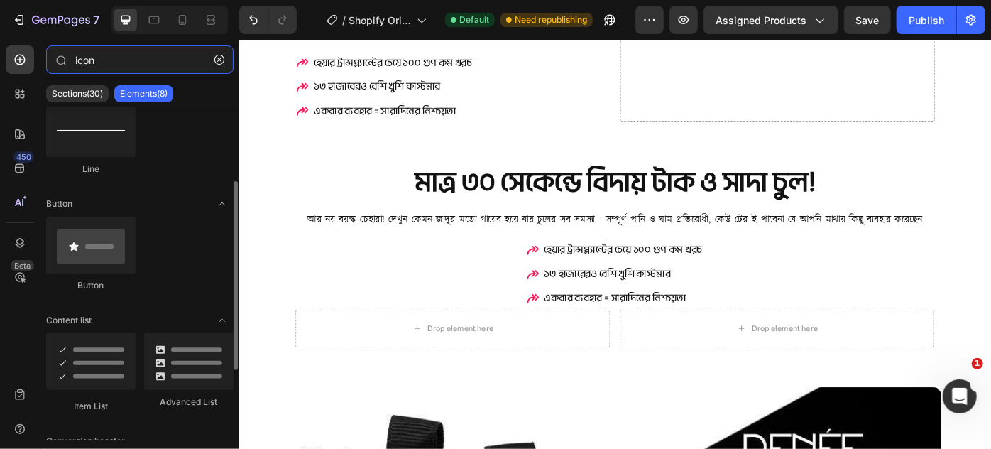
scroll to position [248, 0]
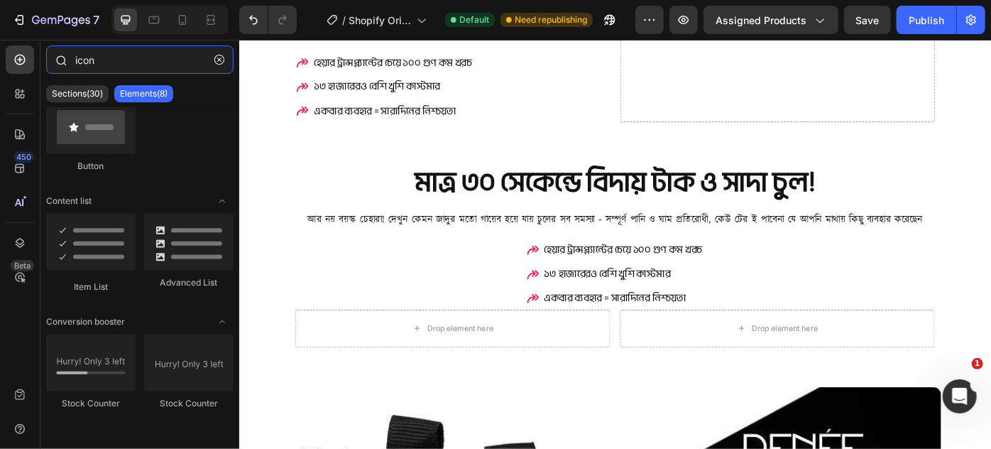
drag, startPoint x: 100, startPoint y: 56, endPoint x: 55, endPoint y: 62, distance: 45.8
click at [55, 62] on div "icon" at bounding box center [139, 62] width 199 height 34
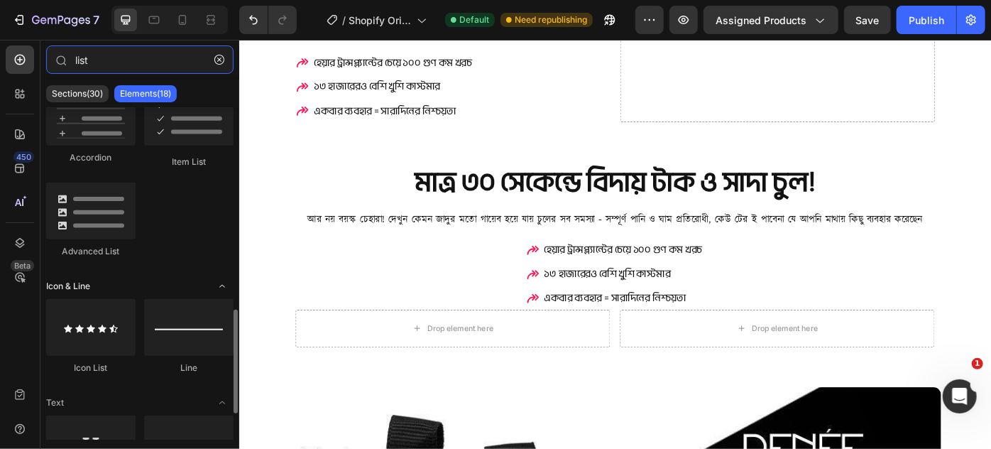
scroll to position [727, 0]
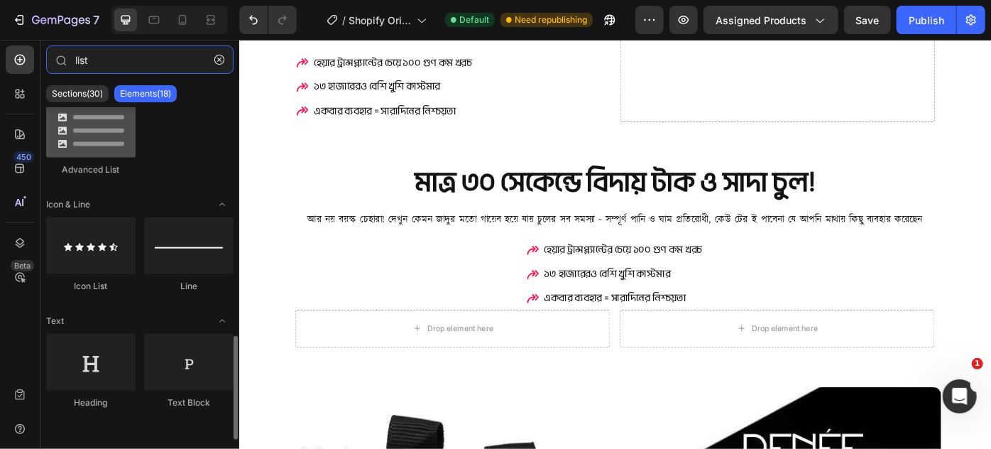
type input "list"
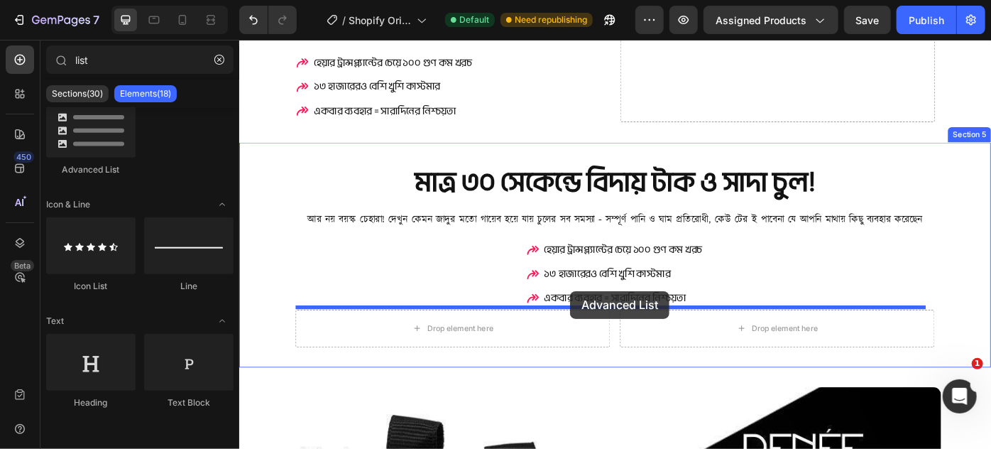
drag, startPoint x: 336, startPoint y: 186, endPoint x: 614, endPoint y: 324, distance: 309.9
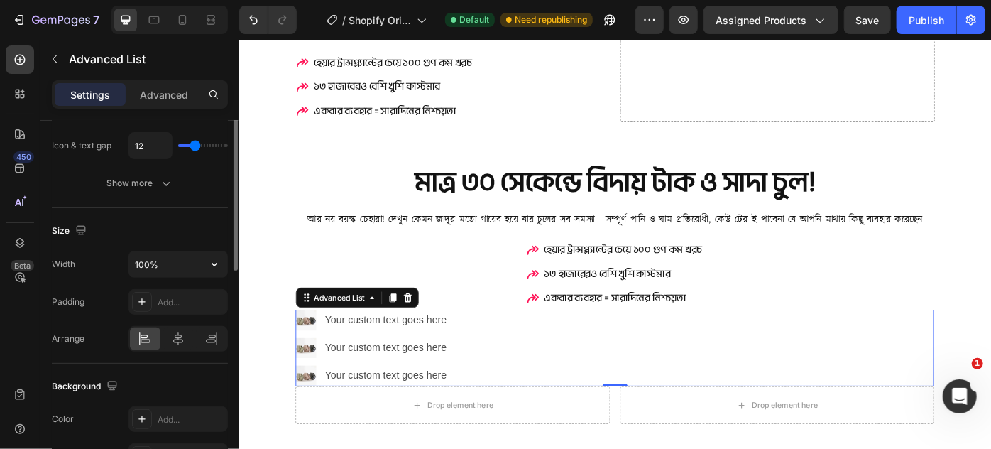
scroll to position [258, 0]
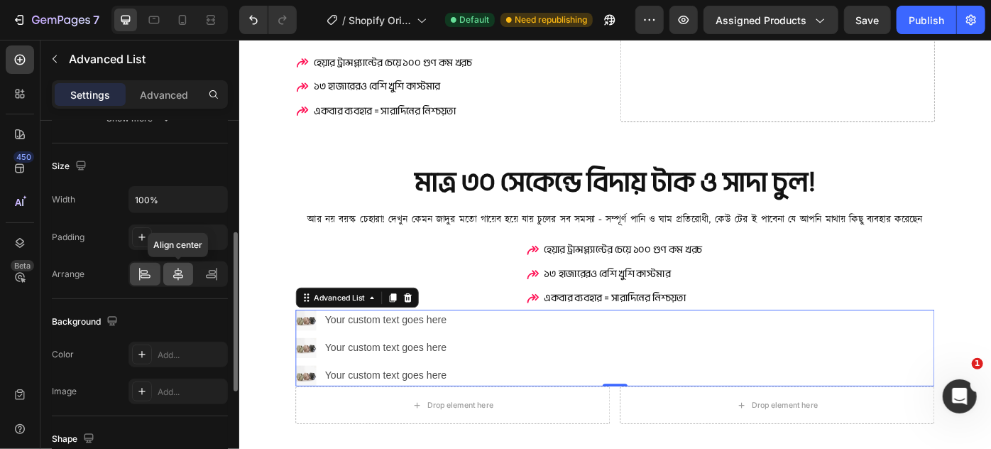
click at [182, 278] on icon at bounding box center [178, 274] width 14 height 14
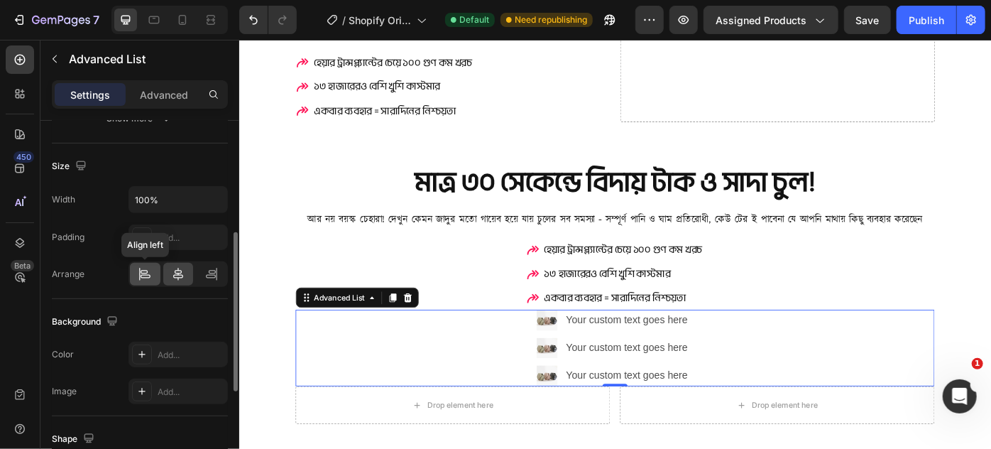
click at [143, 275] on icon at bounding box center [146, 277] width 10 height 4
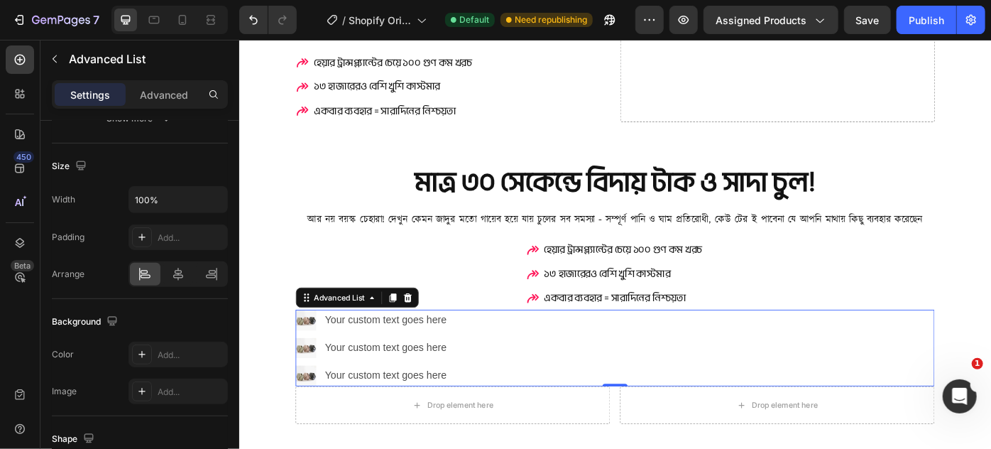
scroll to position [481, 0]
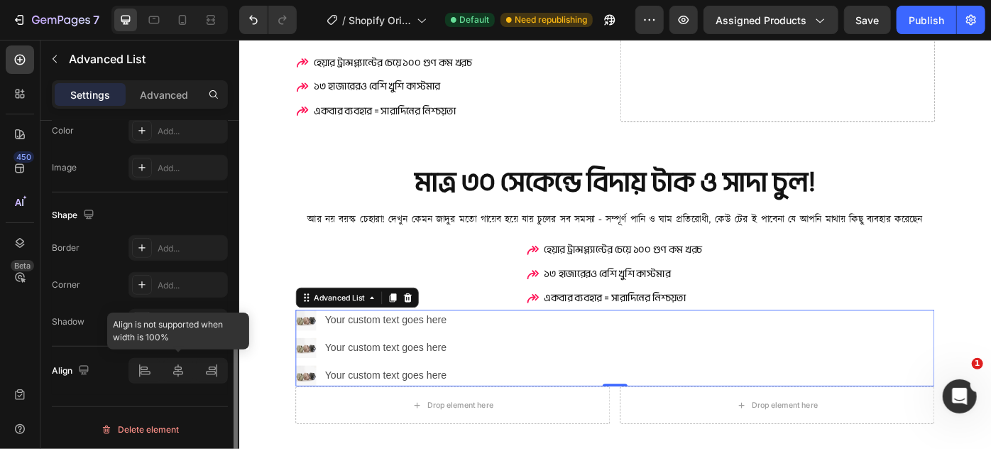
click at [177, 370] on div at bounding box center [178, 371] width 99 height 26
click at [188, 377] on div at bounding box center [178, 371] width 99 height 26
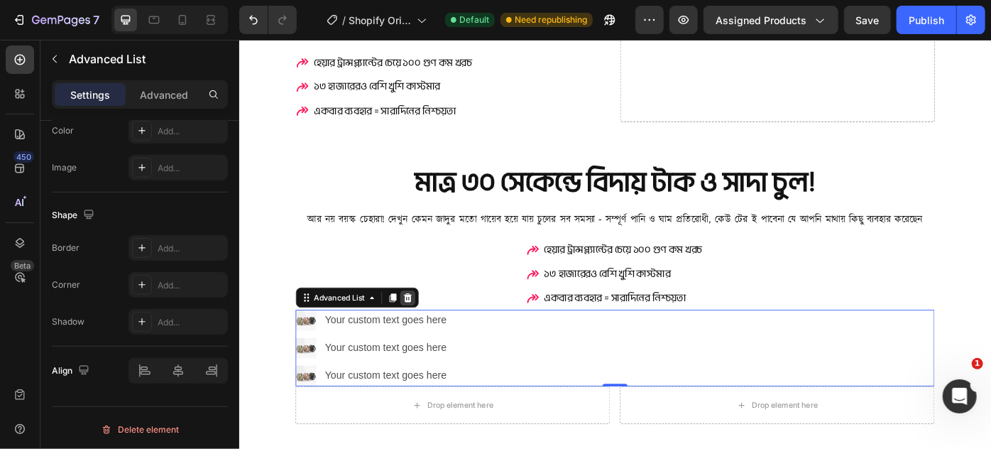
click at [428, 326] on icon at bounding box center [429, 331] width 9 height 10
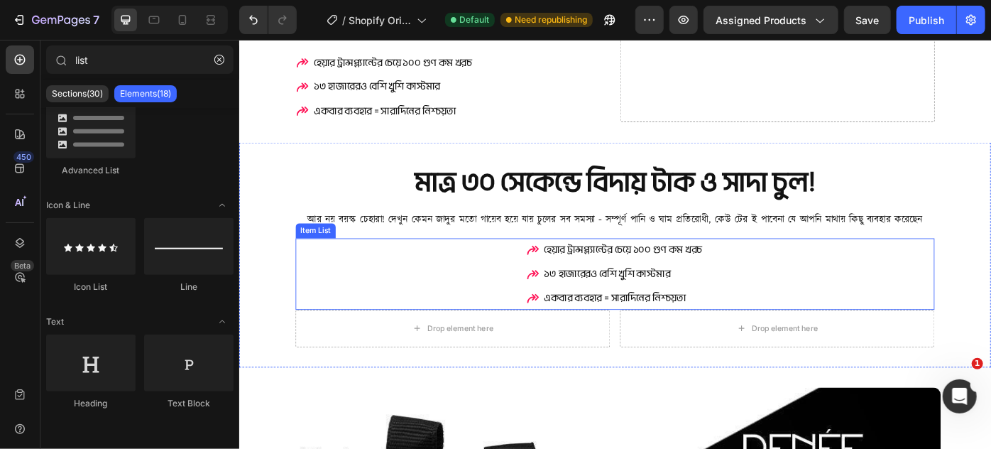
click at [481, 290] on div "হেয়ার ট্রান্সপ্ল্যান্টের চেয়ে ১০০ গুণ কম খরচ ১৩ হাজারেরও বেশি খুশি কাস্টমার এ…" at bounding box center [664, 303] width 724 height 81
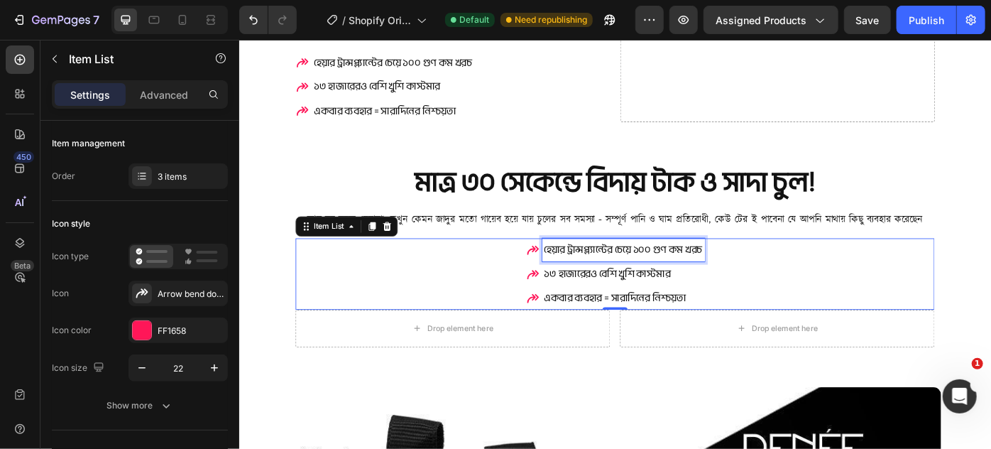
click at [596, 284] on p "হেয়ার ট্রান্সপ্ল্যান্টের চেয়ে ১০০ গুণ কম খরচ" at bounding box center [674, 277] width 180 height 22
click at [564, 276] on icon at bounding box center [572, 277] width 16 height 16
click at [16, 54] on icon at bounding box center [20, 60] width 14 height 14
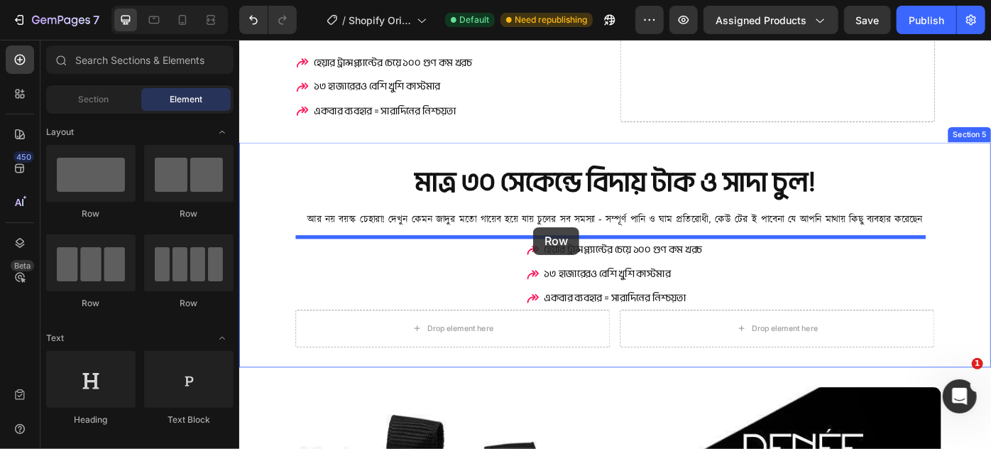
drag, startPoint x: 332, startPoint y: 227, endPoint x: 572, endPoint y: 251, distance: 241.2
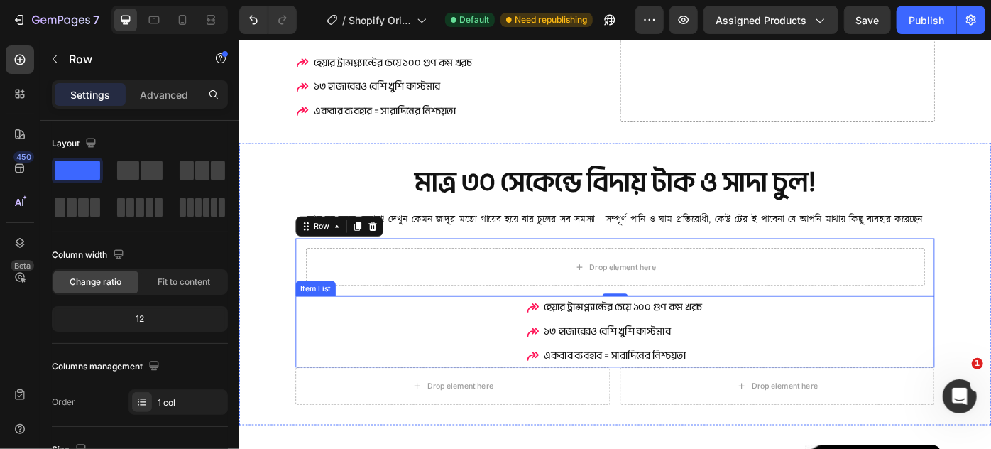
click at [536, 353] on div "হেয়ার ট্রান্সপ্ল্যান্টের চেয়ে ১০০ গুণ কম খরচ ১৩ হাজারেরও বেশি খুশি কাস্টমার এ…" at bounding box center [664, 369] width 724 height 81
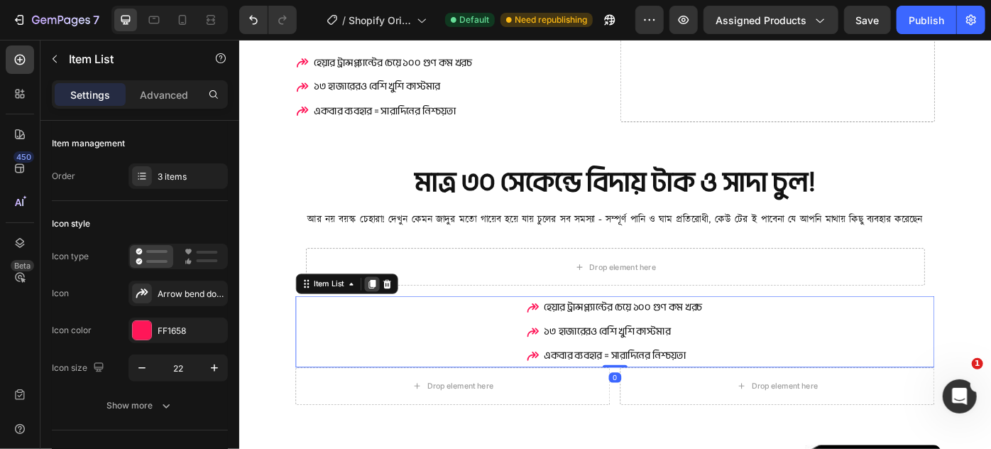
click at [396, 310] on div at bounding box center [389, 315] width 17 height 17
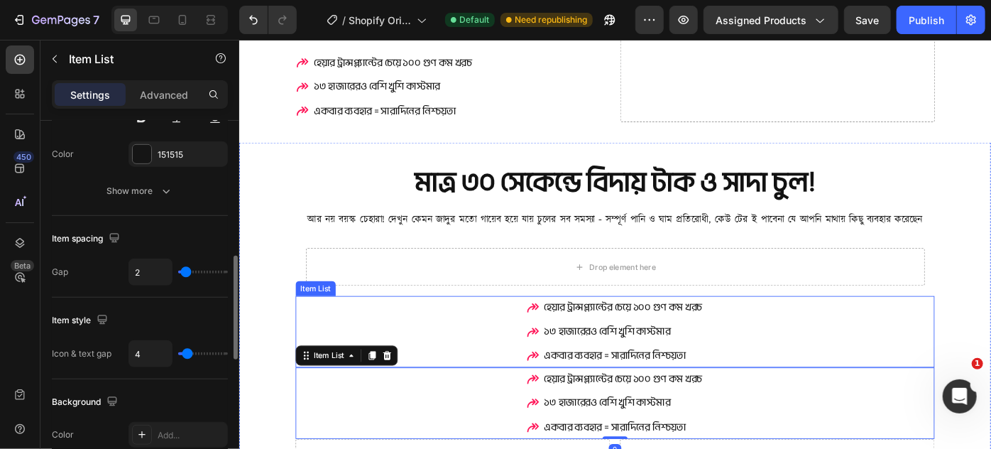
click at [534, 361] on div "হেয়ার ট্রান্সপ্ল্যান্টের চেয়ে ১০০ গুণ কম খরচ ১৩ হাজারেরও বেশি খুশি কাস্টমার এ…" at bounding box center [664, 369] width 724 height 81
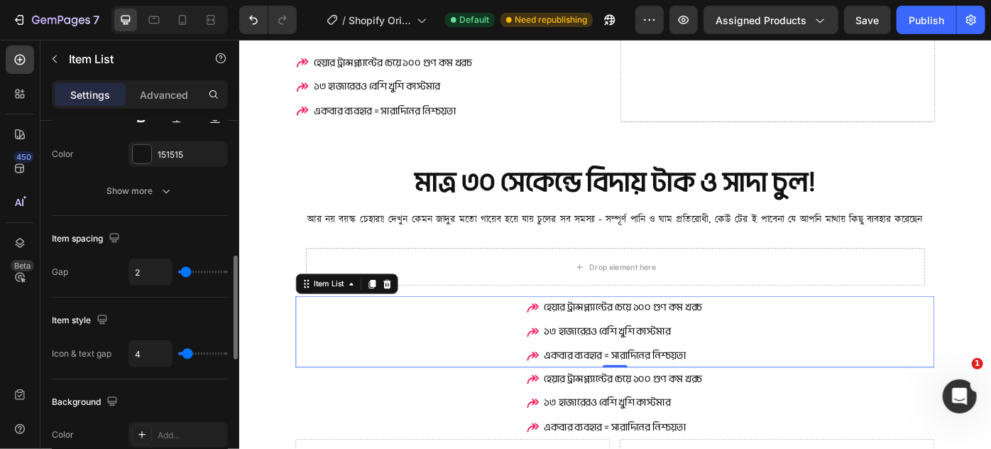
scroll to position [481, 0]
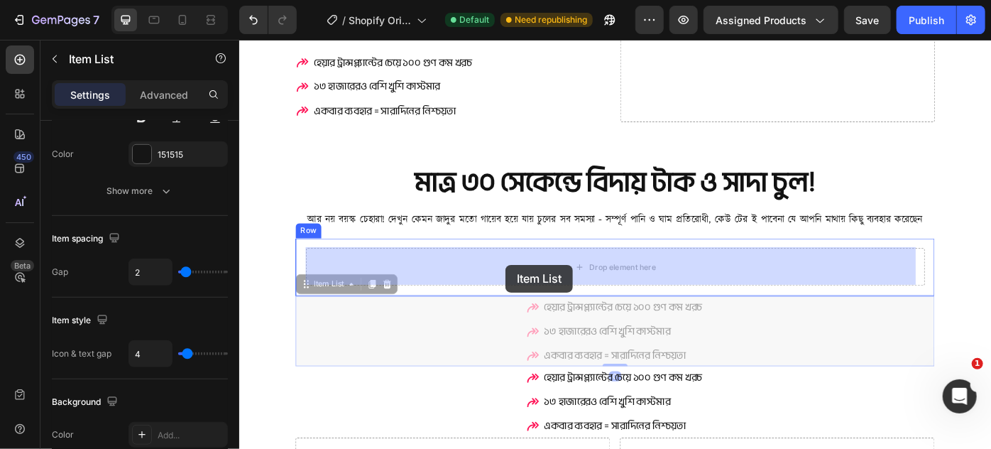
drag, startPoint x: 533, startPoint y: 359, endPoint x: 540, endPoint y: 294, distance: 65.7
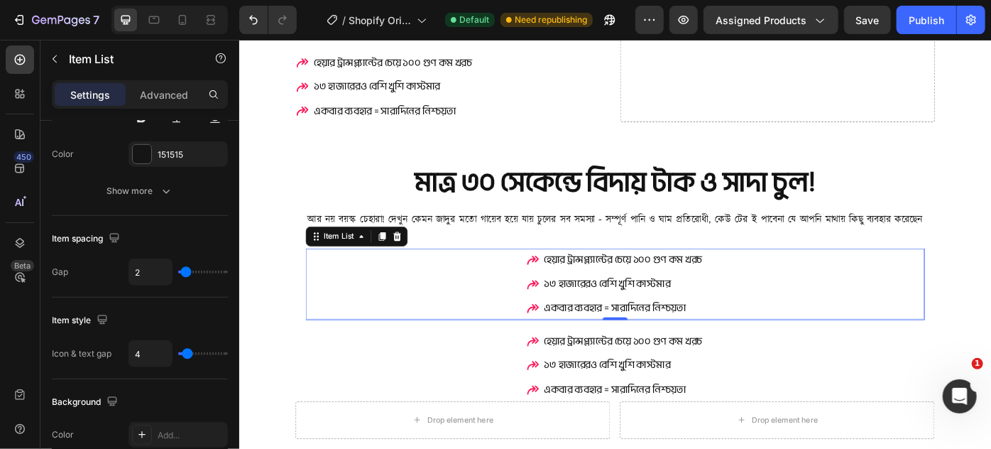
click at [584, 317] on p "১৩ হাজারেরও বেশি খুশি কাস্টমার" at bounding box center [674, 316] width 180 height 22
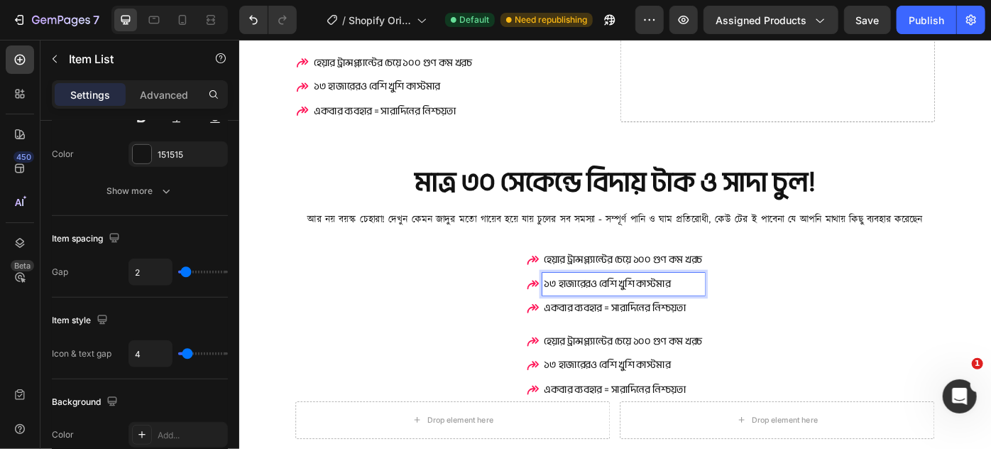
click at [425, 300] on div "হেয়ার ট্রান্সপ্ল্যান্টের চেয়ে ১০০ গুণ কম খরচ ১৩ হাজারেরও বেশি খুশি কাস্টমার এ…" at bounding box center [665, 315] width 702 height 81
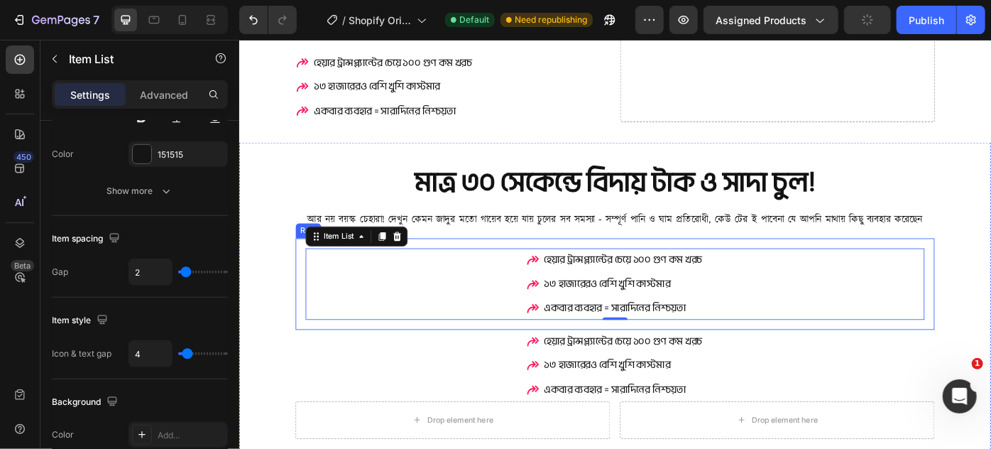
click at [859, 265] on div "হেয়ার ট্রান্সপ্ল্যান্টের চেয়ে ১০০ গুণ কম খরচ ১৩ হাজারেরও বেশি খুশি কাস্টমার এ…" at bounding box center [664, 315] width 724 height 104
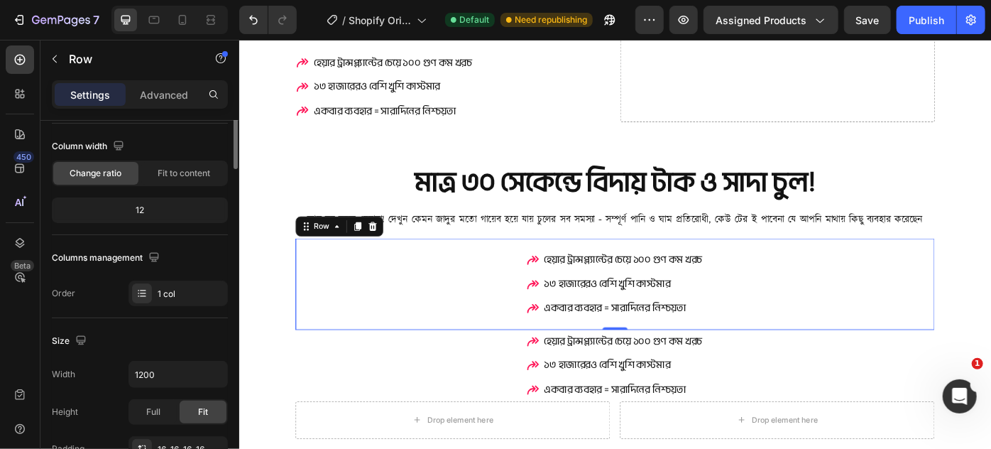
scroll to position [0, 0]
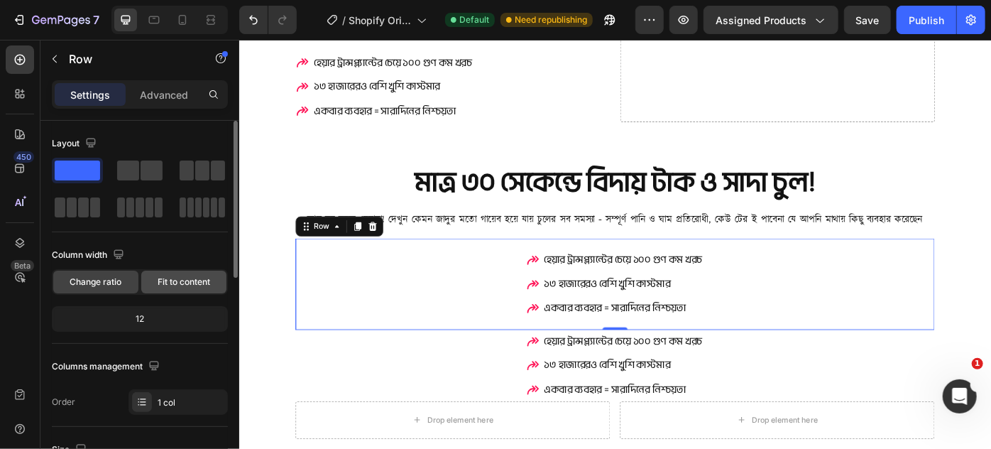
click at [160, 278] on span "Fit to content" at bounding box center [184, 282] width 53 height 13
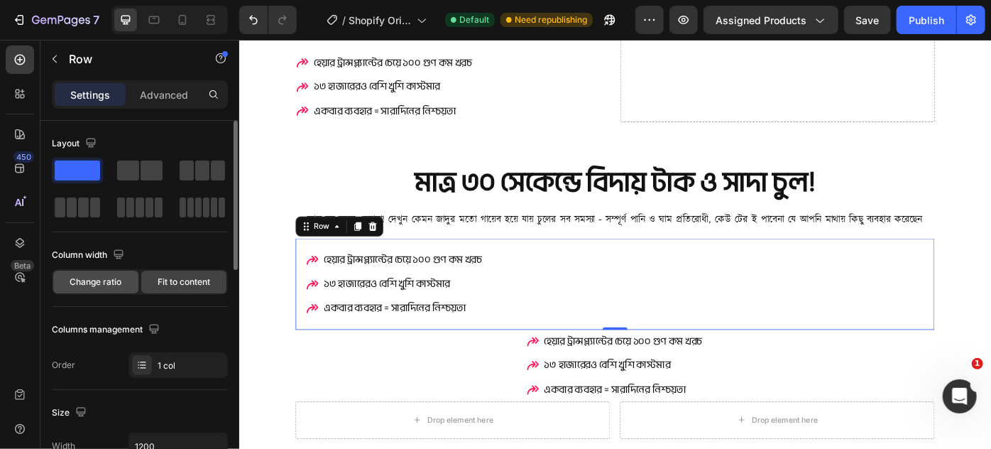
click at [70, 273] on div "Change ratio" at bounding box center [95, 282] width 85 height 23
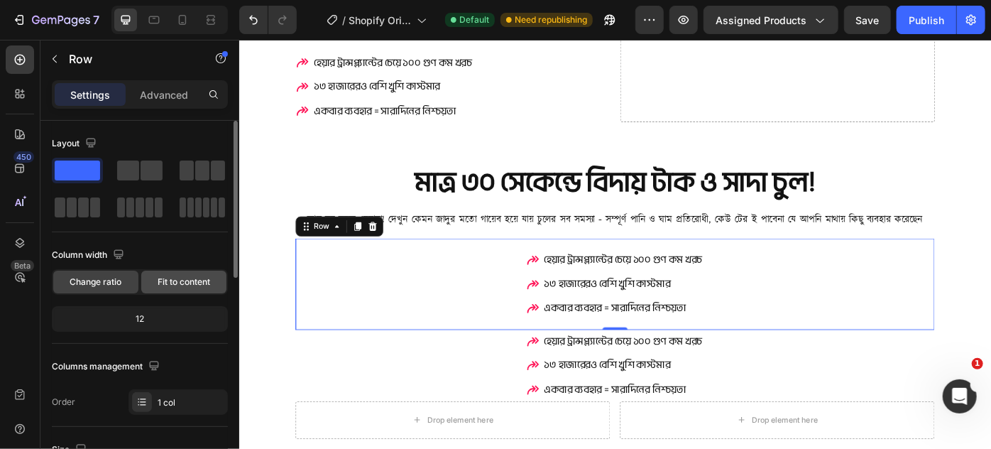
click at [200, 285] on span "Fit to content" at bounding box center [184, 282] width 53 height 13
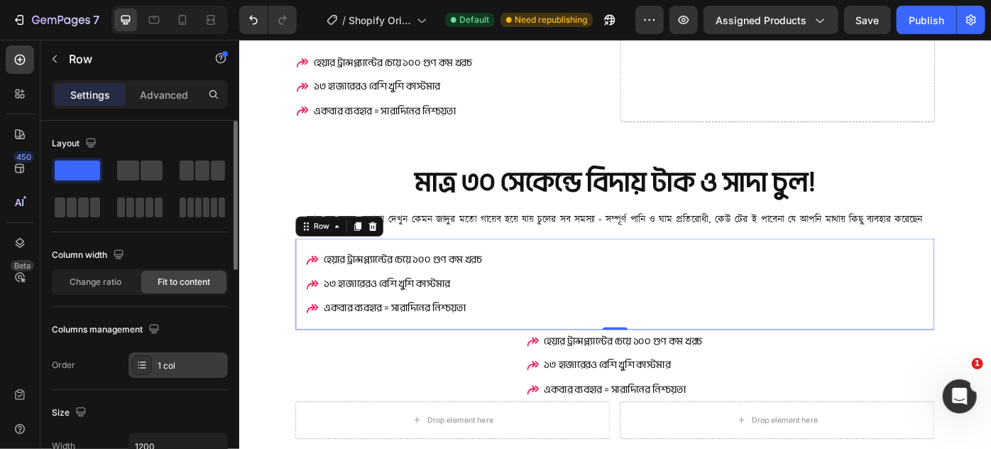
click at [137, 367] on icon at bounding box center [141, 364] width 11 height 11
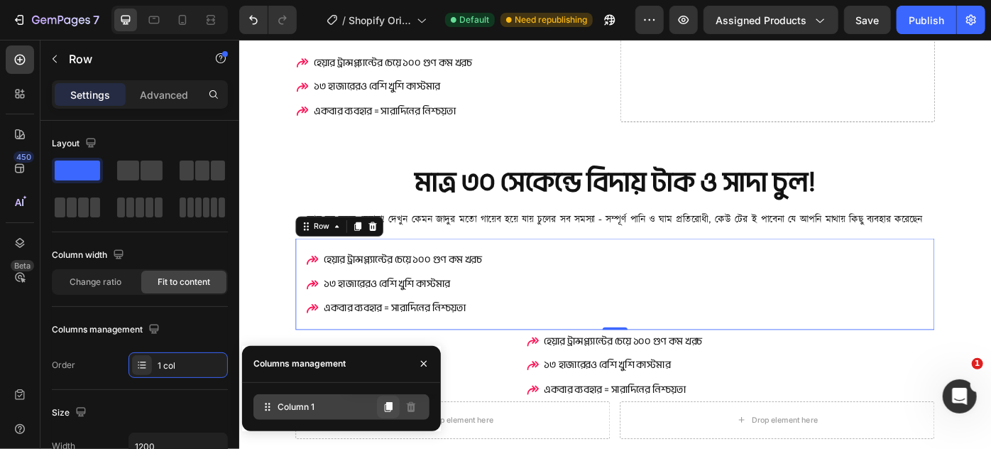
click at [381, 405] on button at bounding box center [388, 407] width 23 height 23
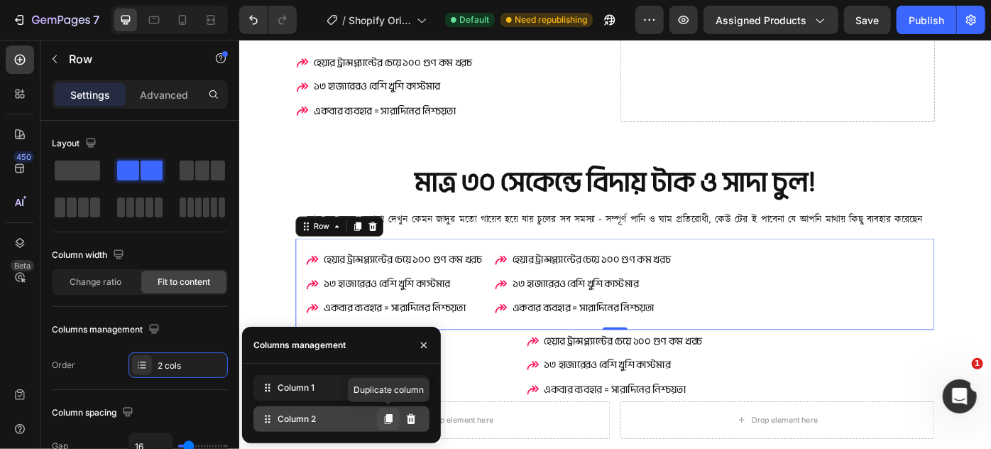
click at [391, 418] on icon at bounding box center [389, 419] width 8 height 10
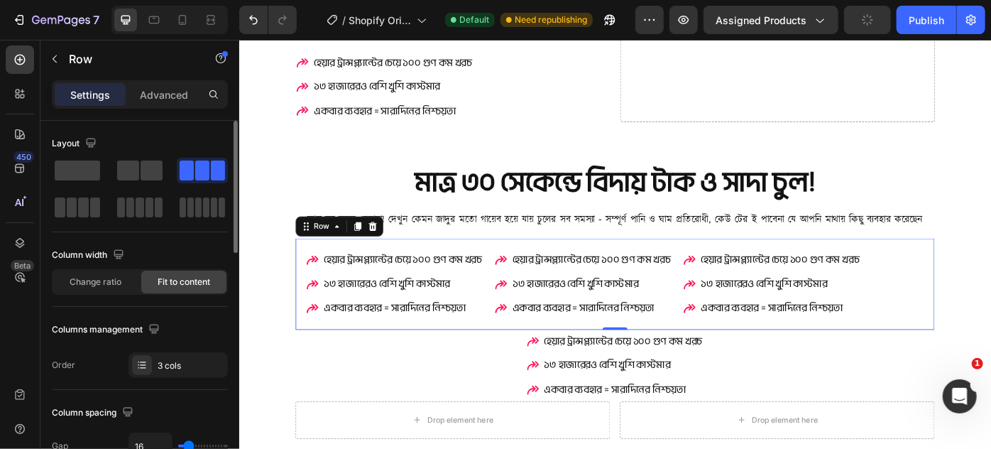
click at [191, 311] on div "Layout Column width Change ratio Fit to content Columns management Order 3 cols" at bounding box center [140, 255] width 176 height 246
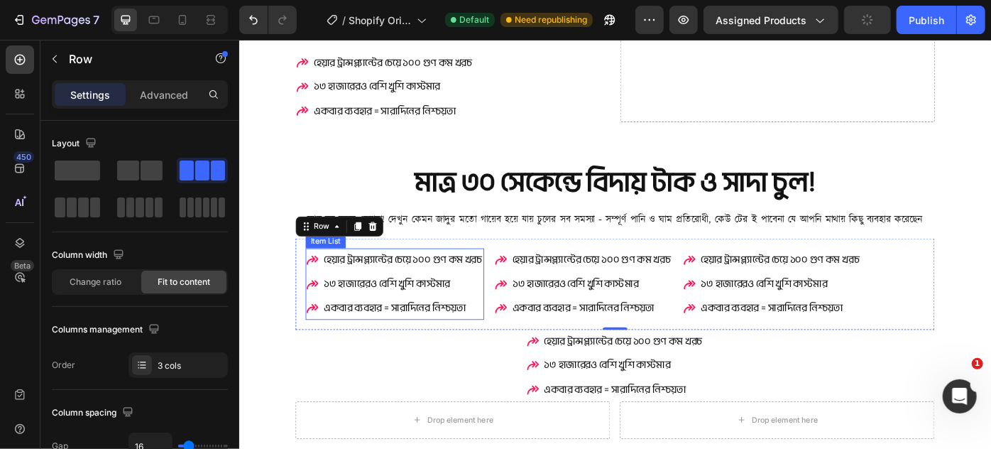
click at [482, 320] on p "১৩ হাজারেরও বেশি খুশি কাস্টমার" at bounding box center [424, 316] width 180 height 22
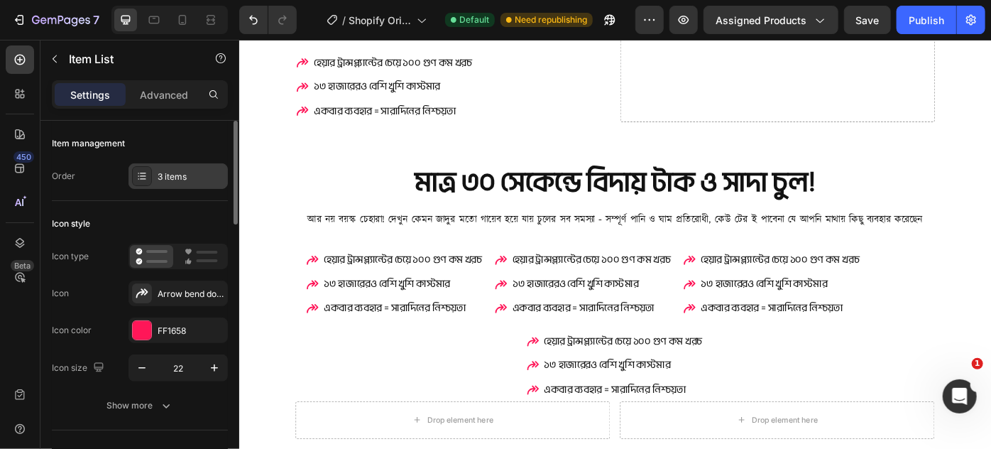
click at [160, 178] on div "3 items" at bounding box center [191, 176] width 67 height 13
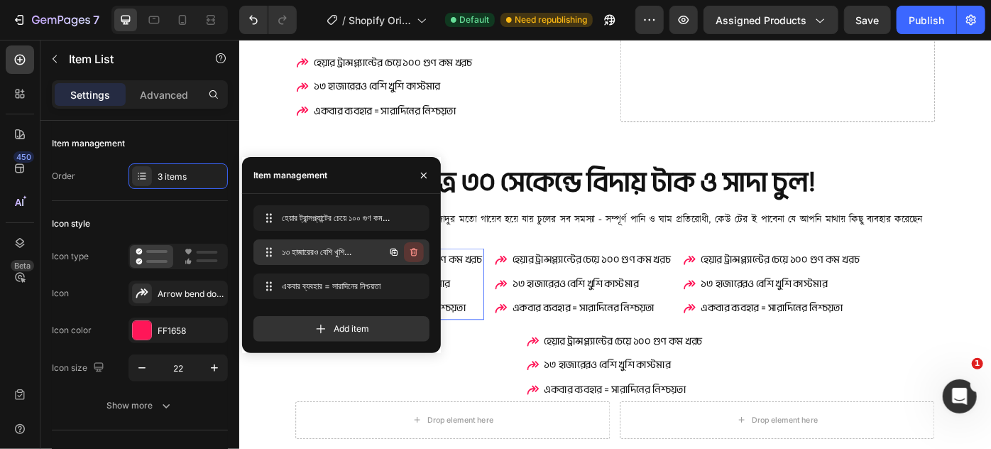
click at [414, 253] on icon "button" at bounding box center [413, 251] width 11 height 11
click at [414, 254] on div "Delete" at bounding box center [404, 252] width 26 height 13
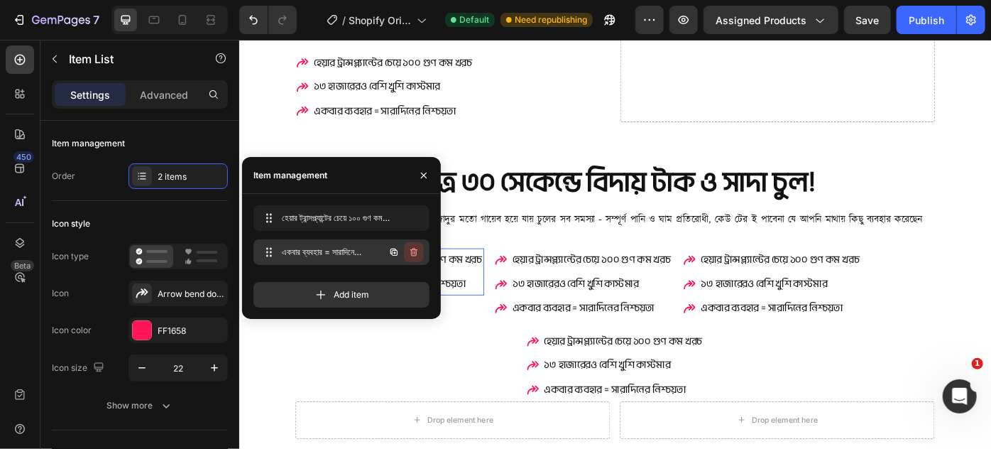
click at [413, 255] on icon "button" at bounding box center [413, 251] width 11 height 11
click at [413, 255] on div "Delete" at bounding box center [404, 252] width 26 height 13
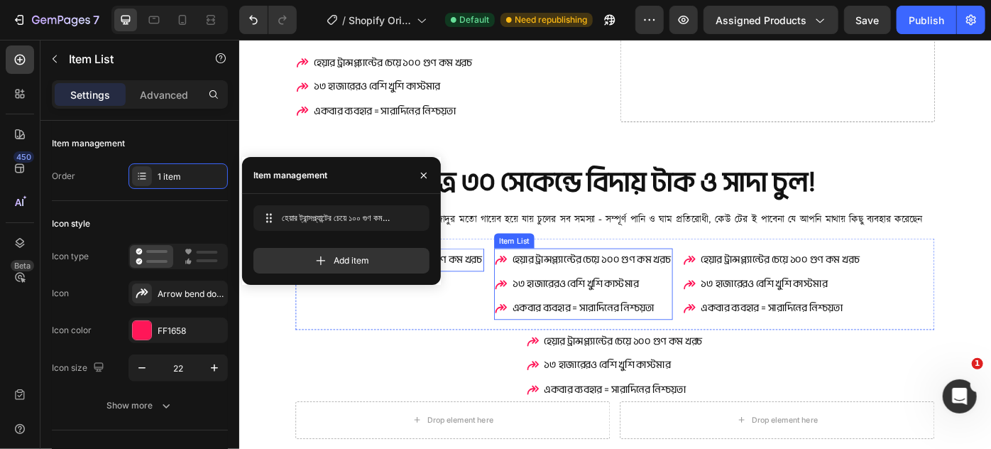
click at [618, 288] on p "হেয়ার ট্রান্সপ্ল্যান্টের চেয়ে ১০০ গুণ কম খরচ" at bounding box center [638, 288] width 180 height 22
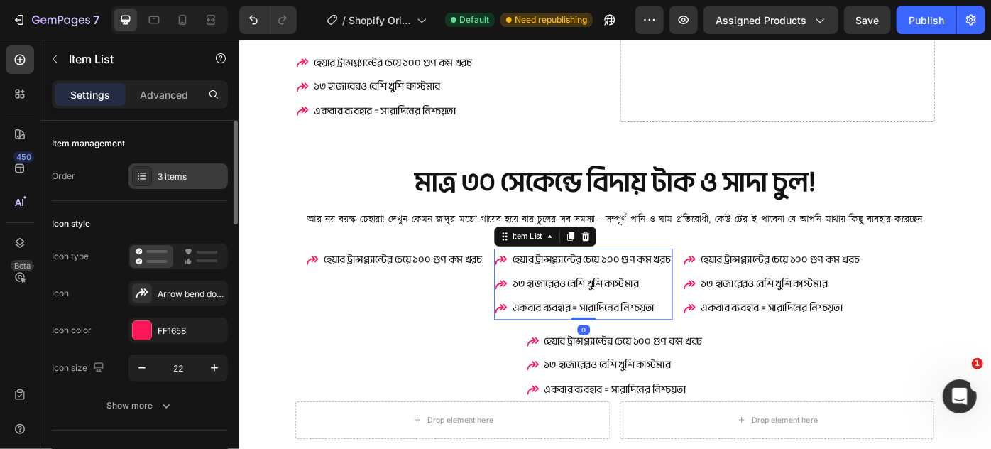
click at [156, 172] on div "3 items" at bounding box center [178, 176] width 99 height 26
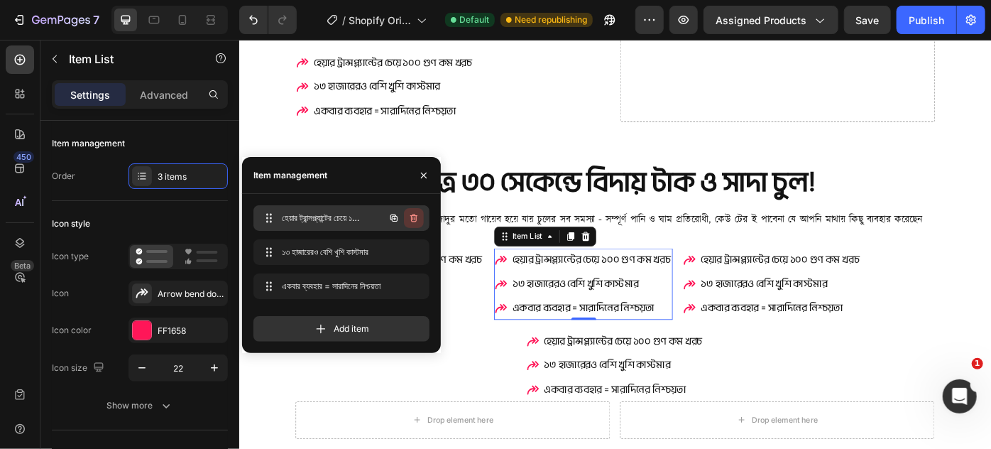
click at [413, 218] on icon "button" at bounding box center [413, 217] width 11 height 11
click at [413, 218] on div "Delete" at bounding box center [404, 218] width 26 height 13
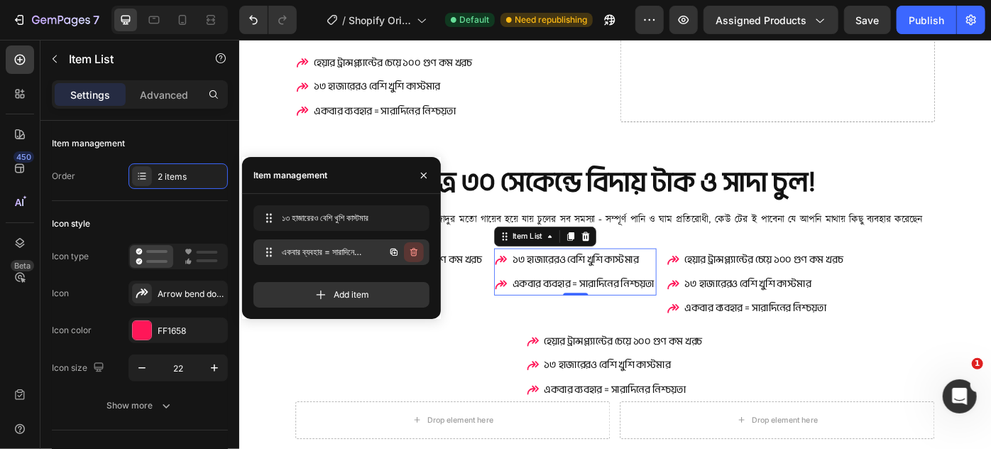
click at [409, 254] on icon "button" at bounding box center [413, 251] width 11 height 11
click at [409, 253] on div "Delete" at bounding box center [404, 252] width 26 height 13
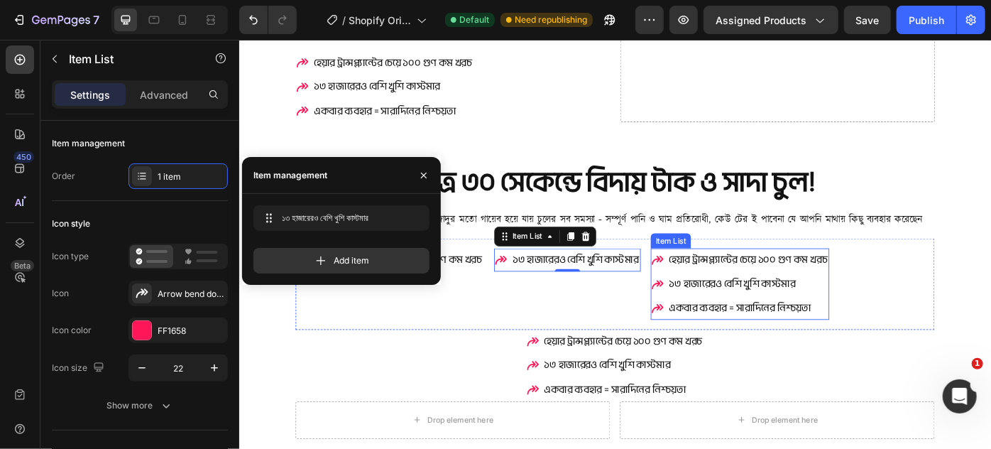
click at [827, 284] on p "হেয়ার ট্রান্সপ্ল্যান্টের চেয়ে ১০০ গুণ কম খরচ" at bounding box center [816, 288] width 180 height 22
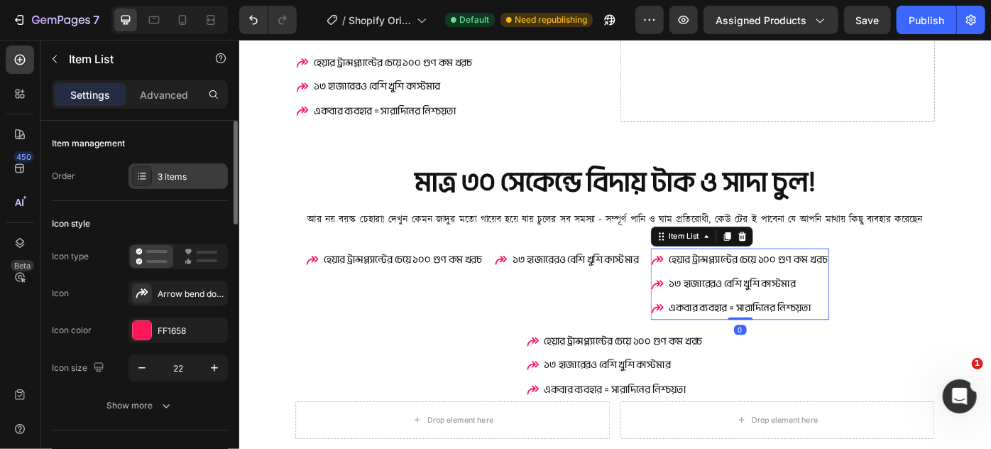
click at [180, 170] on div "3 items" at bounding box center [191, 176] width 67 height 13
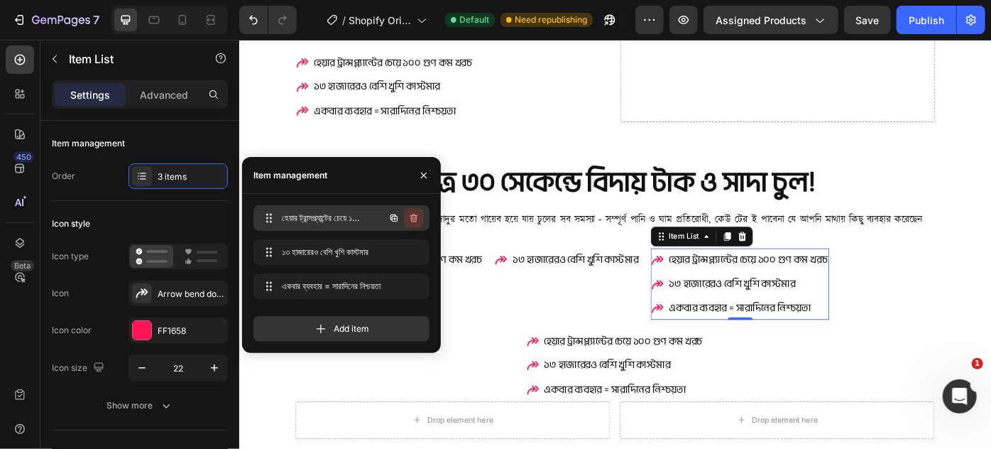
click at [410, 219] on icon "button" at bounding box center [413, 217] width 11 height 11
click at [410, 219] on div "Delete" at bounding box center [404, 218] width 26 height 13
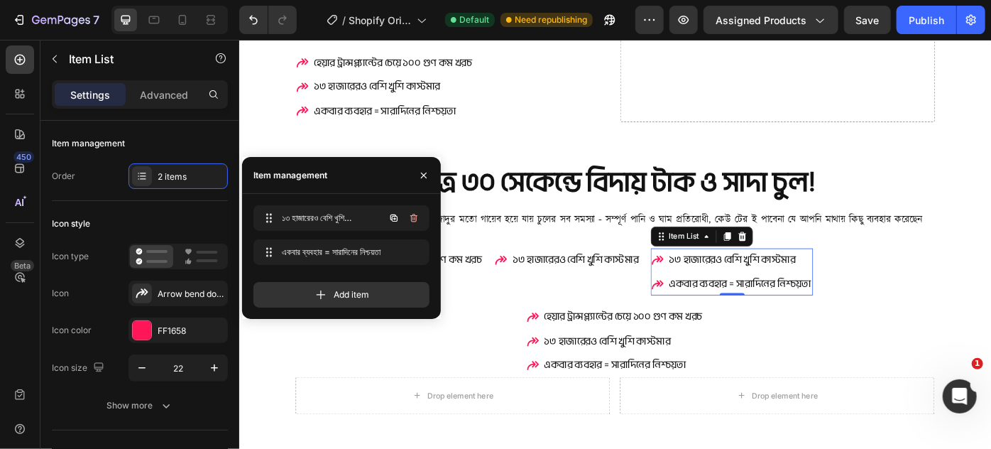
click at [410, 219] on icon "button" at bounding box center [413, 217] width 11 height 11
click at [410, 219] on div "Delete" at bounding box center [404, 218] width 26 height 13
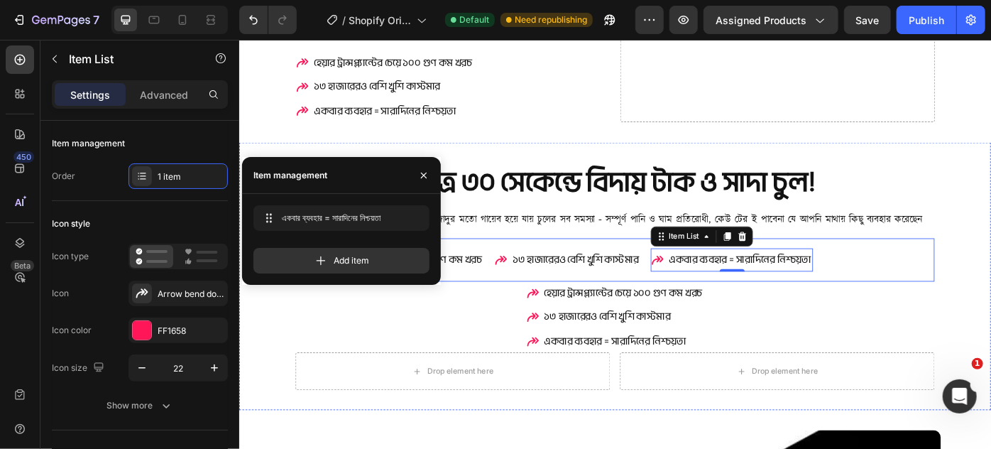
click at [914, 271] on div "হেয়ার ট্রান্সপ্ল্যান্টের চেয়ে ১০০ গুণ কম খরচ Item List ১৩ হাজারেরও বেশি খুশি …" at bounding box center [664, 287] width 724 height 49
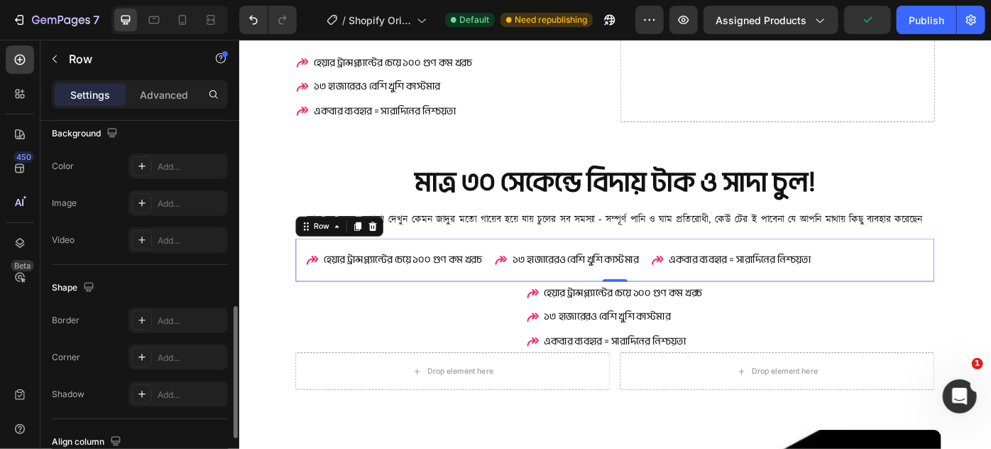
scroll to position [657, 0]
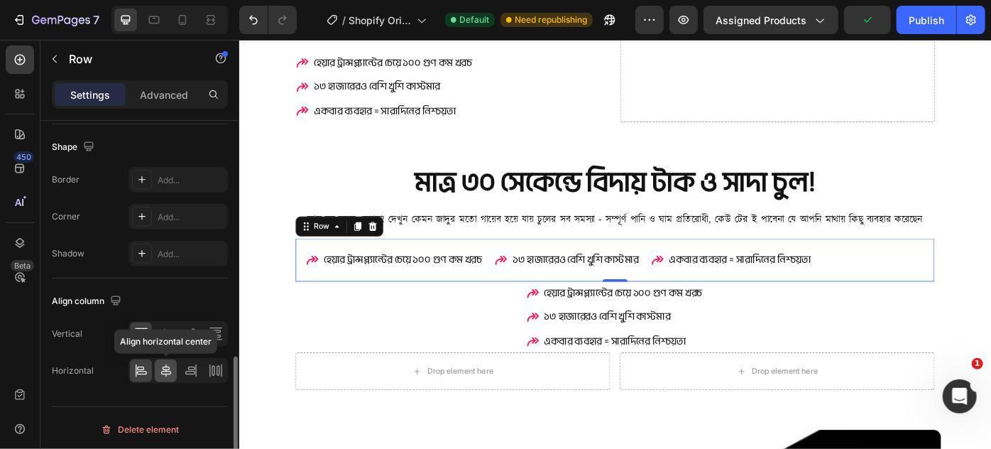
click at [168, 368] on icon at bounding box center [166, 370] width 10 height 13
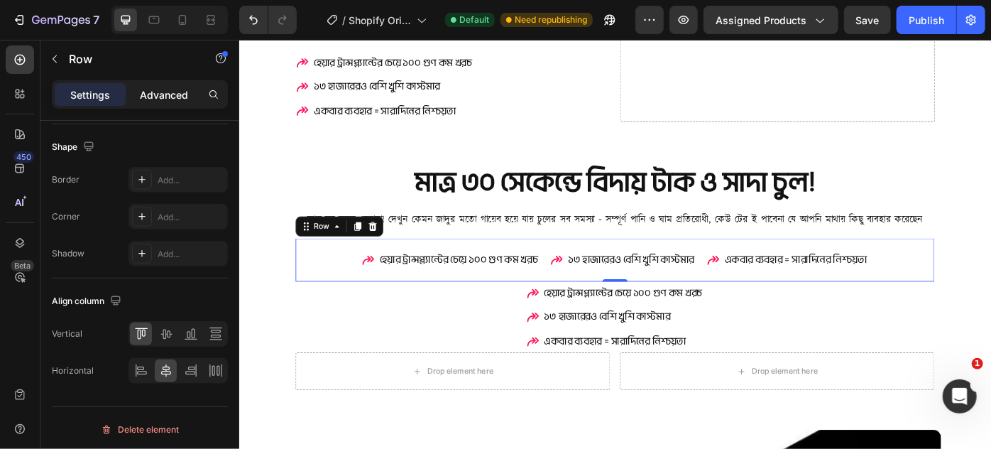
click at [172, 93] on p "Advanced" at bounding box center [164, 94] width 48 height 15
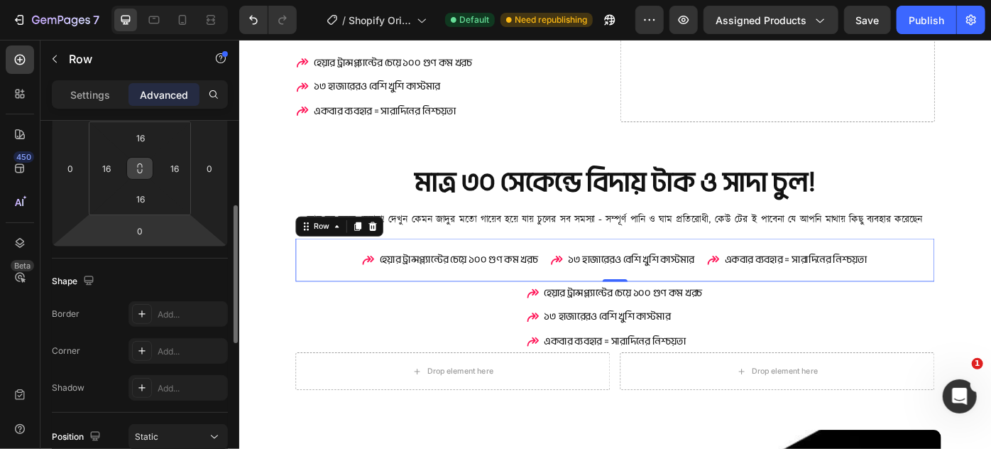
scroll to position [34, 0]
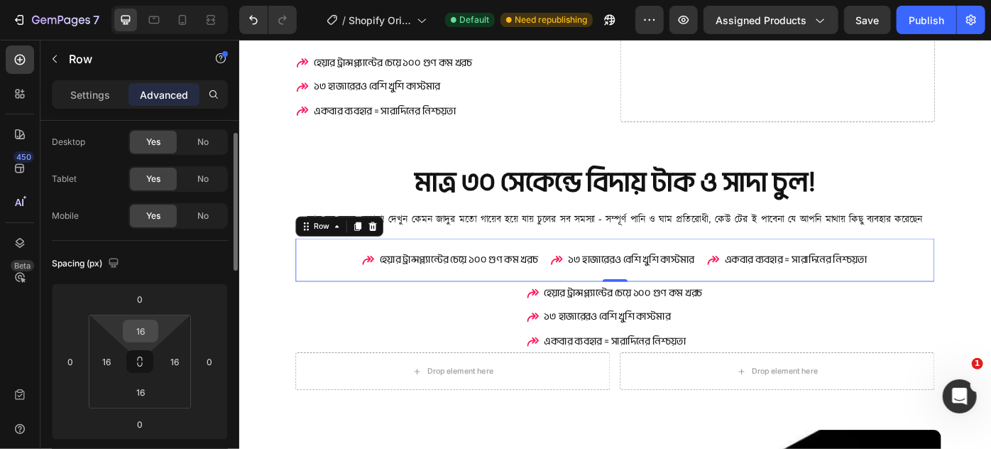
click at [144, 334] on input "16" at bounding box center [140, 330] width 28 height 21
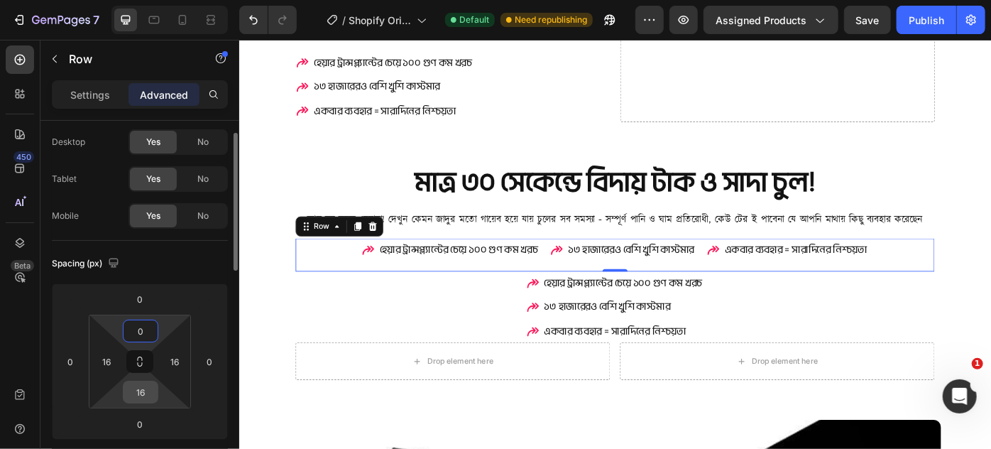
type input "0"
click at [132, 383] on input "16" at bounding box center [140, 391] width 28 height 21
type input "0"
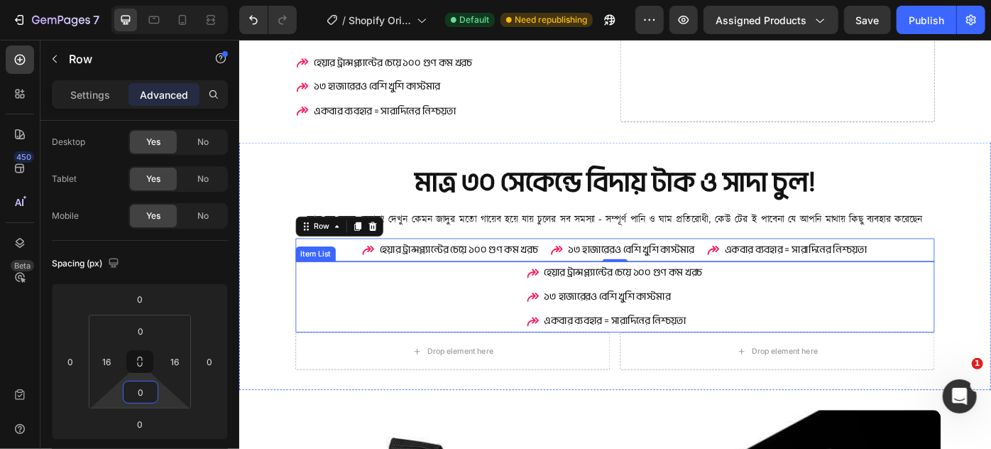
click at [494, 327] on div "হেয়ার ট্রান্সপ্ল্যান্টের চেয়ে ১০০ গুণ কম খরচ ১৩ হাজারেরও বেশি খুশি কাস্টমার এ…" at bounding box center [664, 330] width 724 height 81
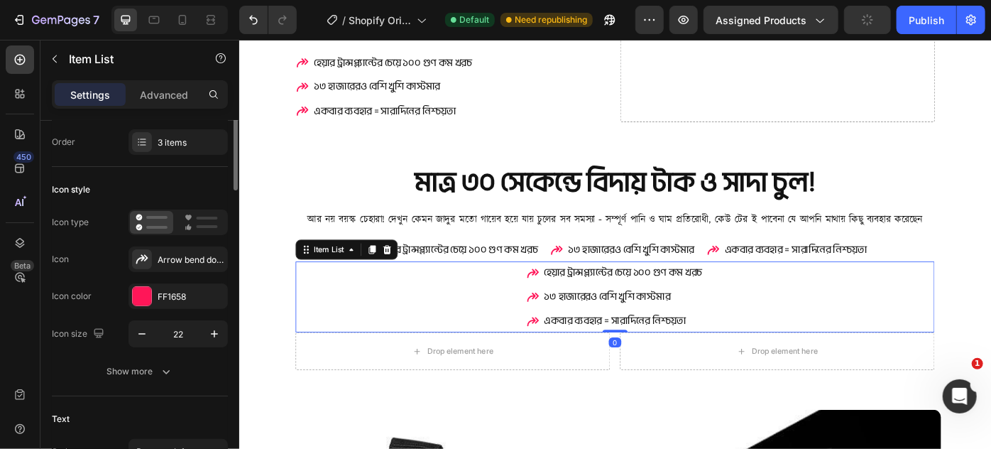
scroll to position [0, 0]
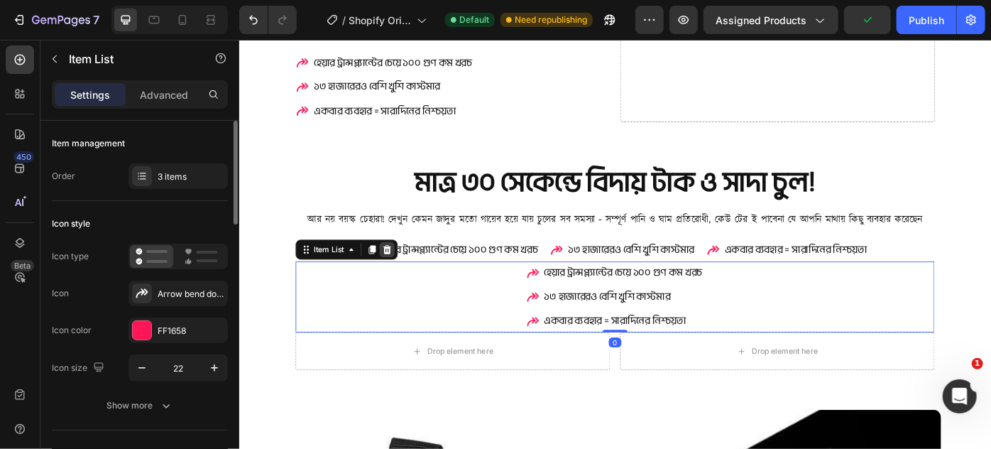
click at [403, 271] on icon at bounding box center [405, 276] width 11 height 11
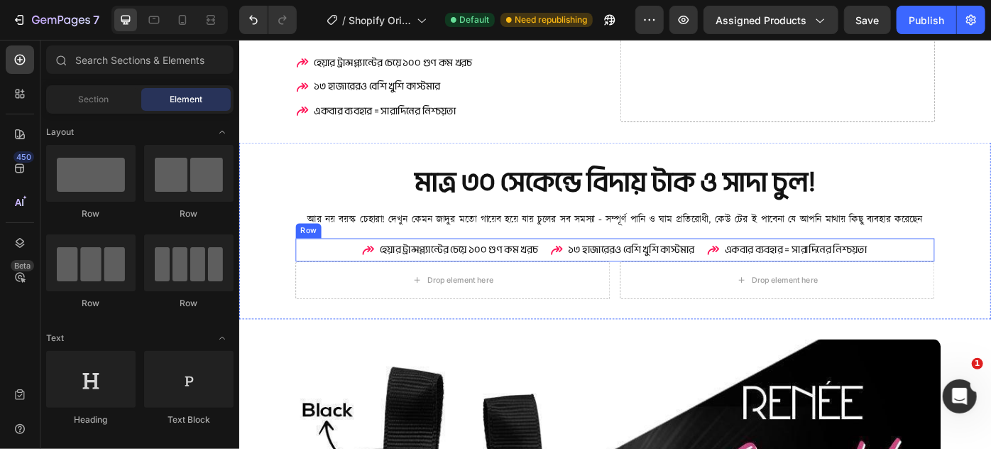
click at [325, 274] on div "হেয়ার ট্রান্সপ্ল্যান্টের চেয়ে ১০০ গুণ কম খরচ Item List ১৩ হাজারেরও বেশি খুশি …" at bounding box center [664, 276] width 724 height 26
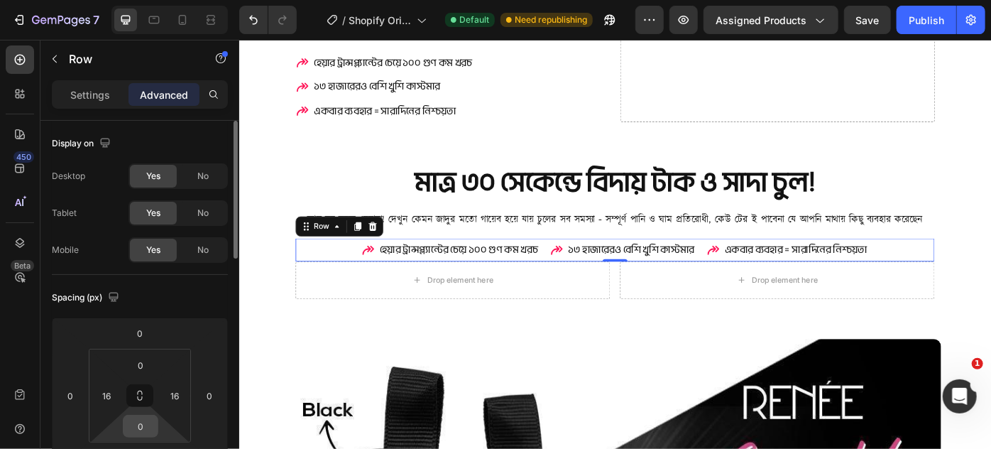
click at [135, 429] on input "0" at bounding box center [140, 425] width 28 height 21
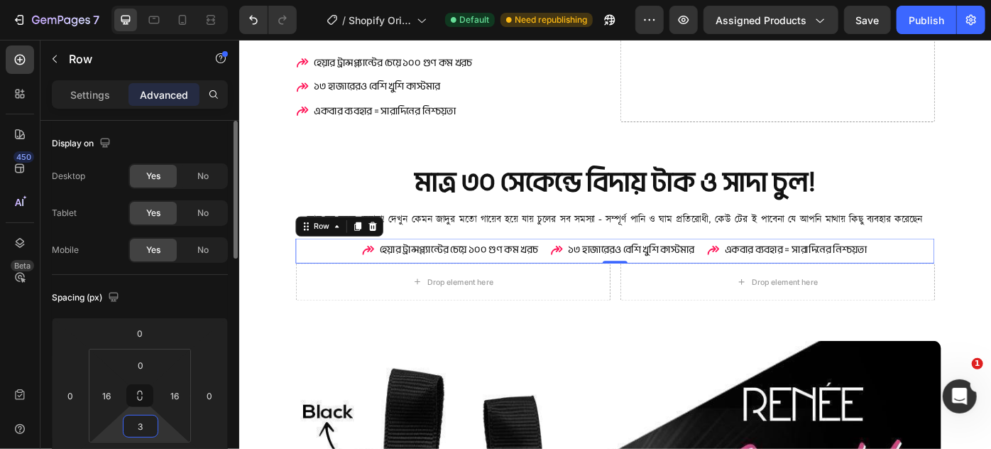
type input "30"
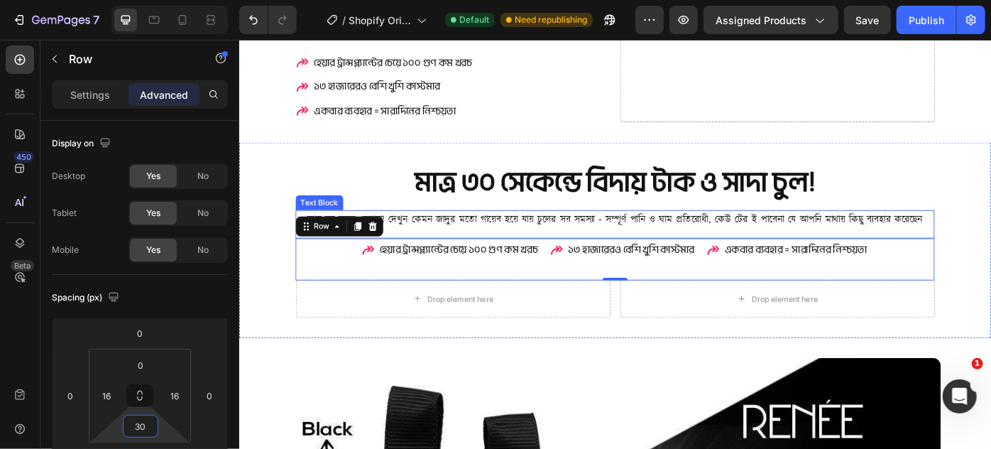
click at [506, 237] on p "আর নয় বয়স্ক চেহারা! দেখুন কেমন জাদুর মতো গায়েব হয়ে যায় চুলের সব সমস্যা - স…" at bounding box center [664, 243] width 721 height 21
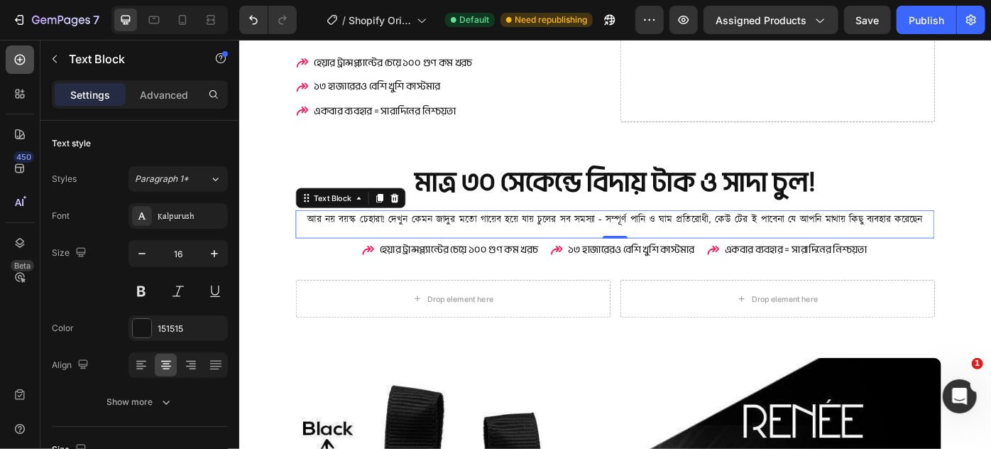
click at [25, 62] on icon at bounding box center [20, 60] width 14 height 14
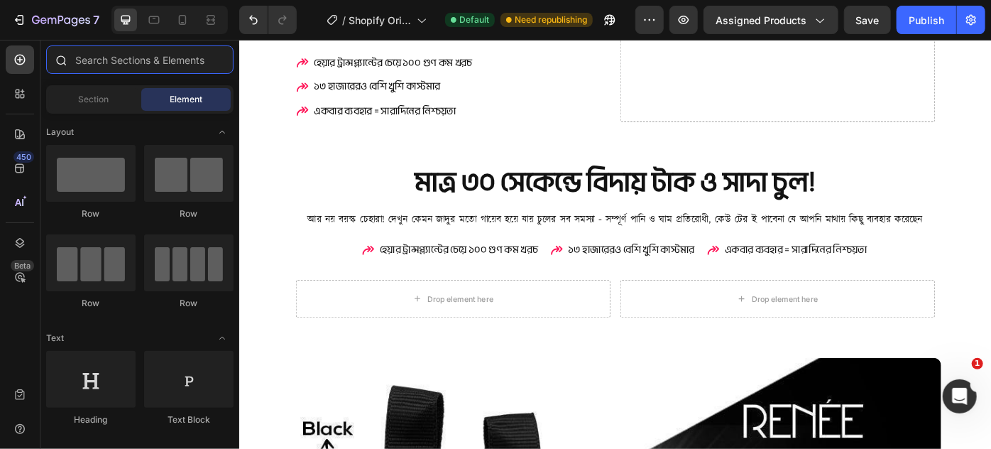
click at [94, 67] on input "text" at bounding box center [139, 59] width 187 height 28
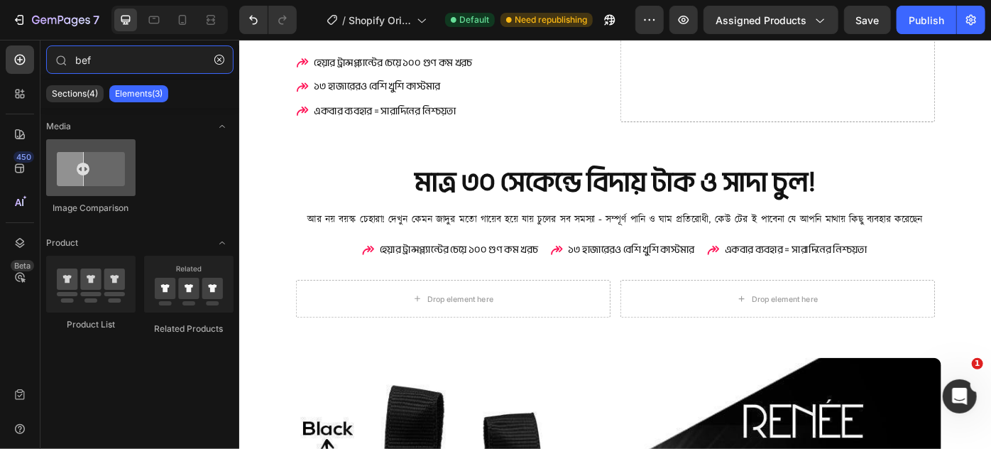
type input "bef"
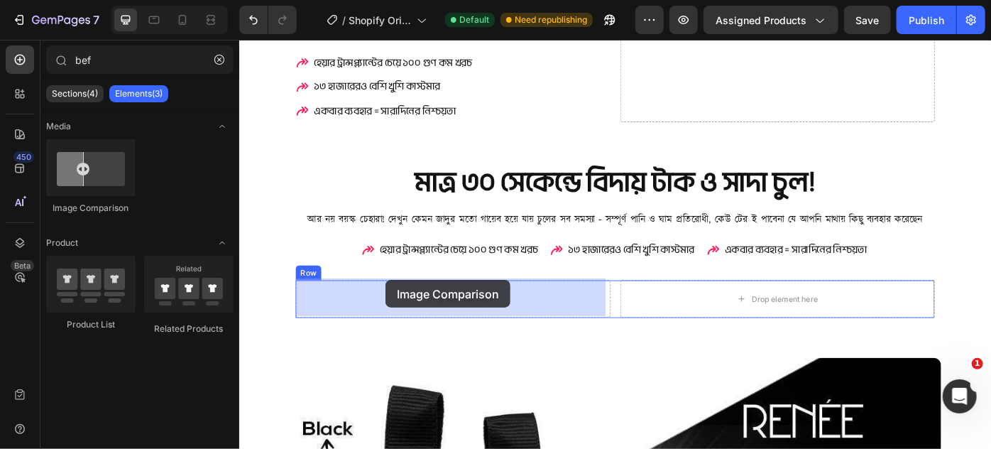
drag, startPoint x: 333, startPoint y: 219, endPoint x: 404, endPoint y: 311, distance: 115.9
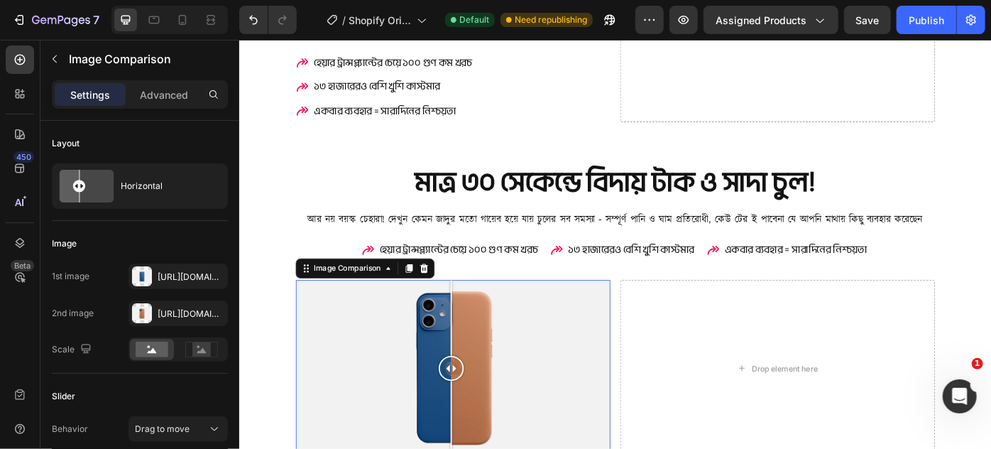
scroll to position [1898, 0]
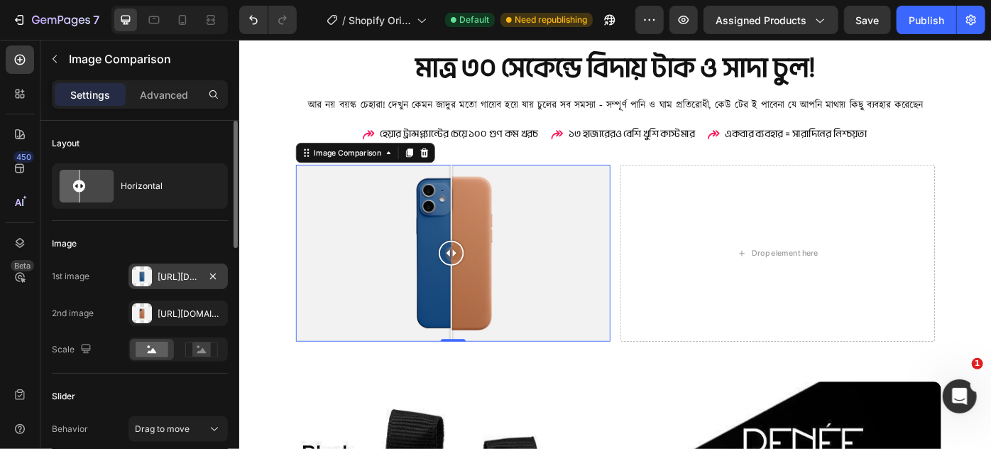
click at [168, 278] on div "Https://cdn.Shopify.Com/s/files/1/2005/9307/files/image_compare_before.Png" at bounding box center [178, 277] width 41 height 13
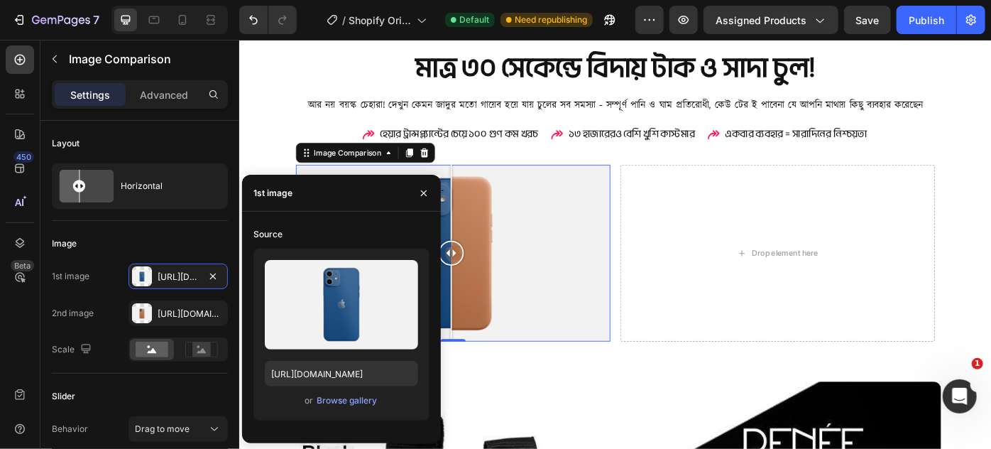
click at [582, 217] on div at bounding box center [480, 280] width 356 height 200
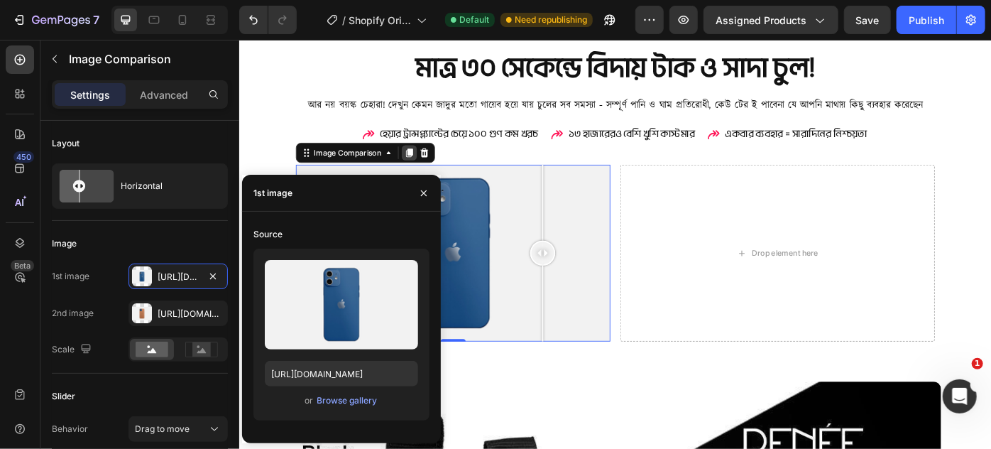
click at [435, 166] on icon at bounding box center [431, 167] width 8 height 10
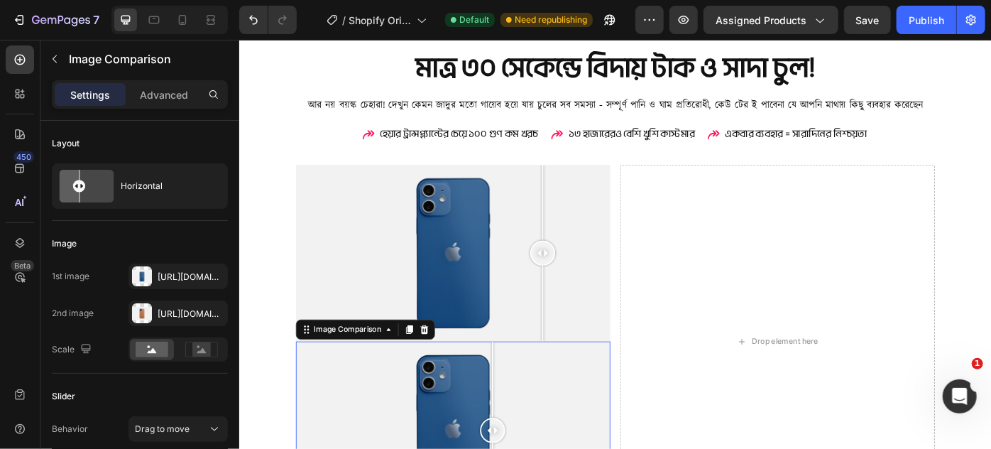
drag, startPoint x: 474, startPoint y: 423, endPoint x: 511, endPoint y: 399, distance: 43.7
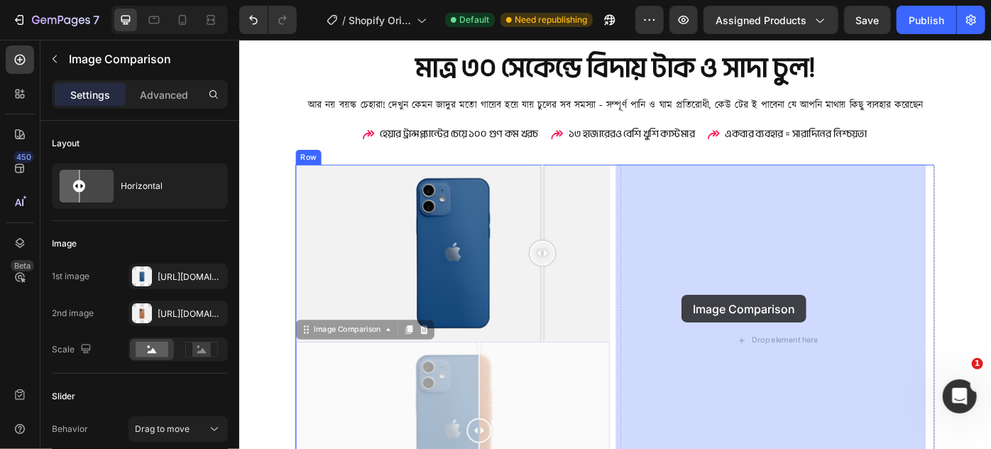
drag, startPoint x: 377, startPoint y: 366, endPoint x: 740, endPoint y: 328, distance: 364.9
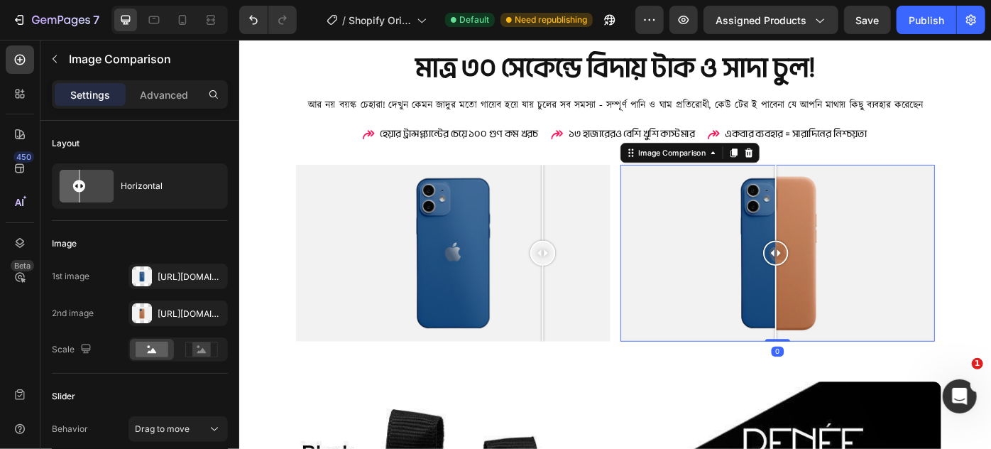
click at [729, 294] on div at bounding box center [848, 280] width 356 height 200
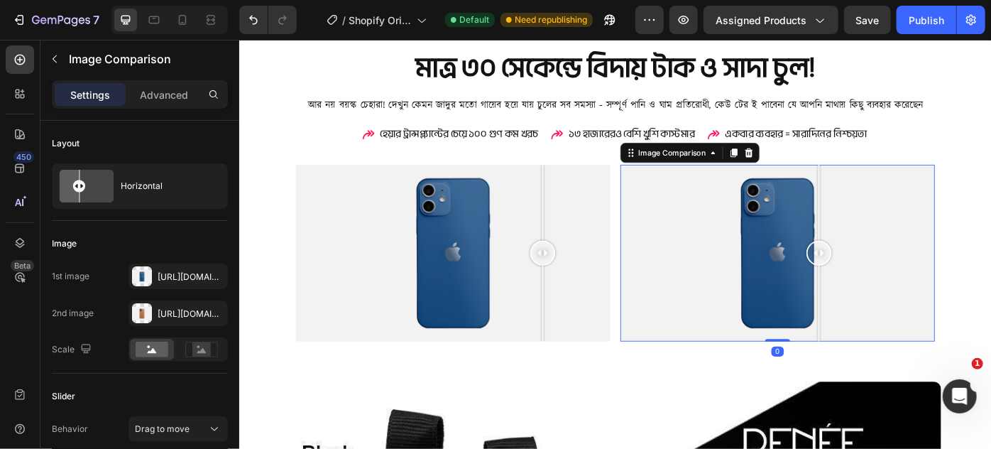
drag, startPoint x: 729, startPoint y: 294, endPoint x: 905, endPoint y: 284, distance: 176.4
click at [905, 284] on div at bounding box center [895, 280] width 28 height 200
click at [153, 280] on div "Https://cdn.Shopify.Com/s/files/1/2005/9307/files/image_compare_before.Png" at bounding box center [178, 276] width 99 height 26
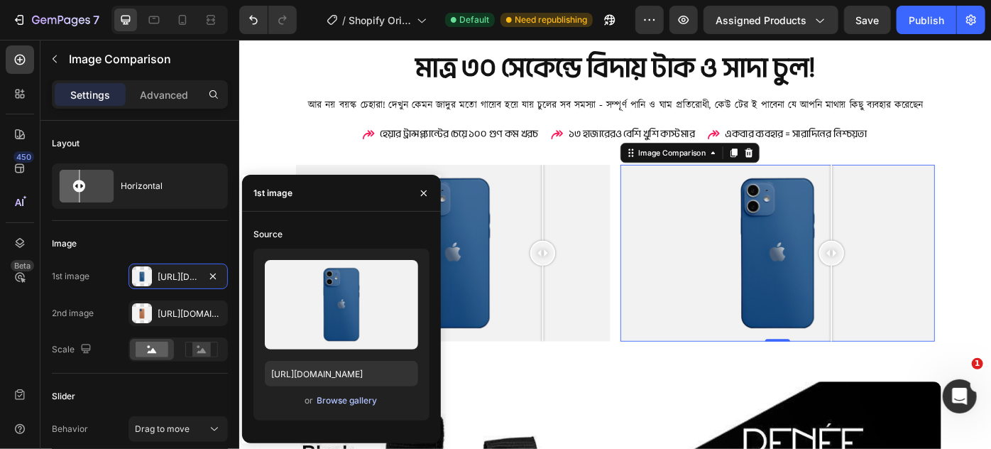
click at [329, 403] on div "Browse gallery" at bounding box center [347, 400] width 60 height 13
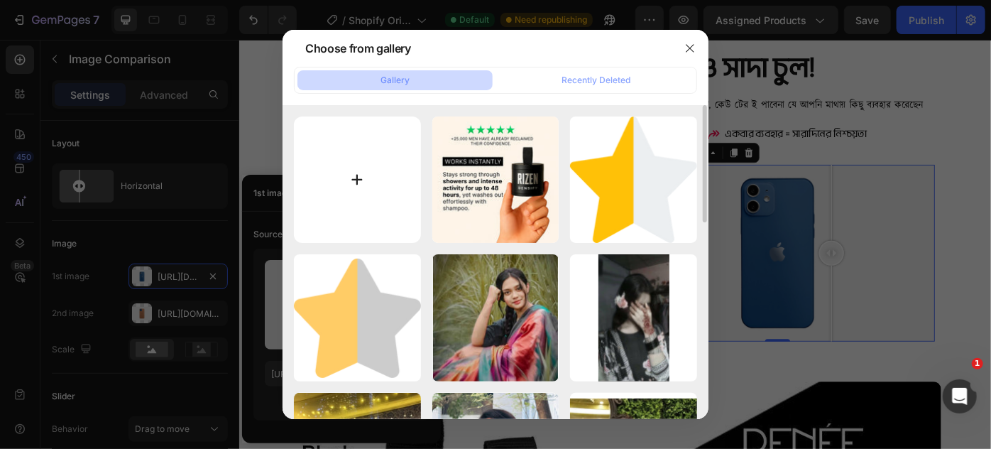
click at [371, 180] on input "file" at bounding box center [357, 179] width 127 height 127
type input "C:\fakepath\gempages_584897053314777972-4e89463b-7983-47e0-816d-7c3d78694486.we…"
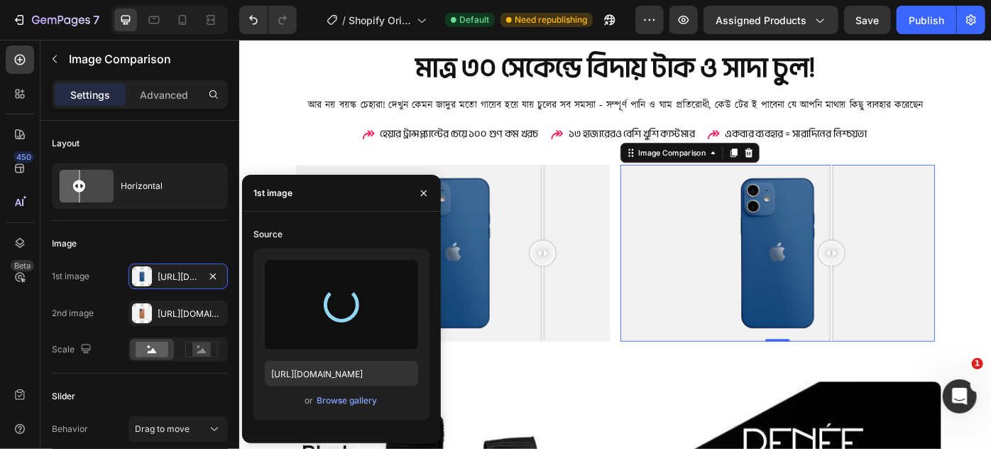
type input "https://cdn.shopify.com/s/files/1/0700/8613/1866/files/gempages_583815972582851…"
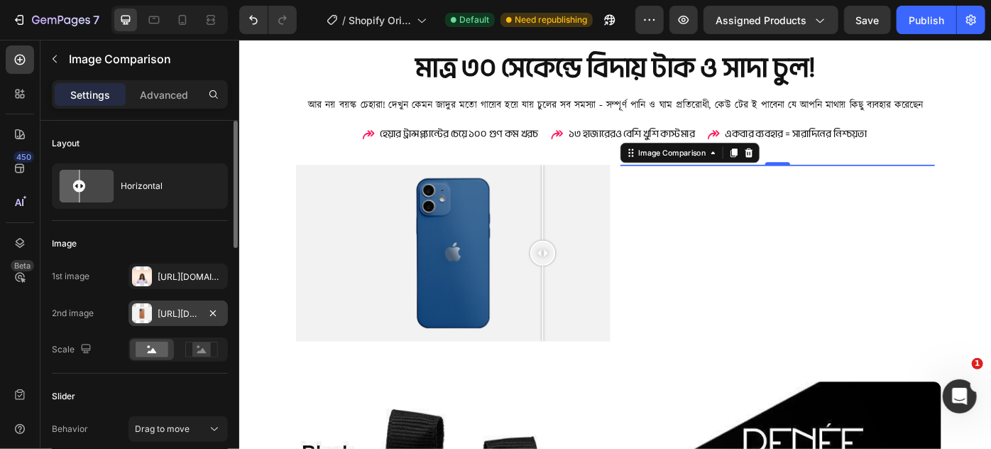
click at [186, 308] on div "Https://cdn.Shopify.Com/s/files/1/2005/9307/files/image_compare_after.Png" at bounding box center [178, 313] width 41 height 13
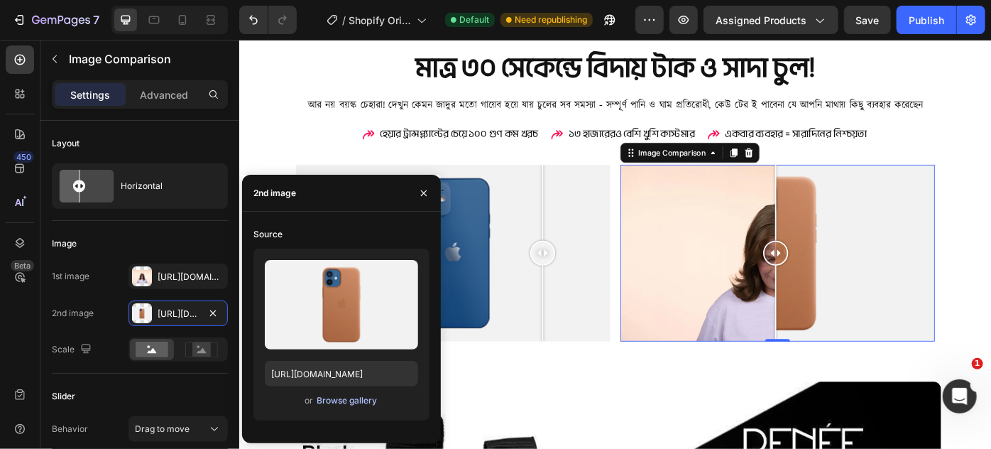
click at [325, 396] on div "Browse gallery" at bounding box center [347, 400] width 60 height 13
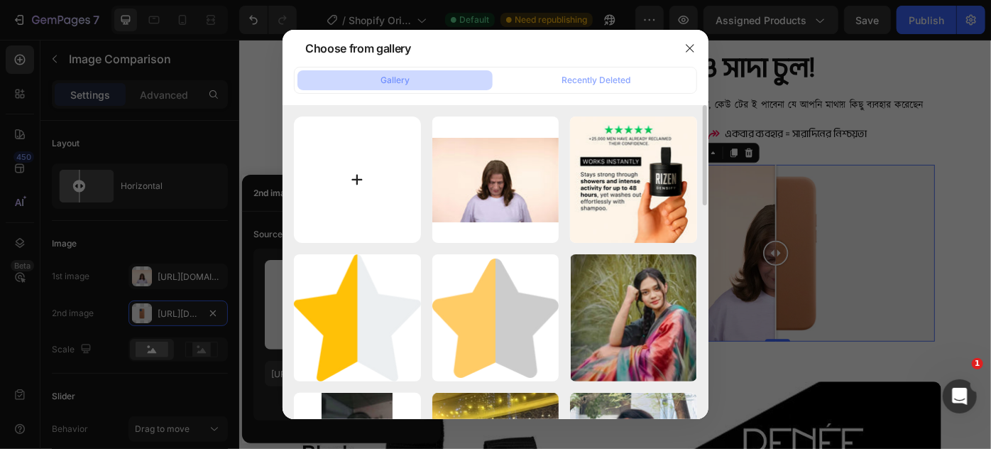
click at [366, 190] on input "file" at bounding box center [357, 179] width 127 height 127
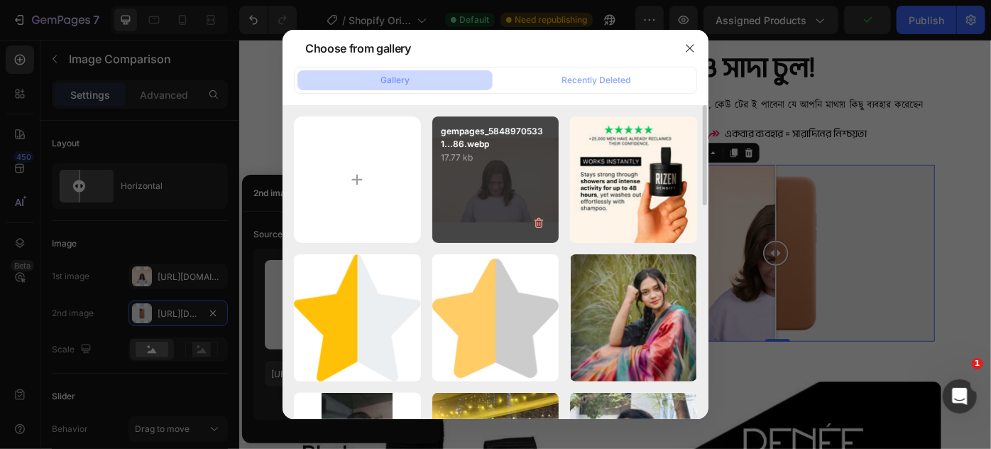
click at [492, 192] on div "gempages_58489705331...86.webp 17.77 kb" at bounding box center [495, 179] width 127 height 127
type input "https://cdn.shopify.com/s/files/1/0700/8613/1866/files/gempages_583815972582851…"
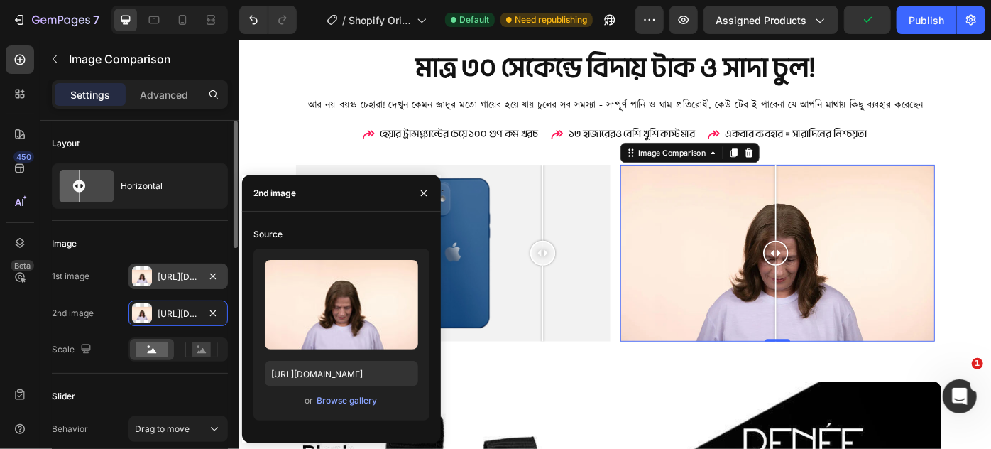
click at [195, 272] on div "Https://cdn.Shopify.Com/s/files/1/0700/8613/1866/files/gempages_583815972582851…" at bounding box center [178, 277] width 41 height 13
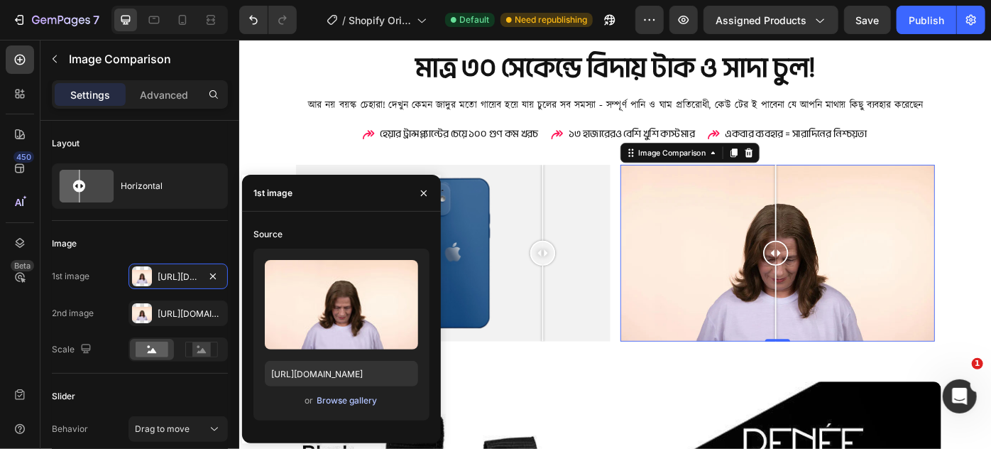
click at [344, 398] on div "Browse gallery" at bounding box center [347, 400] width 60 height 13
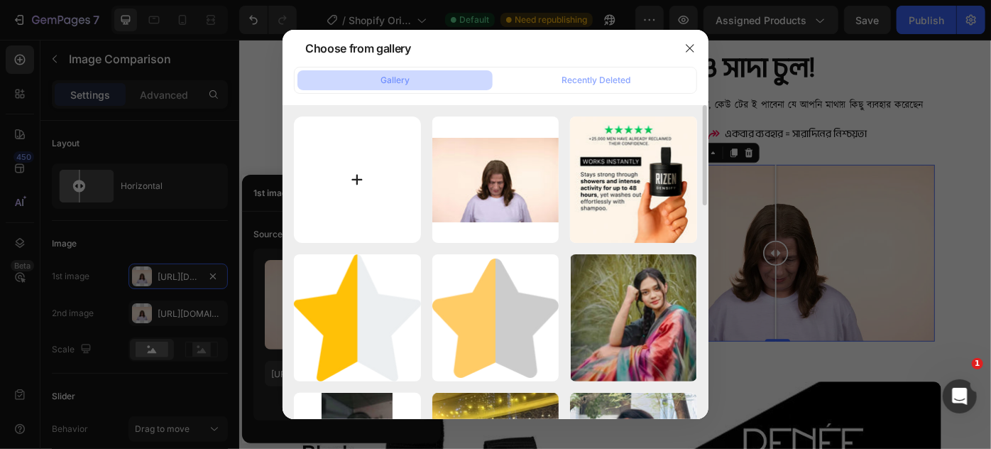
click at [388, 145] on input "file" at bounding box center [357, 179] width 127 height 127
type input "C:\fakepath\gempages_584897053314777972-dd5b099a-4caf-4d39-a60e-549e02a32915.we…"
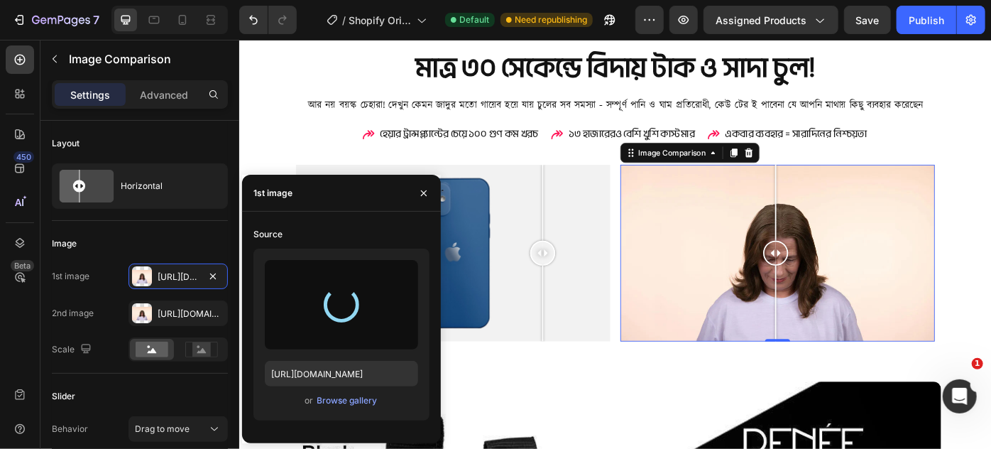
type input "https://cdn.shopify.com/s/files/1/0700/8613/1866/files/gempages_583815972582851…"
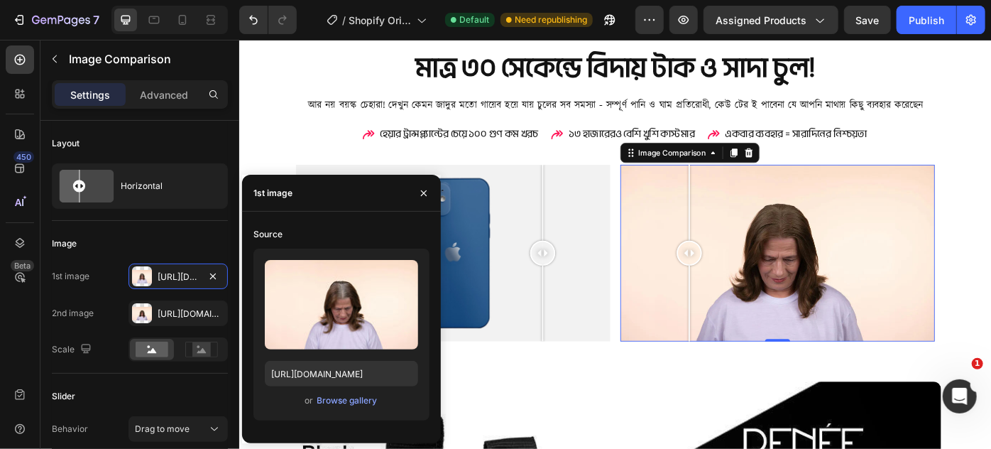
drag, startPoint x: 833, startPoint y: 276, endPoint x: 740, endPoint y: 261, distance: 94.2
click at [741, 261] on div at bounding box center [748, 280] width 28 height 200
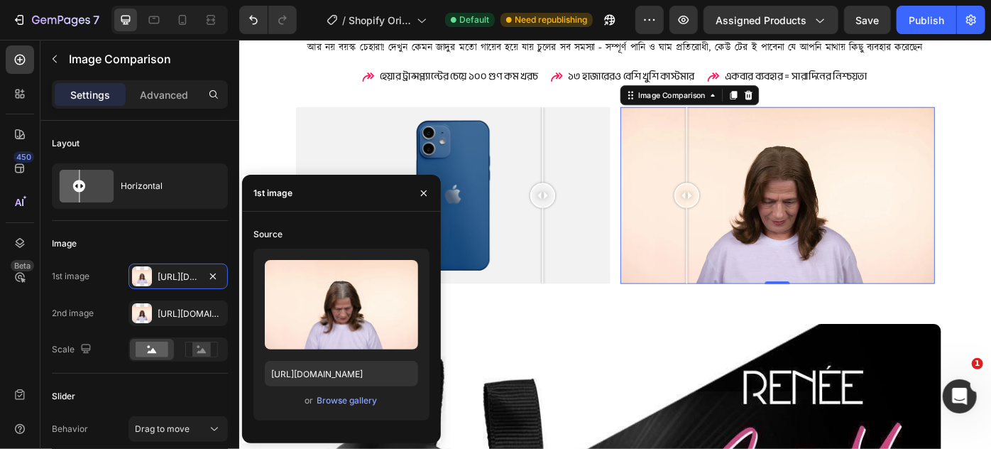
scroll to position [1963, 0]
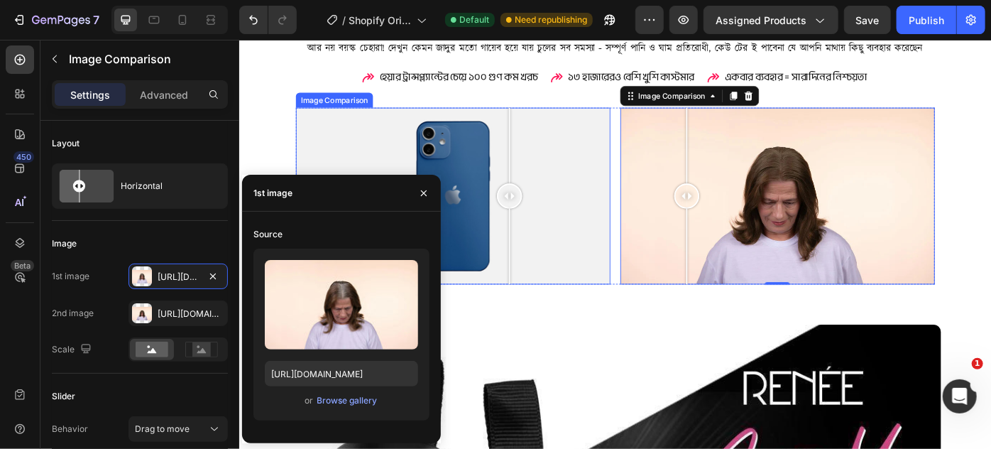
drag, startPoint x: 581, startPoint y: 214, endPoint x: 545, endPoint y: 224, distance: 37.6
click at [545, 224] on div at bounding box center [544, 216] width 28 height 28
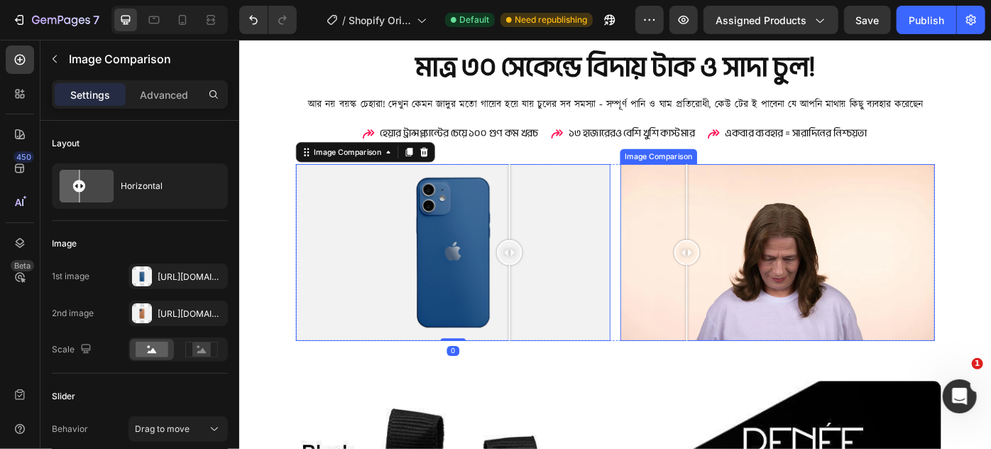
scroll to position [1833, 0]
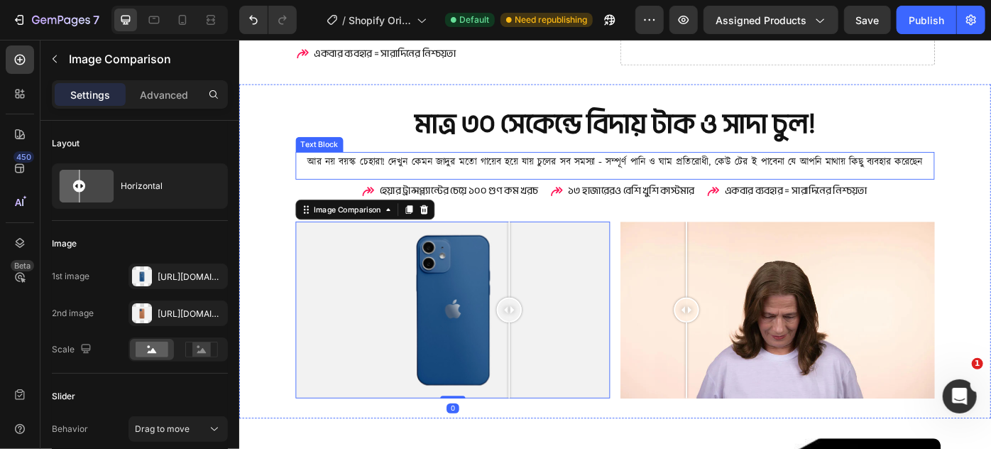
click at [567, 180] on p "আর নয় বয়স্ক চেহারা! দেখুন কেমন জাদুর মতো গায়েব হয়ে যায় চুলের সব সমস্যা - স…" at bounding box center [664, 178] width 721 height 21
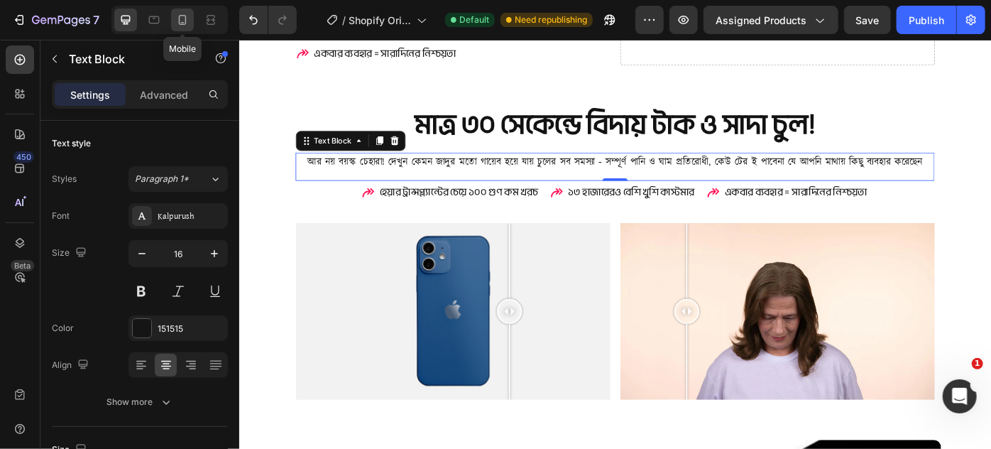
click at [187, 20] on icon at bounding box center [182, 20] width 14 height 14
type input "14"
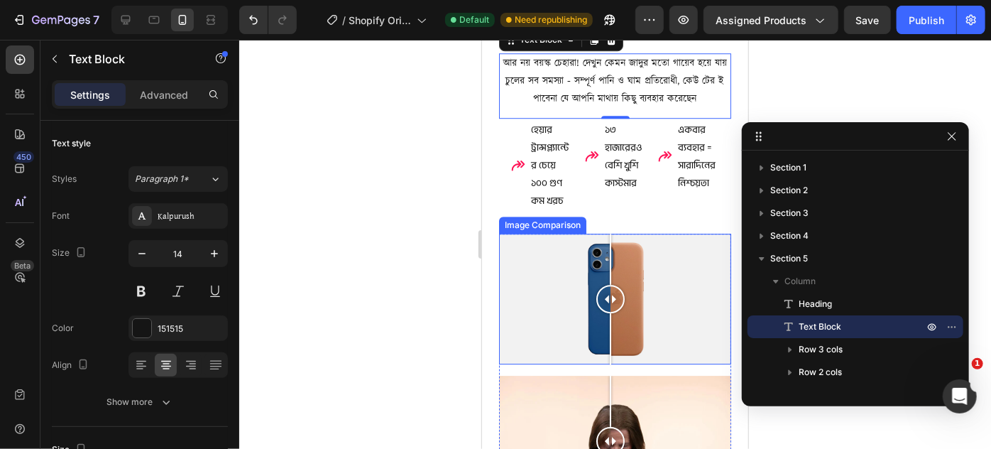
scroll to position [2227, 0]
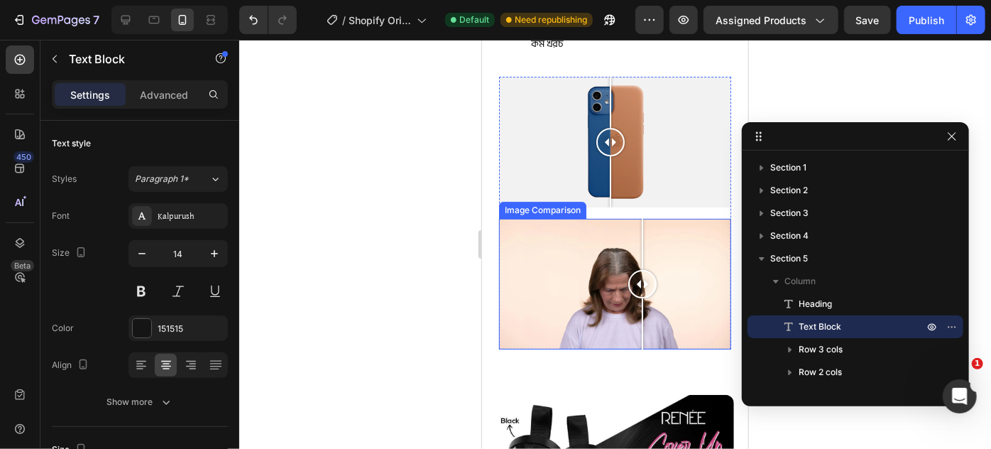
drag, startPoint x: 608, startPoint y: 268, endPoint x: 631, endPoint y: 271, distance: 23.7
click at [643, 277] on div at bounding box center [642, 283] width 28 height 28
drag, startPoint x: 636, startPoint y: 278, endPoint x: 612, endPoint y: 283, distance: 24.0
click at [612, 283] on div at bounding box center [612, 283] width 28 height 28
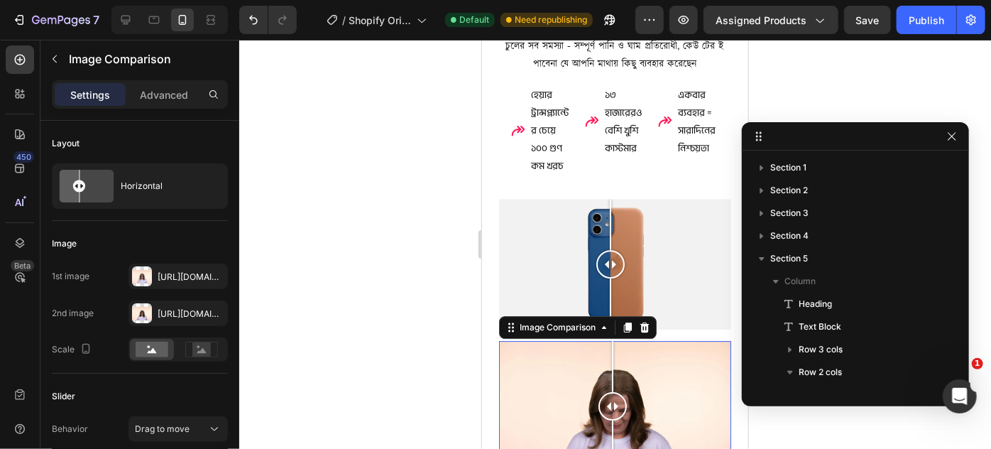
scroll to position [2098, 0]
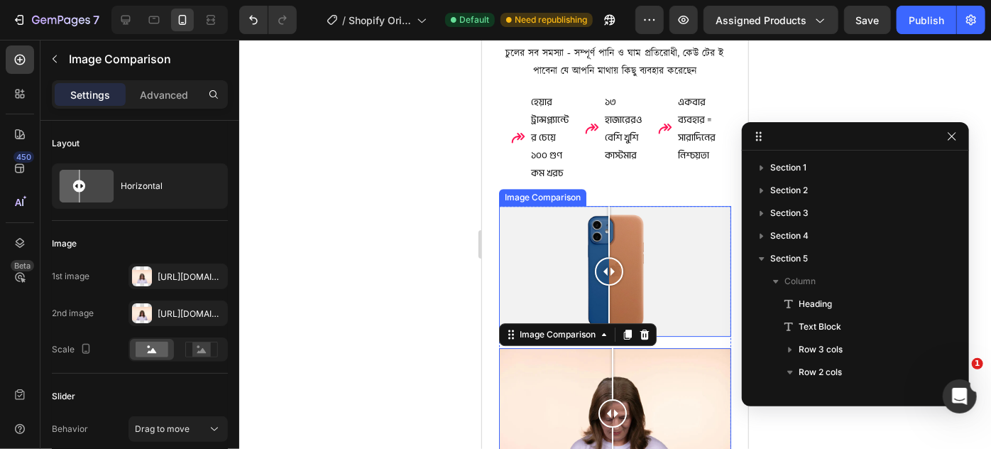
drag, startPoint x: 612, startPoint y: 273, endPoint x: 609, endPoint y: 280, distance: 7.9
click at [609, 280] on div at bounding box center [608, 270] width 28 height 131
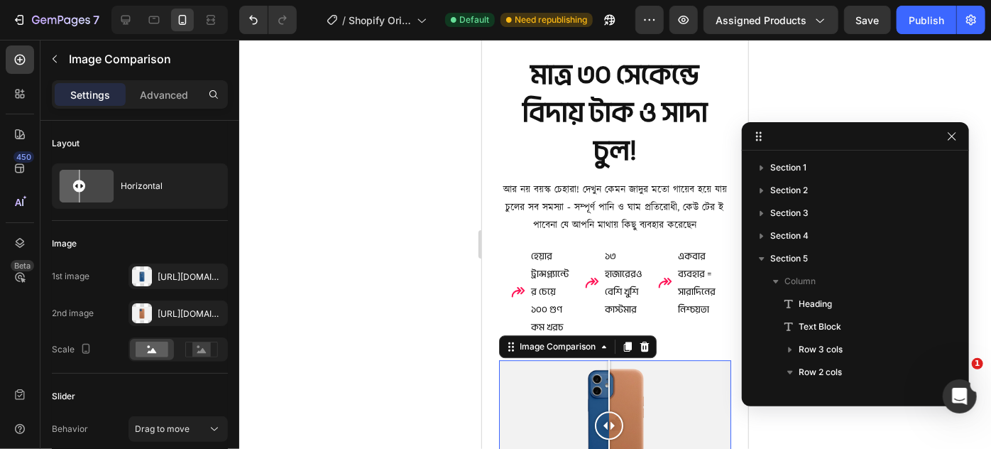
scroll to position [1904, 0]
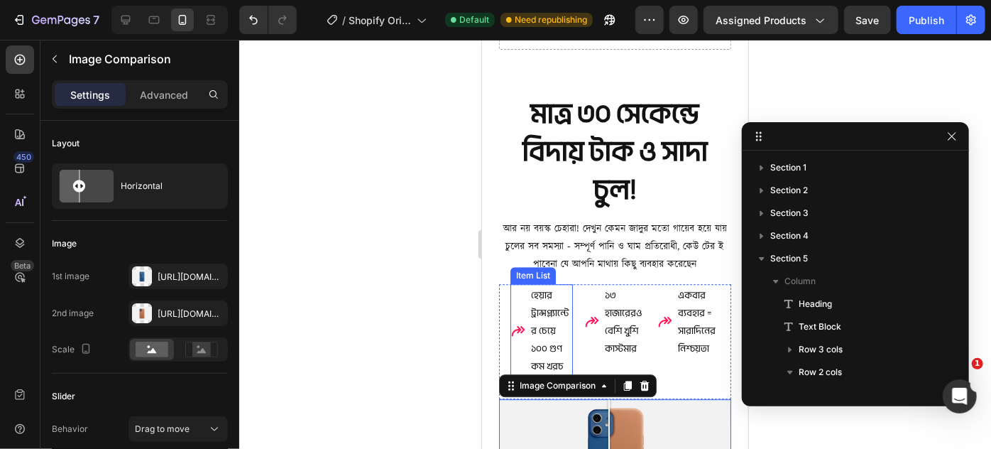
click at [549, 303] on p "হেয়ার ট্রান্সপ্ল্যান্টের চেয়ে ১০০ গুণ কম খরচ" at bounding box center [550, 329] width 40 height 89
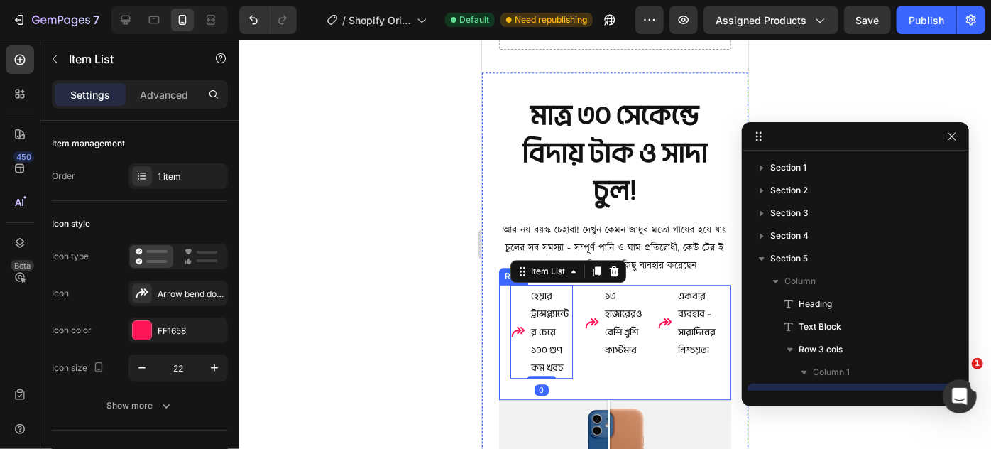
click at [498, 301] on div "হেয়ার ট্রান্সপ্ল্যান্টের চেয়ে ১০০ গুণ কম খরচ Item List 0 ১৩ হাজারেরও বেশি খুশ…" at bounding box center [614, 341] width 232 height 115
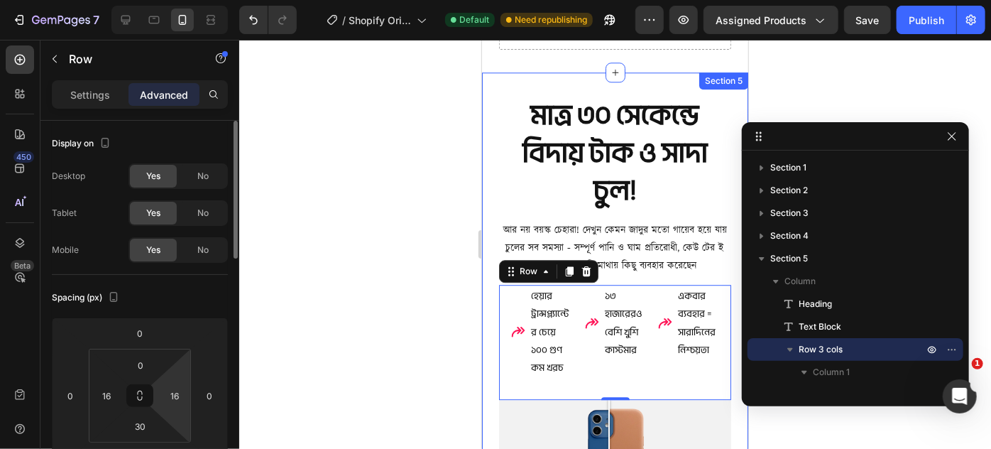
click at [178, 0] on html "7 / Shopify Original Product Template Default Need republishing Preview Assigne…" at bounding box center [495, 0] width 991 height 0
click at [178, 394] on input "16" at bounding box center [174, 395] width 21 height 21
type input "1"
type input "0"
click at [113, 0] on html "7 / Shopify Original Product Template Default Need republishing Preview Assigne…" at bounding box center [495, 0] width 991 height 0
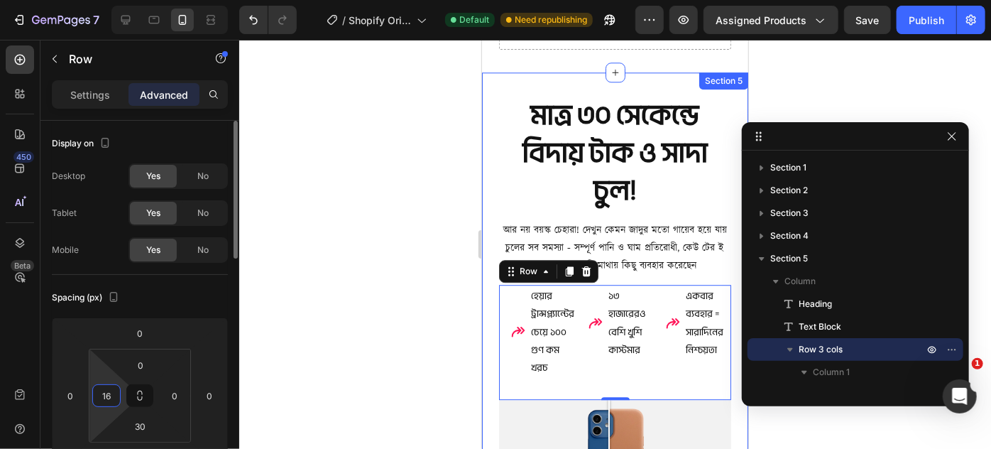
click at [111, 389] on input "16" at bounding box center [106, 395] width 21 height 21
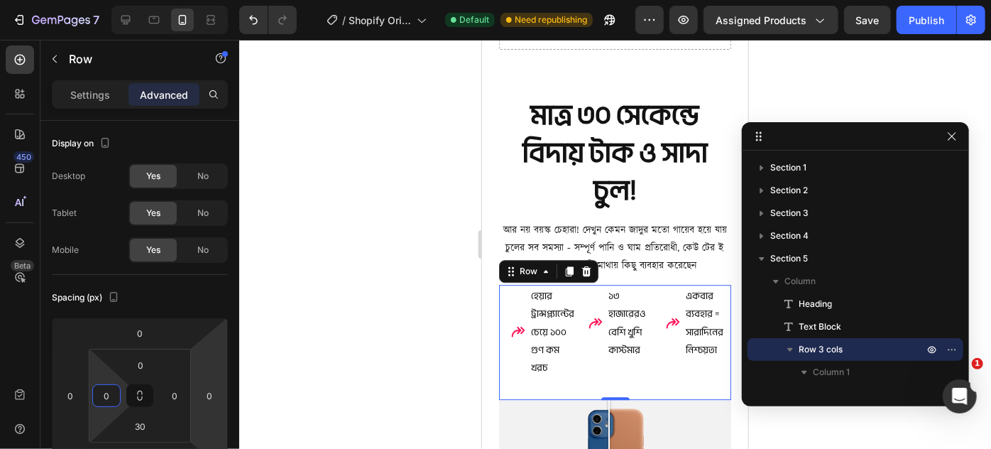
type input "0"
click at [504, 304] on div "হেয়ার ট্রান্সপ্ল্যান্টের চেয়ে ১০০ গুণ কম খরচ Item List ১৩ হাজারেরও বেশি খুশি …" at bounding box center [614, 341] width 232 height 115
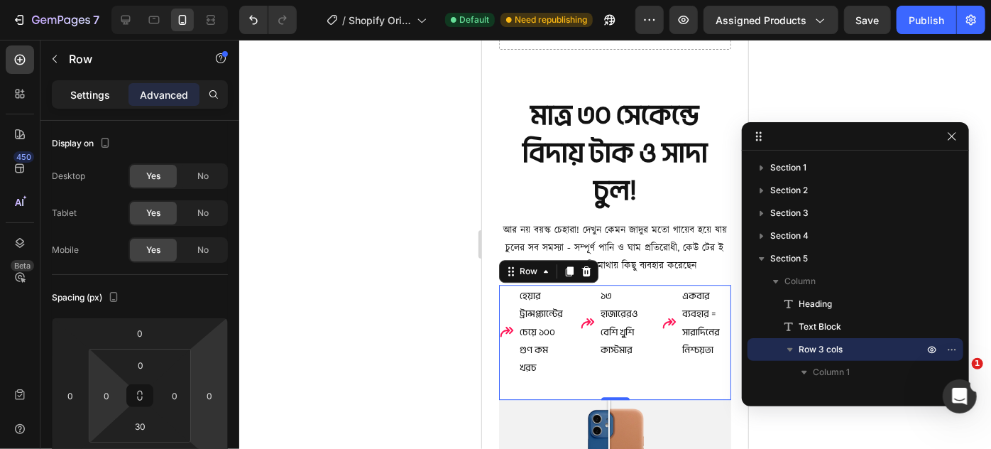
click at [92, 94] on p "Settings" at bounding box center [90, 94] width 40 height 15
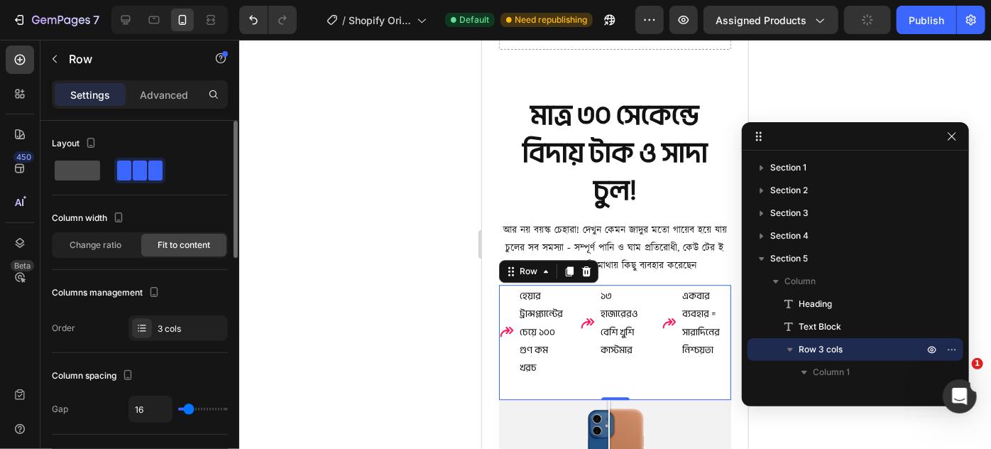
click at [87, 170] on span at bounding box center [77, 170] width 45 height 20
type input "0"
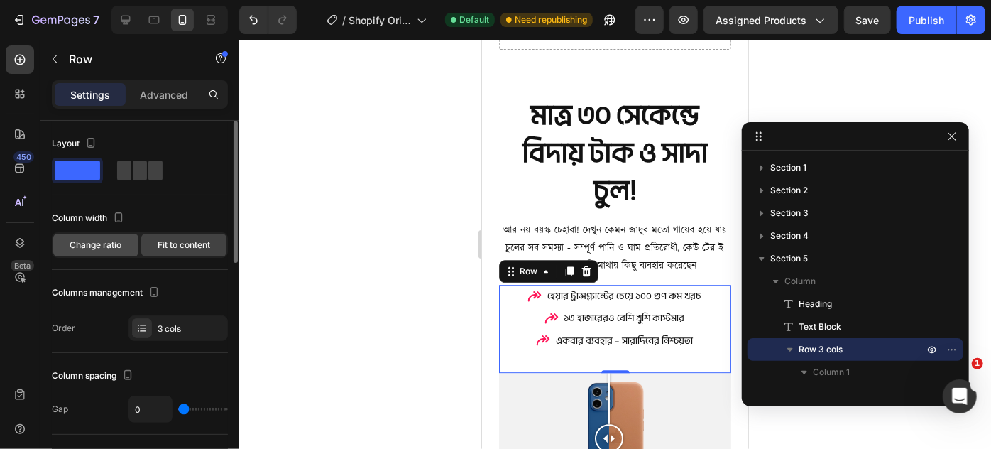
click at [77, 240] on span "Change ratio" at bounding box center [96, 245] width 52 height 13
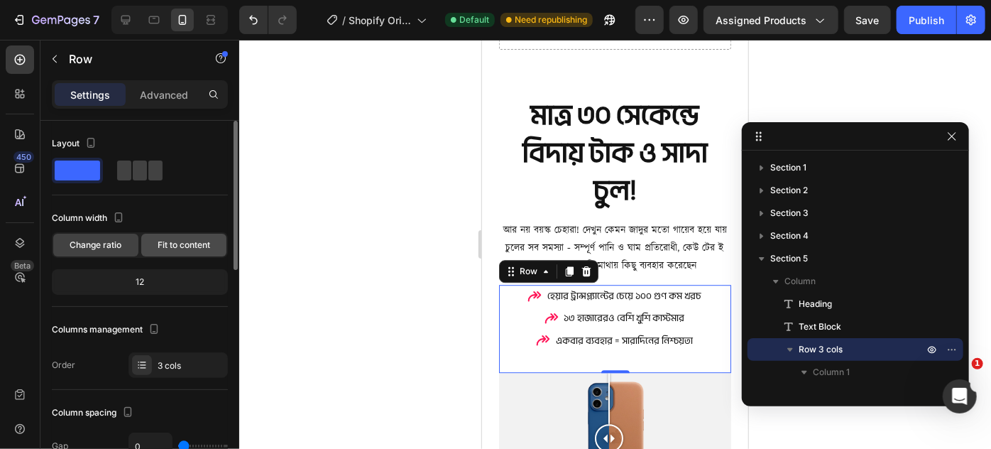
click at [159, 253] on div "Fit to content" at bounding box center [183, 245] width 85 height 23
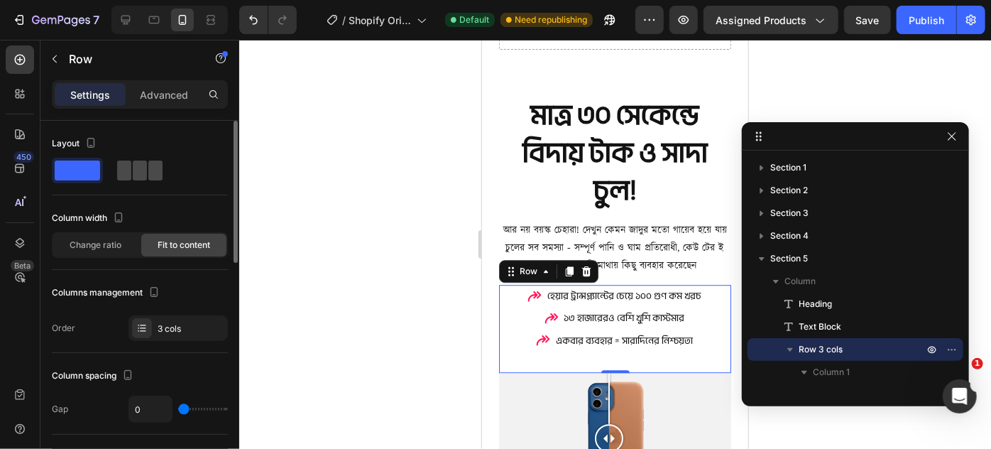
click at [136, 172] on span at bounding box center [140, 170] width 14 height 20
type input "16"
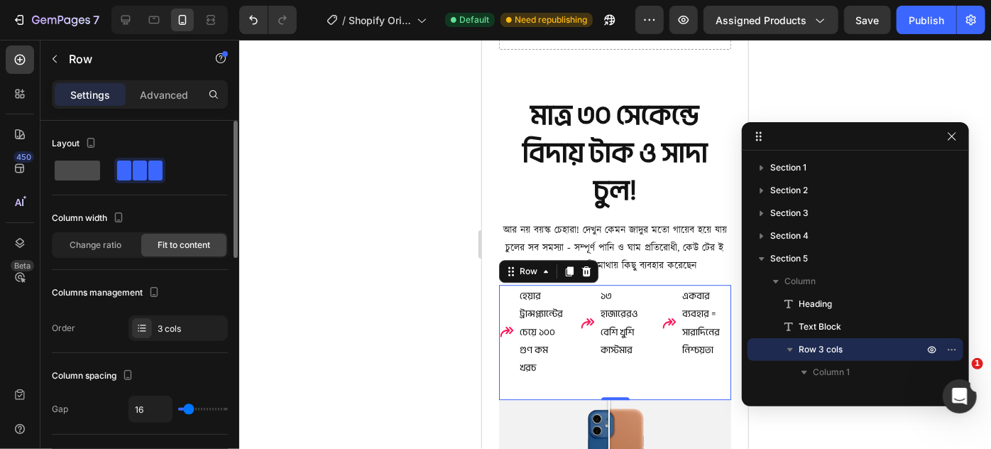
click at [79, 162] on span at bounding box center [77, 170] width 45 height 20
type input "0"
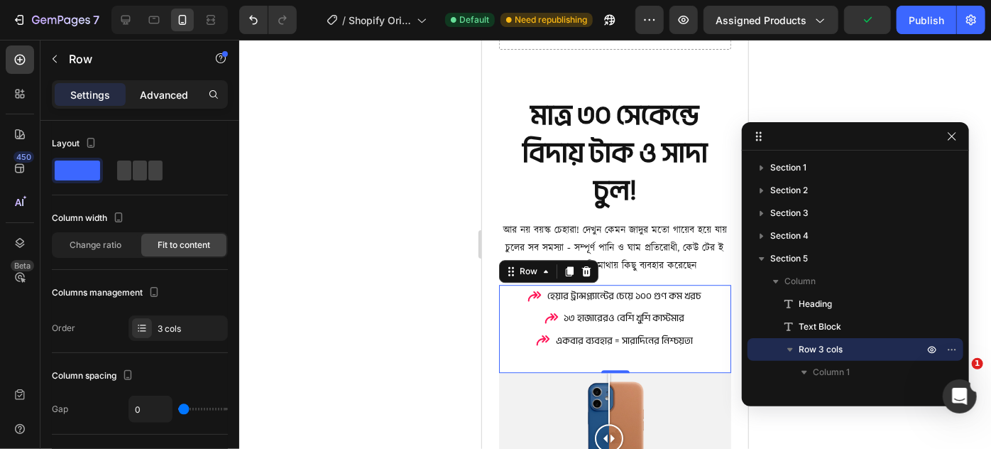
click at [171, 94] on p "Advanced" at bounding box center [164, 94] width 48 height 15
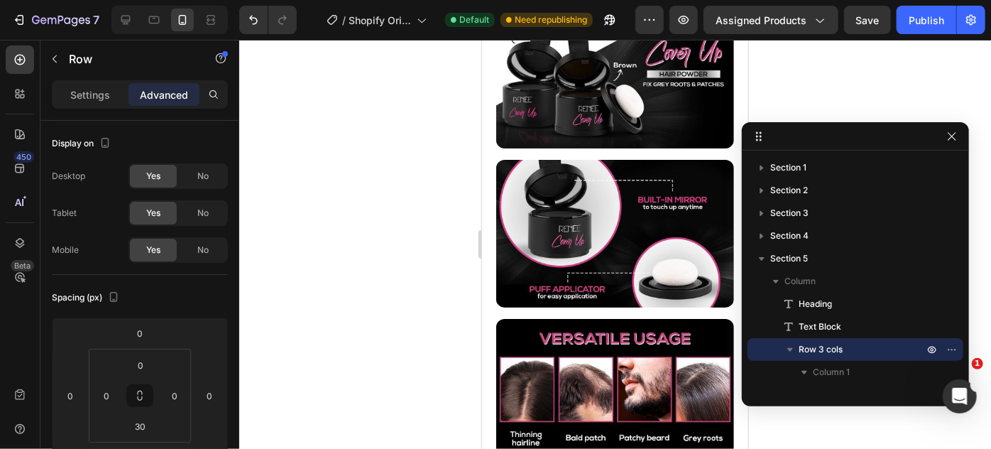
scroll to position [2615, 0]
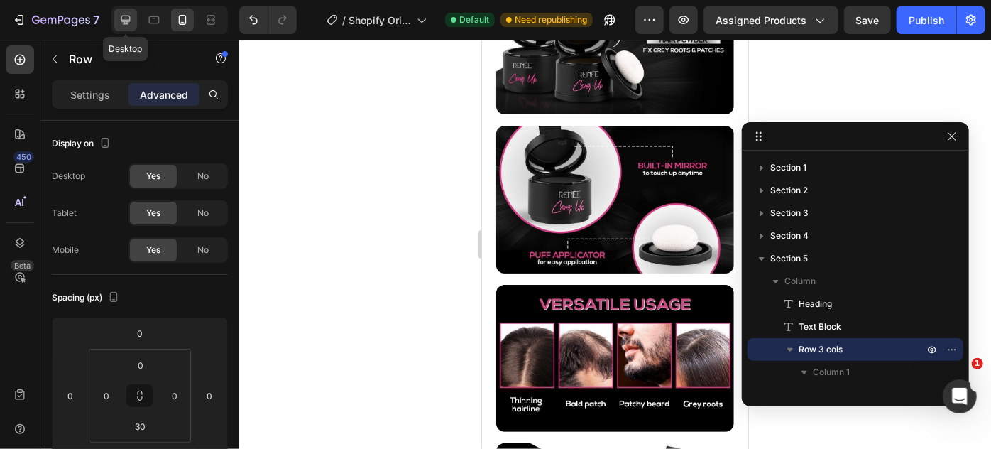
click at [131, 14] on icon at bounding box center [126, 20] width 14 height 14
type input "16"
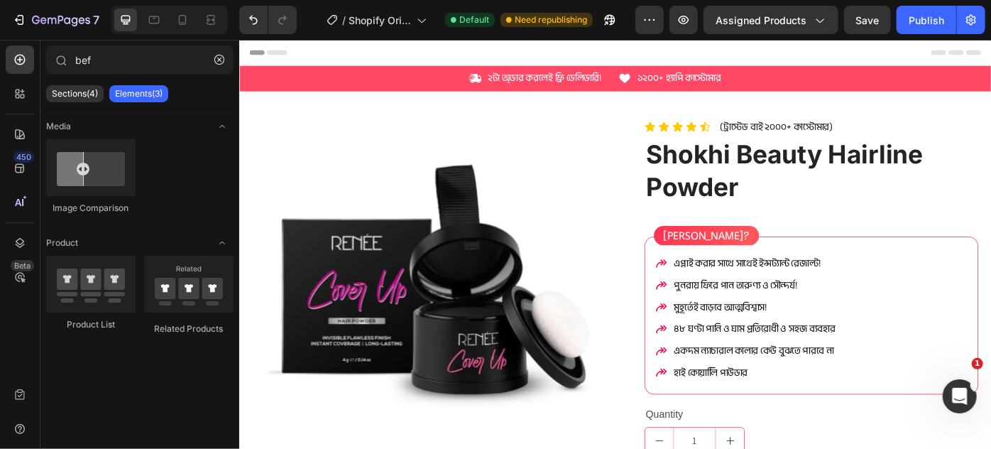
drag, startPoint x: 1086, startPoint y: 234, endPoint x: 1228, endPoint y: 65, distance: 220.8
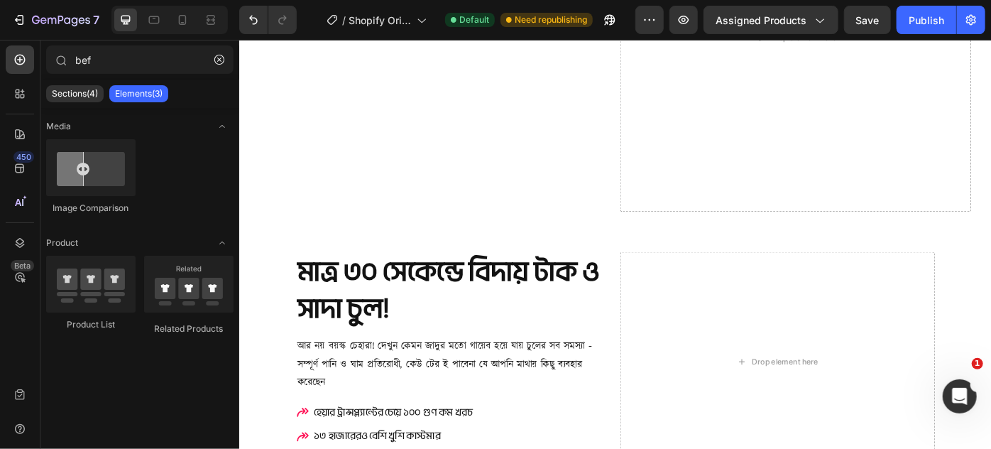
scroll to position [1524, 0]
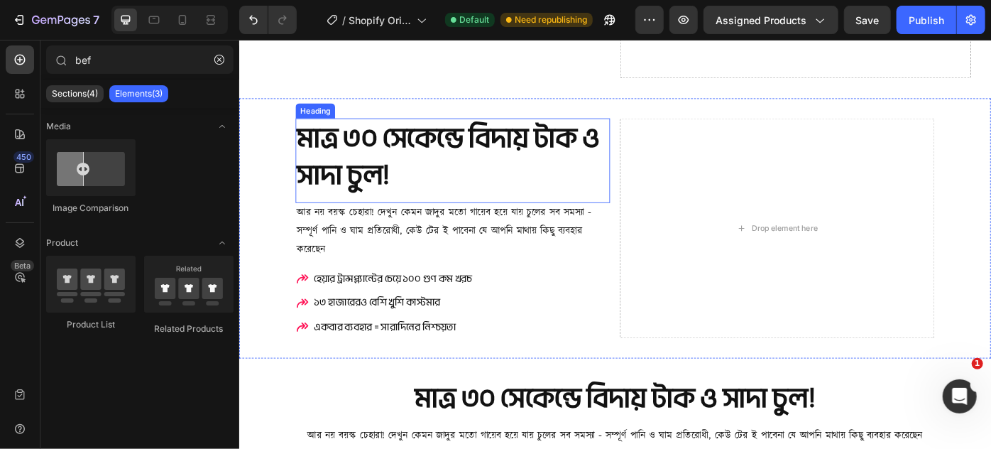
click at [648, 128] on h2 "মাত্র ৩০ সেকেন্ডে বিদায় টাক ও সাদা চুল!" at bounding box center [480, 172] width 356 height 88
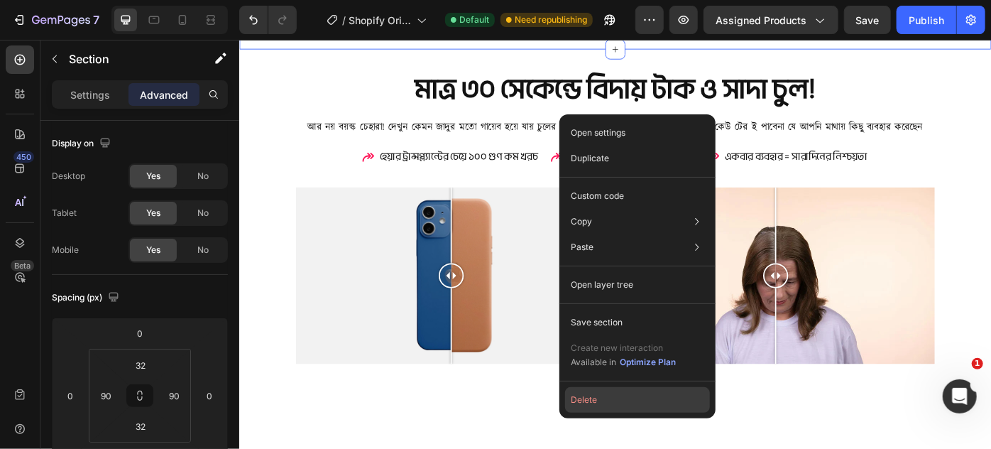
click at [581, 403] on button "Delete" at bounding box center [637, 400] width 145 height 26
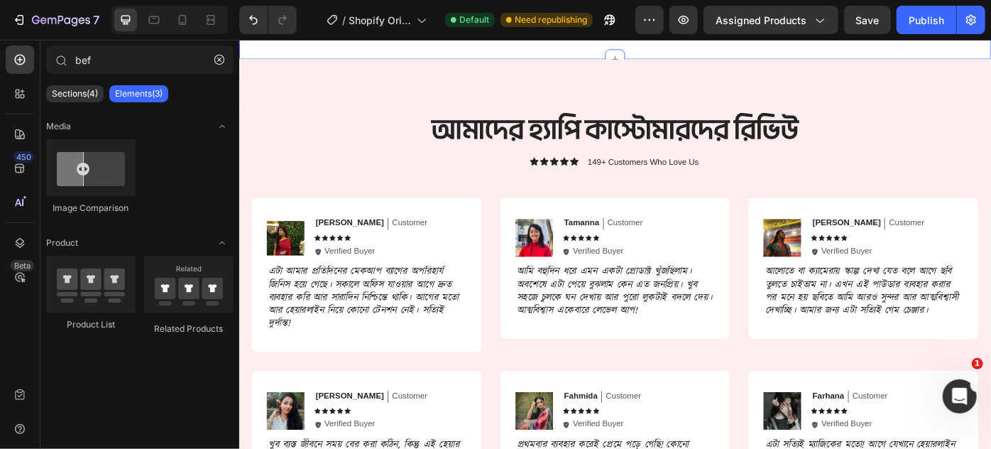
scroll to position [4880, 0]
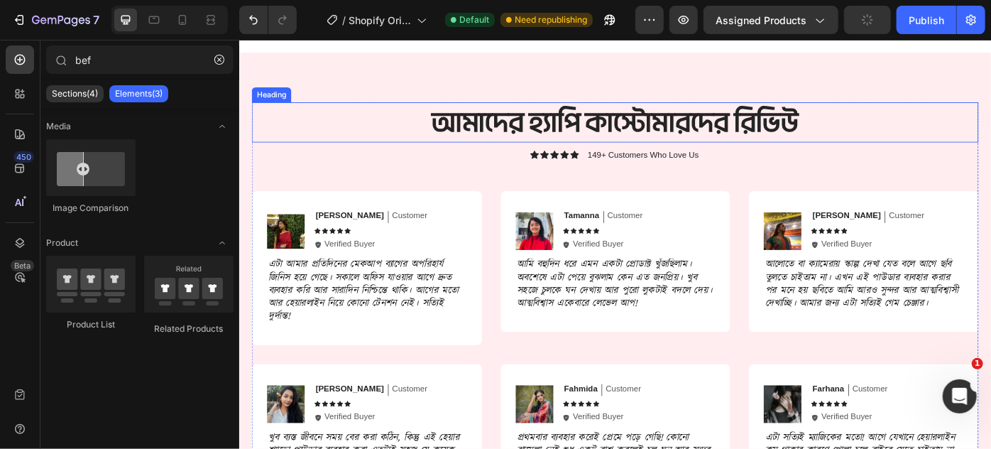
click at [670, 136] on h2 "আমাদের হ্যাপি কাস্টোমারদের রিভিউ" at bounding box center [665, 132] width 824 height 45
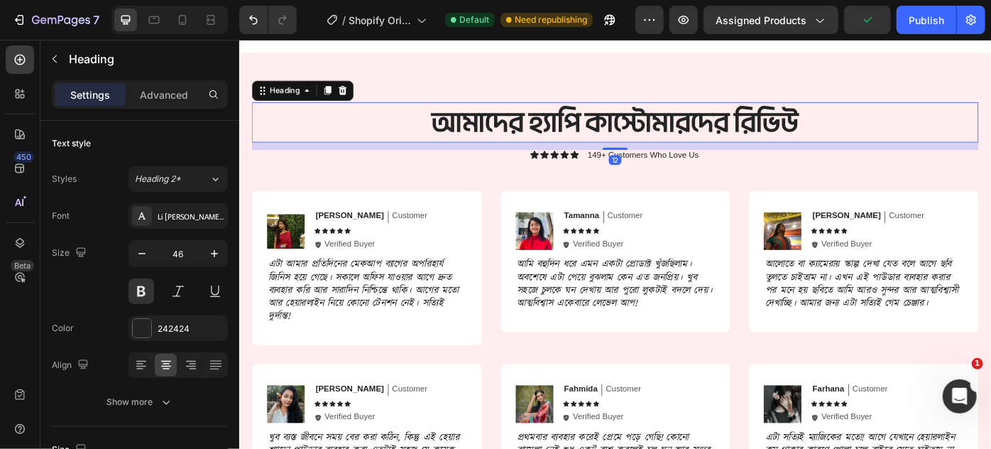
click at [788, 114] on h2 "আমাদের হ্যাপি কাস্টোমারদের রিভিউ" at bounding box center [665, 132] width 824 height 45
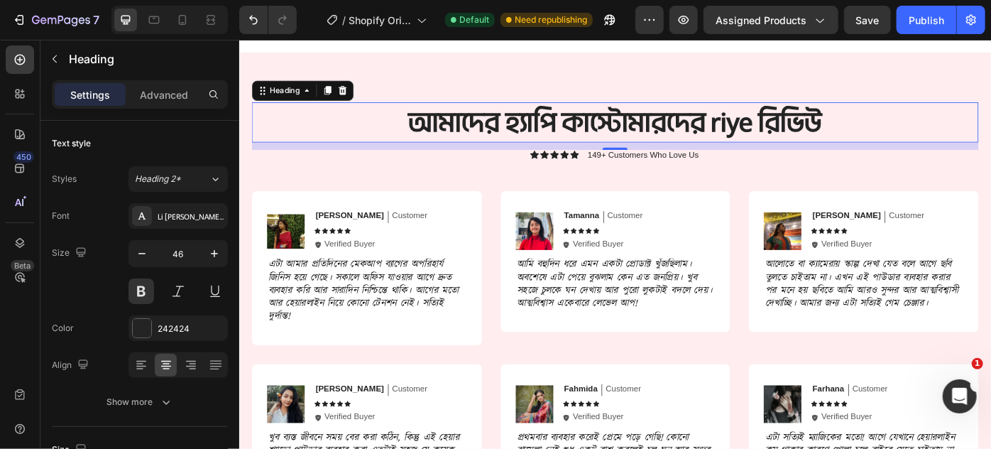
click at [805, 148] on p "আমাদের হ্যাপি কাস্টোমারদের riye রিভিউ" at bounding box center [664, 132] width 821 height 43
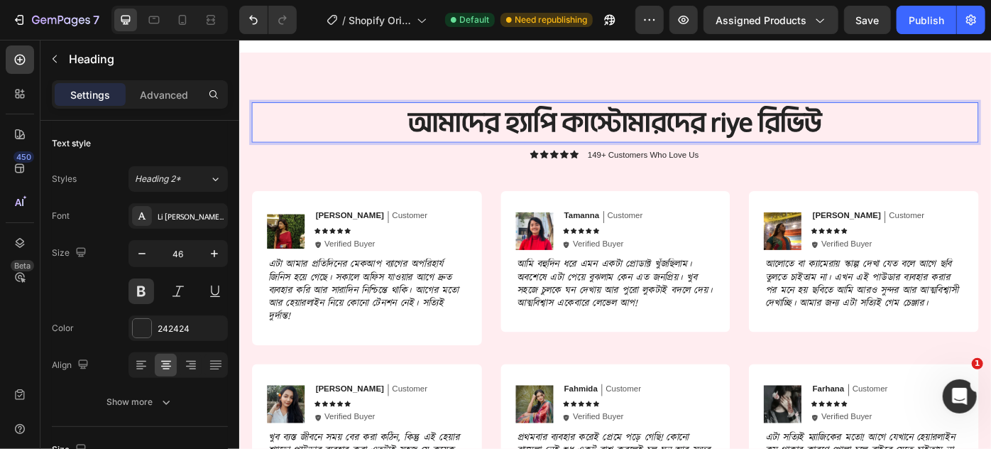
click at [811, 141] on p "আমাদের হ্যাপি কাস্টোমারদের riye রিভিউ" at bounding box center [664, 132] width 821 height 43
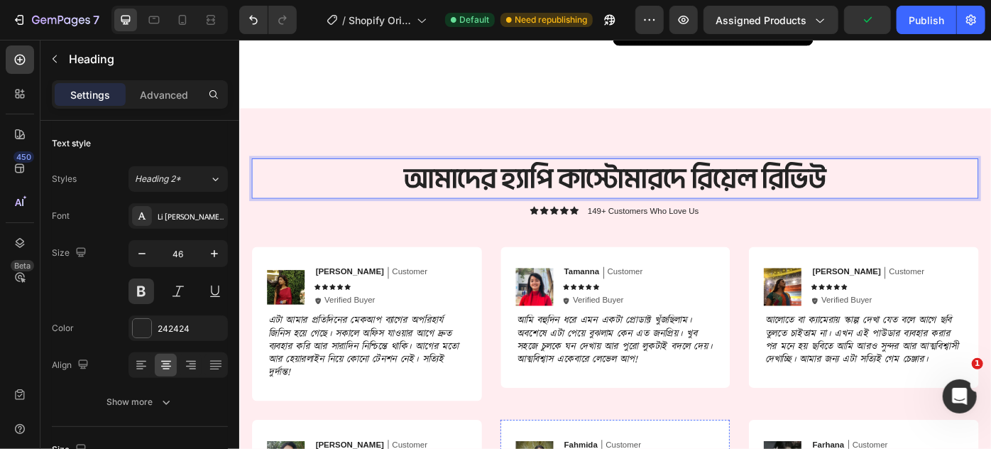
scroll to position [4757, 0]
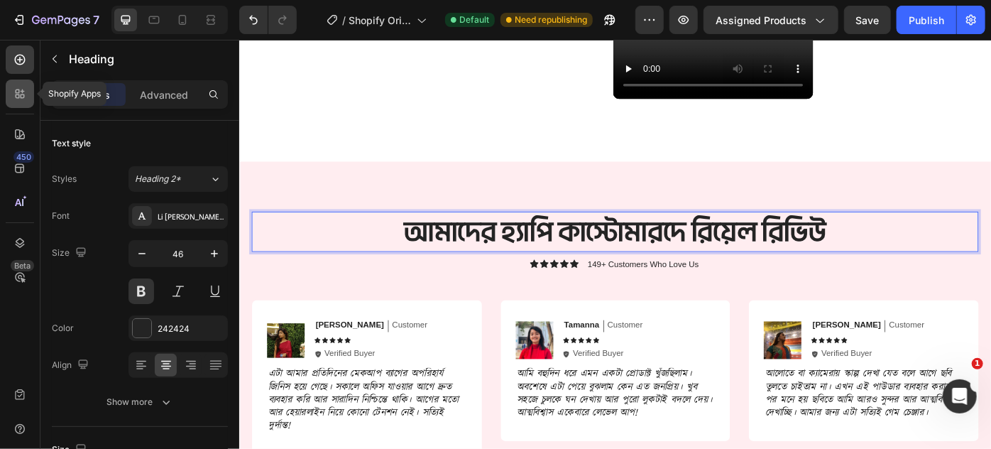
click at [28, 86] on div at bounding box center [20, 94] width 28 height 28
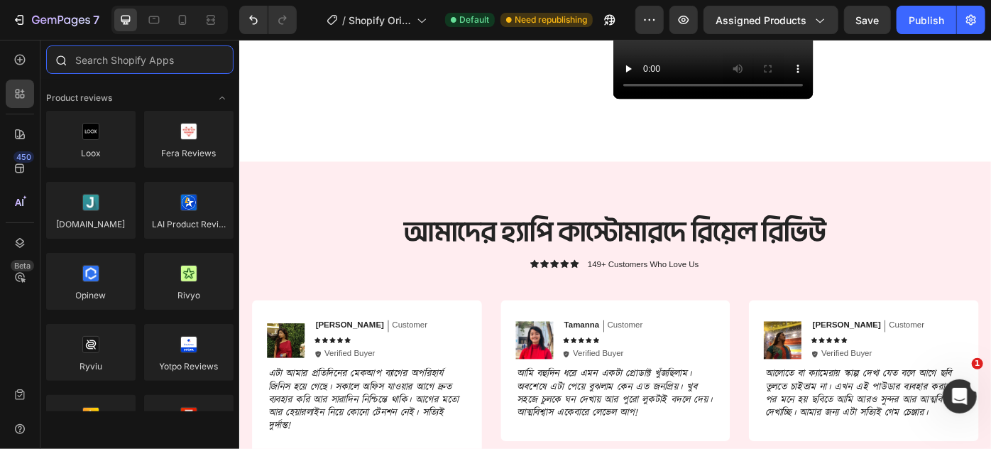
click at [94, 73] on input "text" at bounding box center [139, 59] width 187 height 28
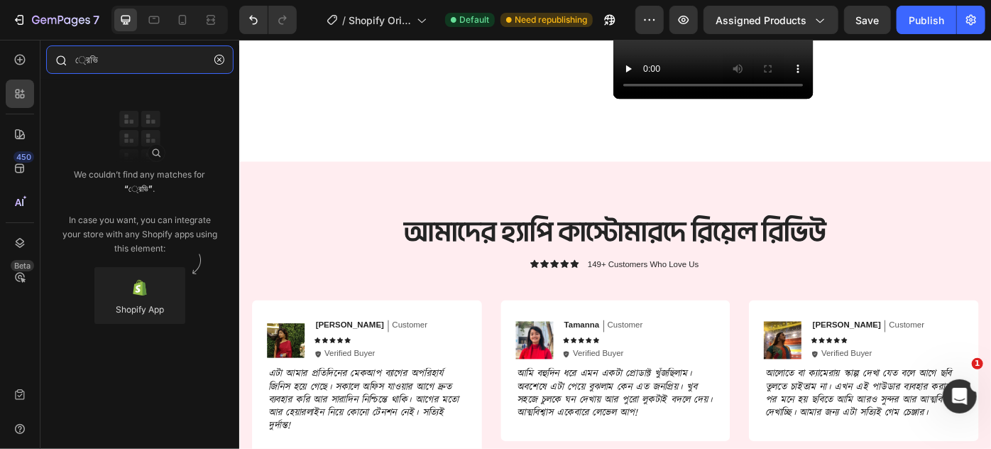
click at [94, 64] on input "্রেভি" at bounding box center [139, 59] width 187 height 28
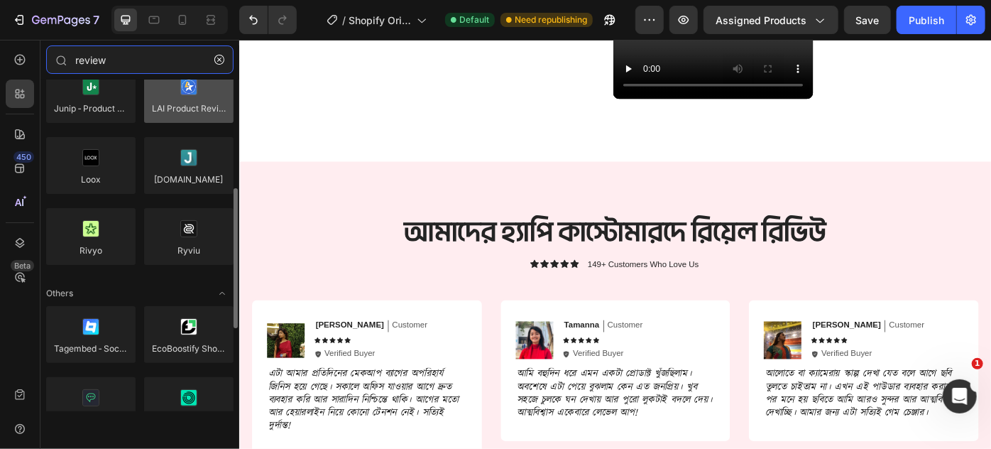
scroll to position [0, 0]
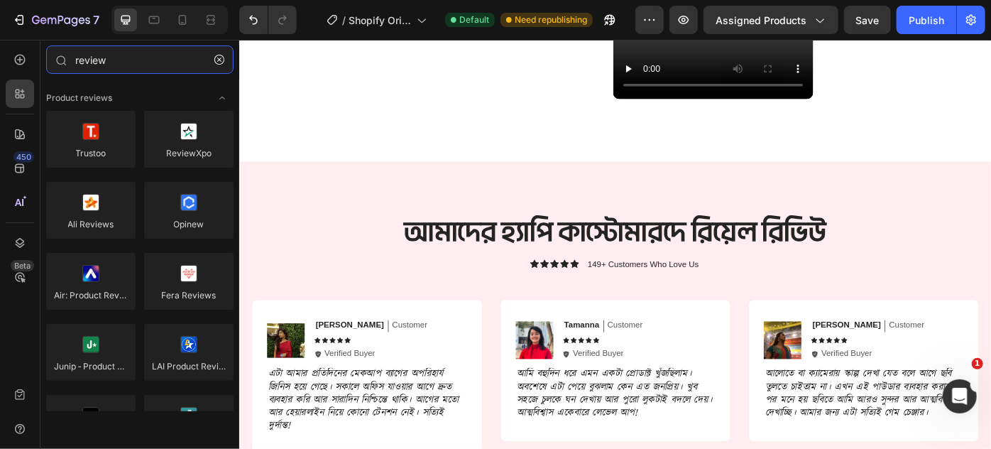
type input "review"
click at [142, 64] on input "review" at bounding box center [139, 59] width 187 height 28
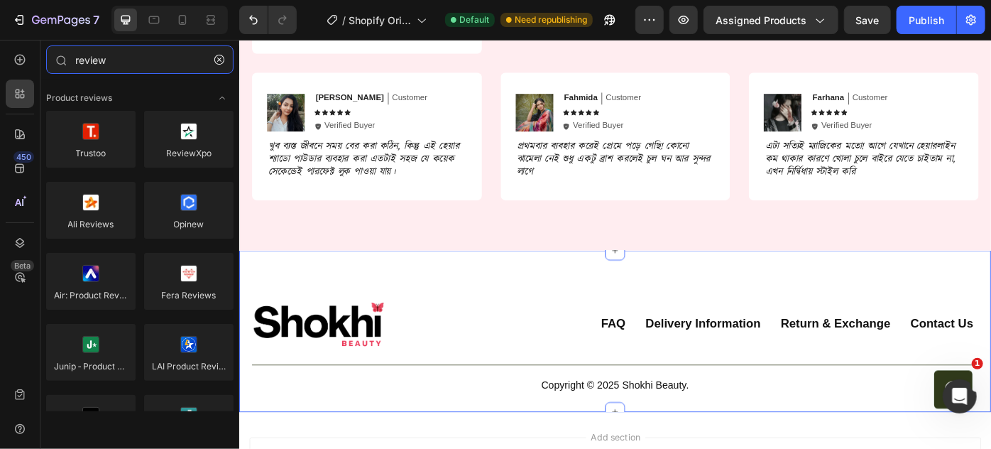
scroll to position [5209, 0]
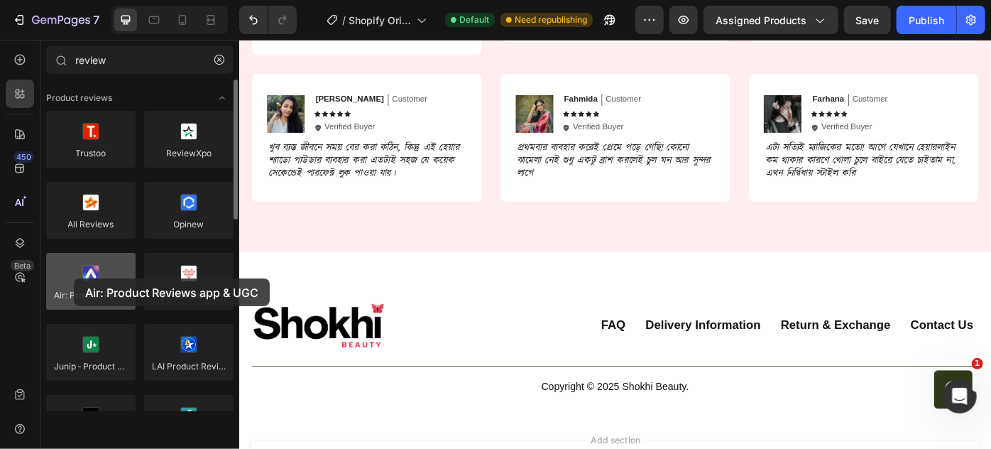
drag, startPoint x: 102, startPoint y: 282, endPoint x: 70, endPoint y: 278, distance: 31.4
click at [70, 278] on div at bounding box center [90, 281] width 89 height 57
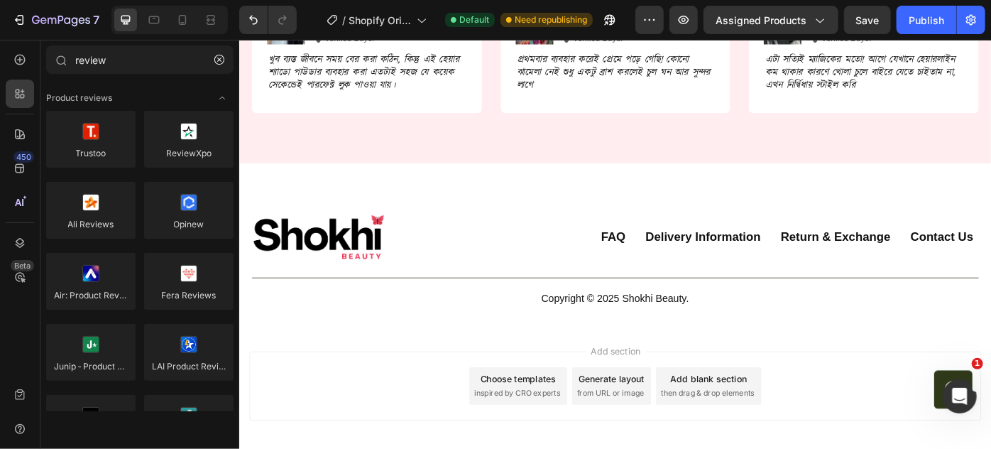
scroll to position [5338, 0]
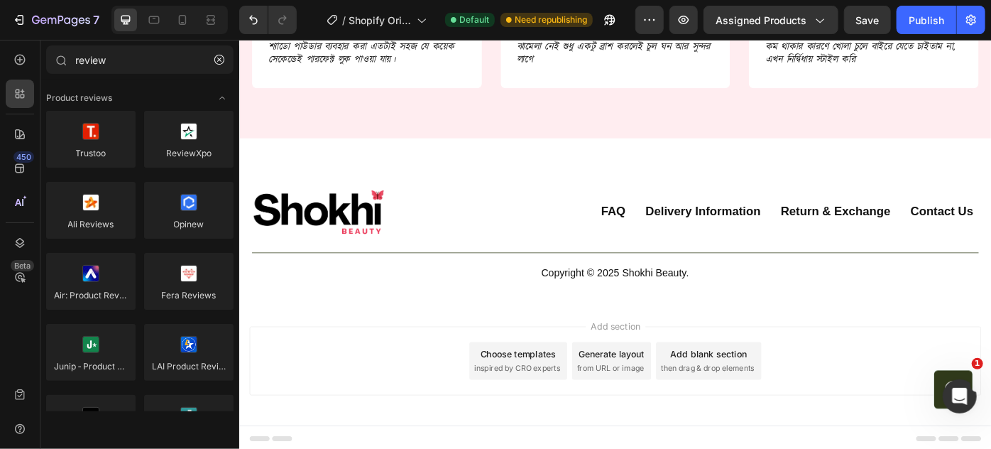
click at [768, 389] on div "Add blank section" at bounding box center [770, 394] width 87 height 15
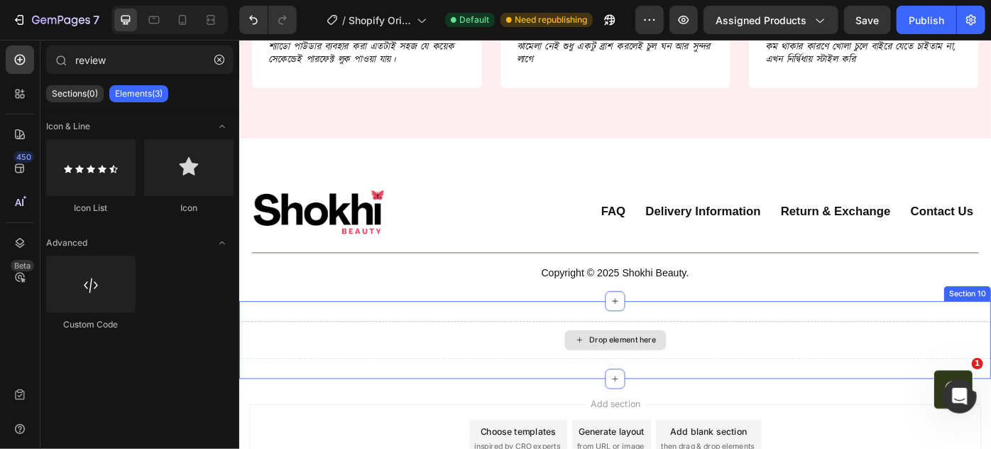
click at [556, 374] on div "Drop element here" at bounding box center [665, 379] width 852 height 43
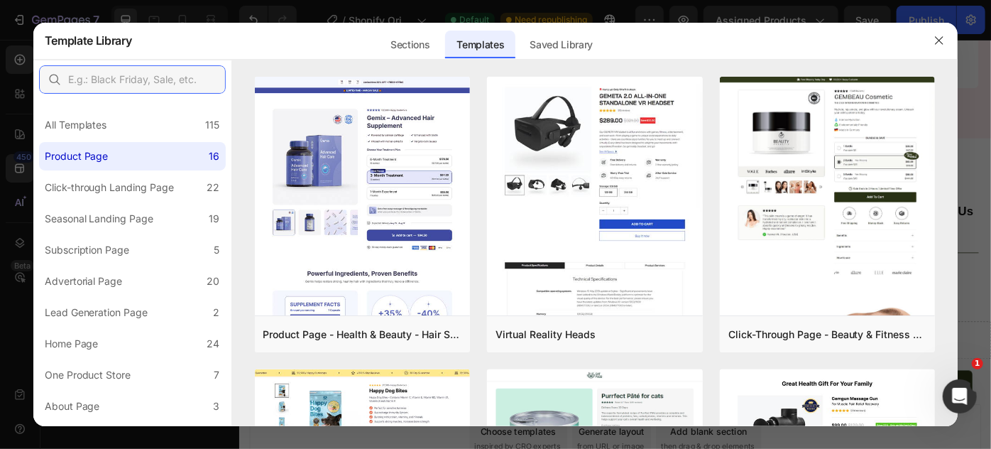
click at [119, 83] on input "text" at bounding box center [132, 79] width 187 height 28
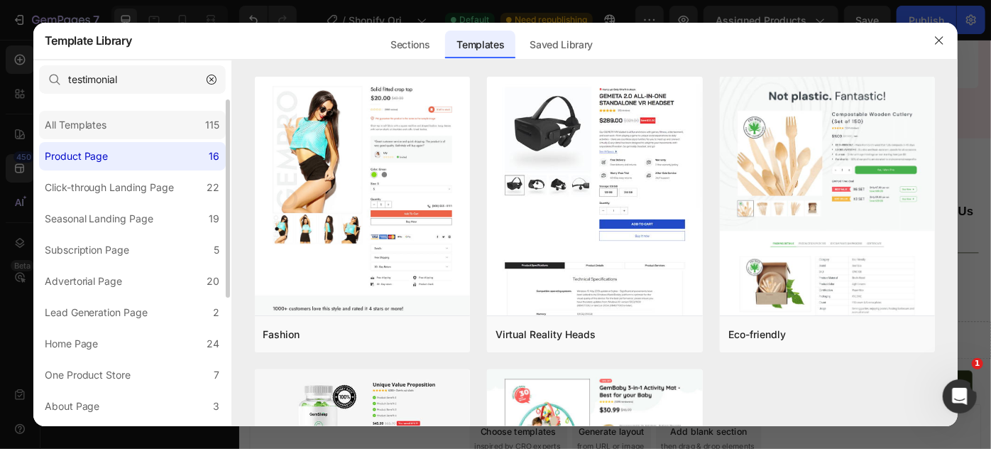
click at [107, 124] on div "All Templates" at bounding box center [79, 124] width 68 height 17
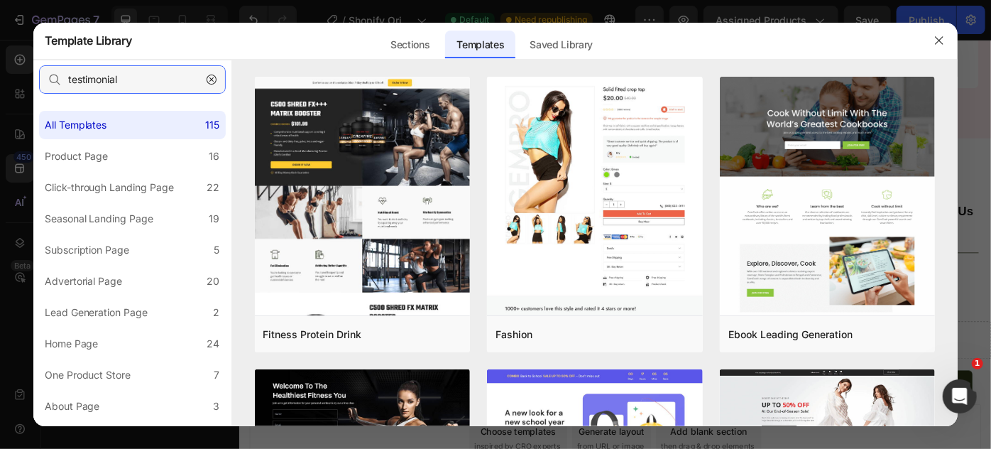
click at [131, 86] on input "testimonial" at bounding box center [132, 79] width 187 height 28
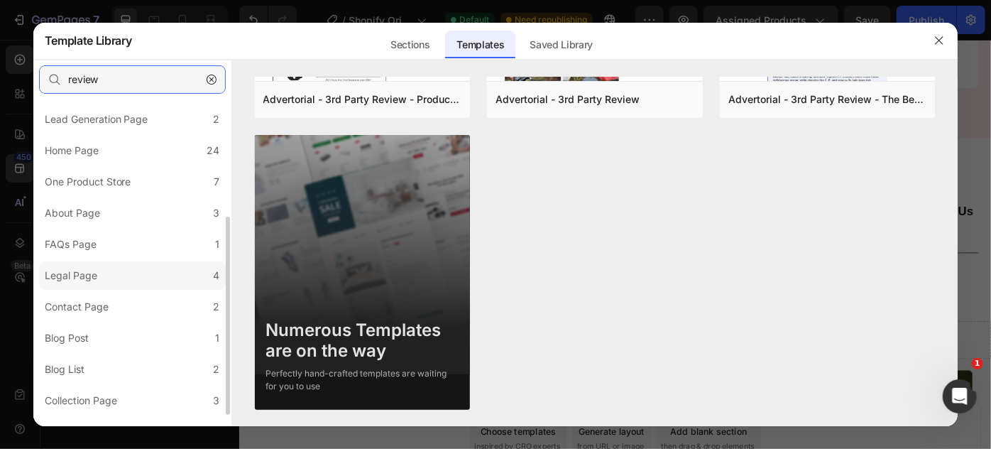
scroll to position [212, 0]
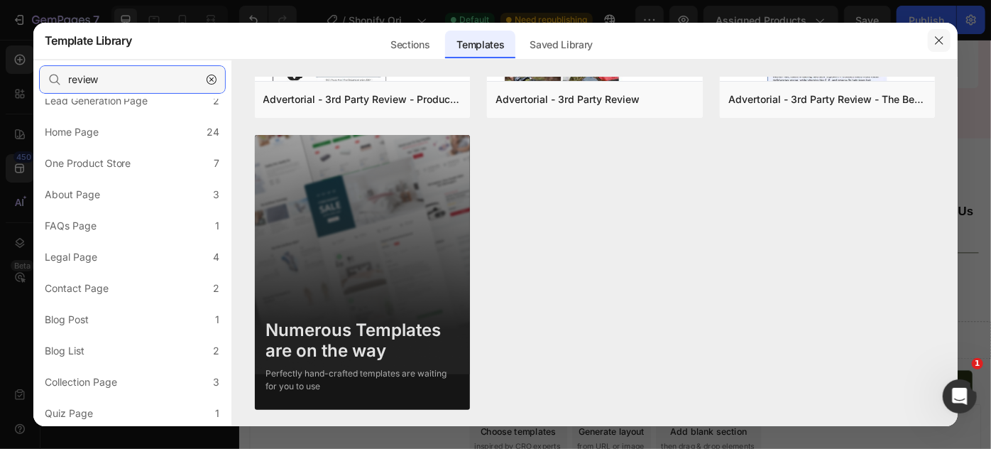
type input "review"
click at [943, 39] on icon "button" at bounding box center [939, 40] width 11 height 11
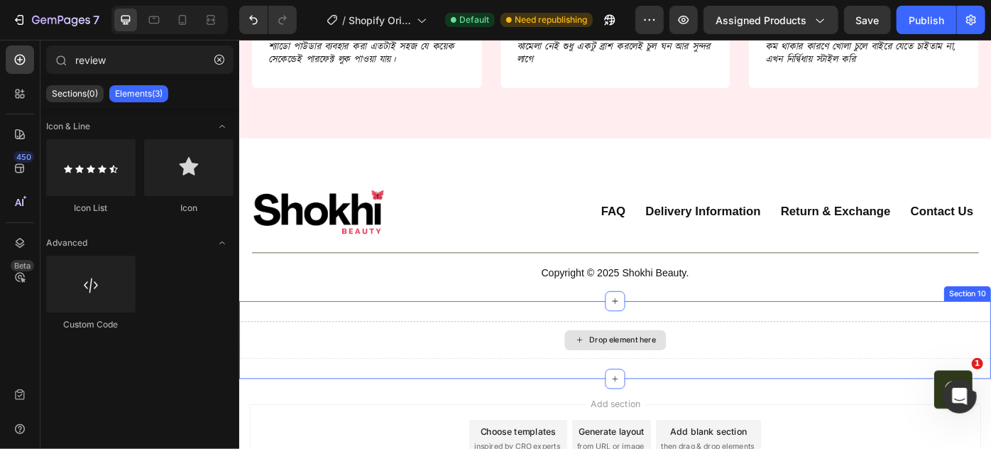
click at [506, 375] on div "Drop element here" at bounding box center [665, 379] width 852 height 43
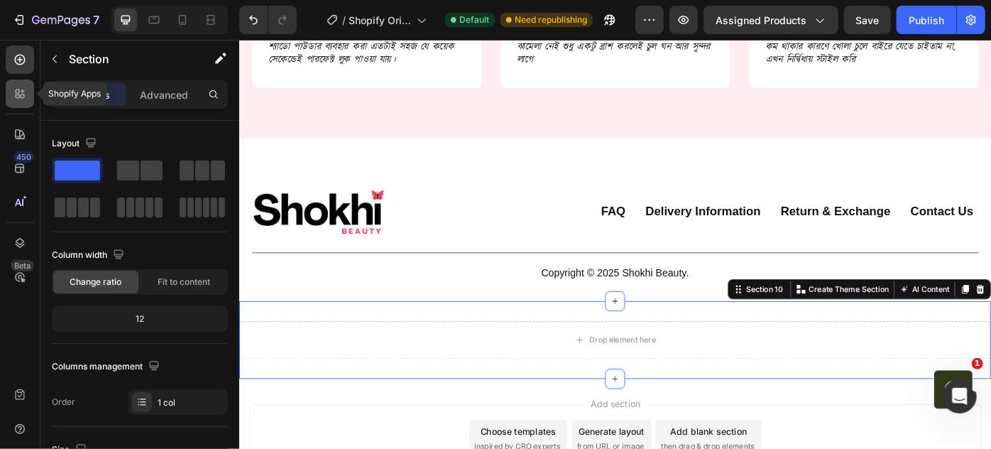
click at [18, 90] on icon at bounding box center [18, 91] width 4 height 4
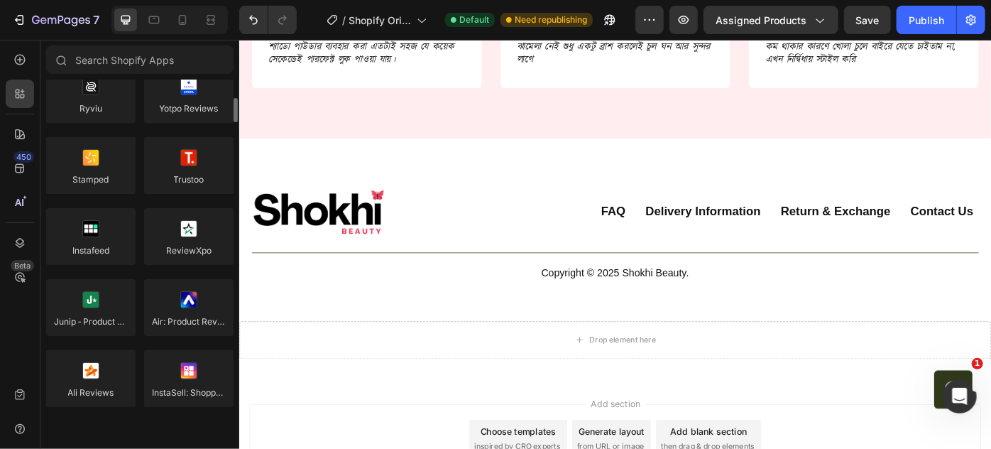
scroll to position [322, 0]
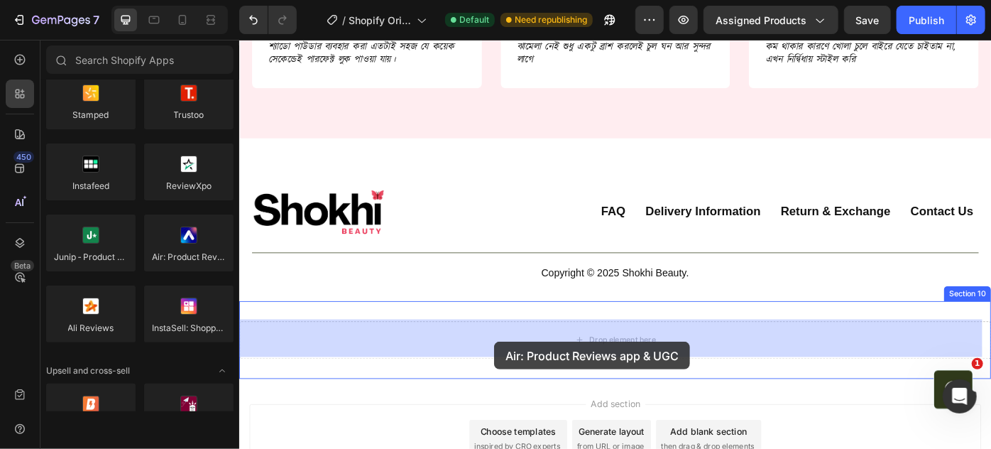
drag, startPoint x: 408, startPoint y: 283, endPoint x: 528, endPoint y: 381, distance: 154.9
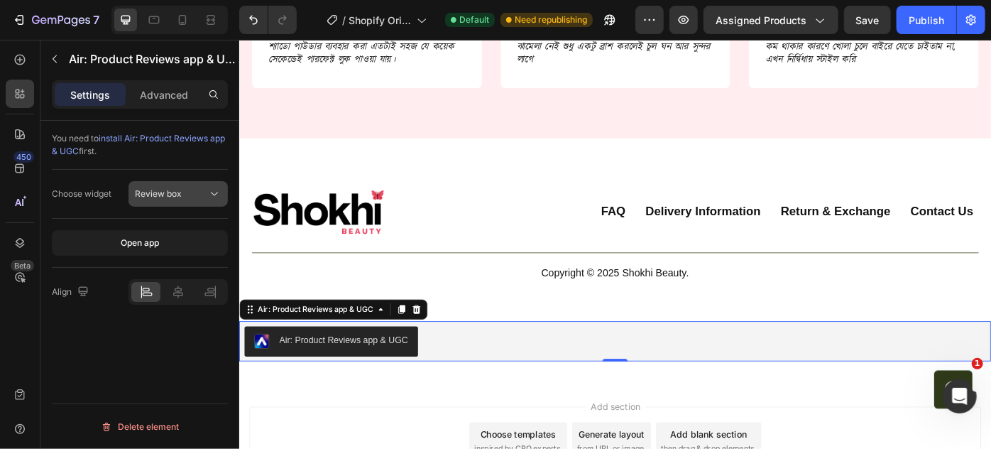
click at [196, 192] on div "Review box" at bounding box center [171, 193] width 72 height 13
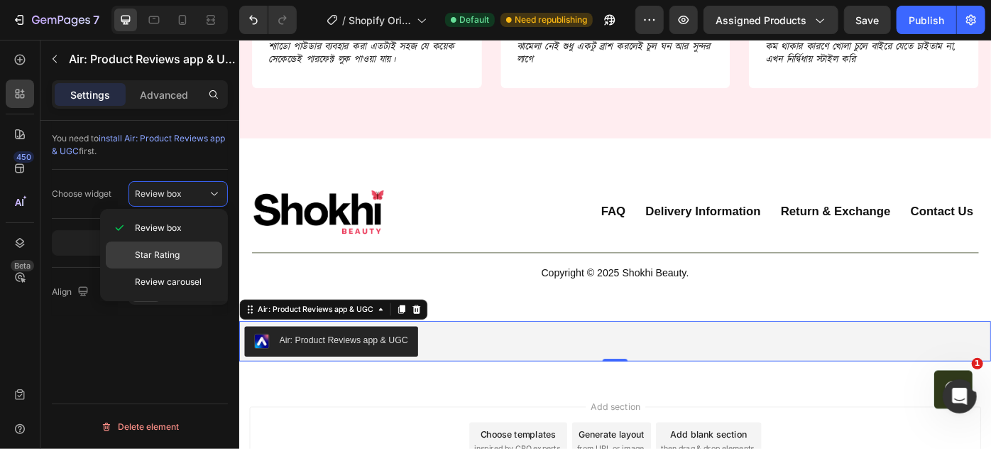
click at [178, 241] on div "Star Rating" at bounding box center [164, 254] width 116 height 27
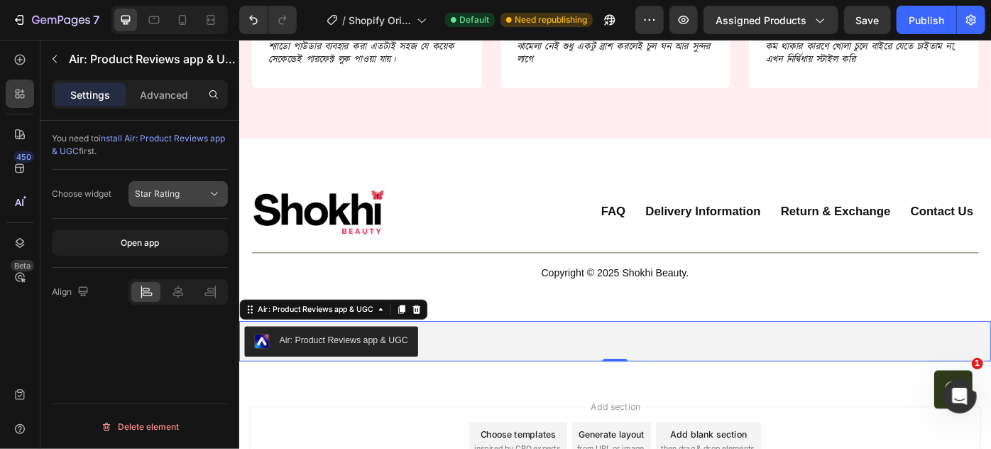
click at [185, 197] on div "Star Rating" at bounding box center [171, 193] width 72 height 13
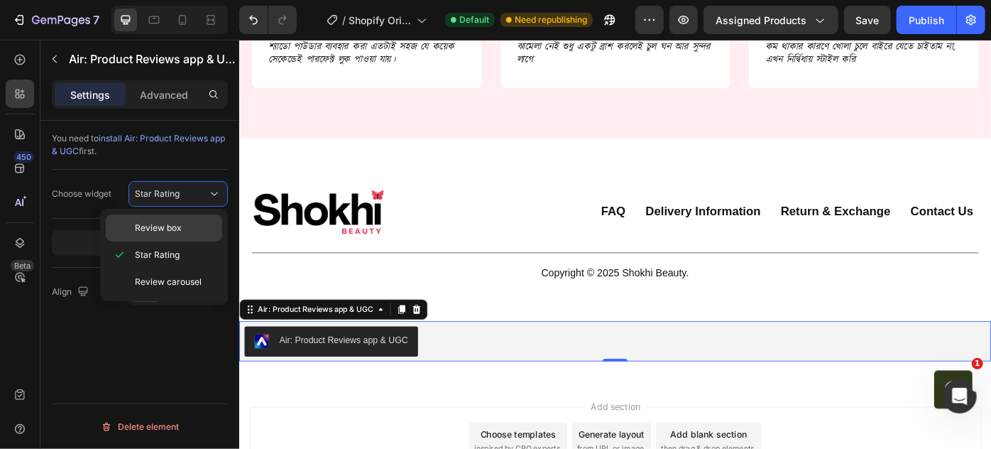
click at [182, 217] on div "Review box" at bounding box center [164, 227] width 116 height 27
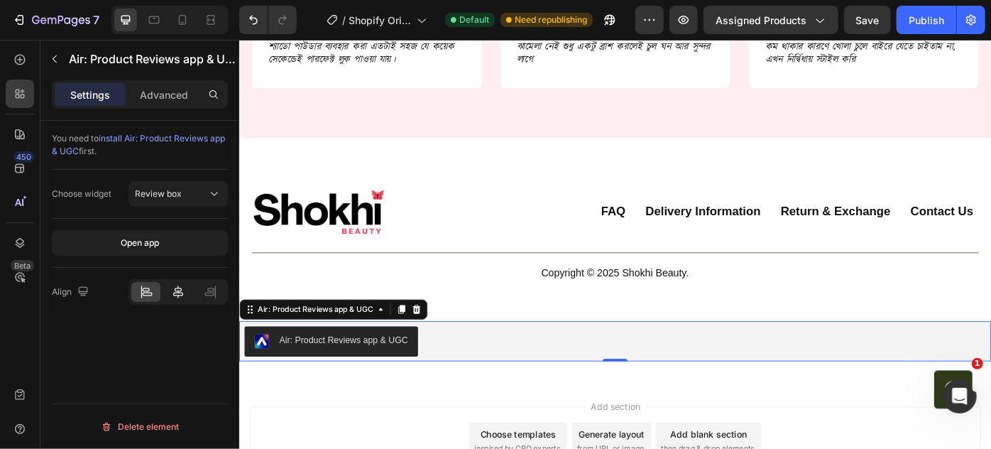
click at [176, 290] on icon at bounding box center [178, 292] width 14 height 14
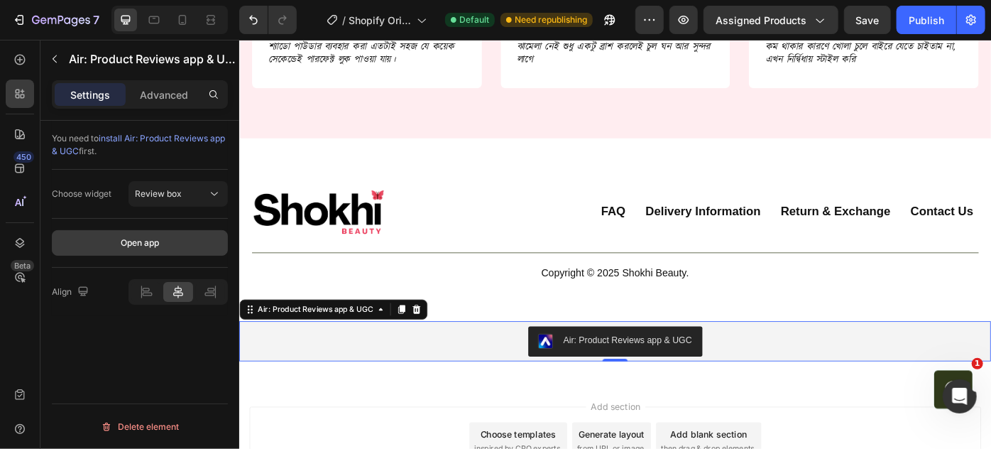
click at [160, 240] on button "Open app" at bounding box center [140, 243] width 176 height 26
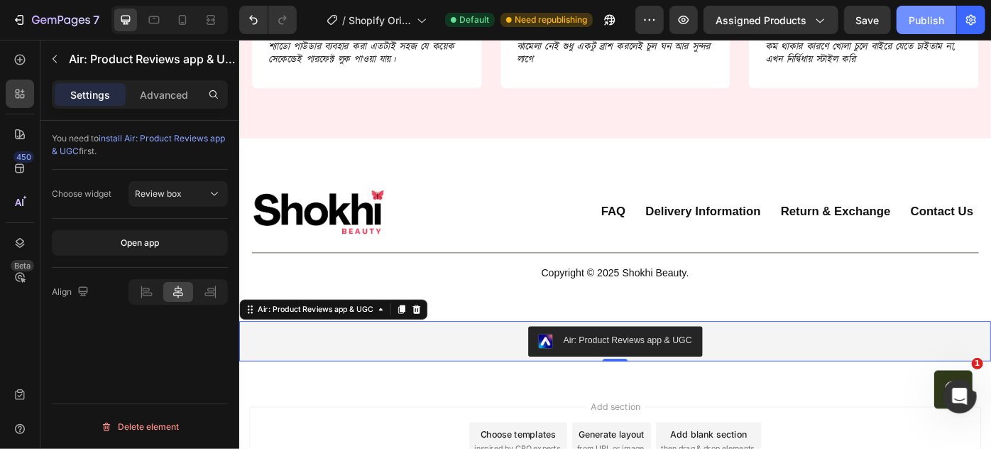
click at [924, 18] on div "Publish" at bounding box center [927, 20] width 36 height 15
click at [911, 17] on div "Publish" at bounding box center [927, 20] width 36 height 15
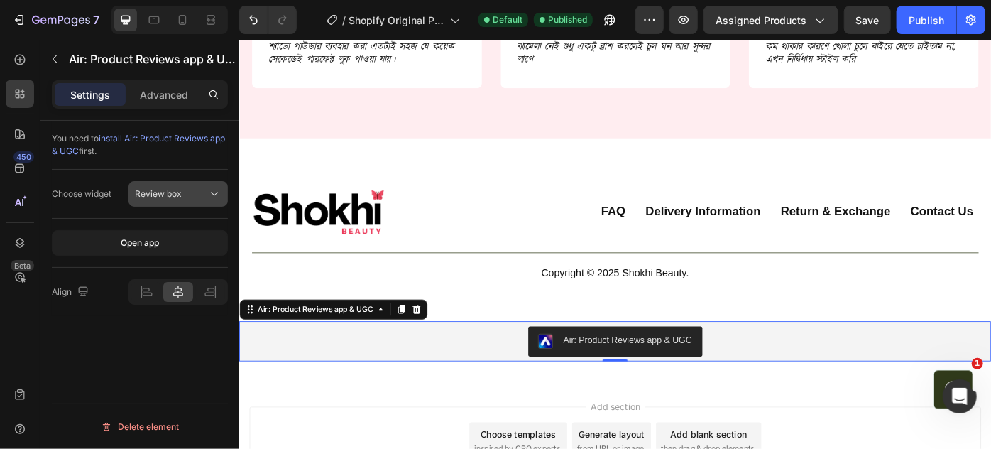
click at [160, 198] on span "Review box" at bounding box center [158, 193] width 47 height 13
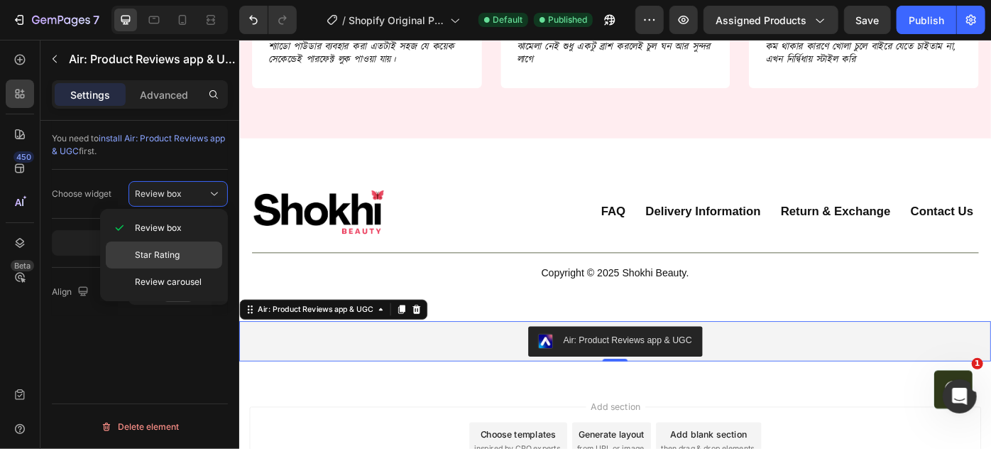
click at [170, 251] on span "Star Rating" at bounding box center [157, 255] width 45 height 13
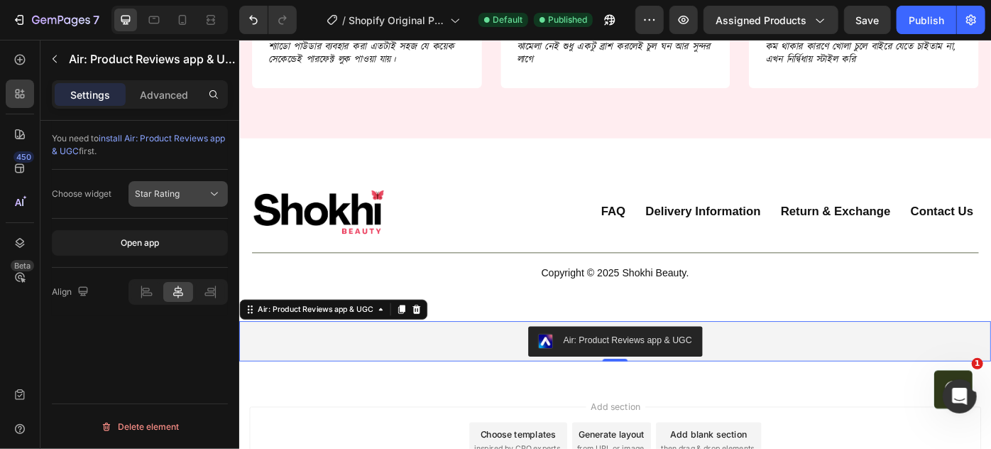
click at [190, 199] on div "Star Rating" at bounding box center [171, 193] width 72 height 13
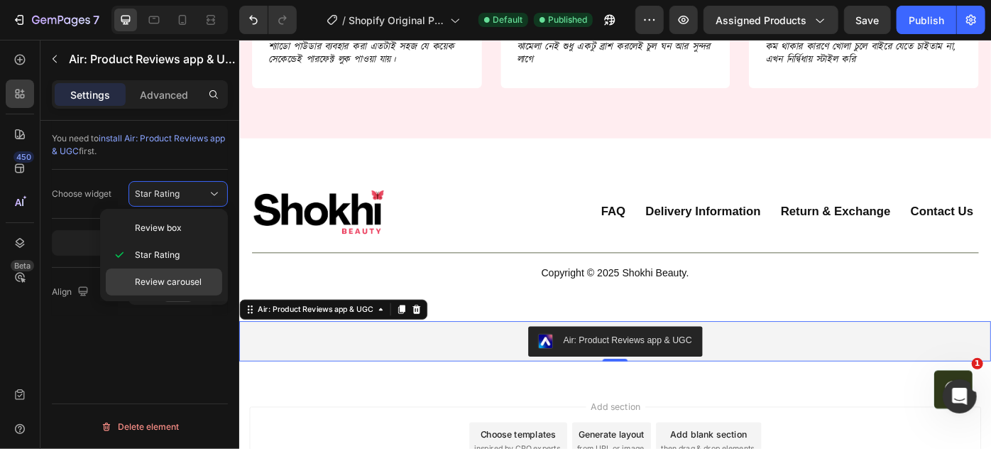
click at [187, 276] on span "Review carousel" at bounding box center [168, 282] width 67 height 13
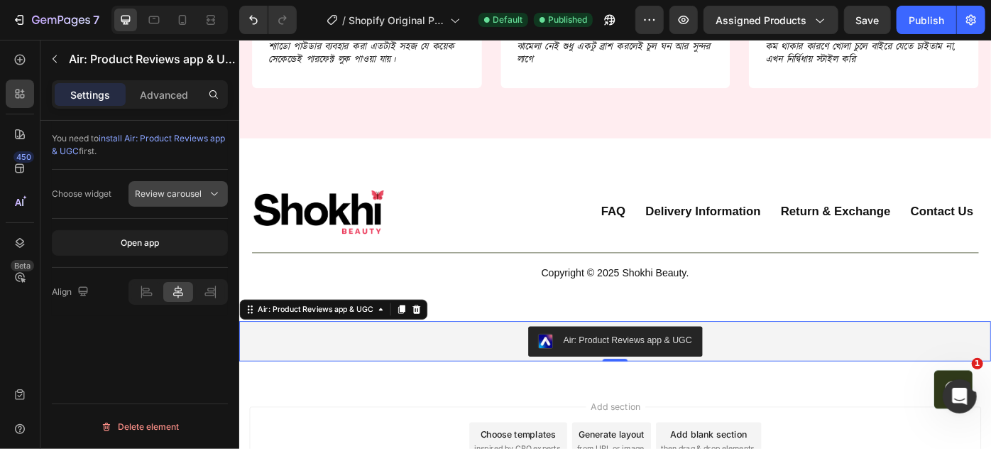
click at [194, 192] on span "Review carousel" at bounding box center [168, 193] width 67 height 11
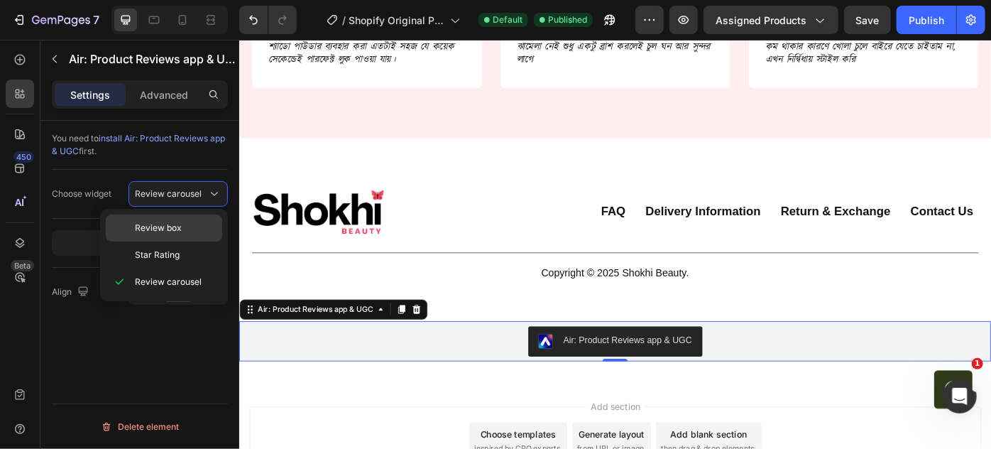
click at [181, 223] on p "Review box" at bounding box center [175, 228] width 81 height 13
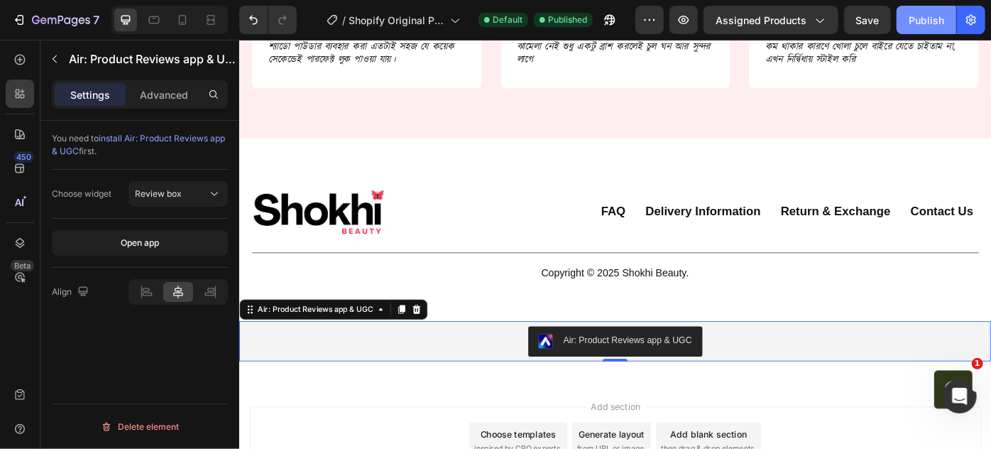
click at [915, 16] on div "Publish" at bounding box center [927, 20] width 36 height 15
click at [19, 67] on div at bounding box center [20, 59] width 28 height 28
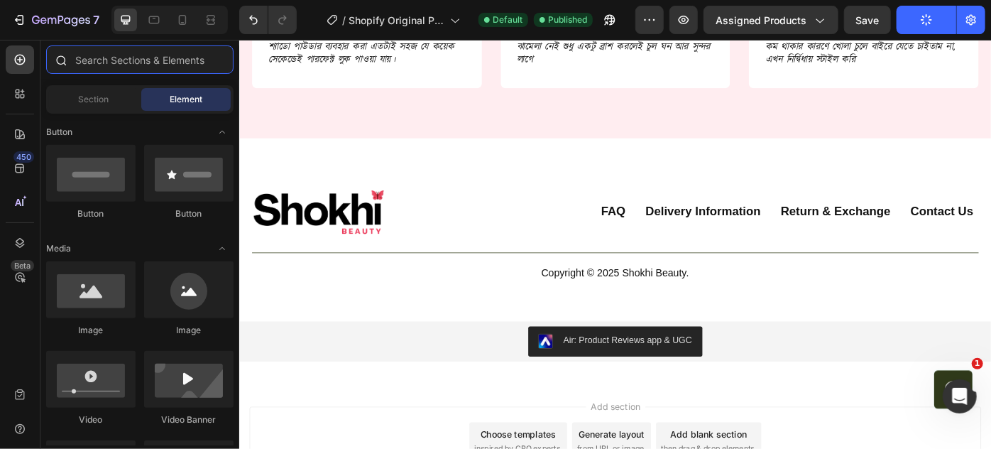
click at [84, 65] on input "text" at bounding box center [139, 59] width 187 height 28
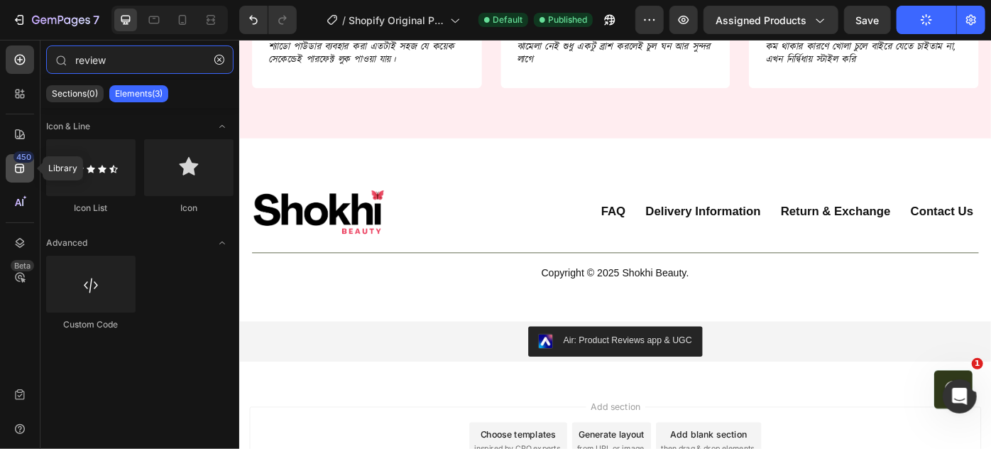
type input "review"
click at [16, 170] on icon at bounding box center [20, 168] width 14 height 14
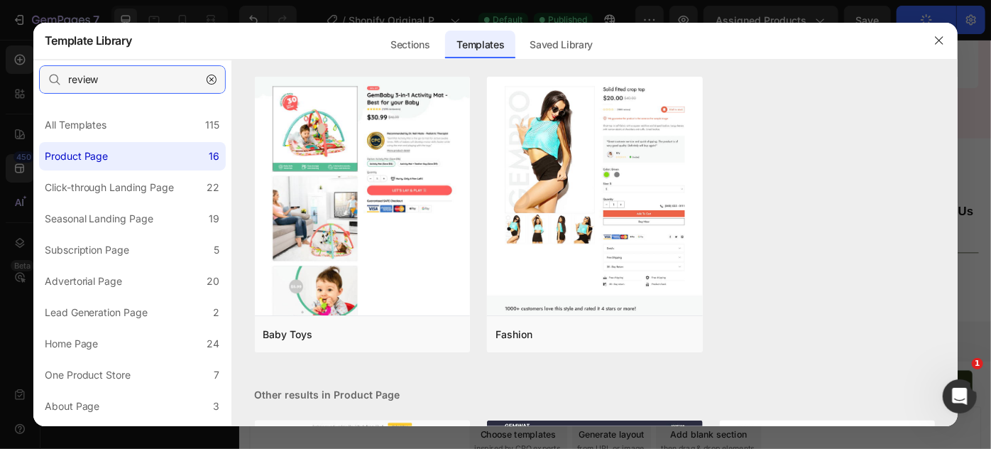
click at [159, 77] on input "review" at bounding box center [132, 79] width 187 height 28
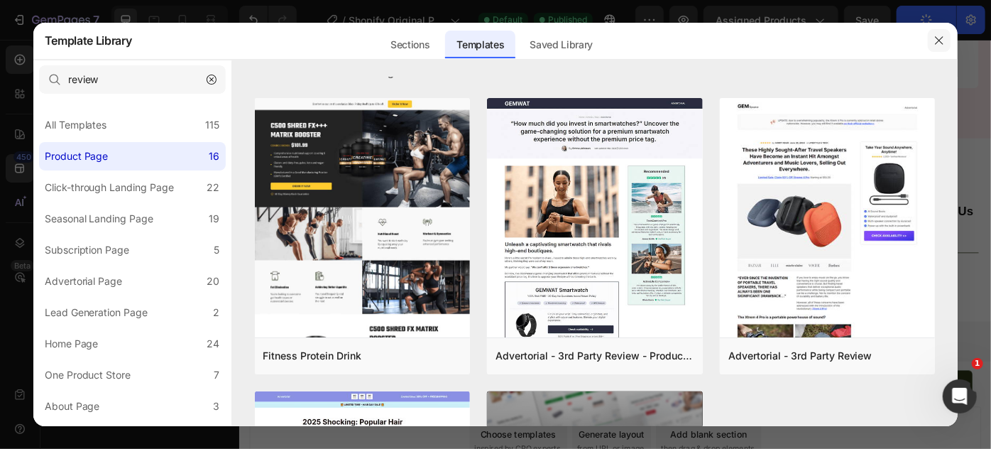
click at [940, 44] on icon "button" at bounding box center [939, 40] width 11 height 11
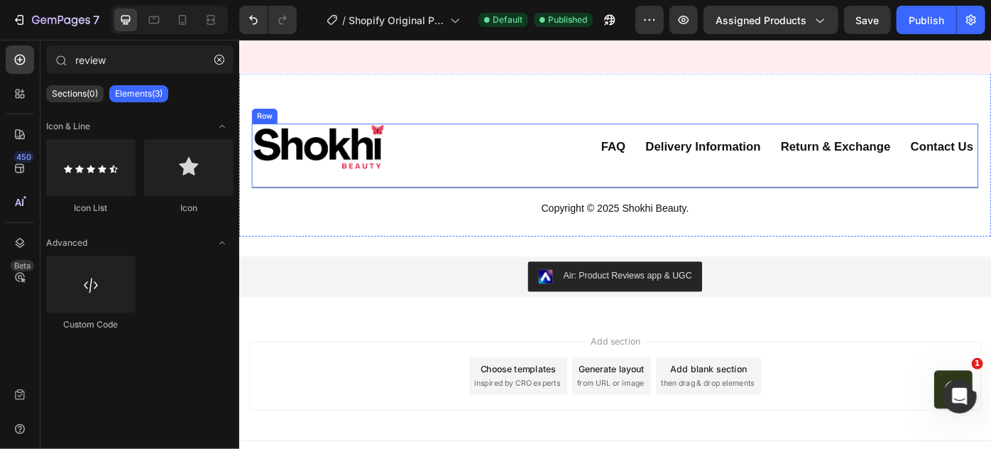
scroll to position [5429, 0]
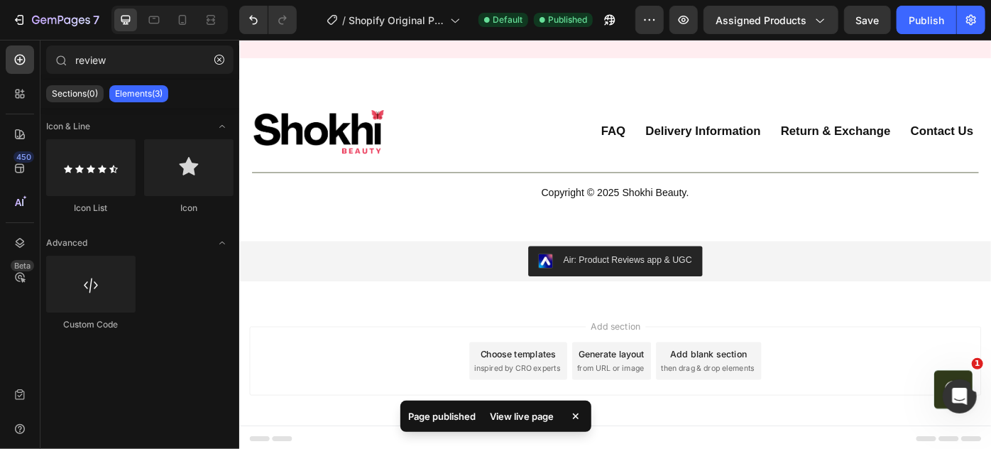
click at [526, 410] on div "View live page" at bounding box center [522, 416] width 81 height 20
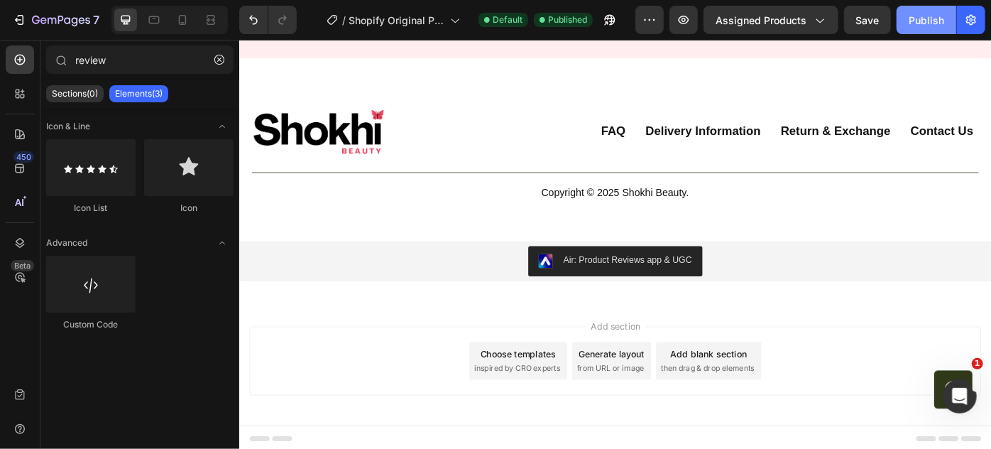
click at [930, 28] on button "Publish" at bounding box center [927, 20] width 60 height 28
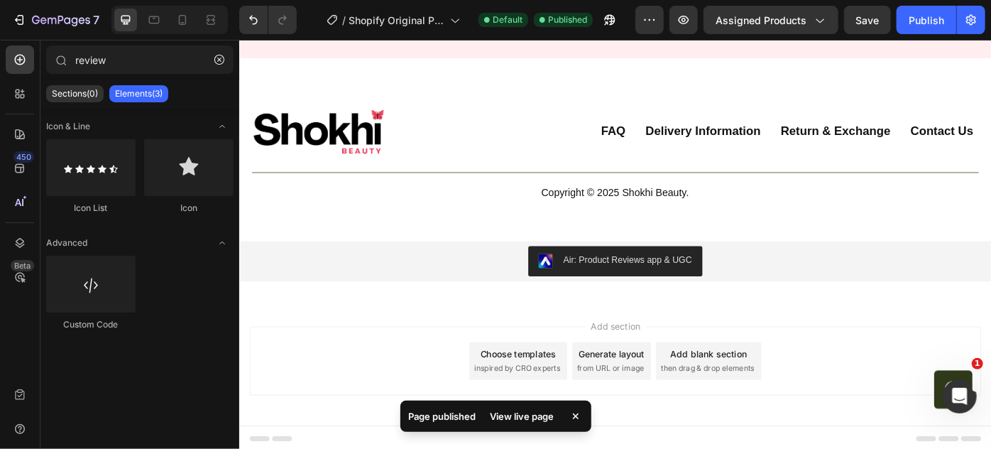
click at [521, 422] on div "View live page" at bounding box center [522, 416] width 81 height 20
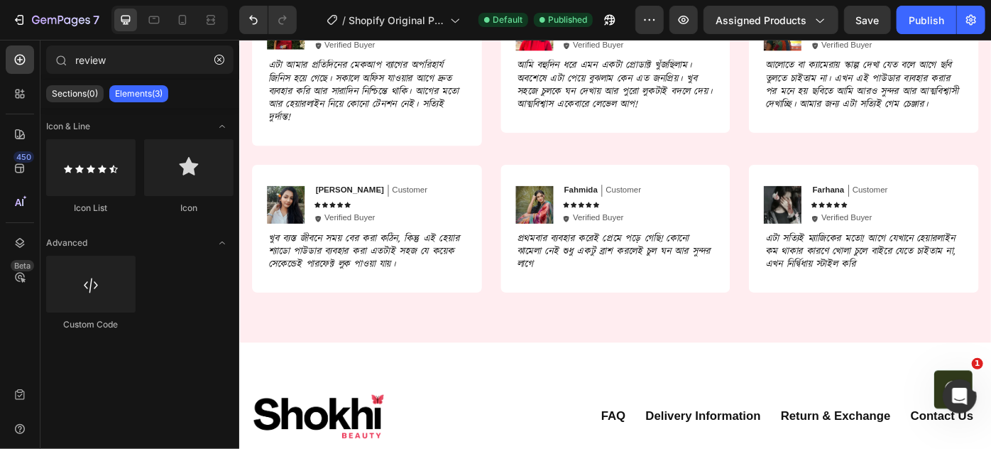
scroll to position [5042, 0]
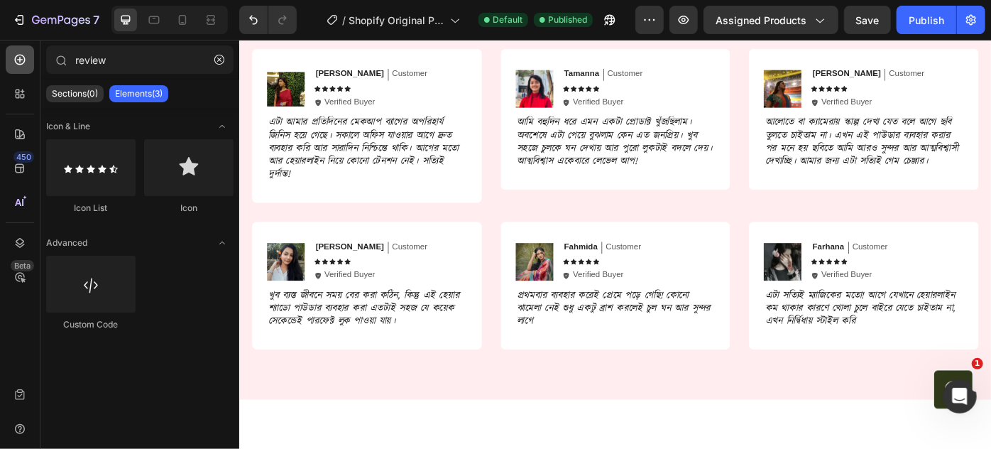
click at [24, 68] on div at bounding box center [20, 59] width 28 height 28
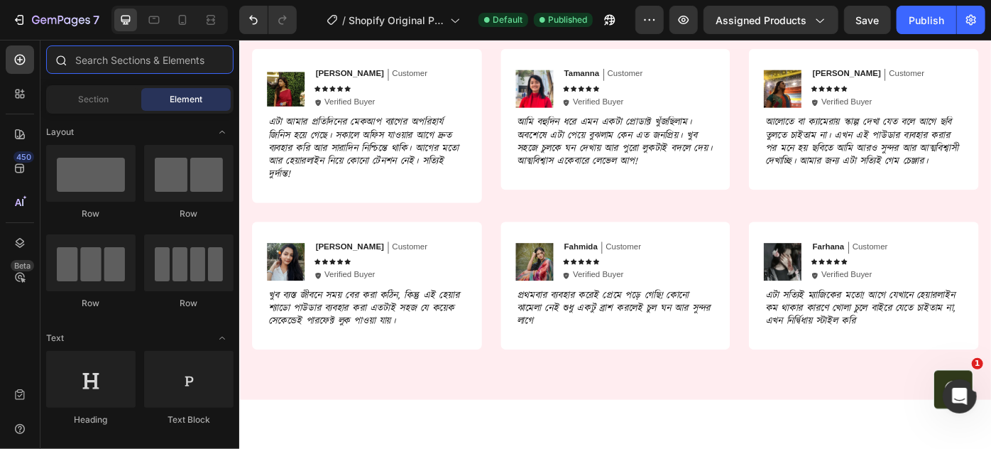
click at [94, 62] on input "text" at bounding box center [139, 59] width 187 height 28
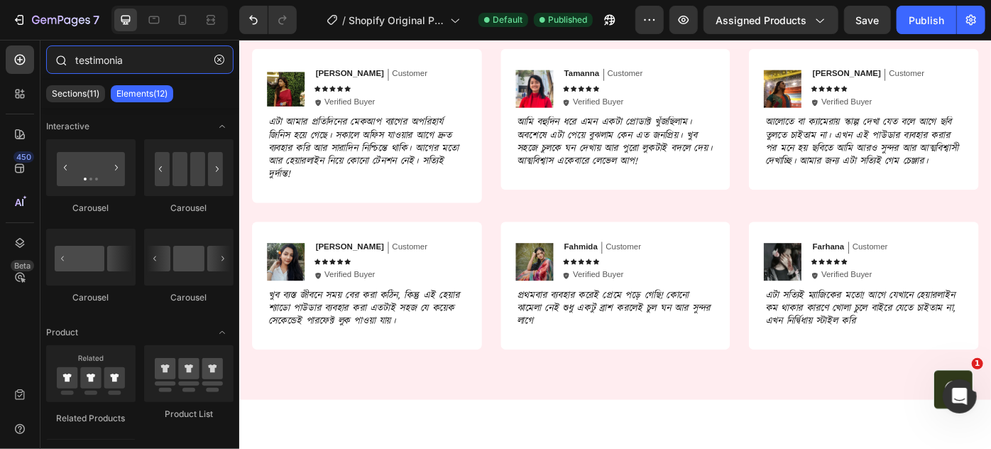
type input "testimonial"
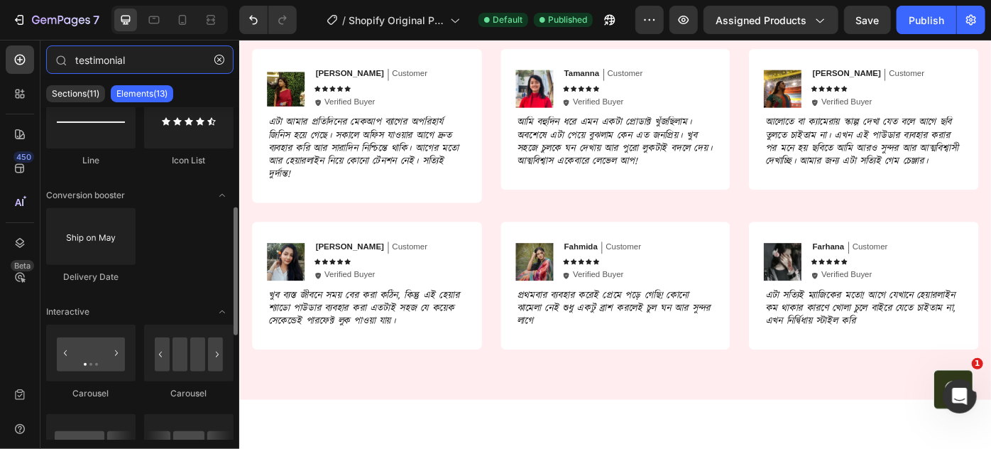
scroll to position [387, 0]
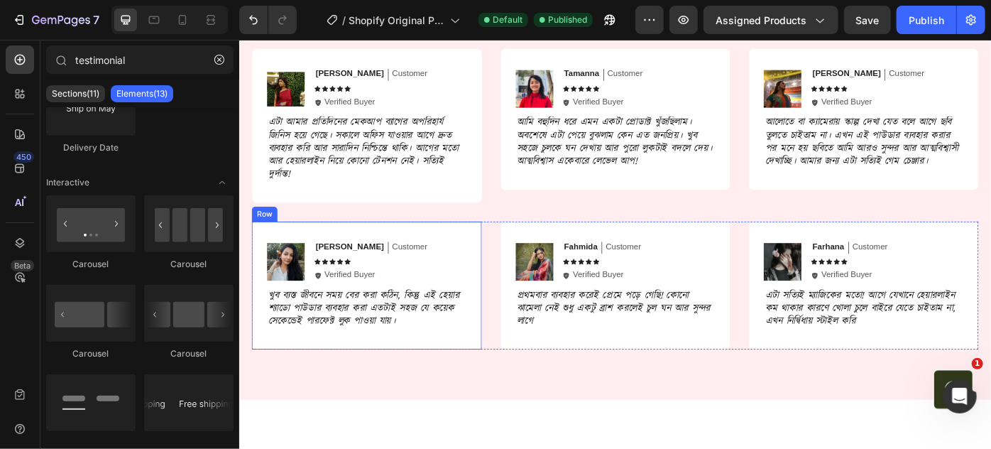
click at [426, 258] on div "Image Faria Text Block Customer Text Block Row Icon Icon Icon Icon Icon Icon Li…" at bounding box center [383, 317] width 261 height 145
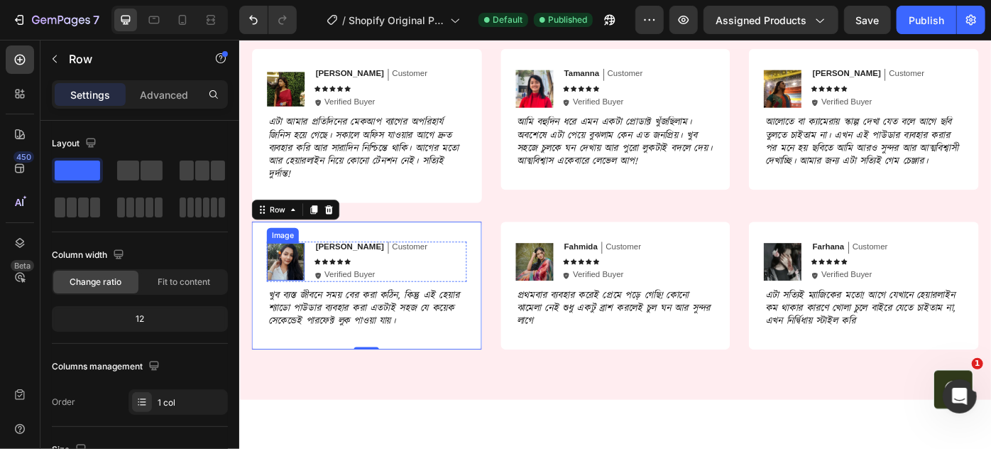
click at [301, 280] on img at bounding box center [291, 290] width 43 height 43
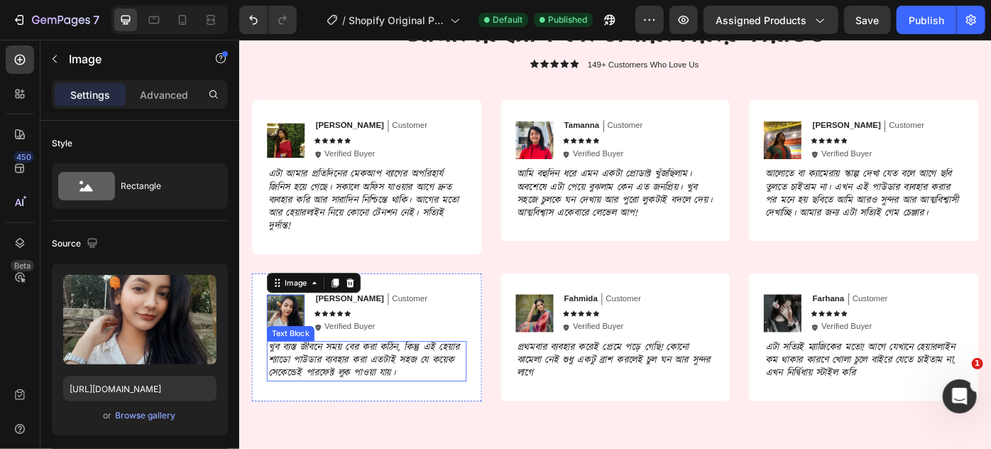
scroll to position [4848, 0]
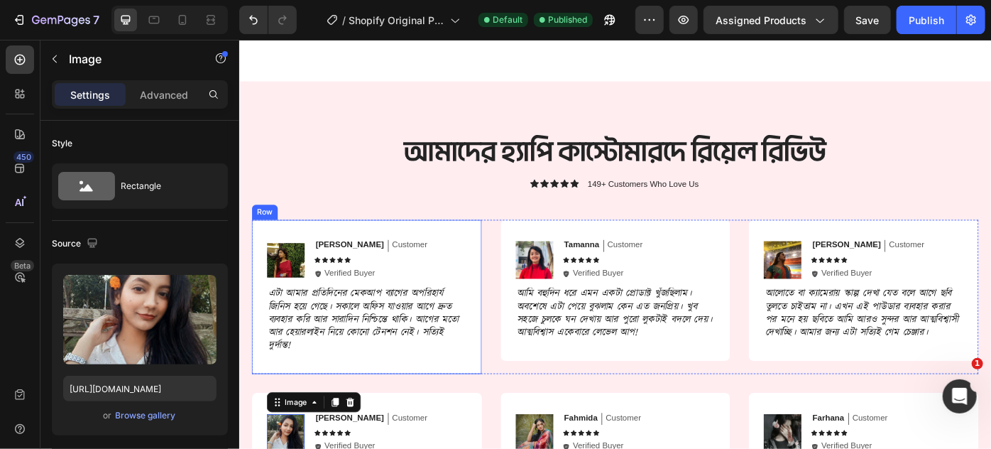
click at [459, 254] on div "Image Rumi Text Block Customer Text Block Row Icon Icon Icon Icon Icon Icon Lis…" at bounding box center [383, 330] width 261 height 175
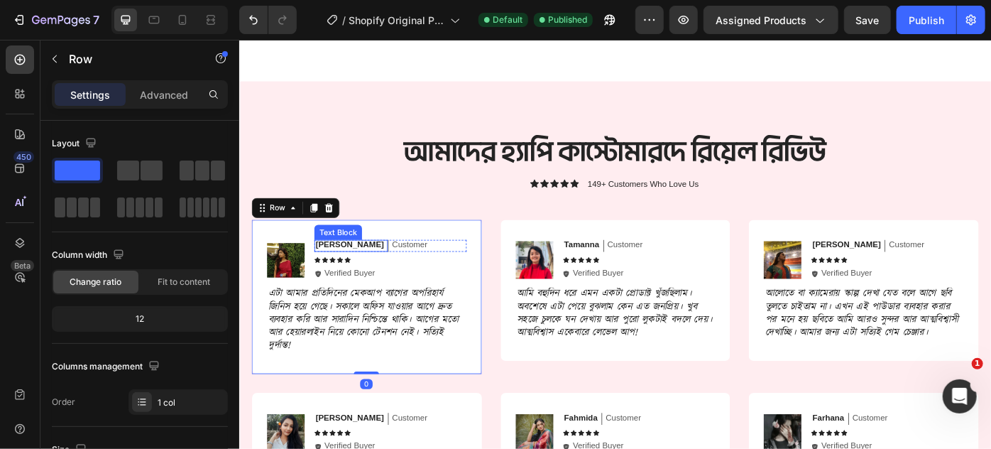
click at [339, 273] on p "[PERSON_NAME]" at bounding box center [363, 272] width 77 height 12
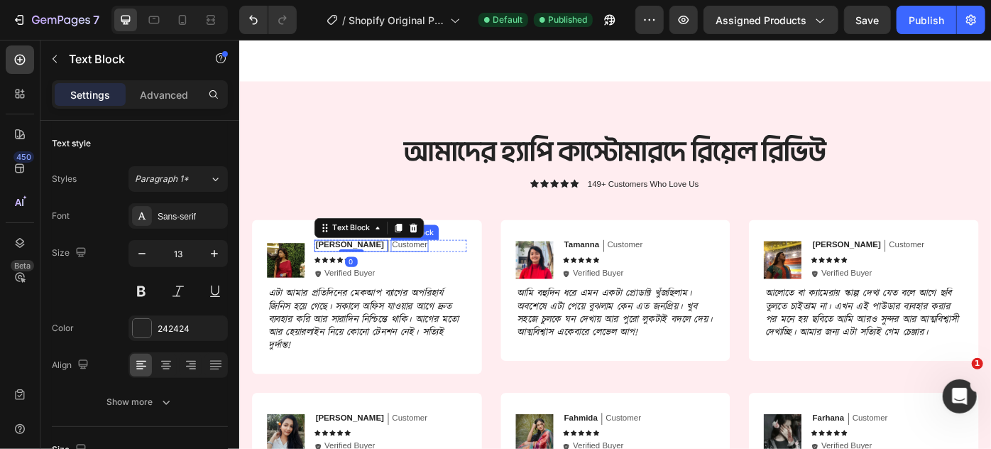
click at [412, 271] on p "Customer" at bounding box center [432, 272] width 40 height 12
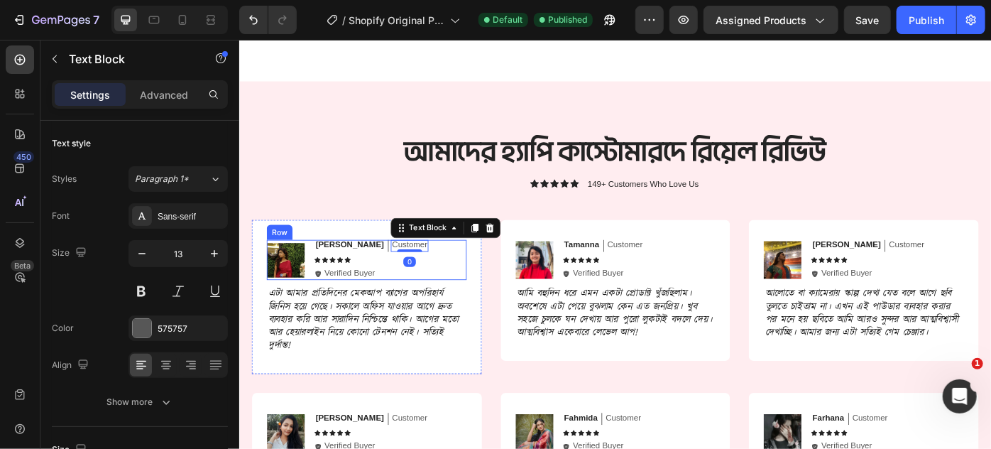
click at [347, 292] on div "Rumi Text Block Customer Text Block 0 Row Icon Icon Icon Icon Icon Icon List Ic…" at bounding box center [410, 288] width 173 height 45
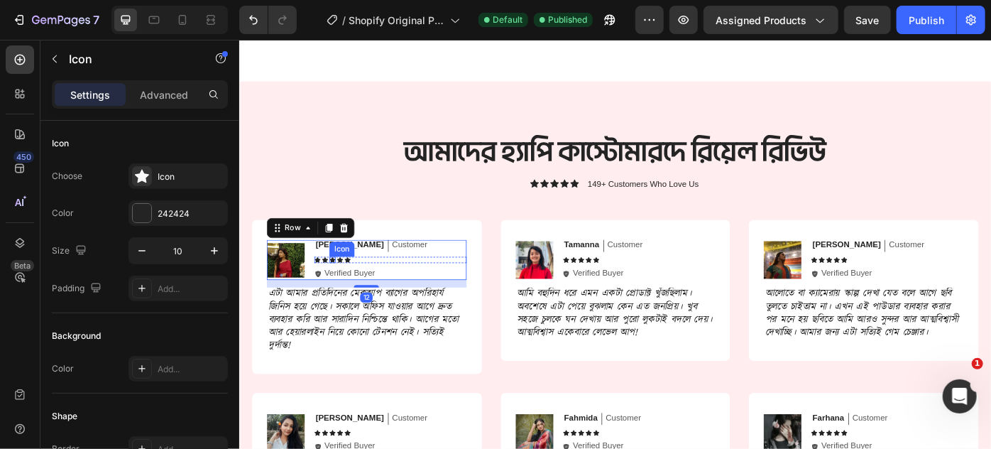
click at [347, 290] on icon at bounding box center [344, 288] width 7 height 7
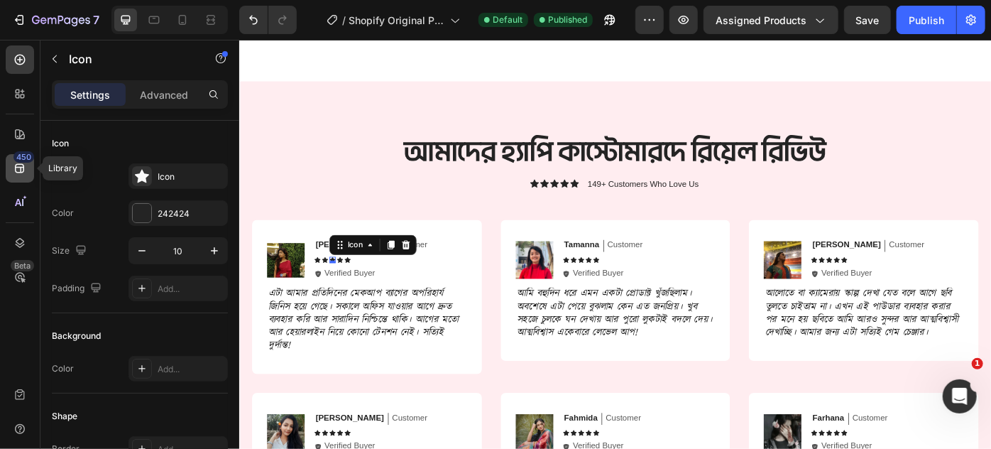
click at [13, 175] on icon at bounding box center [20, 168] width 14 height 14
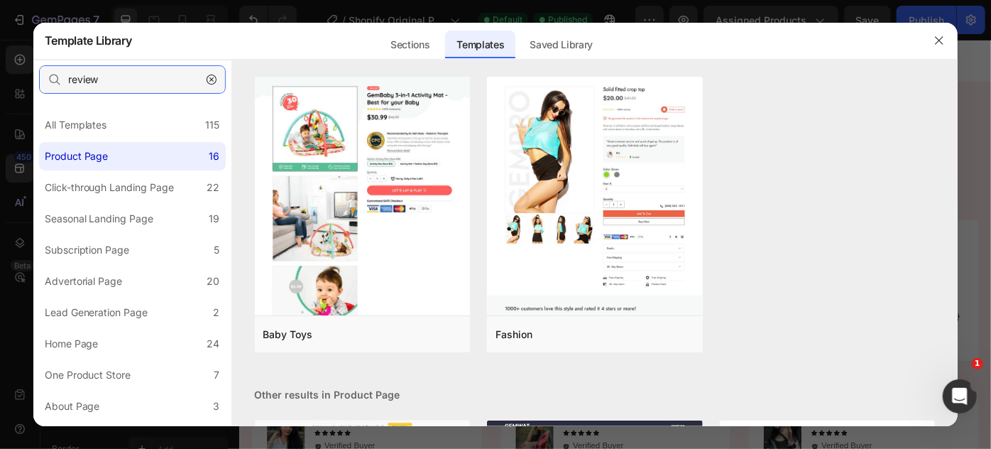
click at [111, 85] on input "review" at bounding box center [132, 79] width 187 height 28
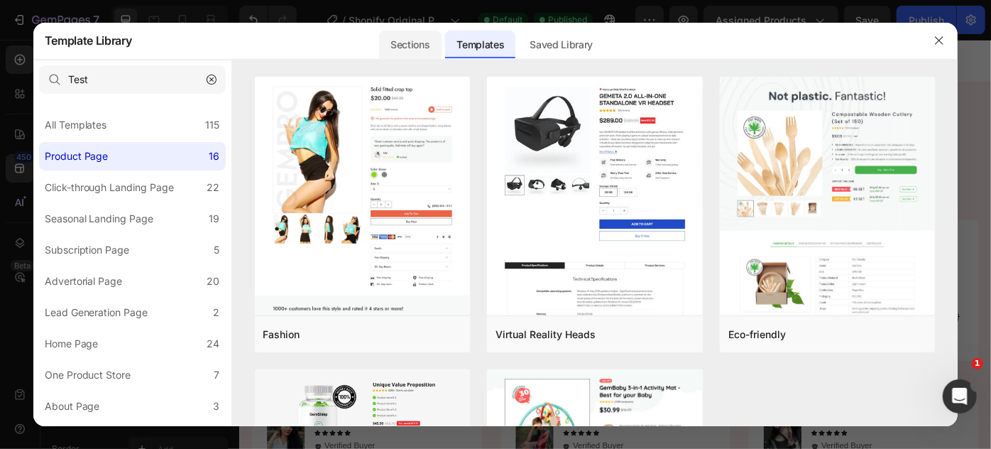
click at [388, 51] on div "Sections" at bounding box center [410, 45] width 62 height 28
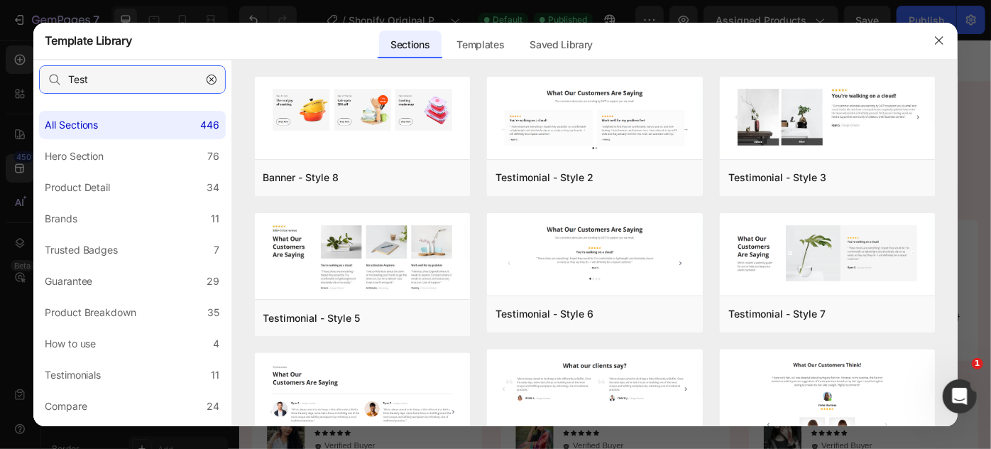
click at [112, 81] on input "Test" at bounding box center [132, 79] width 187 height 28
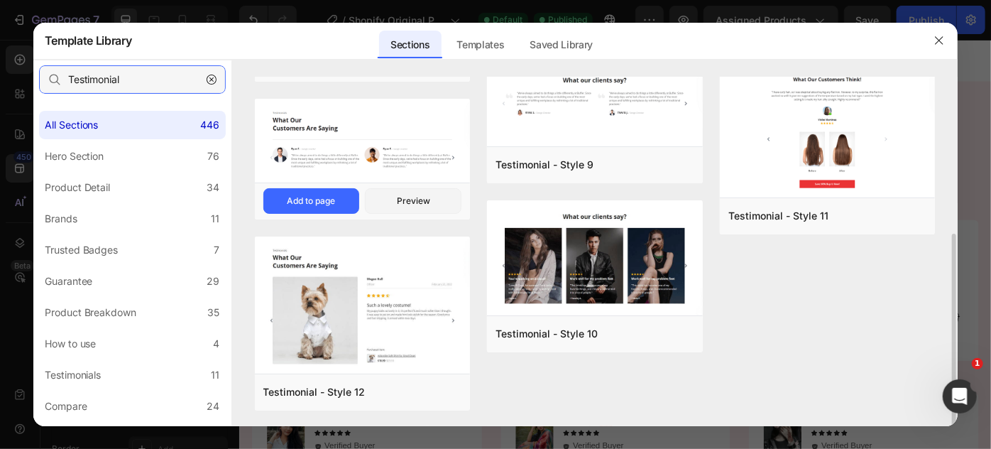
scroll to position [0, 0]
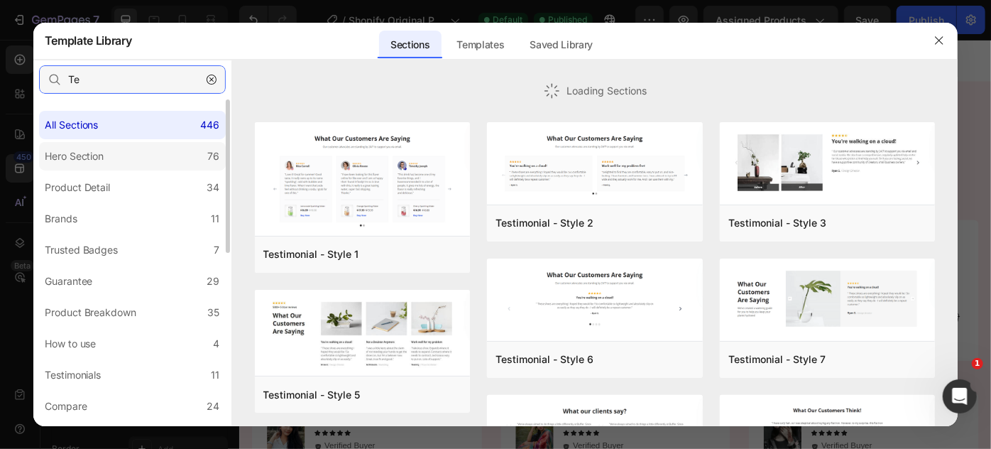
type input "T"
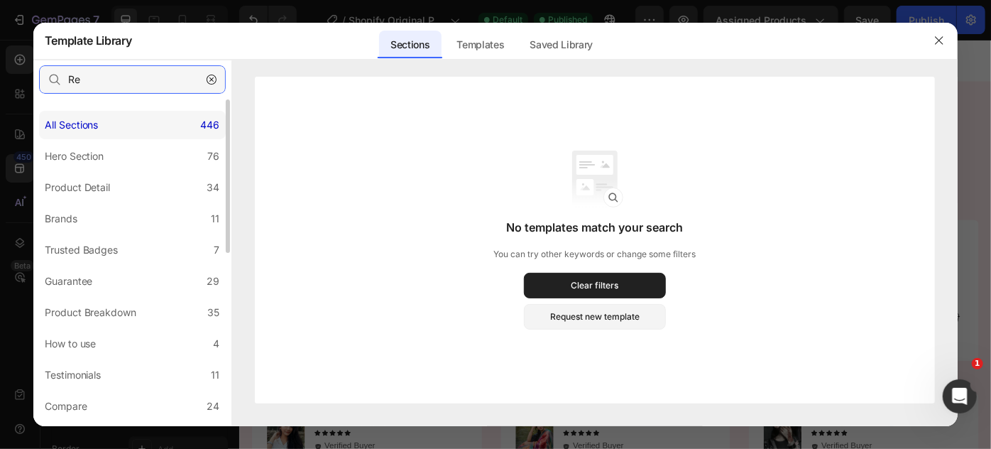
type input "R"
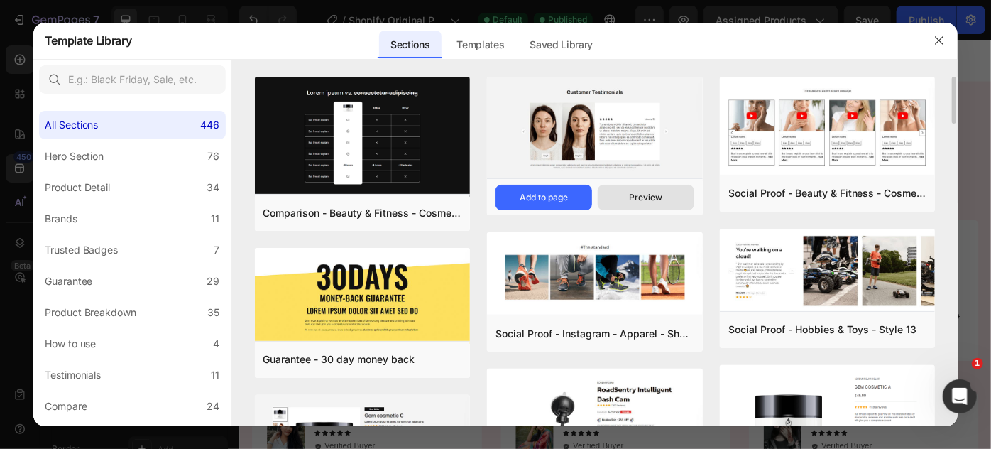
click at [632, 196] on div "Preview" at bounding box center [645, 197] width 33 height 13
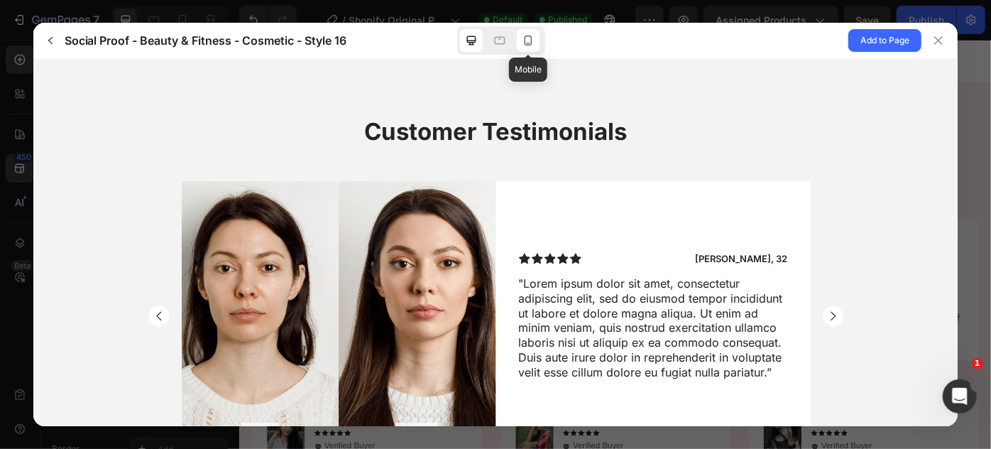
click at [528, 40] on icon at bounding box center [528, 40] width 14 height 14
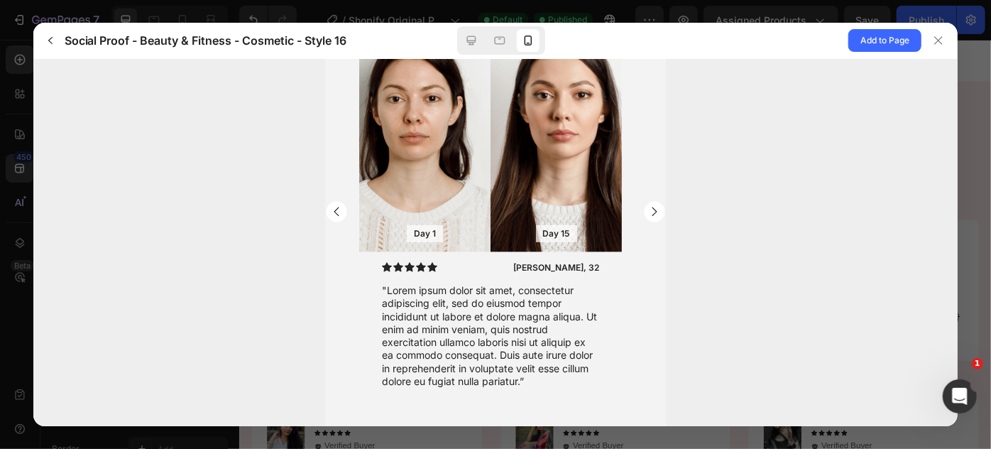
scroll to position [121, 0]
click at [643, 211] on rect "Carousel Next Arrow" at bounding box center [653, 210] width 21 height 21
click at [643, 207] on rect "Carousel Next Arrow" at bounding box center [653, 210] width 21 height 21
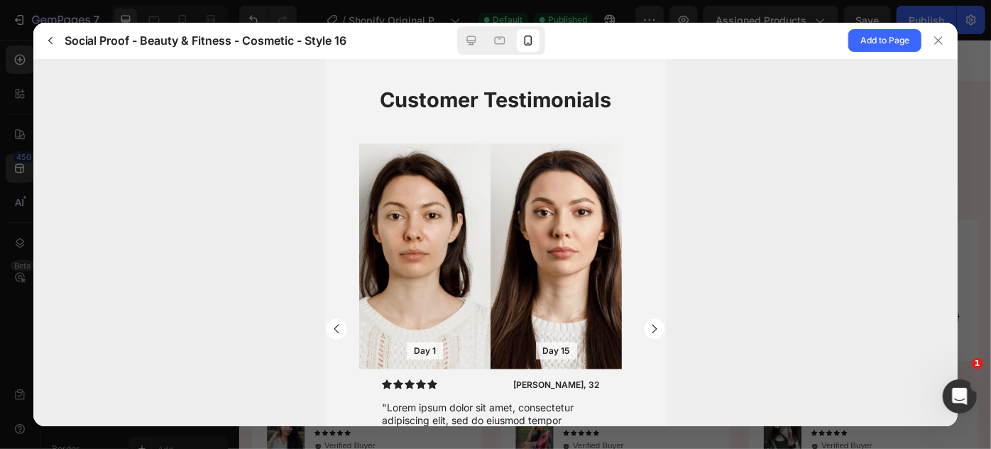
scroll to position [0, 0]
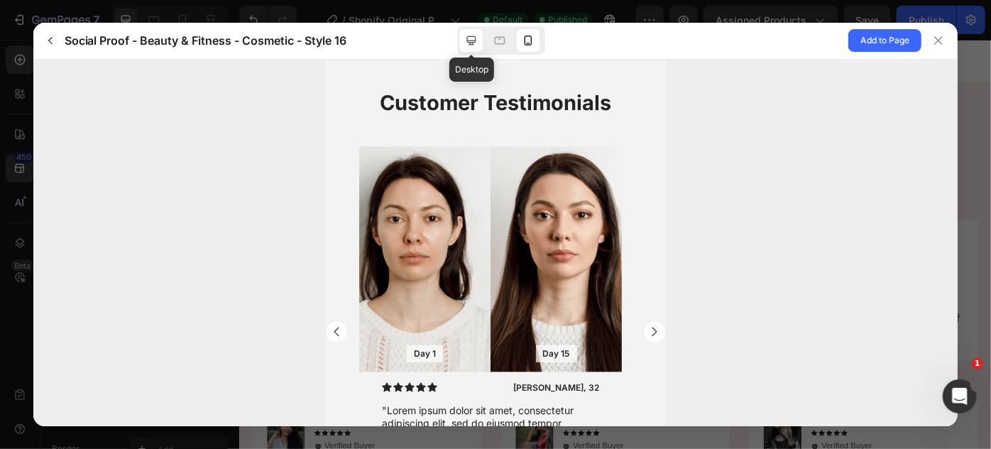
click at [469, 47] on icon at bounding box center [471, 40] width 14 height 14
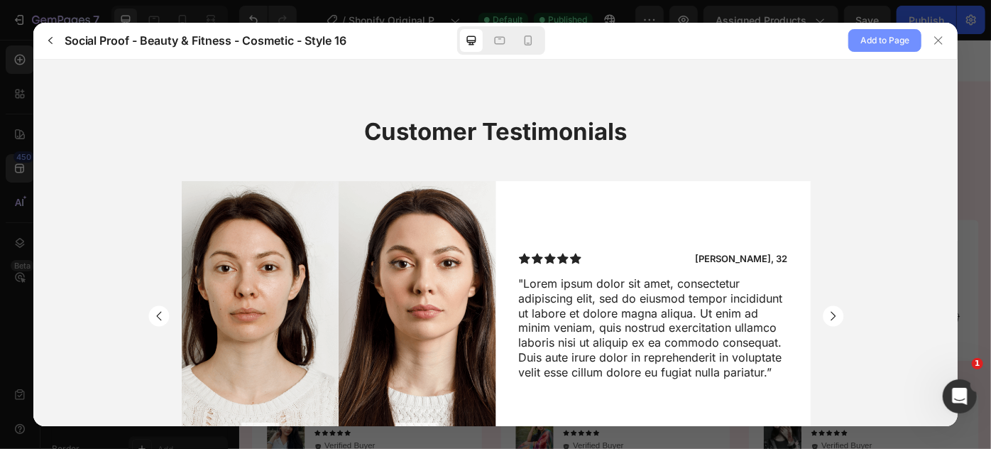
click at [899, 38] on span "Add to Page" at bounding box center [885, 40] width 49 height 17
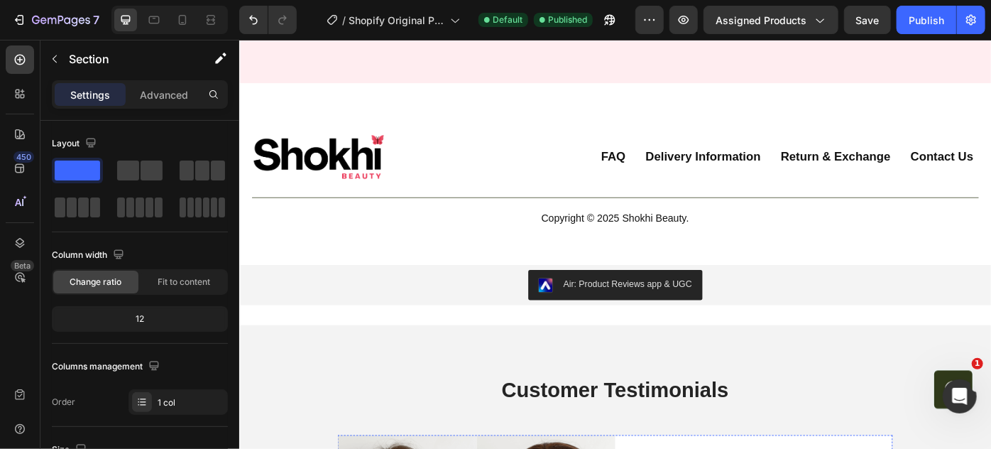
scroll to position [5658, 0]
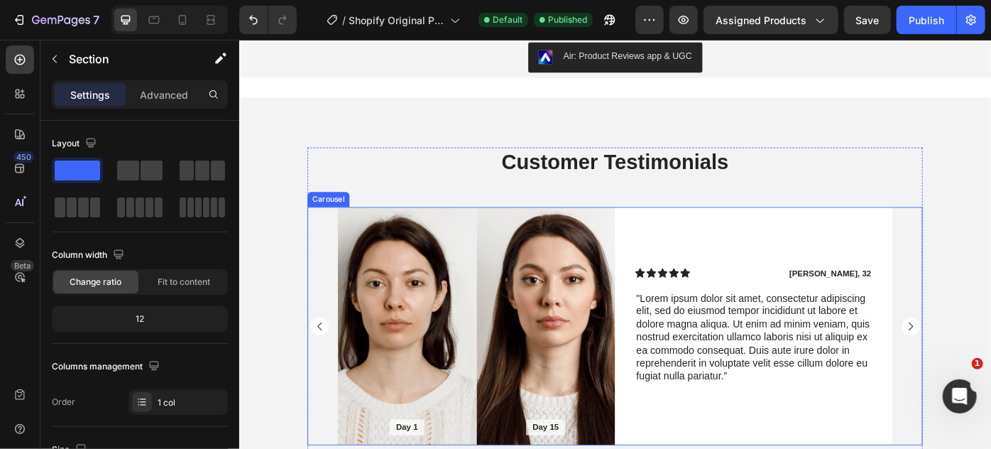
click at [322, 260] on div "Day 1 Text Block Hero Banner Day 15 Text Block Hero Banner Row Icon Icon Icon I…" at bounding box center [664, 364] width 697 height 271
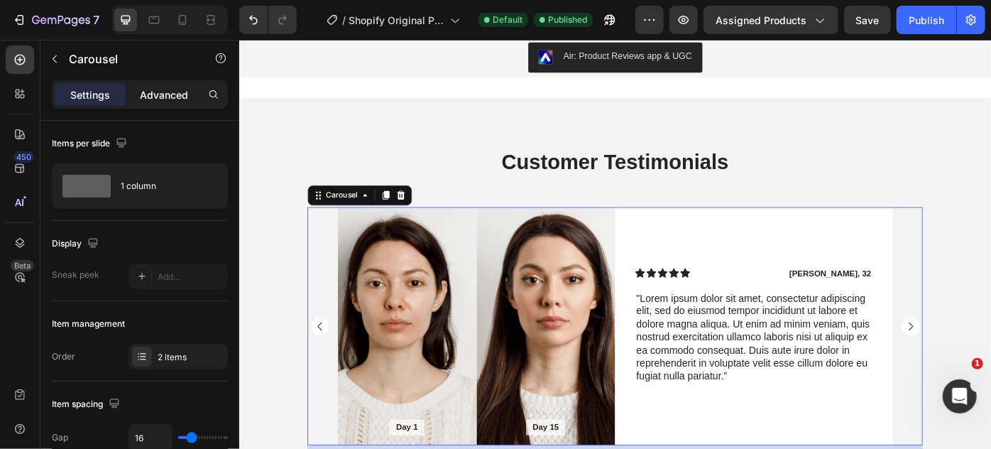
click at [156, 98] on p "Advanced" at bounding box center [164, 94] width 48 height 15
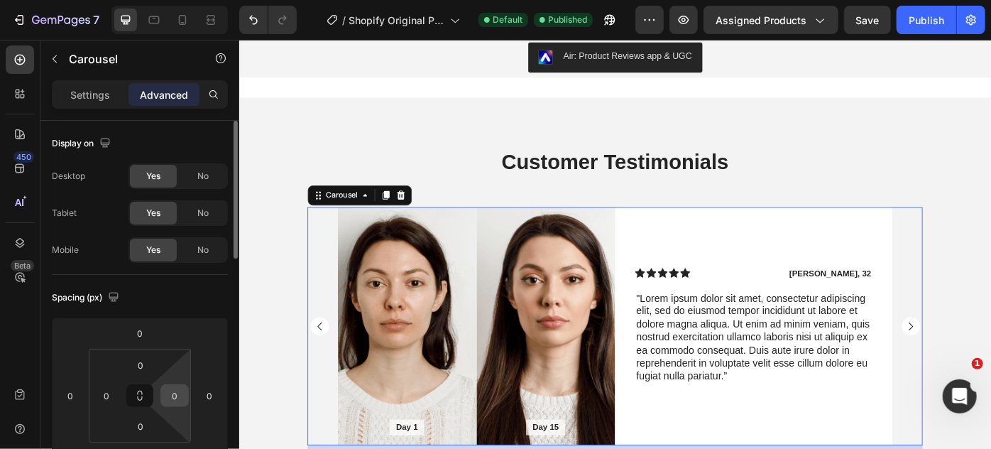
click at [173, 399] on input "0" at bounding box center [174, 395] width 21 height 21
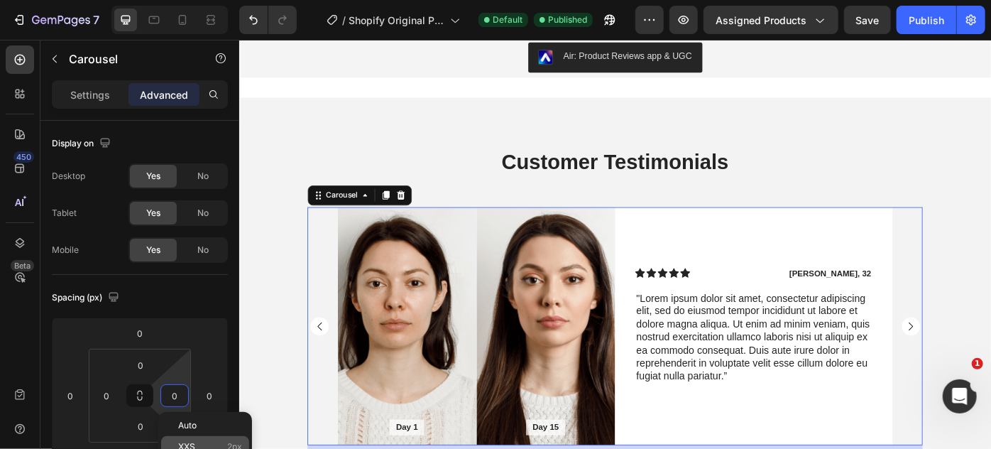
drag, startPoint x: 200, startPoint y: 435, endPoint x: 202, endPoint y: 442, distance: 7.4
click at [201, 436] on div "XXS 2px" at bounding box center [205, 446] width 88 height 21
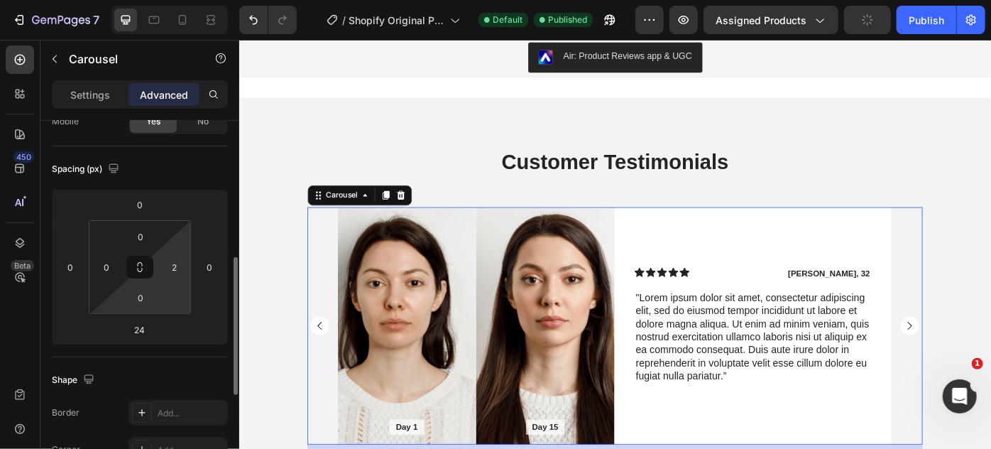
scroll to position [193, 0]
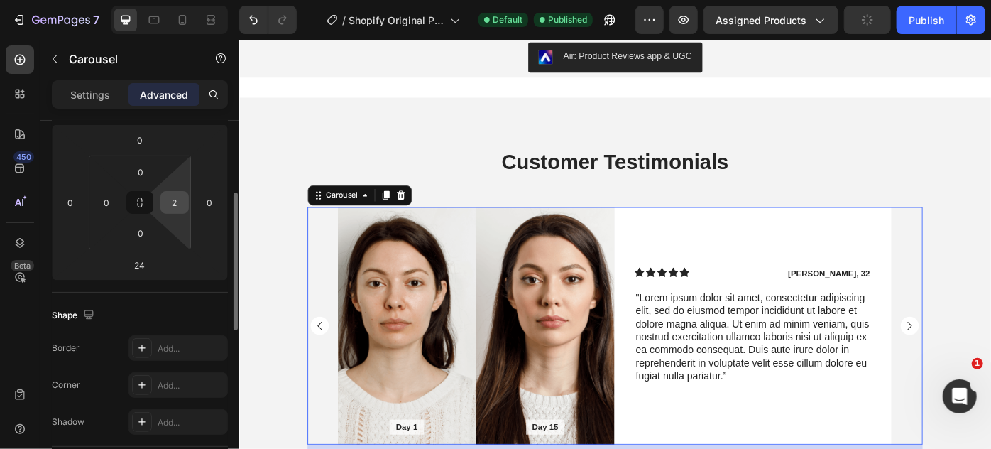
click at [177, 198] on input "2" at bounding box center [174, 202] width 21 height 21
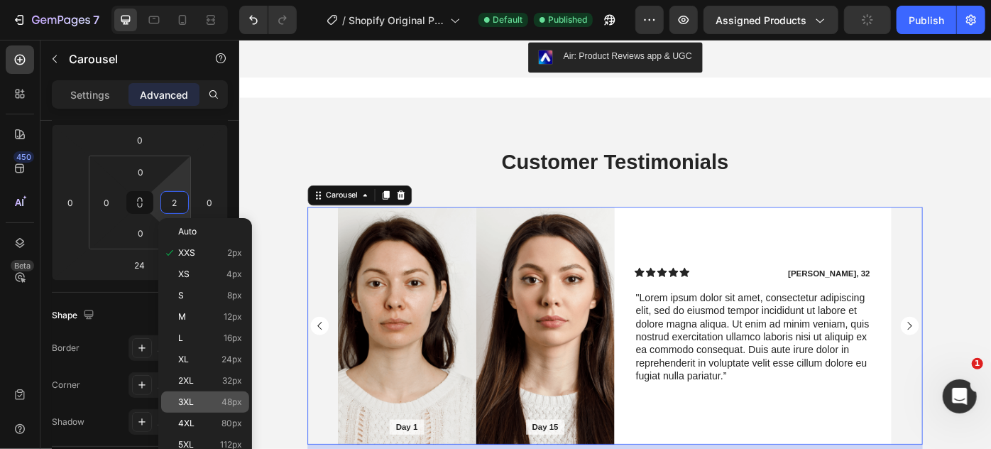
click at [192, 394] on div "3XL 48px" at bounding box center [205, 401] width 88 height 21
type input "48"
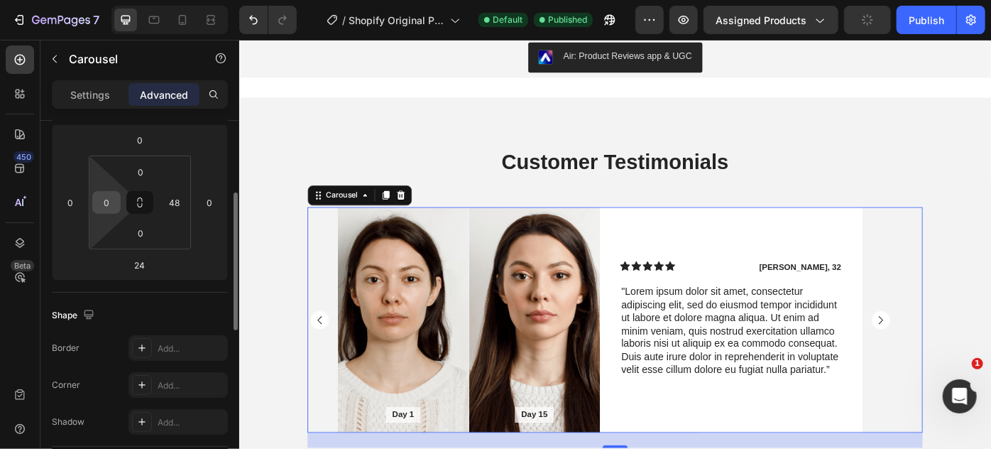
click at [107, 199] on input "0" at bounding box center [106, 202] width 21 height 21
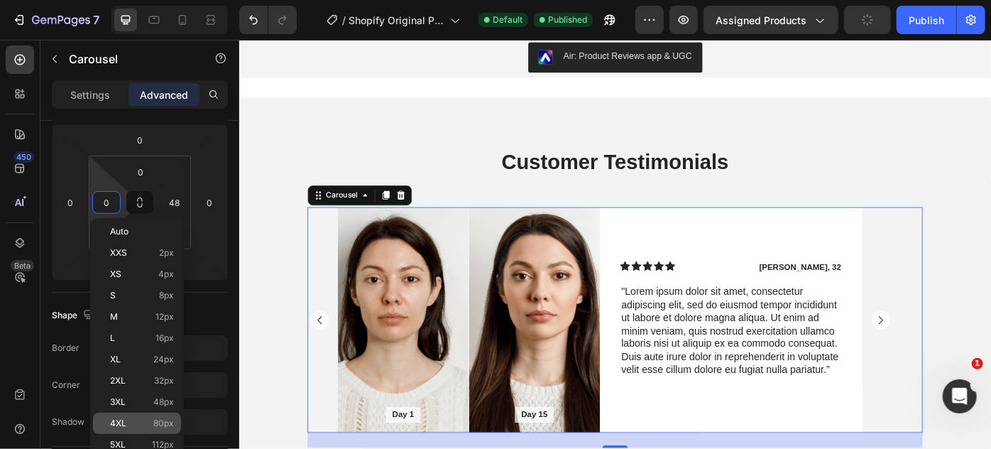
click at [151, 416] on div "4XL 80px" at bounding box center [137, 423] width 88 height 21
type input "80"
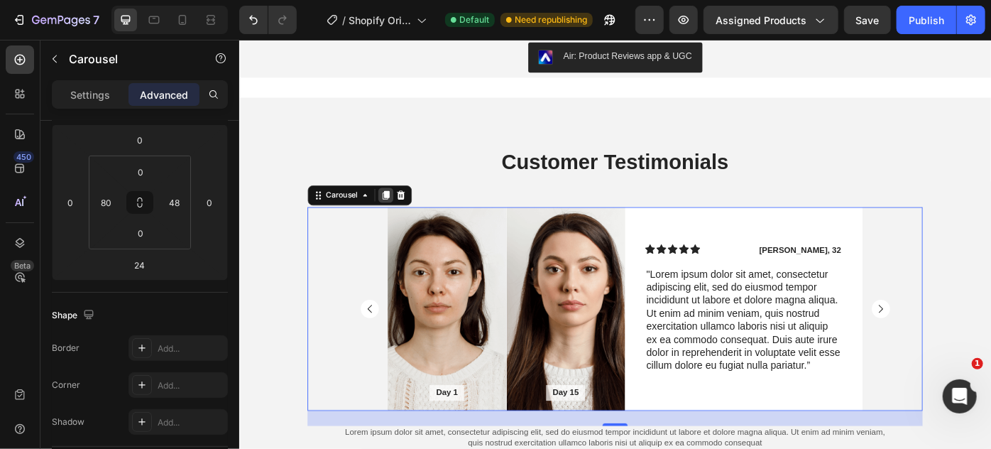
click at [399, 213] on icon at bounding box center [404, 214] width 11 height 11
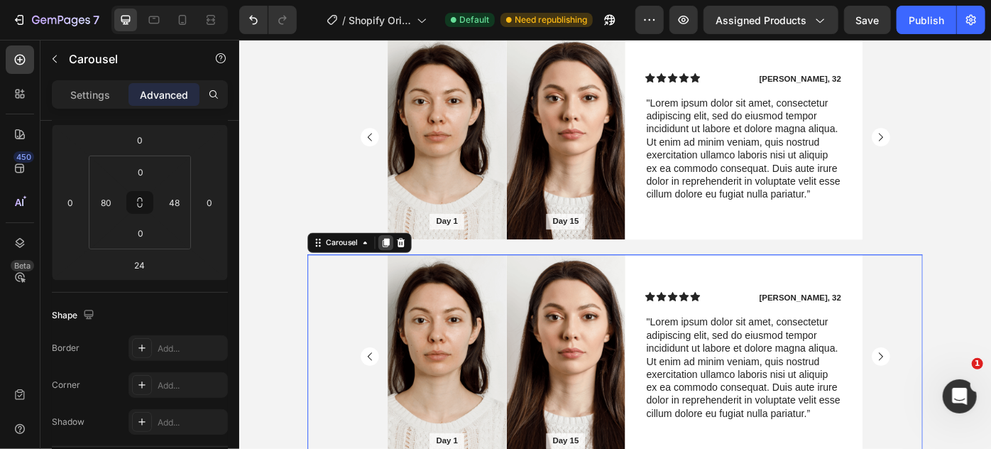
scroll to position [5852, 0]
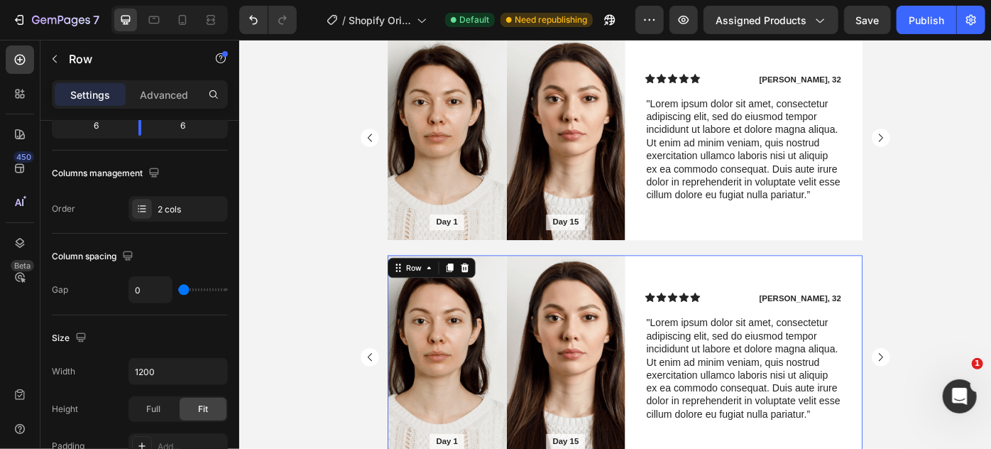
click at [692, 293] on div "Icon Icon Icon Icon Icon Icon List James, 32 Text Block Row "Lorem ipsum dolor …" at bounding box center [810, 398] width 269 height 231
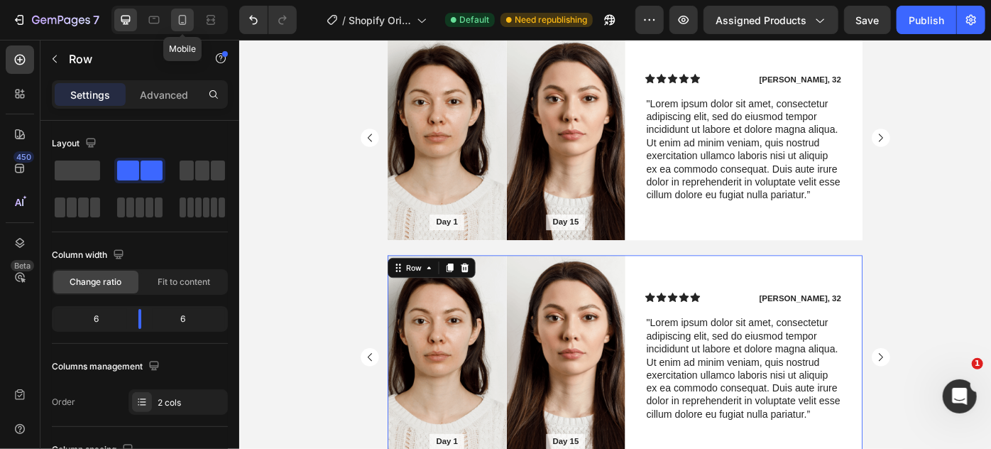
click at [186, 24] on icon at bounding box center [182, 20] width 14 height 14
type input "100%"
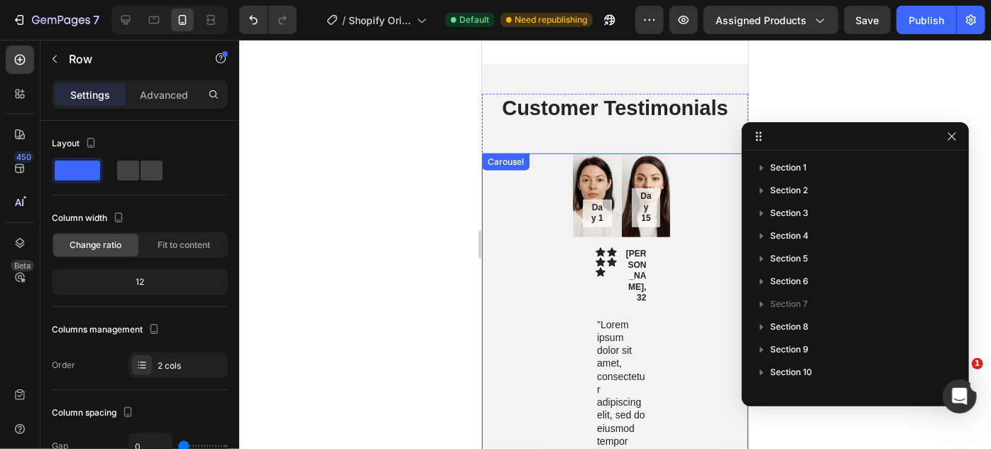
scroll to position [5726, 0]
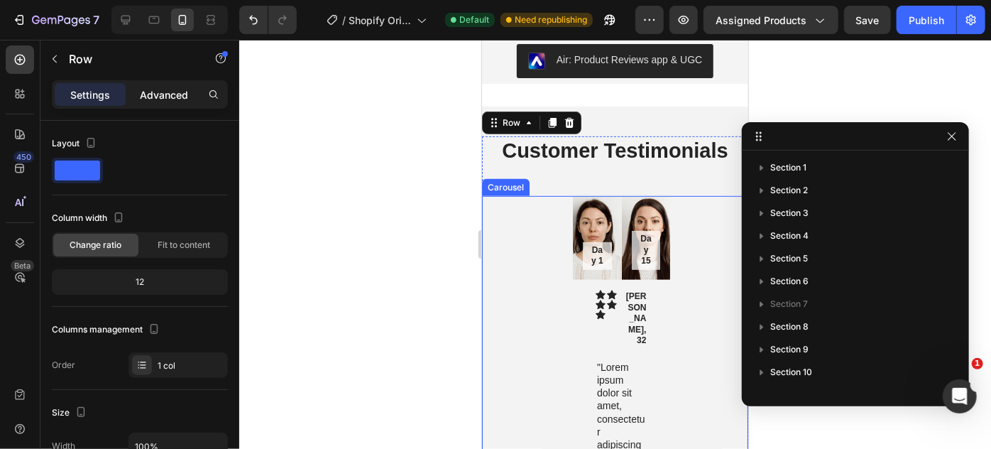
click at [153, 100] on p "Advanced" at bounding box center [164, 94] width 48 height 15
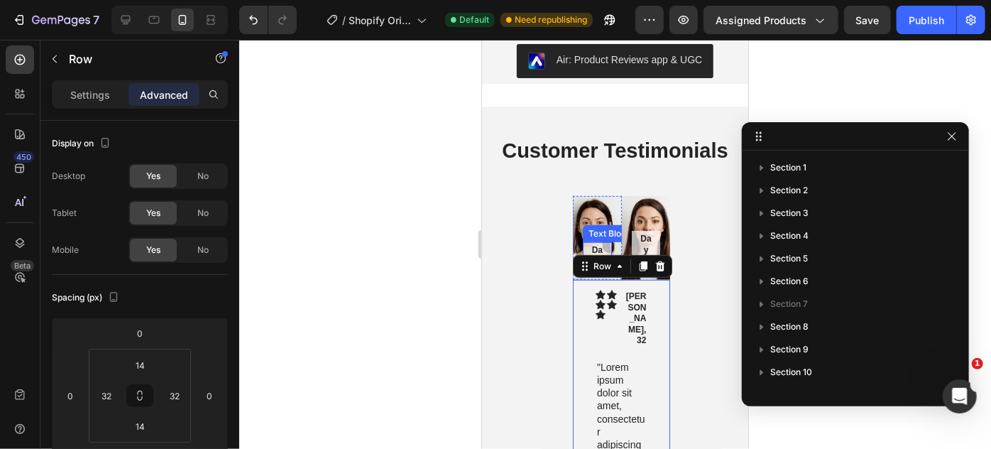
click at [586, 239] on div "Day 1 Text Block" at bounding box center [596, 255] width 49 height 48
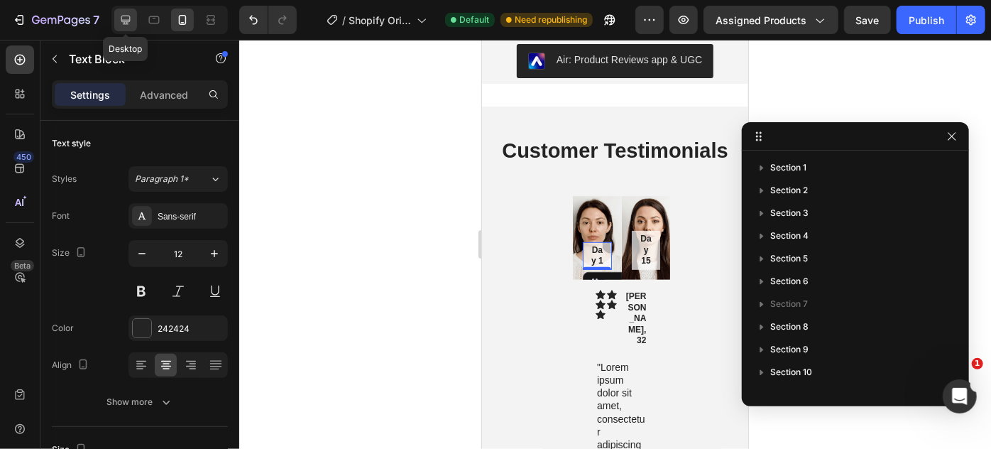
click at [129, 13] on icon at bounding box center [126, 20] width 14 height 14
type input "13"
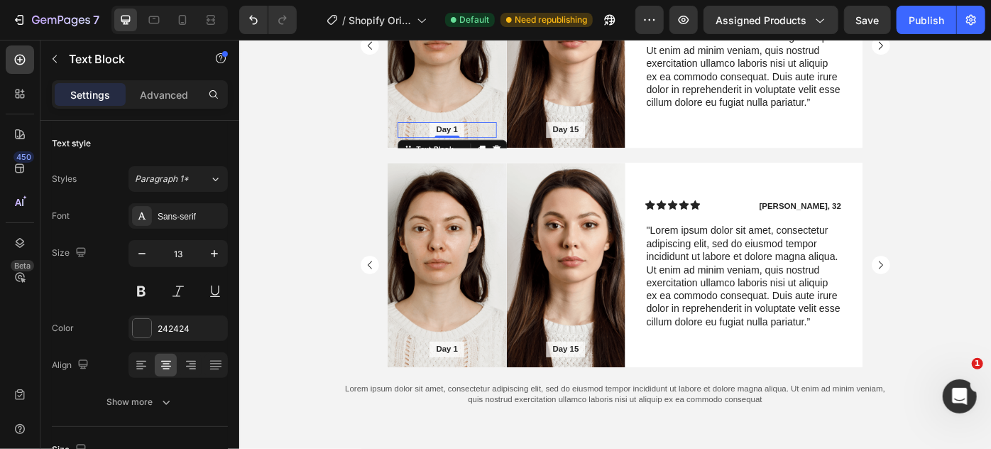
scroll to position [5870, 0]
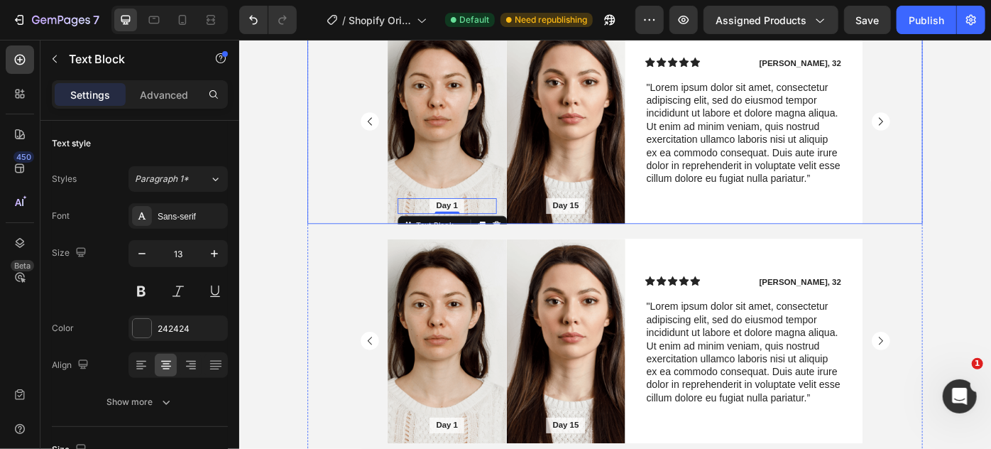
click at [384, 187] on div "Day 1 Text Block 0 Hero Banner Day 15 Text Block Hero Banner Row Icon Icon Icon…" at bounding box center [676, 131] width 606 height 231
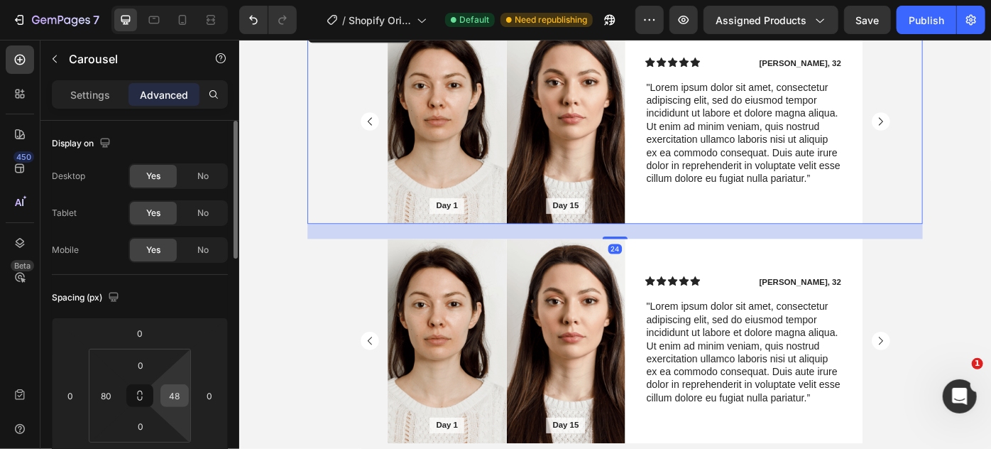
click at [170, 398] on input "48" at bounding box center [174, 395] width 21 height 21
type input "0"
click at [104, 386] on input "80" at bounding box center [106, 395] width 21 height 21
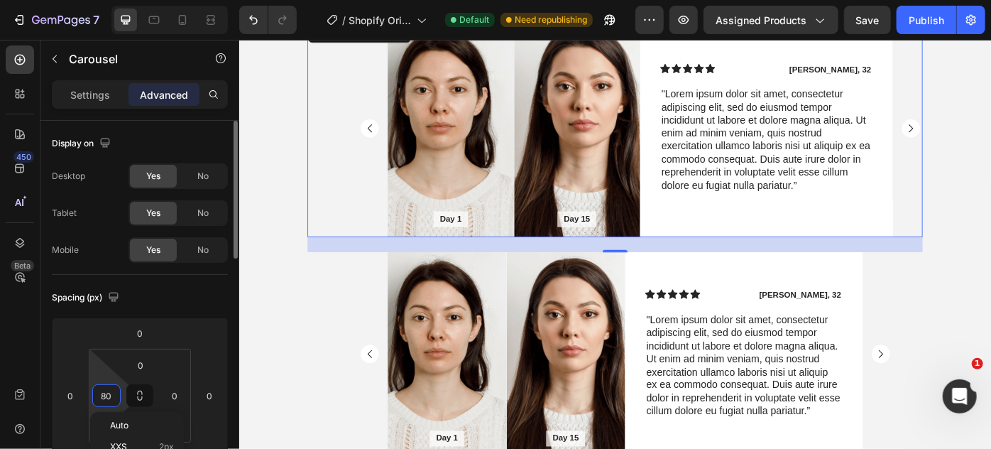
scroll to position [5877, 0]
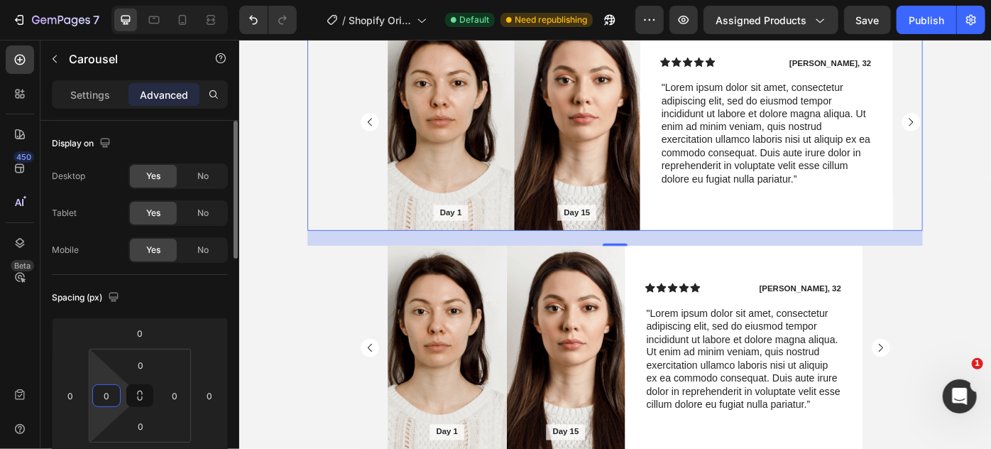
type input "0"
click at [212, 286] on div "Spacing (px)" at bounding box center [140, 297] width 176 height 23
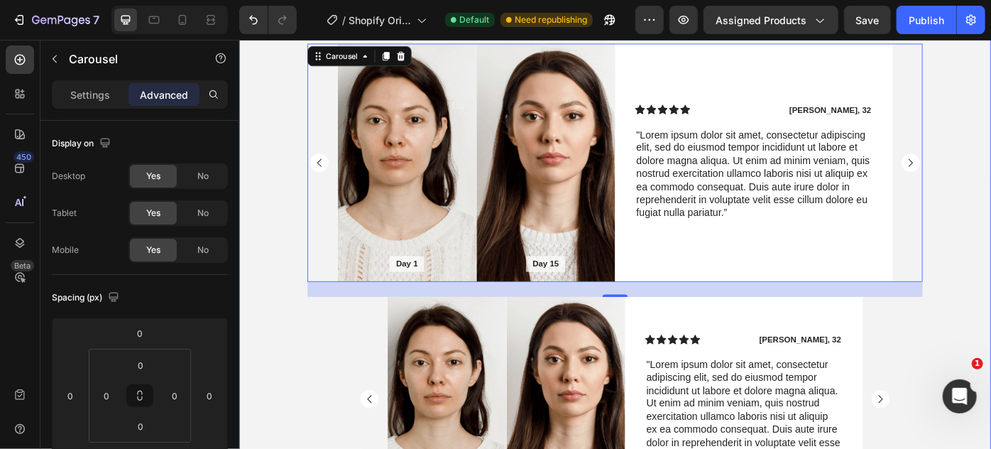
scroll to position [5826, 0]
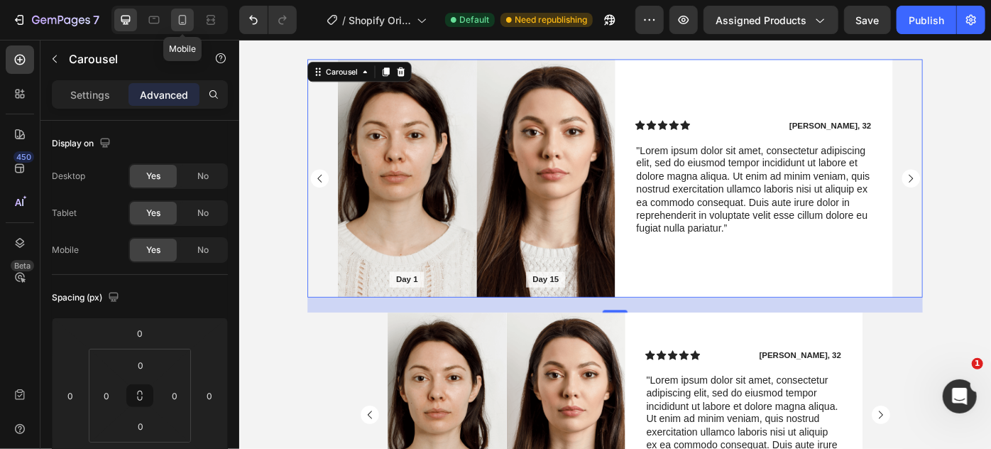
click at [189, 20] on div at bounding box center [182, 20] width 23 height 23
type input "21"
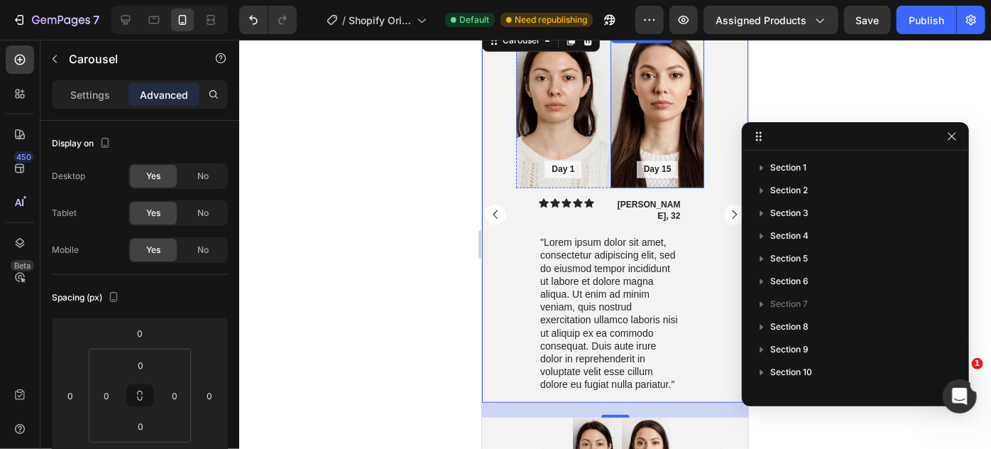
scroll to position [6068, 0]
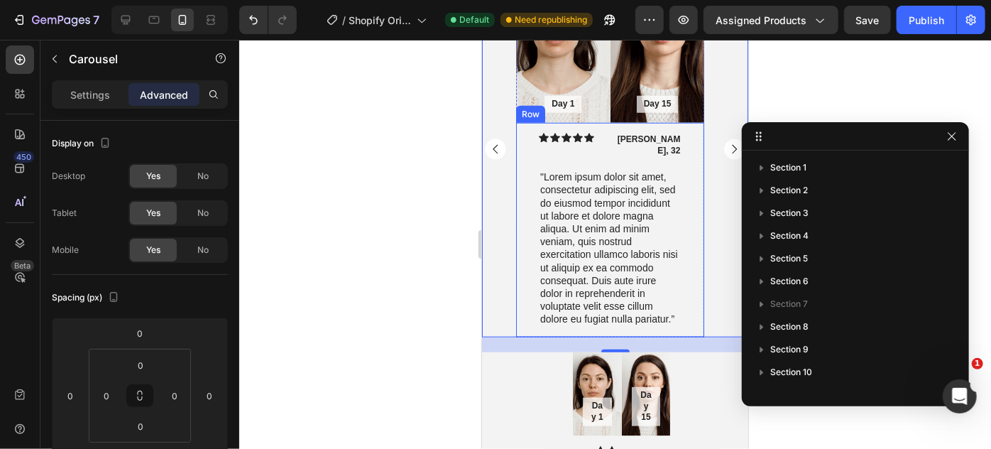
click at [519, 186] on div "Icon Icon Icon Icon Icon Icon List James, 32 Text Block Row "Lorem ipsum dolor …" at bounding box center [610, 229] width 188 height 214
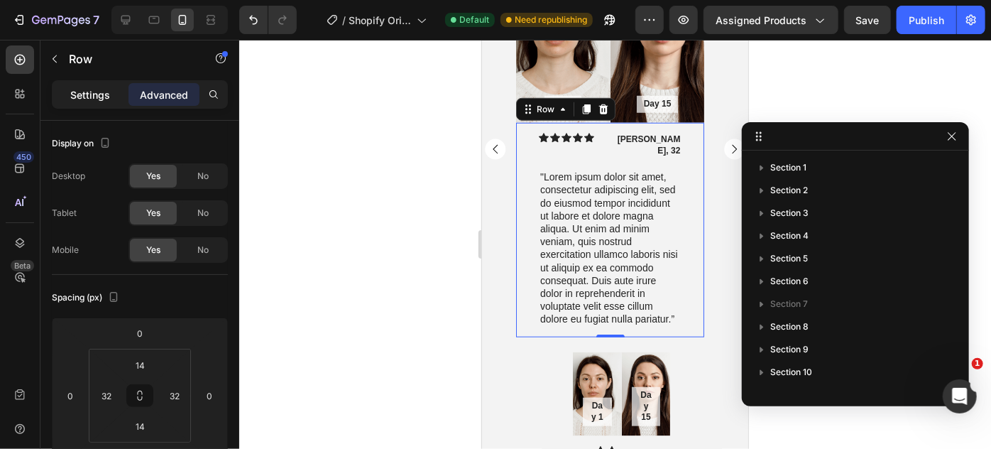
click at [101, 90] on p "Settings" at bounding box center [90, 94] width 40 height 15
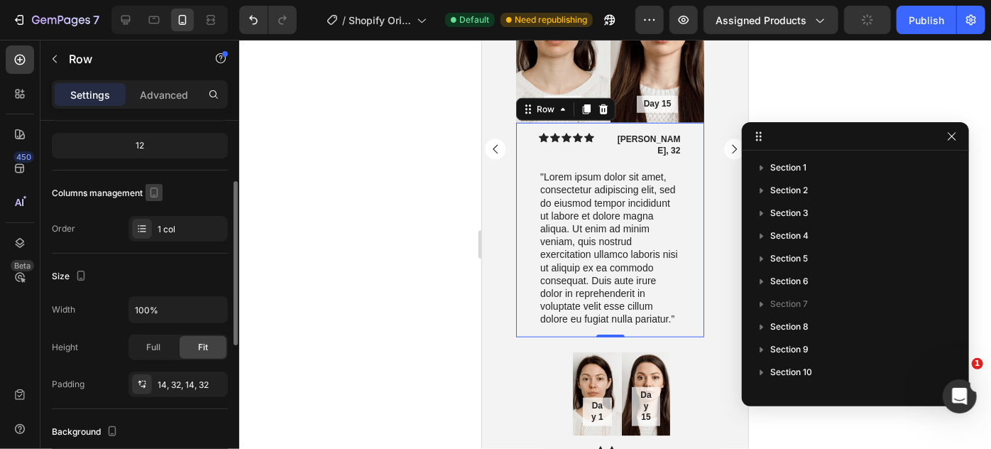
scroll to position [0, 0]
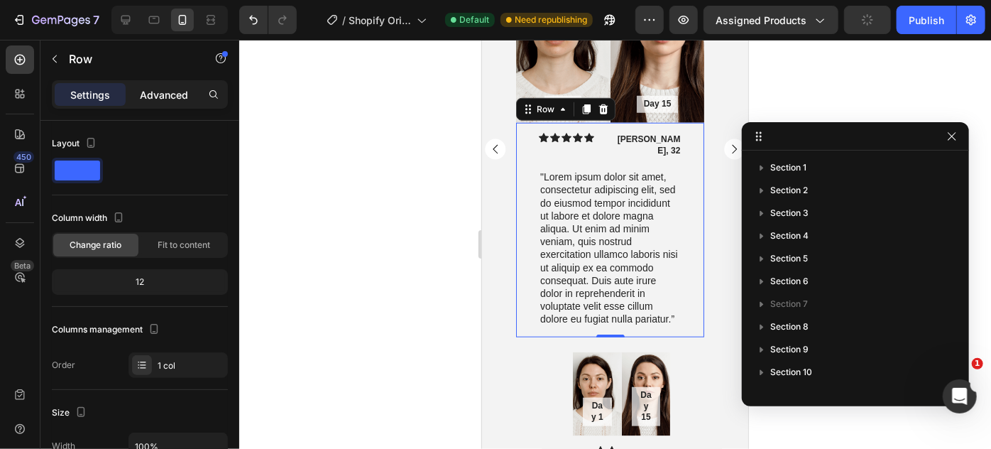
click at [166, 92] on p "Advanced" at bounding box center [164, 94] width 48 height 15
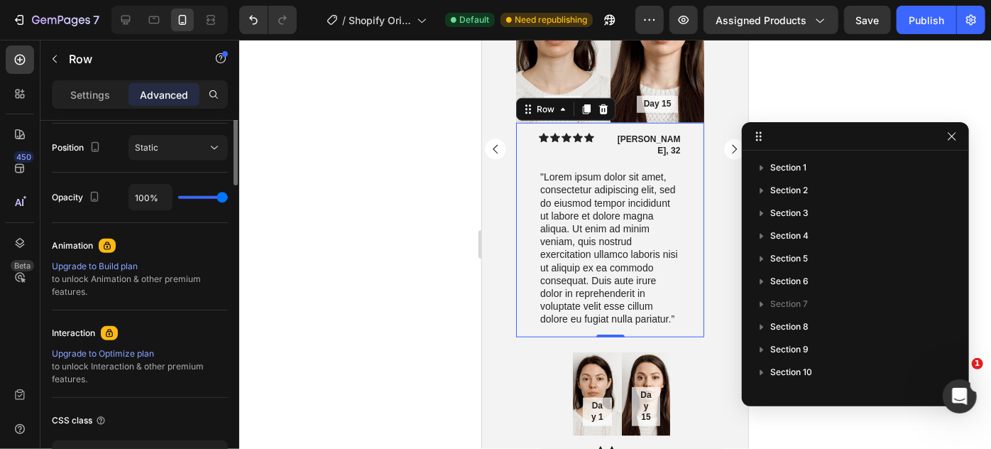
scroll to position [193, 0]
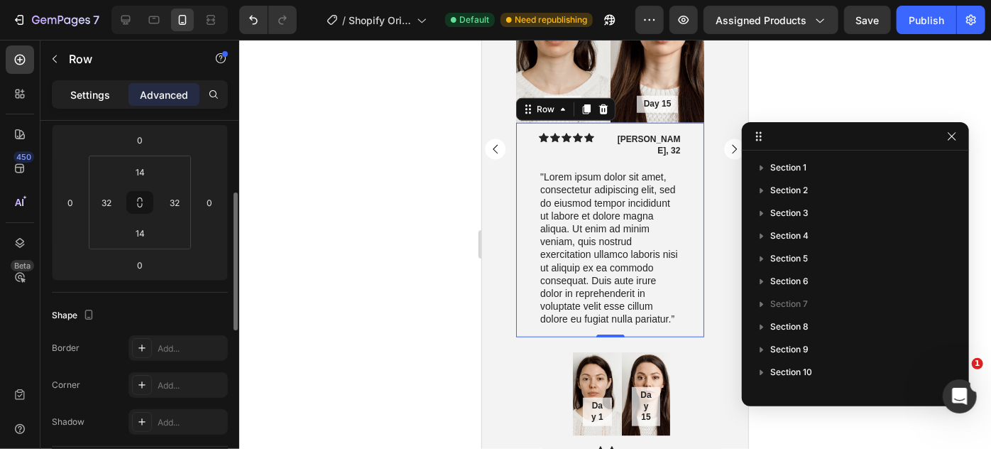
click at [100, 98] on p "Settings" at bounding box center [90, 94] width 40 height 15
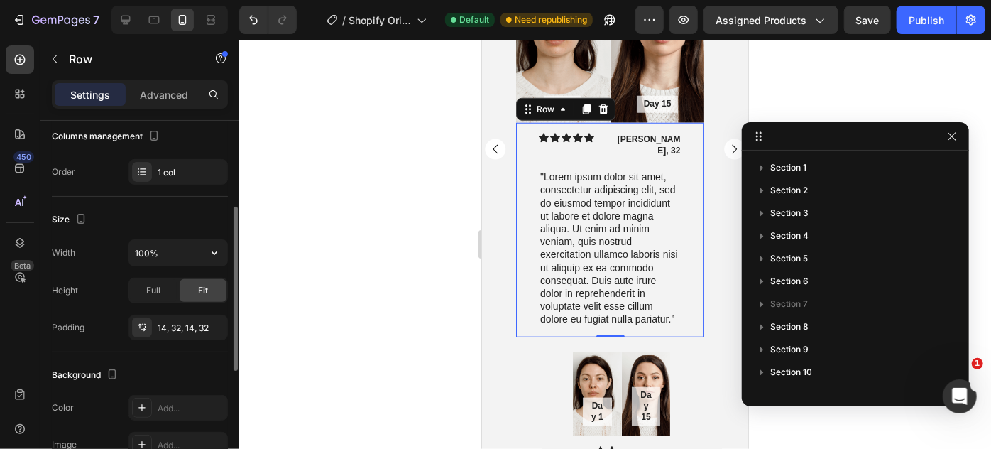
scroll to position [258, 0]
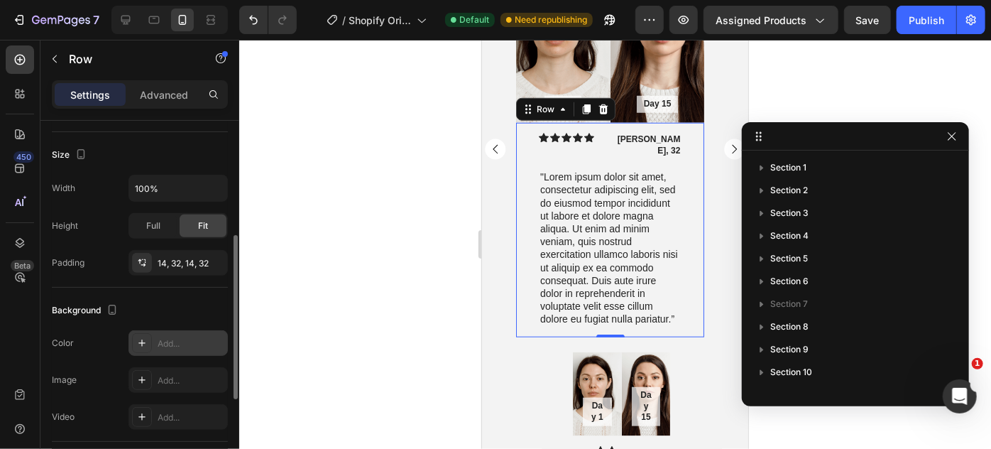
click at [151, 335] on div at bounding box center [142, 343] width 20 height 20
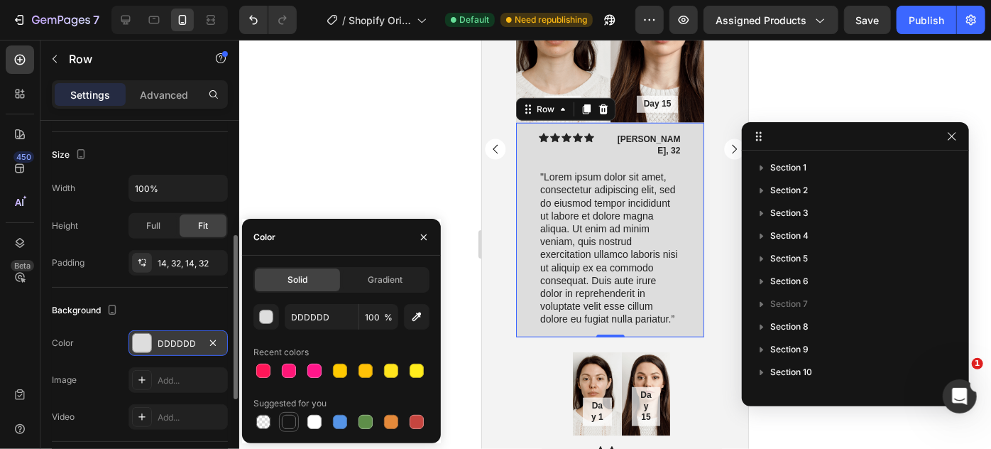
click at [288, 422] on div at bounding box center [289, 422] width 14 height 14
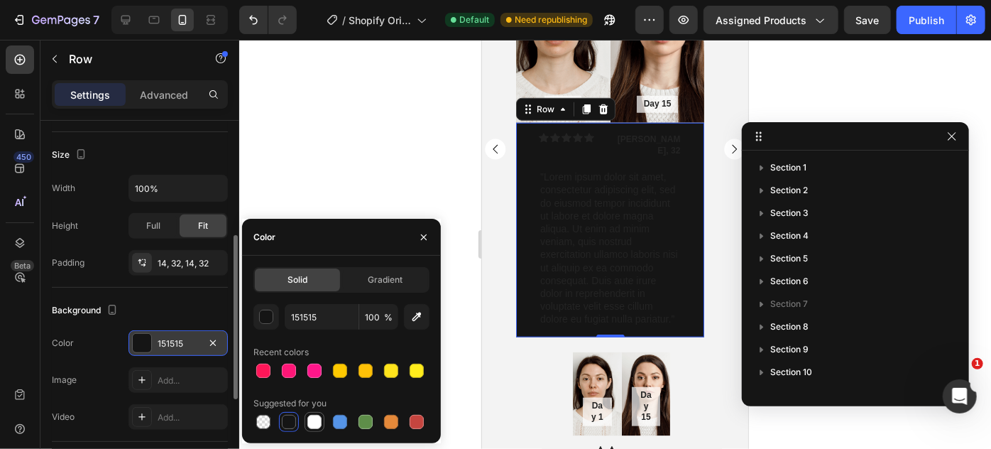
click at [317, 420] on div at bounding box center [314, 422] width 14 height 14
type input "FFFFFF"
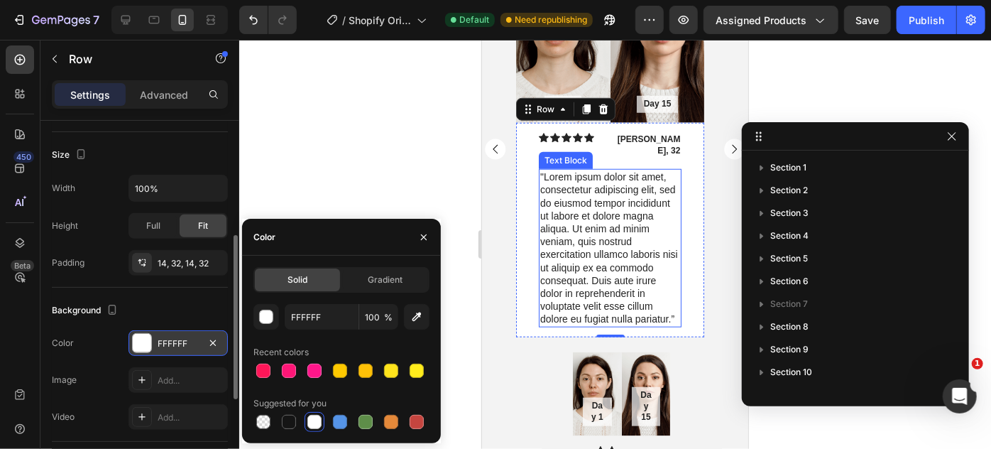
scroll to position [5939, 0]
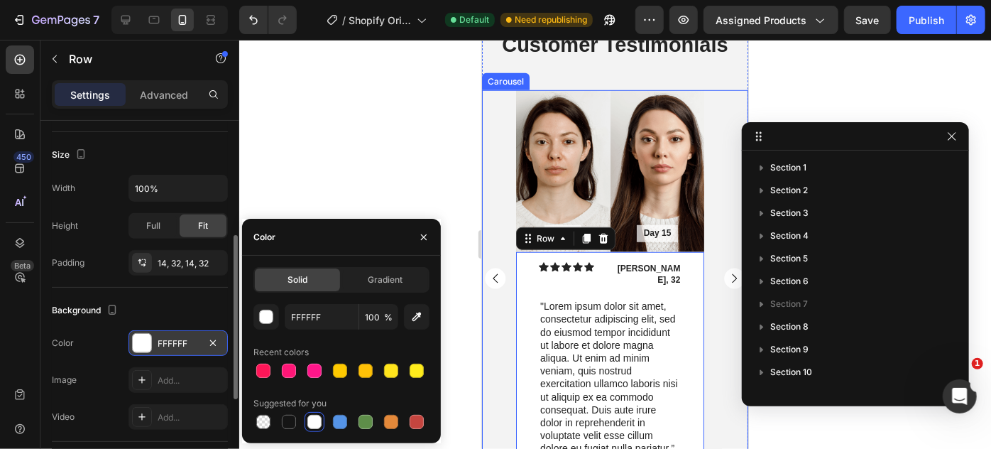
click at [498, 152] on div "Day 1 Text Block Hero Banner Day 15 Text Block Hero Banner Row Icon Icon Icon I…" at bounding box center [614, 277] width 266 height 376
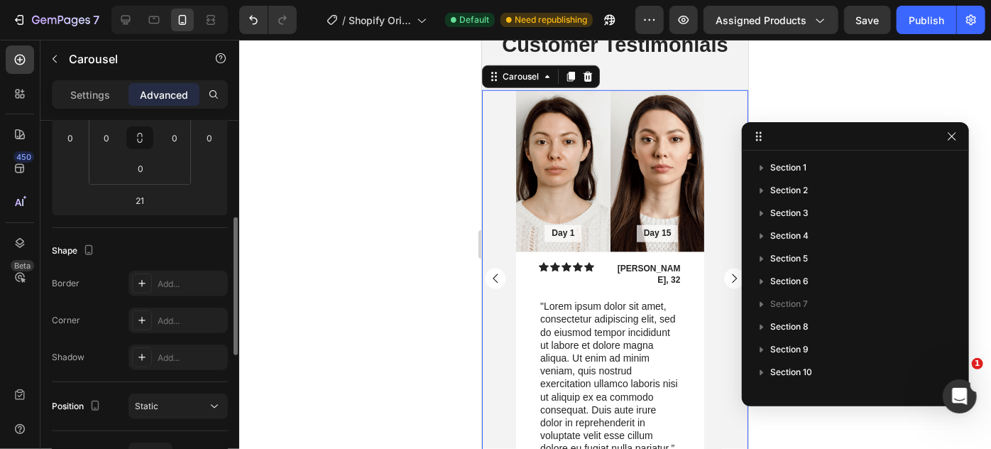
scroll to position [0, 0]
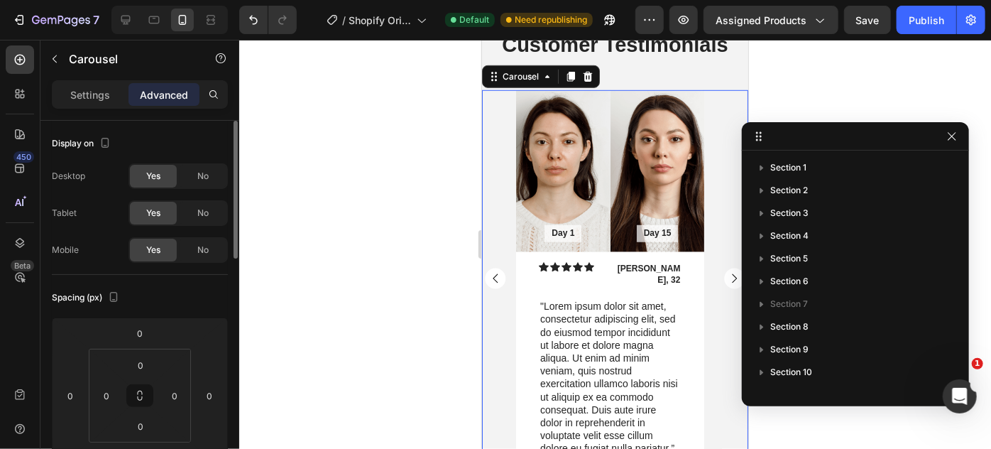
click at [498, 152] on div "Day 1 Text Block Hero Banner Day 15 Text Block Hero Banner Row Icon Icon Icon I…" at bounding box center [614, 277] width 266 height 376
click at [489, 273] on rect "Carousel Back Arrow" at bounding box center [494, 277] width 21 height 21
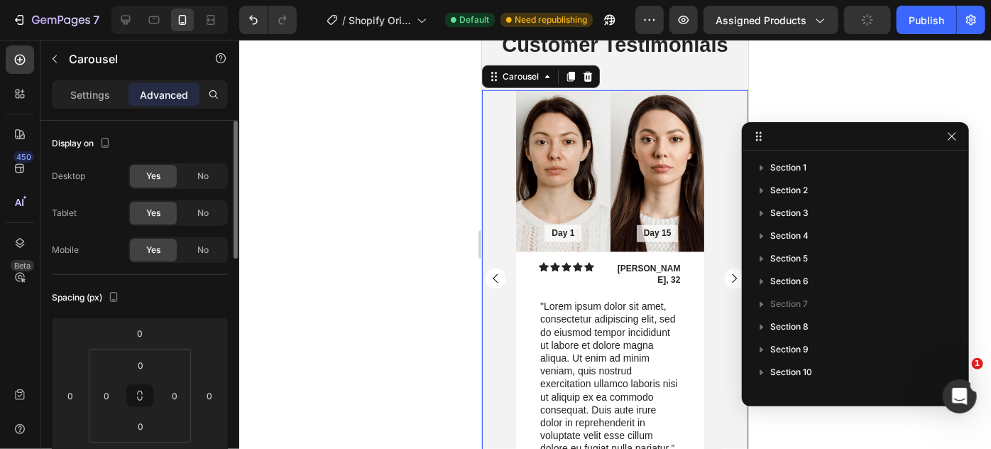
click at [489, 273] on rect "Carousel Back Arrow" at bounding box center [494, 277] width 21 height 21
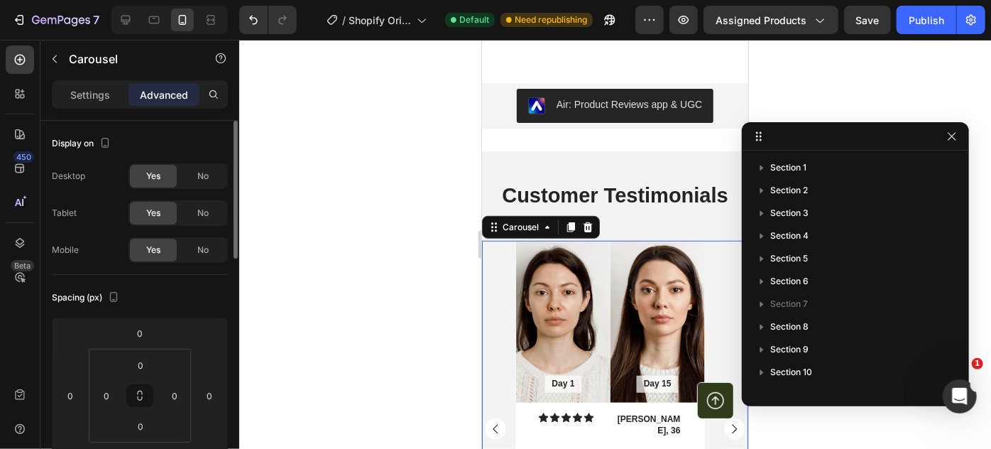
scroll to position [5836, 0]
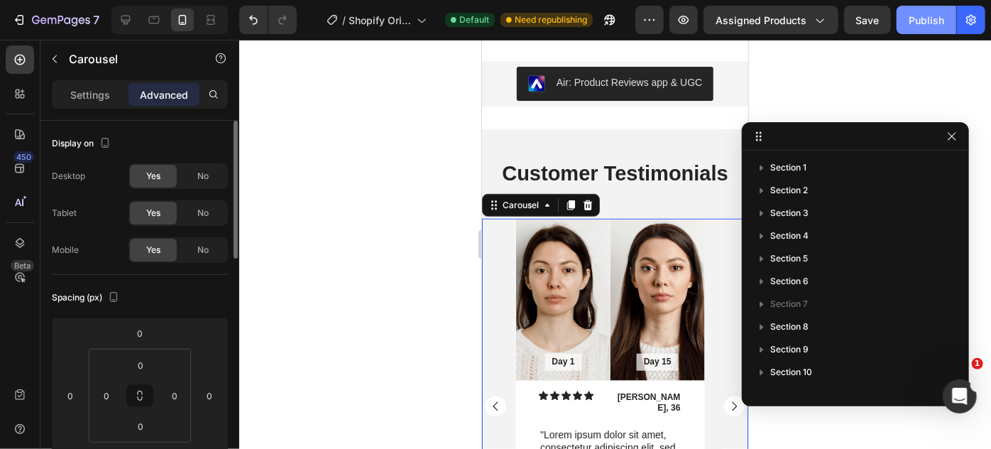
click at [921, 22] on div "Publish" at bounding box center [927, 20] width 36 height 15
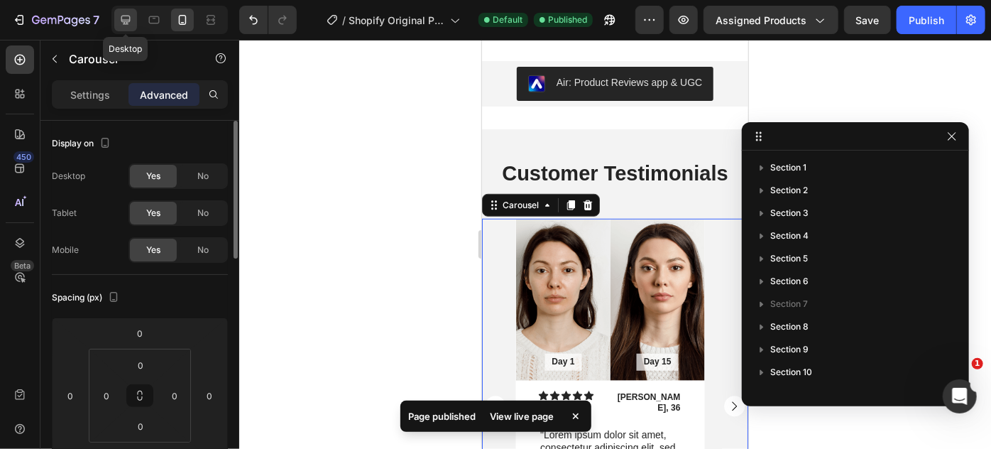
click at [124, 18] on icon at bounding box center [126, 20] width 14 height 14
type input "24"
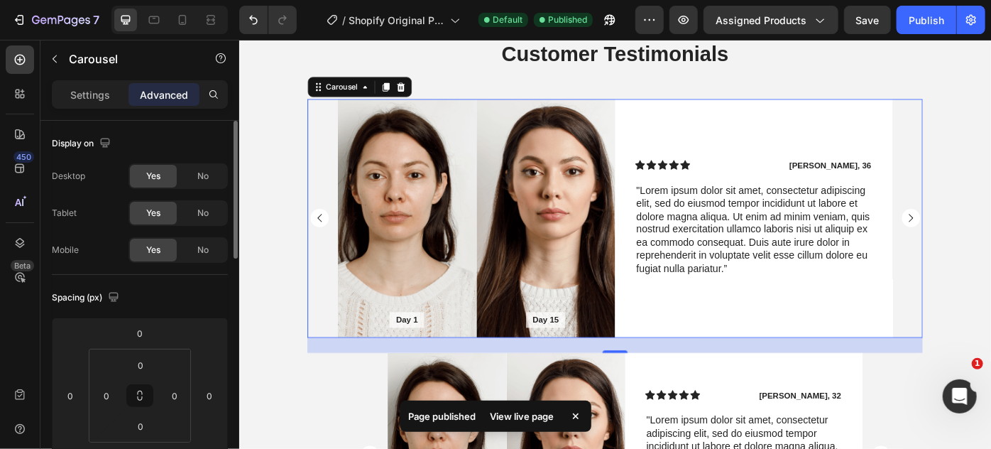
scroll to position [5852, 0]
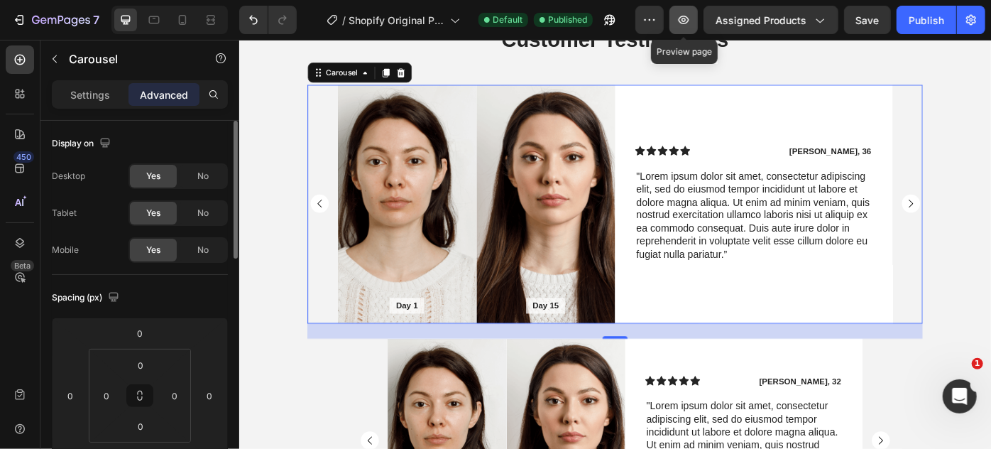
click at [690, 18] on icon "button" at bounding box center [684, 20] width 14 height 14
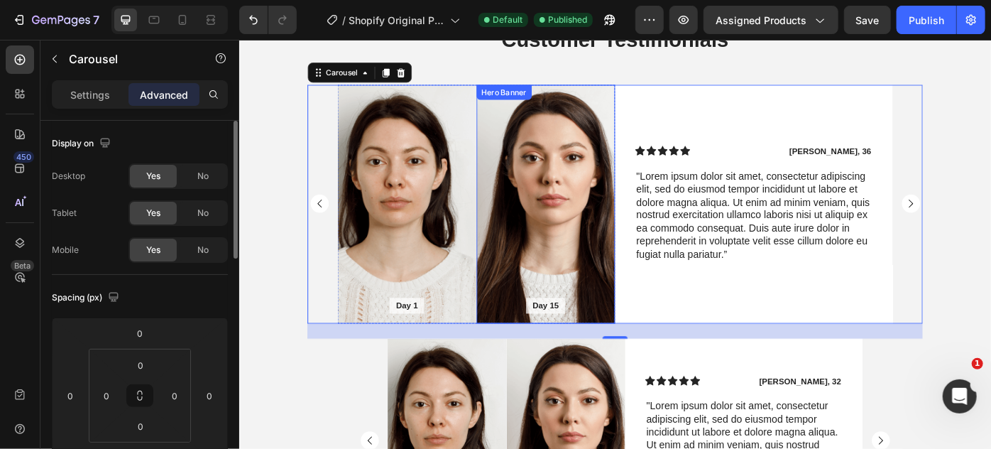
click at [542, 197] on div "Background Image" at bounding box center [587, 224] width 158 height 271
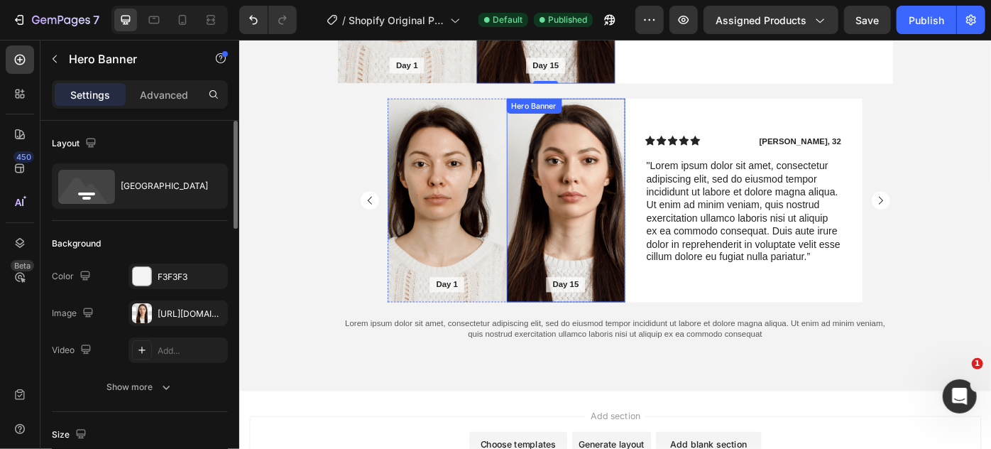
scroll to position [6228, 0]
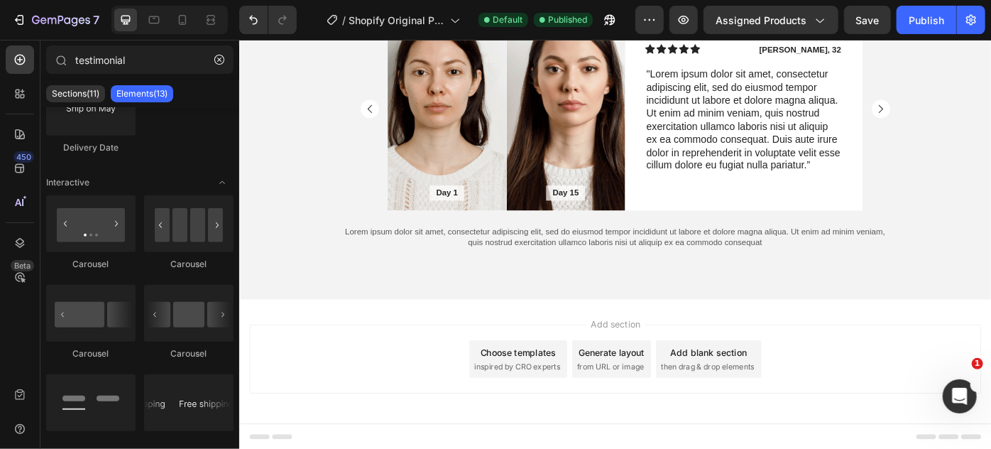
click at [801, 396] on div "Add blank section" at bounding box center [770, 393] width 87 height 15
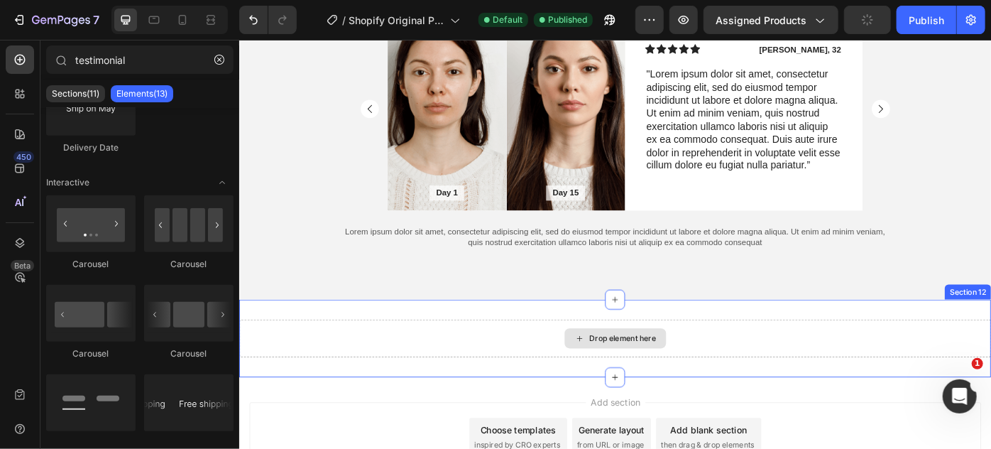
scroll to position [0, 0]
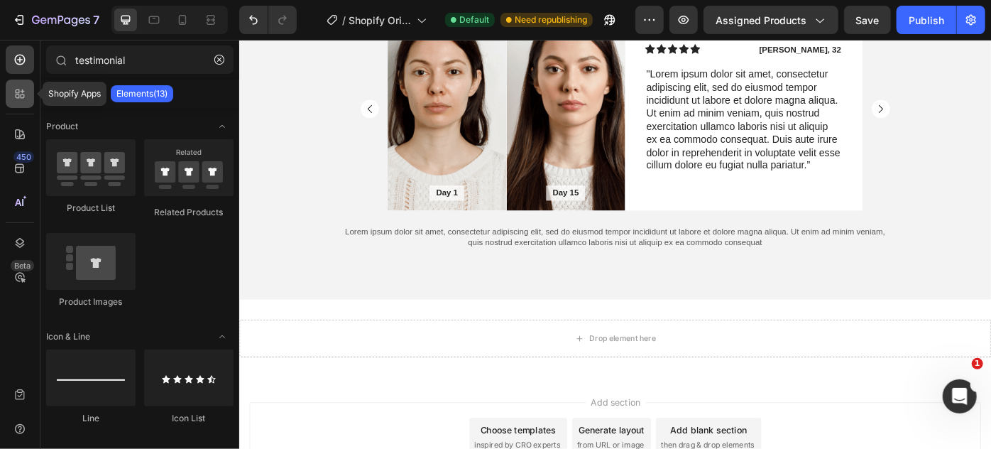
click at [13, 85] on div at bounding box center [20, 94] width 28 height 28
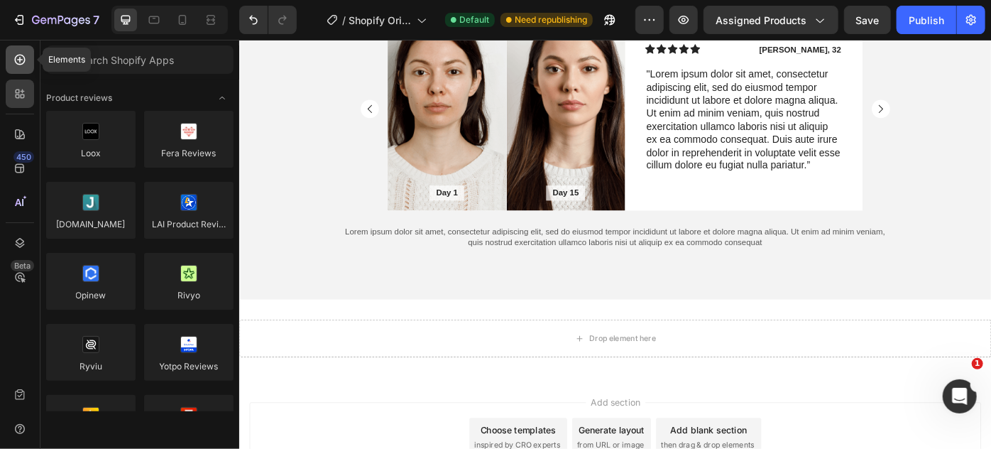
click at [20, 58] on icon at bounding box center [20, 60] width 6 height 6
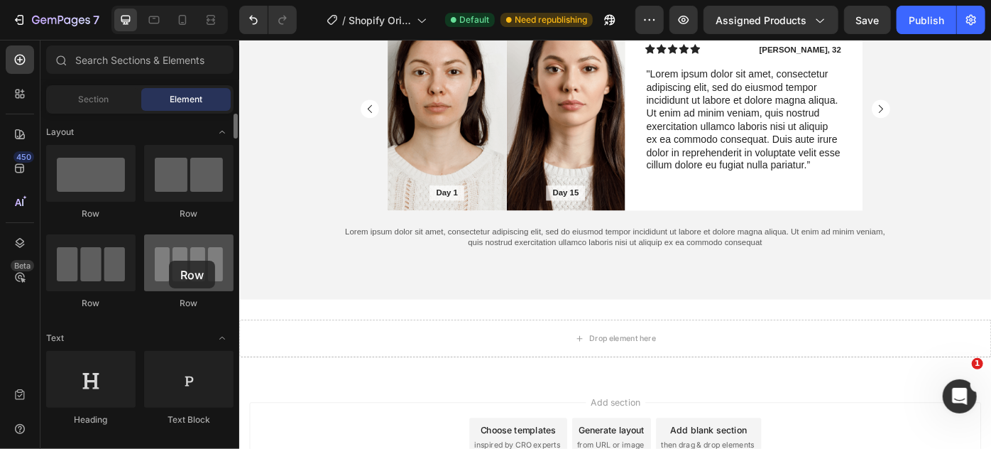
click at [169, 261] on div at bounding box center [188, 262] width 89 height 57
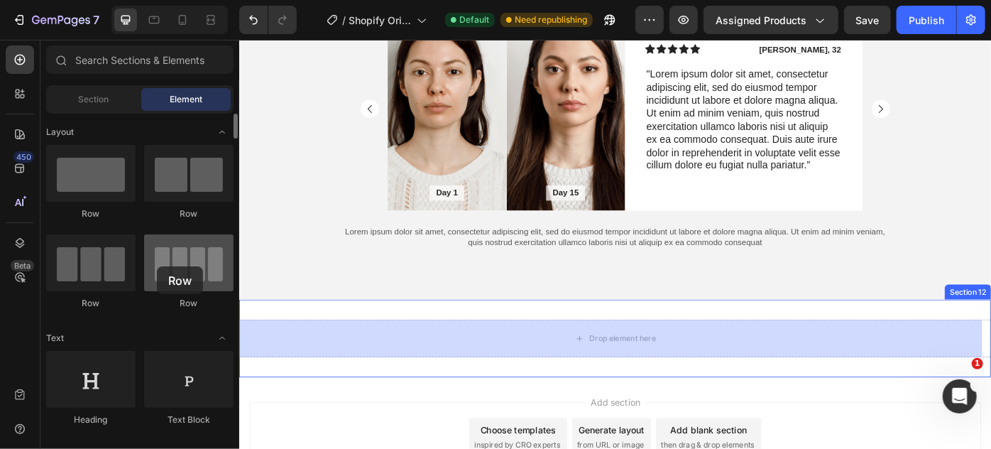
drag, startPoint x: 184, startPoint y: 263, endPoint x: 157, endPoint y: 266, distance: 27.2
click at [157, 266] on div at bounding box center [188, 262] width 89 height 57
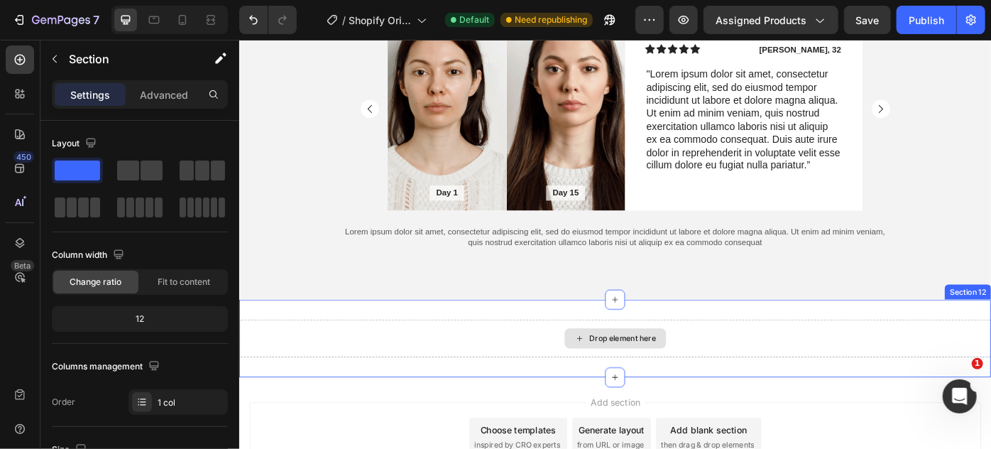
click at [484, 373] on div "Drop element here" at bounding box center [665, 377] width 852 height 43
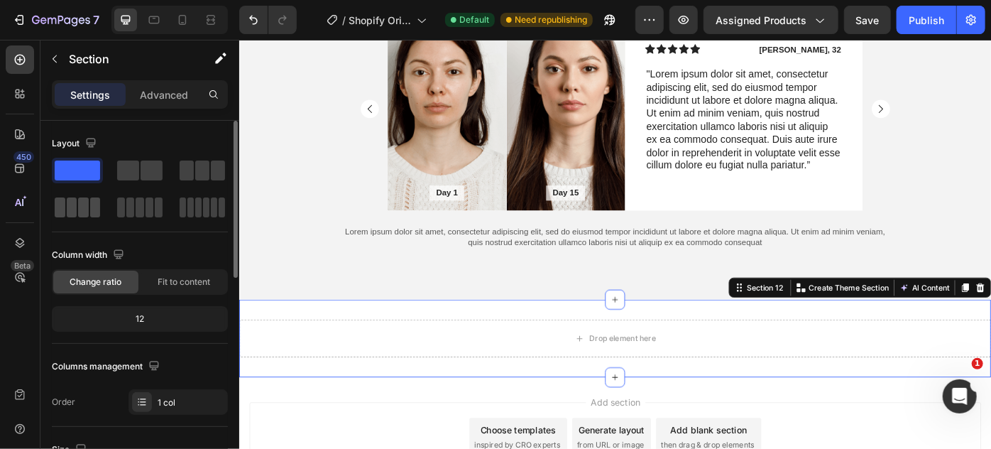
click at [70, 202] on span at bounding box center [72, 207] width 11 height 20
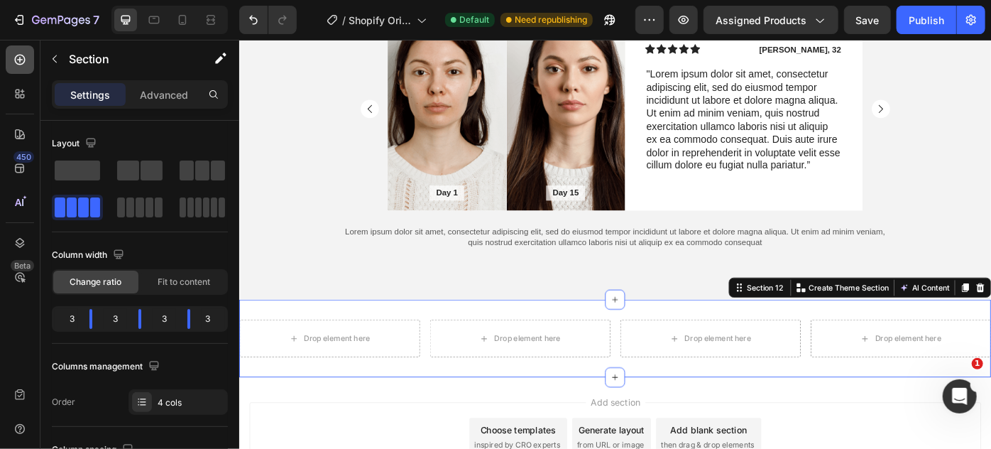
click at [16, 64] on icon at bounding box center [20, 60] width 14 height 14
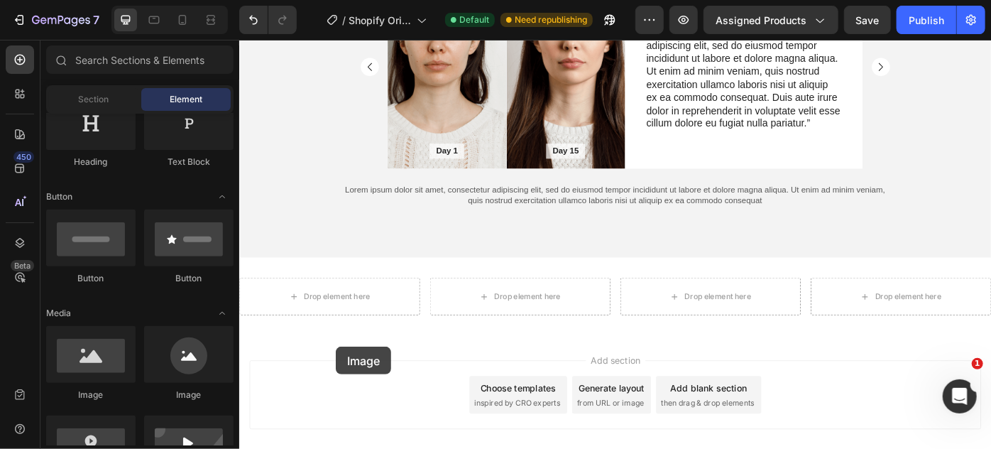
scroll to position [6316, 0]
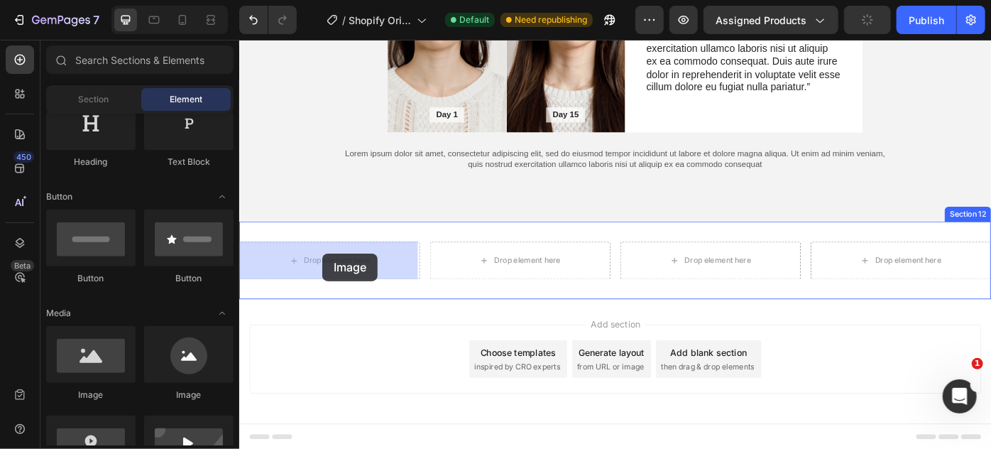
drag, startPoint x: 339, startPoint y: 400, endPoint x: 333, endPoint y: 284, distance: 115.9
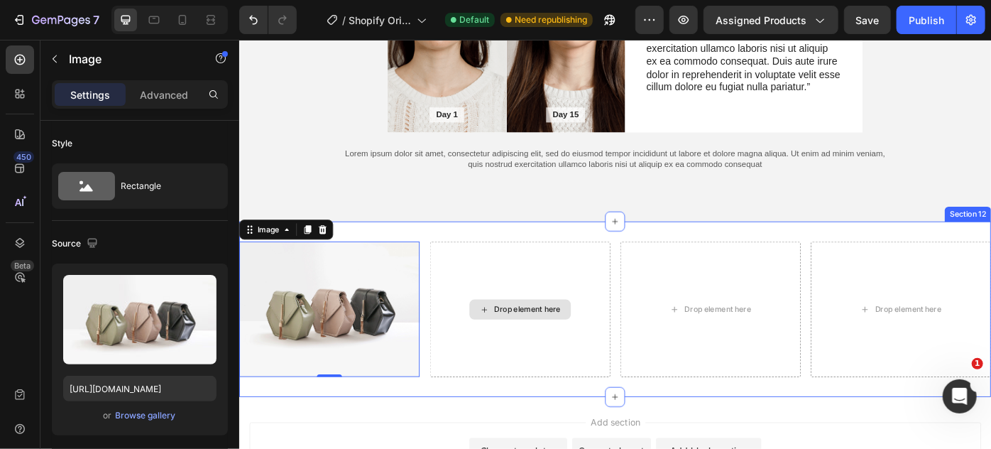
click at [478, 325] on div "Drop element here" at bounding box center [556, 344] width 205 height 153
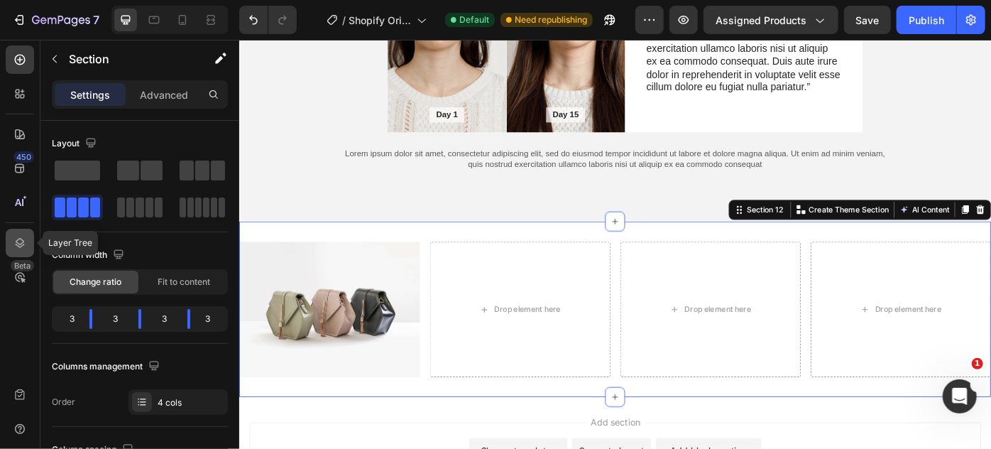
click at [18, 239] on icon at bounding box center [20, 243] width 14 height 14
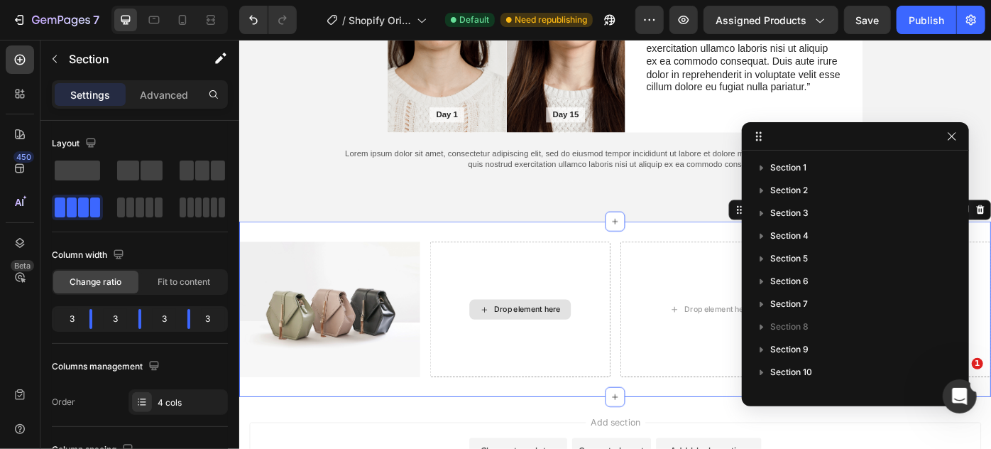
click at [572, 298] on div "Drop element here" at bounding box center [556, 344] width 205 height 153
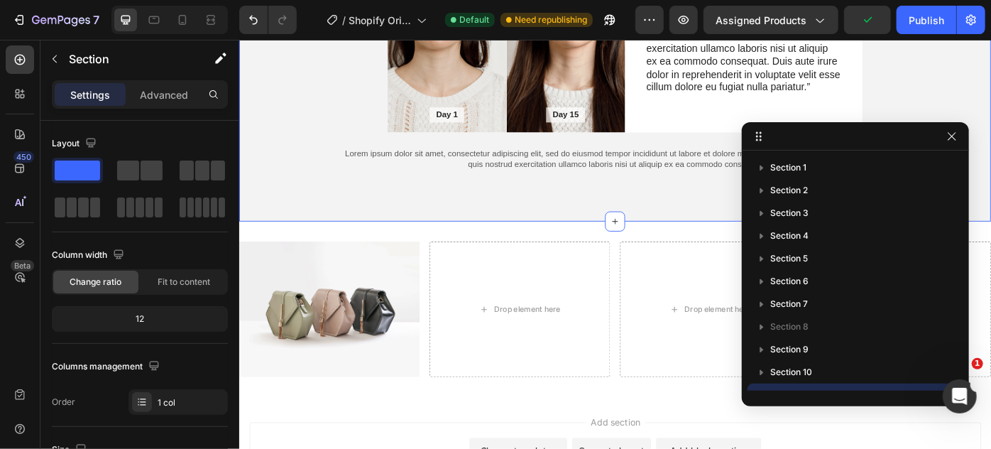
click at [647, 185] on p "Lorem ipsum dolor sit amet, consectetur adipiscing elit, sed do eiusmod tempor …" at bounding box center [664, 175] width 615 height 24
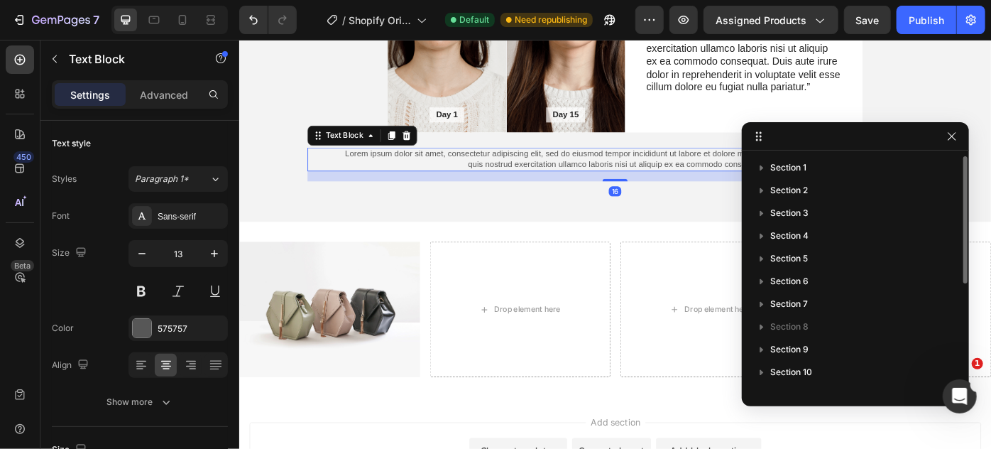
scroll to position [197, 0]
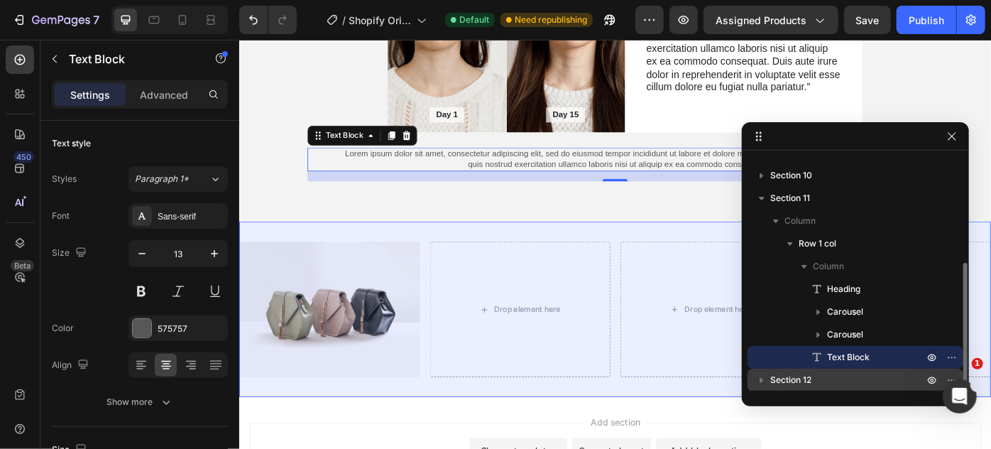
click at [805, 381] on span "Section 12" at bounding box center [790, 380] width 41 height 14
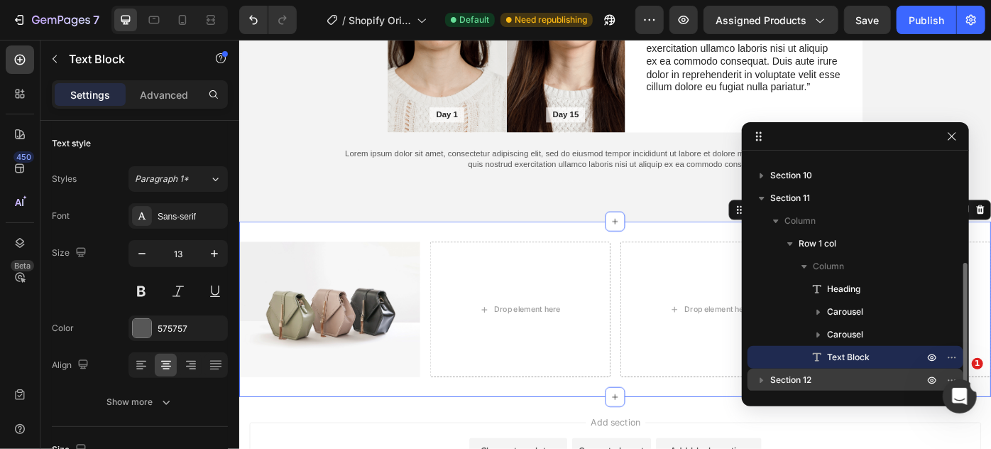
scroll to position [314, 0]
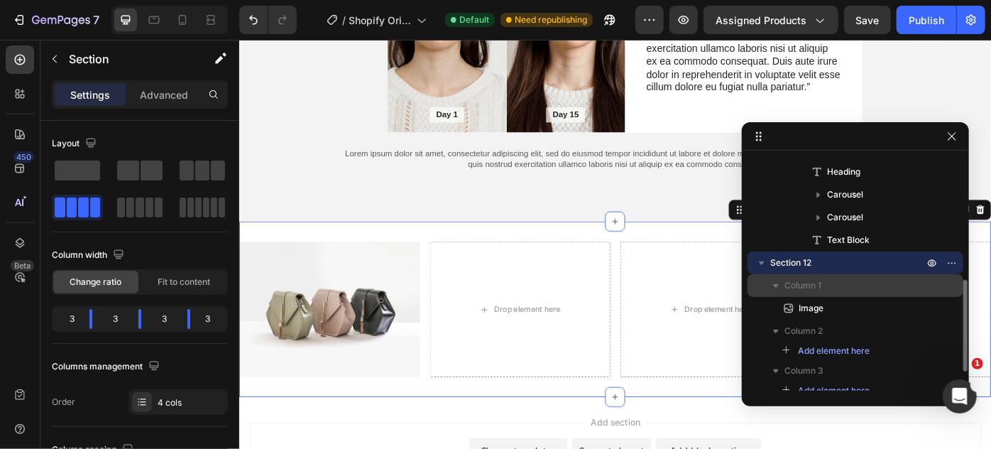
click at [825, 285] on p "Column 1" at bounding box center [856, 285] width 142 height 14
click at [795, 285] on span "Column 1" at bounding box center [803, 285] width 37 height 14
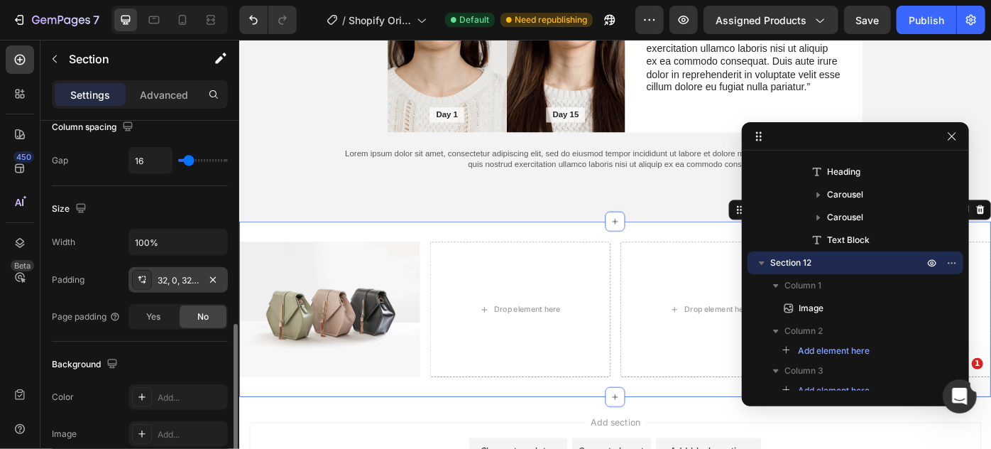
scroll to position [387, 0]
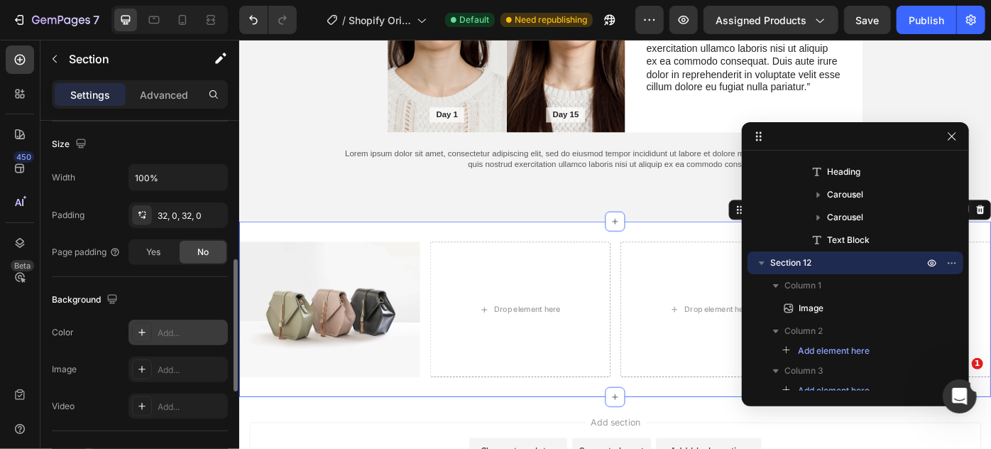
click at [146, 332] on icon at bounding box center [141, 332] width 11 height 11
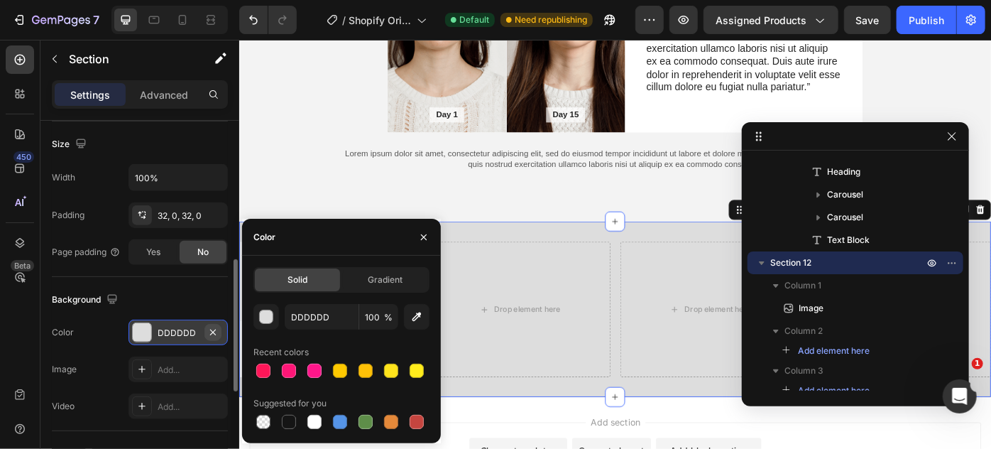
click at [214, 324] on button "button" at bounding box center [213, 332] width 17 height 17
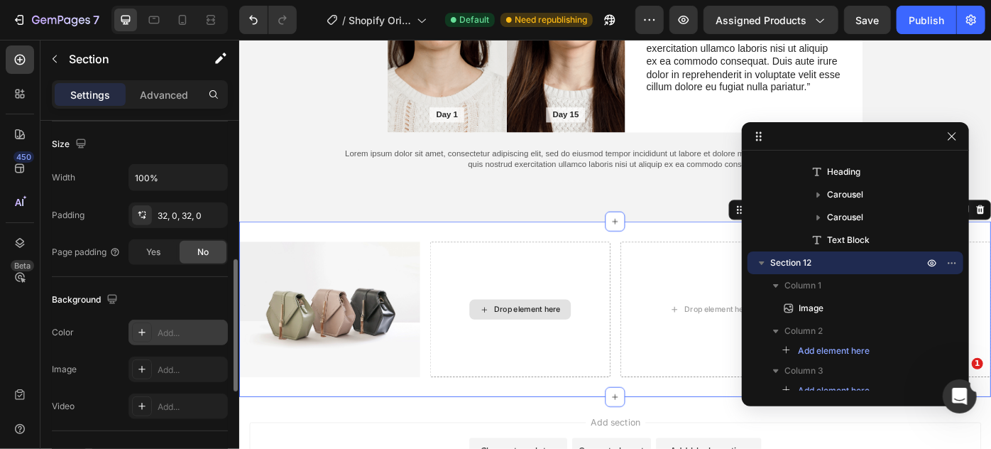
click at [540, 307] on div "Drop element here" at bounding box center [556, 344] width 205 height 153
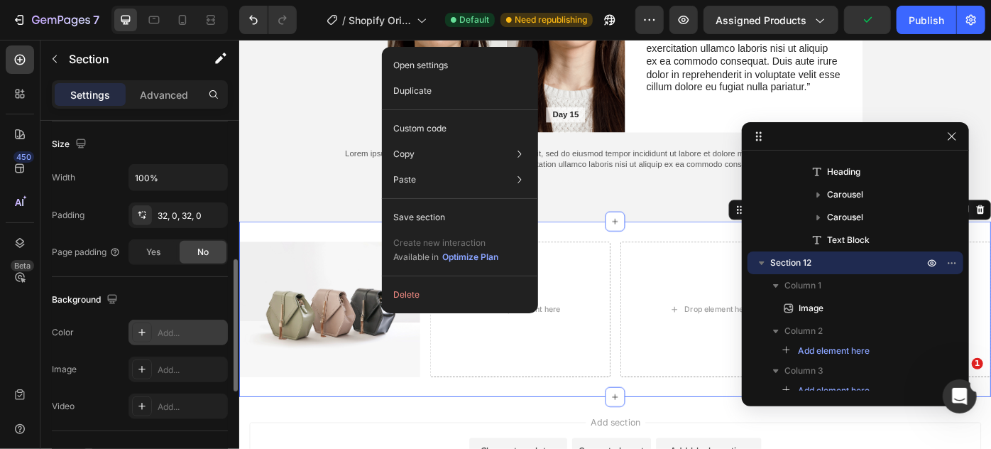
click at [370, 256] on div "Image Drop element here Drop element here Drop element here Section 12 You can …" at bounding box center [665, 344] width 852 height 199
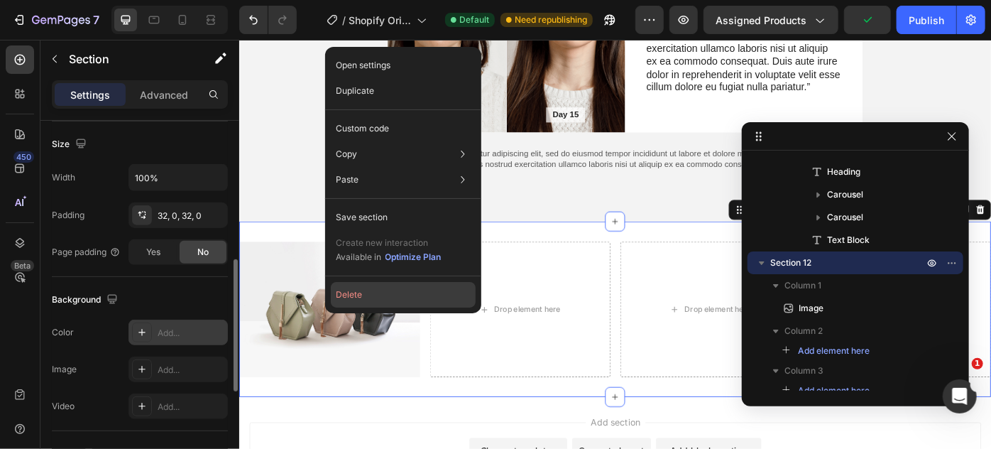
click at [385, 292] on button "Delete" at bounding box center [403, 295] width 145 height 26
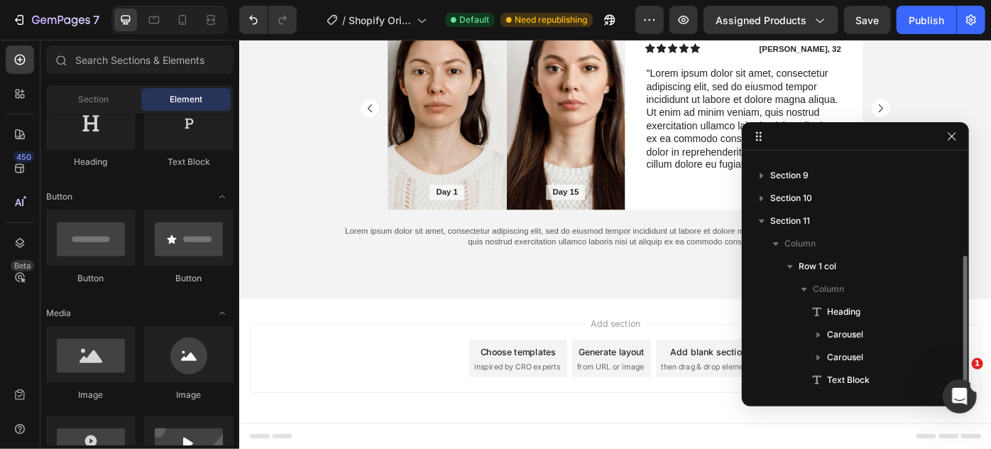
scroll to position [6228, 0]
click at [755, 393] on div "Add blank section" at bounding box center [770, 393] width 87 height 15
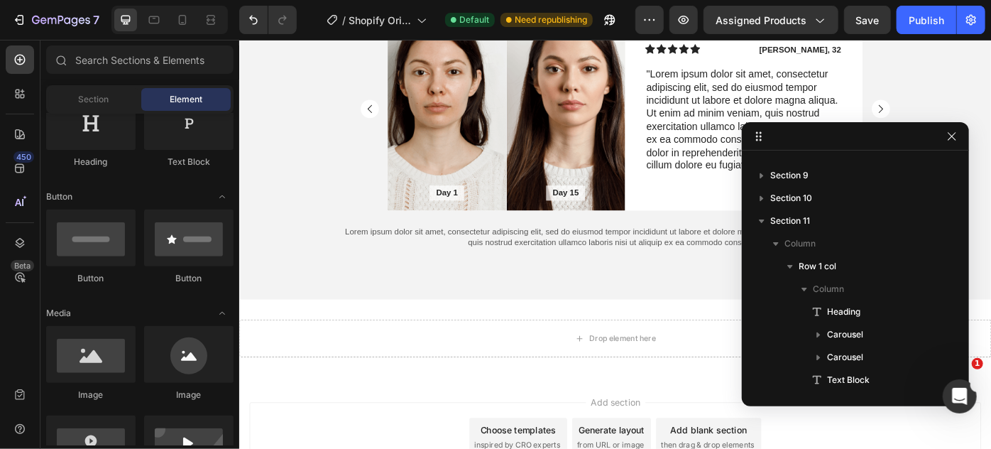
scroll to position [6316, 0]
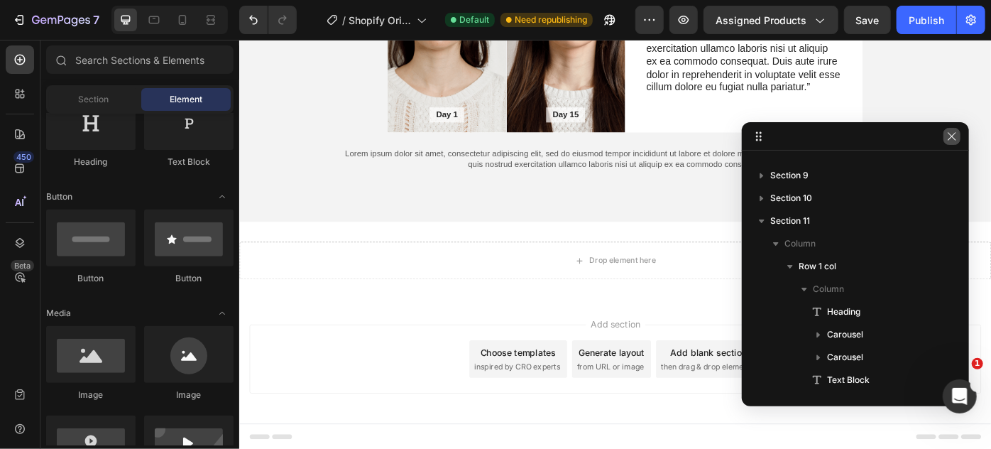
drag, startPoint x: 952, startPoint y: 134, endPoint x: 475, endPoint y: 229, distance: 486.6
click at [953, 134] on icon "button" at bounding box center [952, 136] width 11 height 11
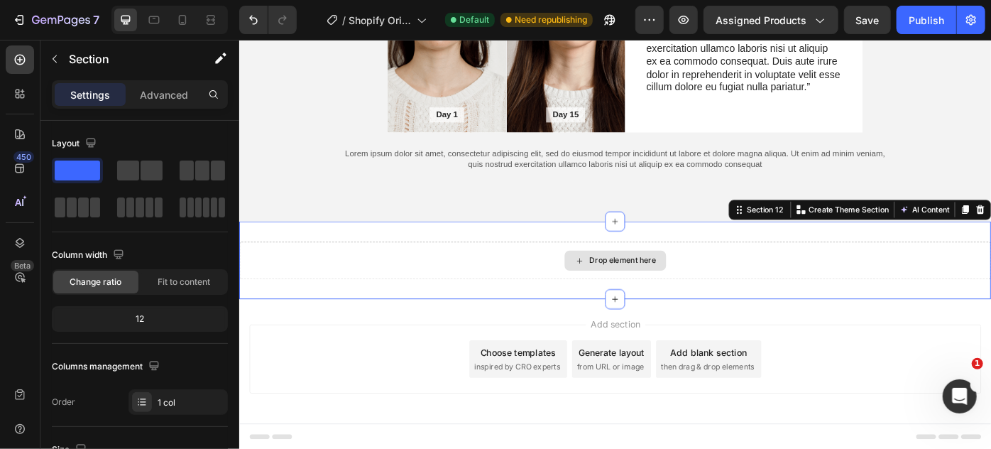
click at [519, 291] on div "Drop element here" at bounding box center [665, 289] width 852 height 43
click at [18, 57] on icon at bounding box center [20, 60] width 14 height 14
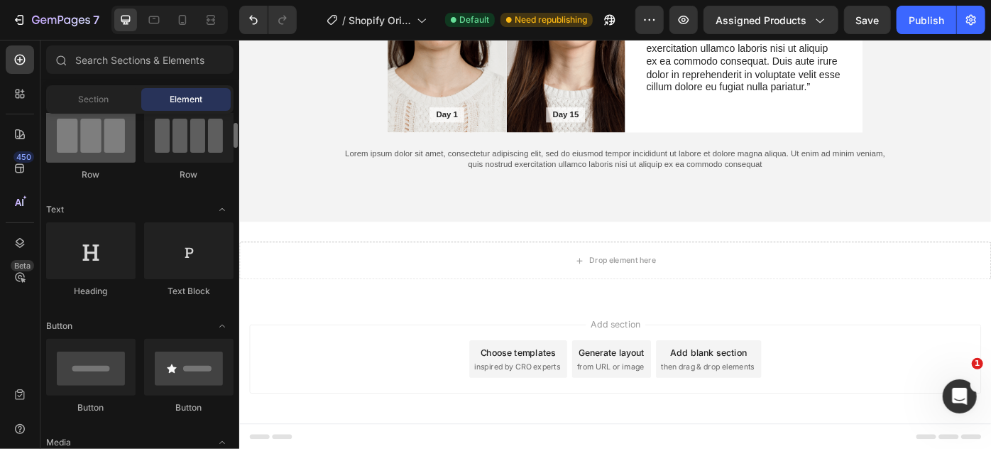
scroll to position [0, 0]
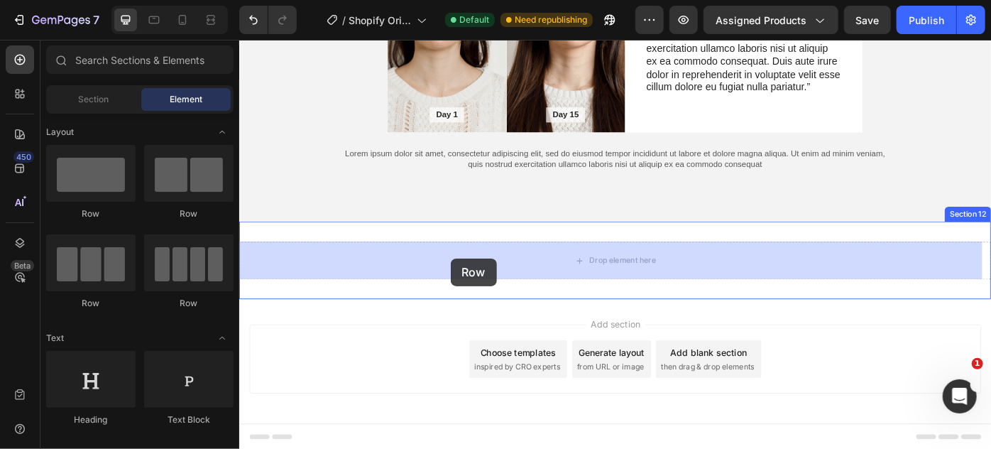
drag, startPoint x: 332, startPoint y: 322, endPoint x: 478, endPoint y: 287, distance: 149.7
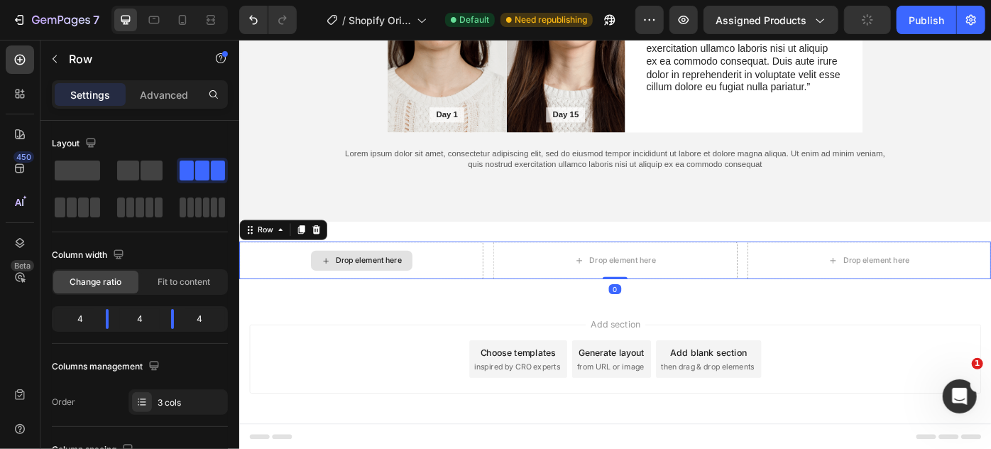
click at [481, 282] on div "Drop element here" at bounding box center [377, 289] width 276 height 43
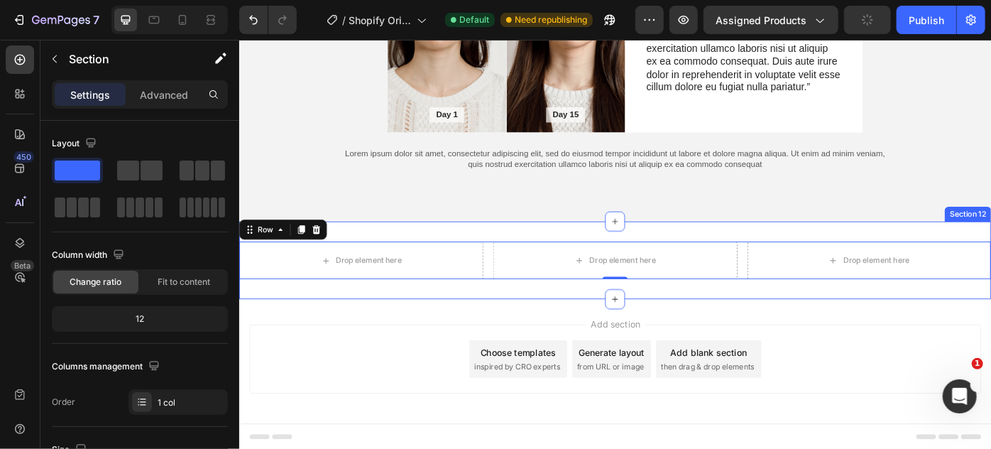
click at [503, 320] on div "Drop element here Drop element here Drop element here Row 0 Section 12" at bounding box center [665, 289] width 852 height 88
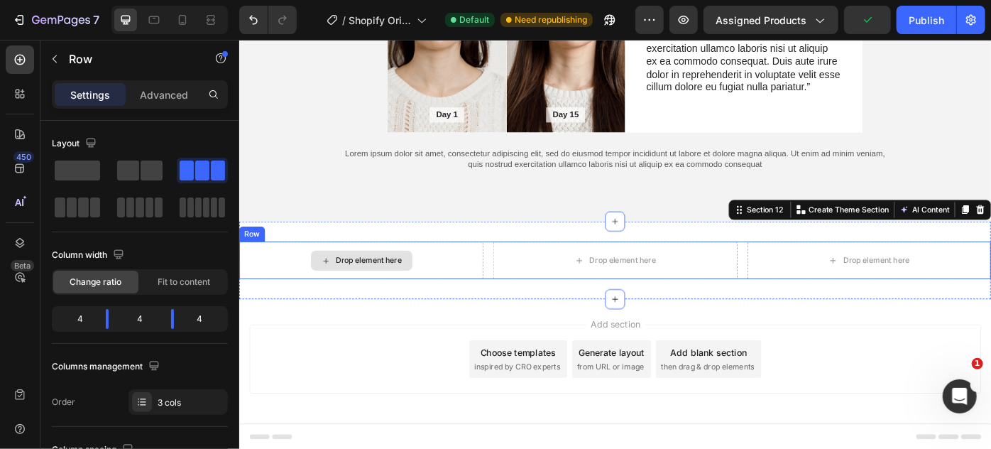
click at [491, 294] on div "Drop element here" at bounding box center [377, 289] width 276 height 43
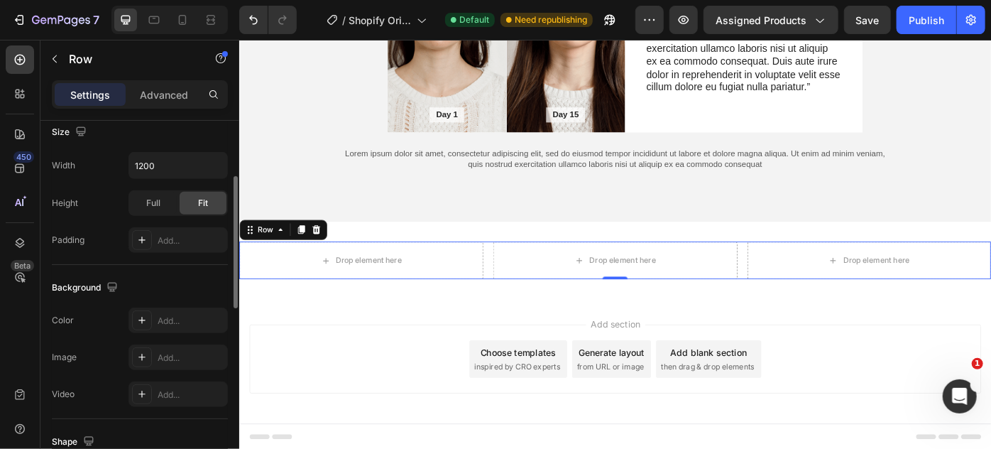
scroll to position [334, 0]
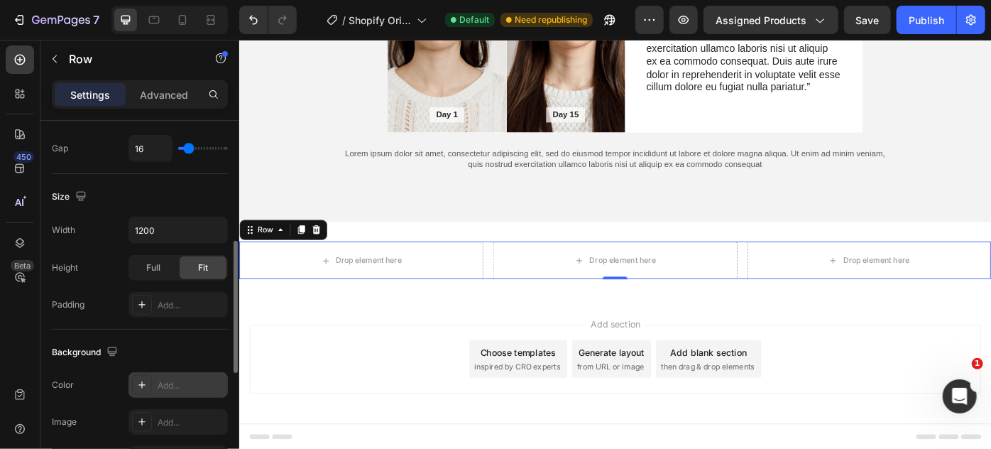
click at [141, 379] on icon at bounding box center [141, 384] width 11 height 11
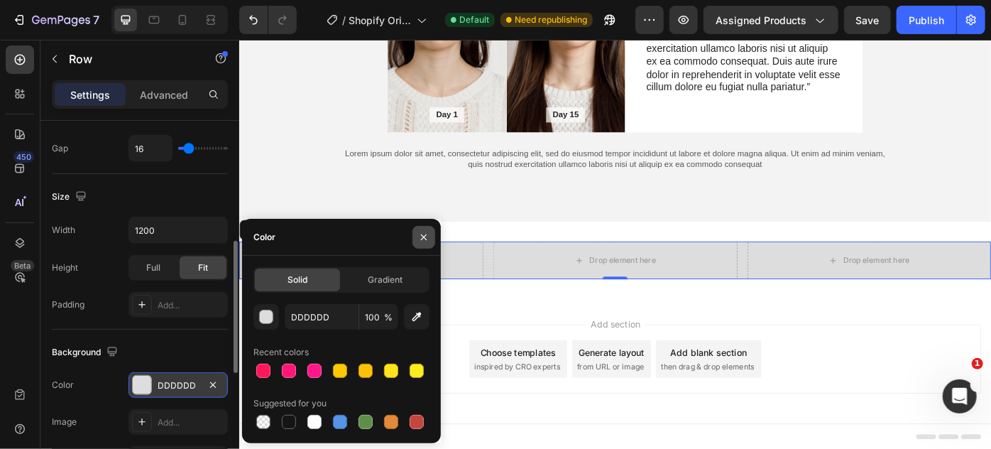
click at [420, 238] on icon "button" at bounding box center [423, 236] width 11 height 11
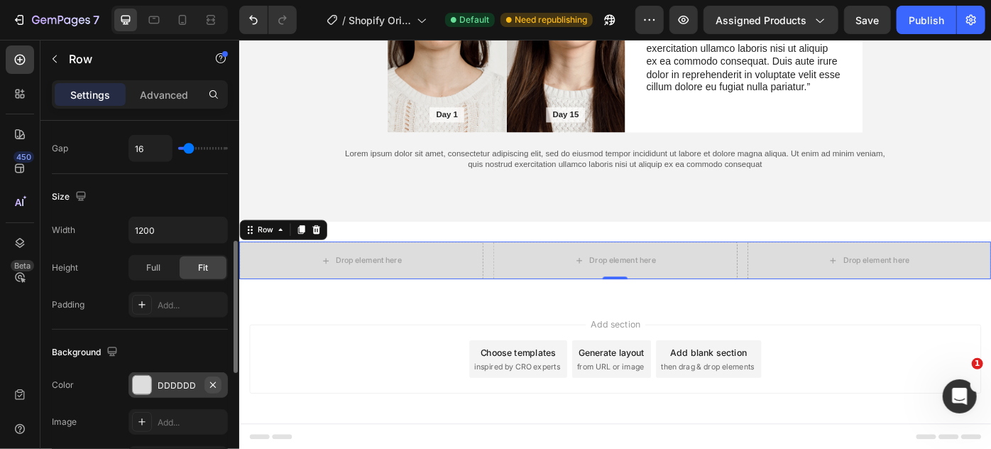
click at [214, 379] on icon "button" at bounding box center [212, 384] width 11 height 11
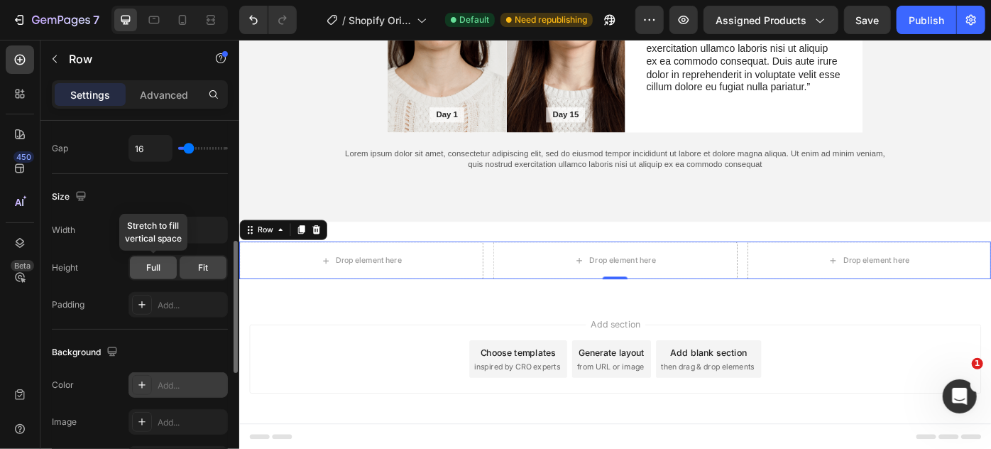
click at [146, 270] on span "Full" at bounding box center [153, 267] width 14 height 13
click at [187, 266] on div "Fit" at bounding box center [203, 267] width 47 height 23
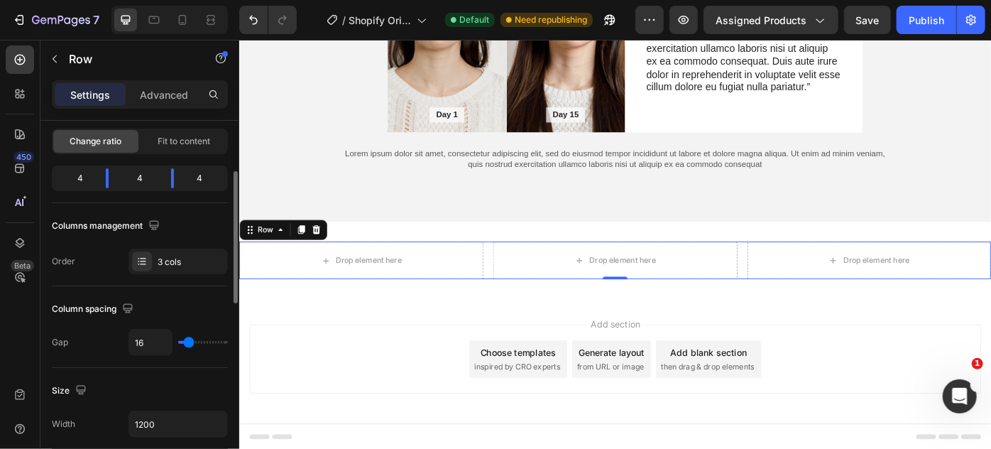
scroll to position [76, 0]
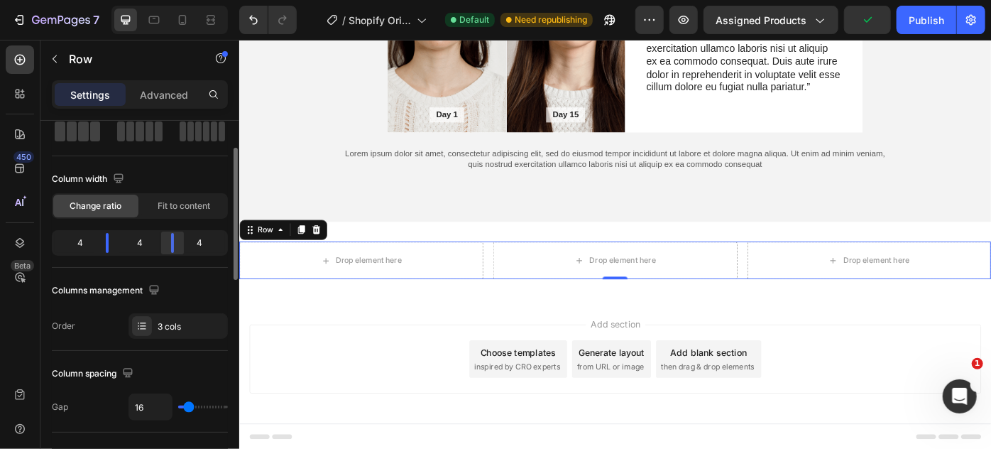
drag, startPoint x: 169, startPoint y: 244, endPoint x: 178, endPoint y: 244, distance: 9.3
click at [178, 244] on div at bounding box center [173, 243] width 26 height 20
click at [184, 207] on span "Fit to content" at bounding box center [184, 206] width 53 height 13
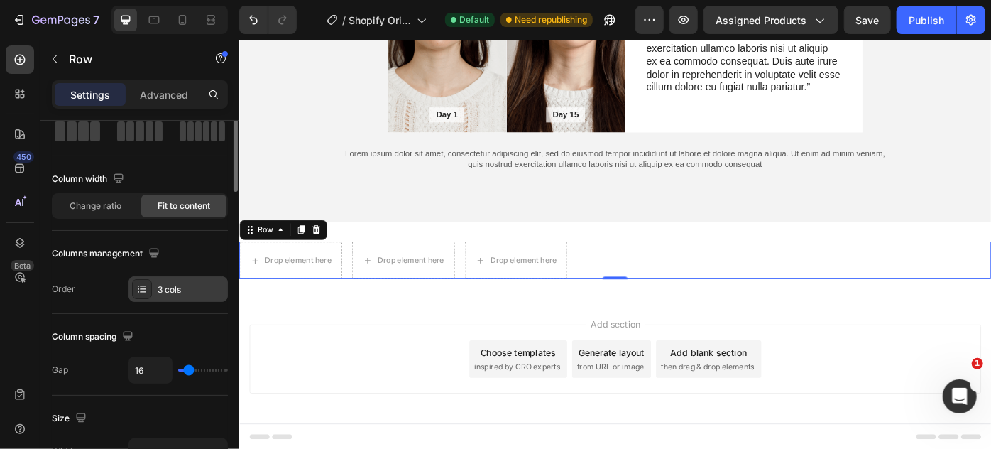
scroll to position [0, 0]
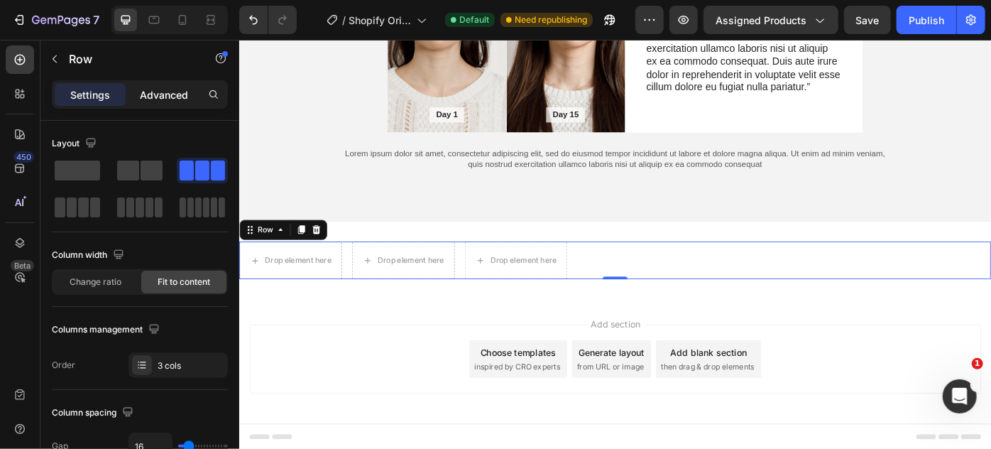
click at [157, 99] on p "Advanced" at bounding box center [164, 94] width 48 height 15
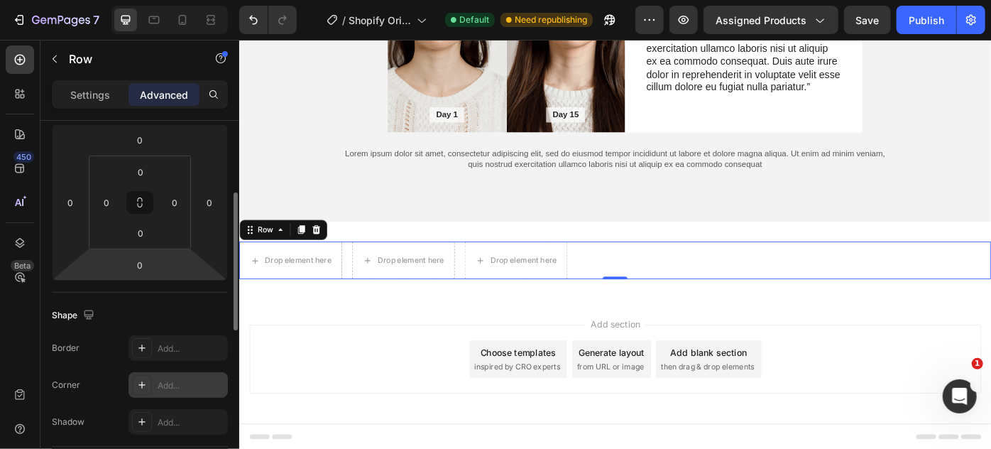
scroll to position [64, 0]
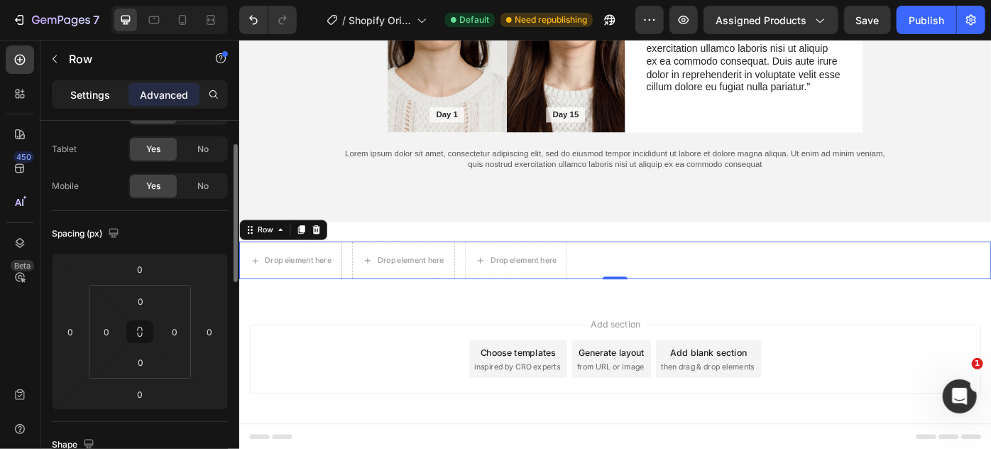
click at [109, 85] on div "Settings" at bounding box center [90, 94] width 71 height 23
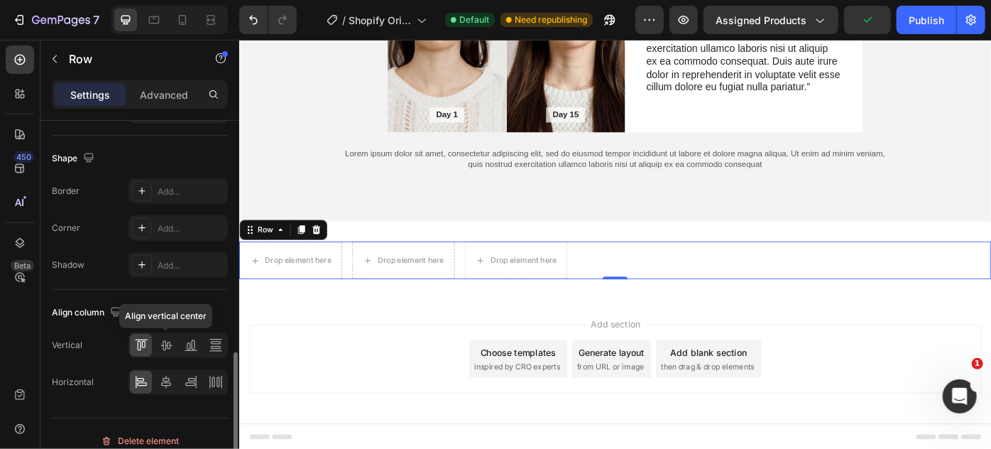
scroll to position [657, 0]
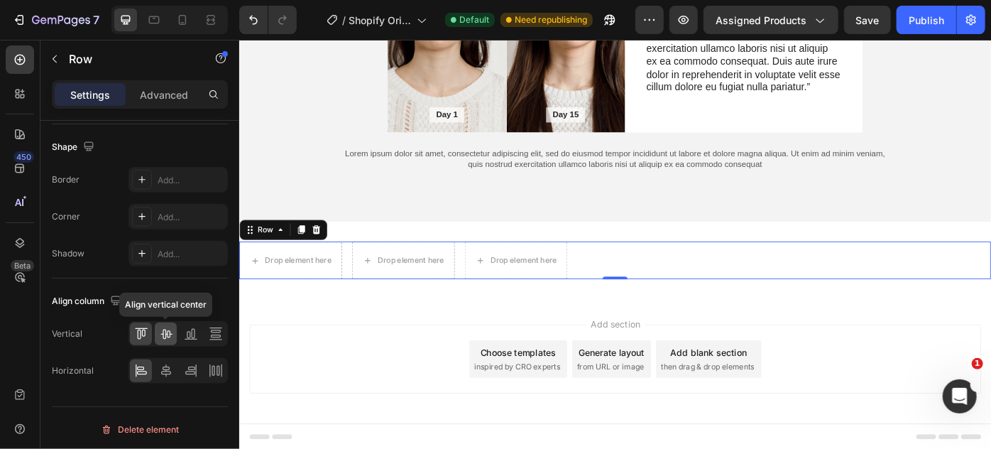
click at [168, 330] on icon at bounding box center [166, 334] width 14 height 14
click at [323, 256] on icon at bounding box center [326, 254] width 9 height 10
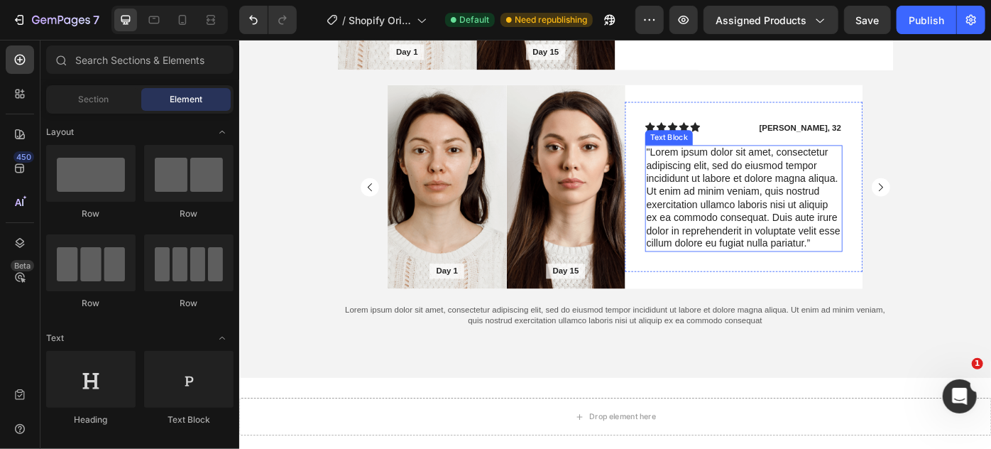
scroll to position [6122, 0]
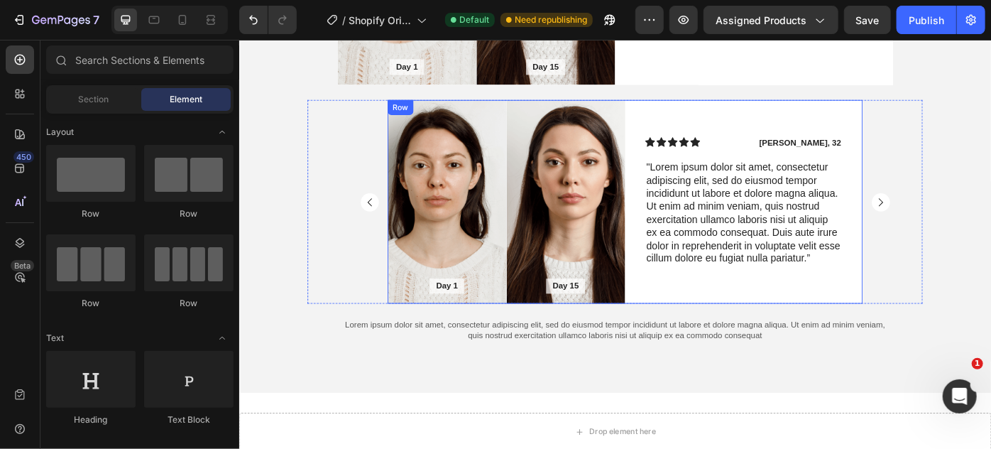
click at [719, 111] on div "Icon Icon Icon Icon Icon Icon List James, 32 Text Block Row "Lorem ipsum dolor …" at bounding box center [810, 222] width 269 height 231
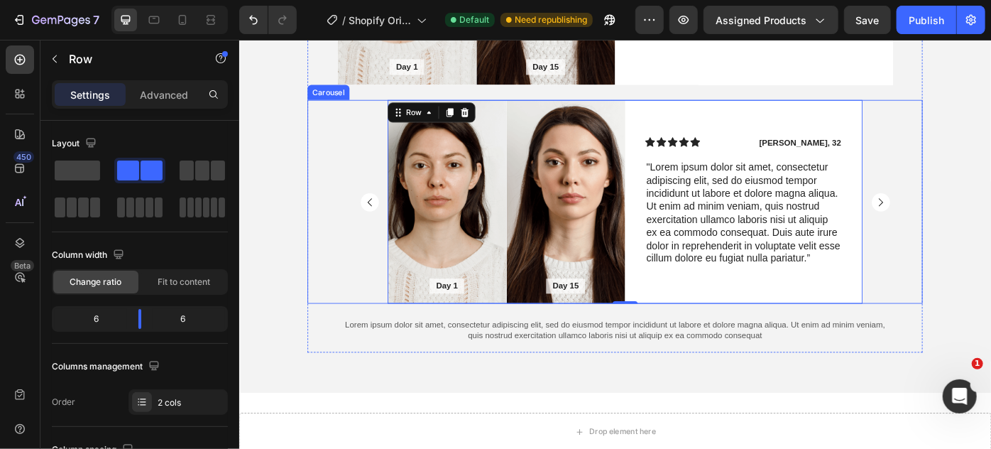
click at [383, 148] on div "Day 1 Text Block Hero Banner Day 15 Text Block Hero Banner Row Icon Icon Icon I…" at bounding box center [676, 222] width 606 height 231
click at [719, 119] on div "Icon Icon Icon Icon Icon Icon List James, 32 Text Block Row "Lorem ipsum dolor …" at bounding box center [810, 222] width 269 height 231
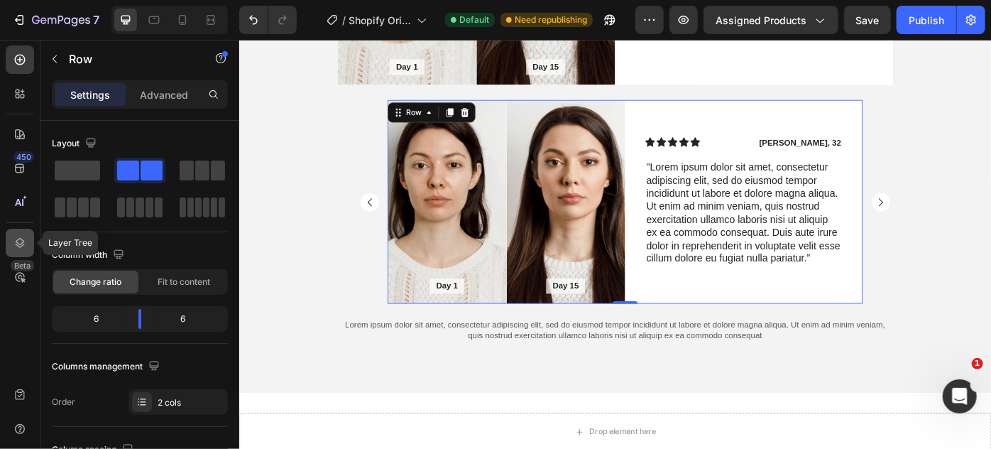
click at [15, 232] on div at bounding box center [20, 243] width 28 height 28
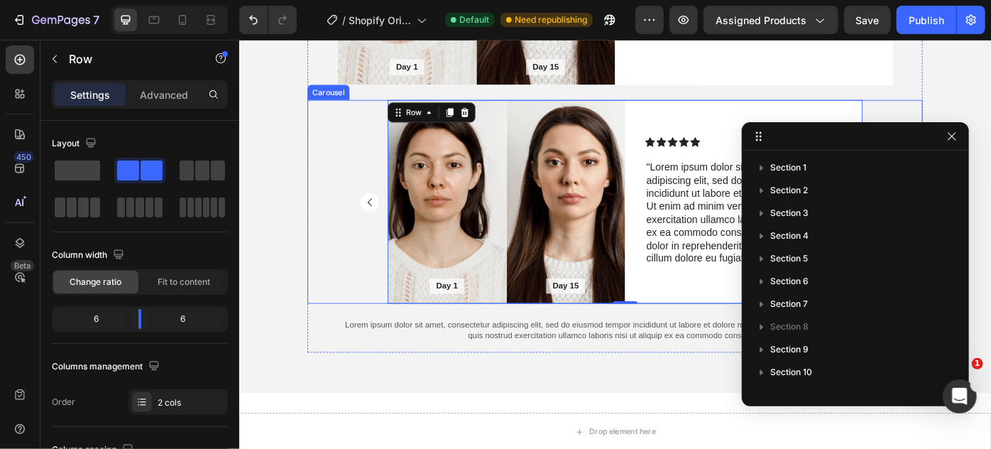
click at [358, 168] on div "Day 1 Text Block Hero Banner Day 15 Text Block Hero Banner Row Icon Icon Icon I…" at bounding box center [664, 222] width 697 height 231
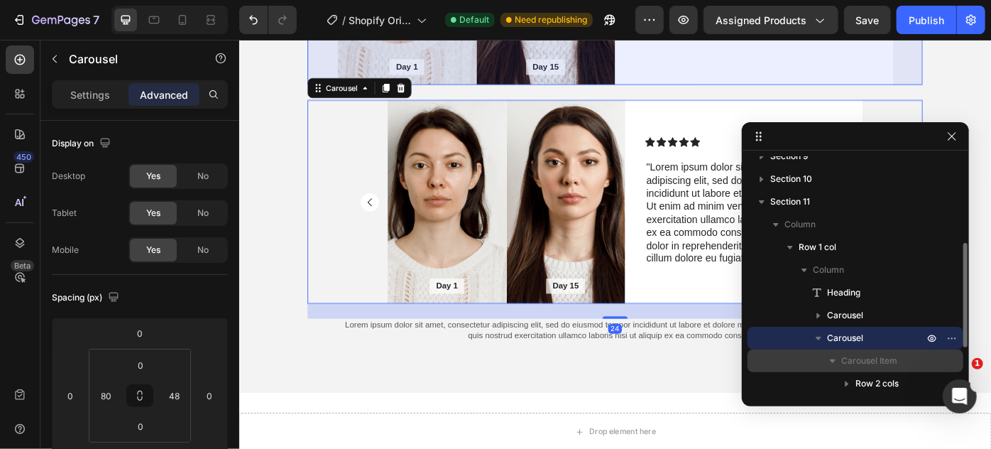
scroll to position [288, 0]
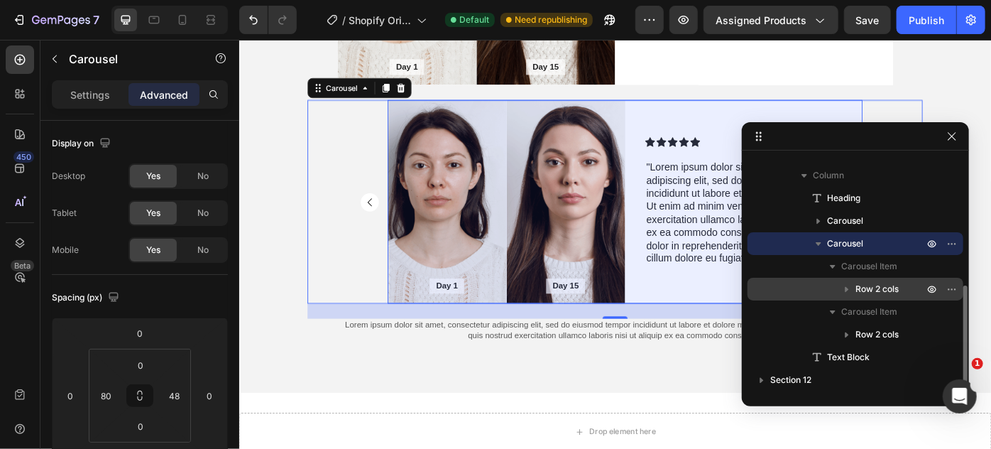
click at [848, 288] on icon "button" at bounding box center [847, 289] width 14 height 14
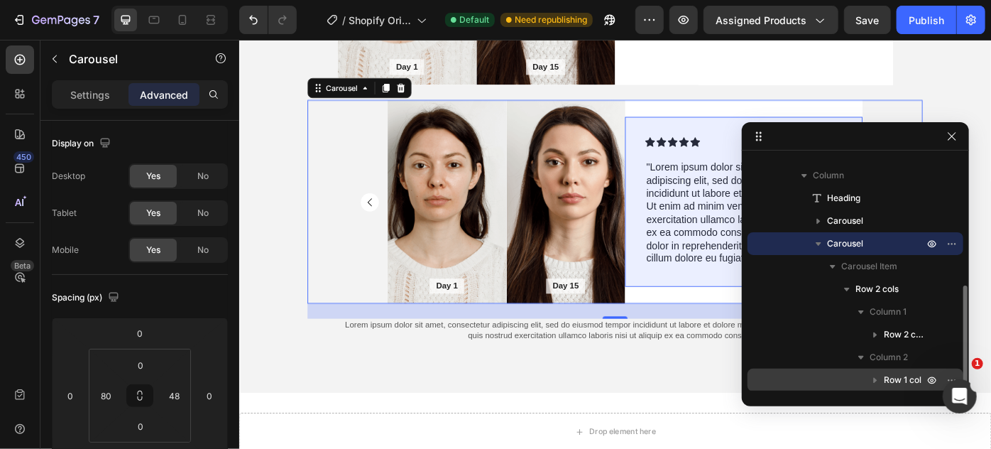
scroll to position [352, 0]
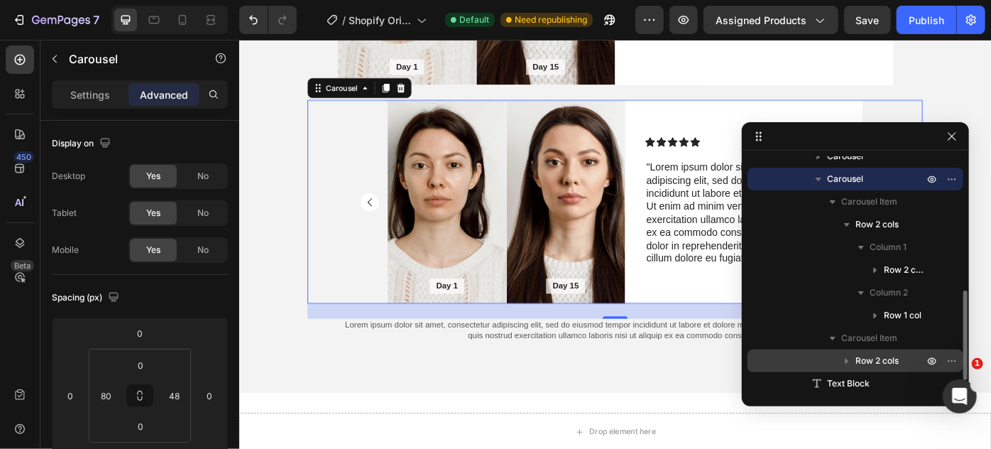
click at [842, 359] on icon "button" at bounding box center [847, 361] width 14 height 14
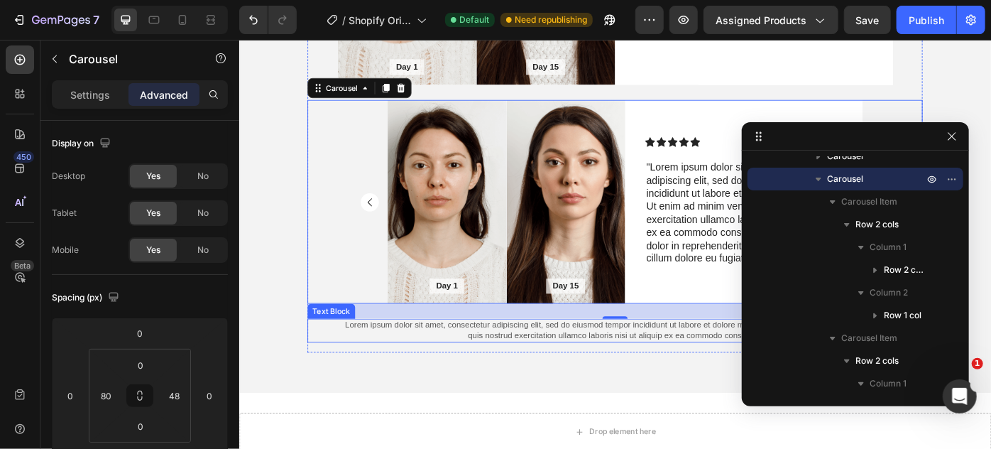
click at [642, 371] on p "Lorem ipsum dolor sit amet, consectetur adipiscing elit, sed do eiusmod tempor …" at bounding box center [664, 368] width 615 height 24
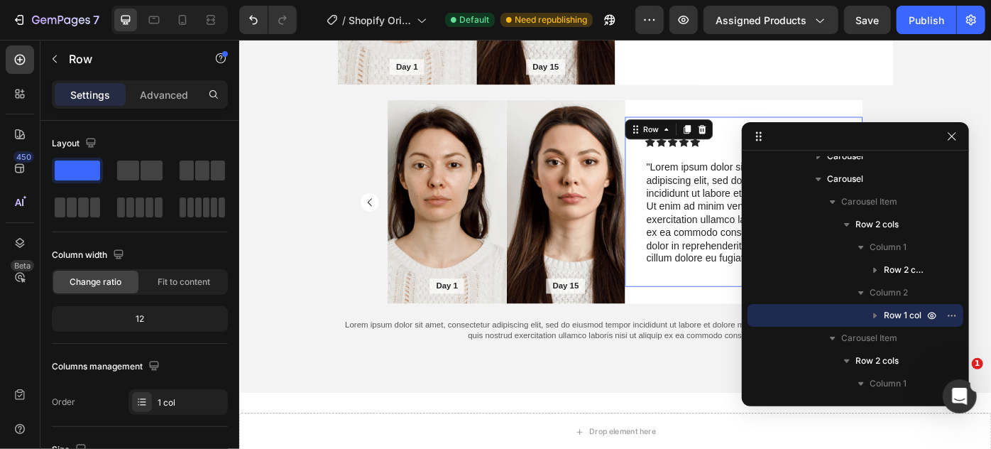
click at [680, 276] on div "Icon Icon Icon Icon Icon Icon List James, 32 Text Block Row "Lorem ipsum dolor …" at bounding box center [810, 222] width 269 height 192
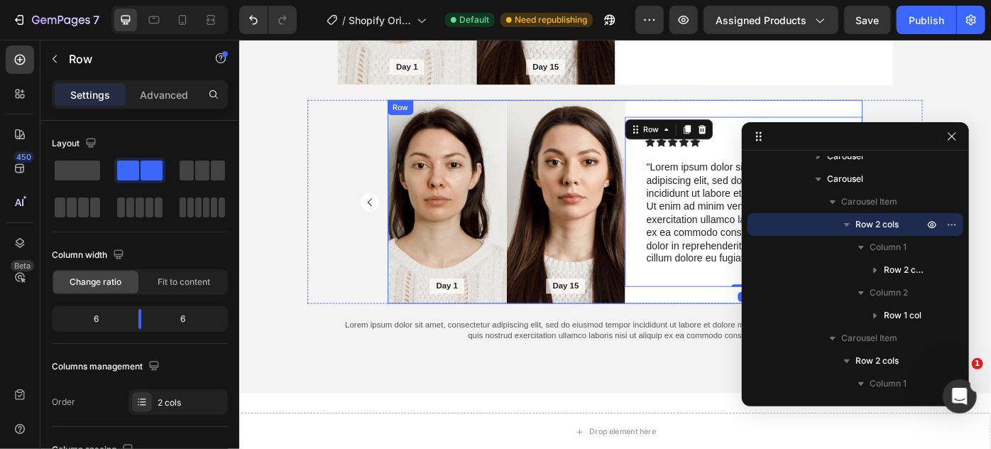
click at [691, 334] on div "Icon Icon Icon Icon Icon Icon List James, 32 Text Block Row "Lorem ipsum dolor …" at bounding box center [810, 222] width 269 height 231
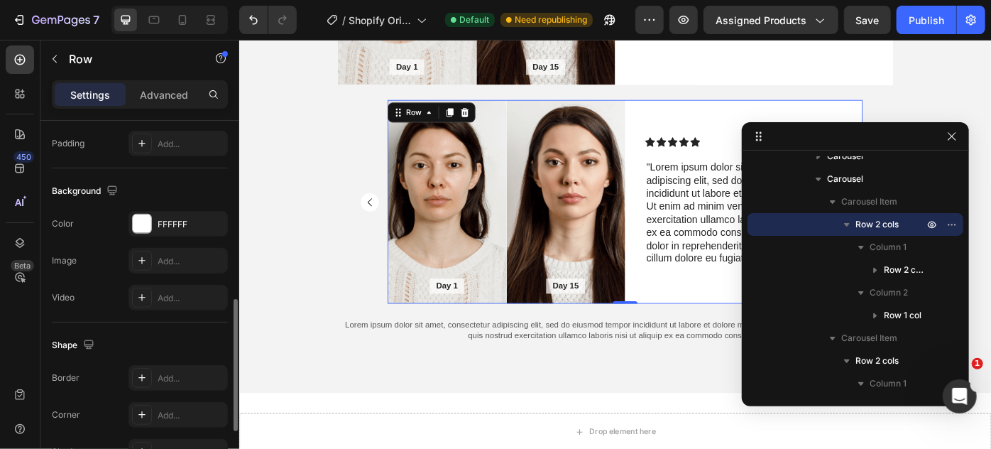
click at [694, 321] on div "Icon Icon Icon Icon Icon Icon List James, 32 Text Block Row "Lorem ipsum dolor …" at bounding box center [810, 222] width 269 height 231
click at [142, 228] on div at bounding box center [142, 223] width 18 height 18
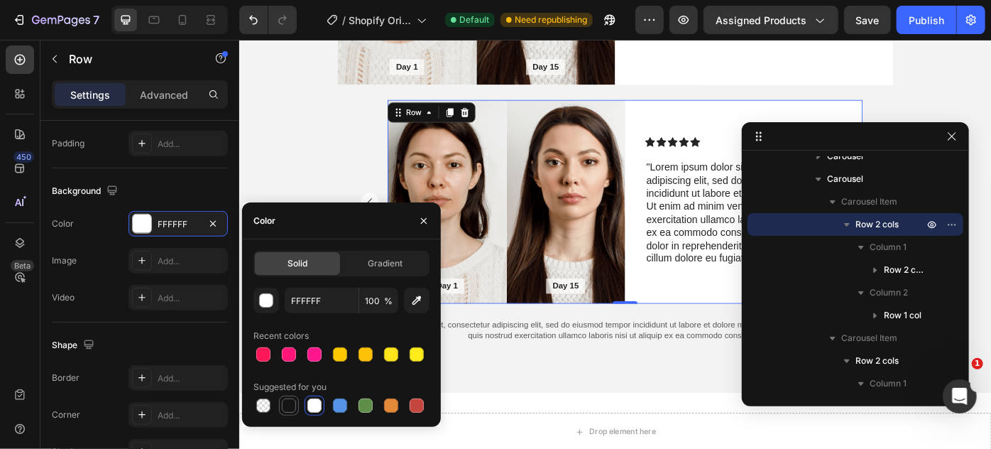
click at [287, 402] on div at bounding box center [289, 405] width 14 height 14
type input "151515"
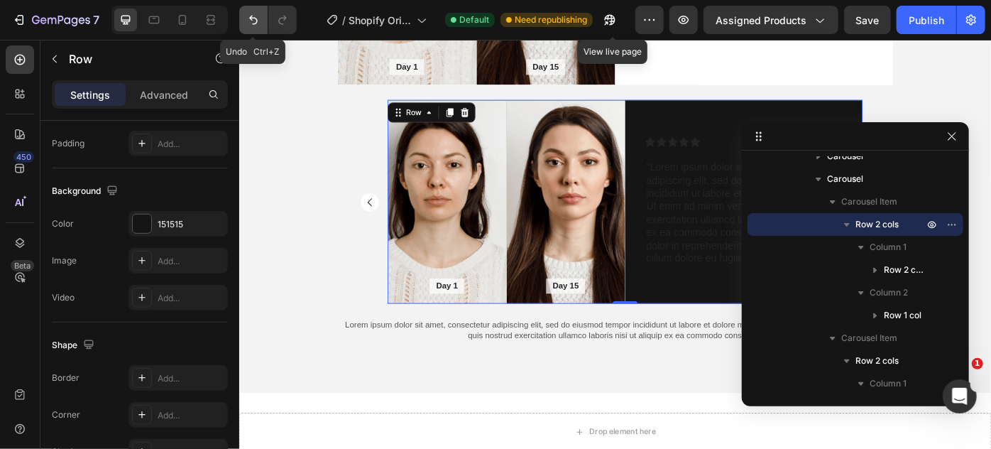
click at [246, 25] on icon "Undo/Redo" at bounding box center [253, 20] width 14 height 14
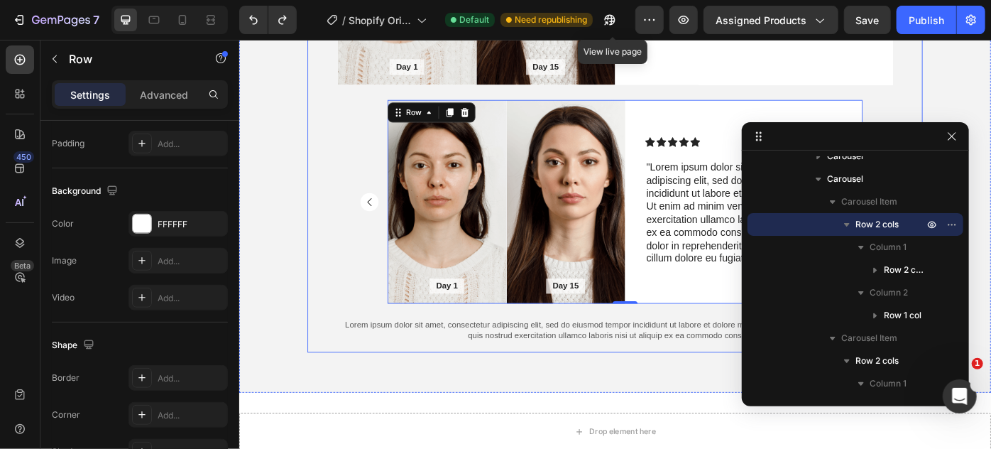
click at [630, 197] on div "Background Image" at bounding box center [609, 222] width 135 height 231
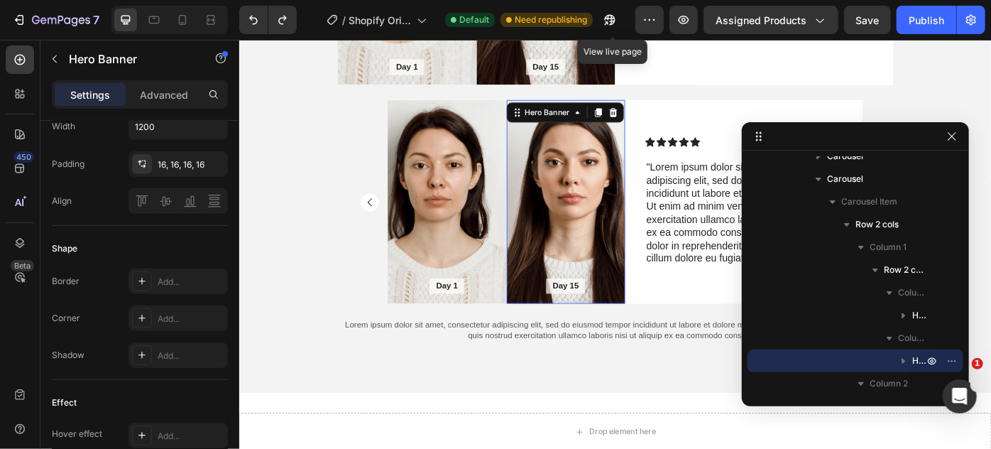
scroll to position [0, 0]
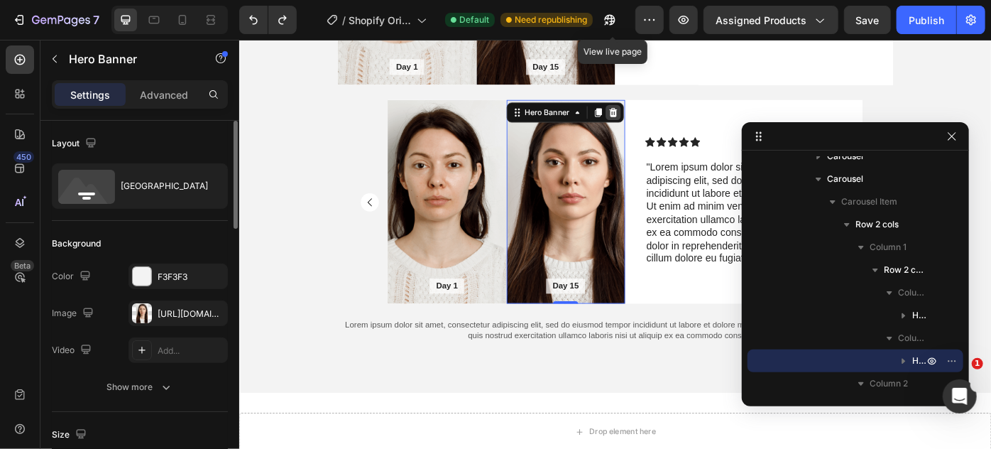
click at [658, 119] on icon at bounding box center [662, 121] width 9 height 10
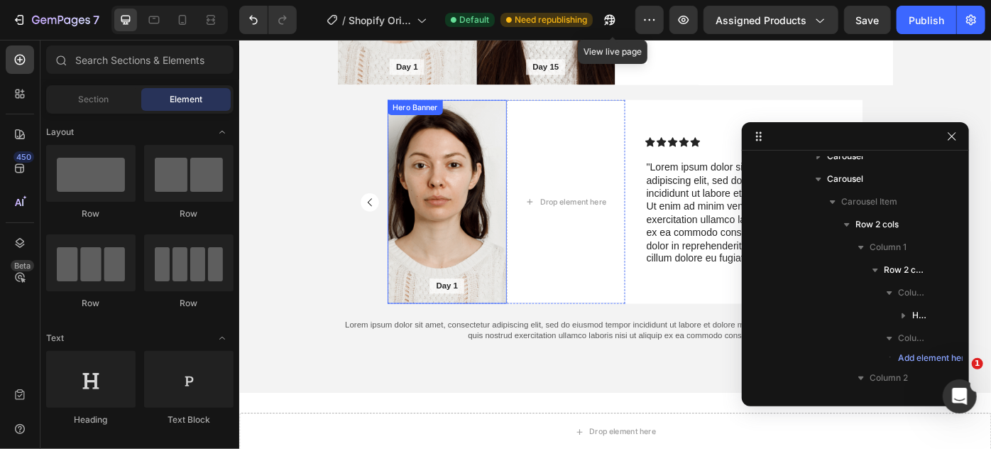
click at [515, 163] on div "Background Image" at bounding box center [474, 222] width 135 height 231
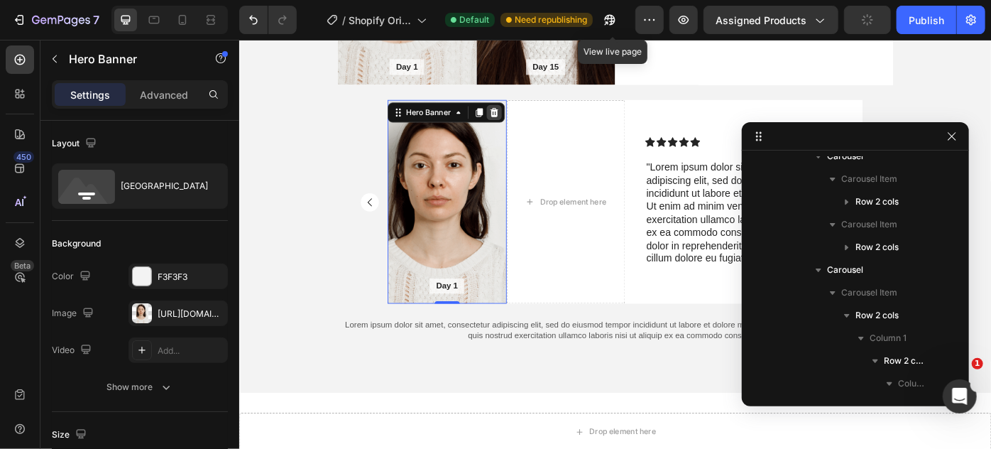
click at [523, 119] on icon at bounding box center [527, 121] width 9 height 10
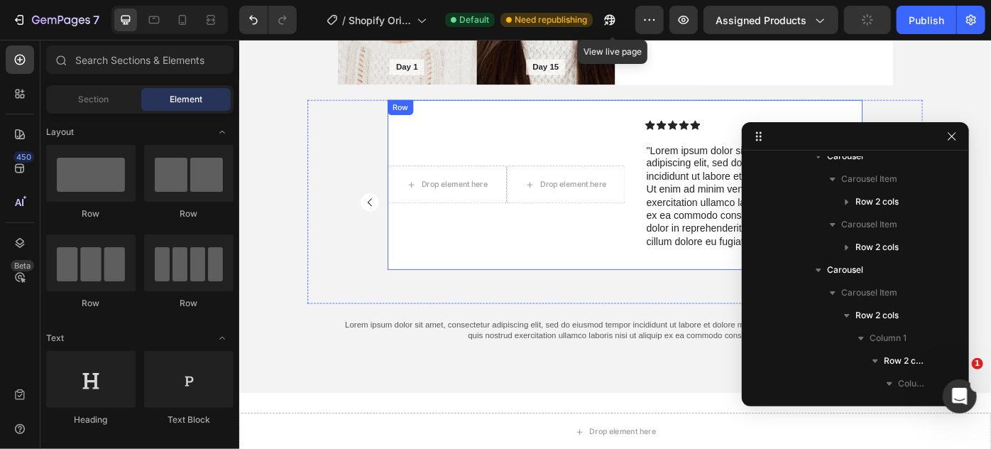
click at [511, 133] on div "Drop element here Drop element here Row" at bounding box center [541, 203] width 269 height 192
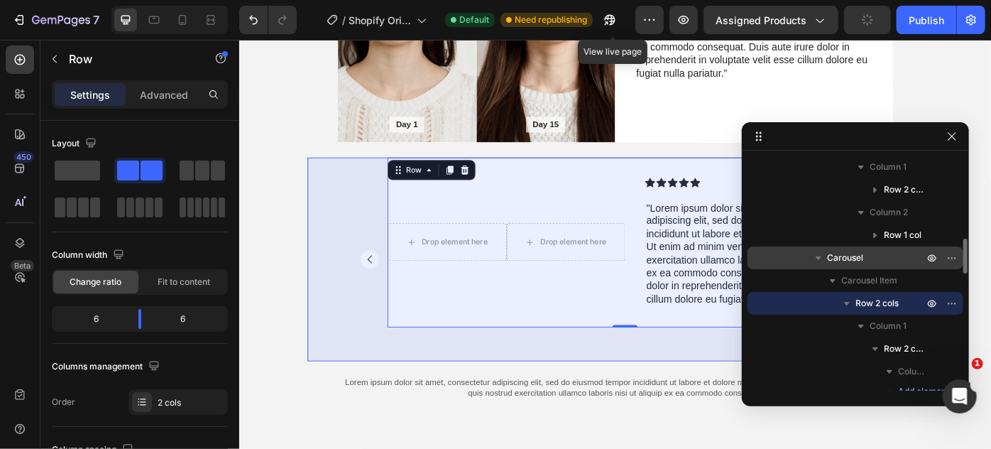
scroll to position [611, 0]
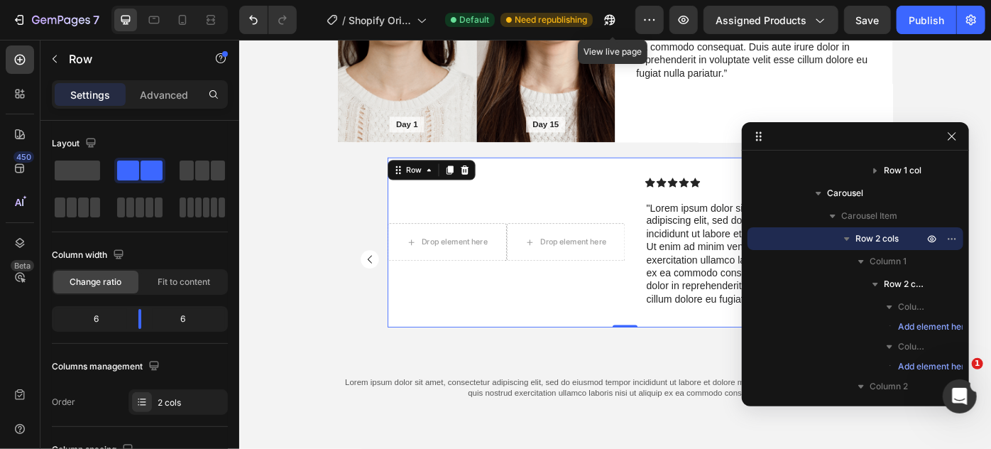
click at [628, 189] on div "Drop element here Drop element here Row" at bounding box center [541, 268] width 269 height 192
click at [877, 257] on span "Column 1" at bounding box center [888, 261] width 37 height 14
click at [704, 190] on div "Icon Icon Icon Icon Icon Icon List James, 32 Text Block Row "Lorem ipsum dolor …" at bounding box center [810, 268] width 269 height 192
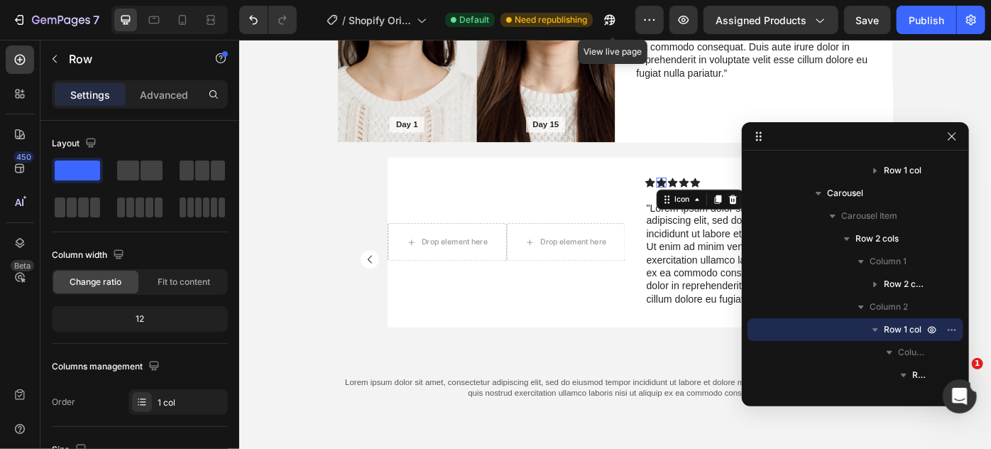
click at [712, 202] on div "Icon 0" at bounding box center [717, 200] width 11 height 11
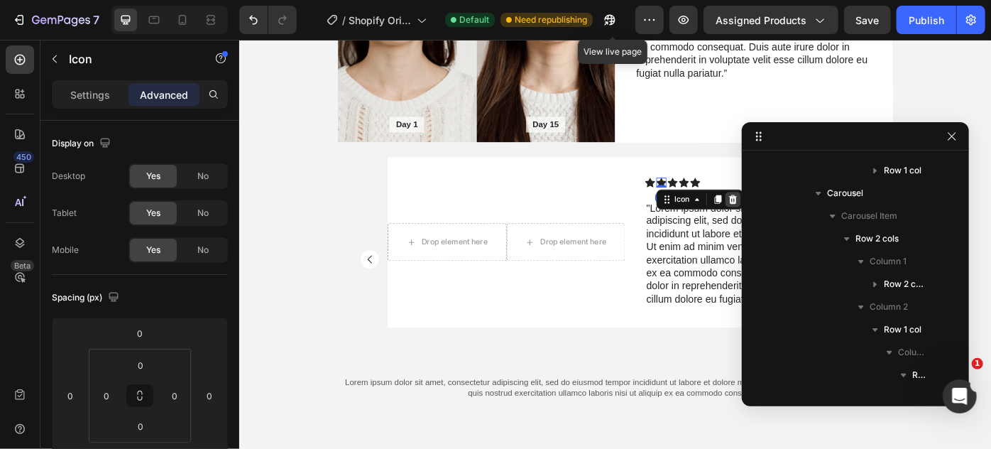
click at [792, 214] on icon at bounding box center [797, 219] width 11 height 11
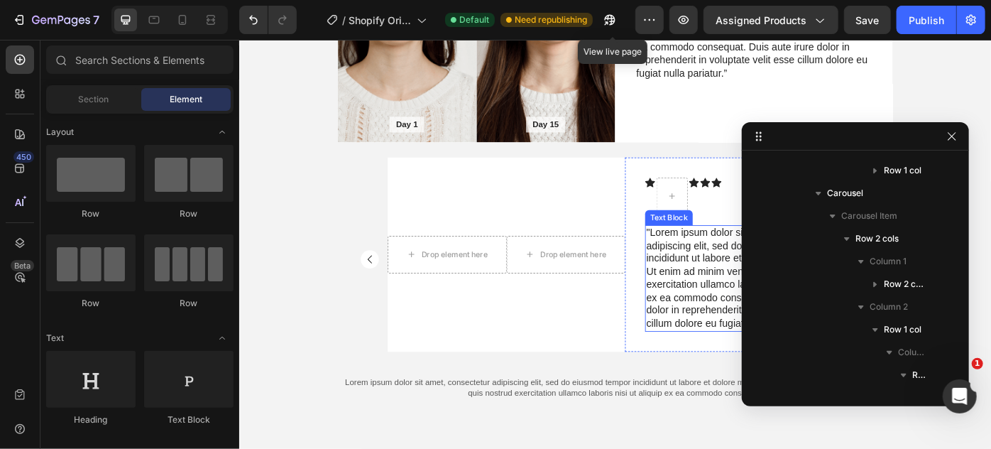
click at [748, 264] on p ""Lorem ipsum dolor sit amet, consectetur adipiscing elit, sed do eiusmod tempor…" at bounding box center [810, 309] width 221 height 118
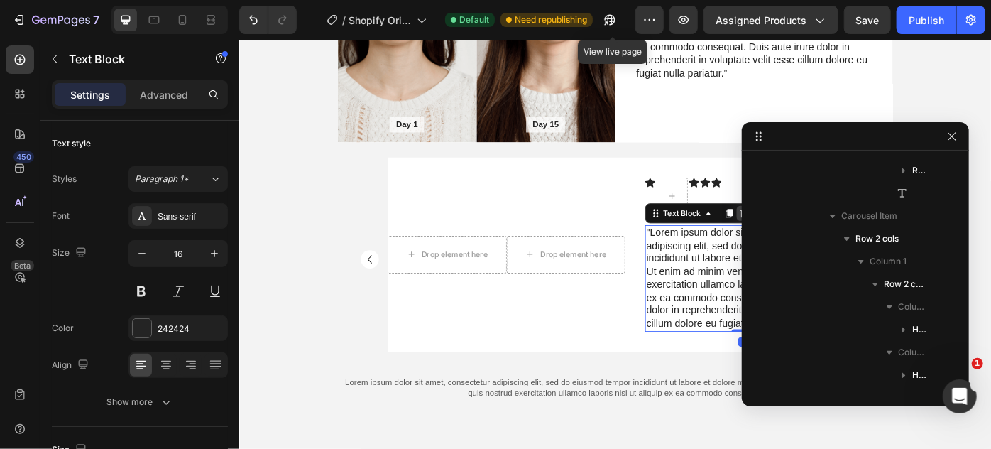
click at [805, 238] on icon at bounding box center [810, 234] width 11 height 11
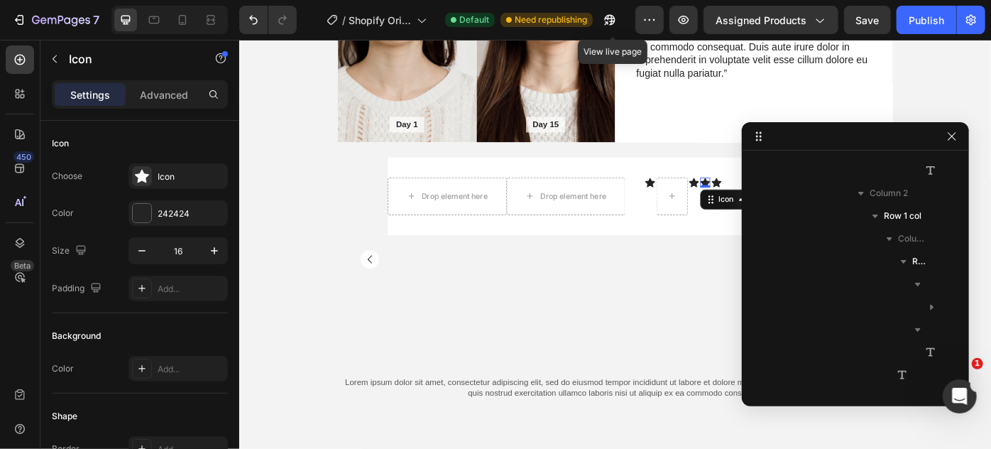
click at [765, 198] on icon at bounding box center [766, 200] width 11 height 11
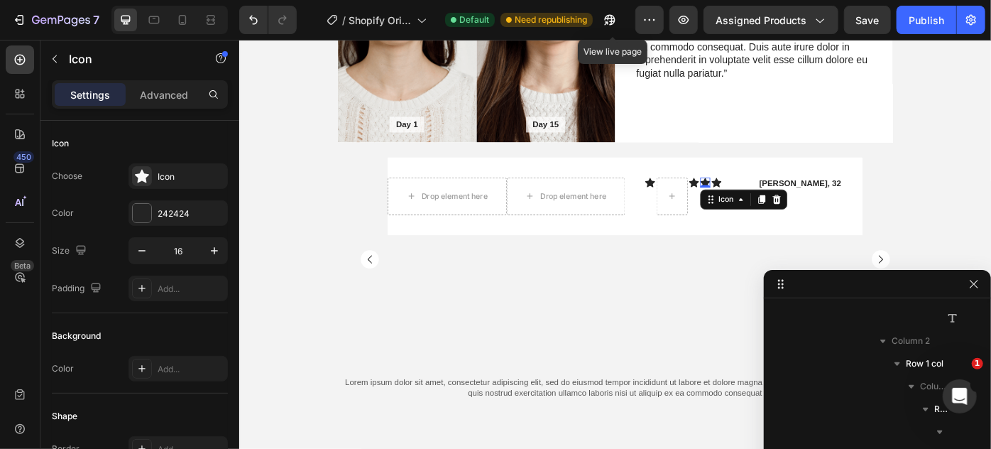
drag, startPoint x: 845, startPoint y: 138, endPoint x: 893, endPoint y: 276, distance: 146.0
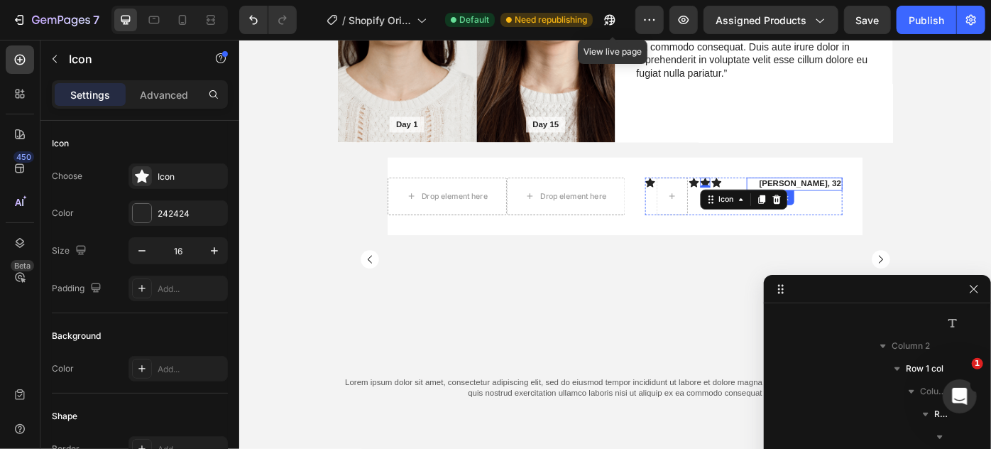
click at [884, 200] on p "[PERSON_NAME], 32" at bounding box center [868, 202] width 107 height 12
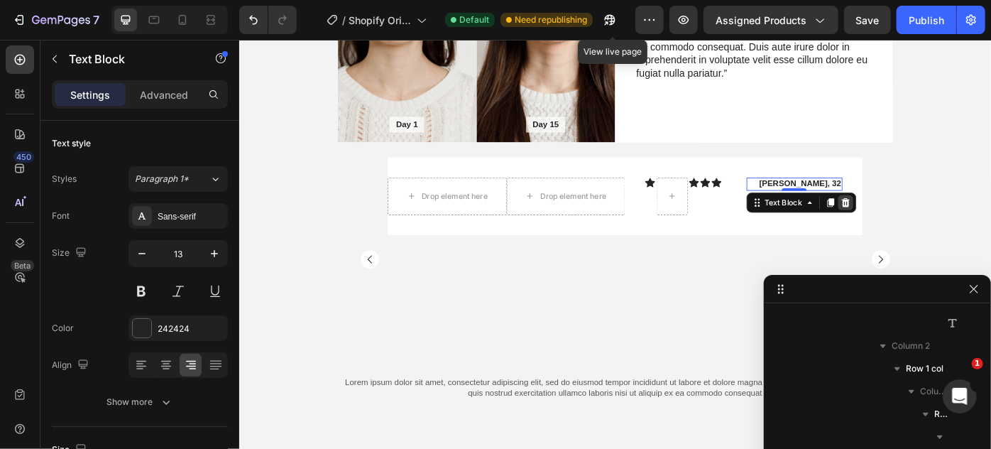
click at [919, 215] on div at bounding box center [925, 222] width 17 height 17
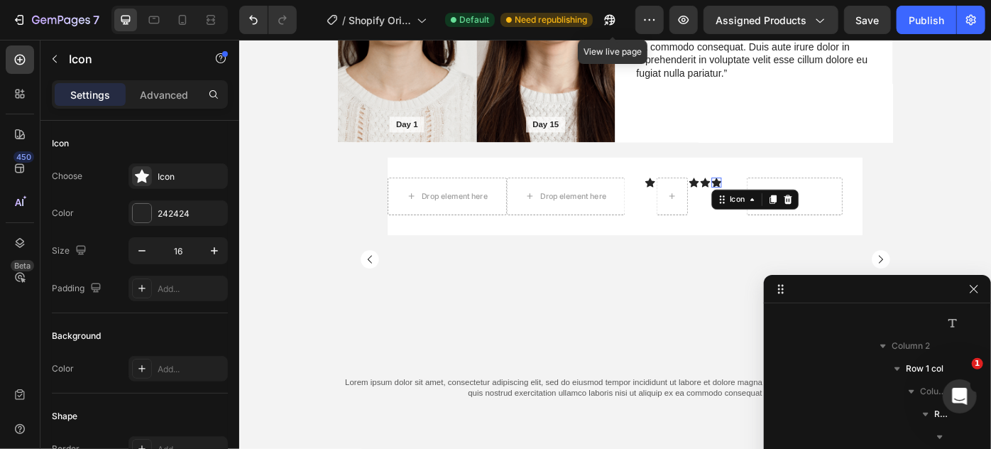
click at [774, 200] on div "Icon 0" at bounding box center [779, 200] width 11 height 11
drag, startPoint x: 852, startPoint y: 224, endPoint x: 792, endPoint y: 207, distance: 61.8
click at [855, 223] on icon at bounding box center [860, 219] width 11 height 11
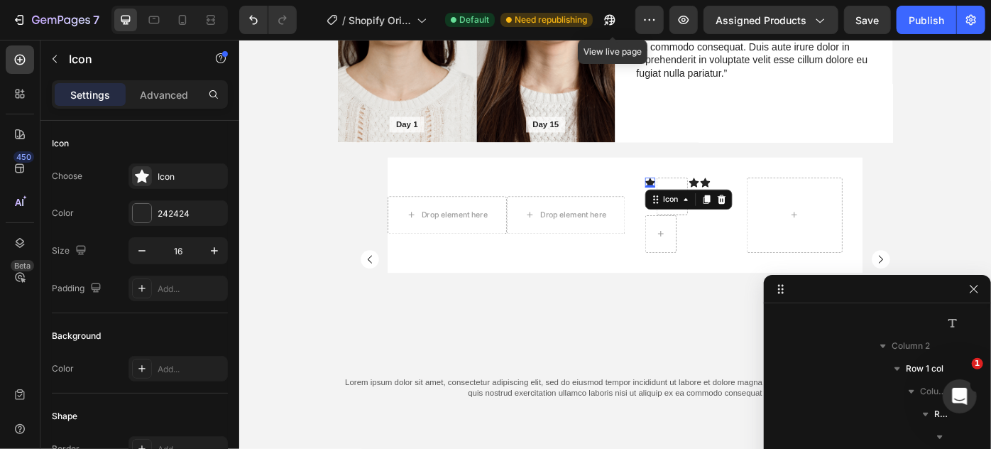
click at [699, 203] on div "Icon 0" at bounding box center [704, 200] width 11 height 11
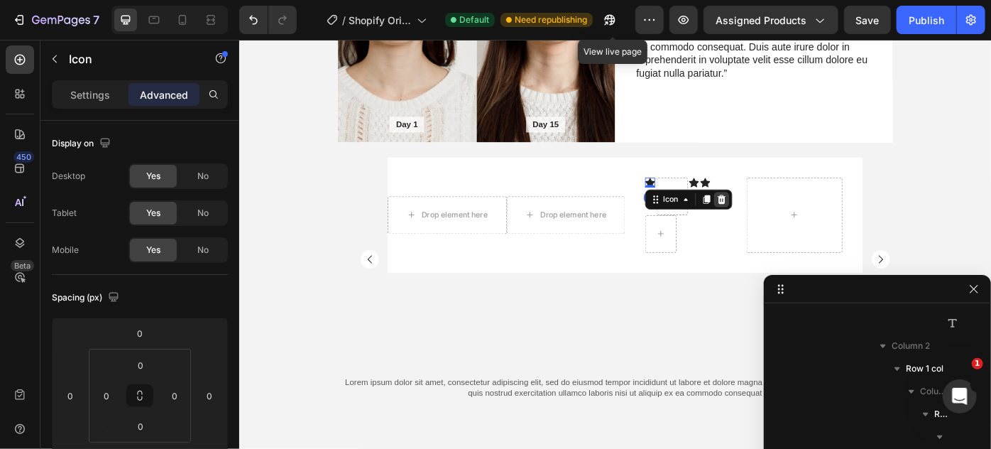
click at [781, 219] on icon at bounding box center [785, 219] width 9 height 10
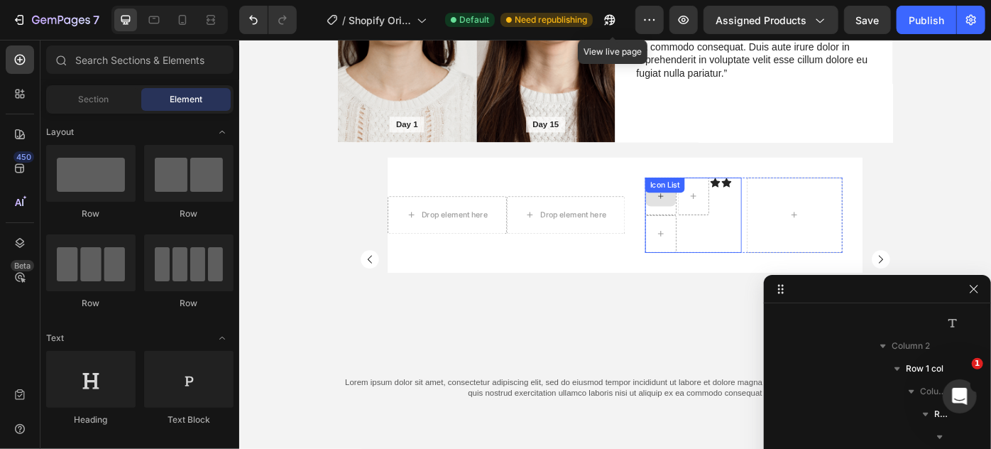
click at [720, 201] on div "Icon List" at bounding box center [721, 203] width 39 height 13
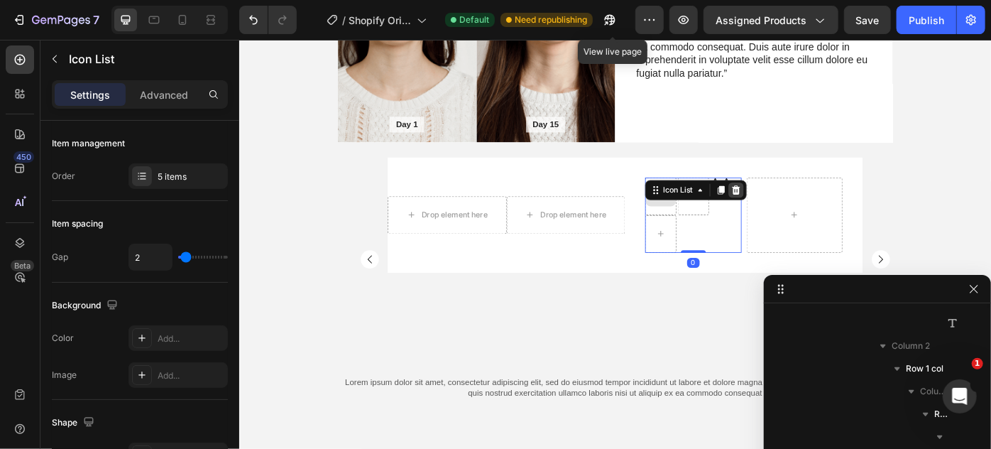
click at [797, 205] on icon at bounding box center [801, 209] width 9 height 10
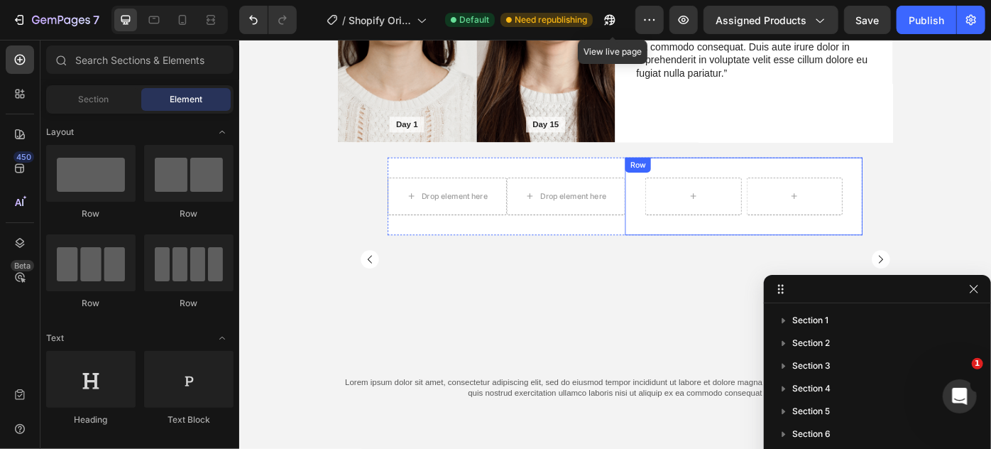
scroll to position [611, 0]
click at [682, 217] on div "Row Row" at bounding box center [810, 216] width 269 height 88
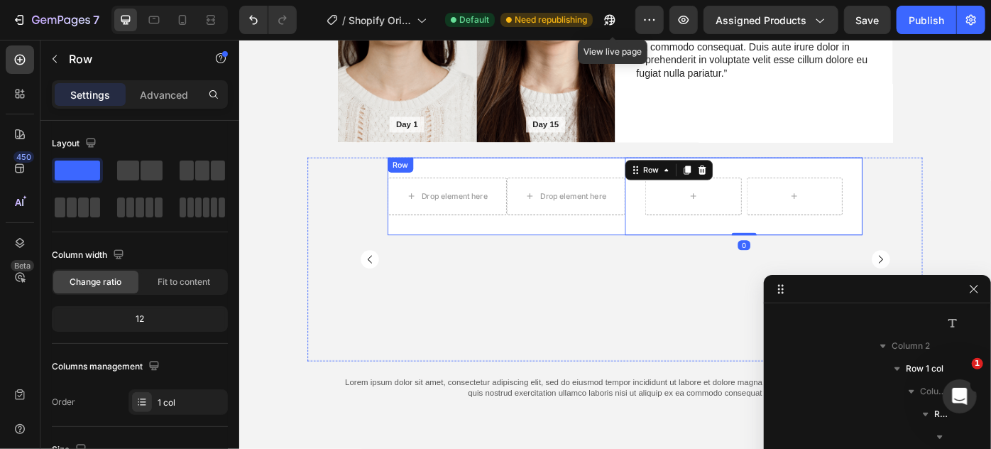
click at [642, 242] on div "Drop element here Drop element here Row" at bounding box center [541, 216] width 269 height 88
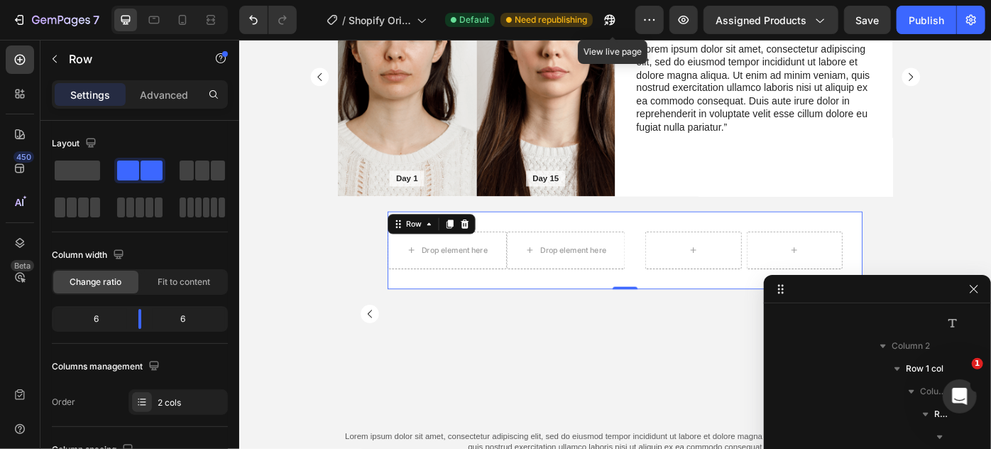
scroll to position [5993, 0]
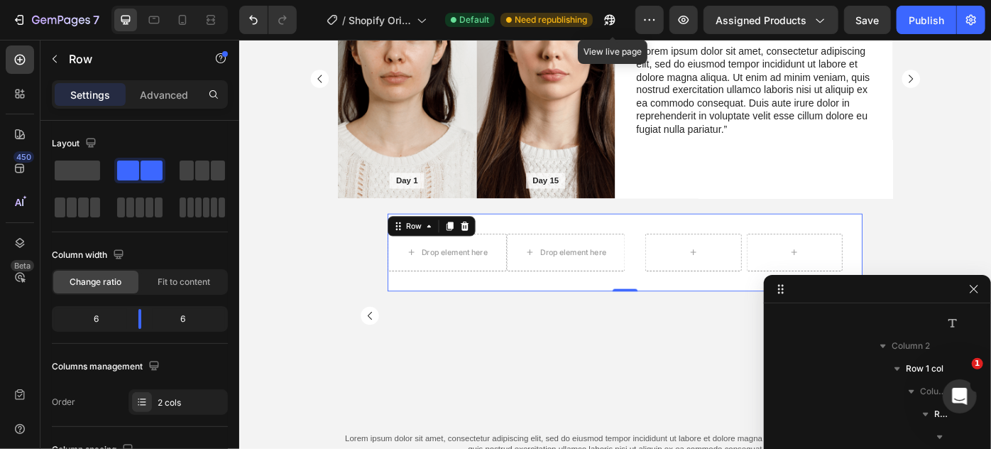
click at [565, 247] on div "Drop element here Drop element here Row" at bounding box center [541, 280] width 269 height 88
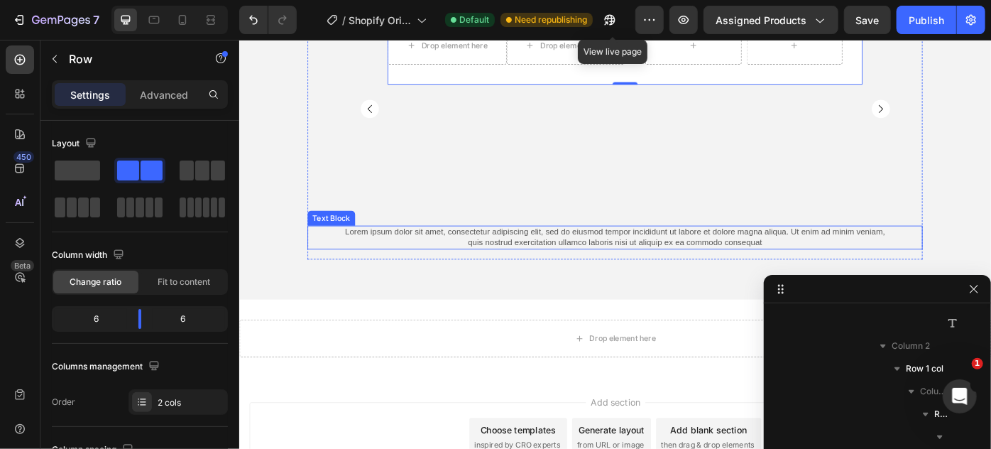
scroll to position [6251, 0]
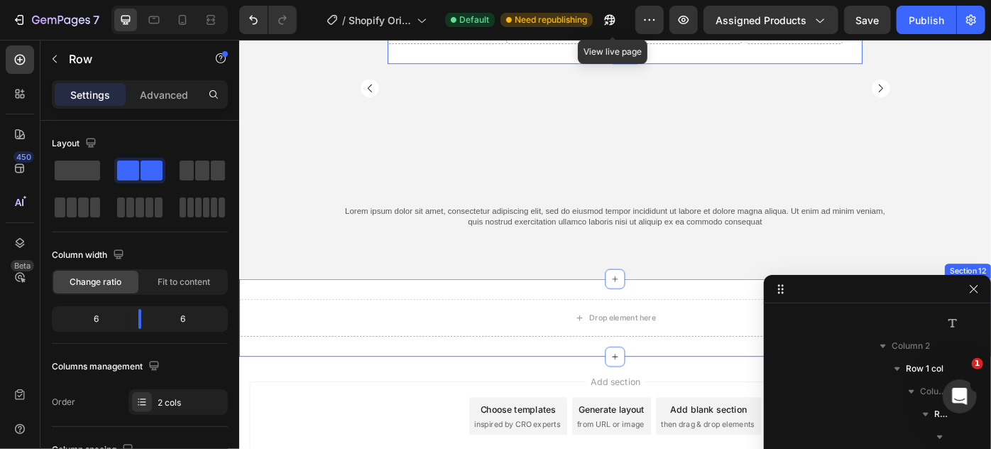
click at [312, 315] on div "Drop element here Section 12" at bounding box center [665, 354] width 852 height 88
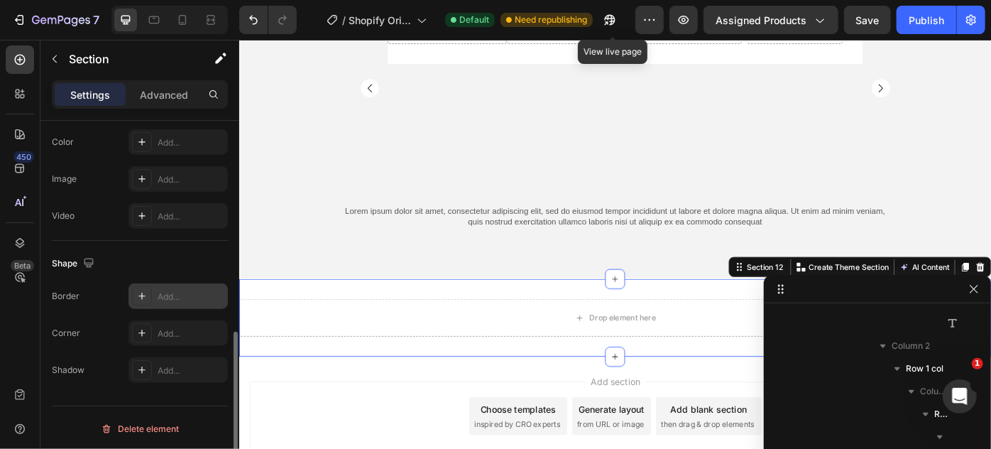
scroll to position [367, 0]
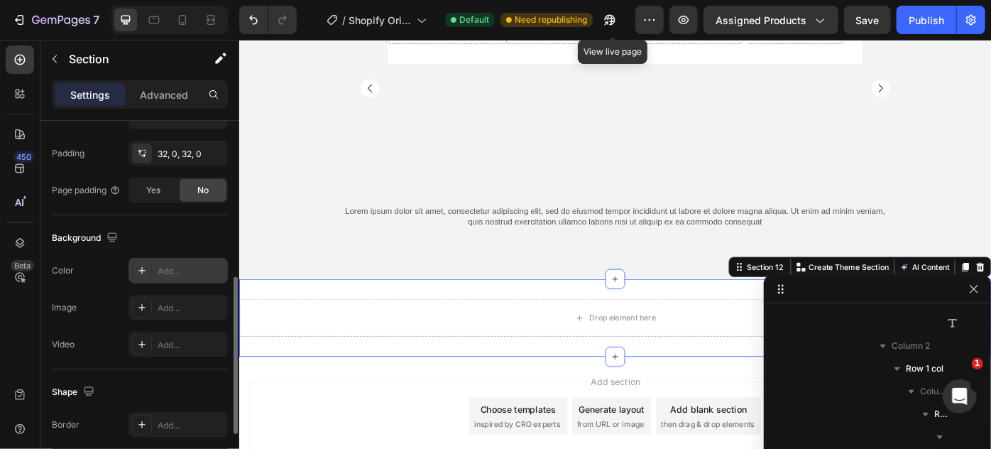
click at [141, 266] on icon at bounding box center [141, 270] width 11 height 11
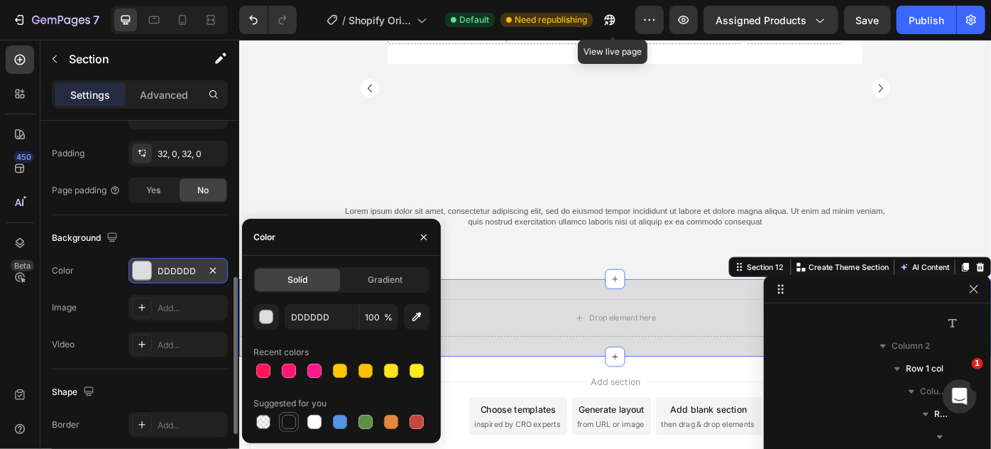
click at [285, 420] on div at bounding box center [289, 422] width 14 height 14
type input "151515"
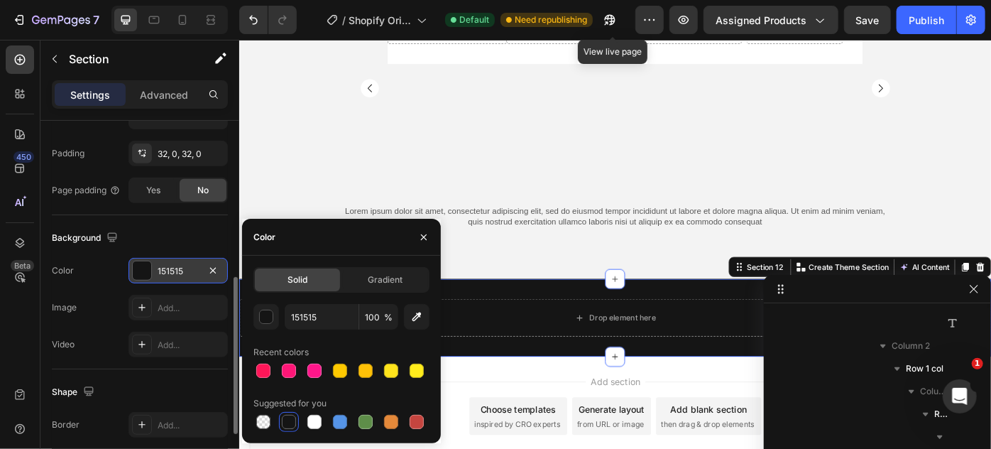
click at [104, 266] on div "Color 151515" at bounding box center [140, 271] width 176 height 26
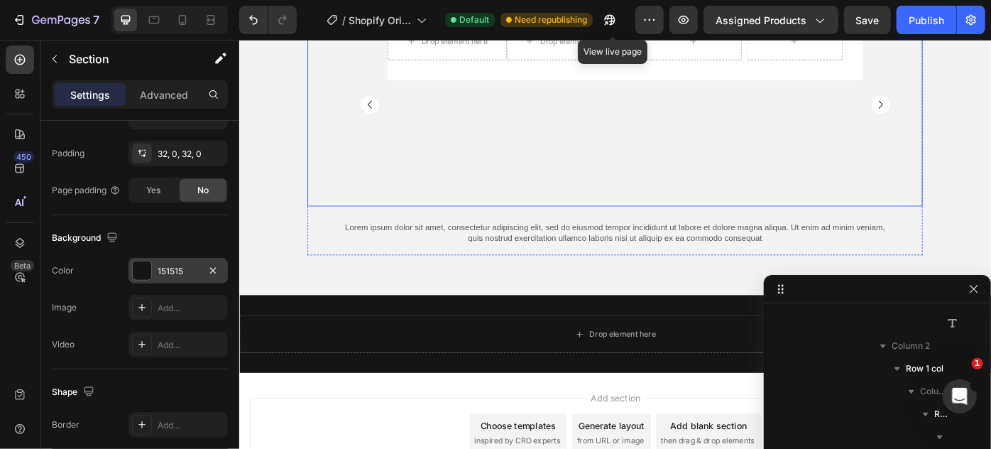
scroll to position [6251, 0]
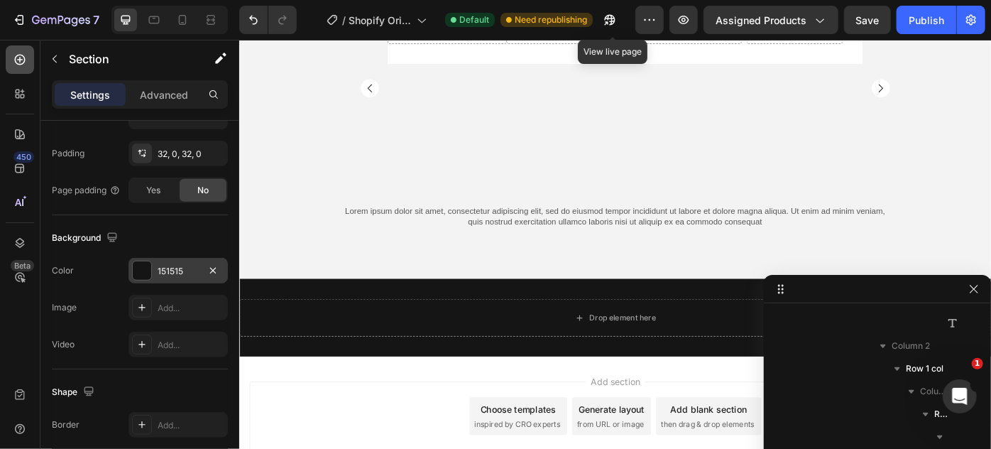
click at [9, 62] on div at bounding box center [20, 59] width 28 height 28
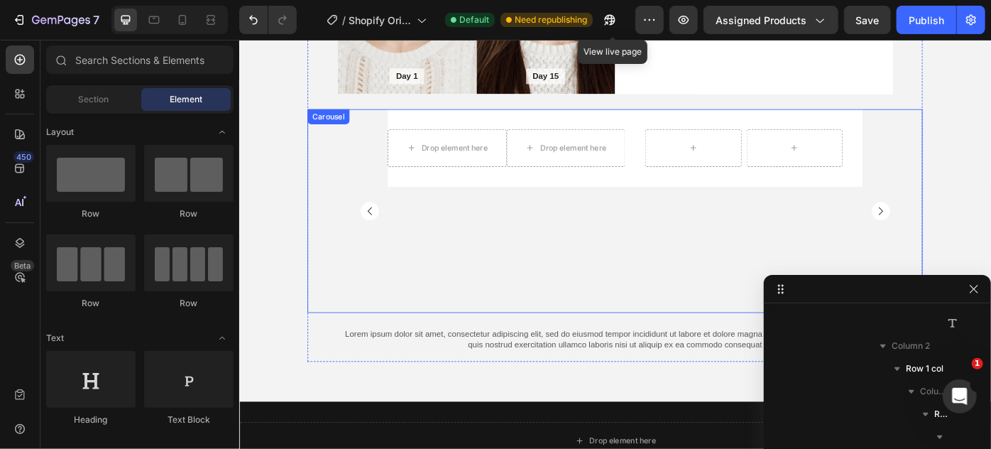
scroll to position [6057, 0]
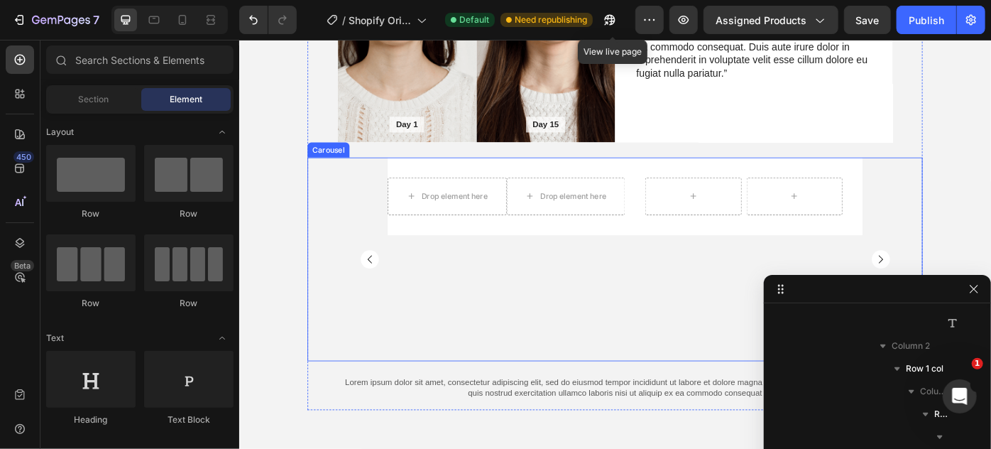
click at [378, 195] on div "Drop element here Drop element here Row Row Row Row Day 1 Text Block Hero Banne…" at bounding box center [676, 287] width 606 height 231
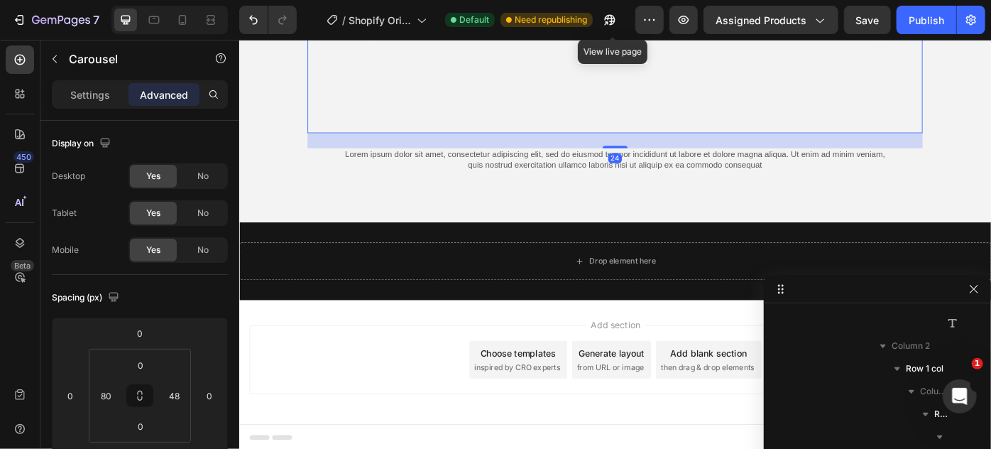
scroll to position [6316, 0]
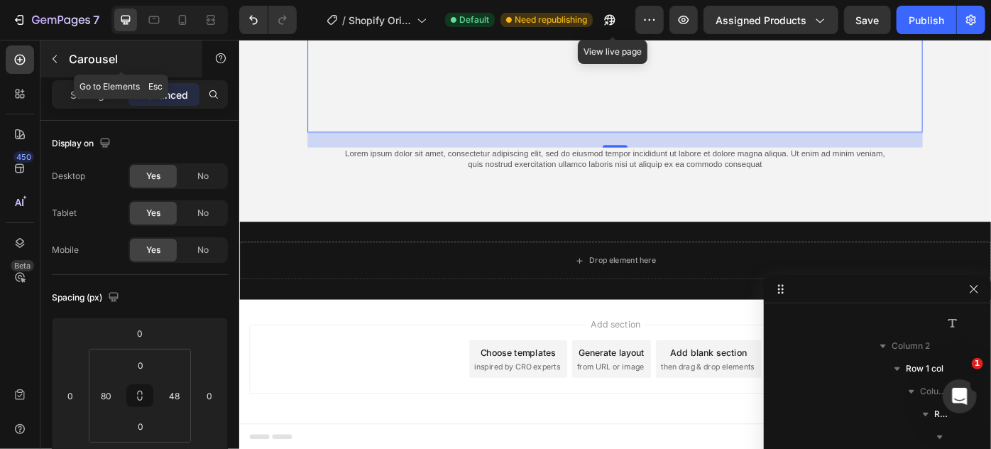
click at [62, 61] on button "button" at bounding box center [54, 59] width 23 height 23
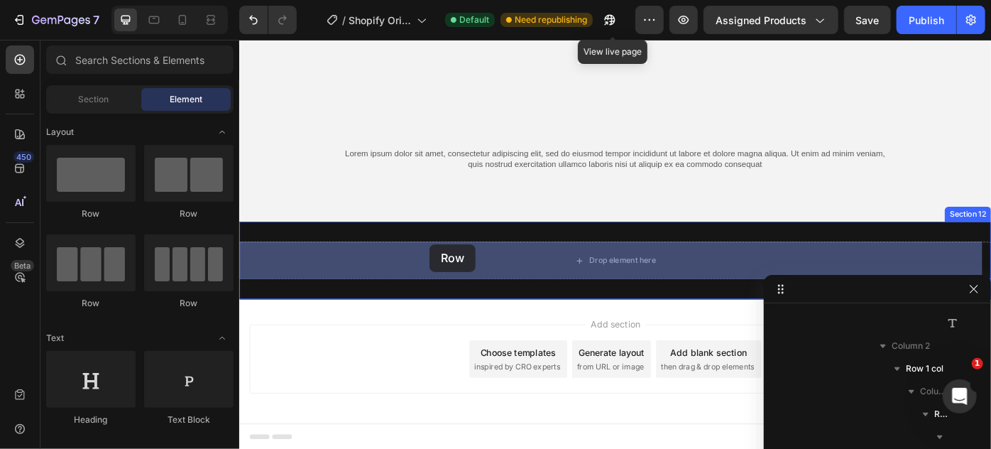
drag, startPoint x: 334, startPoint y: 300, endPoint x: 454, endPoint y: 271, distance: 123.7
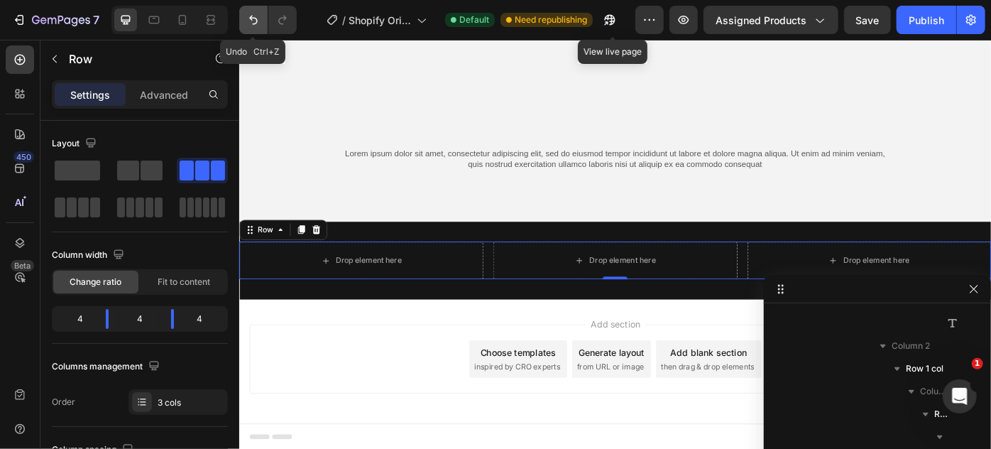
click at [254, 22] on icon "Undo/Redo" at bounding box center [253, 20] width 14 height 14
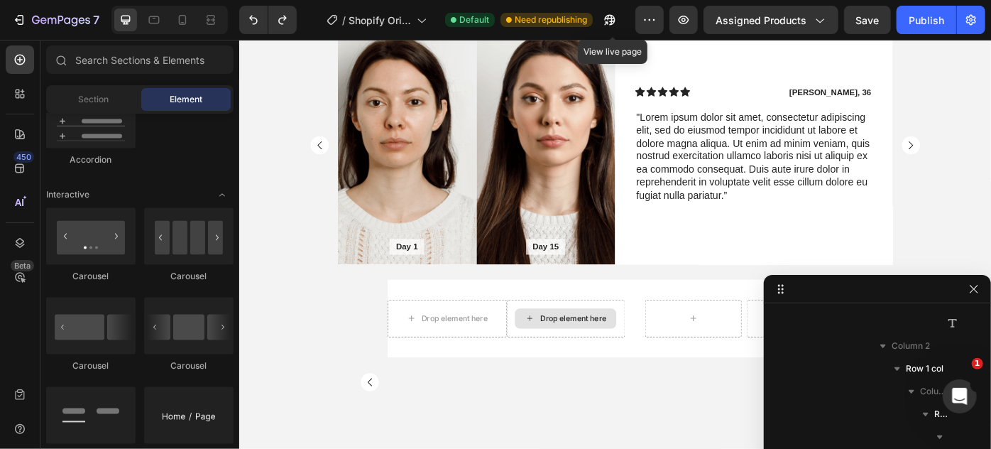
scroll to position [5864, 0]
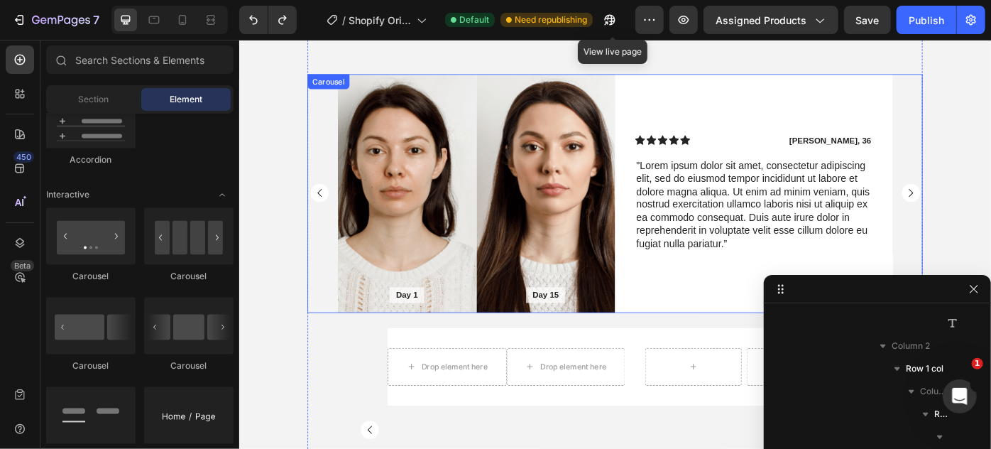
click at [991, 208] on rect "Carousel Next Arrow" at bounding box center [999, 212] width 21 height 21
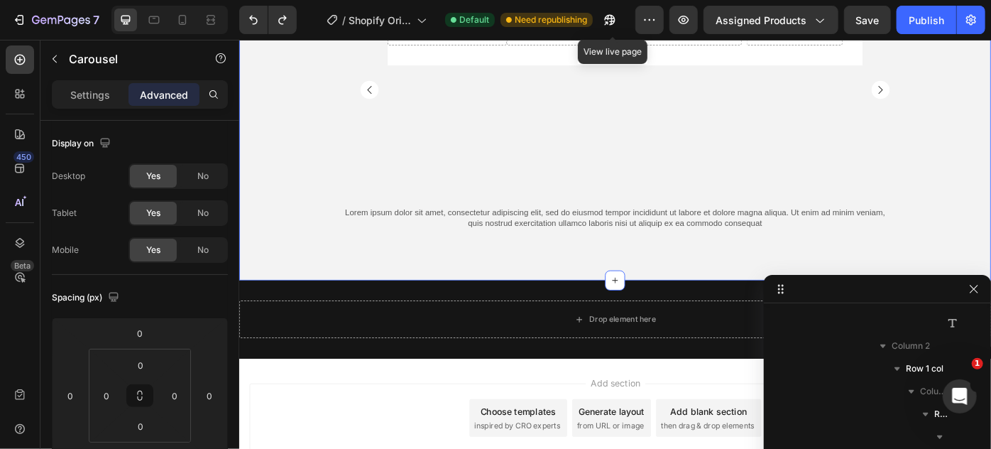
scroll to position [6316, 0]
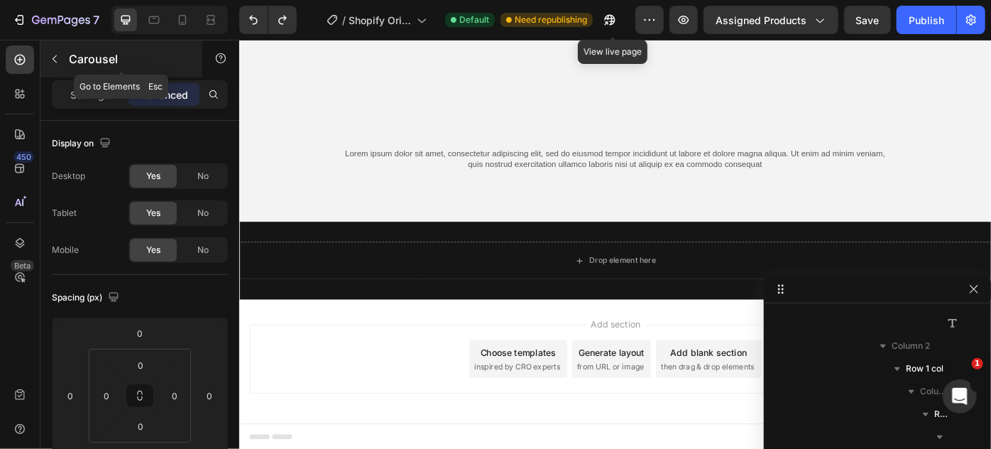
click at [50, 60] on icon "button" at bounding box center [54, 58] width 11 height 11
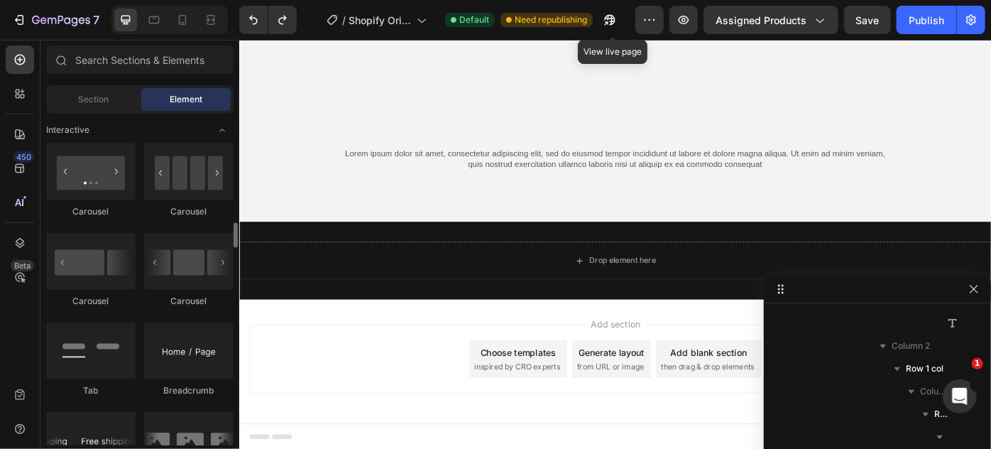
scroll to position [1356, 0]
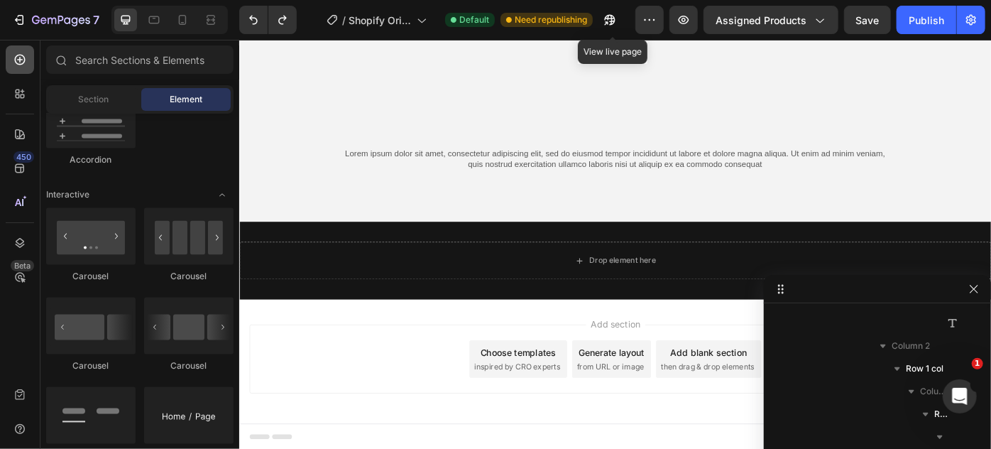
click at [18, 65] on icon at bounding box center [20, 60] width 14 height 14
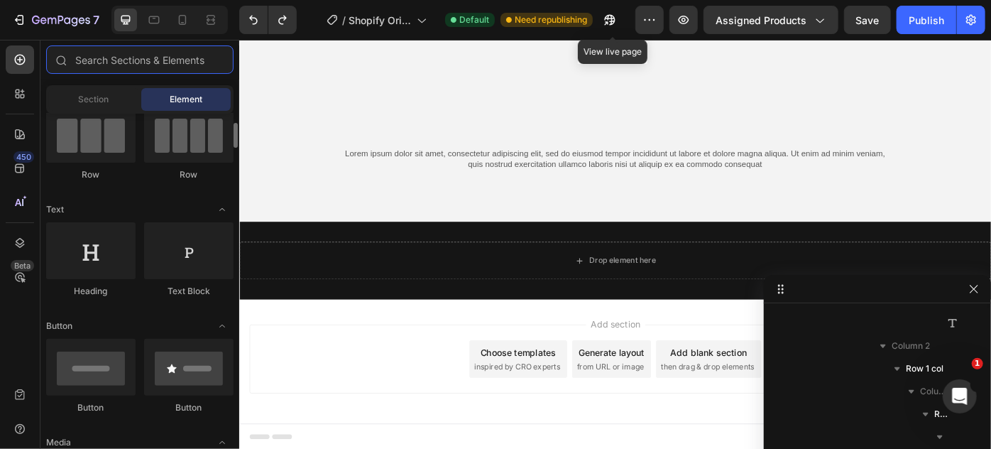
scroll to position [0, 0]
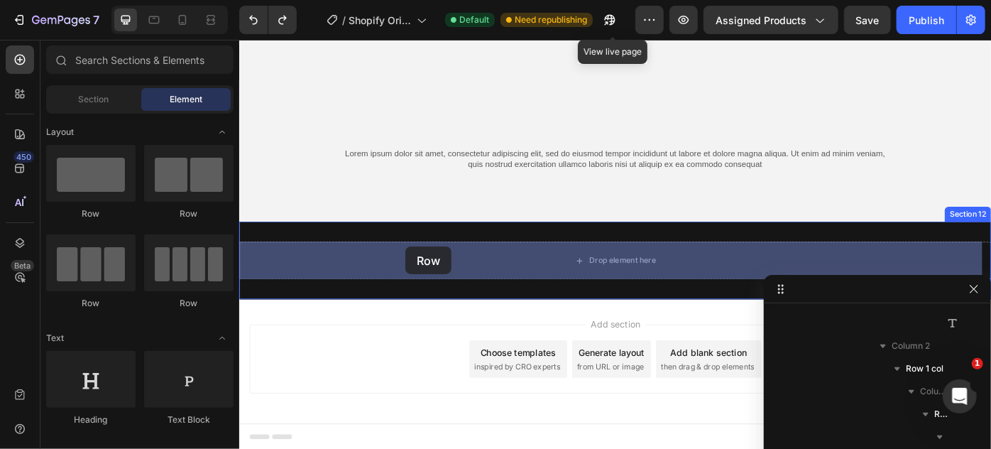
drag, startPoint x: 407, startPoint y: 224, endPoint x: 426, endPoint y: 274, distance: 53.9
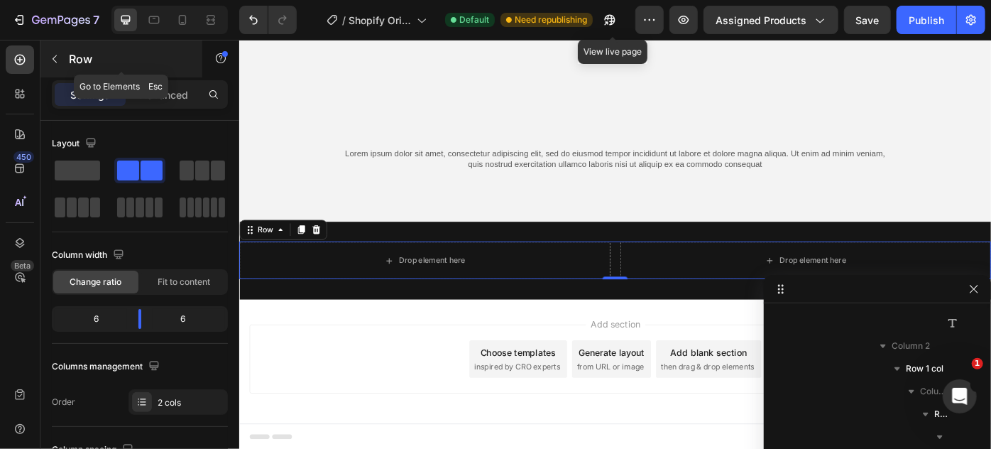
click at [55, 60] on icon "button" at bounding box center [54, 58] width 11 height 11
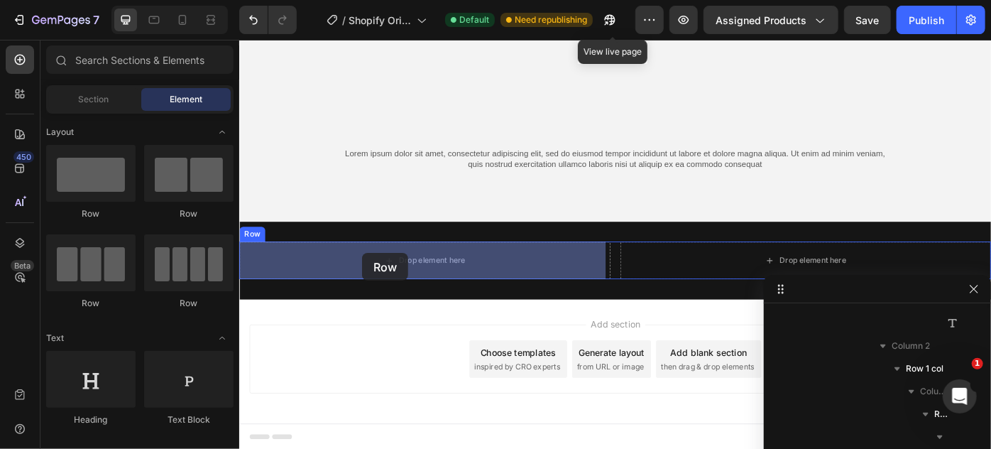
drag, startPoint x: 439, startPoint y: 232, endPoint x: 378, endPoint y: 280, distance: 77.9
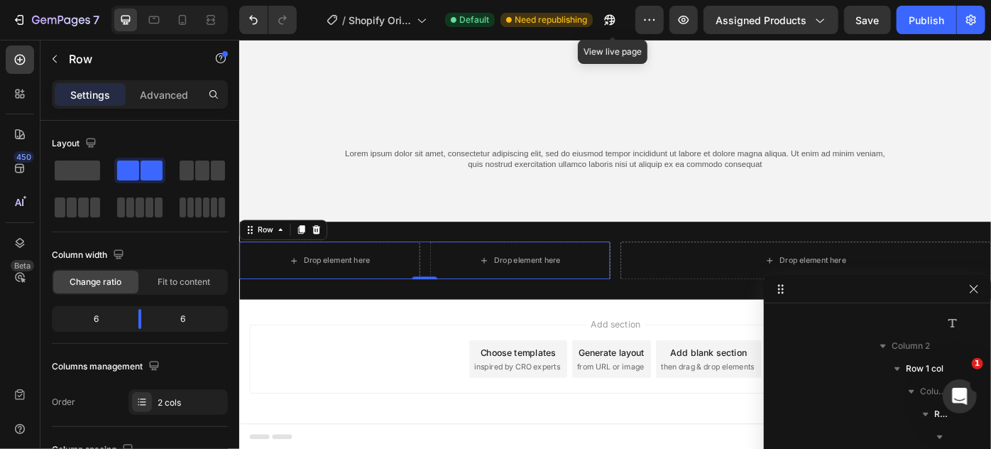
click at [442, 288] on div "Drop element here Drop element here Row 0" at bounding box center [449, 289] width 420 height 43
click at [443, 280] on div "Drop element here Drop element here Row 0" at bounding box center [449, 289] width 420 height 43
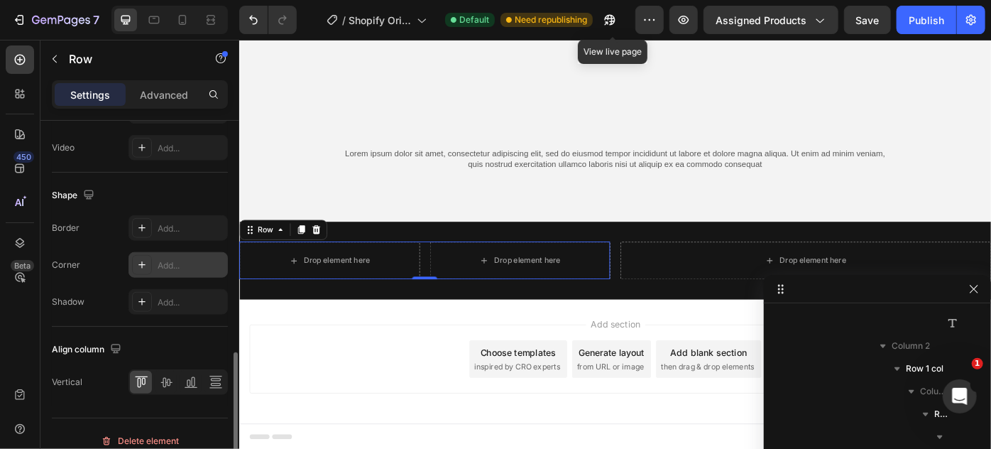
scroll to position [387, 0]
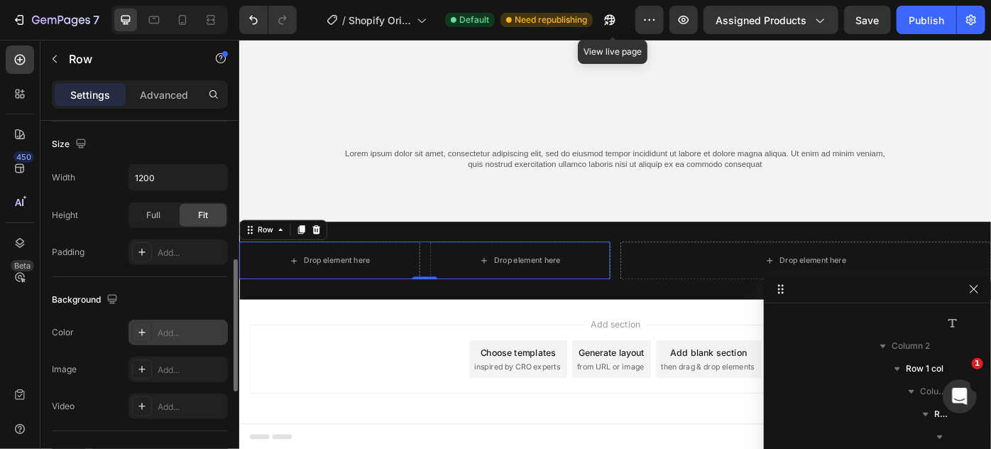
click at [143, 329] on icon at bounding box center [141, 332] width 11 height 11
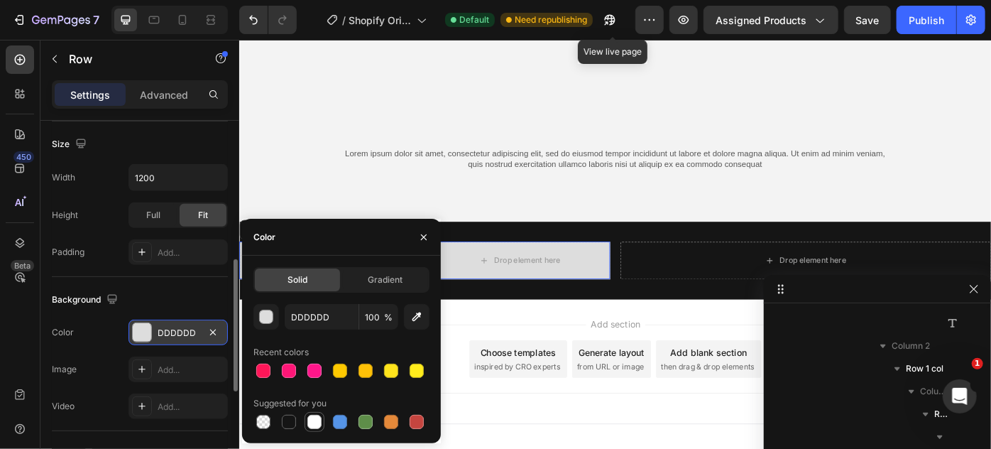
click at [317, 423] on div at bounding box center [314, 422] width 14 height 14
type input "FFFFFF"
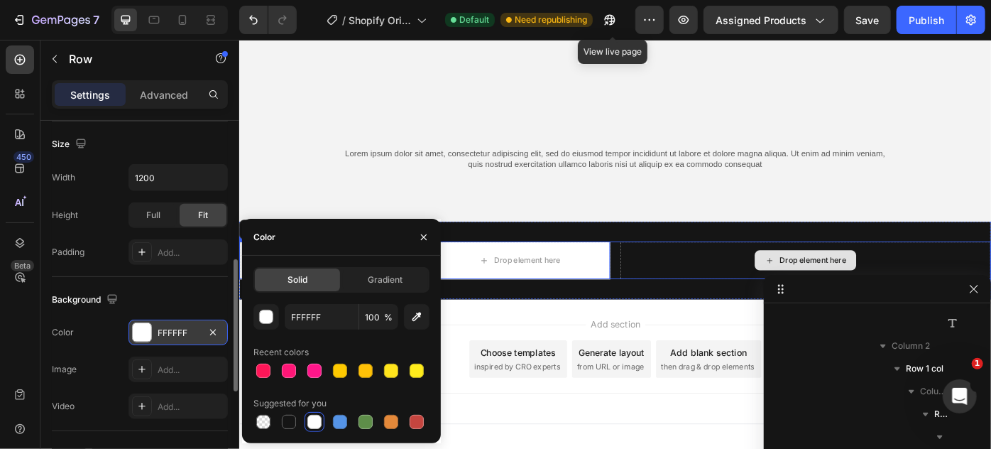
click at [709, 278] on div "Drop element here" at bounding box center [880, 289] width 420 height 43
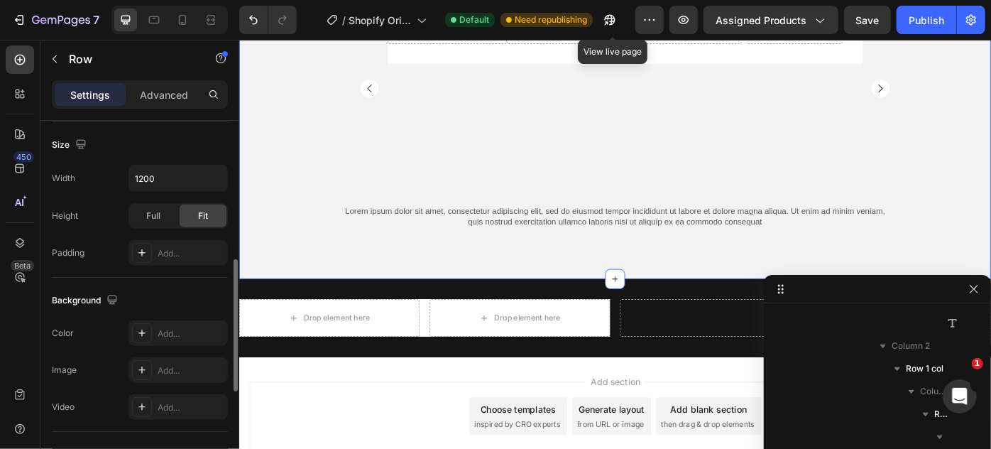
scroll to position [5993, 0]
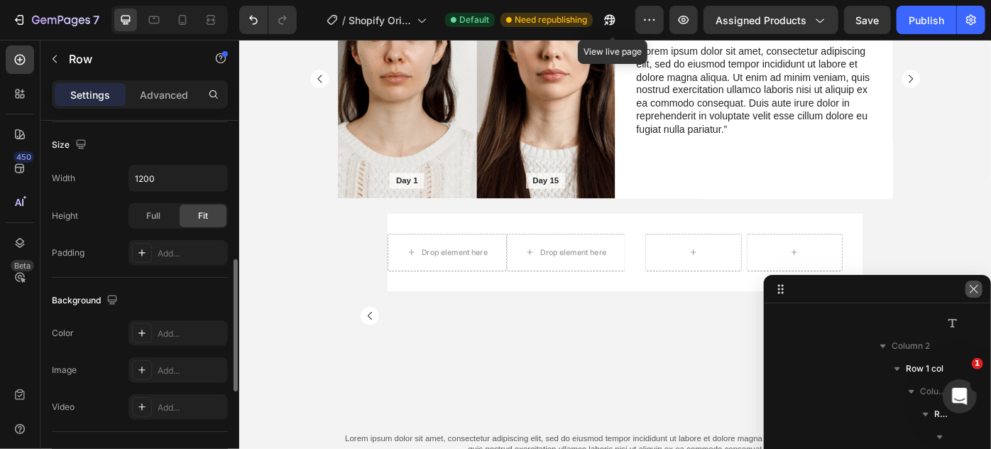
click at [981, 285] on button "button" at bounding box center [974, 288] width 17 height 17
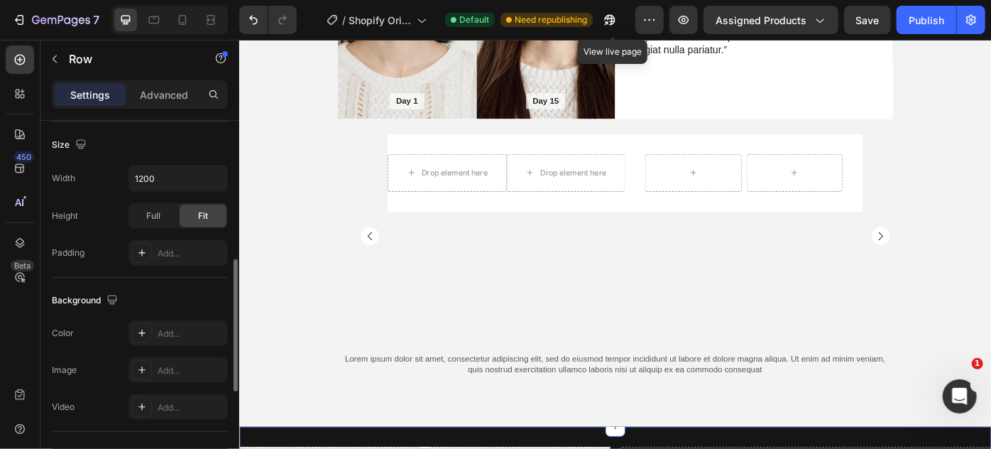
scroll to position [6251, 0]
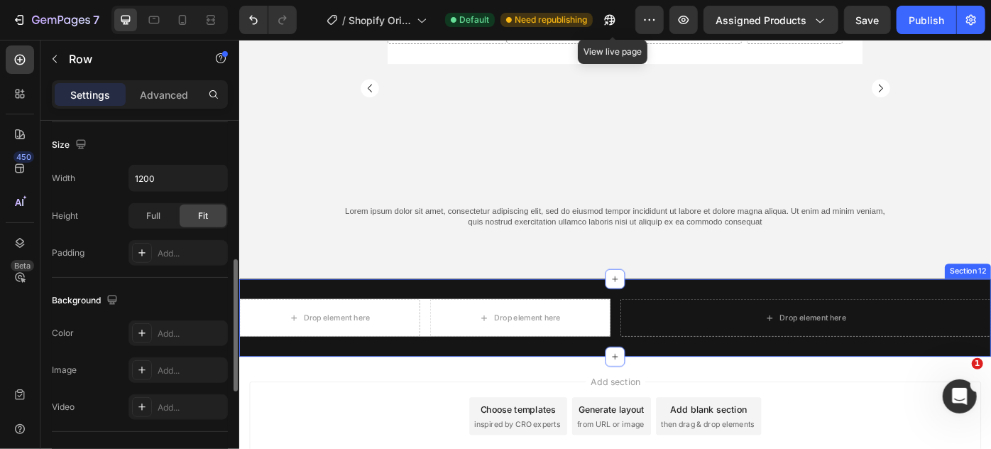
click at [677, 321] on div "Drop element here Drop element here Row Drop element here Row Section 12" at bounding box center [665, 354] width 852 height 88
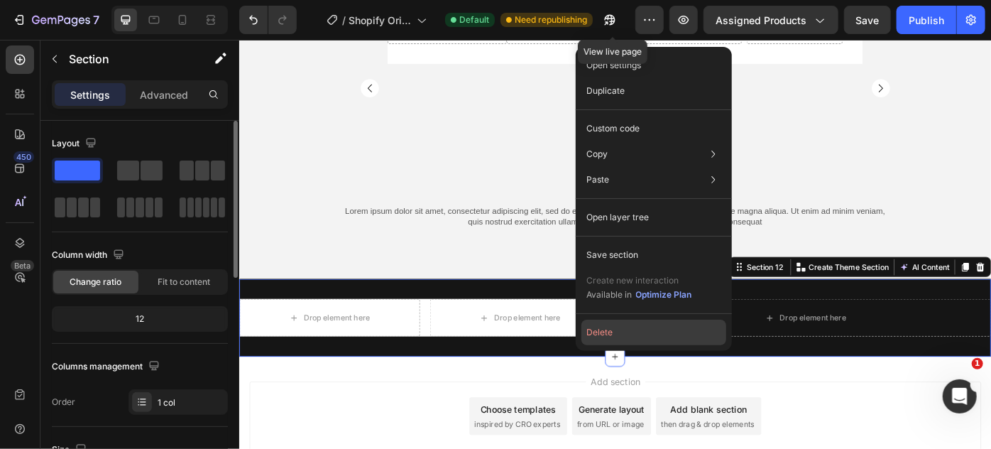
drag, startPoint x: 624, startPoint y: 333, endPoint x: 460, endPoint y: 377, distance: 169.8
click at [624, 333] on button "Delete" at bounding box center [654, 333] width 145 height 26
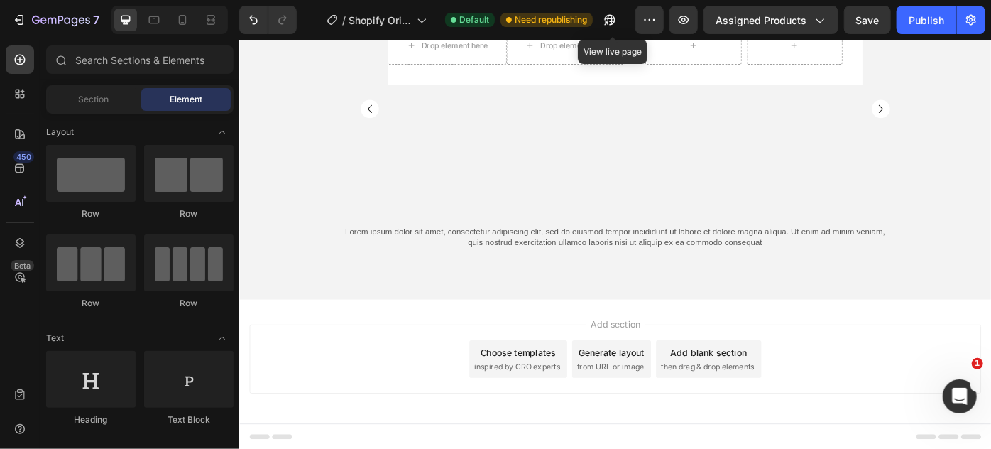
click at [747, 405] on span "then drag & drop elements" at bounding box center [769, 409] width 106 height 13
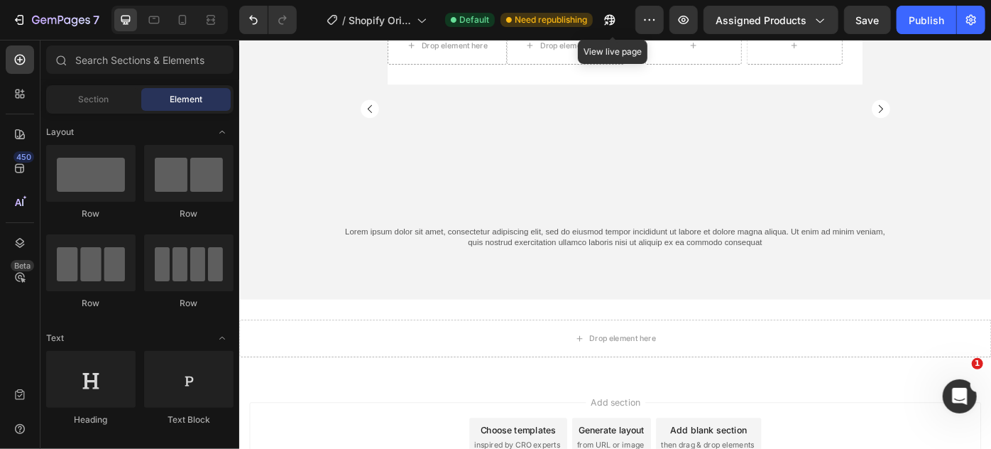
scroll to position [6251, 0]
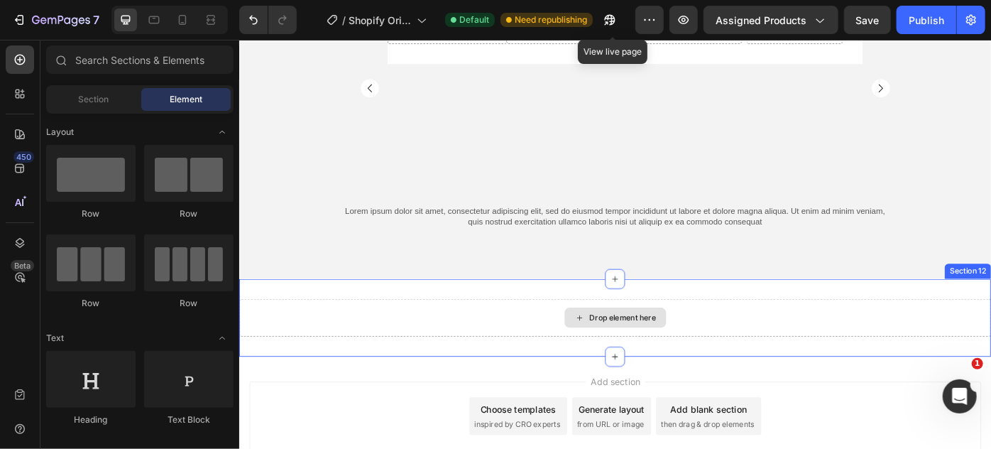
click at [518, 351] on div "Drop element here" at bounding box center [665, 353] width 852 height 43
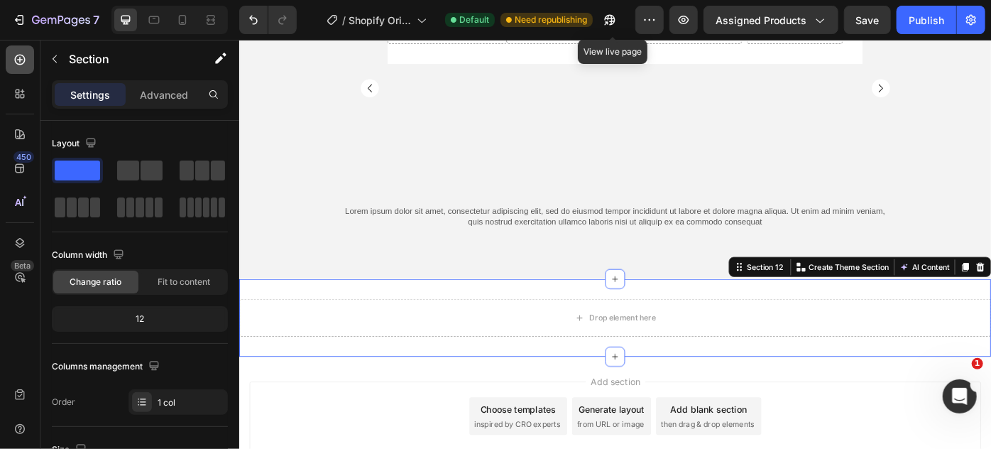
click at [21, 60] on icon at bounding box center [20, 60] width 14 height 14
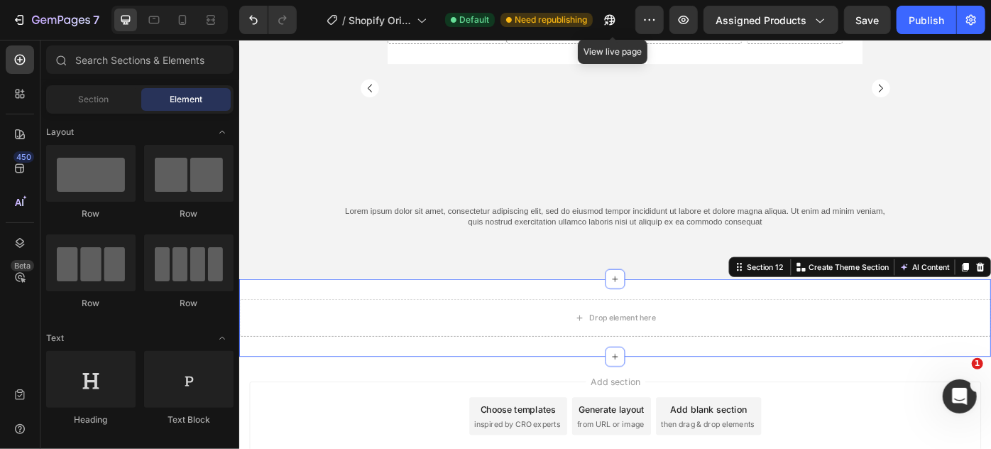
click at [399, 315] on div "Drop element here Section 12 You can create reusable sections Create Theme Sect…" at bounding box center [665, 354] width 852 height 88
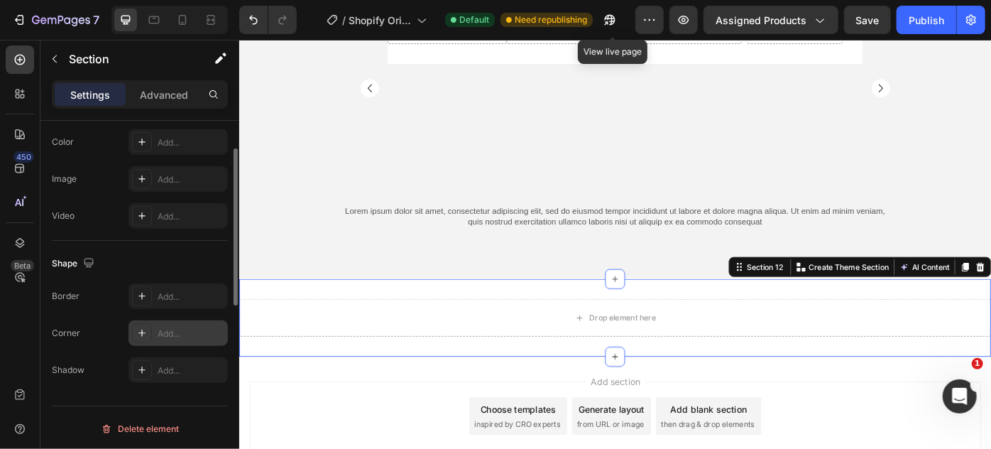
scroll to position [238, 0]
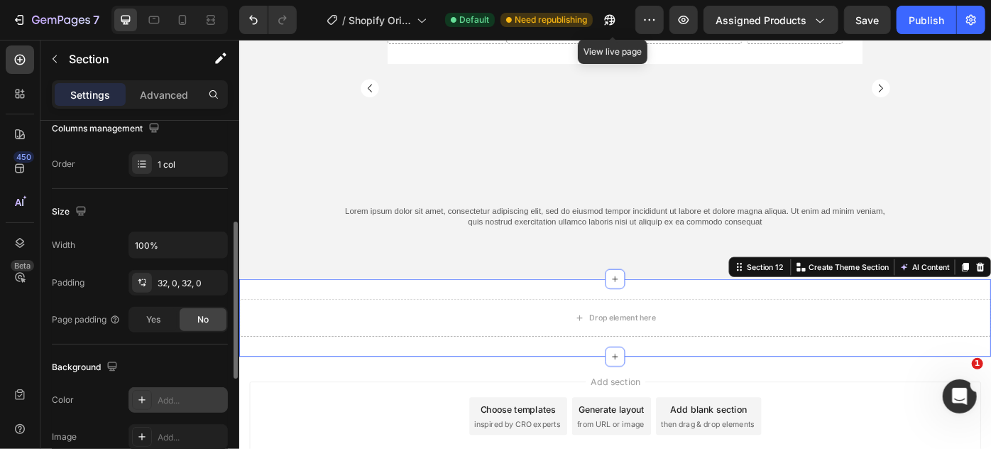
click at [143, 400] on icon at bounding box center [141, 399] width 11 height 11
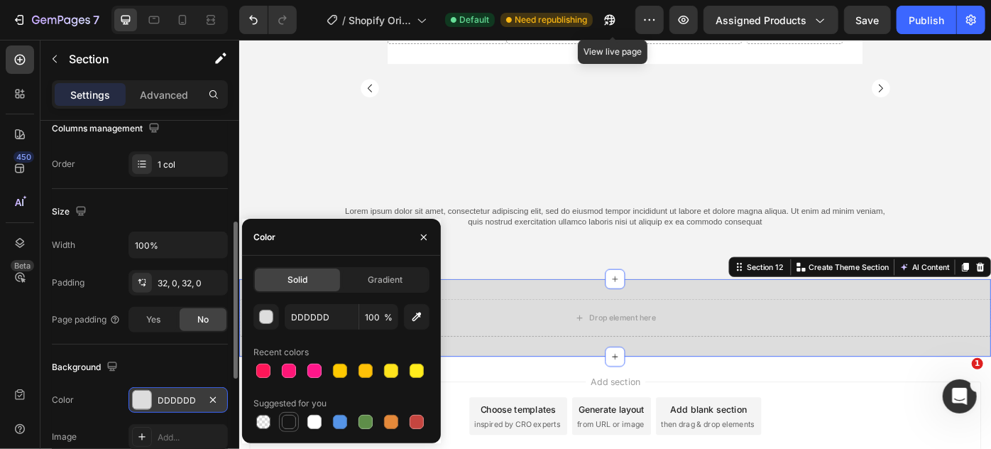
click at [296, 413] on div at bounding box center [289, 422] width 20 height 20
type input "151515"
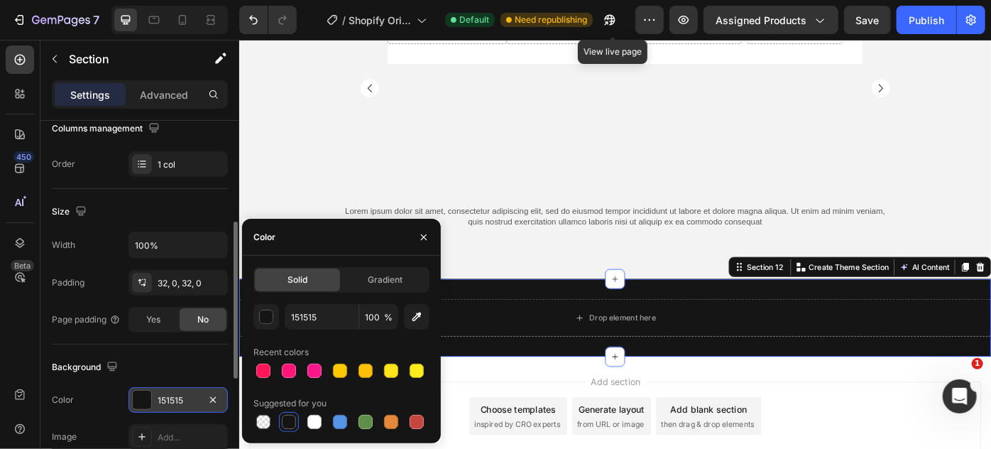
click at [533, 317] on div "Drop element here Section 12 You can create reusable sections Create Theme Sect…" at bounding box center [665, 354] width 852 height 88
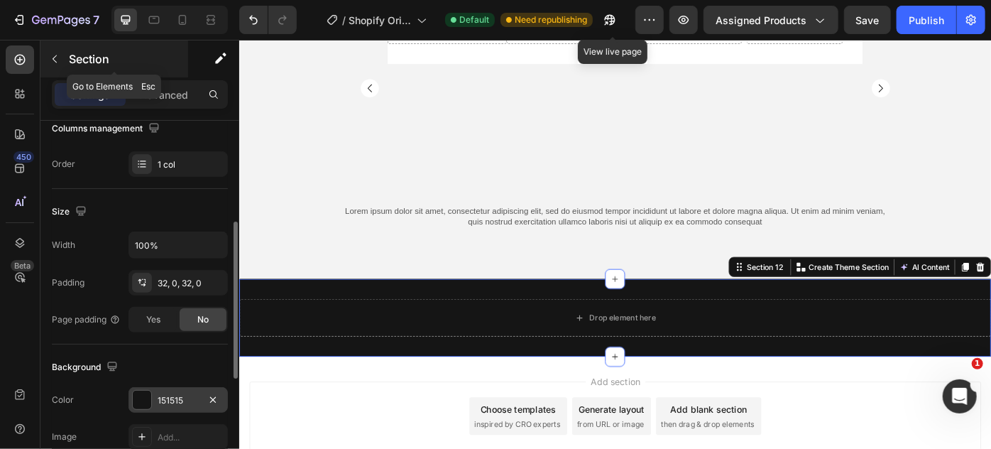
click at [59, 61] on icon "button" at bounding box center [54, 58] width 11 height 11
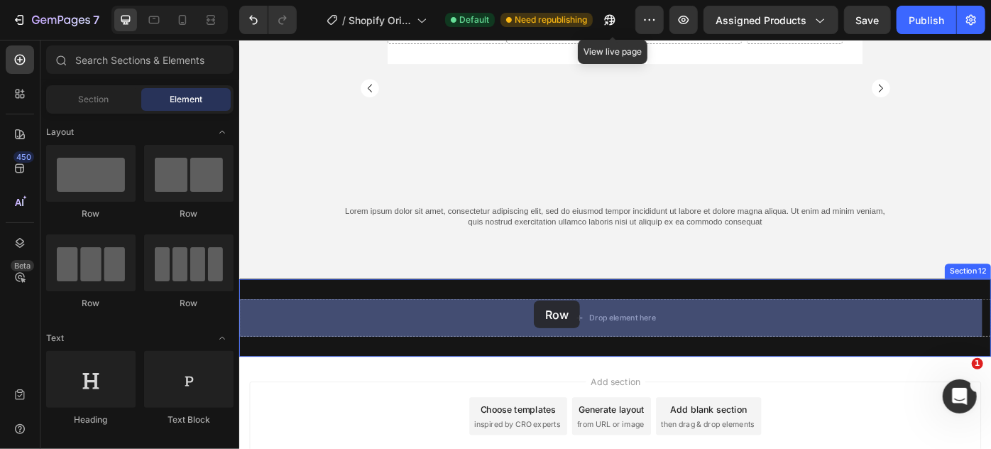
drag, startPoint x: 329, startPoint y: 217, endPoint x: 572, endPoint y: 334, distance: 270.6
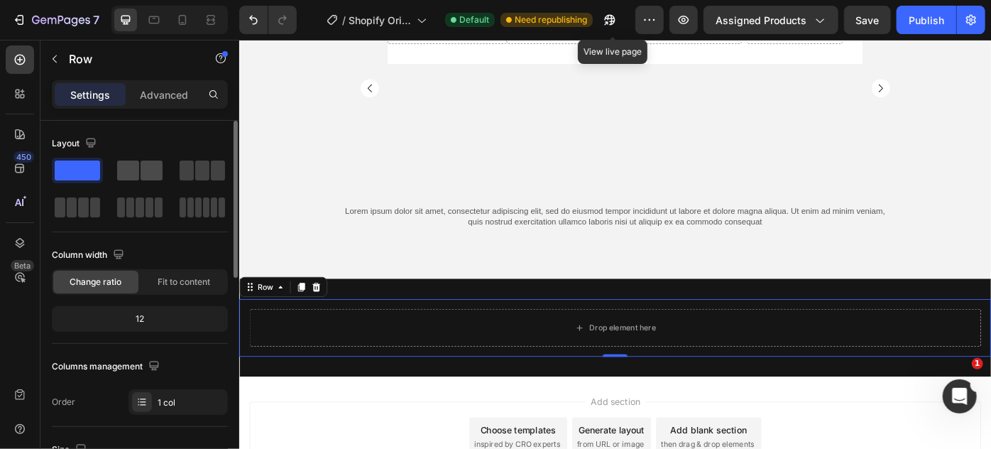
drag, startPoint x: 135, startPoint y: 170, endPoint x: 142, endPoint y: 174, distance: 7.9
click at [142, 174] on div at bounding box center [139, 170] width 45 height 20
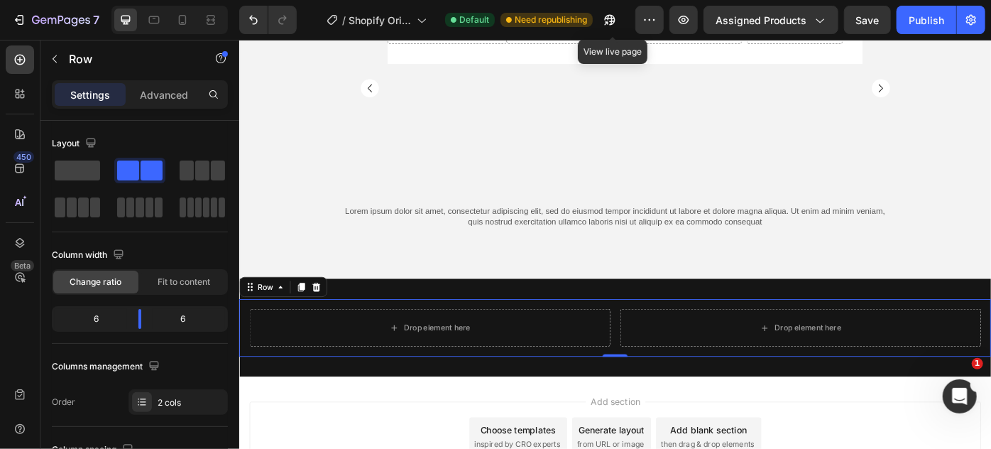
click at [245, 353] on div "Drop element here Drop element here Row 0" at bounding box center [665, 364] width 852 height 65
click at [177, 92] on p "Advanced" at bounding box center [164, 94] width 48 height 15
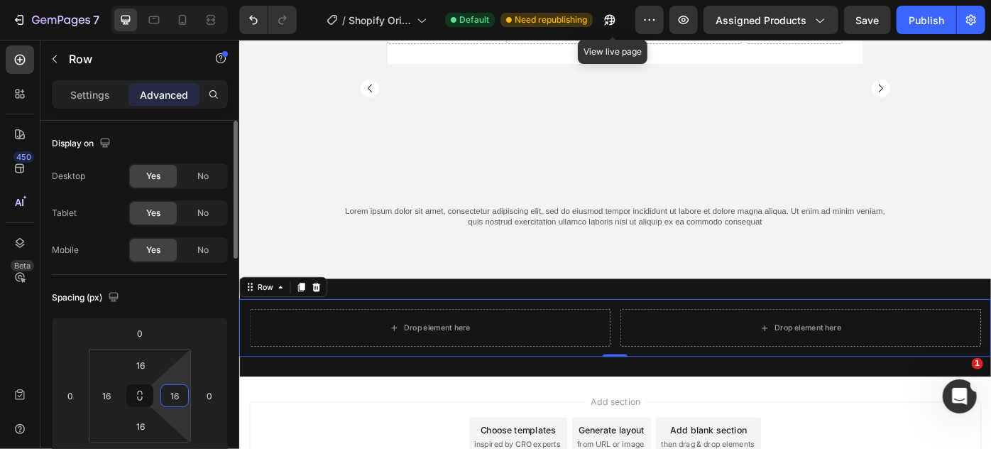
click at [173, 388] on input "16" at bounding box center [174, 395] width 21 height 21
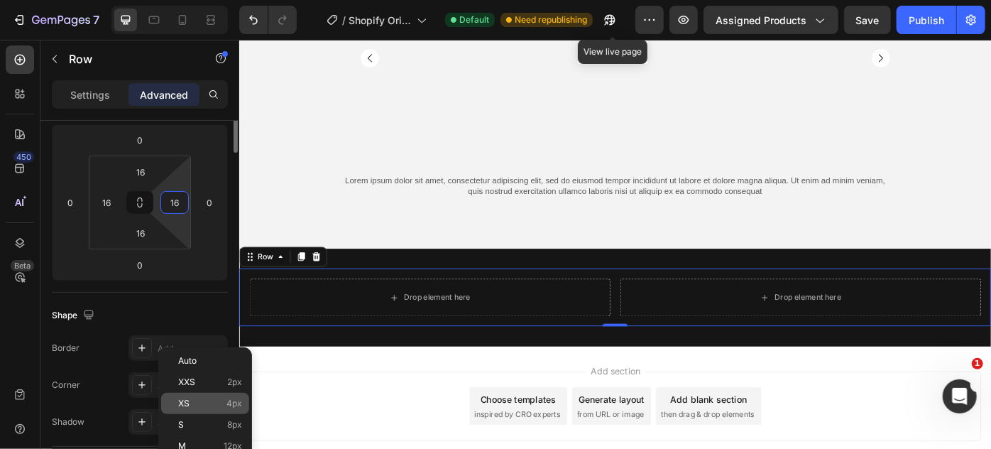
scroll to position [6338, 0]
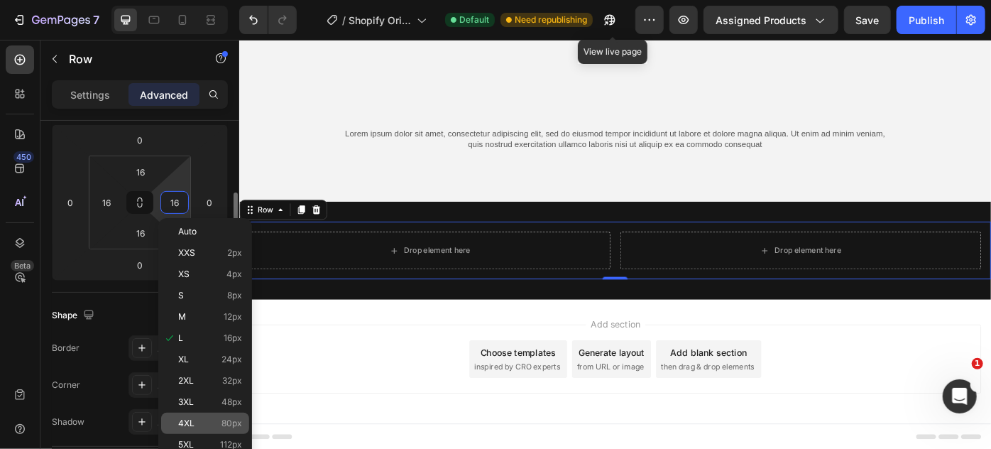
click at [223, 427] on span "80px" at bounding box center [232, 423] width 21 height 10
type input "80"
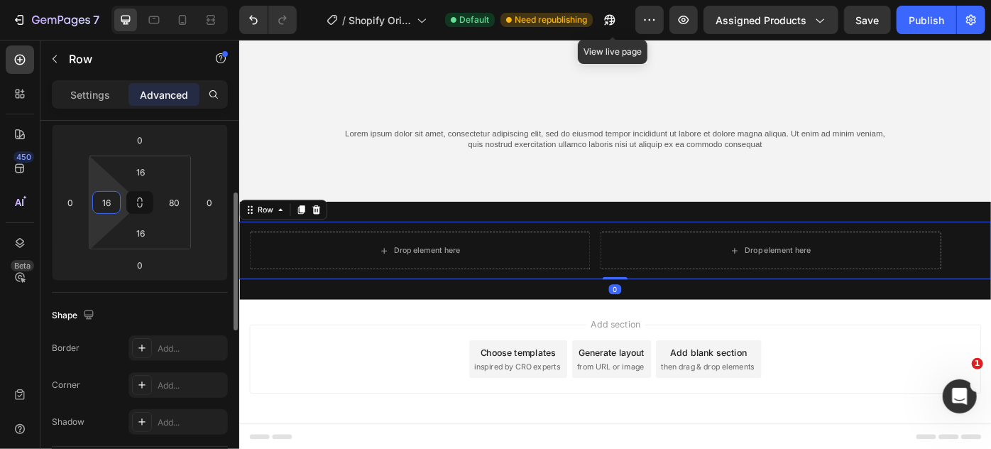
click at [111, 202] on input "16" at bounding box center [106, 202] width 21 height 21
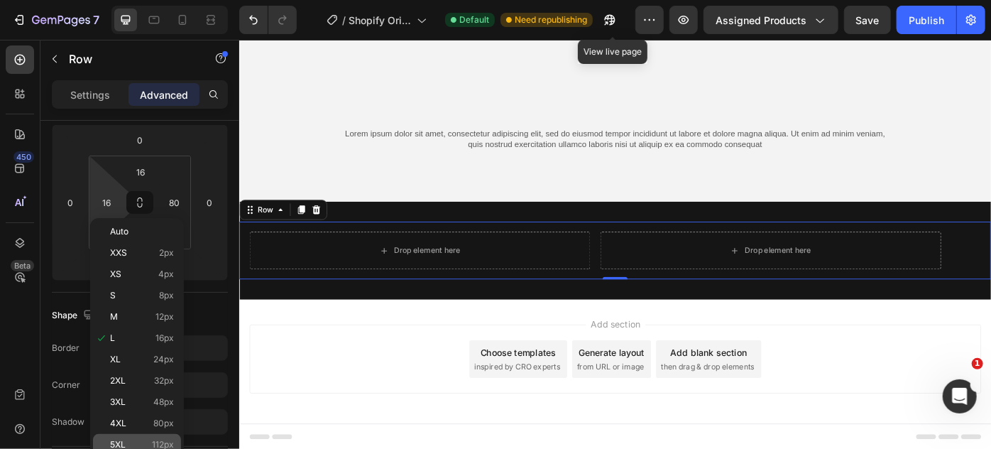
click at [146, 437] on div "5XL 112px" at bounding box center [137, 444] width 88 height 21
type input "112"
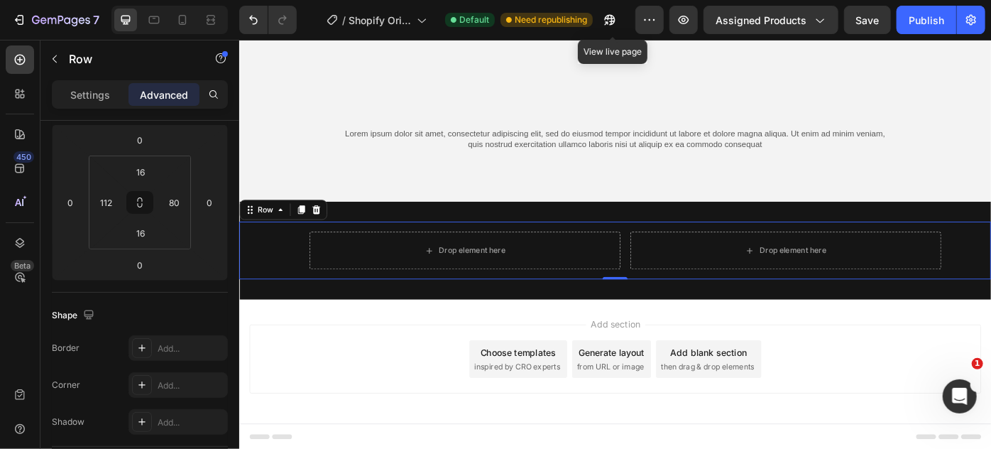
click at [268, 262] on div "Drop element here Drop element here Row 0" at bounding box center [665, 277] width 852 height 65
click at [104, 92] on p "Settings" at bounding box center [90, 94] width 40 height 15
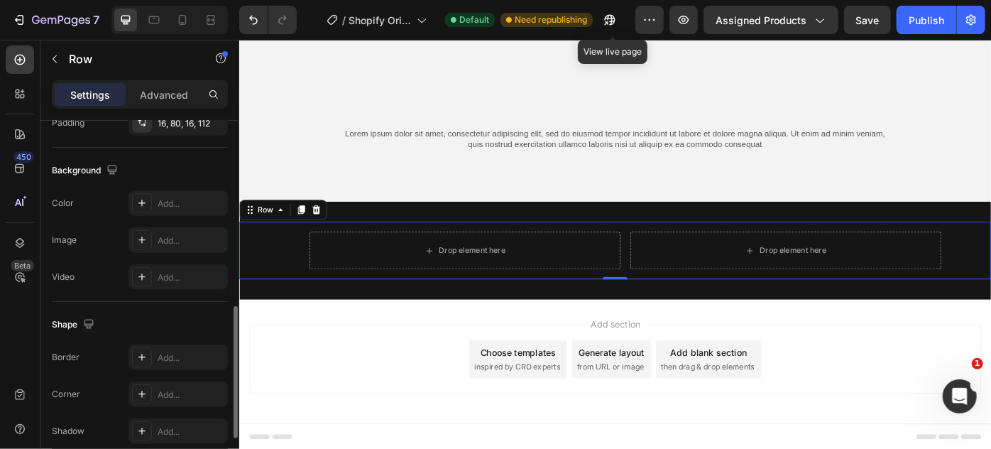
scroll to position [645, 0]
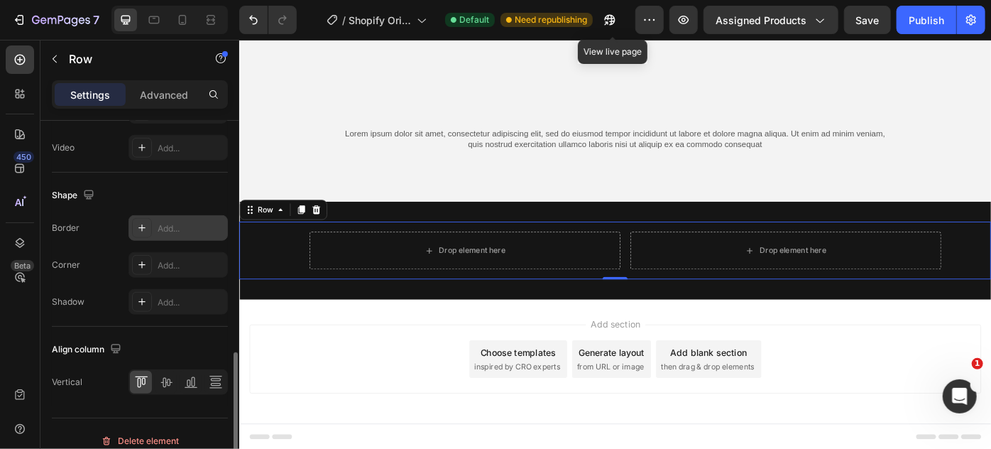
click at [133, 219] on div at bounding box center [142, 228] width 20 height 20
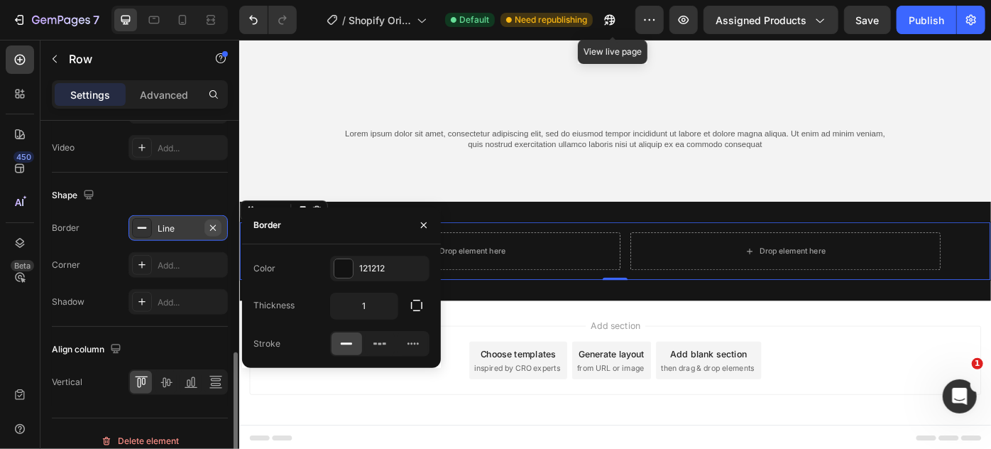
click at [210, 222] on icon "button" at bounding box center [212, 227] width 11 height 11
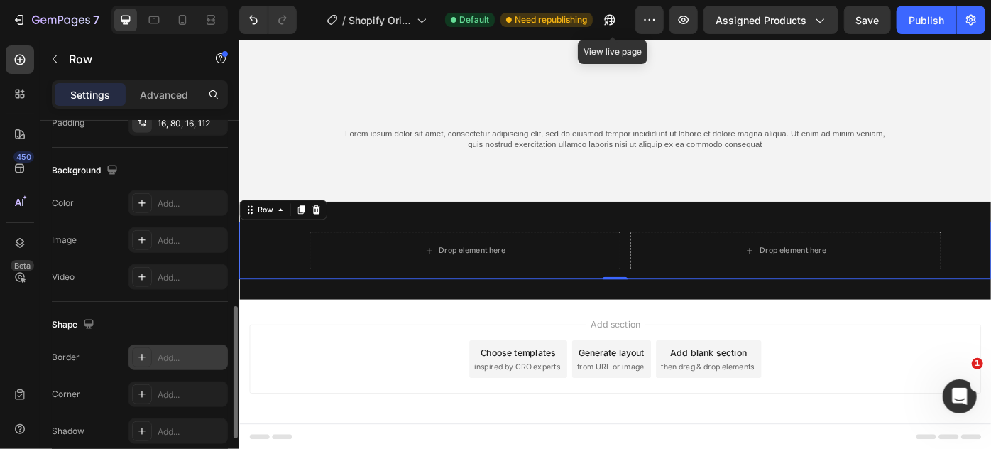
scroll to position [452, 0]
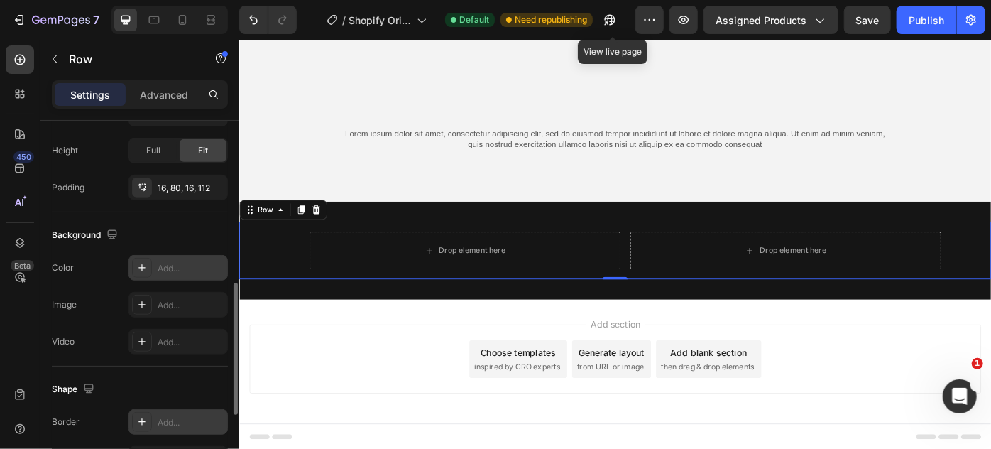
click at [130, 262] on div "Add..." at bounding box center [178, 268] width 99 height 26
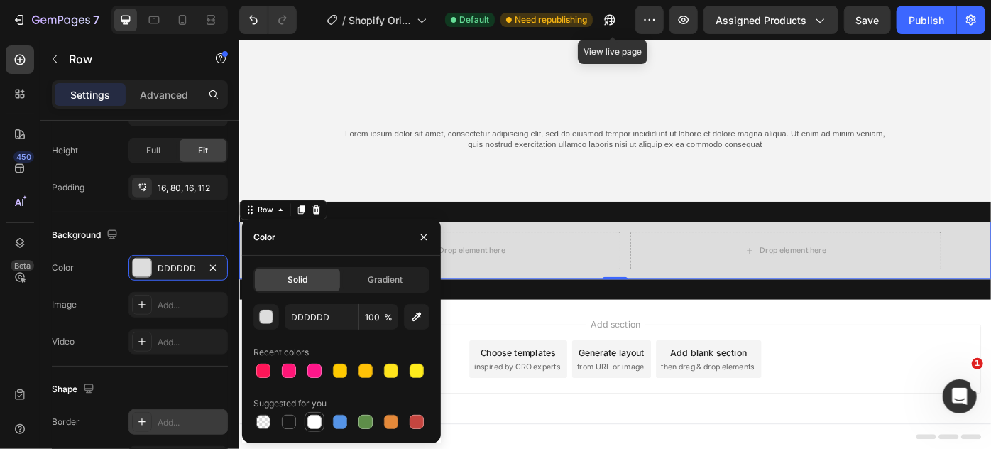
click at [308, 418] on div at bounding box center [314, 422] width 14 height 14
type input "FFFFFF"
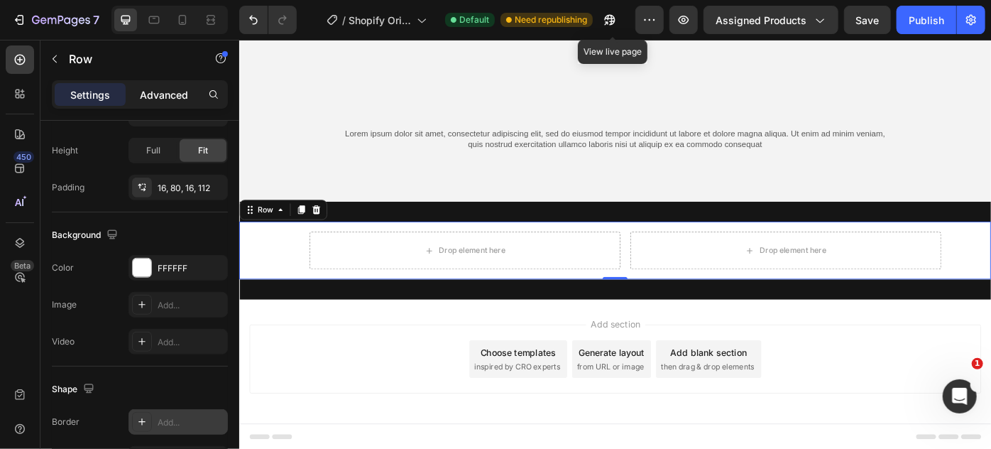
click at [160, 92] on p "Advanced" at bounding box center [164, 94] width 48 height 15
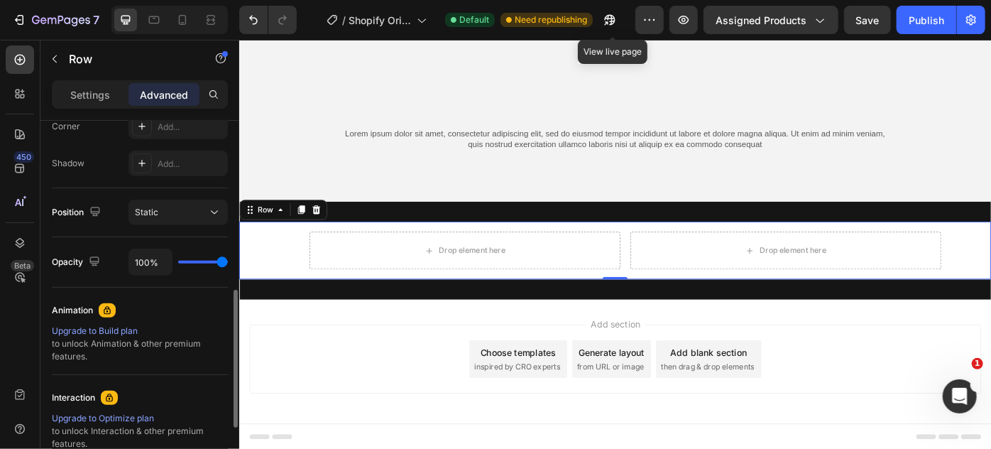
scroll to position [64, 0]
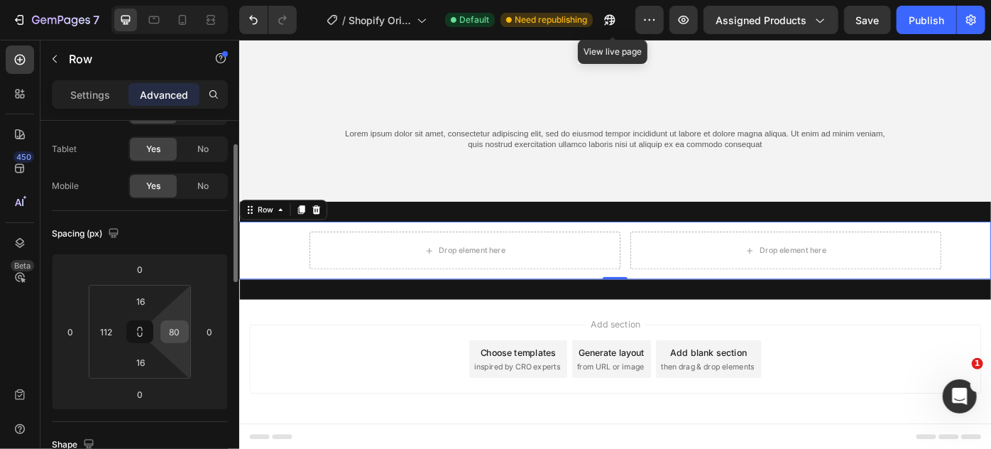
click at [177, 329] on input "80" at bounding box center [174, 331] width 21 height 21
type input "0"
click at [100, 327] on input "112" at bounding box center [106, 331] width 21 height 21
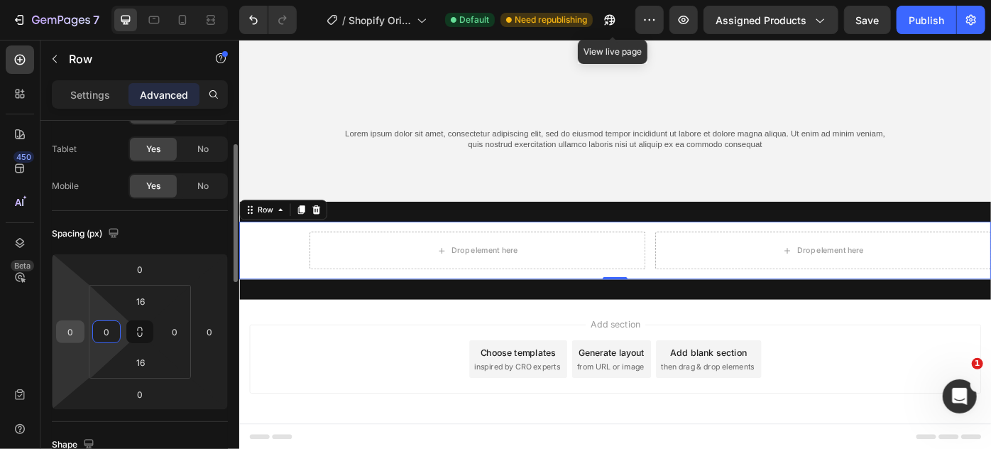
type input "0"
click at [60, 327] on input "0" at bounding box center [70, 331] width 21 height 21
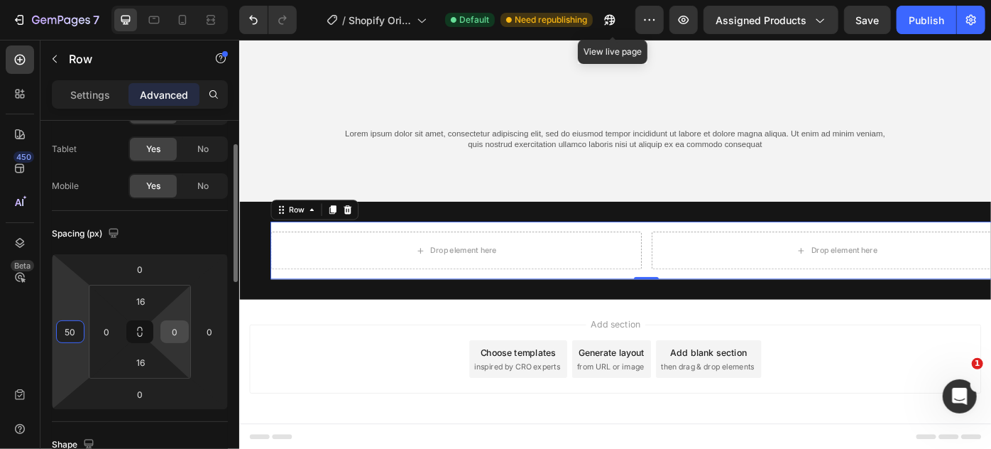
type input "50"
click at [171, 327] on input "0" at bounding box center [174, 331] width 21 height 21
type input "5"
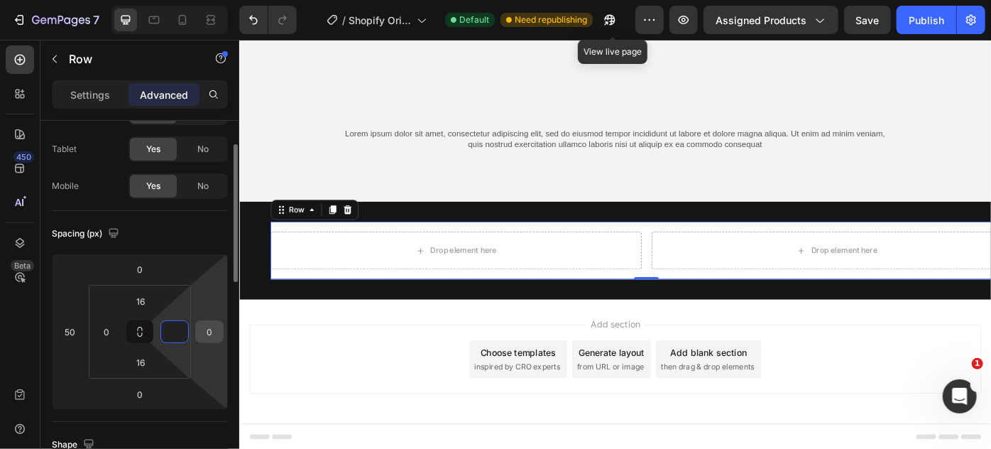
click at [203, 331] on input "0" at bounding box center [209, 331] width 21 height 21
type input "0"
click at [214, 223] on div "Spacing (px)" at bounding box center [140, 233] width 176 height 23
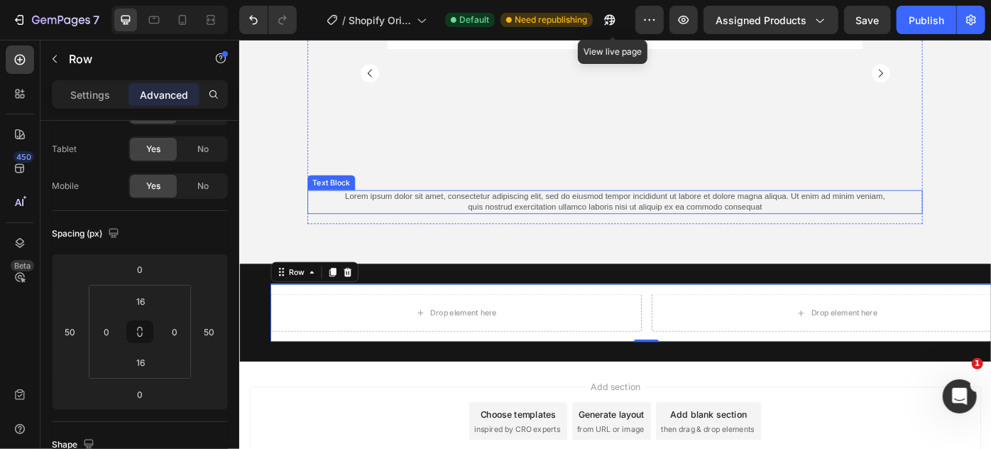
scroll to position [6274, 0]
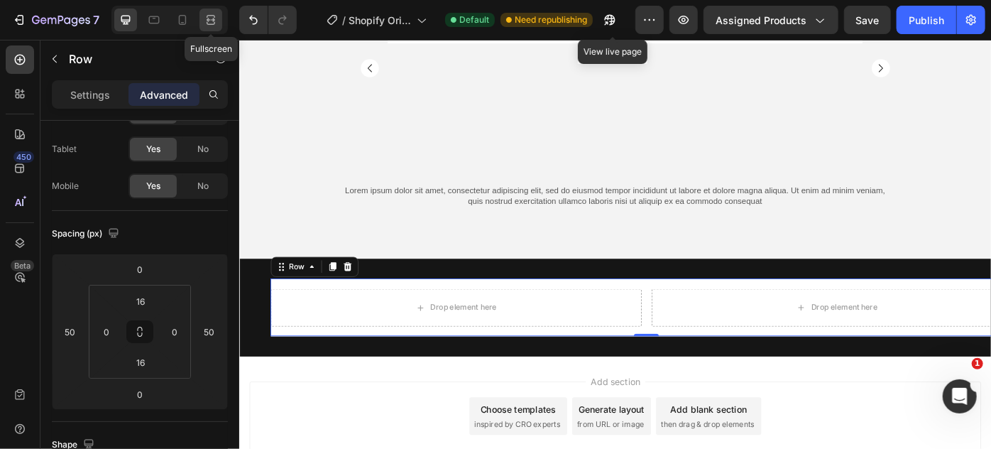
click at [200, 13] on div at bounding box center [211, 20] width 23 height 23
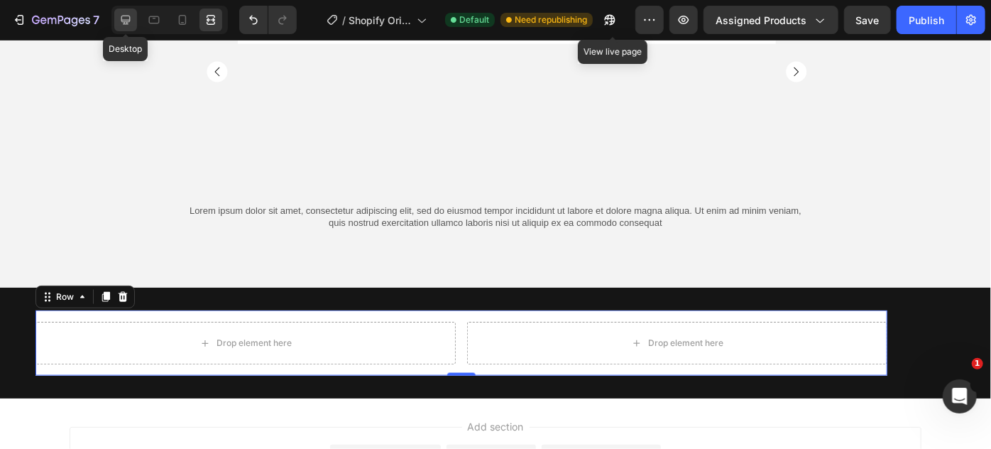
click at [129, 11] on div at bounding box center [125, 20] width 23 height 23
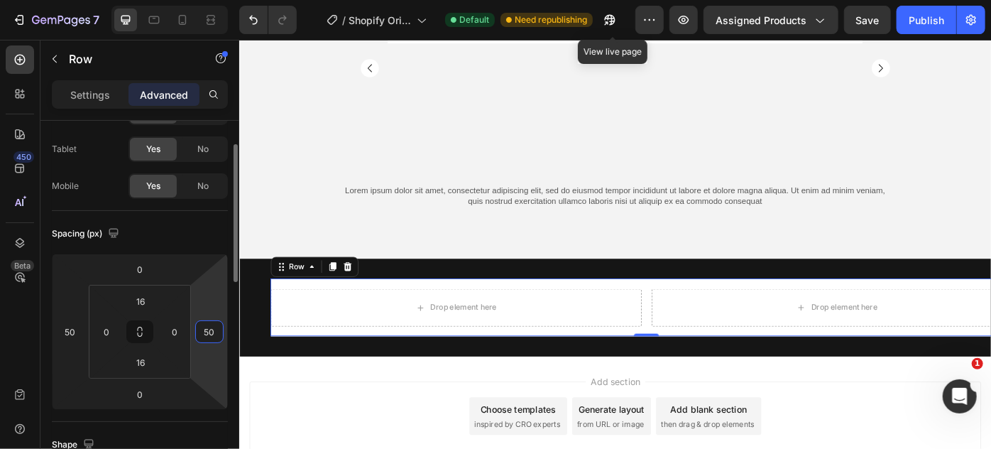
click at [208, 327] on input "50" at bounding box center [209, 331] width 21 height 21
type input "120"
click at [76, 327] on input "50" at bounding box center [70, 331] width 21 height 21
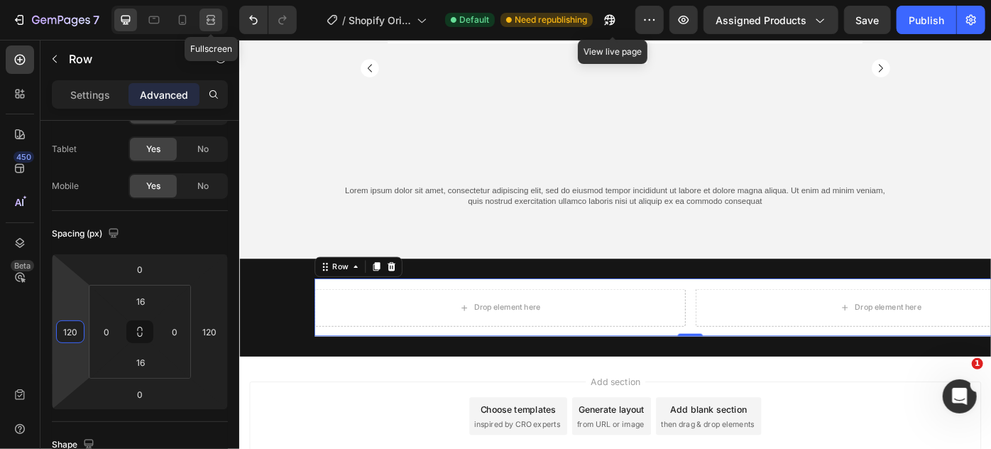
type input "120"
click at [208, 20] on icon at bounding box center [211, 20] width 14 height 14
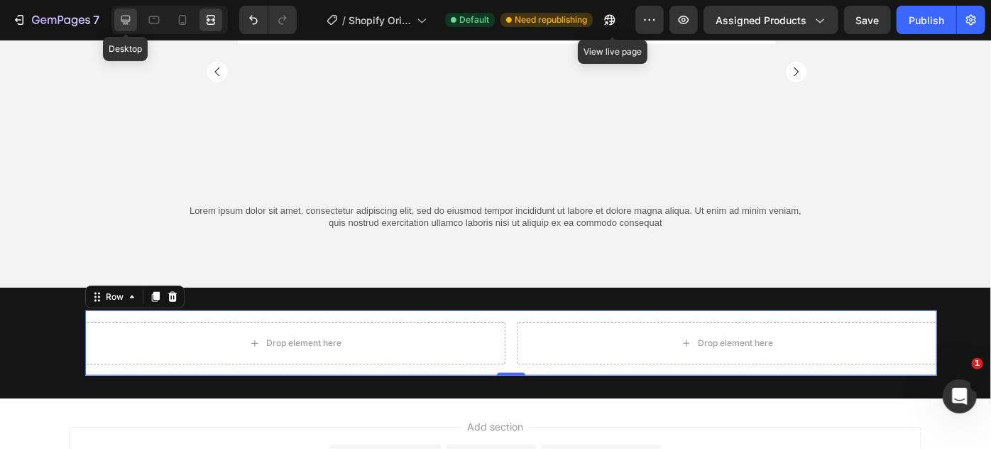
click at [129, 18] on icon at bounding box center [125, 20] width 9 height 9
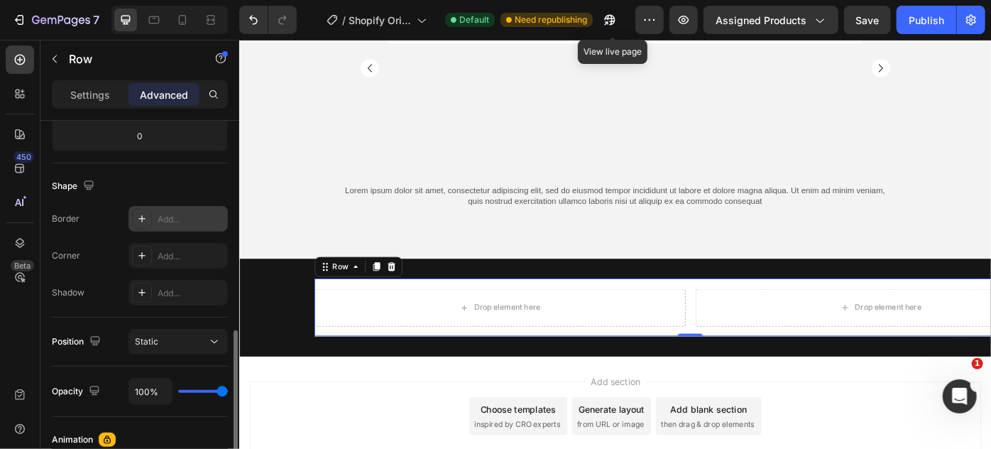
scroll to position [387, 0]
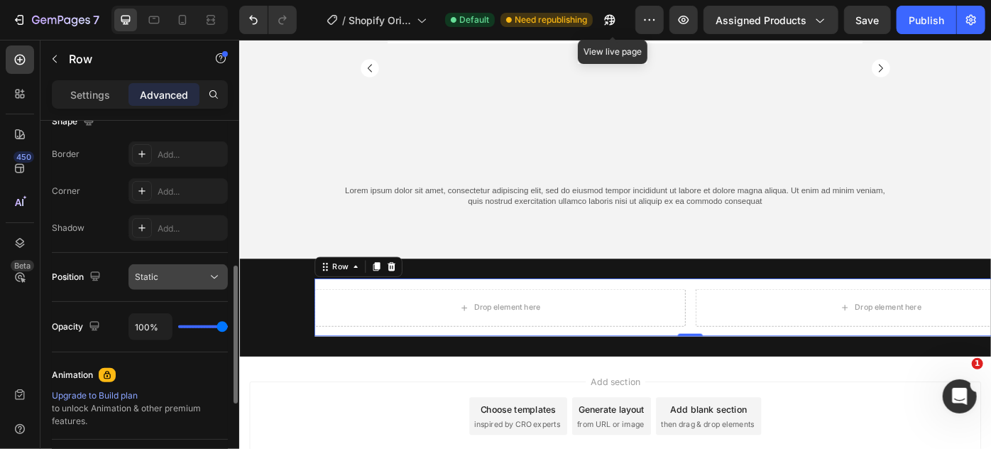
click at [175, 275] on div "Static" at bounding box center [171, 277] width 72 height 13
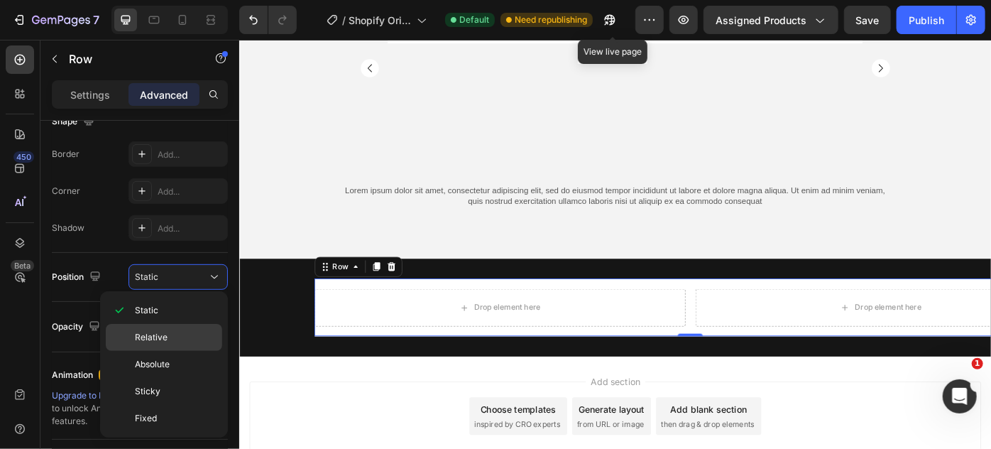
click at [172, 332] on p "Relative" at bounding box center [175, 337] width 81 height 13
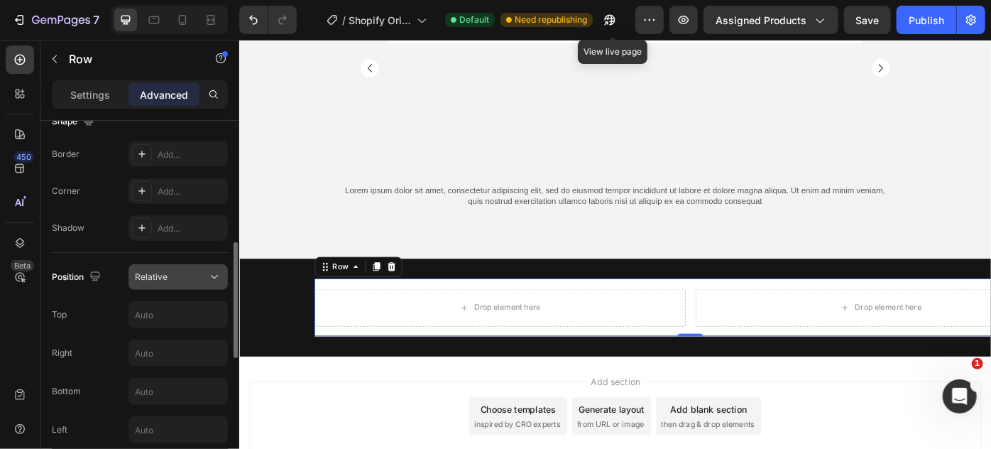
click at [172, 271] on div "Relative" at bounding box center [171, 277] width 72 height 13
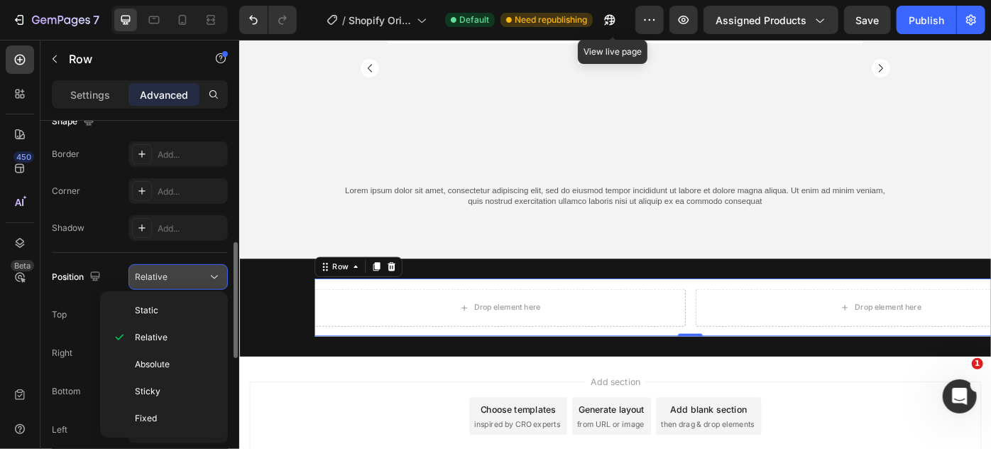
click at [172, 276] on div "Relative" at bounding box center [171, 277] width 72 height 13
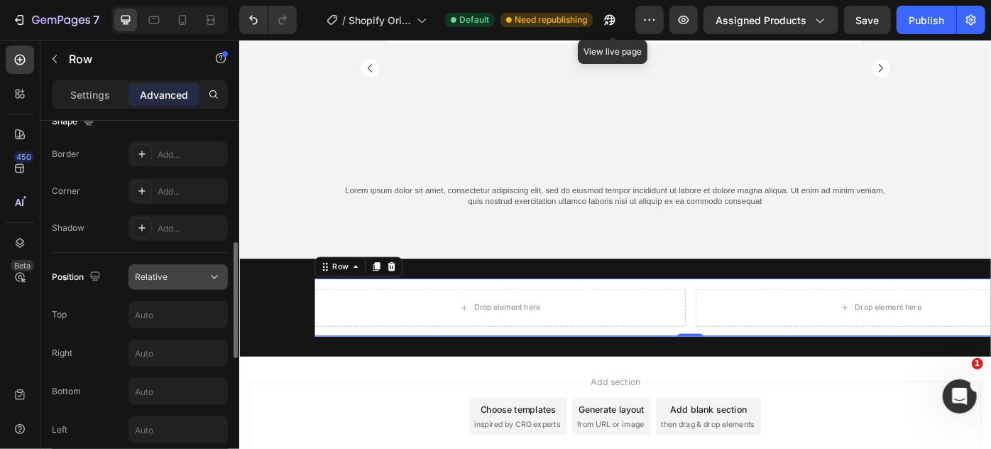
click at [172, 276] on div "Relative" at bounding box center [171, 277] width 72 height 13
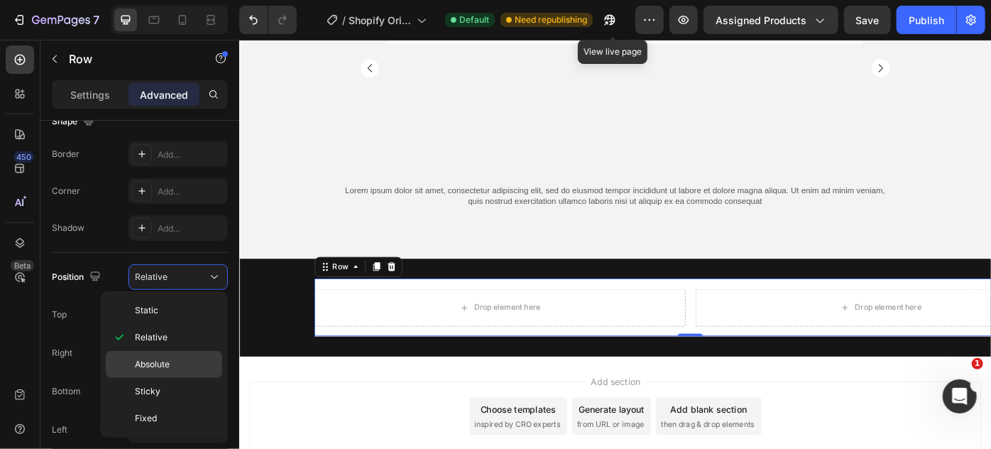
click at [166, 354] on div "Absolute" at bounding box center [164, 364] width 116 height 27
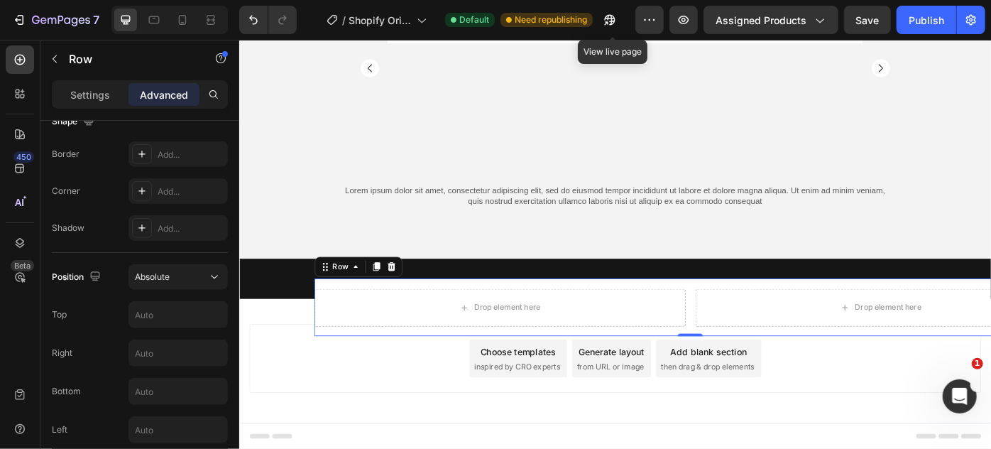
scroll to position [6273, 0]
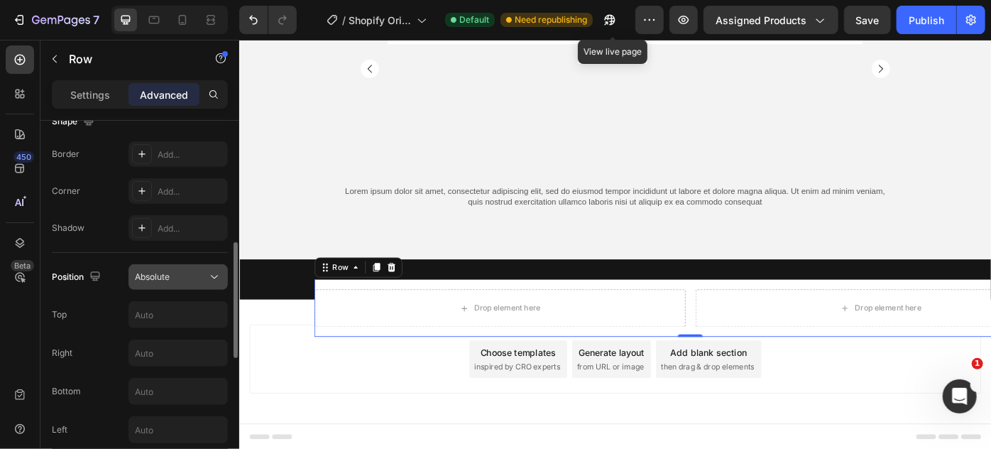
click at [176, 274] on div "Absolute" at bounding box center [171, 277] width 72 height 13
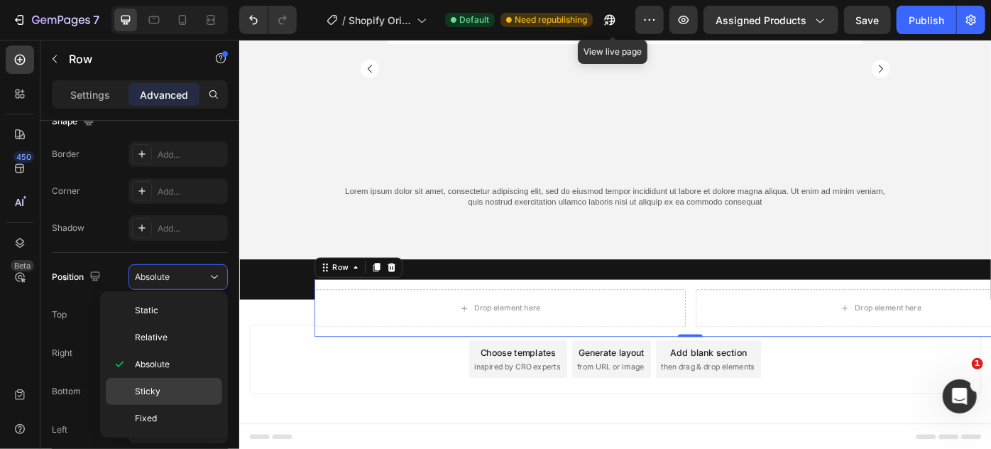
click at [158, 392] on span "Sticky" at bounding box center [148, 391] width 26 height 13
type input "0"
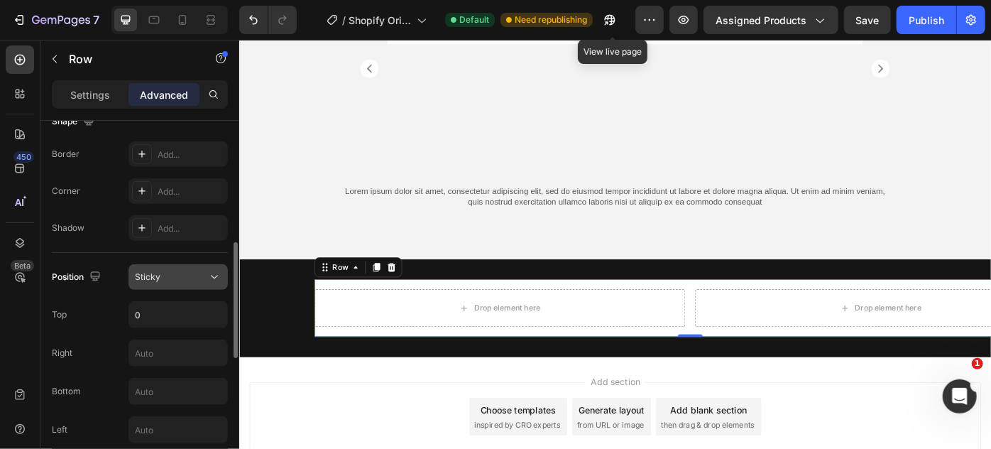
click at [168, 271] on div "Sticky" at bounding box center [171, 277] width 72 height 13
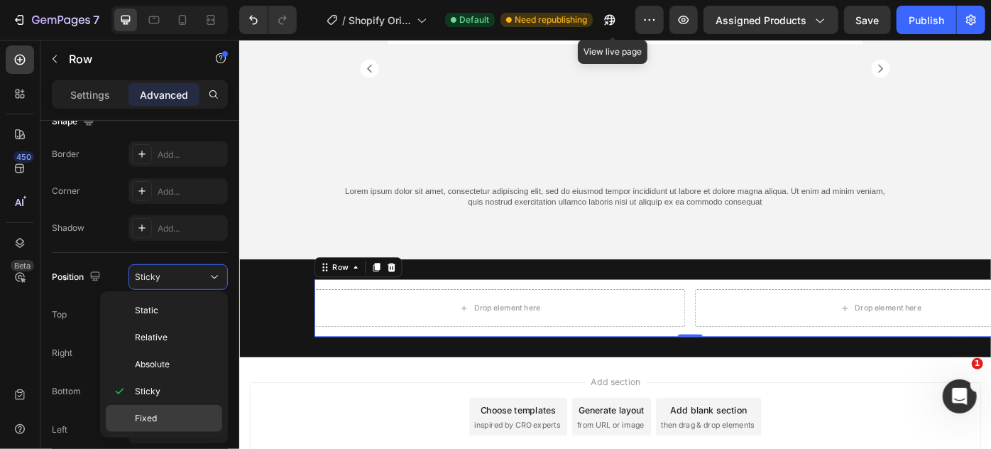
click at [153, 415] on span "Fixed" at bounding box center [146, 418] width 22 height 13
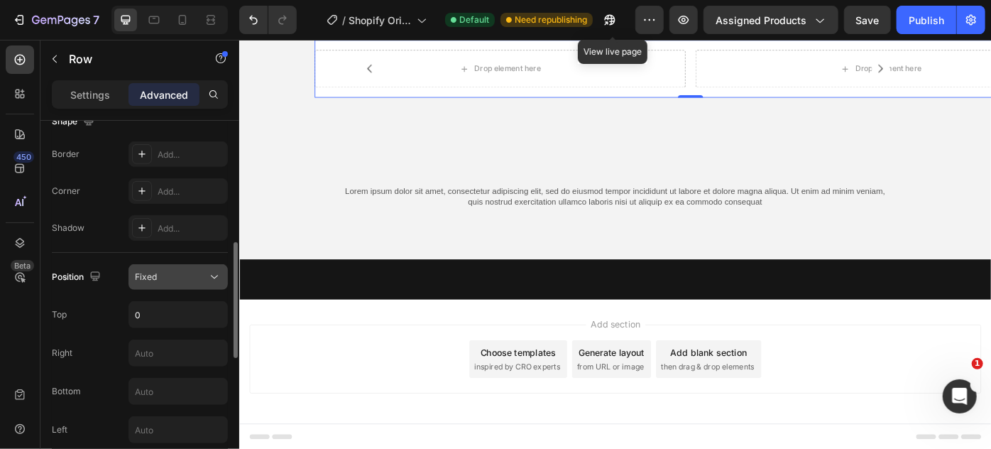
click at [174, 273] on div "Fixed" at bounding box center [171, 277] width 72 height 13
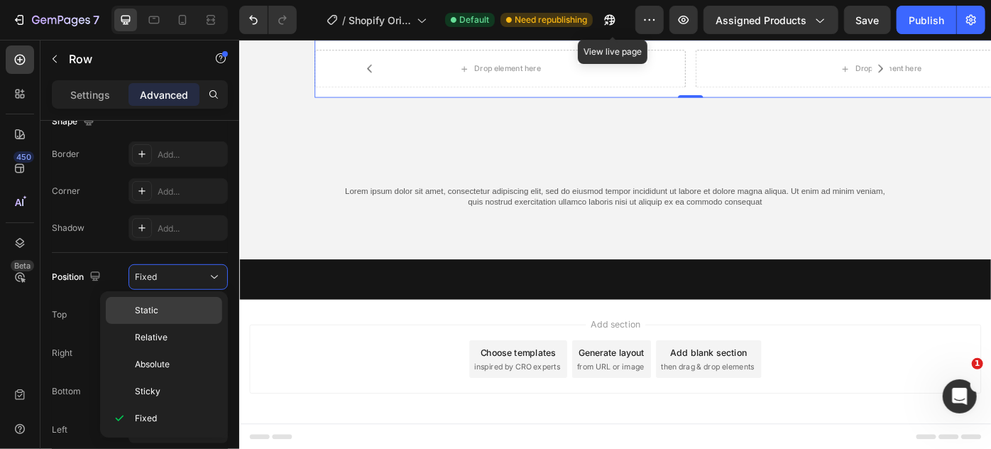
click at [170, 307] on p "Static" at bounding box center [175, 310] width 81 height 13
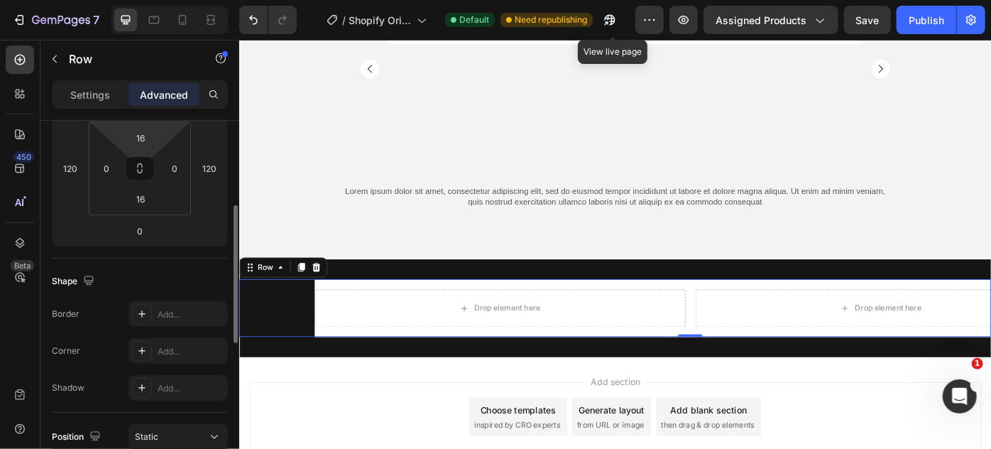
scroll to position [0, 0]
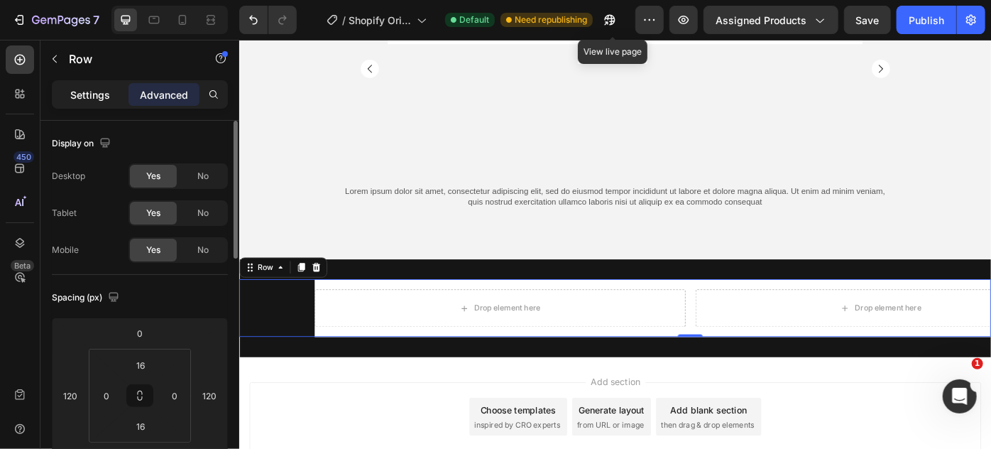
click at [77, 99] on p "Settings" at bounding box center [90, 94] width 40 height 15
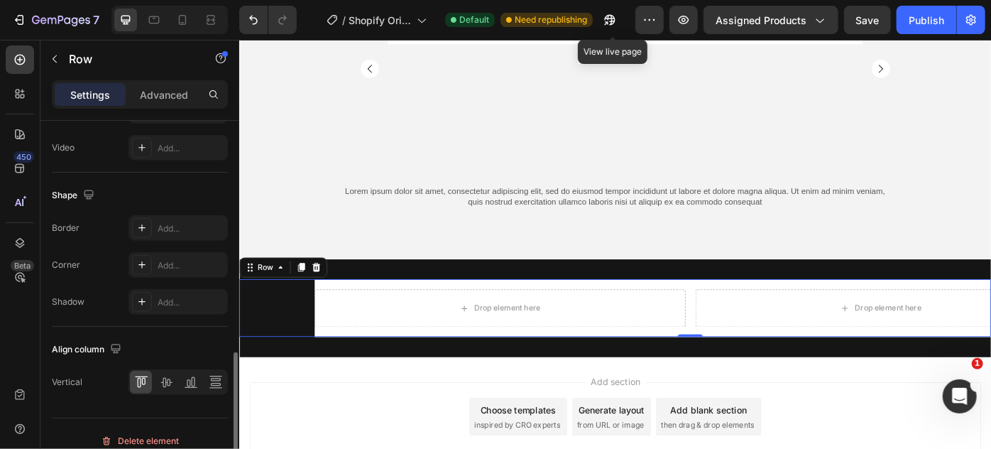
scroll to position [657, 0]
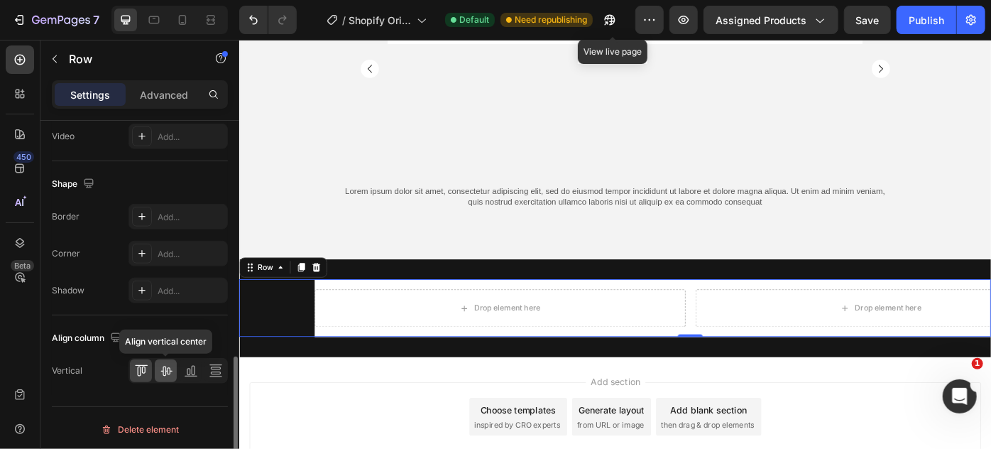
click at [166, 372] on icon at bounding box center [166, 371] width 14 height 14
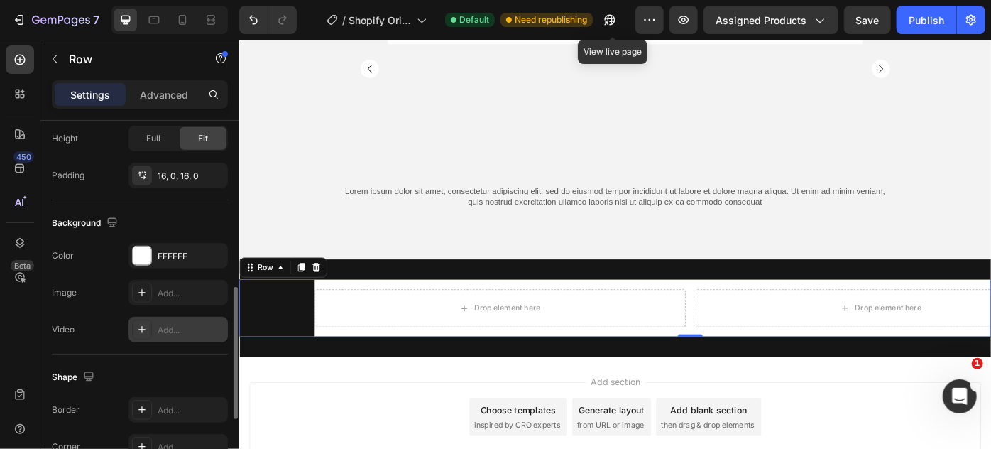
scroll to position [399, 0]
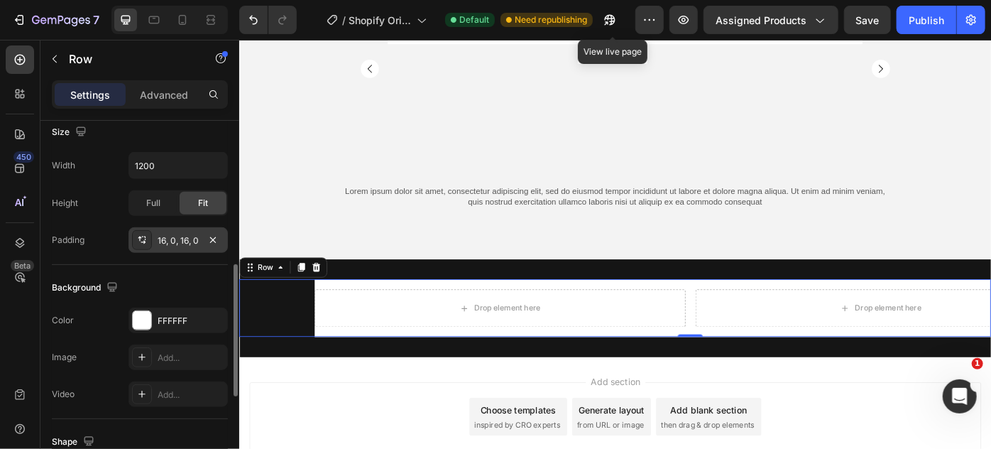
click at [141, 234] on icon at bounding box center [141, 239] width 11 height 11
click at [104, 241] on div "Padding 16, 0, 16, 0" at bounding box center [140, 240] width 176 height 26
click at [154, 197] on span "Full" at bounding box center [153, 203] width 14 height 13
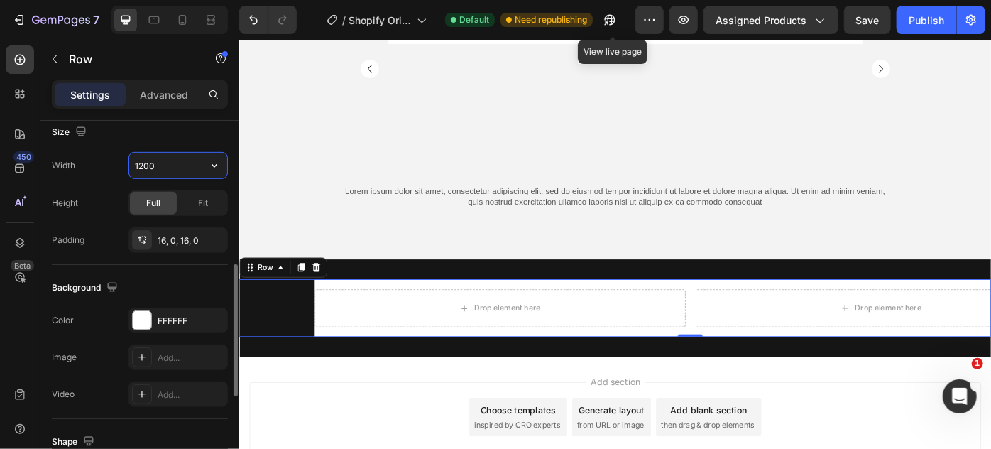
click at [183, 166] on input "1200" at bounding box center [178, 166] width 98 height 26
click at [208, 163] on icon "button" at bounding box center [214, 165] width 14 height 14
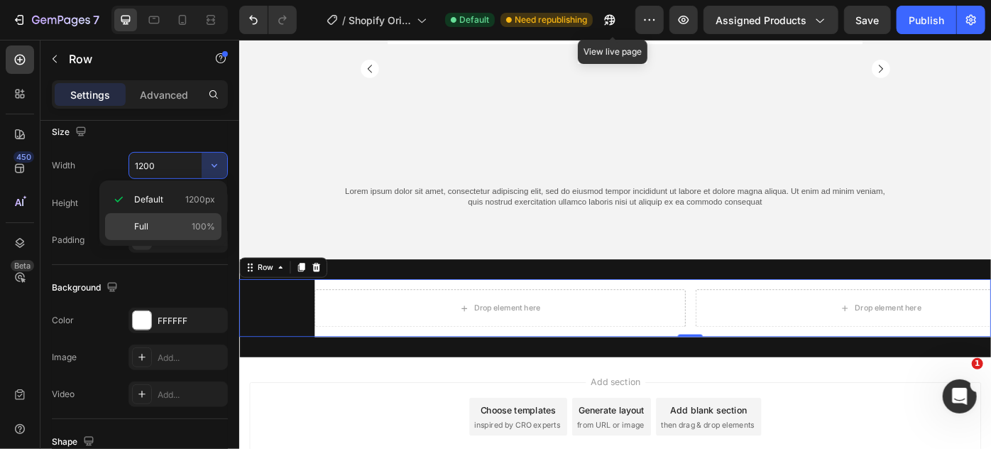
click at [174, 224] on p "Full 100%" at bounding box center [174, 226] width 81 height 13
type input "100%"
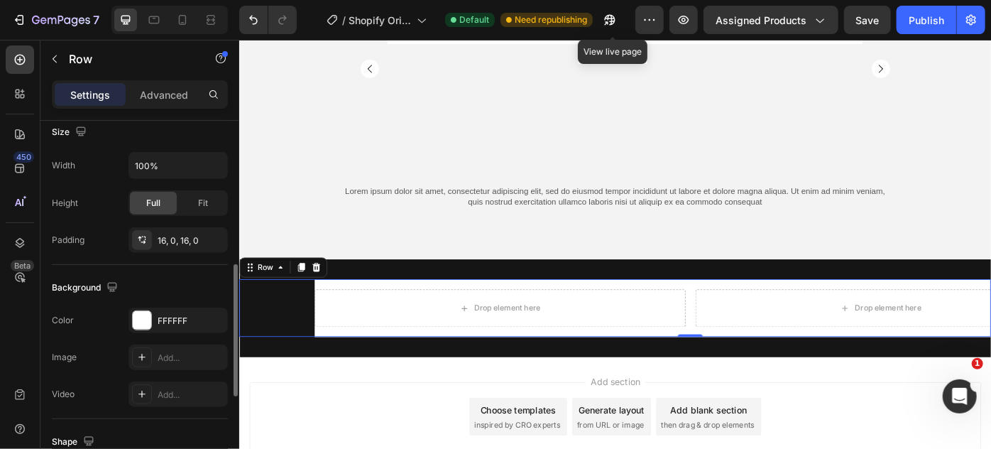
click at [97, 207] on div "Height Full Fit" at bounding box center [140, 203] width 176 height 26
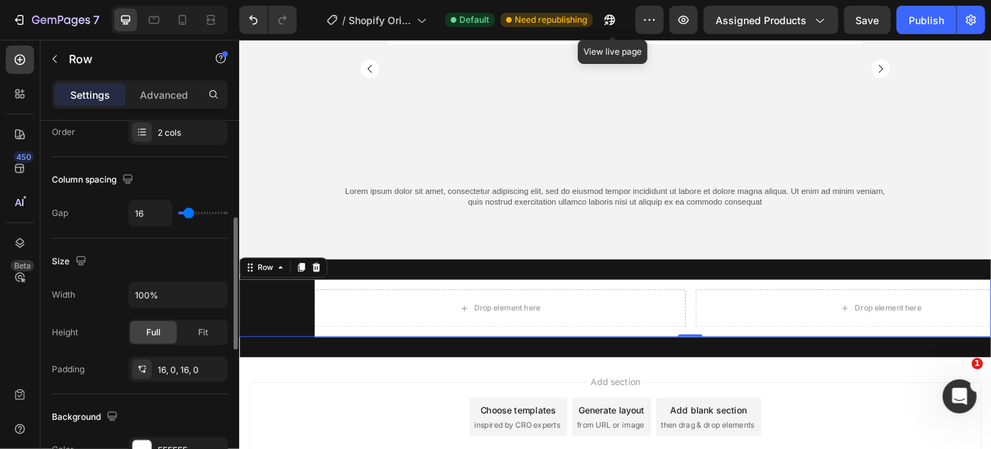
type input "22"
type input "24"
type input "74"
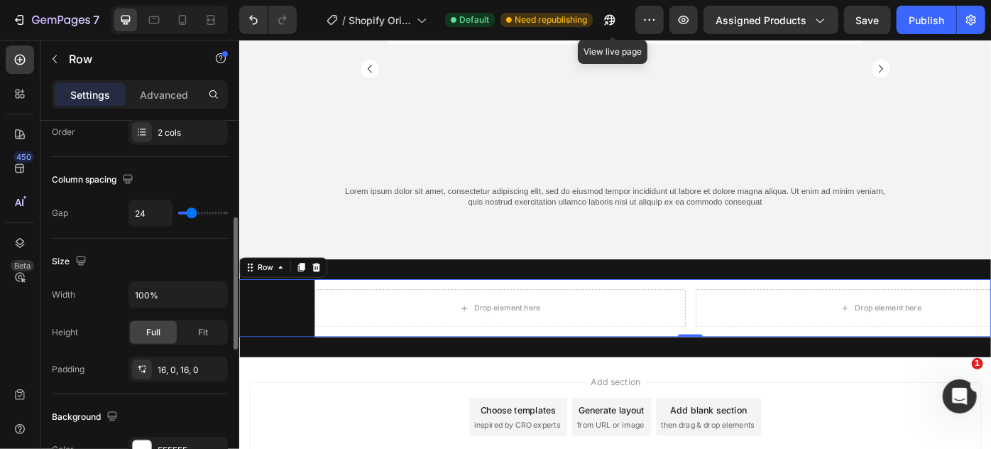
type input "74"
type input "81"
type input "71"
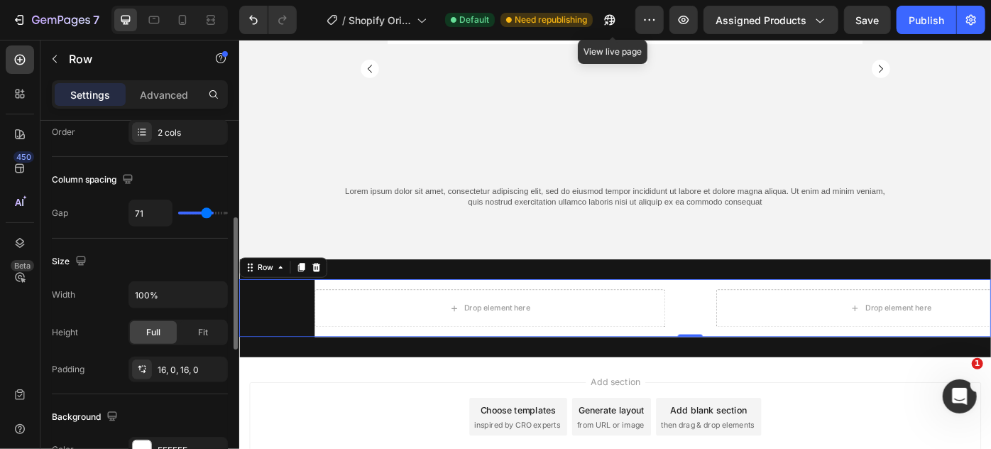
type input "43"
type input "26"
type input "18"
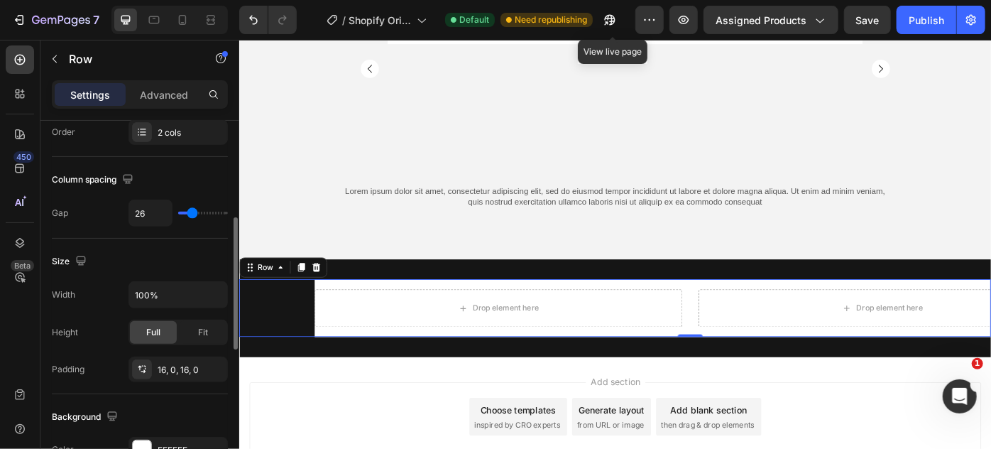
type input "18"
type input "16"
type input "14"
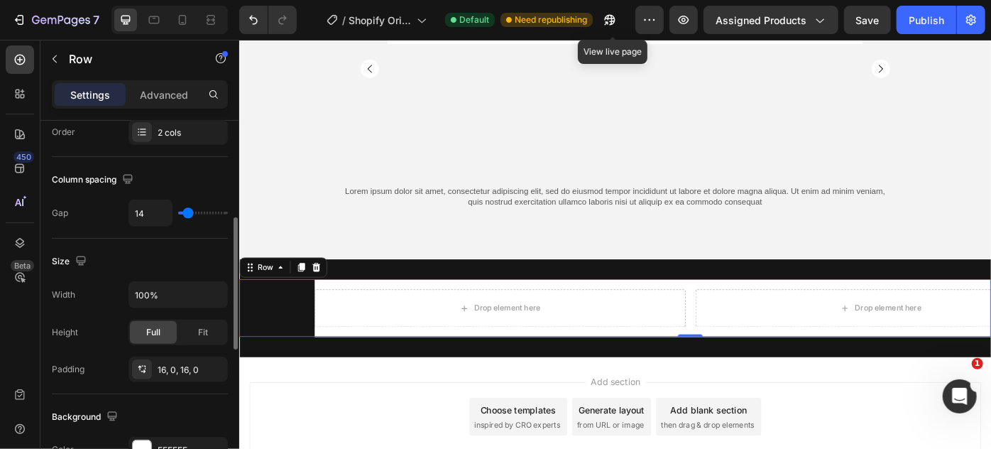
type input "11"
type input "9"
type input "11"
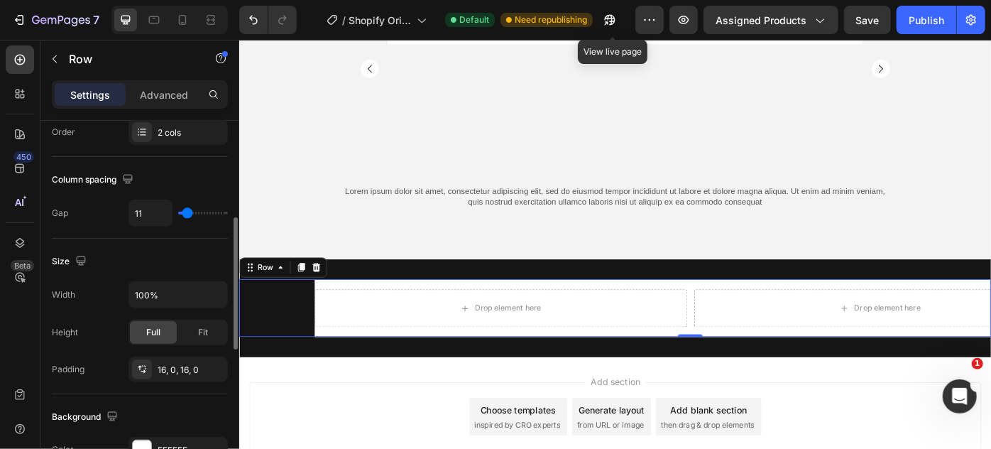
type input "11"
click at [187, 214] on input "range" at bounding box center [203, 213] width 50 height 3
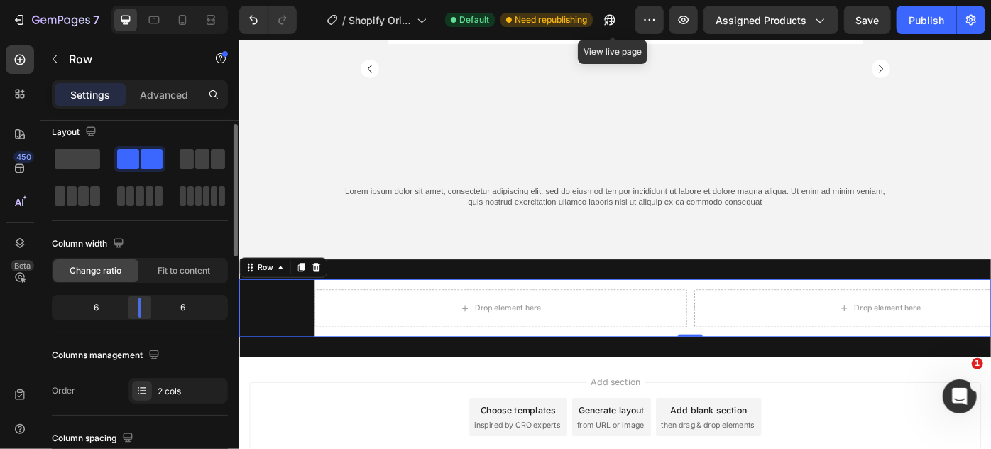
scroll to position [0, 0]
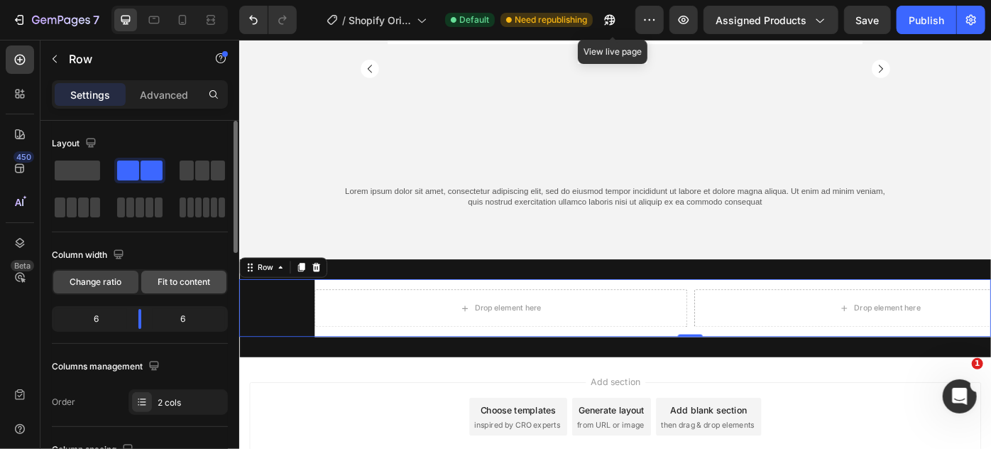
click at [168, 280] on span "Fit to content" at bounding box center [184, 282] width 53 height 13
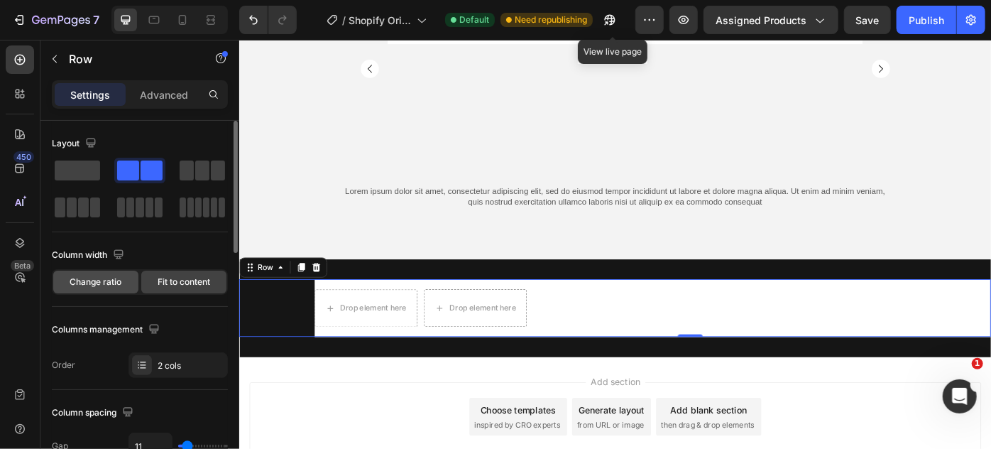
click at [102, 280] on span "Change ratio" at bounding box center [96, 282] width 52 height 13
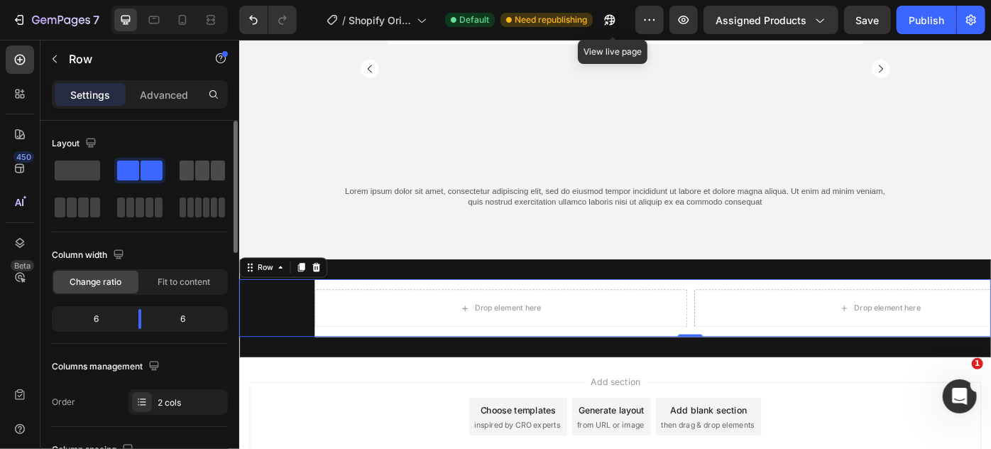
click at [190, 173] on span at bounding box center [187, 170] width 14 height 20
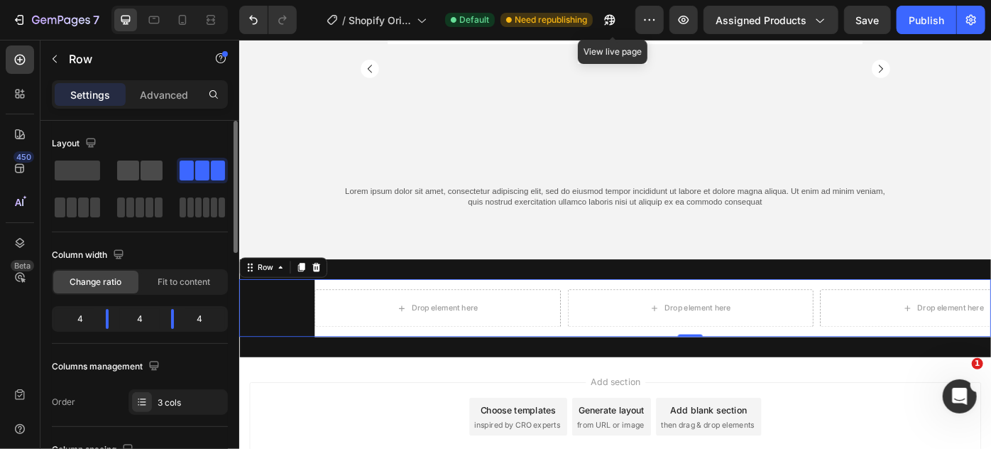
click at [141, 175] on span at bounding box center [152, 170] width 22 height 20
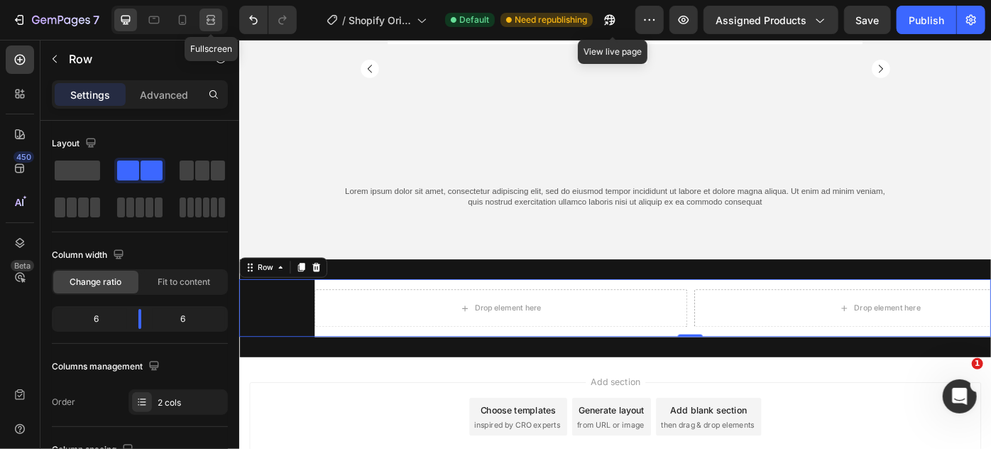
click at [208, 18] on icon at bounding box center [211, 20] width 14 height 14
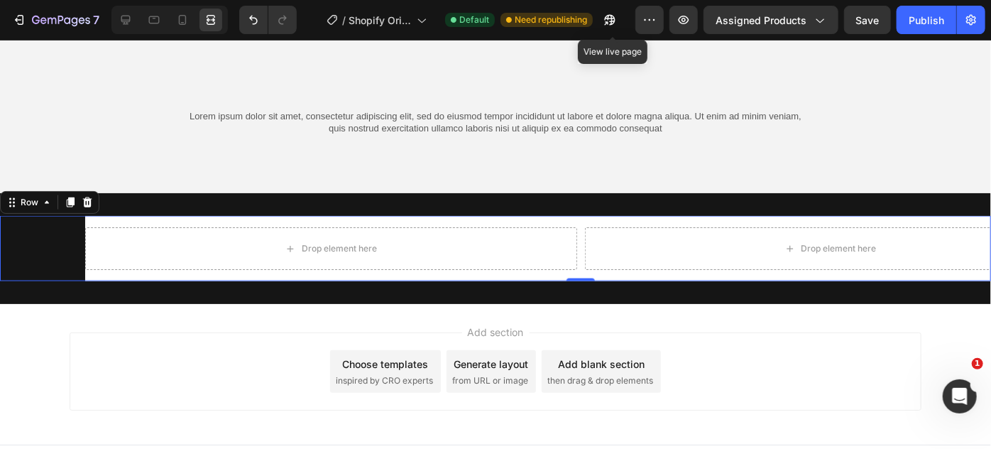
scroll to position [6328, 0]
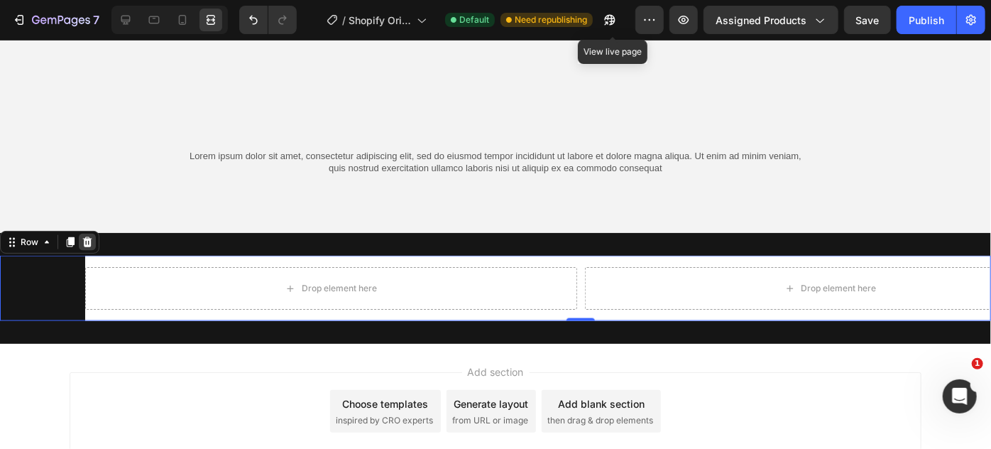
click at [87, 241] on icon at bounding box center [87, 241] width 9 height 10
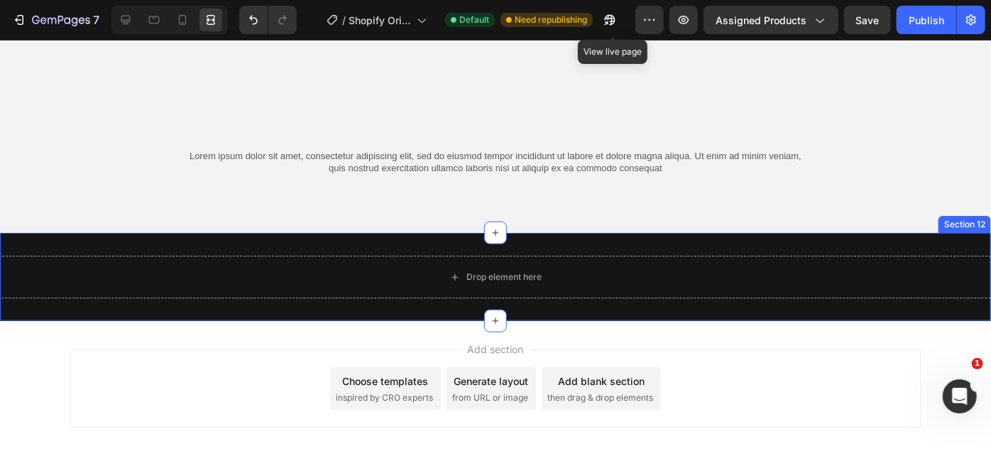
click at [491, 246] on div "Drop element here Section 12" at bounding box center [495, 276] width 991 height 88
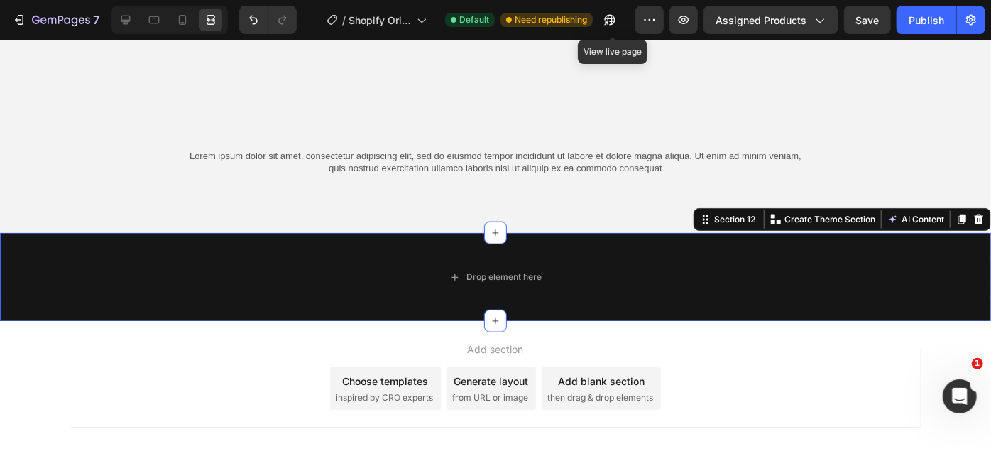
drag, startPoint x: 493, startPoint y: 248, endPoint x: 502, endPoint y: 251, distance: 9.7
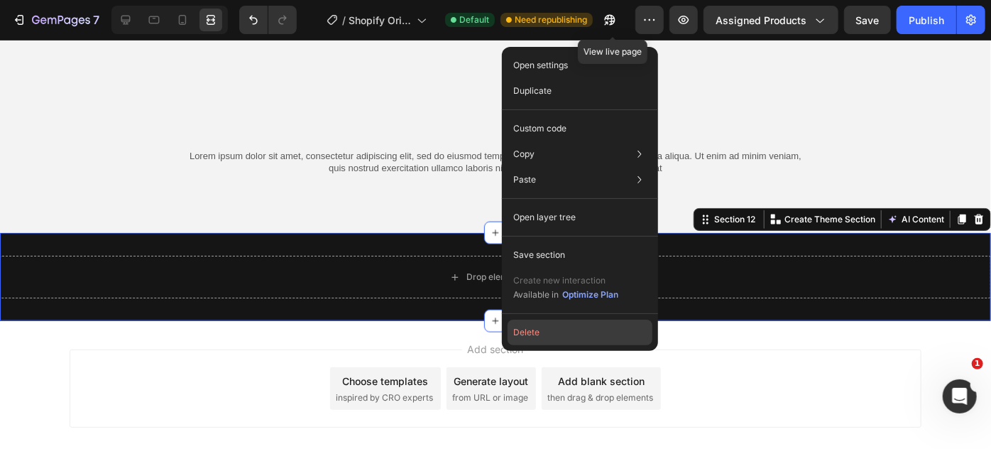
click at [525, 339] on button "Delete" at bounding box center [580, 333] width 145 height 26
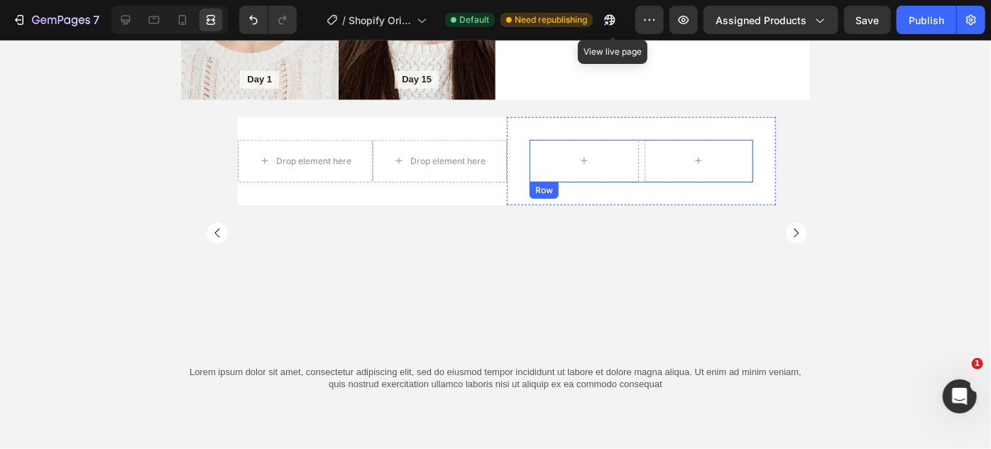
scroll to position [6088, 0]
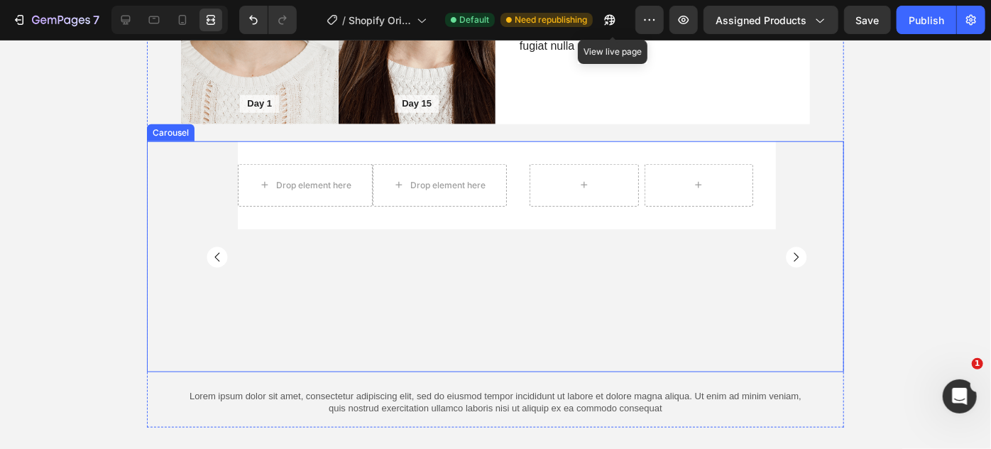
click at [790, 260] on rect "Carousel Next Arrow" at bounding box center [796, 256] width 21 height 21
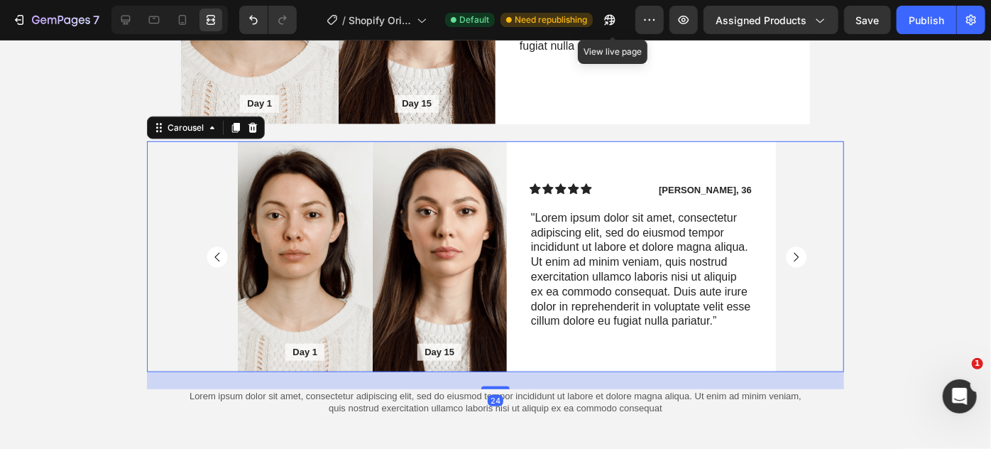
click at [790, 260] on rect "Carousel Next Arrow" at bounding box center [796, 256] width 21 height 21
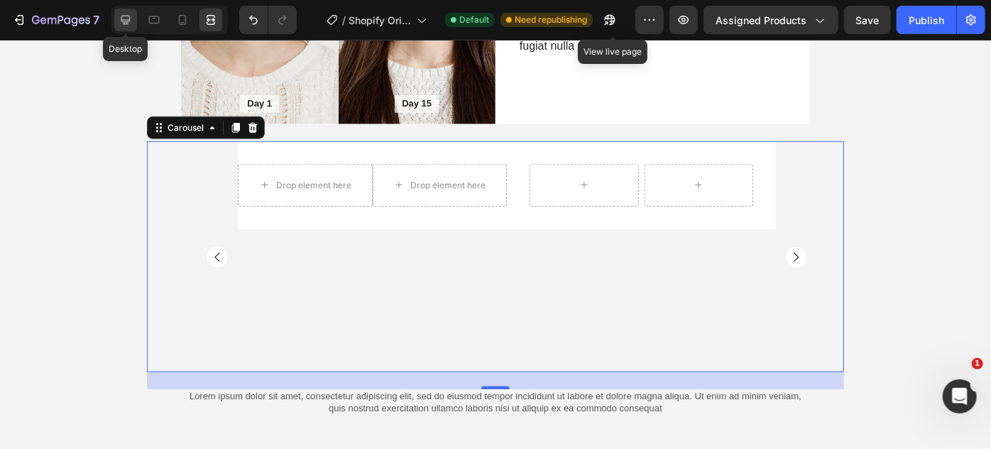
click at [129, 22] on icon at bounding box center [126, 20] width 14 height 14
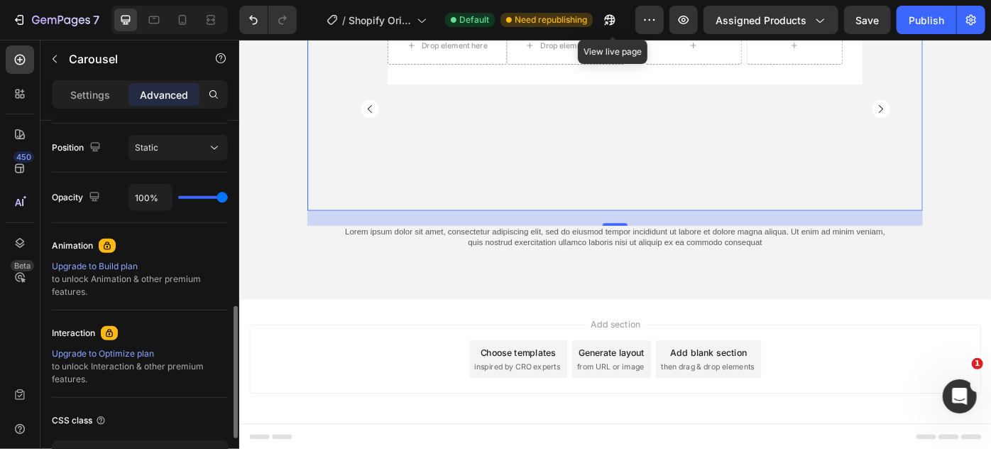
scroll to position [581, 0]
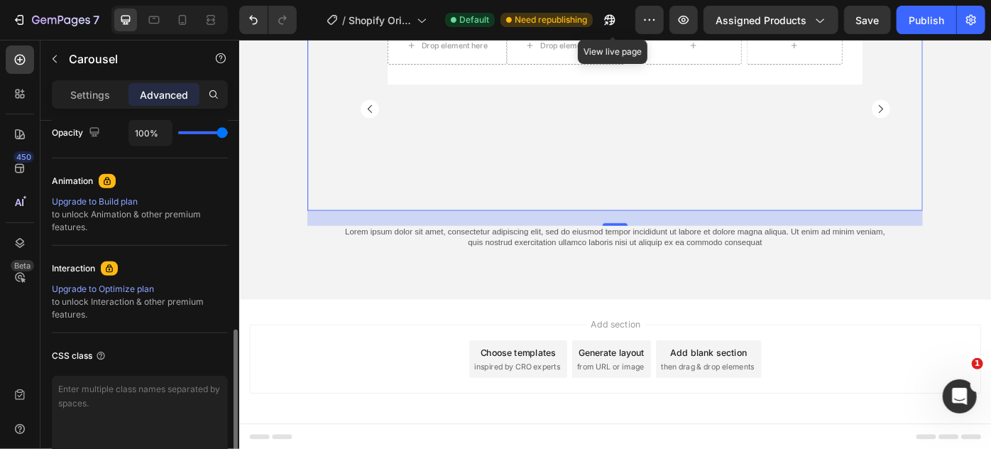
click at [110, 288] on div "Upgrade to Optimize plan" at bounding box center [140, 289] width 176 height 13
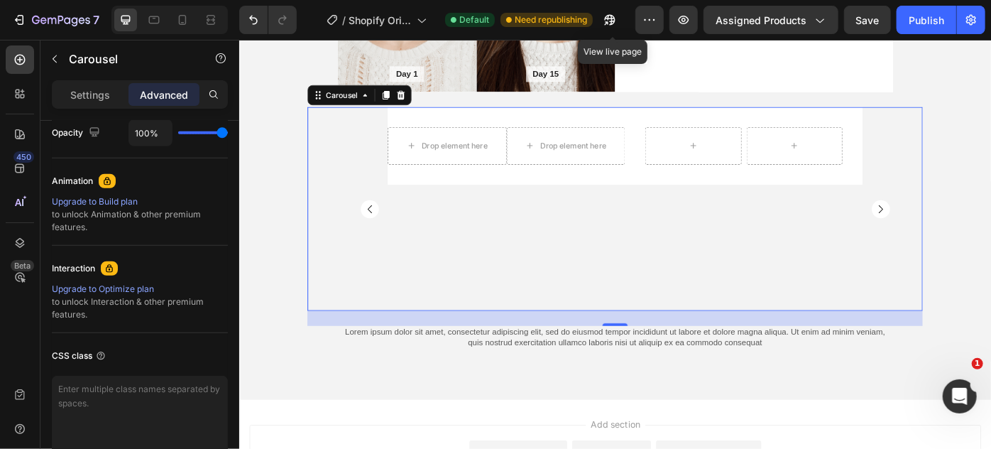
scroll to position [6228, 0]
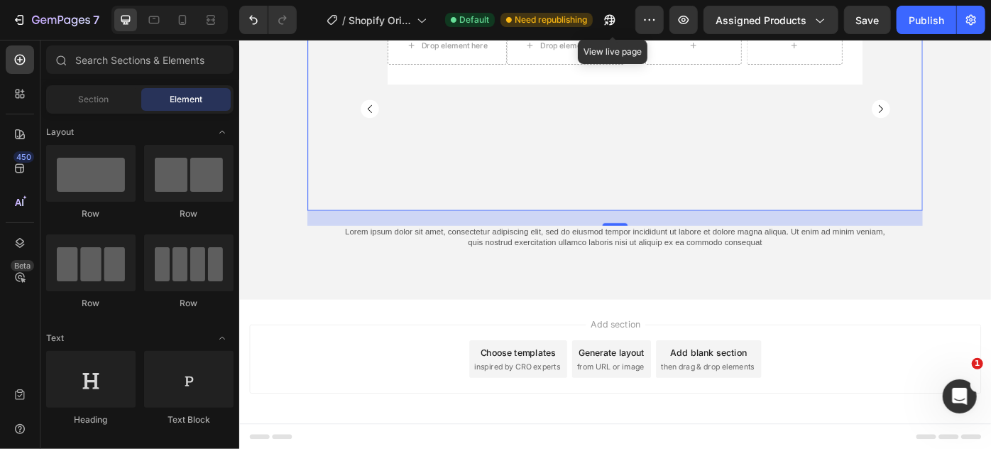
click at [727, 392] on div "Add blank section" at bounding box center [770, 393] width 87 height 15
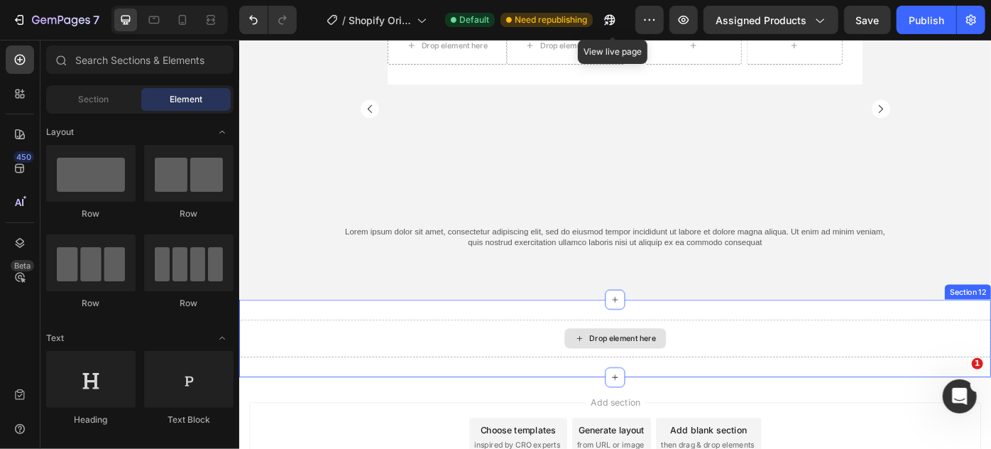
click at [523, 371] on div "Drop element here" at bounding box center [665, 377] width 852 height 43
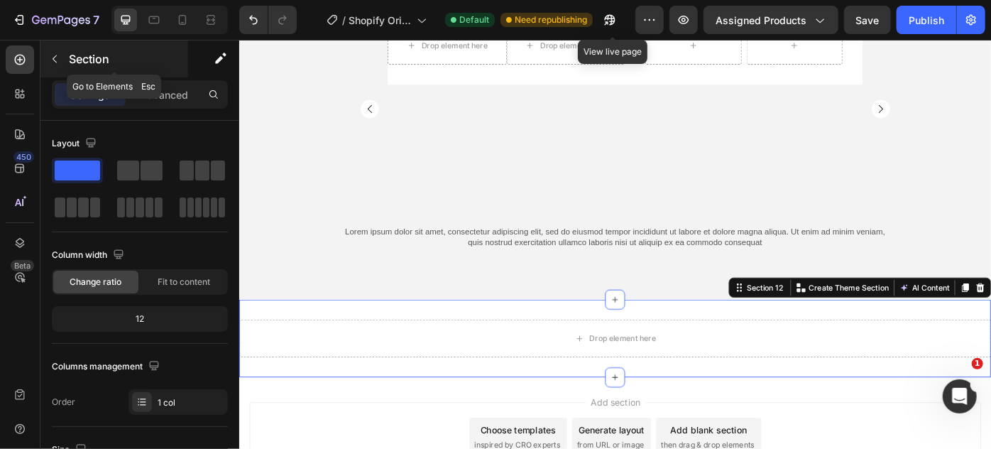
click at [49, 54] on icon "button" at bounding box center [54, 58] width 11 height 11
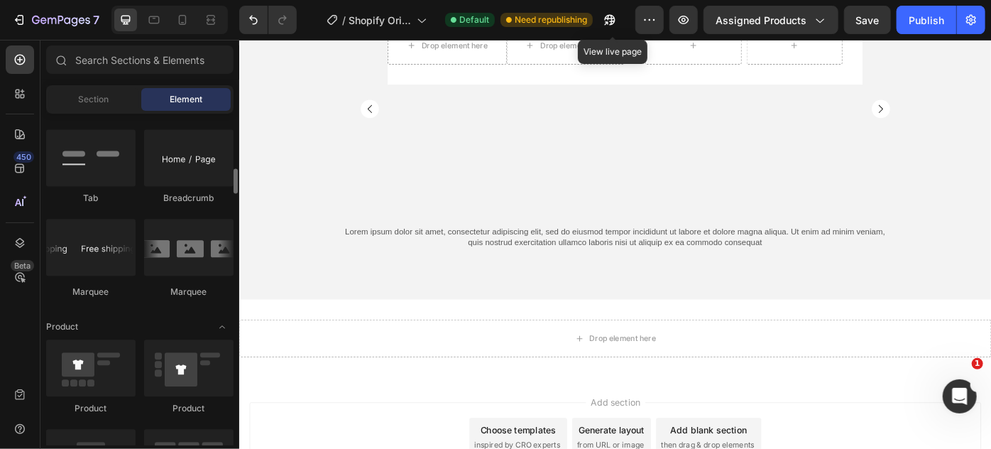
scroll to position [1356, 0]
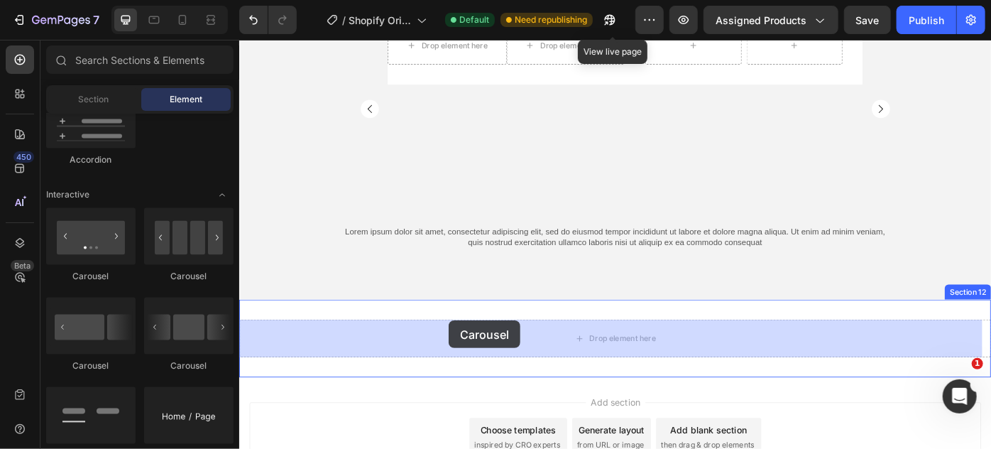
drag, startPoint x: 428, startPoint y: 280, endPoint x: 475, endPoint y: 354, distance: 88.1
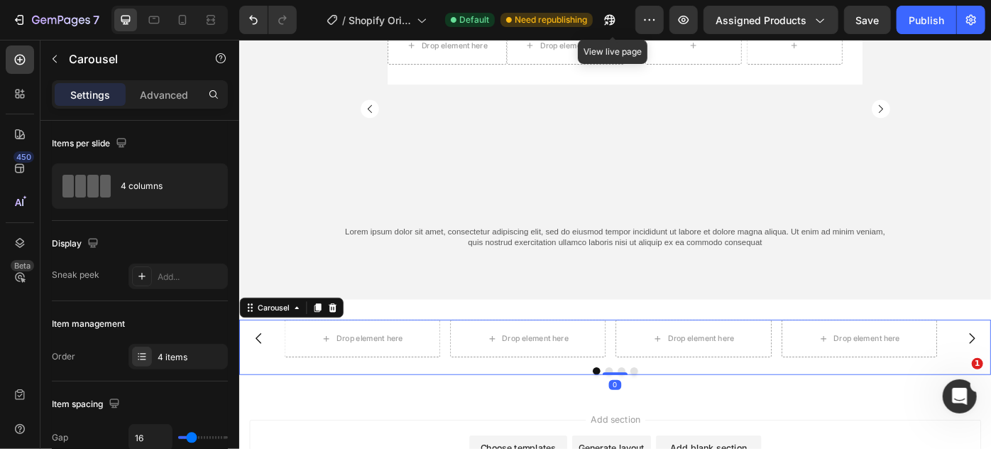
click at [281, 384] on div "Drop element here Drop element here Drop element here Drop element here" at bounding box center [665, 377] width 852 height 43
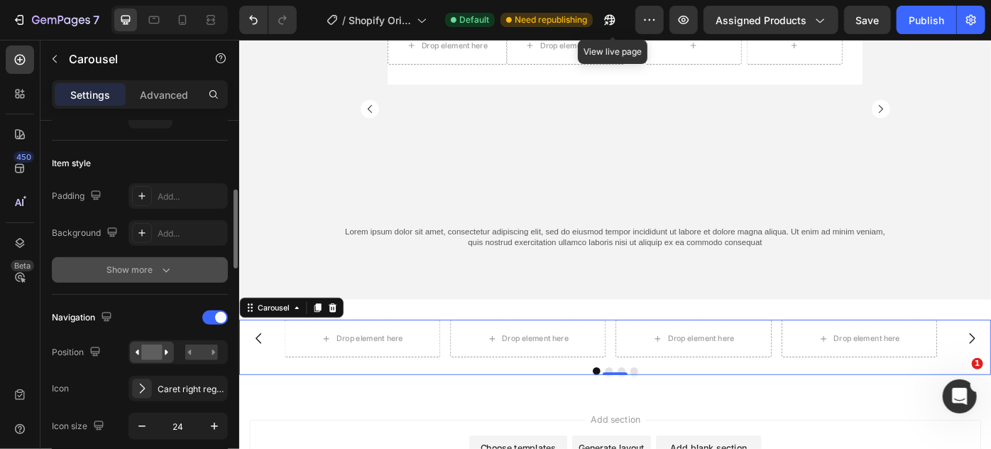
scroll to position [387, 0]
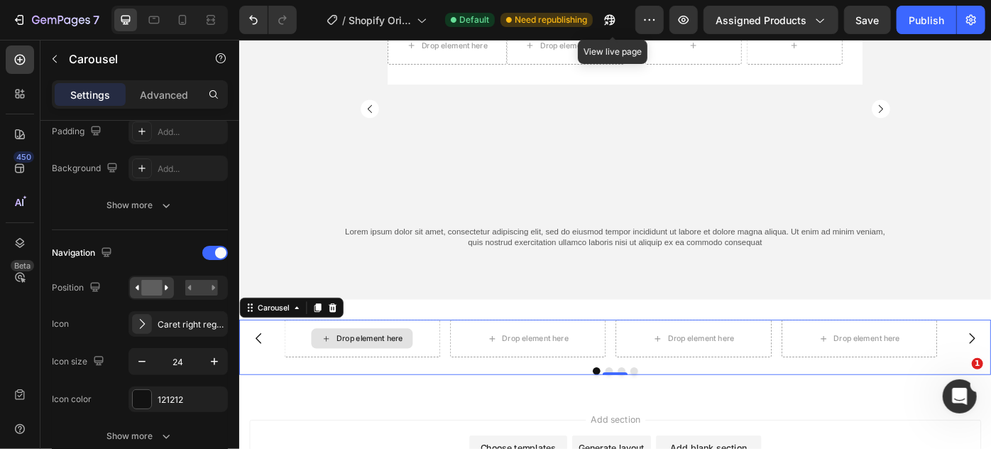
click at [445, 371] on div "Drop element here" at bounding box center [378, 377] width 177 height 43
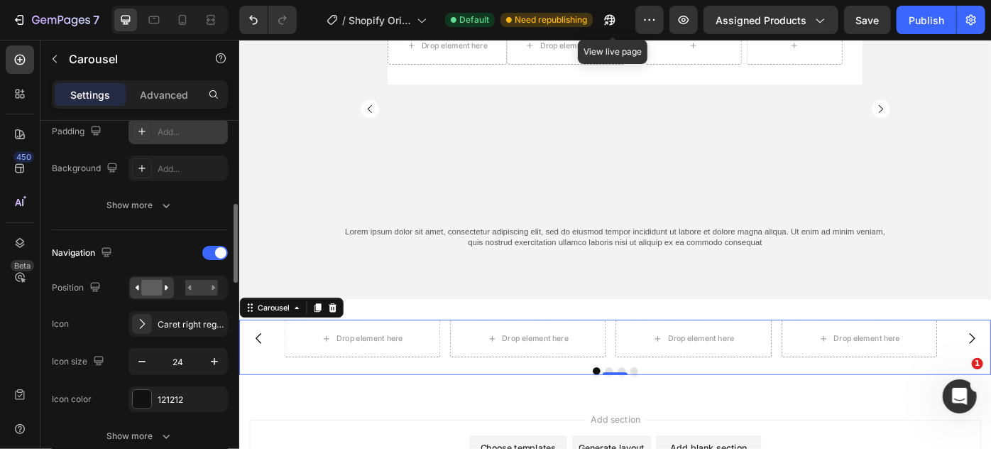
scroll to position [0, 0]
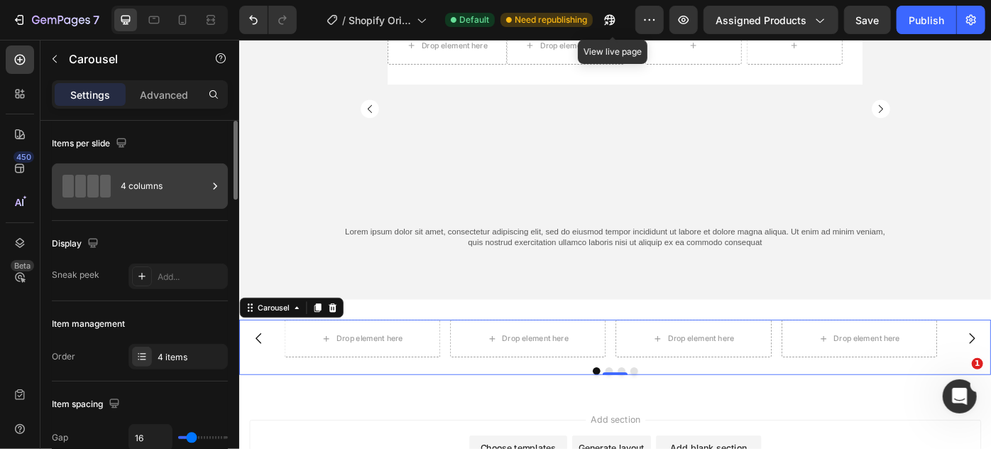
click at [153, 190] on div "4 columns" at bounding box center [164, 186] width 87 height 33
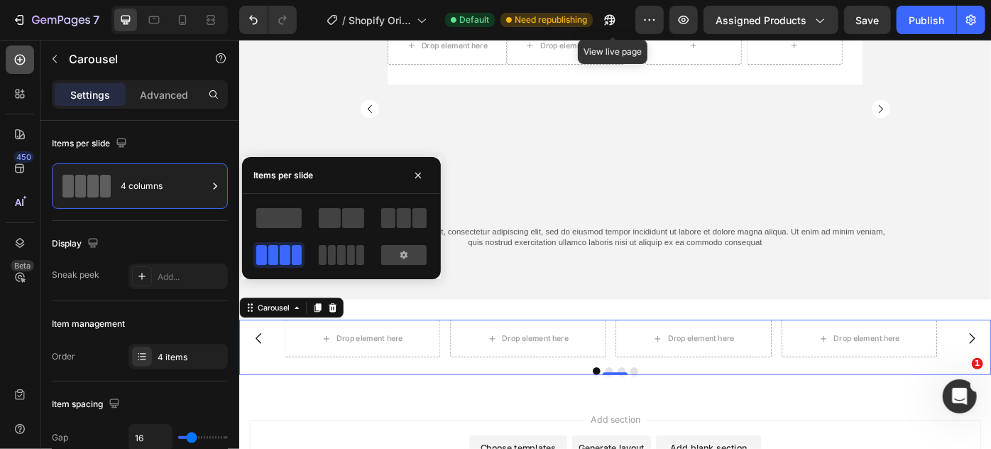
click at [28, 53] on div at bounding box center [20, 59] width 28 height 28
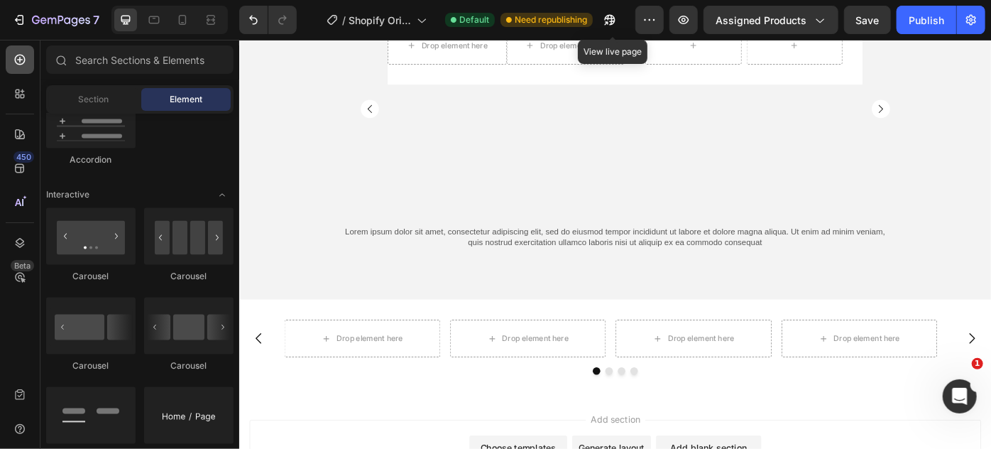
click at [10, 63] on div at bounding box center [20, 59] width 28 height 28
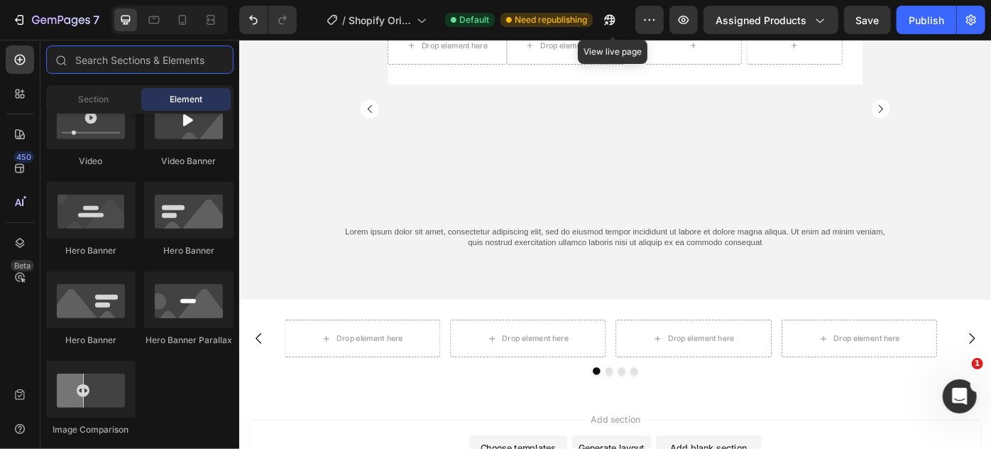
scroll to position [322, 0]
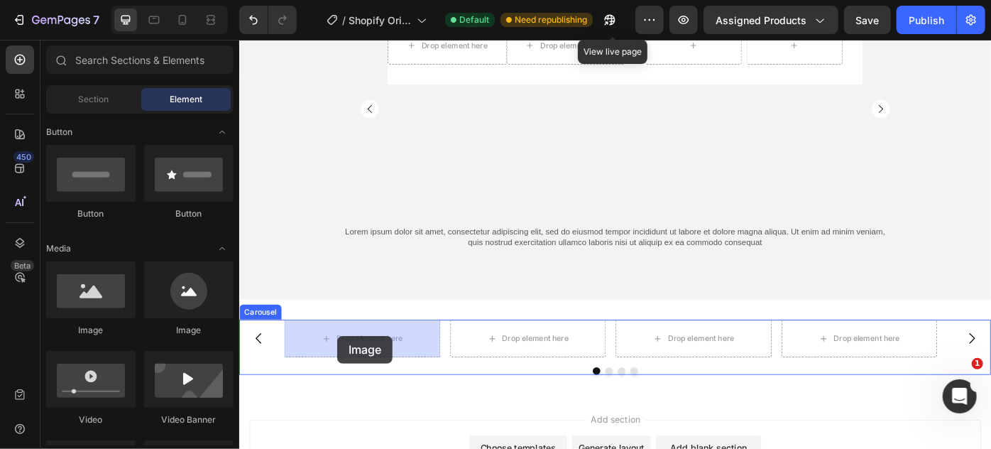
drag, startPoint x: 469, startPoint y: 361, endPoint x: 349, endPoint y: 374, distance: 120.1
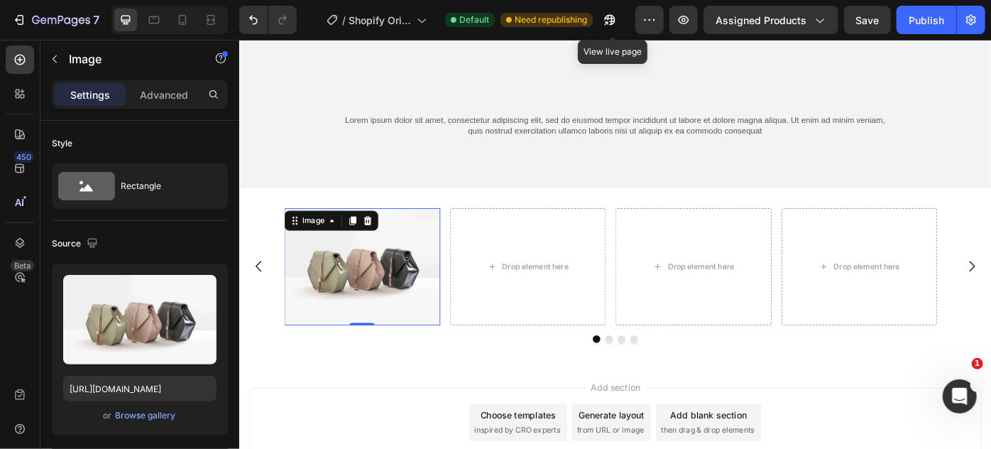
scroll to position [6357, 0]
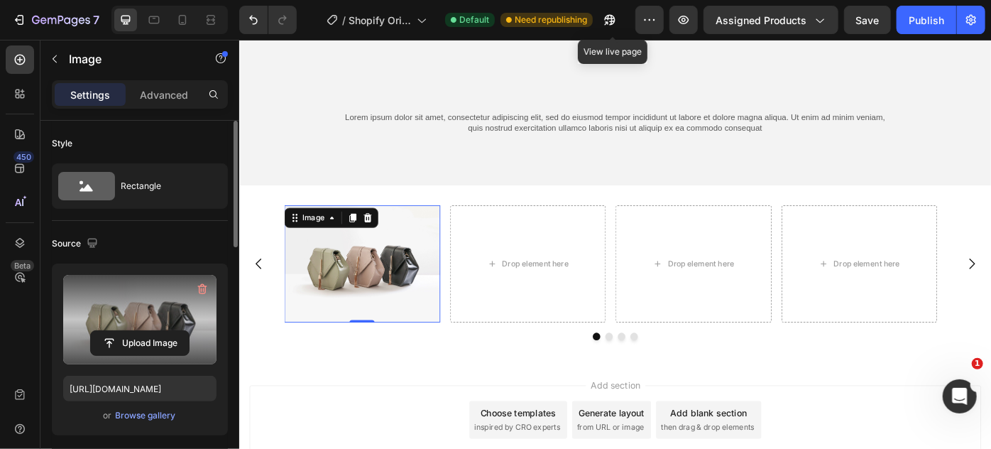
click at [171, 308] on label at bounding box center [139, 319] width 153 height 89
click at [171, 331] on input "file" at bounding box center [140, 343] width 98 height 24
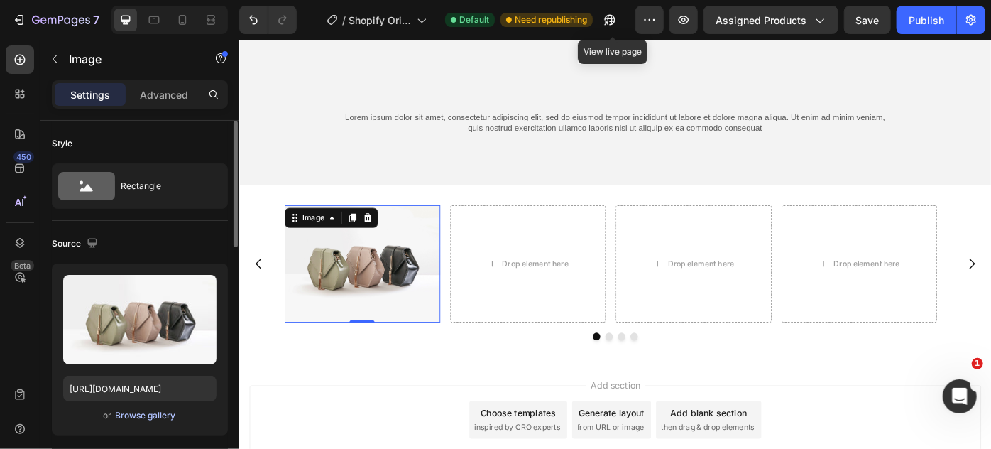
click at [155, 419] on div "Browse gallery" at bounding box center [146, 415] width 60 height 13
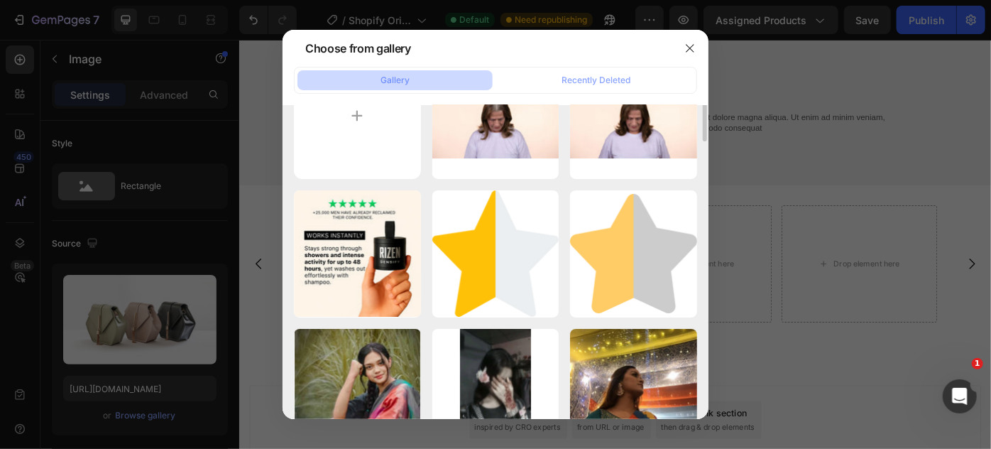
scroll to position [0, 0]
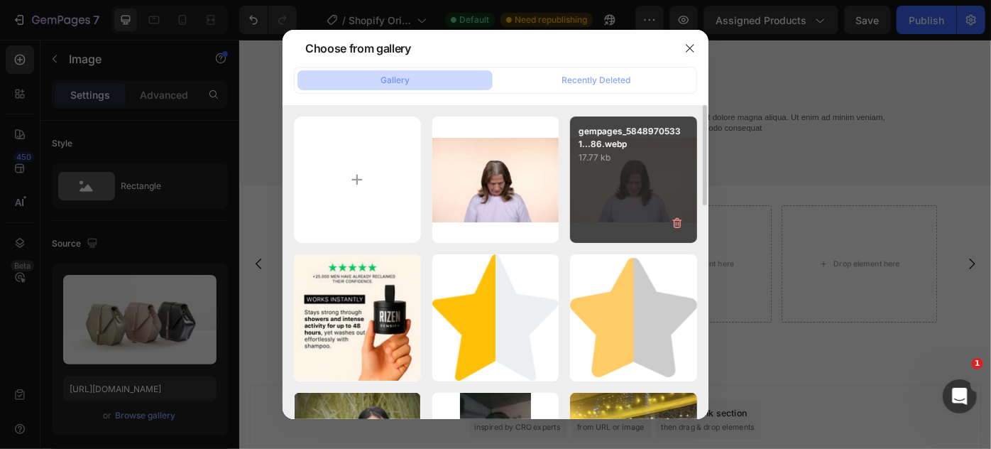
click at [598, 173] on div "gempages_58489705331...86.webp 17.77 kb" at bounding box center [633, 179] width 127 height 127
type input "[URL][DOMAIN_NAME]"
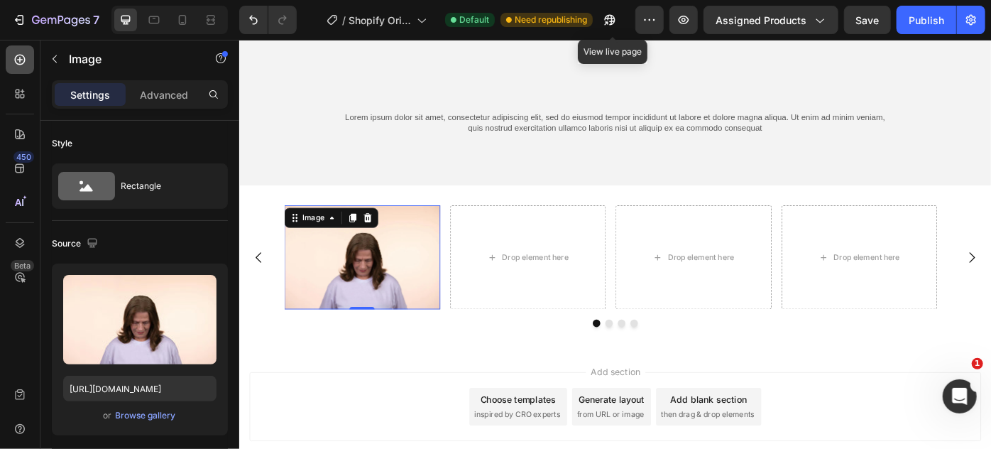
click at [17, 62] on icon at bounding box center [20, 60] width 14 height 14
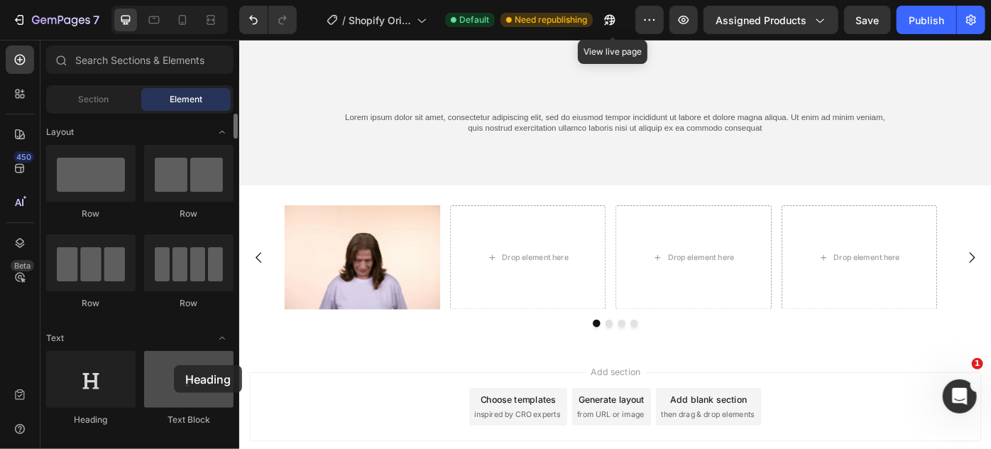
scroll to position [6411, 0]
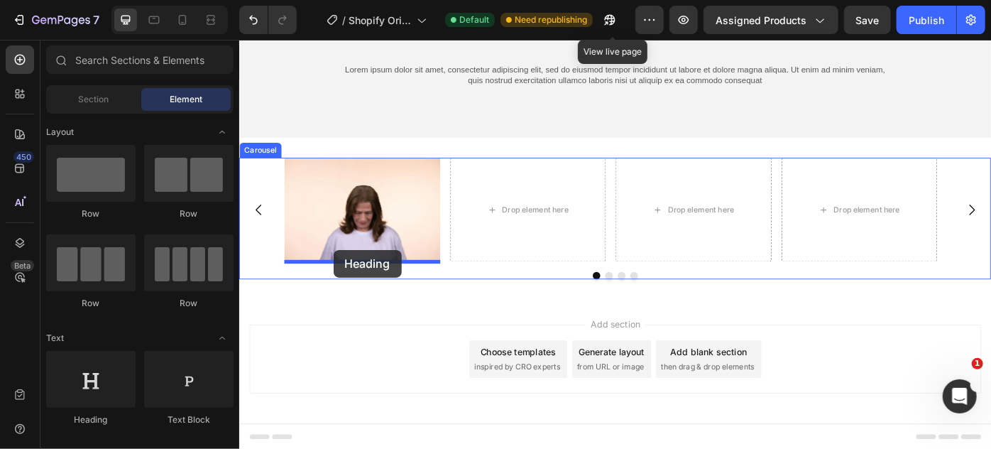
drag, startPoint x: 352, startPoint y: 420, endPoint x: 345, endPoint y: 277, distance: 142.9
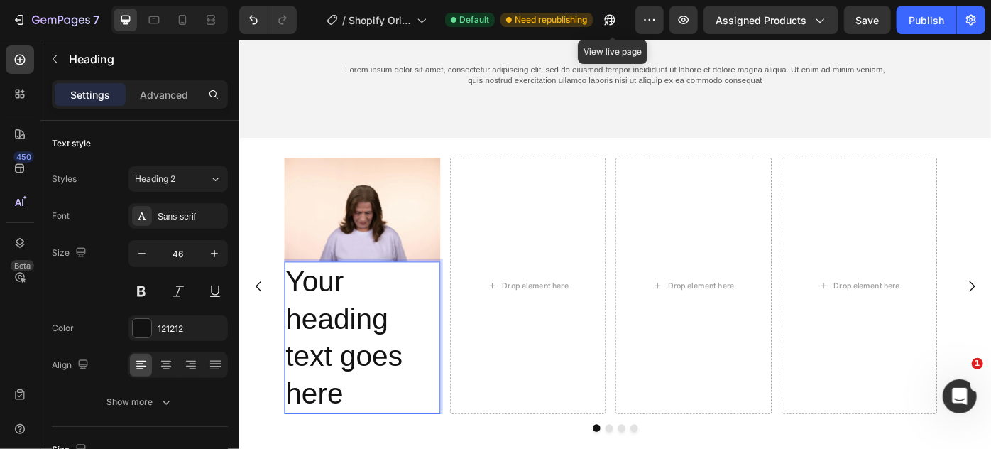
click at [390, 341] on h2 "Your heading text goes here" at bounding box center [378, 376] width 177 height 173
click at [390, 341] on p "Your heading text goes here" at bounding box center [378, 377] width 174 height 170
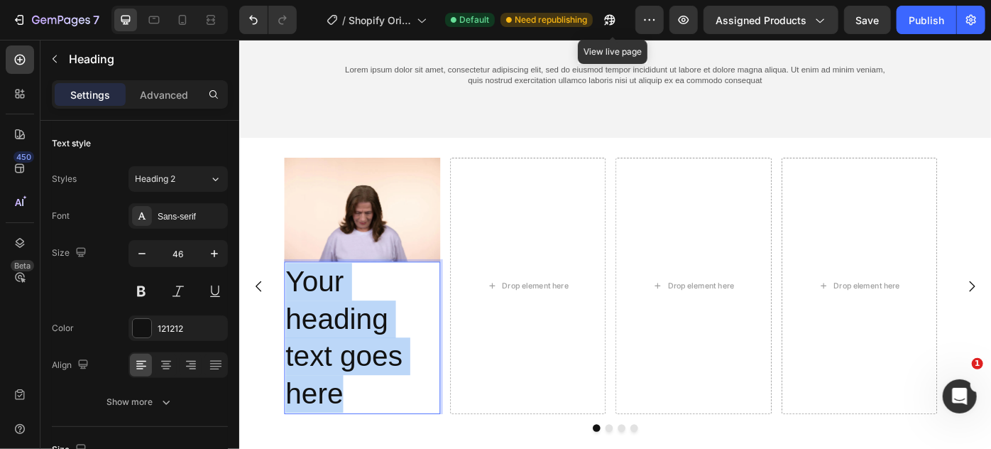
click at [390, 341] on p "Your heading text goes here" at bounding box center [378, 377] width 174 height 170
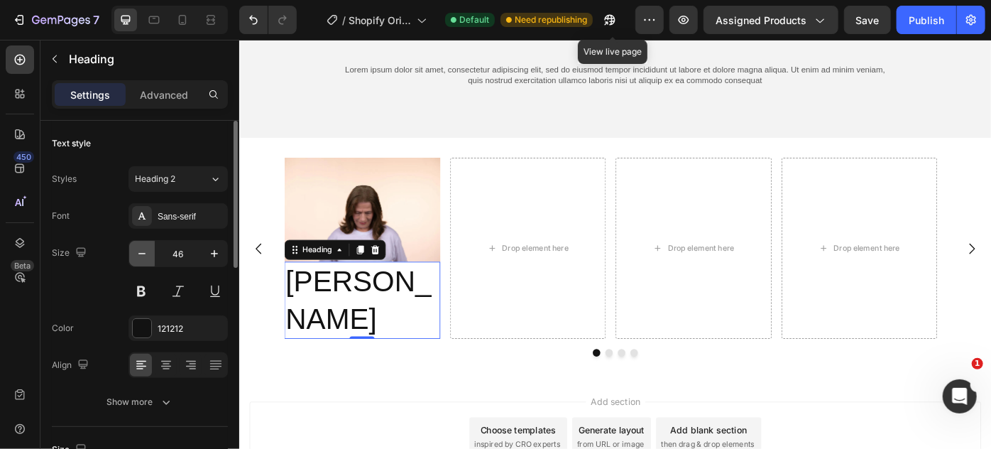
click at [131, 255] on button "button" at bounding box center [142, 254] width 26 height 26
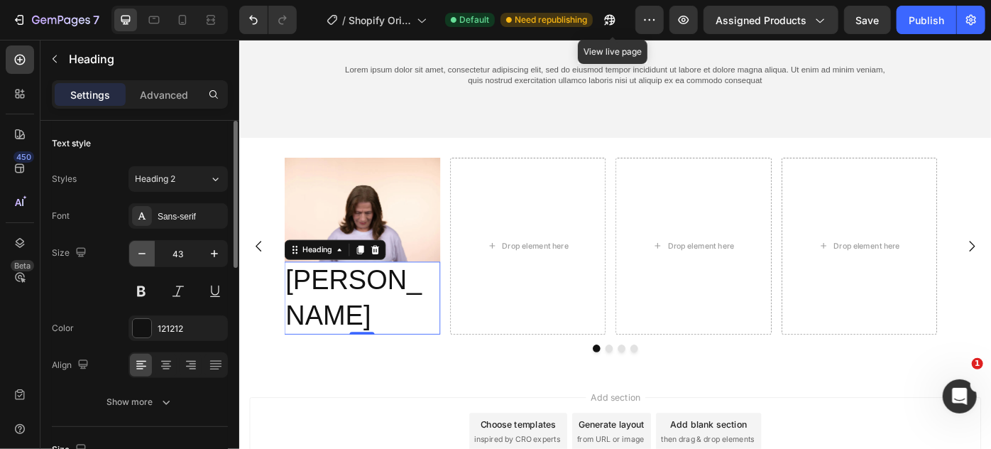
click at [131, 255] on button "button" at bounding box center [142, 254] width 26 height 26
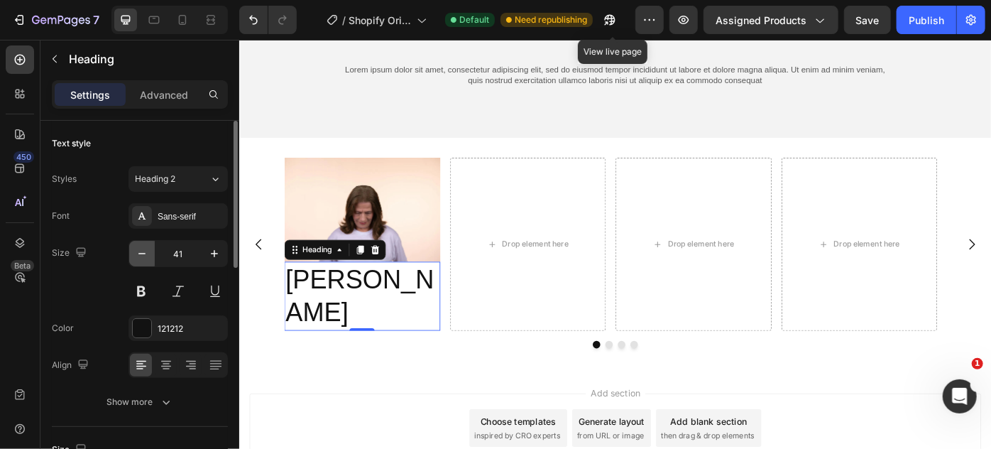
click at [131, 255] on button "button" at bounding box center [142, 254] width 26 height 26
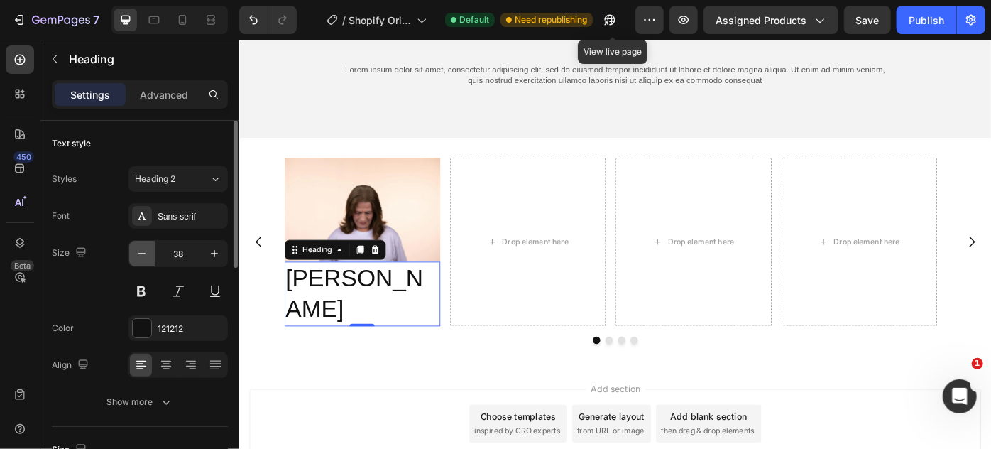
click at [131, 255] on button "button" at bounding box center [142, 254] width 26 height 26
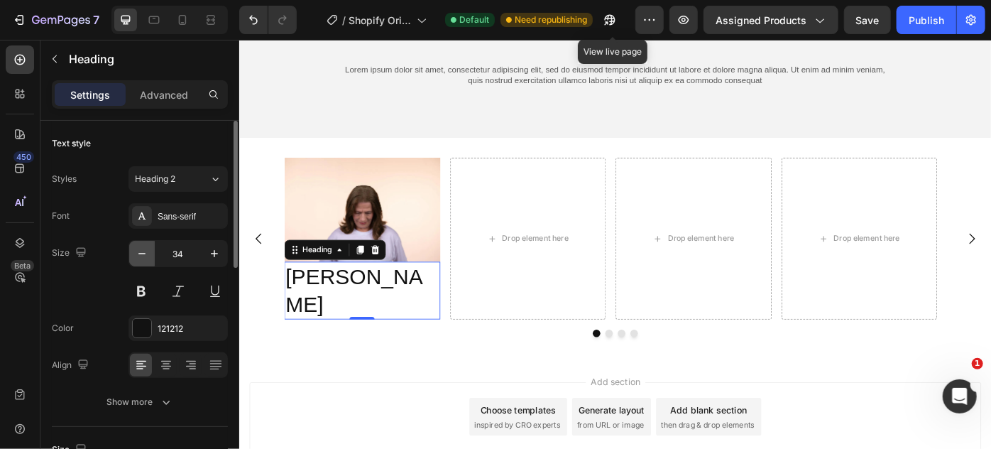
click at [131, 255] on button "button" at bounding box center [142, 254] width 26 height 26
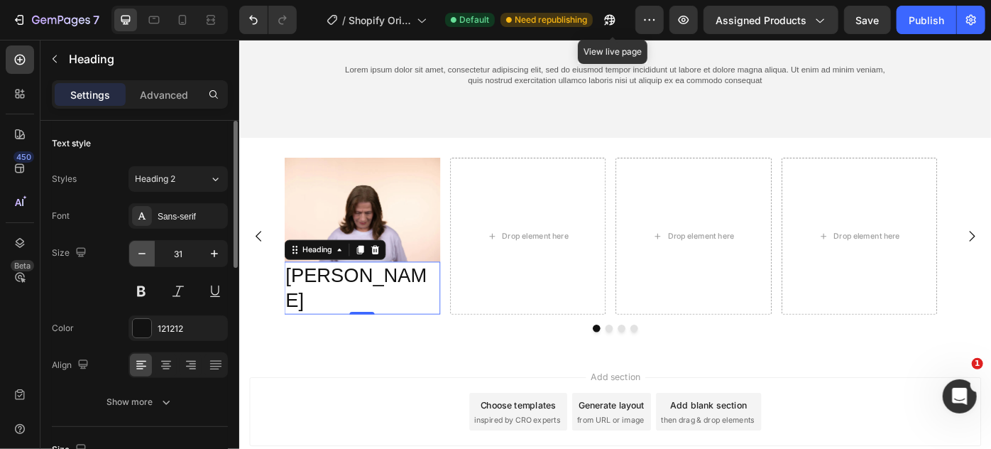
click at [131, 255] on button "button" at bounding box center [142, 254] width 26 height 26
type input "28"
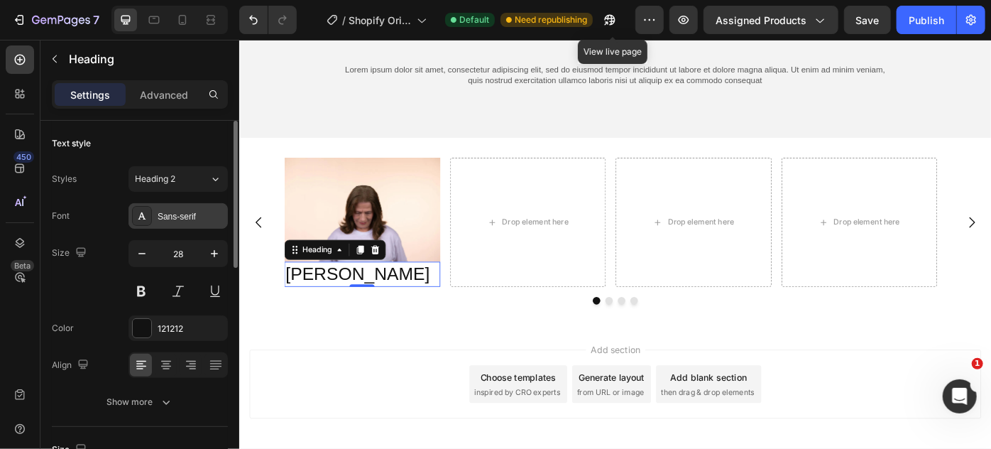
click at [180, 210] on div "Sans-serif" at bounding box center [191, 216] width 67 height 13
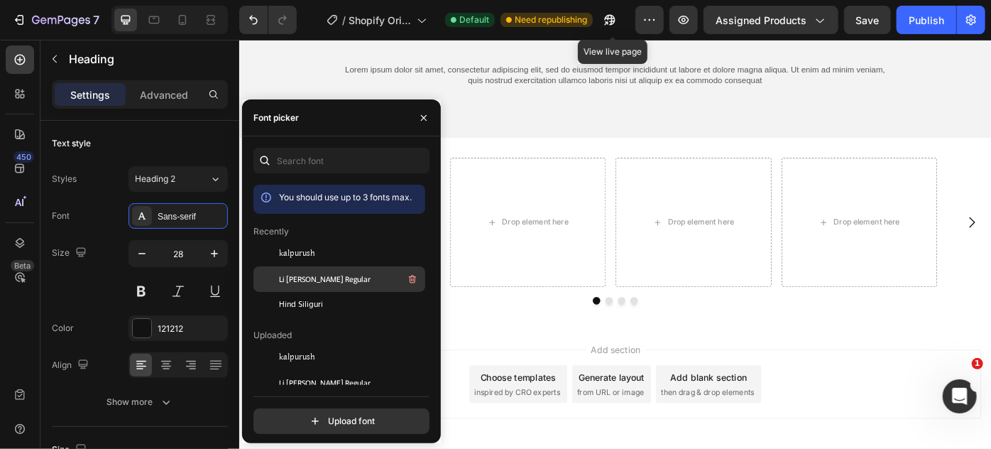
click at [293, 273] on span "Li [PERSON_NAME] Regular" at bounding box center [325, 279] width 92 height 13
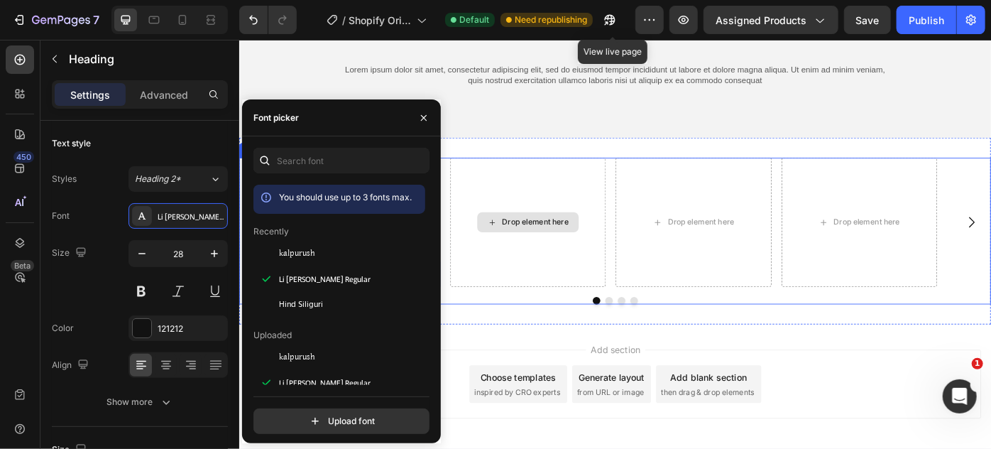
click at [501, 263] on div "Drop element here" at bounding box center [566, 246] width 177 height 146
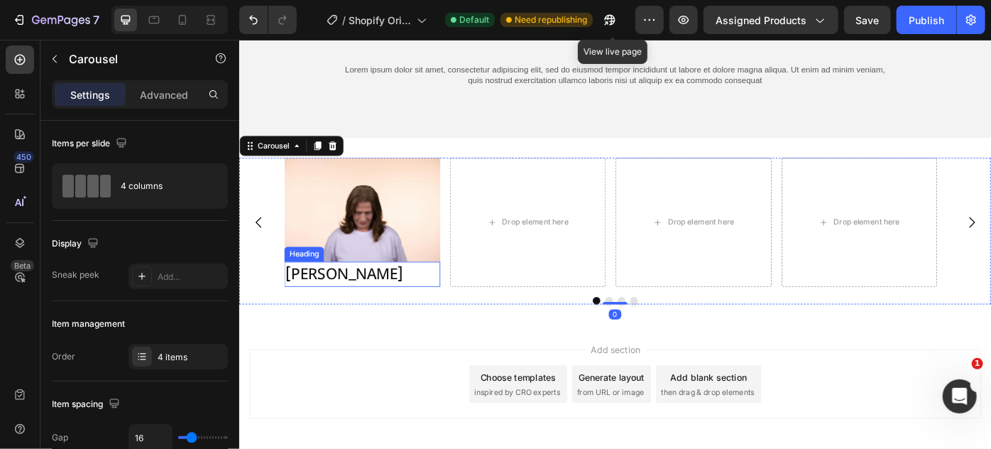
click at [385, 301] on p "[PERSON_NAME]" at bounding box center [378, 305] width 174 height 26
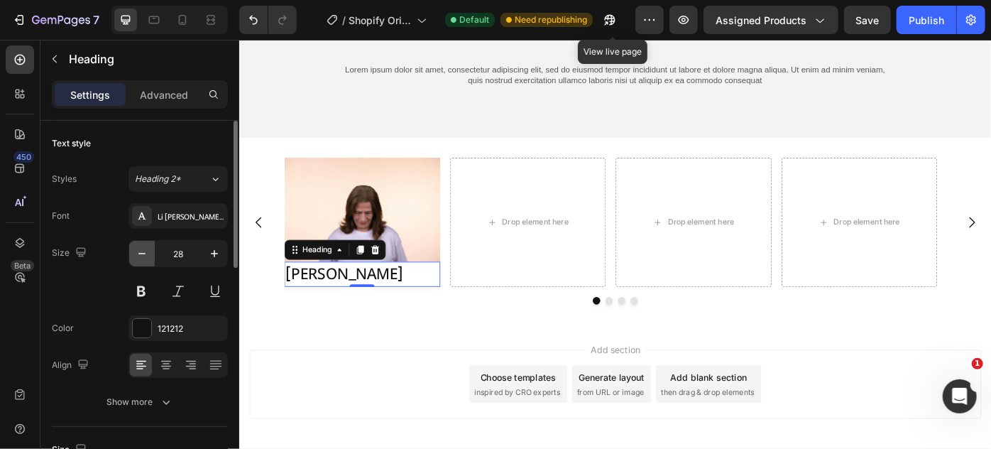
click at [131, 251] on button "button" at bounding box center [142, 254] width 26 height 26
click at [133, 251] on button "button" at bounding box center [142, 254] width 26 height 26
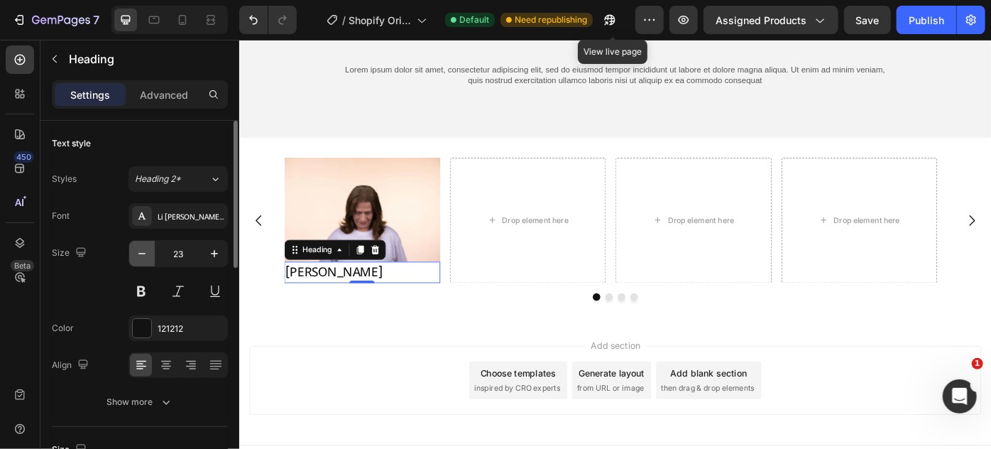
click at [133, 251] on button "button" at bounding box center [142, 254] width 26 height 26
type input "22"
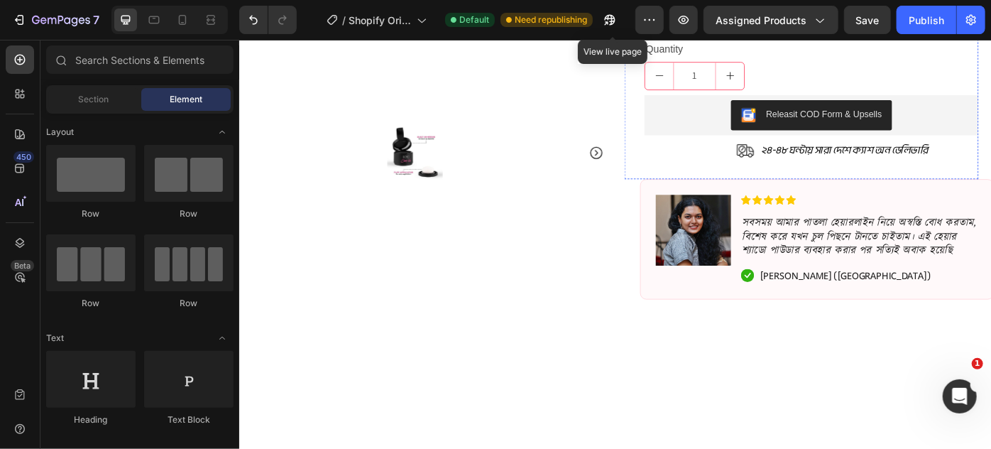
scroll to position [0, 0]
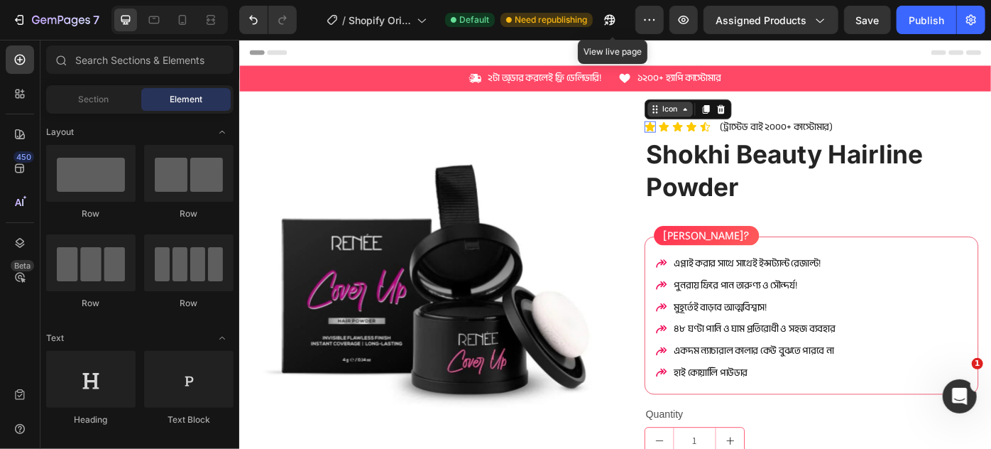
click at [702, 124] on div "Icon" at bounding box center [727, 117] width 51 height 17
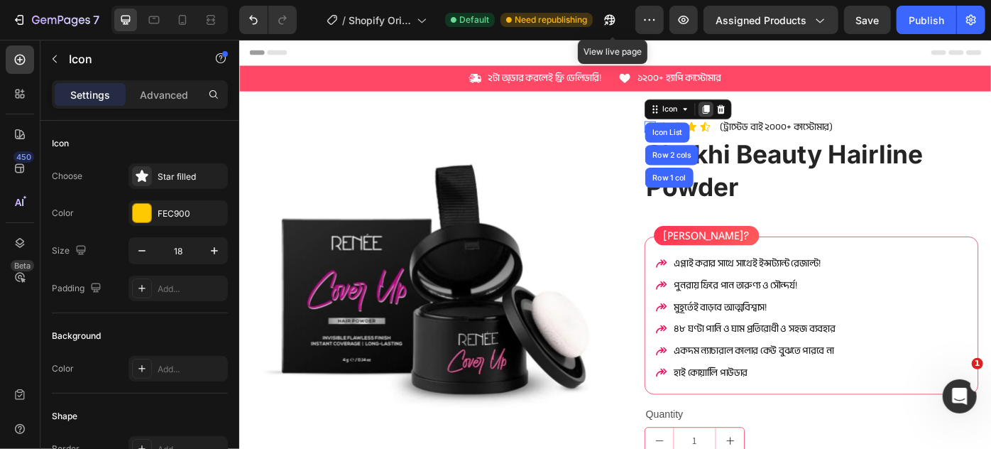
click at [764, 119] on icon at bounding box center [768, 118] width 8 height 10
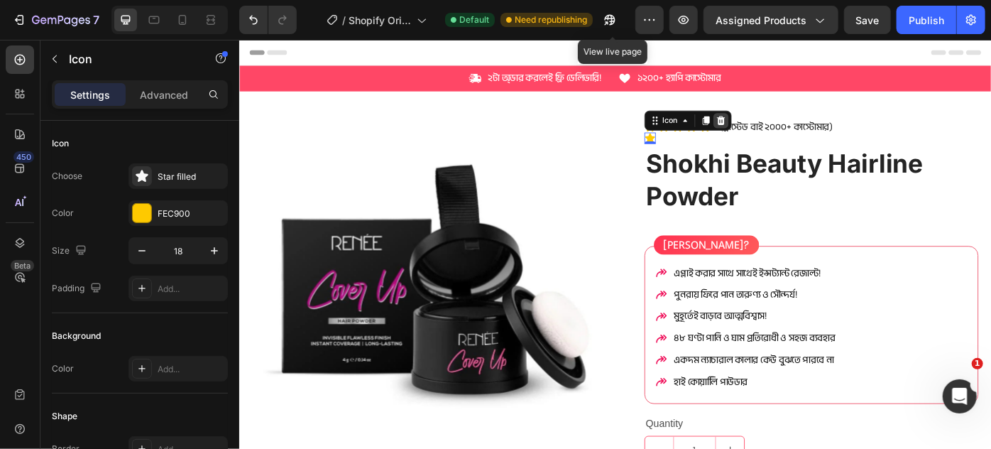
click at [779, 128] on icon at bounding box center [784, 130] width 11 height 11
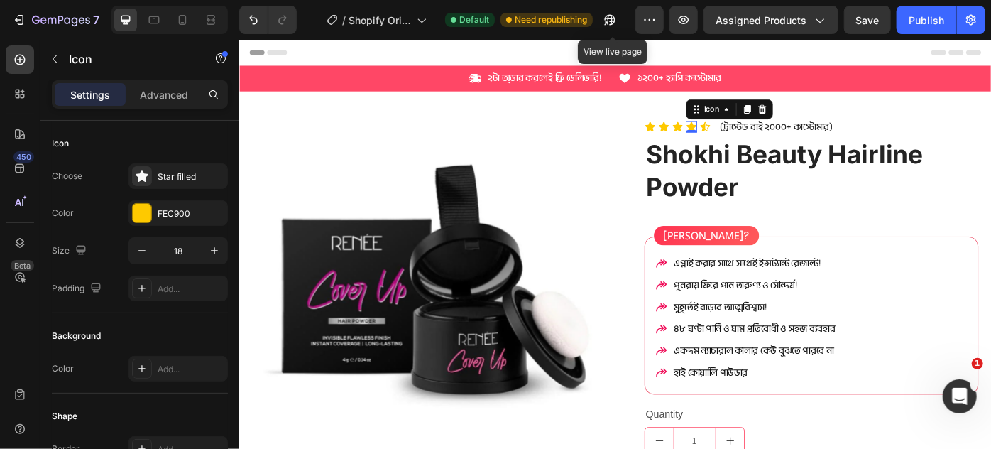
click at [746, 137] on icon at bounding box center [751, 137] width 11 height 11
click at [811, 117] on icon at bounding box center [815, 118] width 8 height 10
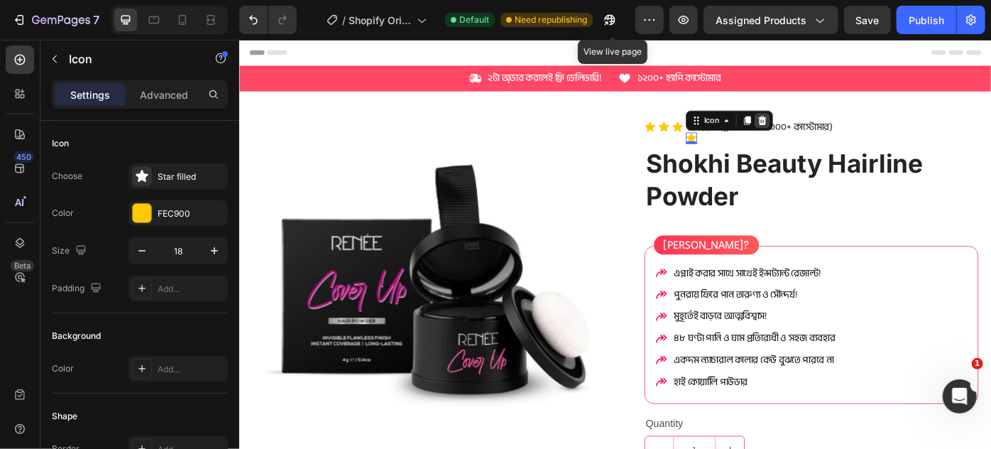
click at [827, 134] on icon at bounding box center [831, 131] width 9 height 10
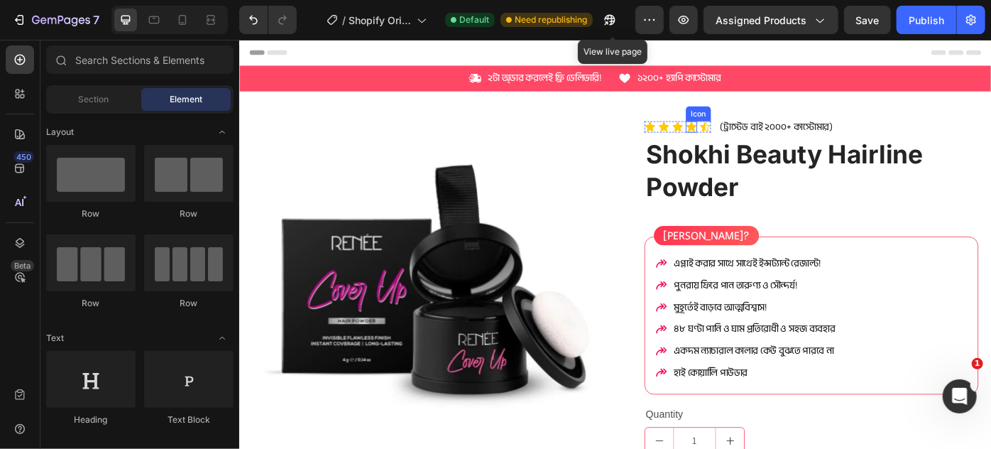
click at [751, 137] on icon at bounding box center [751, 137] width 13 height 13
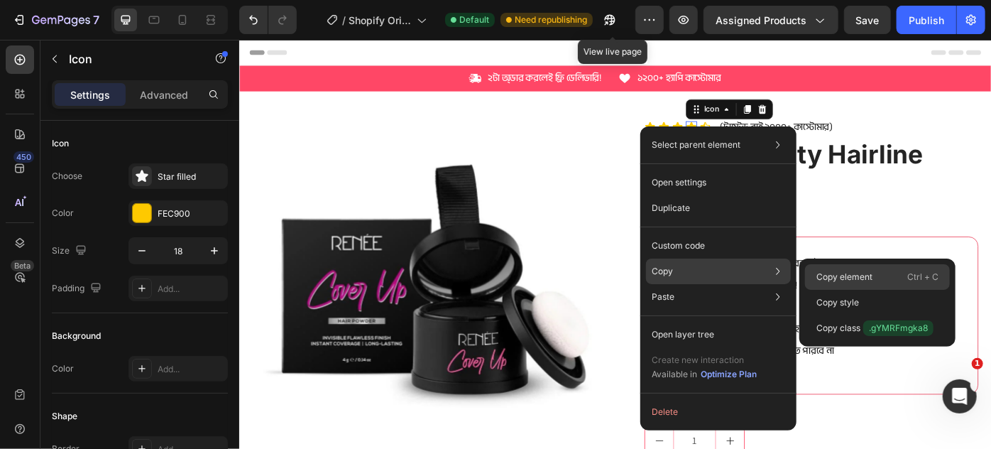
click at [838, 278] on p "Copy element" at bounding box center [845, 277] width 56 height 13
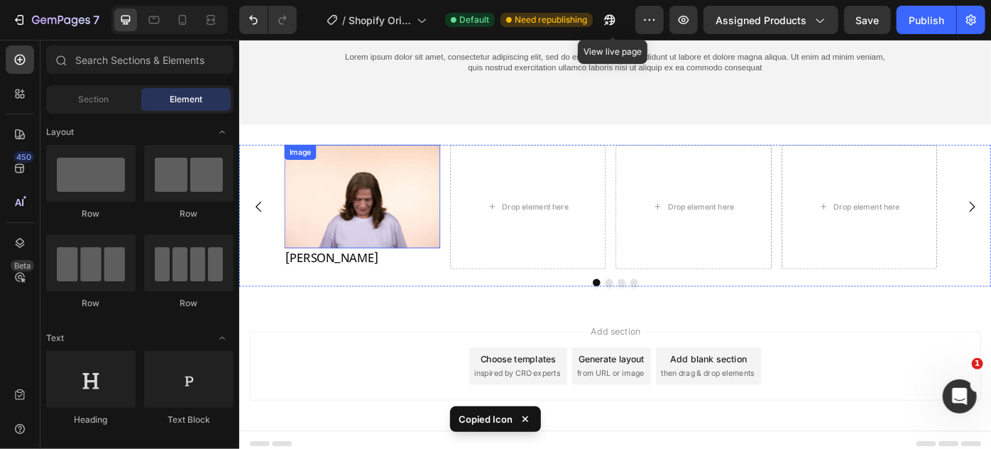
scroll to position [6404, 0]
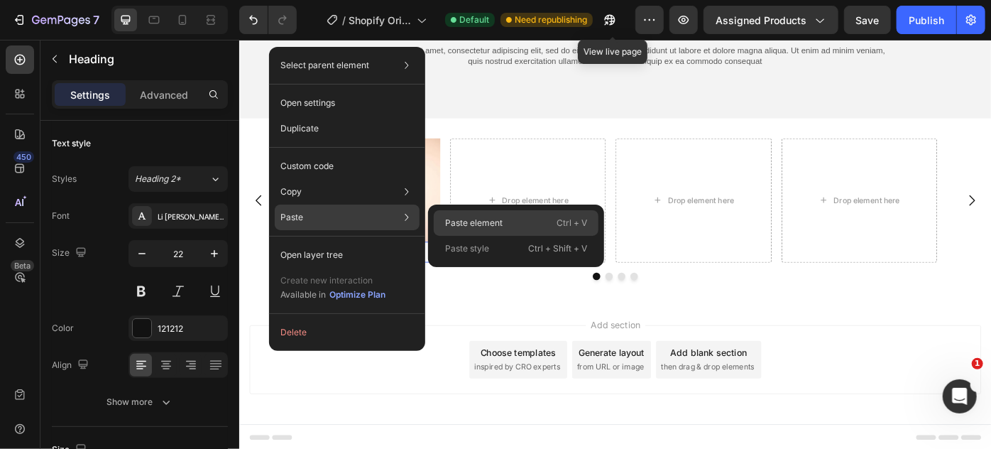
click at [501, 227] on p "Paste element" at bounding box center [474, 223] width 58 height 13
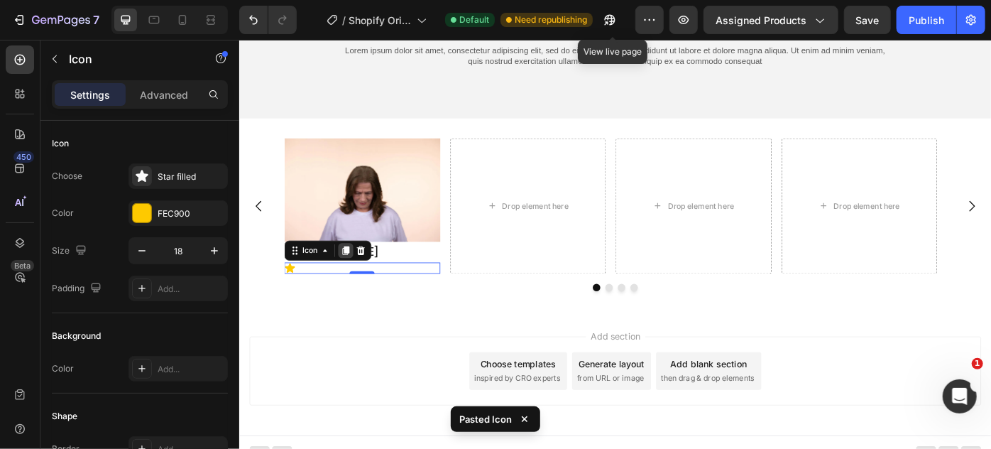
click at [359, 272] on icon at bounding box center [359, 277] width 11 height 11
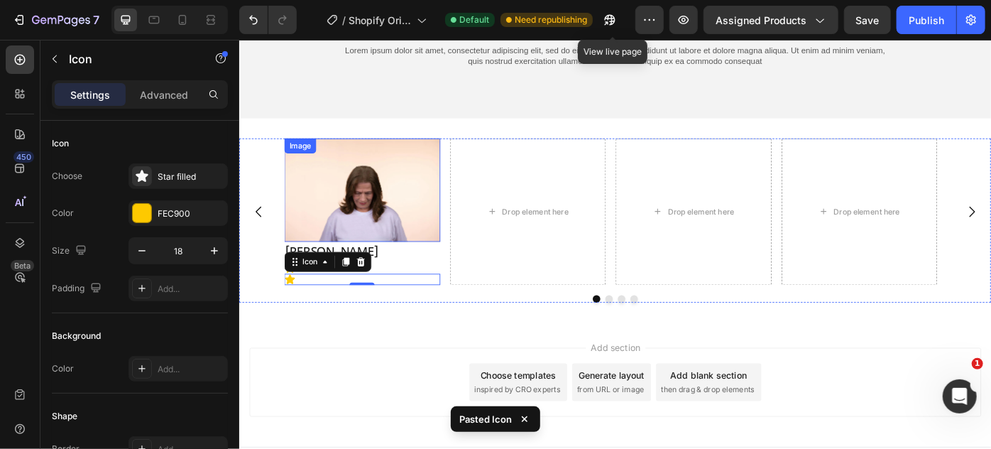
click at [431, 247] on img at bounding box center [378, 210] width 177 height 118
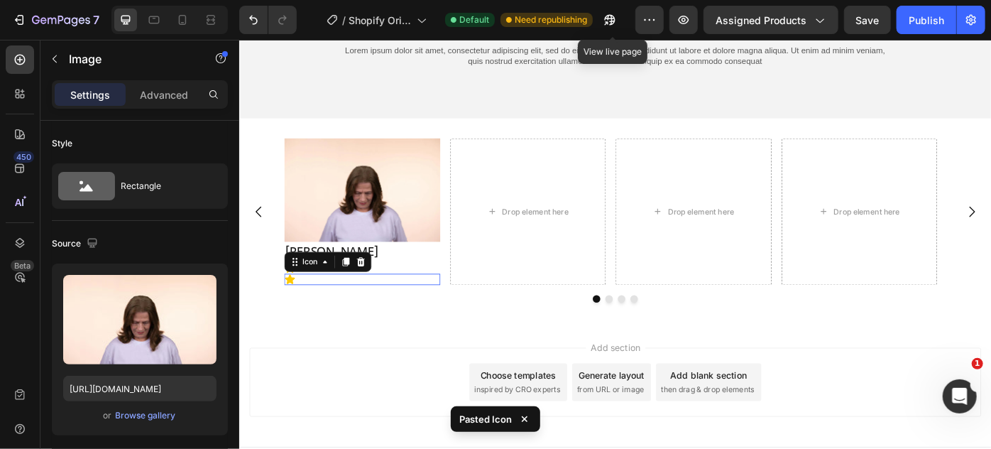
click at [301, 307] on icon at bounding box center [296, 310] width 13 height 13
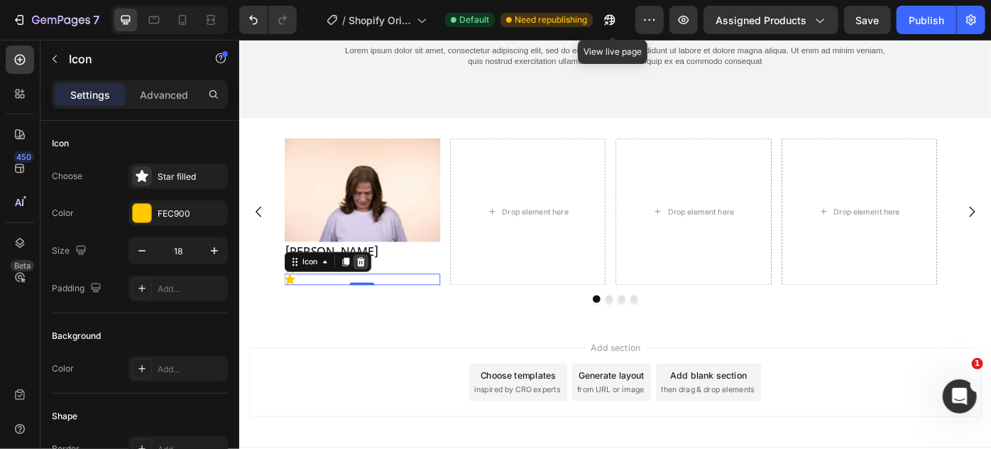
click at [373, 289] on icon at bounding box center [376, 290] width 9 height 10
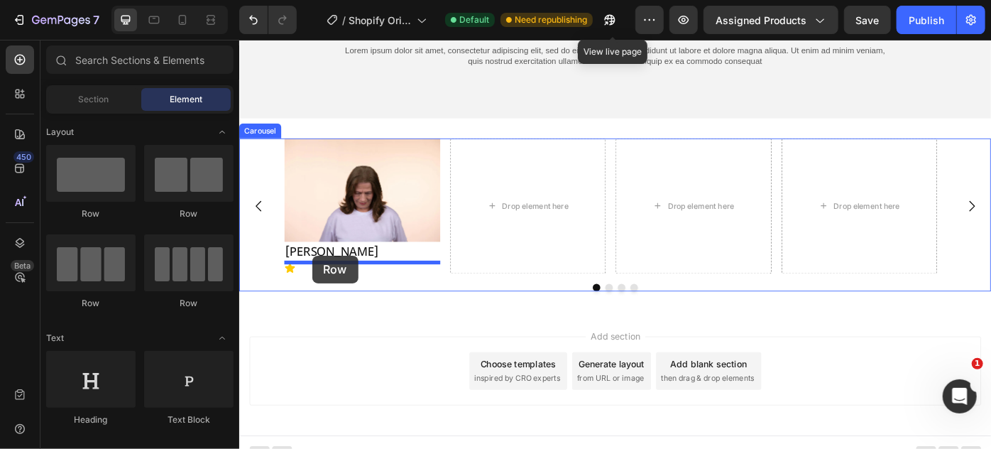
drag, startPoint x: 339, startPoint y: 233, endPoint x: 321, endPoint y: 283, distance: 53.7
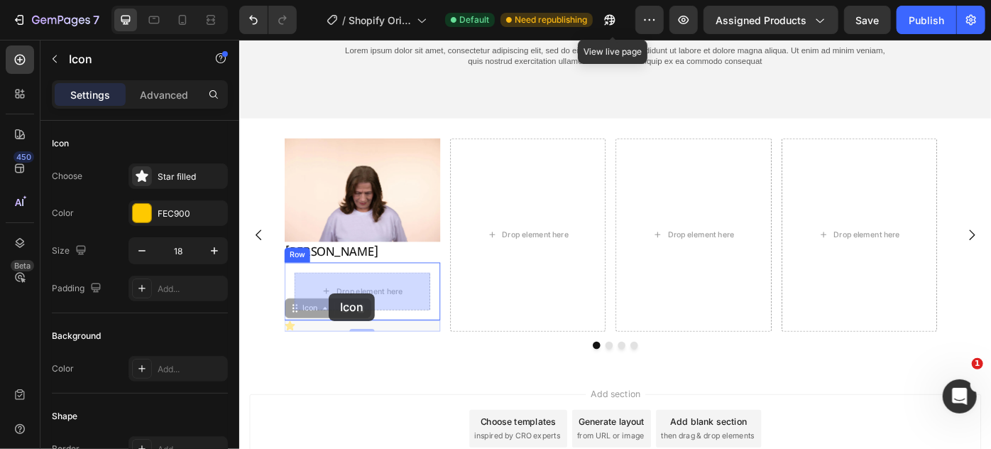
drag, startPoint x: 295, startPoint y: 359, endPoint x: 340, endPoint y: 326, distance: 55.8
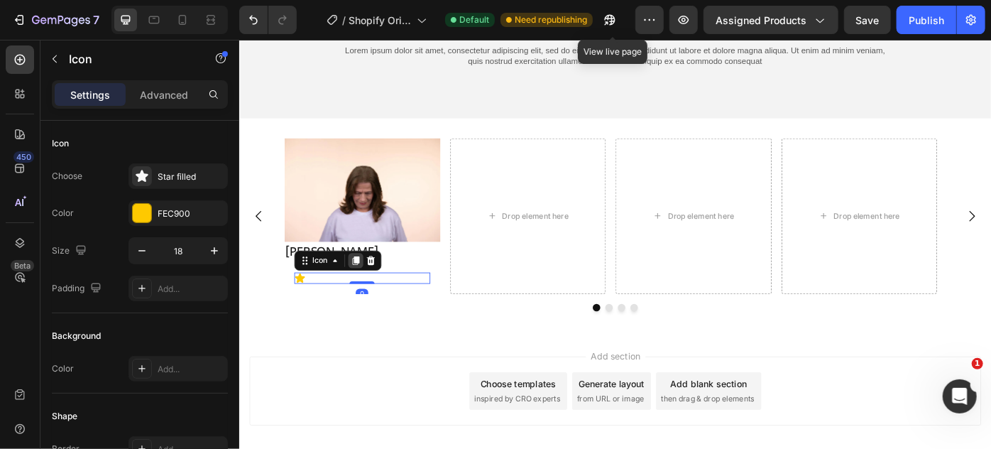
click at [366, 287] on icon at bounding box center [370, 288] width 11 height 11
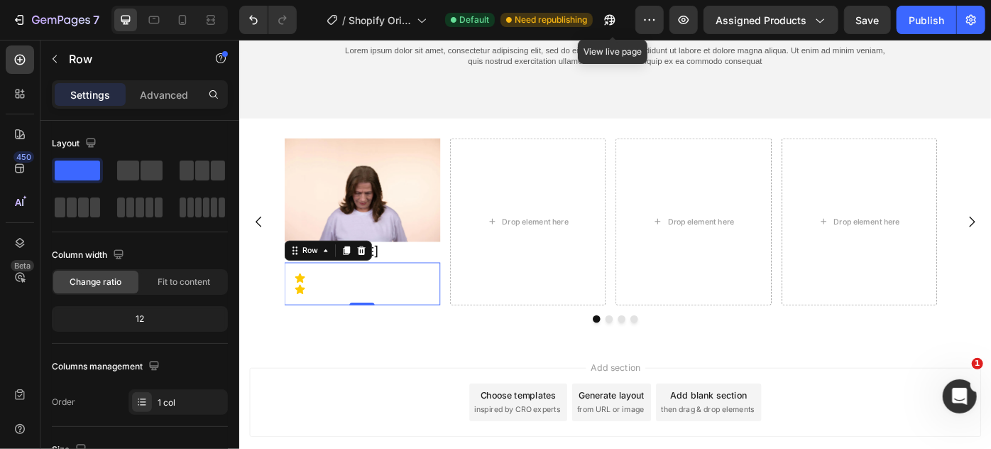
click at [423, 297] on div "Icon Icon Row 0" at bounding box center [378, 315] width 177 height 48
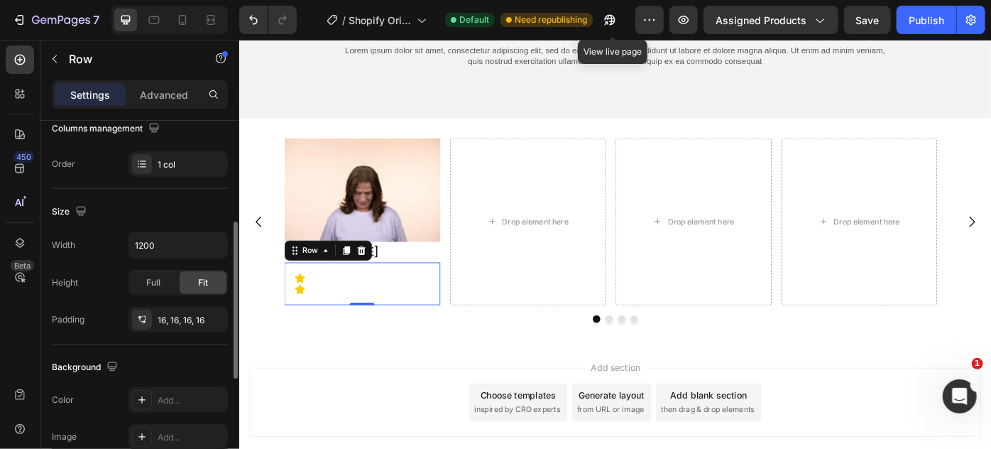
scroll to position [173, 0]
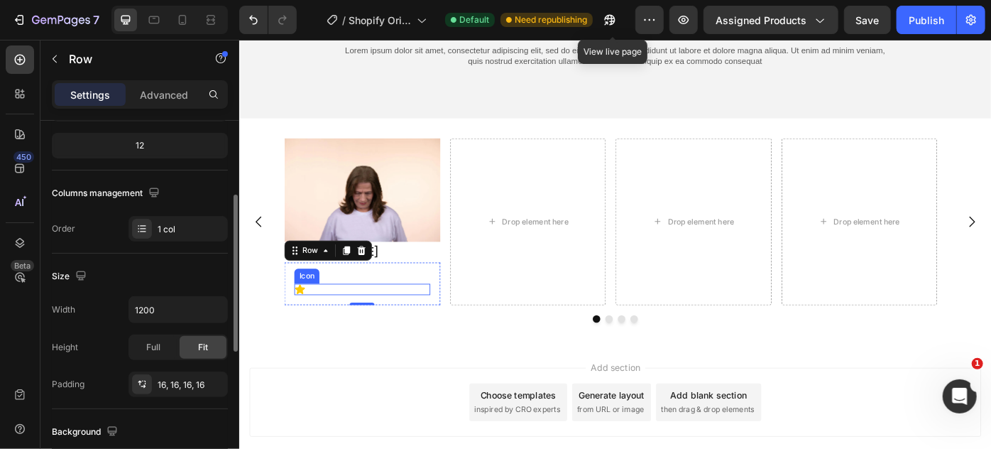
click at [309, 321] on icon at bounding box center [307, 321] width 11 height 11
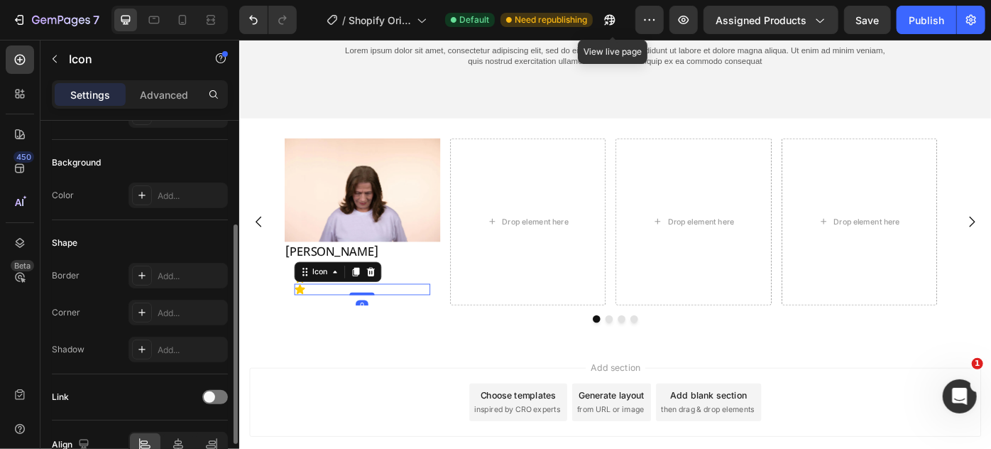
scroll to position [0, 0]
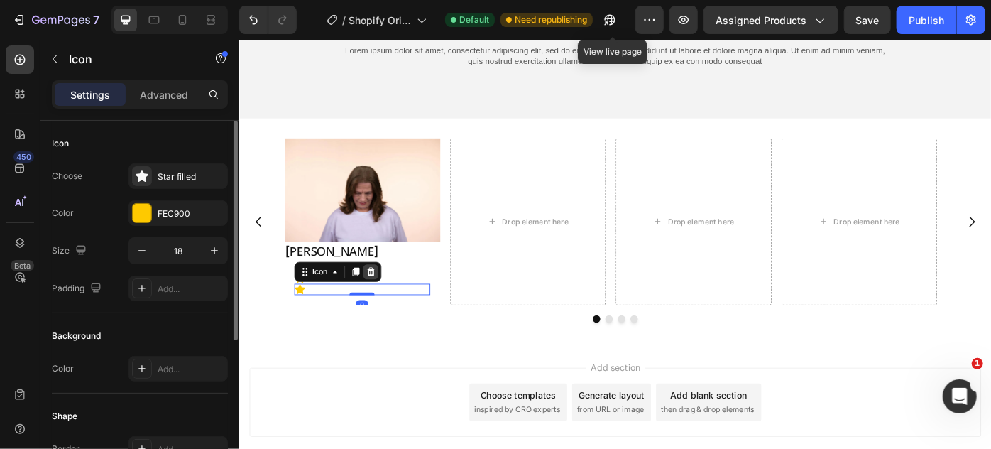
click at [386, 298] on icon at bounding box center [387, 302] width 9 height 10
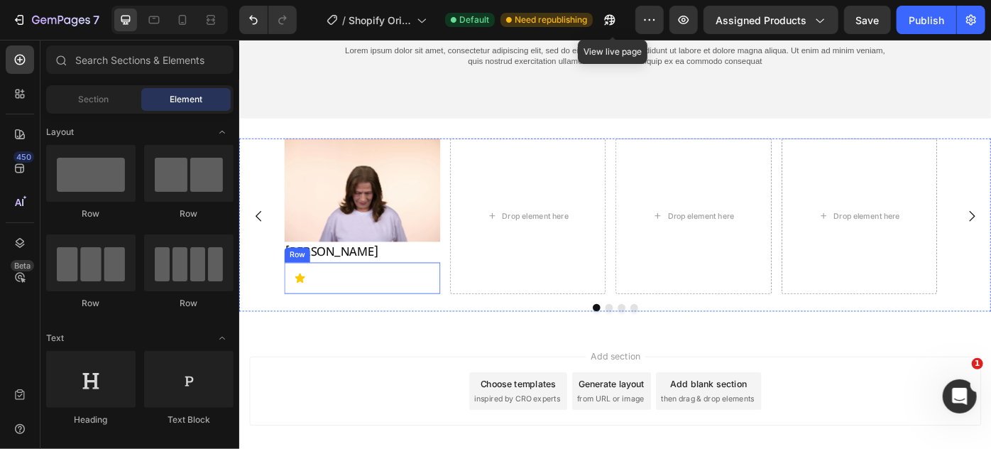
click at [412, 294] on div "Icon Row" at bounding box center [378, 309] width 177 height 36
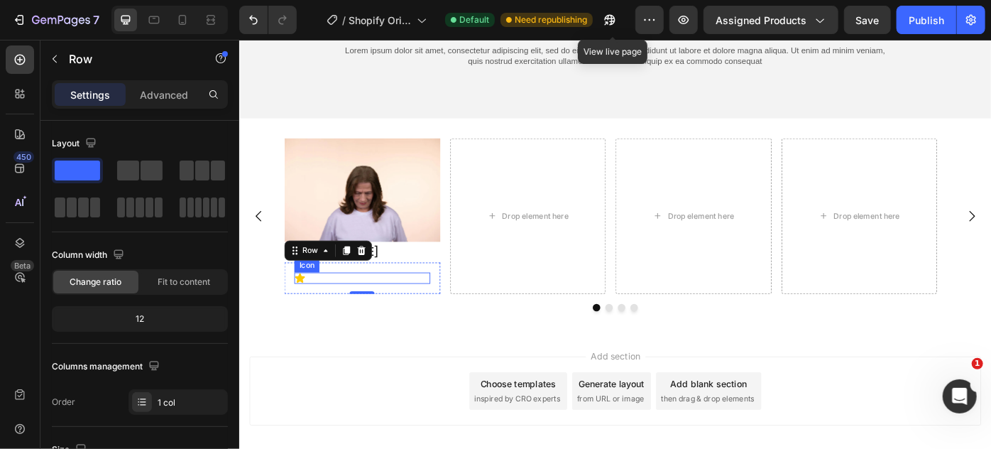
click at [325, 305] on div "Icon" at bounding box center [378, 308] width 154 height 13
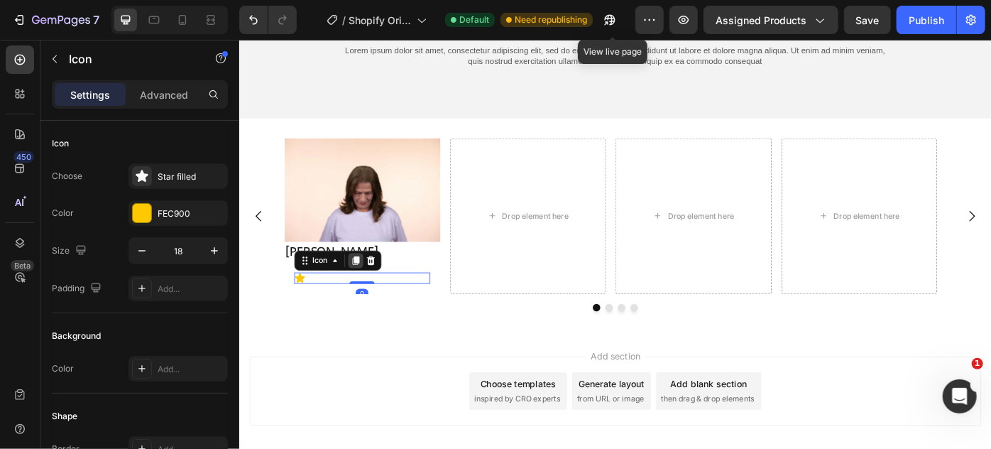
click at [374, 286] on icon at bounding box center [371, 289] width 8 height 10
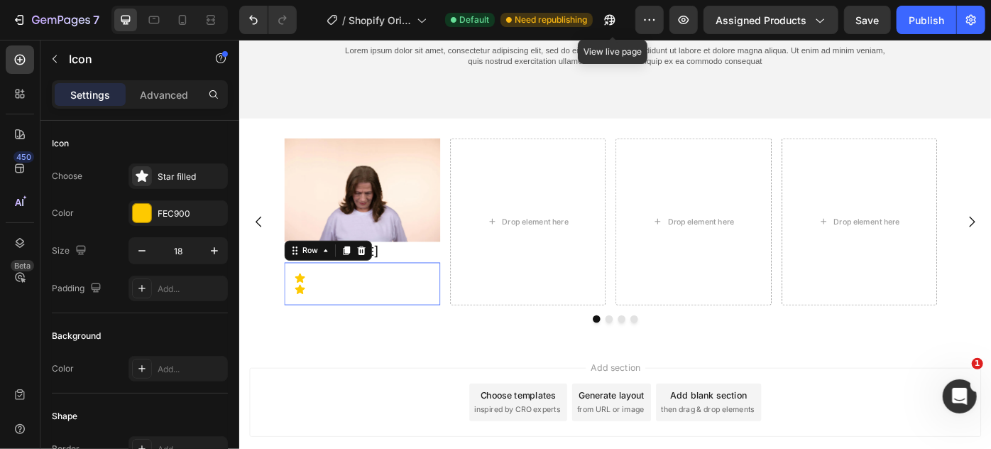
click at [447, 298] on div "Icon Icon Row 0" at bounding box center [378, 315] width 177 height 48
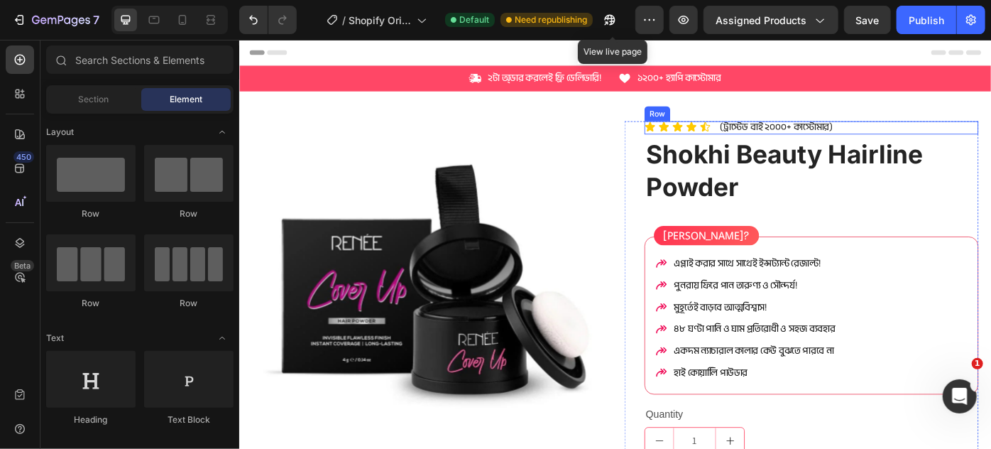
click at [924, 133] on div "Icon Icon Icon Icon Icon Icon List (ট্রাস্টেড বাই ২০০০+ কাস্টোমার) Text Block R…" at bounding box center [887, 138] width 378 height 15
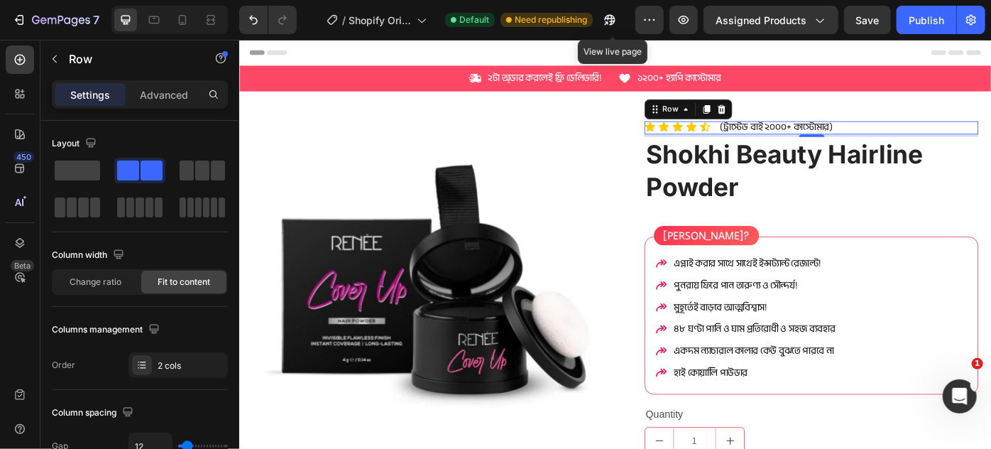
click at [768, 136] on div "Icon Icon Icon Icon Icon Icon List (ট্রাস্টেড বাই ২০০০+ কাস্টোমার) Text Block R…" at bounding box center [887, 138] width 378 height 15
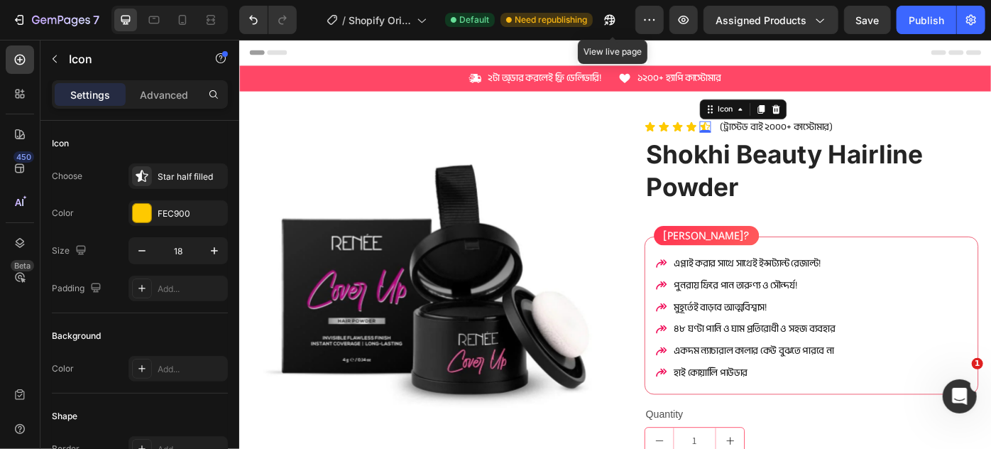
click at [766, 136] on icon at bounding box center [766, 137] width 11 height 11
click at [16, 244] on icon at bounding box center [20, 243] width 14 height 14
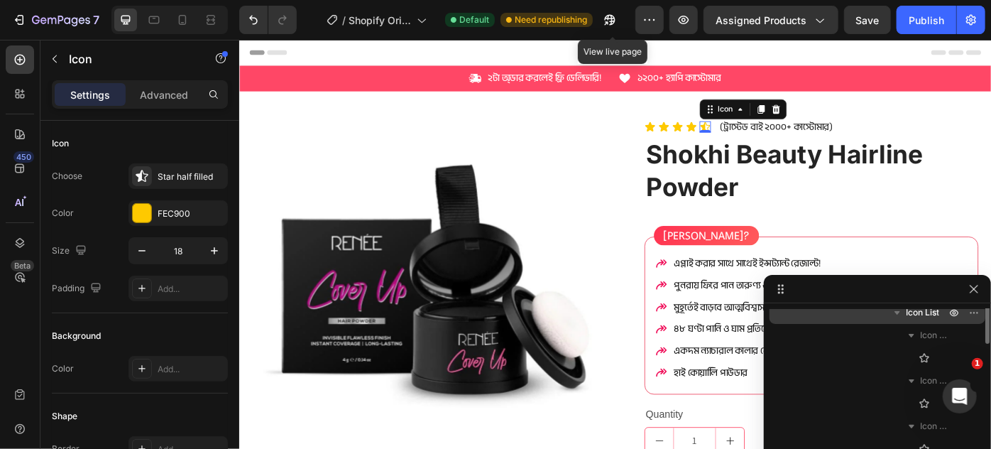
scroll to position [193, 0]
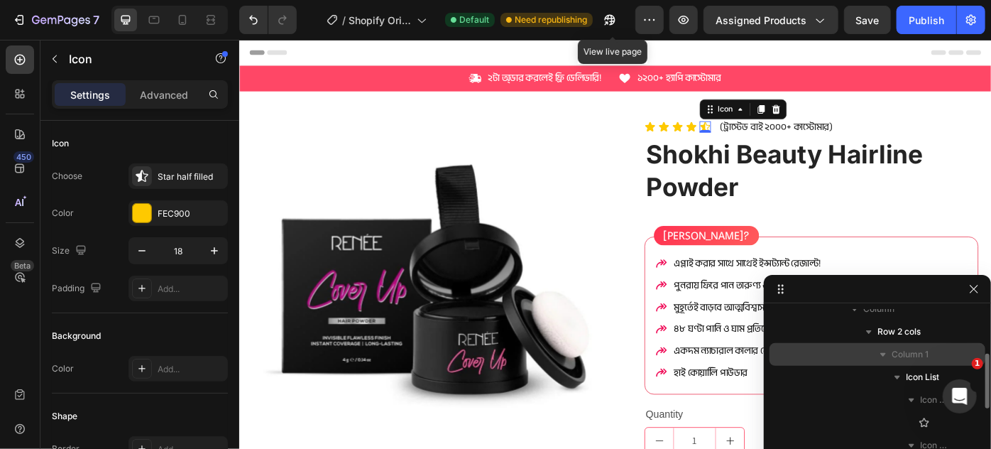
click at [907, 351] on span "Column 1" at bounding box center [910, 354] width 37 height 14
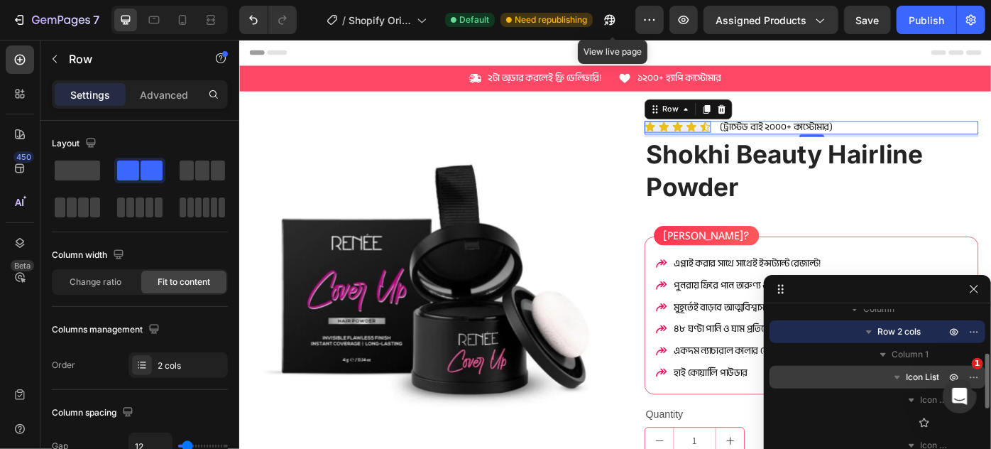
click at [910, 374] on span "Icon List" at bounding box center [922, 377] width 33 height 14
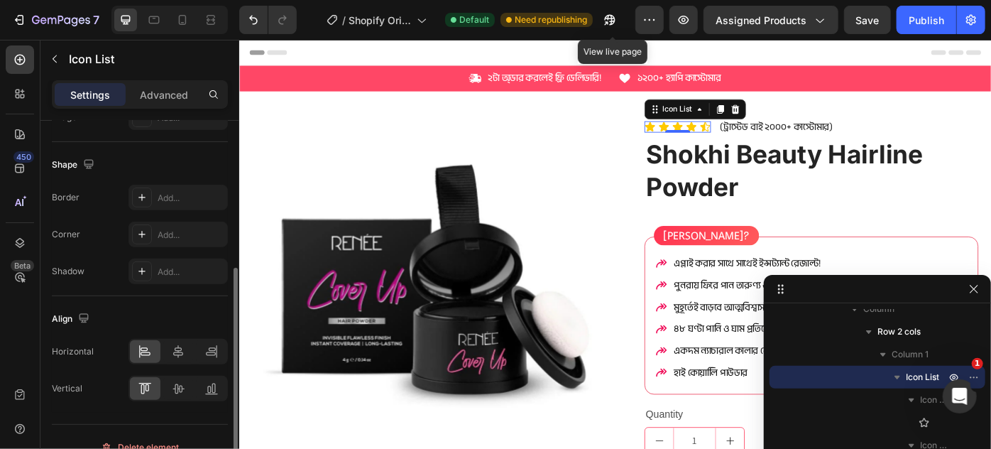
scroll to position [276, 0]
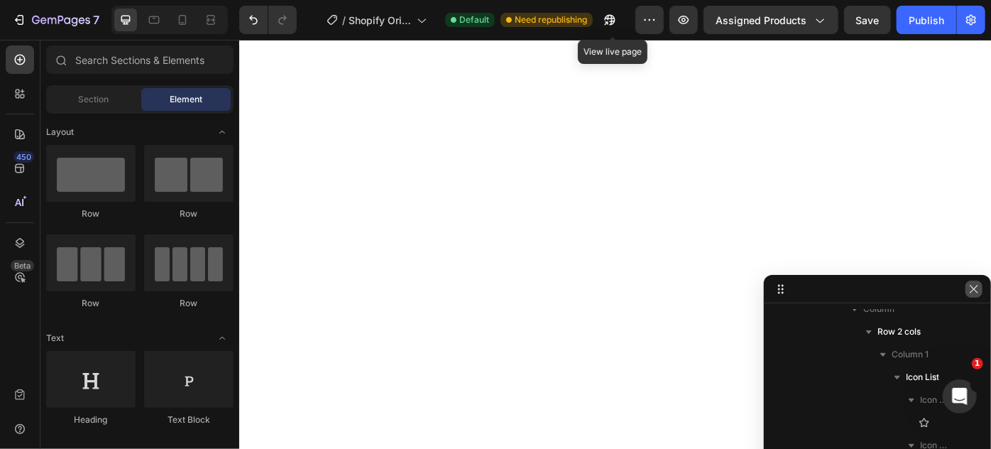
click at [977, 289] on icon "button" at bounding box center [974, 288] width 11 height 11
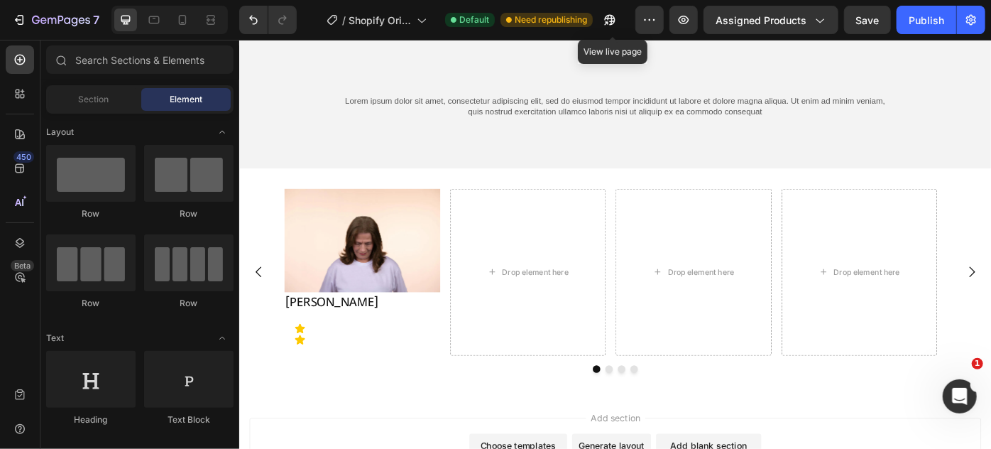
scroll to position [6321, 0]
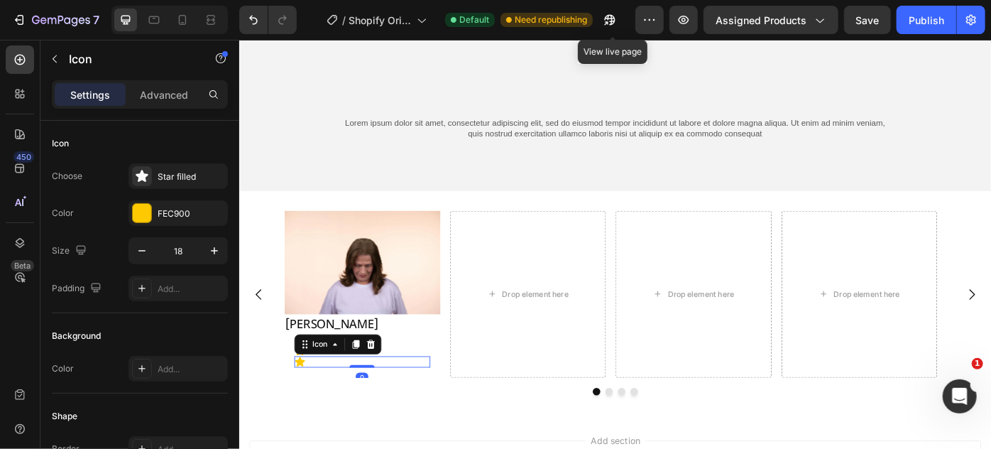
click at [304, 391] on div "Icon" at bounding box center [350, 384] width 99 height 23
click at [382, 388] on icon at bounding box center [387, 383] width 11 height 11
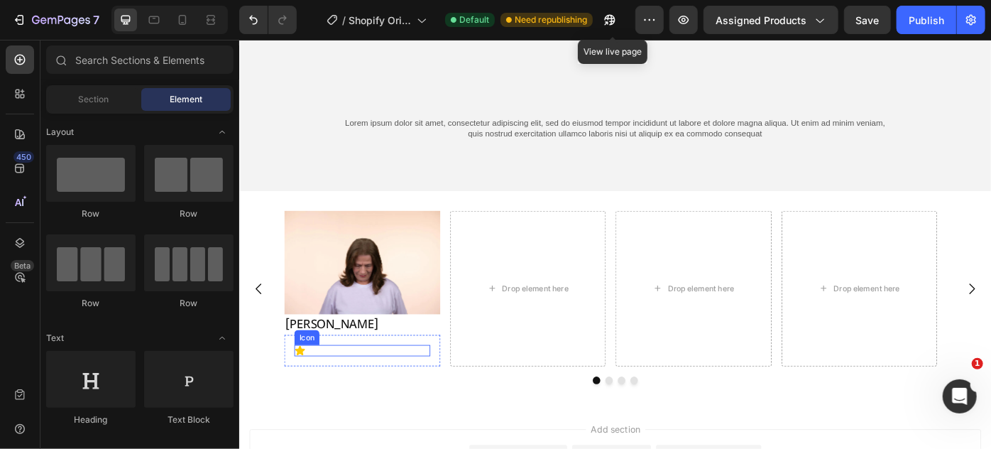
click at [315, 390] on div "Icon" at bounding box center [378, 391] width 154 height 13
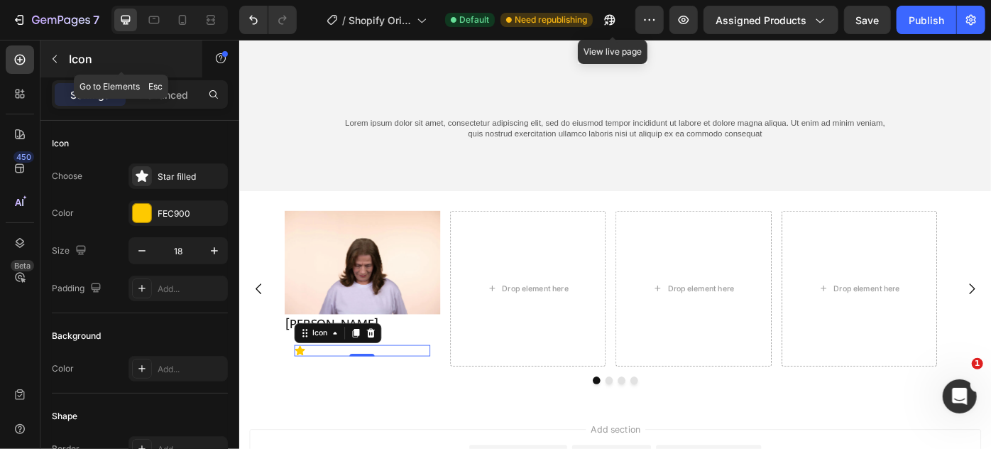
click at [54, 58] on icon "button" at bounding box center [54, 58] width 11 height 11
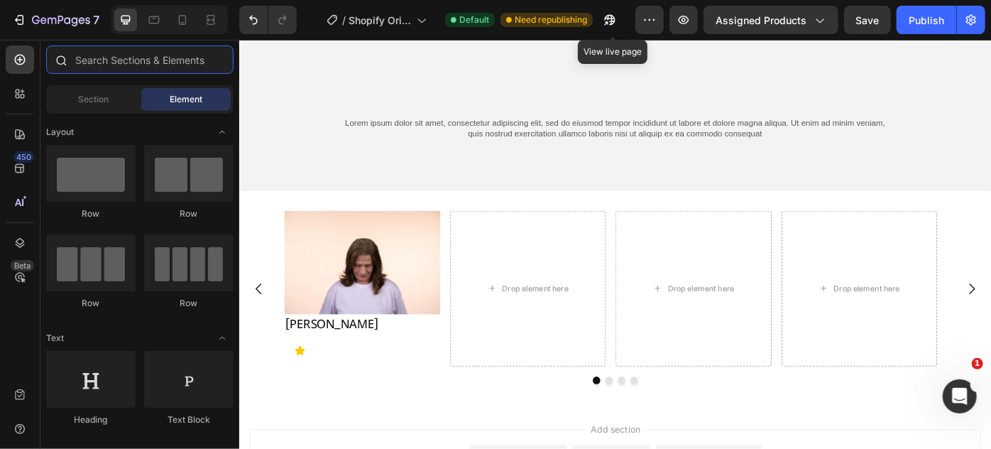
click at [106, 62] on input "text" at bounding box center [139, 59] width 187 height 28
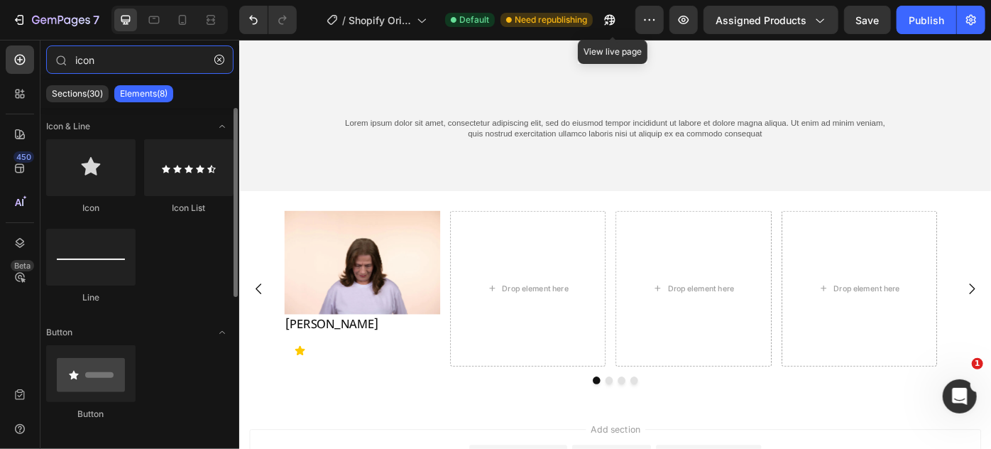
type input "icon"
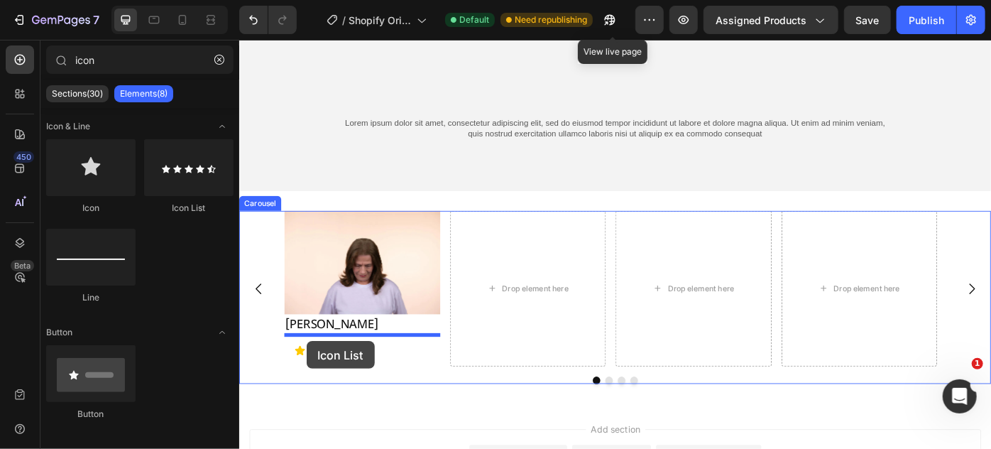
drag, startPoint x: 463, startPoint y: 255, endPoint x: 315, endPoint y: 381, distance: 194.5
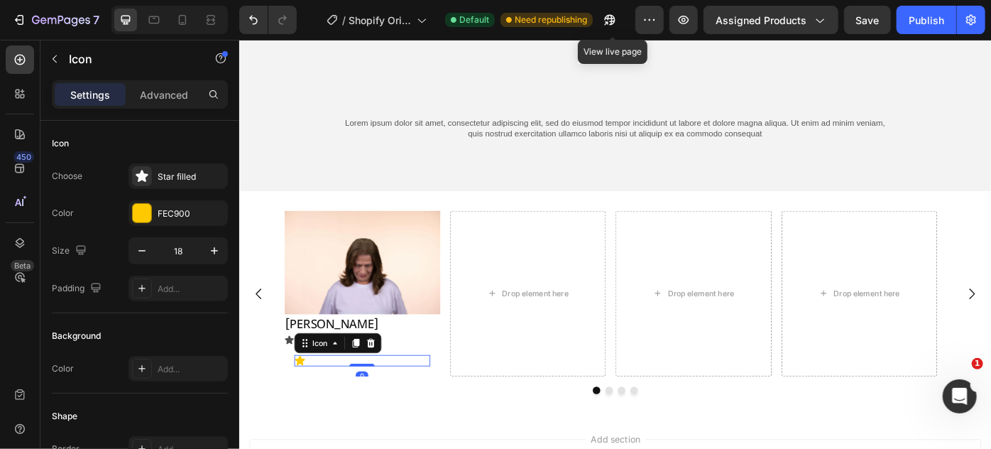
click at [334, 400] on div "Icon 0" at bounding box center [378, 402] width 154 height 13
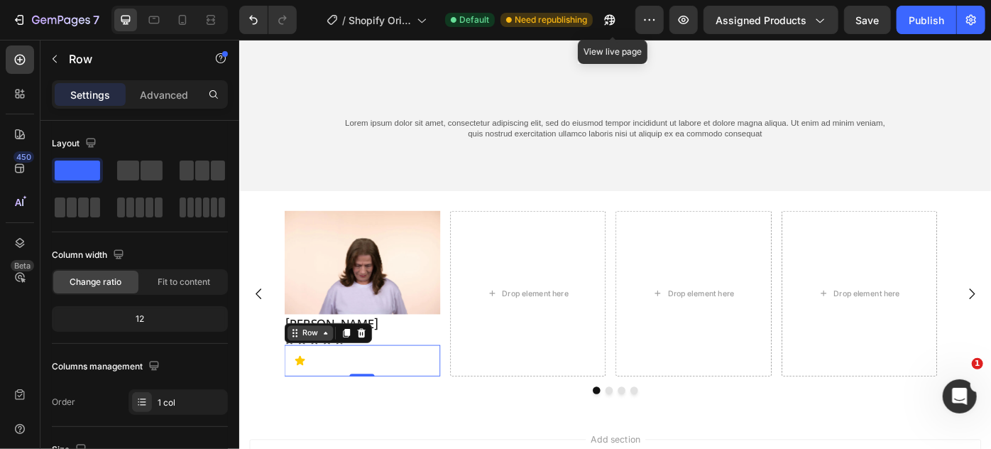
click at [296, 379] on div "Row" at bounding box center [339, 371] width 99 height 23
click at [373, 371] on icon at bounding box center [376, 371] width 11 height 11
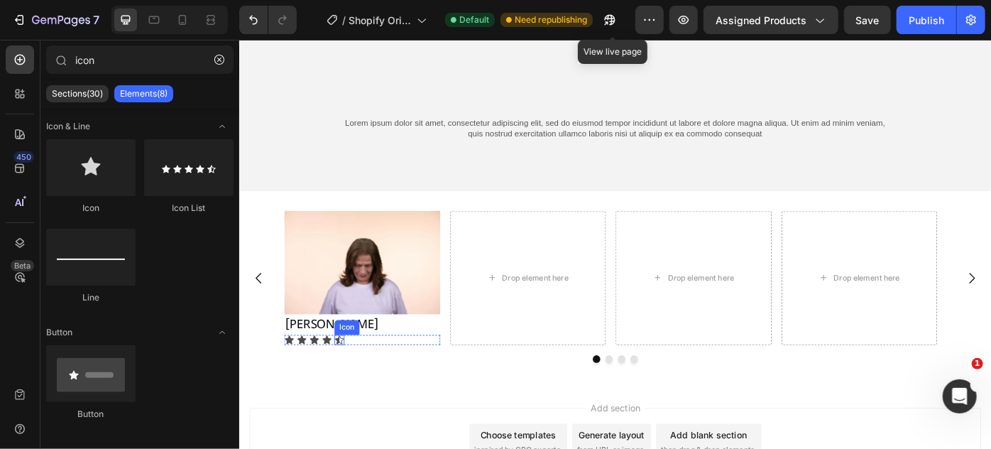
click at [352, 377] on icon at bounding box center [352, 379] width 11 height 11
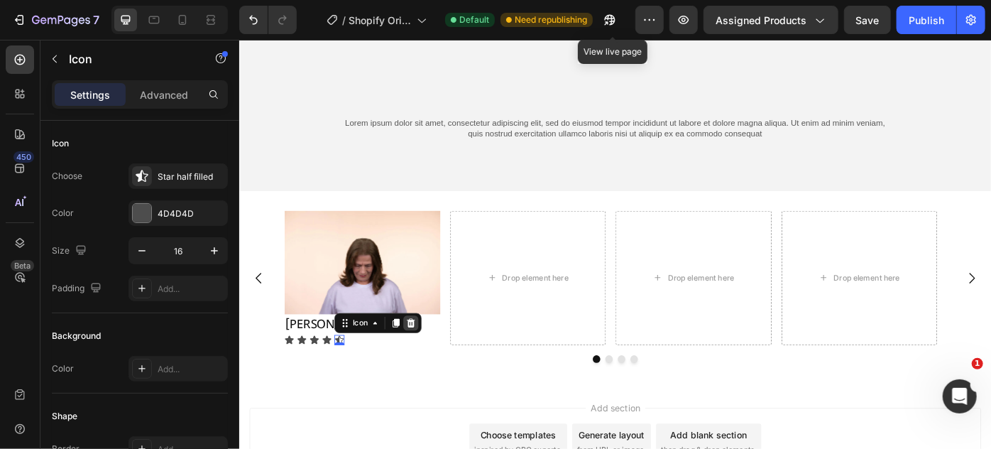
click at [432, 360] on icon at bounding box center [432, 359] width 11 height 11
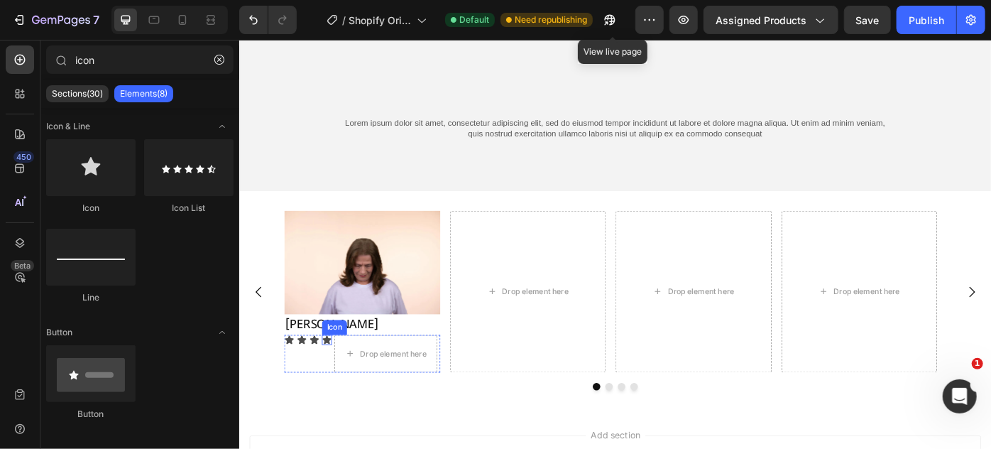
click at [337, 379] on div "Icon" at bounding box center [337, 379] width 11 height 11
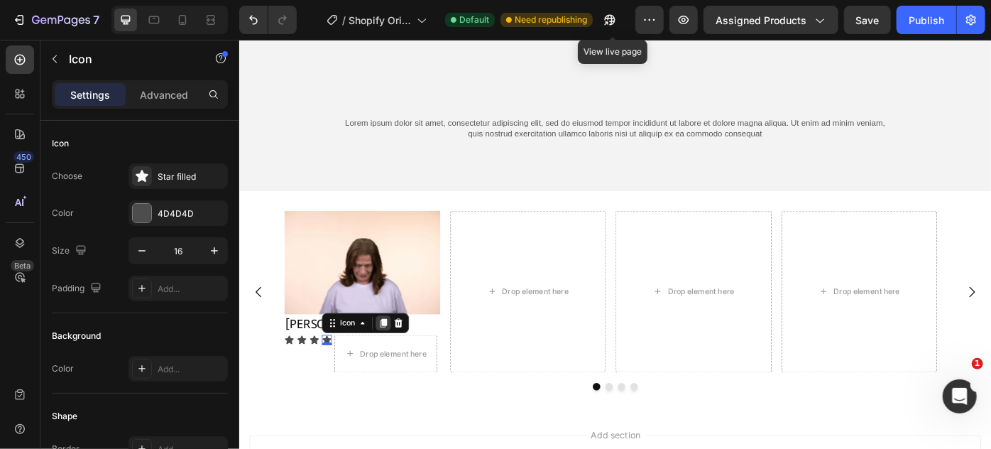
click at [396, 357] on icon at bounding box center [401, 359] width 11 height 11
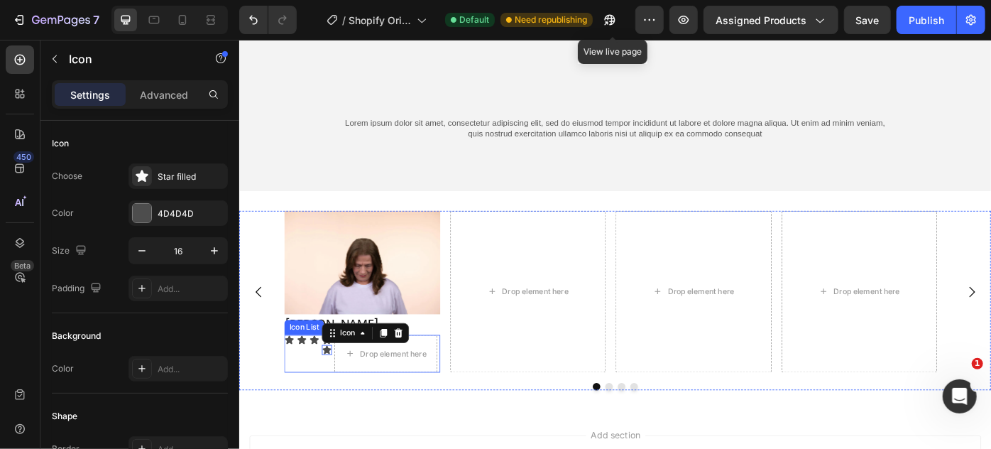
scroll to position [248, 0]
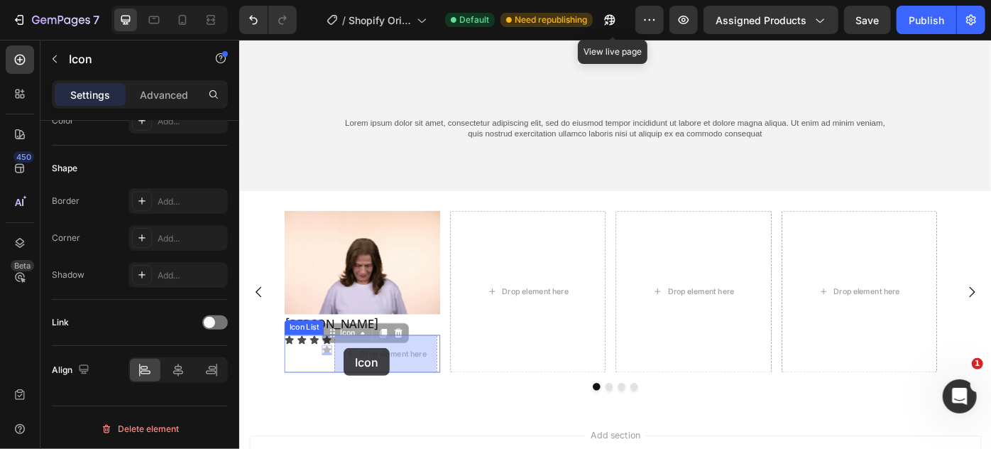
drag, startPoint x: 340, startPoint y: 388, endPoint x: 356, endPoint y: 388, distance: 16.3
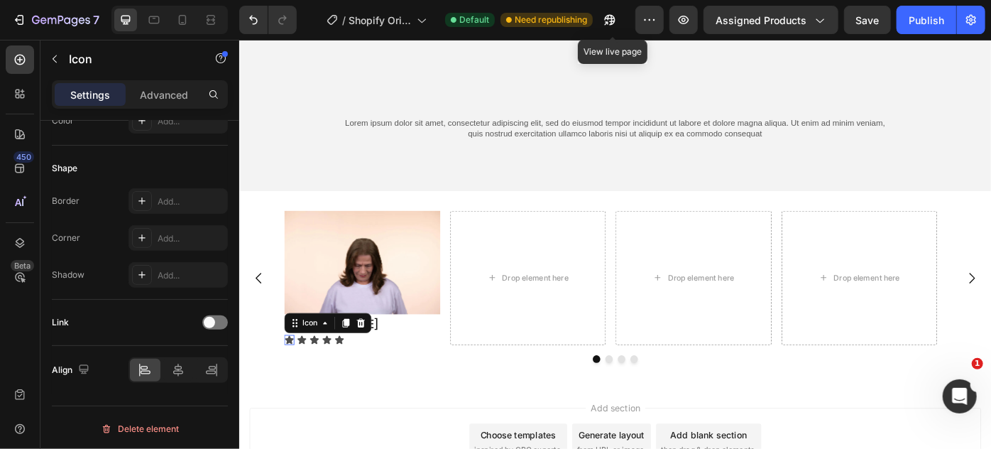
click at [295, 378] on div "Icon 0" at bounding box center [295, 379] width 11 height 11
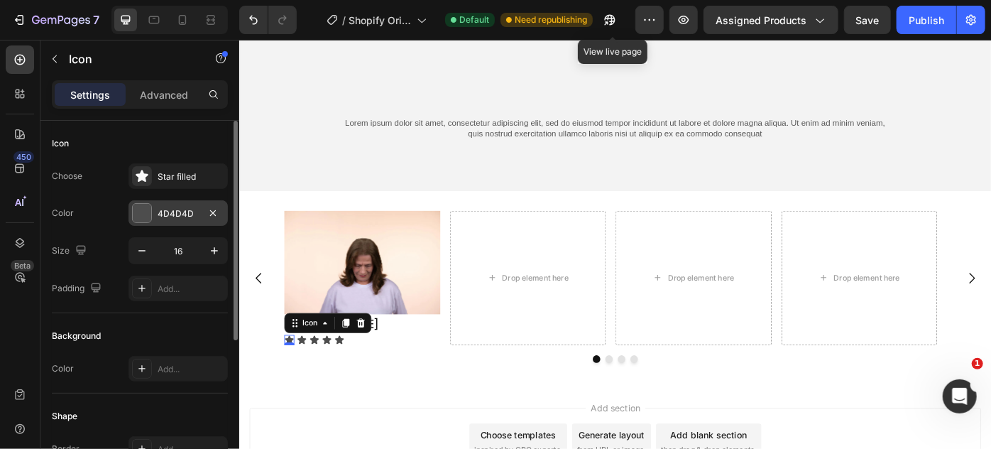
click at [133, 205] on div at bounding box center [142, 213] width 18 height 18
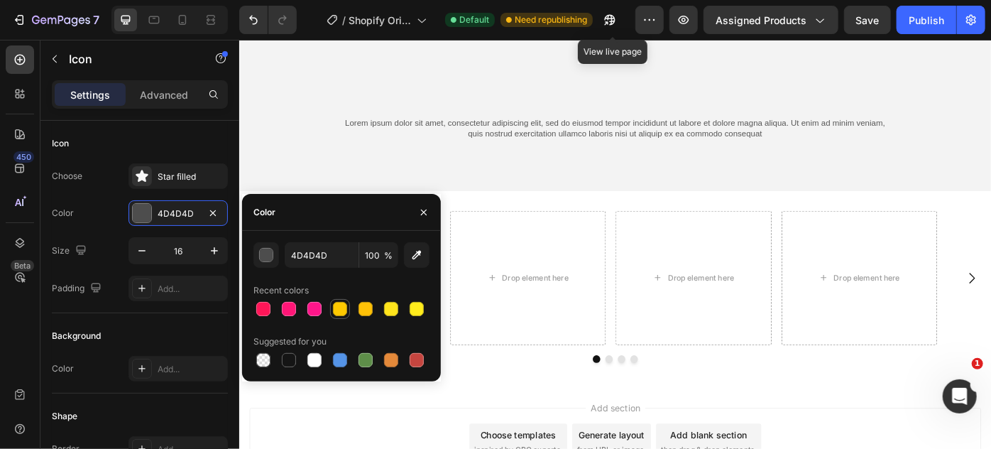
click at [344, 312] on div at bounding box center [340, 309] width 14 height 14
type input "FEC900"
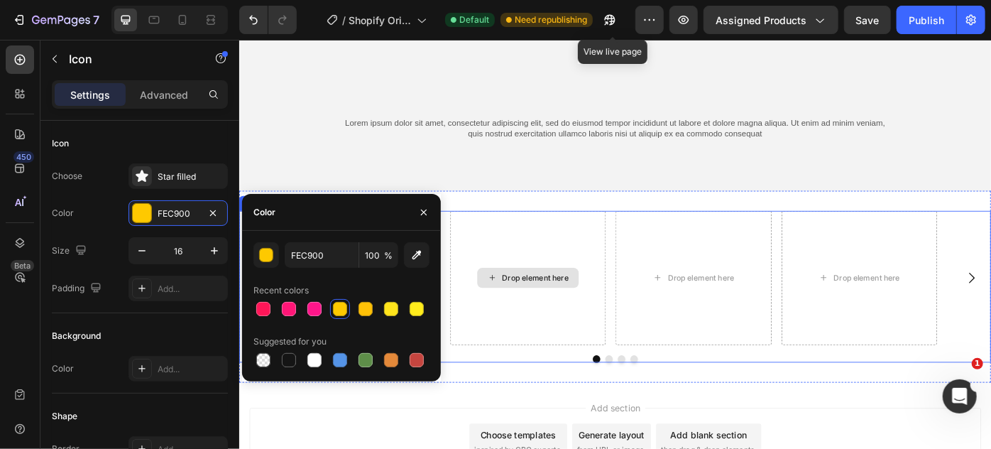
click at [502, 342] on div "Drop element here" at bounding box center [566, 309] width 177 height 152
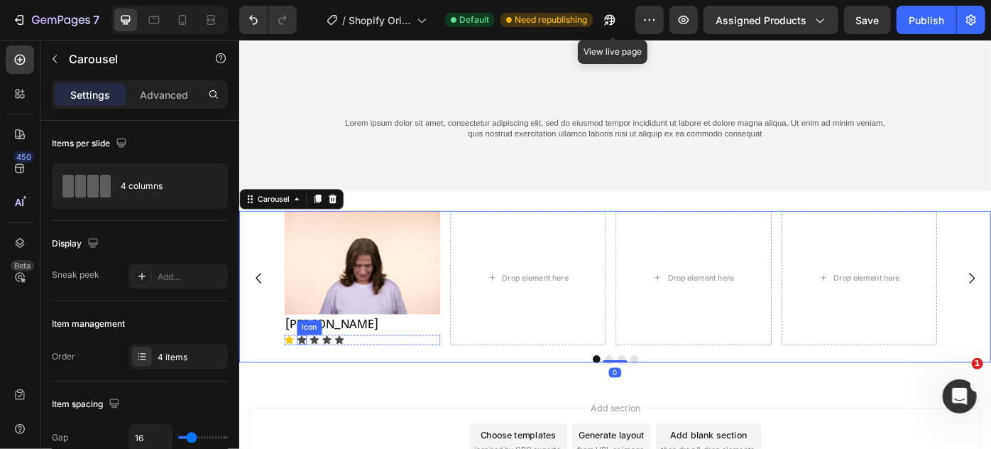
click at [306, 377] on icon at bounding box center [310, 378] width 10 height 9
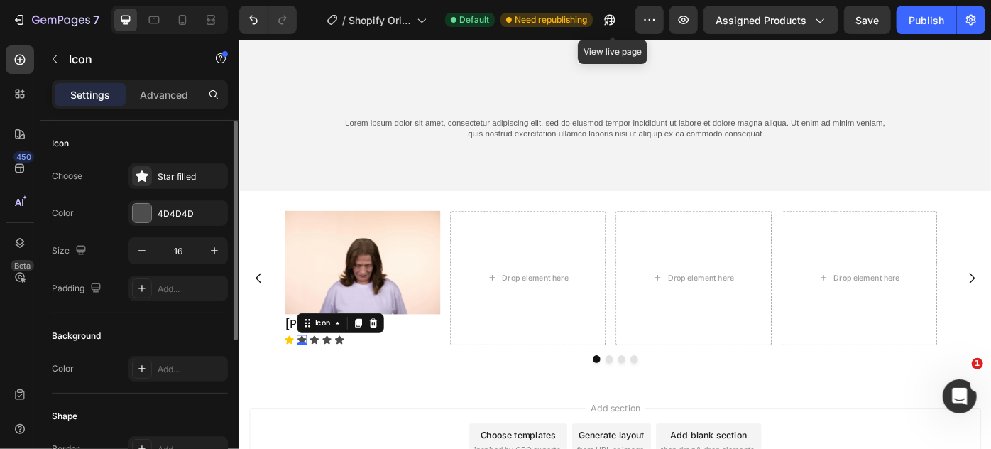
drag, startPoint x: 140, startPoint y: 212, endPoint x: 222, endPoint y: 236, distance: 85.2
click at [140, 212] on div at bounding box center [142, 213] width 18 height 18
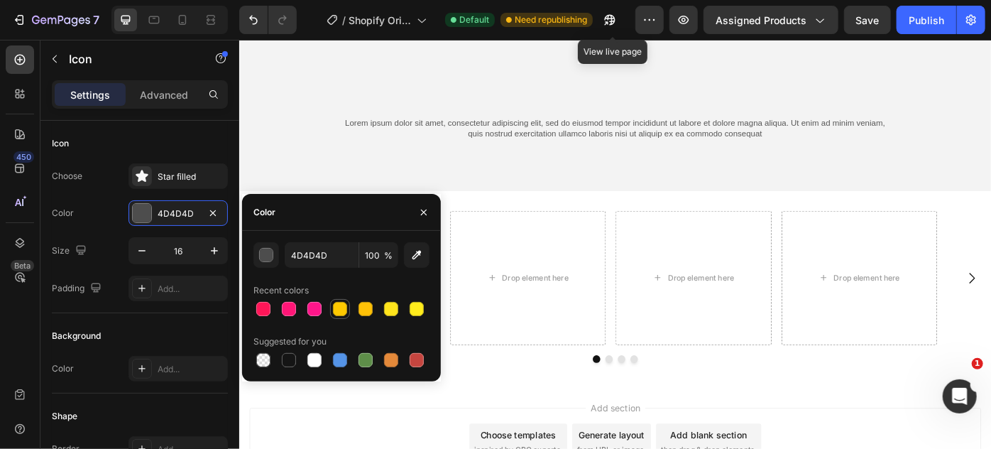
click at [344, 310] on div at bounding box center [340, 309] width 14 height 14
type input "FEC900"
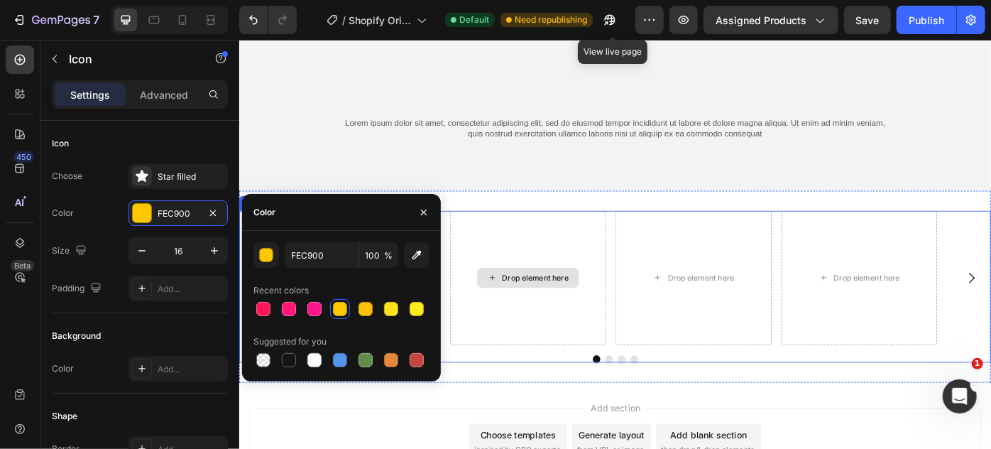
click at [520, 346] on div "Drop element here" at bounding box center [566, 309] width 177 height 152
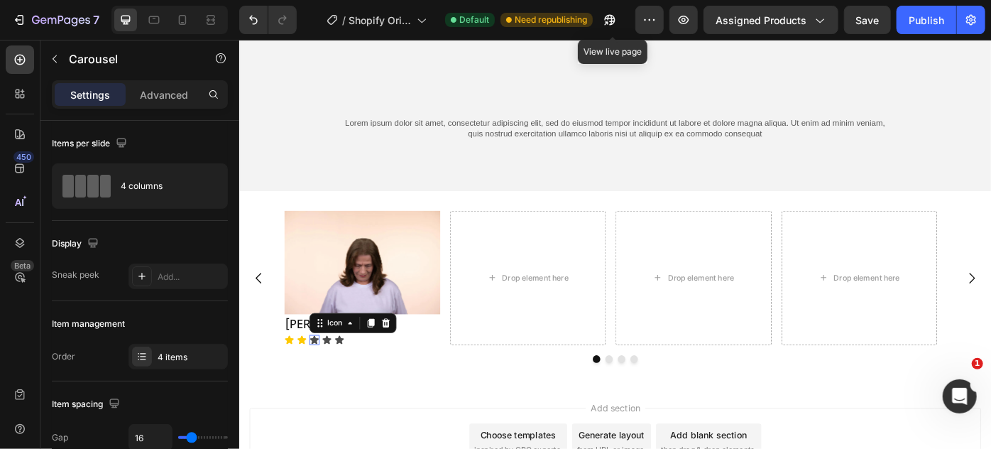
click at [320, 376] on icon at bounding box center [323, 379] width 11 height 11
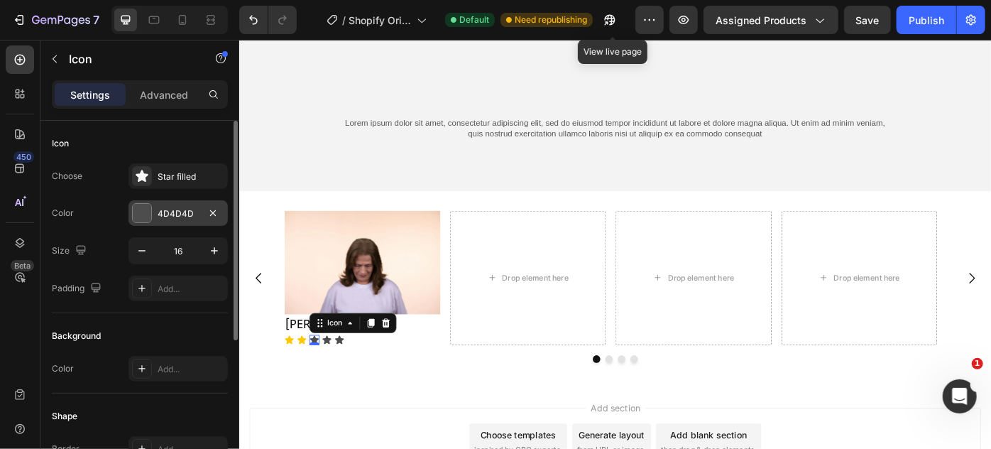
click at [145, 214] on div at bounding box center [142, 213] width 18 height 18
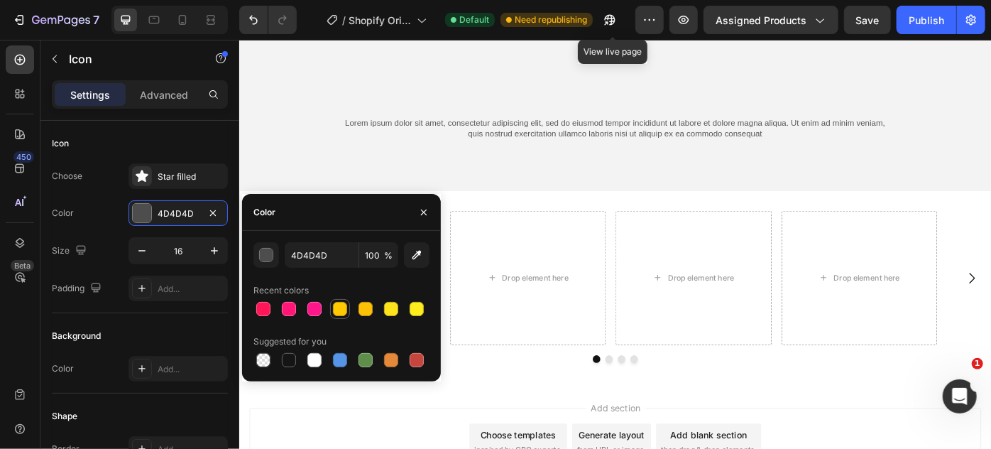
click at [341, 308] on div at bounding box center [340, 309] width 14 height 14
type input "FEC900"
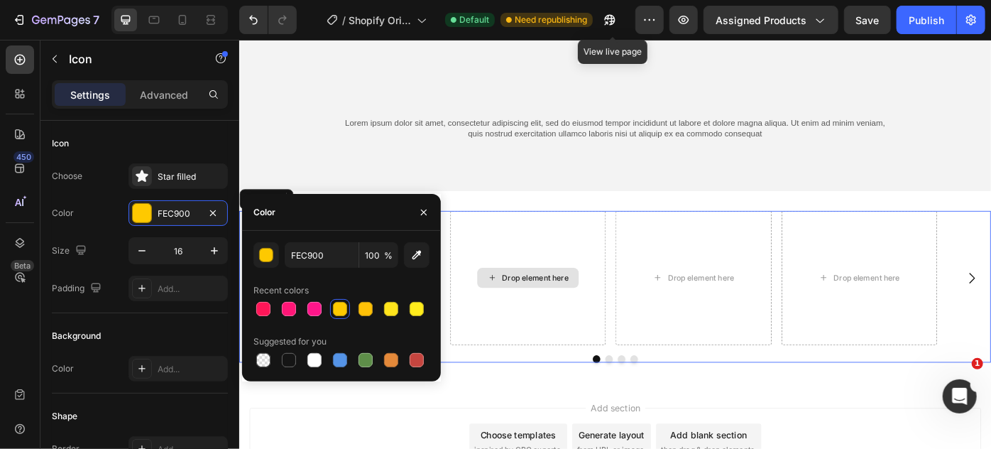
click at [537, 359] on div "Drop element here" at bounding box center [566, 309] width 177 height 152
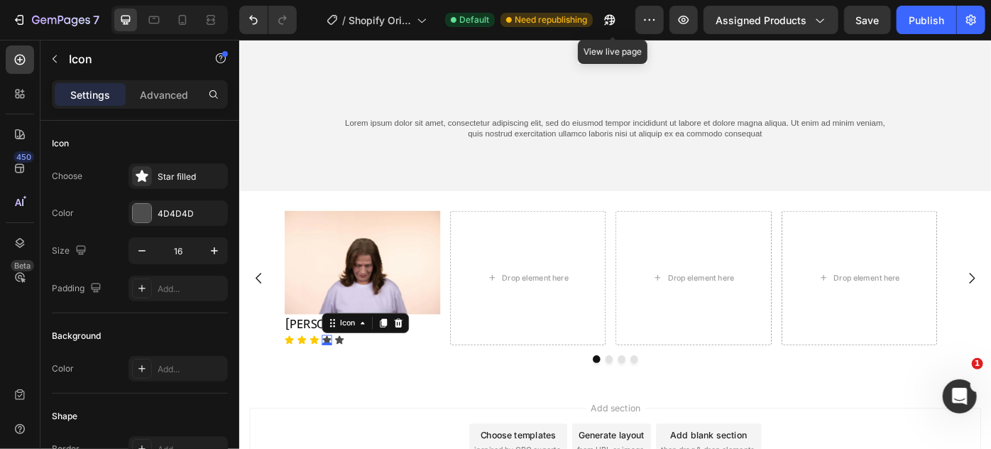
click at [336, 377] on icon at bounding box center [338, 378] width 10 height 9
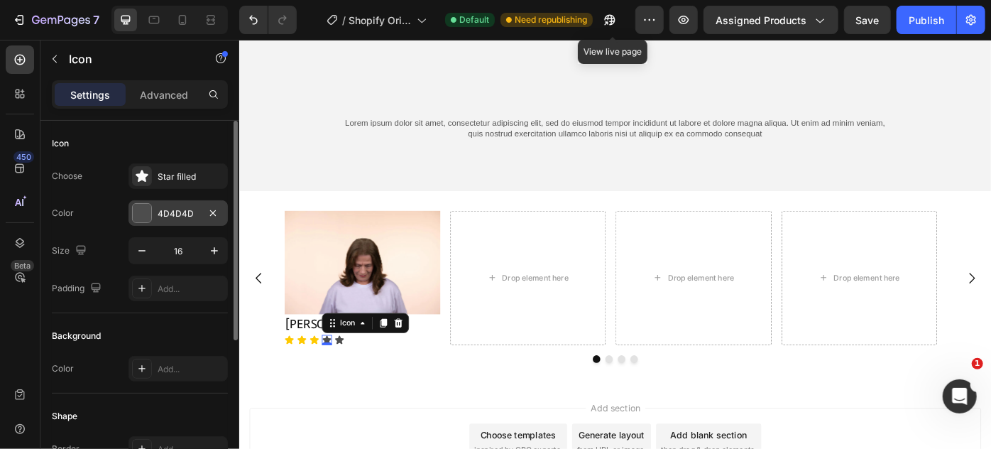
drag, startPoint x: 141, startPoint y: 215, endPoint x: 212, endPoint y: 251, distance: 80.3
click at [141, 215] on div at bounding box center [142, 213] width 18 height 18
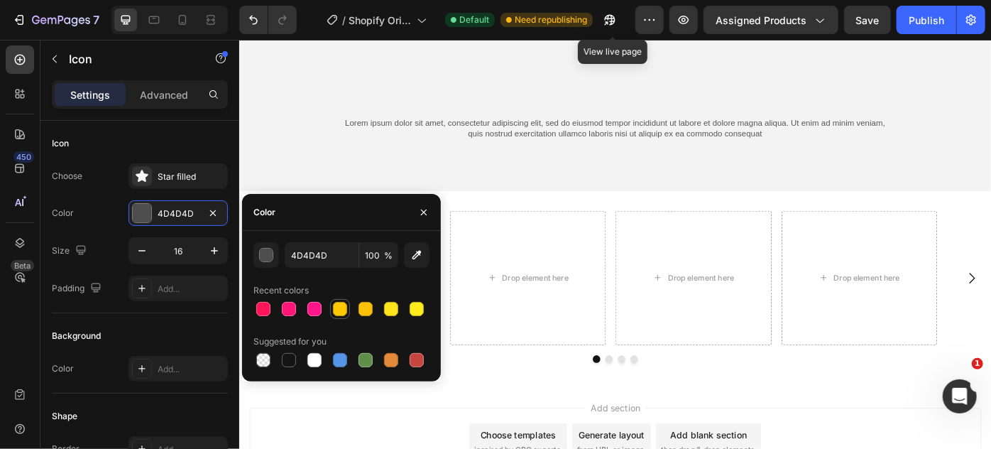
click at [337, 308] on div at bounding box center [340, 309] width 14 height 14
type input "FEC900"
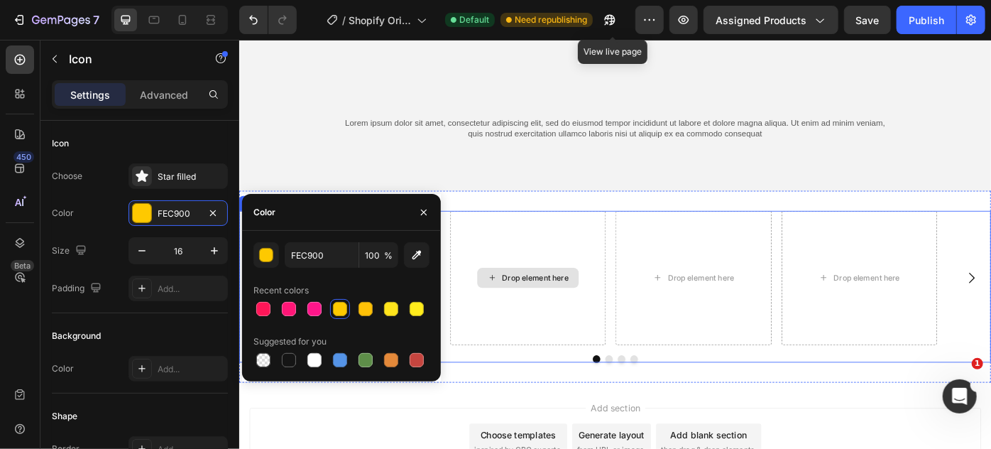
click at [529, 347] on div "Drop element here" at bounding box center [566, 309] width 177 height 152
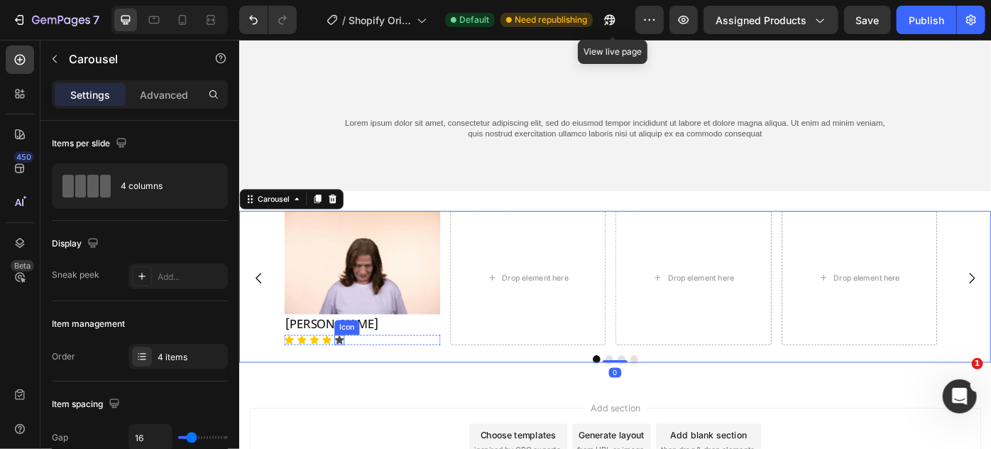
click at [353, 374] on div "Icon" at bounding box center [352, 379] width 11 height 11
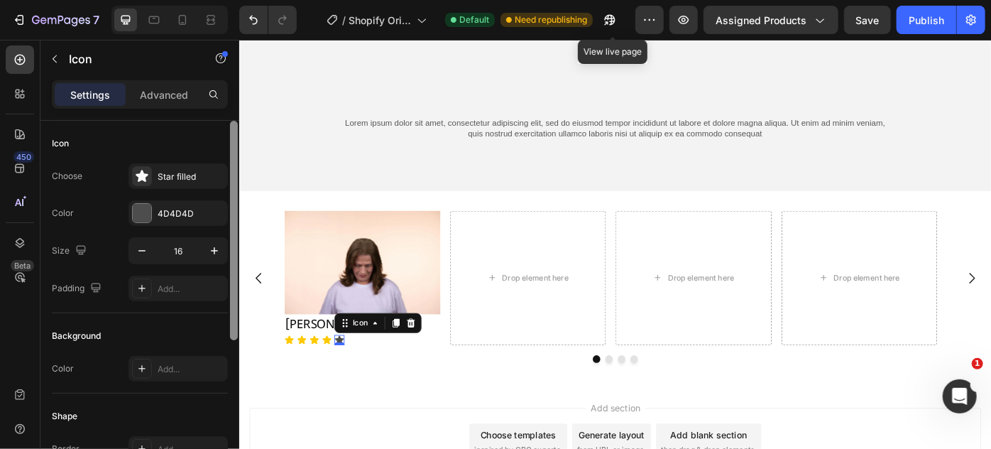
drag, startPoint x: 135, startPoint y: 213, endPoint x: 239, endPoint y: 246, distance: 108.9
click at [138, 215] on div at bounding box center [142, 213] width 18 height 18
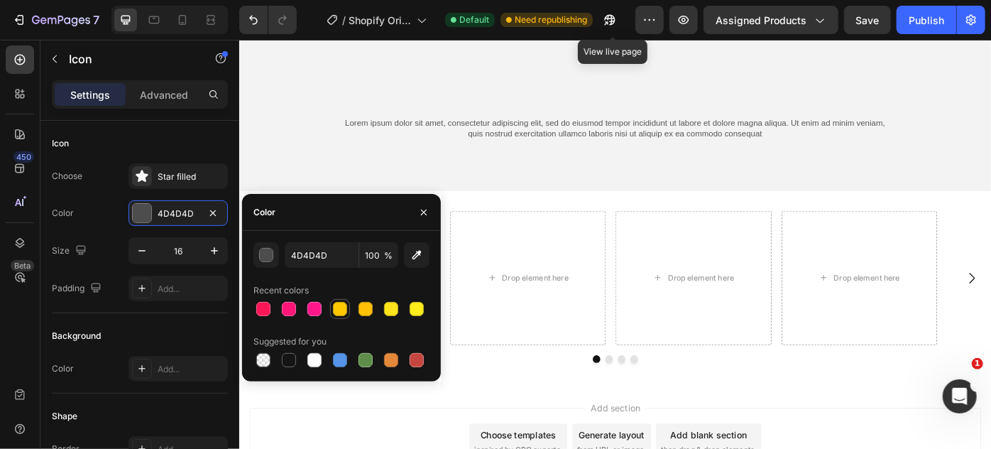
click at [342, 307] on div at bounding box center [340, 309] width 14 height 14
type input "FEC900"
click at [516, 338] on div "Drop element here" at bounding box center [566, 309] width 177 height 152
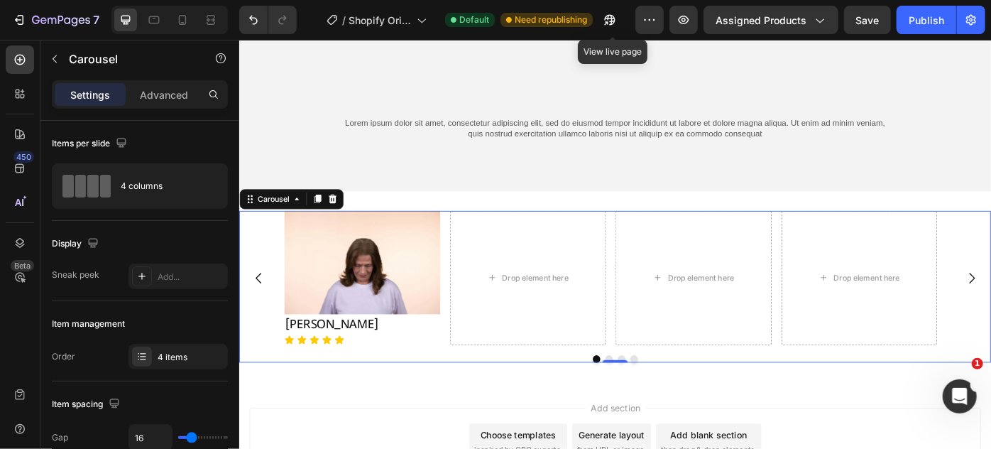
click at [250, 363] on div "Image Hamida Begum Heading Icon Icon Icon Icon Icon Icon List Drop element here…" at bounding box center [665, 309] width 852 height 152
click at [19, 98] on icon at bounding box center [20, 94] width 14 height 14
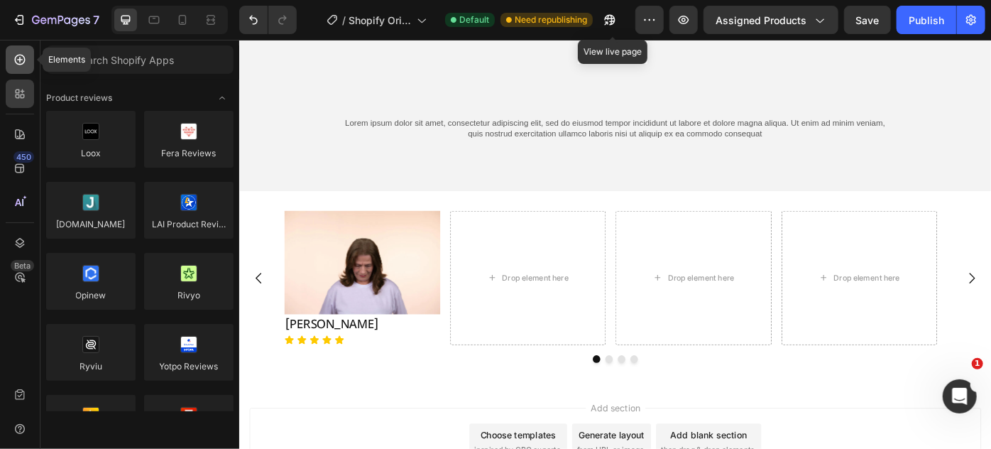
click at [16, 60] on icon at bounding box center [20, 60] width 14 height 14
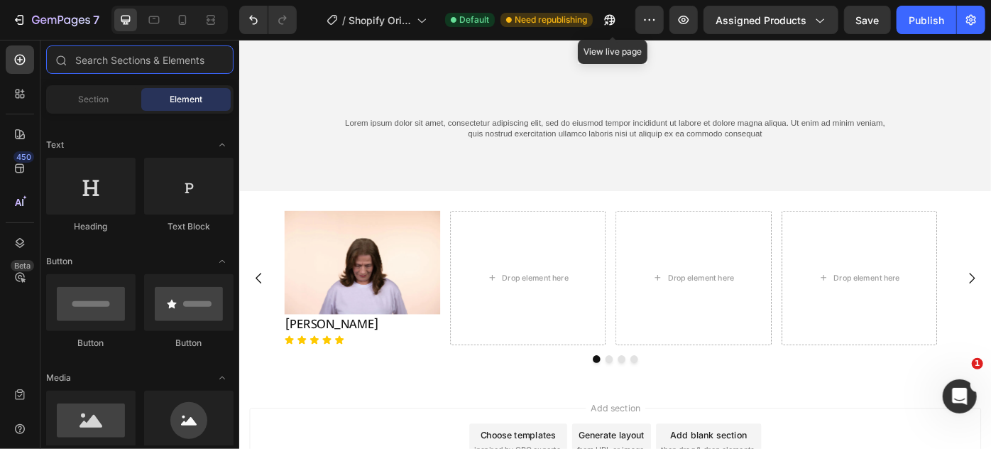
scroll to position [129, 0]
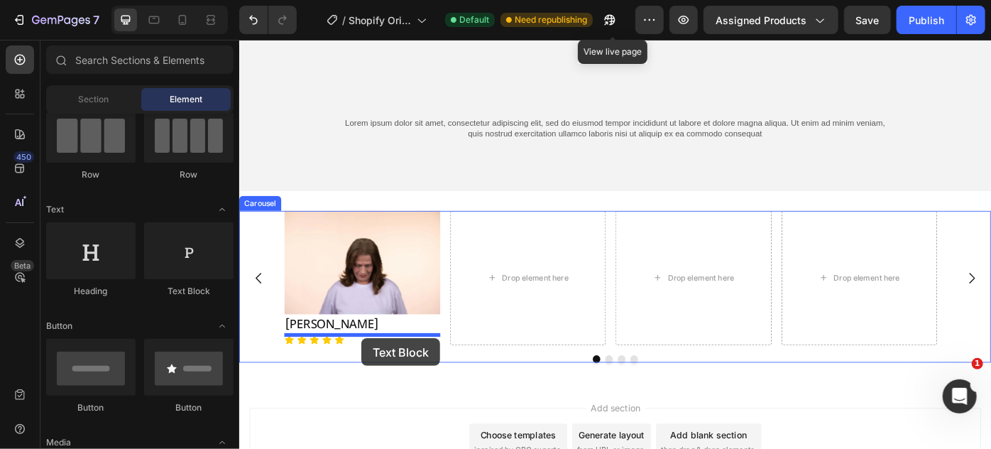
drag, startPoint x: 428, startPoint y: 303, endPoint x: 377, endPoint y: 377, distance: 89.8
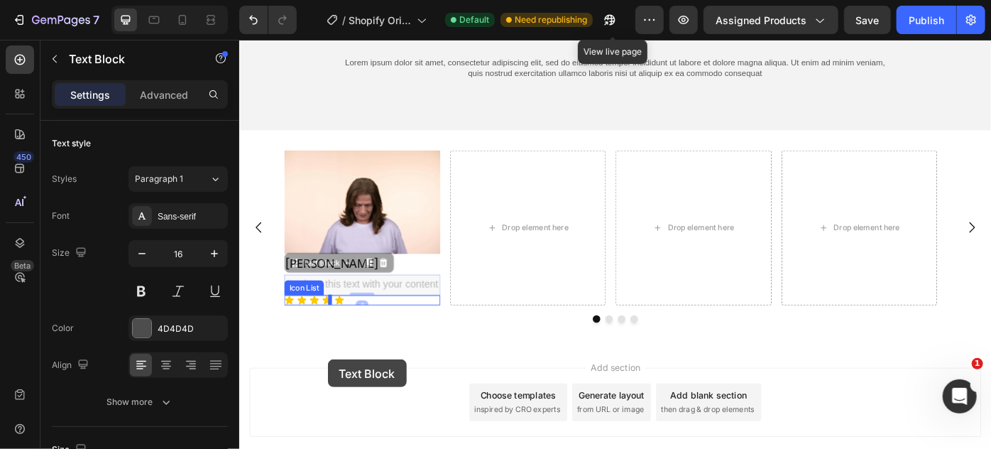
scroll to position [6438, 0]
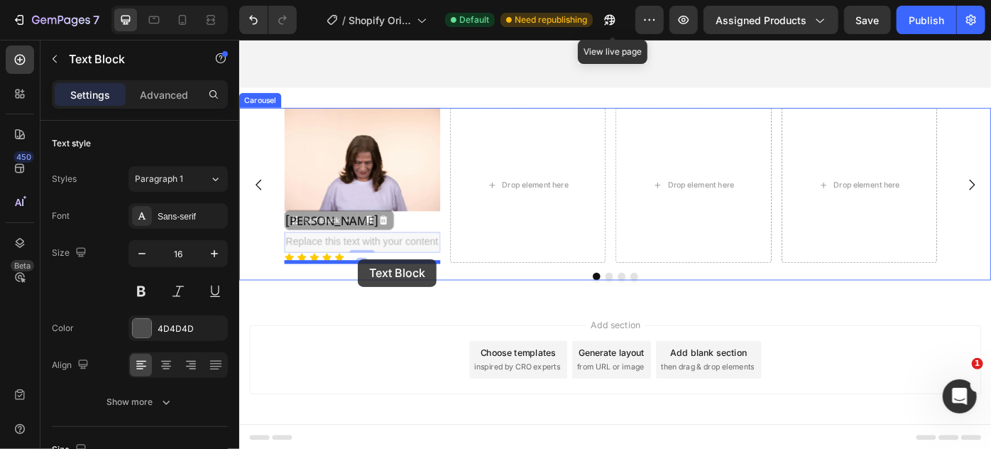
drag, startPoint x: 346, startPoint y: 358, endPoint x: 373, endPoint y: 288, distance: 75.3
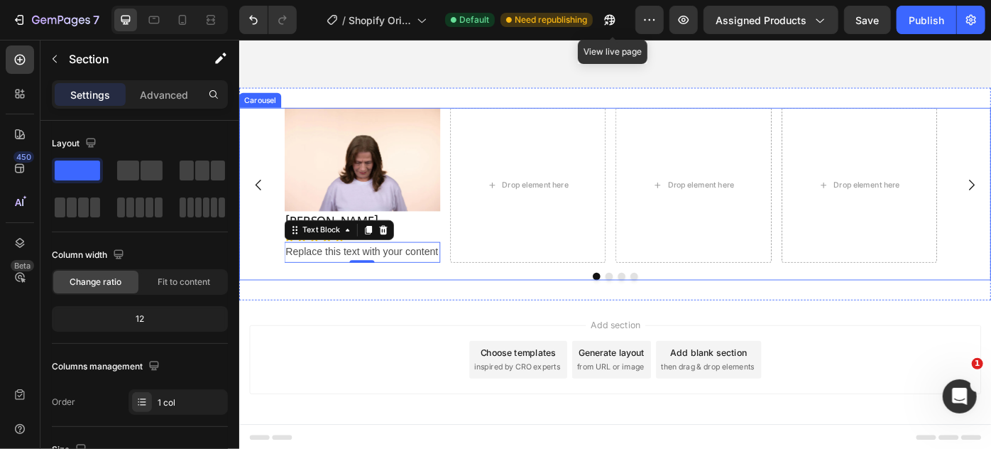
click at [293, 328] on div "Image Hamida Begum Heading Icon Icon Icon Icon Icon Icon List Replace this text…" at bounding box center [665, 213] width 852 height 241
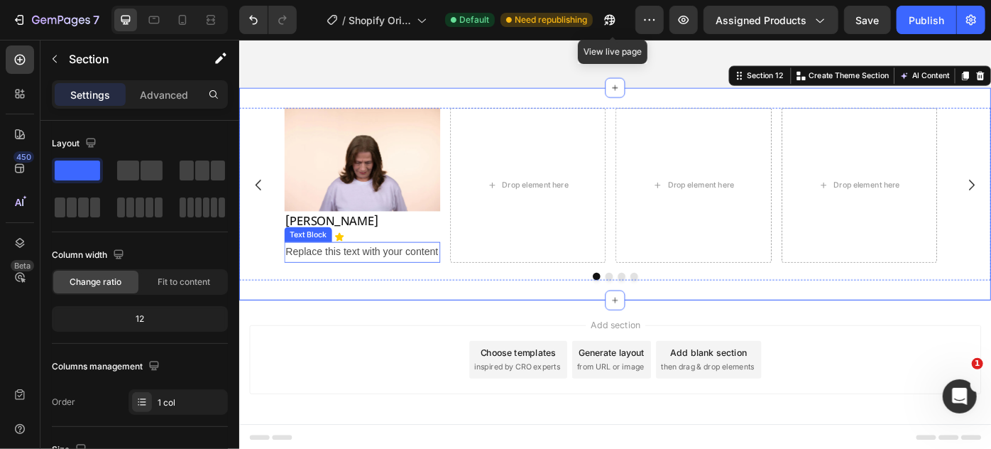
click at [369, 281] on div "Replace this text with your content" at bounding box center [378, 279] width 177 height 23
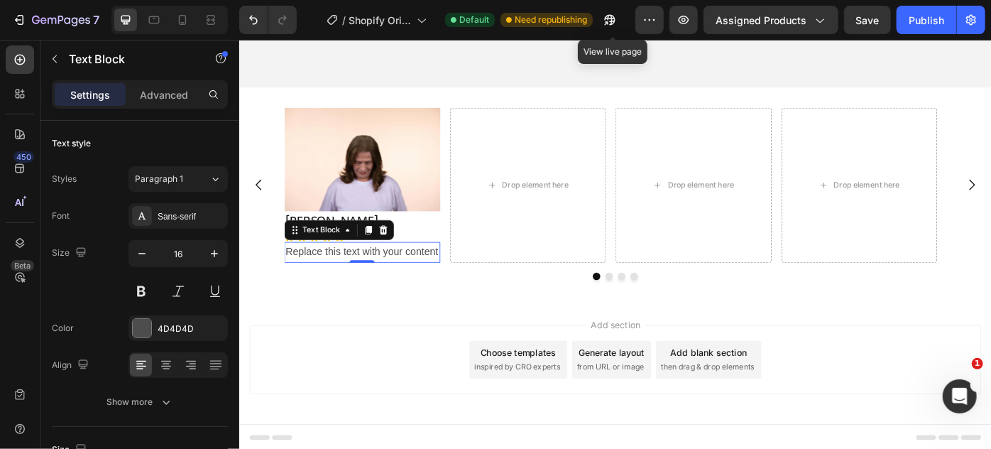
click at [369, 281] on div "Replace this text with your content" at bounding box center [378, 279] width 177 height 23
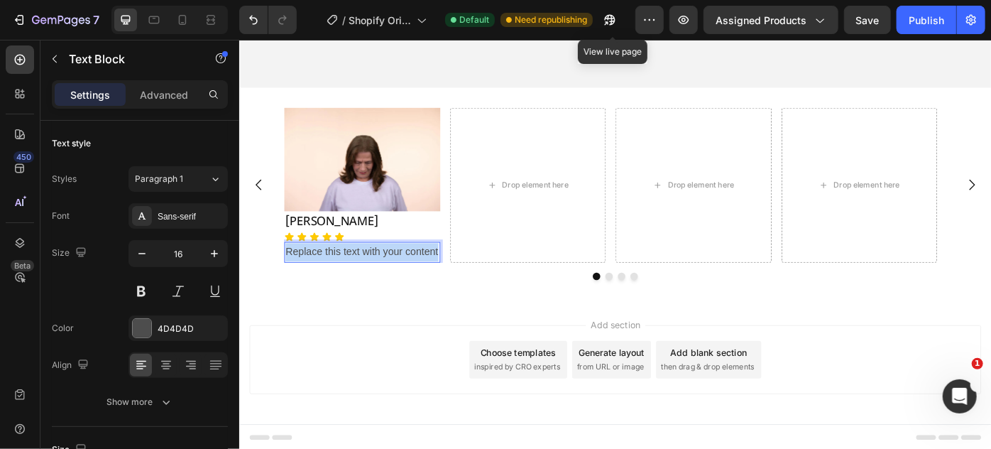
click at [369, 281] on p "Replace this text with your content" at bounding box center [378, 279] width 174 height 21
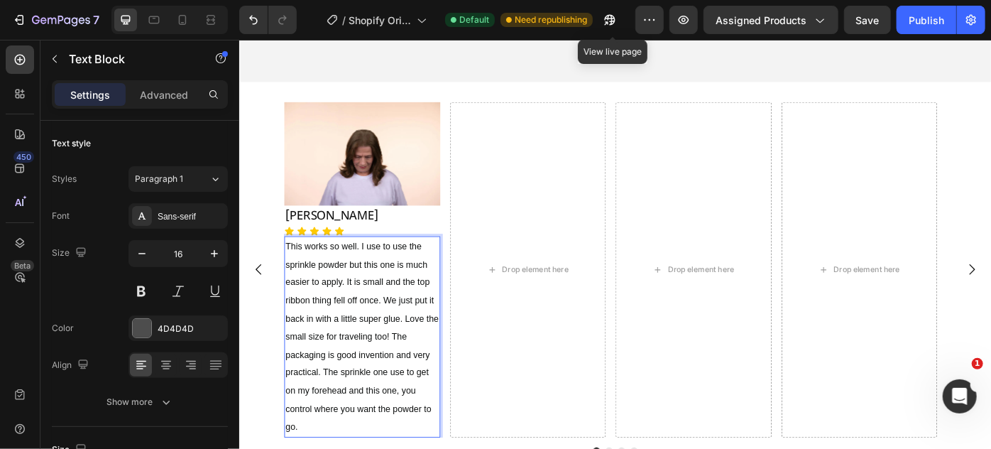
click at [517, 397] on div "Drop element here" at bounding box center [566, 299] width 177 height 380
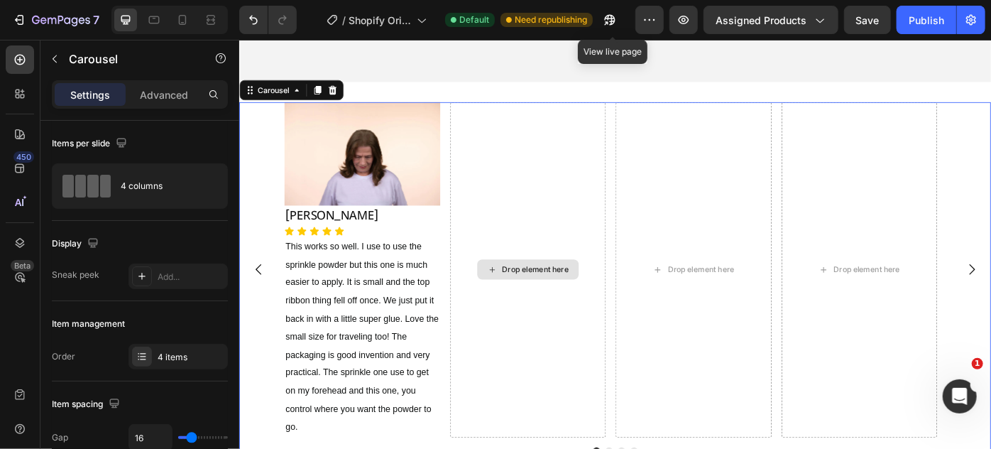
click at [396, 354] on span "This works so well. I use to use the sprinkle powder but this one is much easie…" at bounding box center [377, 375] width 173 height 216
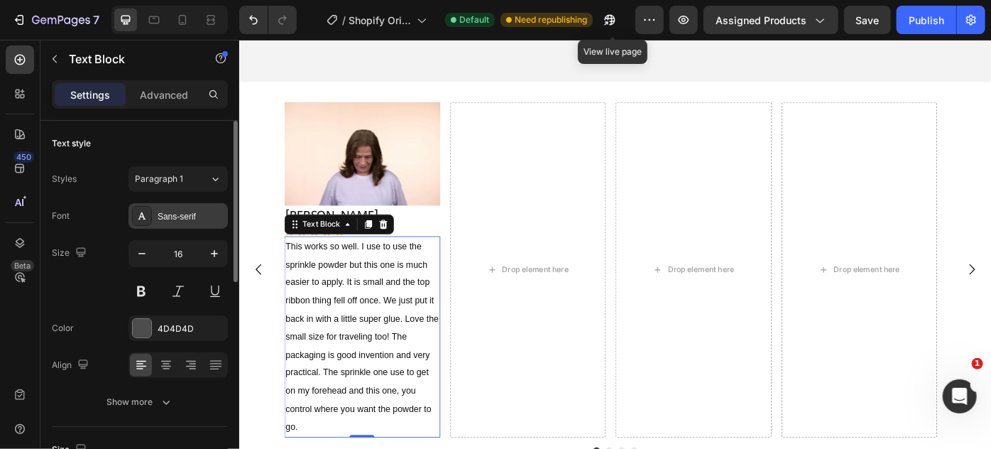
click at [170, 223] on div "Sans-serif" at bounding box center [178, 216] width 99 height 26
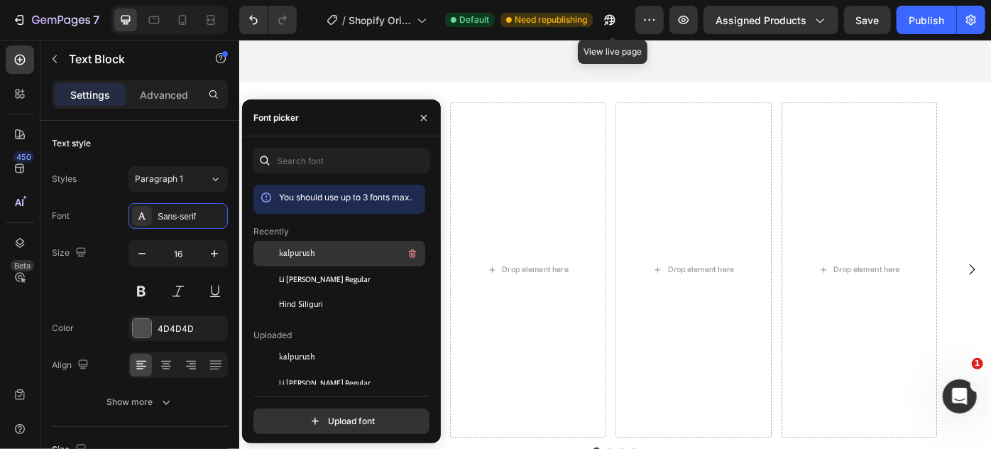
click at [308, 263] on div "kalpurush" at bounding box center [340, 254] width 172 height 26
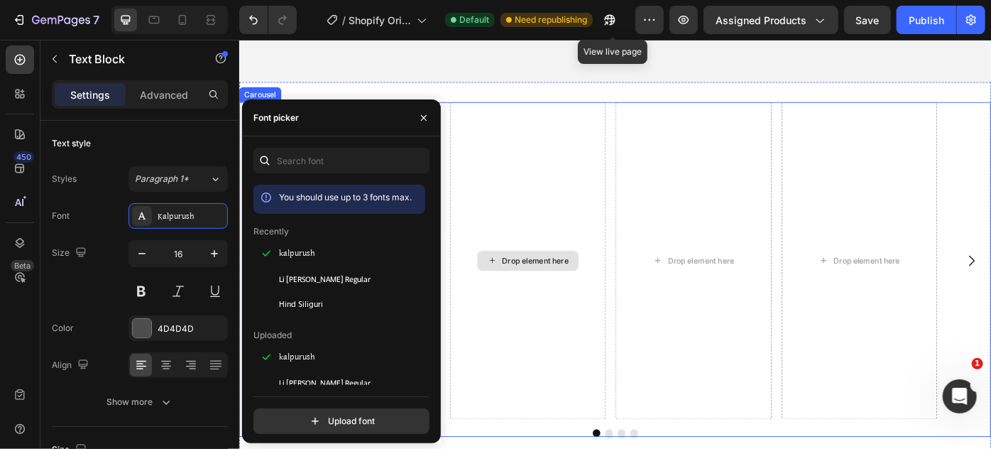
click at [513, 266] on div "Drop element here" at bounding box center [566, 288] width 177 height 359
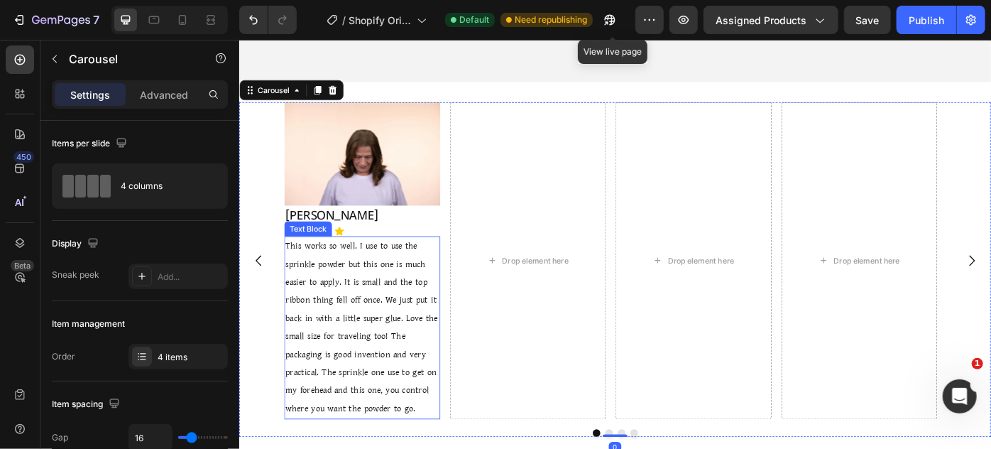
click at [359, 300] on span "This works so well. I use to use the sprinkle powder but this one is much easie…" at bounding box center [377, 365] width 173 height 198
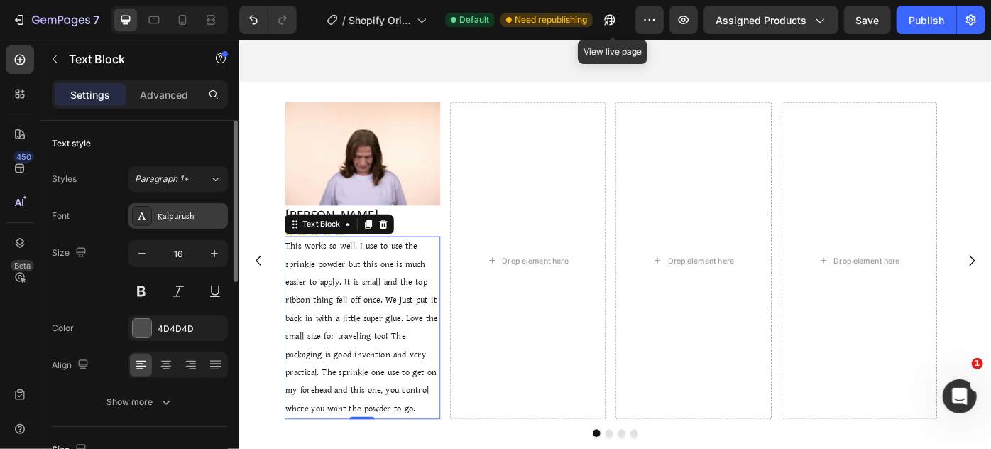
click at [181, 222] on div "Kalpurush" at bounding box center [191, 216] width 67 height 13
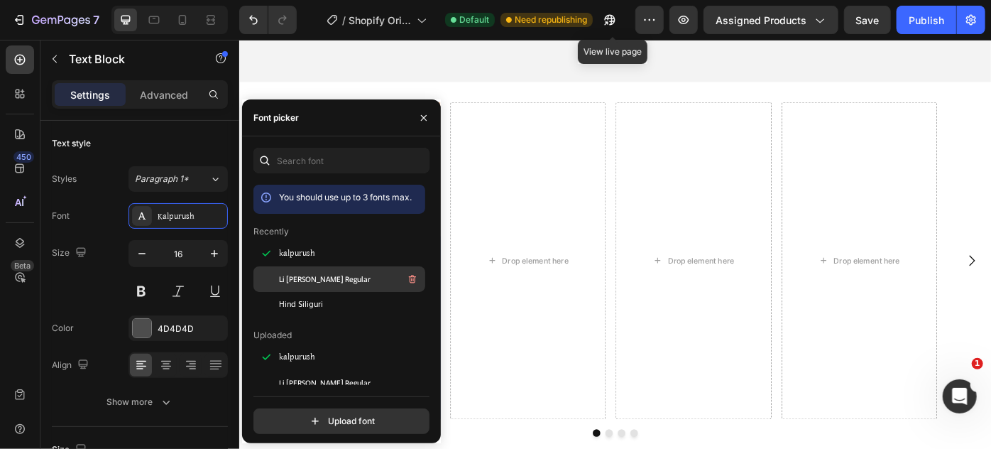
click at [326, 276] on span "Li [PERSON_NAME] Regular" at bounding box center [325, 279] width 92 height 13
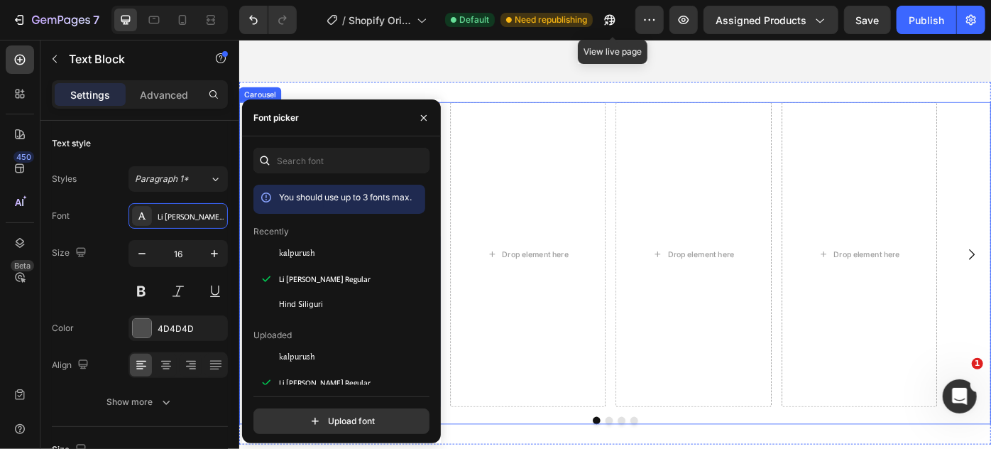
click at [503, 219] on div "Drop element here" at bounding box center [566, 281] width 177 height 345
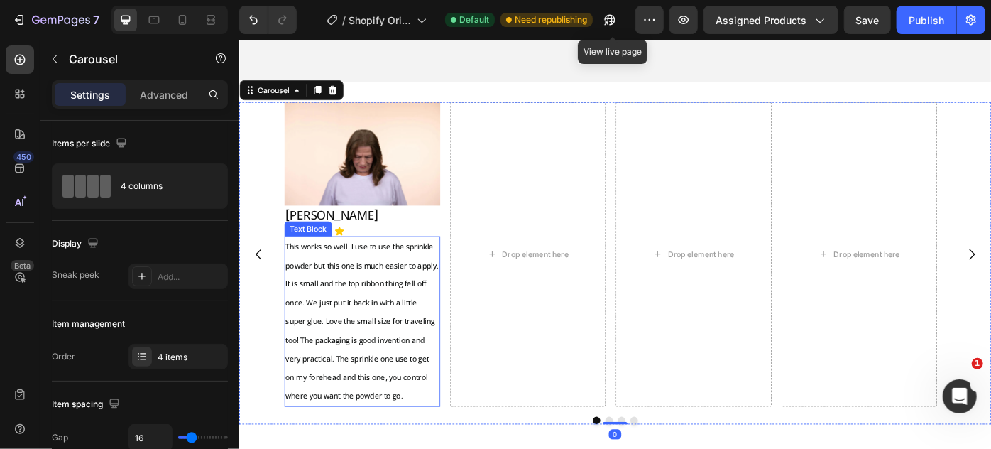
click at [357, 291] on span "This works so well. I use to use the sprinkle powder but this one is much easie…" at bounding box center [377, 357] width 173 height 182
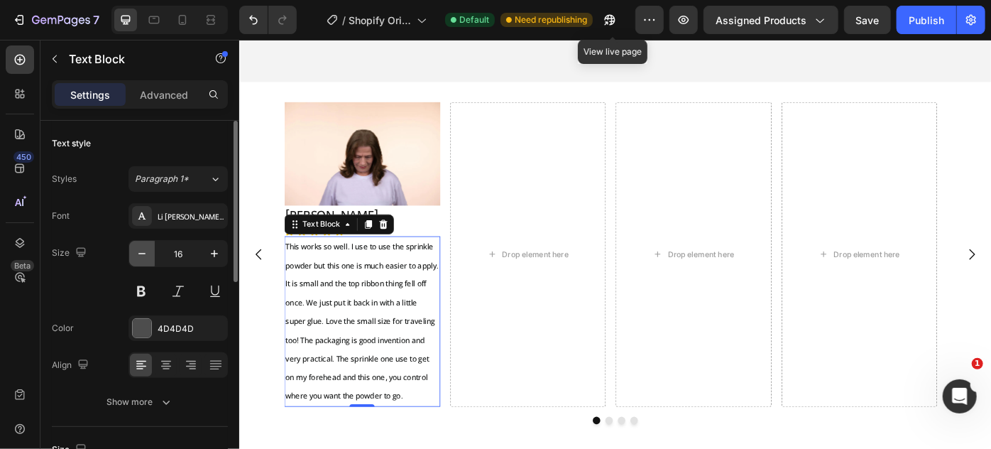
scroll to position [64, 0]
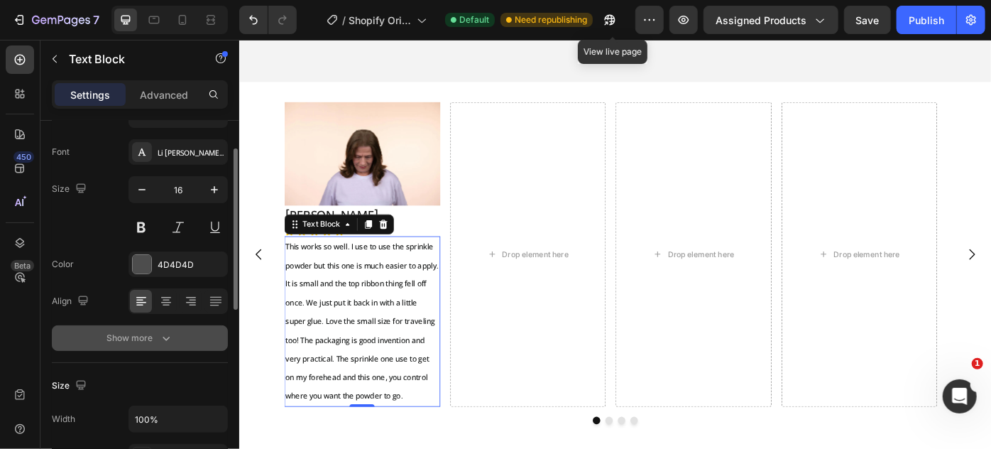
click at [144, 340] on div "Show more" at bounding box center [140, 338] width 66 height 14
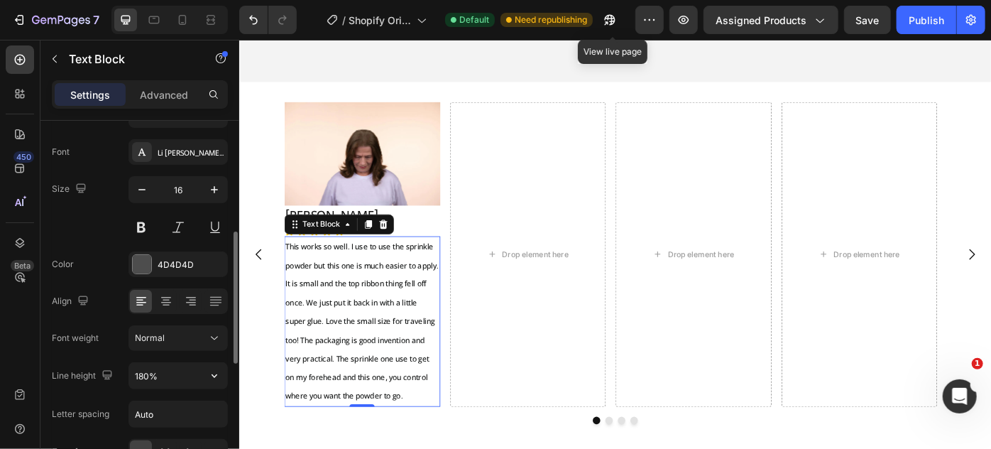
scroll to position [129, 0]
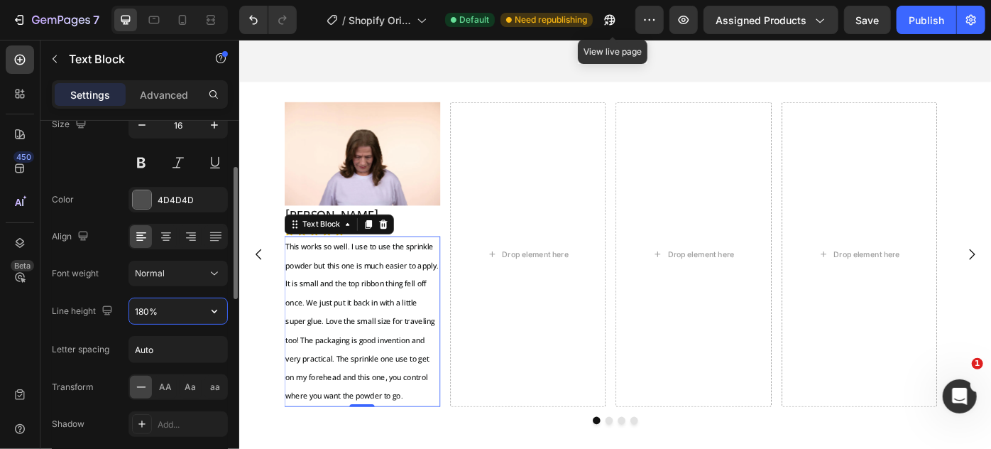
click at [160, 315] on input "180%" at bounding box center [178, 311] width 98 height 26
click at [207, 308] on icon "button" at bounding box center [214, 311] width 14 height 14
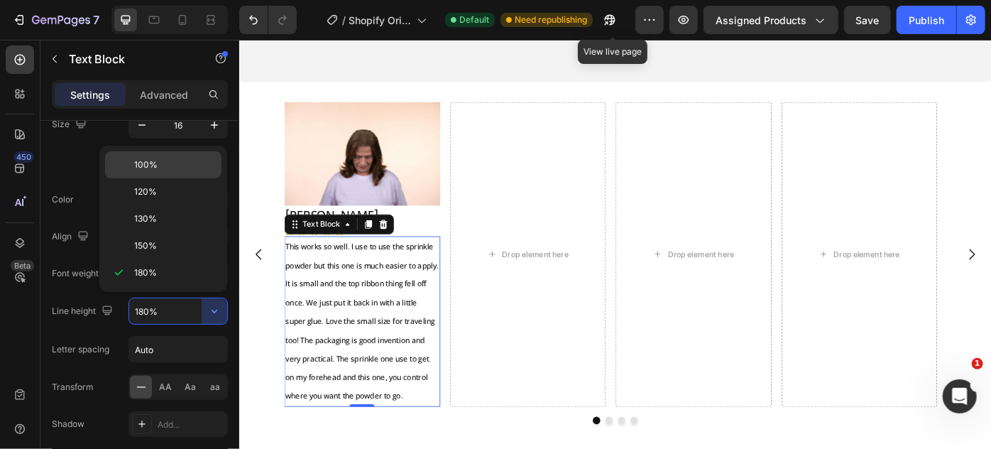
click at [178, 170] on p "100%" at bounding box center [174, 164] width 81 height 13
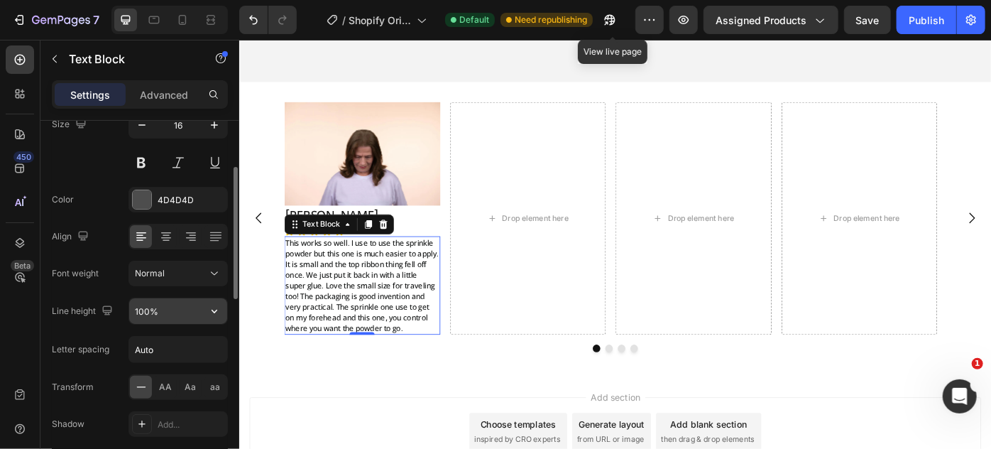
click at [214, 307] on icon "button" at bounding box center [214, 311] width 14 height 14
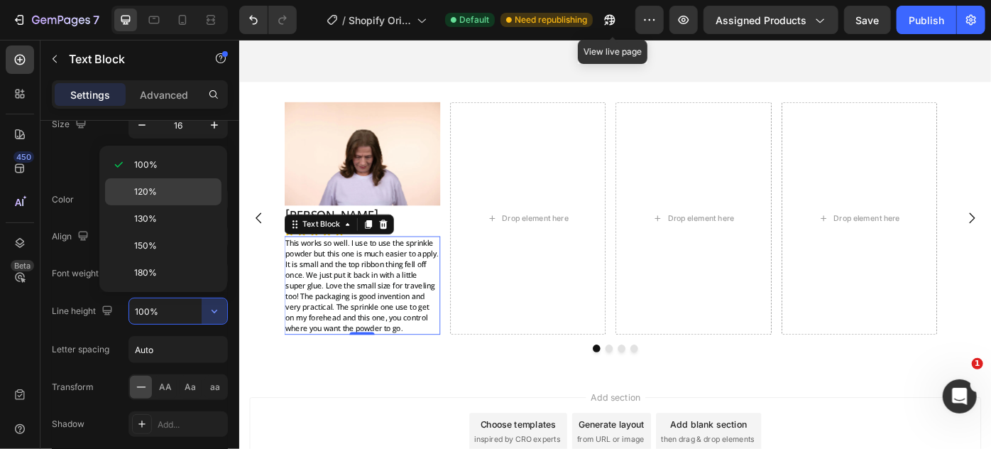
click at [197, 193] on p "120%" at bounding box center [174, 191] width 81 height 13
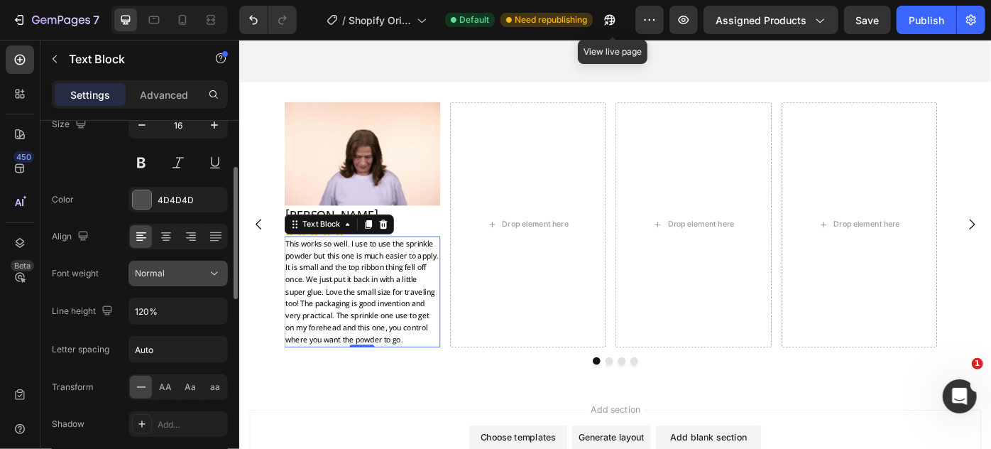
click at [208, 270] on icon at bounding box center [214, 273] width 14 height 14
click at [210, 270] on icon at bounding box center [214, 273] width 14 height 14
click at [211, 311] on icon "button" at bounding box center [214, 311] width 14 height 14
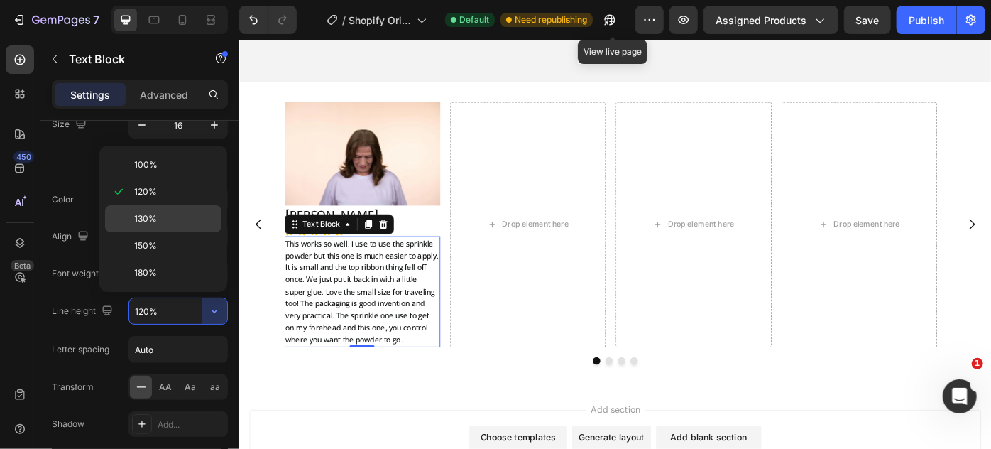
click at [178, 221] on p "130%" at bounding box center [174, 218] width 81 height 13
type input "130%"
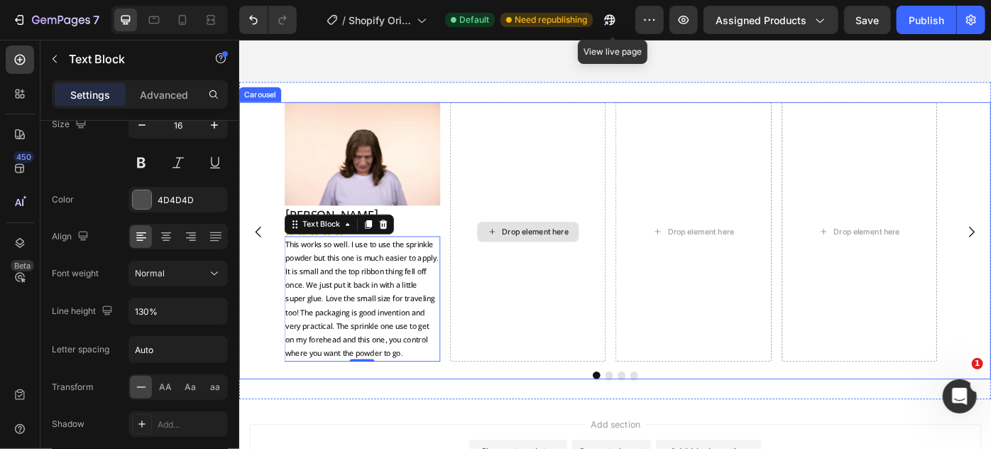
click at [515, 274] on div "Drop element here" at bounding box center [566, 256] width 177 height 294
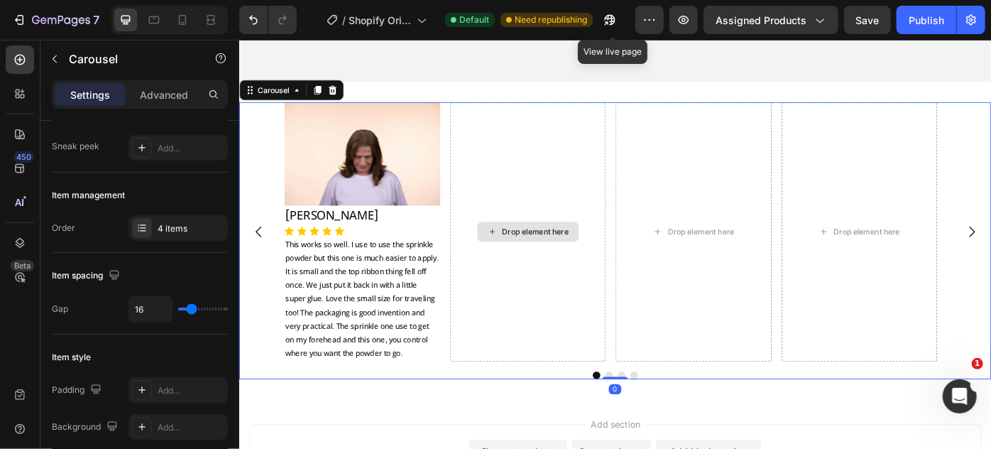
scroll to position [0, 0]
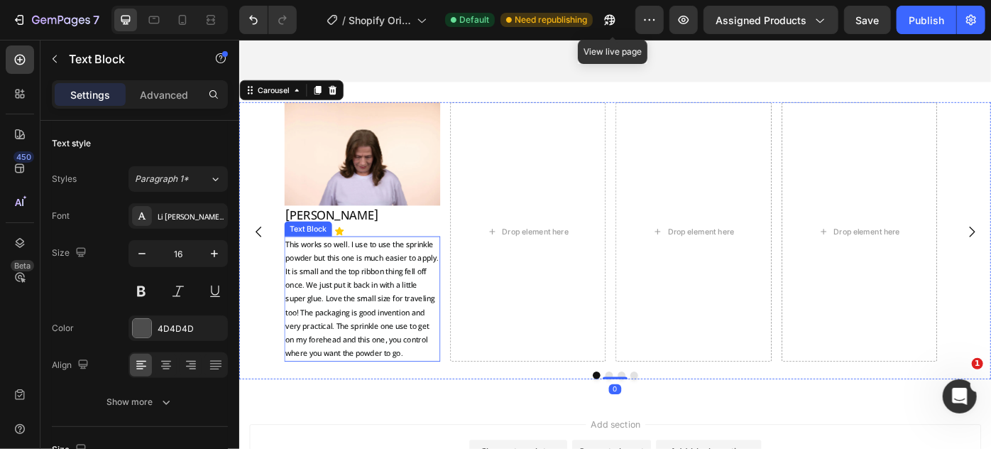
click at [377, 290] on span "This works so well. I use to use the sprinkle powder but this one is much easie…" at bounding box center [377, 331] width 173 height 137
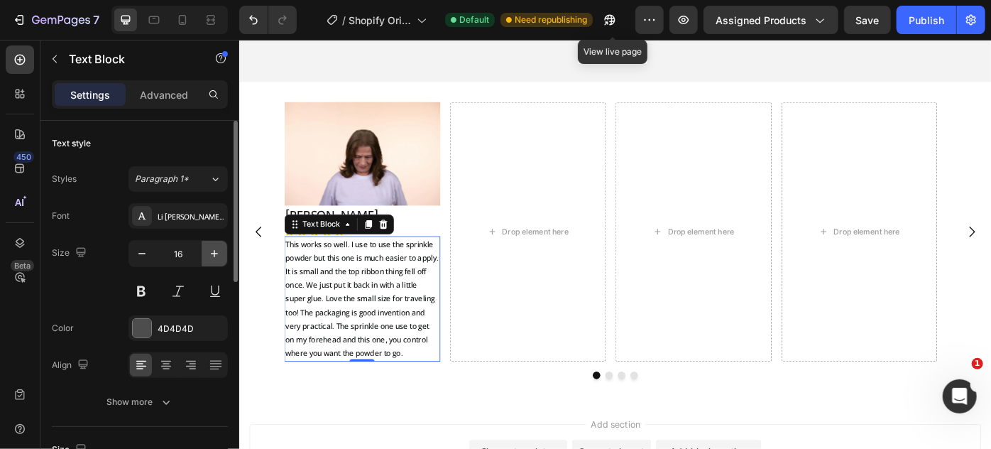
click at [206, 247] on button "button" at bounding box center [215, 254] width 26 height 26
type input "17"
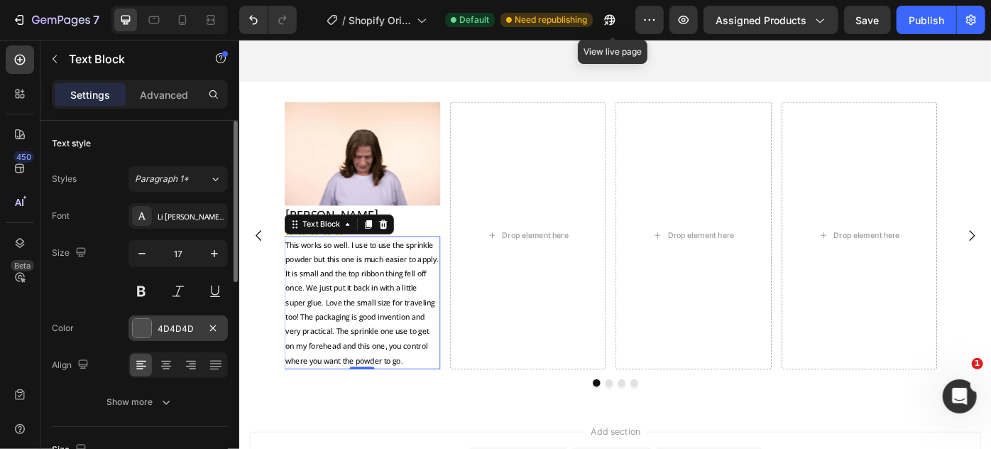
click at [138, 331] on div at bounding box center [142, 328] width 18 height 18
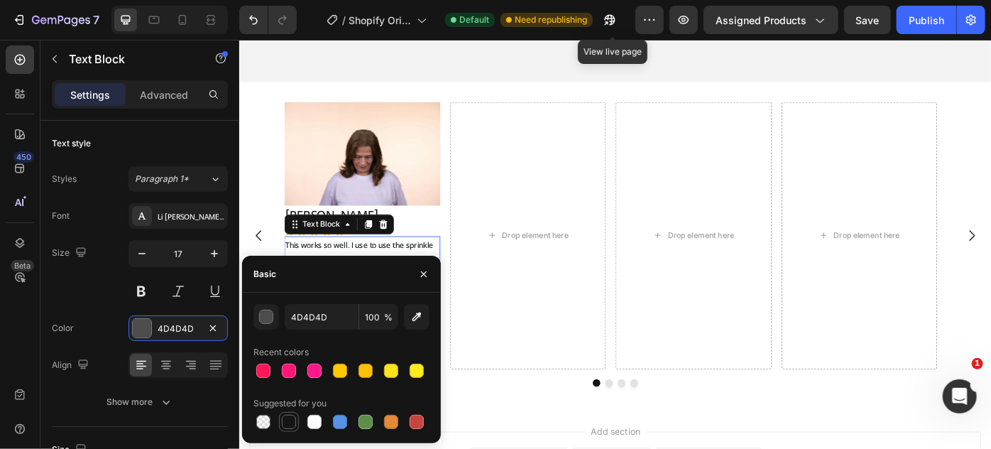
click at [290, 423] on div at bounding box center [289, 422] width 14 height 14
type input "151515"
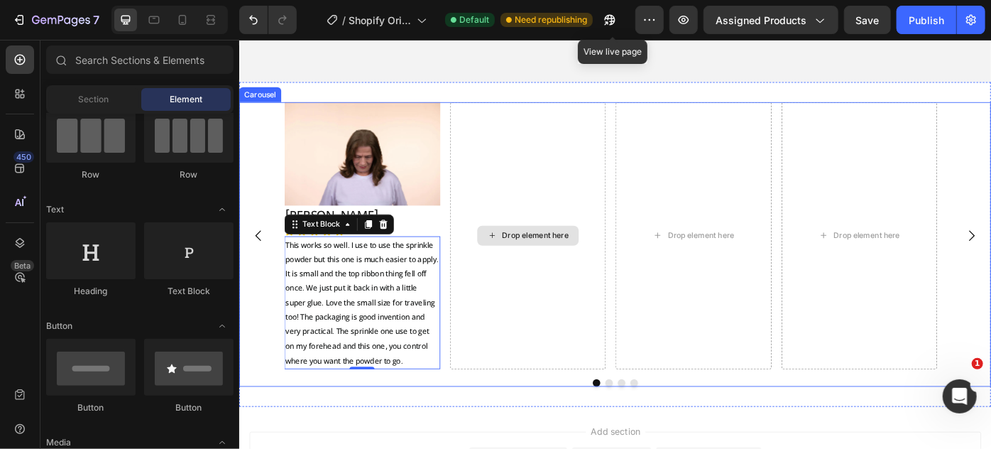
click at [519, 251] on div "Drop element here" at bounding box center [565, 260] width 115 height 23
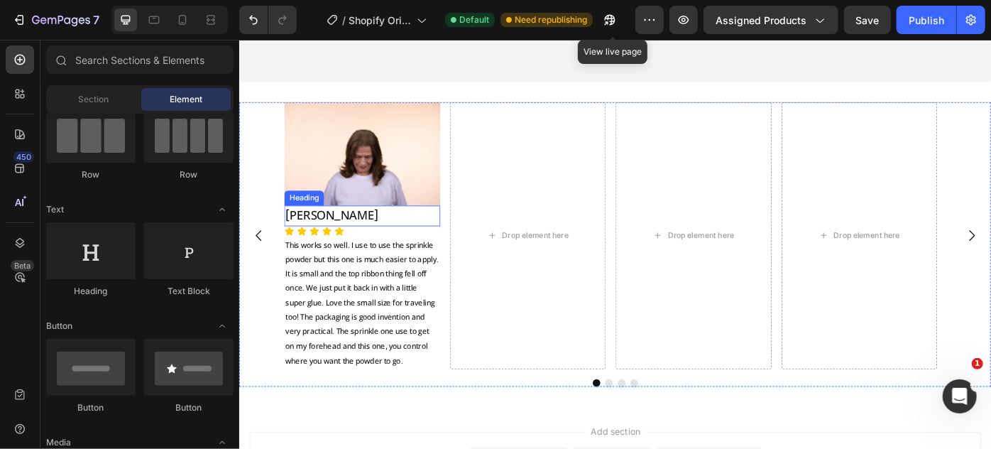
click at [389, 234] on h2 "[PERSON_NAME]" at bounding box center [378, 238] width 177 height 23
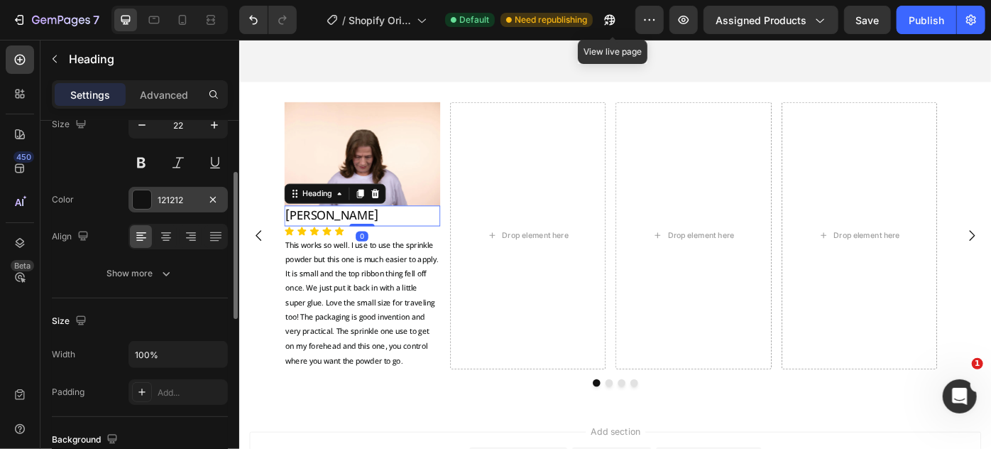
scroll to position [258, 0]
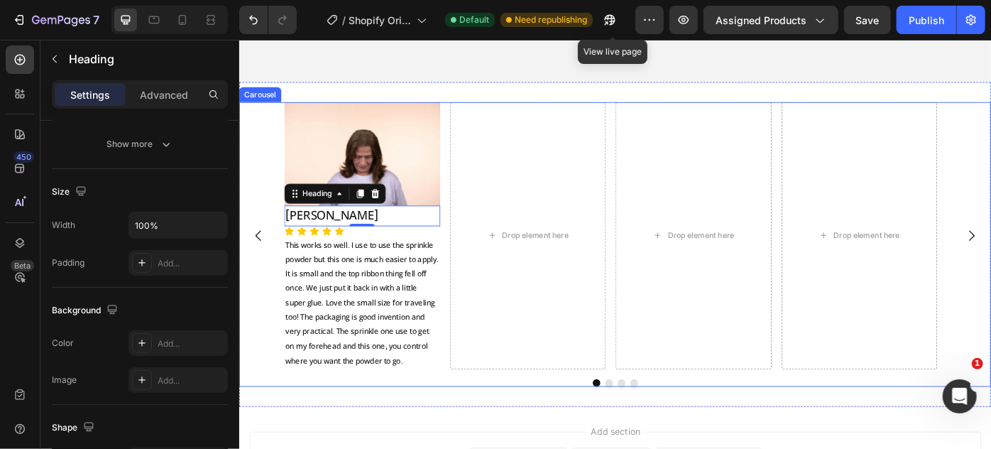
click at [288, 168] on div "Image Hamida Begum Heading 0 Icon Icon Icon Icon Icon Icon List This works so w…" at bounding box center [665, 260] width 852 height 302
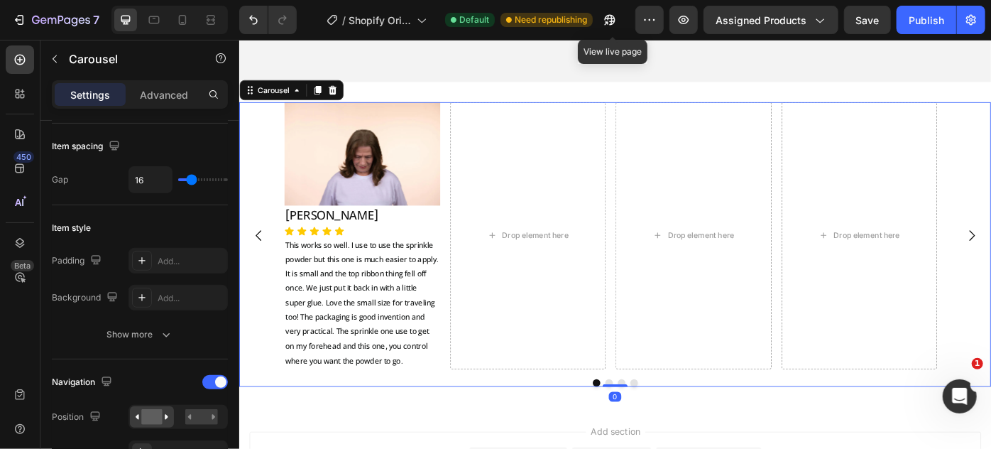
scroll to position [0, 0]
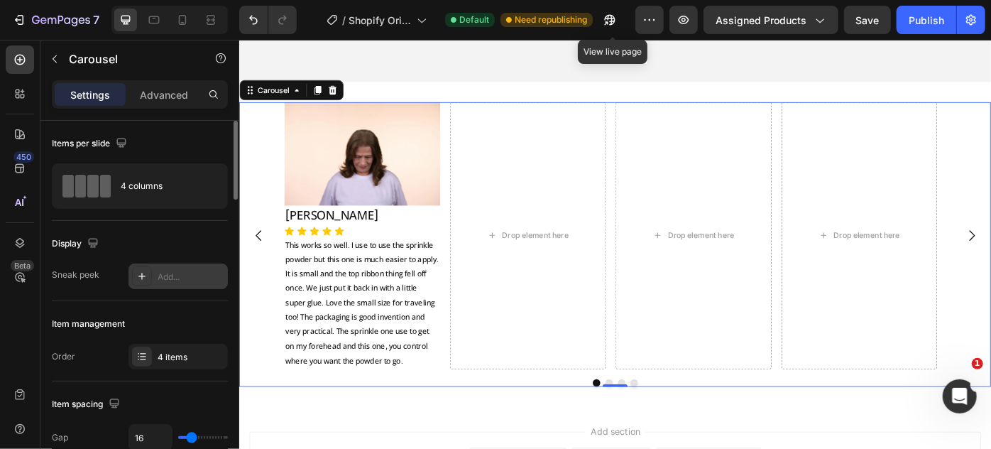
click at [142, 276] on icon at bounding box center [141, 276] width 11 height 11
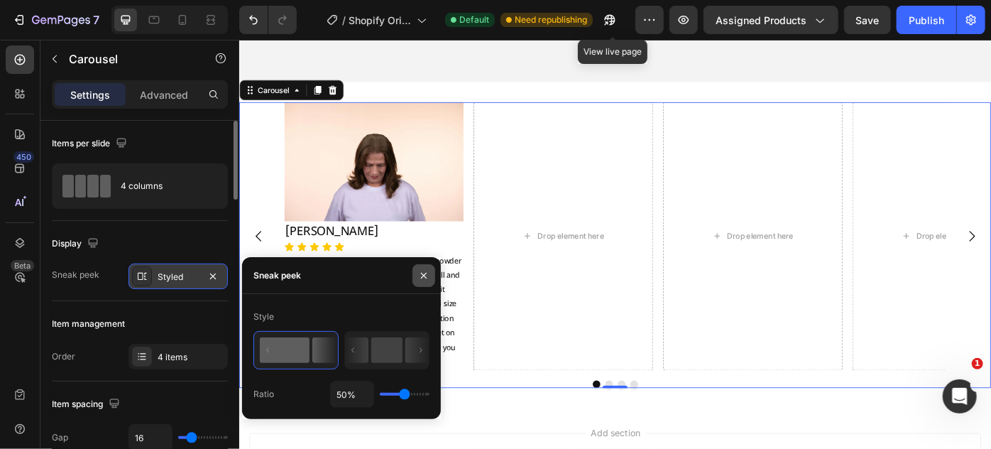
click at [419, 272] on icon "button" at bounding box center [423, 275] width 11 height 11
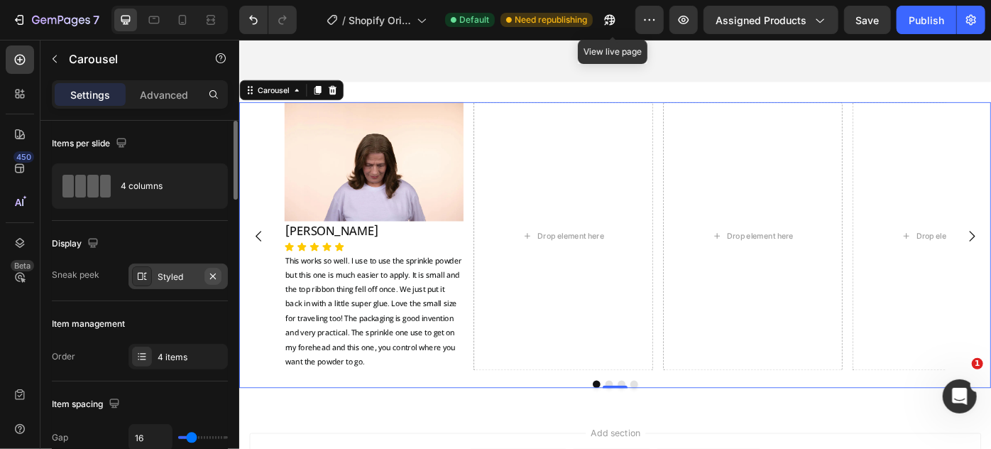
click at [210, 272] on icon "button" at bounding box center [212, 276] width 11 height 11
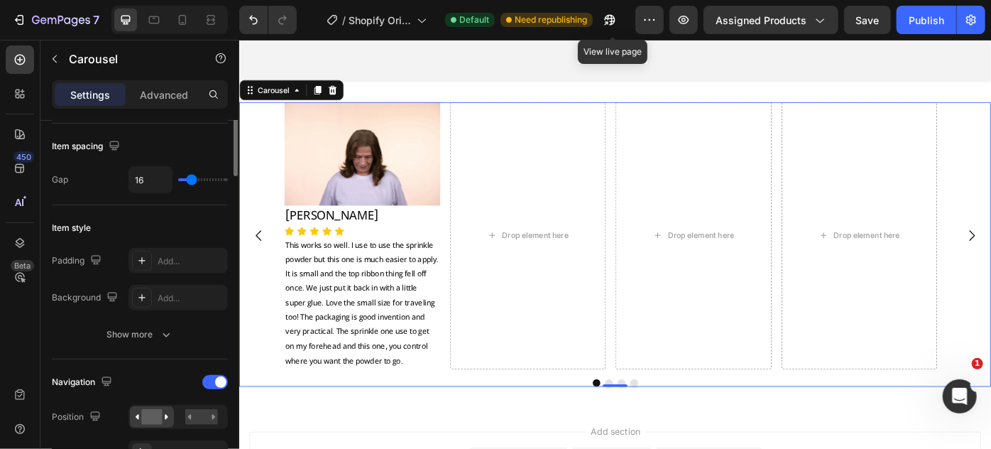
scroll to position [322, 0]
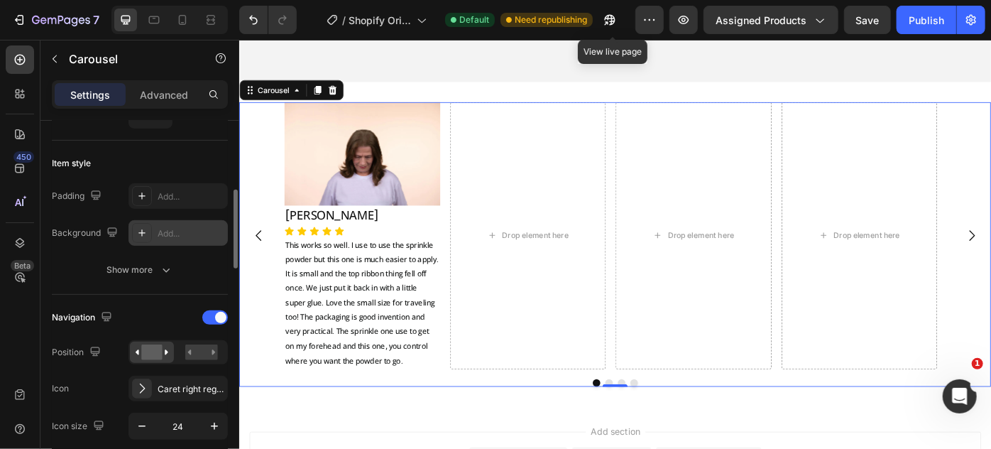
click at [138, 220] on div "Add..." at bounding box center [178, 233] width 99 height 26
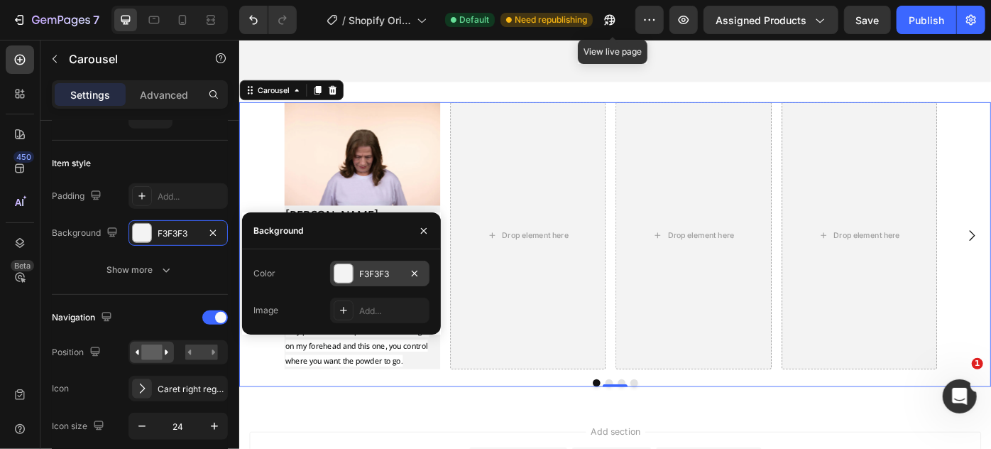
click at [344, 273] on div at bounding box center [343, 273] width 18 height 18
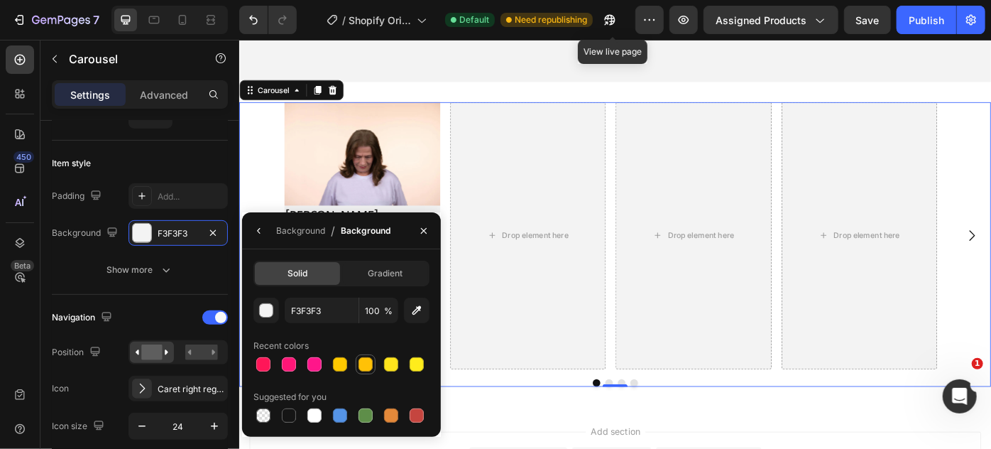
click at [367, 369] on div at bounding box center [366, 364] width 14 height 14
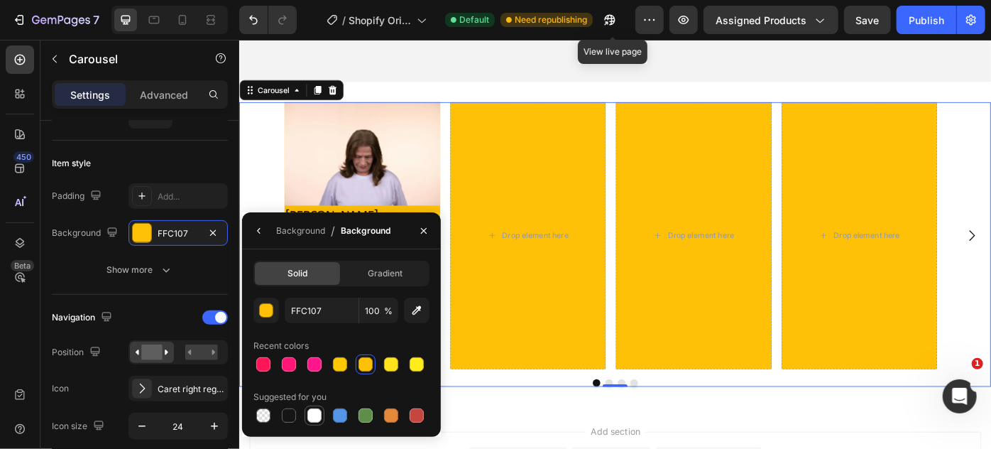
click at [316, 408] on div at bounding box center [314, 415] width 14 height 14
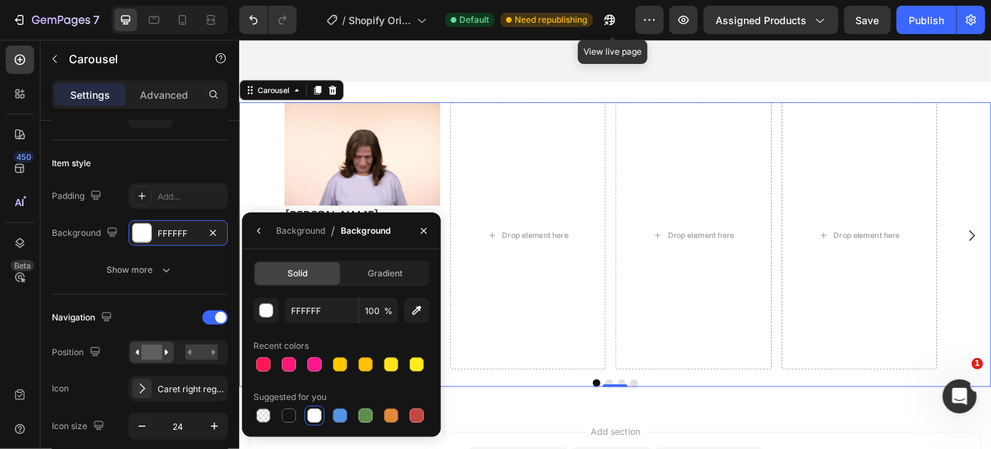
click at [252, 214] on div "Image [PERSON_NAME] Heading Icon Icon Icon Icon Icon Icon List This works so we…" at bounding box center [665, 260] width 852 height 302
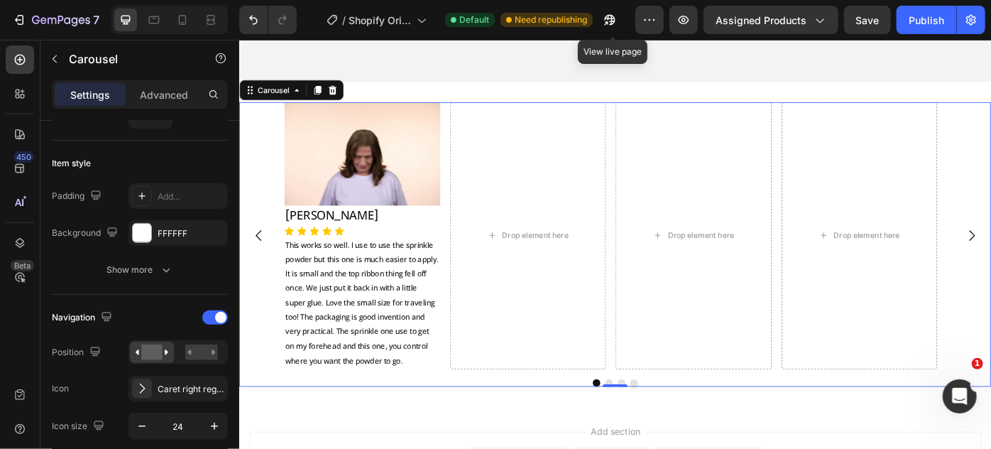
click at [468, 184] on div "Image [PERSON_NAME] Heading Icon Icon Icon Icon Icon Icon List This works so we…" at bounding box center [665, 260] width 750 height 302
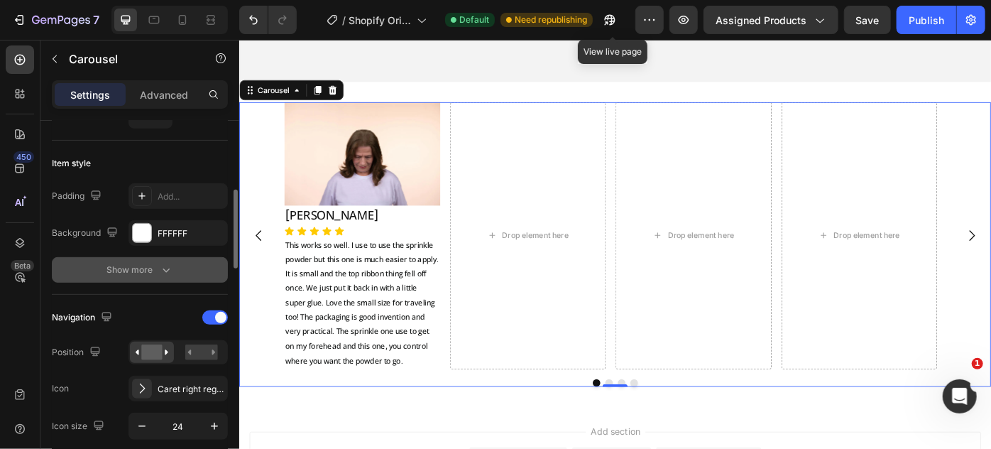
drag, startPoint x: 146, startPoint y: 236, endPoint x: 195, endPoint y: 261, distance: 55.3
click at [146, 236] on div at bounding box center [142, 233] width 18 height 18
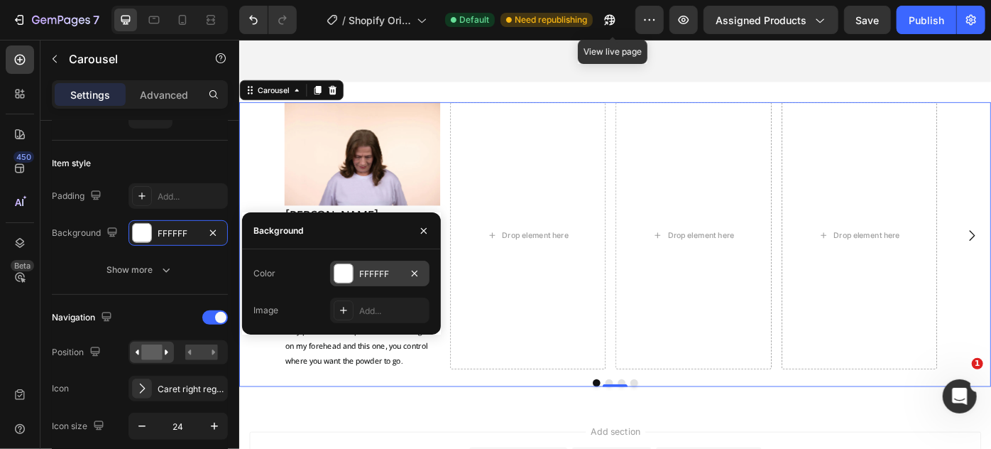
click at [342, 270] on div at bounding box center [343, 273] width 18 height 18
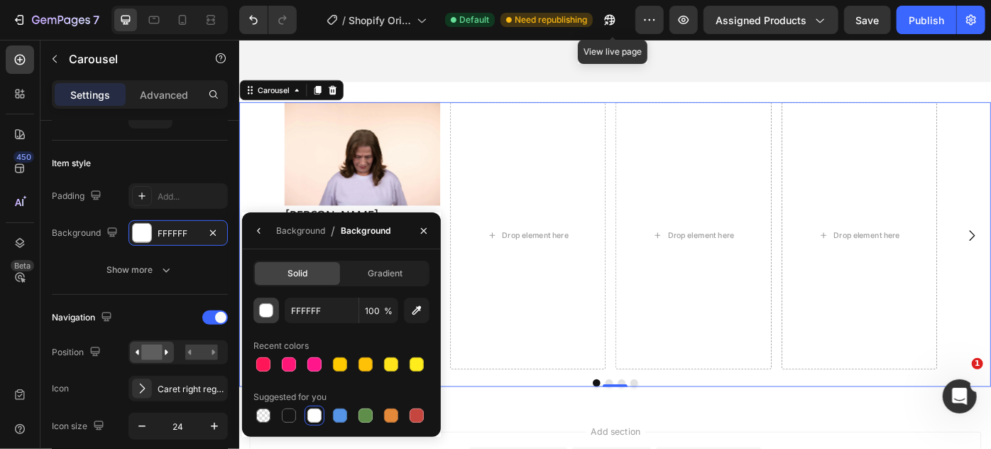
click at [269, 314] on div "button" at bounding box center [267, 311] width 14 height 14
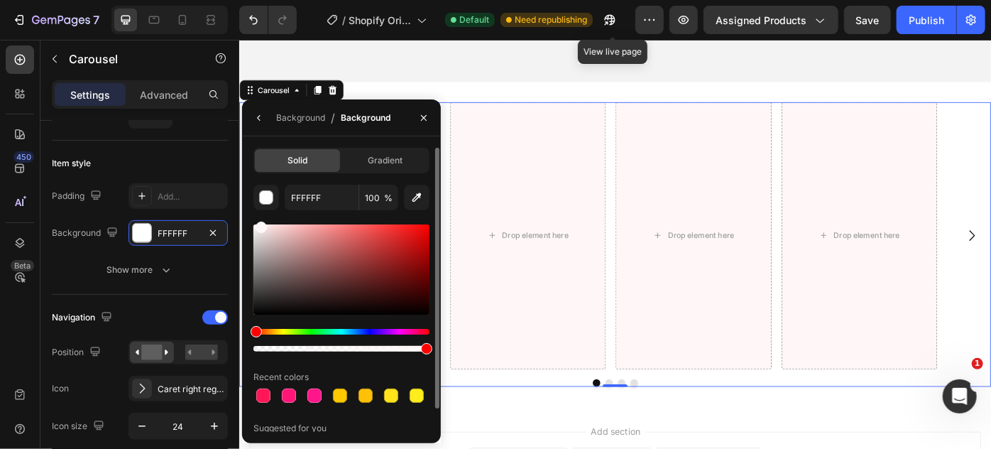
type input "FFF7F7"
drag, startPoint x: 268, startPoint y: 221, endPoint x: 259, endPoint y: 211, distance: 13.6
click at [259, 211] on div "FFF7F7 100 % Recent colors Suggested for you" at bounding box center [342, 321] width 176 height 272
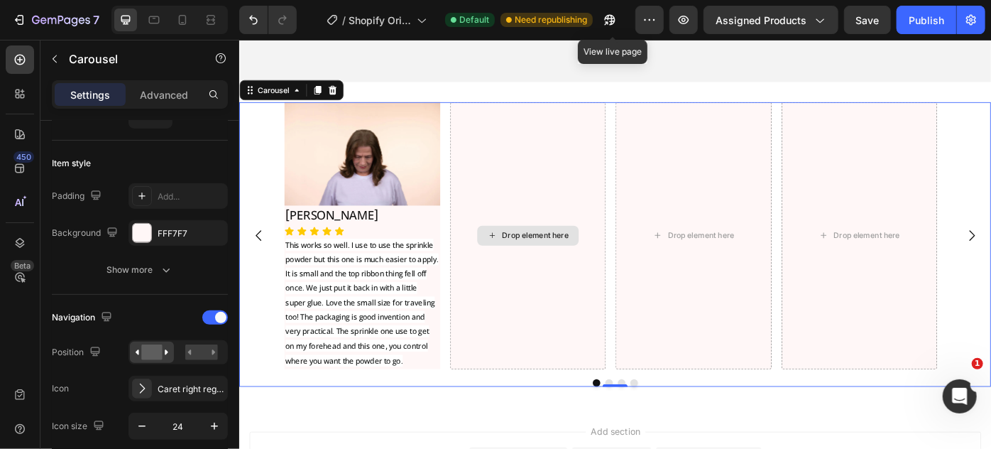
click at [547, 212] on div "Drop element here" at bounding box center [566, 260] width 177 height 302
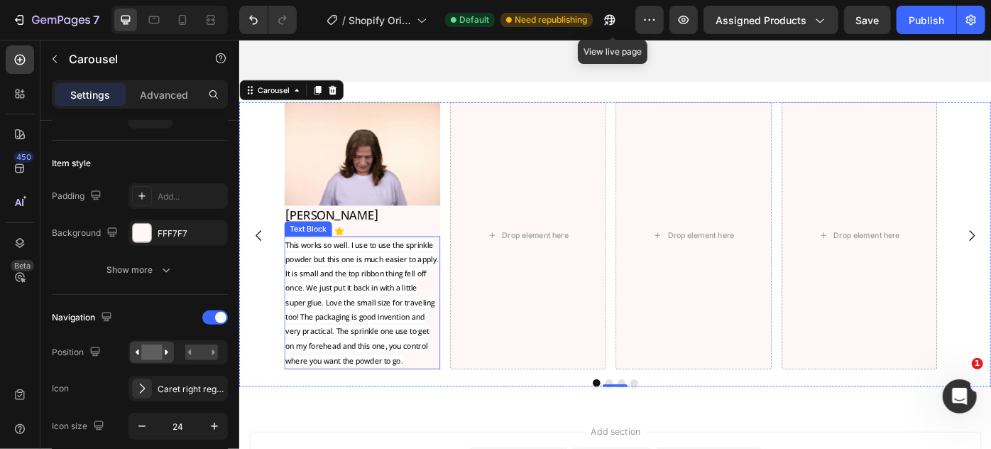
click at [366, 310] on p "This works so well. I use to use the sprinkle powder but this one is much easie…" at bounding box center [378, 337] width 174 height 148
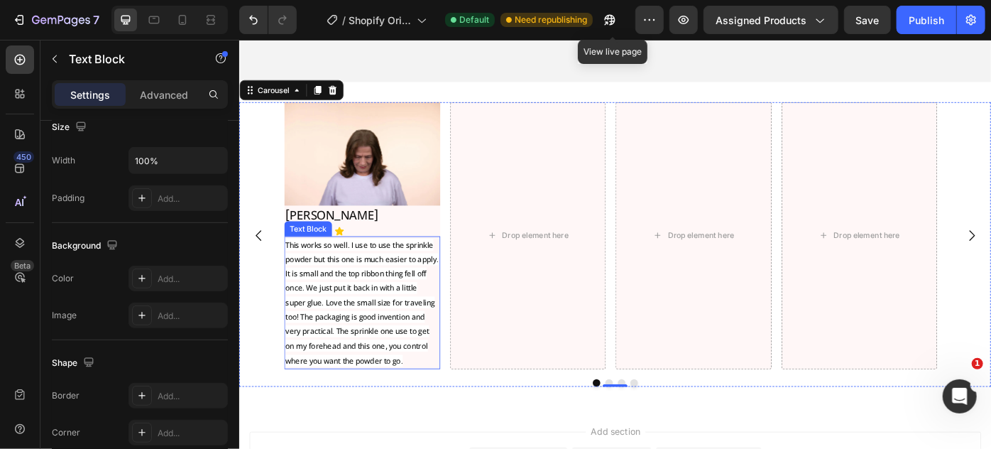
scroll to position [0, 0]
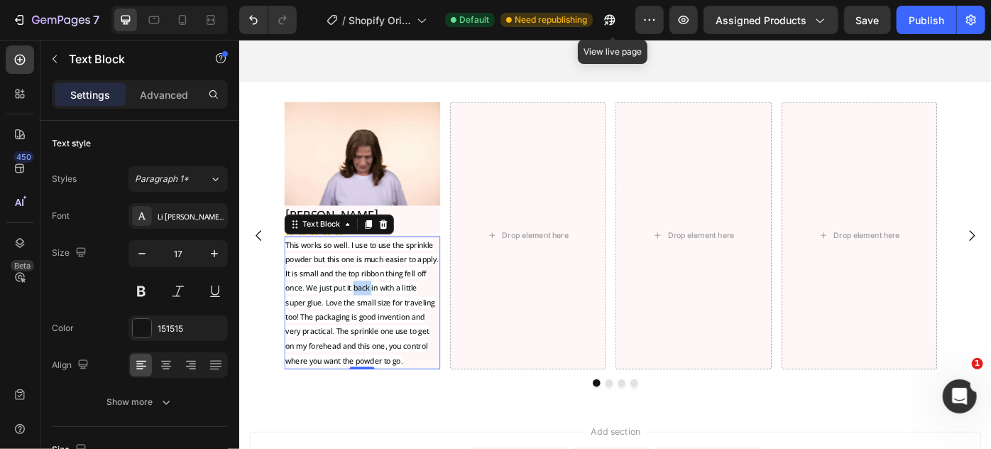
click at [379, 312] on span "This works so well. I use to use the sprinkle powder but this one is much easie…" at bounding box center [377, 336] width 173 height 145
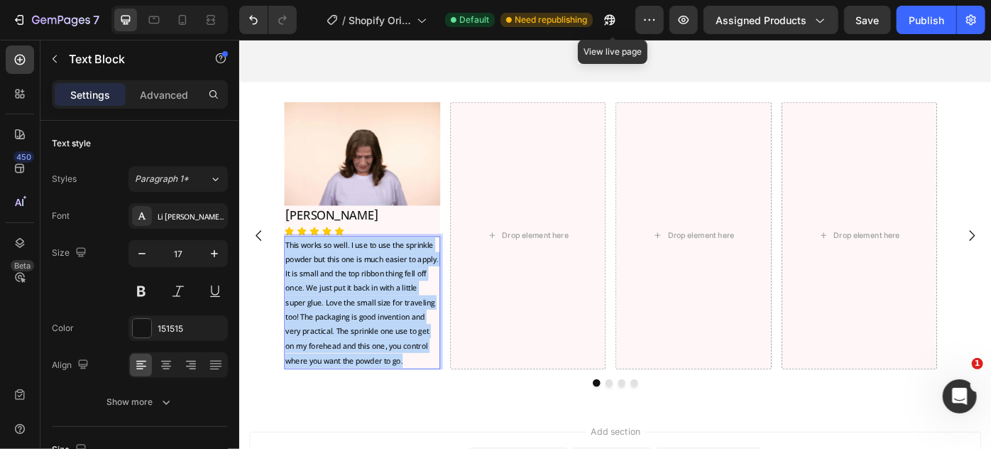
click at [379, 312] on span "This works so well. I use to use the sprinkle powder but this one is much easie…" at bounding box center [377, 336] width 173 height 145
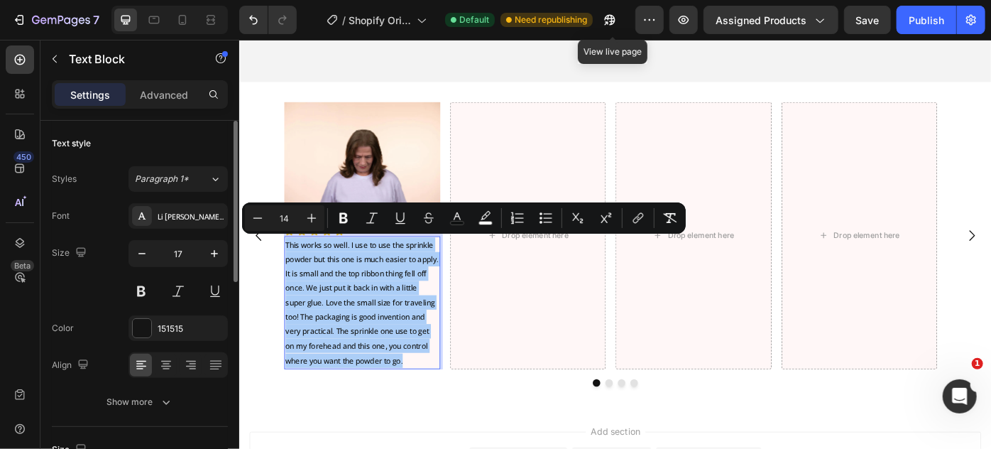
click at [91, 310] on div "Font Li Ador Noirrit Regular Size 17 Color 151515 Align Show more" at bounding box center [140, 309] width 176 height 212
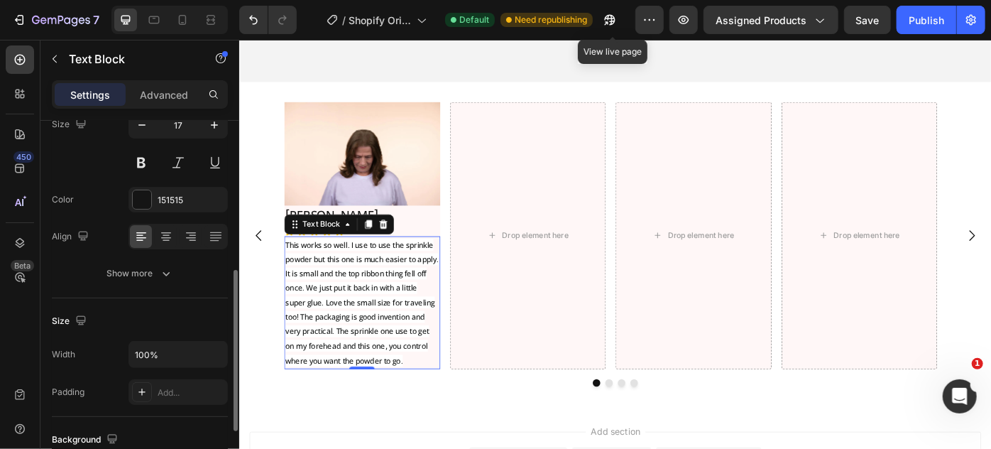
scroll to position [258, 0]
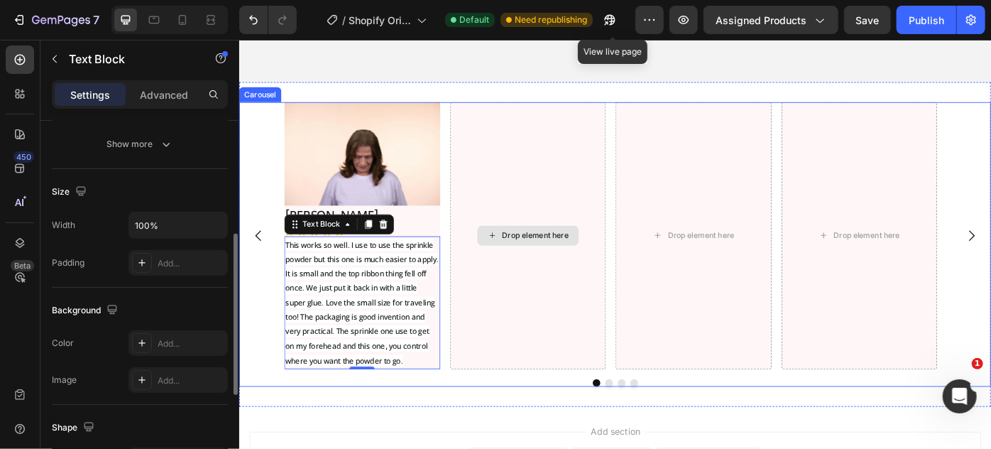
click at [547, 290] on div "Drop element here" at bounding box center [566, 260] width 177 height 302
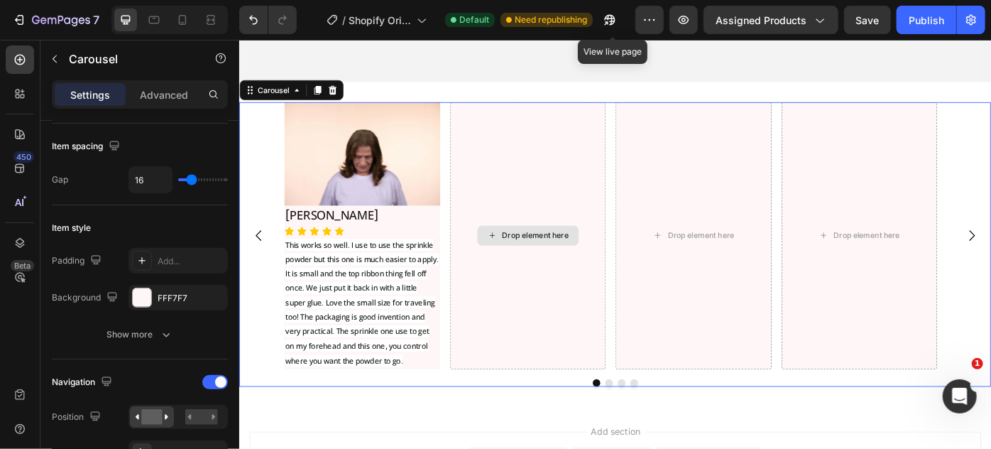
scroll to position [0, 0]
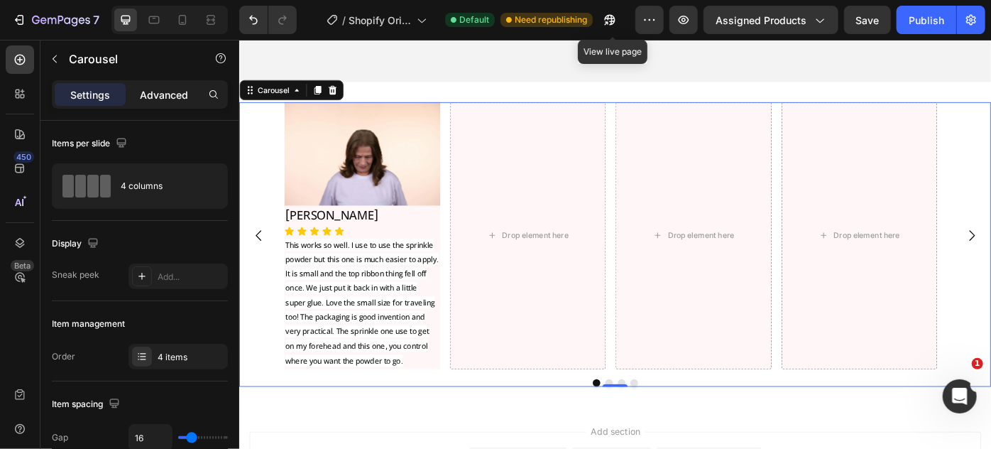
click at [165, 97] on p "Advanced" at bounding box center [164, 94] width 48 height 15
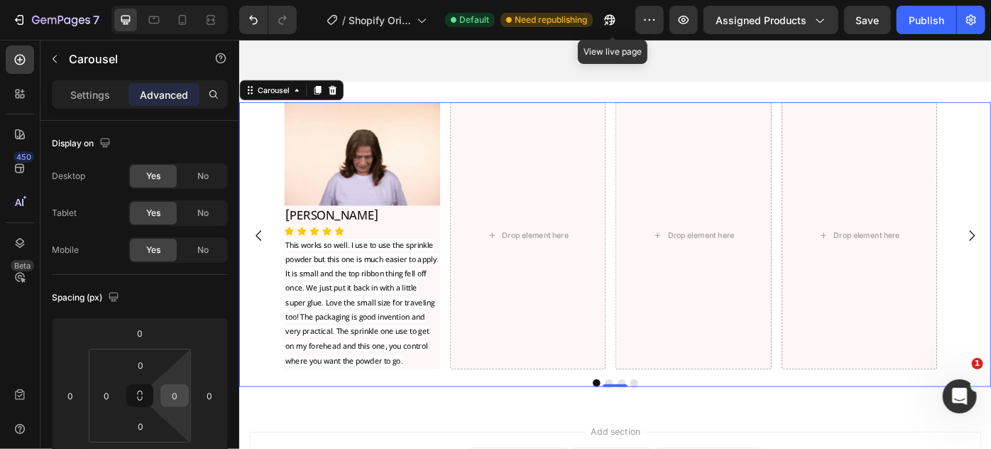
click at [174, 397] on input "0" at bounding box center [174, 395] width 21 height 21
click at [202, 447] on p "XXS 2px" at bounding box center [210, 447] width 64 height 10
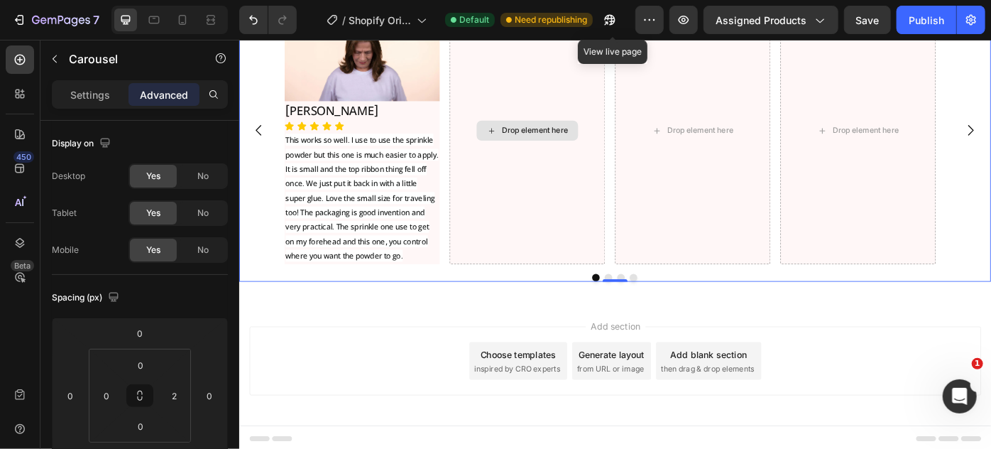
scroll to position [6564, 0]
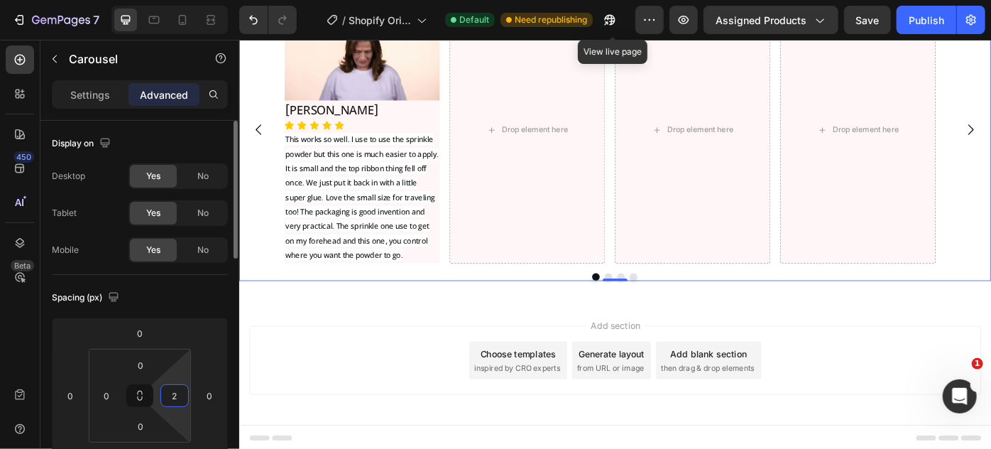
click at [178, 395] on input "2" at bounding box center [174, 395] width 21 height 21
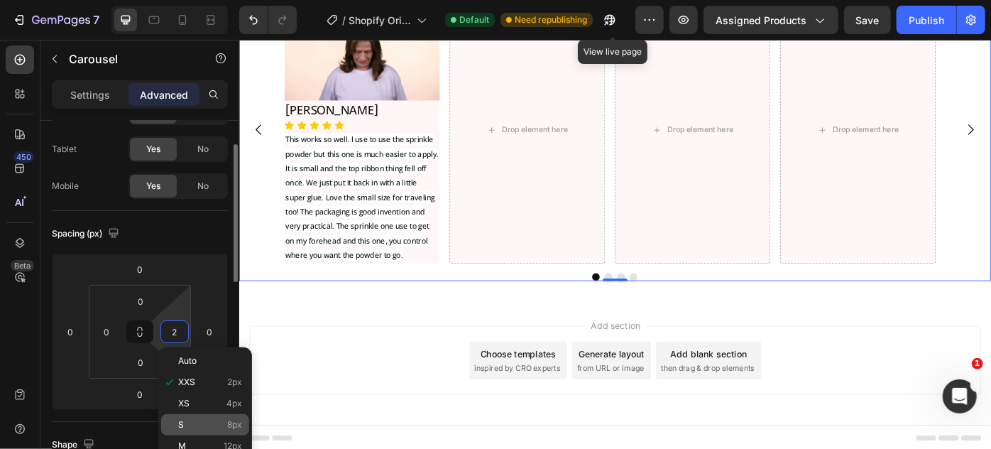
click at [218, 425] on p "S 8px" at bounding box center [210, 425] width 64 height 10
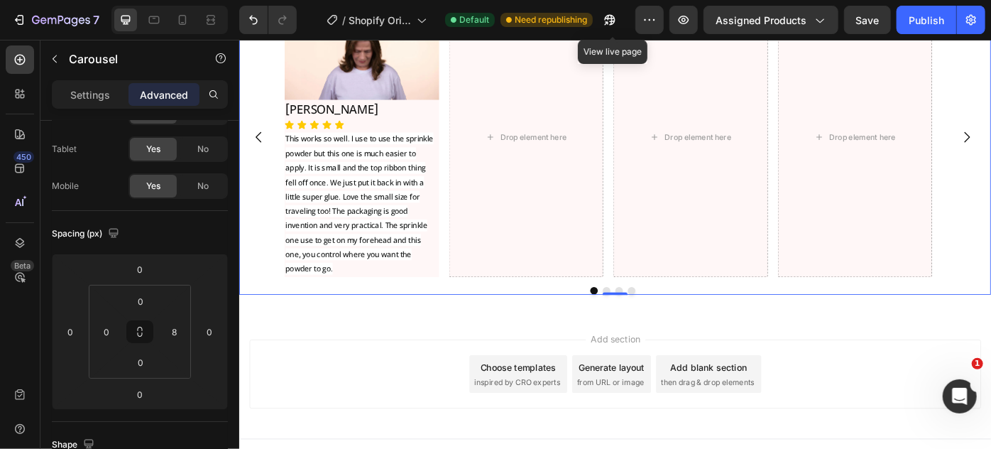
scroll to position [6563, 0]
click at [166, 332] on input "8" at bounding box center [174, 331] width 21 height 21
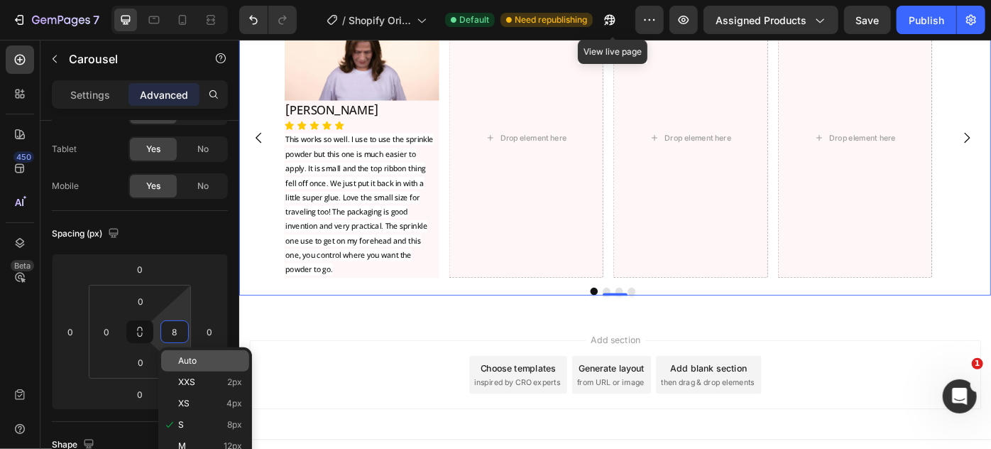
click at [200, 370] on div "Auto" at bounding box center [205, 360] width 88 height 21
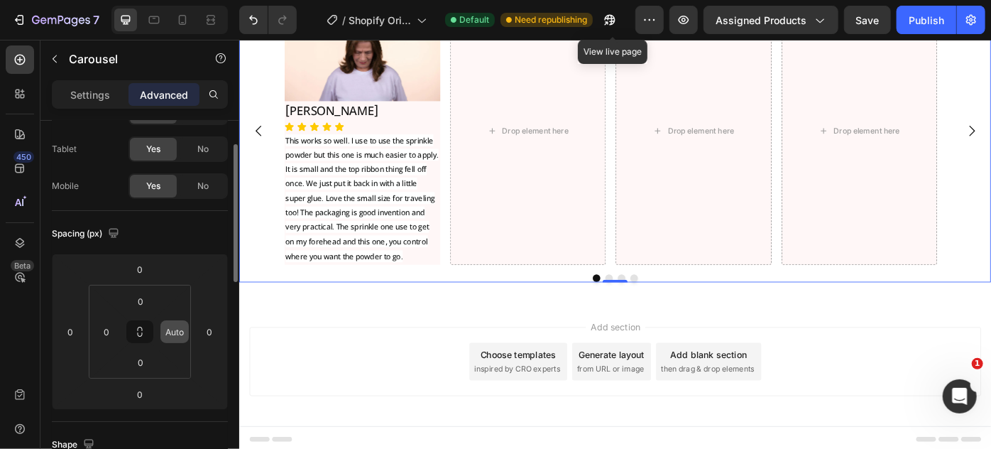
scroll to position [6564, 0]
click at [168, 329] on input "Auto" at bounding box center [174, 331] width 21 height 21
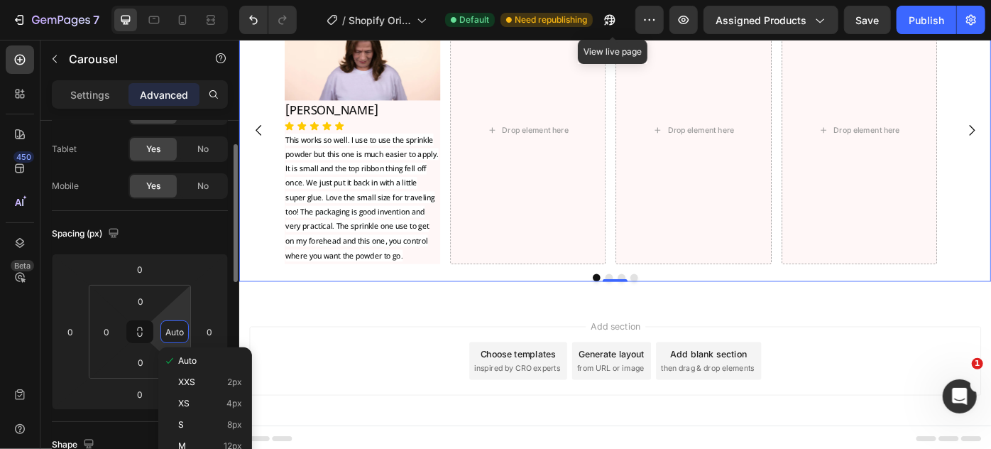
type input "0"
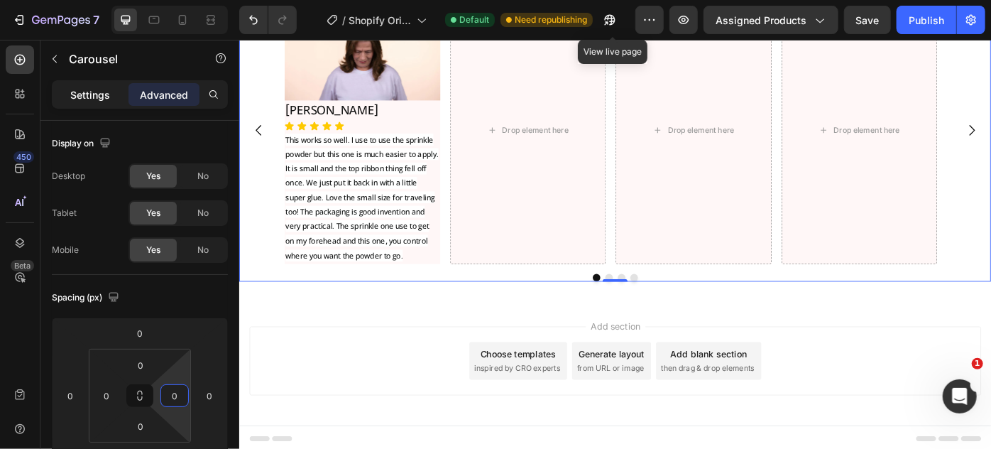
click at [97, 94] on p "Settings" at bounding box center [90, 94] width 40 height 15
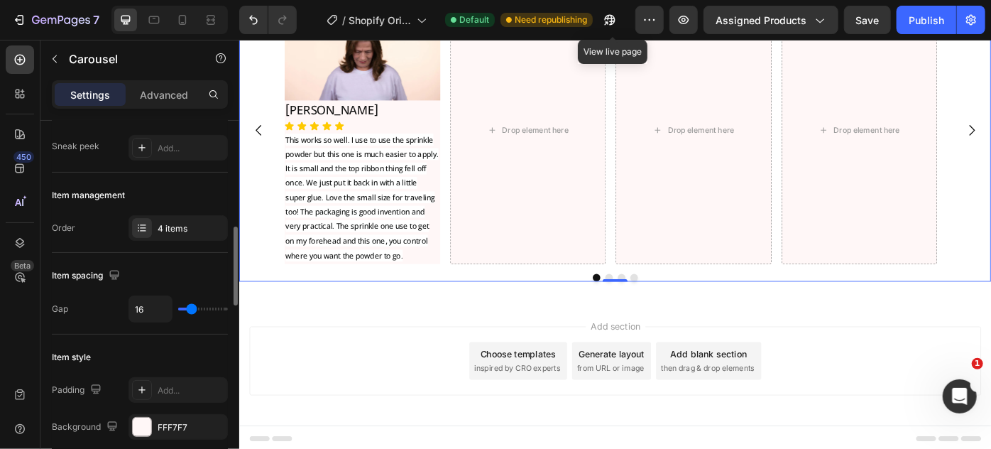
scroll to position [193, 0]
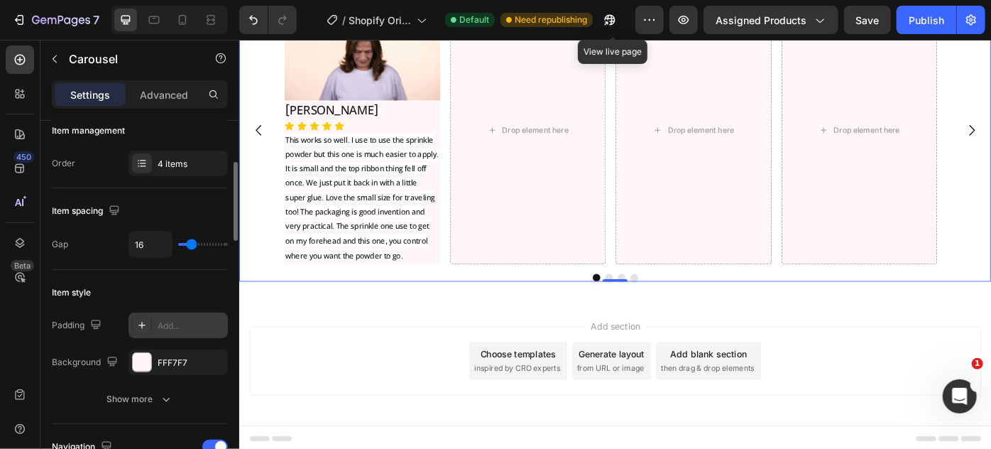
click at [143, 322] on icon at bounding box center [141, 325] width 11 height 11
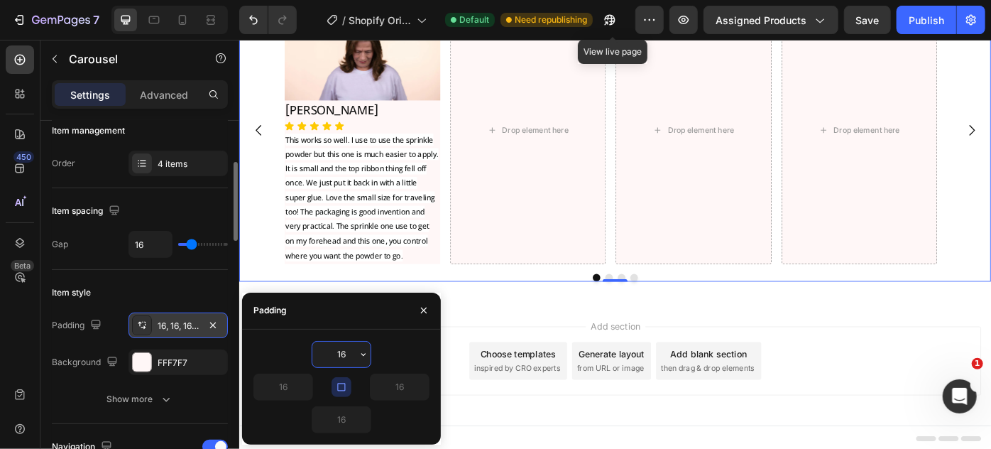
scroll to position [6584, 0]
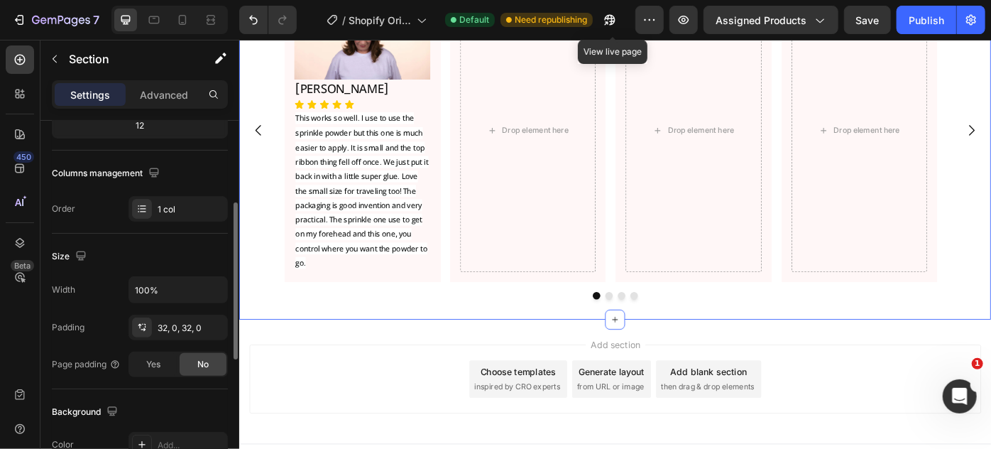
click at [543, 349] on div "Image Hamida Begum Heading Icon Icon Icon Icon Icon Icon List This works so wel…" at bounding box center [665, 151] width 852 height 408
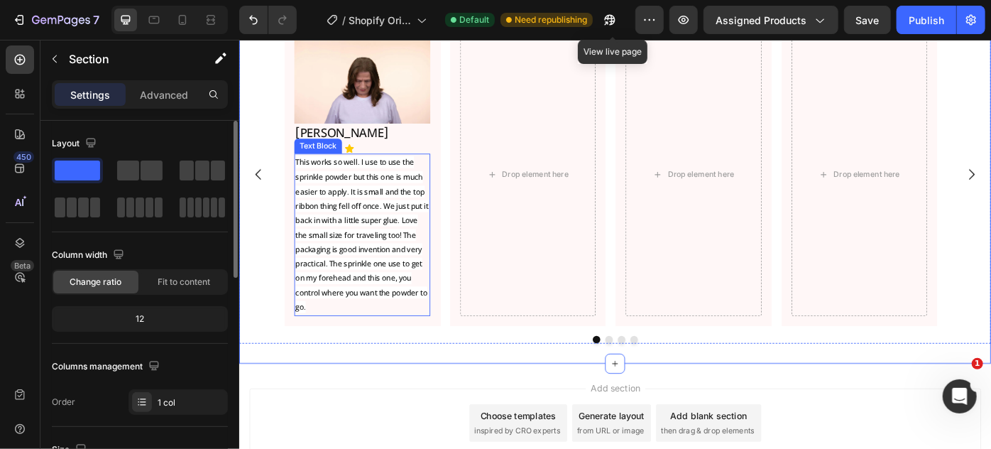
scroll to position [6455, 0]
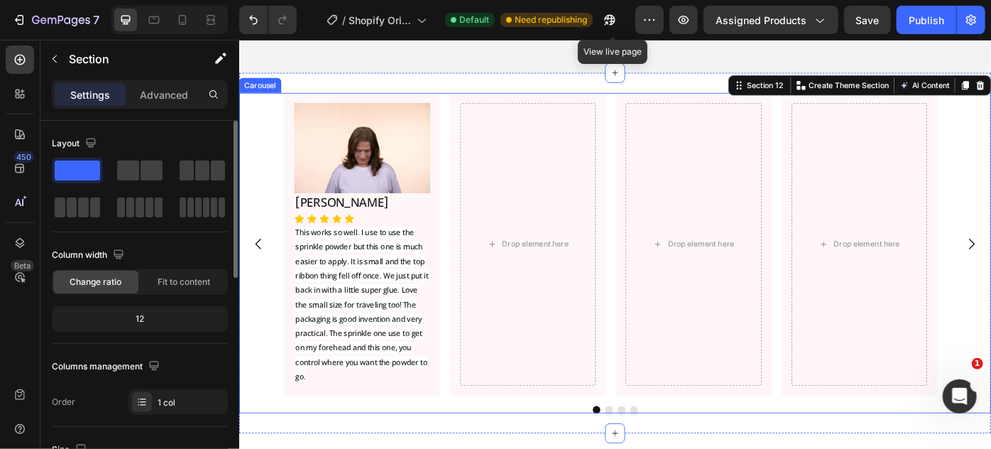
click at [292, 191] on div "Image Hamida Begum Heading Icon Icon Icon Icon Icon Icon List This works so wel…" at bounding box center [378, 270] width 177 height 343
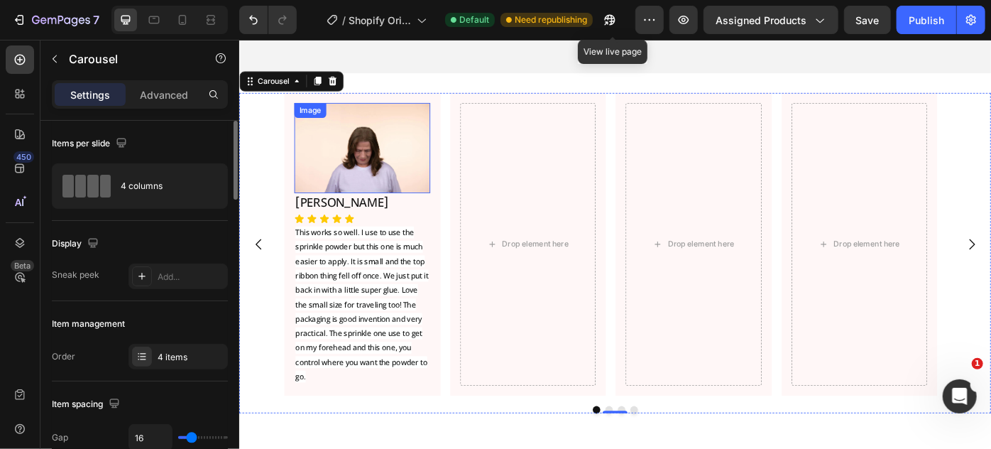
click at [323, 188] on img at bounding box center [378, 162] width 154 height 102
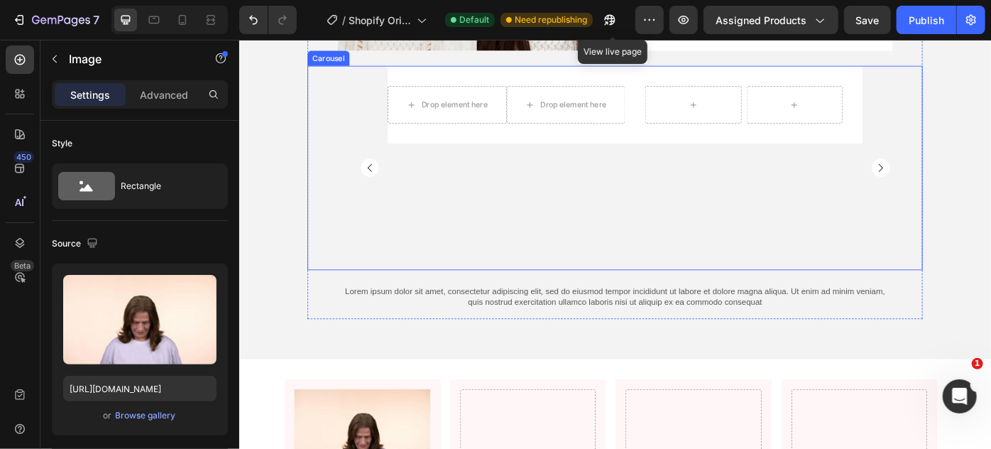
scroll to position [6132, 0]
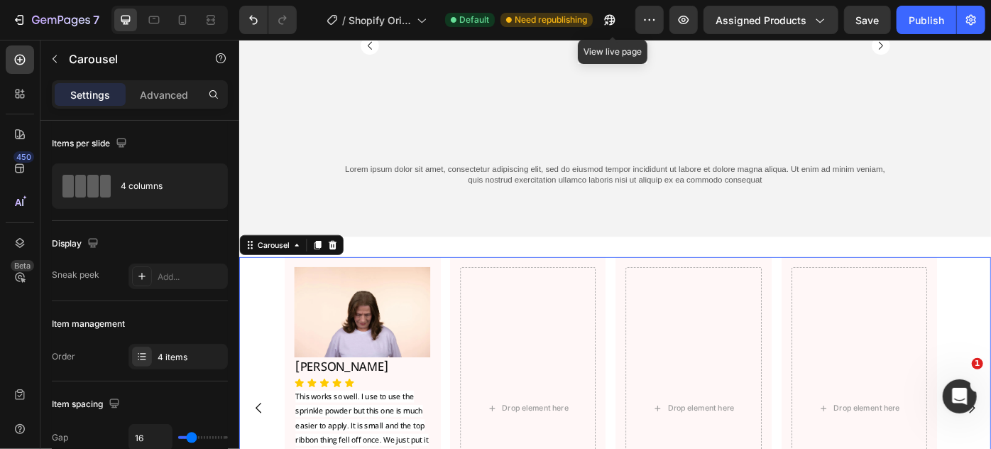
scroll to position [6326, 0]
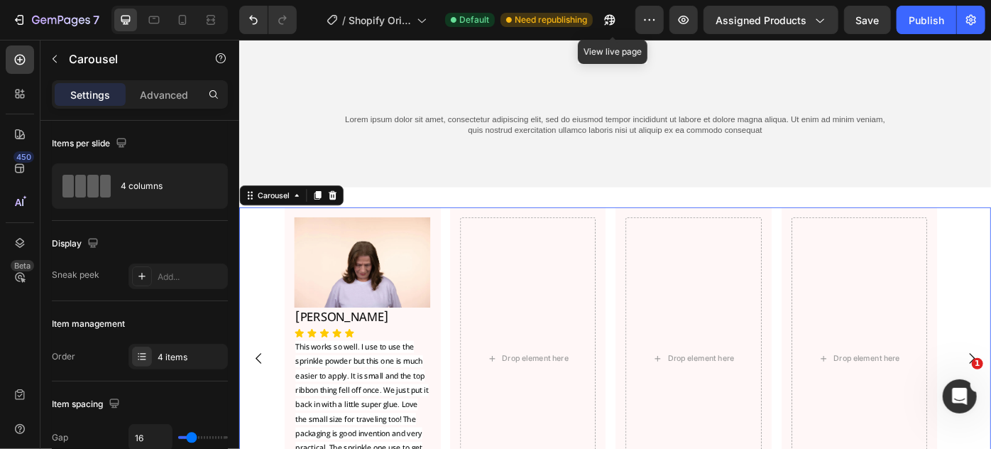
type input "30"
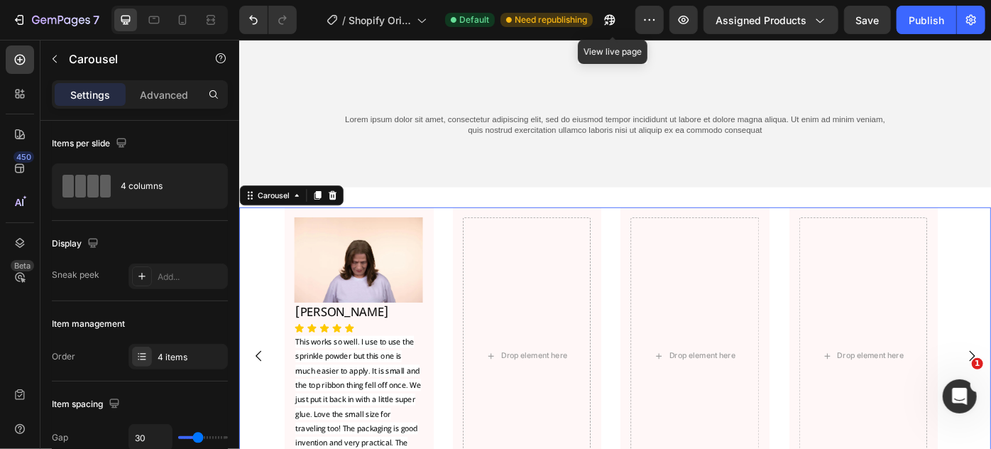
type input "32"
type input "34"
type input "36"
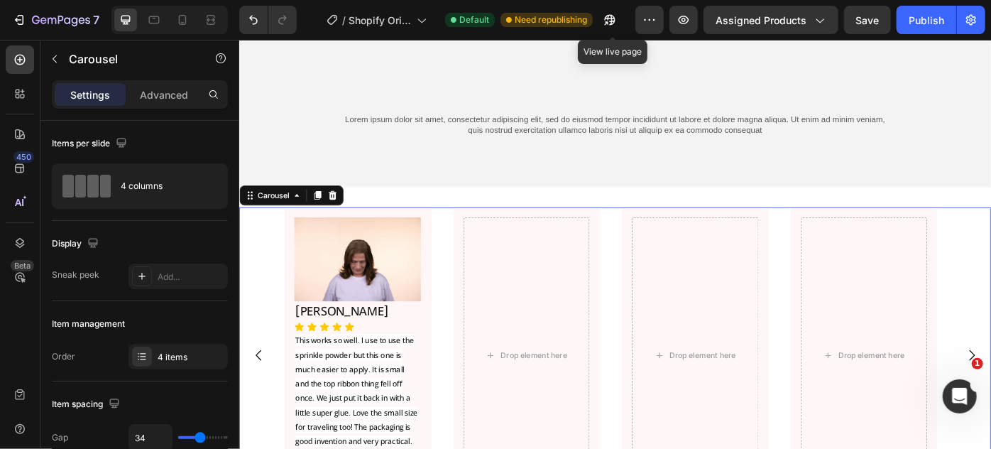
type input "36"
type input "19"
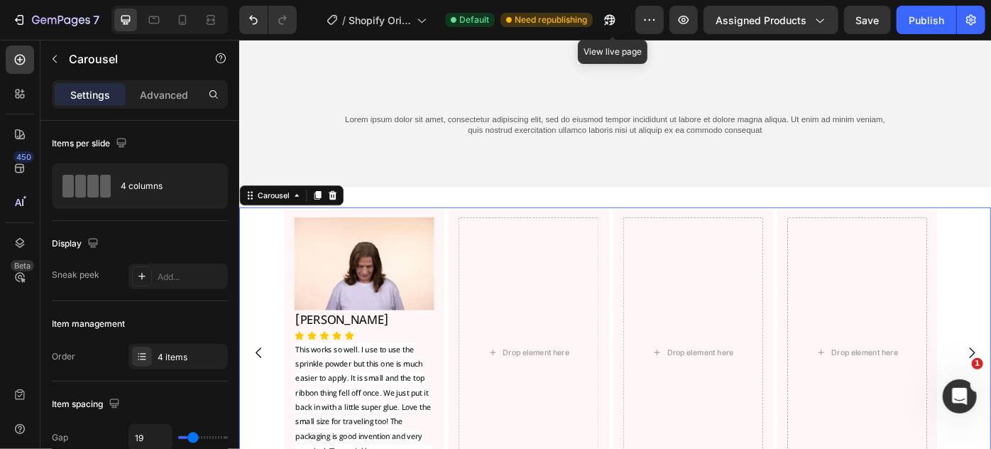
type input "7"
type input "5"
type input "6"
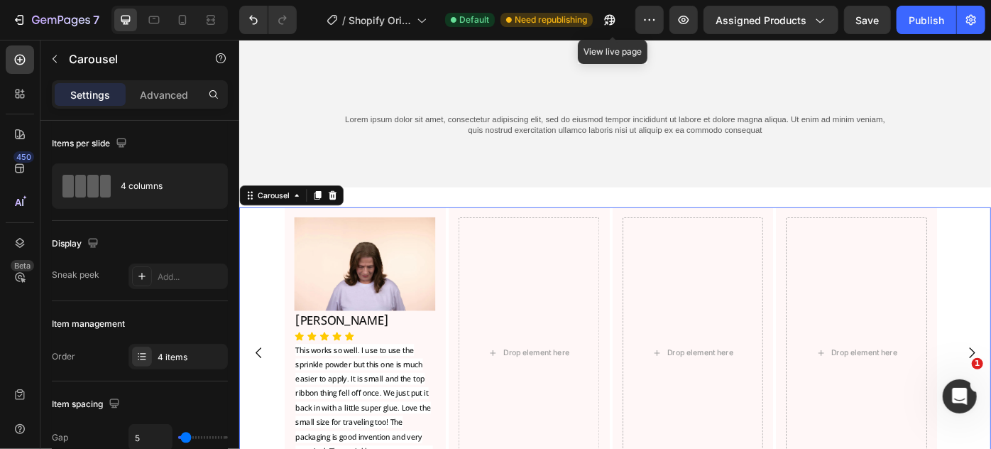
type input "6"
type input "8"
type input "10"
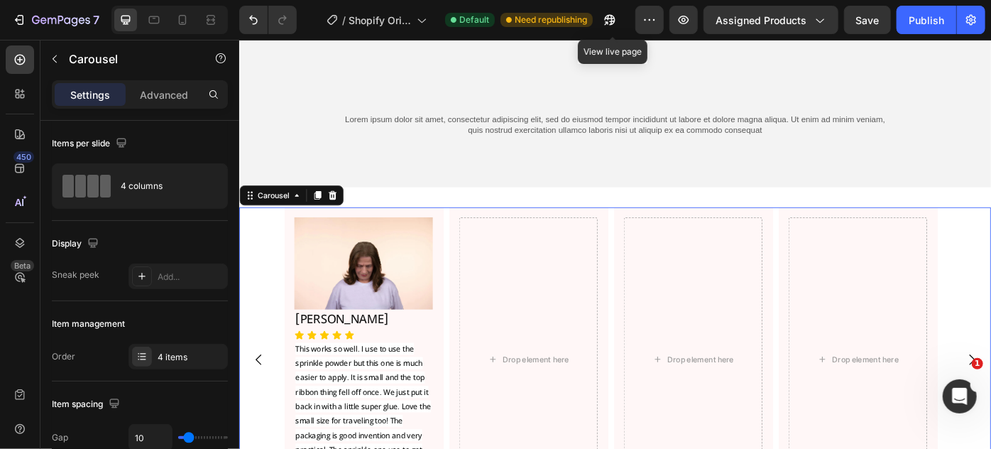
type input "13"
type input "15"
type input "16"
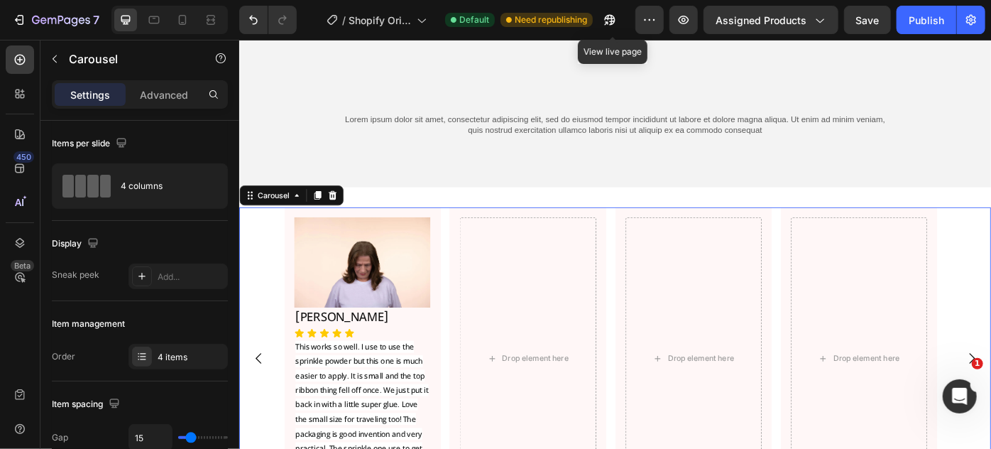
type input "16"
click at [191, 437] on input "range" at bounding box center [203, 437] width 50 height 3
click at [335, 314] on img at bounding box center [378, 291] width 154 height 102
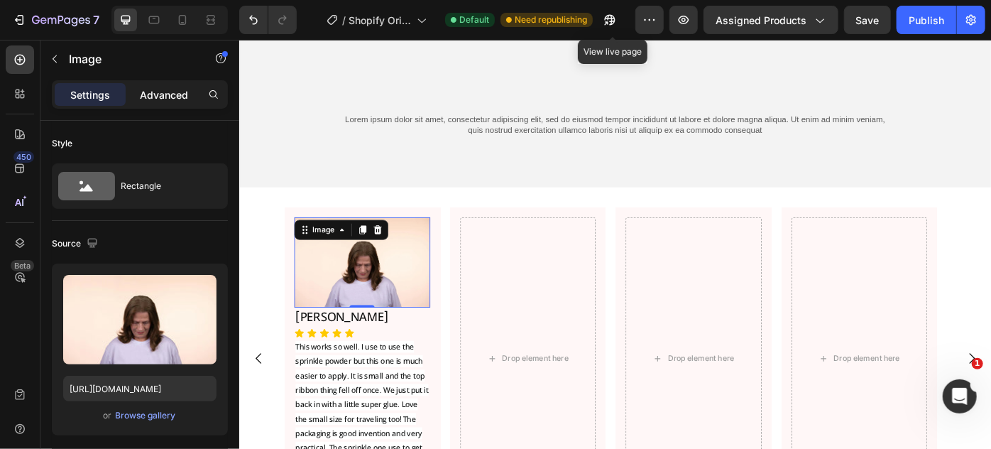
click at [158, 104] on div "Advanced" at bounding box center [164, 94] width 71 height 23
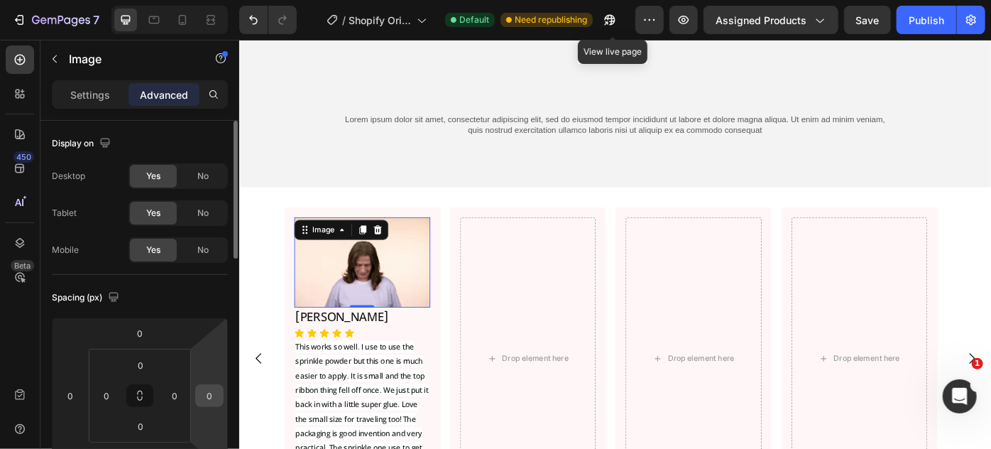
click at [202, 390] on input "0" at bounding box center [209, 395] width 21 height 21
type input "-5"
click at [66, 395] on input "0" at bounding box center [70, 395] width 21 height 21
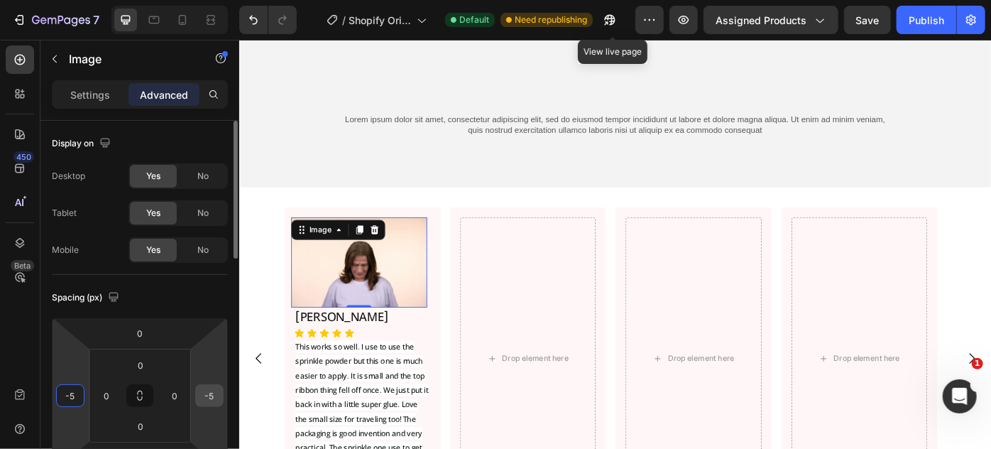
type input "-5"
click at [208, 397] on input "-5" at bounding box center [209, 395] width 21 height 21
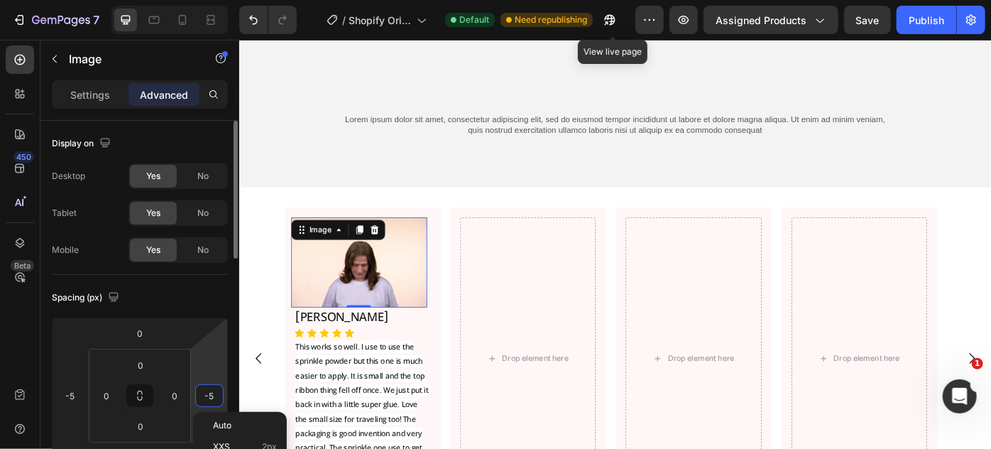
click at [208, 397] on input "-5" at bounding box center [209, 395] width 21 height 21
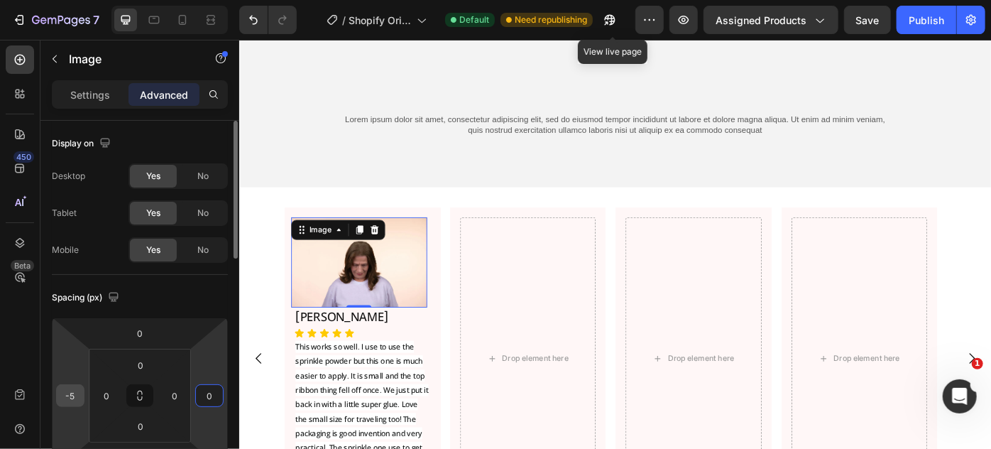
type input "0"
click at [70, 394] on input "-5" at bounding box center [70, 395] width 21 height 21
type input "0"
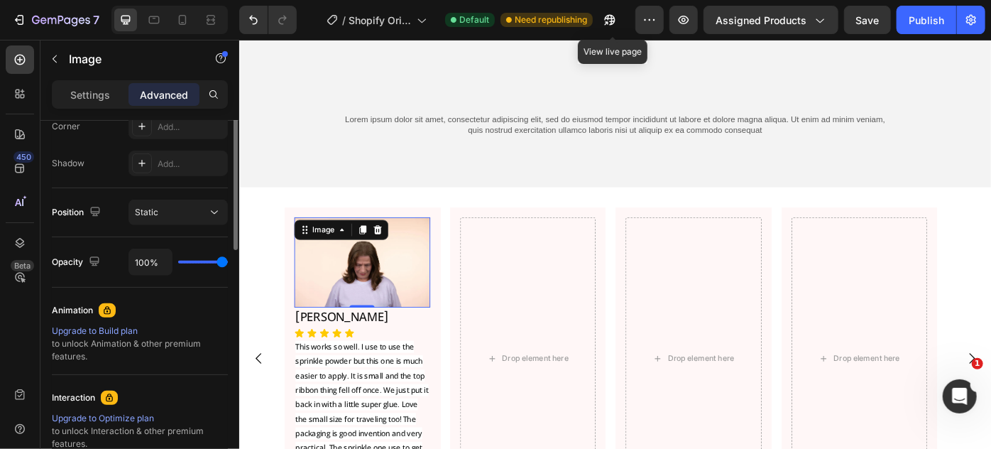
scroll to position [129, 0]
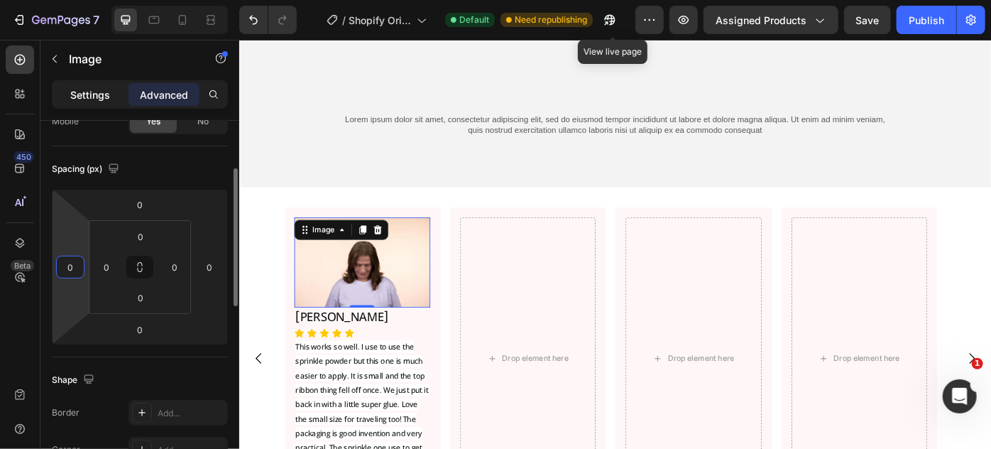
click at [112, 95] on div "Settings" at bounding box center [90, 94] width 71 height 23
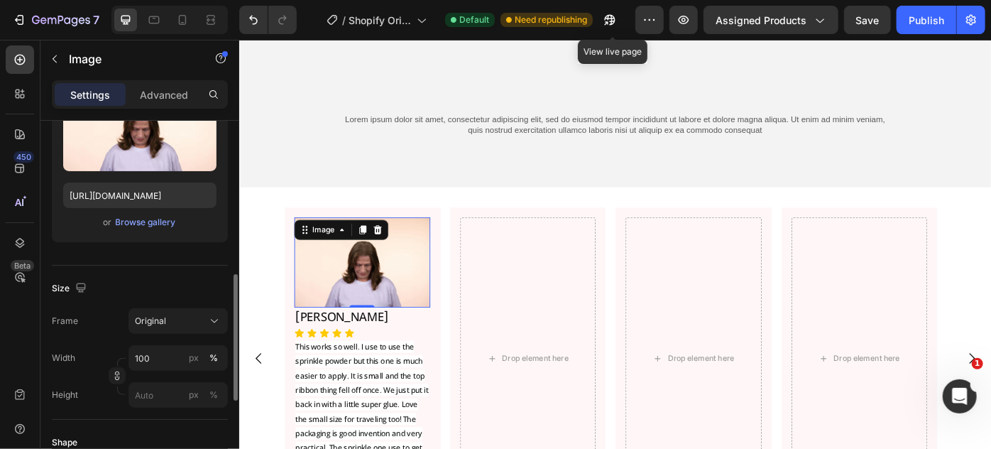
scroll to position [258, 0]
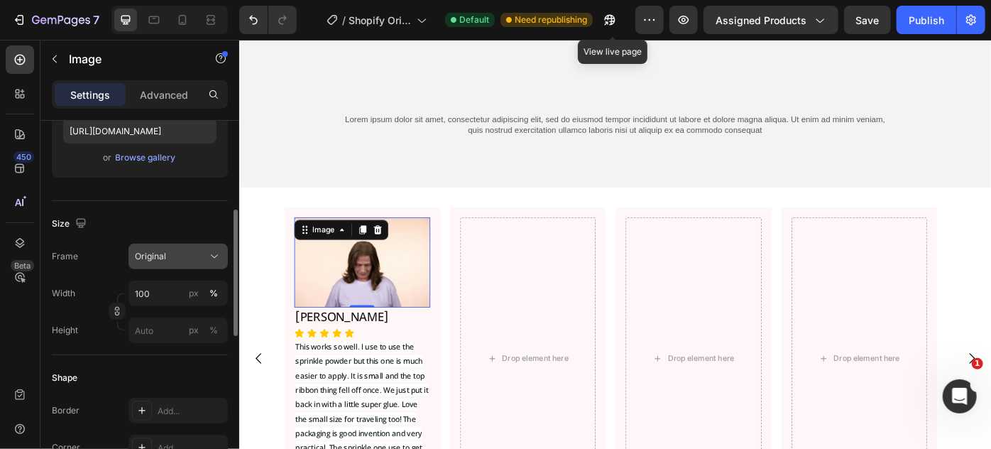
click at [163, 258] on span "Original" at bounding box center [150, 256] width 31 height 13
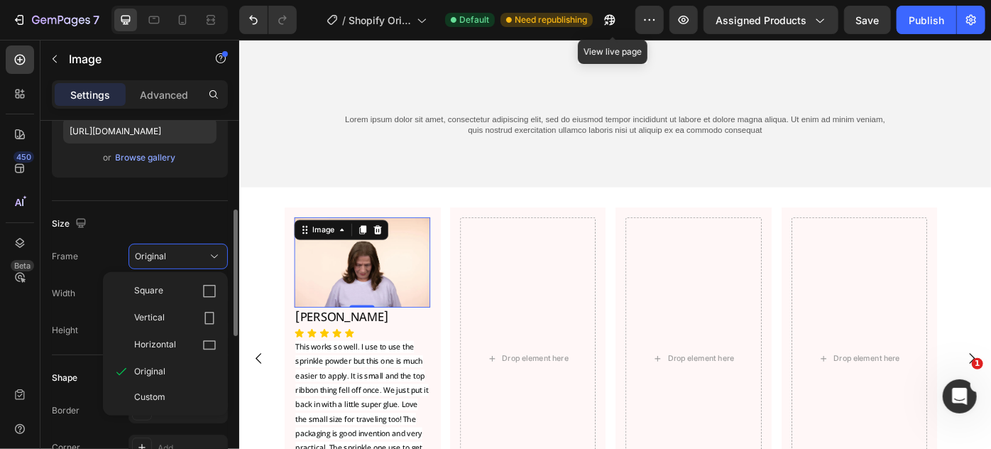
click at [115, 247] on div "Frame Original Square Vertical Horizontal Original Custom" at bounding box center [140, 257] width 176 height 26
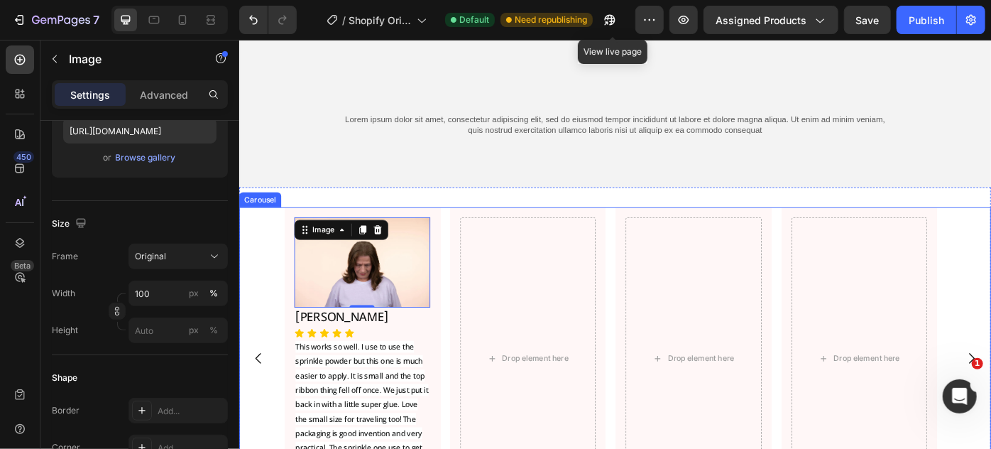
click at [297, 355] on div "Image 0 Hamida Begum Heading Icon Icon Icon Icon Icon Icon List This works so w…" at bounding box center [378, 400] width 177 height 343
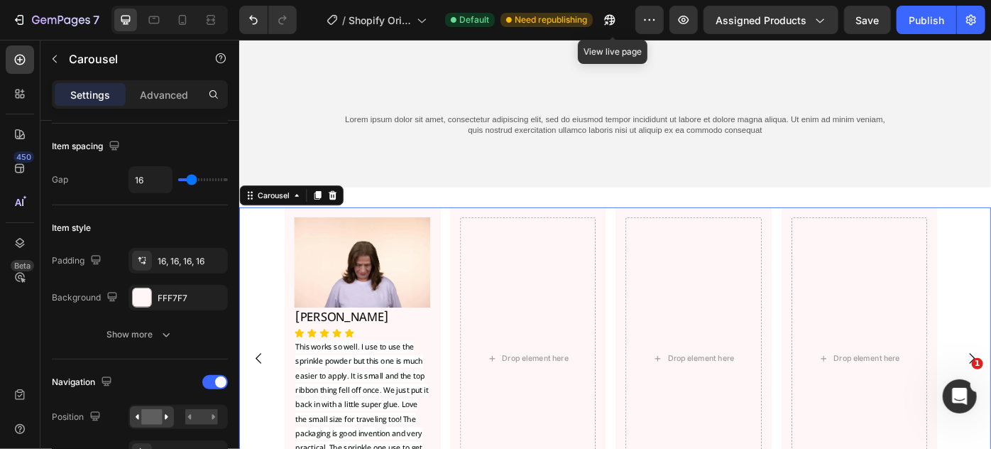
scroll to position [0, 0]
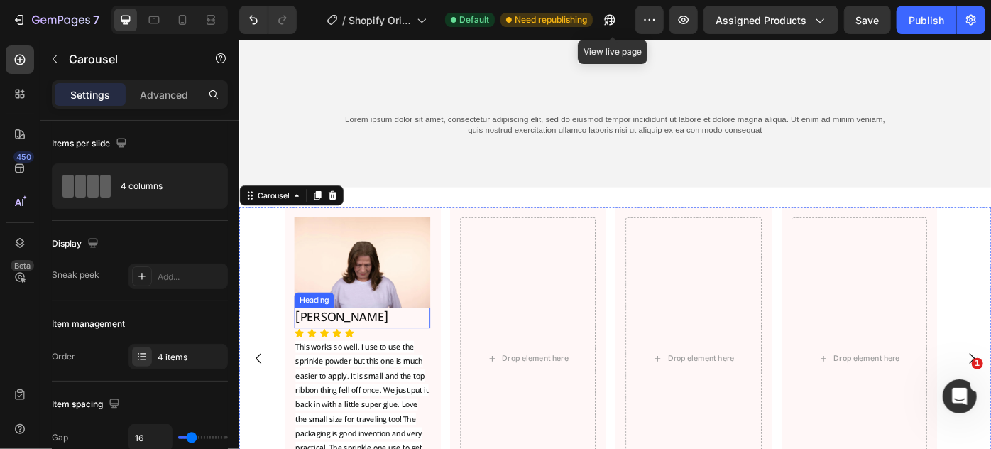
click at [319, 349] on h2 "[PERSON_NAME]" at bounding box center [378, 353] width 154 height 23
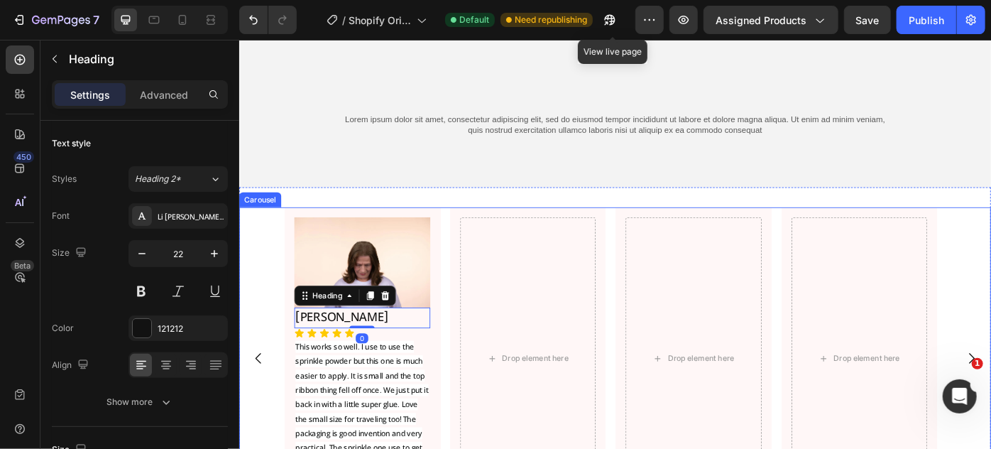
click at [293, 294] on div "Image Hamida Begum Heading 0 Icon Icon Icon Icon Icon Icon List This works so w…" at bounding box center [378, 400] width 177 height 343
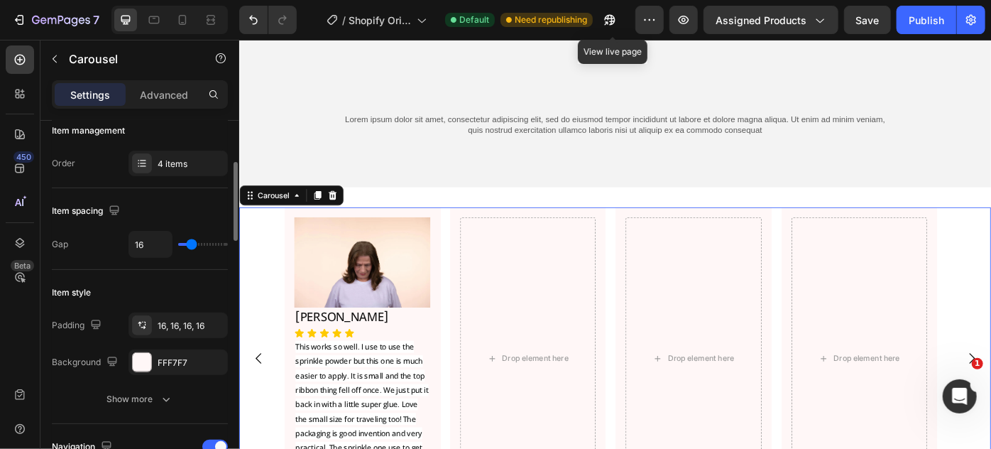
scroll to position [387, 0]
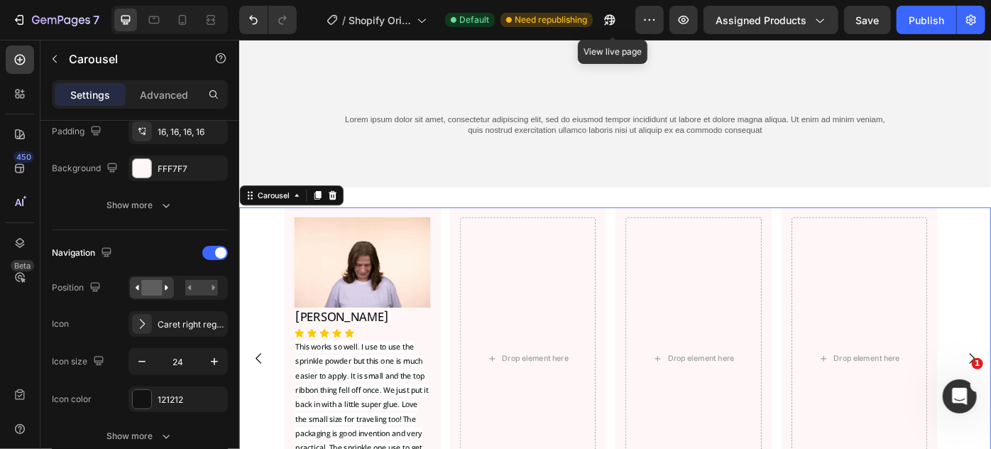
click at [293, 309] on div "Image Hamida Begum Heading Icon Icon Icon Icon Icon Icon List This works so wel…" at bounding box center [378, 400] width 177 height 343
click at [291, 278] on div "Image Hamida Begum Heading Icon Icon Icon Icon Icon Icon List This works so wel…" at bounding box center [378, 400] width 177 height 343
click at [143, 163] on div at bounding box center [142, 168] width 18 height 18
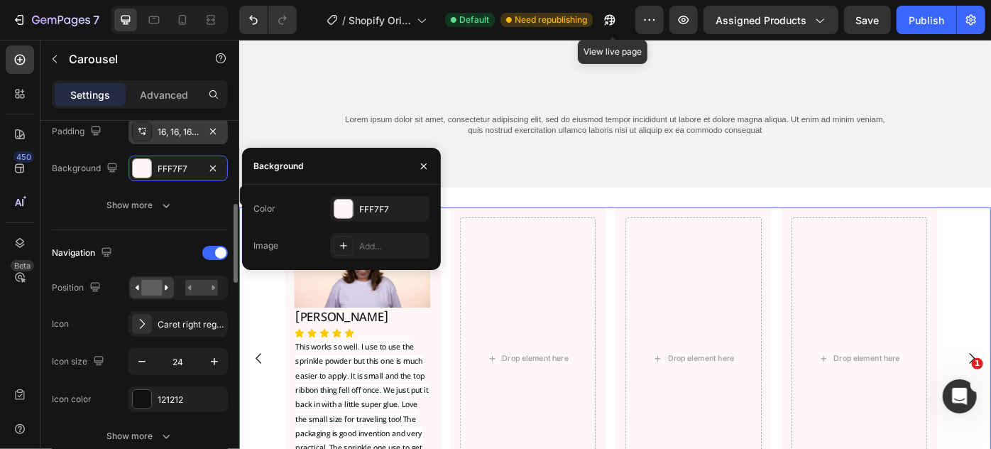
click at [187, 133] on div "16, 16, 16, 16" at bounding box center [178, 132] width 41 height 13
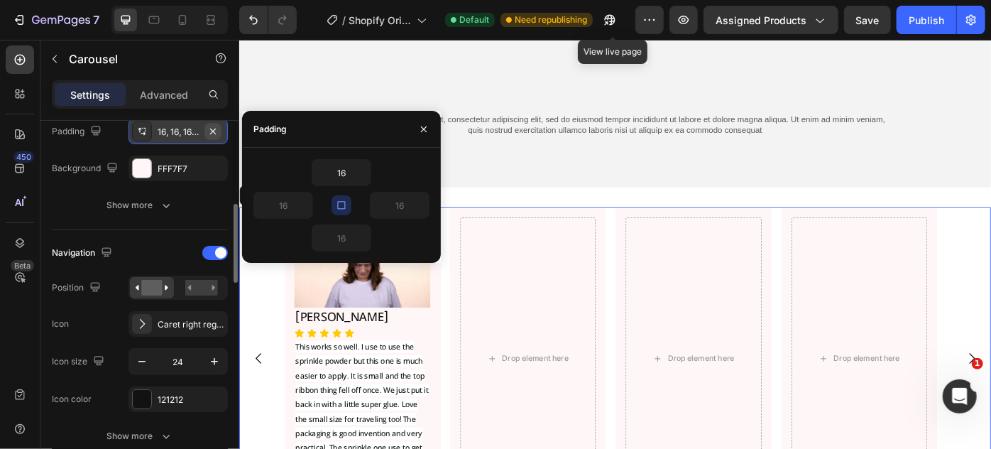
click at [212, 128] on icon "button" at bounding box center [212, 131] width 11 height 11
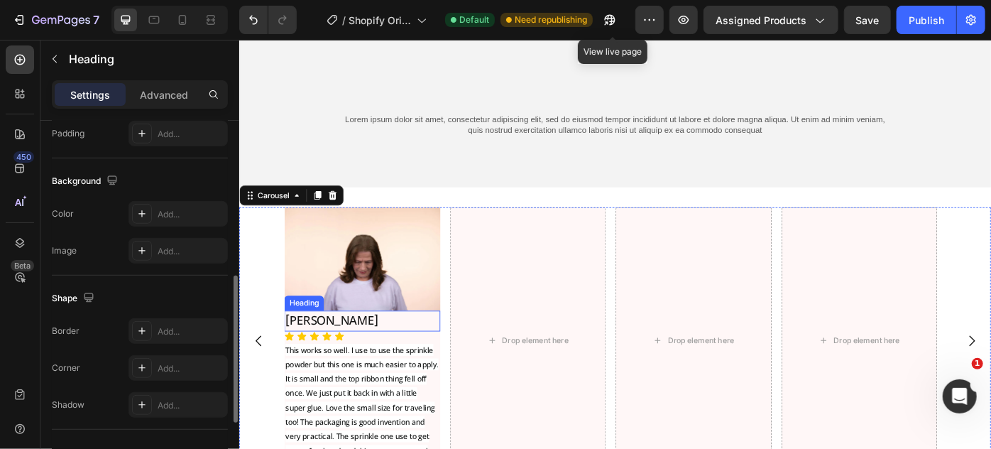
click at [345, 357] on h2 "[PERSON_NAME]" at bounding box center [378, 357] width 177 height 23
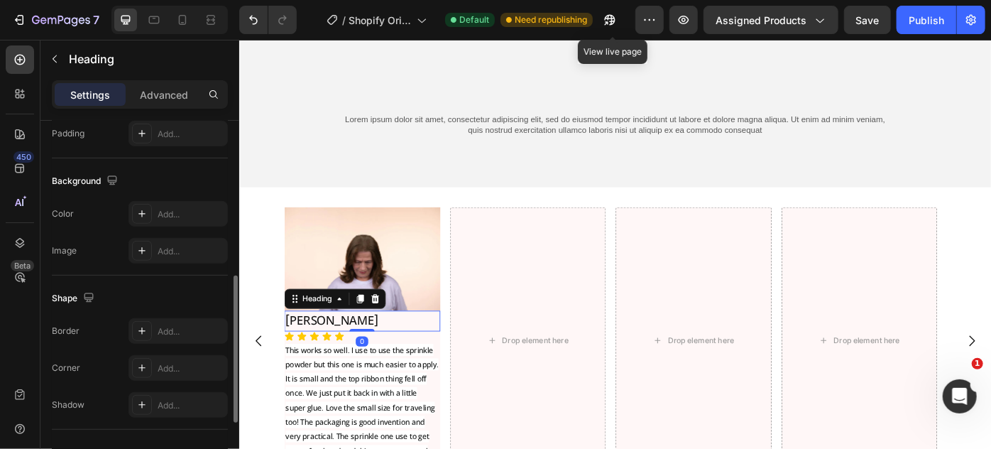
scroll to position [0, 0]
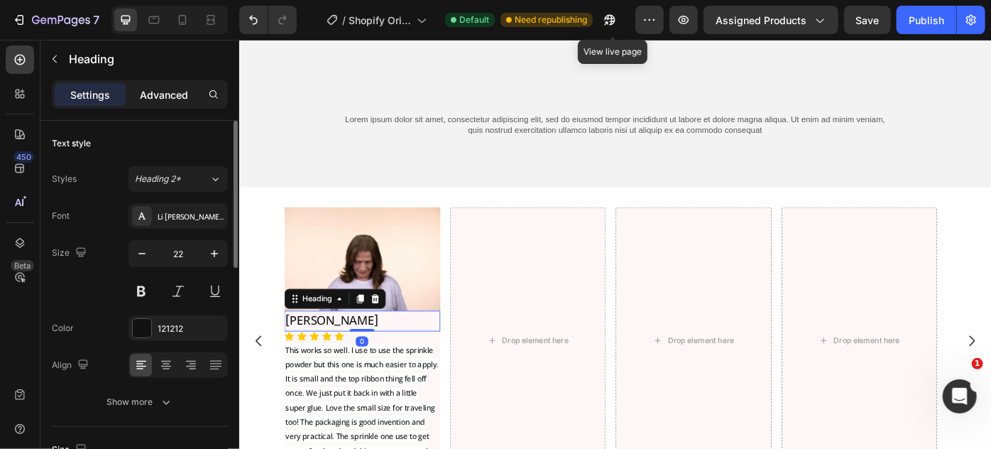
click at [190, 88] on div "Advanced" at bounding box center [164, 94] width 71 height 23
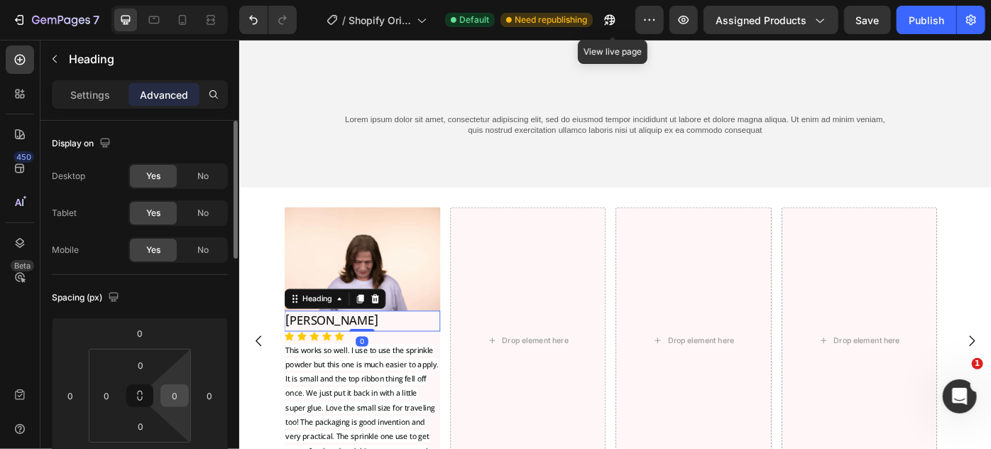
click at [164, 401] on input "0" at bounding box center [174, 395] width 21 height 21
type input "20"
click at [107, 388] on input "0" at bounding box center [106, 395] width 21 height 21
type input "2"
type input "5"
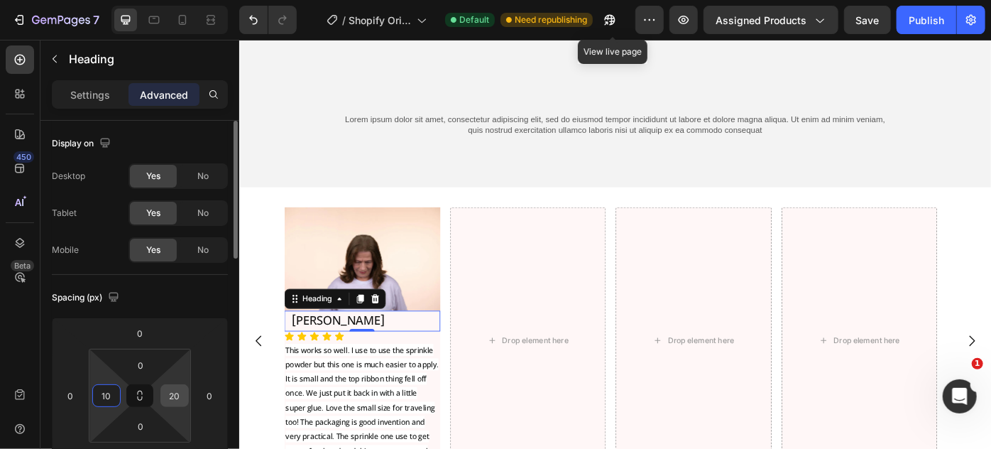
type input "10"
click at [180, 400] on input "20" at bounding box center [174, 395] width 21 height 21
type input "10"
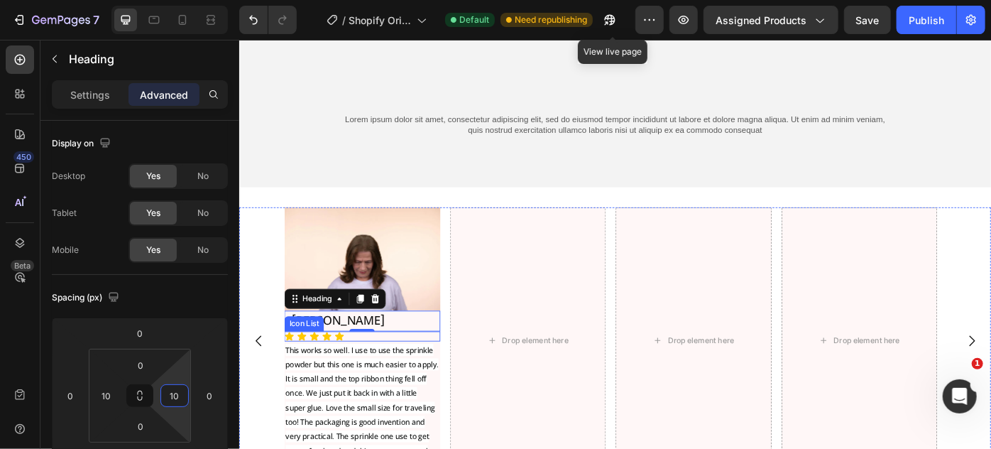
click at [397, 375] on div "Icon Icon Icon Icon Icon" at bounding box center [378, 374] width 177 height 11
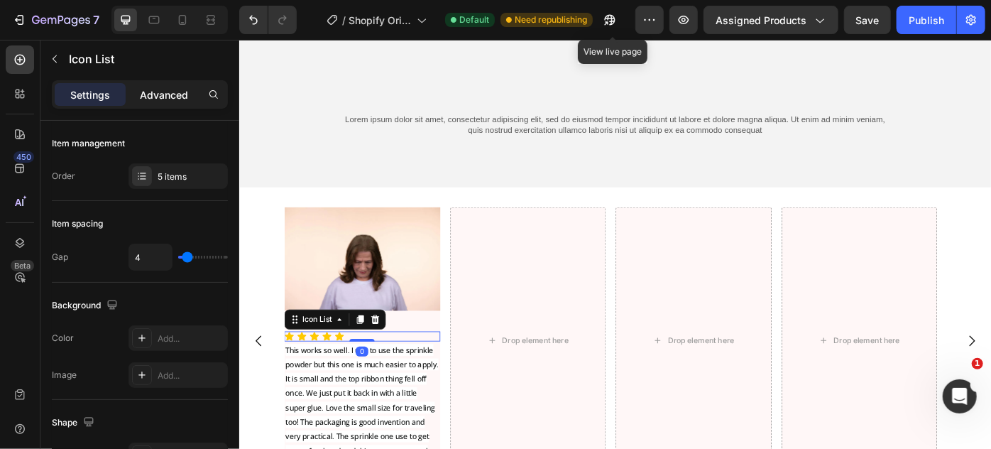
click at [168, 94] on p "Advanced" at bounding box center [164, 94] width 48 height 15
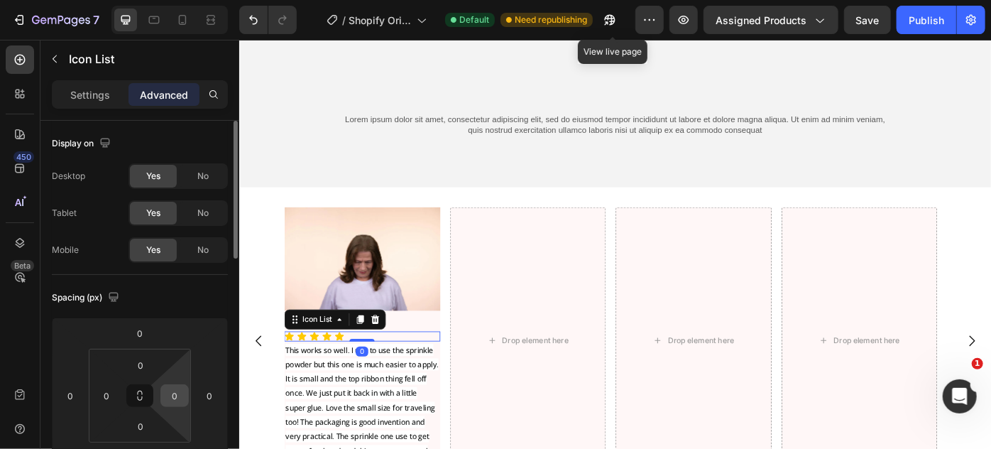
click at [167, 390] on input "0" at bounding box center [174, 395] width 21 height 21
type input "0"
click at [97, 397] on input "0" at bounding box center [106, 395] width 21 height 21
type input "10"
click at [170, 392] on input "0" at bounding box center [174, 395] width 21 height 21
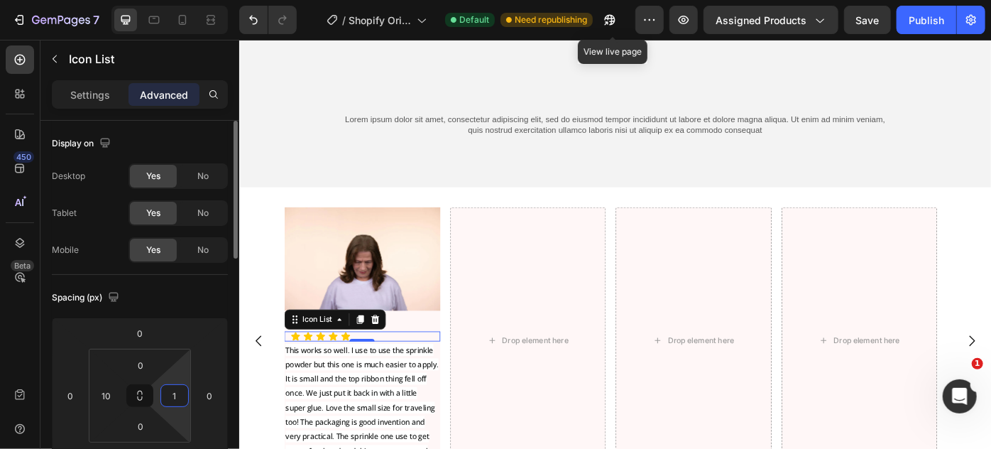
type input "10"
click at [332, 411] on span "This works so well. I use to use the sprinkle powder but this one is much easie…" at bounding box center [377, 455] width 173 height 145
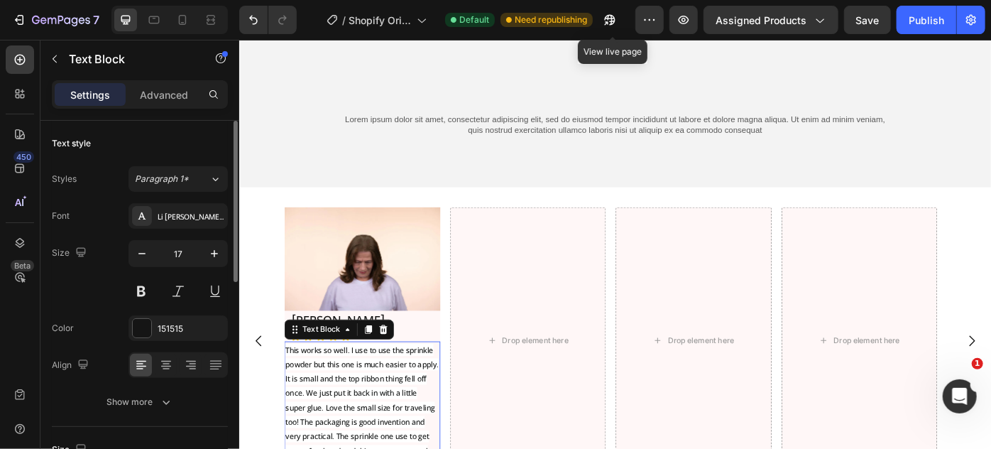
drag, startPoint x: 183, startPoint y: 92, endPoint x: 183, endPoint y: 146, distance: 54.0
click at [182, 92] on p "Advanced" at bounding box center [164, 94] width 48 height 15
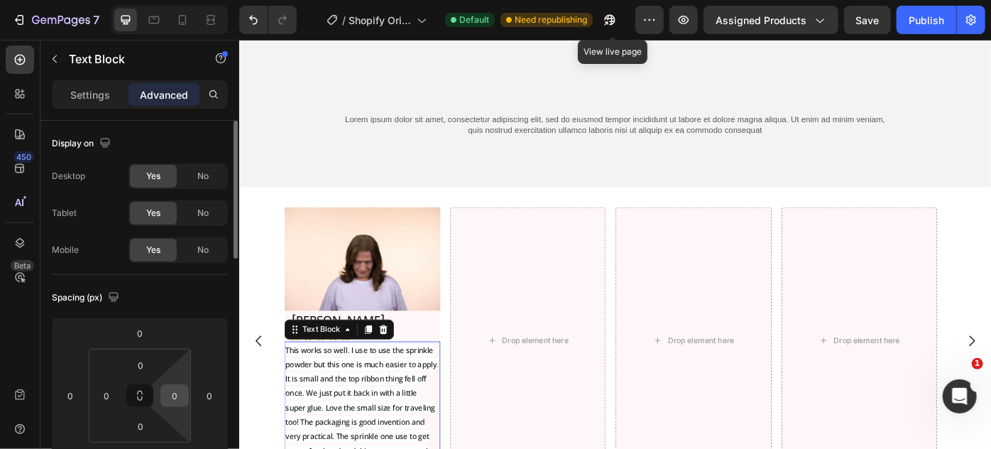
click at [175, 393] on input "0" at bounding box center [174, 395] width 21 height 21
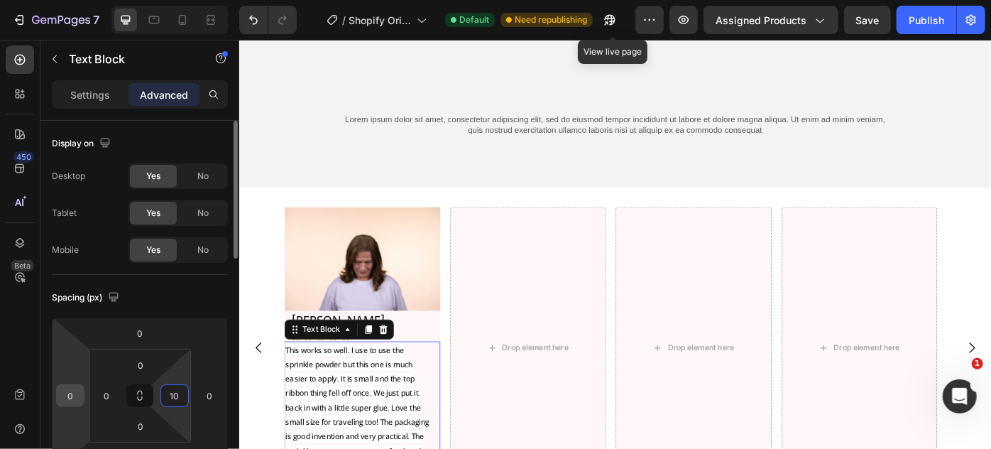
type input "10"
click at [70, 391] on input "0" at bounding box center [70, 395] width 21 height 21
type input "10"
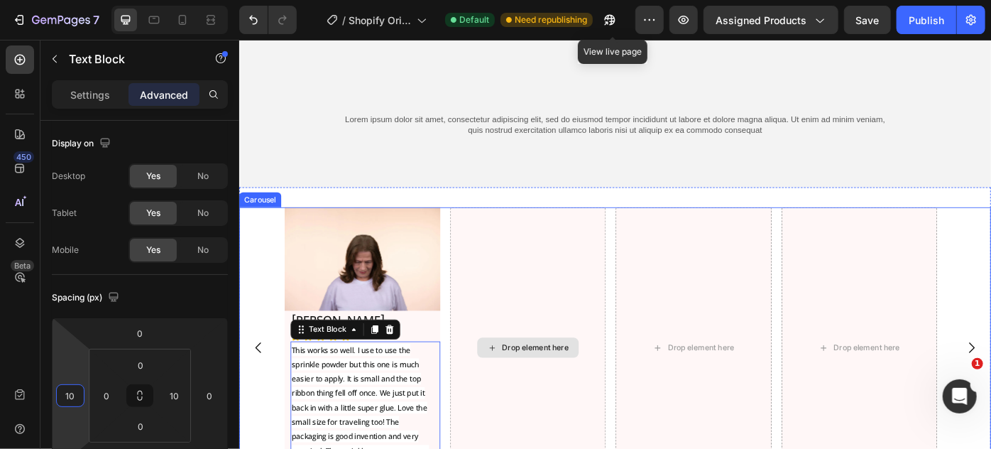
click at [543, 296] on div "Drop element here" at bounding box center [566, 388] width 177 height 319
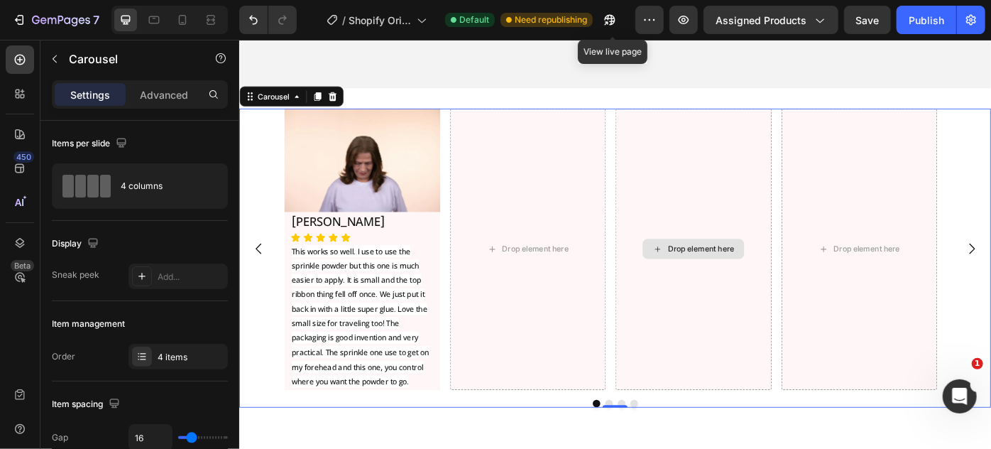
scroll to position [6390, 0]
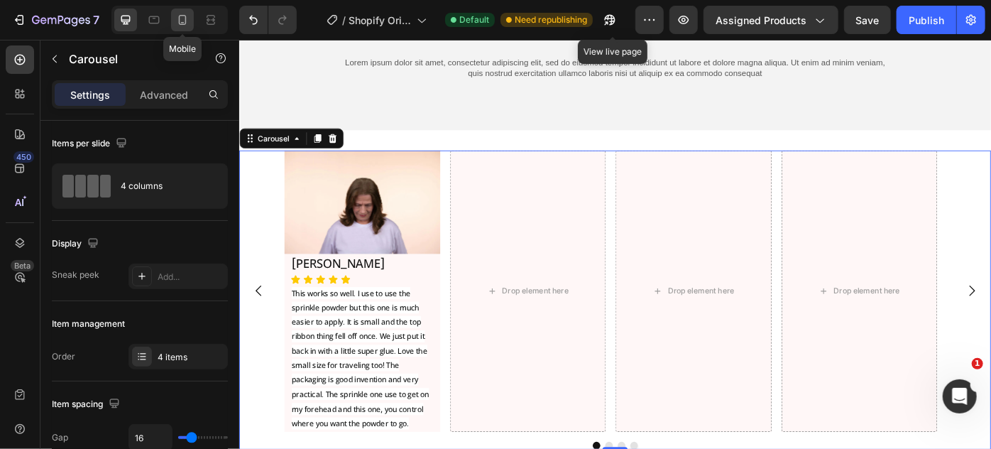
click at [175, 13] on icon at bounding box center [182, 20] width 14 height 14
type input "100%"
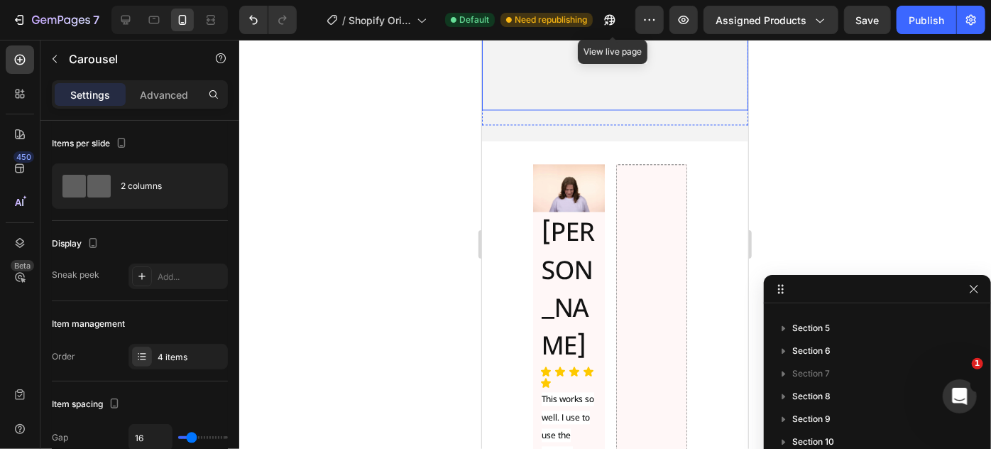
scroll to position [6898, 0]
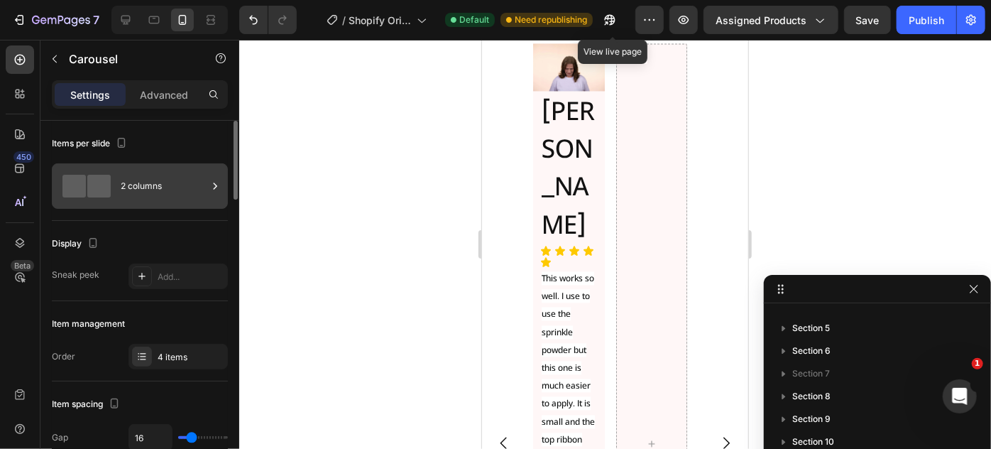
scroll to position [6833, 0]
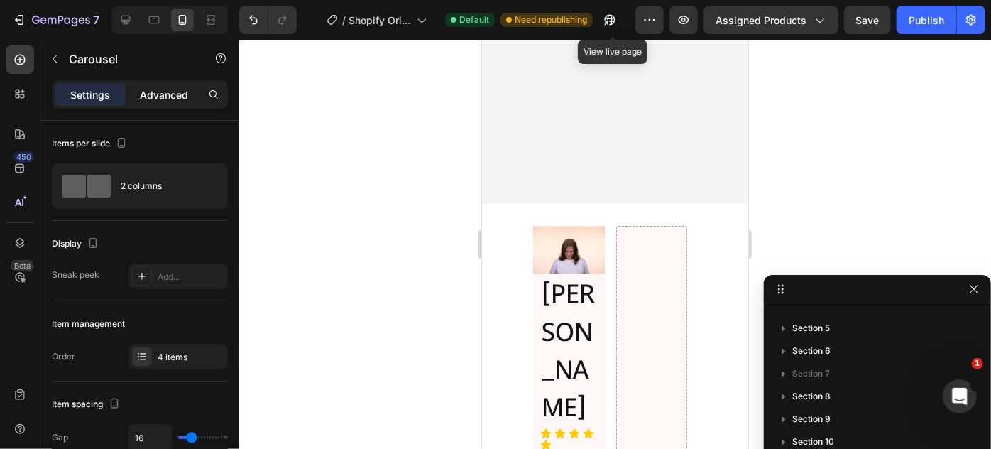
click at [150, 88] on p "Advanced" at bounding box center [164, 94] width 48 height 15
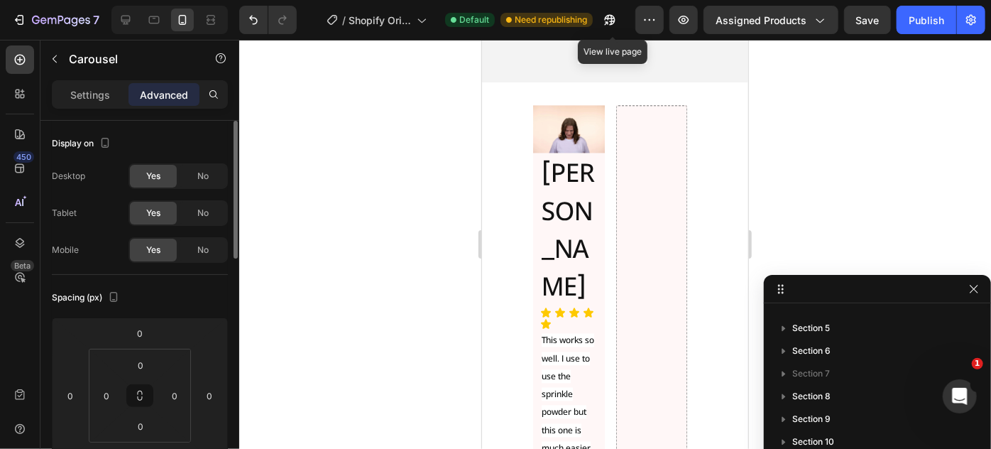
scroll to position [6962, 0]
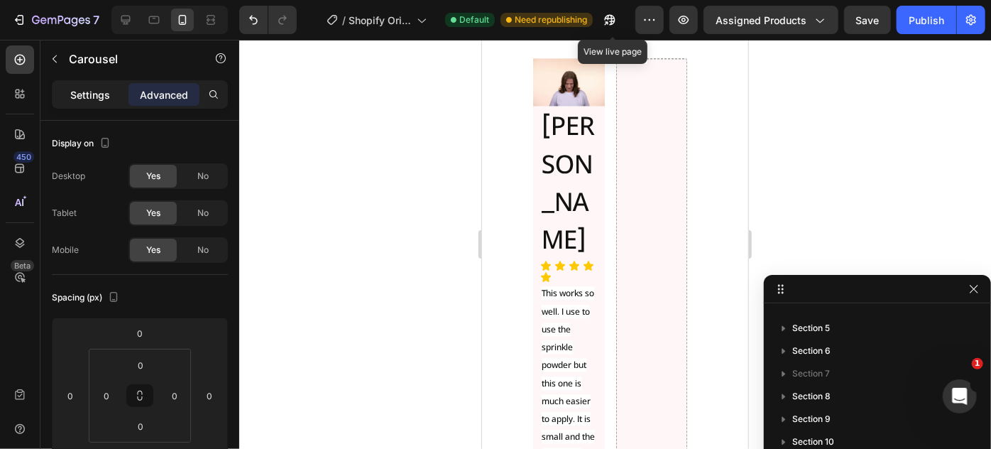
click at [94, 85] on div "Settings" at bounding box center [90, 94] width 71 height 23
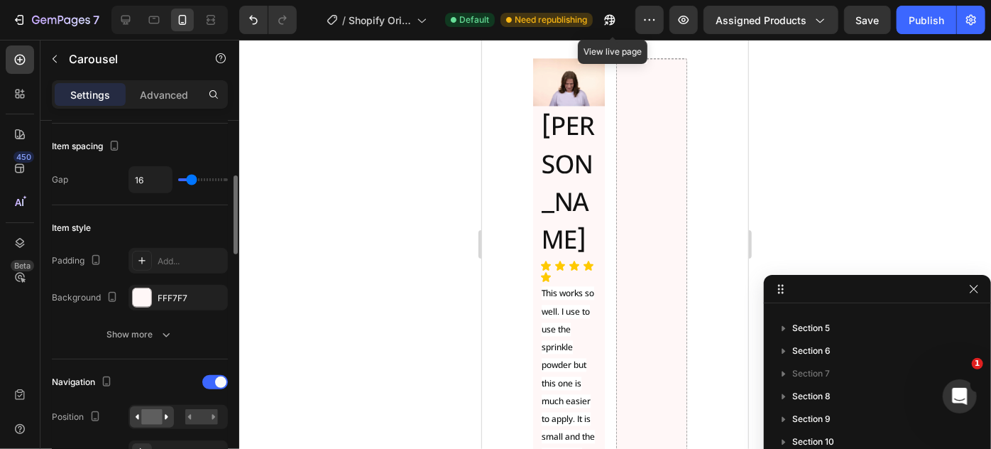
scroll to position [322, 0]
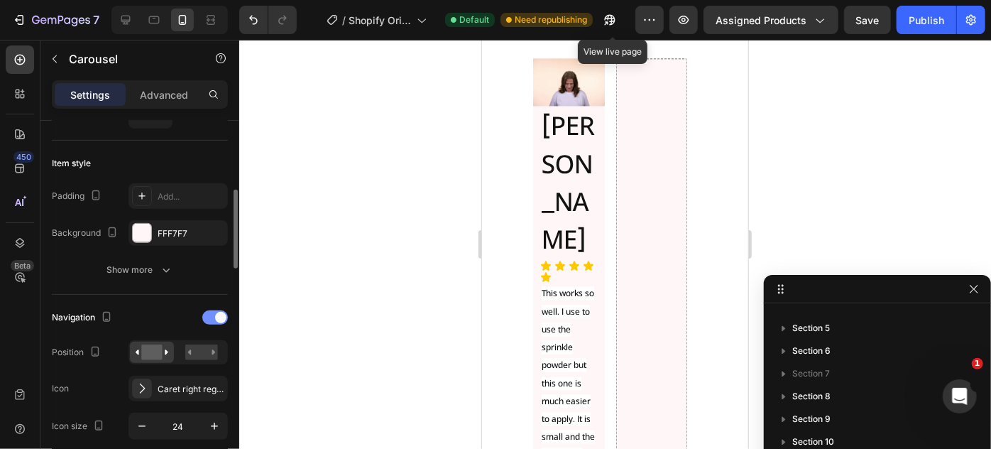
click at [205, 314] on div at bounding box center [215, 317] width 26 height 14
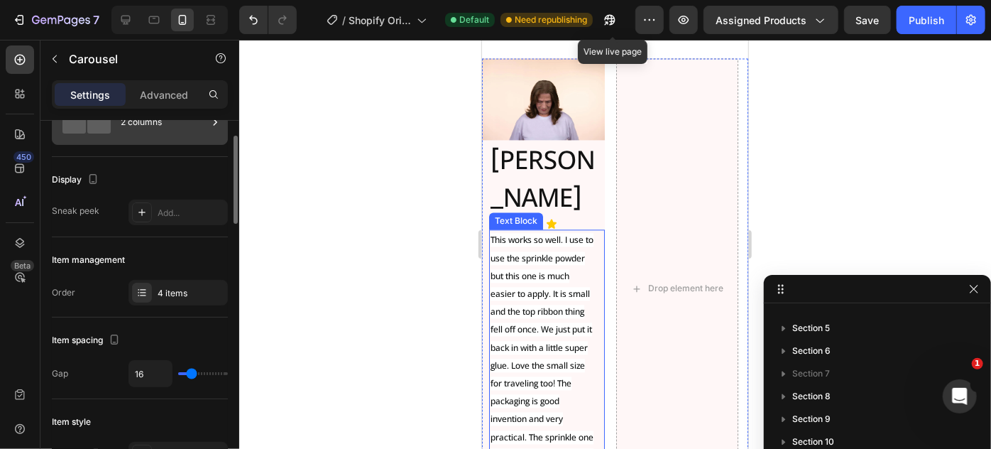
scroll to position [0, 0]
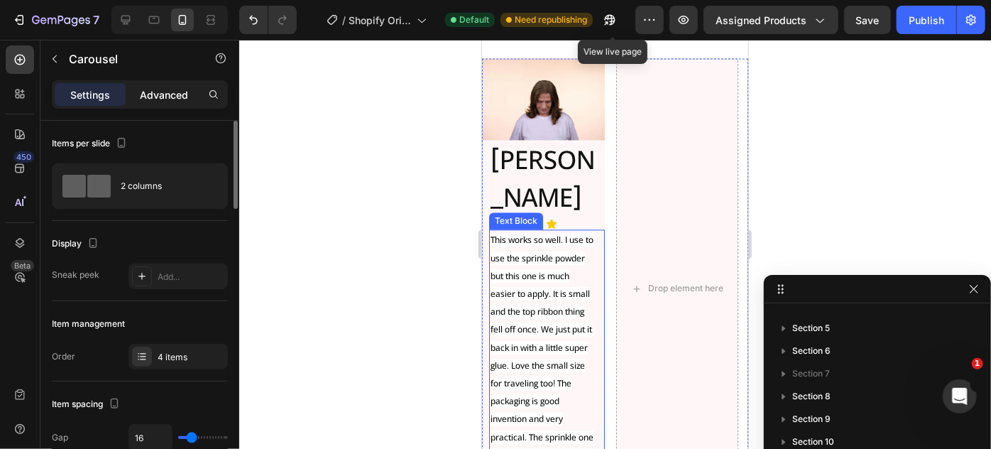
click at [157, 96] on p "Advanced" at bounding box center [164, 94] width 48 height 15
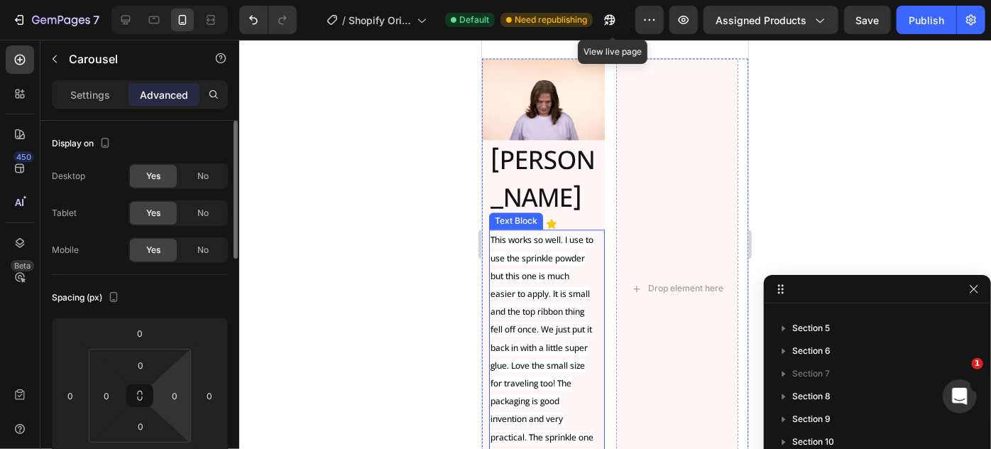
click at [176, 0] on html "7 / Shopify Original Product Template Default Need republishing View live page …" at bounding box center [495, 0] width 991 height 0
click at [170, 400] on input "0" at bounding box center [174, 395] width 21 height 21
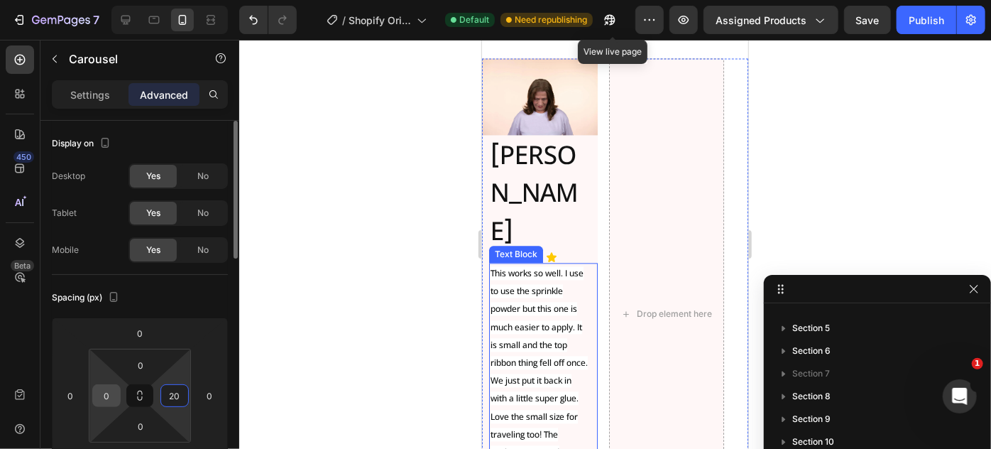
type input "20"
click at [102, 394] on input "0" at bounding box center [106, 395] width 21 height 21
click at [109, 391] on input "00" at bounding box center [106, 395] width 21 height 21
type input "20"
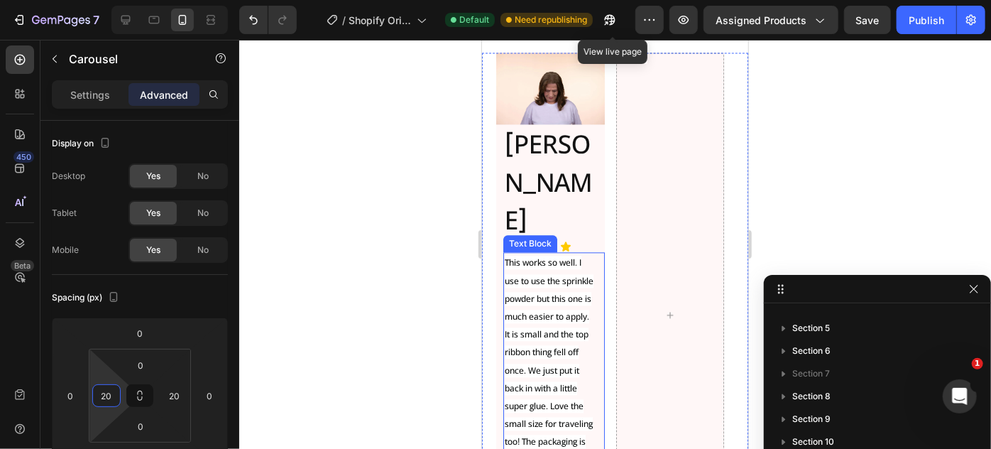
scroll to position [6910, 0]
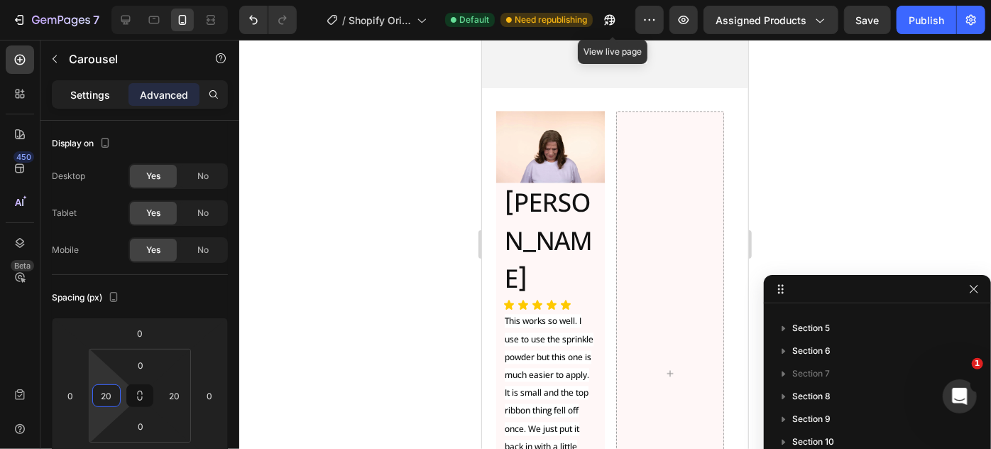
click at [77, 87] on p "Settings" at bounding box center [90, 94] width 40 height 15
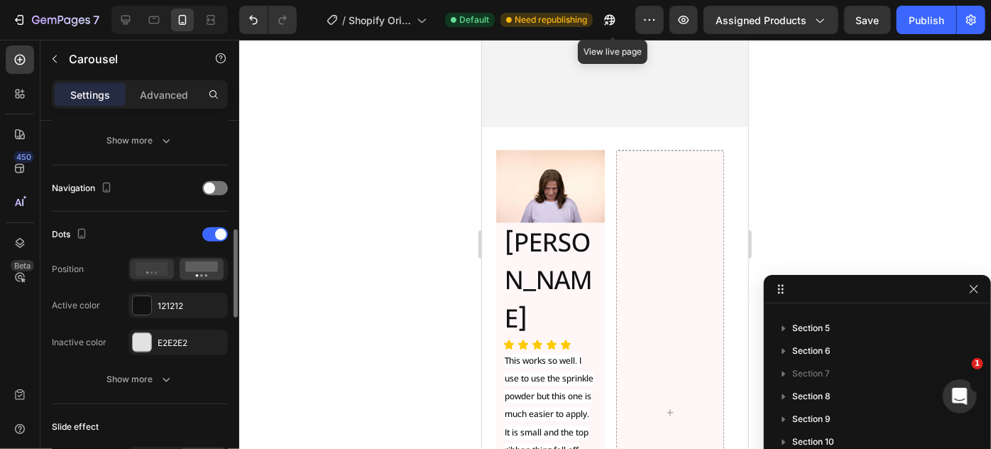
scroll to position [516, 0]
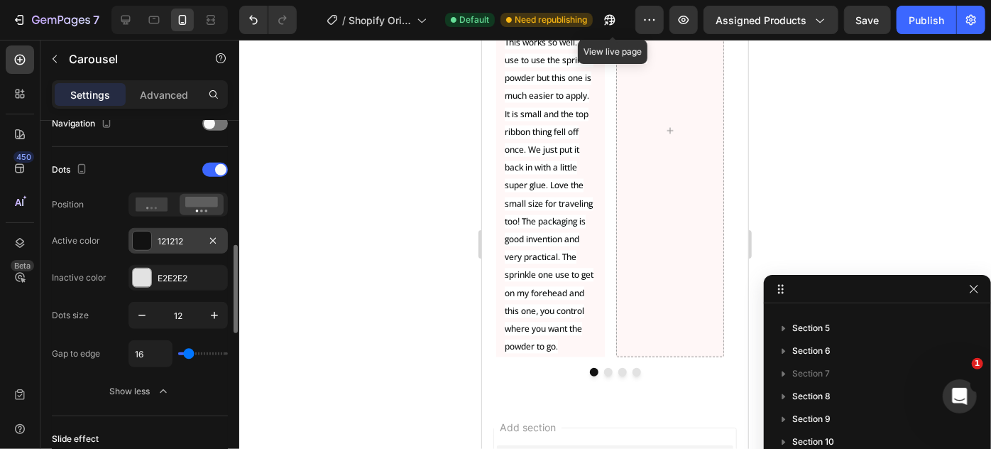
scroll to position [452, 0]
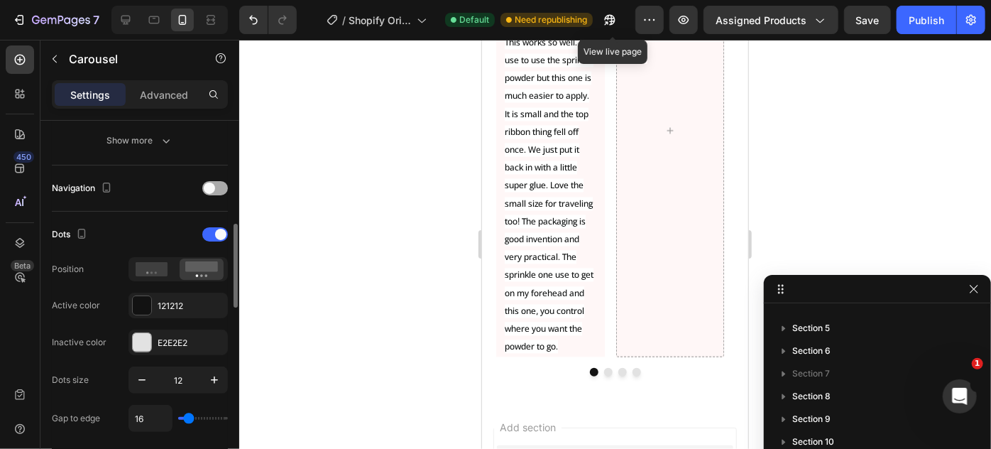
click at [205, 186] on span at bounding box center [209, 187] width 11 height 11
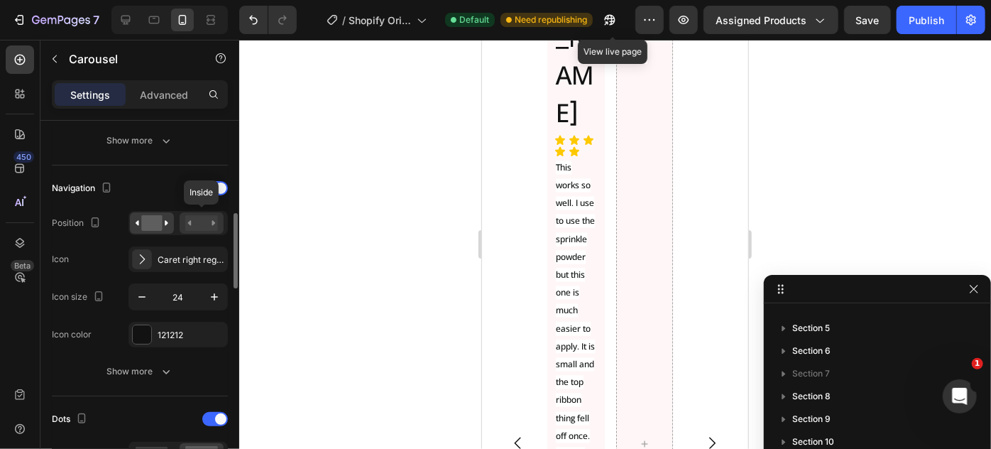
click at [205, 223] on rect at bounding box center [201, 223] width 33 height 16
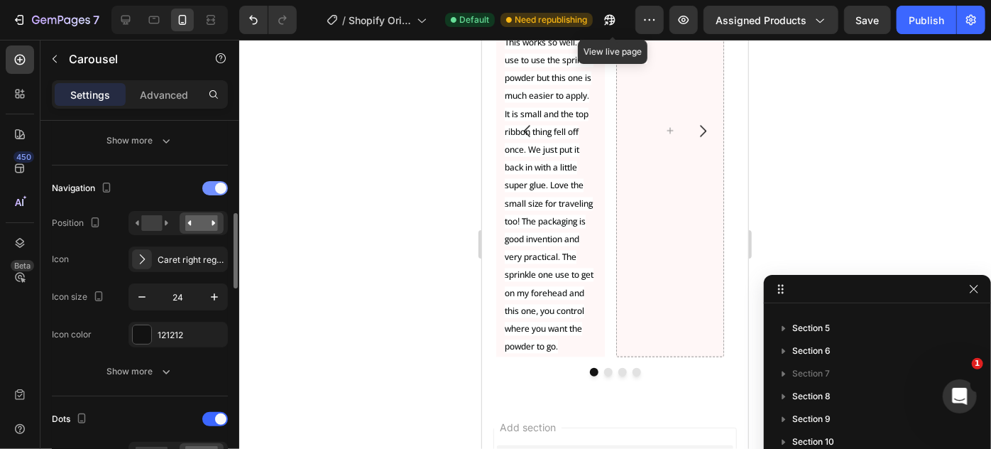
click at [211, 183] on div at bounding box center [215, 188] width 26 height 14
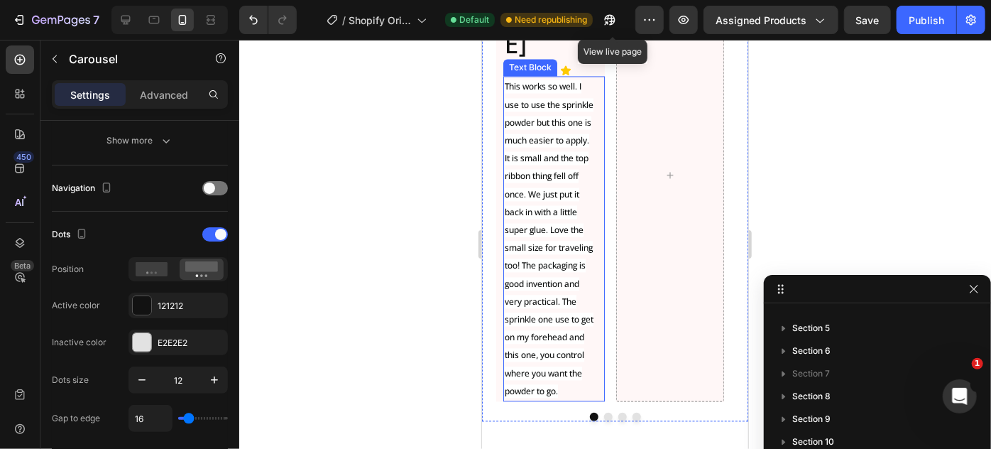
scroll to position [7104, 0]
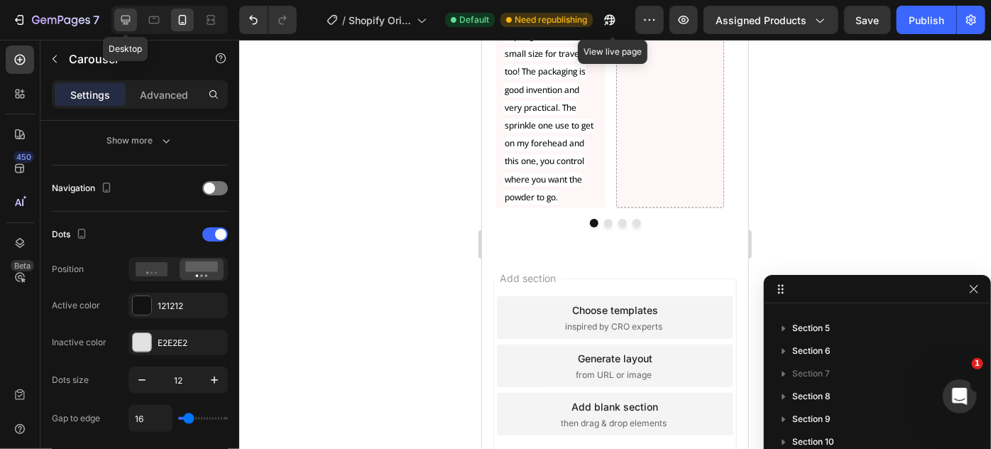
click at [124, 24] on icon at bounding box center [125, 20] width 9 height 9
type input "1200"
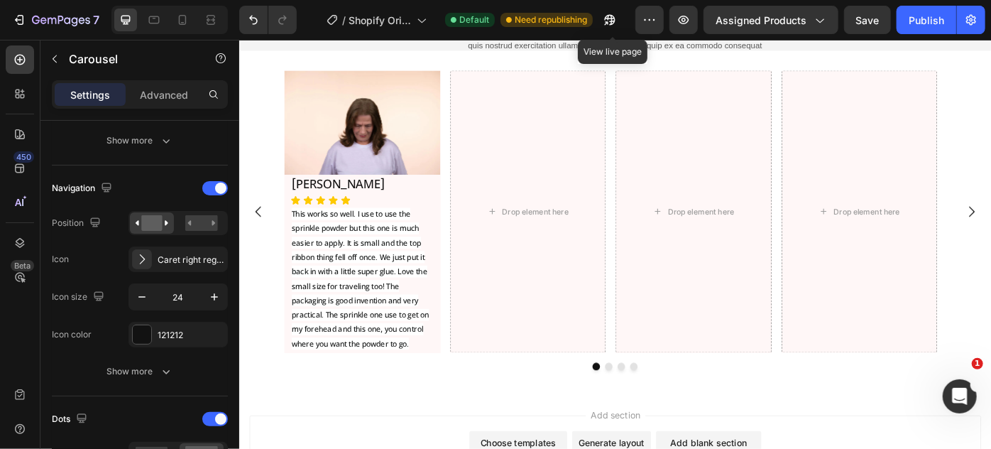
scroll to position [6401, 0]
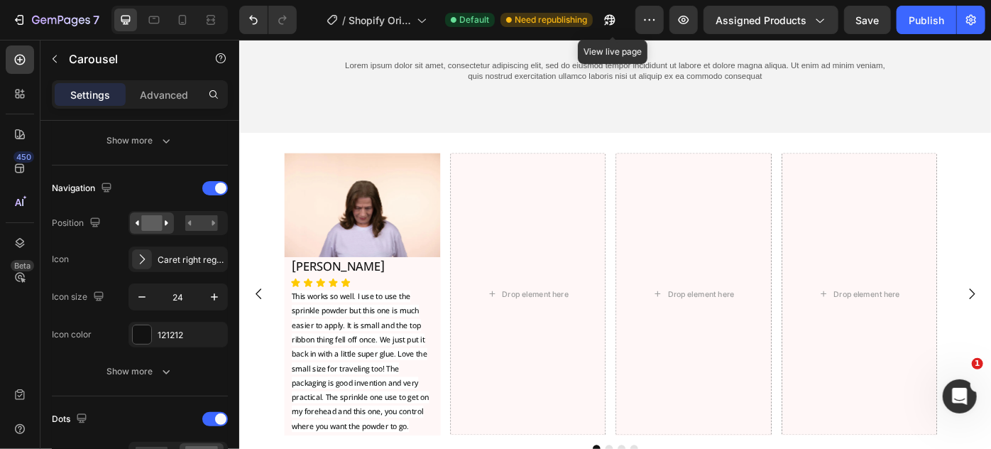
click at [263, 181] on div "Image [PERSON_NAME] Heading Icon Icon Icon Icon Icon Icon List This works so we…" at bounding box center [665, 326] width 852 height 319
click at [278, 317] on button "Carousel Back Arrow" at bounding box center [261, 327] width 40 height 40
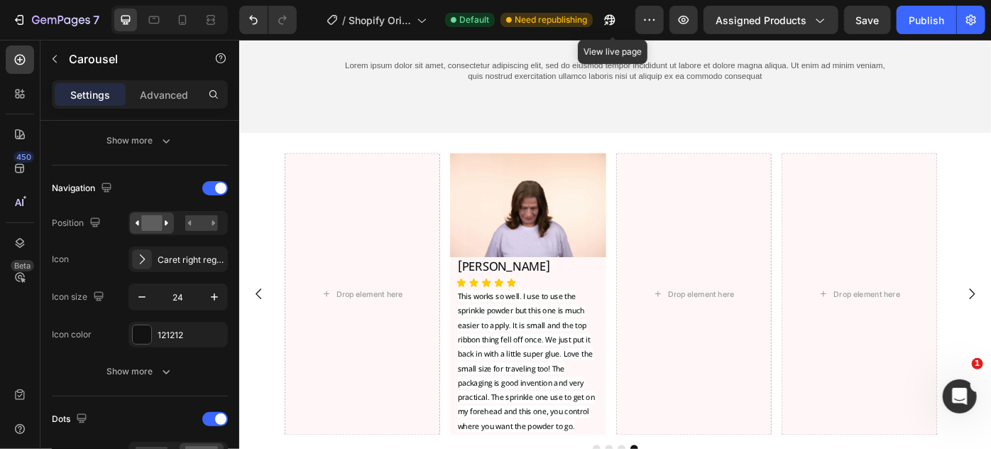
click at [264, 307] on button "Carousel Back Arrow" at bounding box center [261, 327] width 40 height 40
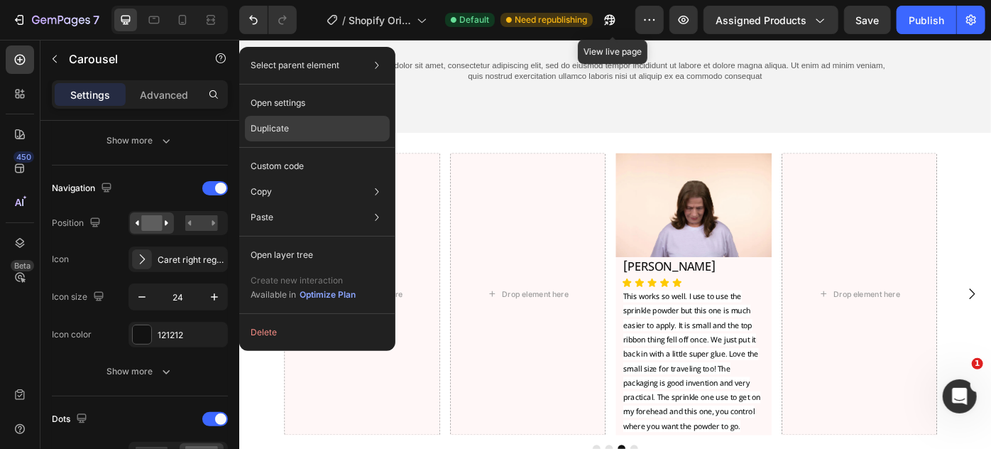
click at [293, 136] on div "Duplicate" at bounding box center [317, 129] width 145 height 26
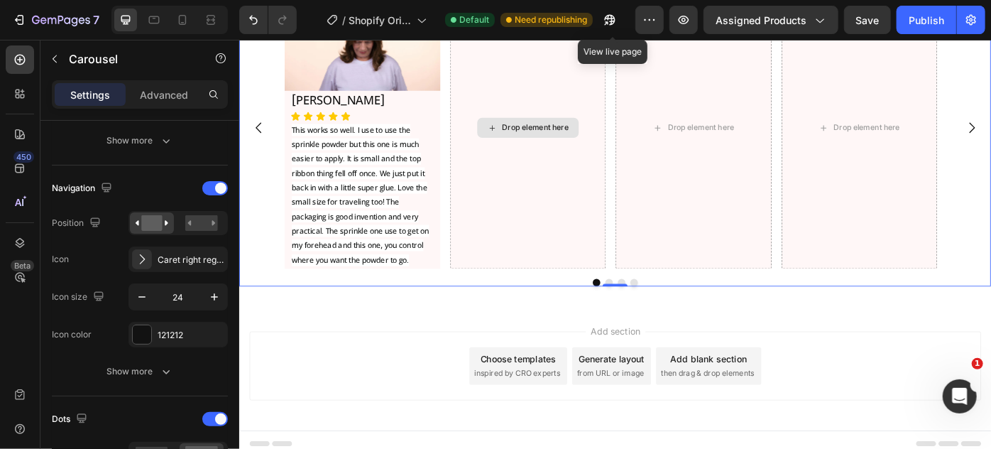
scroll to position [6932, 0]
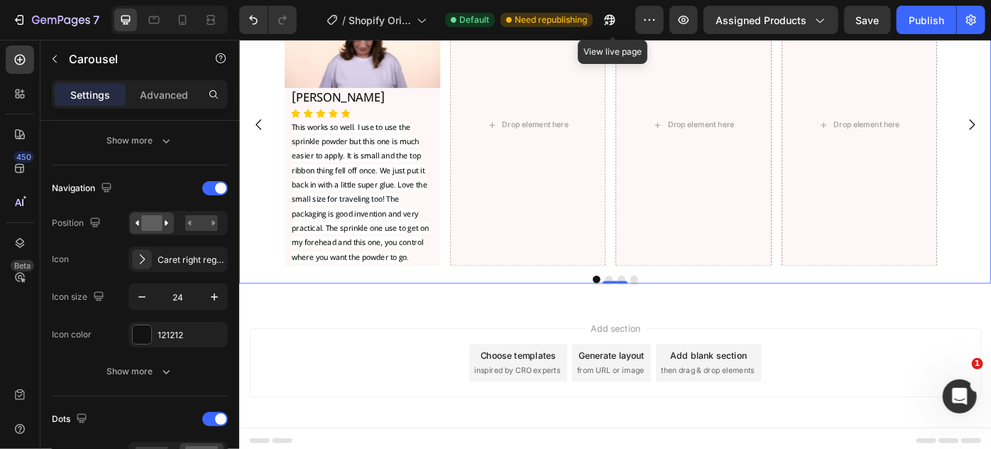
click at [717, 391] on div "Add blank section then drag & drop elements" at bounding box center [770, 404] width 119 height 43
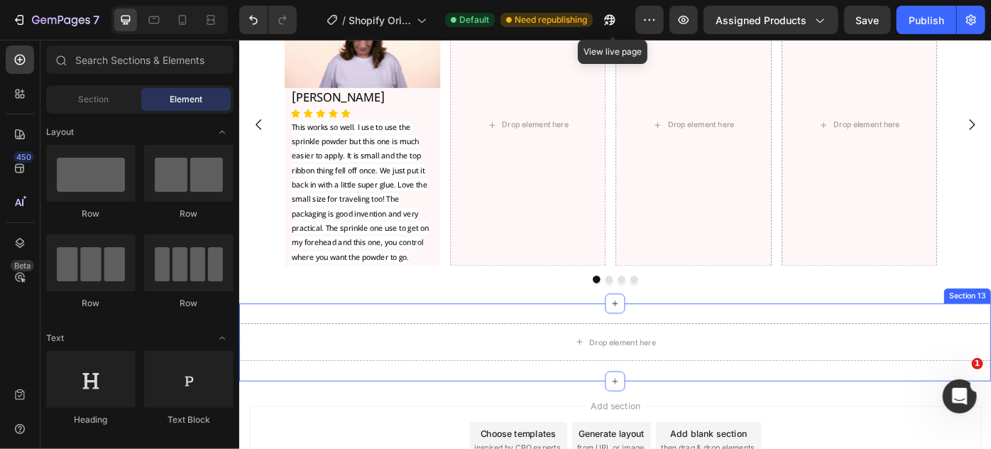
click at [463, 339] on div "Drop element here Section 13" at bounding box center [665, 381] width 852 height 88
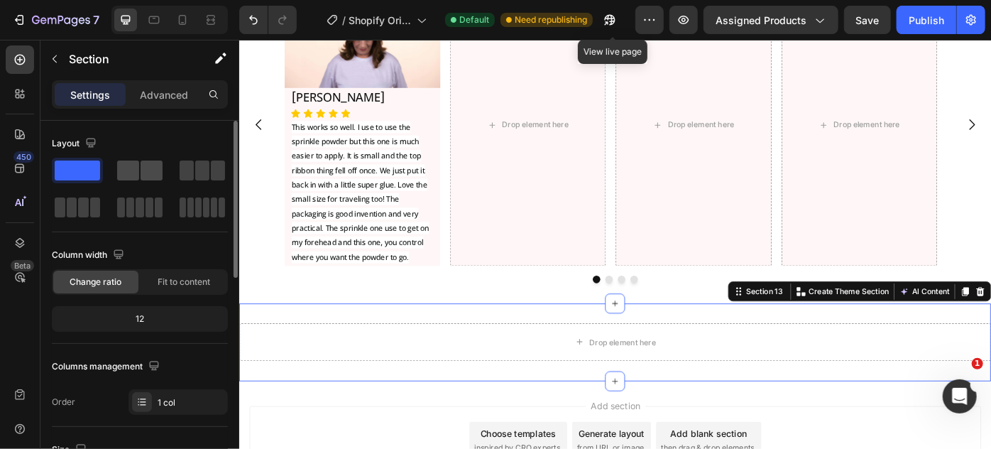
click at [130, 162] on span at bounding box center [128, 170] width 22 height 20
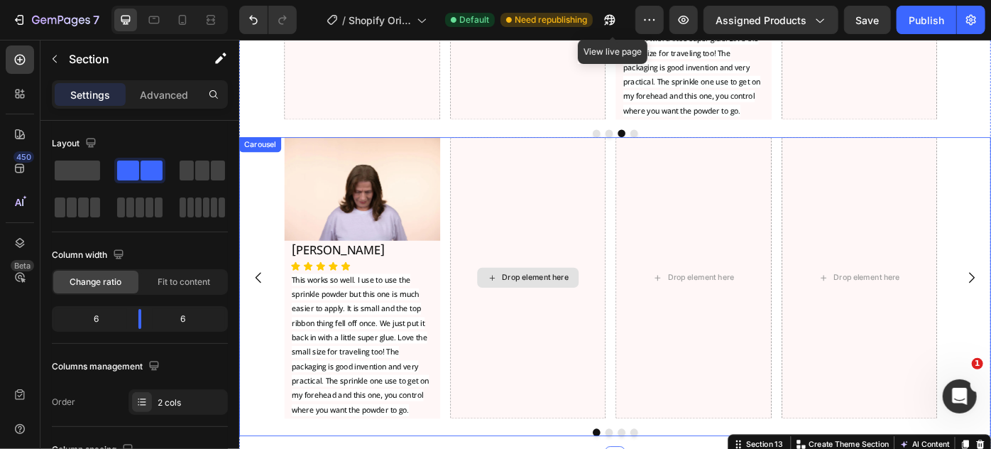
scroll to position [6739, 0]
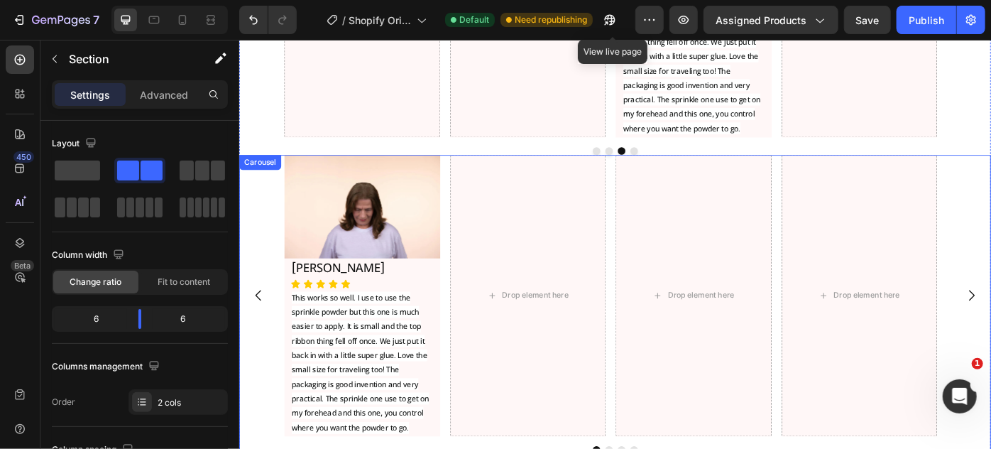
click at [659, 202] on div "Image [PERSON_NAME] Heading Icon Icon Icon Icon Icon Icon List This works so we…" at bounding box center [665, 328] width 750 height 319
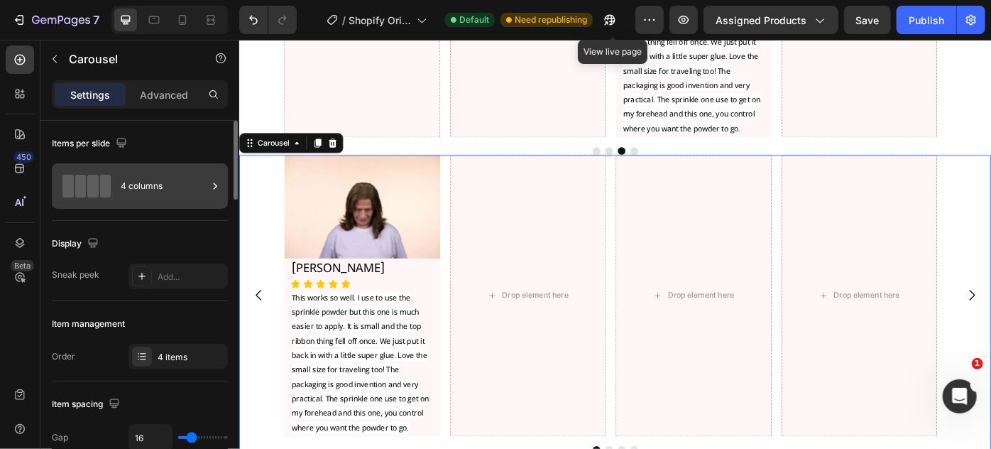
click at [138, 187] on div "4 columns" at bounding box center [164, 186] width 87 height 33
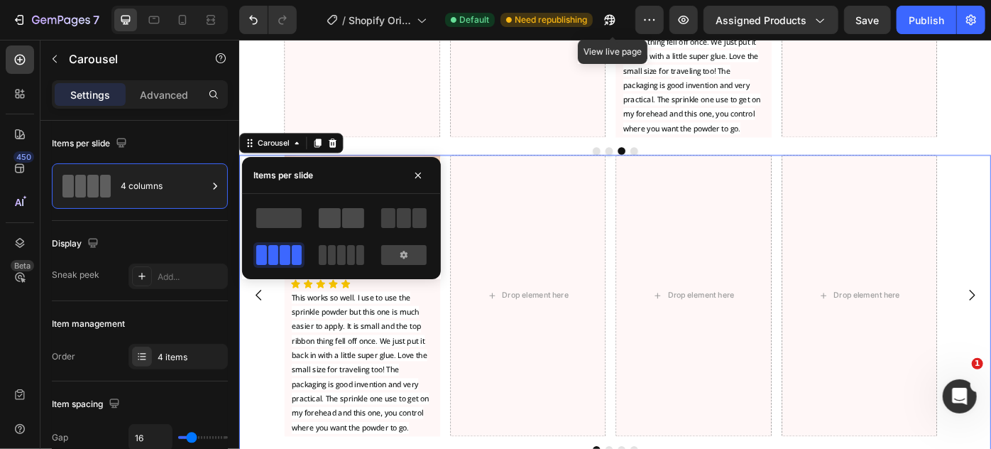
click at [329, 213] on span at bounding box center [330, 218] width 22 height 20
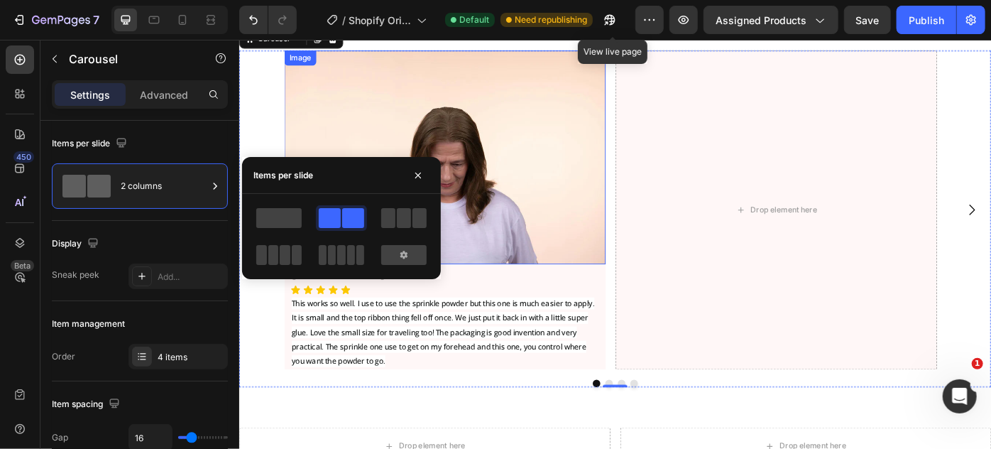
scroll to position [6932, 0]
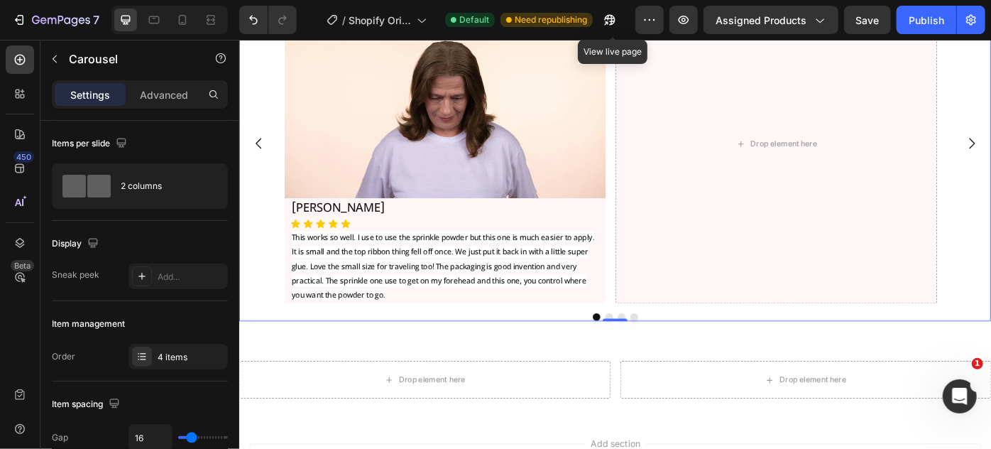
click at [991, 197] on div "Image [PERSON_NAME] Heading Icon Icon Icon Icon Icon Icon List This works so we…" at bounding box center [665, 157] width 852 height 362
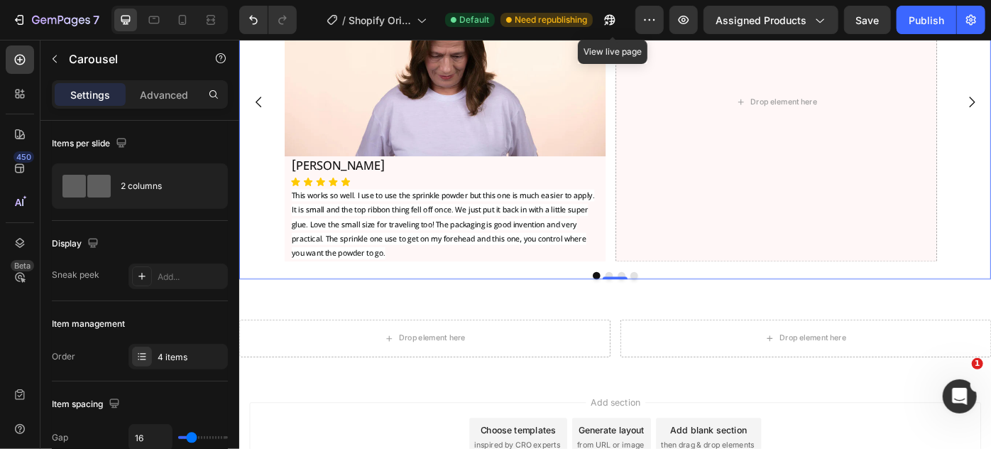
scroll to position [6997, 0]
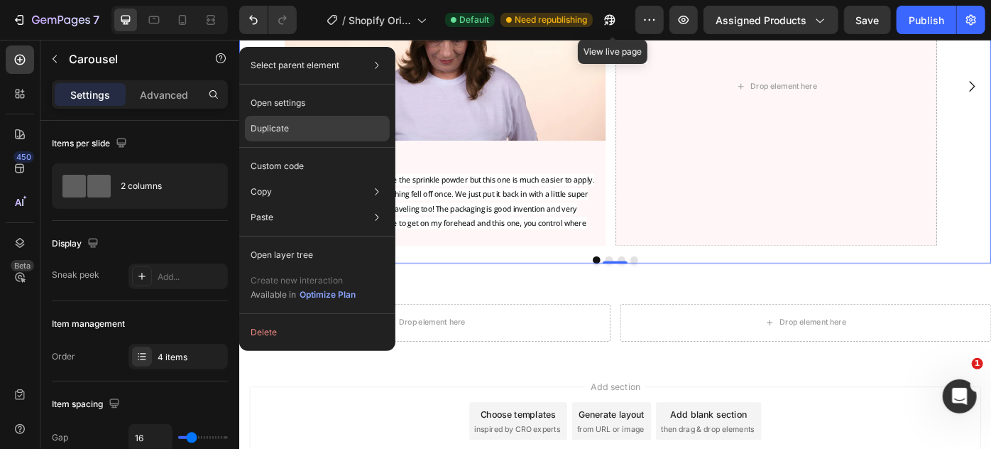
click at [286, 124] on p "Duplicate" at bounding box center [270, 128] width 38 height 13
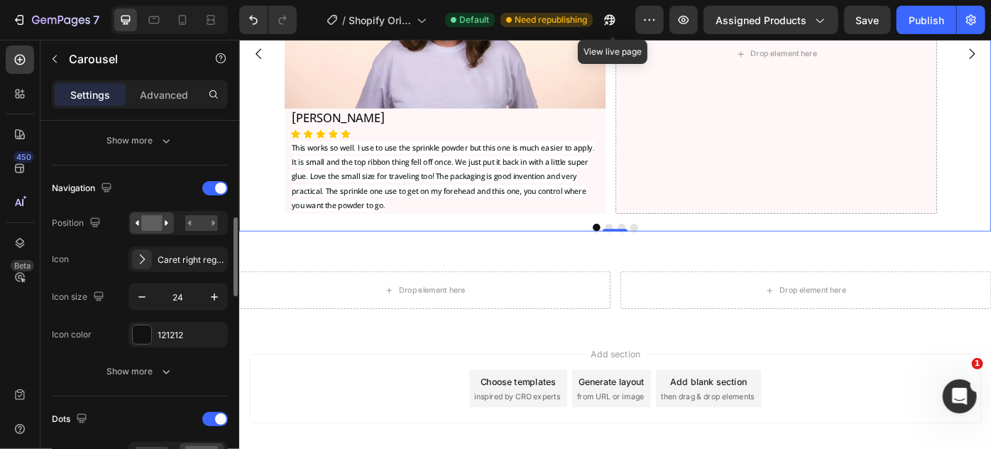
scroll to position [7445, 0]
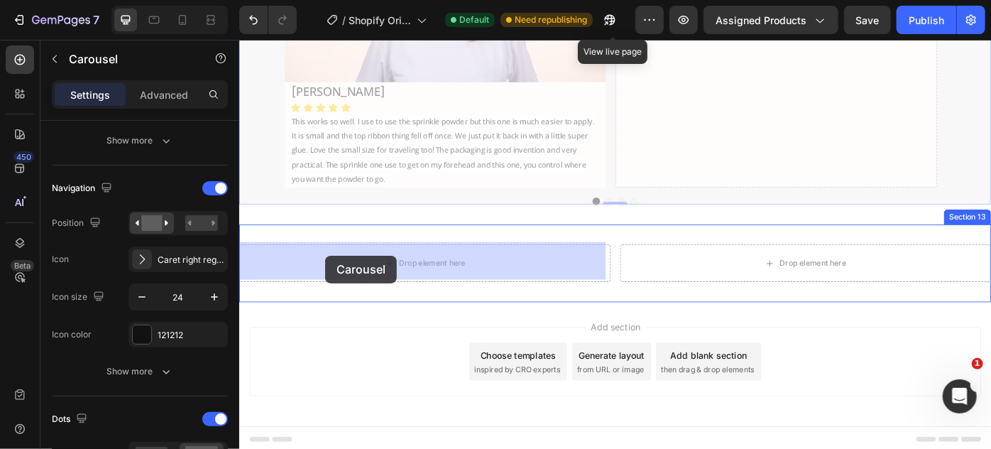
drag, startPoint x: 266, startPoint y: 147, endPoint x: 332, endPoint y: 275, distance: 144.2
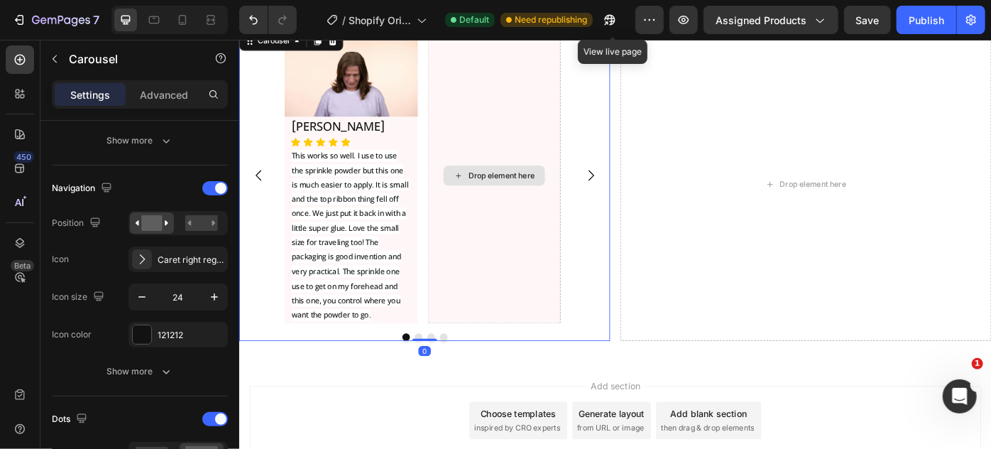
scroll to position [7153, 0]
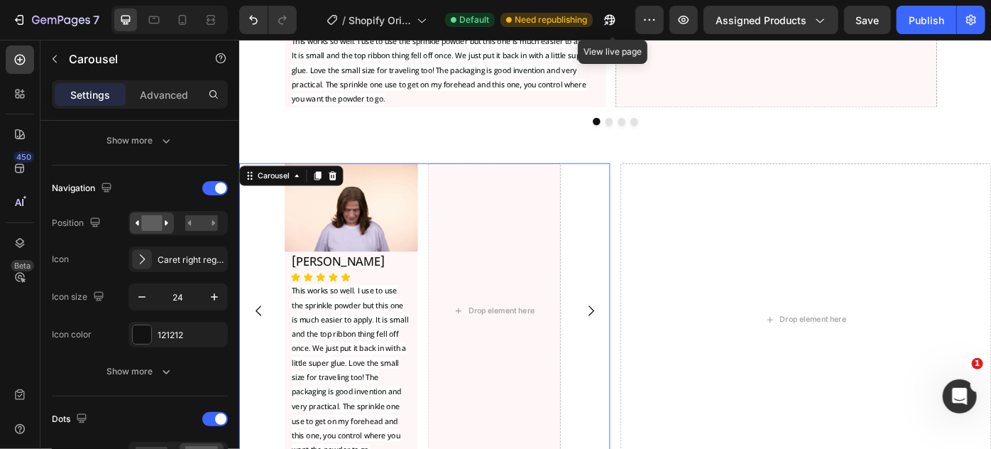
click at [636, 244] on div "Image [PERSON_NAME] Heading Icon Icon Icon Icon Icon Icon List This works so we…" at bounding box center [449, 346] width 420 height 334
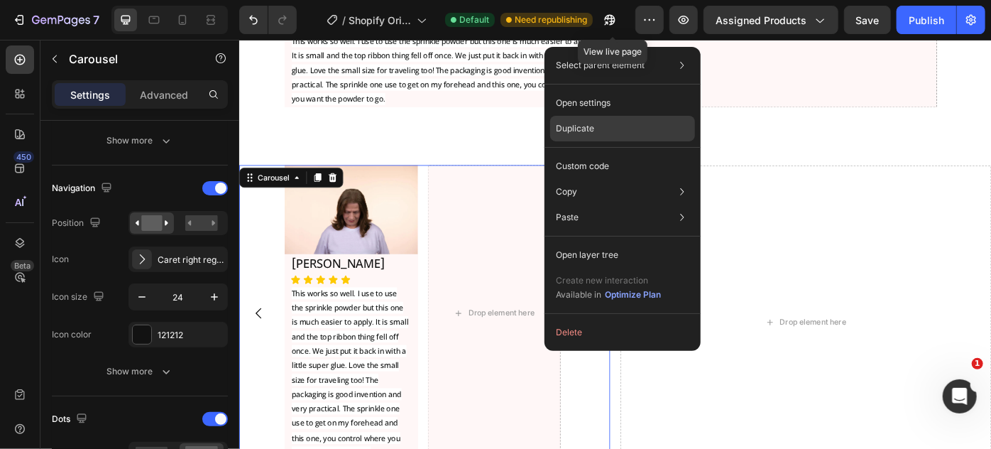
click at [589, 118] on div "Duplicate" at bounding box center [622, 129] width 145 height 26
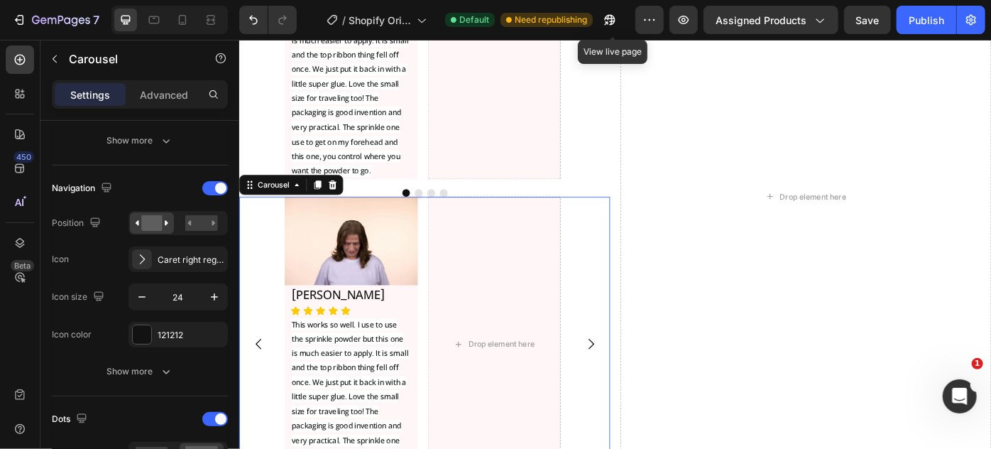
scroll to position [7459, 0]
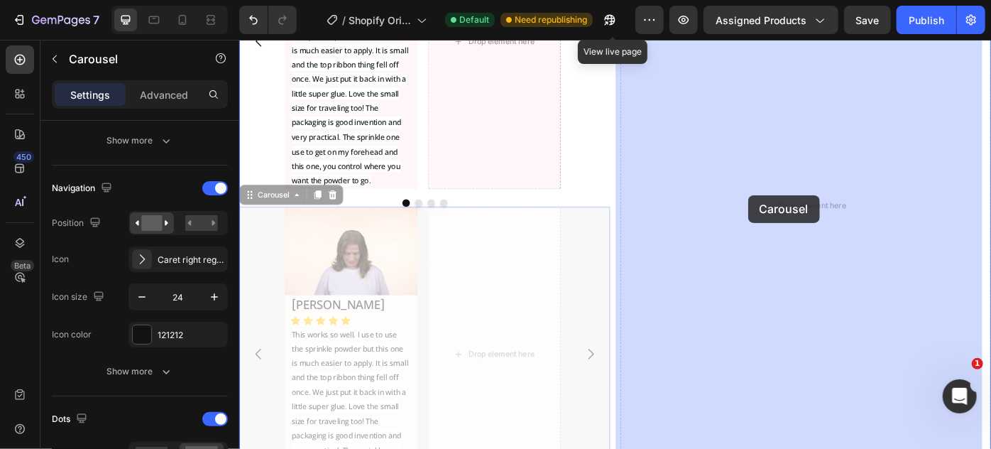
drag, startPoint x: 615, startPoint y: 268, endPoint x: 815, endPoint y: 215, distance: 207.0
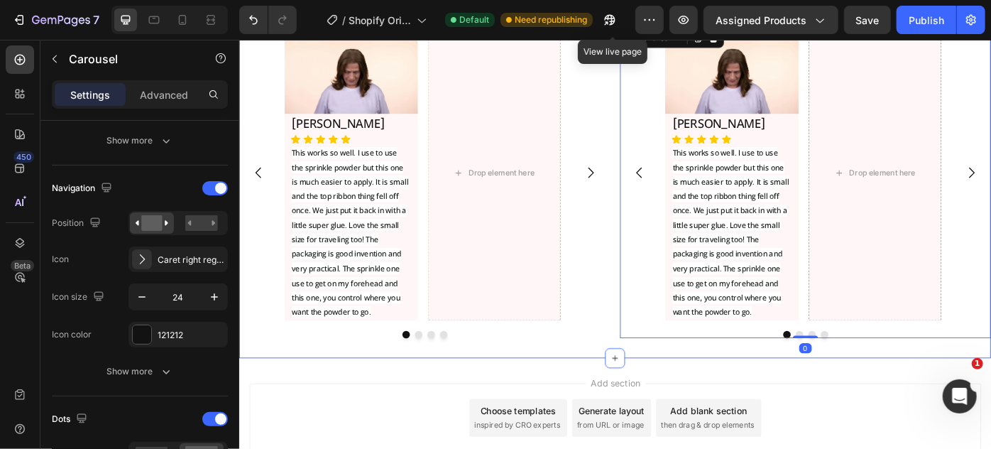
scroll to position [7180, 0]
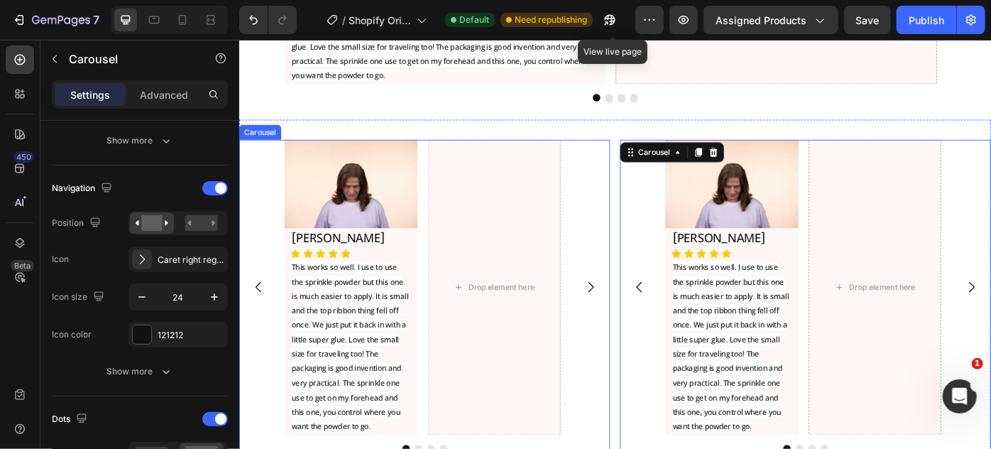
click at [623, 234] on div "Image [PERSON_NAME] Heading Icon Icon Icon Icon Icon Icon List This works so we…" at bounding box center [449, 319] width 420 height 334
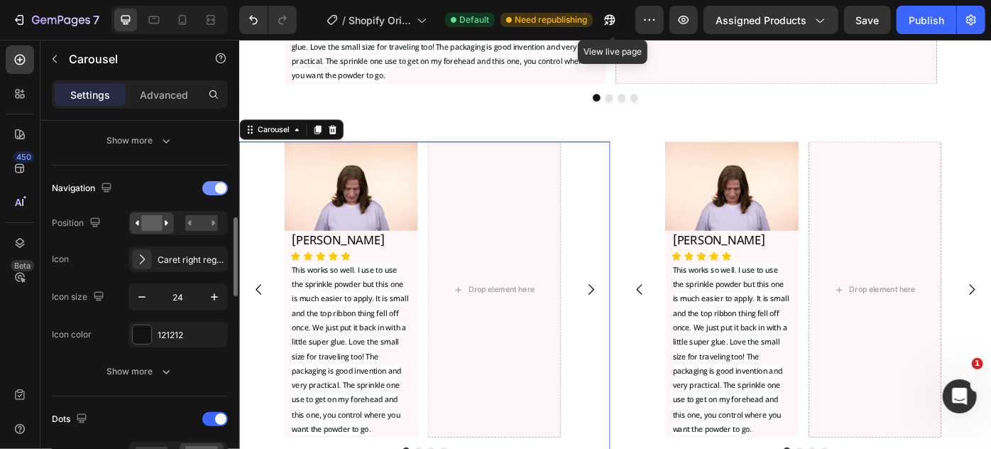
click at [205, 186] on div at bounding box center [215, 188] width 26 height 14
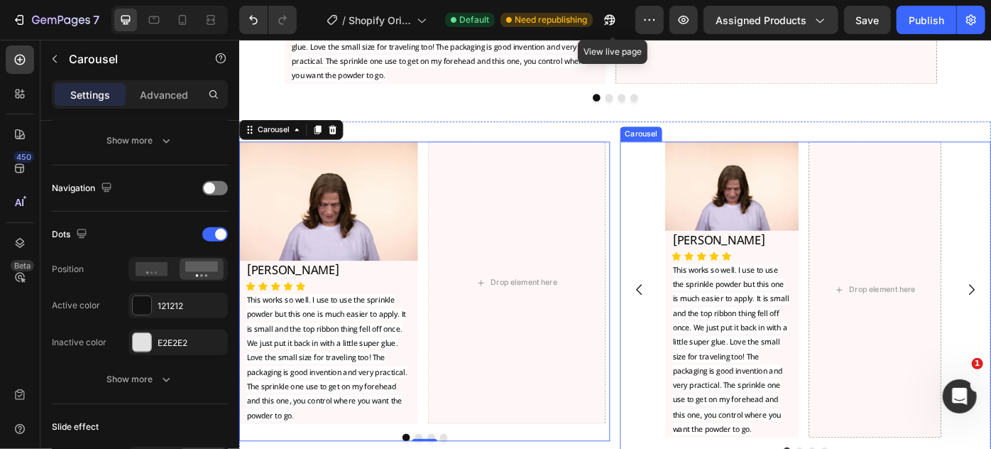
click at [688, 223] on div "Image [PERSON_NAME] Heading Icon Icon Icon Icon Icon Icon List This works so we…" at bounding box center [880, 321] width 420 height 334
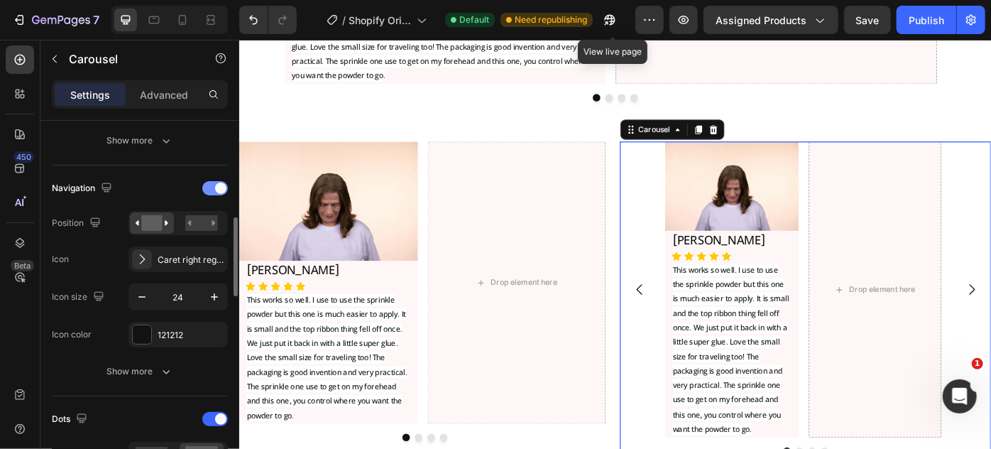
click at [205, 185] on div at bounding box center [215, 188] width 26 height 14
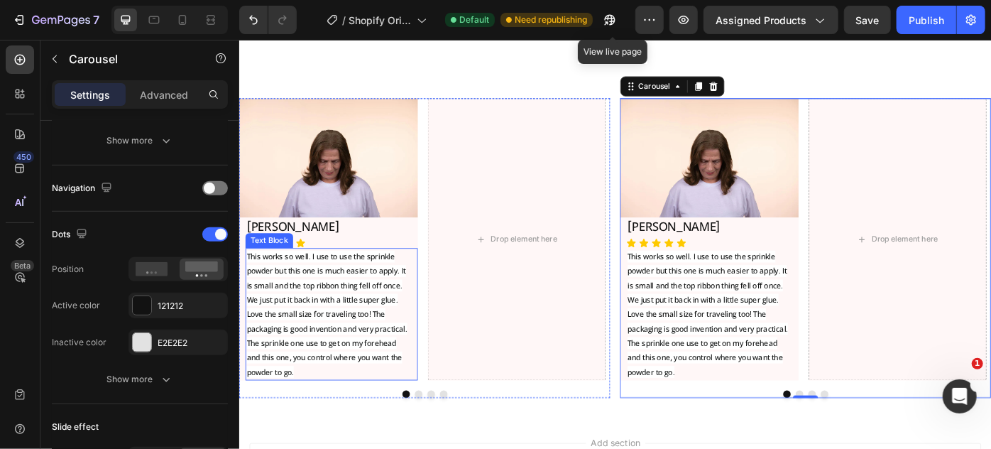
scroll to position [7309, 0]
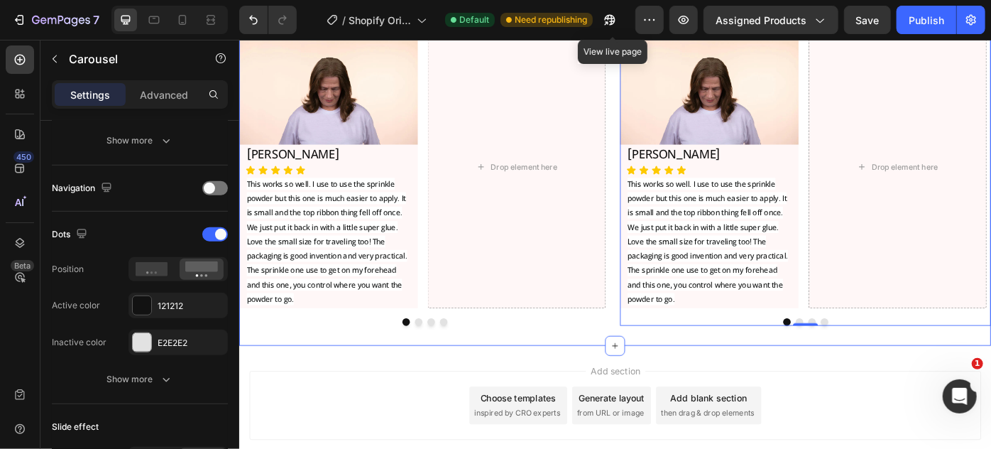
click at [264, 369] on div "Image [PERSON_NAME] Heading Icon Icon Icon Icon Icon Icon List This works so we…" at bounding box center [665, 193] width 852 height 385
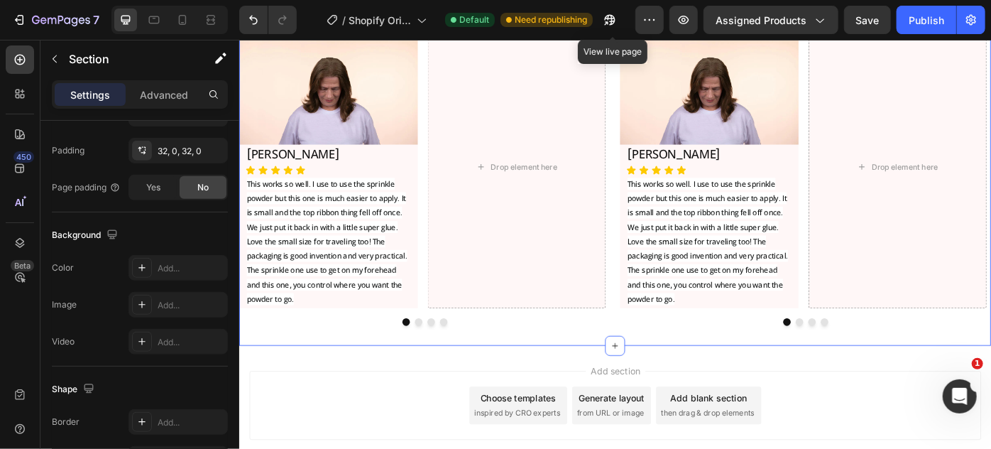
scroll to position [0, 0]
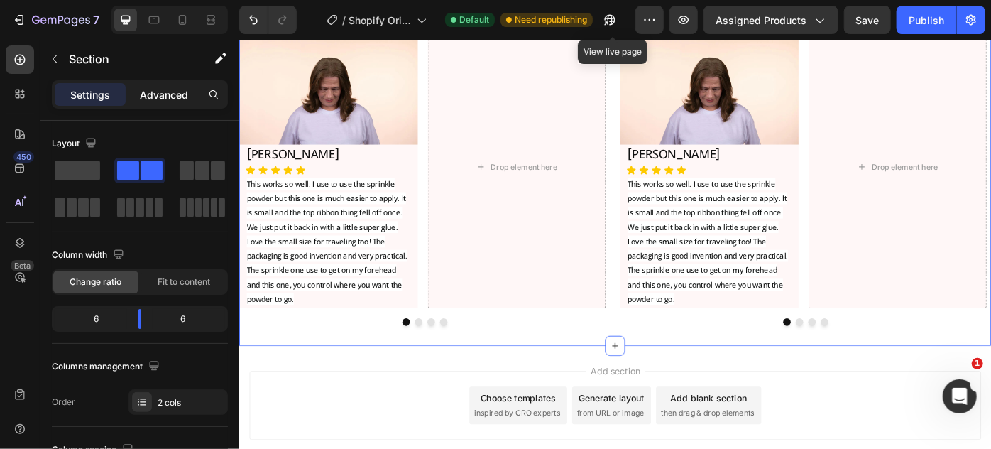
click at [161, 94] on p "Advanced" at bounding box center [164, 94] width 48 height 15
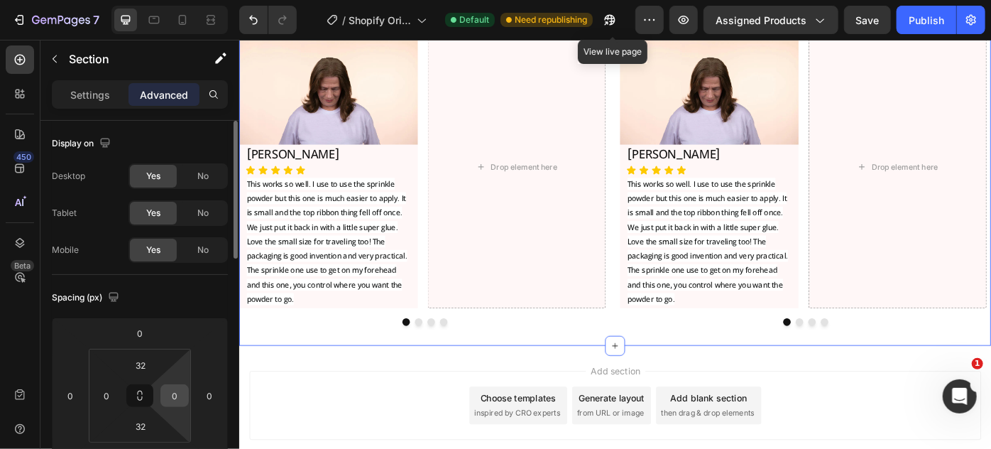
click at [168, 395] on input "0" at bounding box center [174, 395] width 21 height 21
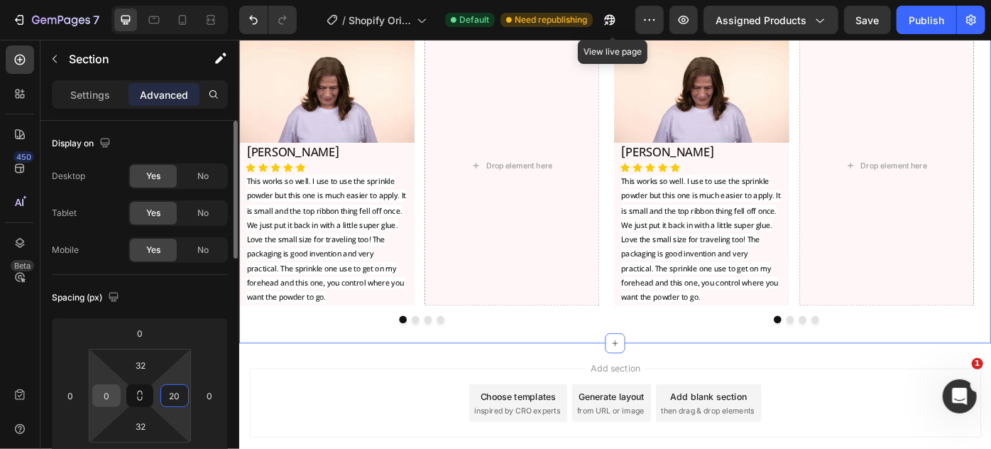
type input "20"
click at [97, 393] on input "0" at bounding box center [106, 395] width 21 height 21
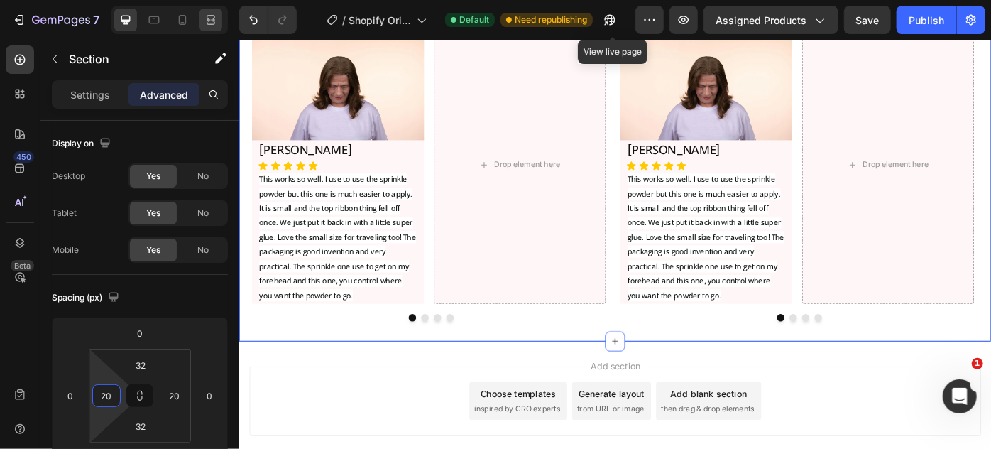
type input "20"
click at [205, 26] on icon at bounding box center [211, 20] width 14 height 14
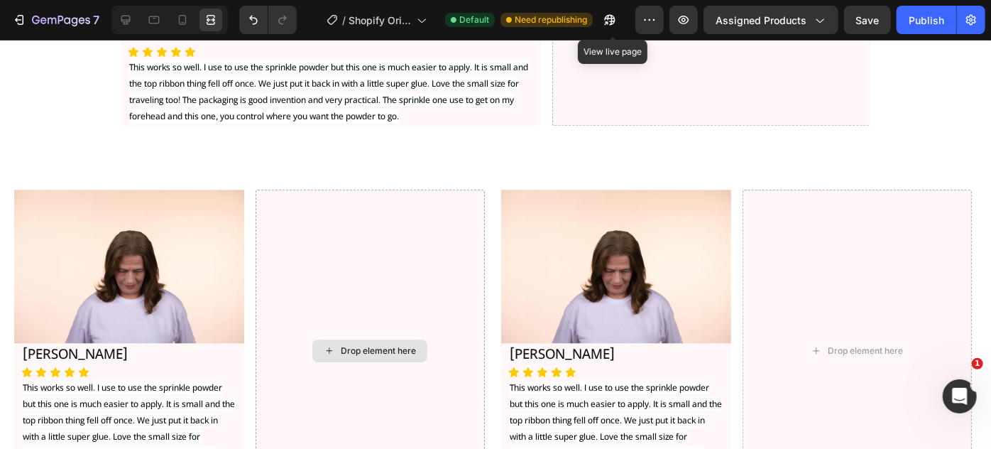
scroll to position [7146, 0]
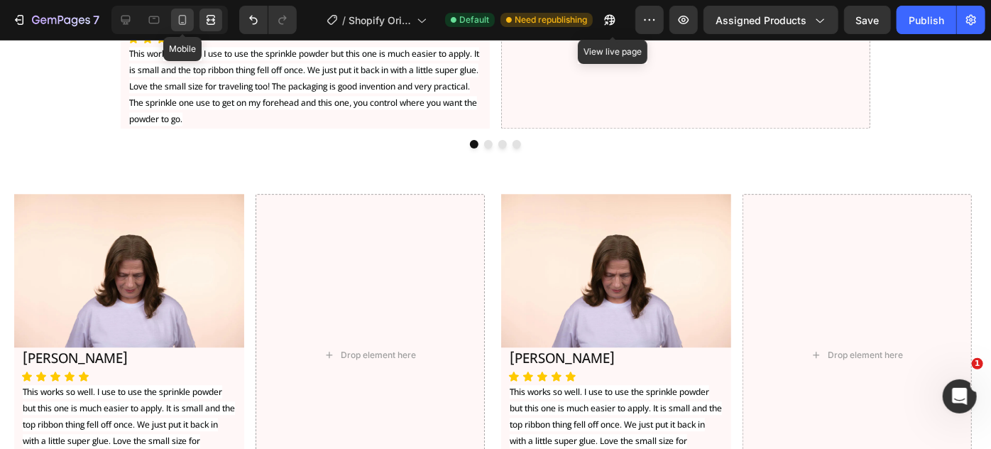
click at [187, 13] on icon at bounding box center [182, 20] width 14 height 14
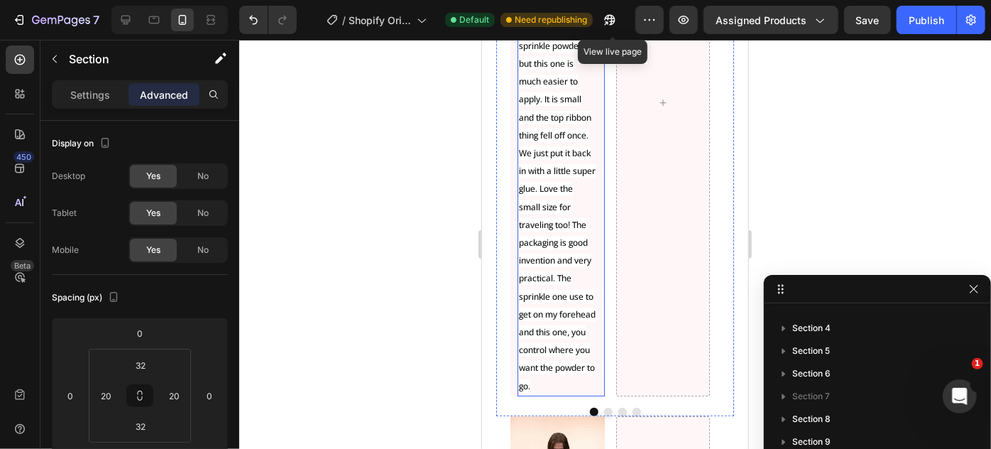
scroll to position [7904, 0]
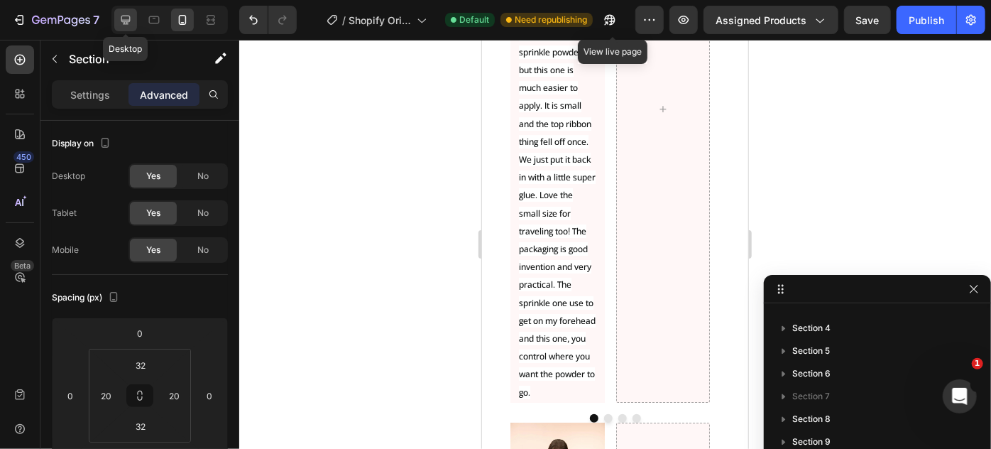
click at [127, 13] on icon at bounding box center [126, 20] width 14 height 14
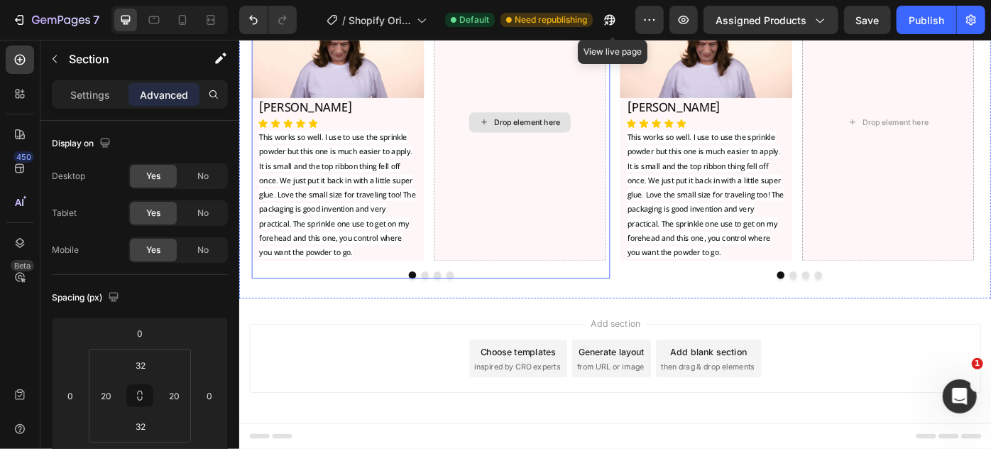
scroll to position [7418, 0]
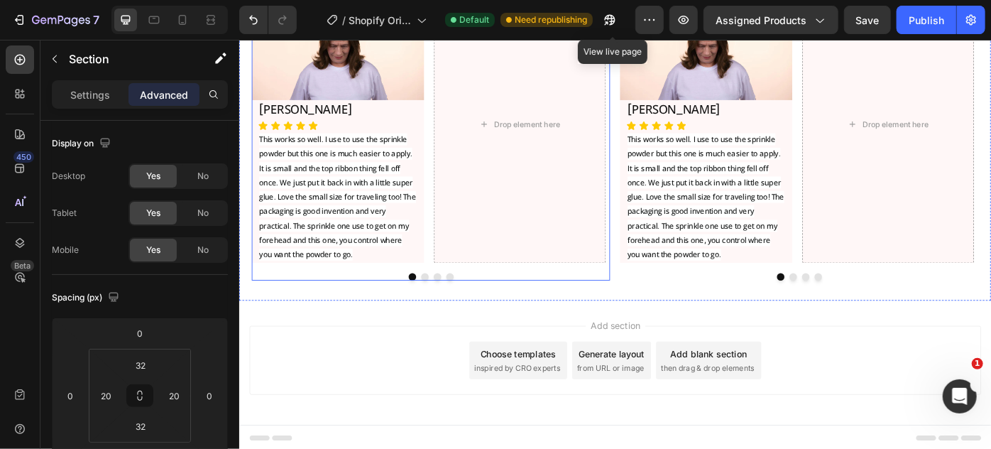
click at [505, 304] on div at bounding box center [456, 307] width 406 height 9
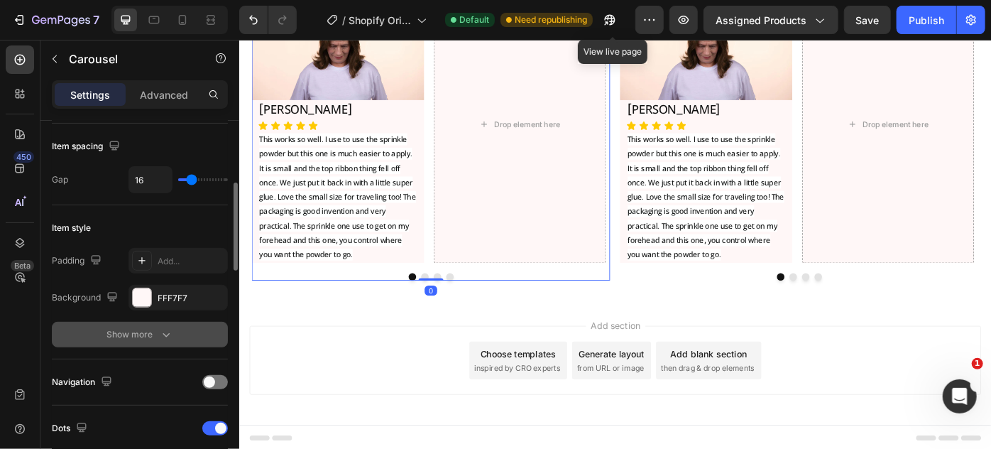
scroll to position [387, 0]
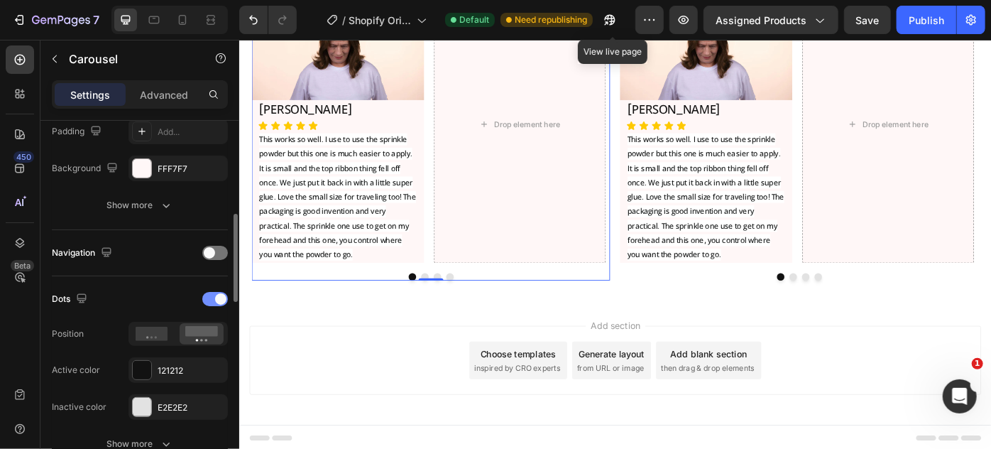
click at [212, 300] on div at bounding box center [215, 299] width 26 height 14
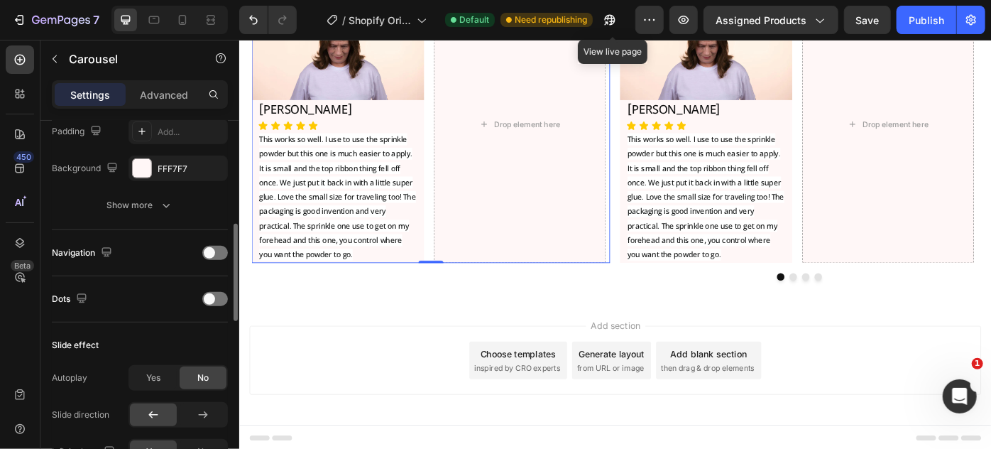
scroll to position [452, 0]
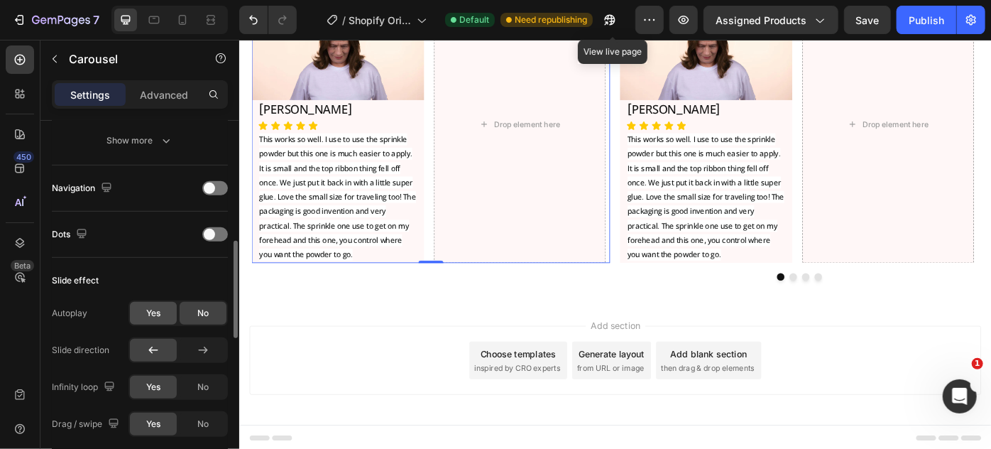
click at [158, 303] on div "Yes" at bounding box center [153, 313] width 47 height 23
click at [191, 304] on div "No" at bounding box center [203, 313] width 47 height 23
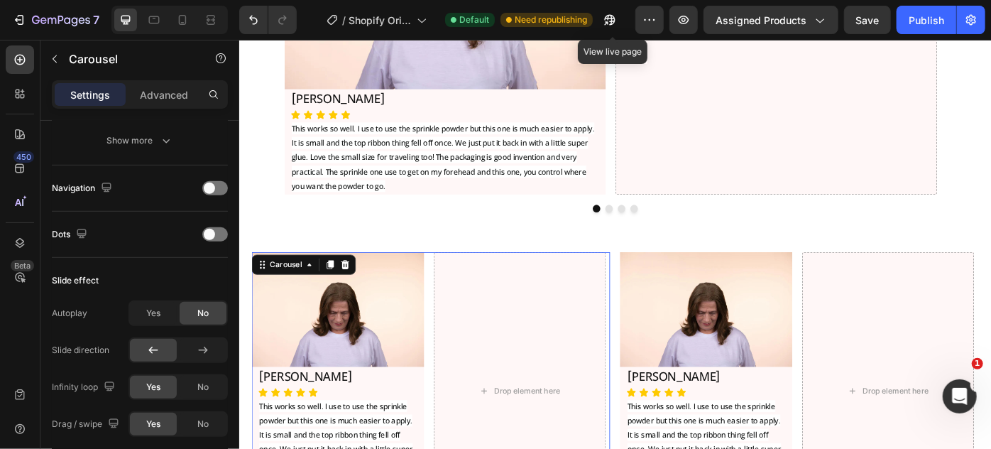
scroll to position [7159, 0]
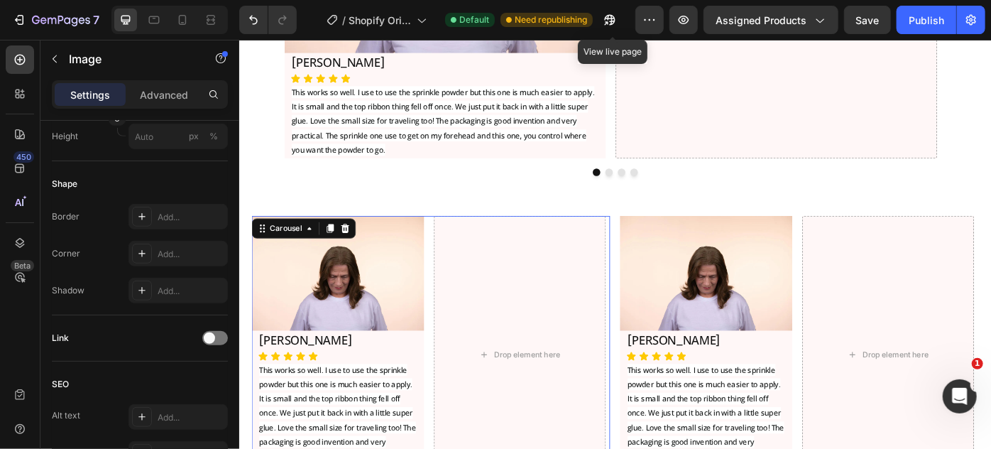
click at [366, 333] on img at bounding box center [350, 304] width 195 height 130
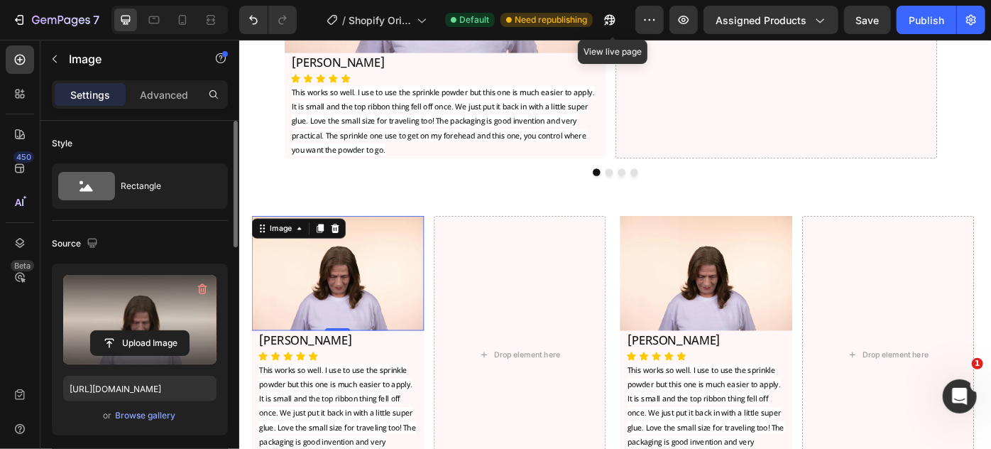
click at [110, 313] on label at bounding box center [139, 319] width 153 height 89
click at [110, 331] on input "file" at bounding box center [140, 343] width 98 height 24
click at [114, 334] on input "file" at bounding box center [140, 343] width 98 height 24
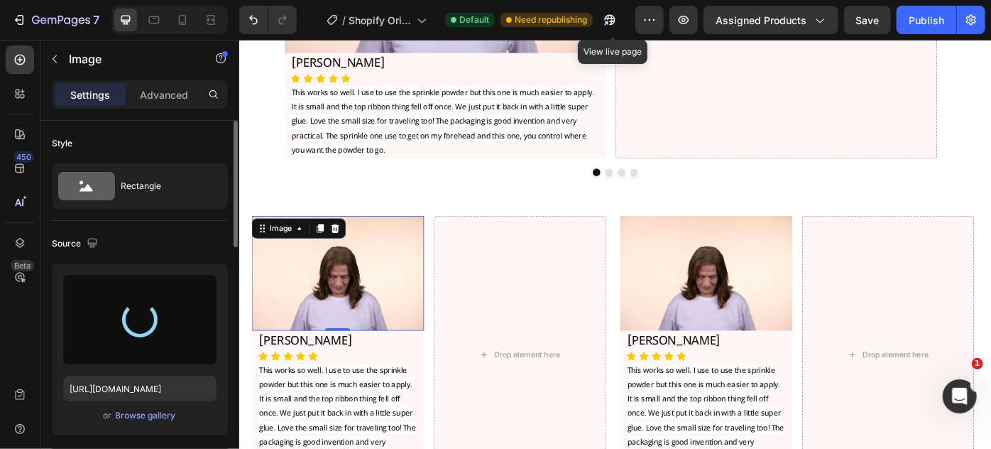
type input "[URL][DOMAIN_NAME]"
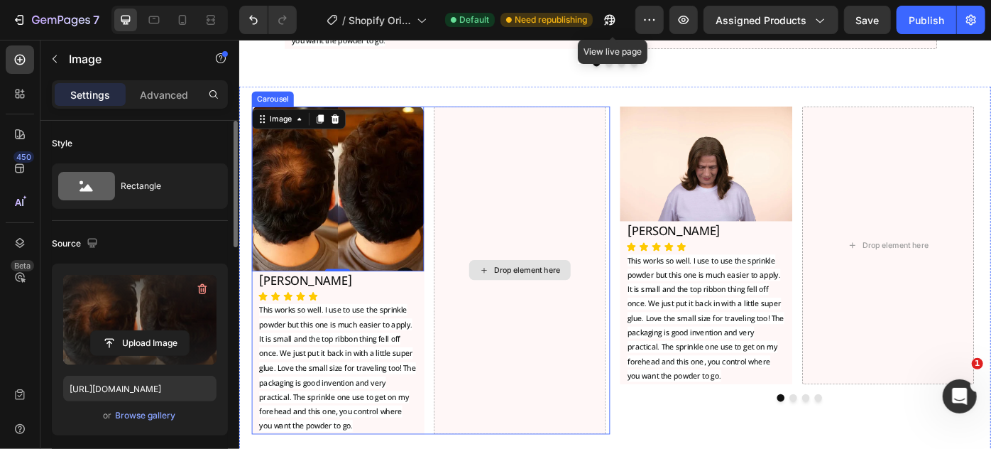
scroll to position [7288, 0]
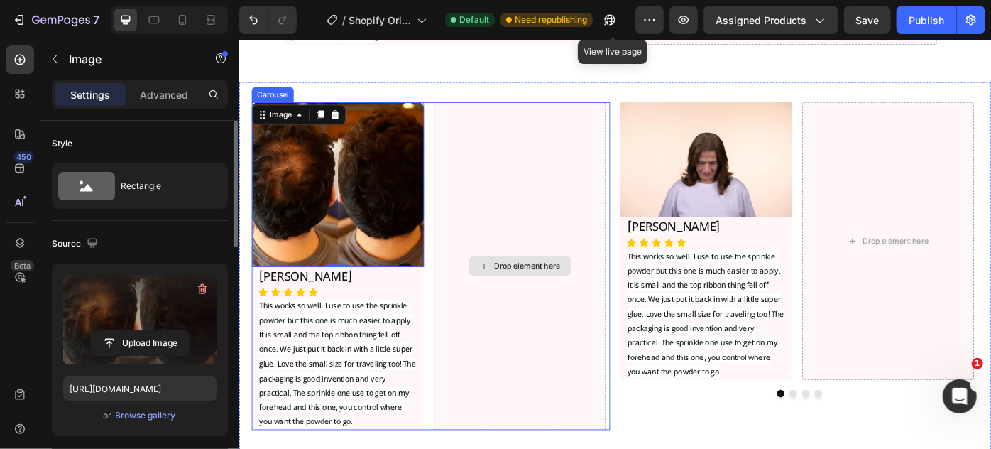
click at [516, 207] on div "Drop element here" at bounding box center [556, 294] width 195 height 371
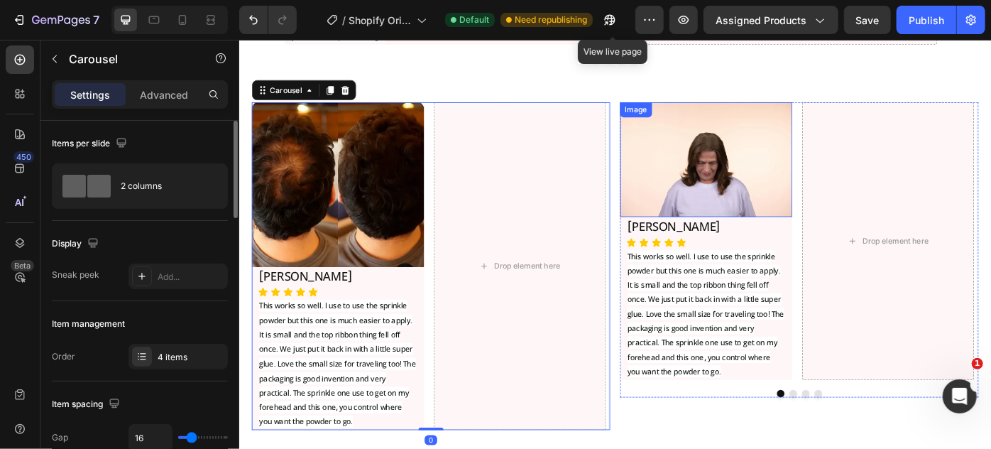
click at [706, 151] on img at bounding box center [767, 174] width 195 height 130
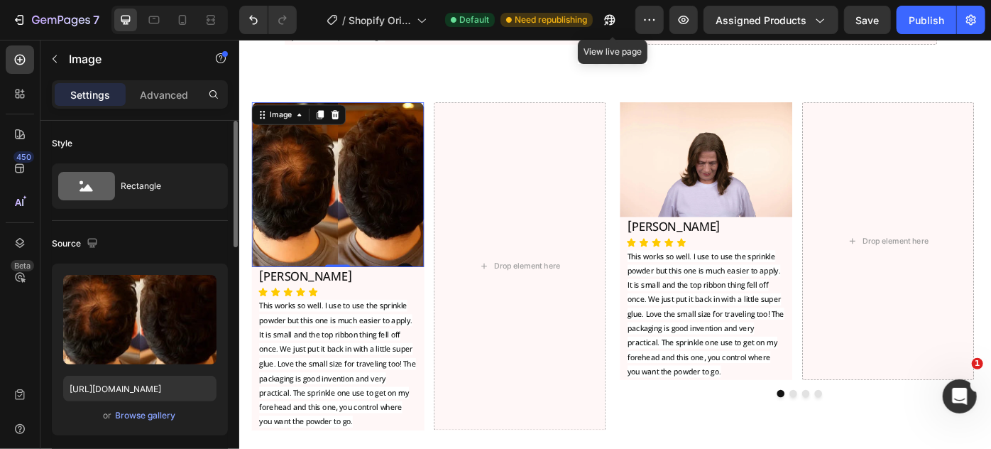
click at [356, 204] on img at bounding box center [350, 202] width 195 height 187
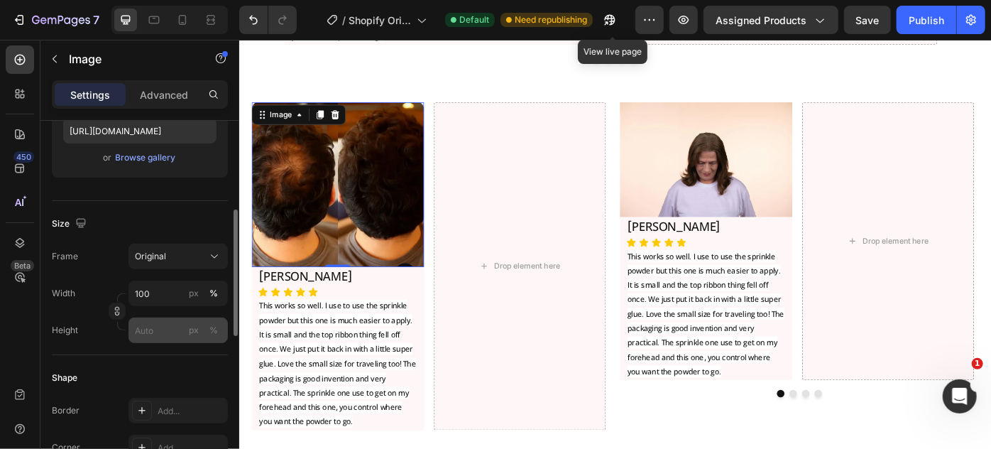
scroll to position [387, 0]
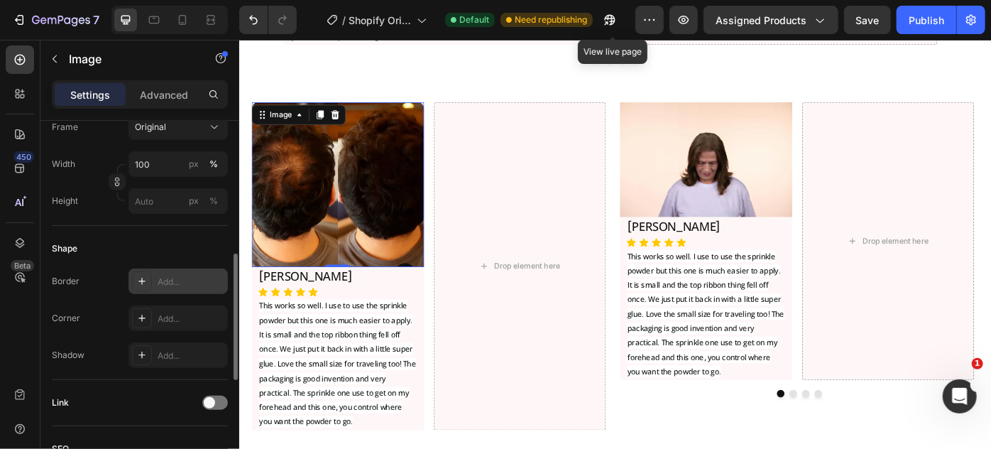
click at [146, 279] on icon at bounding box center [141, 281] width 11 height 11
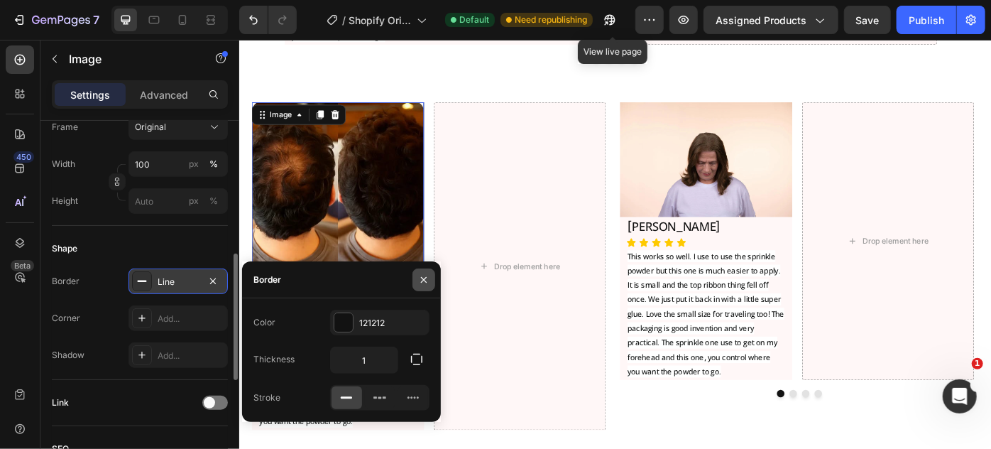
click at [420, 282] on icon "button" at bounding box center [423, 279] width 11 height 11
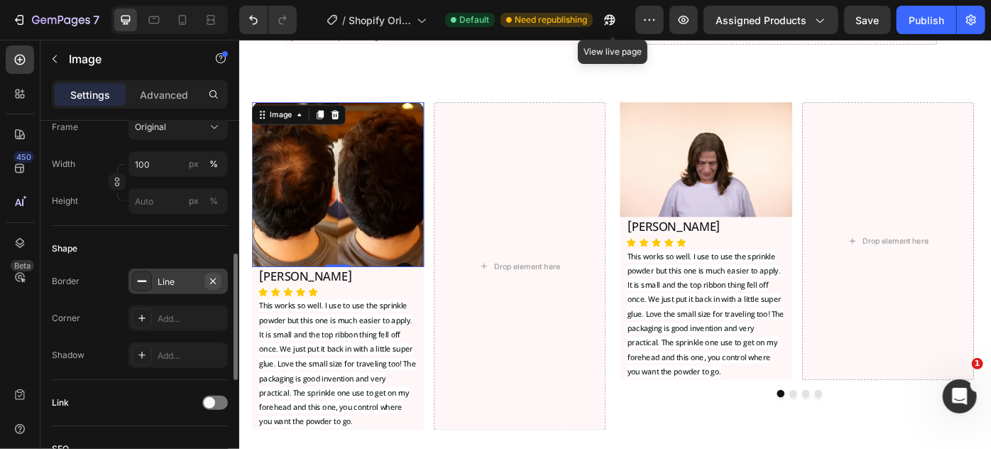
click at [214, 278] on icon "button" at bounding box center [213, 281] width 6 height 6
click at [141, 312] on icon at bounding box center [141, 317] width 11 height 11
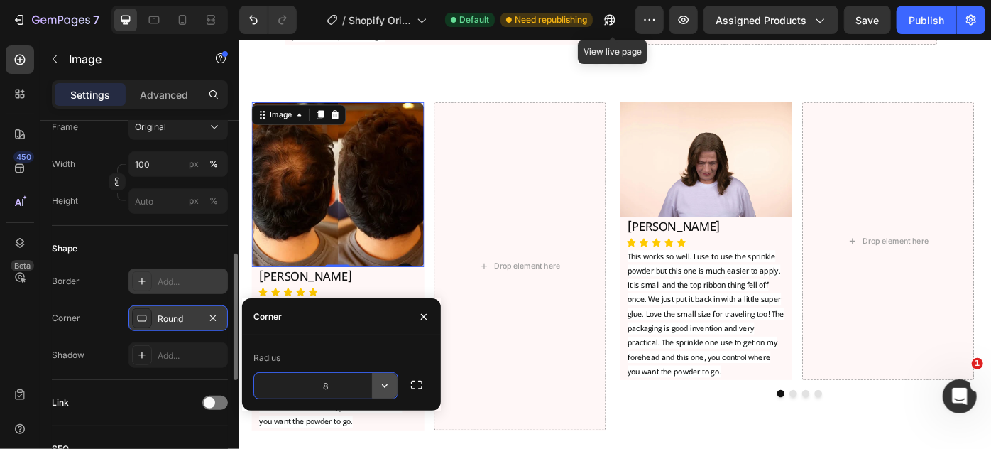
type input "0"
click at [106, 314] on div "Corner Round" at bounding box center [140, 318] width 176 height 26
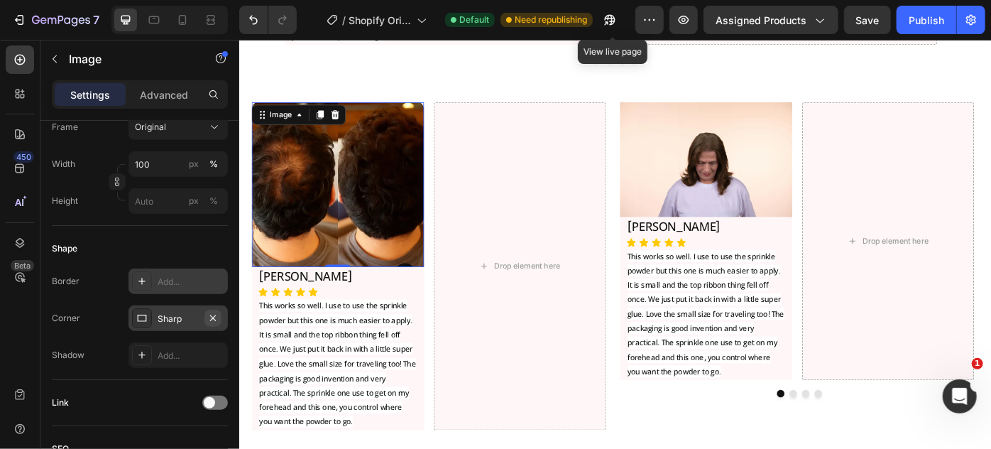
click at [216, 322] on icon "button" at bounding box center [212, 317] width 11 height 11
click at [356, 361] on p "This works so well. I use to use the sprinkle powder but this one is much easie…" at bounding box center [350, 406] width 178 height 148
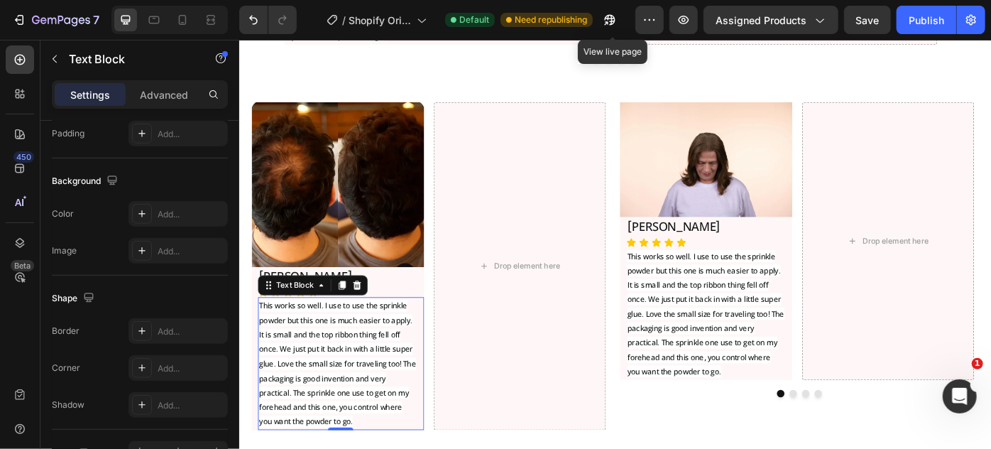
scroll to position [0, 0]
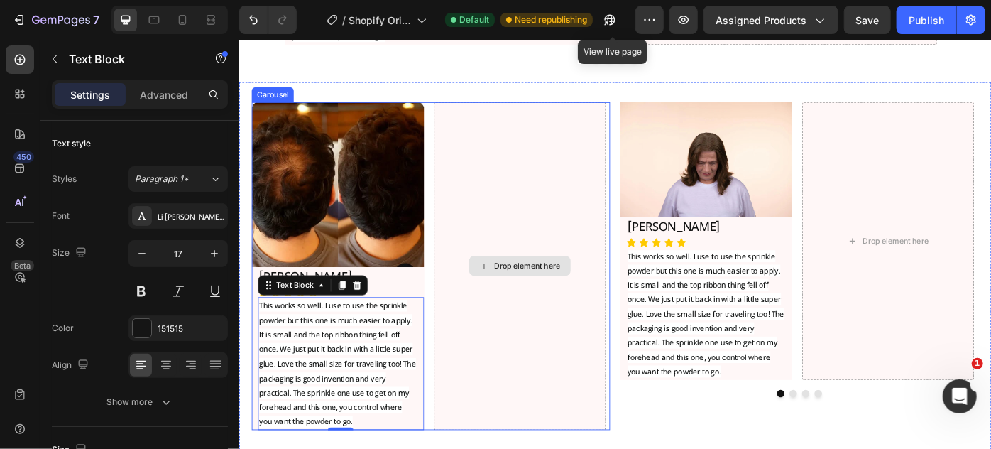
click at [545, 217] on div "Drop element here" at bounding box center [556, 294] width 195 height 371
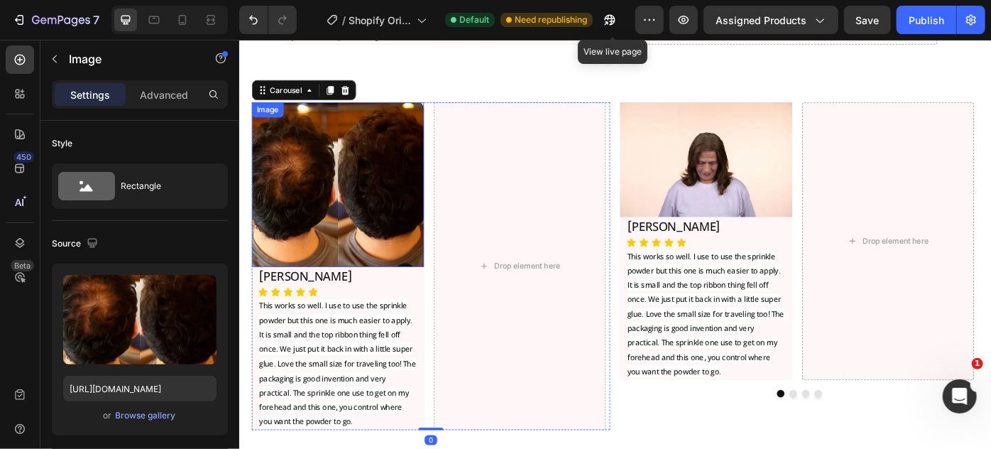
click at [391, 214] on img at bounding box center [350, 202] width 195 height 187
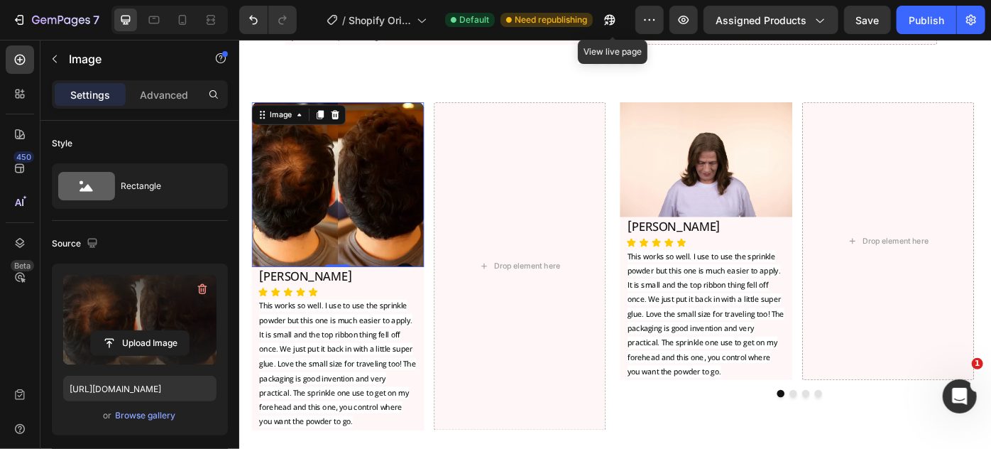
click at [155, 287] on label at bounding box center [139, 319] width 153 height 89
click at [155, 331] on input "file" at bounding box center [140, 343] width 98 height 24
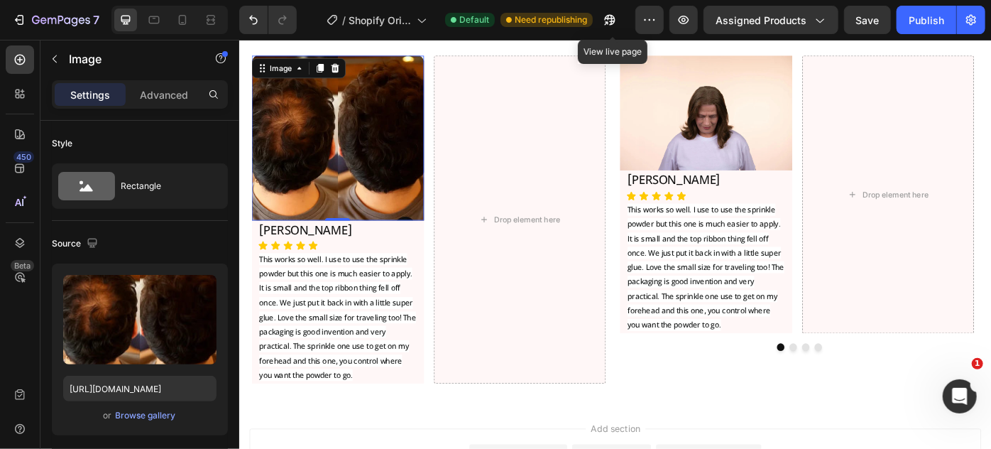
scroll to position [7353, 0]
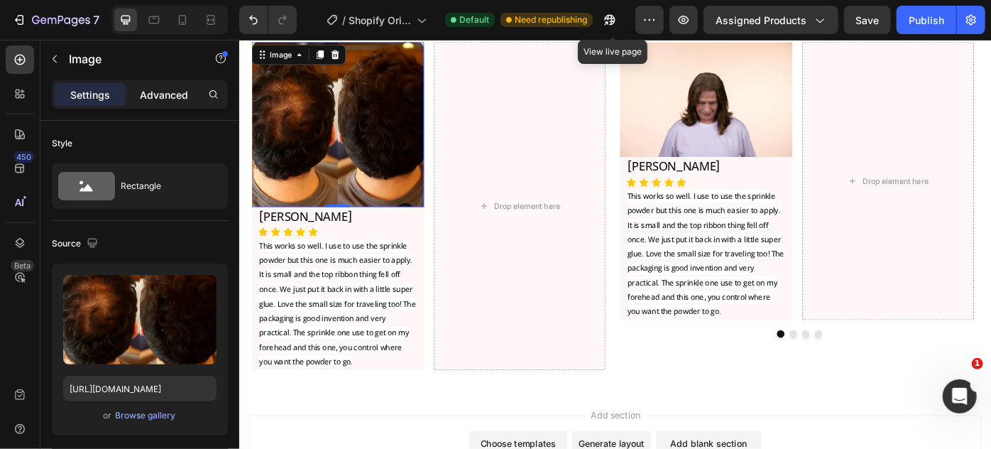
click at [160, 89] on p "Advanced" at bounding box center [164, 94] width 48 height 15
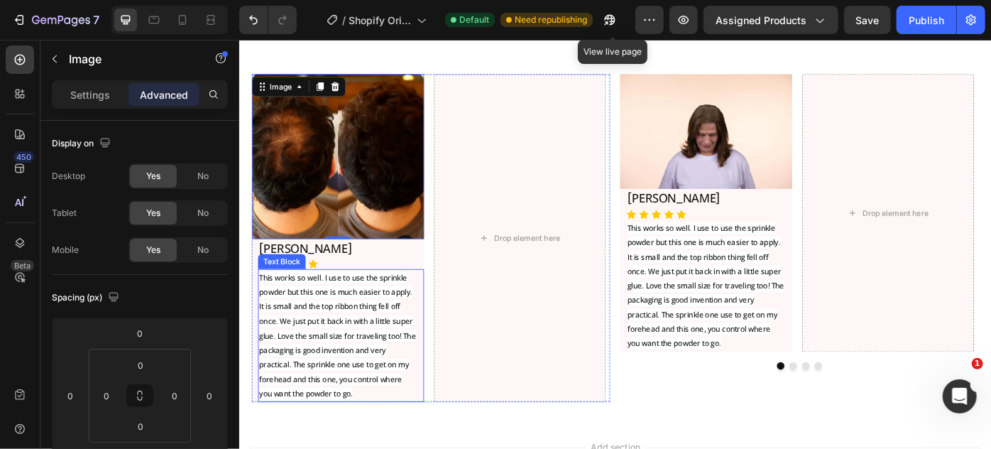
scroll to position [7224, 0]
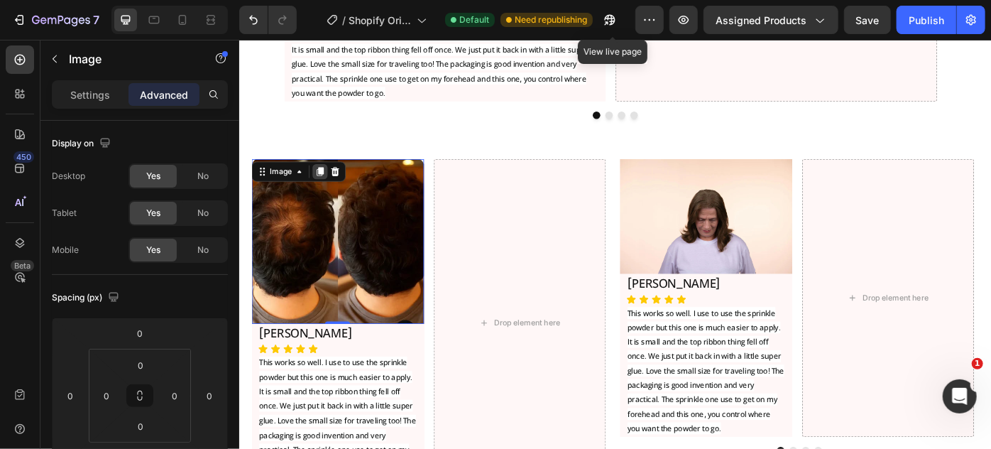
click at [327, 183] on icon at bounding box center [331, 188] width 8 height 10
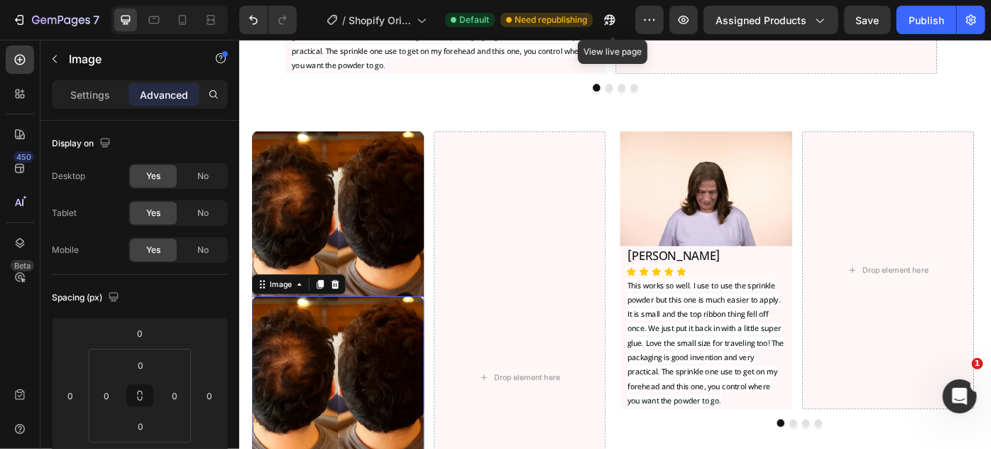
scroll to position [7288, 0]
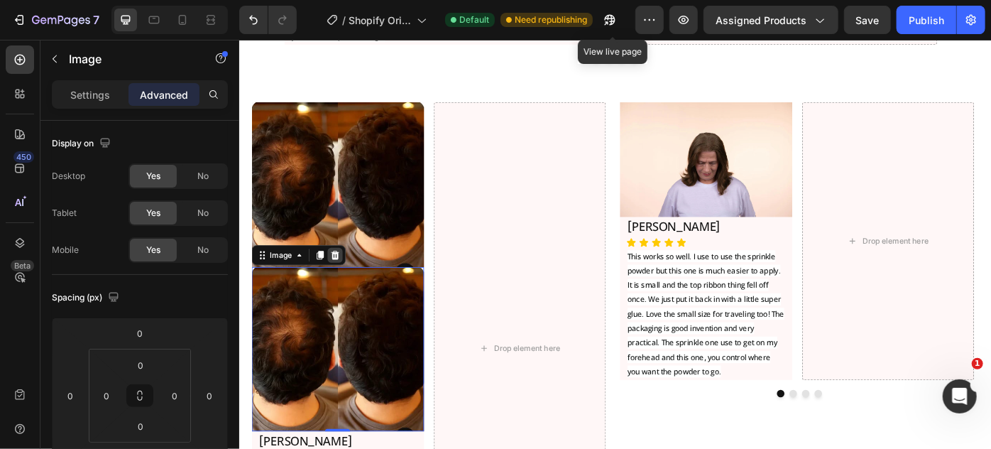
click at [342, 277] on icon at bounding box center [347, 282] width 11 height 11
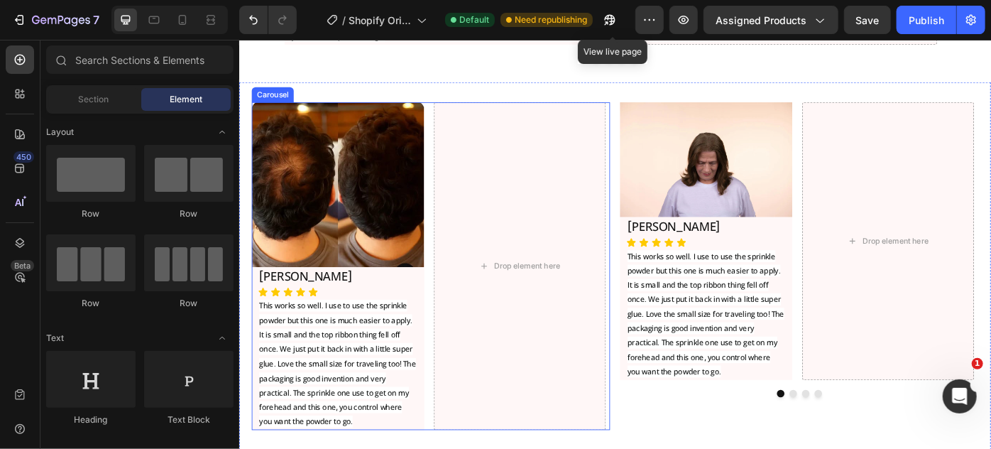
click at [448, 321] on div "Image [PERSON_NAME] Heading Icon Icon Icon Icon Icon Icon List This works so we…" at bounding box center [456, 294] width 406 height 371
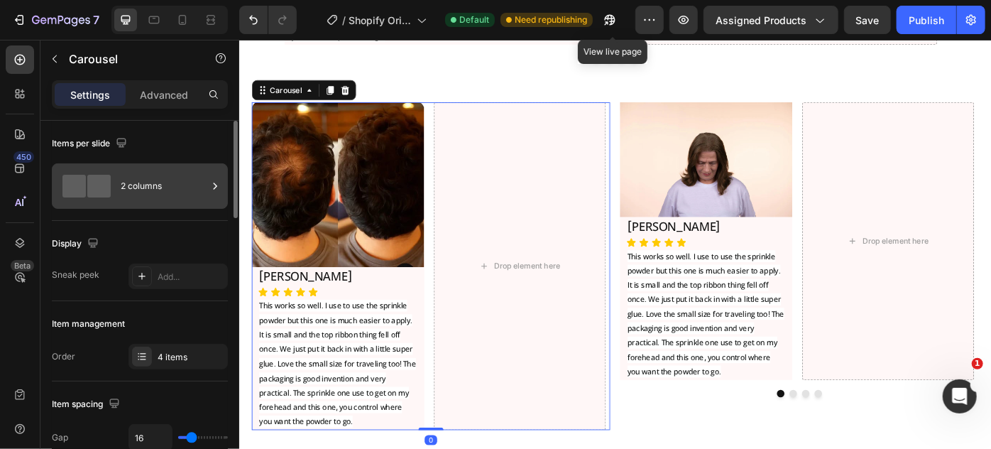
click at [160, 188] on div "2 columns" at bounding box center [164, 186] width 87 height 33
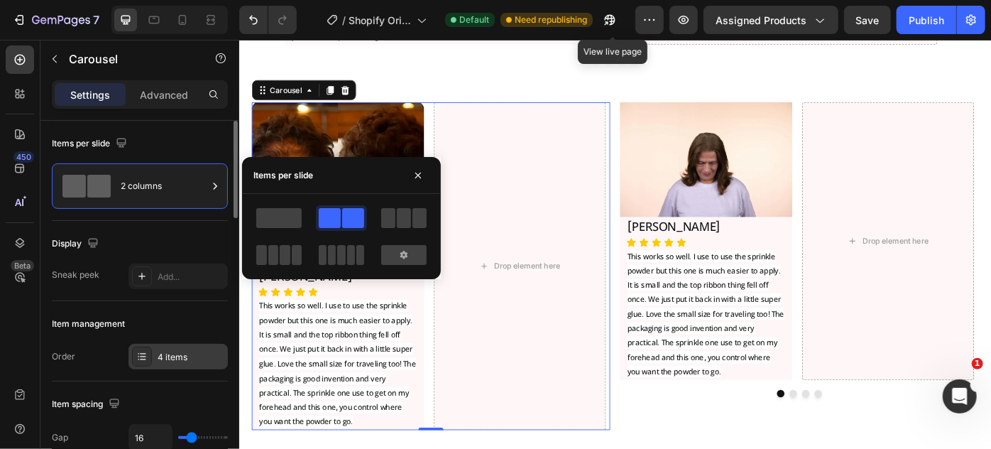
click at [155, 345] on div "4 items" at bounding box center [178, 357] width 99 height 26
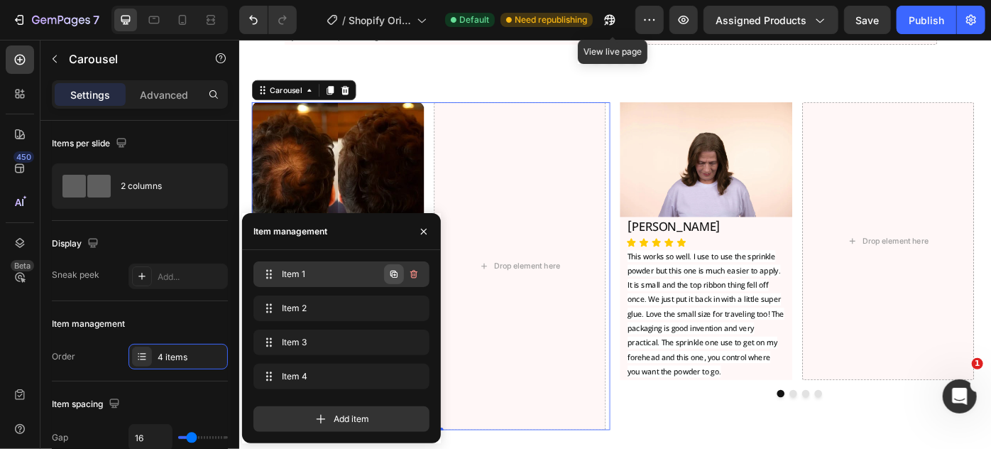
click at [398, 276] on icon "button" at bounding box center [393, 273] width 11 height 11
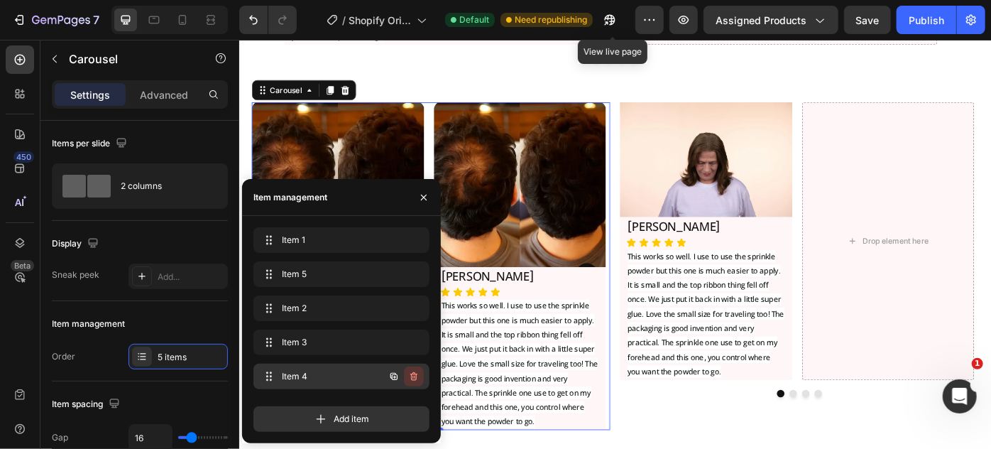
click at [419, 378] on icon "button" at bounding box center [413, 376] width 11 height 11
click at [418, 378] on button "Delete" at bounding box center [404, 376] width 39 height 20
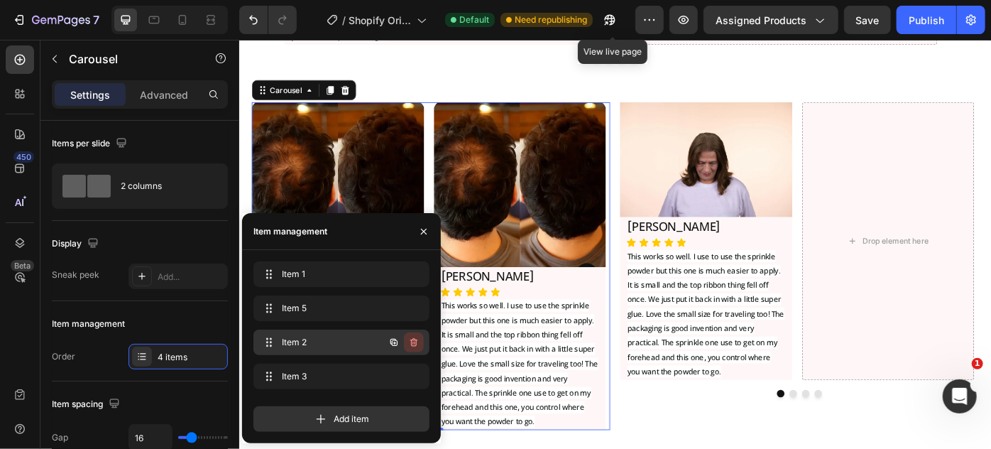
click at [413, 350] on button "button" at bounding box center [414, 342] width 20 height 20
click at [412, 346] on div "Delete" at bounding box center [404, 342] width 26 height 13
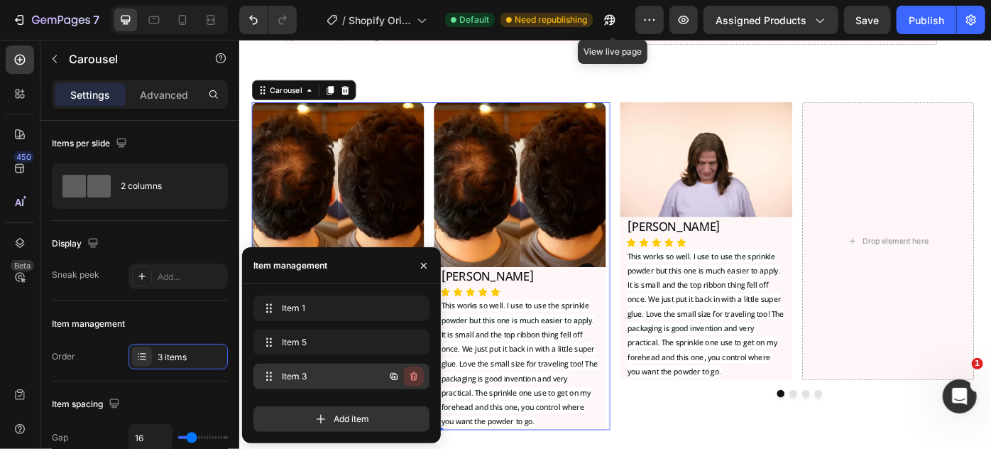
click at [415, 372] on icon "button" at bounding box center [413, 376] width 11 height 11
click at [415, 371] on div "Delete" at bounding box center [404, 376] width 26 height 13
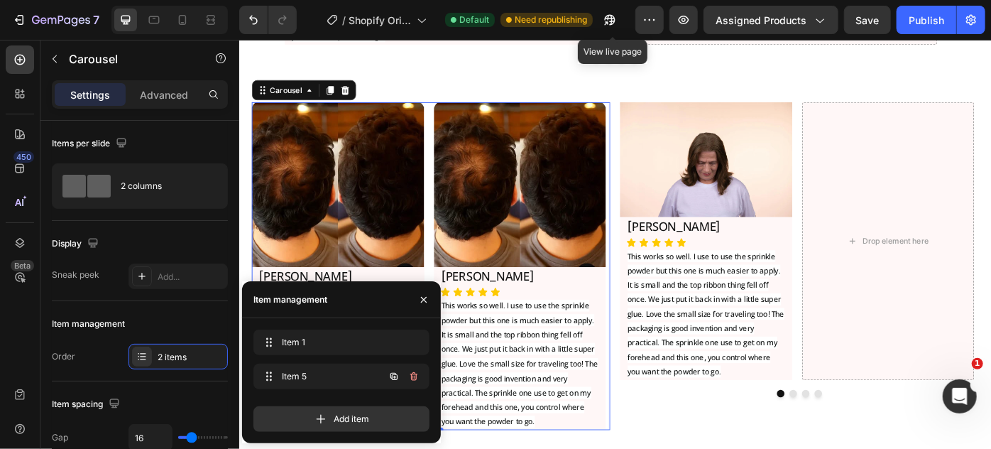
click at [415, 371] on icon "button" at bounding box center [413, 376] width 11 height 11
click at [413, 371] on div "Delete" at bounding box center [404, 376] width 26 height 13
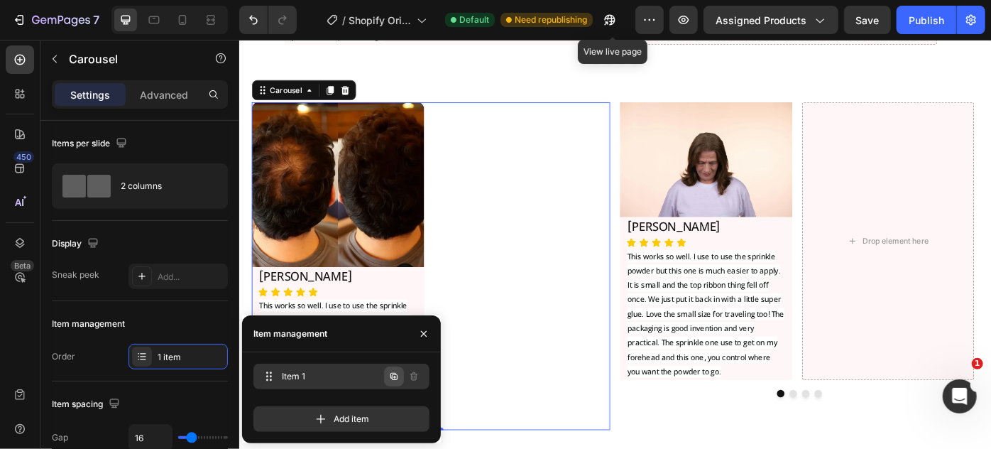
click at [394, 378] on icon "button" at bounding box center [394, 377] width 3 height 3
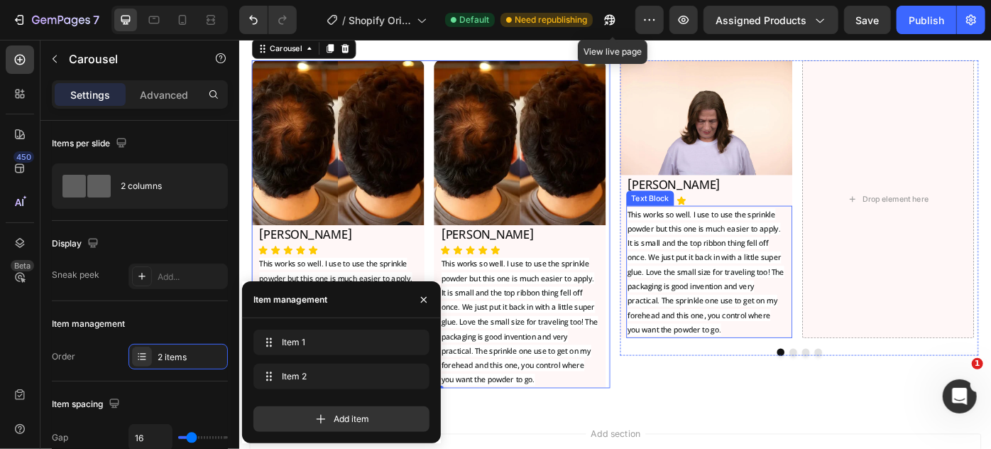
scroll to position [7418, 0]
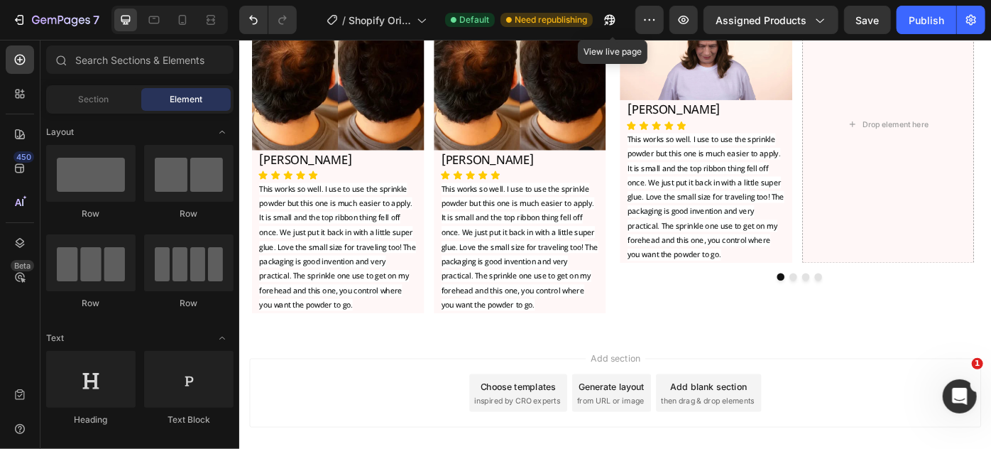
click at [552, 382] on div "Add section Choose templates inspired by CRO experts Generate layout from URL o…" at bounding box center [665, 441] width 852 height 141
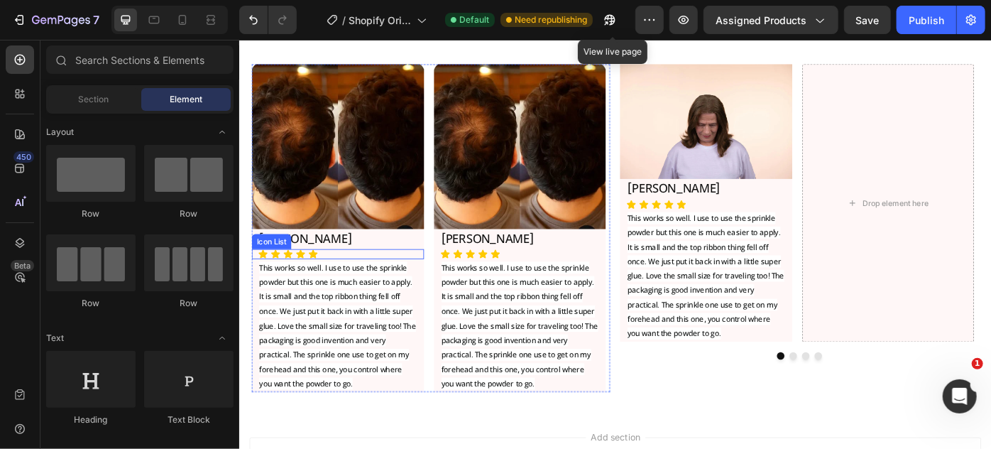
scroll to position [7288, 0]
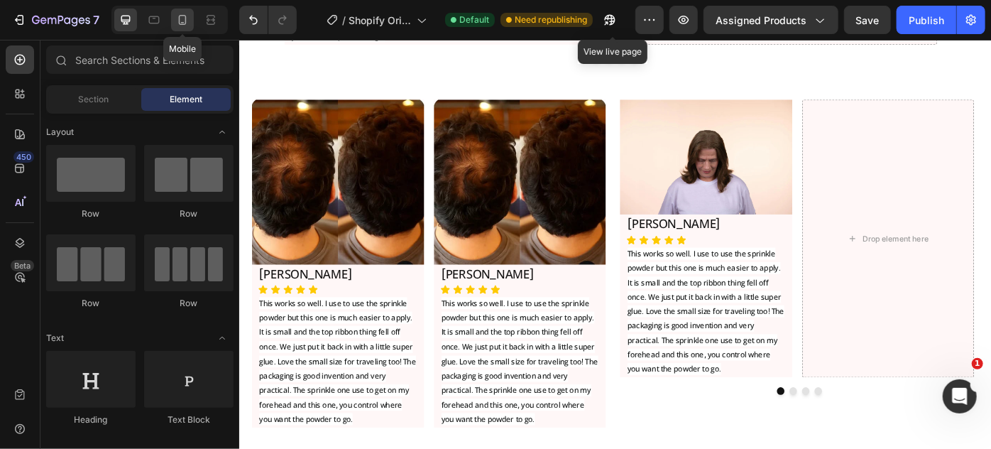
click at [186, 18] on icon at bounding box center [182, 20] width 14 height 14
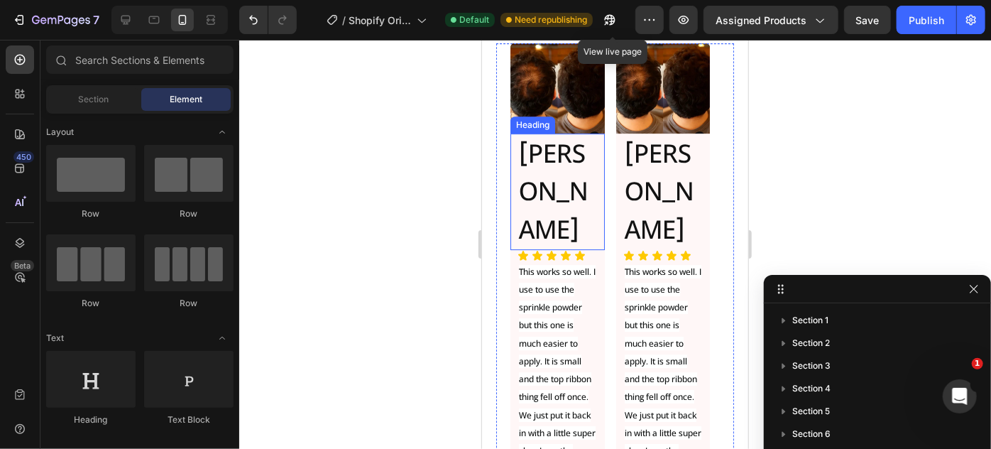
scroll to position [7616, 0]
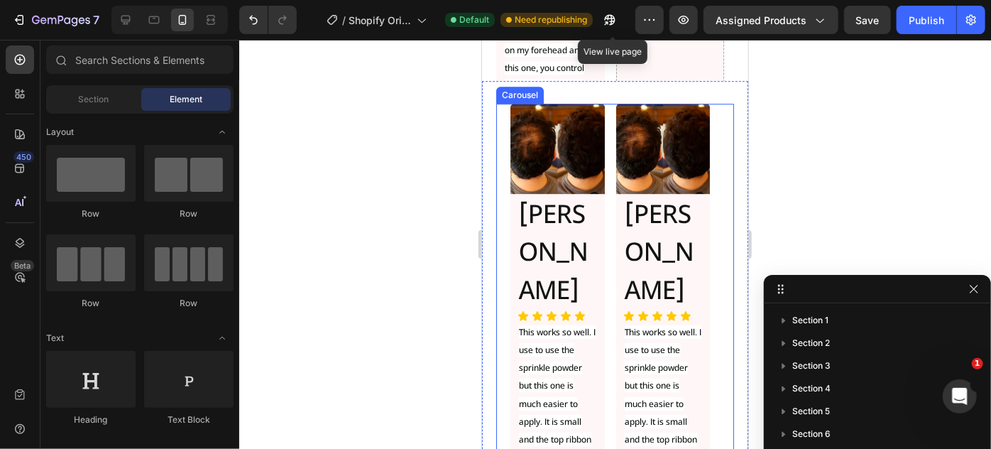
click at [498, 212] on div "Image [PERSON_NAME] Heading Icon Icon Icon Icon Icon Icon List This works so we…" at bounding box center [615, 410] width 238 height 614
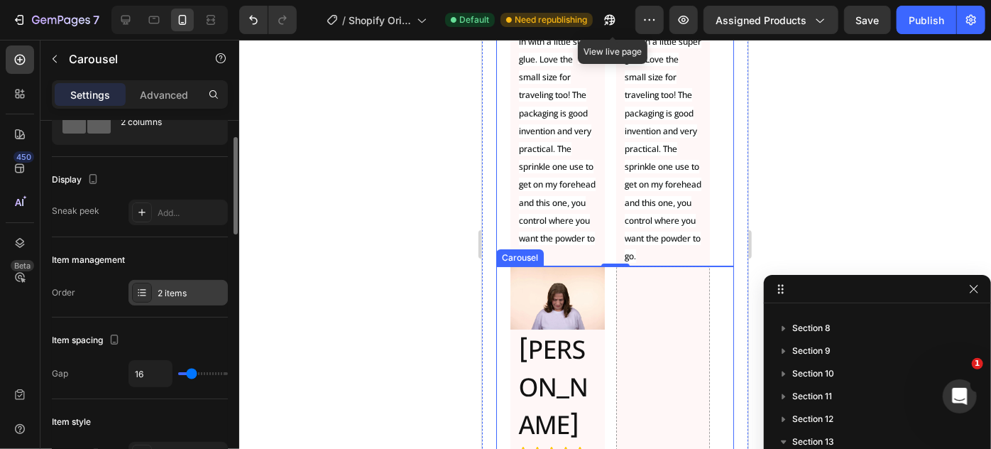
scroll to position [129, 0]
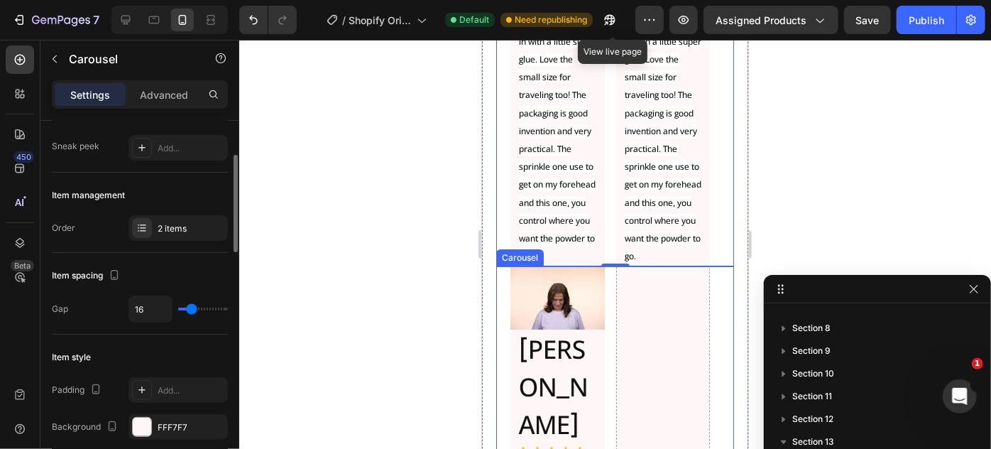
type input "26"
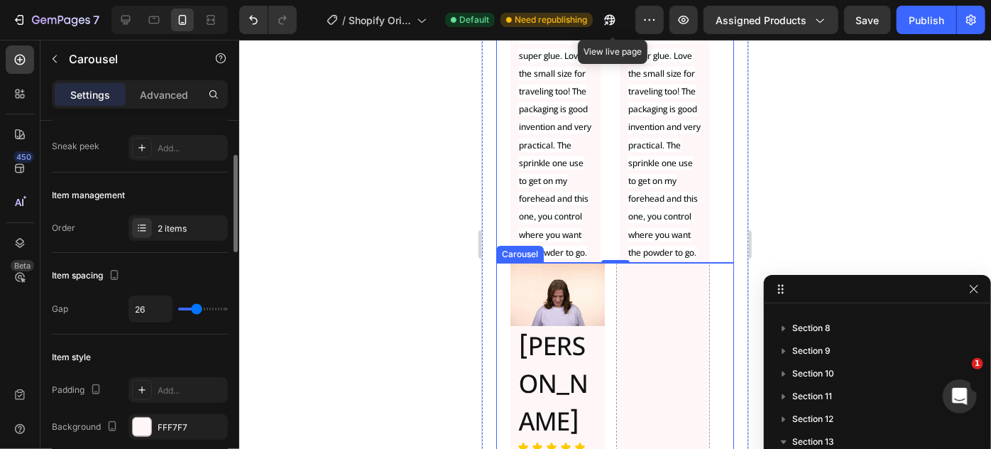
type input "27"
type input "25"
type input "24"
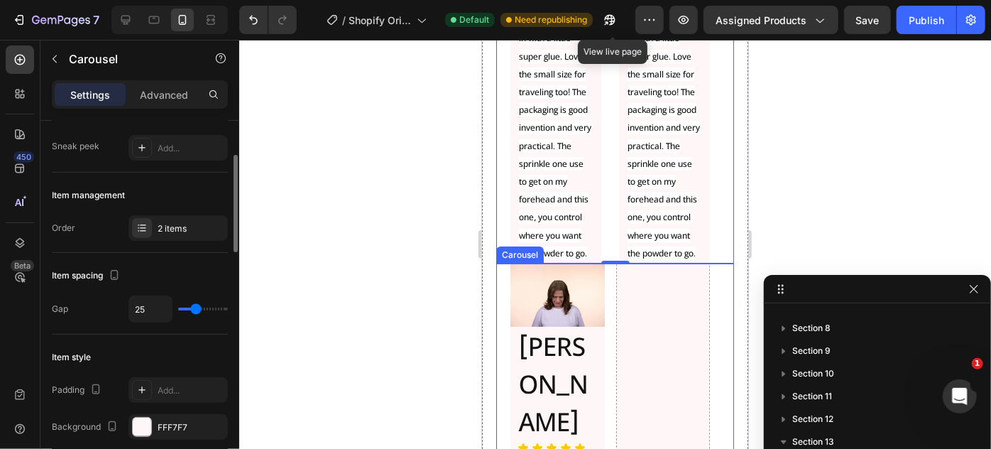
type input "24"
type input "22"
type input "21"
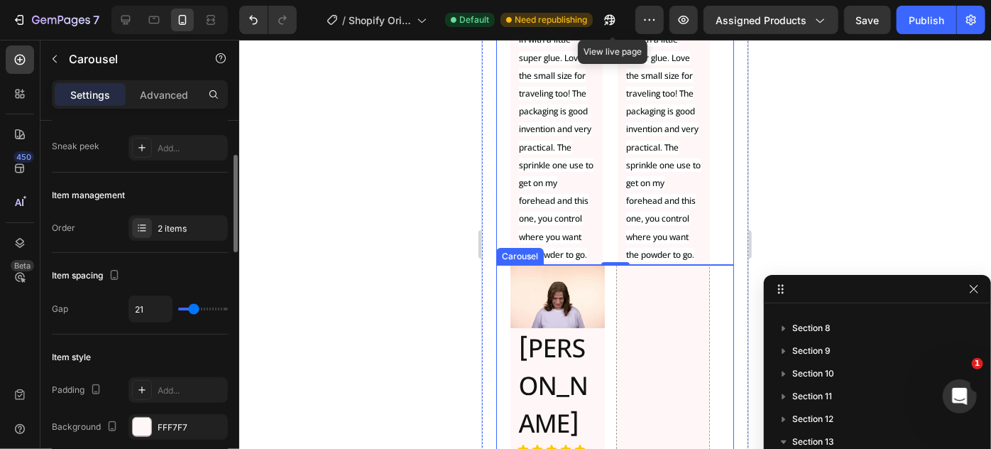
type input "20"
type input "19"
type input "18"
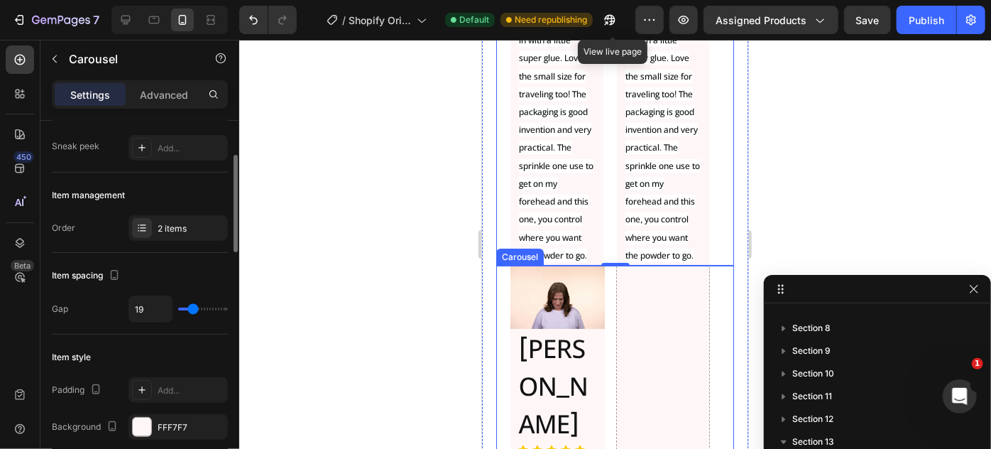
type input "18"
type input "17"
type input "16"
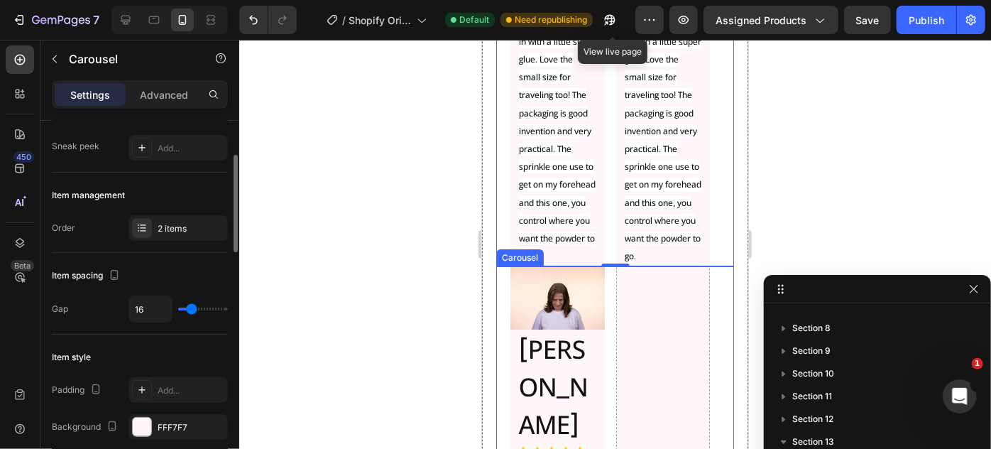
click at [191, 310] on input "range" at bounding box center [203, 308] width 50 height 3
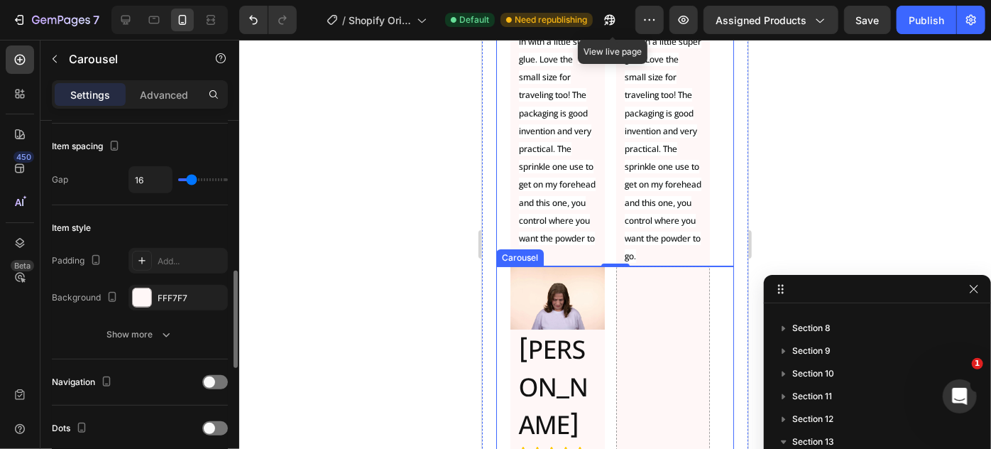
scroll to position [322, 0]
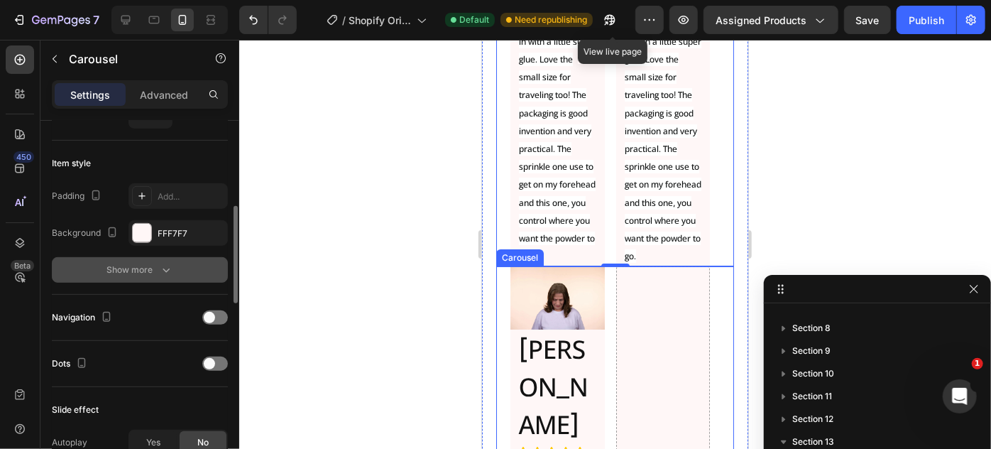
click at [165, 264] on icon "button" at bounding box center [166, 270] width 14 height 14
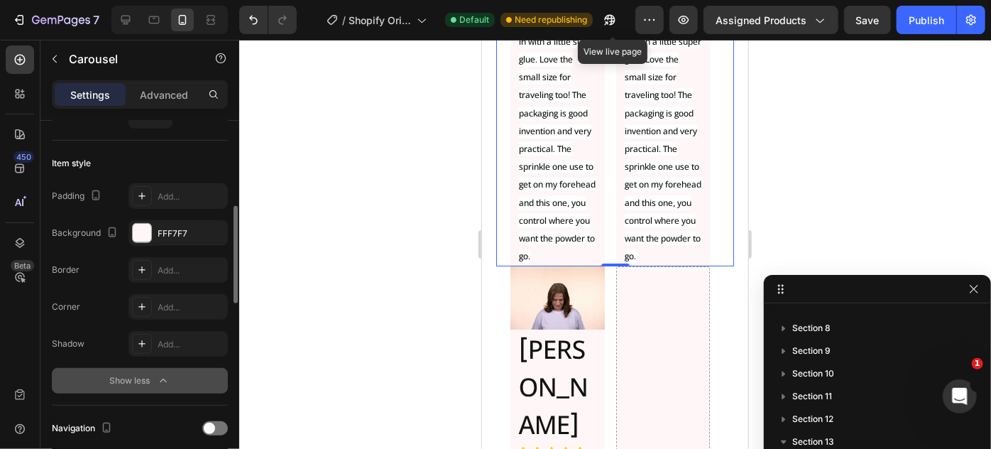
click at [170, 95] on p "Advanced" at bounding box center [164, 94] width 48 height 15
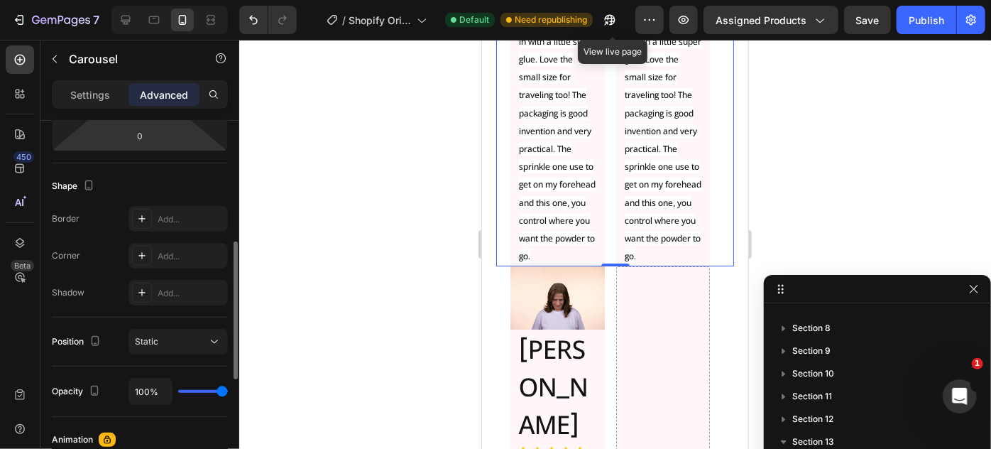
scroll to position [64, 0]
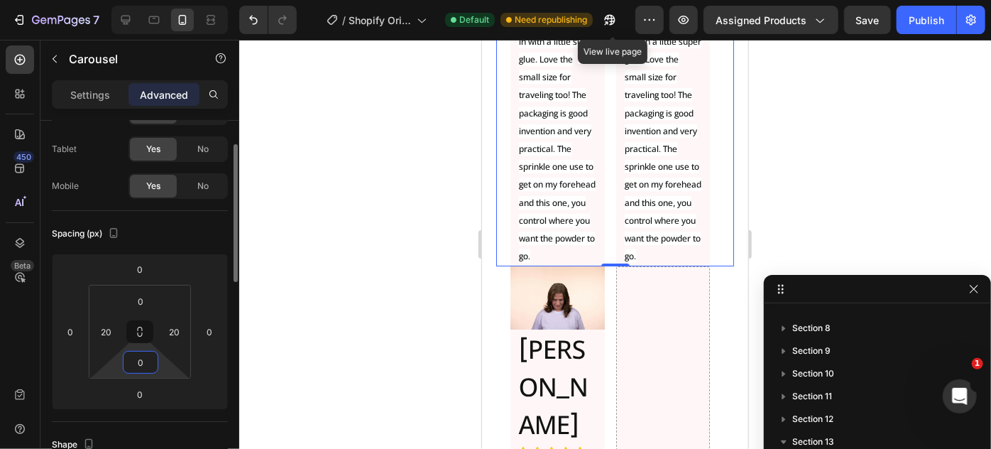
click at [136, 355] on input "0" at bounding box center [140, 361] width 28 height 21
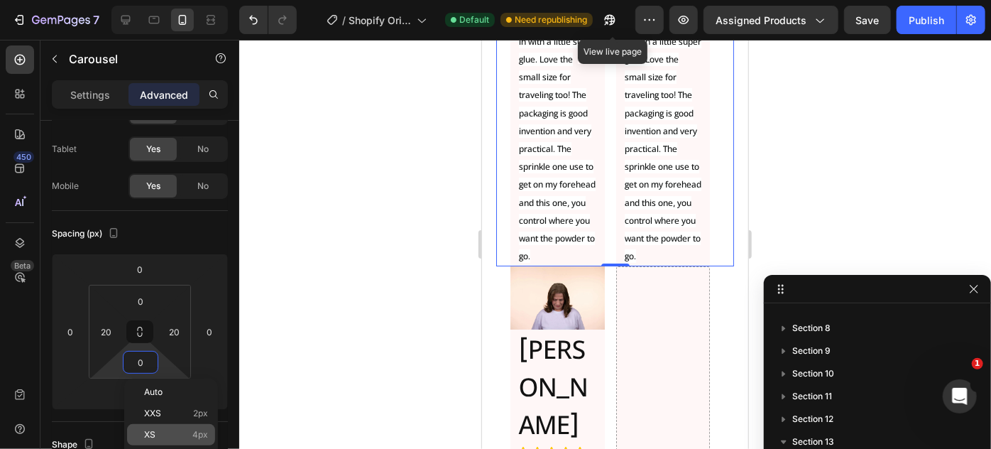
click at [159, 433] on p "XS 4px" at bounding box center [176, 435] width 64 height 10
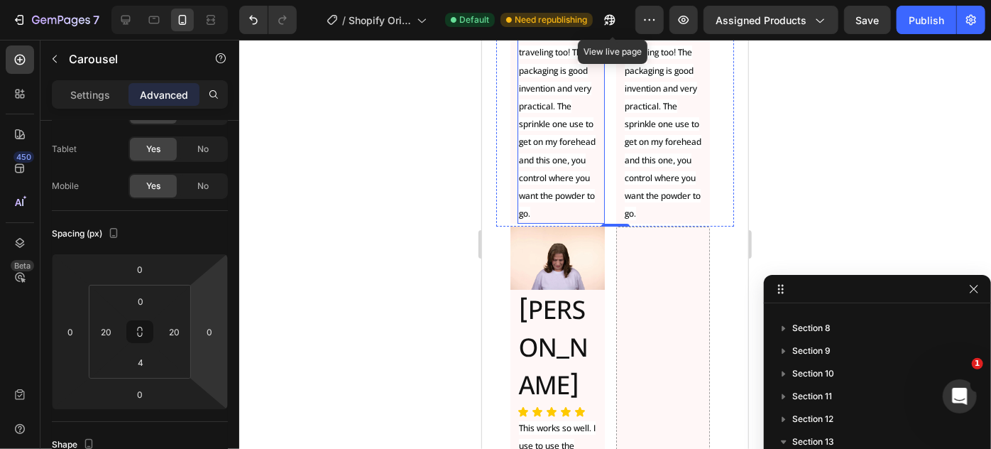
scroll to position [8132, 0]
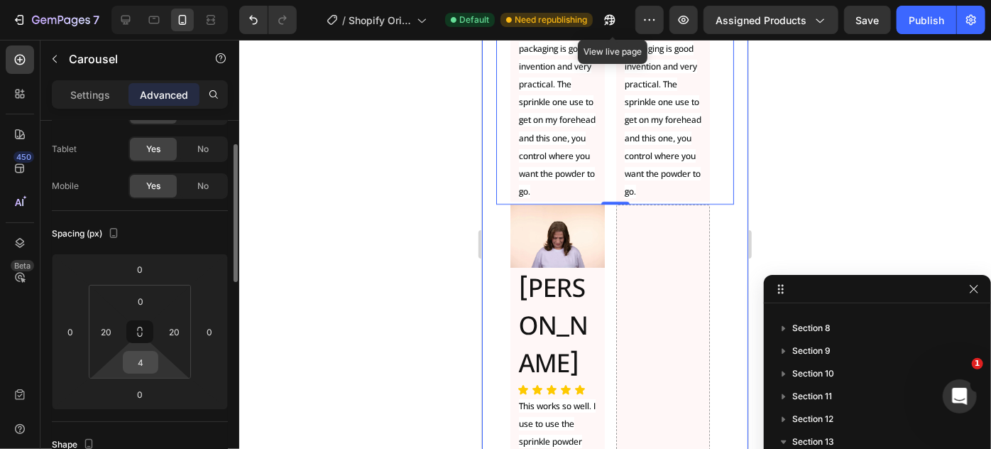
click at [148, 357] on input "4" at bounding box center [140, 361] width 28 height 21
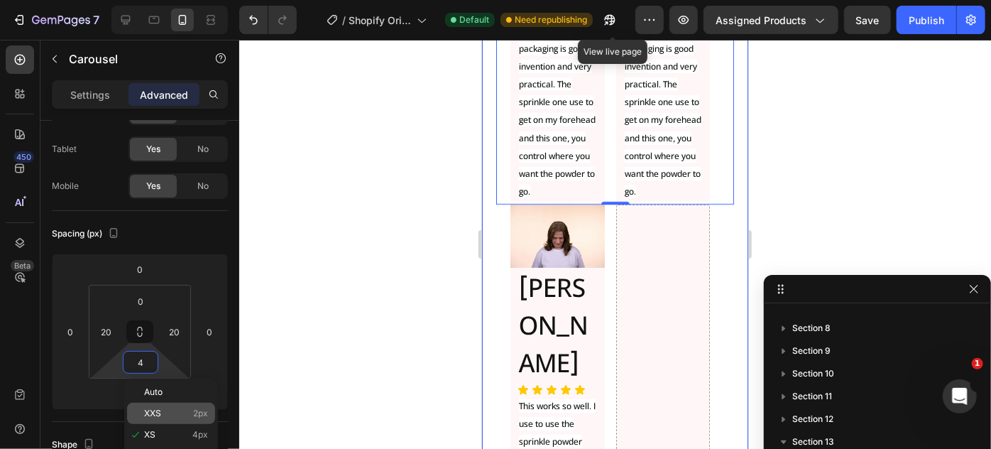
scroll to position [129, 0]
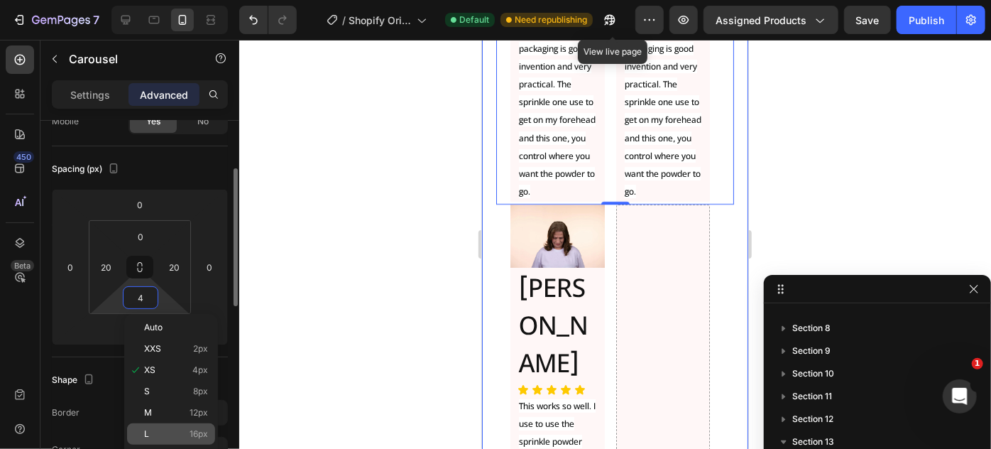
click at [174, 434] on p "L 16px" at bounding box center [176, 434] width 64 height 10
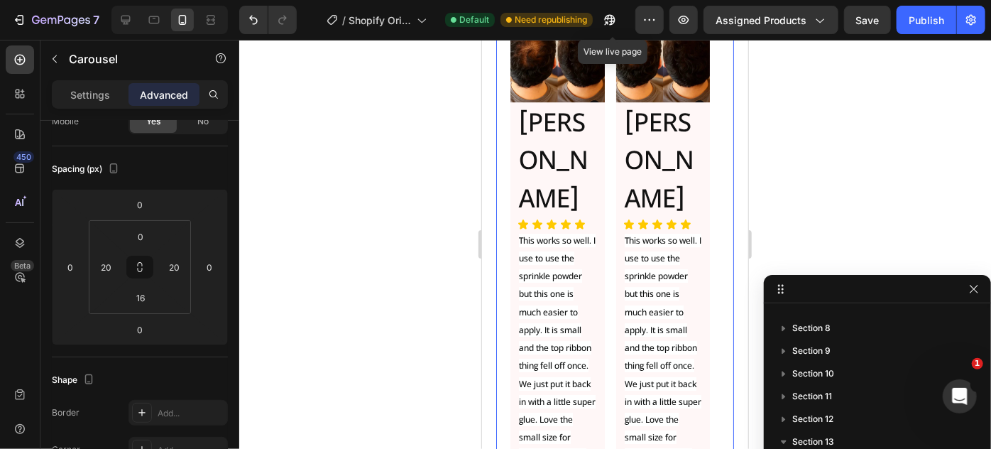
scroll to position [7551, 0]
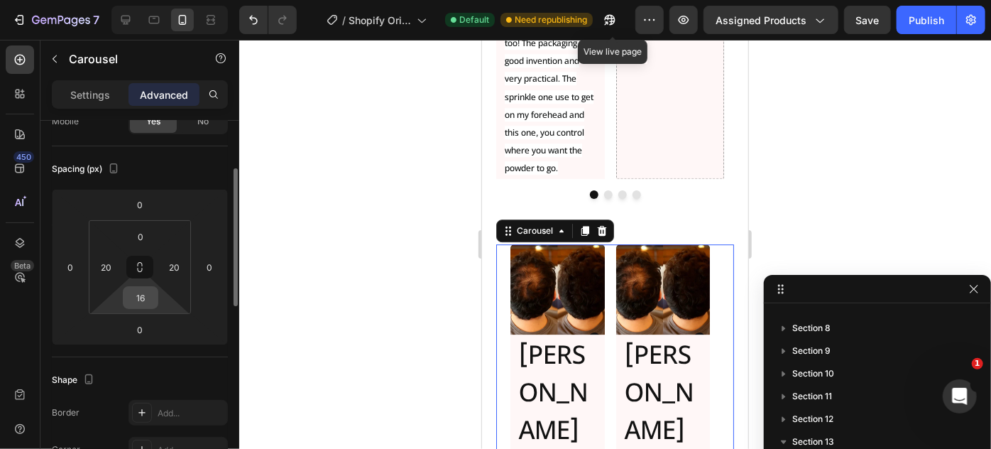
click at [150, 304] on input "16" at bounding box center [140, 297] width 28 height 21
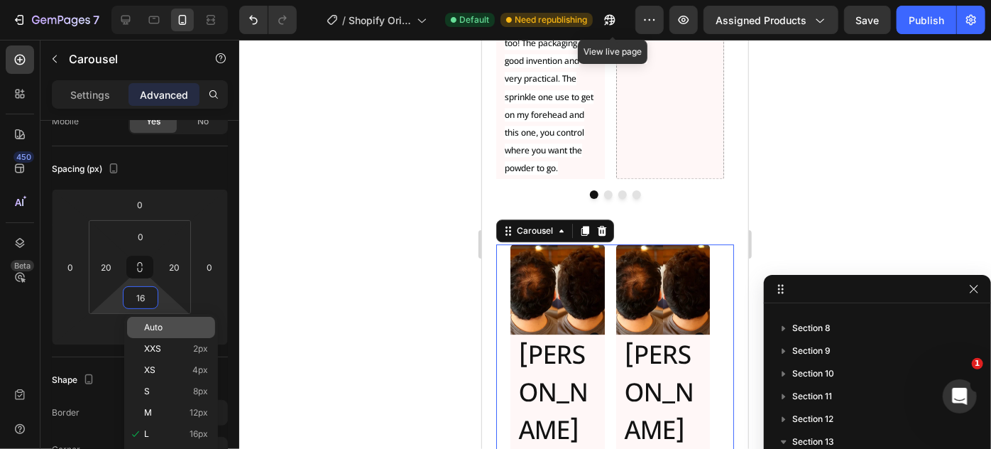
click at [163, 322] on p "Auto" at bounding box center [176, 327] width 64 height 10
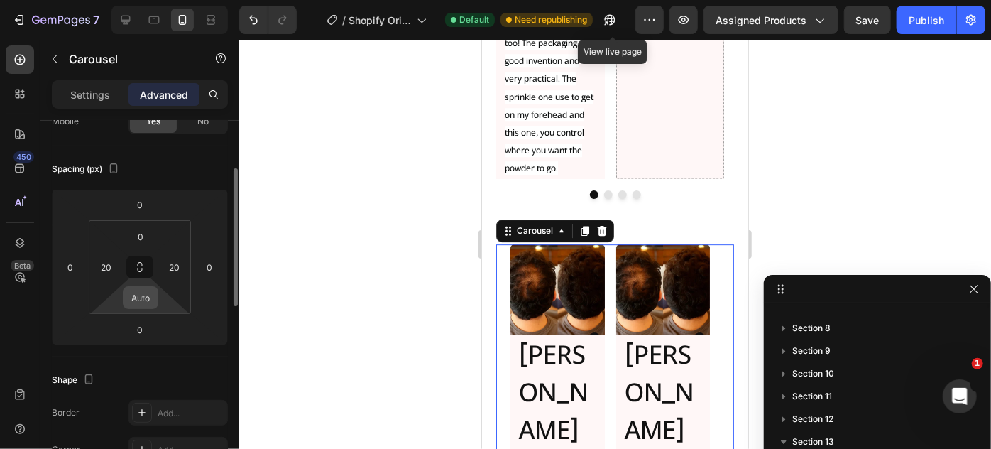
click at [144, 288] on input "Auto" at bounding box center [140, 297] width 28 height 21
type input "0"
click at [121, 26] on icon at bounding box center [126, 20] width 14 height 14
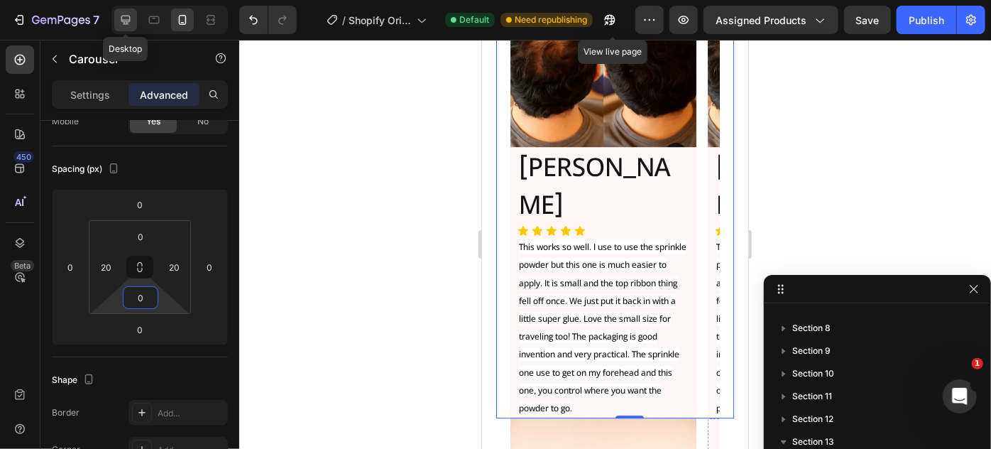
type input "0"
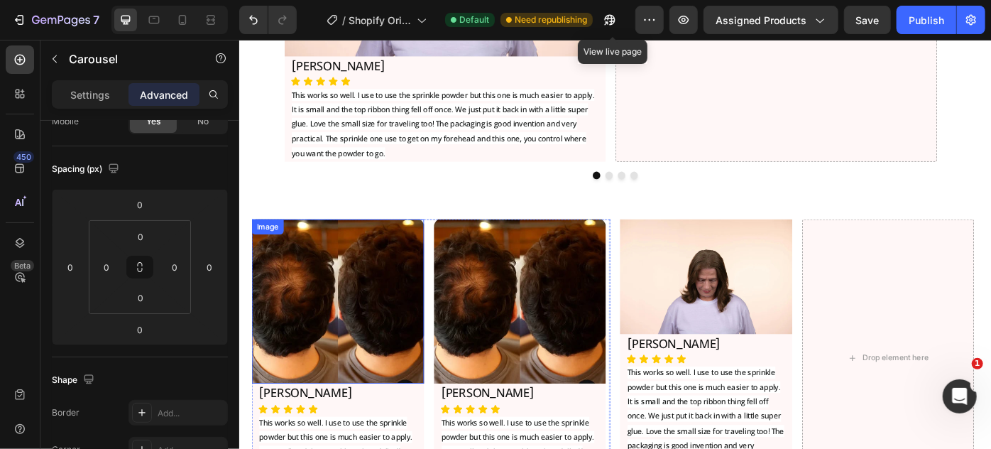
scroll to position [7129, 0]
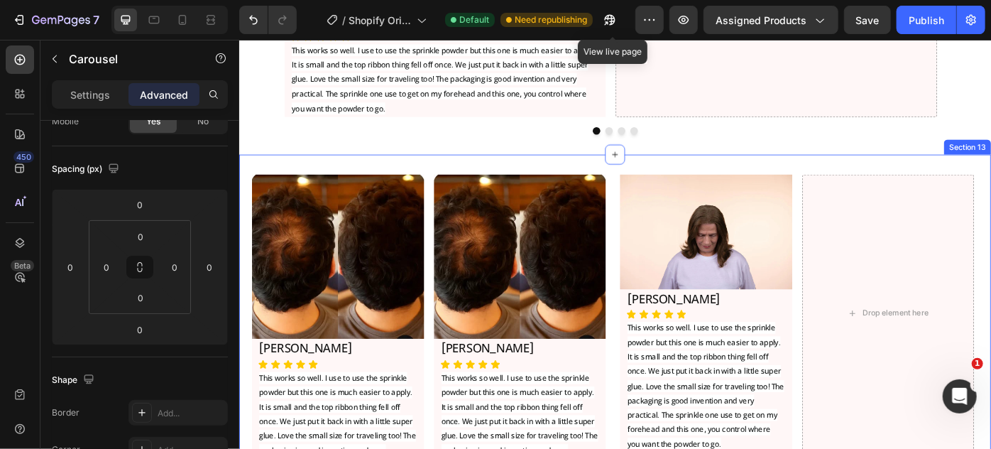
click at [243, 312] on div "Image [PERSON_NAME] Heading Icon Icon Icon Icon Icon Icon List This works so we…" at bounding box center [665, 377] width 852 height 417
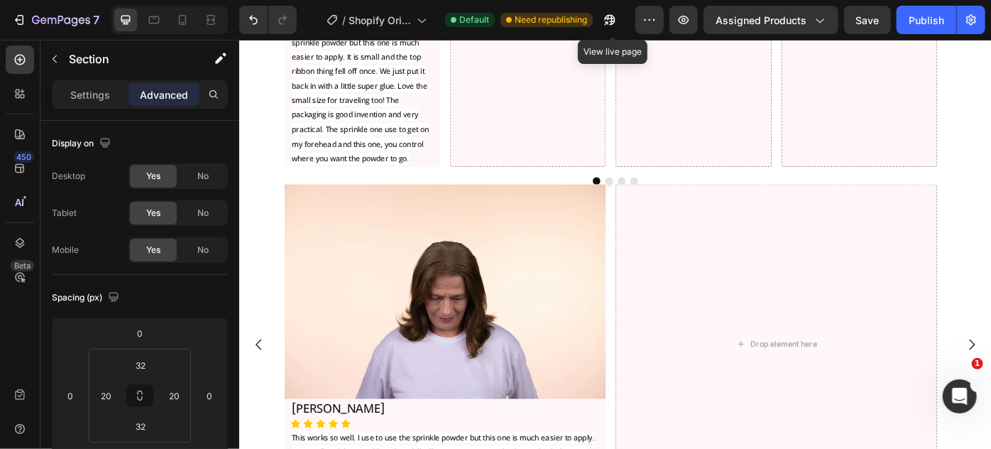
scroll to position [6676, 0]
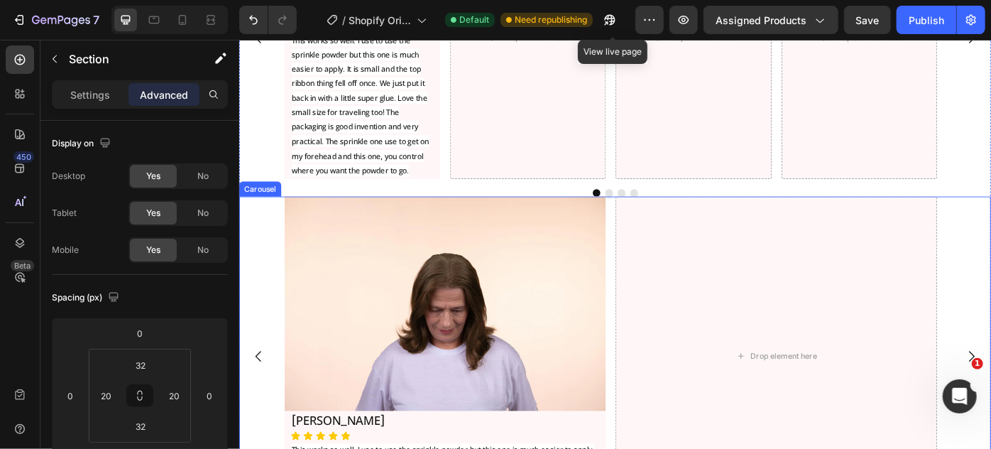
click at [252, 245] on div "Image [PERSON_NAME] Heading Icon Icon Icon Icon Icon Icon List This works so we…" at bounding box center [665, 398] width 852 height 362
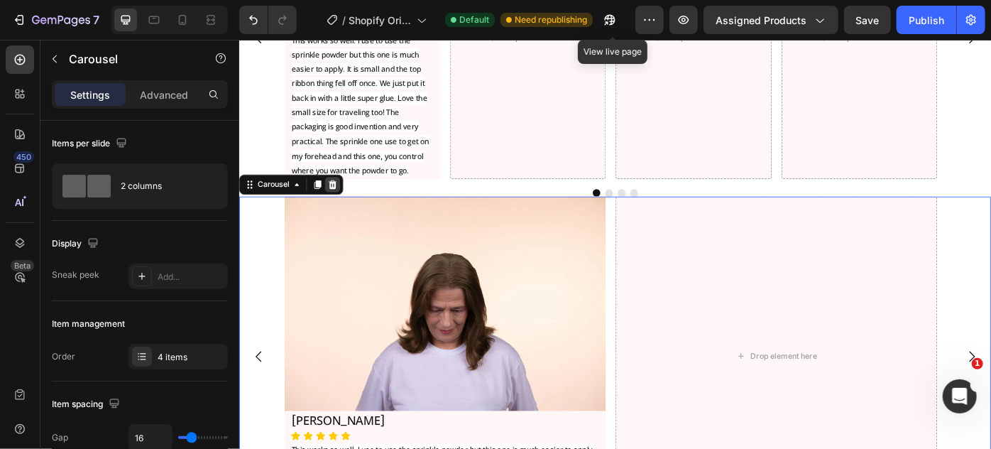
click at [342, 203] on icon at bounding box center [344, 203] width 9 height 10
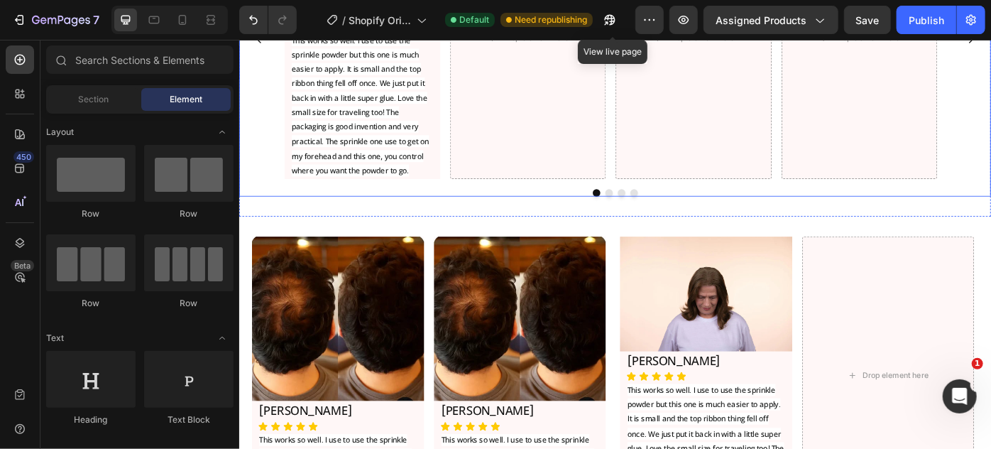
scroll to position [6419, 0]
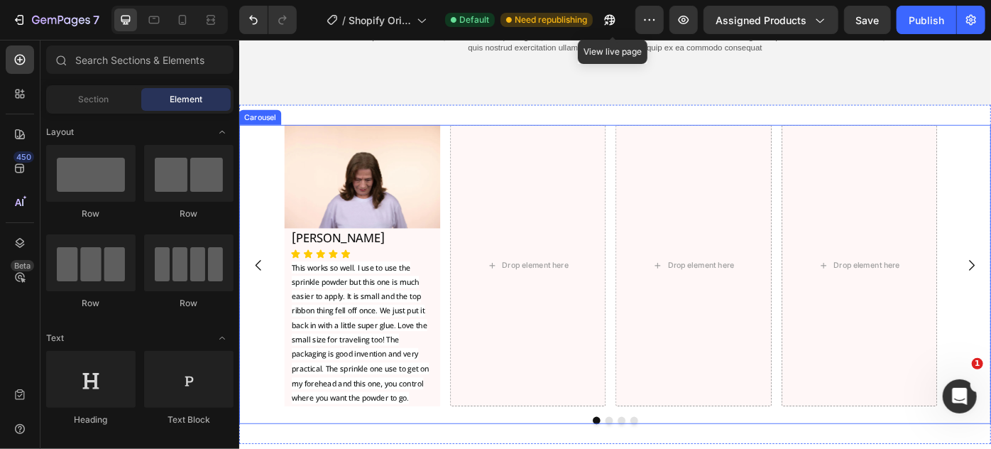
click at [262, 185] on div "Image [PERSON_NAME] Heading Icon Icon Icon Icon Icon Icon List This works so we…" at bounding box center [665, 295] width 852 height 319
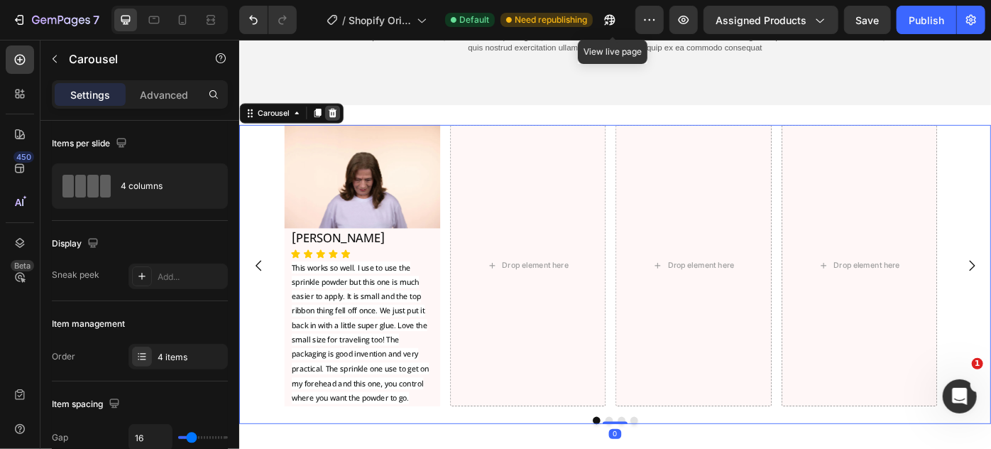
click at [346, 119] on icon at bounding box center [344, 122] width 9 height 10
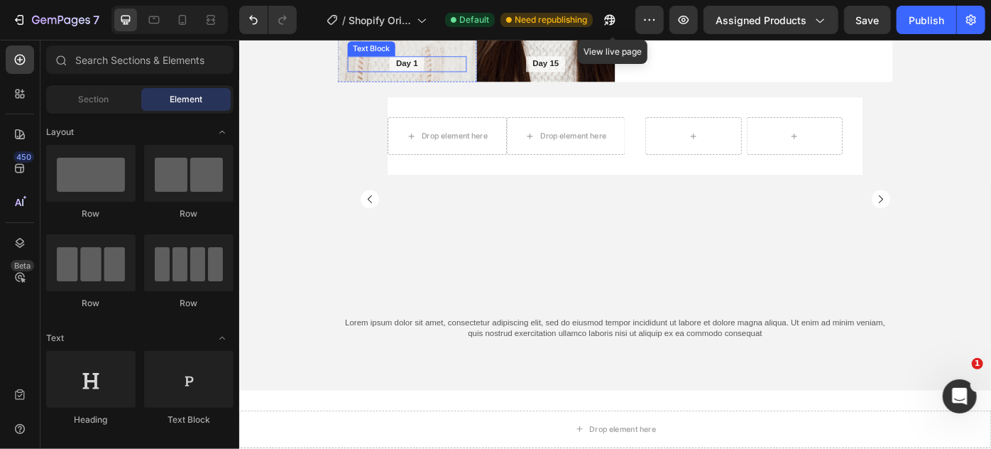
scroll to position [6483, 0]
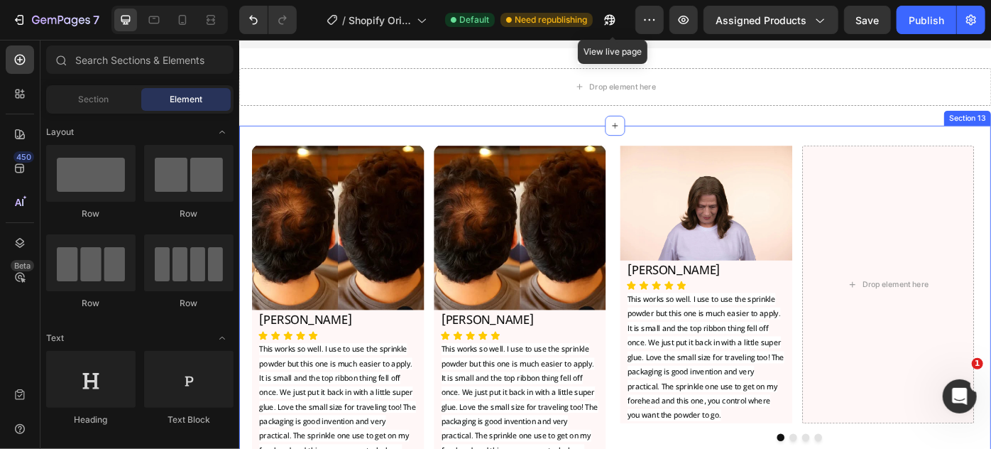
click at [241, 259] on div "Image [PERSON_NAME] Heading Icon Icon Icon Icon Icon Icon List This works so we…" at bounding box center [665, 344] width 852 height 417
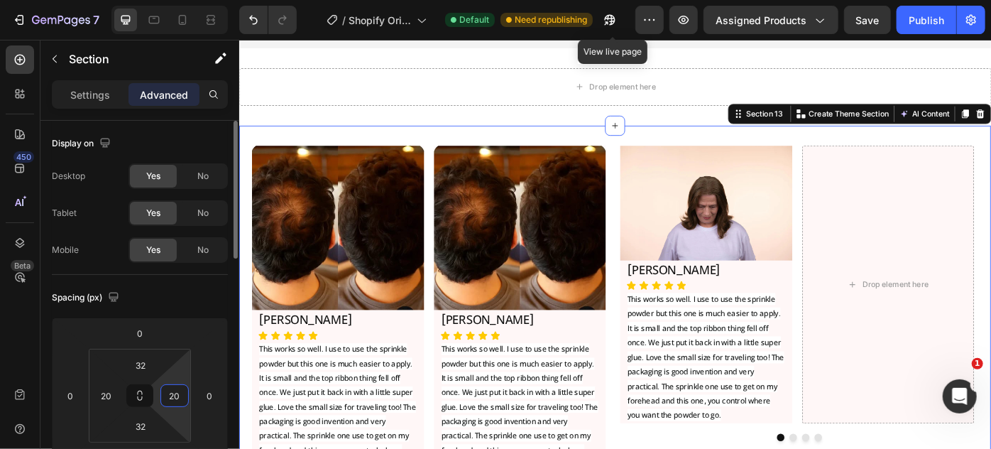
click at [164, 393] on input "20" at bounding box center [174, 395] width 21 height 21
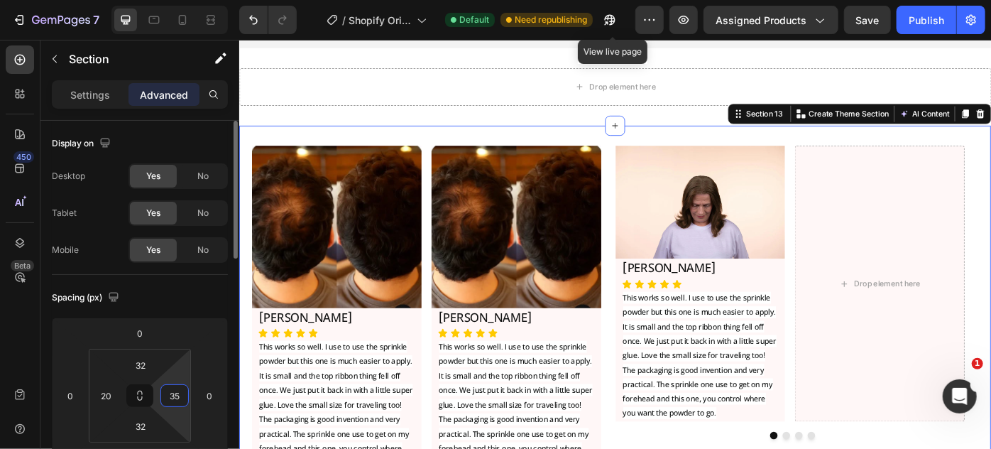
type input "3"
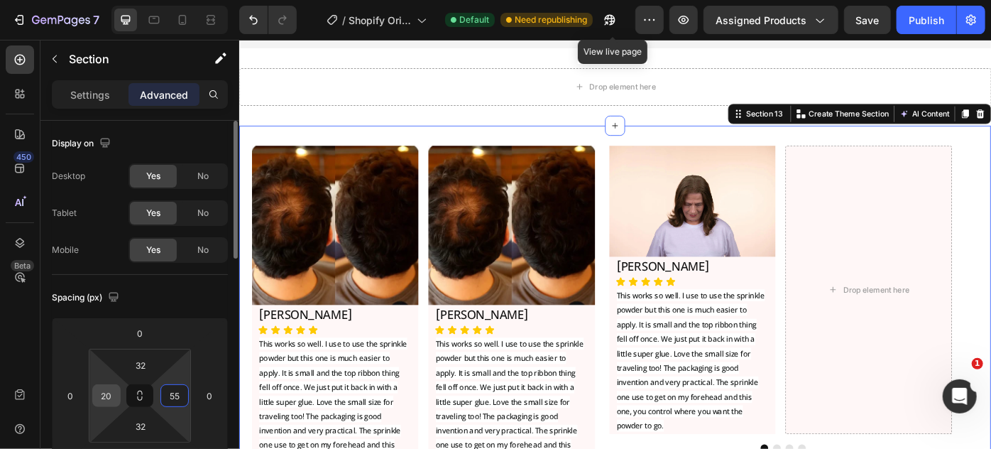
type input "55"
click at [104, 391] on input "20" at bounding box center [106, 395] width 21 height 21
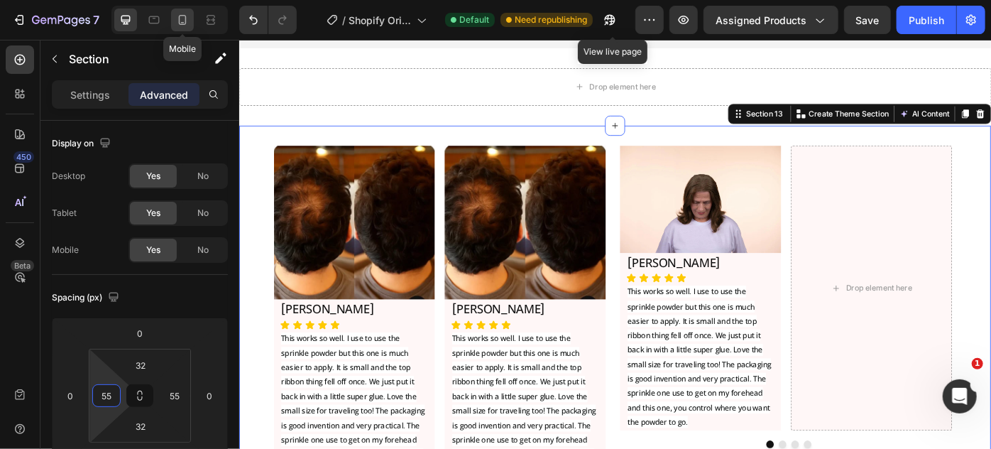
click at [180, 14] on icon at bounding box center [182, 20] width 14 height 14
type input "24"
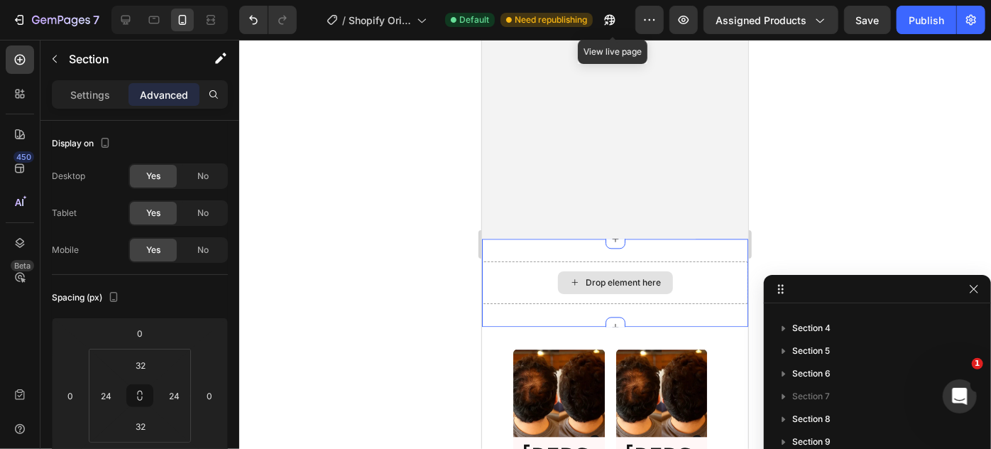
scroll to position [7180, 0]
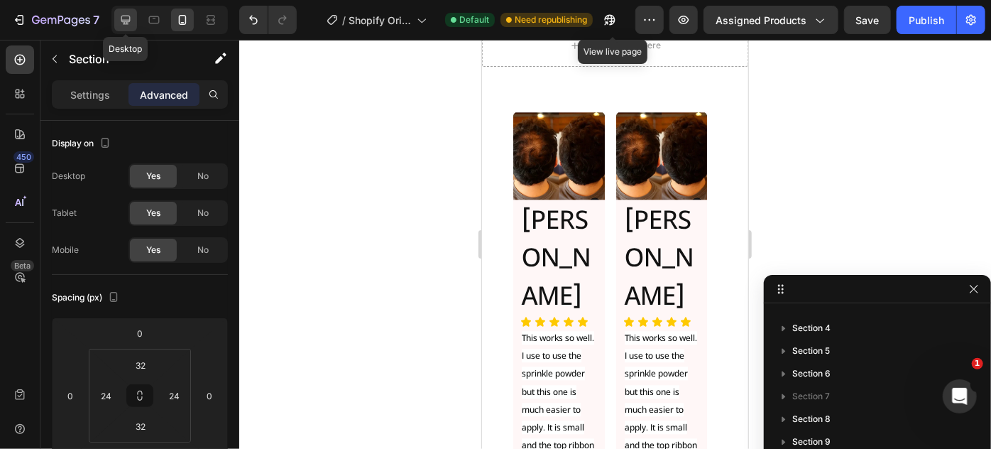
click at [127, 14] on icon at bounding box center [126, 20] width 14 height 14
type input "55"
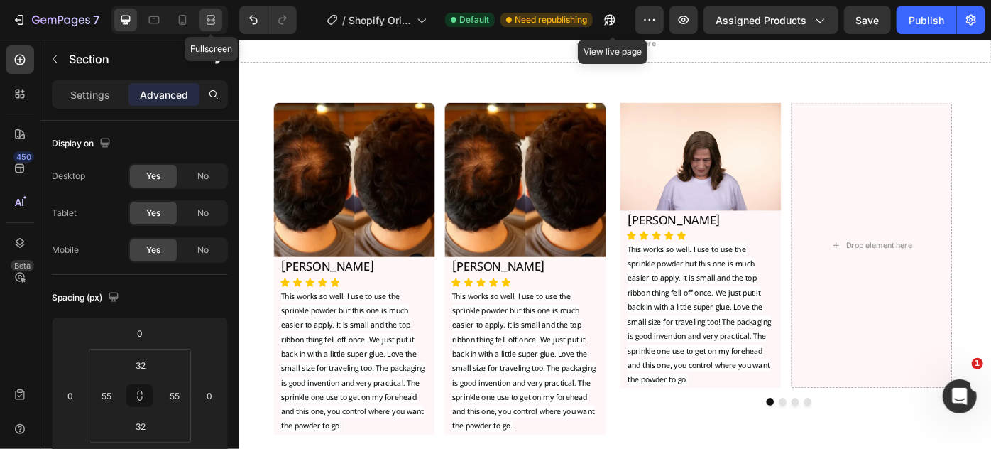
scroll to position [6926, 0]
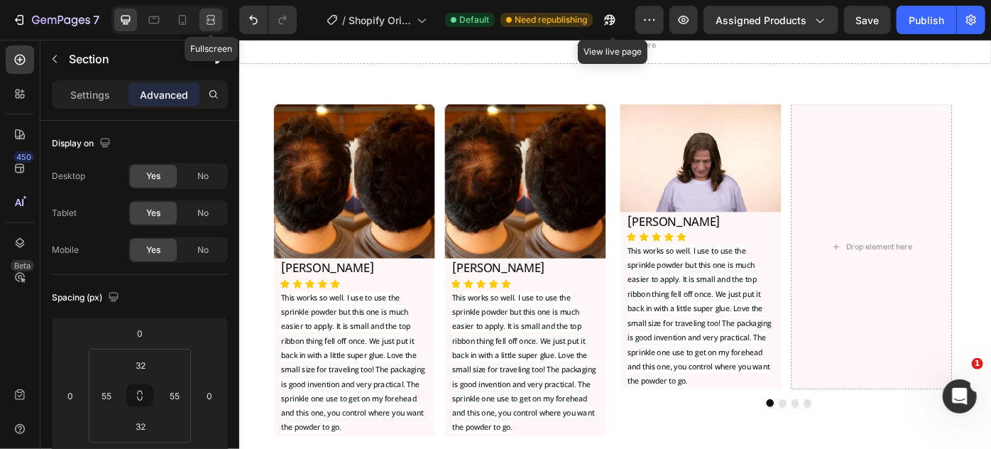
click at [210, 16] on icon at bounding box center [211, 20] width 14 height 14
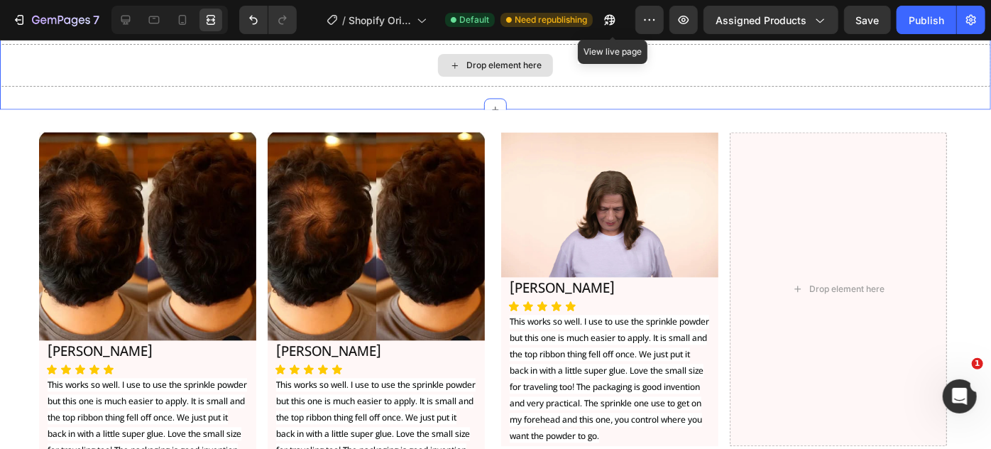
scroll to position [6926, 0]
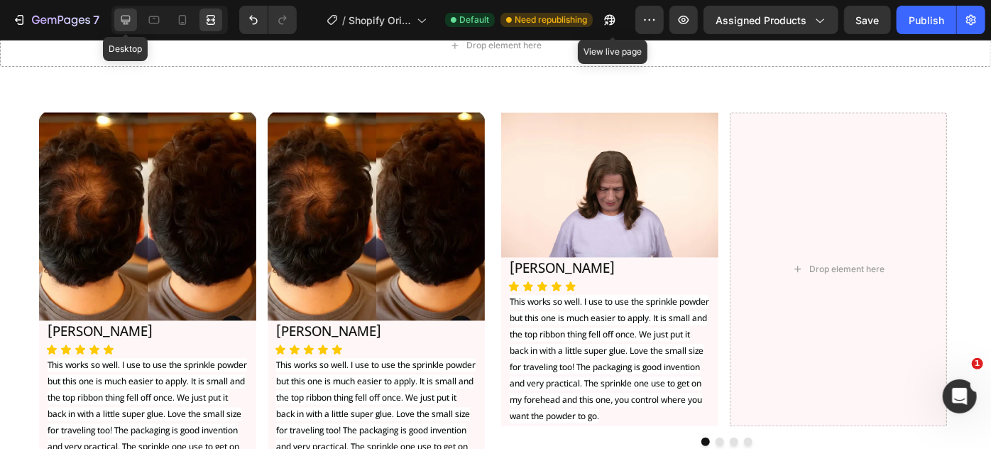
click at [123, 22] on icon at bounding box center [126, 20] width 14 height 14
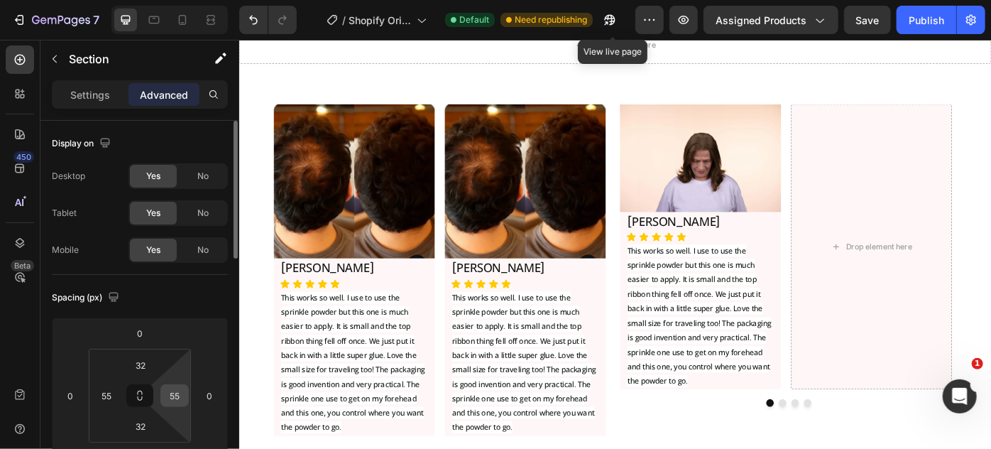
drag, startPoint x: 172, startPoint y: 410, endPoint x: 170, endPoint y: 400, distance: 10.0
click at [170, 0] on html "7 / Shopify Original Product Template Default Need republishing View live page …" at bounding box center [495, 0] width 991 height 0
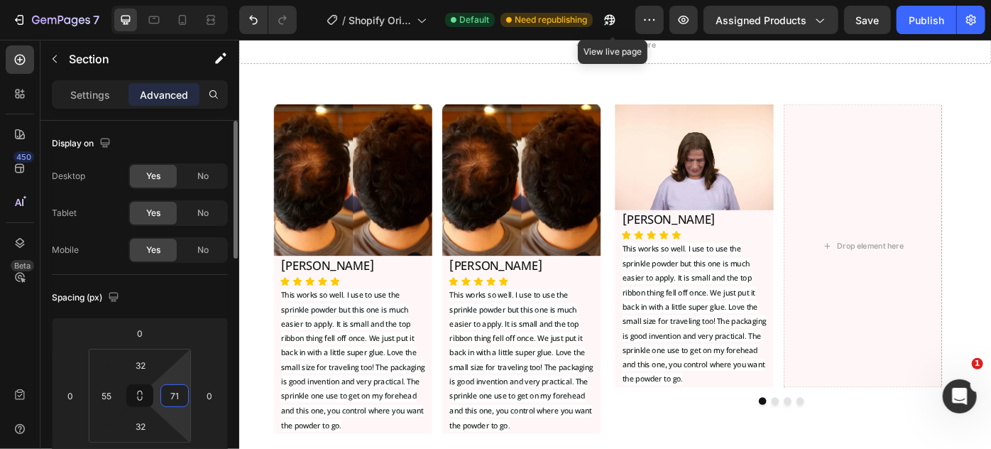
click at [170, 399] on input "71" at bounding box center [174, 395] width 21 height 21
click at [170, 398] on input "71" at bounding box center [174, 395] width 21 height 21
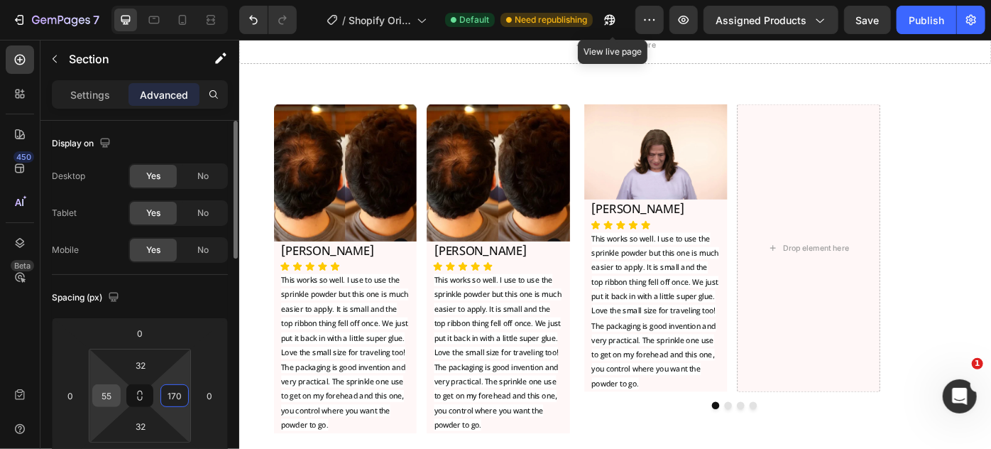
type input "170"
click at [97, 397] on input "55" at bounding box center [106, 395] width 21 height 21
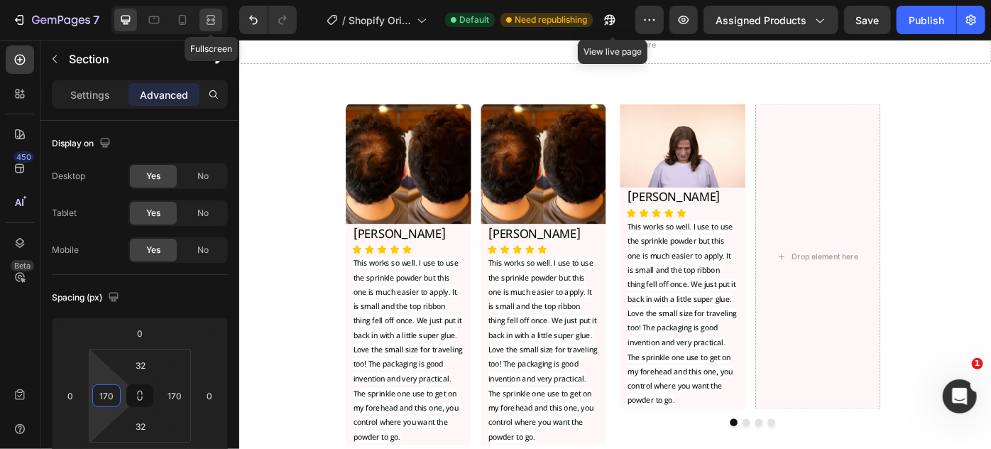
type input "170"
click at [210, 11] on div at bounding box center [211, 20] width 23 height 23
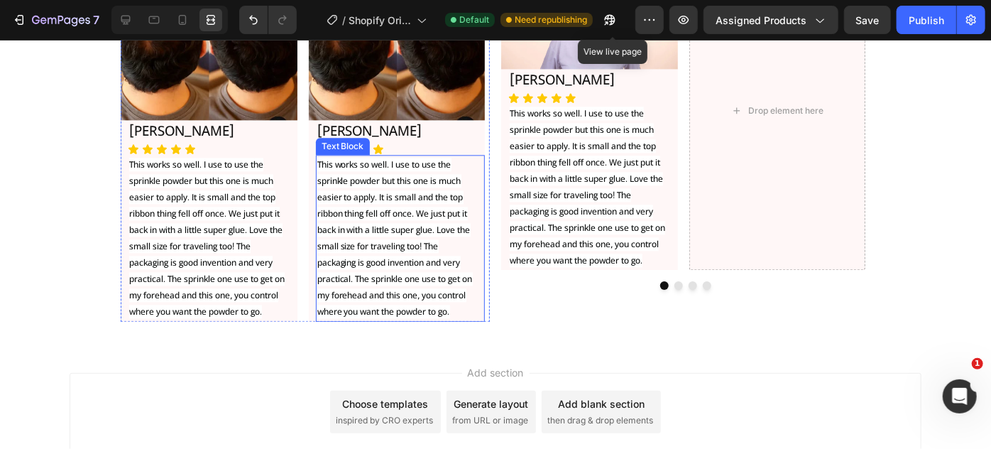
scroll to position [7119, 0]
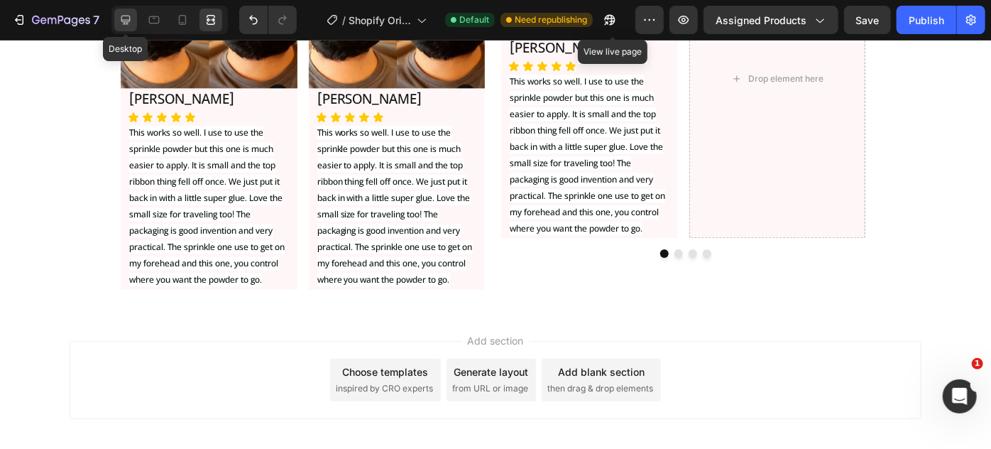
click at [119, 23] on icon at bounding box center [126, 20] width 14 height 14
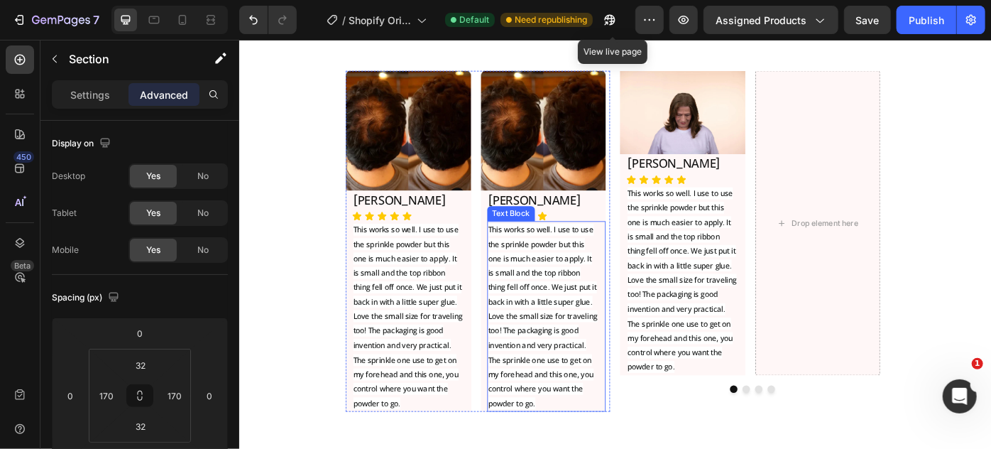
scroll to position [6899, 0]
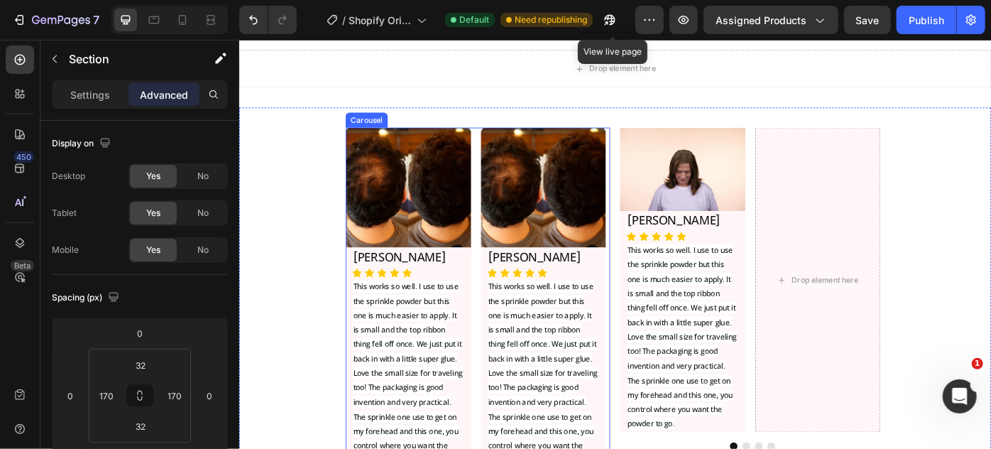
click at [509, 297] on div "Image [PERSON_NAME] Heading Icon Icon Icon Icon Icon Icon List This works so we…" at bounding box center [509, 331] width 300 height 386
click at [445, 124] on icon at bounding box center [449, 125] width 8 height 10
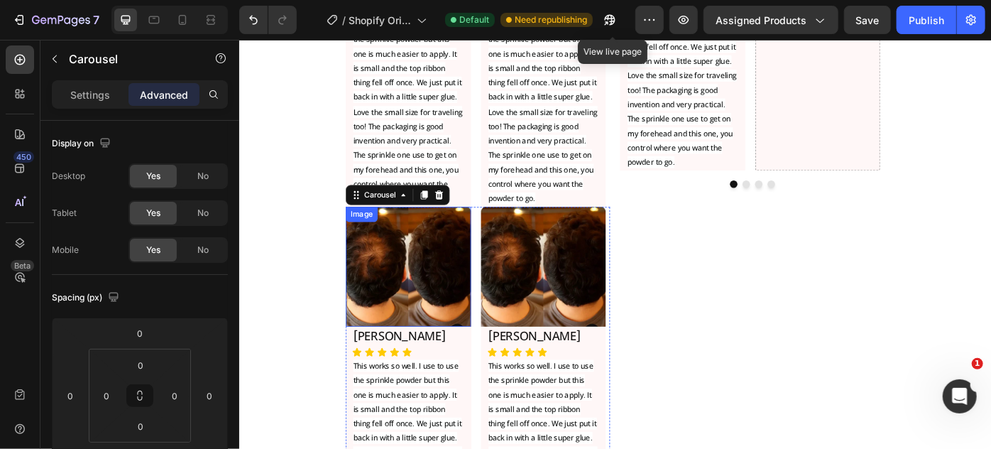
scroll to position [6541, 0]
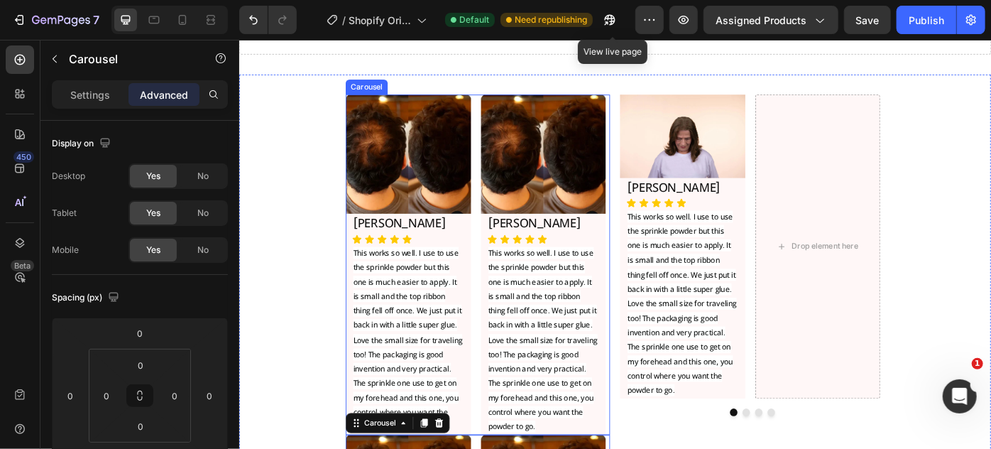
click at [508, 102] on div "Image [PERSON_NAME] Heading Icon Icon Icon Icon Icon Icon List This works so we…" at bounding box center [509, 294] width 300 height 386
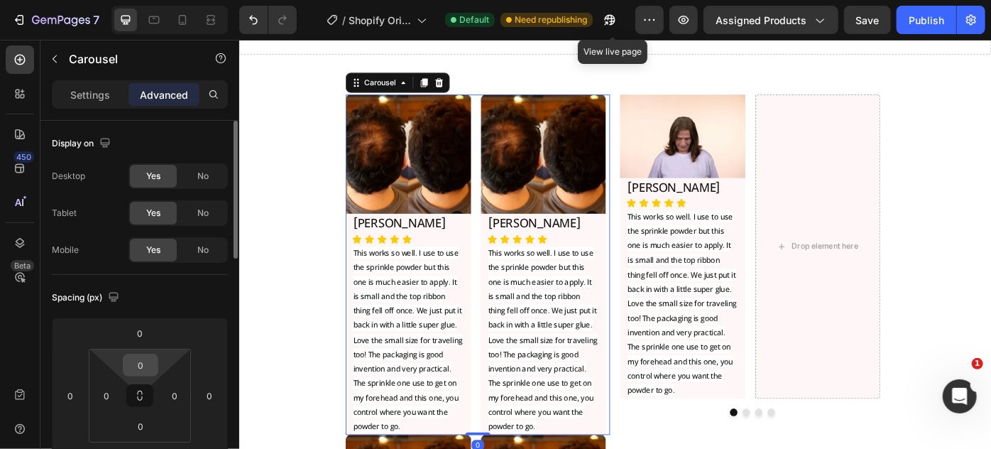
scroll to position [129, 0]
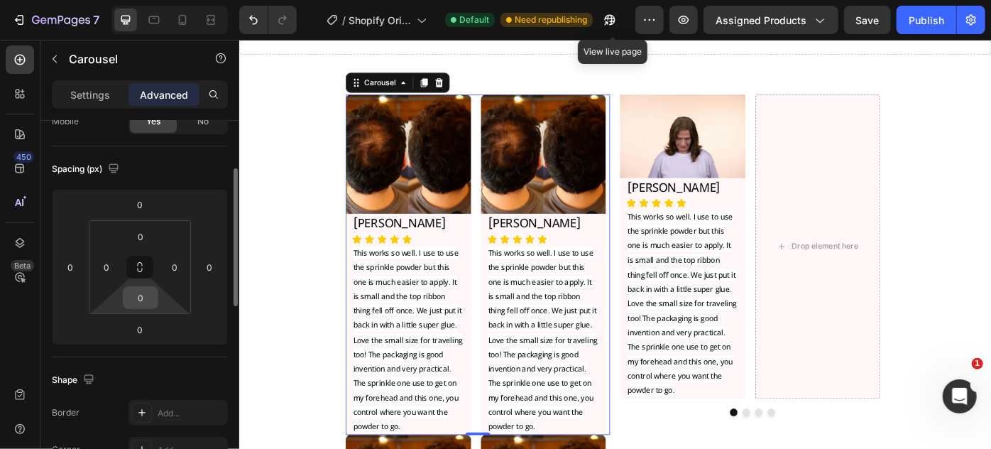
click at [140, 303] on input "0" at bounding box center [140, 297] width 28 height 21
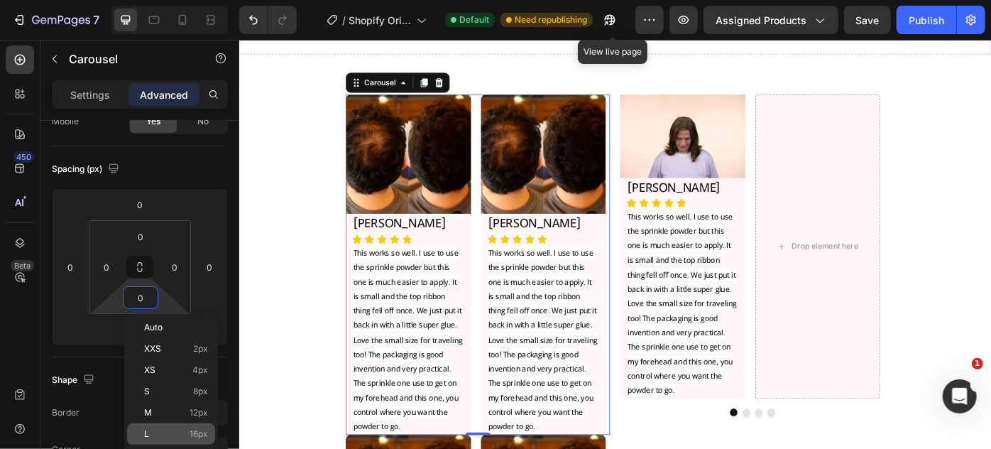
click at [182, 435] on p "L 16px" at bounding box center [176, 434] width 64 height 10
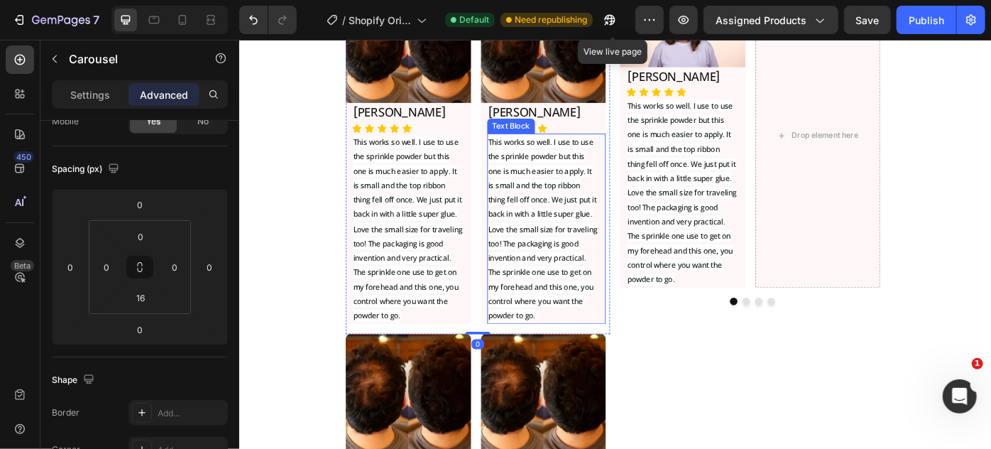
scroll to position [6671, 0]
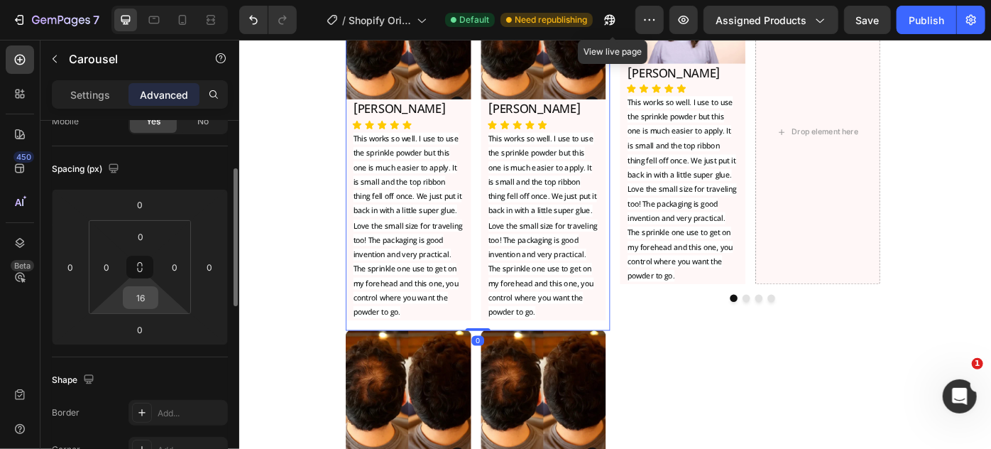
click at [126, 298] on input "16" at bounding box center [140, 297] width 28 height 21
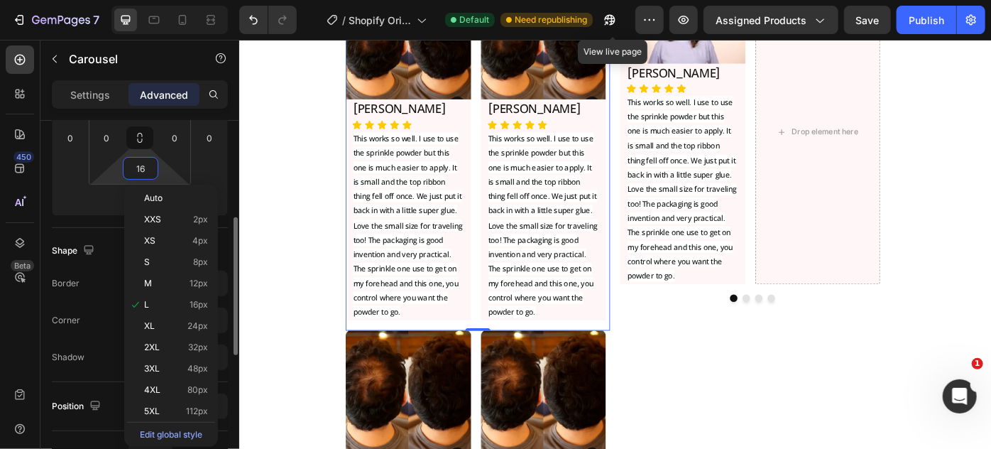
scroll to position [322, 0]
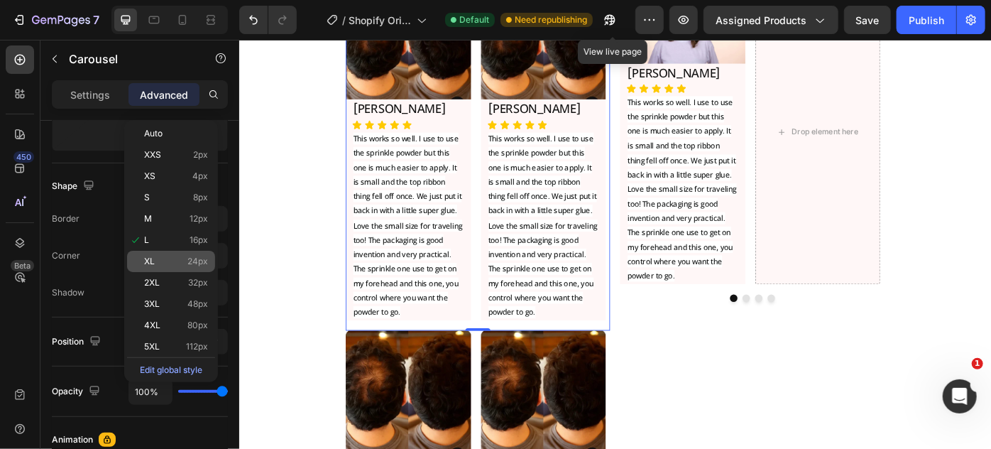
click at [181, 266] on p "XL 24px" at bounding box center [176, 261] width 64 height 10
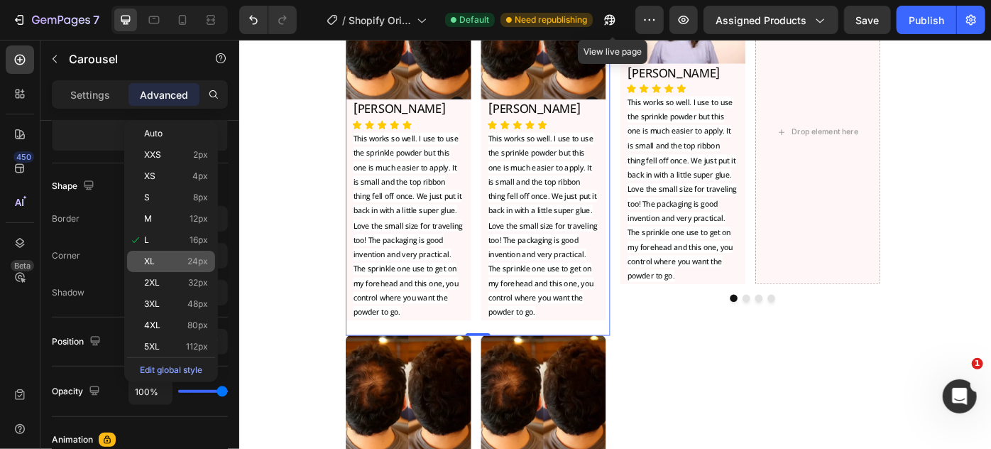
type input "24"
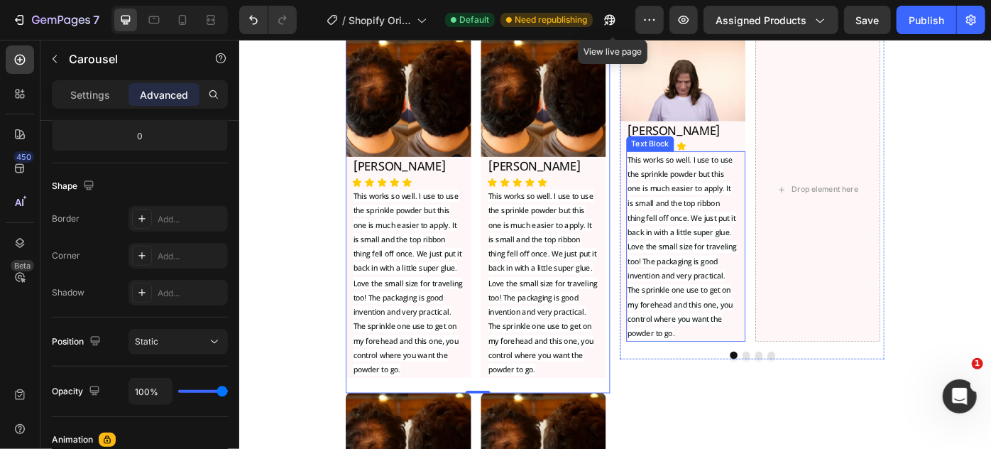
scroll to position [6541, 0]
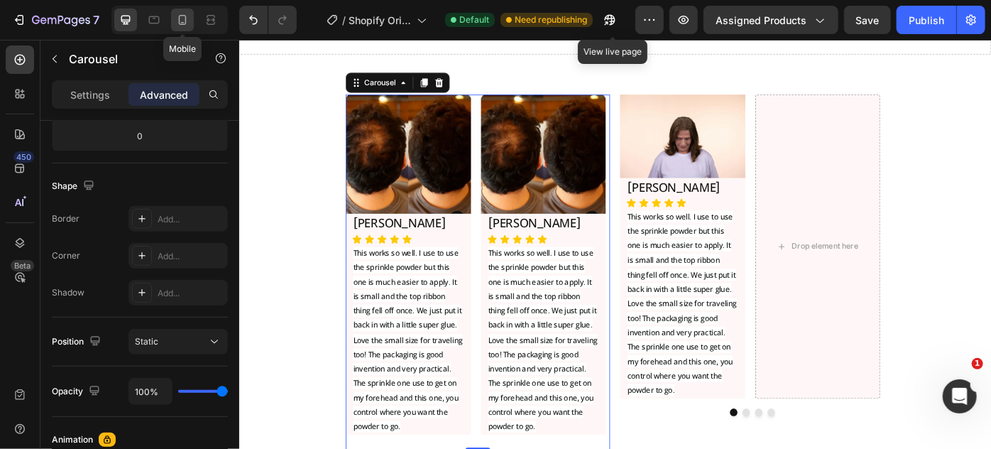
click at [190, 26] on div at bounding box center [182, 20] width 23 height 23
type input "20"
type input "0"
type input "20"
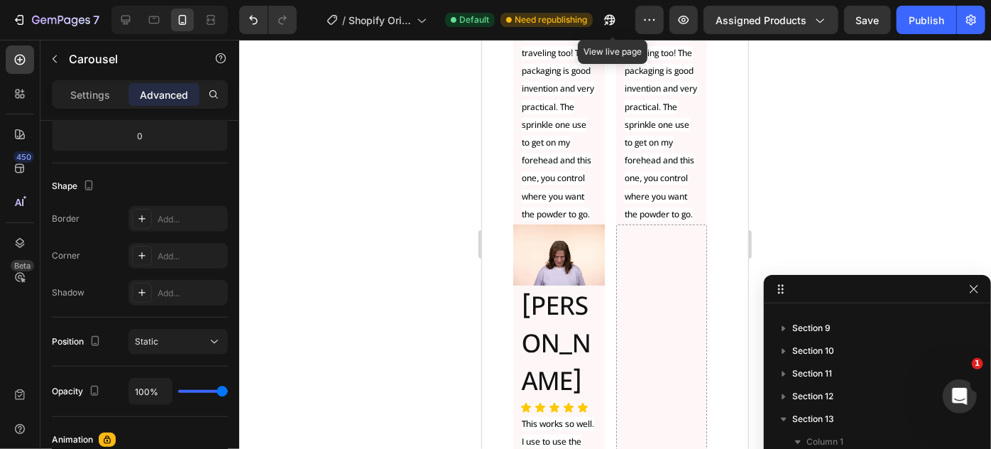
scroll to position [8233, 0]
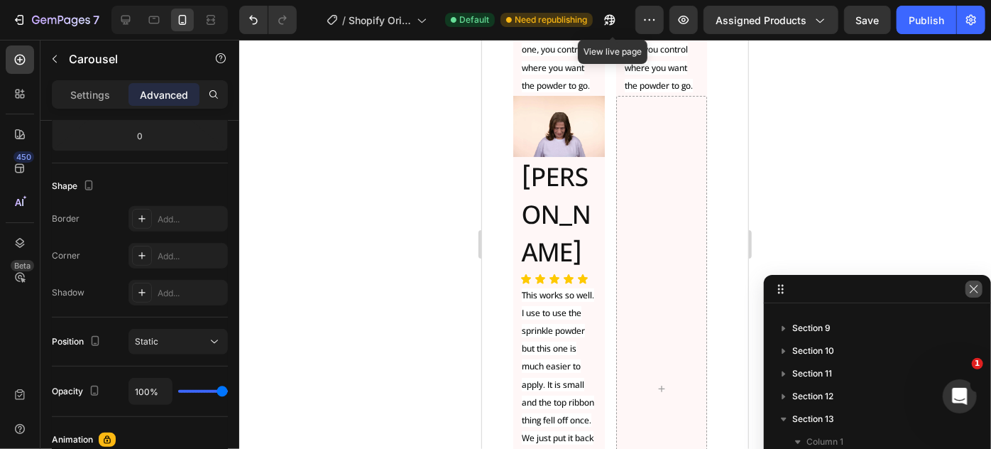
click at [976, 288] on icon "button" at bounding box center [974, 288] width 11 height 11
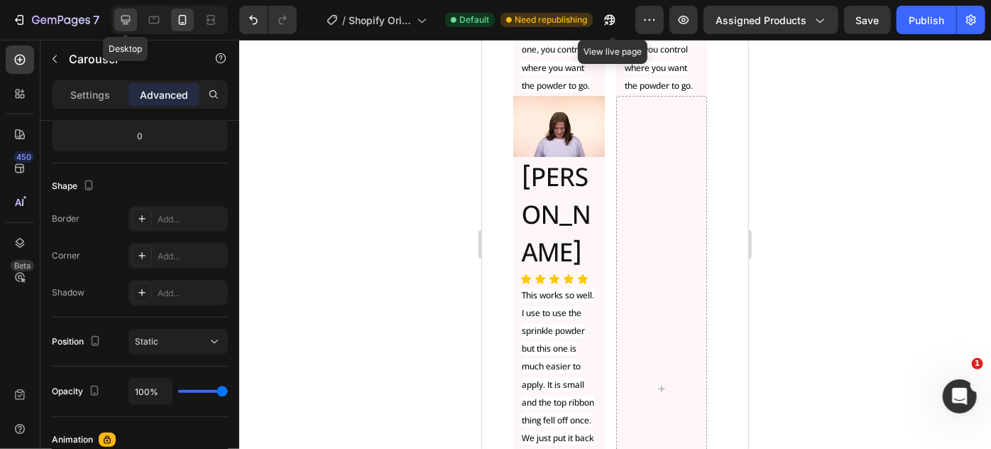
click at [129, 16] on icon at bounding box center [125, 20] width 9 height 9
type input "0"
type input "24"
type input "0"
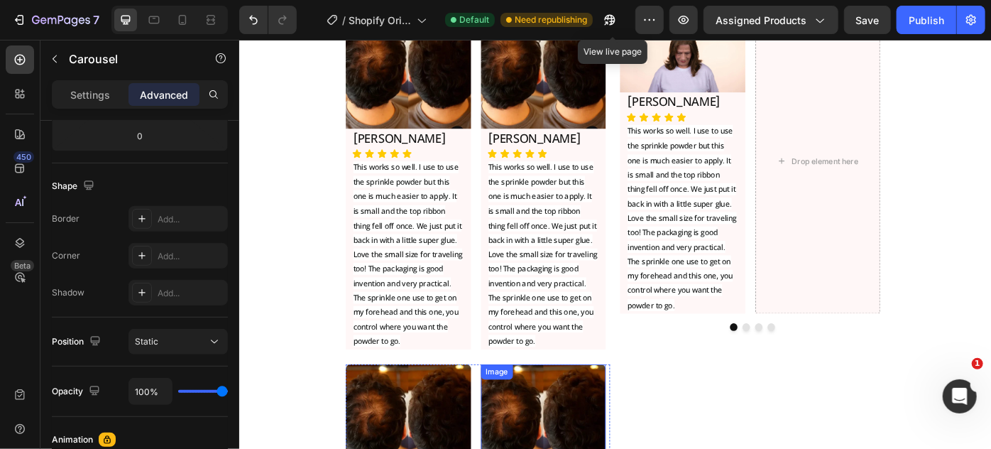
scroll to position [7043, 0]
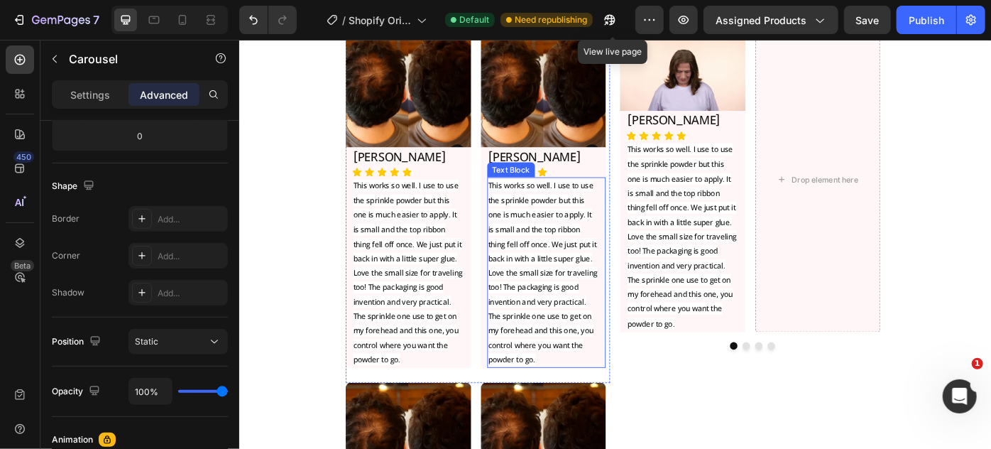
click at [589, 319] on span "This works so well. I use to use the sprinkle powder but this one is much easie…" at bounding box center [583, 302] width 124 height 210
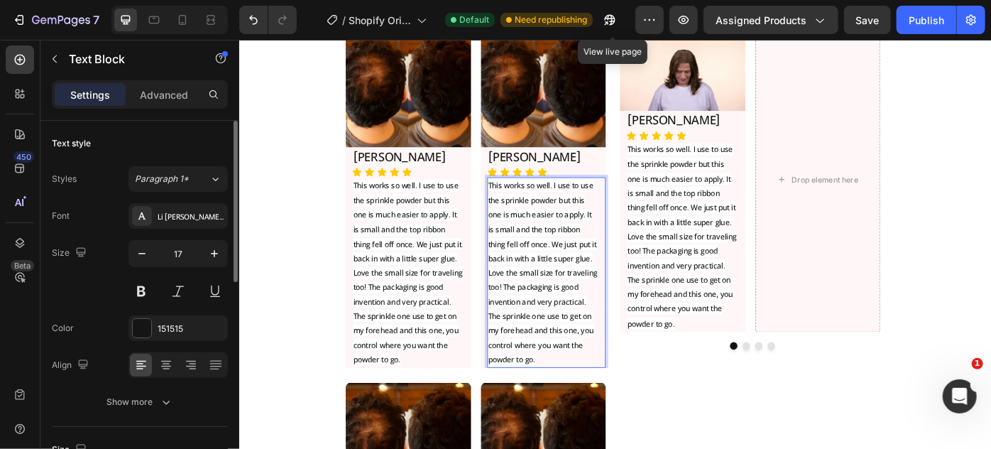
click at [589, 319] on span "This works so well. I use to use the sprinkle powder but this one is much easie…" at bounding box center [583, 302] width 124 height 210
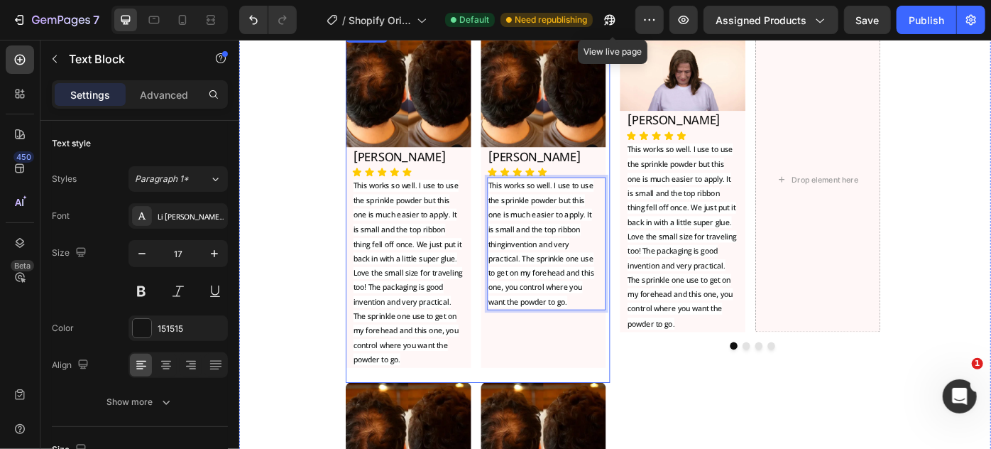
click at [503, 142] on div "Image [PERSON_NAME] Heading Icon Icon Icon Icon Icon Icon List This works so we…" at bounding box center [509, 218] width 300 height 386
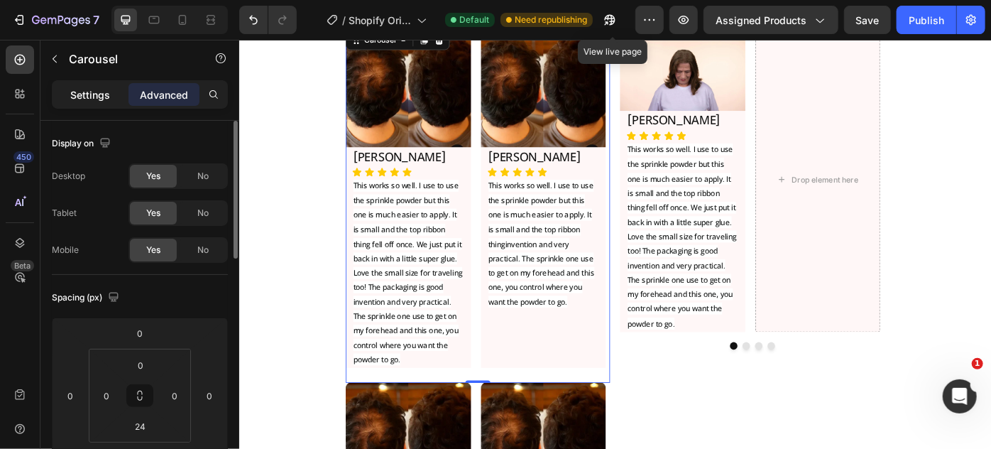
click at [94, 95] on p "Settings" at bounding box center [90, 94] width 40 height 15
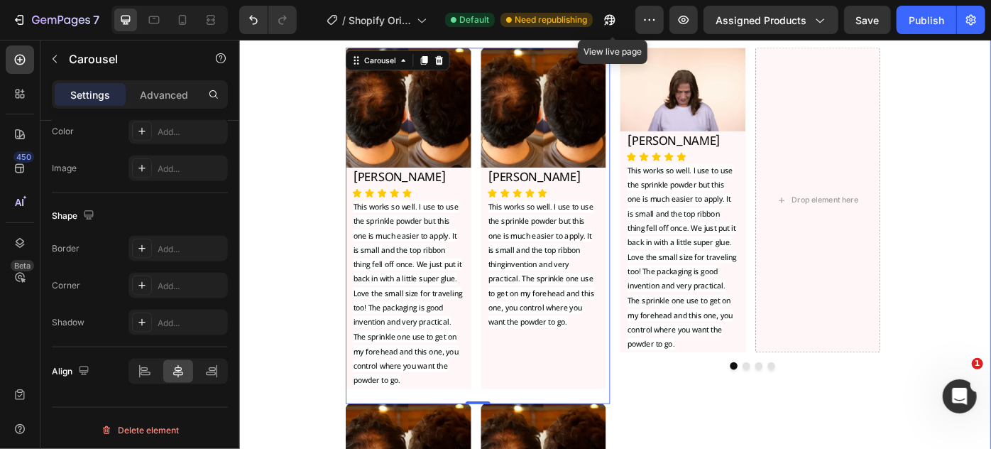
scroll to position [6462, 0]
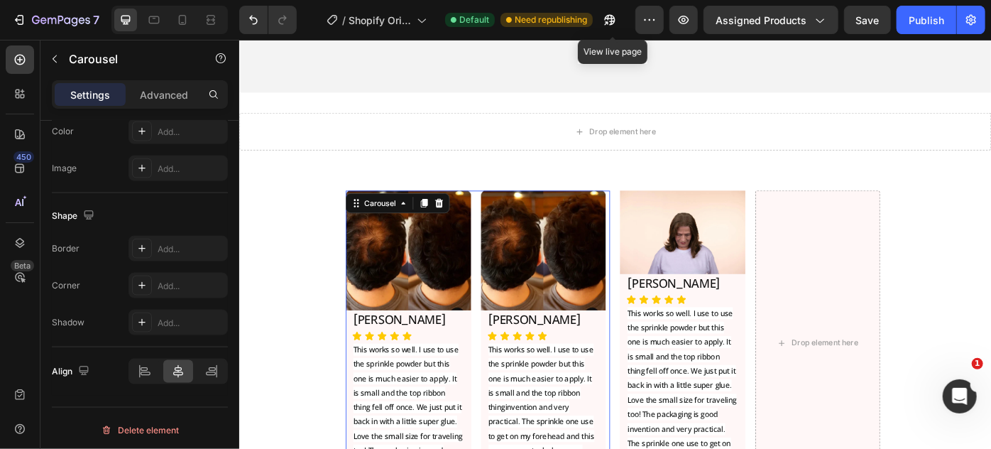
click at [503, 212] on div "Image [PERSON_NAME] Heading Icon Icon Icon Icon Icon Icon List This works so we…" at bounding box center [509, 402] width 300 height 386
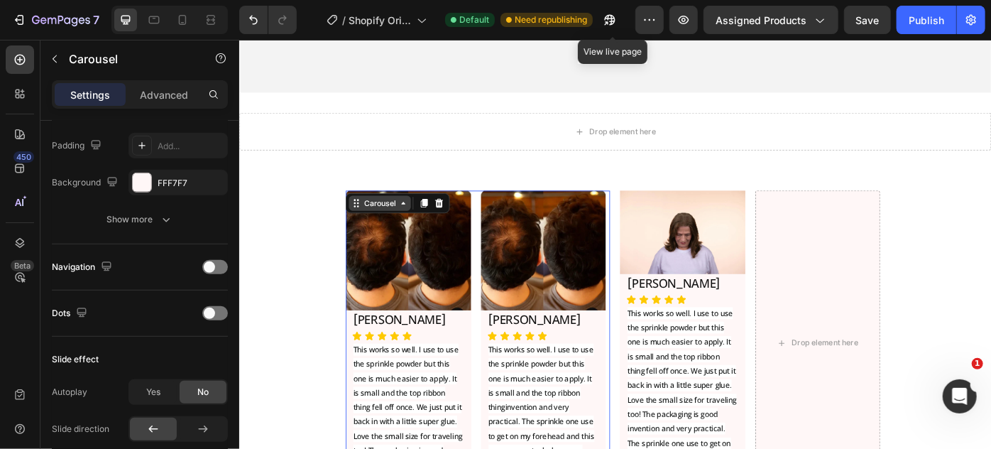
click at [411, 226] on div "Carousel" at bounding box center [398, 223] width 42 height 13
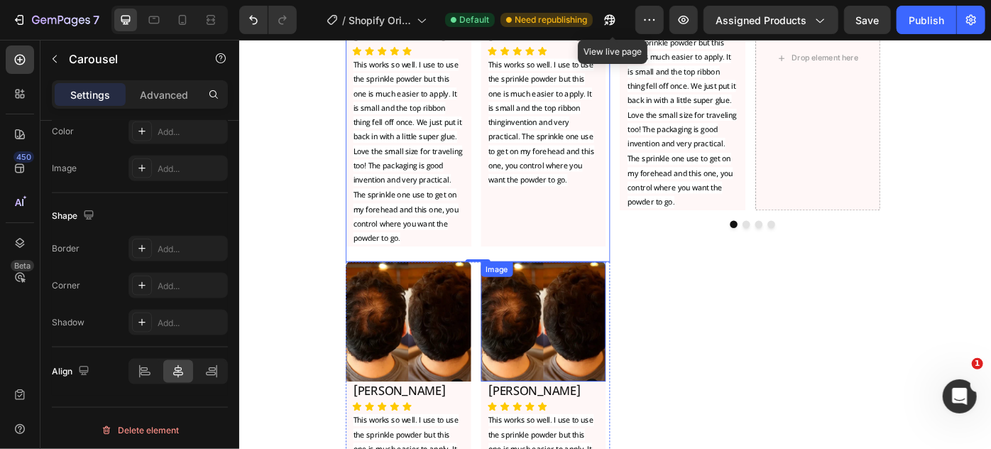
scroll to position [6849, 0]
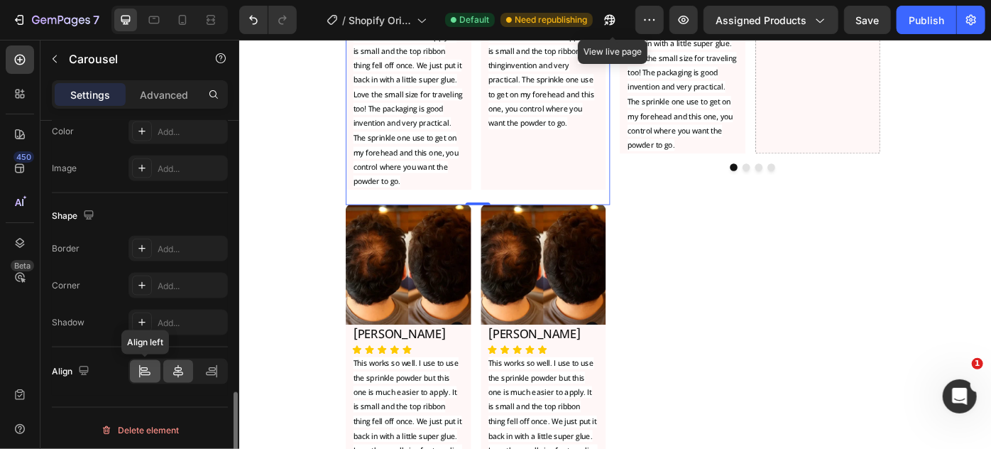
click at [146, 367] on icon at bounding box center [145, 371] width 14 height 14
click at [170, 364] on div at bounding box center [178, 371] width 31 height 23
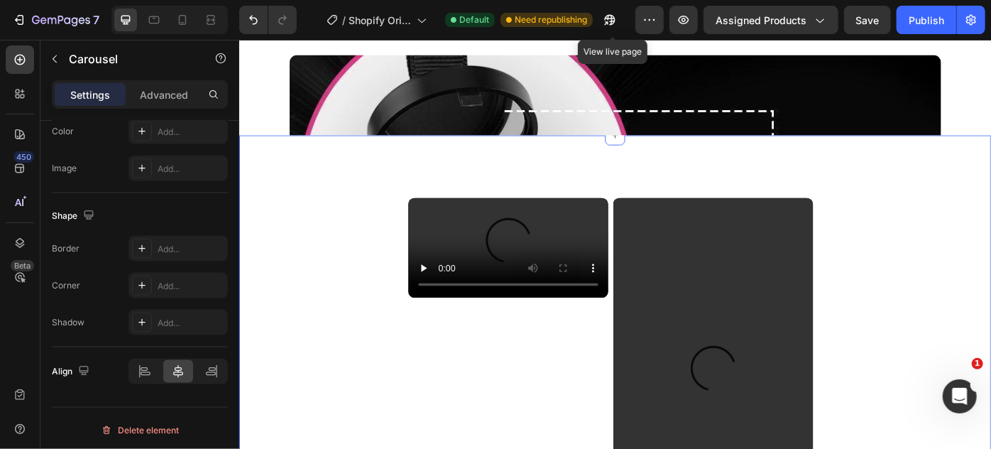
scroll to position [1884, 0]
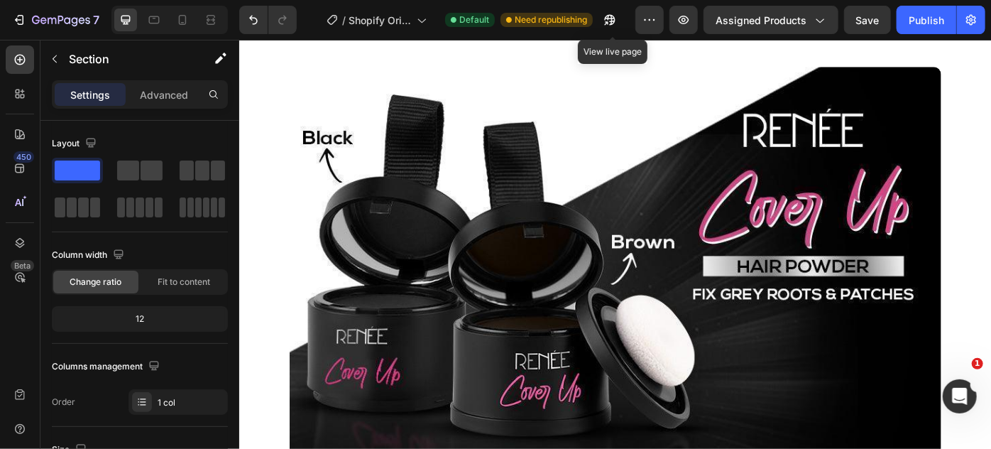
scroll to position [1819, 0]
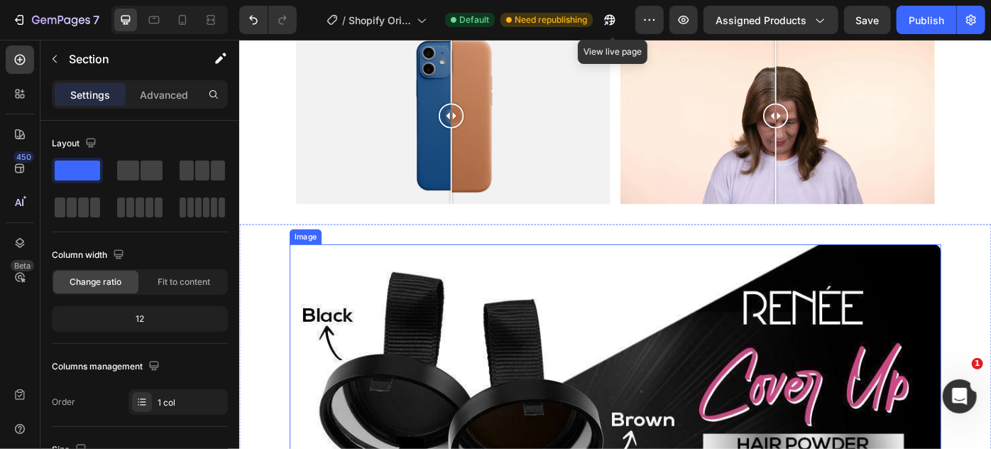
scroll to position [1755, 0]
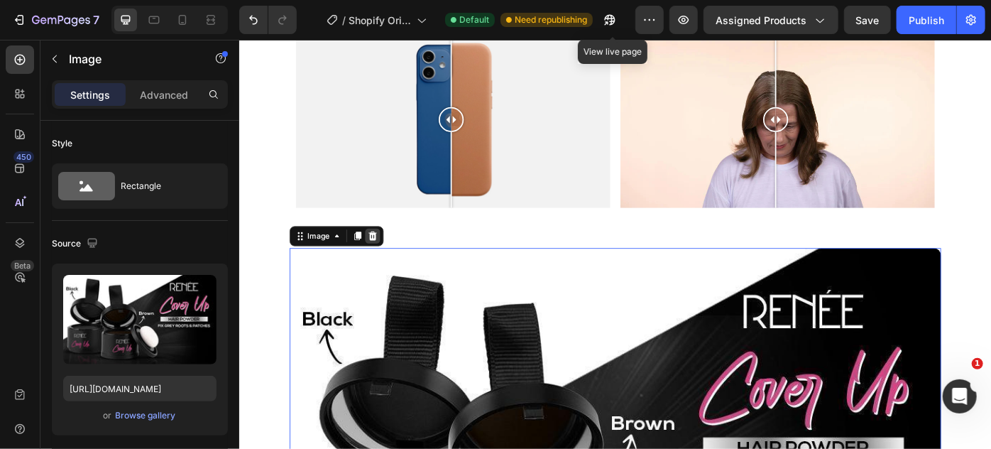
click at [395, 258] on icon at bounding box center [389, 261] width 11 height 11
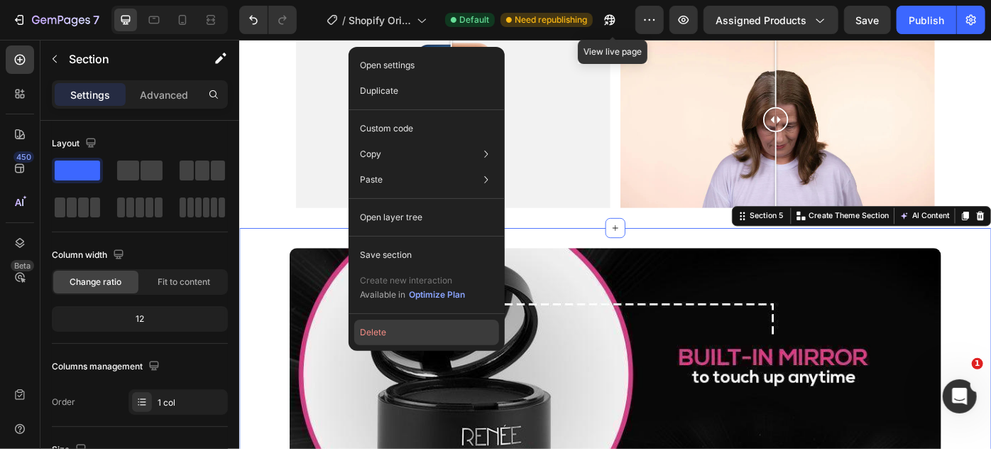
click at [412, 331] on button "Delete" at bounding box center [426, 333] width 145 height 26
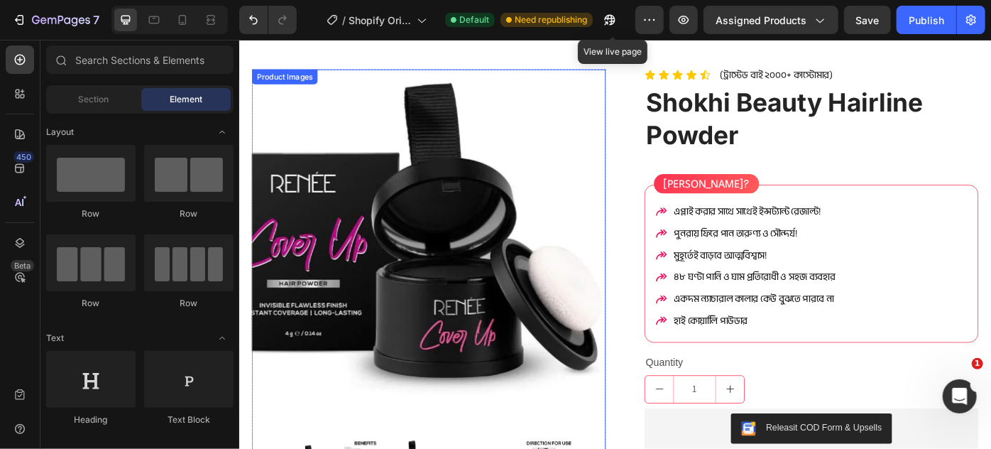
scroll to position [0, 0]
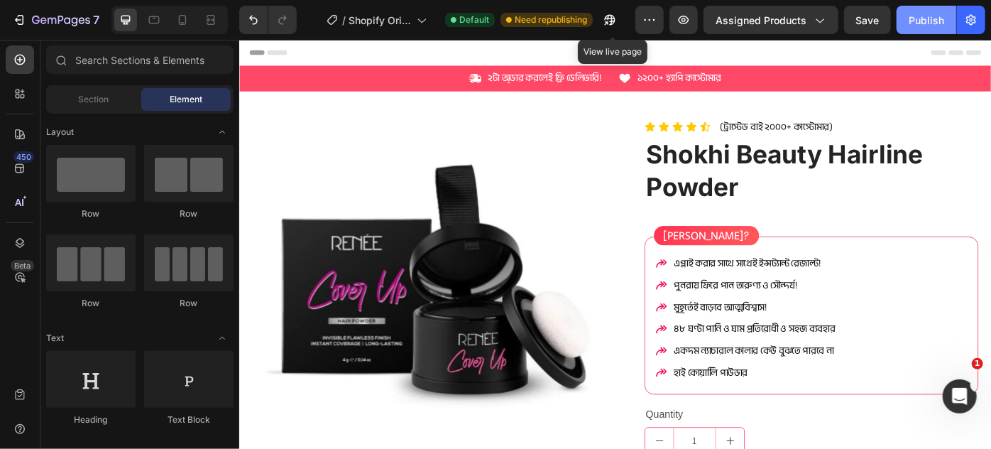
click at [929, 20] on div "Publish" at bounding box center [927, 20] width 36 height 15
